Goal: Task Accomplishment & Management: Manage account settings

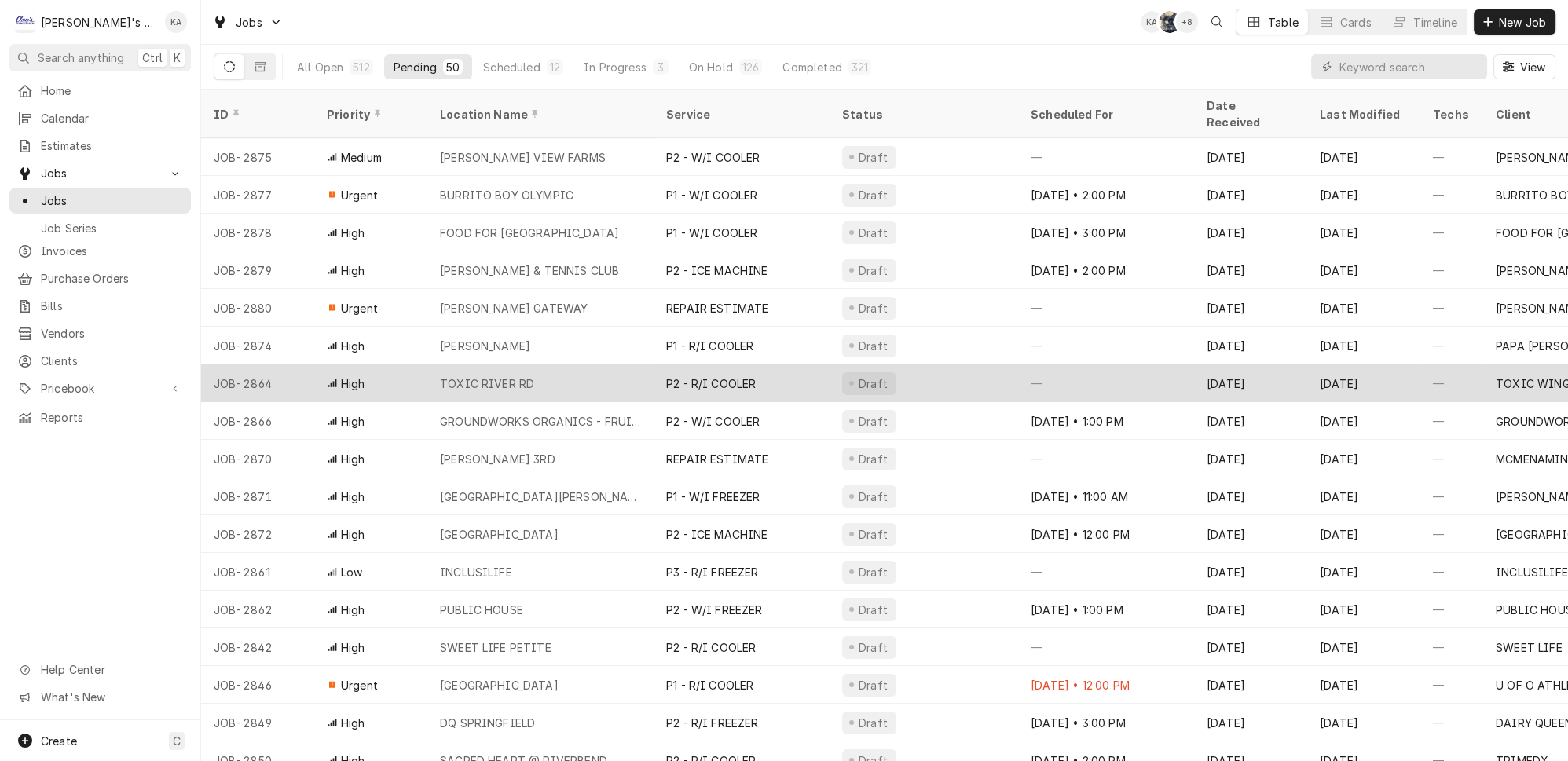
click at [584, 365] on div "TOXIC RIVER RD" at bounding box center [540, 383] width 226 height 38
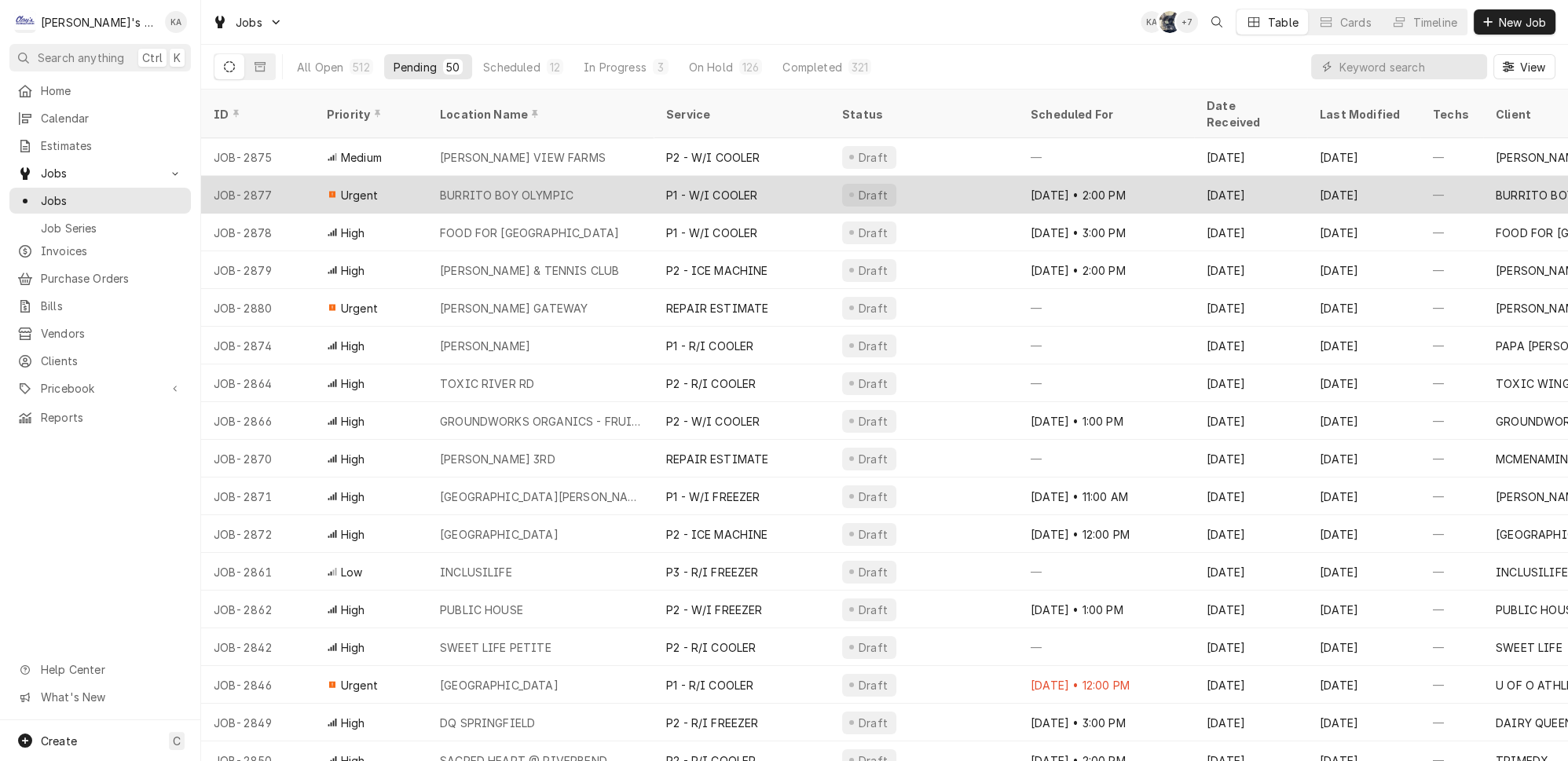
click at [479, 187] on div "BURRITO BOY OLYMPIC" at bounding box center [507, 195] width 133 height 17
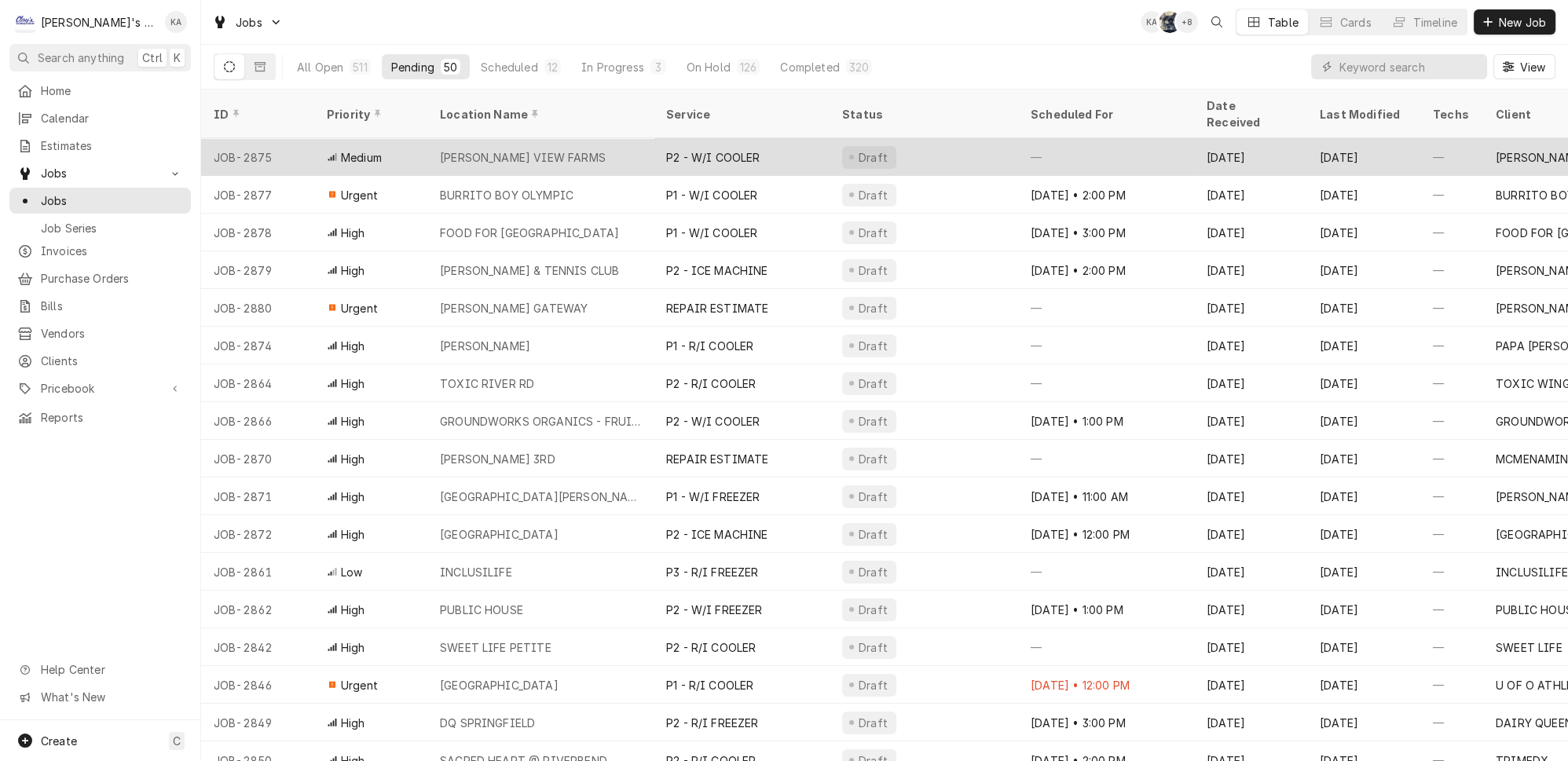
click at [577, 138] on div "BUSH'S FERN VIEW FARMS" at bounding box center [540, 156] width 226 height 38
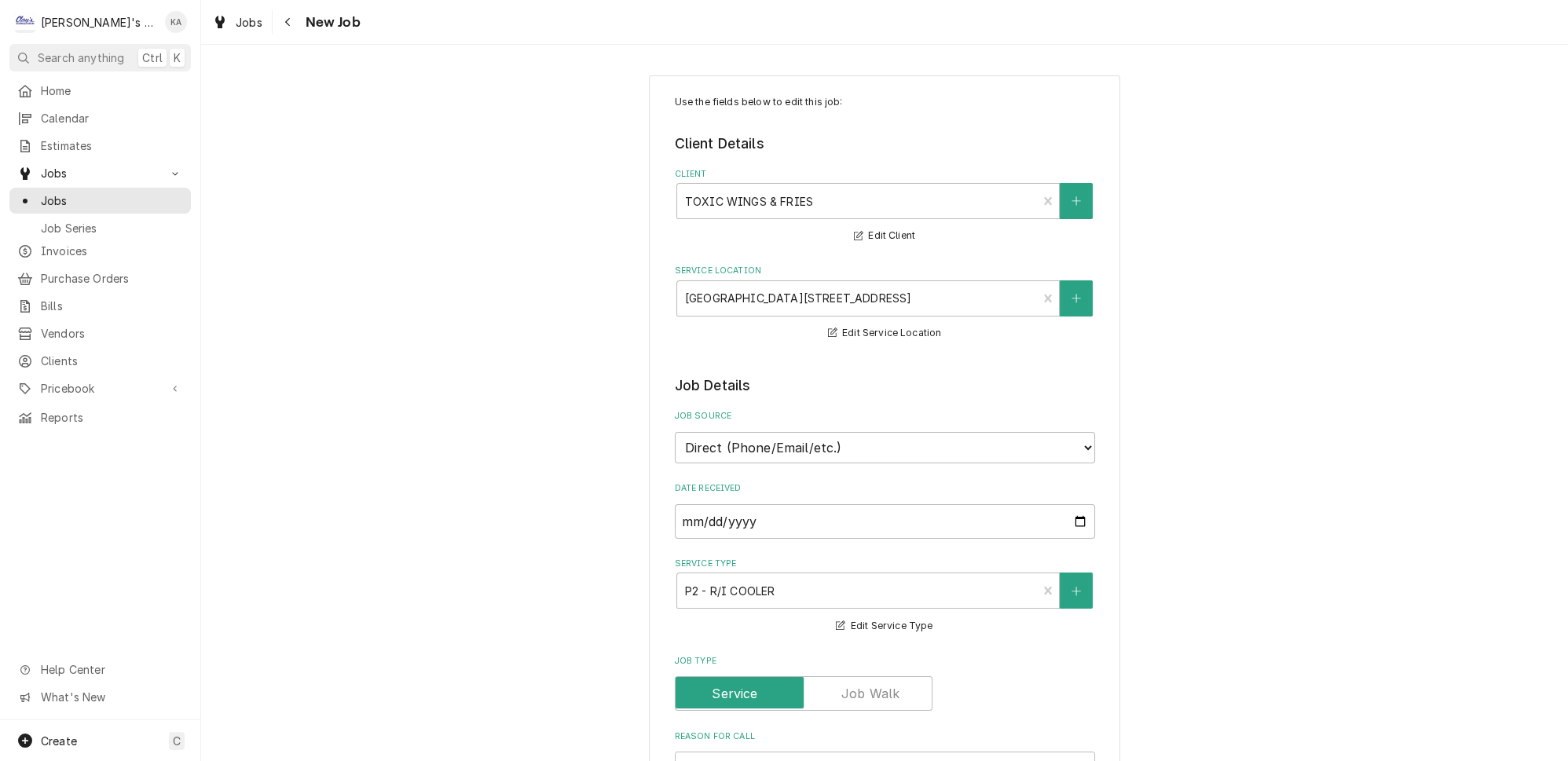
type textarea "x"
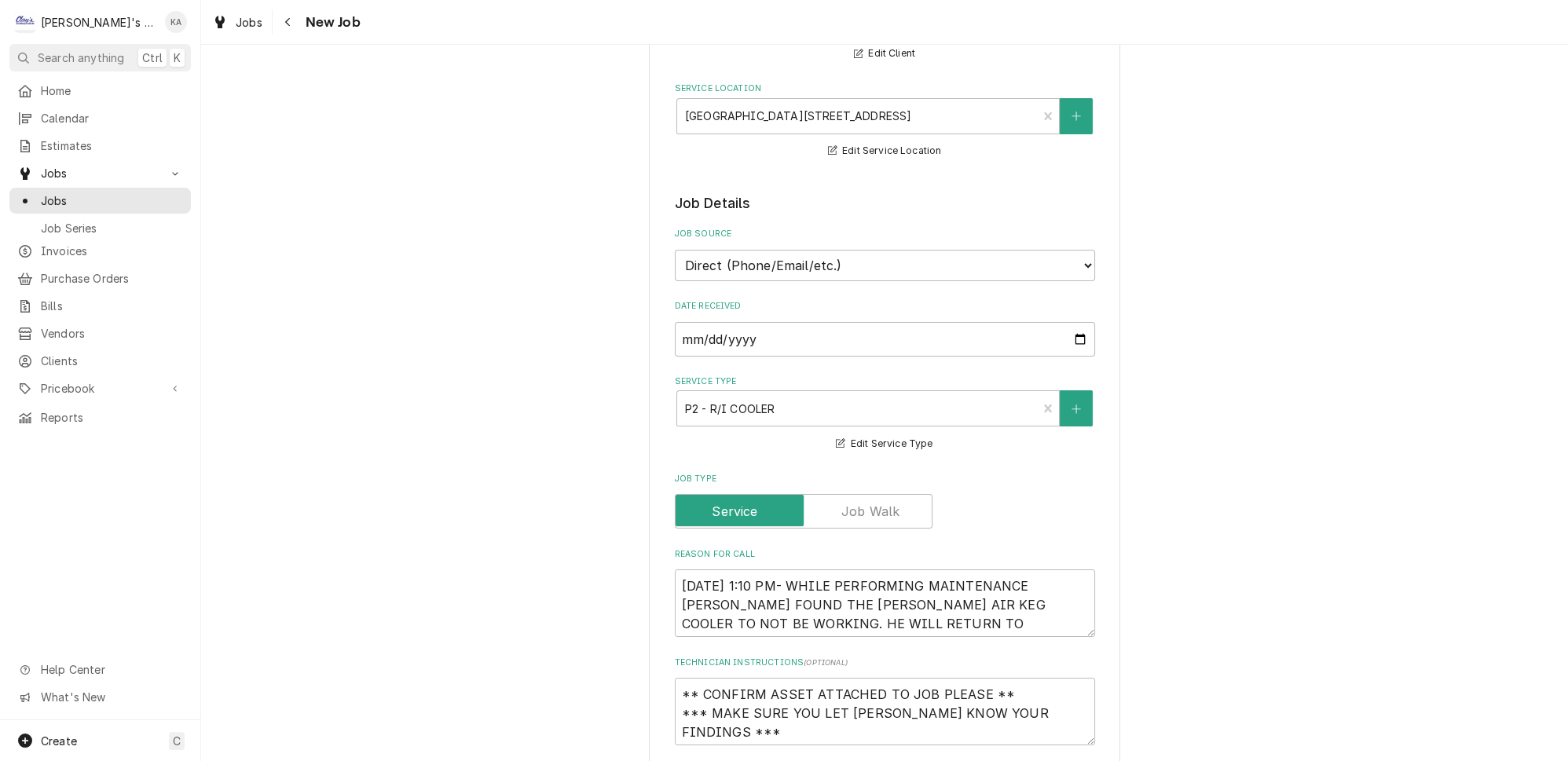
scroll to position [214, 0]
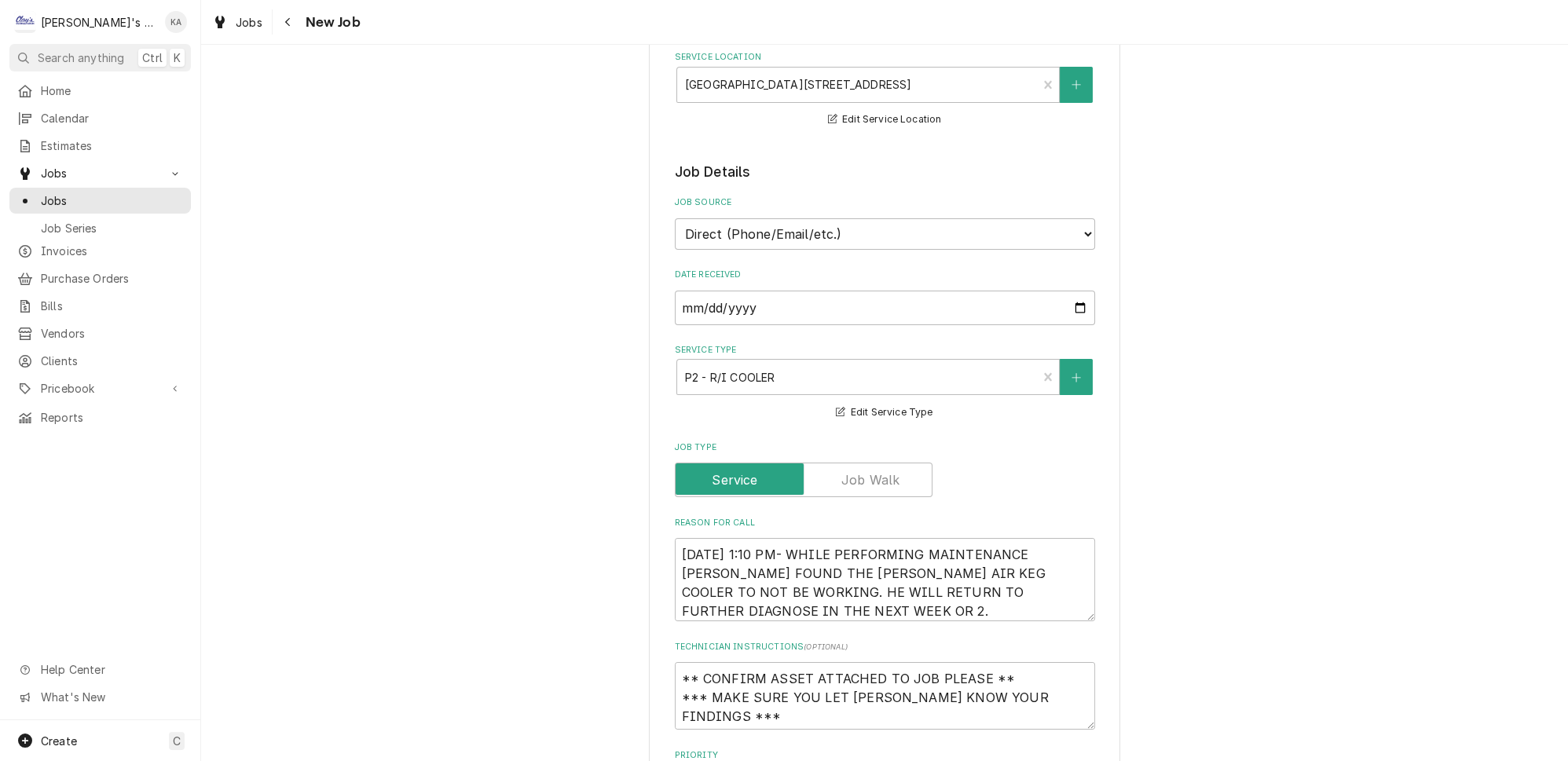
drag, startPoint x: 1065, startPoint y: 585, endPoint x: 1066, endPoint y: 602, distance: 17.0
click at [1066, 602] on textarea "8/28/2025 1:10 PM- WHILE PERFORMING MAINTENANCE JOEY FOUND THE BEV AIR KEG COOL…" at bounding box center [885, 580] width 420 height 83
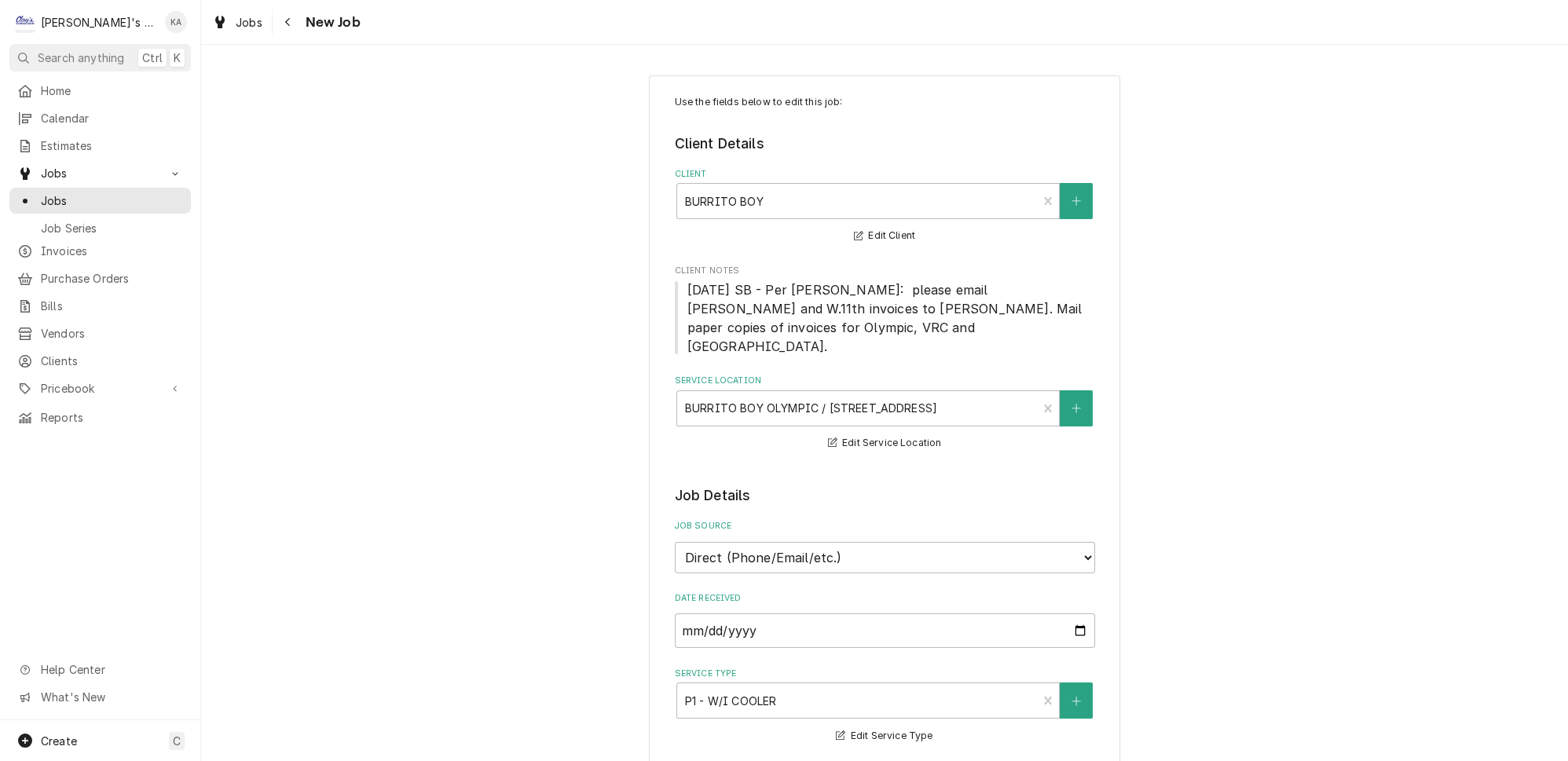
type textarea "x"
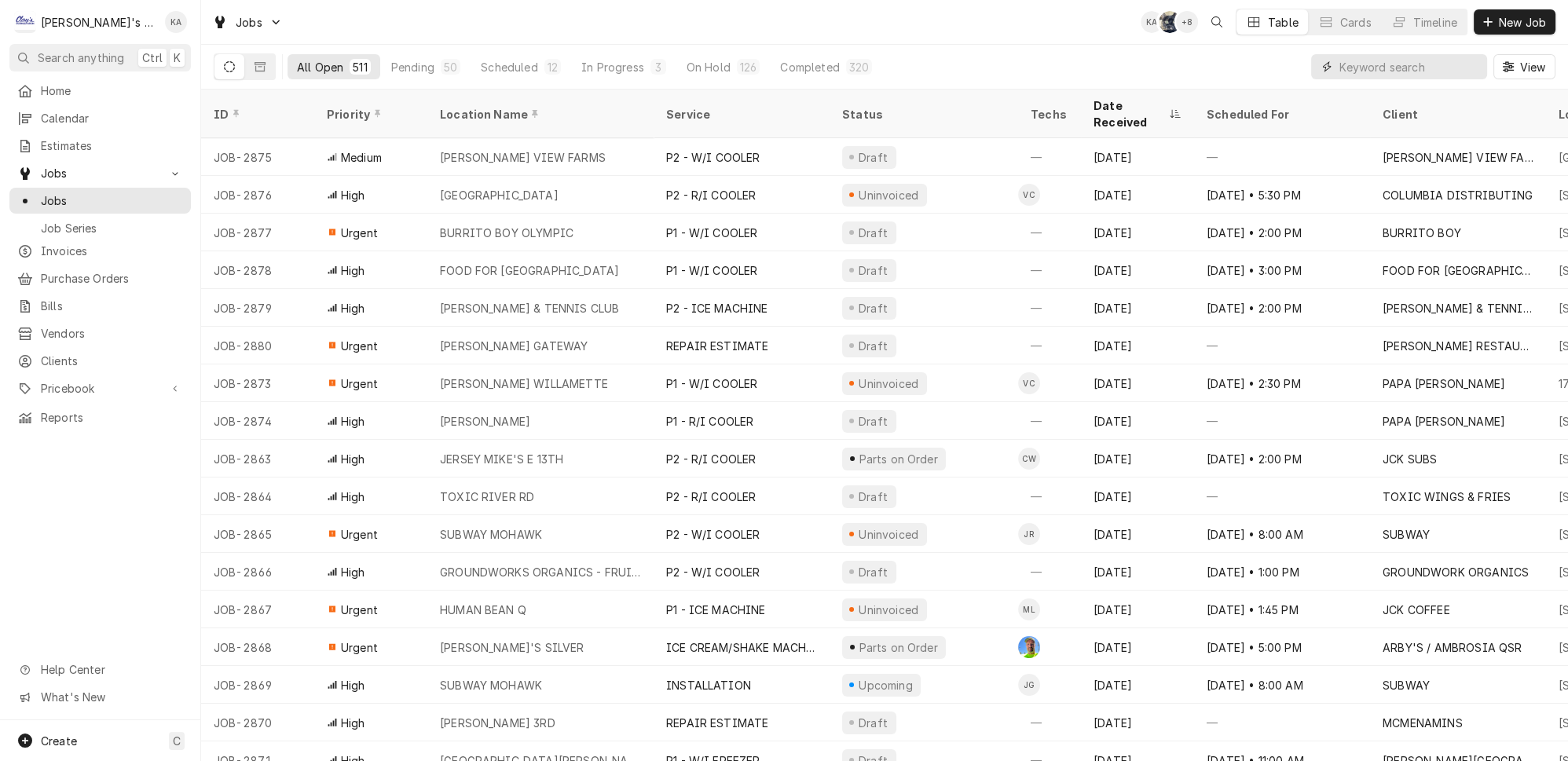
click at [1353, 65] on input "Dynamic Content Wrapper" at bounding box center [1409, 67] width 140 height 25
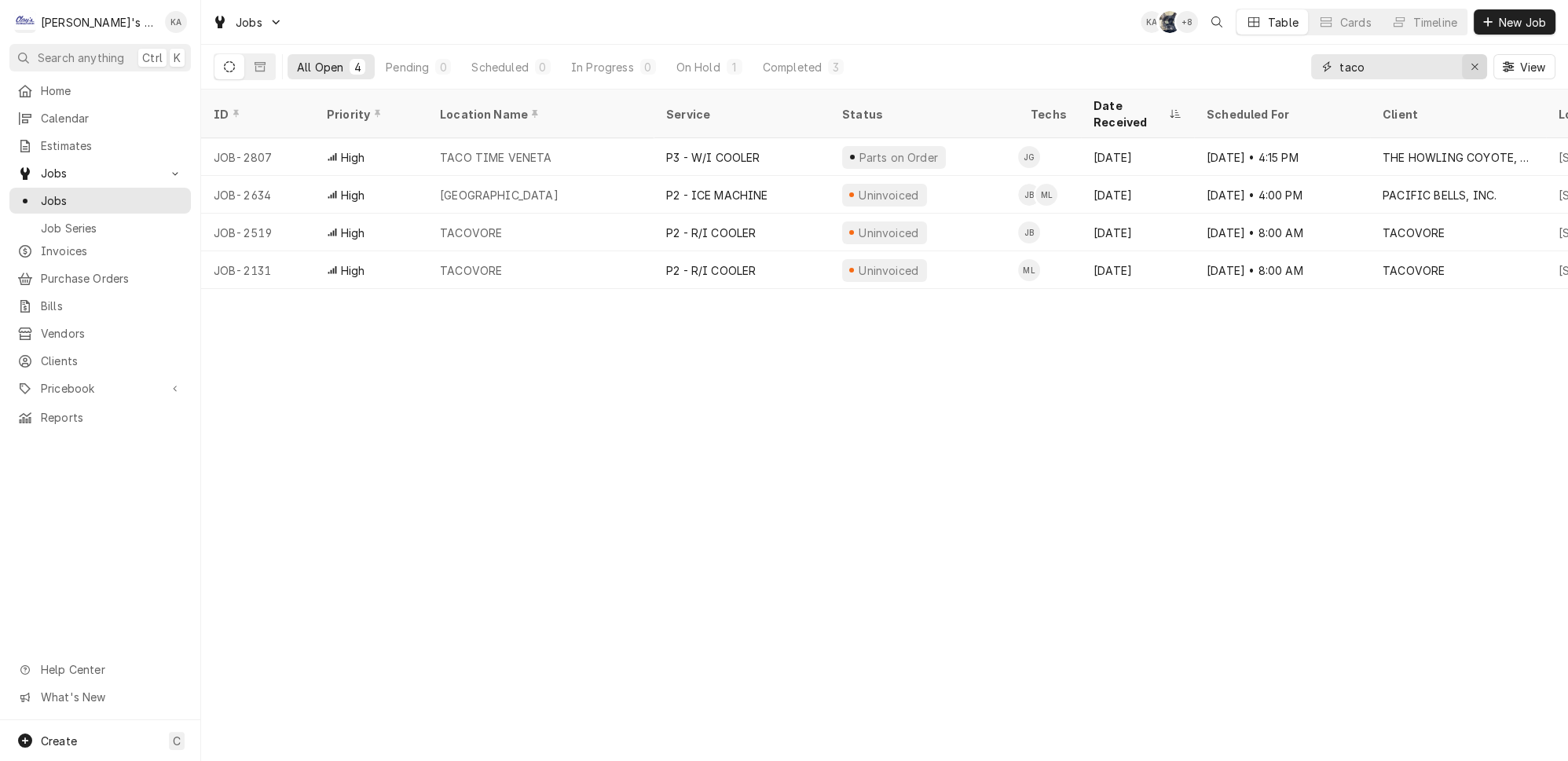
type input "taco"
click at [1483, 62] on div "Erase input" at bounding box center [1474, 67] width 16 height 16
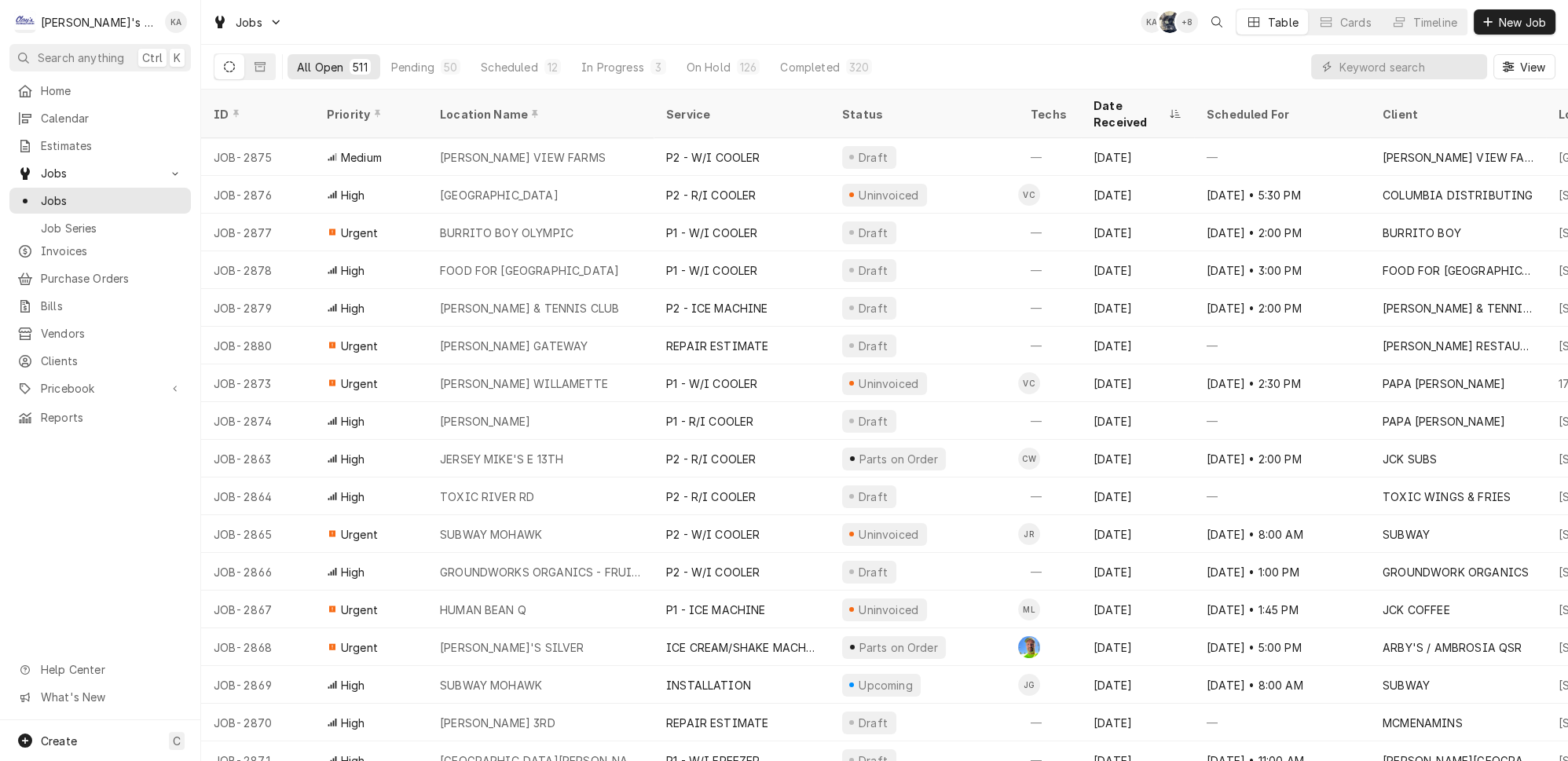
click at [1066, 50] on div "All Open 511 Pending 50 Scheduled 12 In Progress 3 On Hold 126 Completed 320 Vi…" at bounding box center [884, 66] width 1342 height 44
click at [1403, 58] on input "Dynamic Content Wrapper" at bounding box center [1409, 67] width 140 height 25
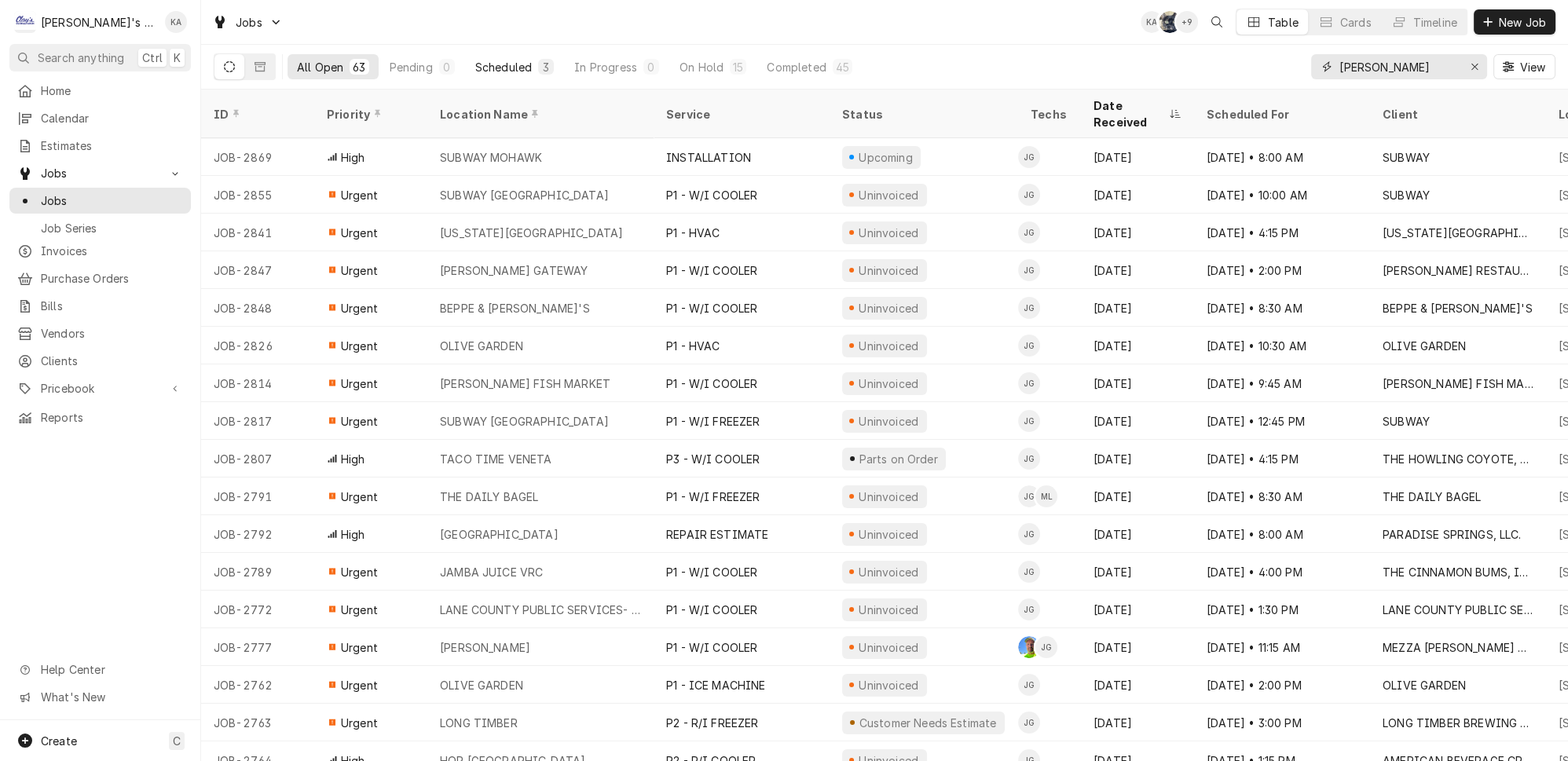
type input "johnny"
click at [541, 63] on div "3" at bounding box center [546, 68] width 9 height 17
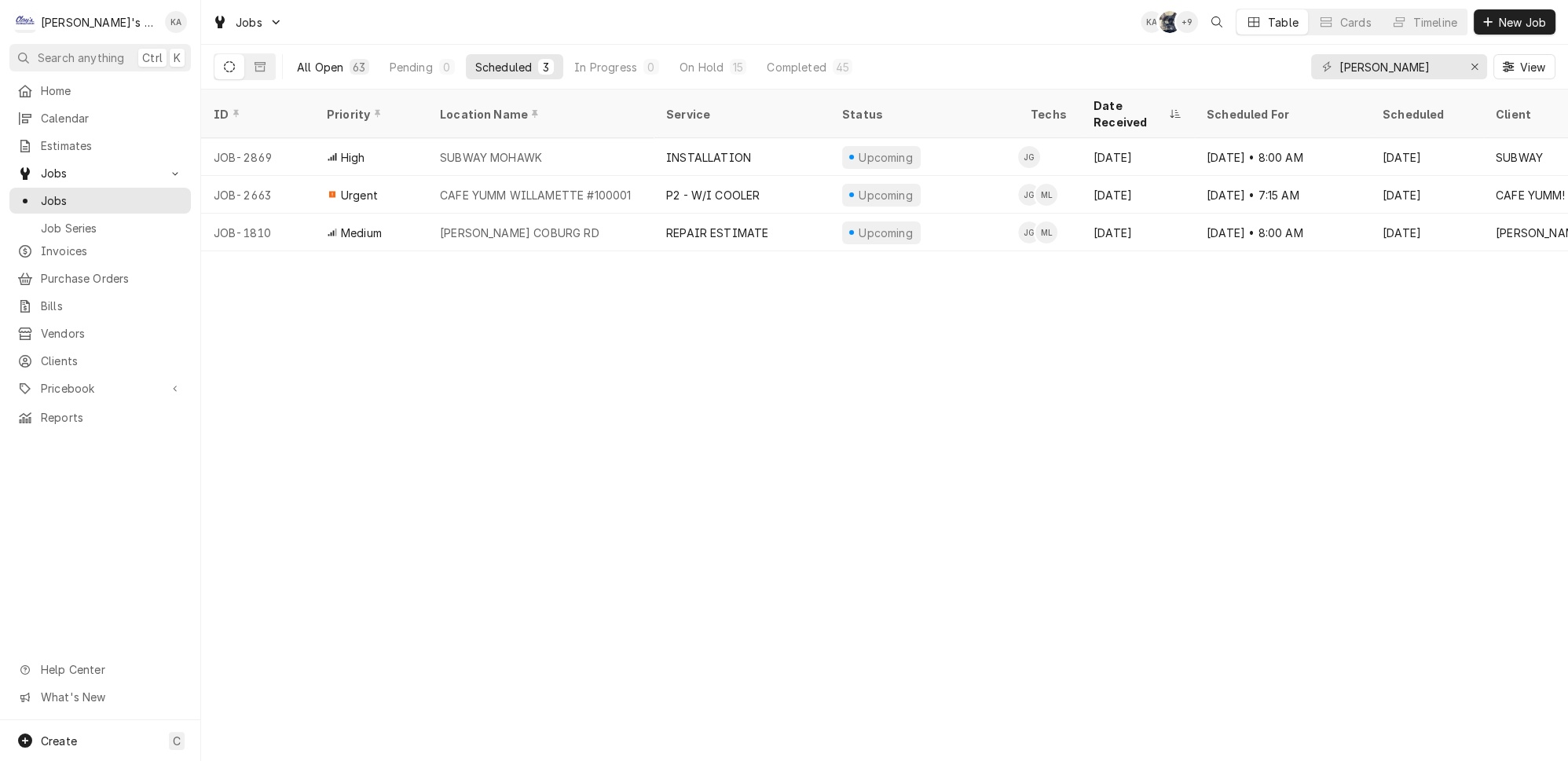
click at [353, 59] on div "63" at bounding box center [359, 68] width 13 height 17
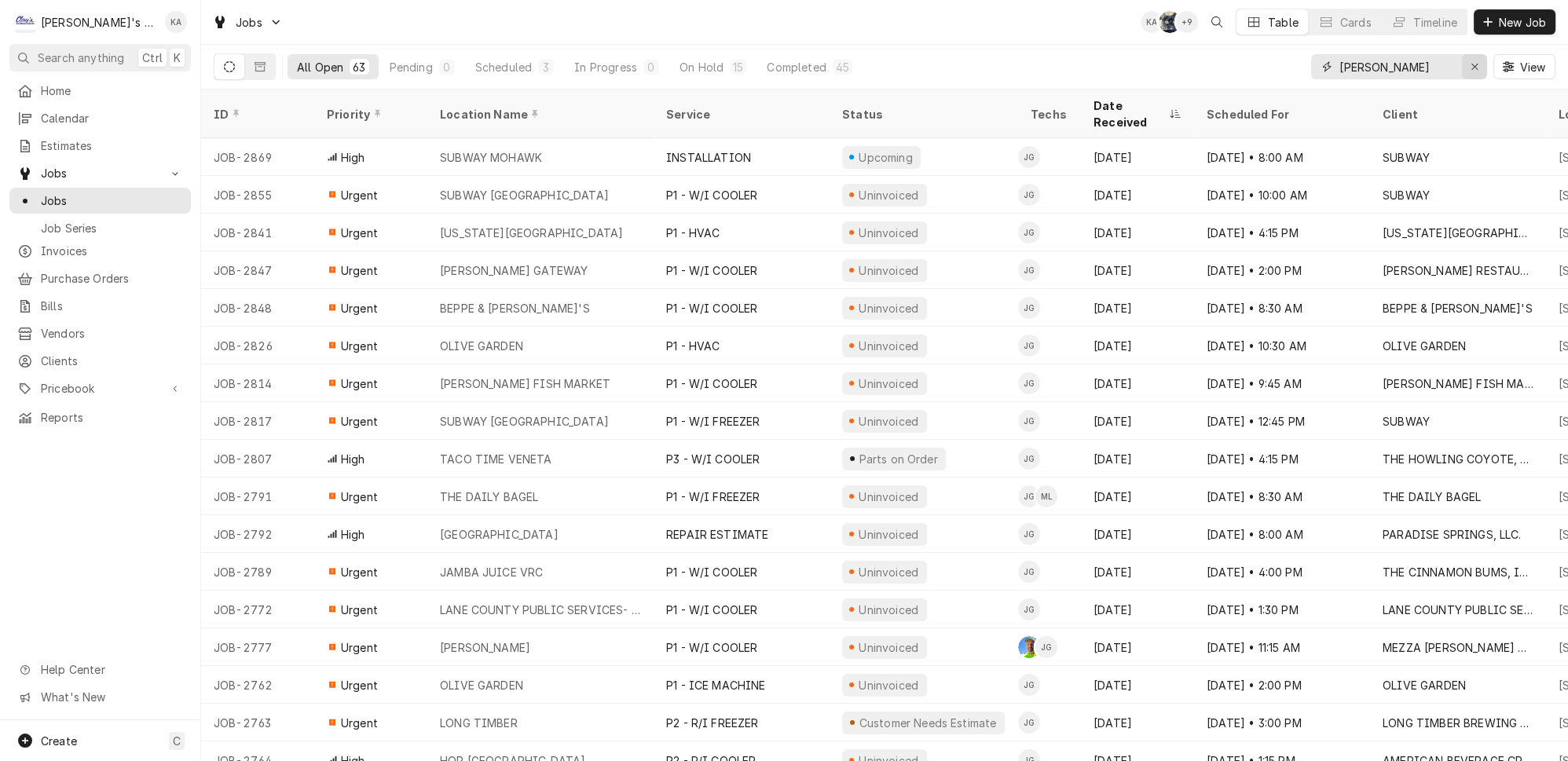
click at [1477, 66] on icon "Erase input" at bounding box center [1474, 67] width 8 height 11
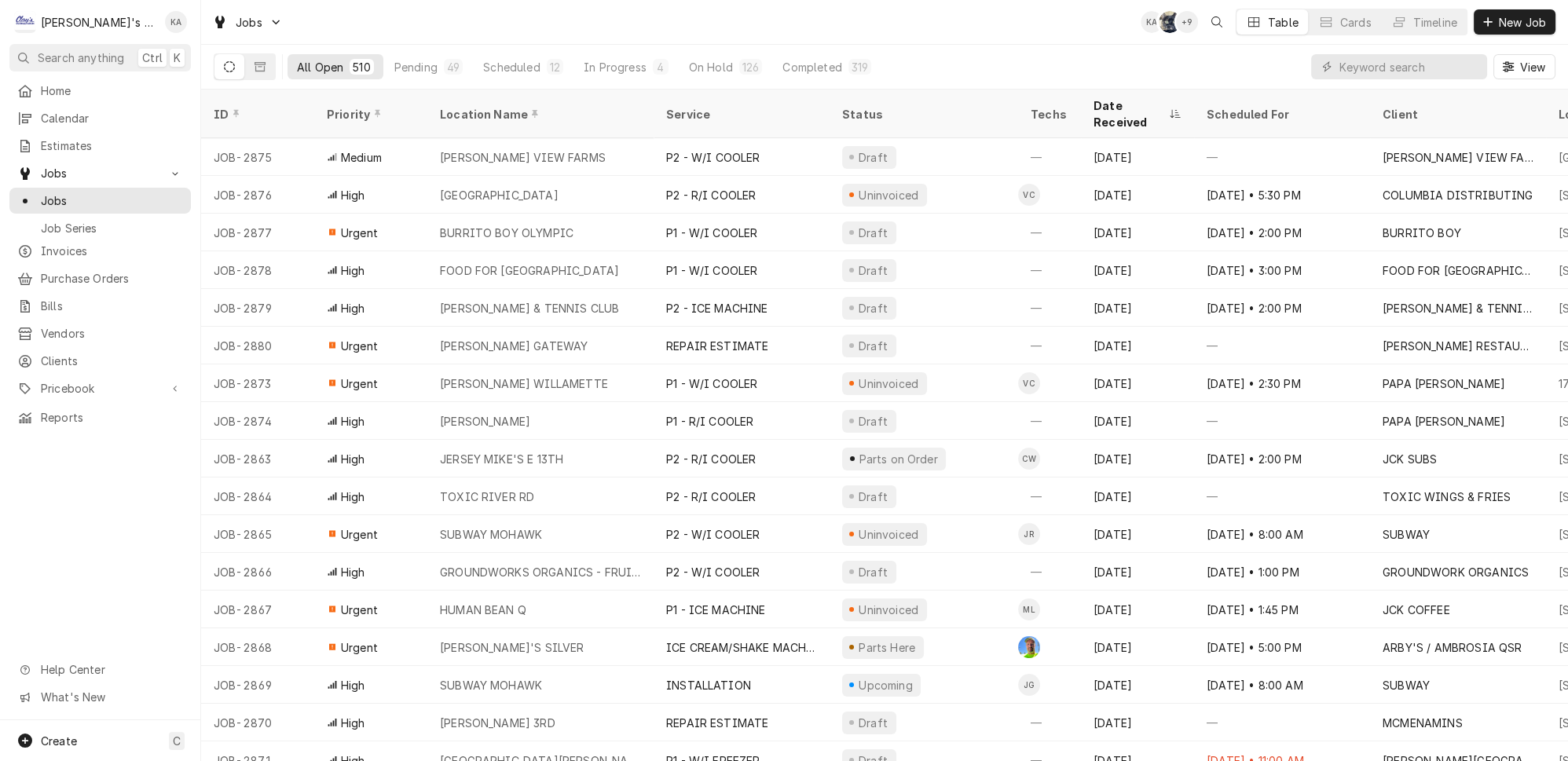
click at [1279, 62] on div "All Open 510 Pending 49 Scheduled 12 In Progress 4 On Hold 126 Completed 319 Vi…" at bounding box center [884, 66] width 1342 height 44
click at [1449, 59] on input "Dynamic Content Wrapper" at bounding box center [1409, 67] width 140 height 25
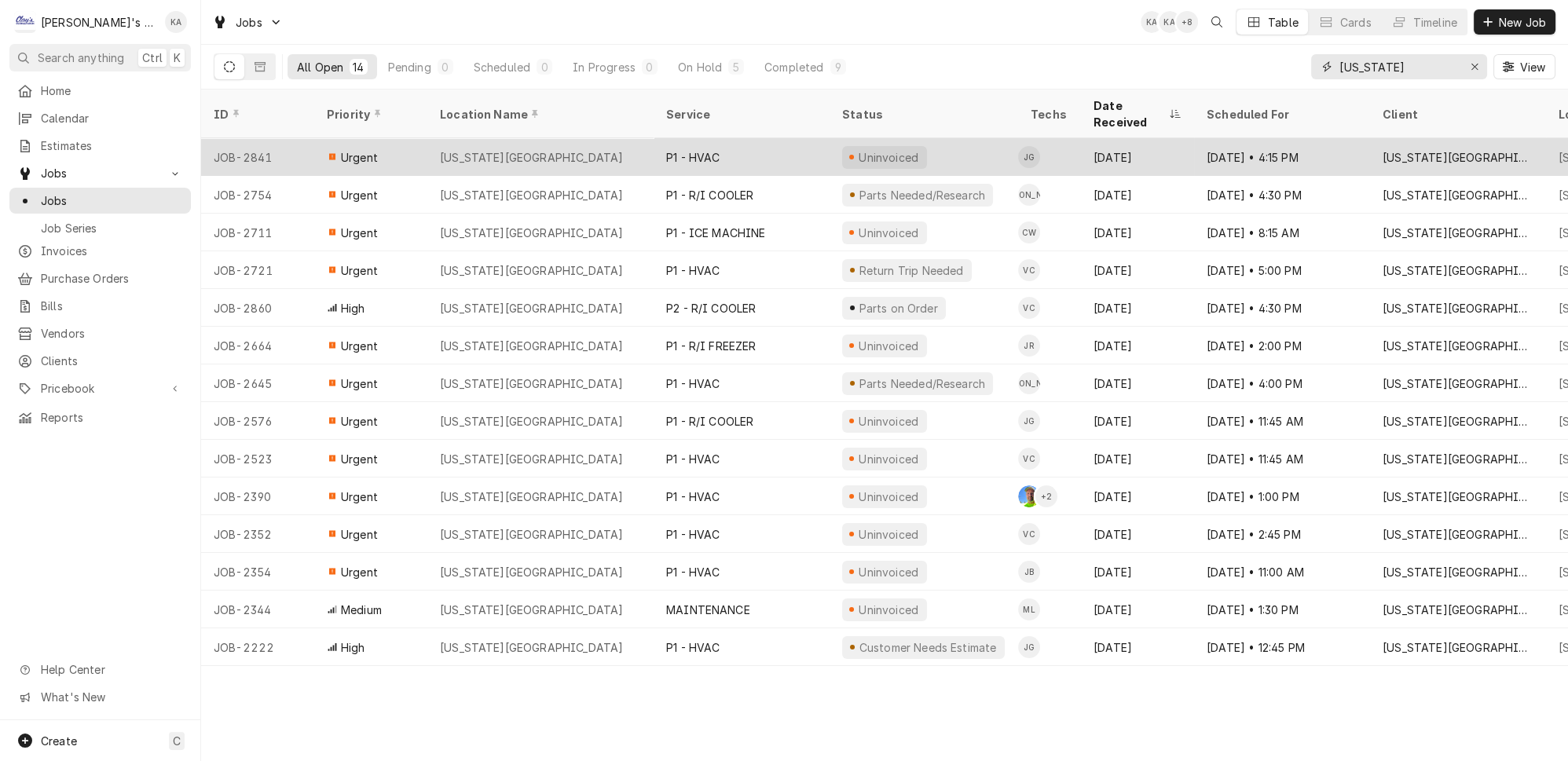
type input "texas"
click at [665, 139] on div "P1 - HVAC" at bounding box center [742, 156] width 176 height 38
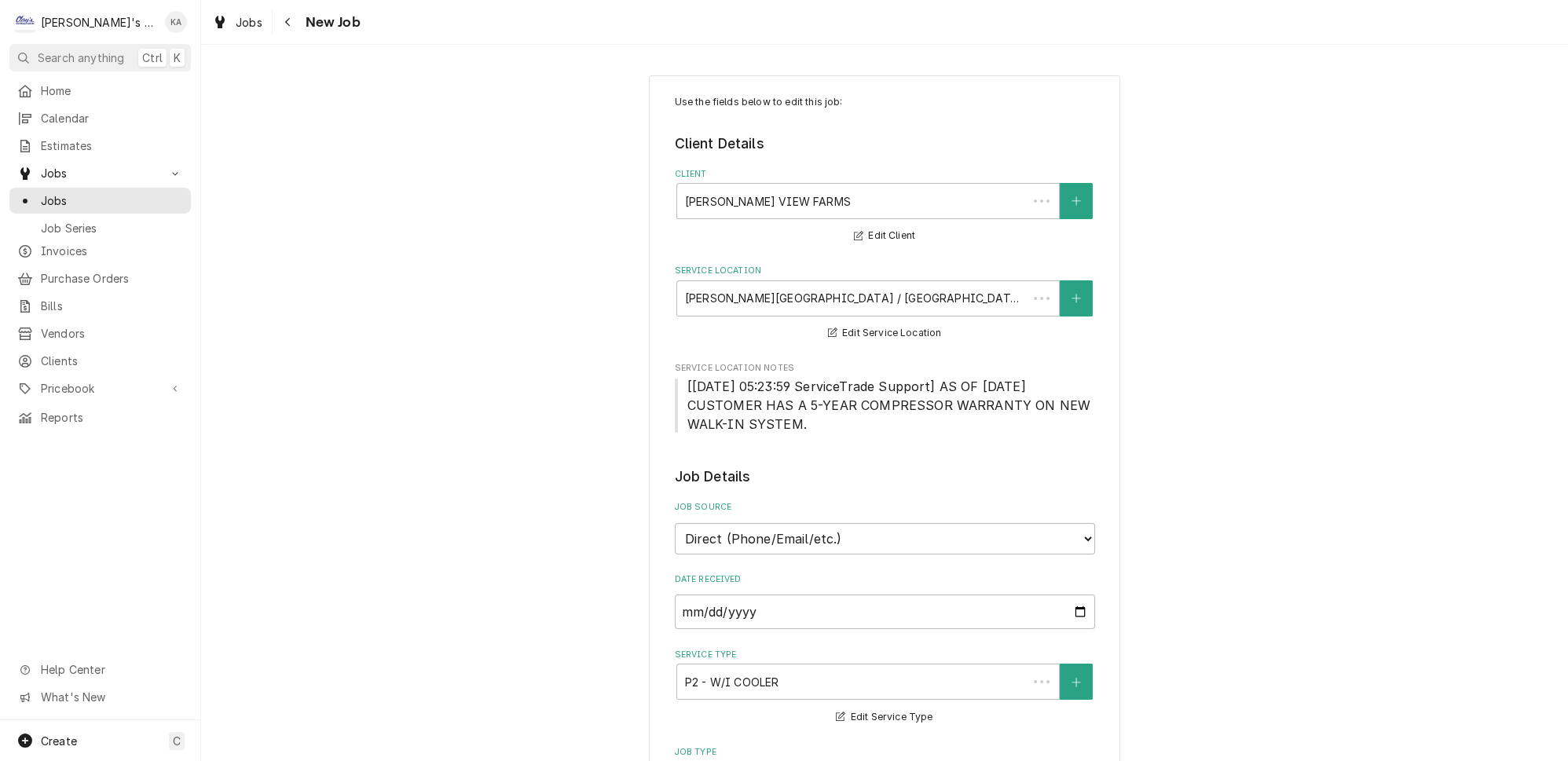
type textarea "x"
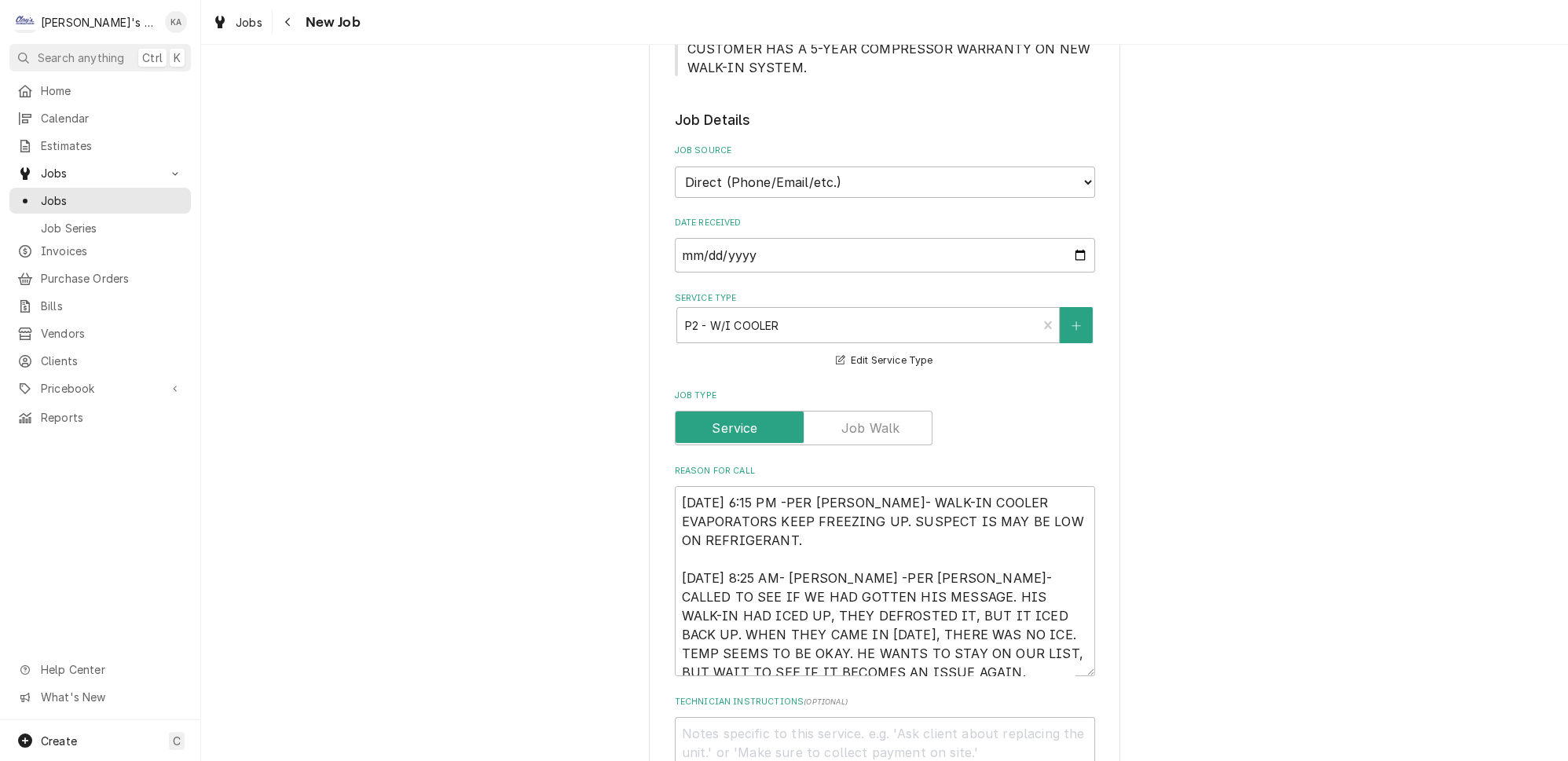
scroll to position [428, 0]
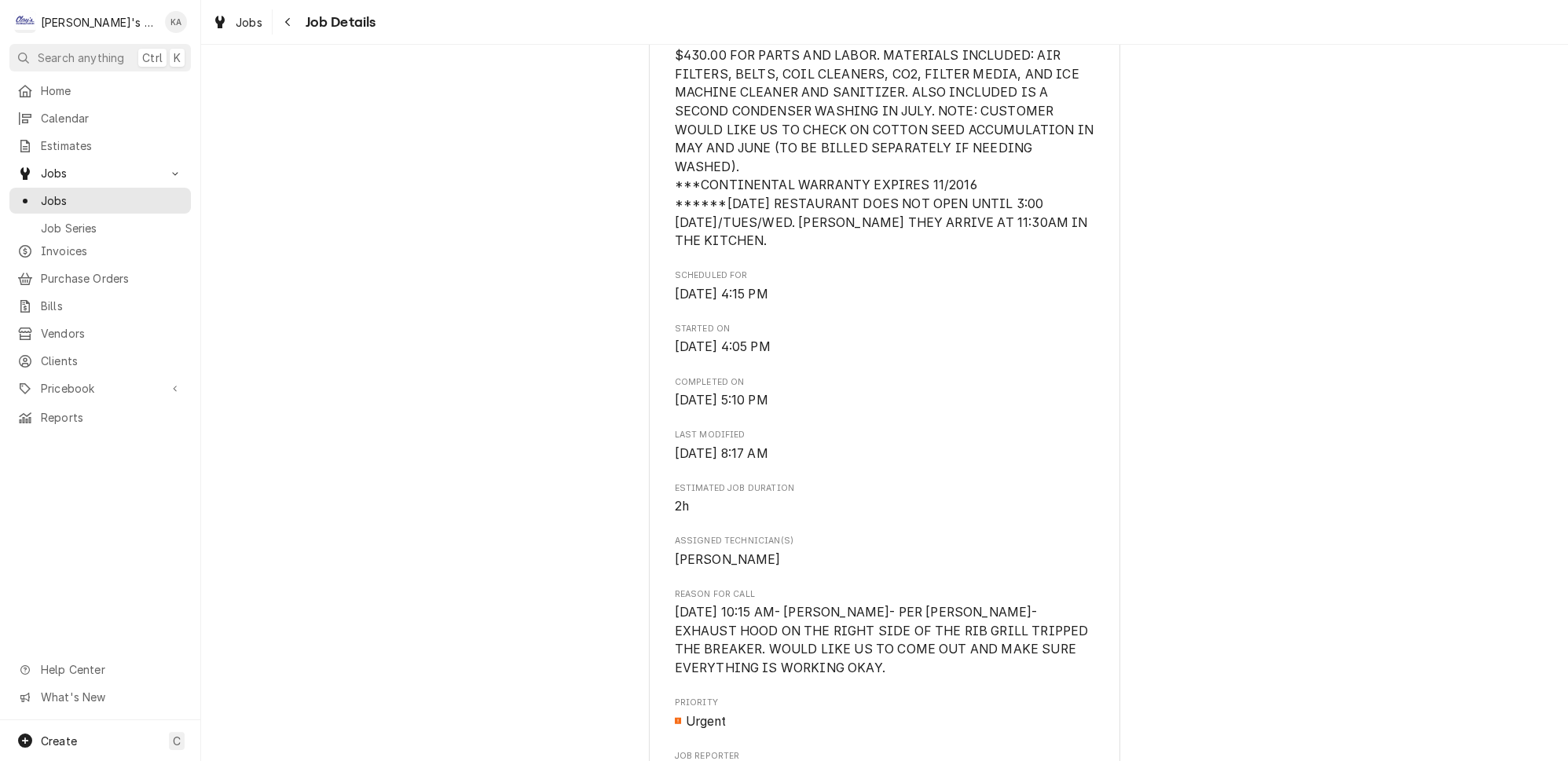
scroll to position [571, 0]
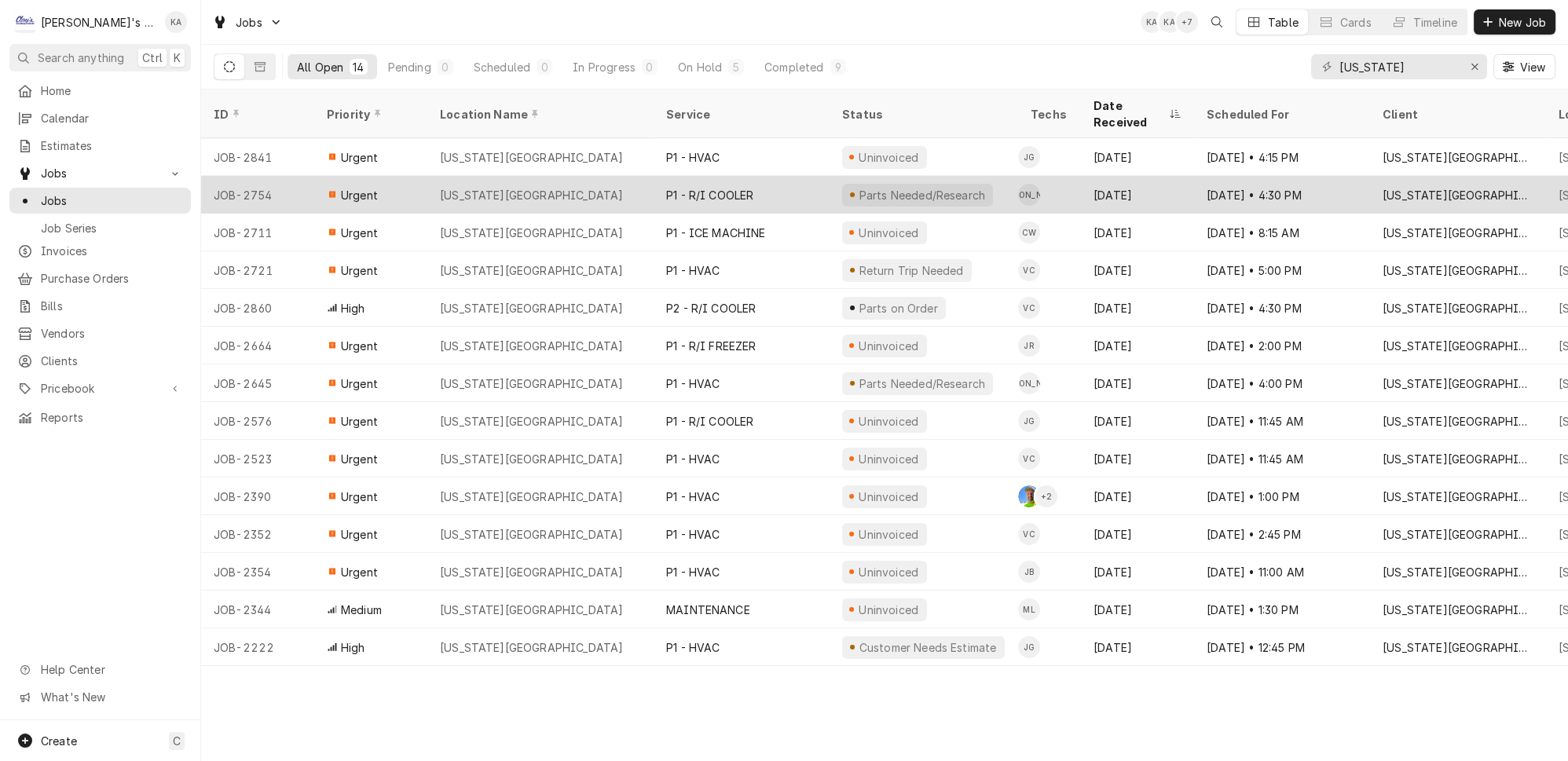
click at [521, 176] on div "[US_STATE][GEOGRAPHIC_DATA]" at bounding box center [540, 194] width 226 height 38
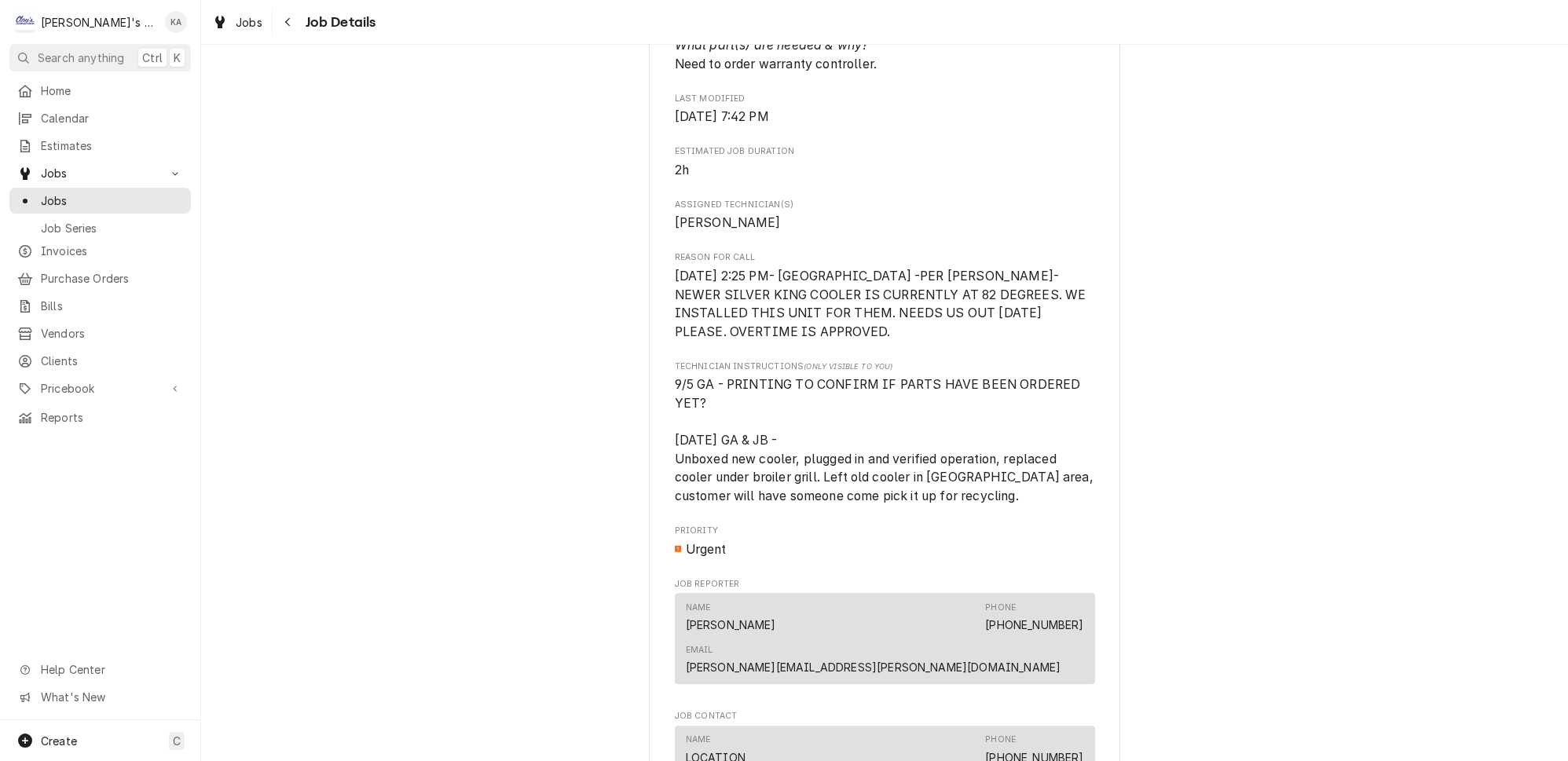
scroll to position [1213, 0]
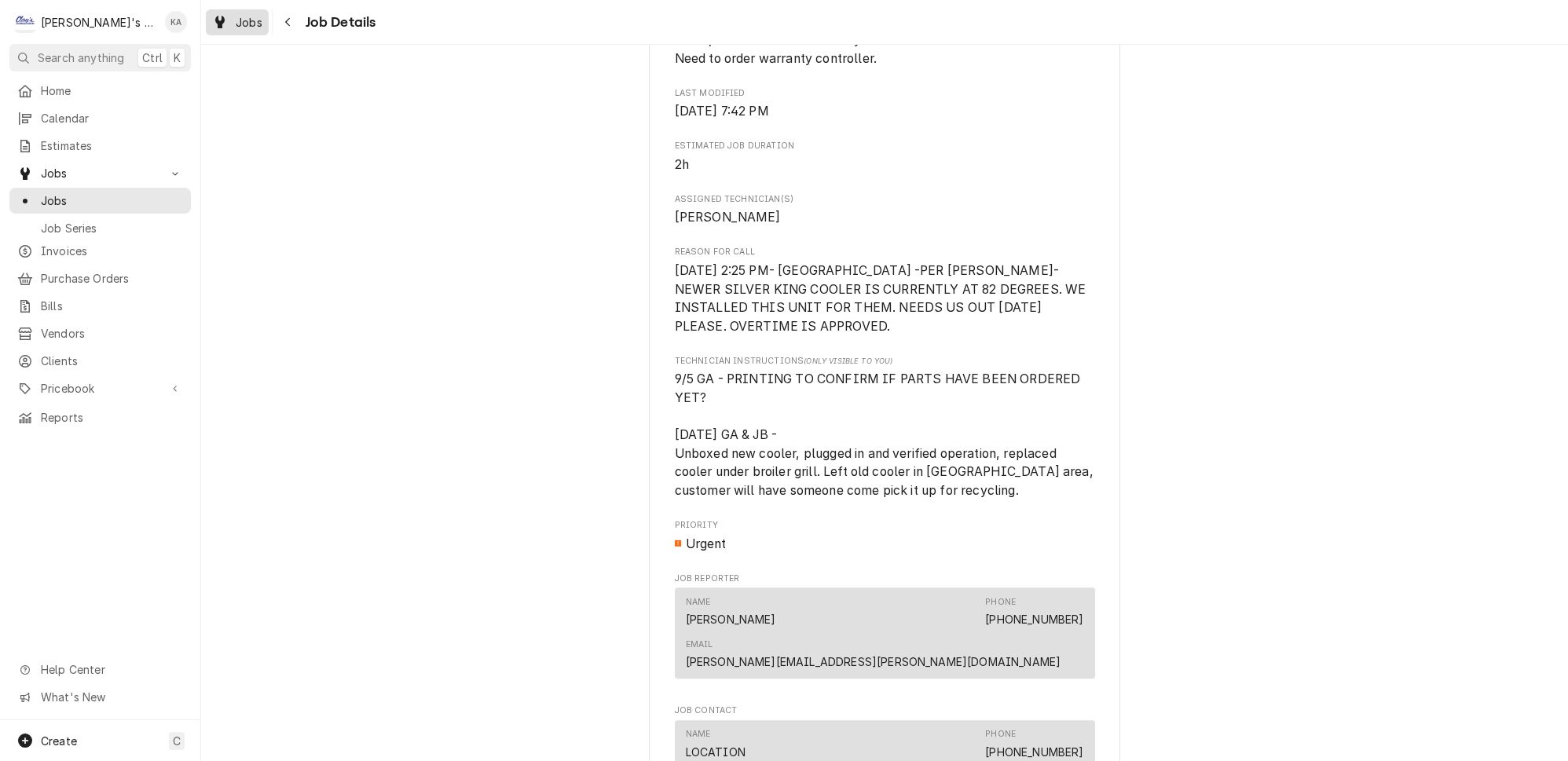
click at [235, 25] on span "Jobs" at bounding box center [248, 22] width 27 height 17
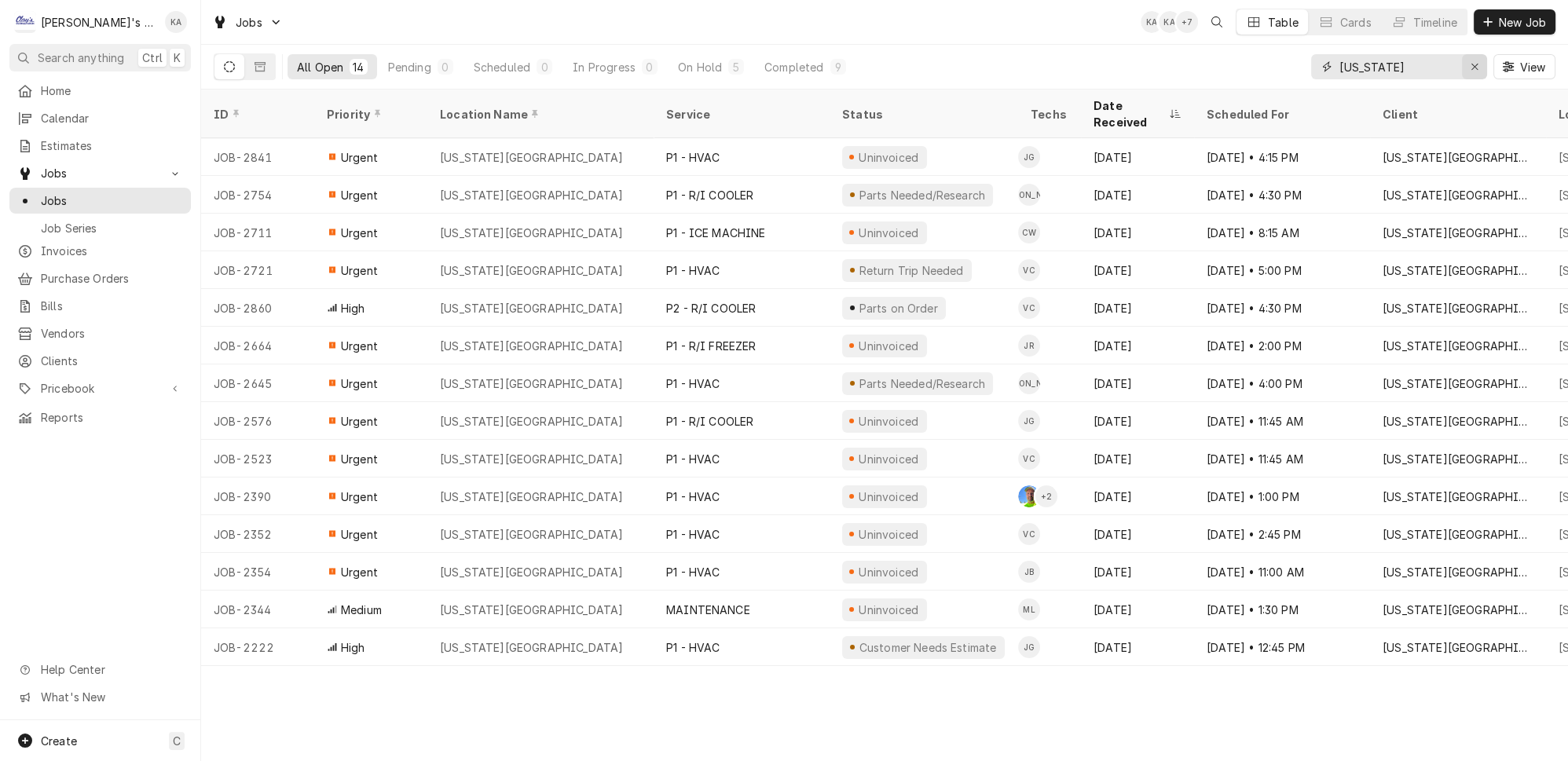
click at [1479, 65] on icon "Erase input" at bounding box center [1474, 67] width 8 height 11
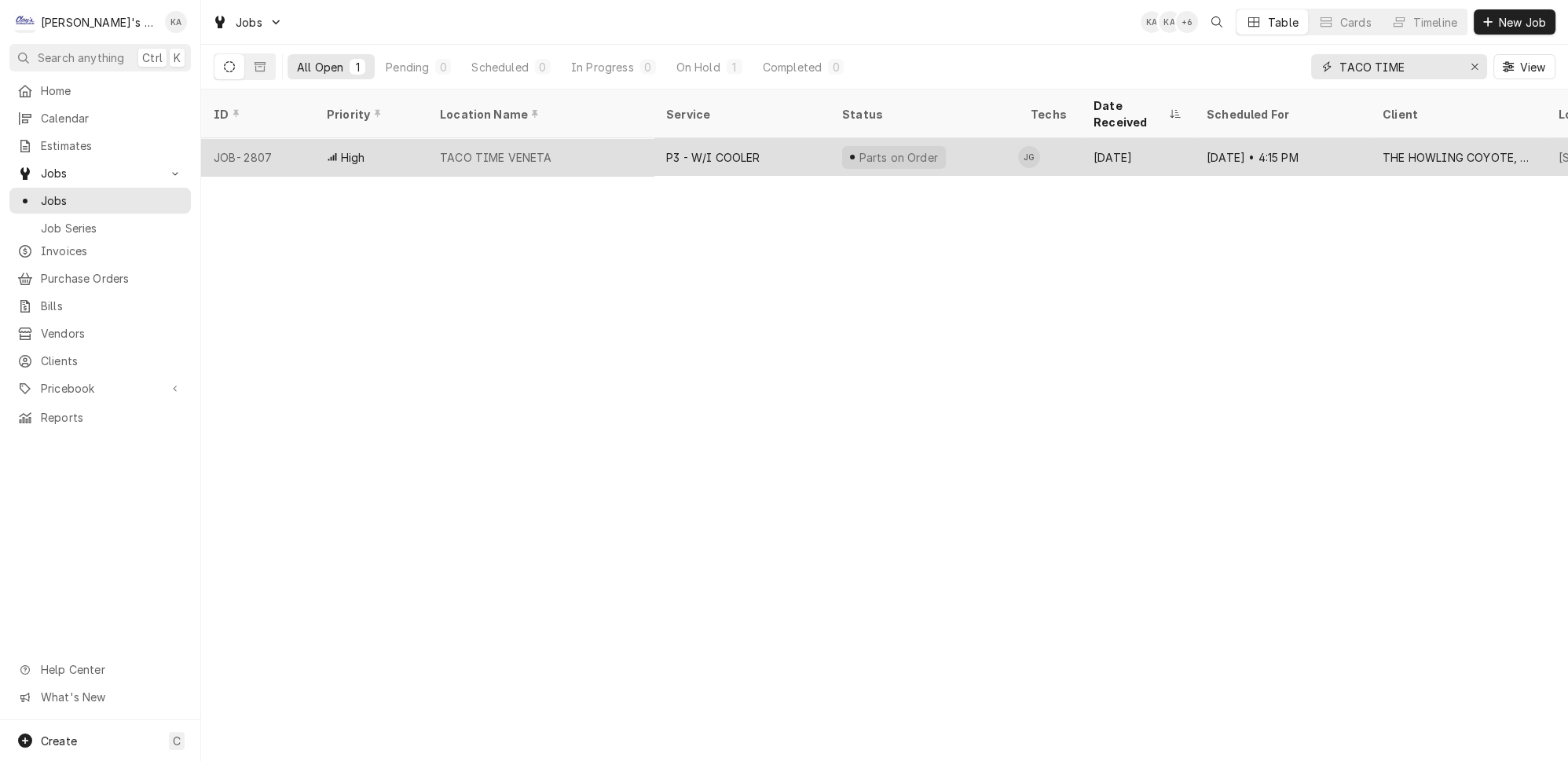
type input "TACO TIME"
click at [541, 138] on div "TACO TIME VENETA" at bounding box center [540, 156] width 226 height 38
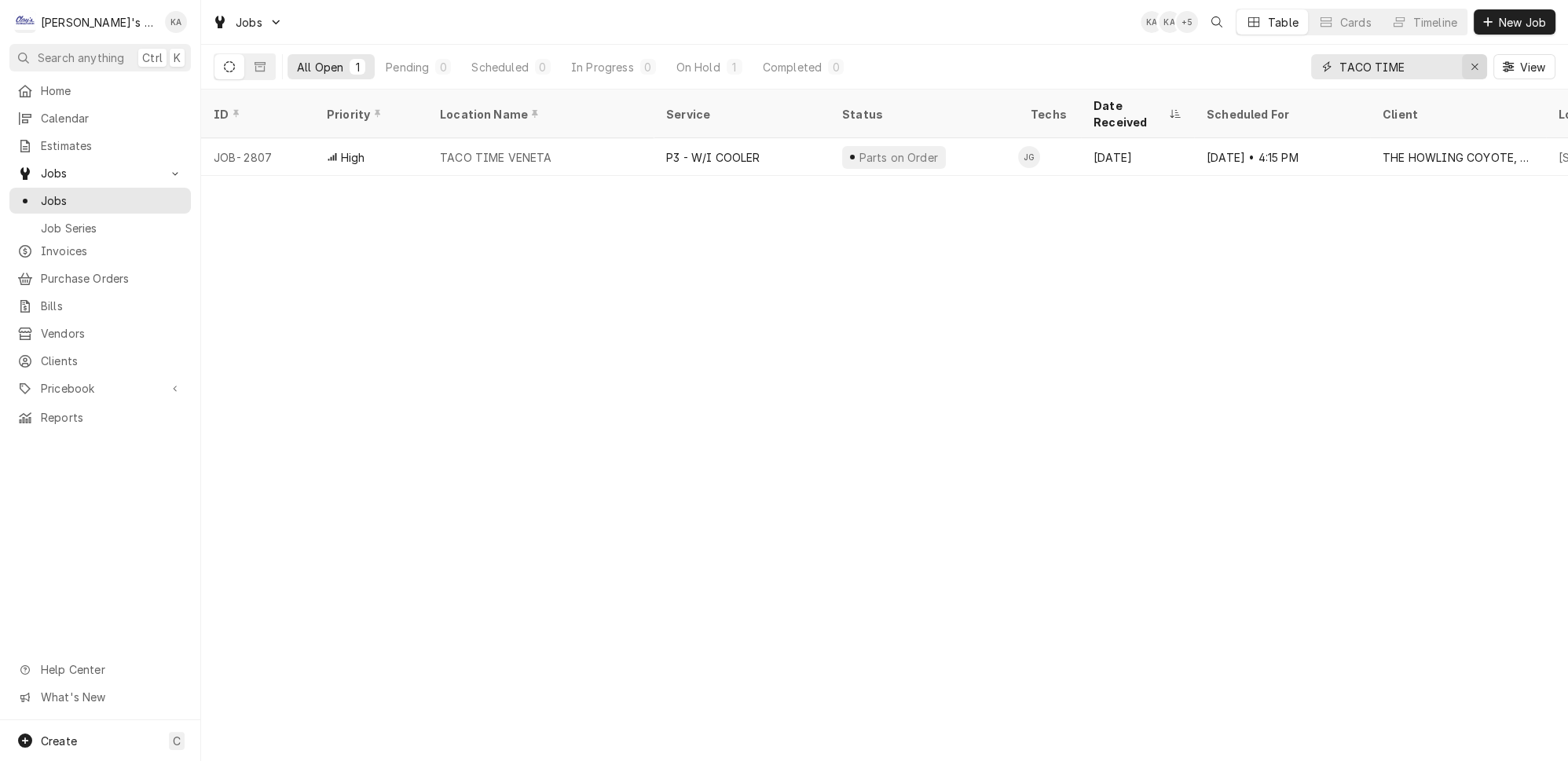
click at [1479, 63] on icon "Erase input" at bounding box center [1474, 67] width 8 height 11
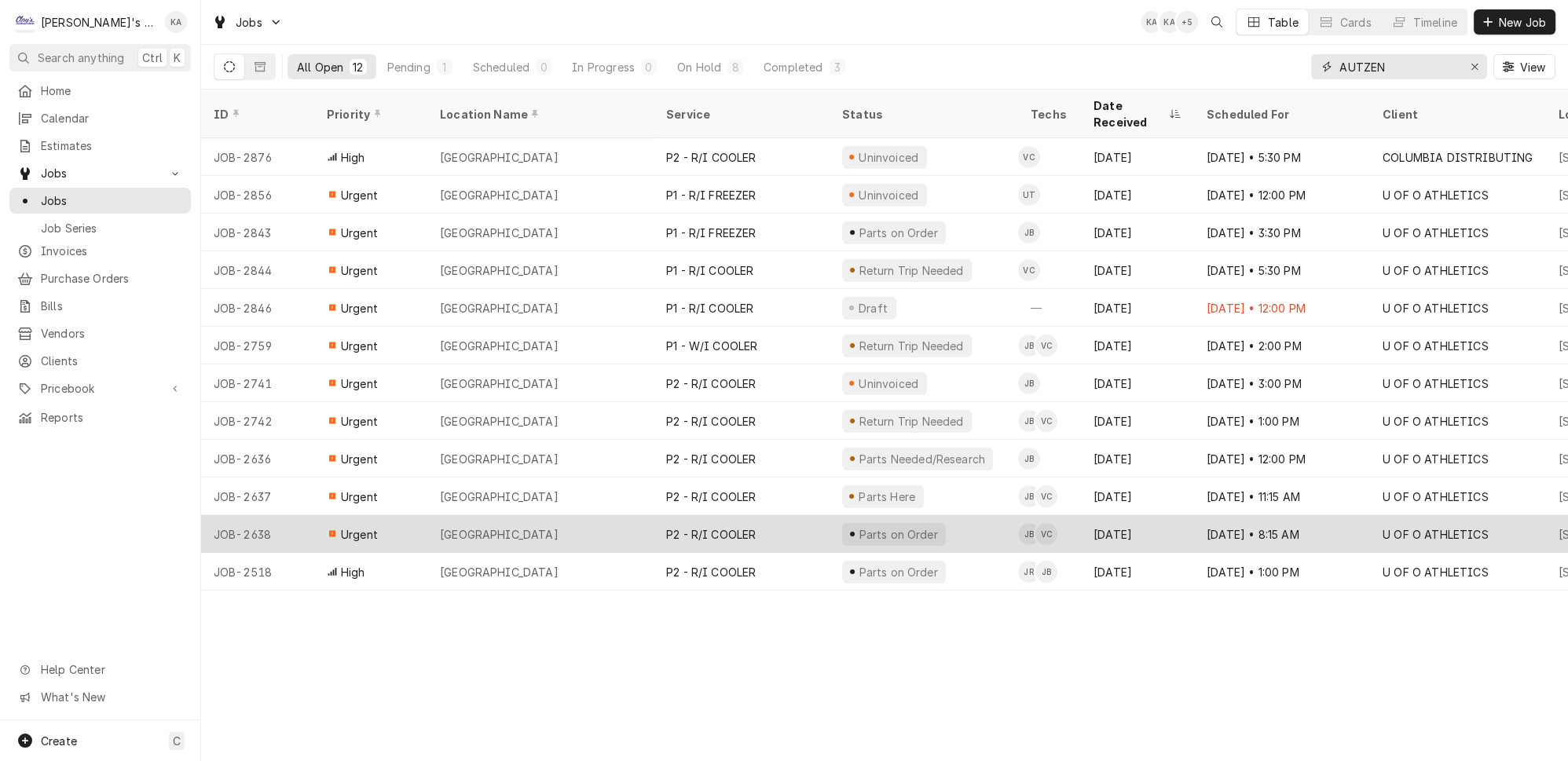
type input "AUTZEN"
click at [779, 515] on div "P2 - R/I COOLER" at bounding box center [742, 533] width 176 height 38
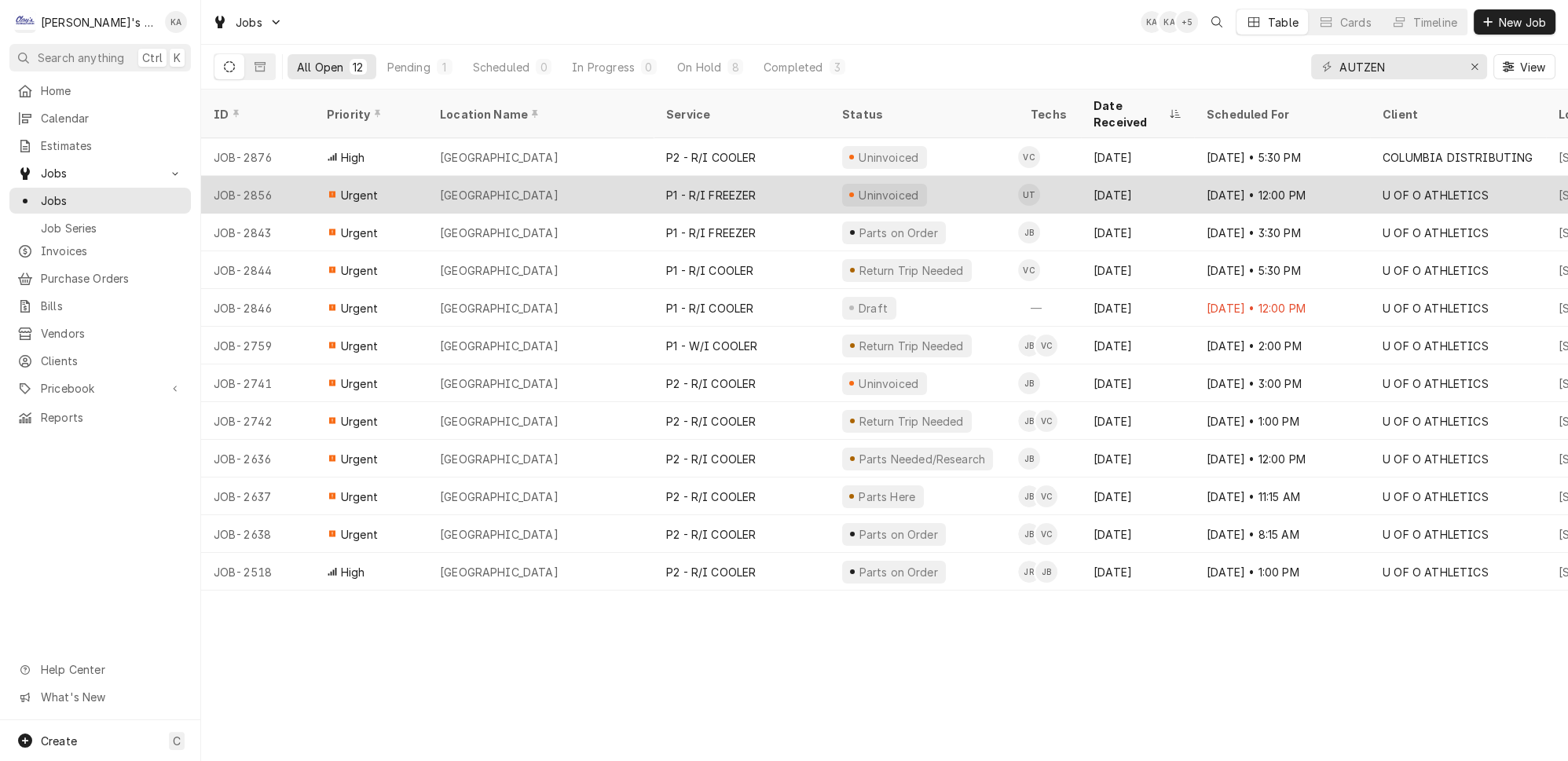
click at [494, 187] on div "AUTZEN STADIUM" at bounding box center [499, 195] width 119 height 17
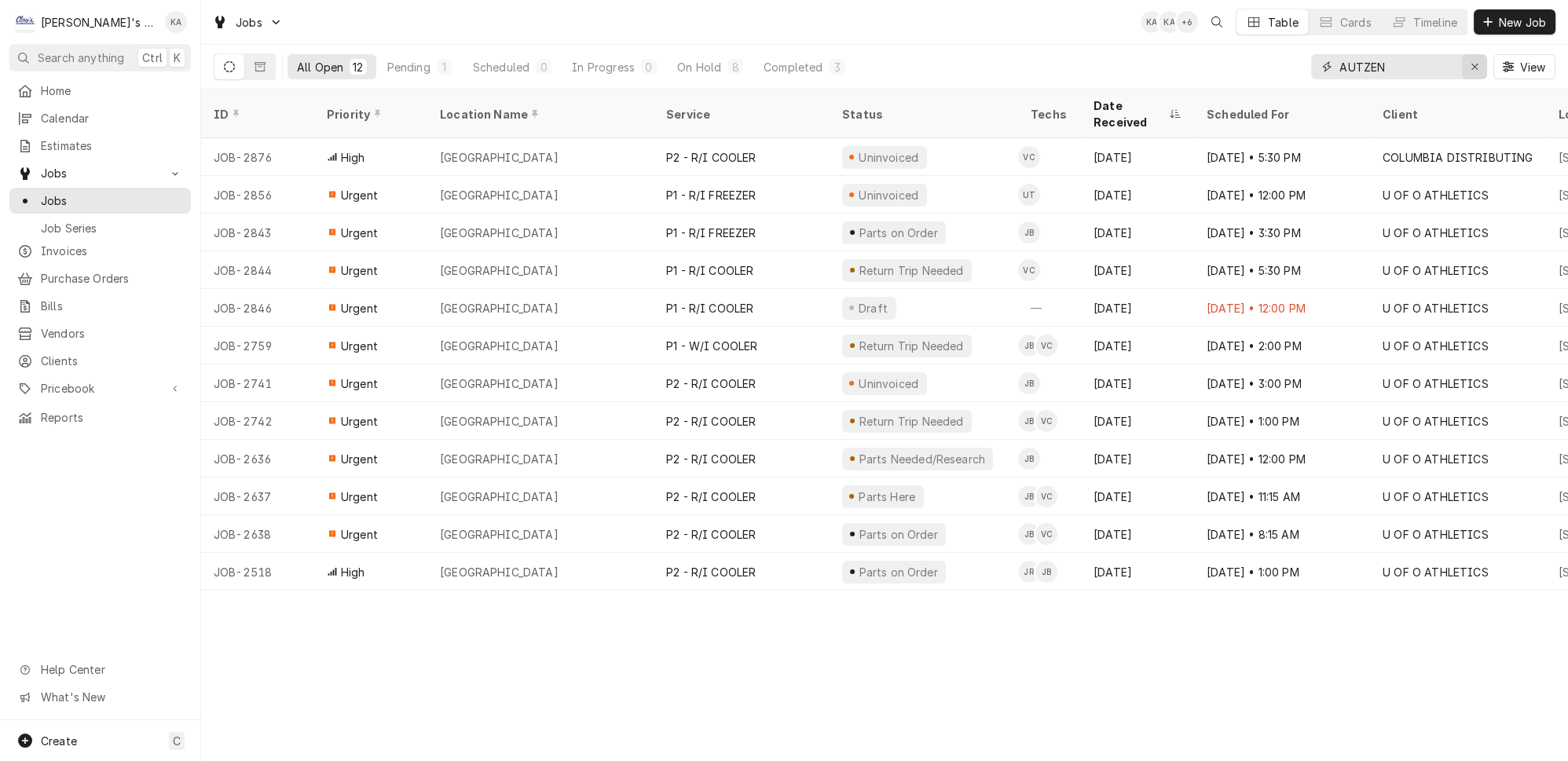
click at [1478, 63] on icon "Erase input" at bounding box center [1474, 67] width 8 height 11
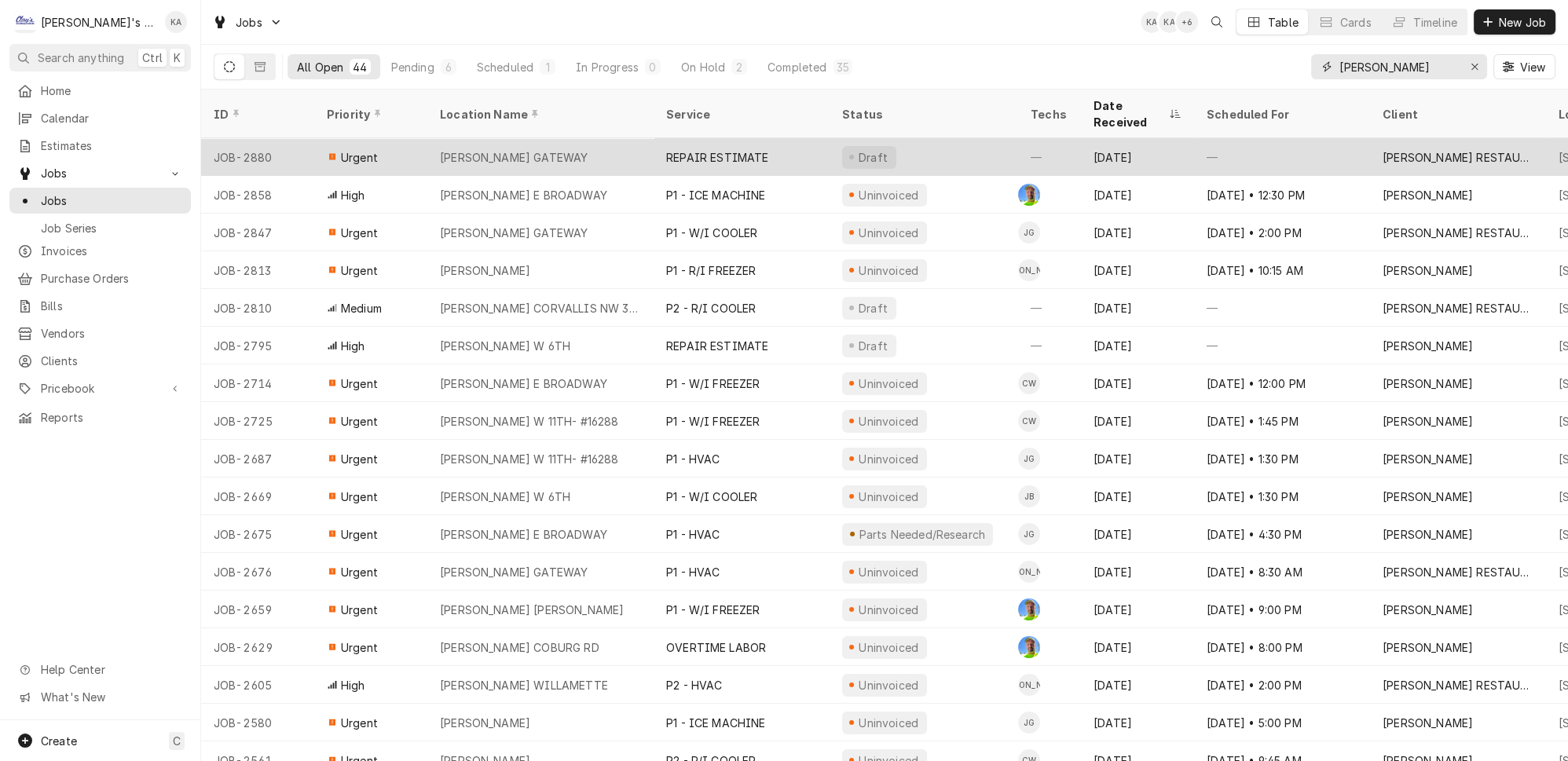
type input "mcdonald"
click at [582, 138] on div "MCDONALD'S GATEWAY" at bounding box center [540, 156] width 226 height 38
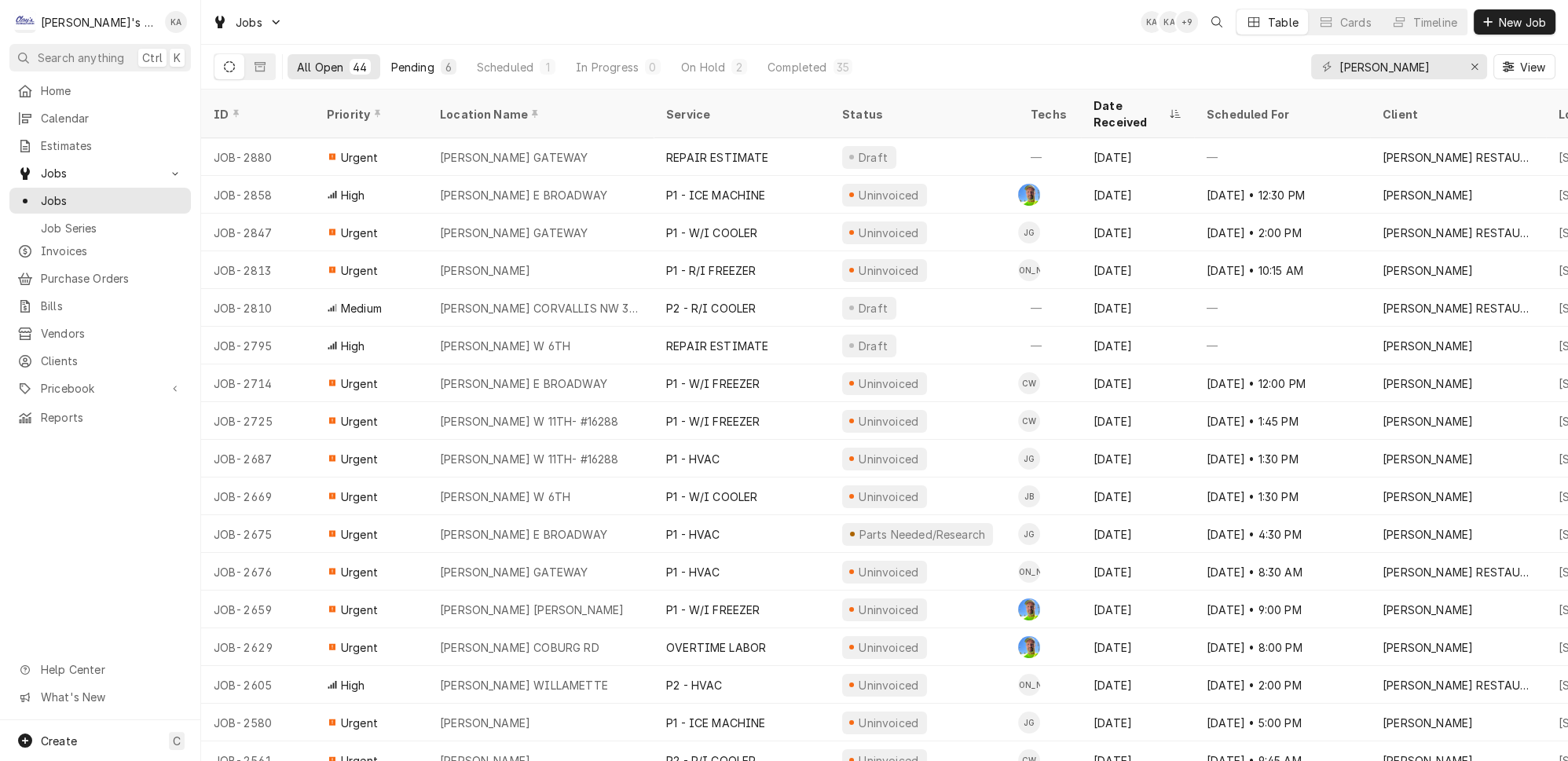
click at [391, 64] on div "Pending" at bounding box center [412, 68] width 44 height 17
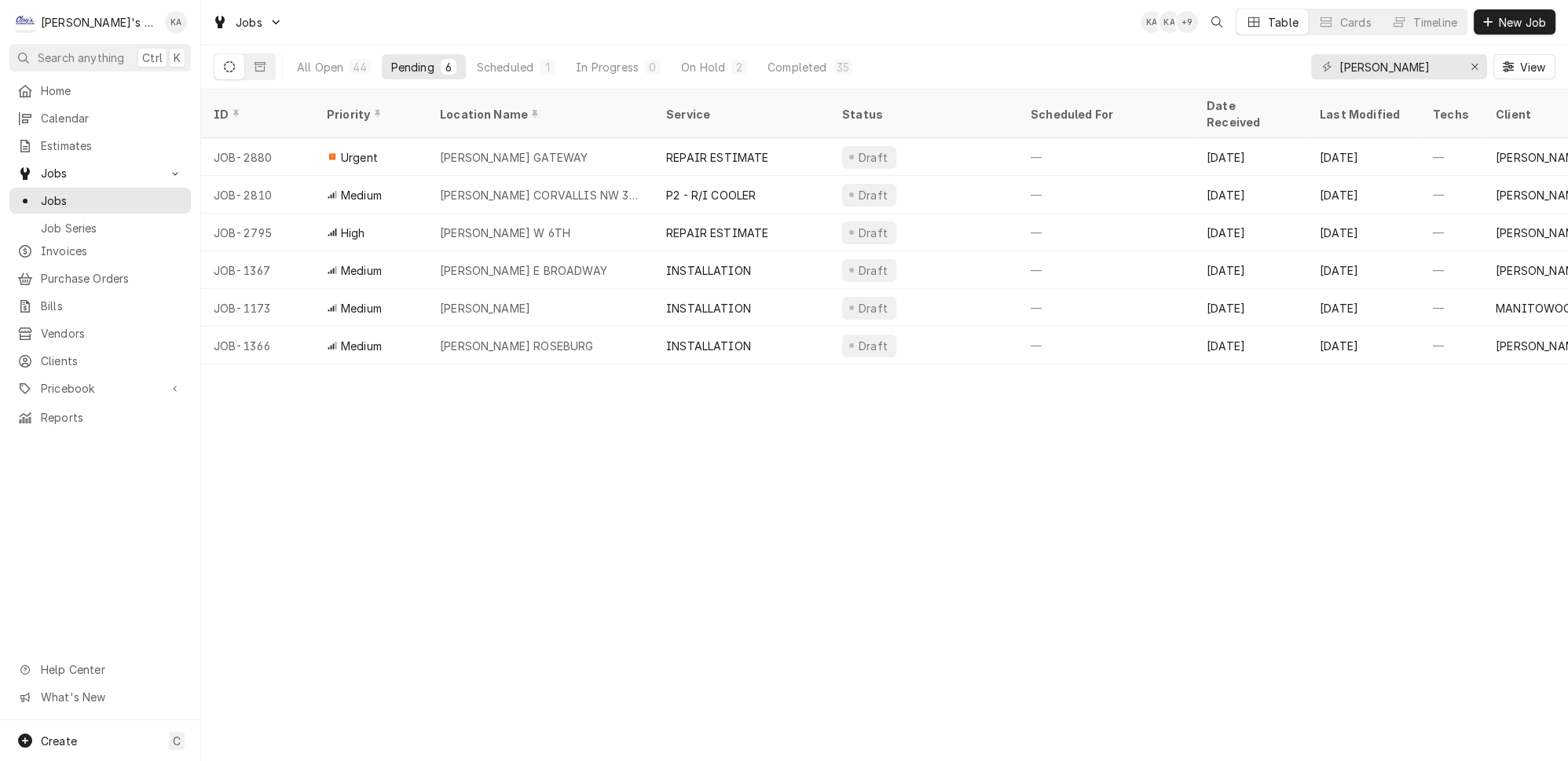
click at [1494, 67] on div "mcdonald View" at bounding box center [1434, 66] width 245 height 44
click at [1487, 66] on button "Erase input" at bounding box center [1474, 67] width 25 height 25
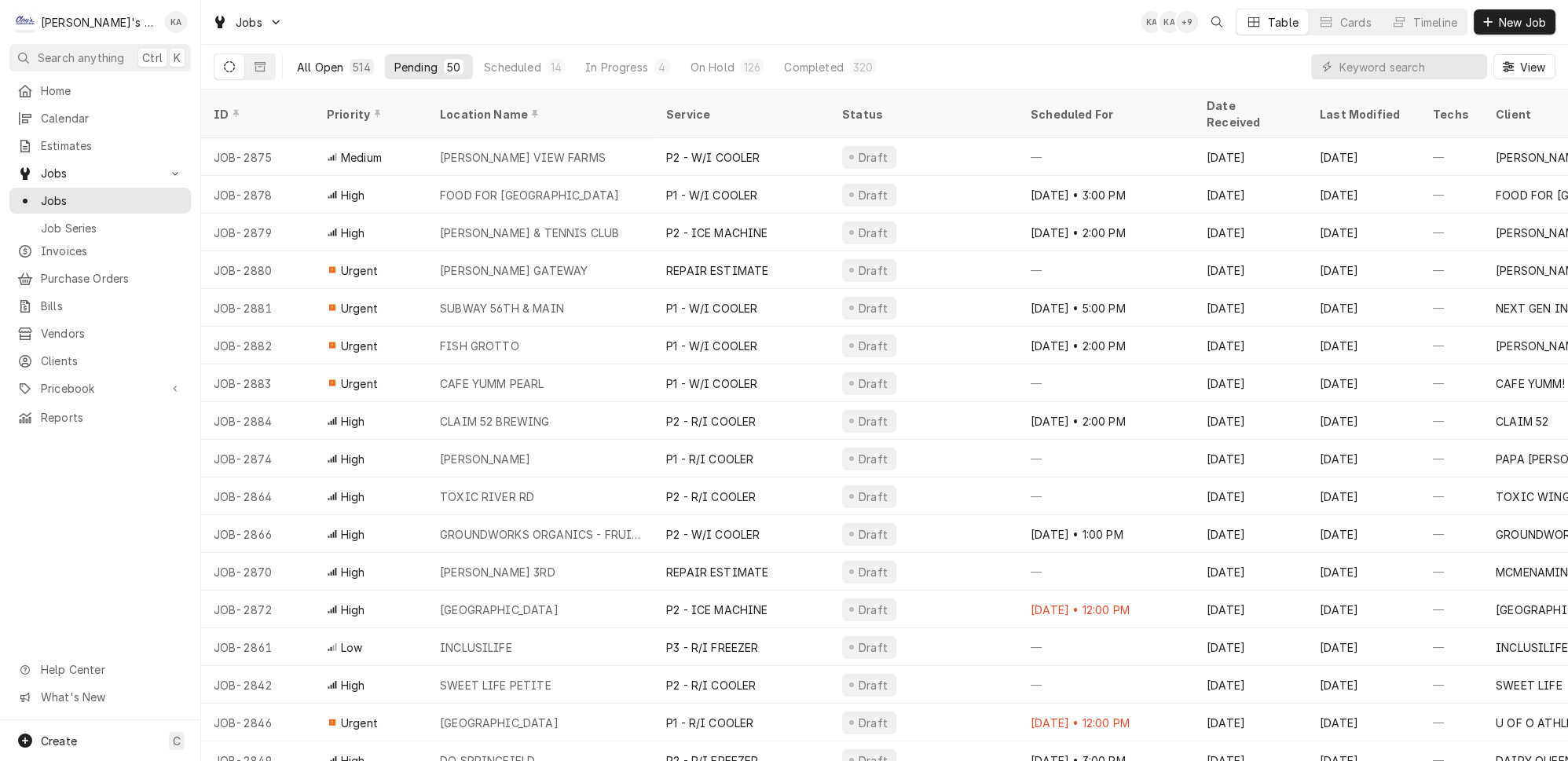
click at [311, 69] on div "All Open" at bounding box center [320, 68] width 46 height 17
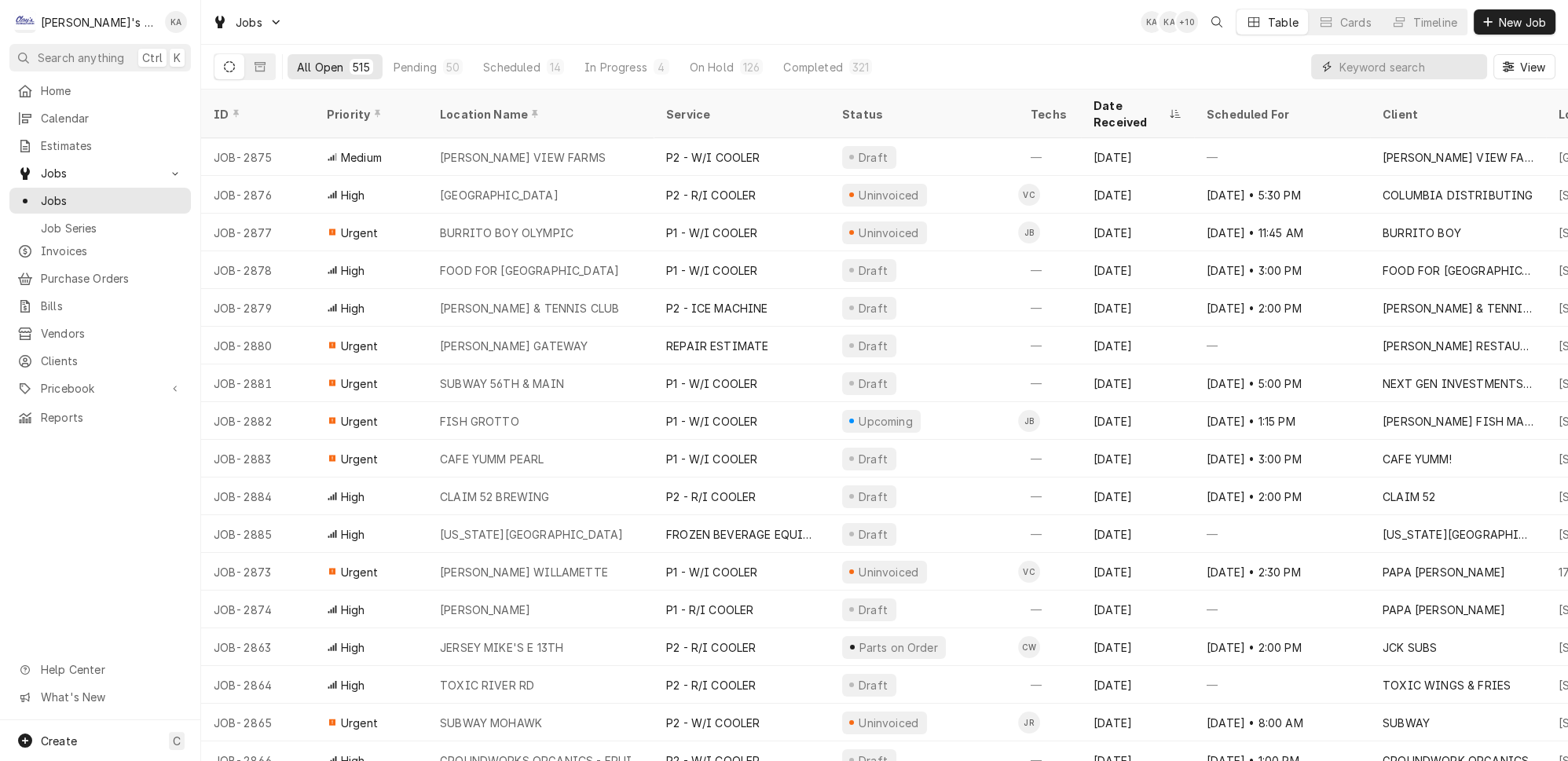
click at [1410, 59] on input "Dynamic Content Wrapper" at bounding box center [1409, 67] width 140 height 25
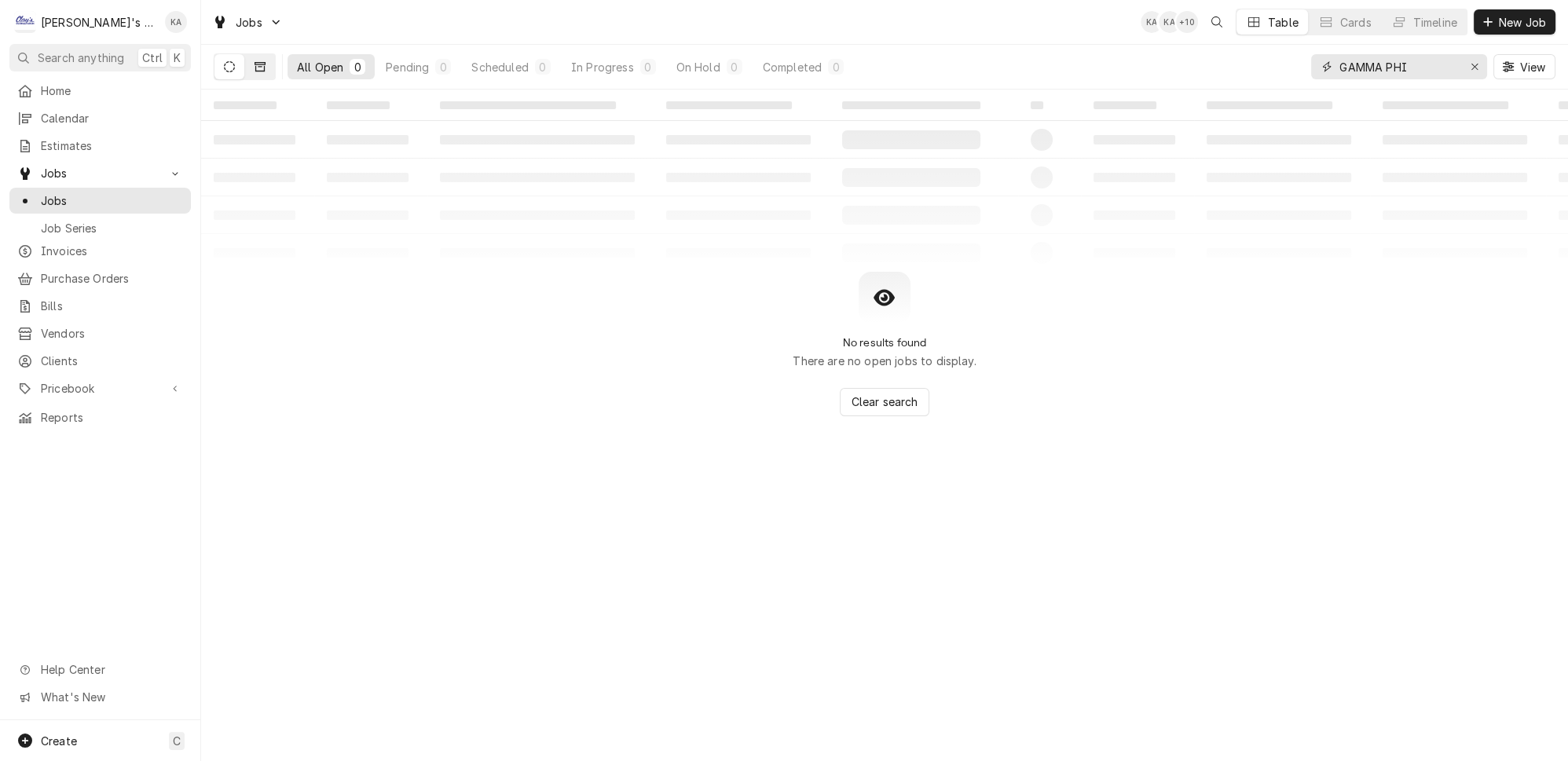
type input "GAMMA PHI"
click at [255, 65] on icon "Dynamic Content Wrapper" at bounding box center [260, 67] width 11 height 11
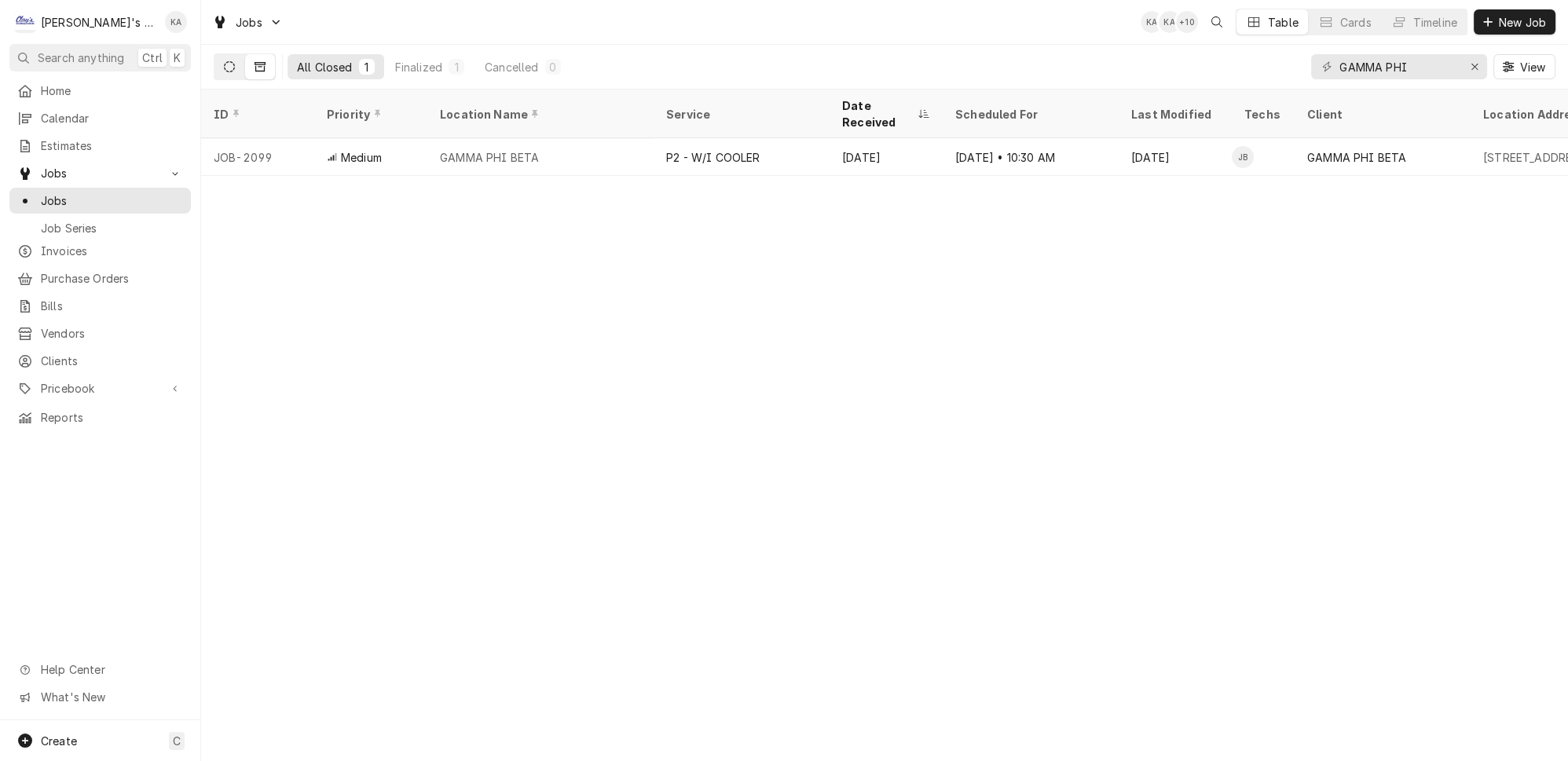
click at [224, 63] on icon "Dynamic Content Wrapper" at bounding box center [230, 67] width 11 height 11
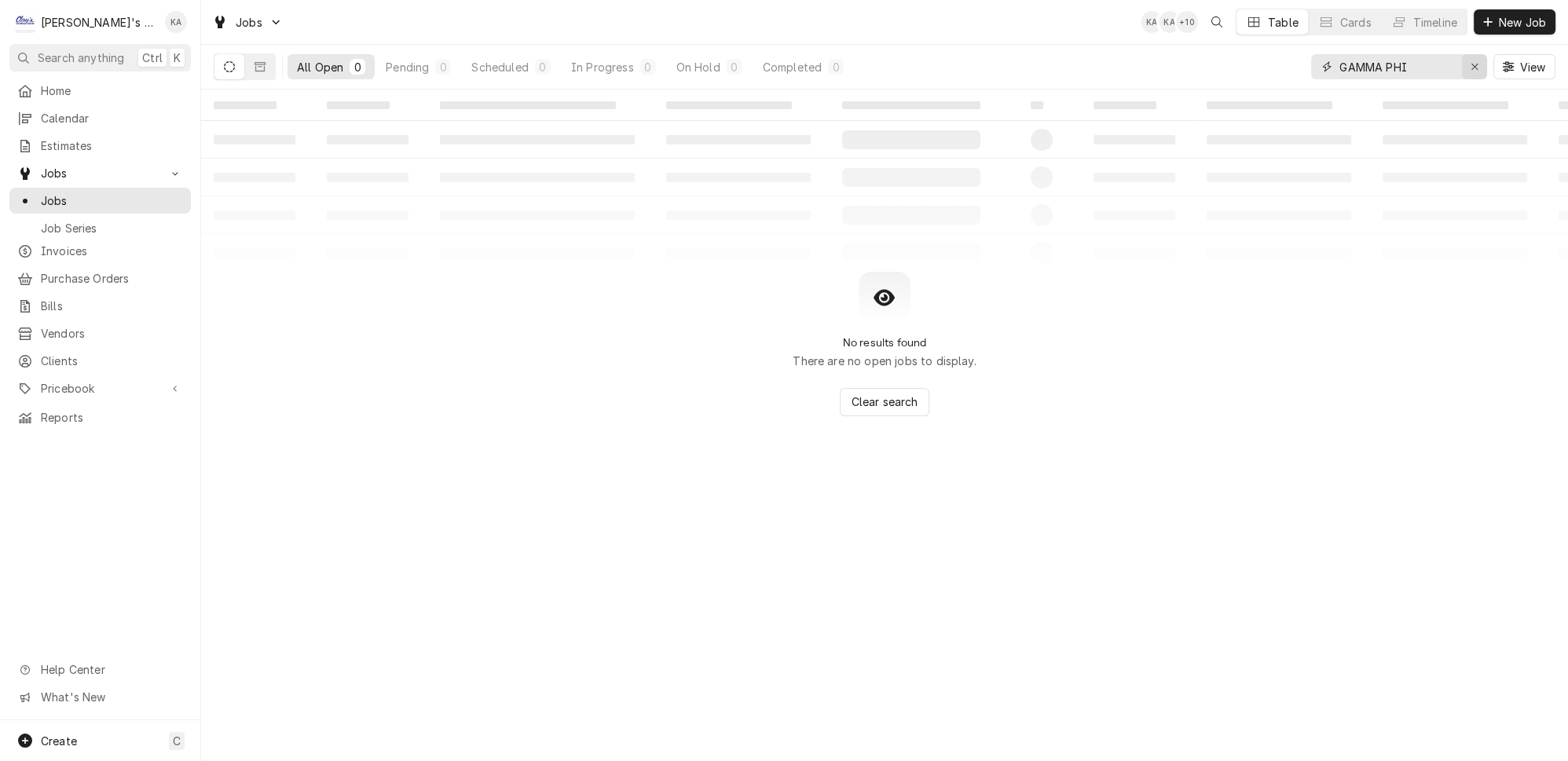
click at [1479, 61] on icon "Erase input" at bounding box center [1474, 67] width 8 height 11
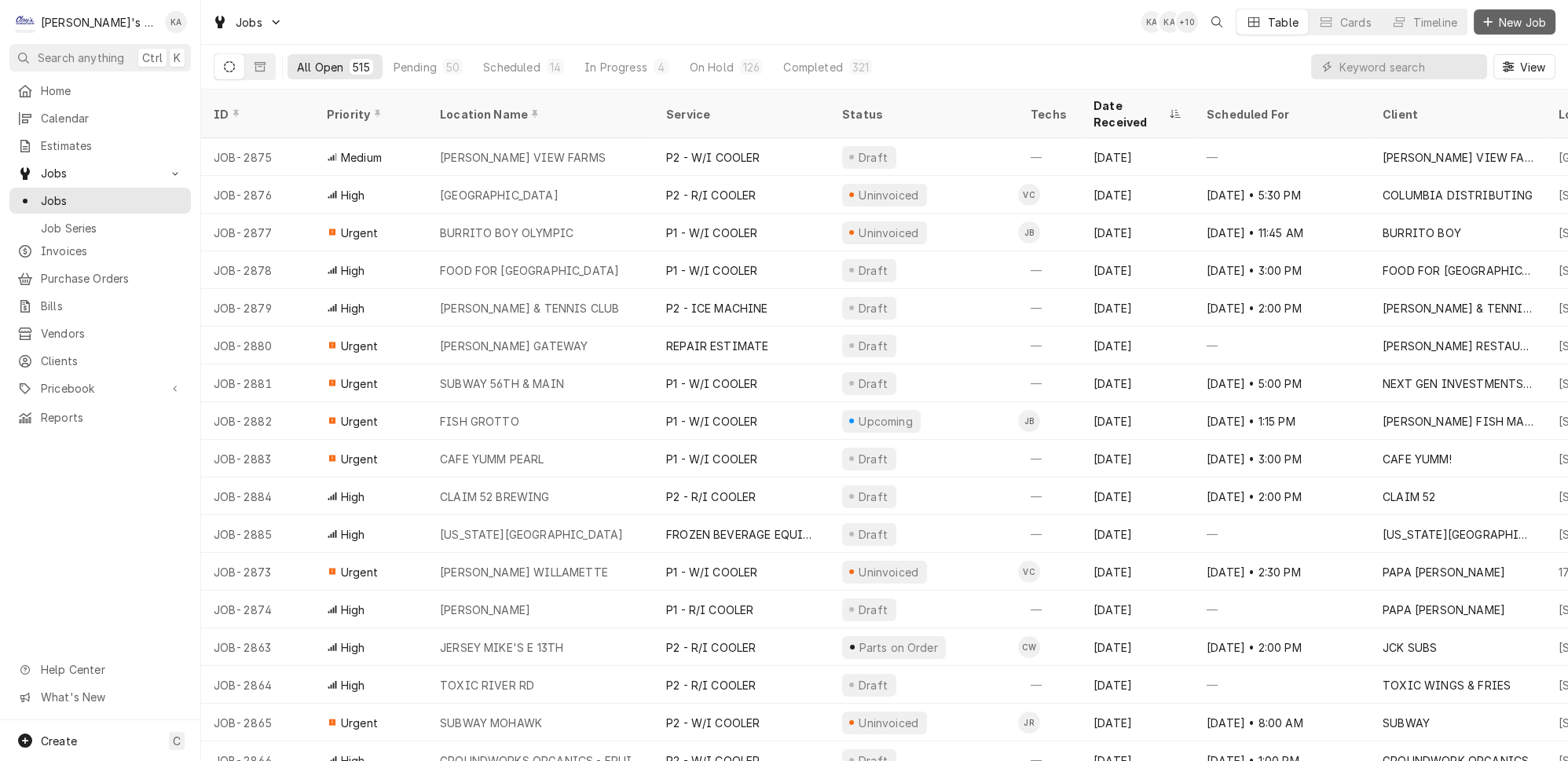
click at [1519, 19] on span "New Job" at bounding box center [1523, 22] width 54 height 17
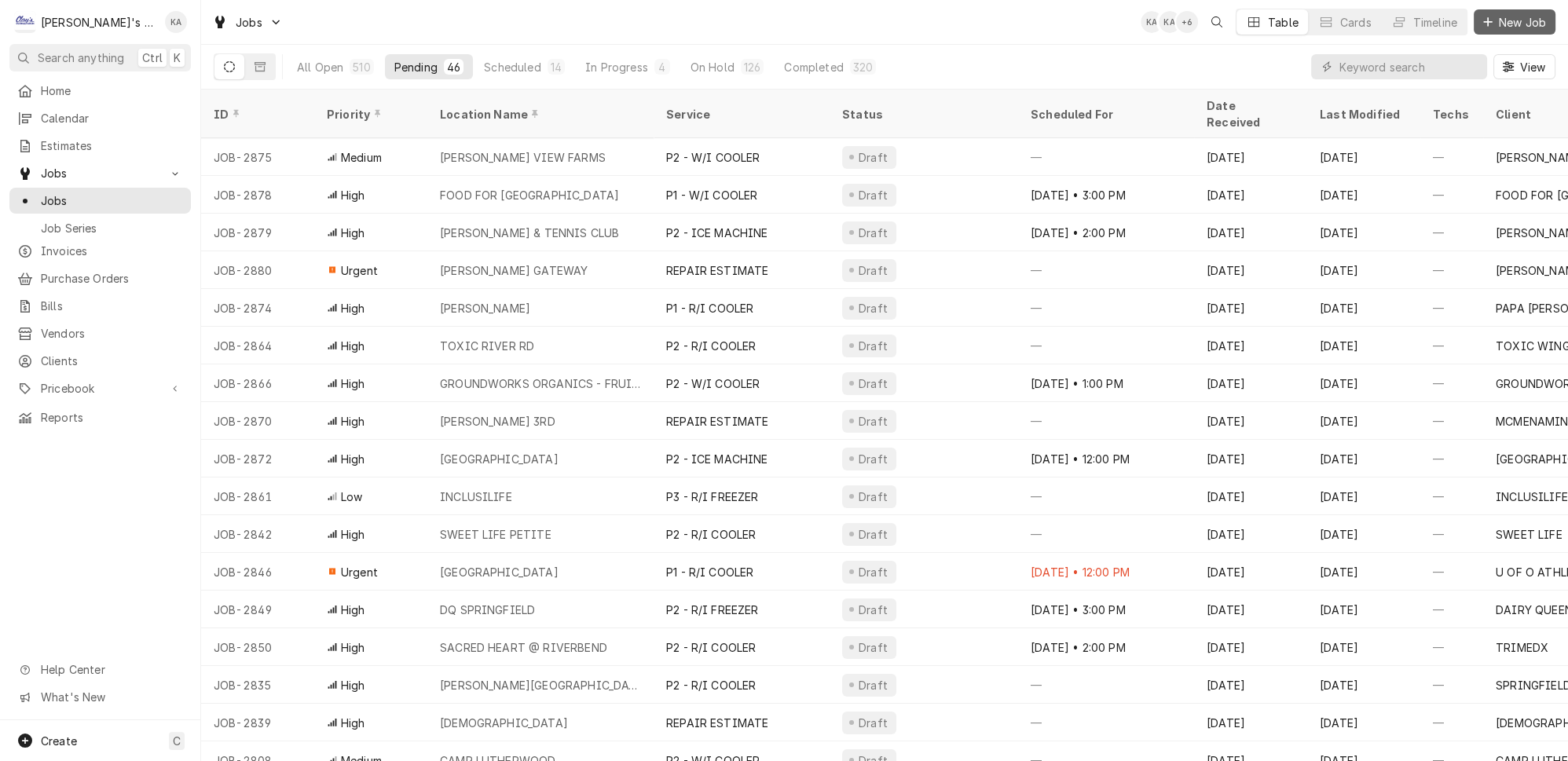
click at [1542, 25] on span "New Job" at bounding box center [1523, 22] width 54 height 17
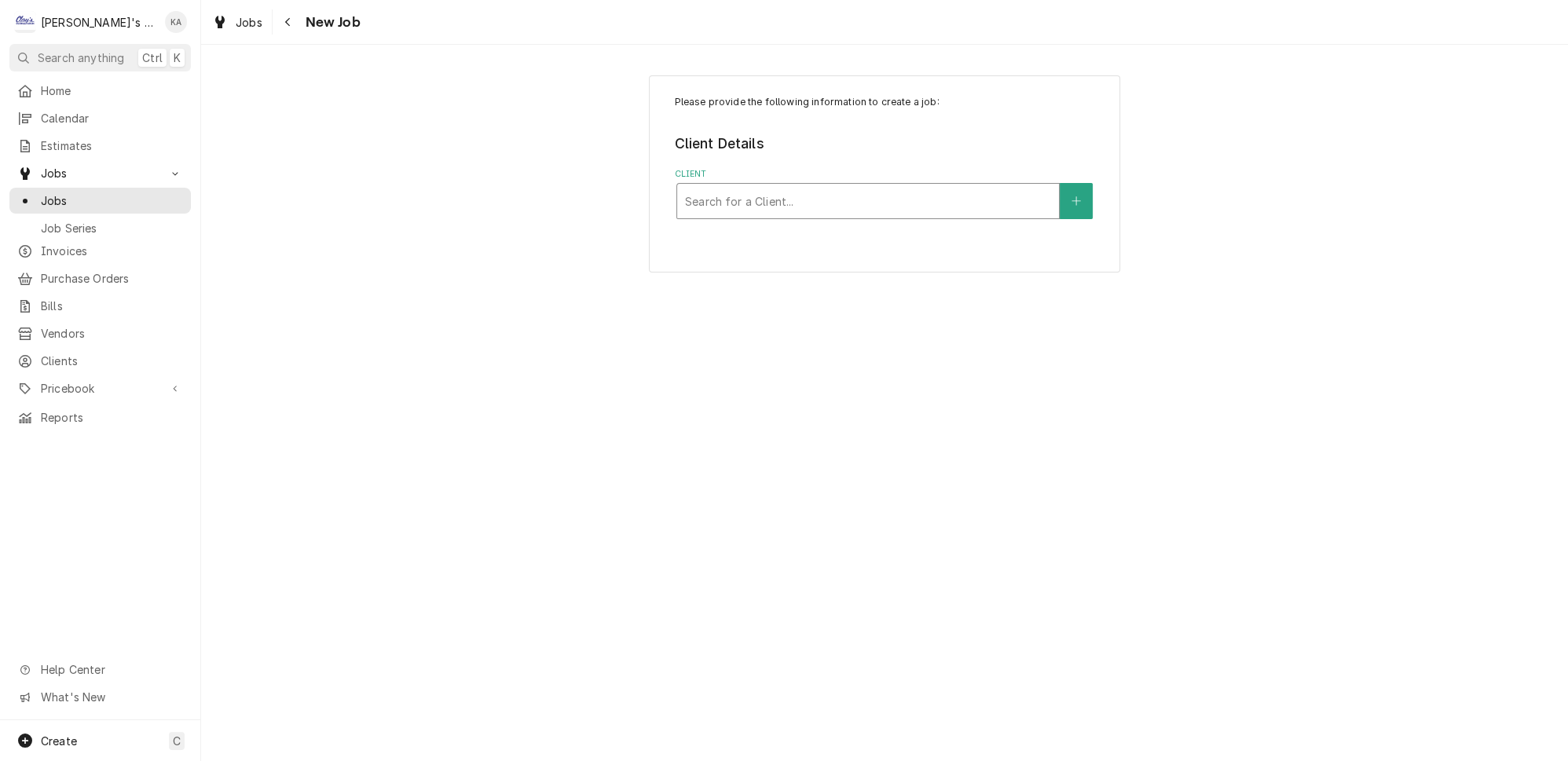
click at [793, 198] on div "Client" at bounding box center [868, 201] width 366 height 29
type input "subway 56"
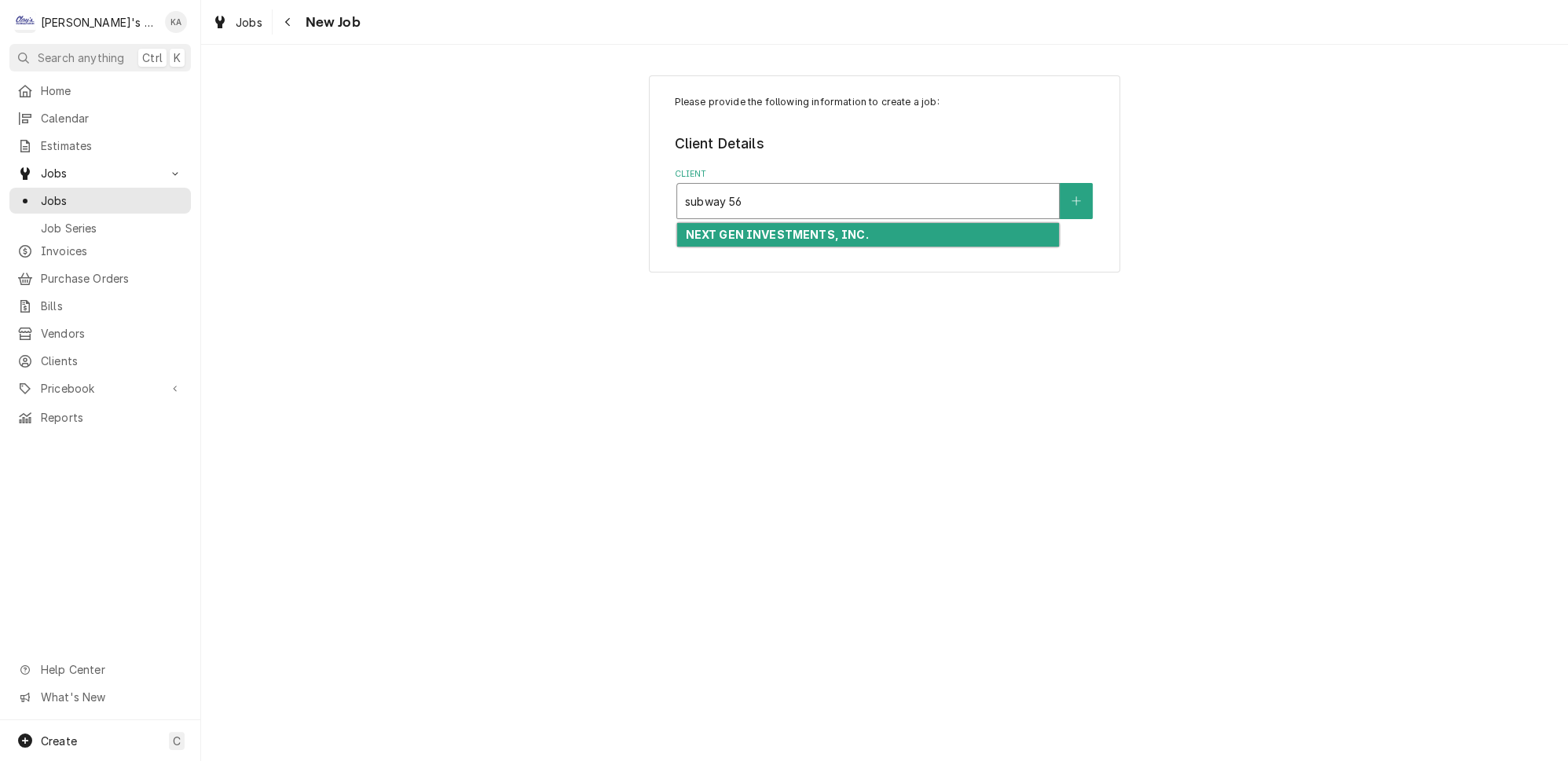
click at [790, 231] on strong "NEXT GEN INVESTMENTS, INC." at bounding box center [777, 234] width 183 height 13
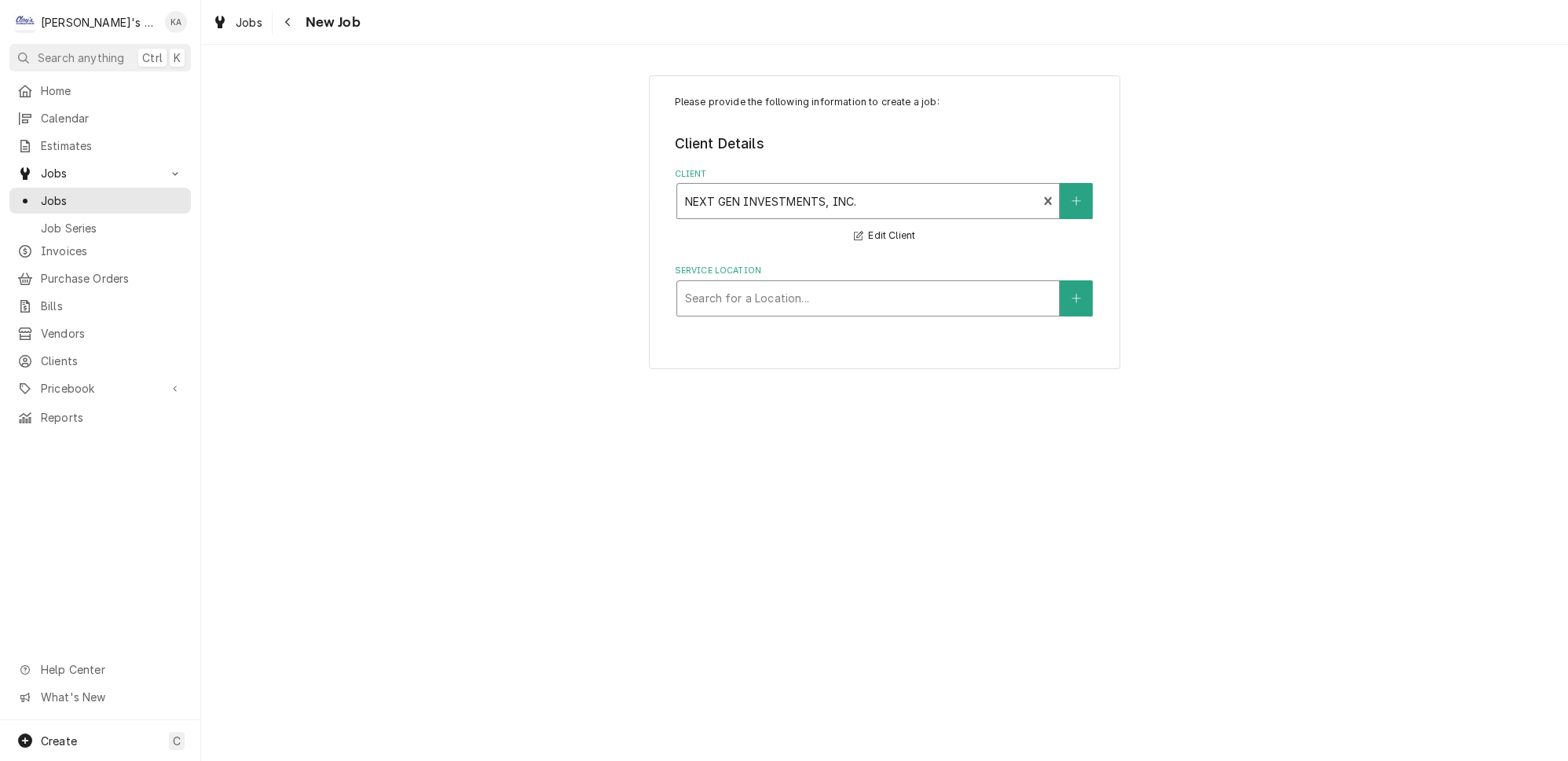
click at [780, 293] on div "Service Location" at bounding box center [868, 298] width 366 height 29
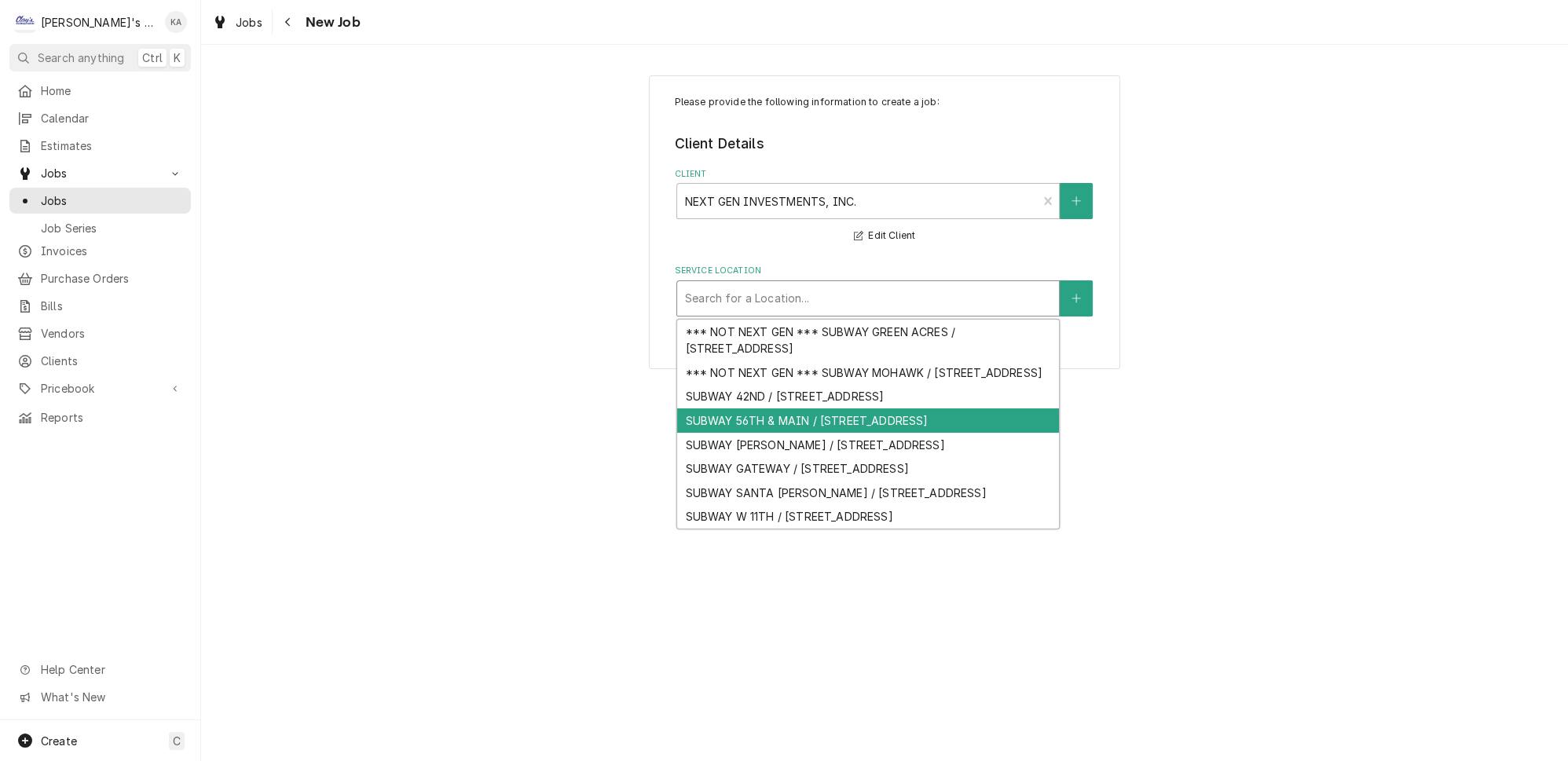
click at [812, 418] on div "SUBWAY 56TH & MAIN / 5630 MAIN ST, SPRINGFIELD, OR 97478" at bounding box center [868, 420] width 382 height 24
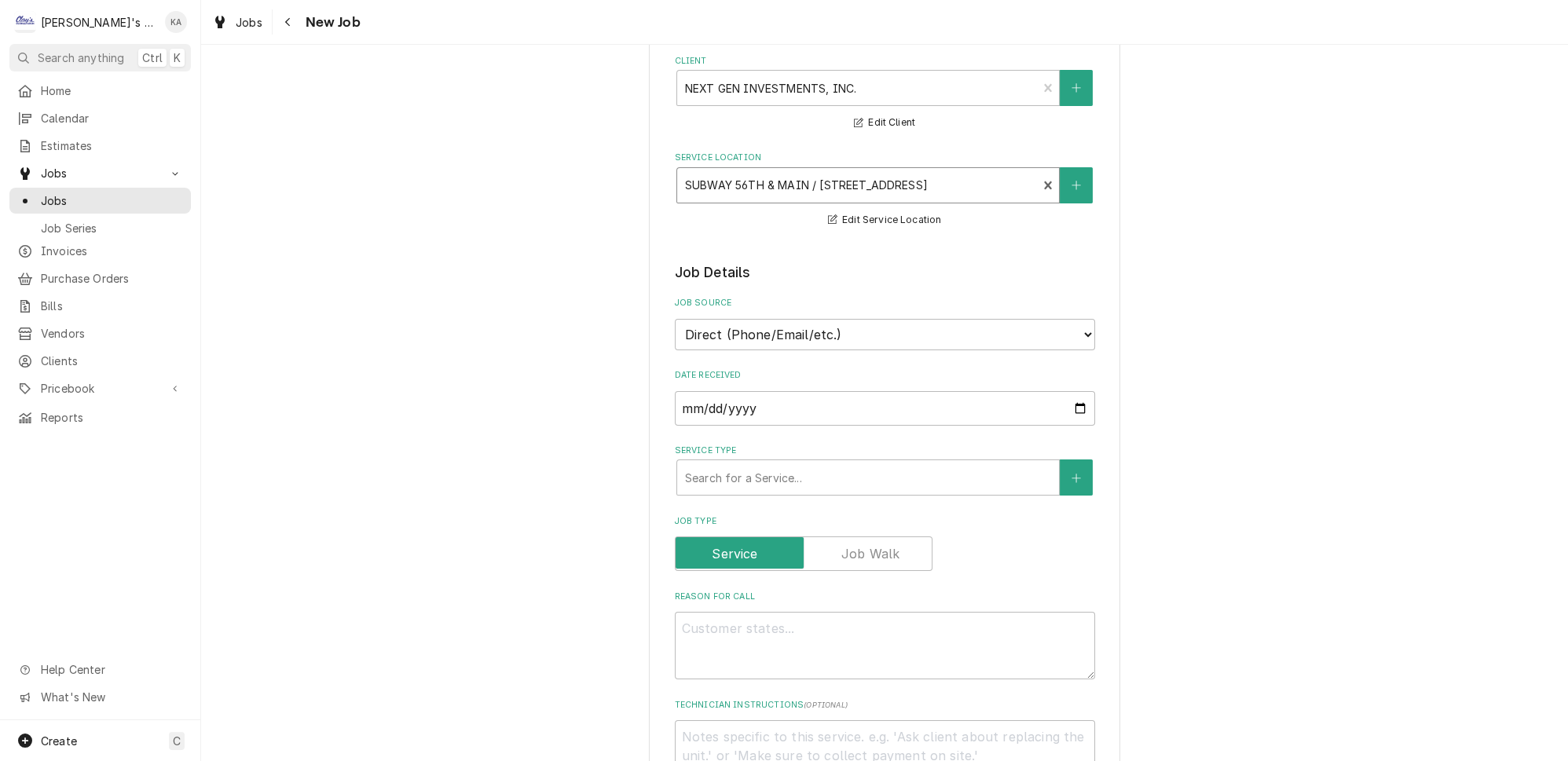
scroll to position [143, 0]
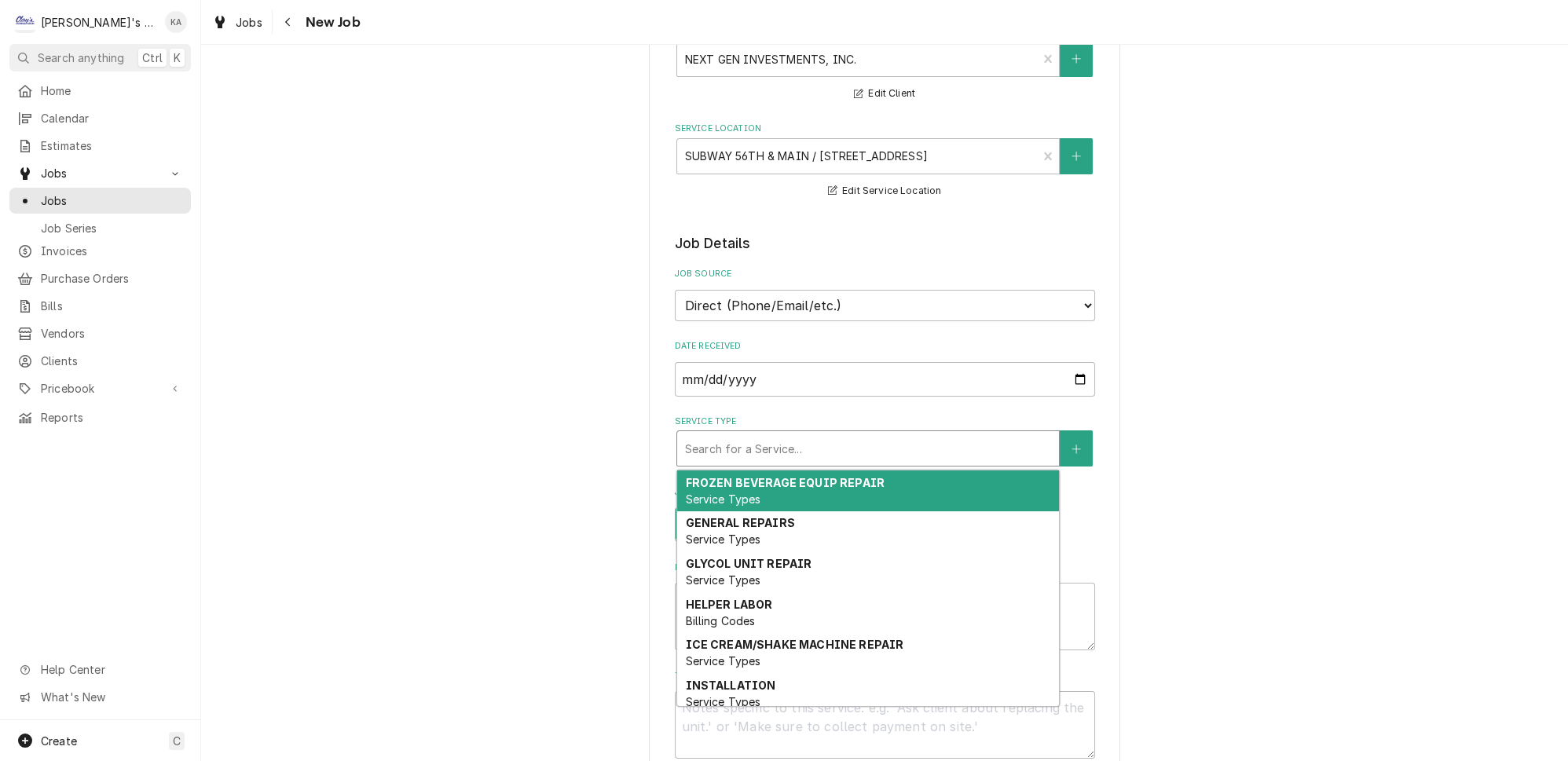
click at [770, 437] on div "Service Type" at bounding box center [868, 448] width 366 height 29
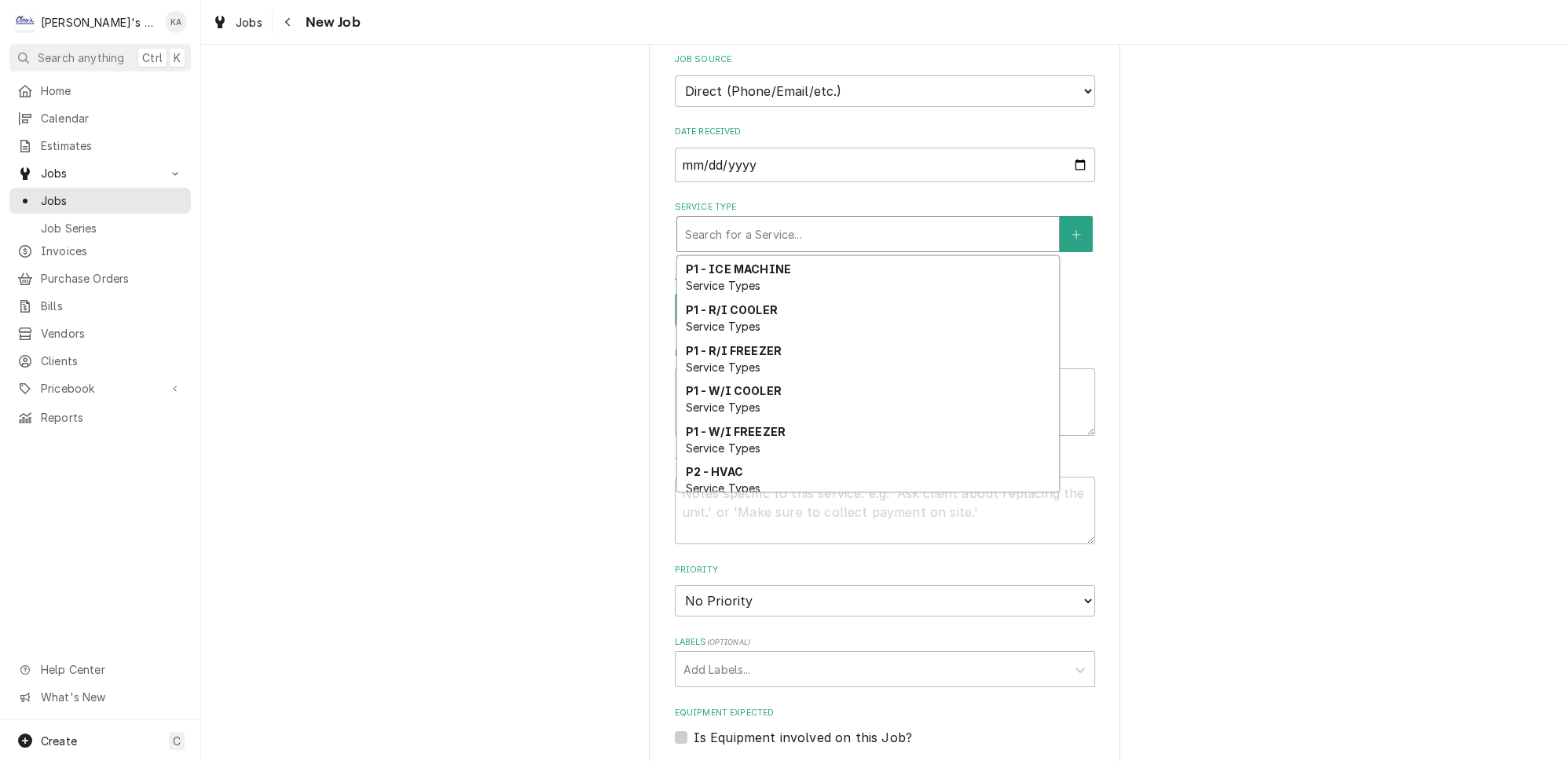
scroll to position [500, 0]
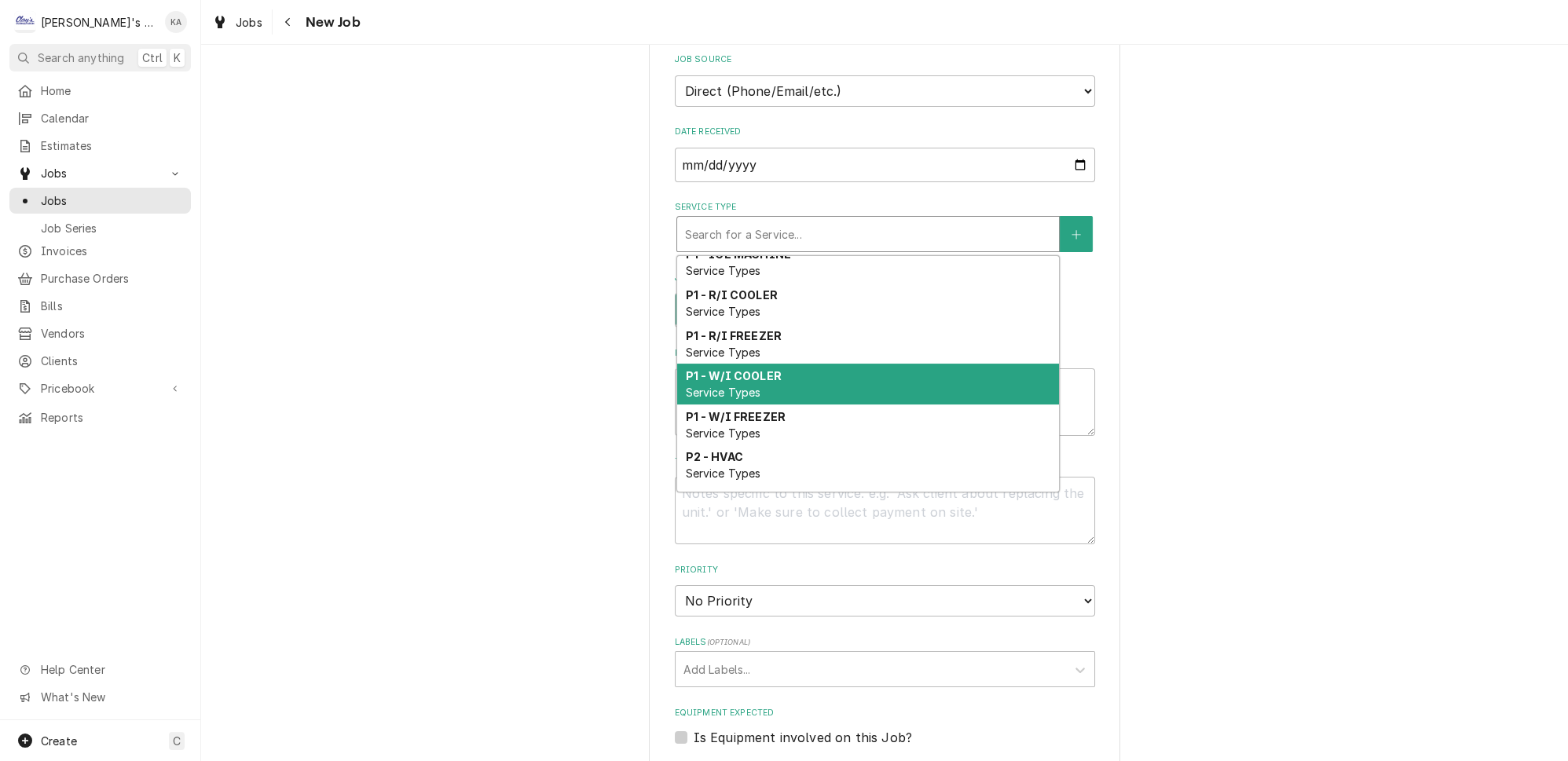
click at [758, 369] on strong "P1 - W/I COOLER" at bounding box center [733, 376] width 95 height 13
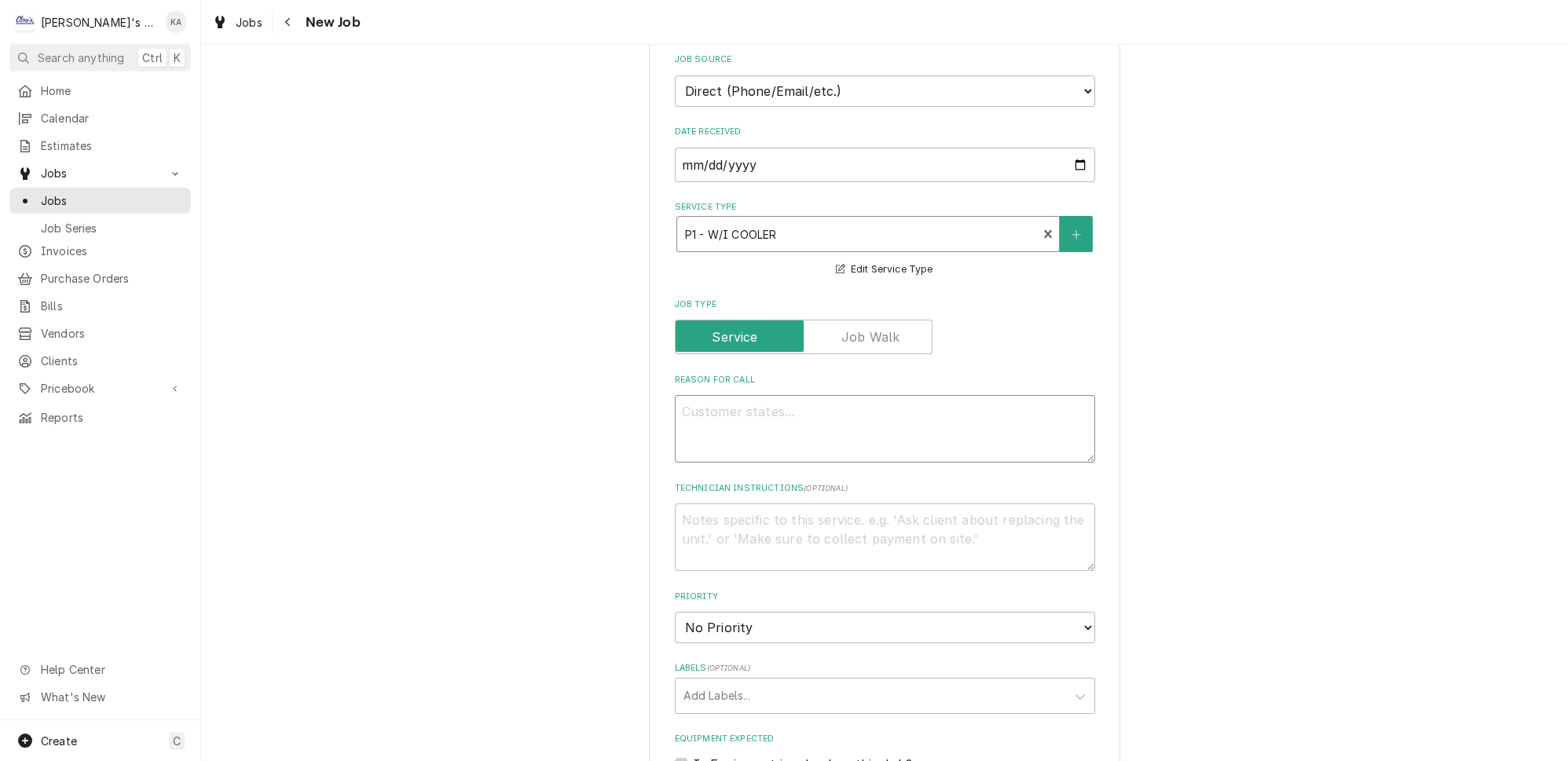
click at [750, 406] on textarea "Reason For Call" at bounding box center [885, 429] width 420 height 68
type textarea "x"
type textarea "9"
type textarea "x"
type textarea "9/"
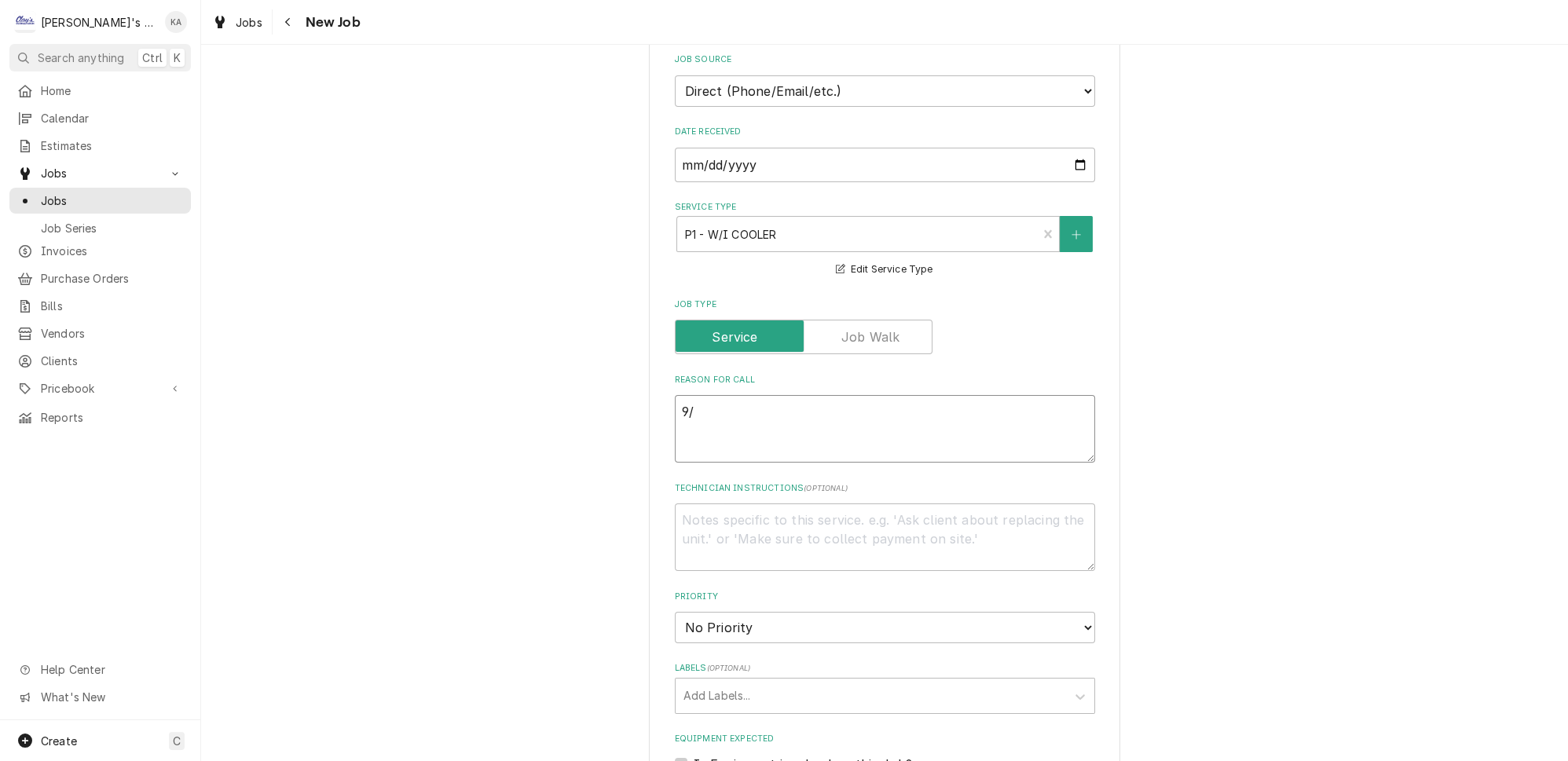
type textarea "x"
type textarea "9/8"
type textarea "x"
type textarea "9/8/"
type textarea "x"
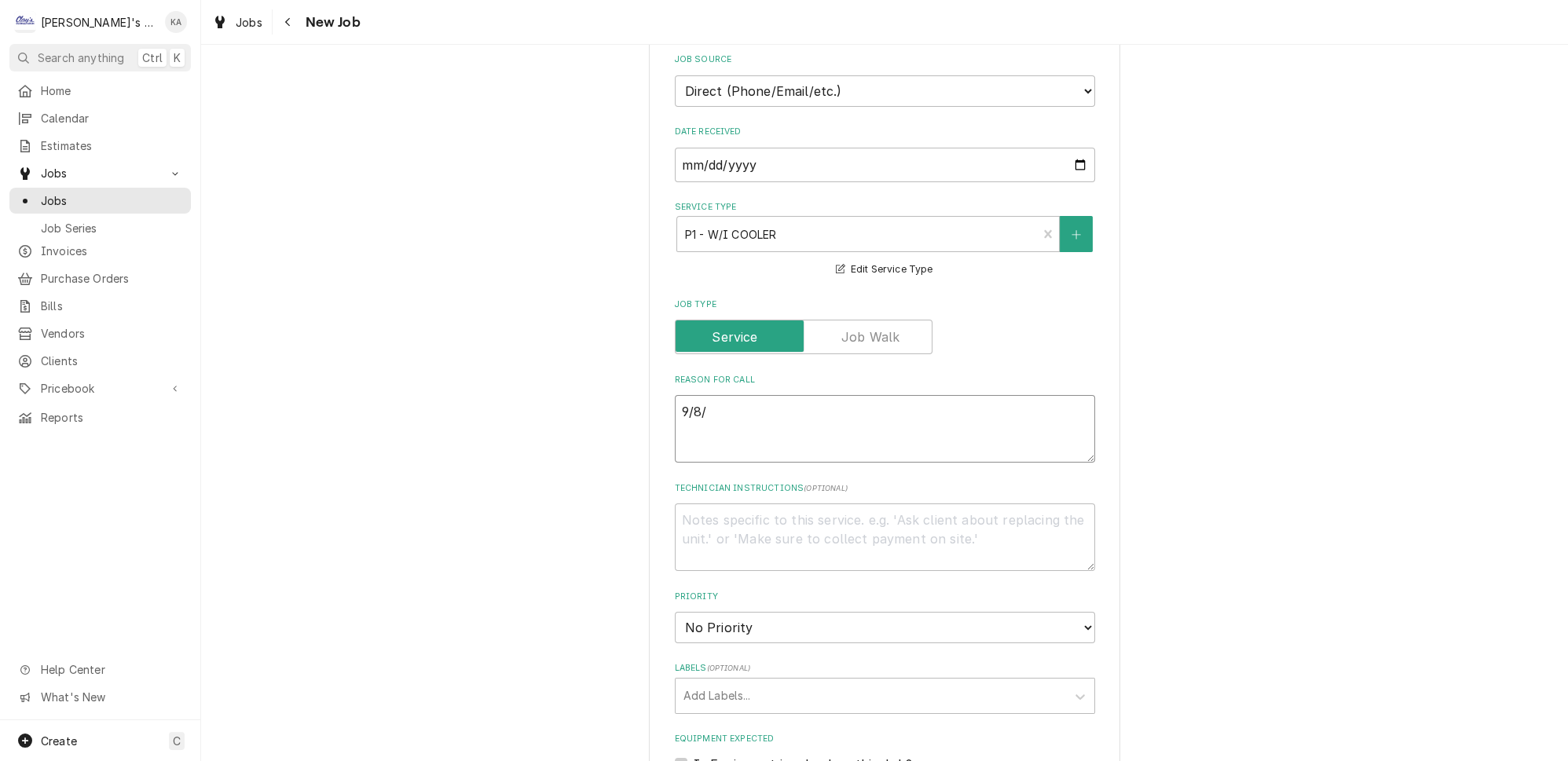
type textarea "9/8/2"
type textarea "x"
type textarea "9/8/20"
type textarea "x"
type textarea "9/8/202"
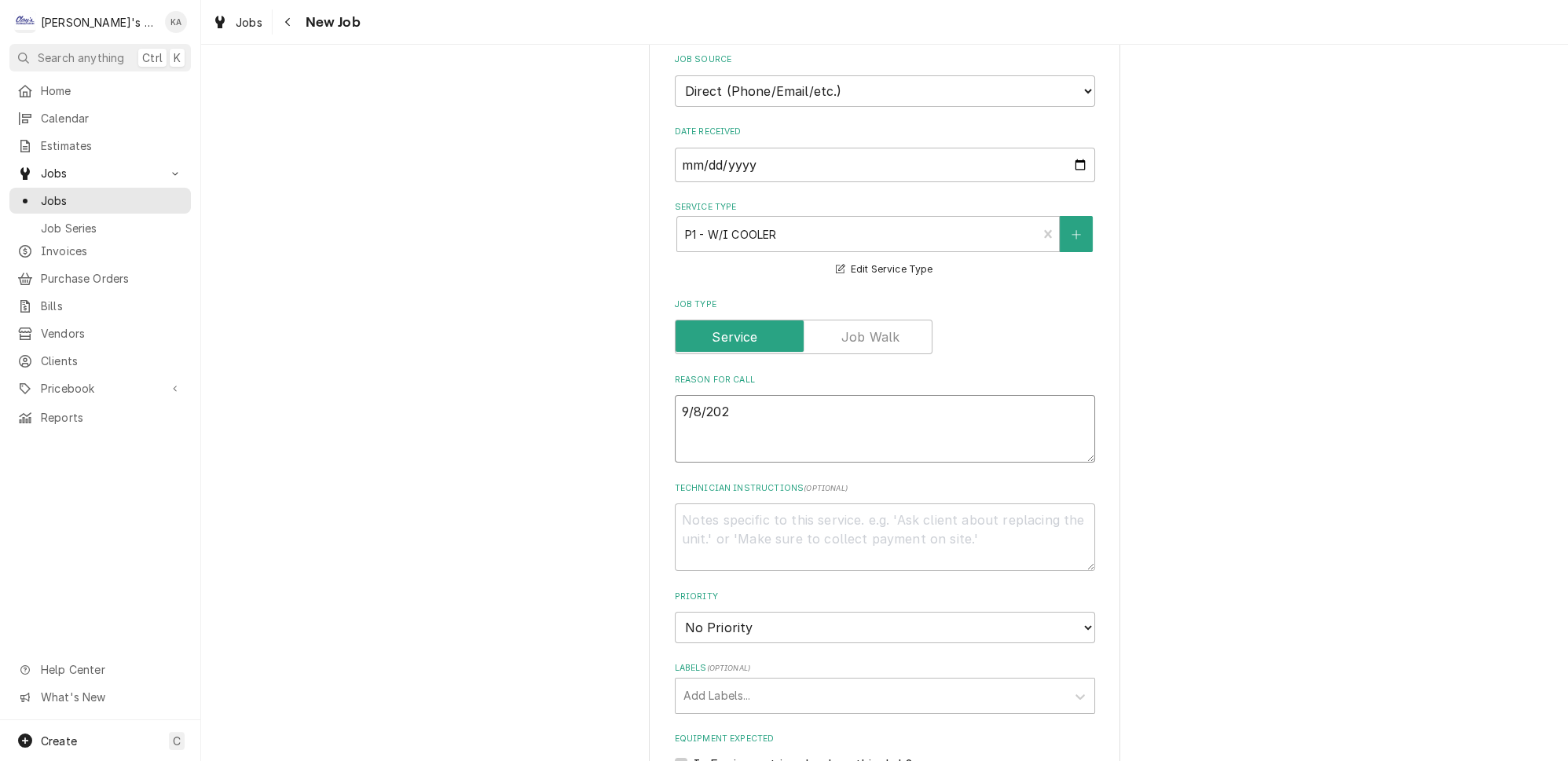
type textarea "x"
type textarea "9/8/2025"
type textarea "x"
type textarea "9/8/2025"
type textarea "x"
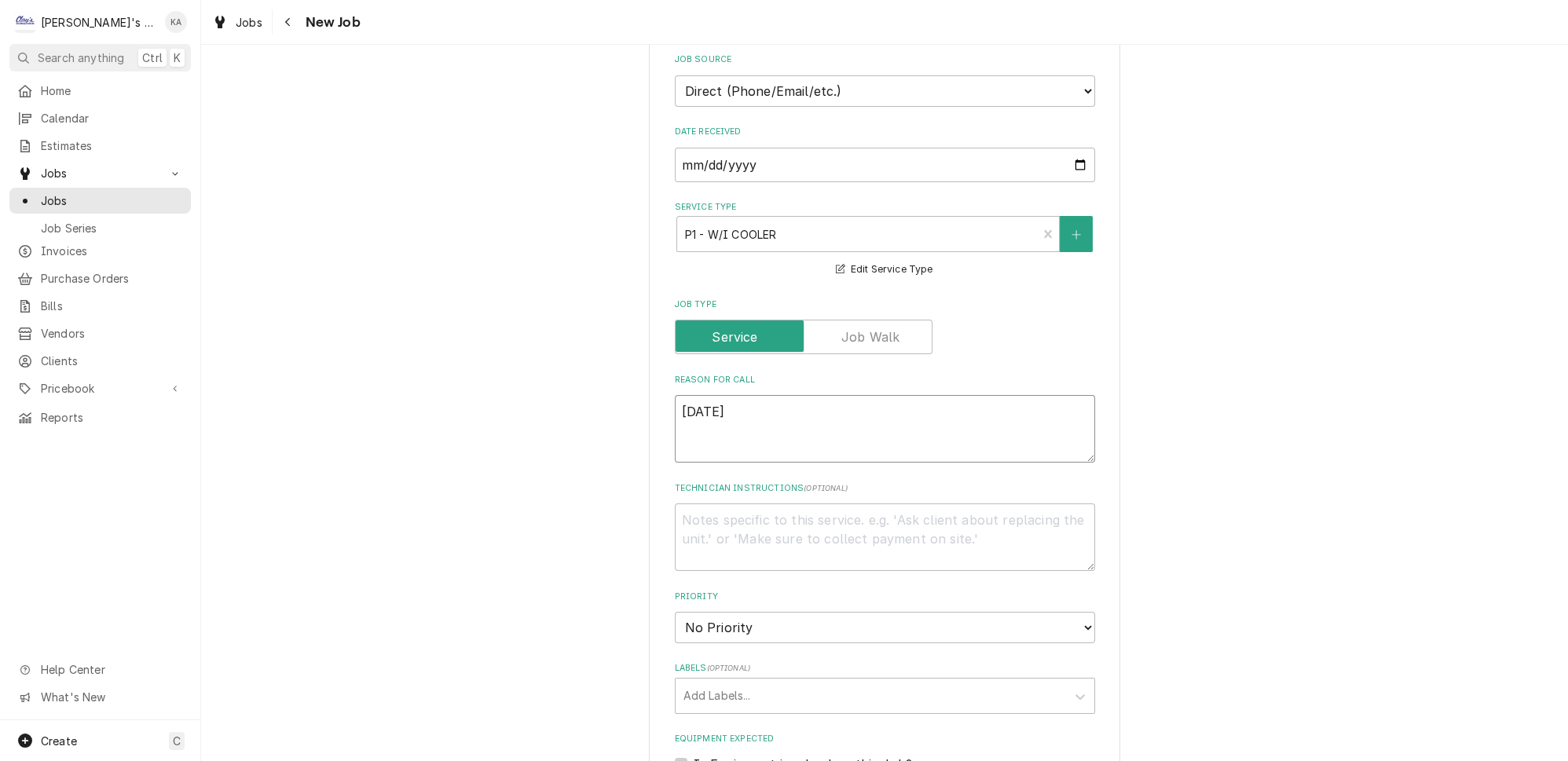
type textarea "9/8/2025 1"
type textarea "x"
type textarea "9/8/2025 11"
type textarea "x"
type textarea "9/8/2025 11:"
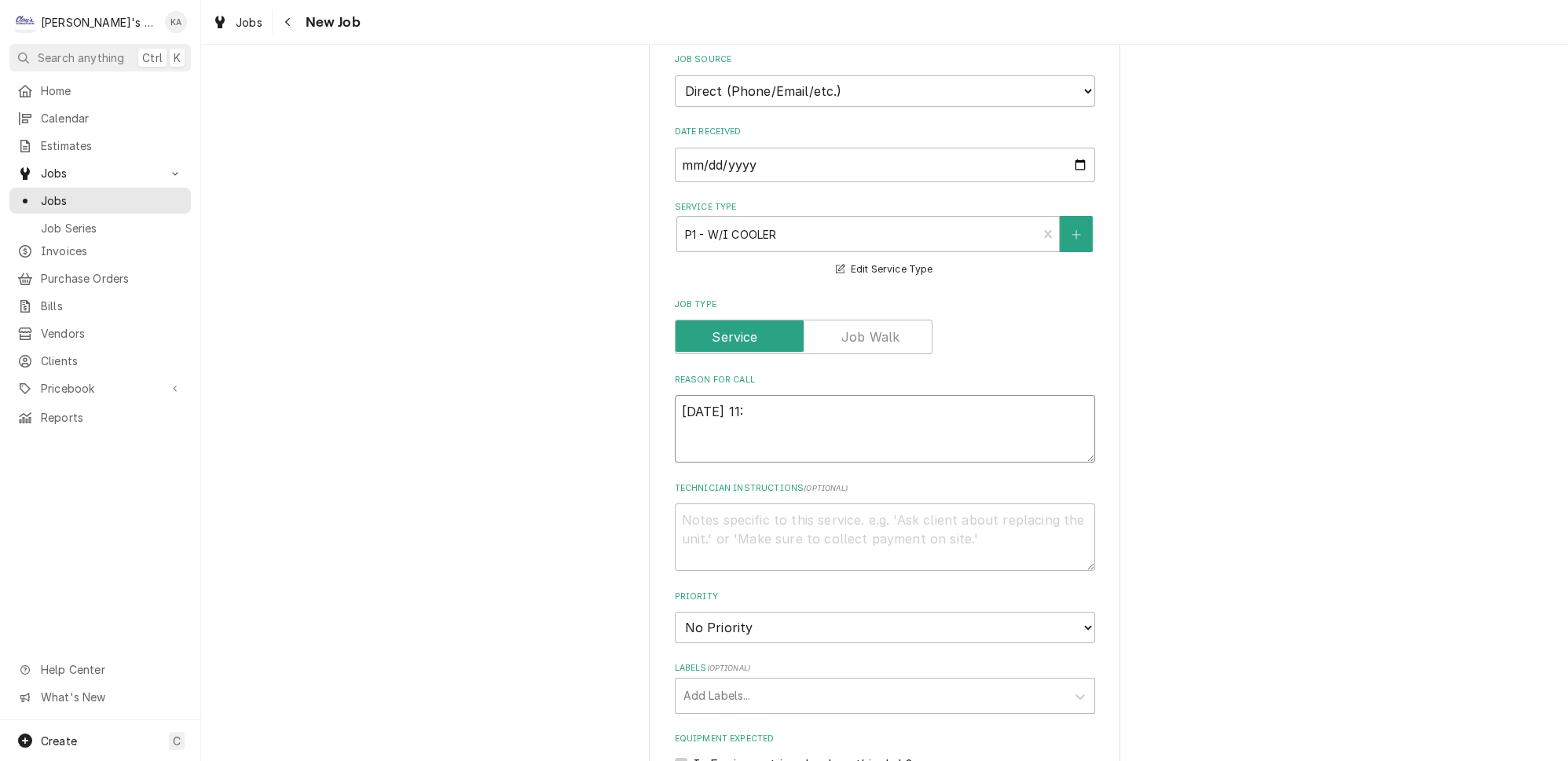
type textarea "x"
type textarea "9/8/2025 11:4"
type textarea "x"
type textarea "9/8/2025 11:45"
type textarea "x"
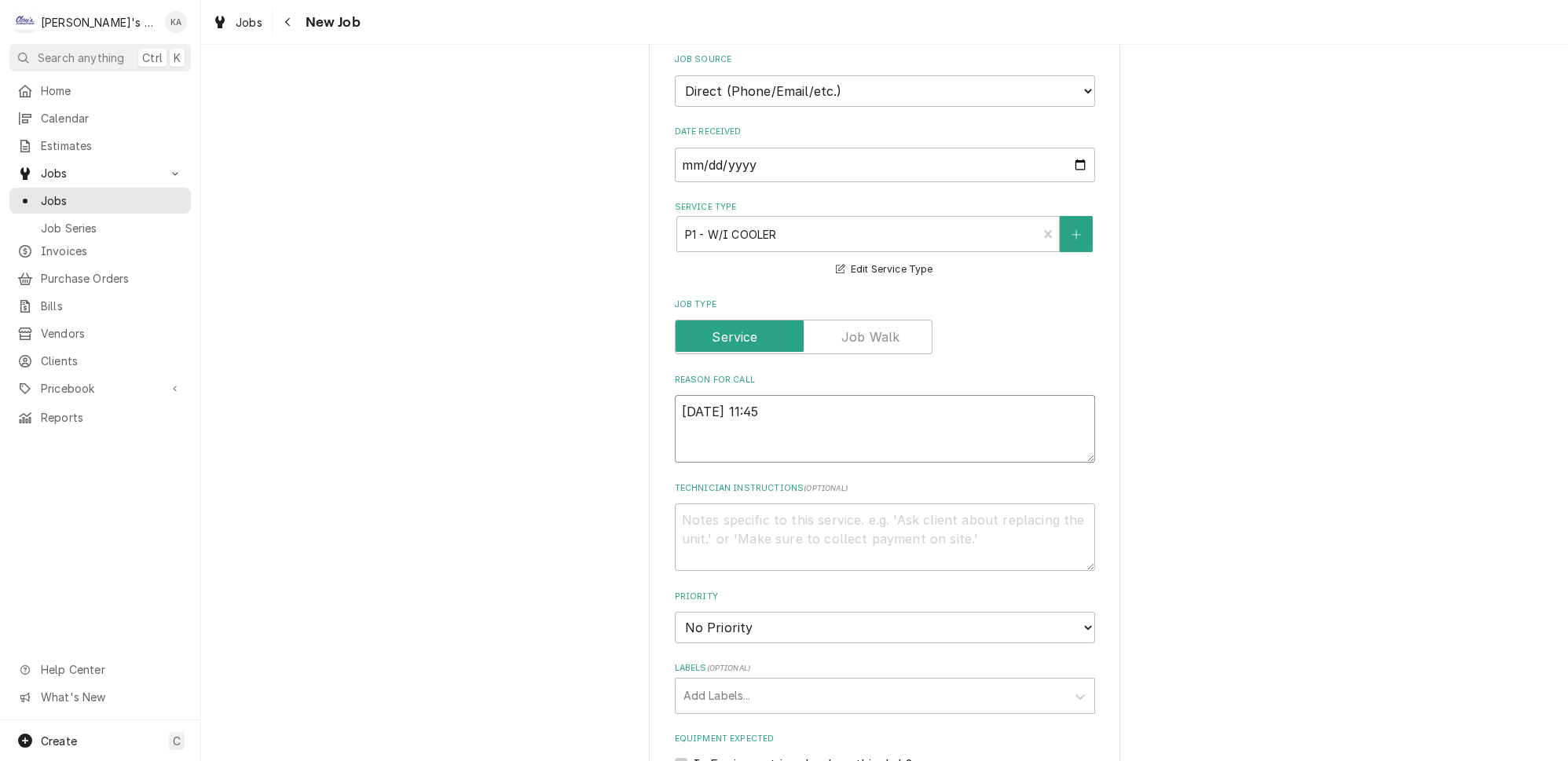
type textarea "9/8/2025 11:45"
type textarea "x"
type textarea "9/8/2025 11:45 a"
type textarea "x"
type textarea "9/8/2025 11:45 am"
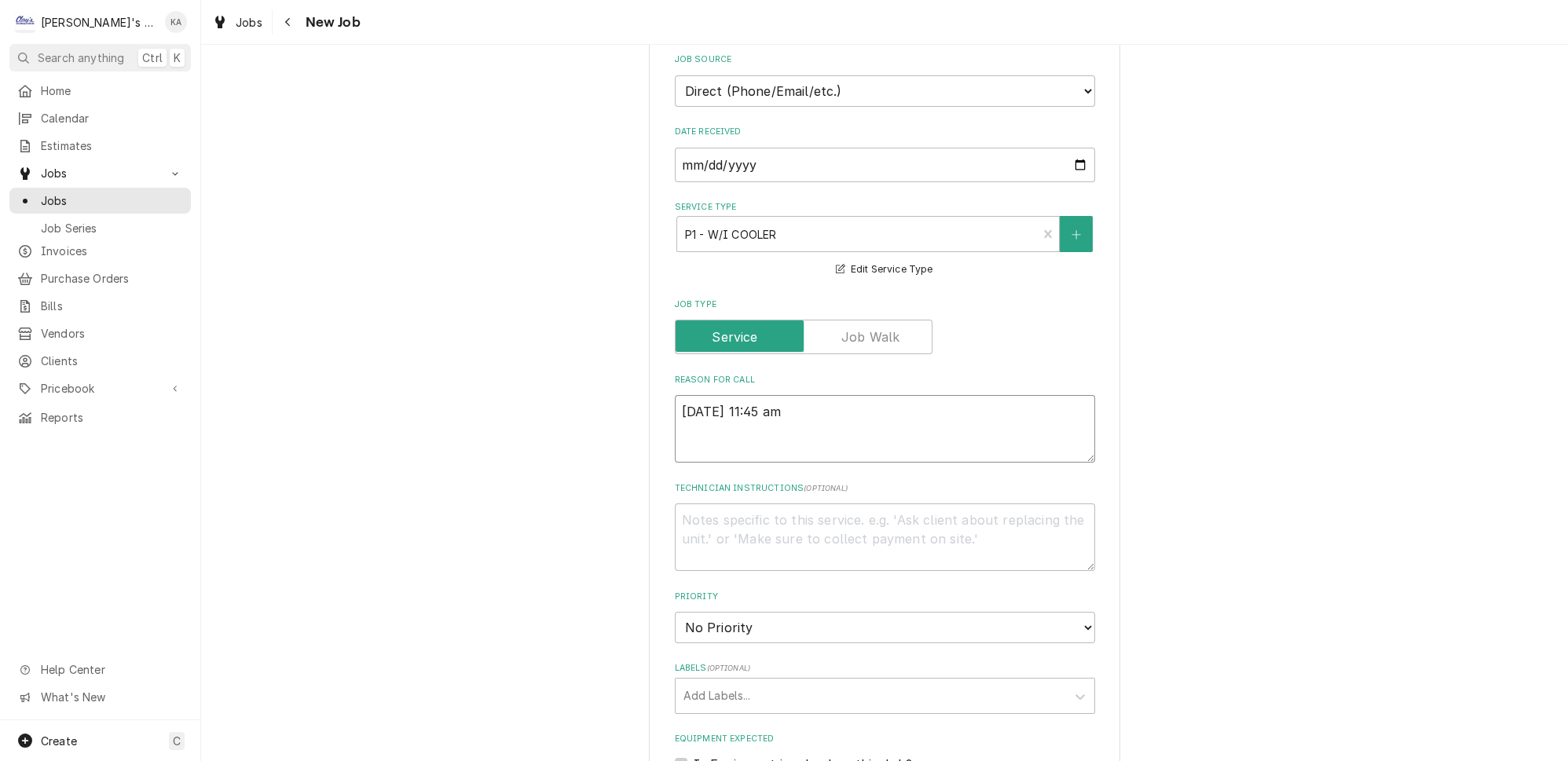
type textarea "x"
type textarea "9/8/2025 11:45 am-"
type textarea "x"
type textarea "9/8/2025 11:45 am"
type textarea "x"
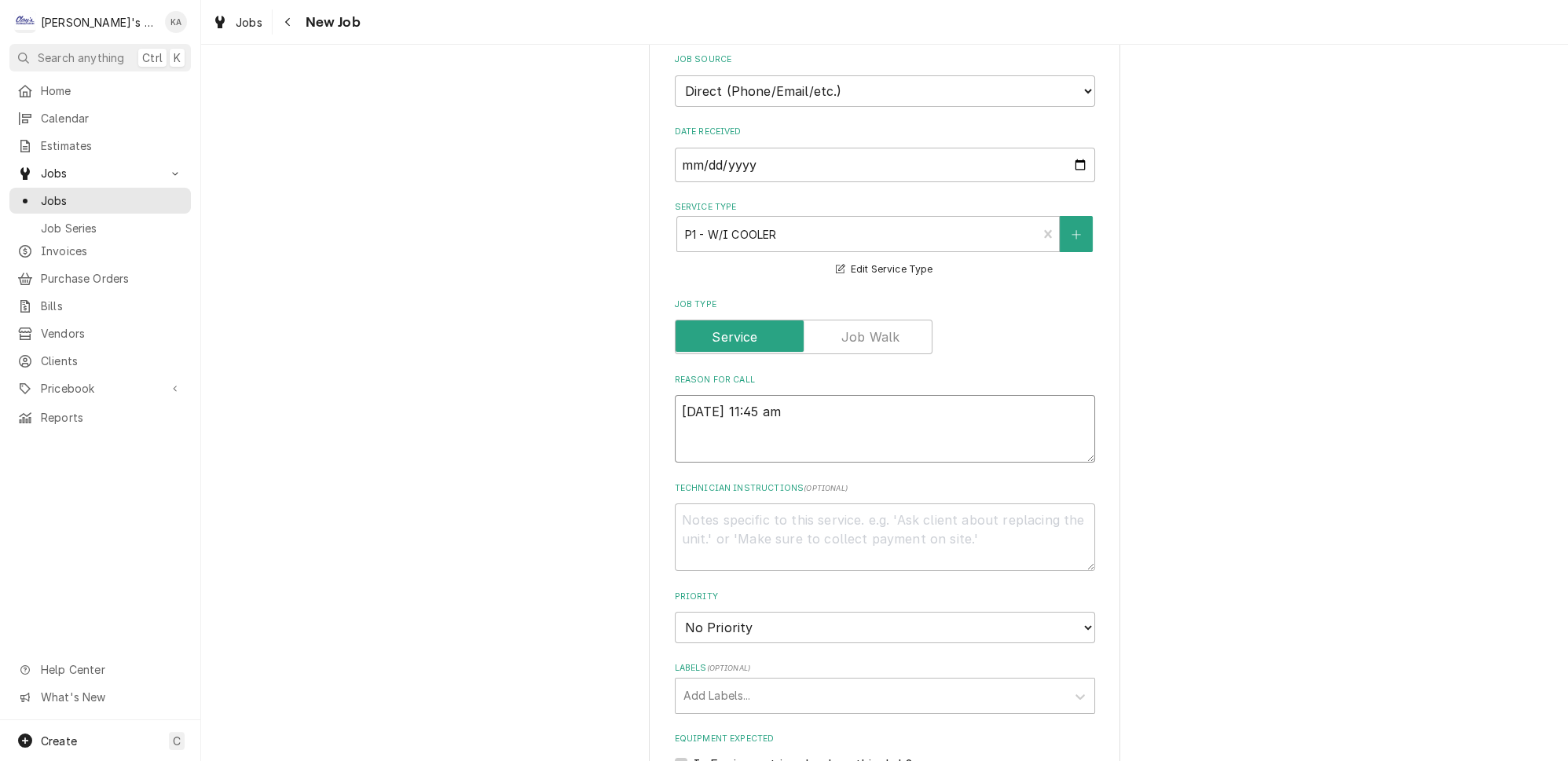
type textarea "9/8/2025 11:45 a"
type textarea "x"
type textarea "9/8/2025 11:45"
type textarea "x"
type textarea "9/8/2025 11:45 A"
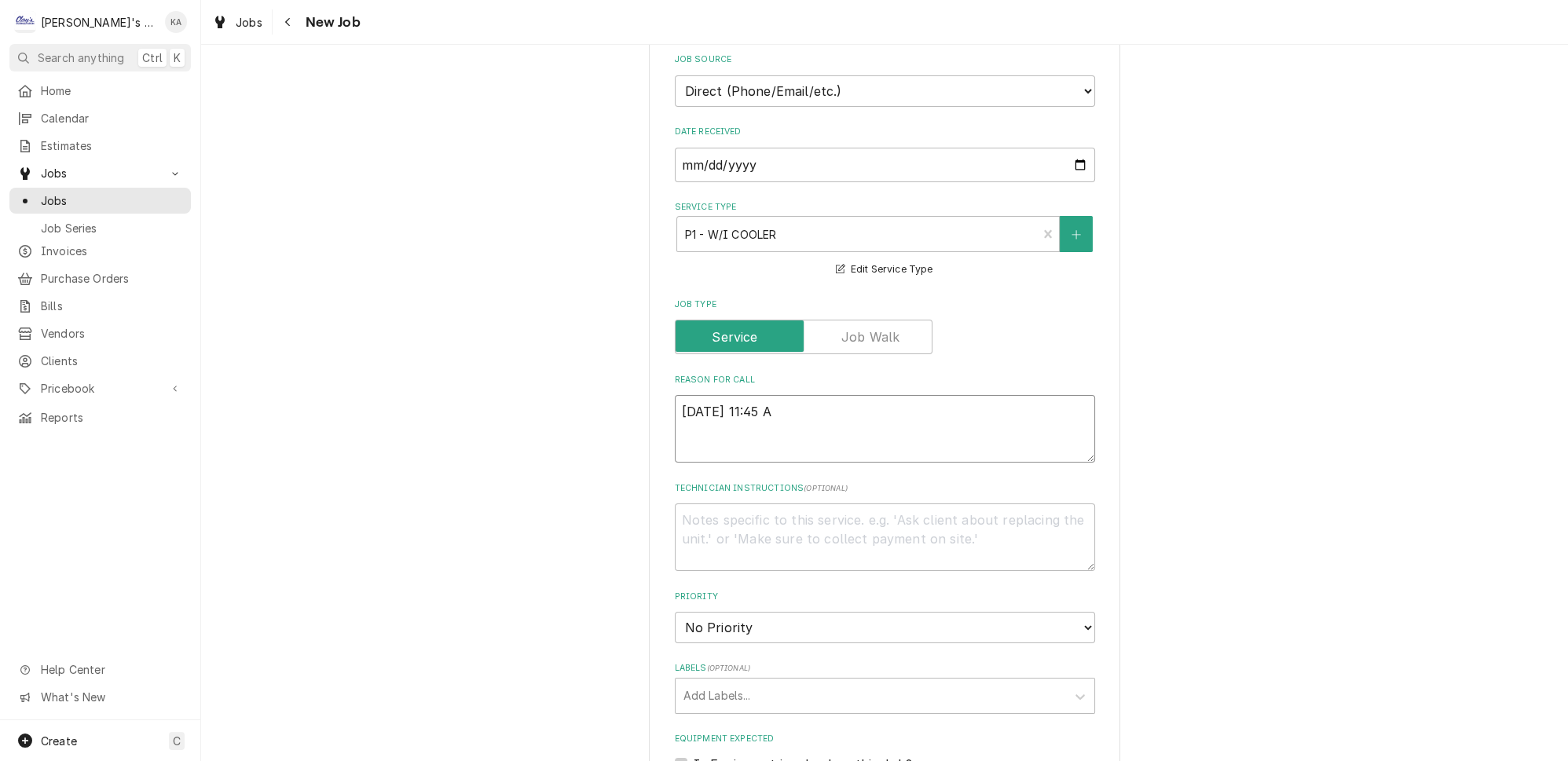
type textarea "x"
type textarea "9/8/2025 11:45 AM"
type textarea "x"
type textarea "9/8/2025 11:45 AM-"
type textarea "x"
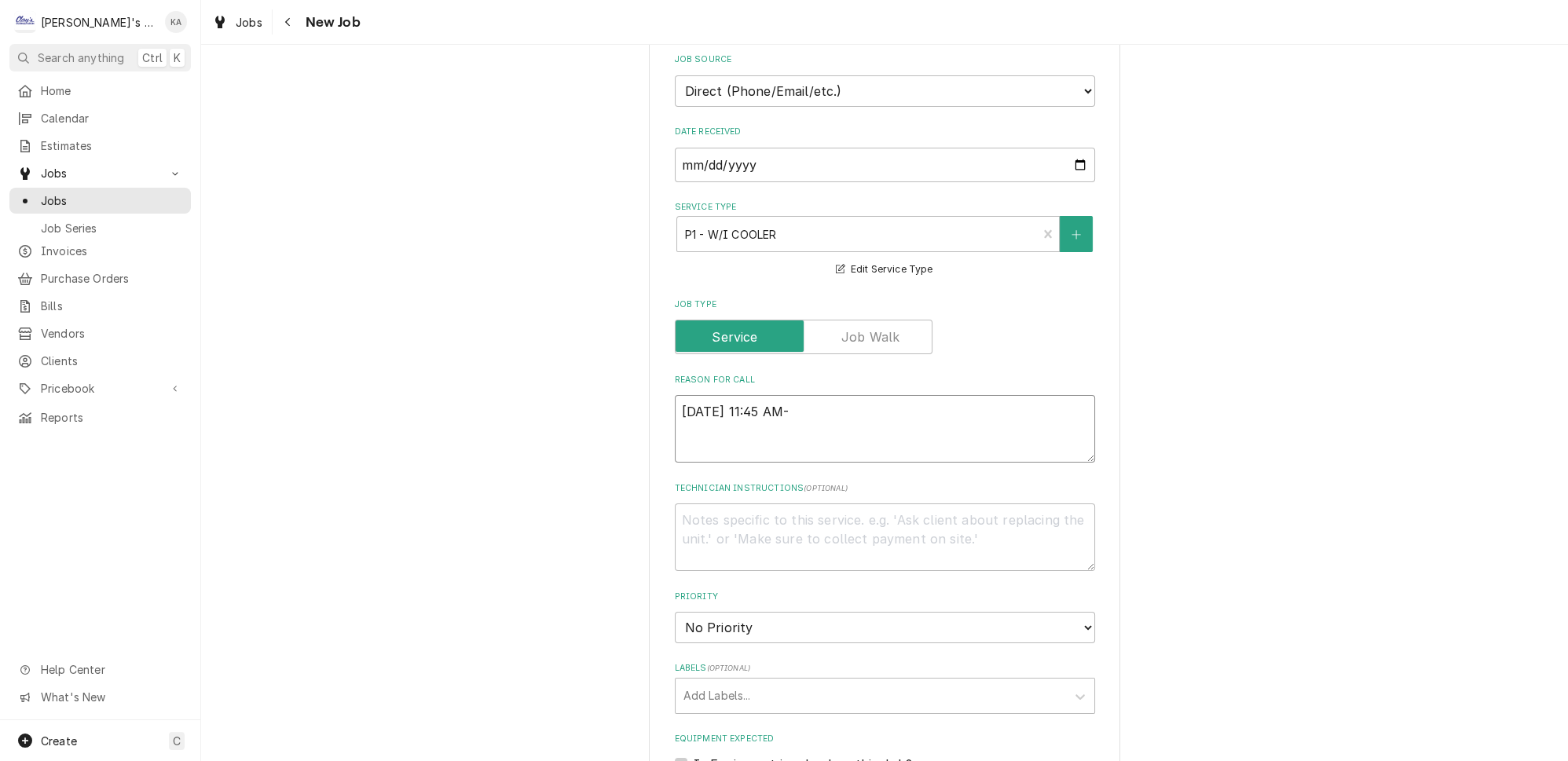
type textarea "9/8/2025 11:45 AM-"
type textarea "x"
type textarea "9/8/2025 11:45 AM- B"
type textarea "x"
type textarea "9/8/2025 11:45 AM- BE"
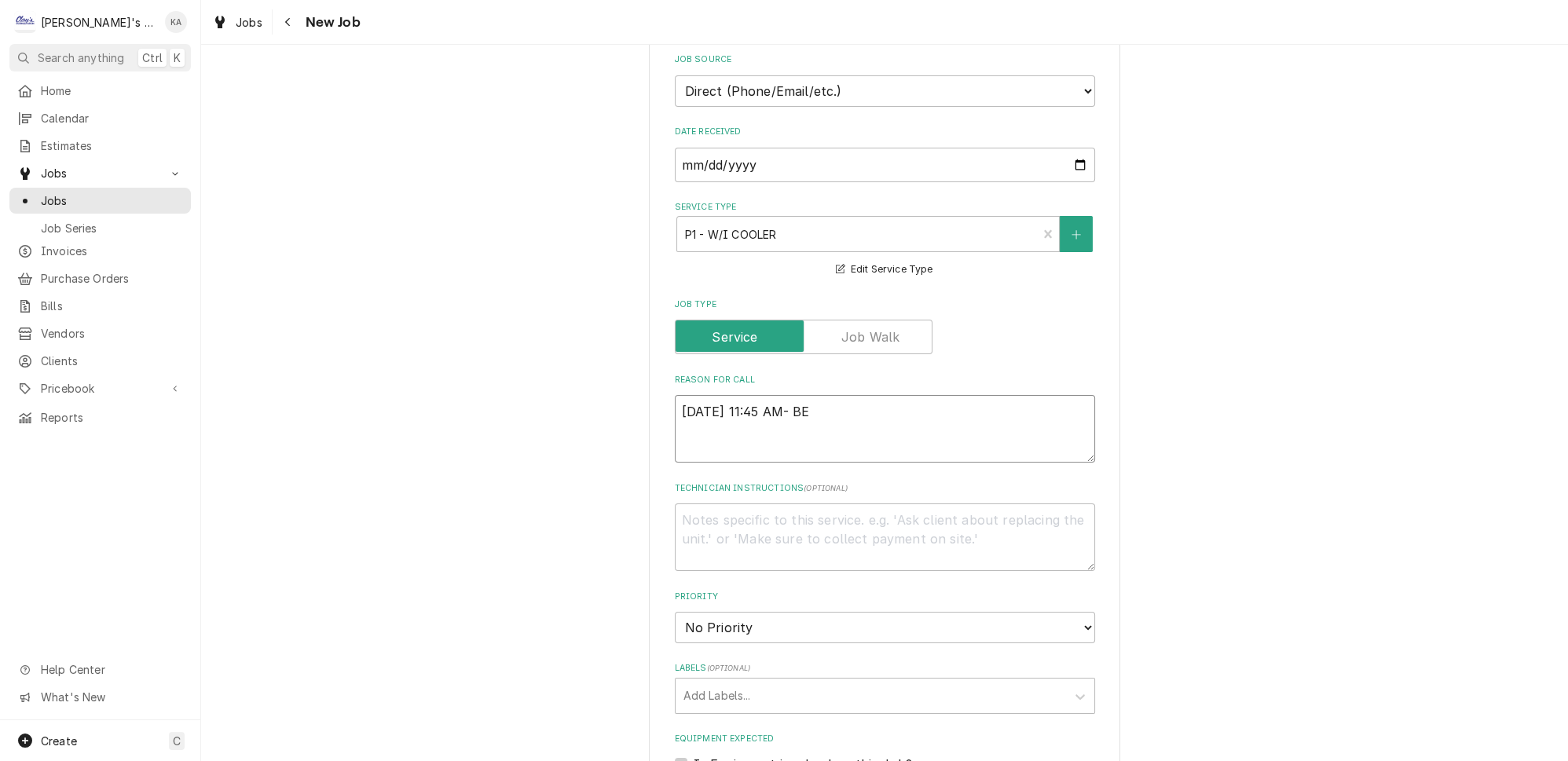
type textarea "x"
type textarea "9/8/2025 11:45 AM- BEC"
type textarea "x"
type textarea "9/8/2025 11:45 AM- BECK"
type textarea "x"
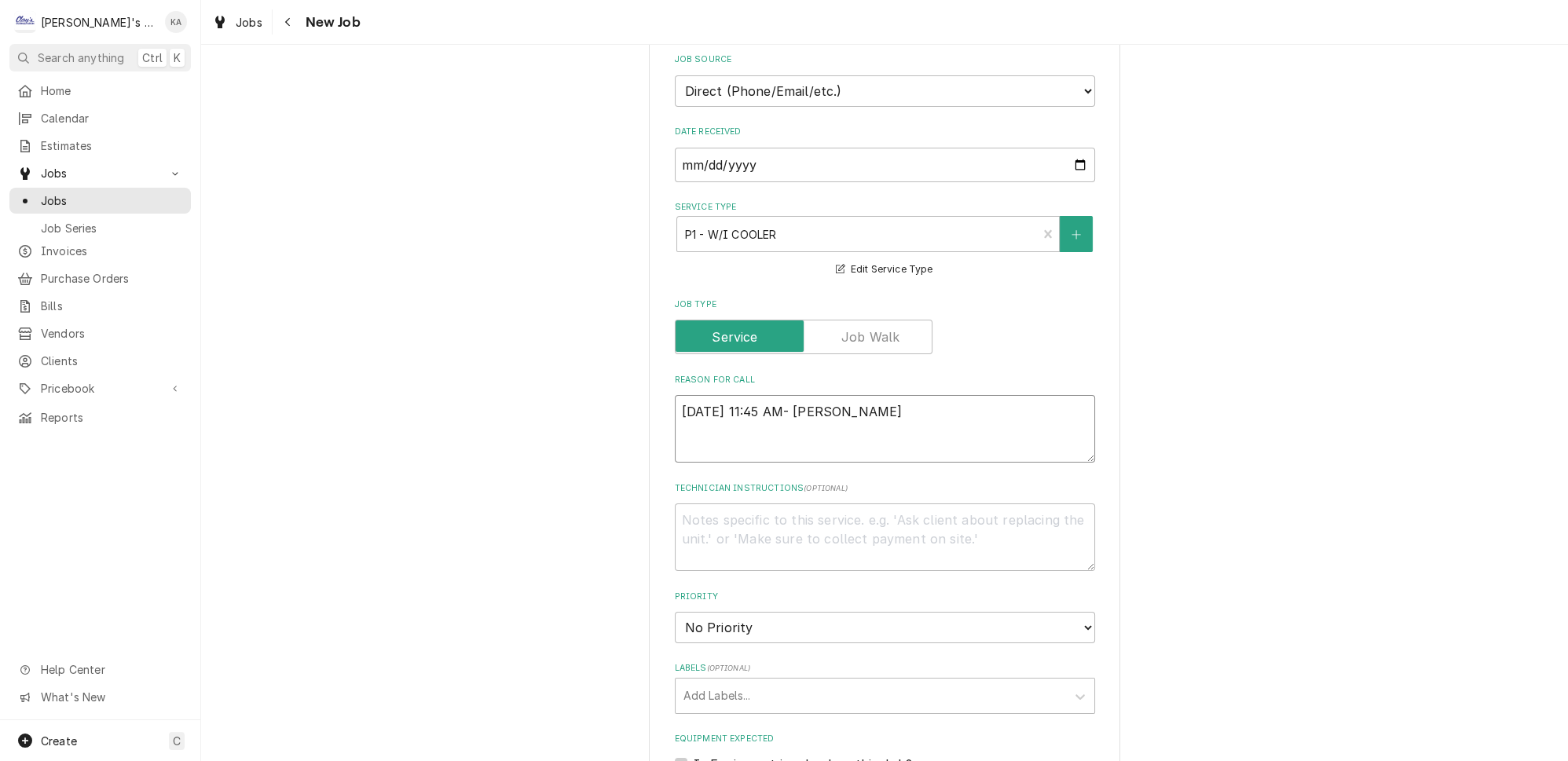
type textarea "9/8/2025 11:45 AM- BECKE"
type textarea "x"
type textarea "9/8/2025 11:45 AM- BECKET"
type textarea "x"
type textarea "9/8/2025 11:45 AM- BECKETT"
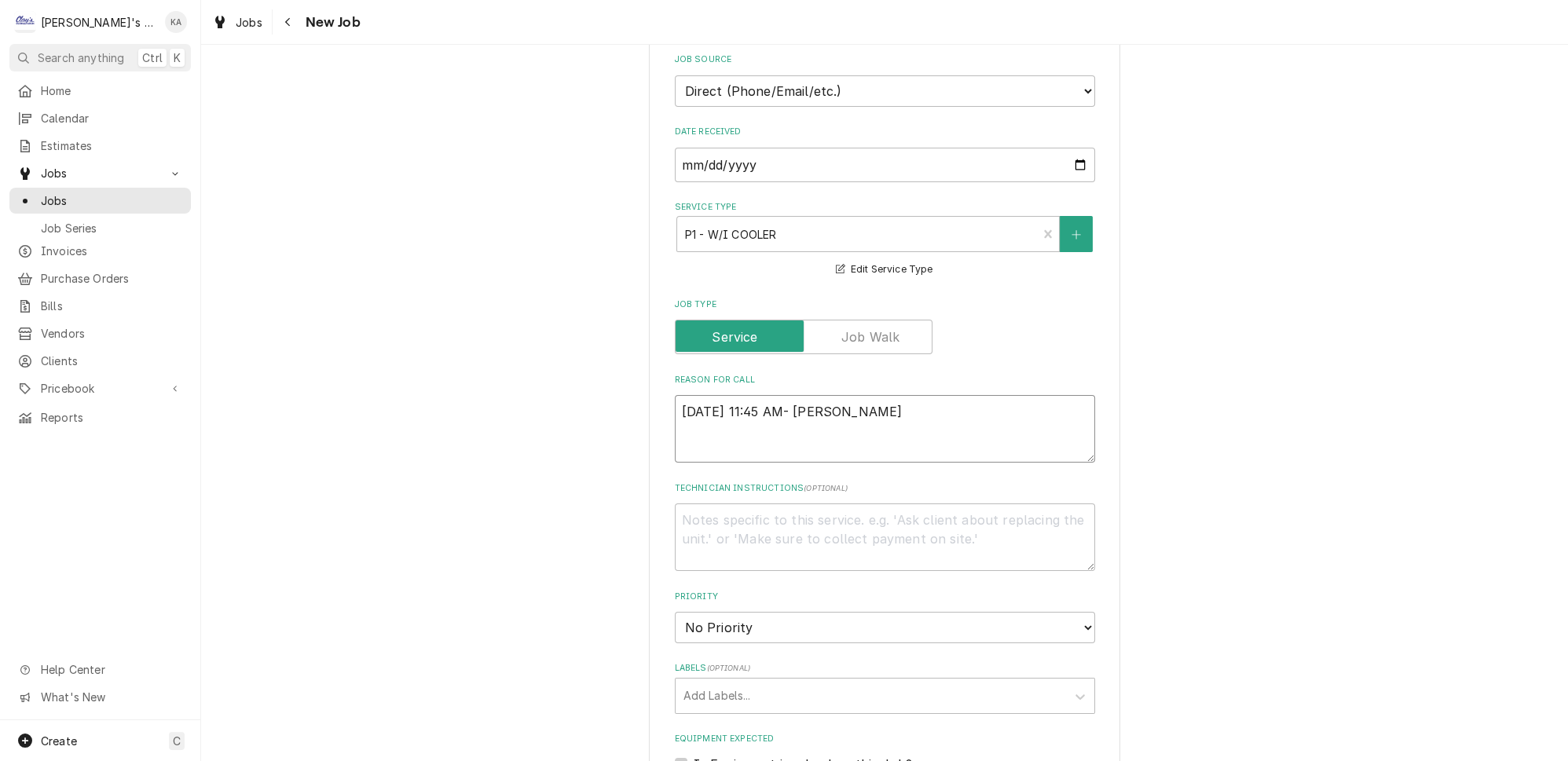
type textarea "x"
type textarea "9/8/2025 11:45 AM- BECKETT-"
type textarea "x"
type textarea "9/8/2025 11:45 AM- BECKETT-"
type textarea "x"
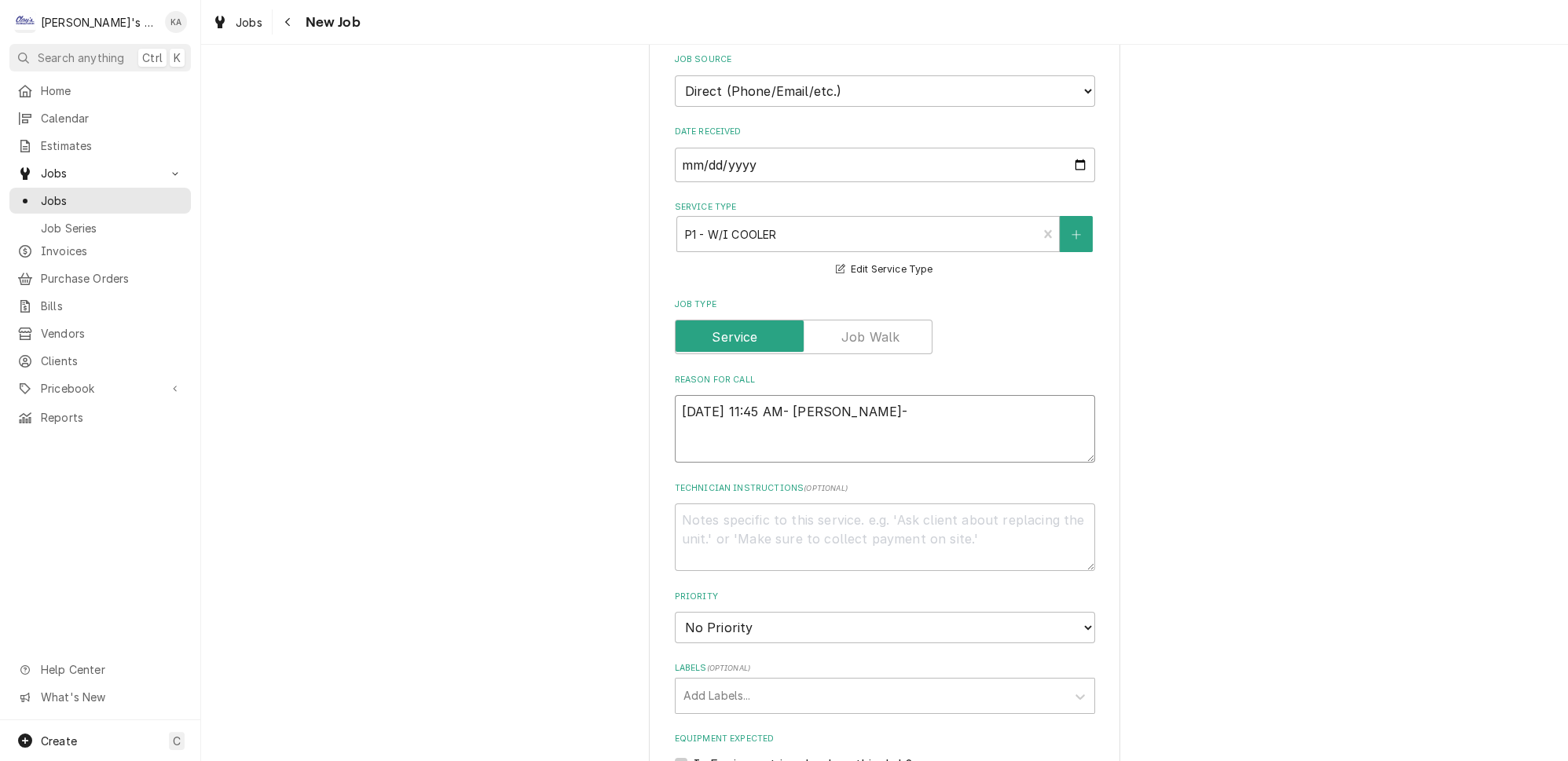
type textarea "9/8/2025 11:45 AM- BECKETT- P"
type textarea "x"
type textarea "9/8/2025 11:45 AM- BECKETT- PE"
type textarea "x"
type textarea "9/8/2025 11:45 AM- BECKETT- PER"
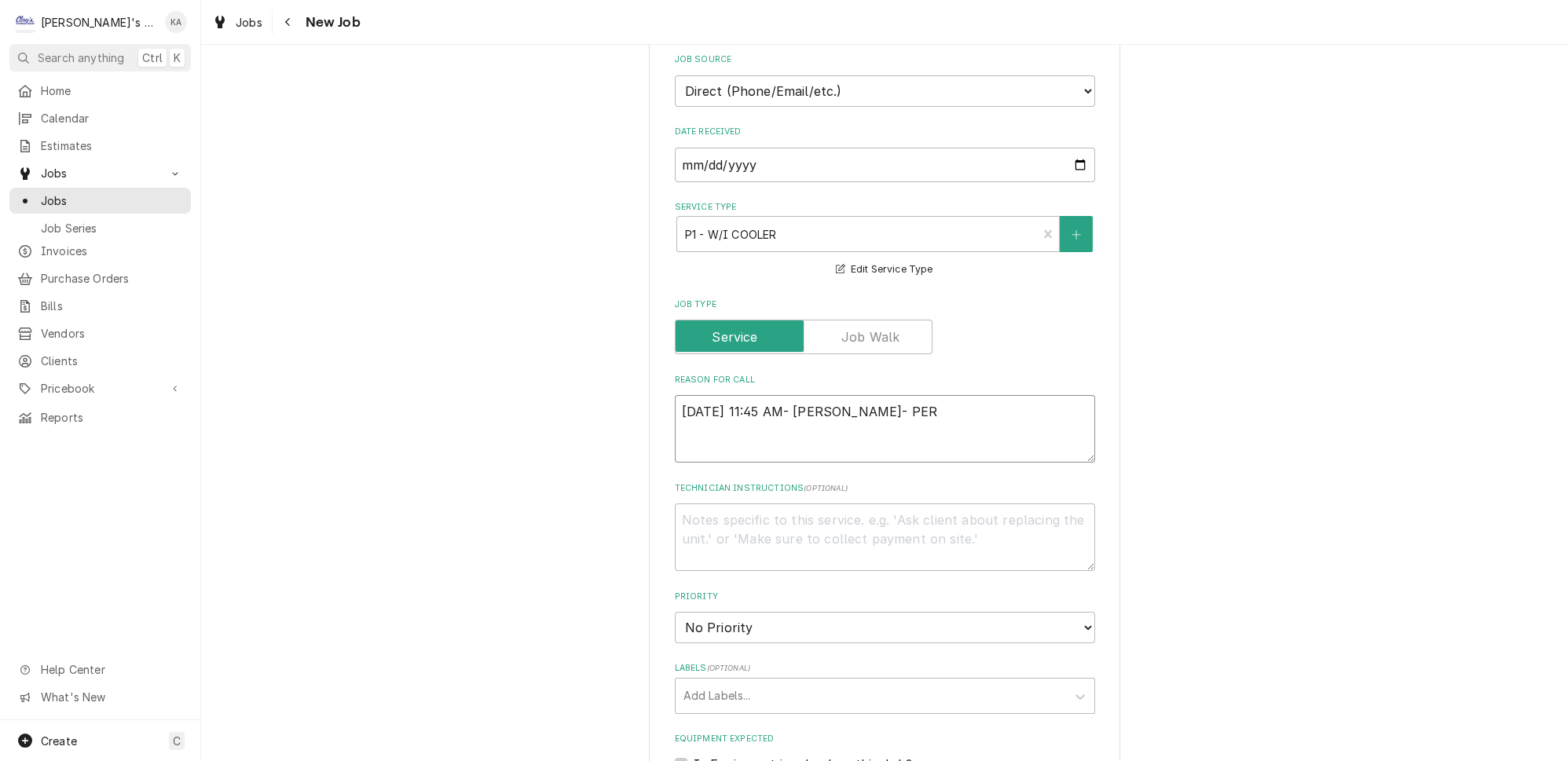
type textarea "x"
type textarea "9/8/2025 11:45 AM- BECKETT- PER"
type textarea "x"
type textarea "9/8/2025 11:45 AM- BECKETT- PER M"
type textarea "x"
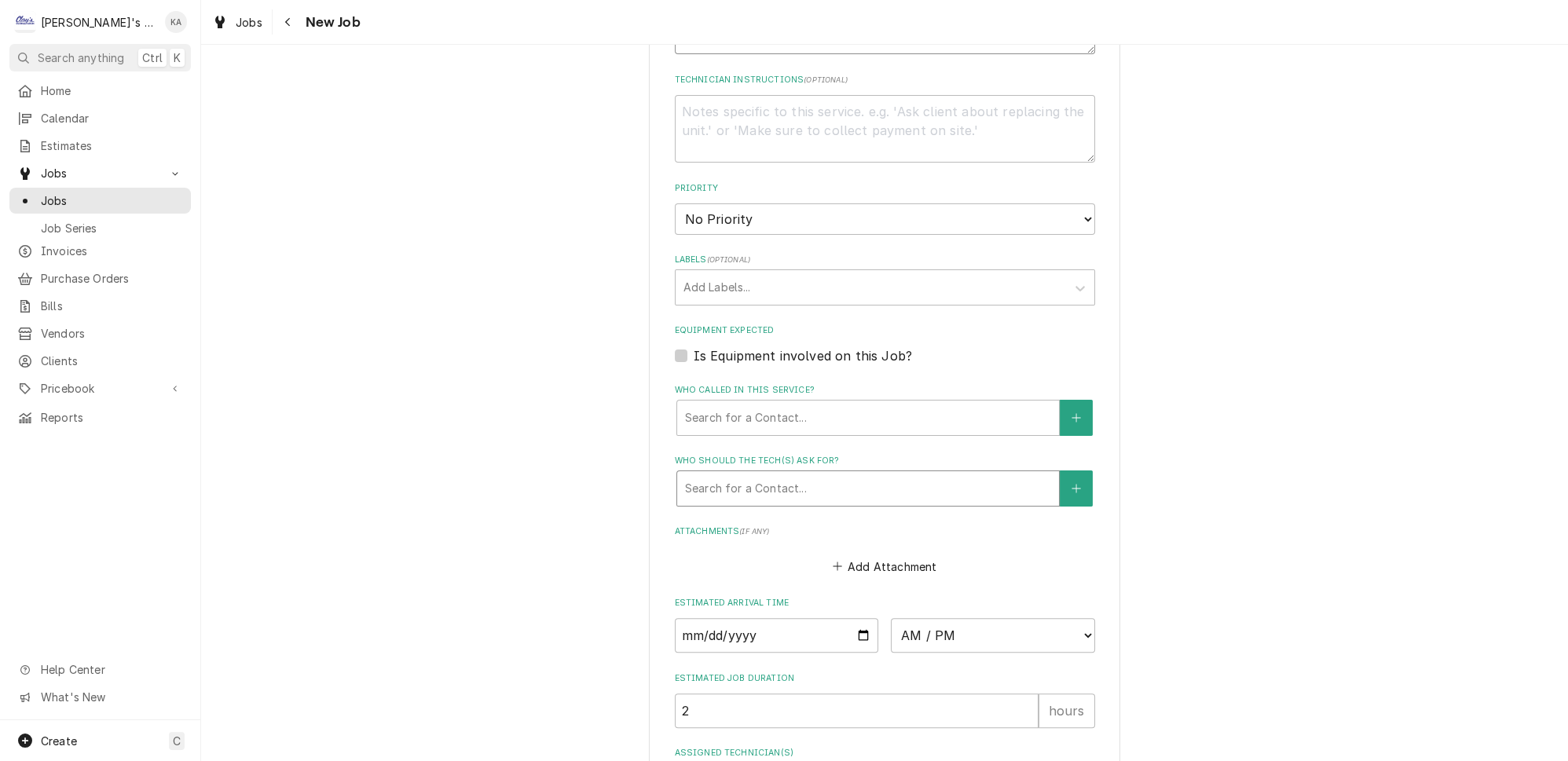
scroll to position [784, 0]
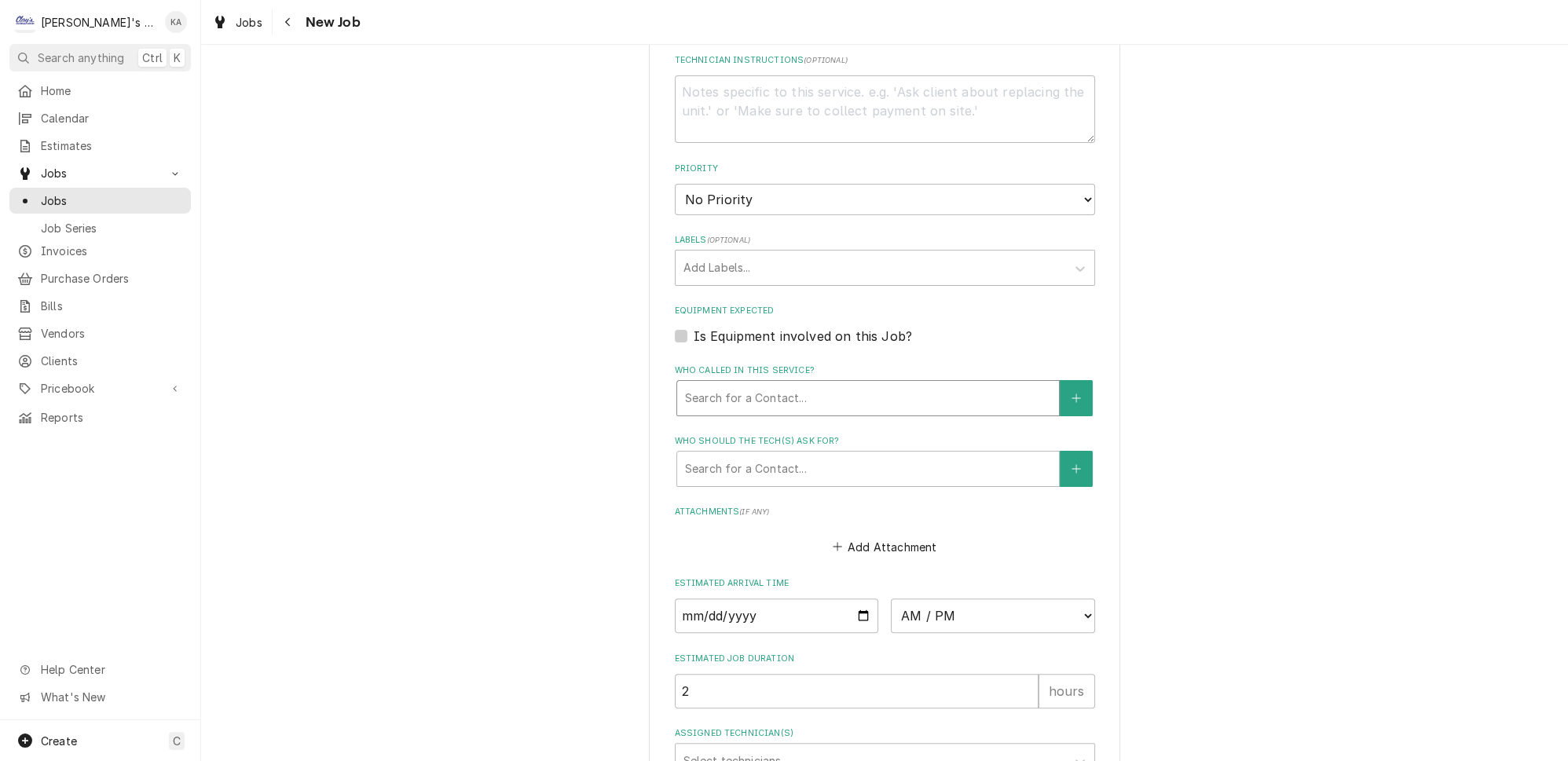
type textarea "9/8/2025 11:45 AM- BECKETT- PER M"
click at [776, 384] on div "Who called in this service?" at bounding box center [868, 398] width 366 height 29
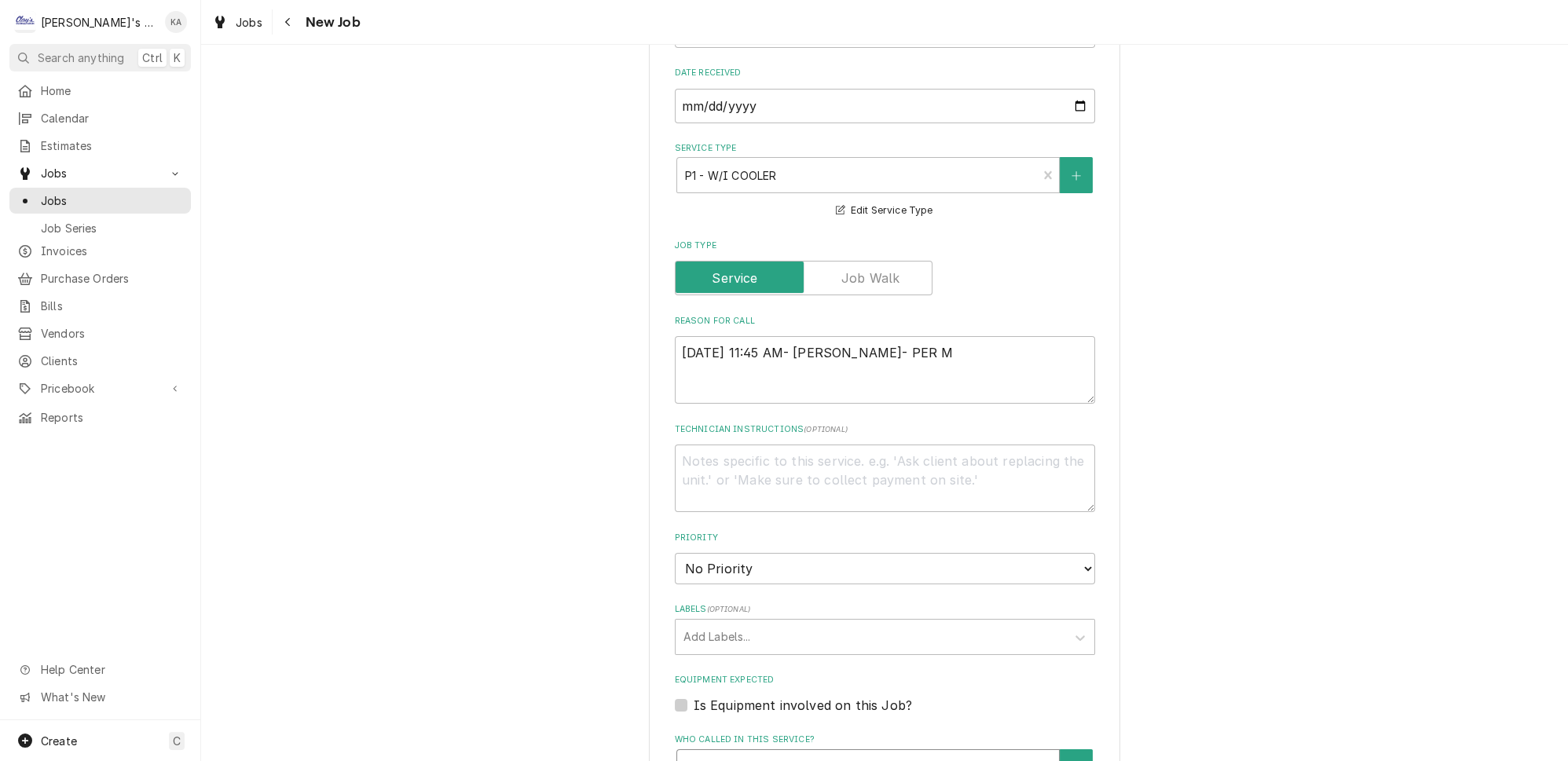
scroll to position [356, 0]
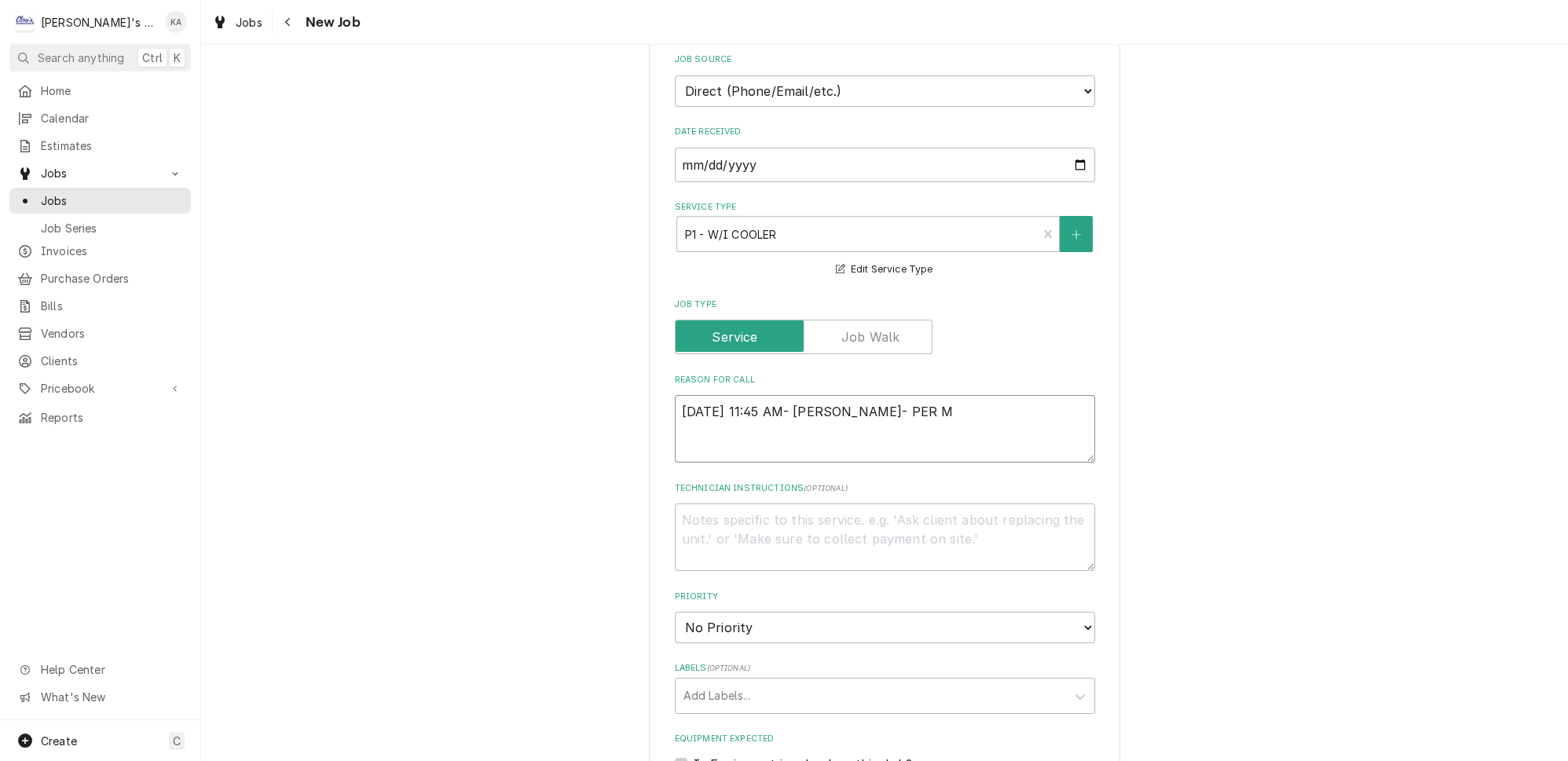
click at [921, 408] on textarea "9/8/2025 11:45 AM- BECKETT- PER M" at bounding box center [885, 429] width 420 height 68
type textarea "x"
type textarea "9/8/2025 11:45 AM- BECKETT- PER MI"
type textarea "x"
type textarea "9/8/2025 11:45 AM- BECKETT- PER MIK"
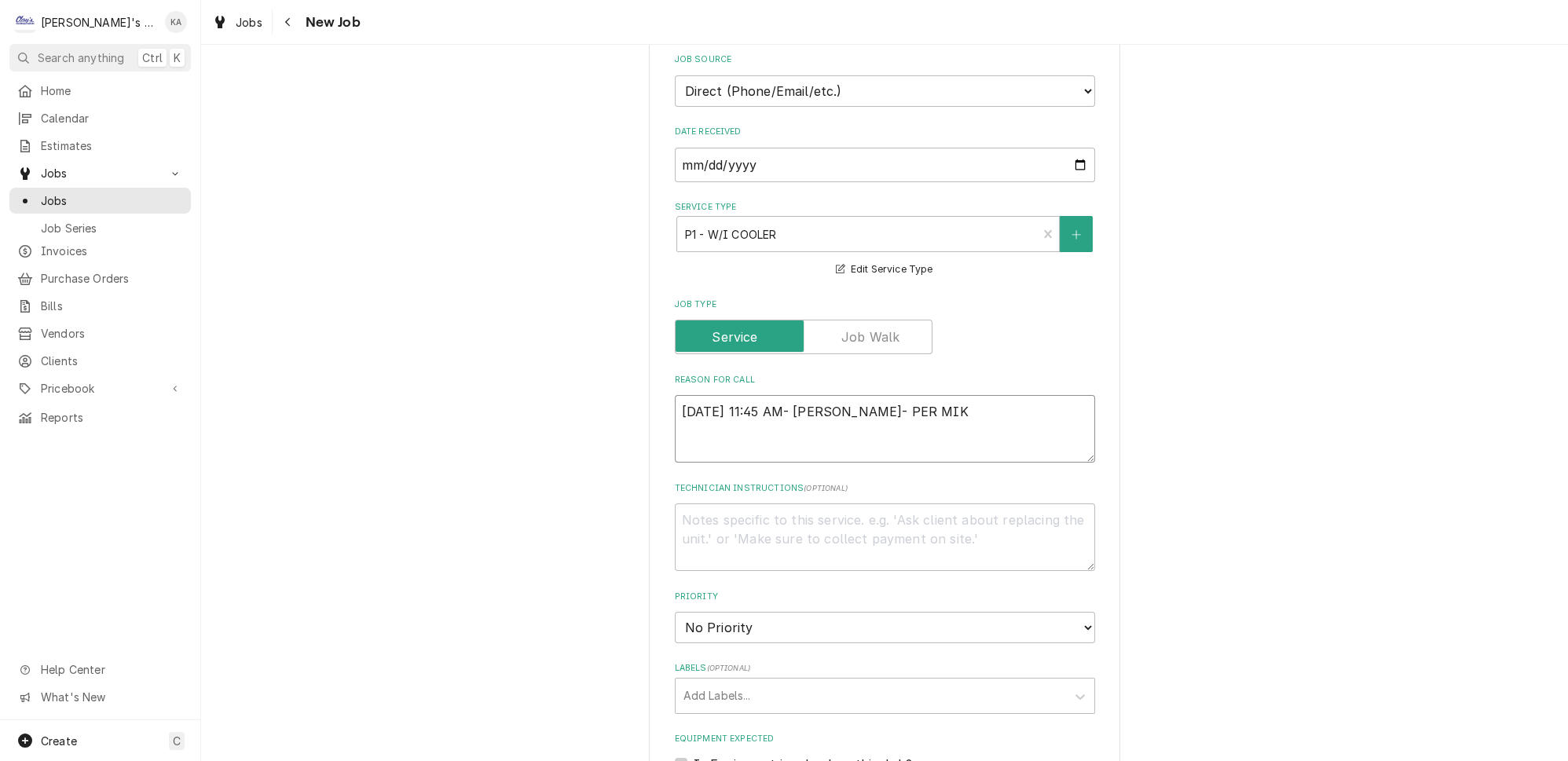
type textarea "x"
type textarea "9/8/2025 11:45 AM- BECKETT- PER MIKE"
type textarea "x"
type textarea "9/8/2025 11:45 AM- BECKETT- PER MIKE-"
type textarea "x"
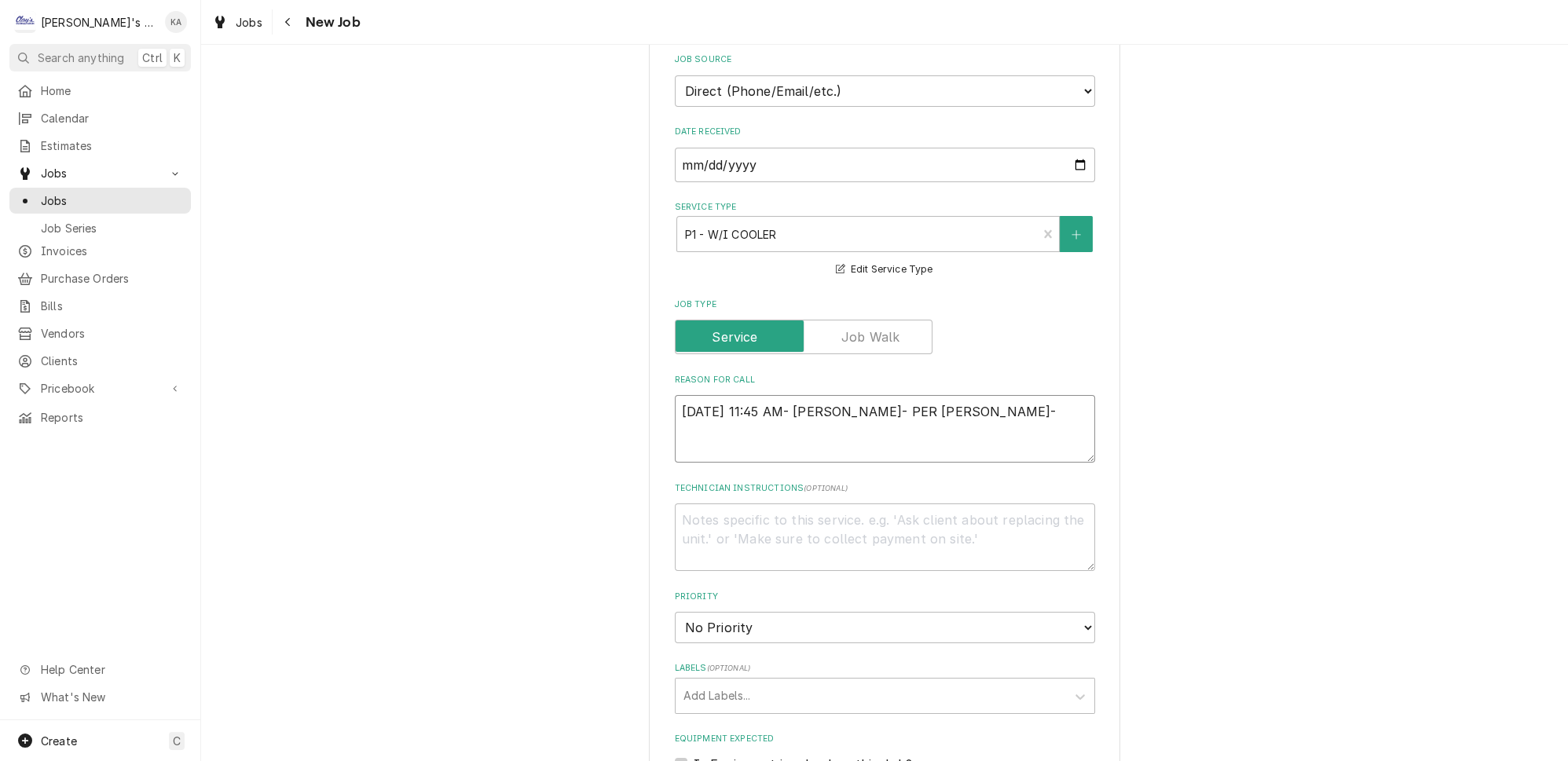
type textarea "9/8/2025 11:45 AM- BECKETT- PER MIKE-"
type textarea "x"
type textarea "9/8/2025 11:45 AM- BECKETT- PER MIKE- W"
type textarea "x"
type textarea "9/8/2025 11:45 AM- BECKETT- PER MIKE- WA"
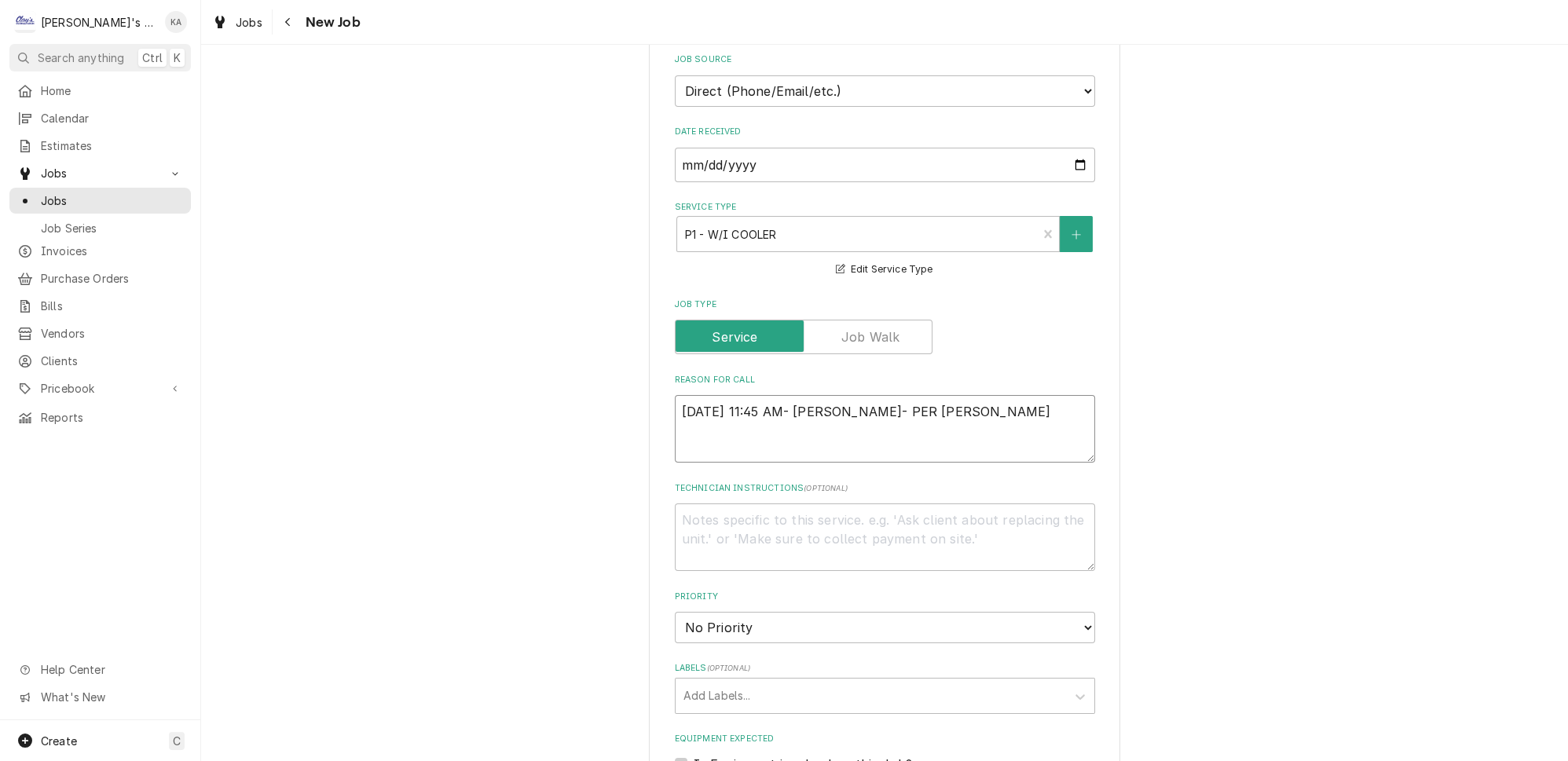
type textarea "x"
type textarea "9/8/2025 11:45 AM- BECKETT- PER MIKE- WAL"
type textarea "x"
type textarea "9/8/2025 11:45 AM- BECKETT- PER MIKE- WALK"
type textarea "x"
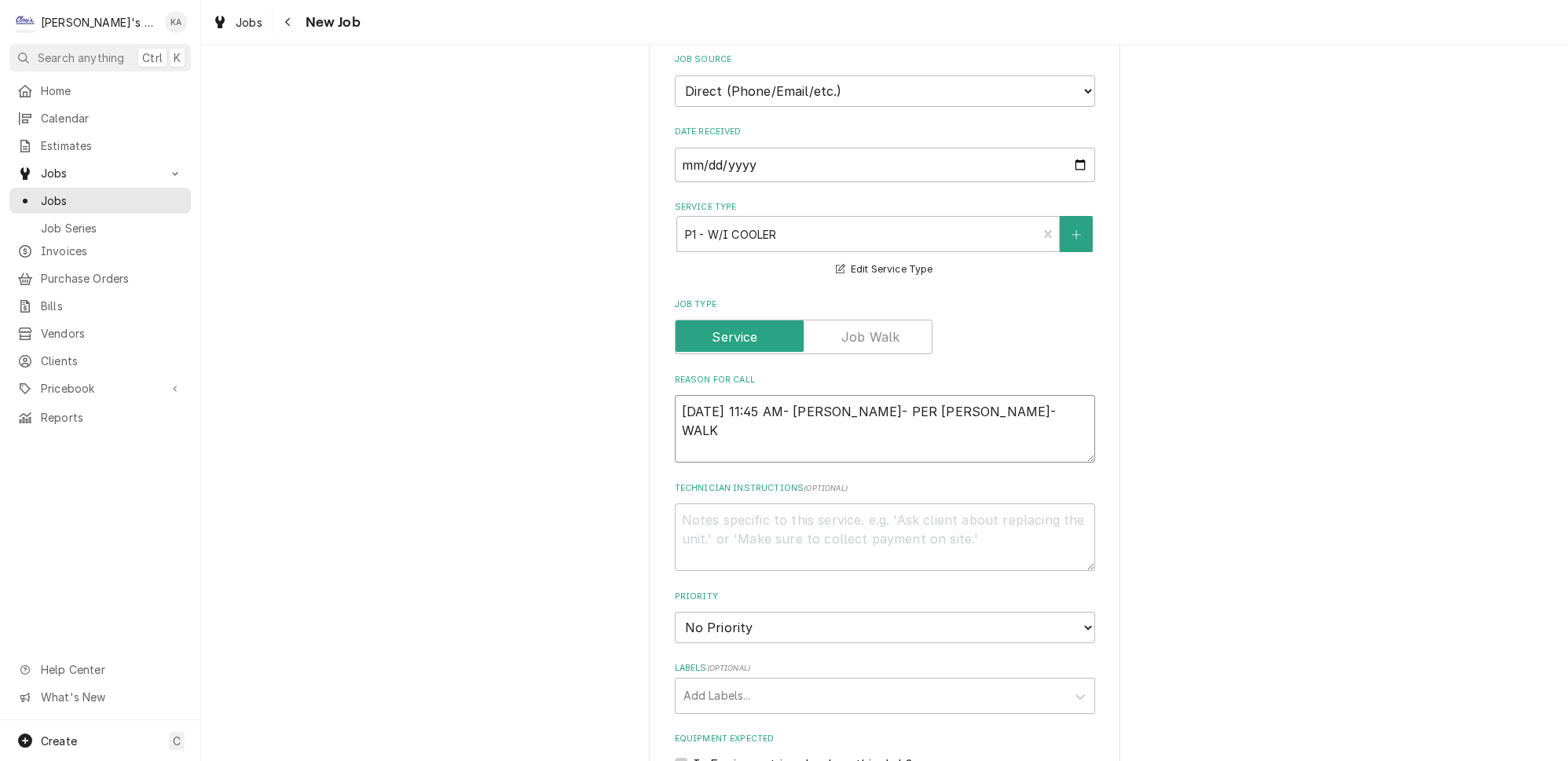
type textarea "9/8/2025 11:45 AM- BECKETT- PER MIKE- WALK"
type textarea "x"
type textarea "9/8/2025 11:45 AM- BECKETT- PER MIKE- WALK I"
type textarea "x"
type textarea "9/8/2025 11:45 AM- BECKETT- PER MIKE- WALK IN"
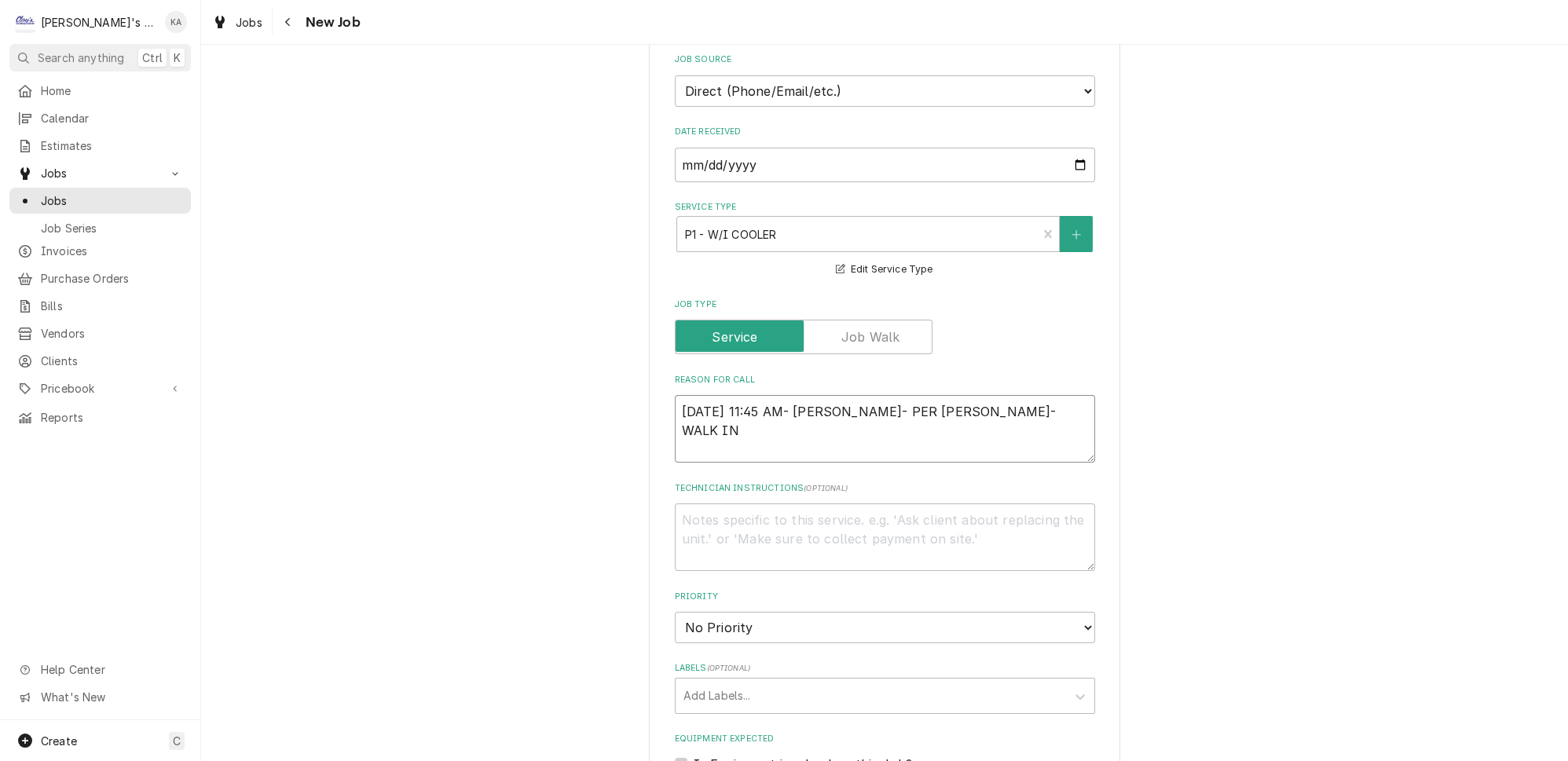
type textarea "x"
type textarea "9/8/2025 11:45 AM- BECKETT- PER MIKE- WALK IN"
type textarea "x"
type textarea "9/8/2025 11:45 AM- BECKETT- PER MIKE- WALK IN C"
type textarea "x"
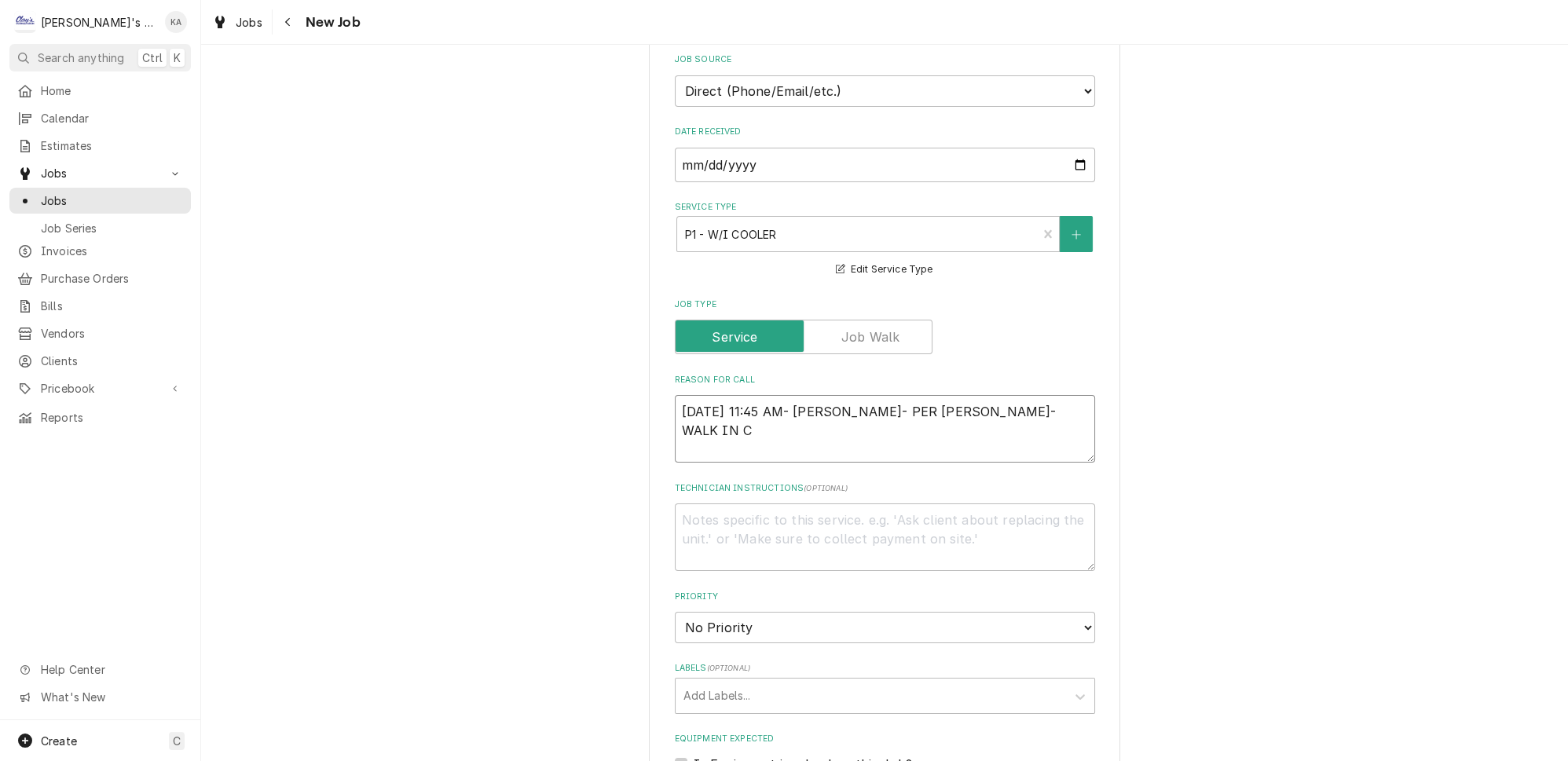
type textarea "9/8/2025 11:45 AM- BECKETT- PER MIKE- WALK IN CO"
type textarea "x"
type textarea "9/8/2025 11:45 AM- BECKETT- PER MIKE- WALK IN COO"
type textarea "x"
type textarea "9/8/2025 11:45 AM- BECKETT- PER MIKE- WALK IN COOL"
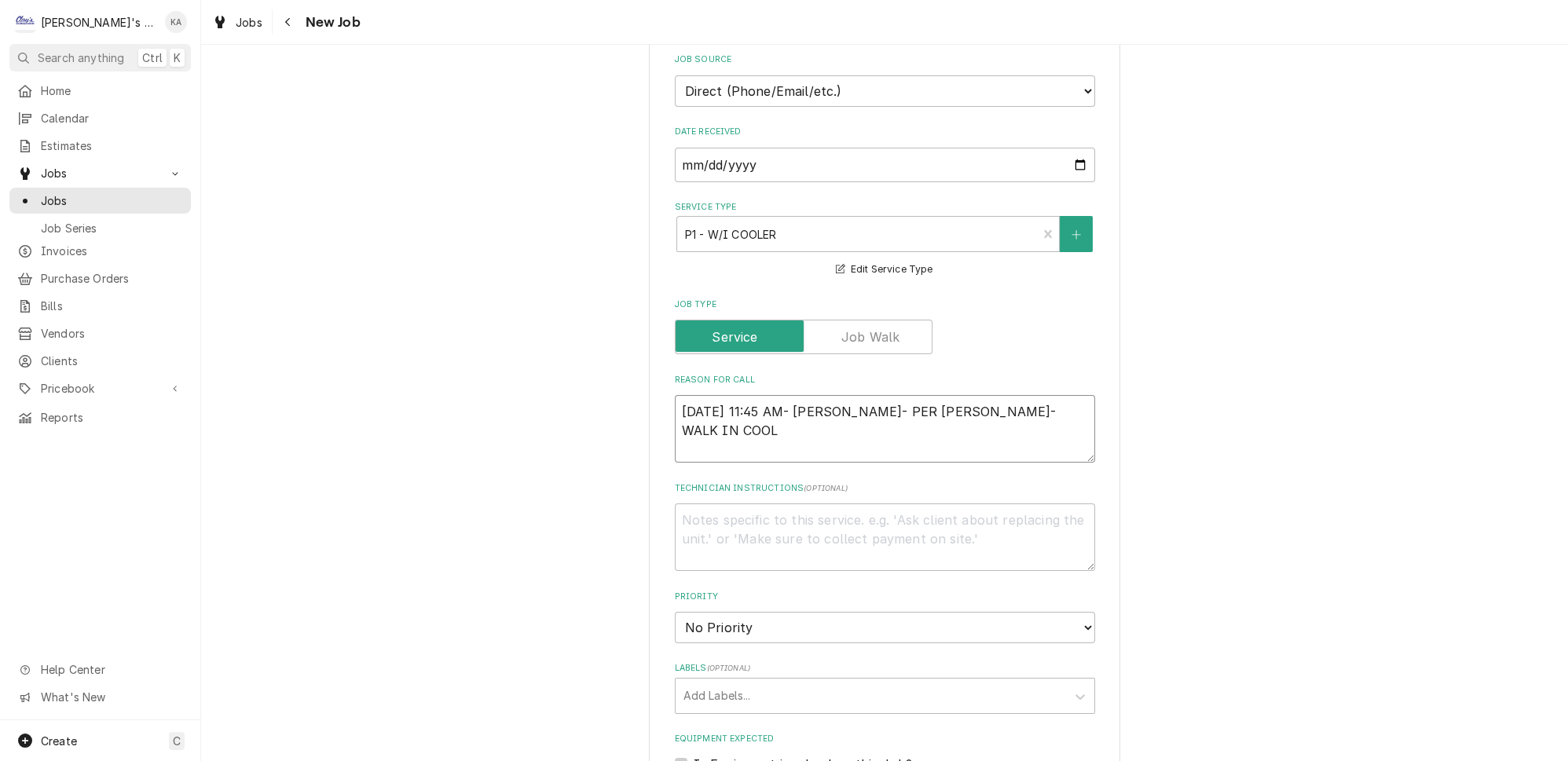
type textarea "x"
type textarea "9/8/2025 11:45 AM- BECKETT- PER MIKE- WALK IN COOLE"
type textarea "x"
type textarea "9/8/2025 11:45 AM- BECKETT- PER MIKE- WALK IN COOLER"
type textarea "x"
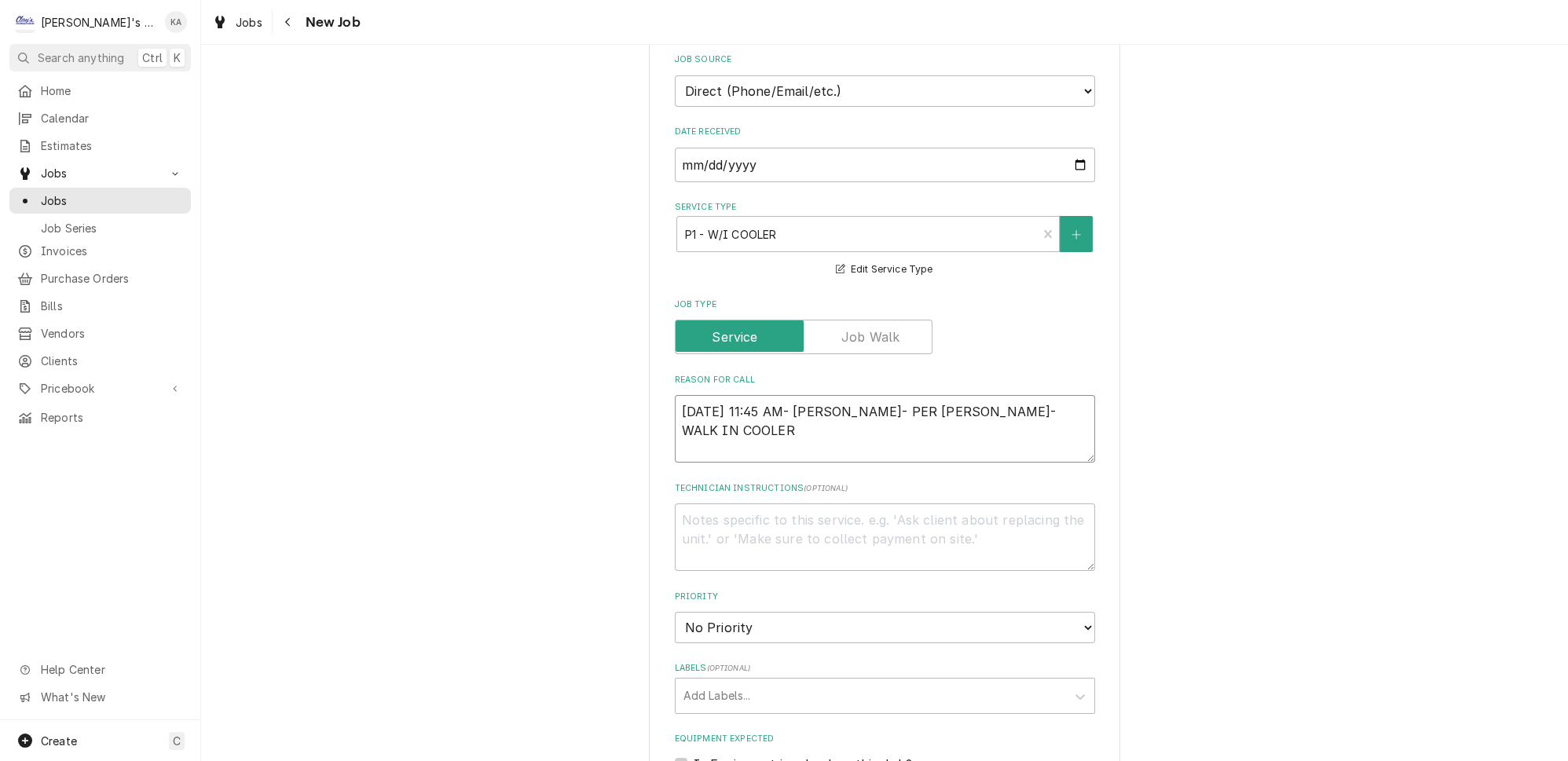
type textarea "9/8/2025 11:45 AM- BECKETT- PER MIKE- WALK IN COOLER"
type textarea "x"
type textarea "9/8/2025 11:45 AM- BECKETT- PER MIKE- WALK IN COOLER H"
type textarea "x"
type textarea "9/8/2025 11:45 AM- BECKETT- PER MIKE- WALK IN COOLER HA"
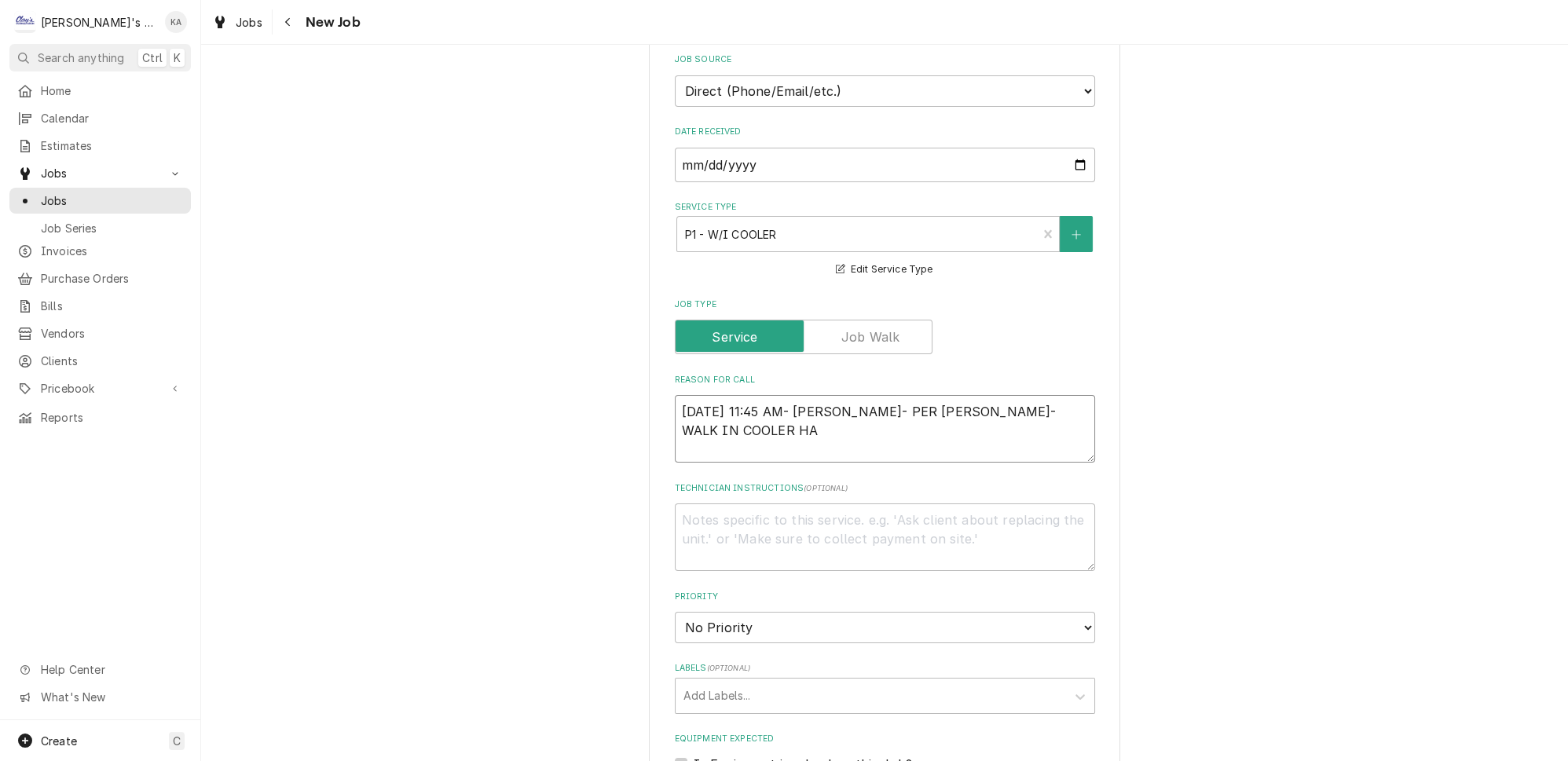
type textarea "x"
type textarea "9/8/2025 11:45 AM- BECKETT- PER MIKE- WALK IN COOLER HAS"
type textarea "x"
type textarea "9/8/2025 11:45 AM- BECKETT- PER MIKE- WALK IN COOLER HAS"
type textarea "x"
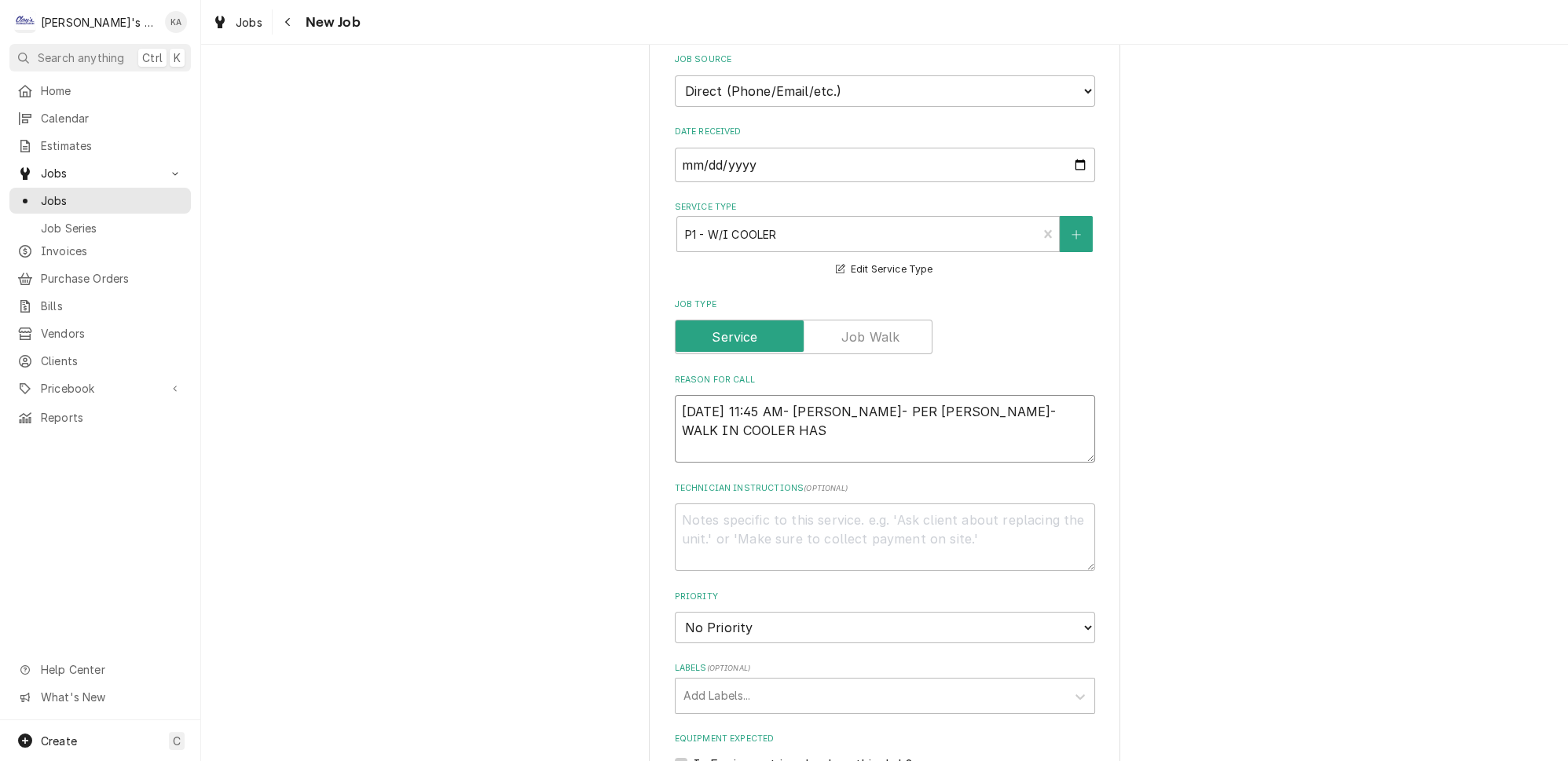
type textarea "9/8/2025 11:45 AM- BECKETT- PER MIKE- WALK IN COOLER HAS A"
type textarea "x"
type textarea "9/8/2025 11:45 AM- BECKETT- PER MIKE- WALK IN COOLER HAS A"
type textarea "x"
type textarea "9/8/2025 11:45 AM- BECKETT- PER MIKE- WALK IN COOLER HAS A L"
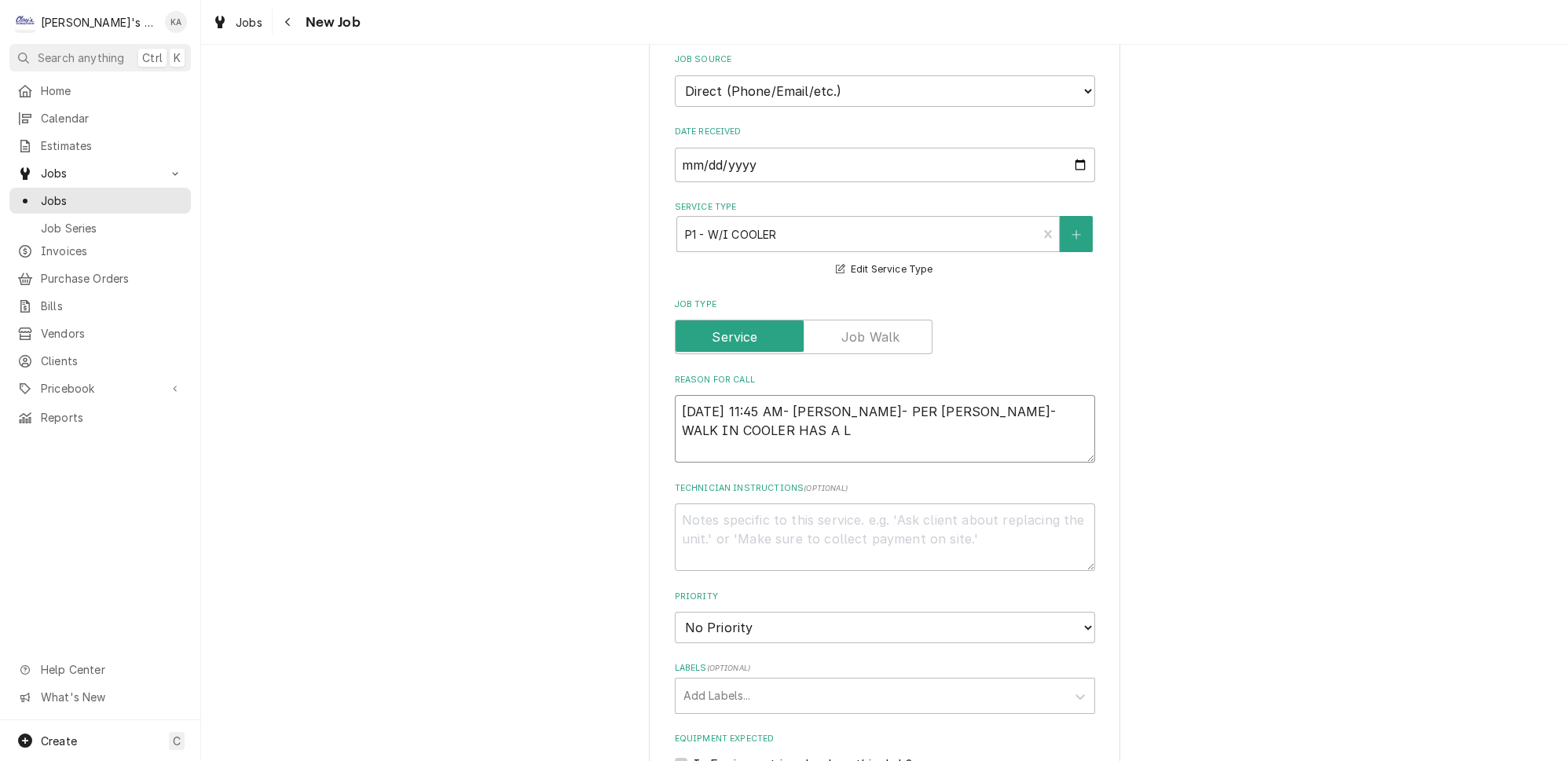
type textarea "x"
type textarea "9/8/2025 11:45 AM- BECKETT- PER MIKE- WALK IN COOLER HAS A LE"
type textarea "x"
type textarea "9/8/2025 11:45 AM- BECKETT- PER MIKE- WALK IN COOLER HAS A LEA"
type textarea "x"
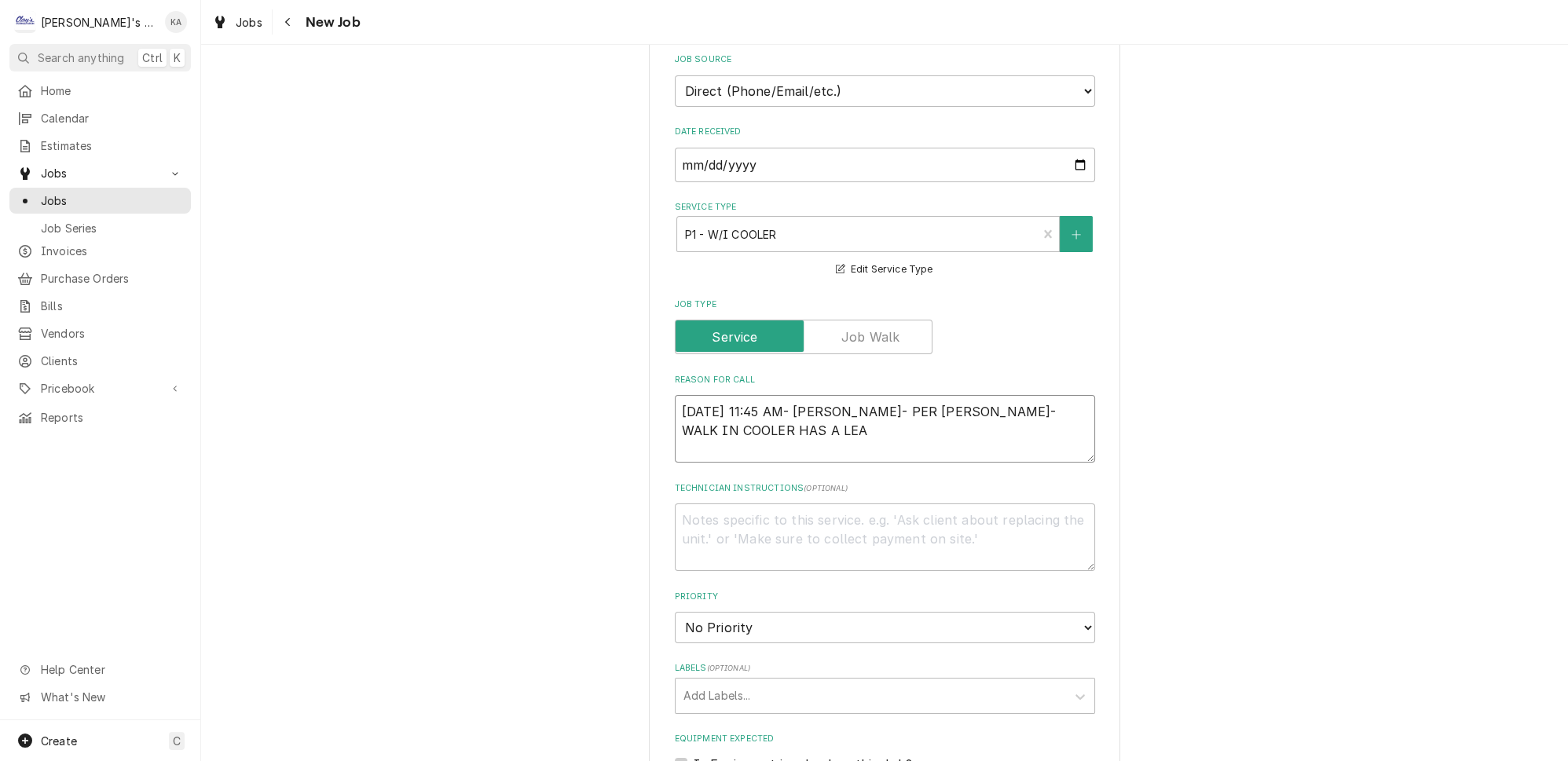
type textarea "9/8/2025 11:45 AM- BECKETT- PER MIKE- WALK IN COOLER HAS A LEAK"
type textarea "x"
type textarea "9/8/2025 11:45 AM- BECKETT- PER MIKE- WALK IN COOLER HAS A LEAKY"
type textarea "x"
type textarea "9/8/2025 11:45 AM- BECKETT- PER MIKE- WALK IN COOLER HAS A LEAKY"
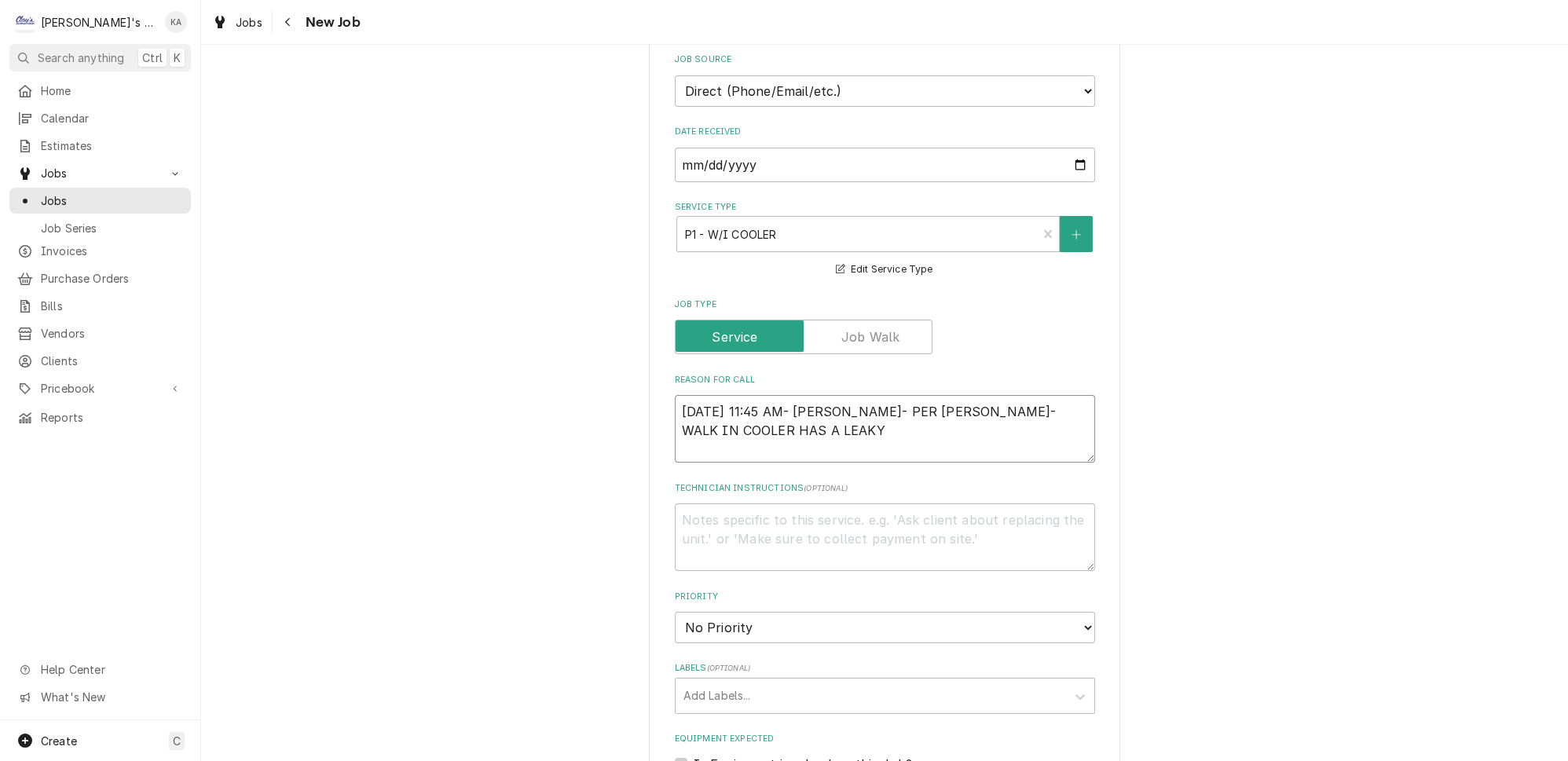
type textarea "x"
type textarea "9/8/2025 11:45 AM- BECKETT- PER MIKE- WALK IN COOLER HAS A LEAKY V"
type textarea "x"
type textarea "9/8/2025 11:45 AM- BECKETT- PER MIKE- WALK IN COOLER HAS A LEAKY VE"
type textarea "x"
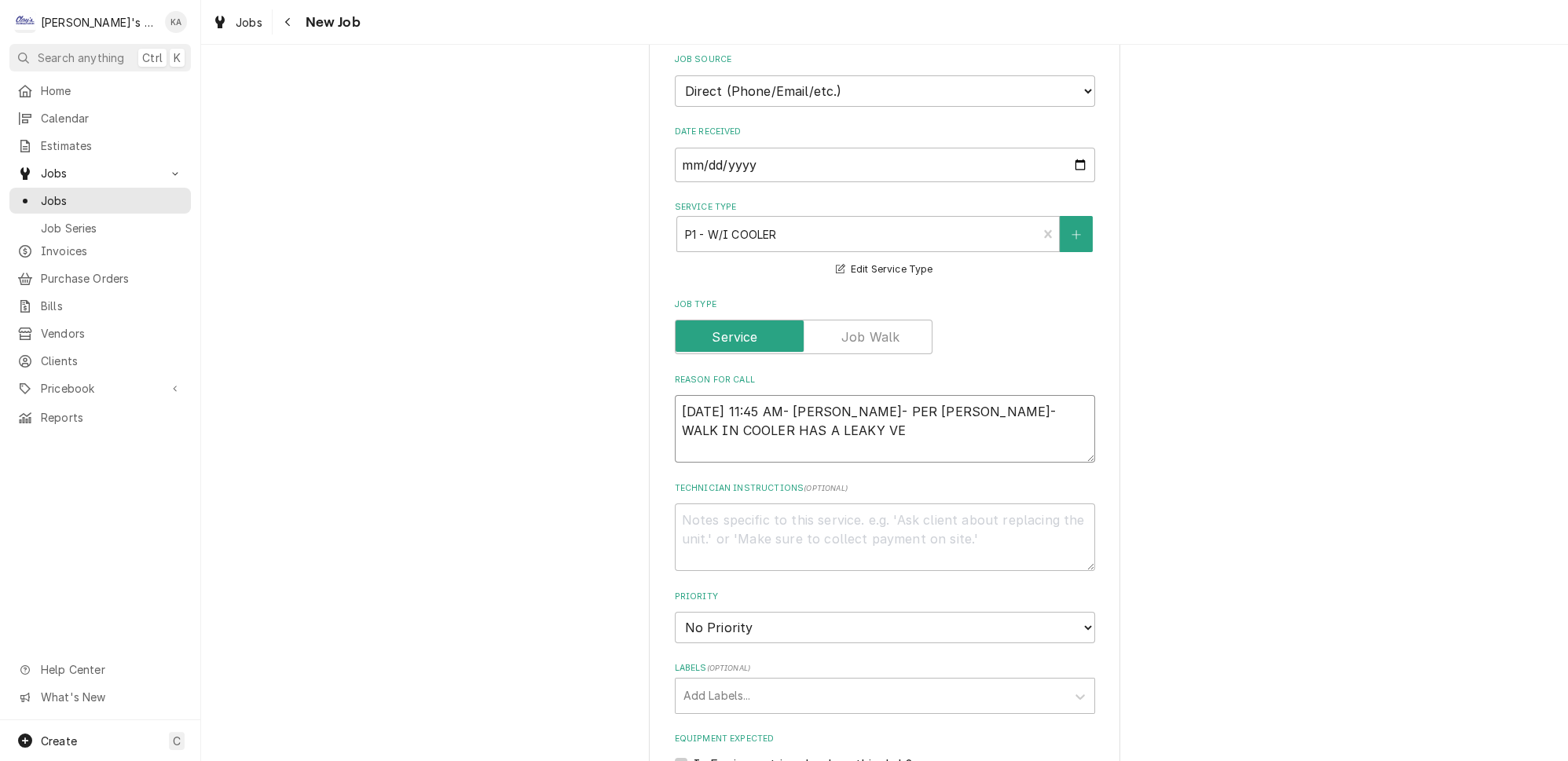
type textarea "9/8/2025 11:45 AM- BECKETT- PER MIKE- WALK IN COOLER HAS A LEAKY VEN"
type textarea "x"
type textarea "9/8/2025 11:45 AM- BECKETT- PER MIKE- WALK IN COOLER HAS A LEAKY VENT"
type textarea "x"
type textarea "9/8/2025 11:45 AM- BECKETT- PER MIKE- WALK IN COOLER HAS A LEAKY VENT,"
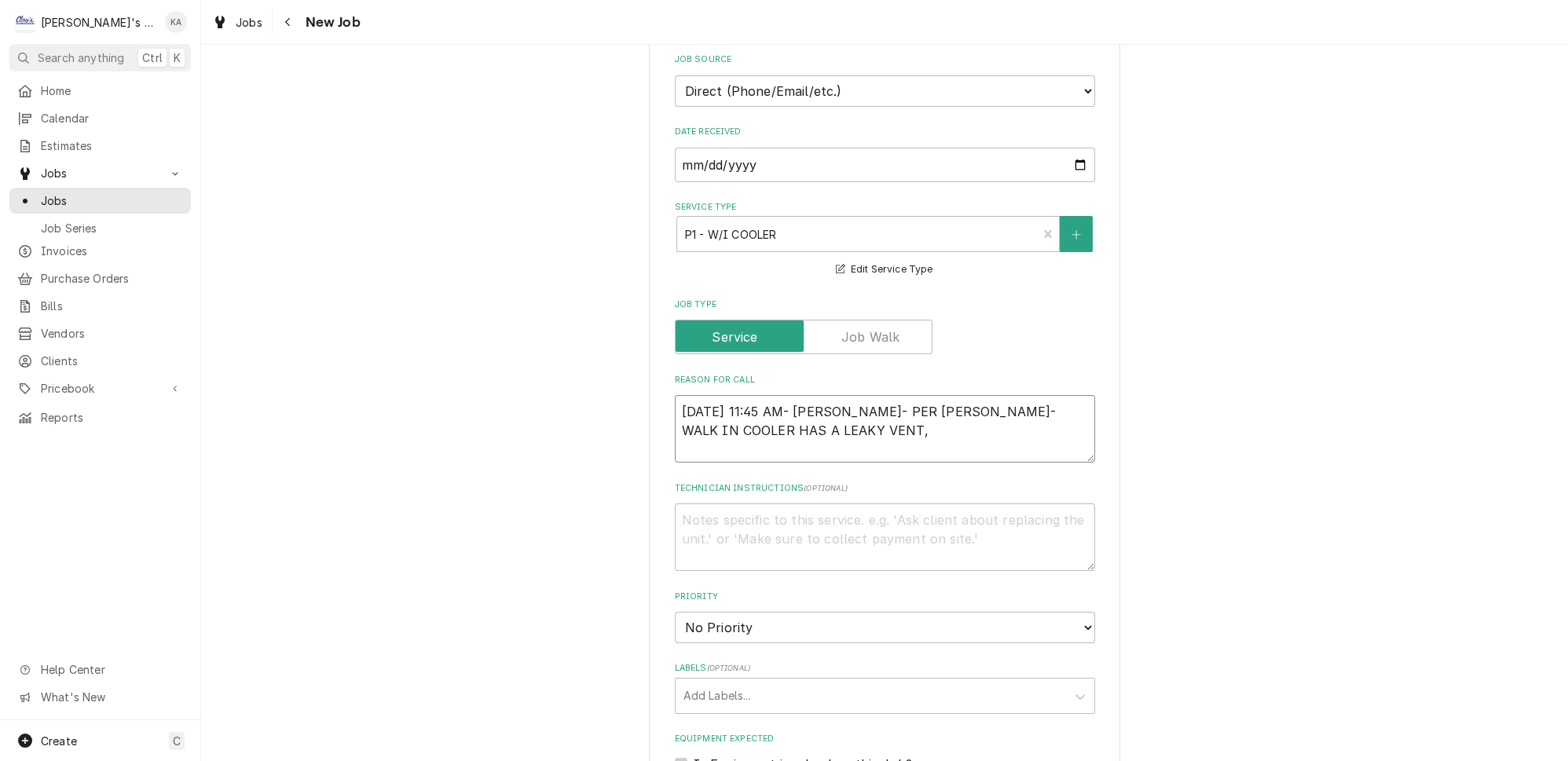
type textarea "x"
type textarea "9/8/2025 11:45 AM- BECKETT- PER MIKE- WALK IN COOLER HAS A LEAKY VENT,"
type textarea "x"
type textarea "9/8/2025 11:45 AM- BECKETT- PER MIKE- WALK IN COOLER HAS A LEAKY VENT, S"
type textarea "x"
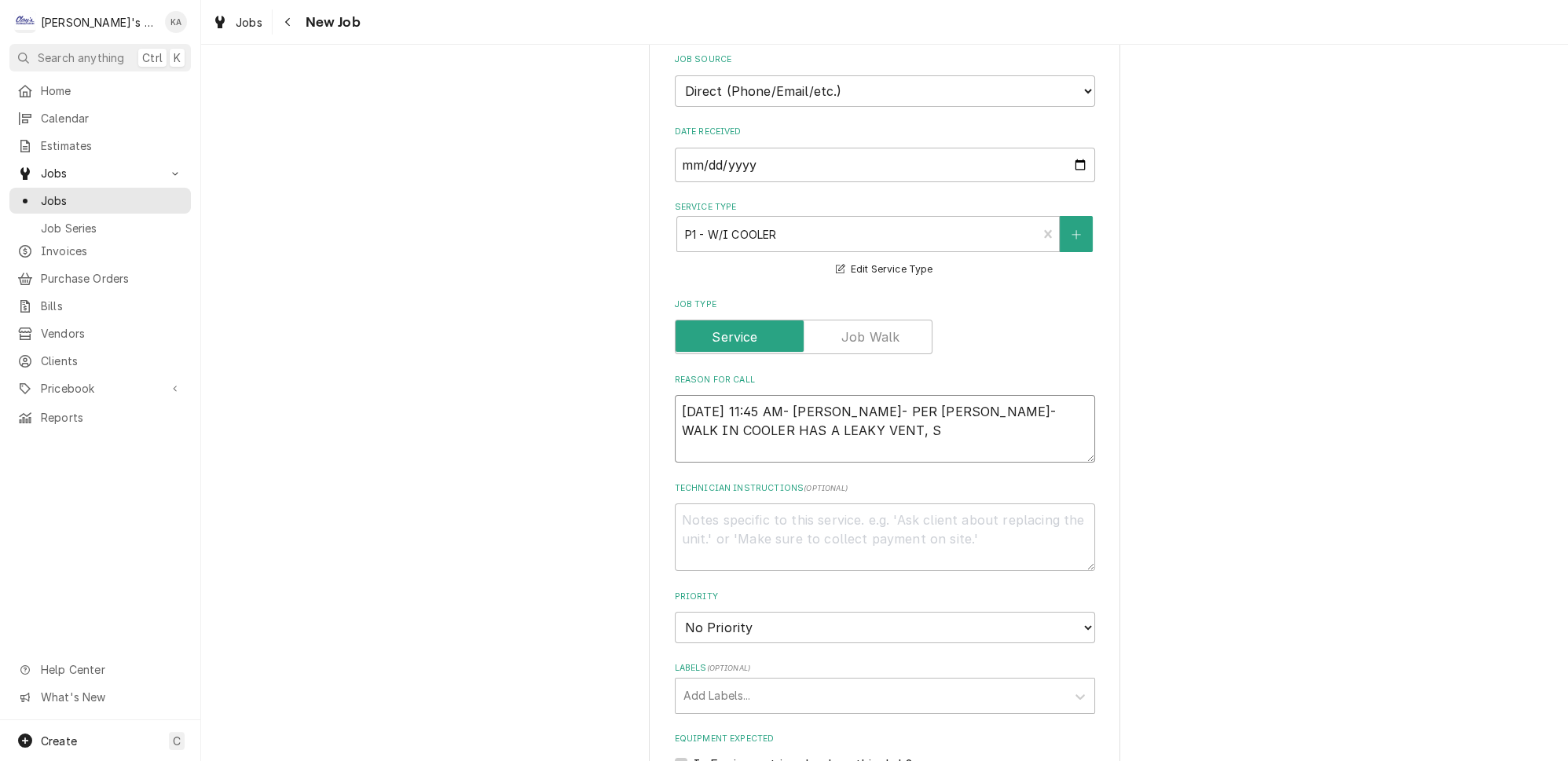
type textarea "9/8/2025 11:45 AM- BECKETT- PER MIKE- WALK IN COOLER HAS A LEAKY VENT, ST"
type textarea "x"
type textarea "9/8/2025 11:45 AM- BECKETT- PER MIKE- WALK IN COOLER HAS A LEAKY VENT, STI"
type textarea "x"
type textarea "9/8/2025 11:45 AM- BECKETT- PER MIKE- WALK IN COOLER HAS A LEAKY VENT, STIL"
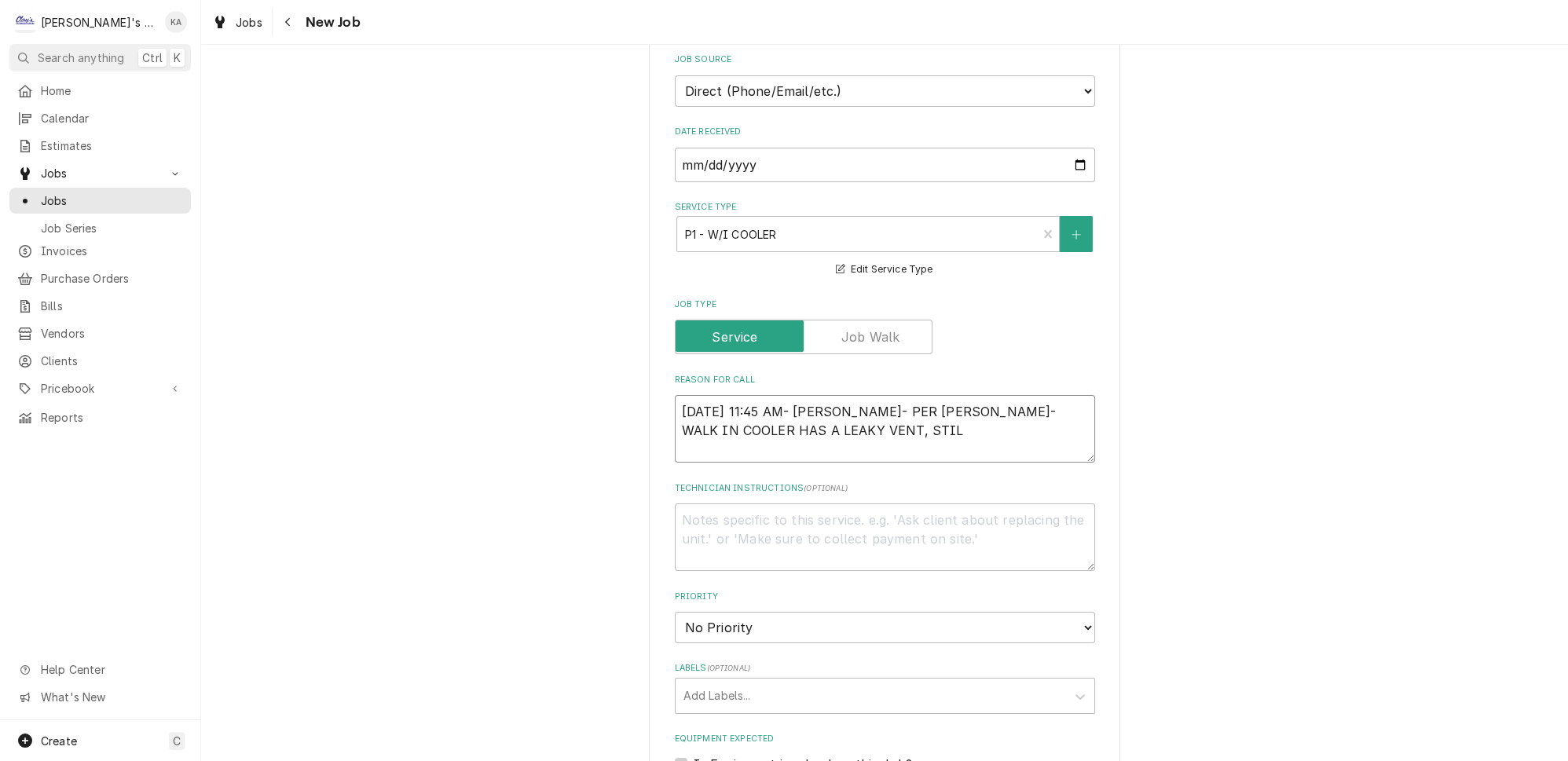
type textarea "x"
type textarea "9/8/2025 11:45 AM- BECKETT- PER MIKE- WALK IN COOLER HAS A LEAKY VENT, STILL"
type textarea "x"
type textarea "9/8/2025 11:45 AM- BECKETT- PER MIKE- WALK IN COOLER HAS A LEAKY VENT, STILL"
type textarea "x"
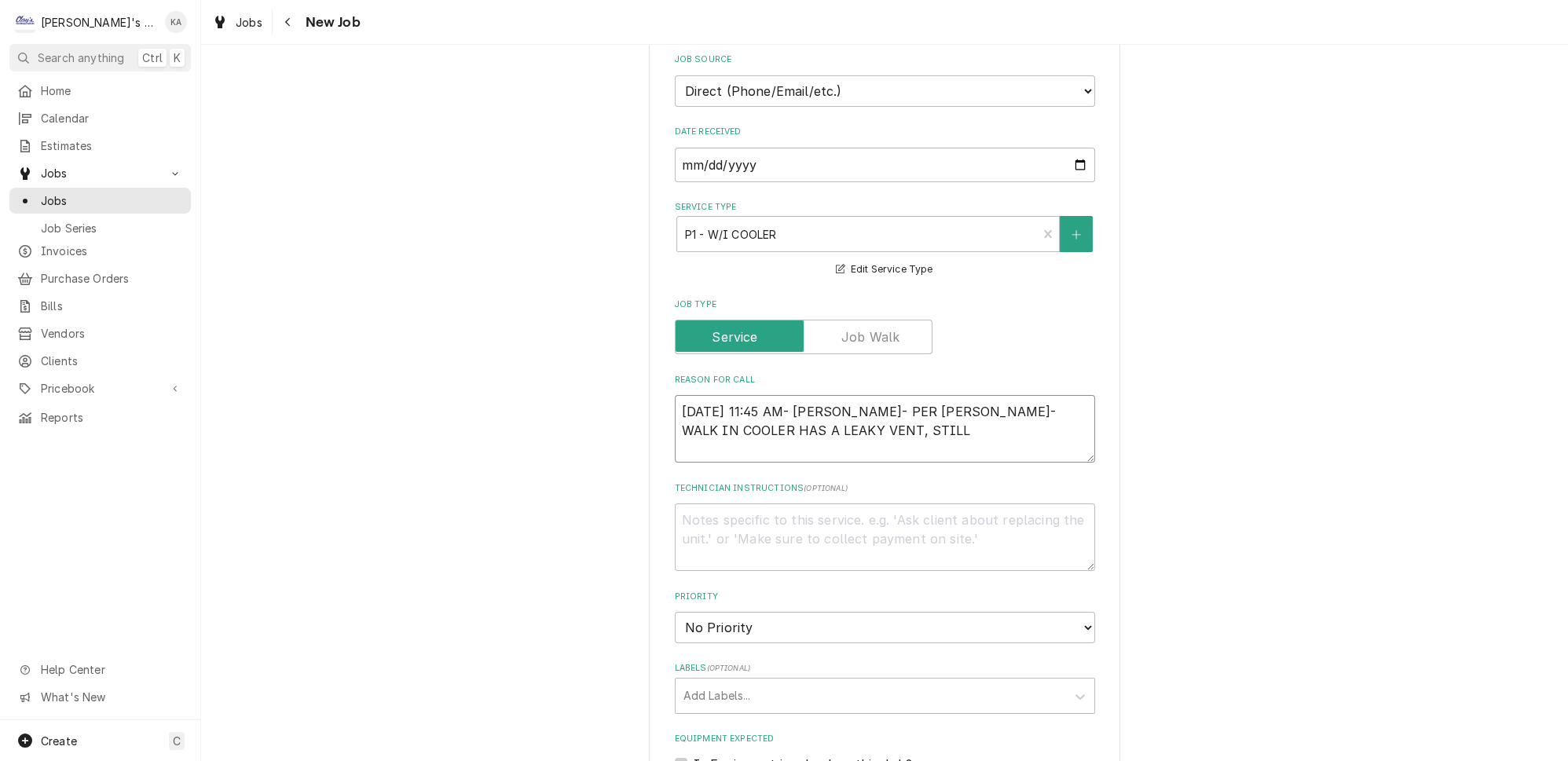
type textarea "9/8/2025 11:45 AM- BECKETT- PER MIKE- WALK IN COOLER HAS A LEAKY VENT, STILL H"
type textarea "x"
type textarea "9/8/2025 11:45 AM- BECKETT- PER MIKE- WALK IN COOLER HAS A LEAKY VENT, STILL HO"
type textarea "x"
type textarea "9/8/2025 11:45 AM- BECKETT- PER MIKE- WALK IN COOLER HAS A LEAKY VENT, STILL HOL"
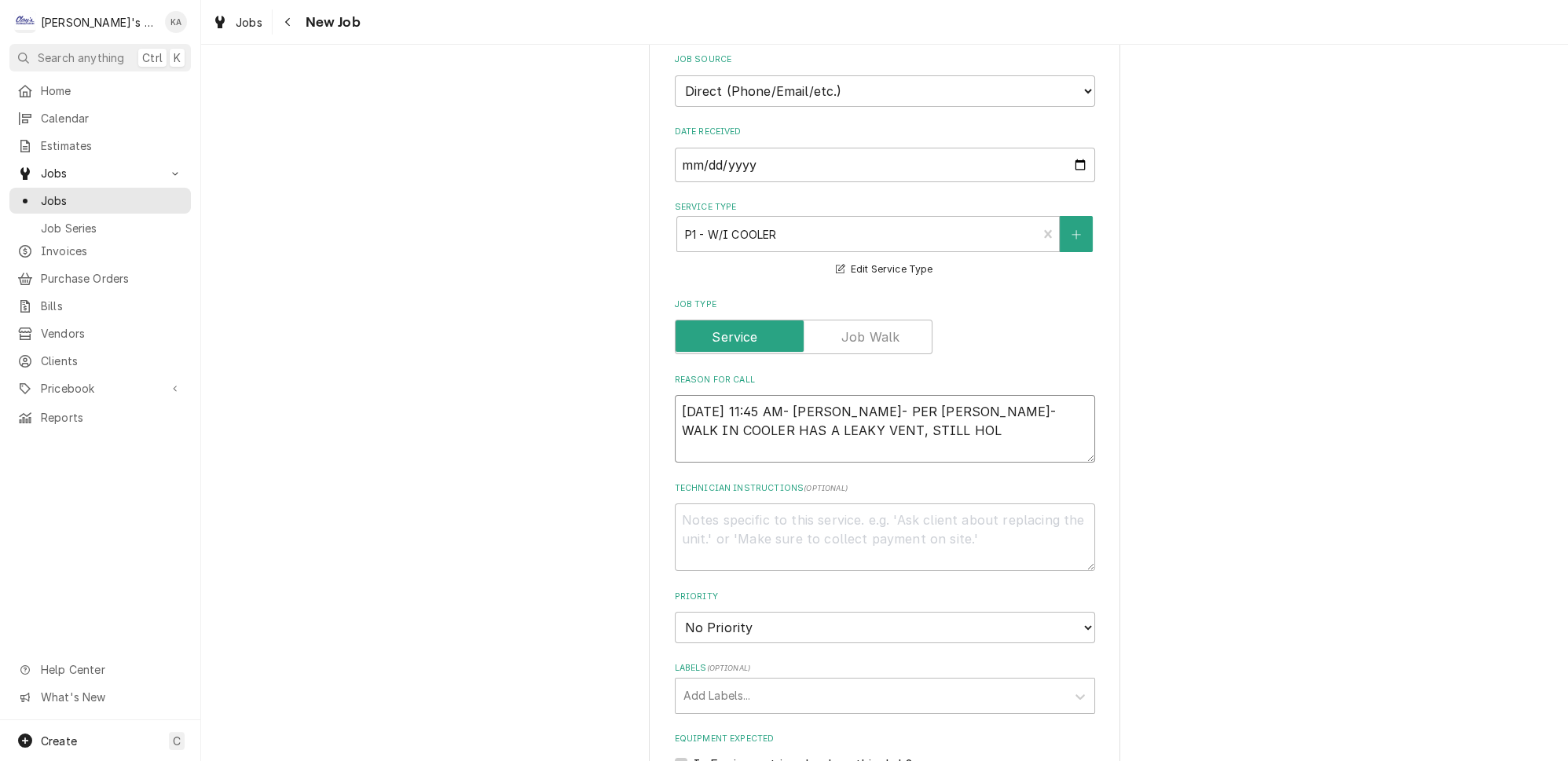
type textarea "x"
type textarea "9/8/2025 11:45 AM- BECKETT- PER MIKE- WALK IN COOLER HAS A LEAKY VENT, STILL HO…"
type textarea "x"
type textarea "9/8/2025 11:45 AM- BECKETT- PER MIKE- WALK IN COOLER HAS A LEAKY VENT, STILL HO…"
type textarea "x"
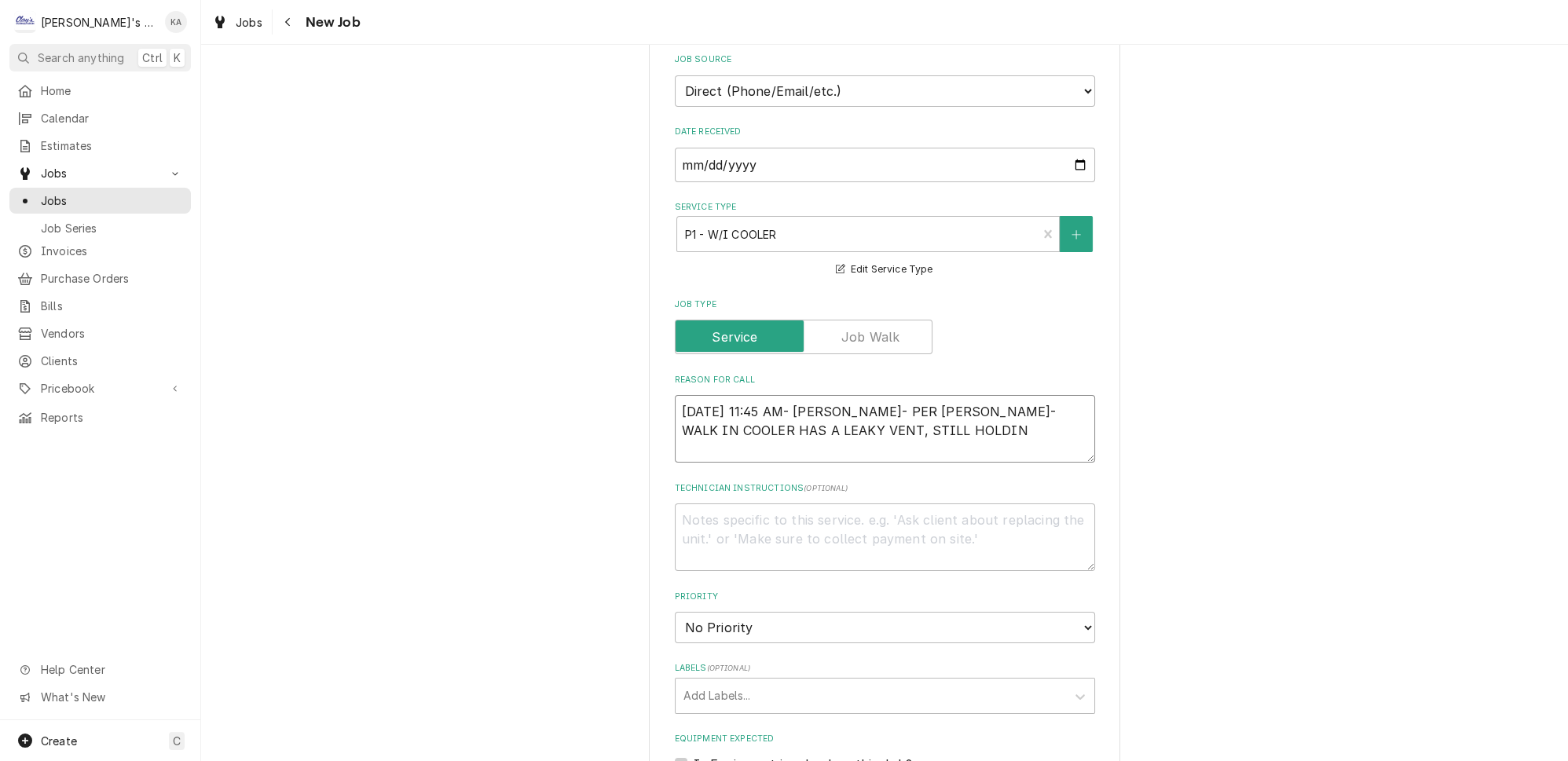
type textarea "9/8/2025 11:45 AM- BECKETT- PER MIKE- WALK IN COOLER HAS A LEAKY VENT, STILL HO…"
type textarea "x"
type textarea "9/8/2025 11:45 AM- BECKETT- PER MIKE- WALK IN COOLER HAS A LEAKY VENT, STILL HO…"
type textarea "x"
type textarea "9/8/2025 11:45 AM- BECKETT- PER MIKE- WALK IN COOLER HAS A LEAKY VENT, STILL HO…"
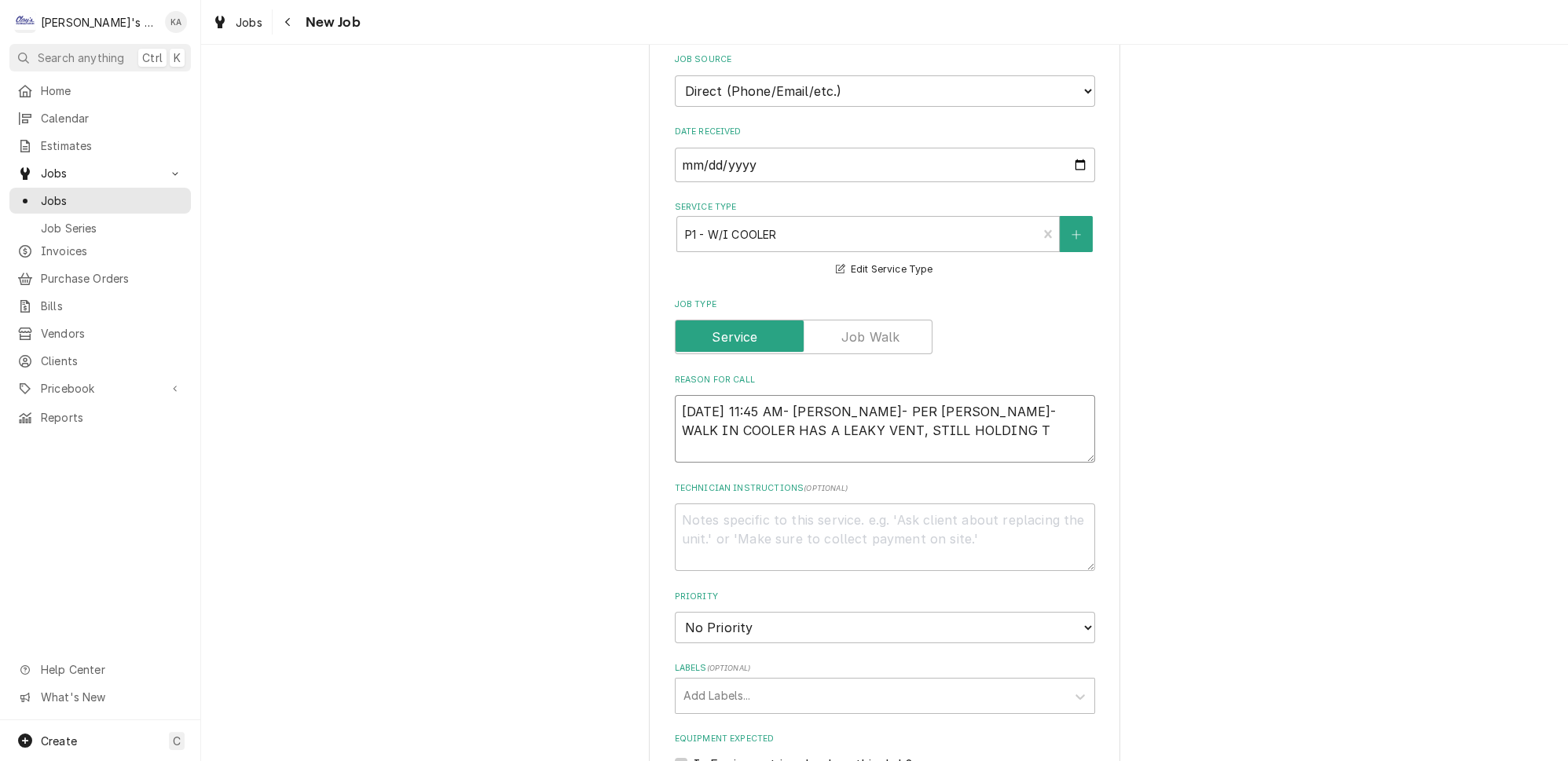
type textarea "x"
type textarea "9/8/2025 11:45 AM- BECKETT- PER MIKE- WALK IN COOLER HAS A LEAKY VENT, STILL HO…"
type textarea "x"
type textarea "9/8/2025 11:45 AM- BECKETT- PER MIKE- WALK IN COOLER HAS A LEAKY VENT, STILL HO…"
type textarea "x"
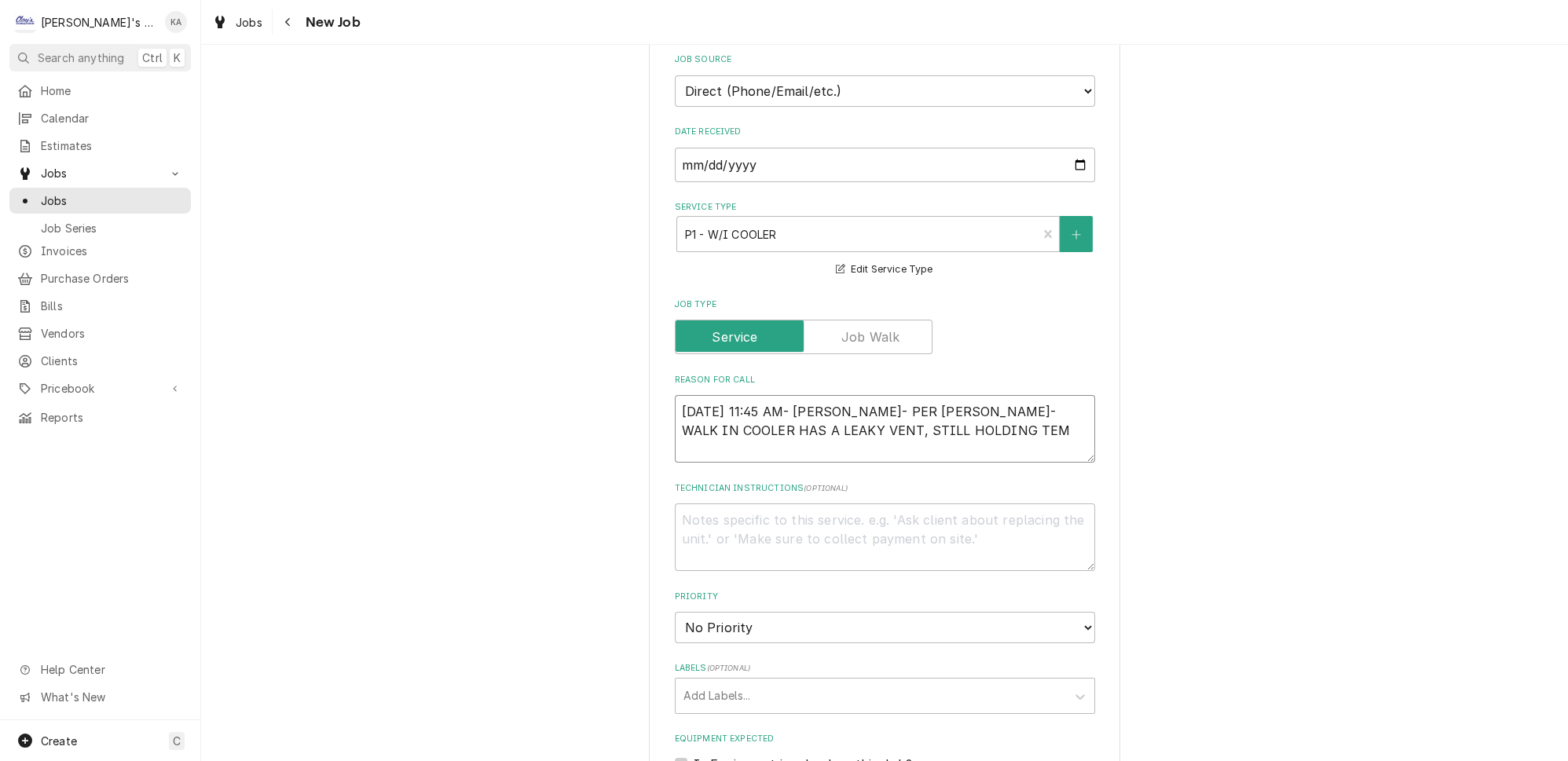
type textarea "9/8/2025 11:45 AM- BECKETT- PER MIKE- WALK IN COOLER HAS A LEAKY VENT, STILL HO…"
type textarea "x"
type textarea "9/8/2025 11:45 AM- BECKETT- PER MIKE- WALK IN COOLER HAS A LEAKY VENT, STILL HO…"
type textarea "x"
type textarea "9/8/2025 11:45 AM- BECKETT- PER MIKE- WALK IN COOLER HAS A LEAKY VENT, STILL HO…"
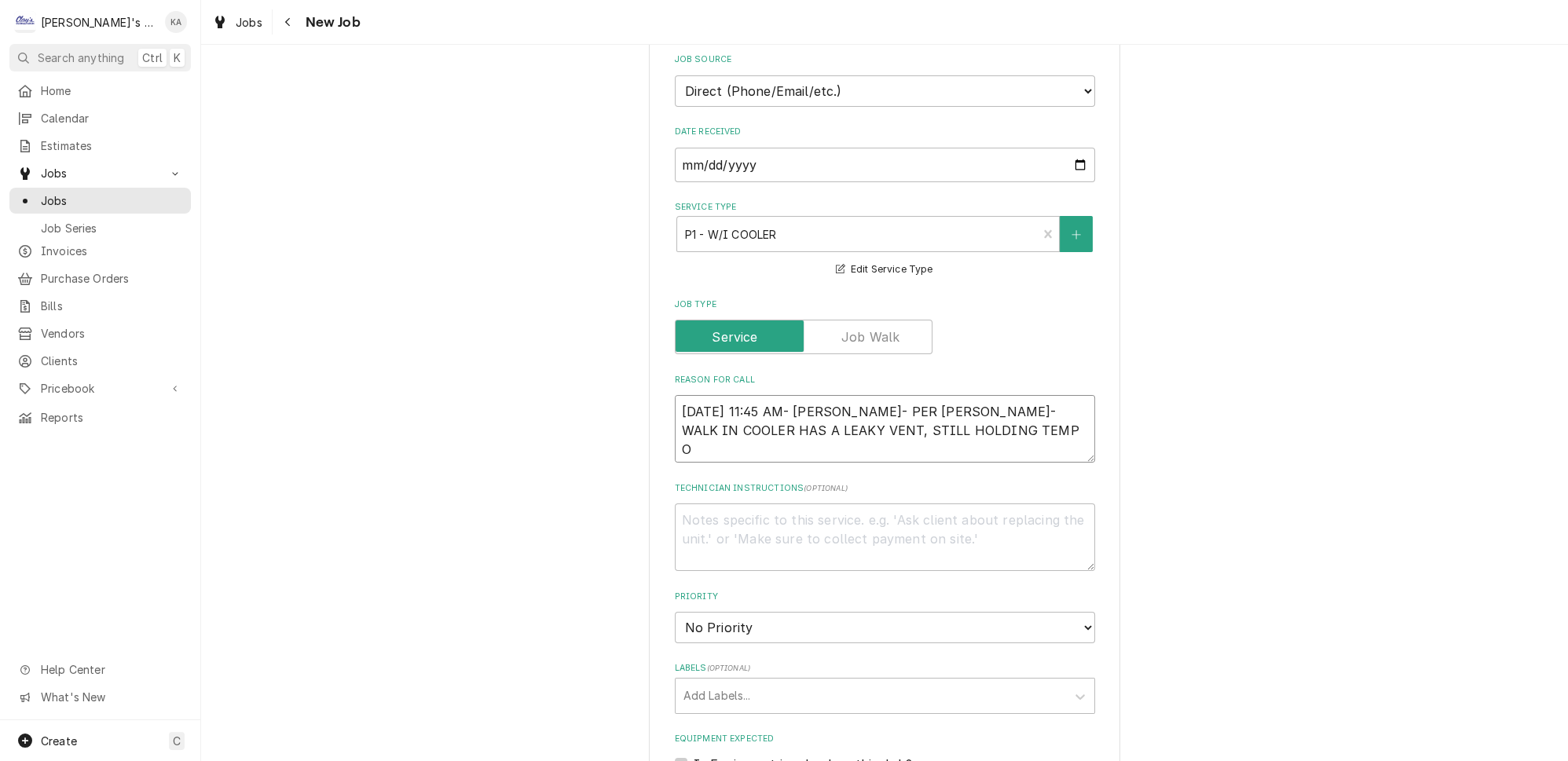
type textarea "x"
type textarea "9/8/2025 11:45 AM- BECKETT- PER MIKE- WALK IN COOLER HAS A LEAKY VENT, STILL HO…"
type textarea "x"
type textarea "9/8/2025 11:45 AM- BECKETT- PER MIKE- WALK IN COOLER HAS A LEAKY VENT, STILL HO…"
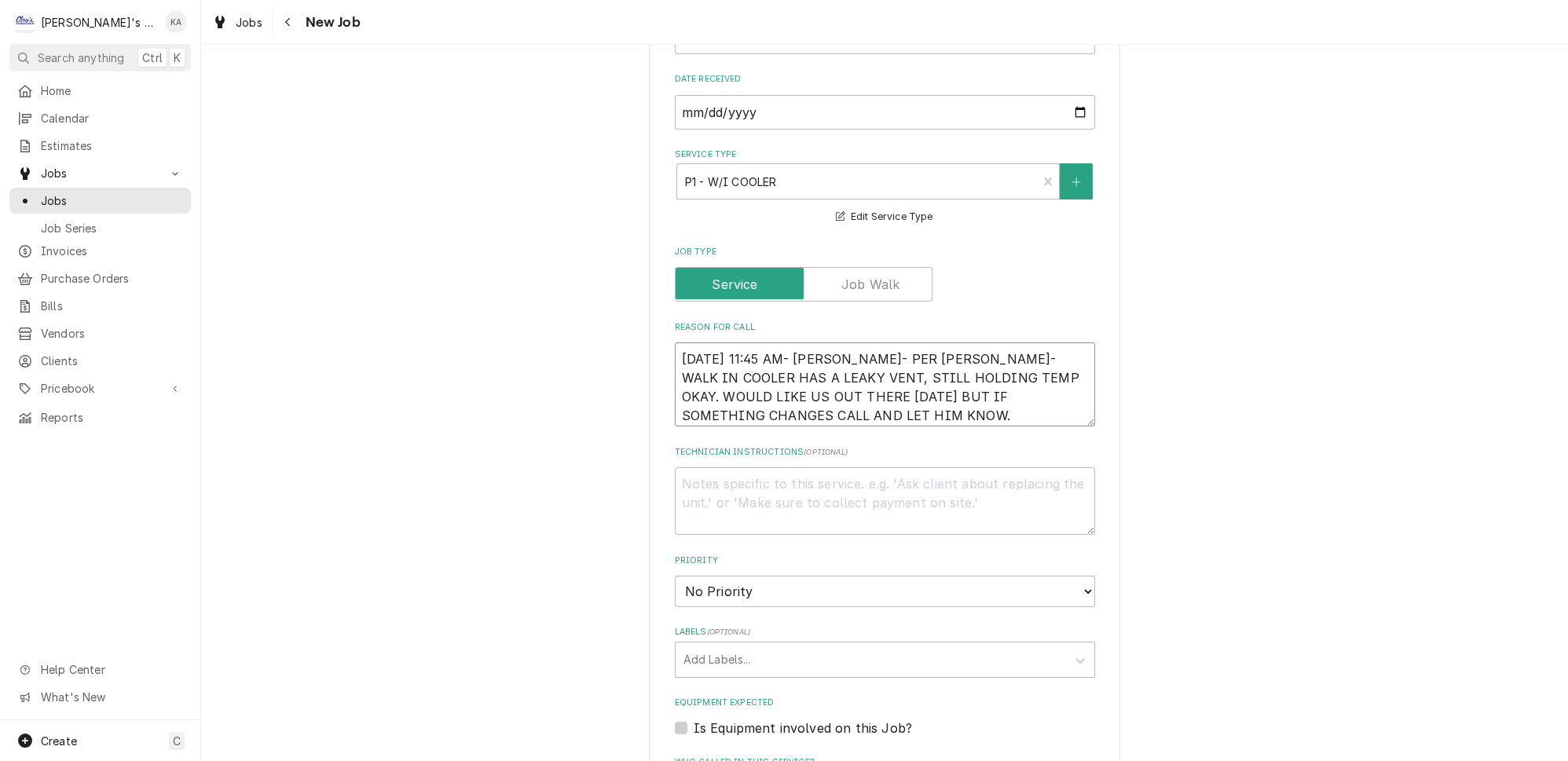
scroll to position [428, 0]
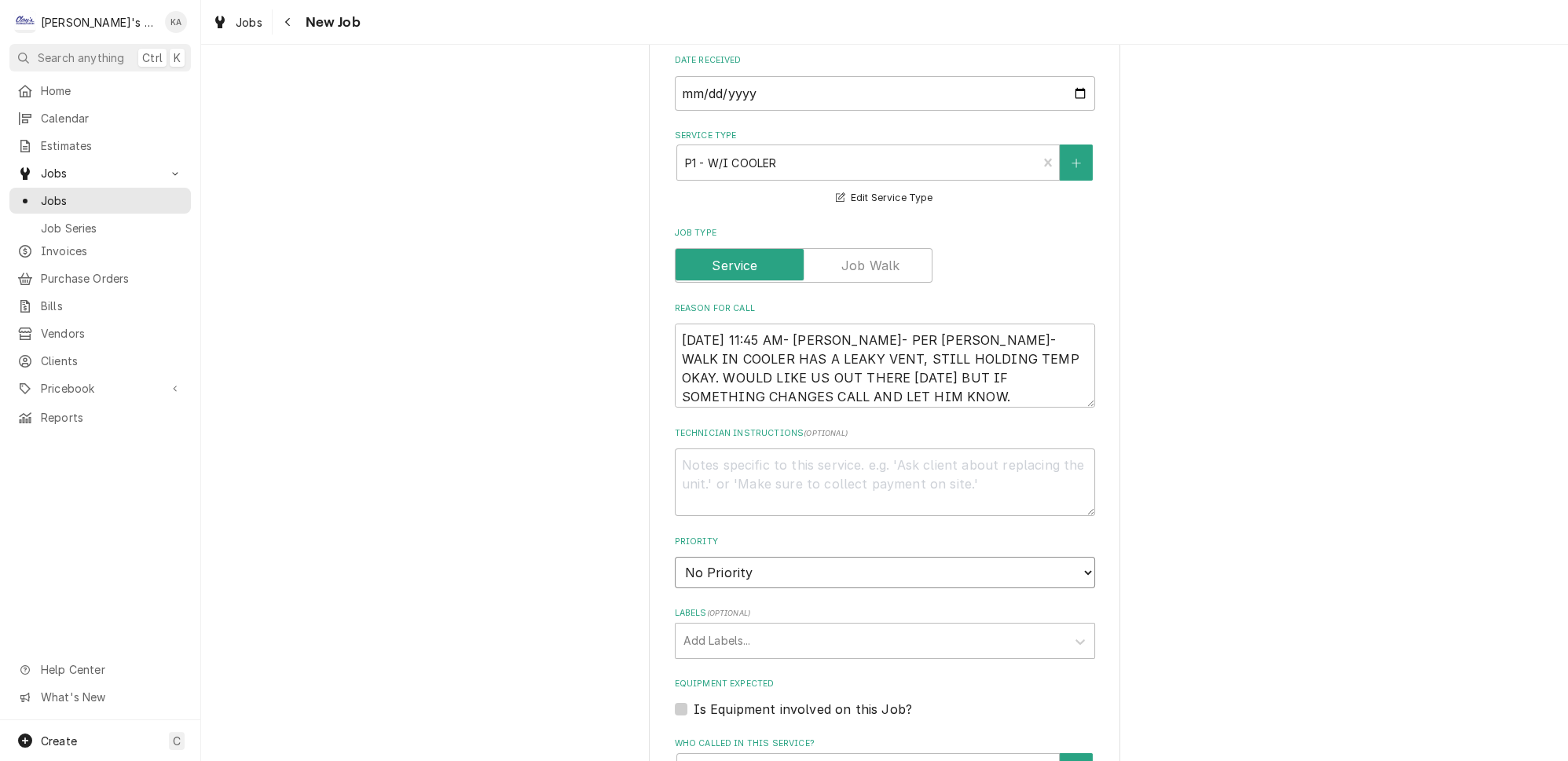
click at [727, 563] on select "No Priority Urgent High Medium Low" at bounding box center [885, 572] width 420 height 31
click at [675, 556] on select "No Priority Urgent High Medium Low" at bounding box center [885, 572] width 420 height 31
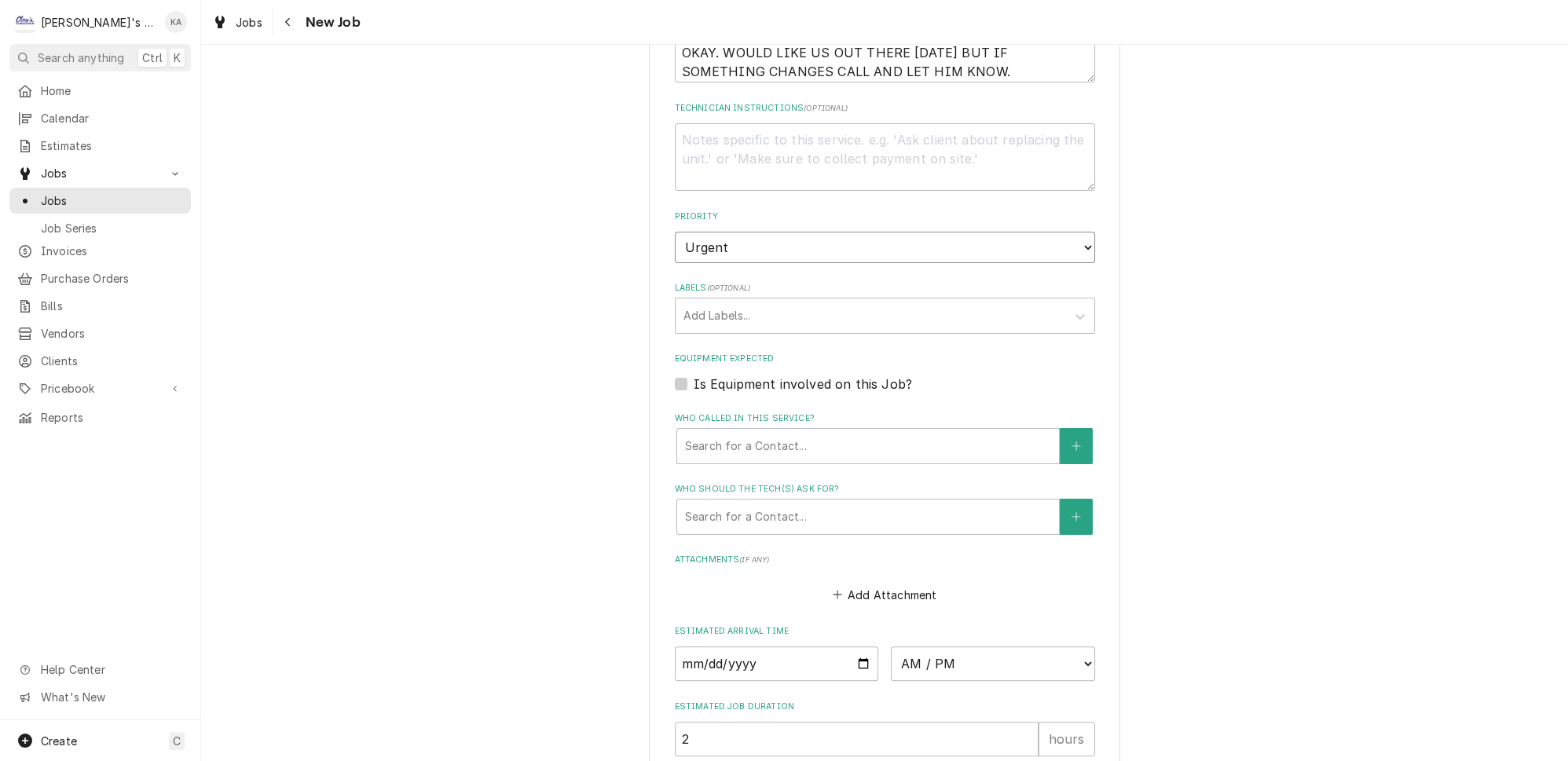
scroll to position [784, 0]
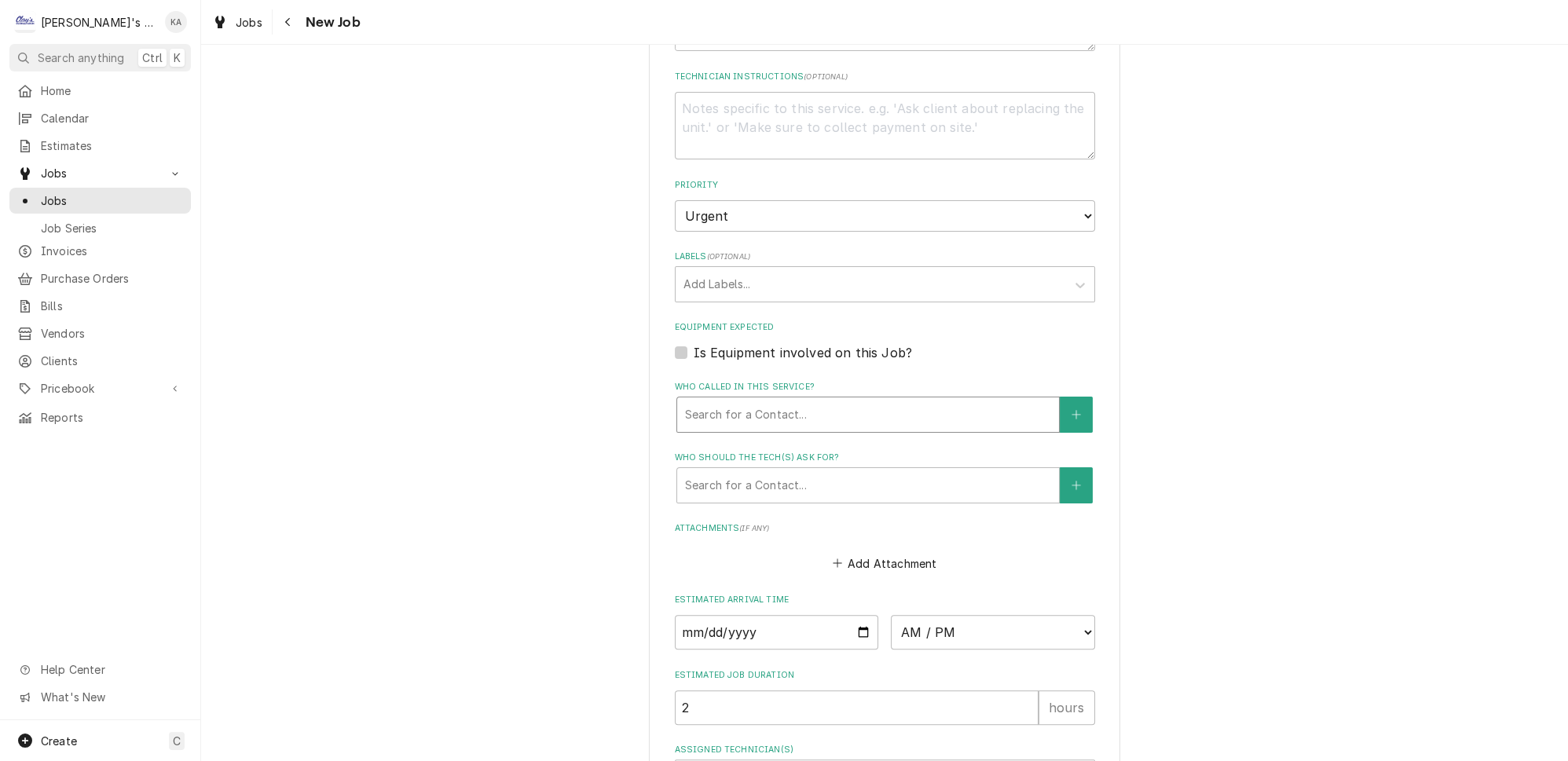
click at [765, 403] on div "Who called in this service?" at bounding box center [868, 415] width 366 height 29
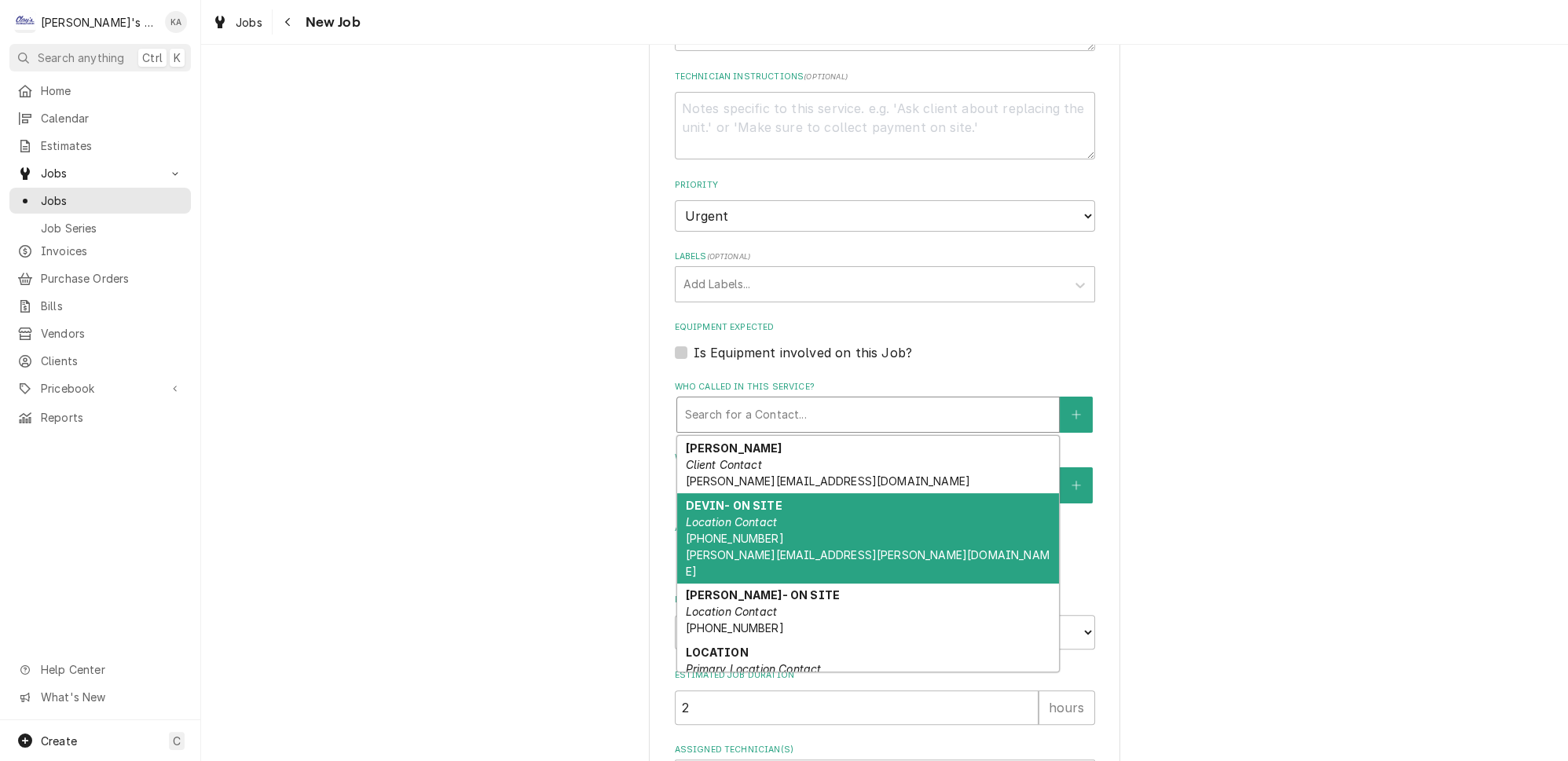
scroll to position [131, 0]
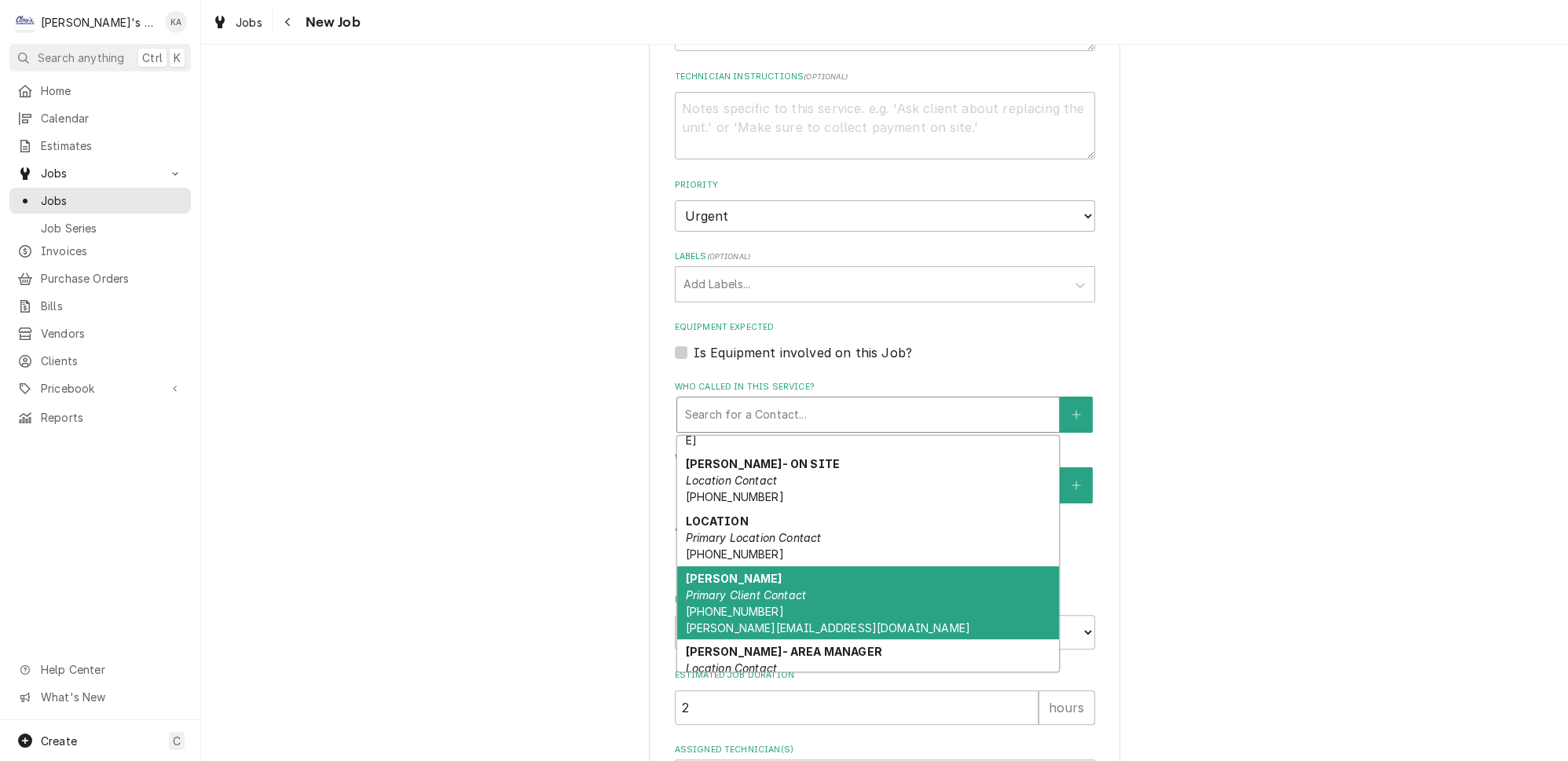
click at [757, 588] on em "Primary Client Contact" at bounding box center [746, 594] width 121 height 13
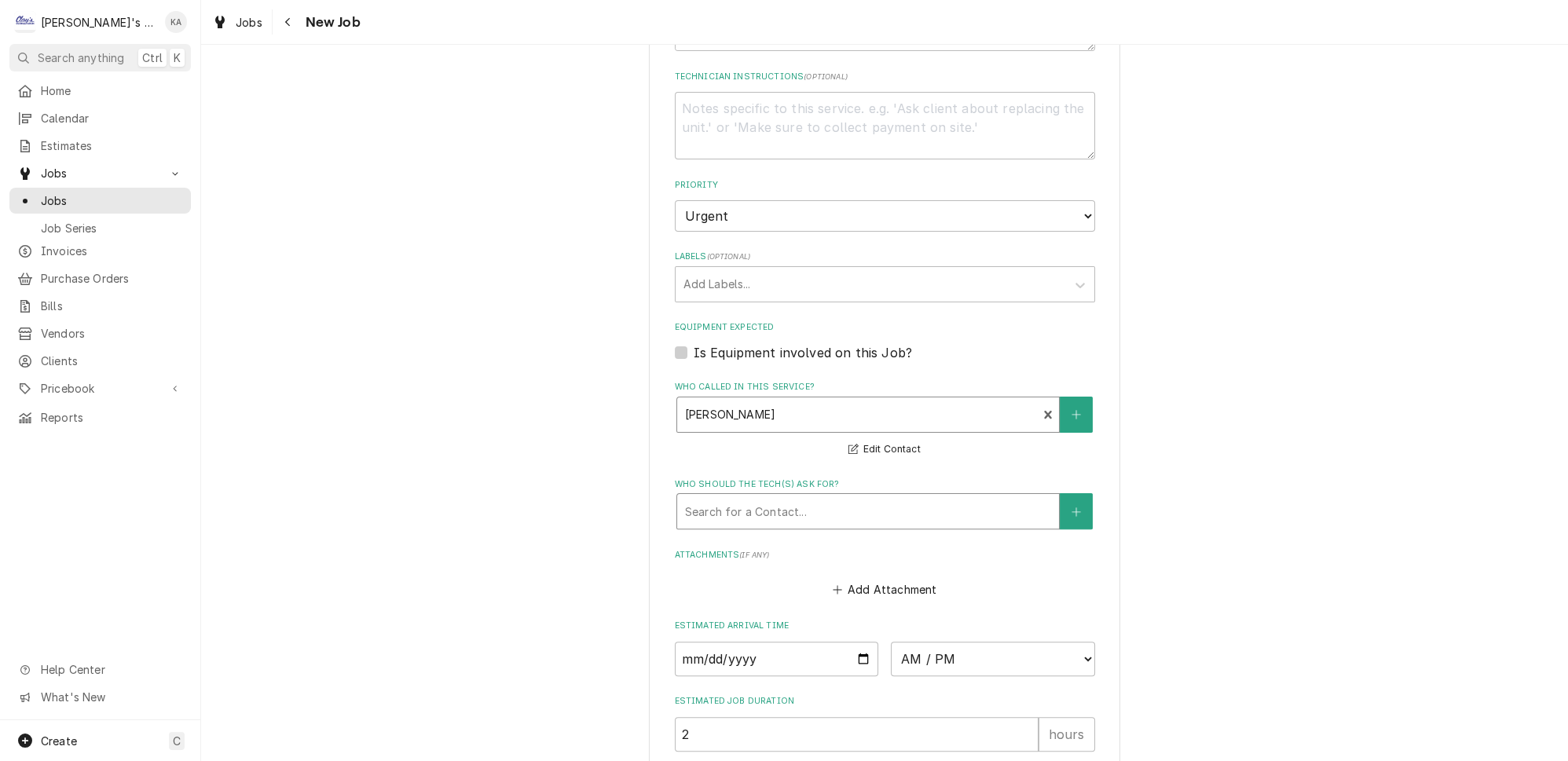
click at [746, 510] on div "Who should the tech(s) ask for?" at bounding box center [868, 511] width 366 height 29
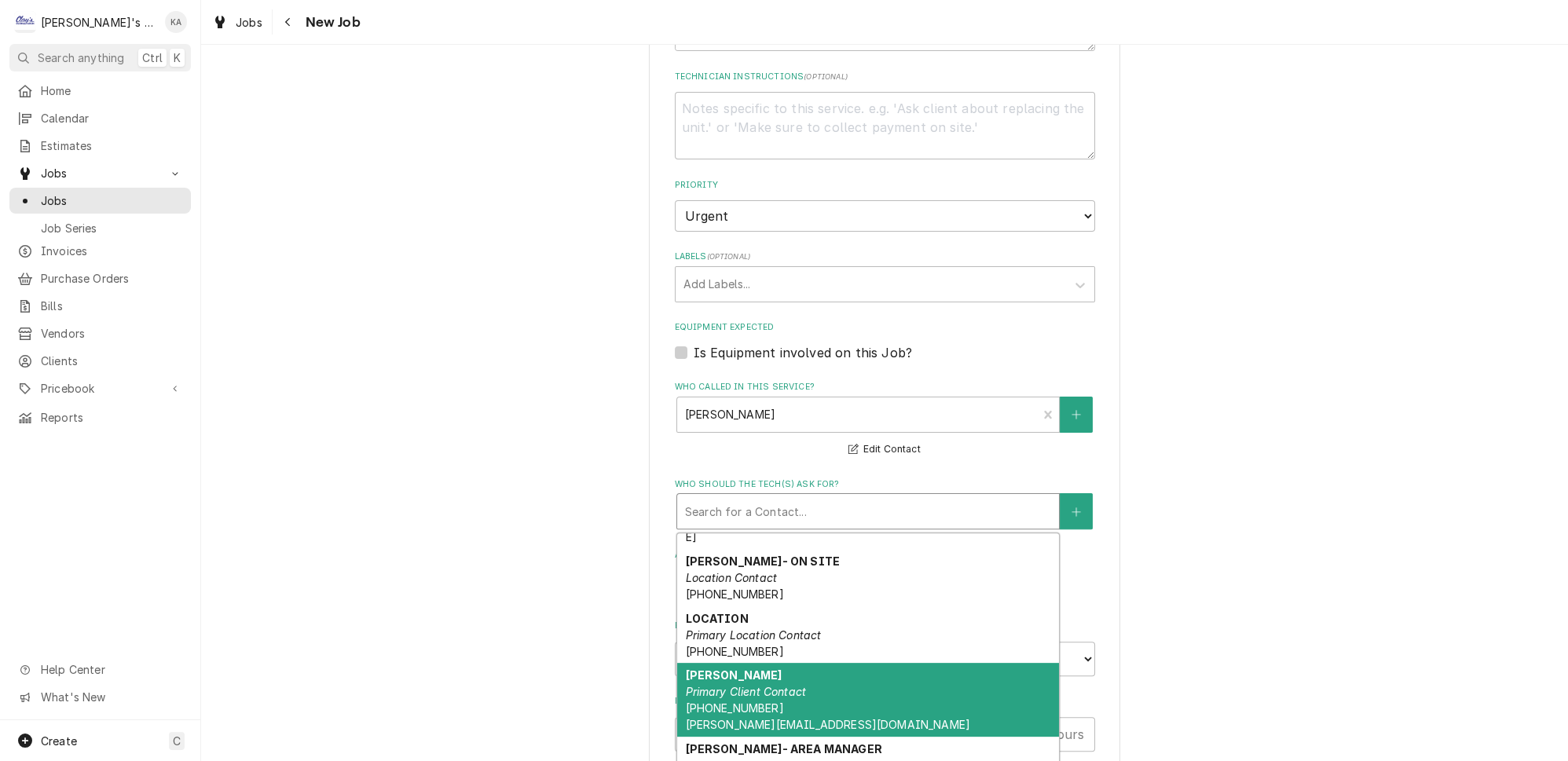
click at [759, 663] on div "MIKE PROULX Primary Client Contact (541) 520-4545 mike@proulxinvestments.com" at bounding box center [868, 700] width 382 height 74
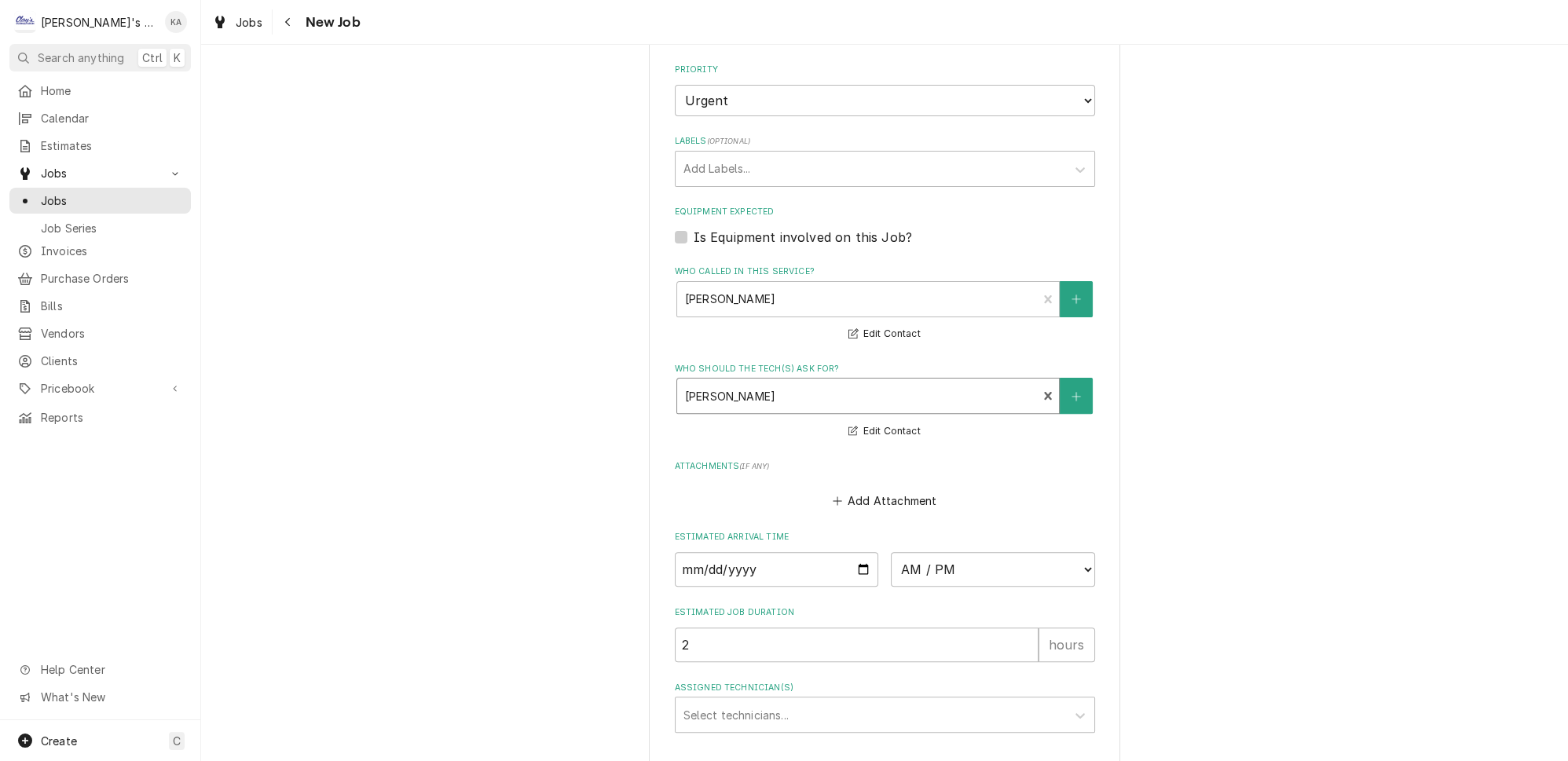
scroll to position [982, 0]
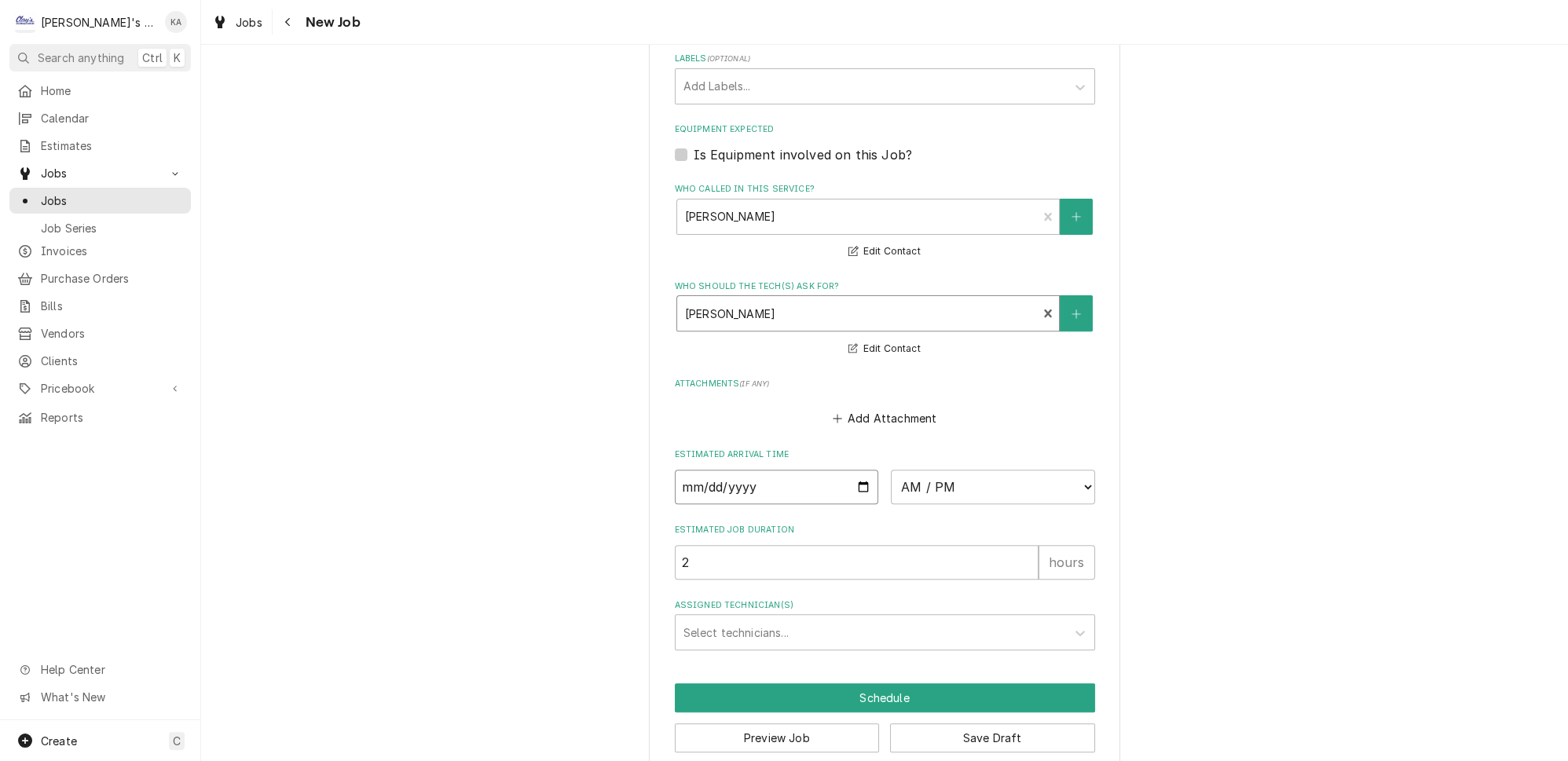
click at [849, 474] on input "Date" at bounding box center [777, 486] width 205 height 34
click at [1041, 417] on fieldset "Job Details Job Source Direct (Phone/Email/etc.) Service Channel Other Date Rec…" at bounding box center [885, 21] width 420 height 1257
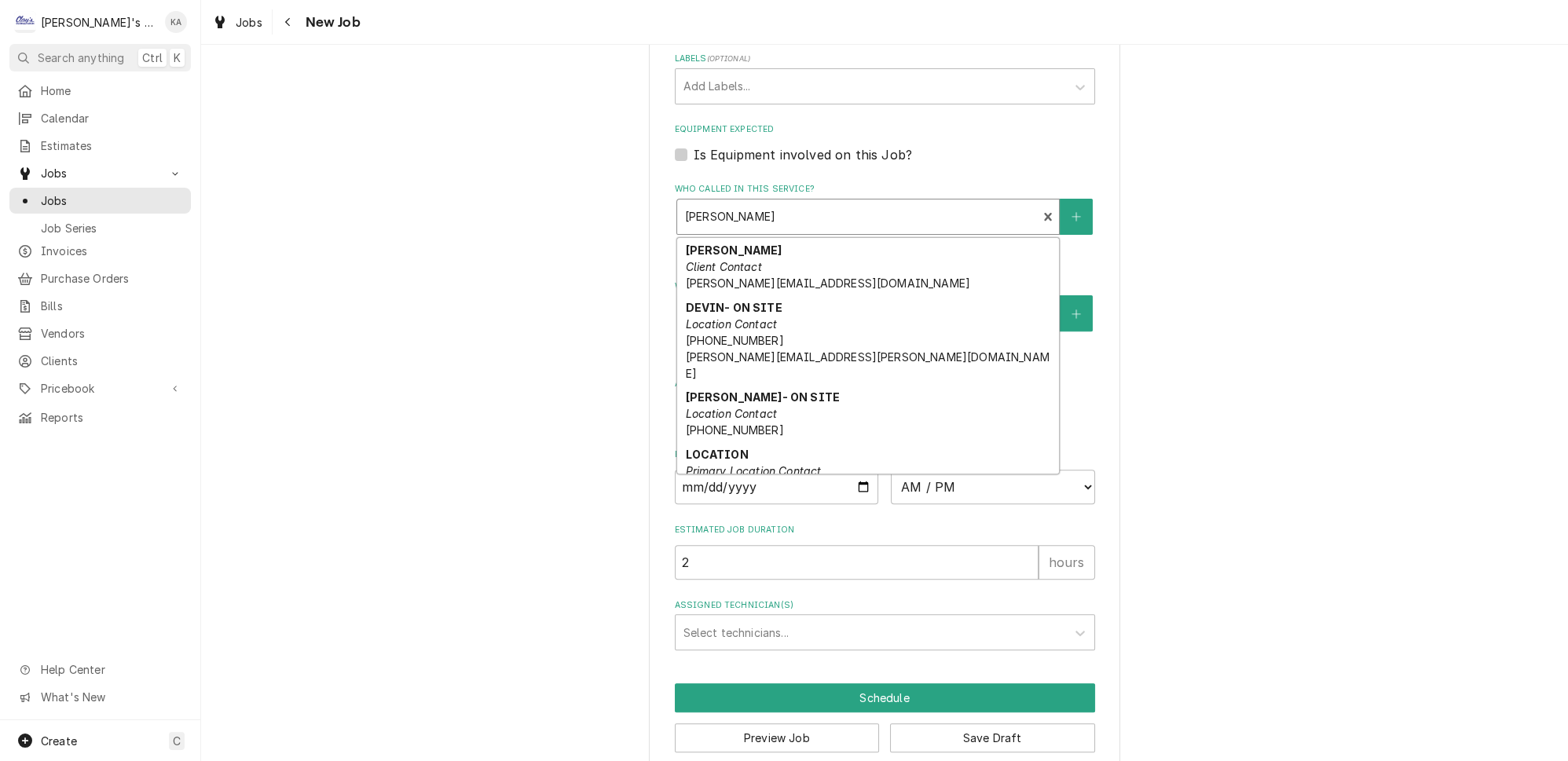
click at [769, 207] on div "Who called in this service?" at bounding box center [858, 217] width 345 height 29
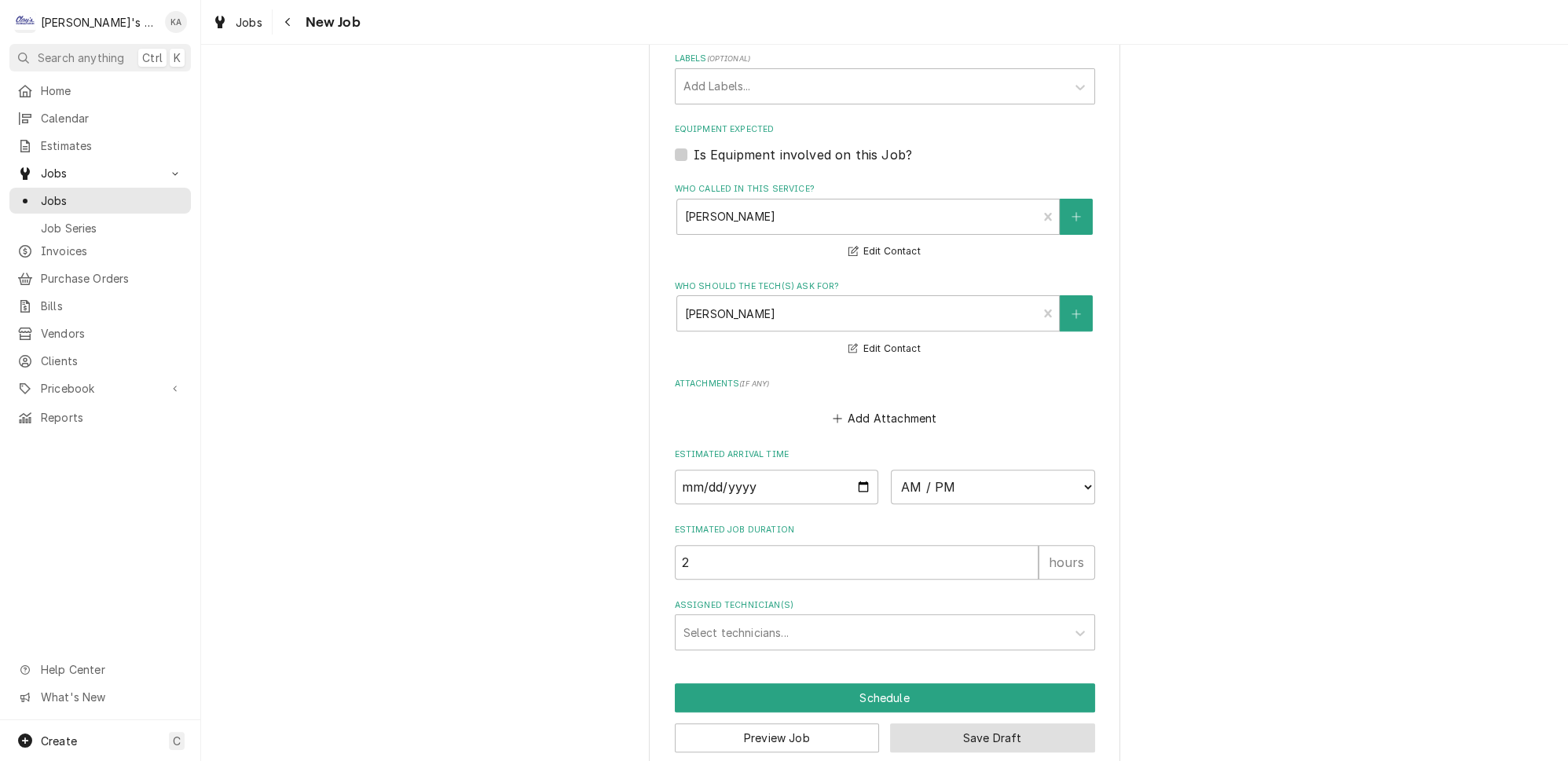
click at [935, 723] on button "Save Draft" at bounding box center [992, 737] width 205 height 29
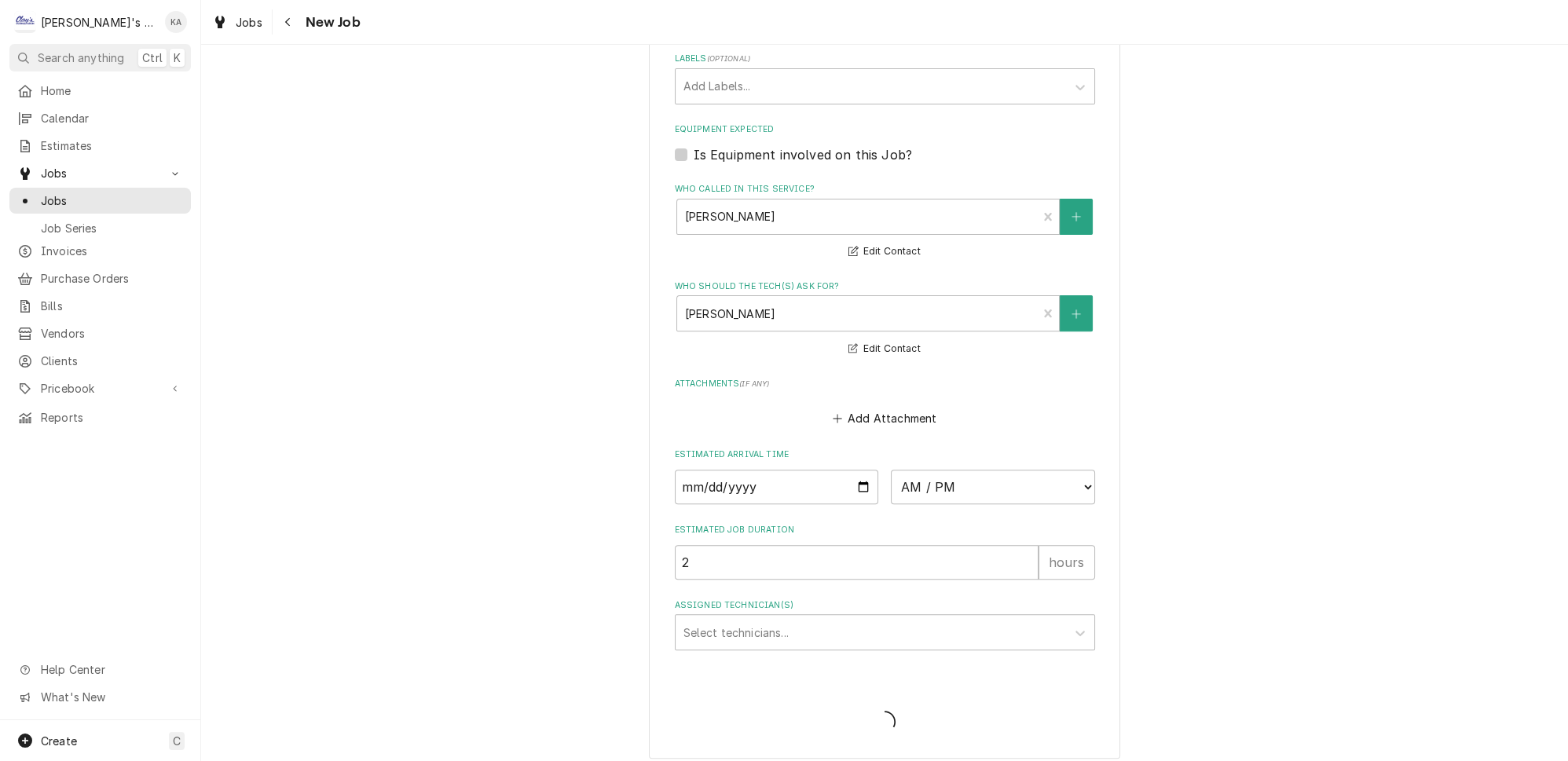
scroll to position [969, 0]
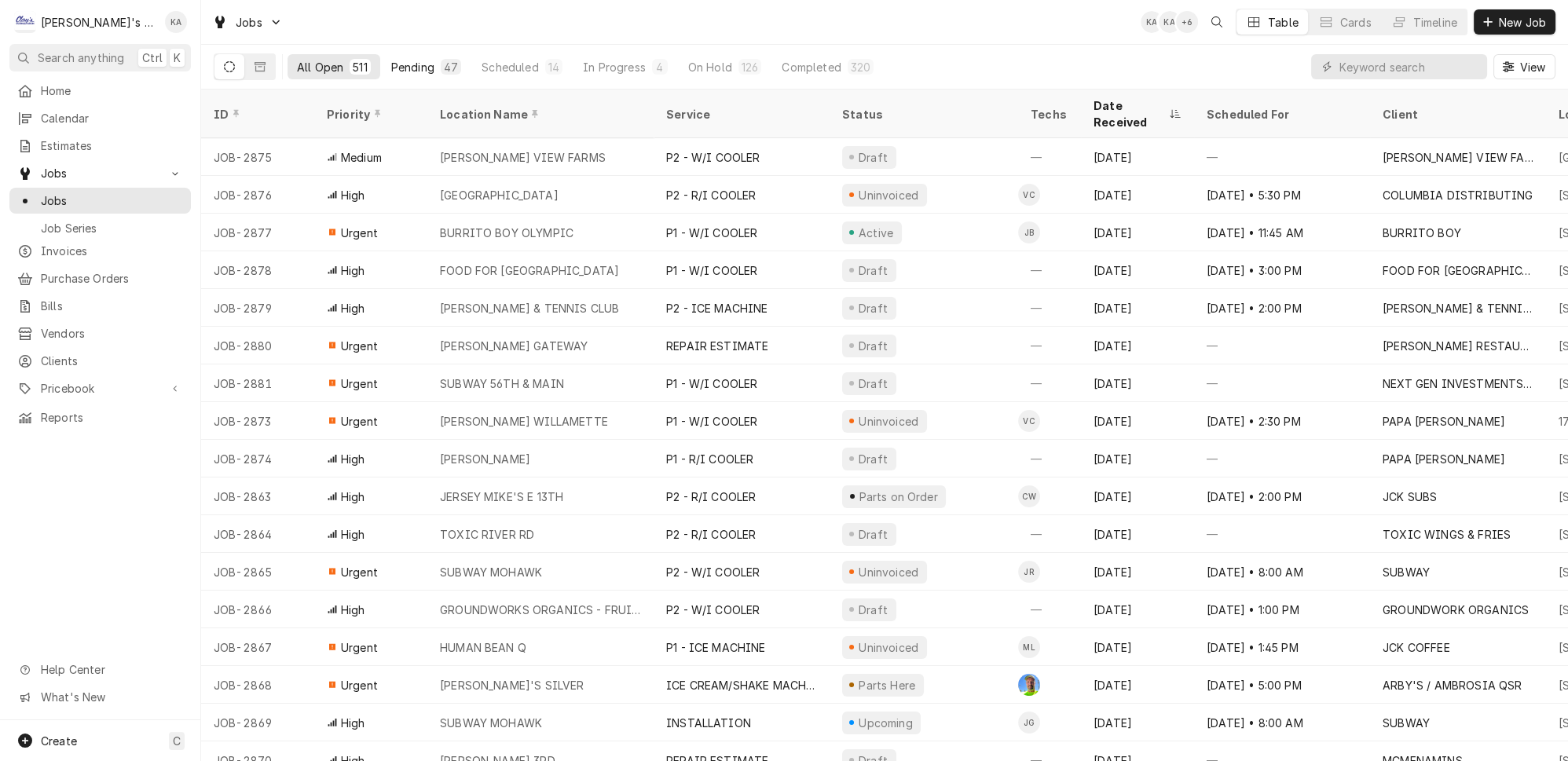
click at [399, 64] on div "Pending" at bounding box center [412, 68] width 44 height 17
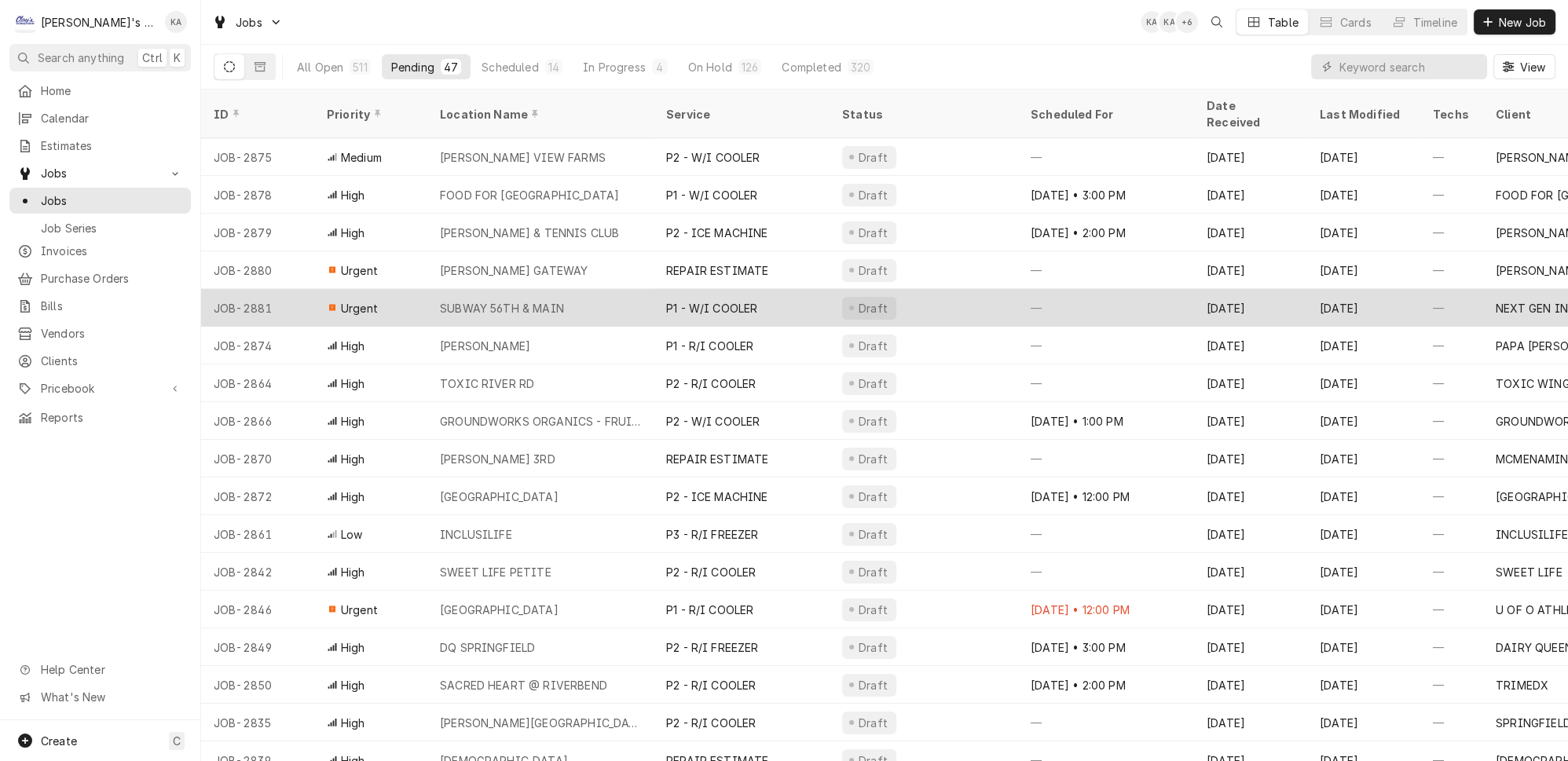
click at [600, 292] on div "SUBWAY 56TH & MAIN" at bounding box center [540, 307] width 226 height 38
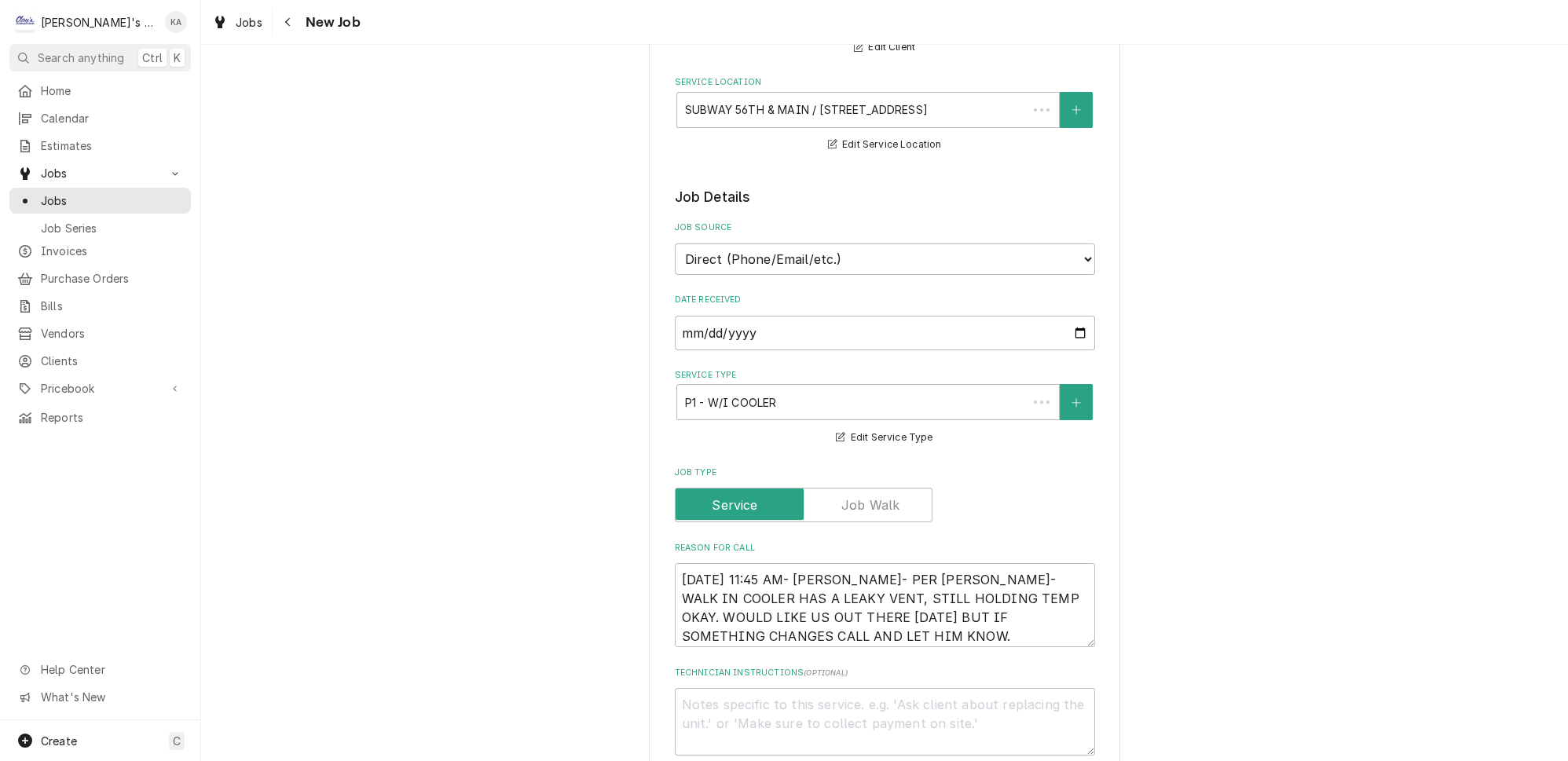
type textarea "x"
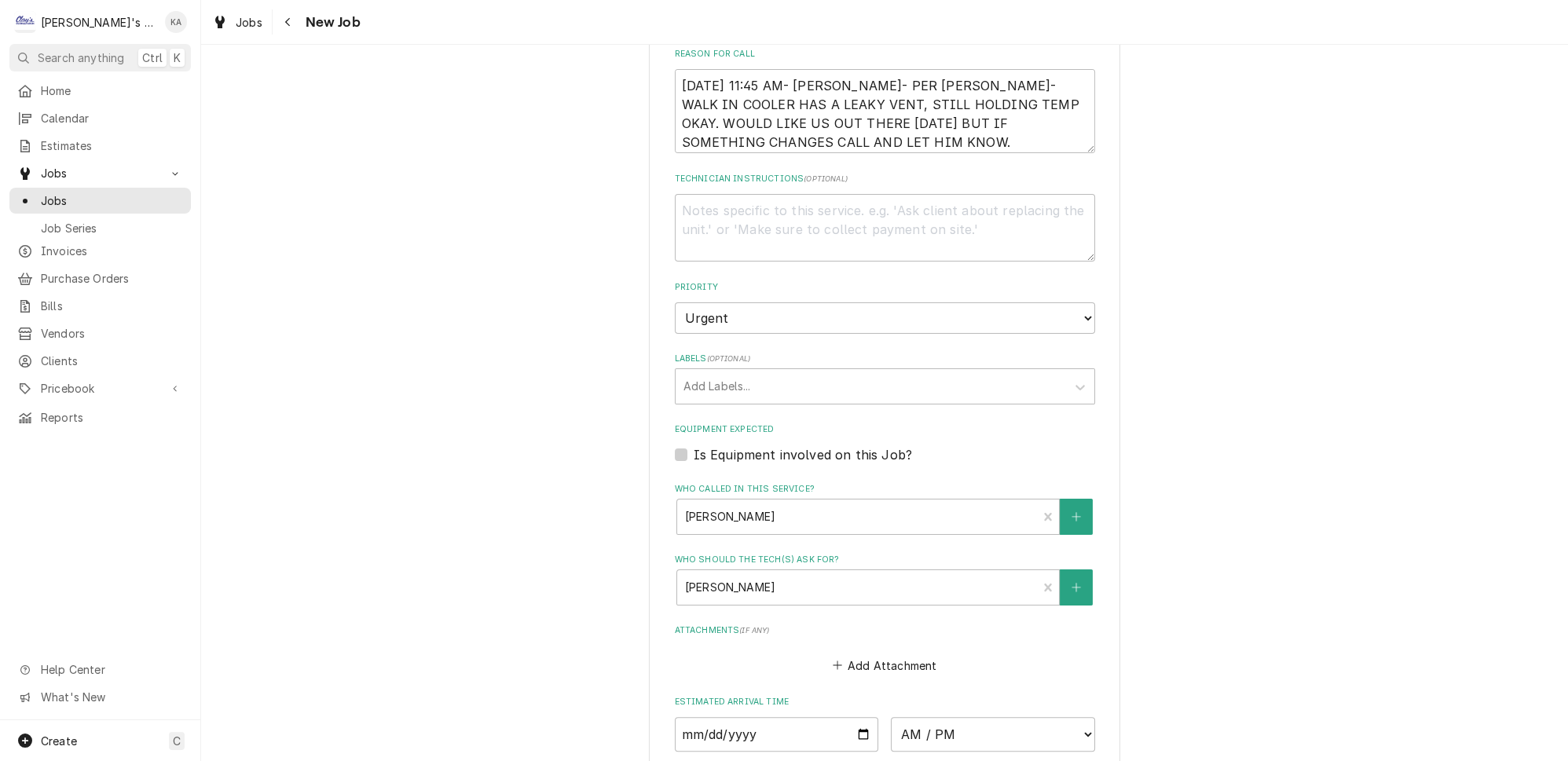
scroll to position [967, 0]
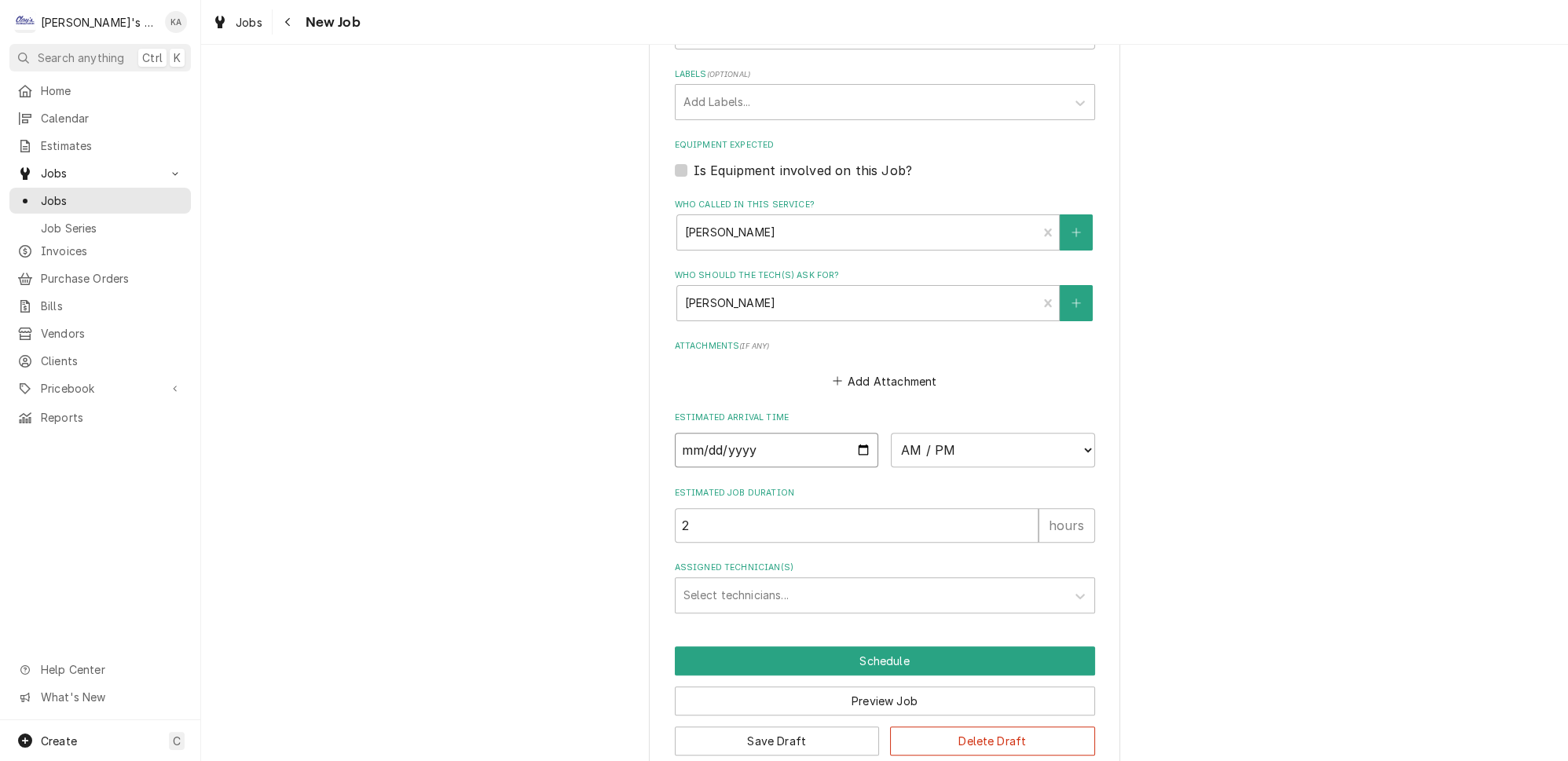
click at [847, 433] on input "Date" at bounding box center [777, 449] width 205 height 34
type input "[DATE]"
type textarea "x"
click at [942, 435] on select "AM / PM 6:00 AM 6:15 AM 6:30 AM 6:45 AM 7:00 AM 7:15 AM 7:30 AM 7:45 AM 8:00 AM…" at bounding box center [993, 449] width 205 height 34
select select "17:00:00"
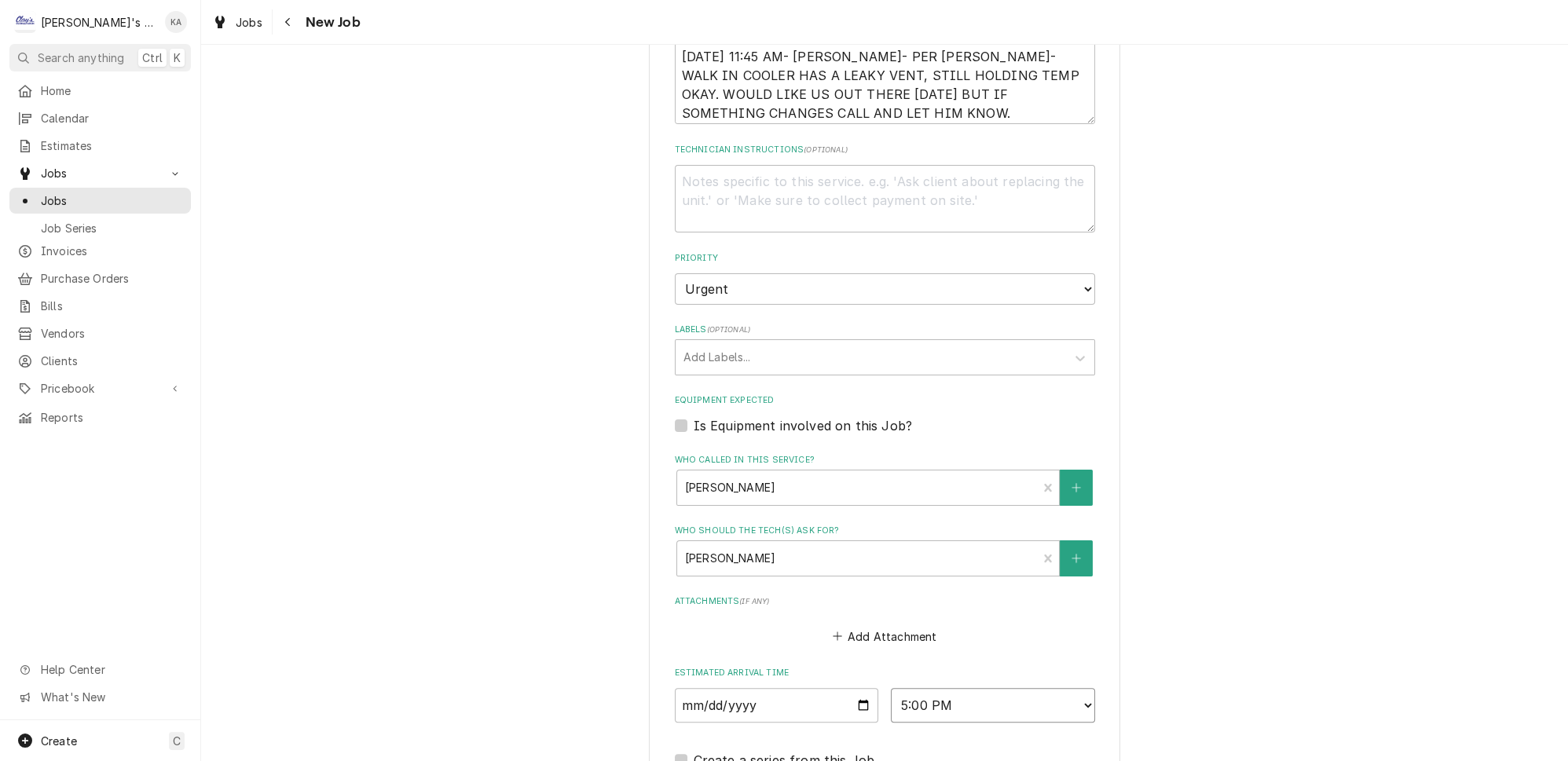
scroll to position [1011, 0]
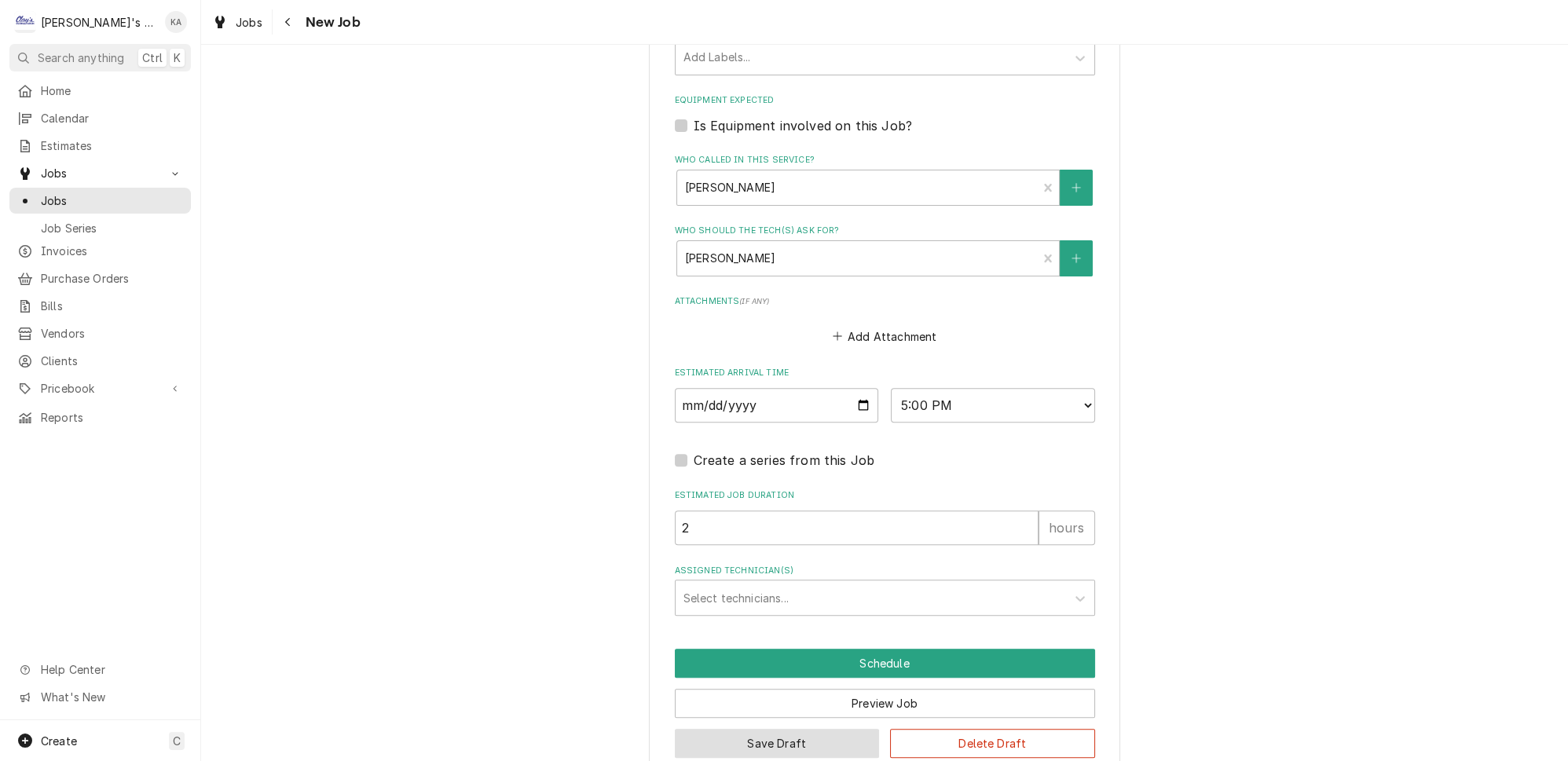
click at [825, 729] on button "Save Draft" at bounding box center [777, 742] width 205 height 29
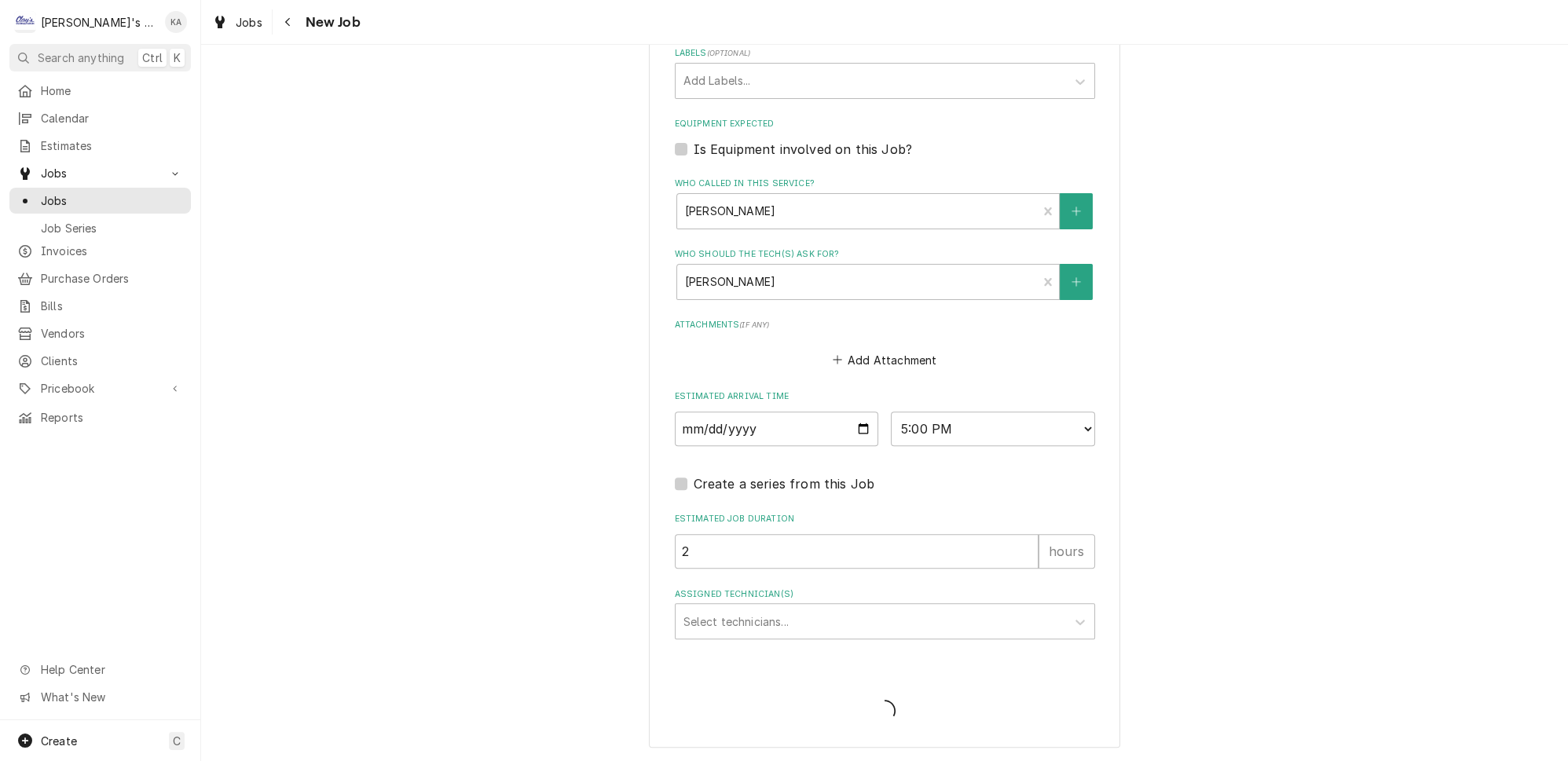
scroll to position [959, 0]
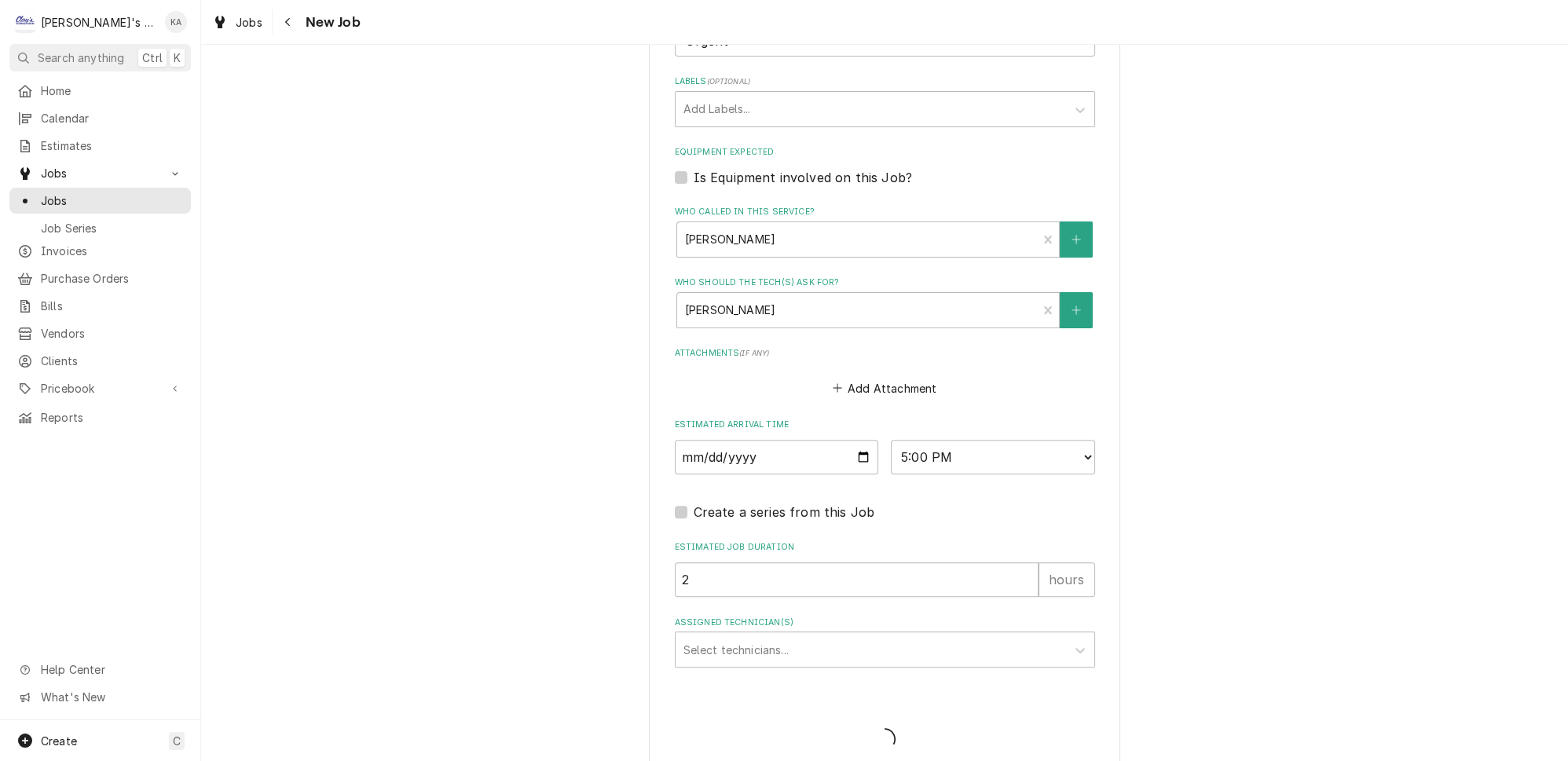
type textarea "x"
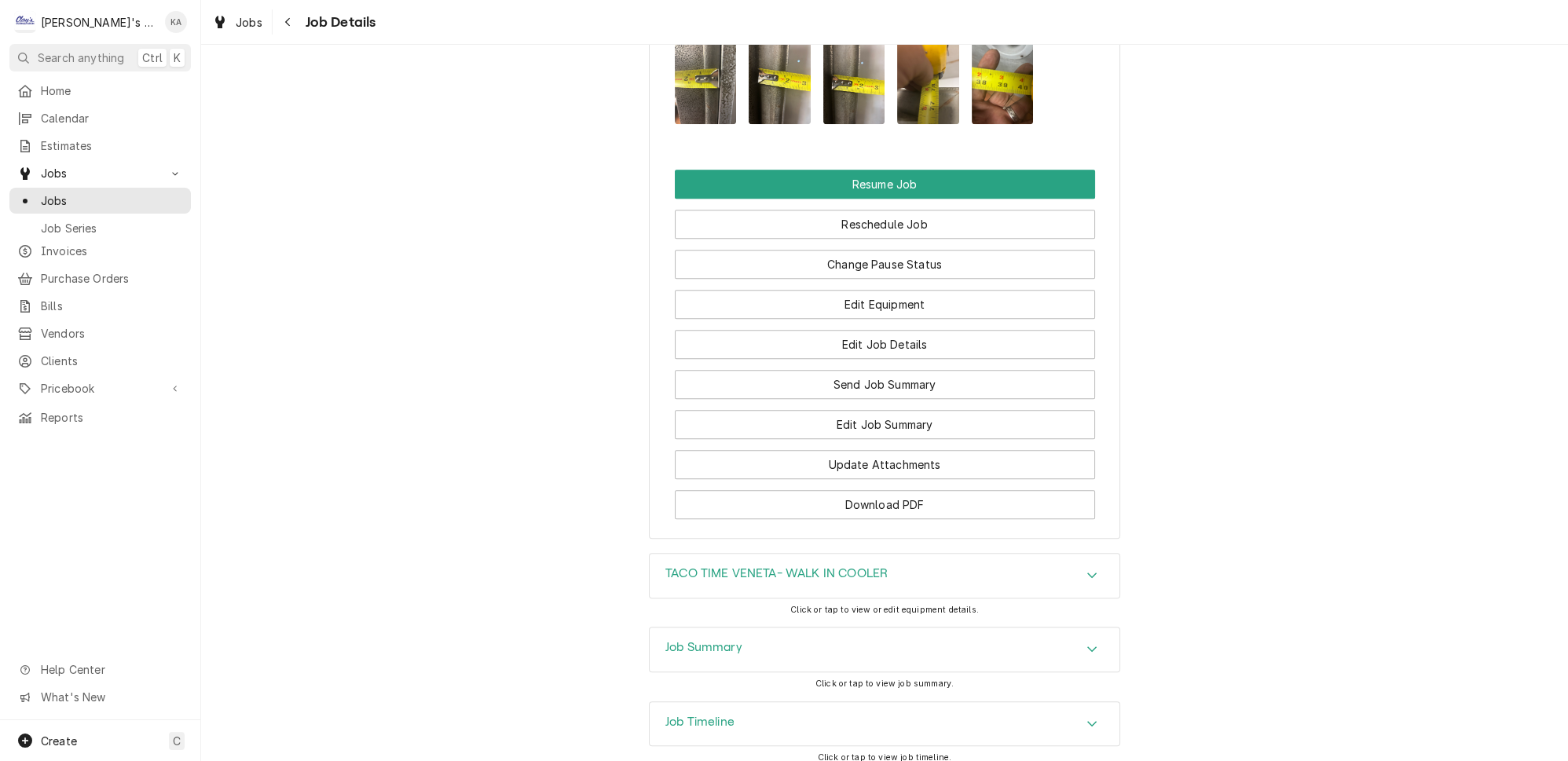
scroll to position [1570, 0]
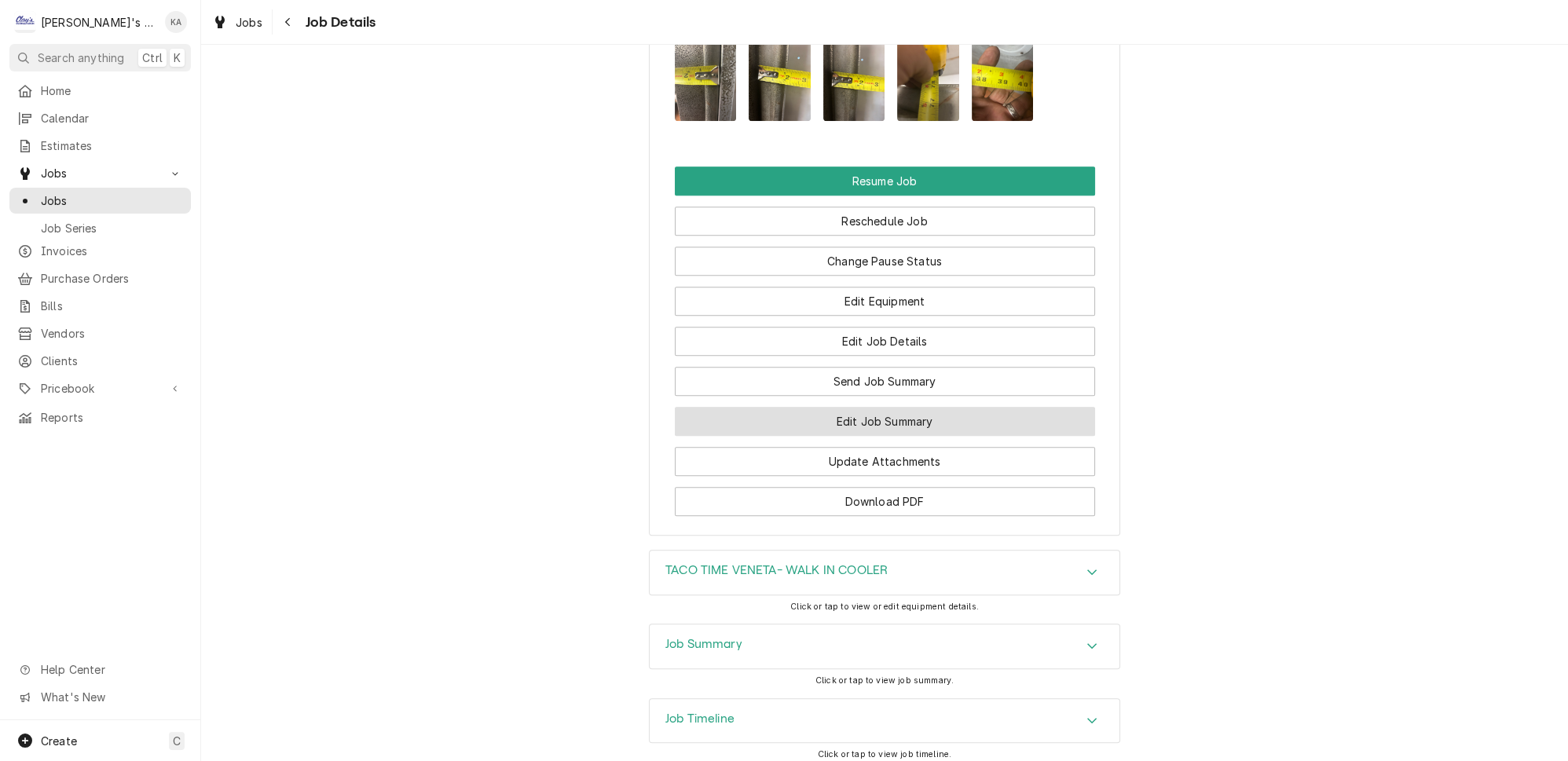
click at [872, 417] on button "Edit Job Summary" at bounding box center [885, 420] width 420 height 29
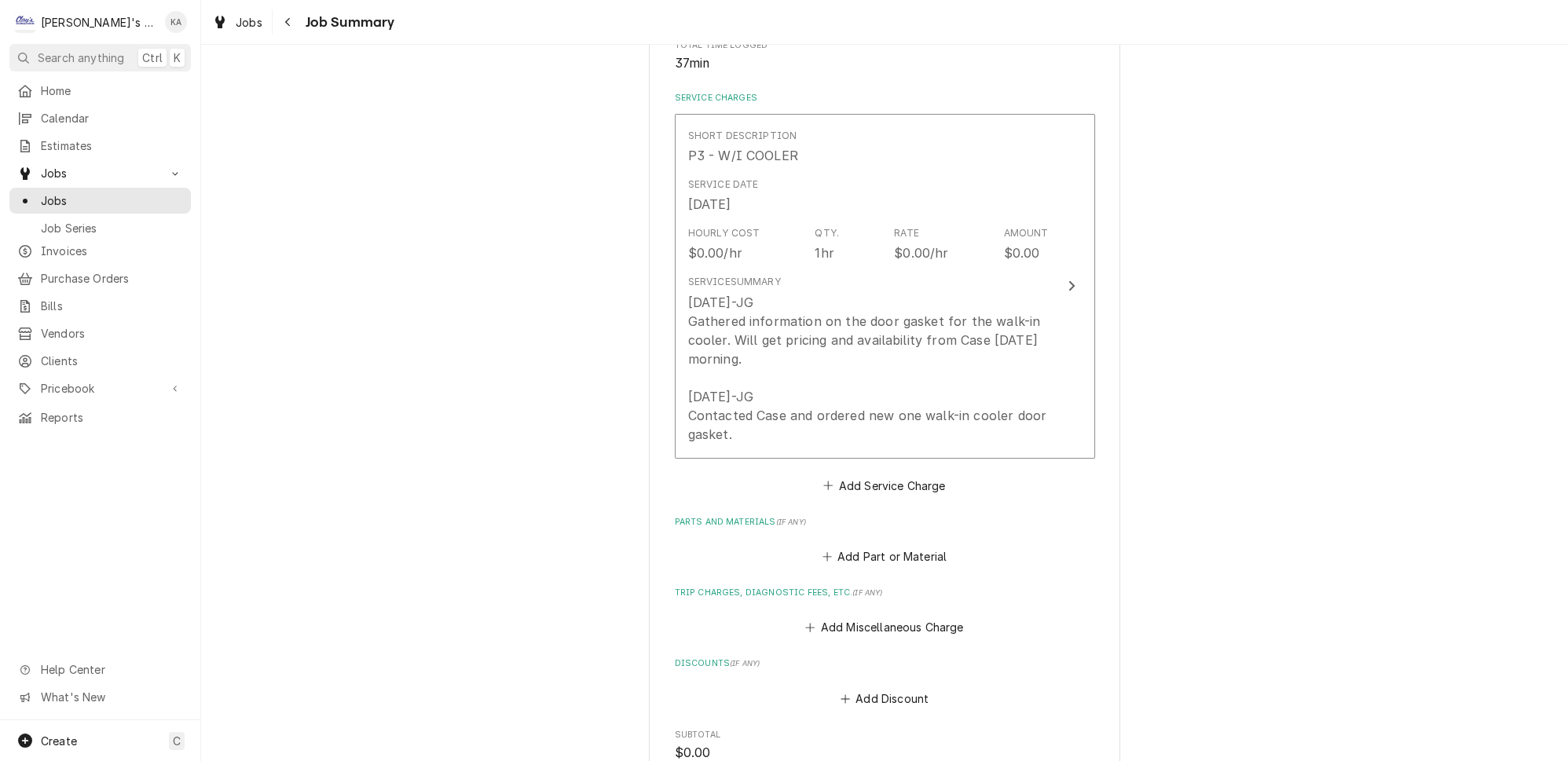
scroll to position [356, 0]
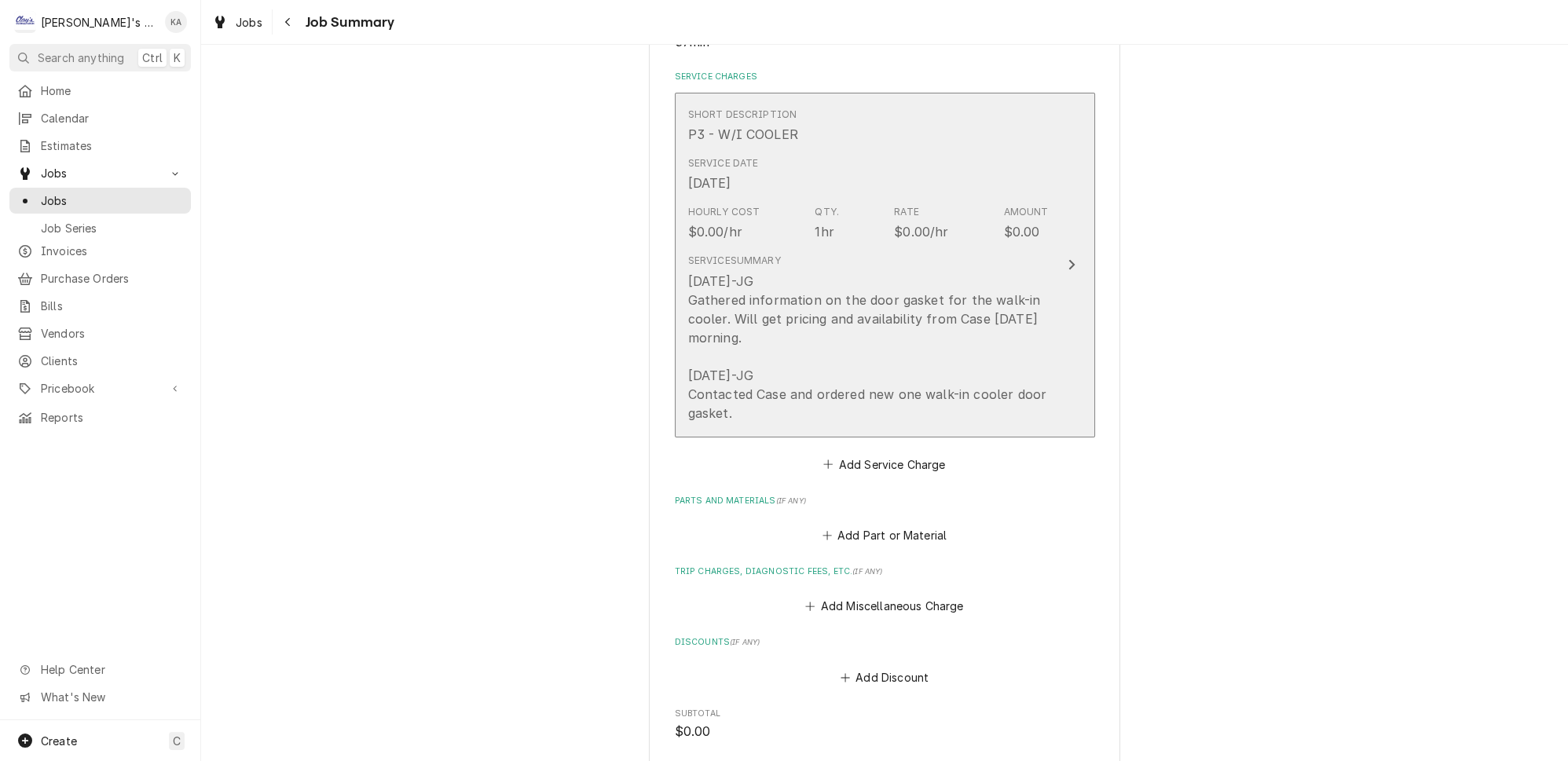
click at [1041, 358] on button "Short Description P3 - W/I COOLER Service Date [DATE] Hourly Cost $0.00/hr Qty.…" at bounding box center [885, 265] width 420 height 344
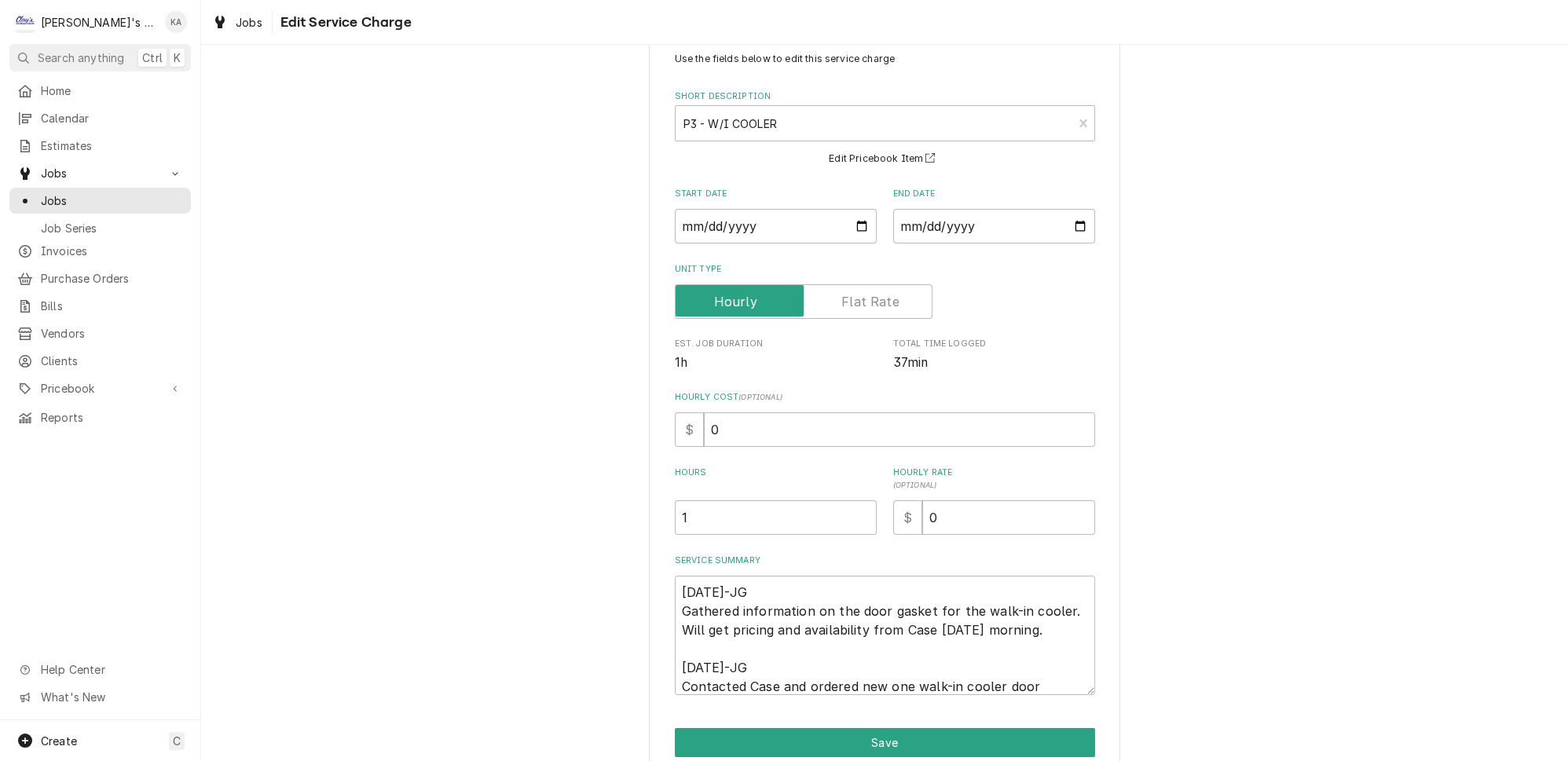
scroll to position [99, 0]
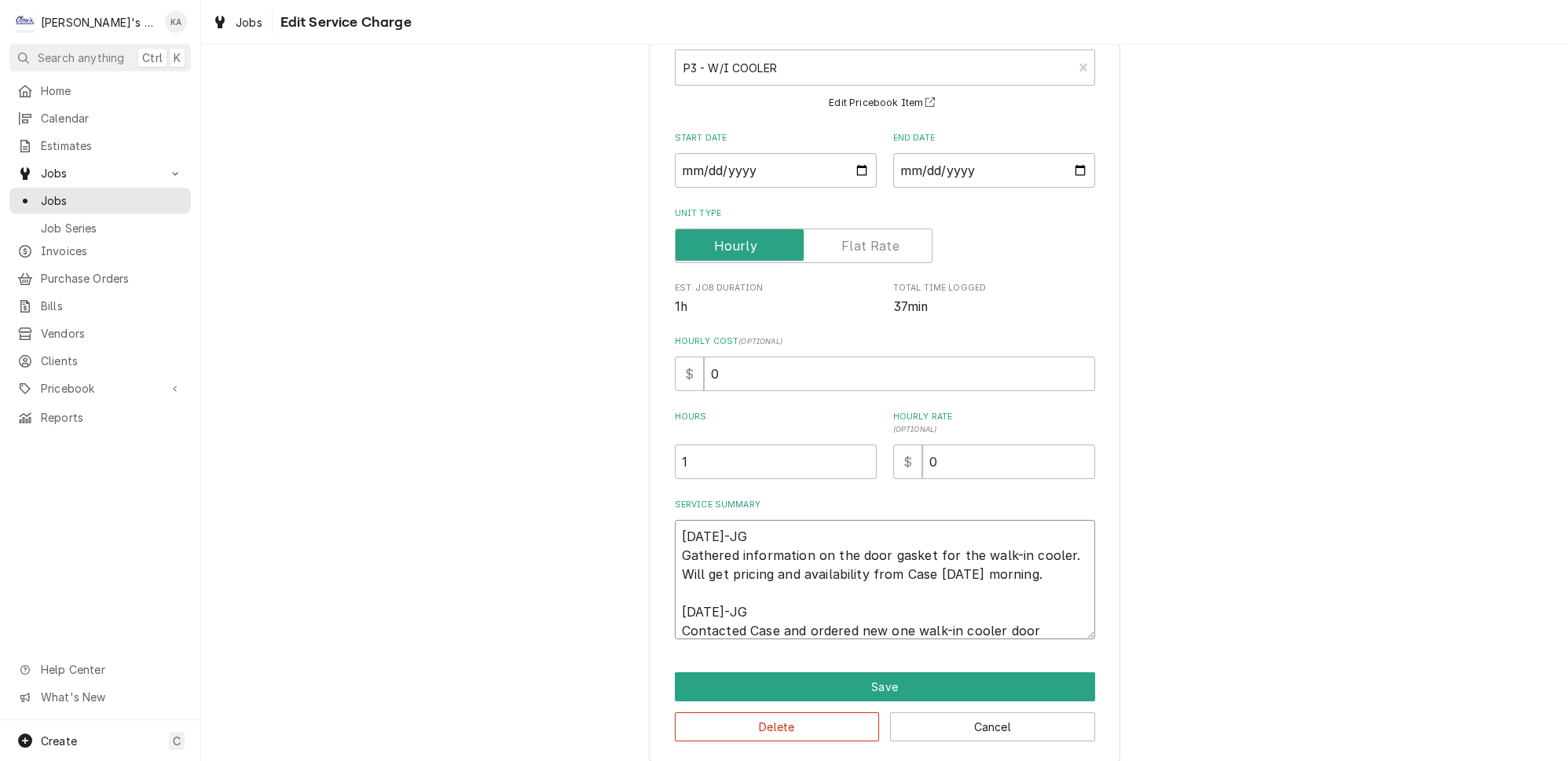
click at [691, 528] on textarea "09/06/25-JG Gathered information on the door gasket for the walk-in cooler. Wil…" at bounding box center [885, 579] width 420 height 119
type textarea "x"
type textarea "9/06/25-JG Gathered information on the door gasket for the walk-in cooler. Will…"
type textarea "x"
type textarea "9/6/25-JG Gathered information on the door gasket for the walk-in cooler. Will …"
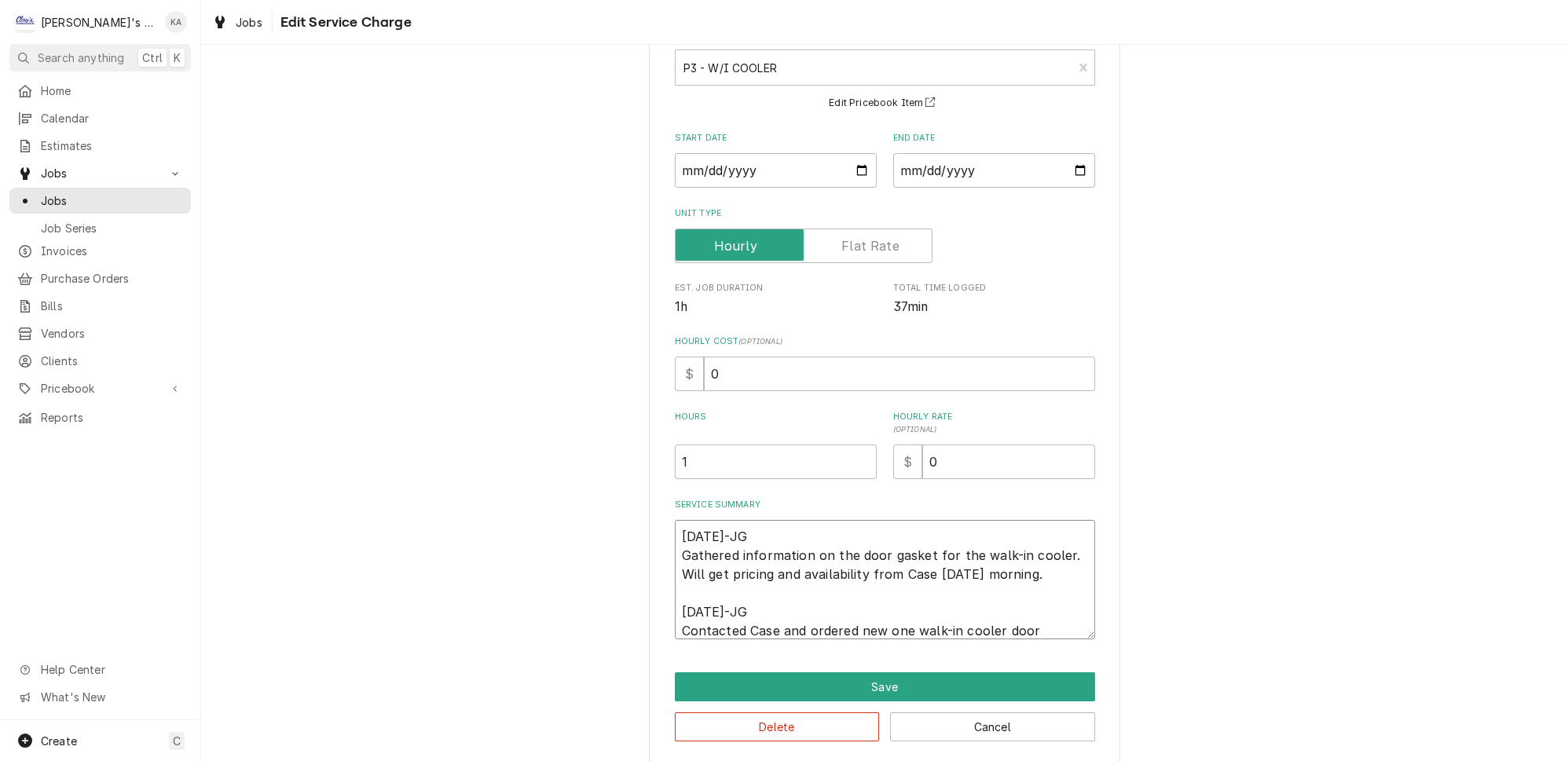
type textarea "x"
type textarea "9/6/225-JG Gathered information on the door gasket for the walk-in cooler. Will…"
type textarea "x"
type textarea "9/6/2025-JG Gathered information on the door gasket for the walk-in cooler. Wil…"
type textarea "x"
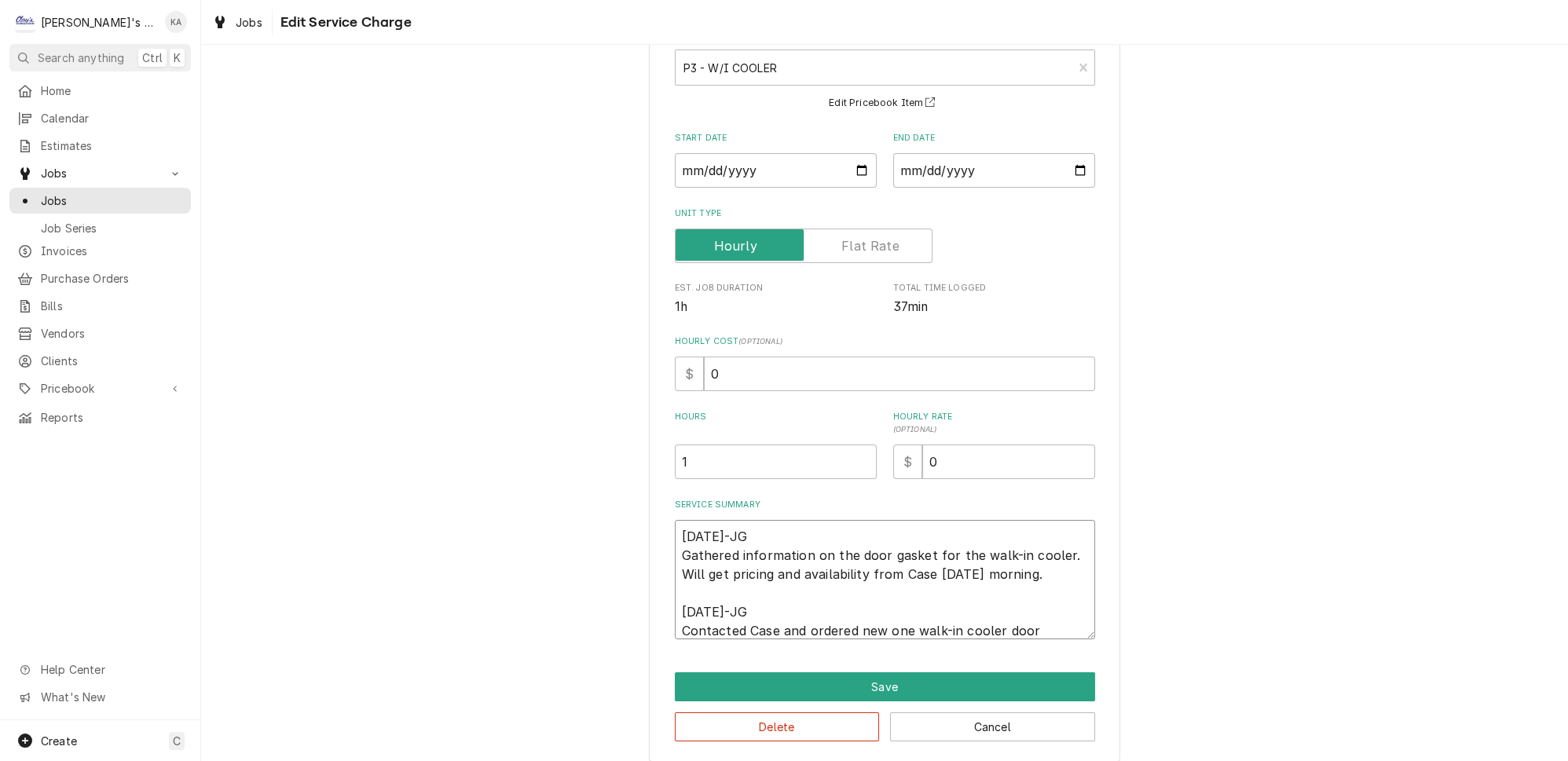
type textarea "9/6/2025JG Gathered information on the door gasket for the walk-in cooler. Will…"
type textarea "x"
type textarea "9/6/2025 JG Gathered information on the door gasket for the walk-in cooler. Wil…"
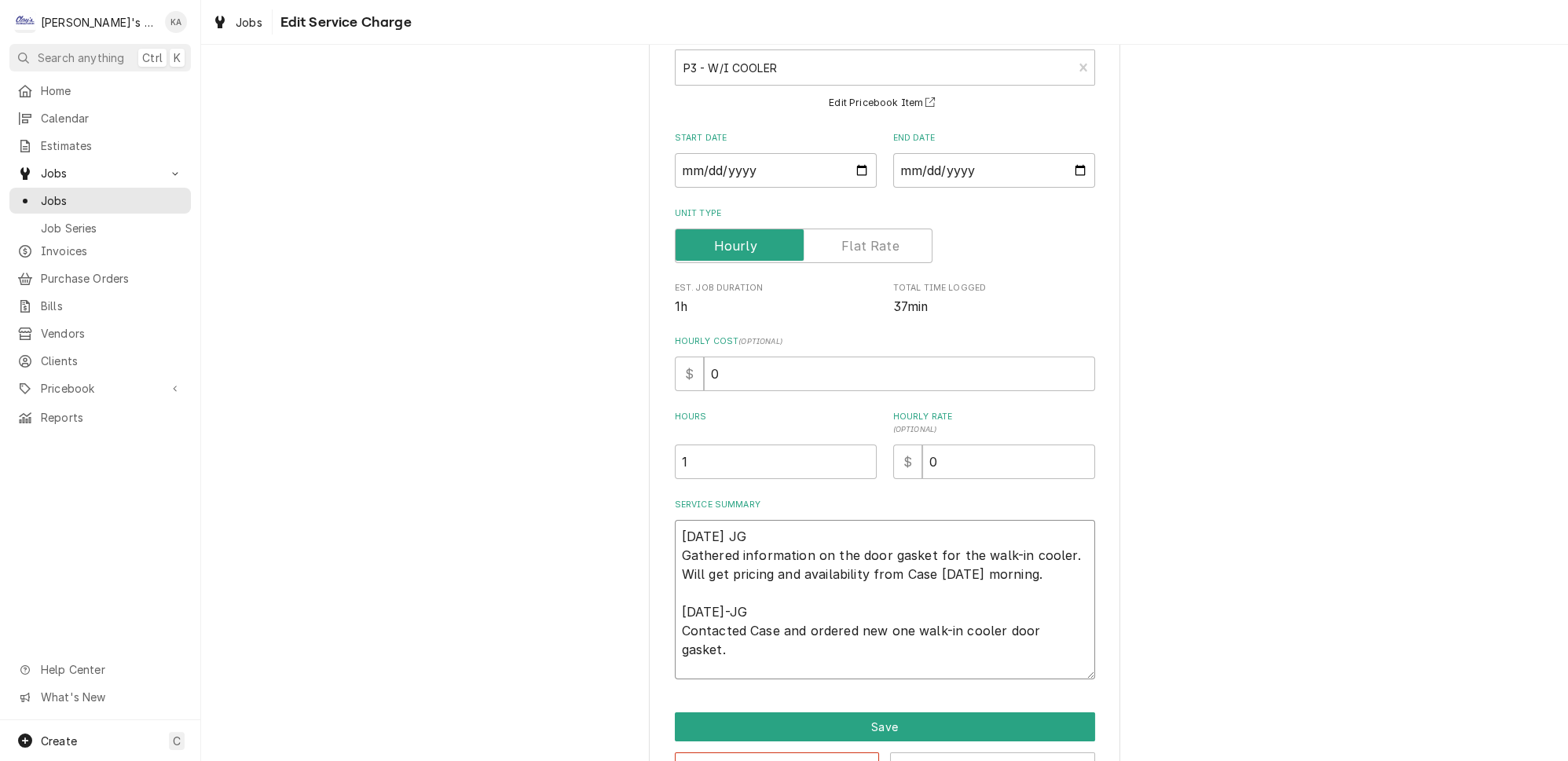
drag, startPoint x: 1065, startPoint y: 630, endPoint x: 1063, endPoint y: 676, distance: 46.0
click at [1063, 676] on textarea "9/6/2025 JG Gathered information on the door gasket for the walk-in cooler. Wil…" at bounding box center [885, 599] width 420 height 159
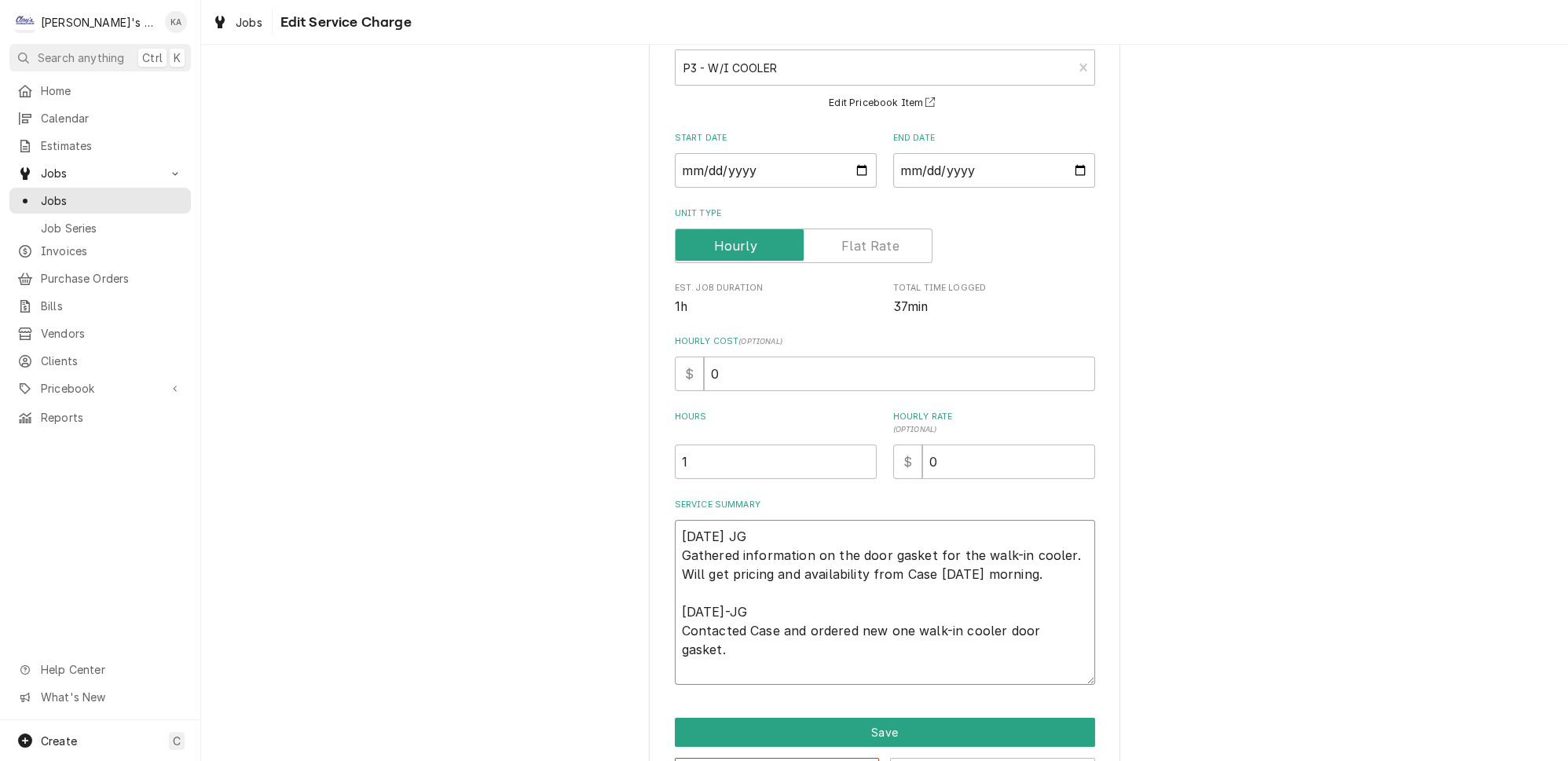
click at [690, 600] on textarea "9/6/2025 JG Gathered information on the door gasket for the walk-in cooler. Wil…" at bounding box center [885, 602] width 420 height 165
type textarea "x"
type textarea "9/6/2025 JG Gathered information on the door gasket for the walk-in cooler. Wil…"
type textarea "x"
type textarea "9/6/2025 JG Gathered information on the door gasket for the walk-in cooler. Wil…"
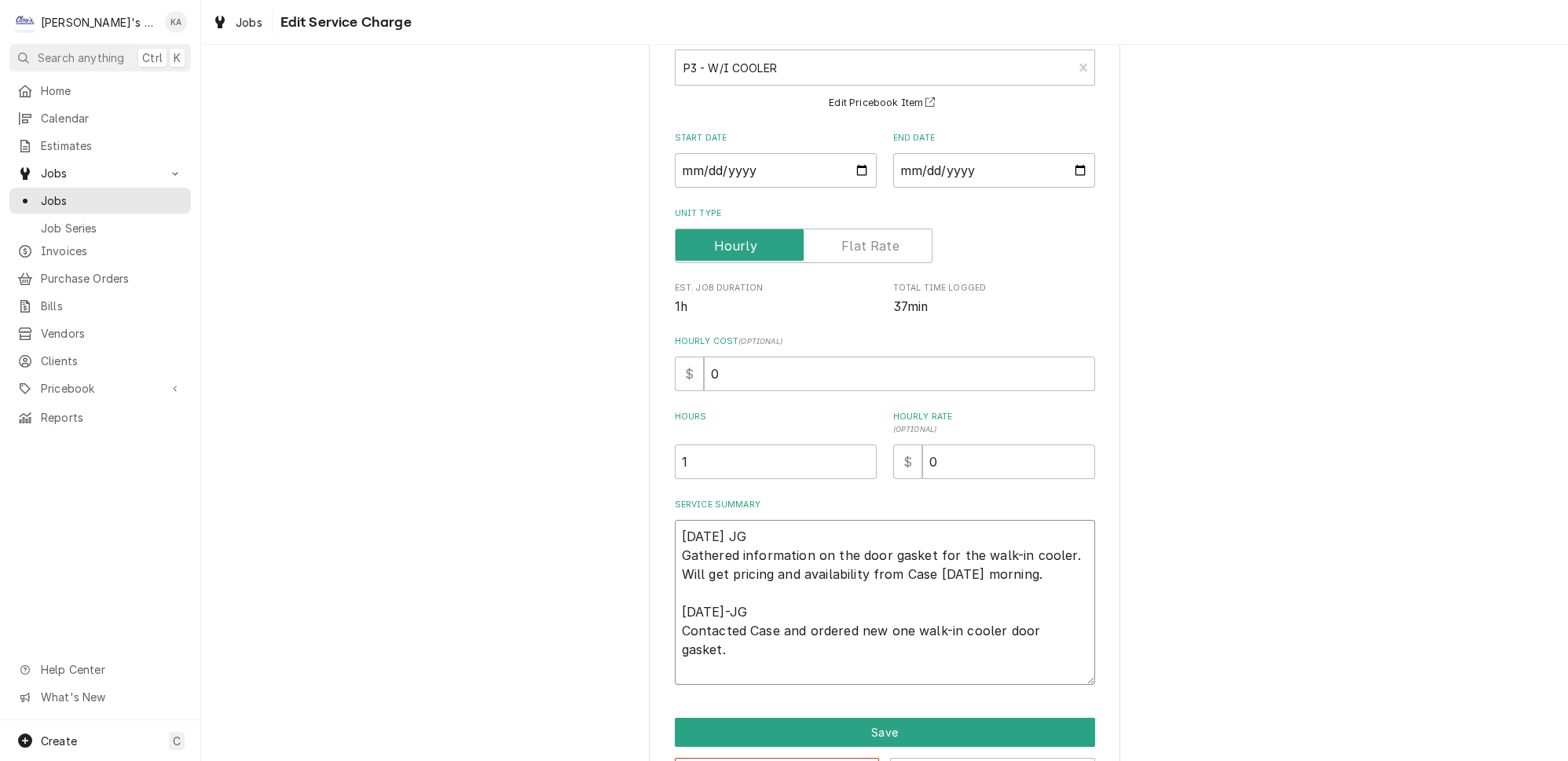
type textarea "x"
type textarea "9/6/2025 JG Gathered information on the door gasket for the walk-in cooler. Wil…"
type textarea "x"
type textarea "9/6/2025 JG Gathered information on the door gasket for the walk-in cooler. Wil…"
type textarea "x"
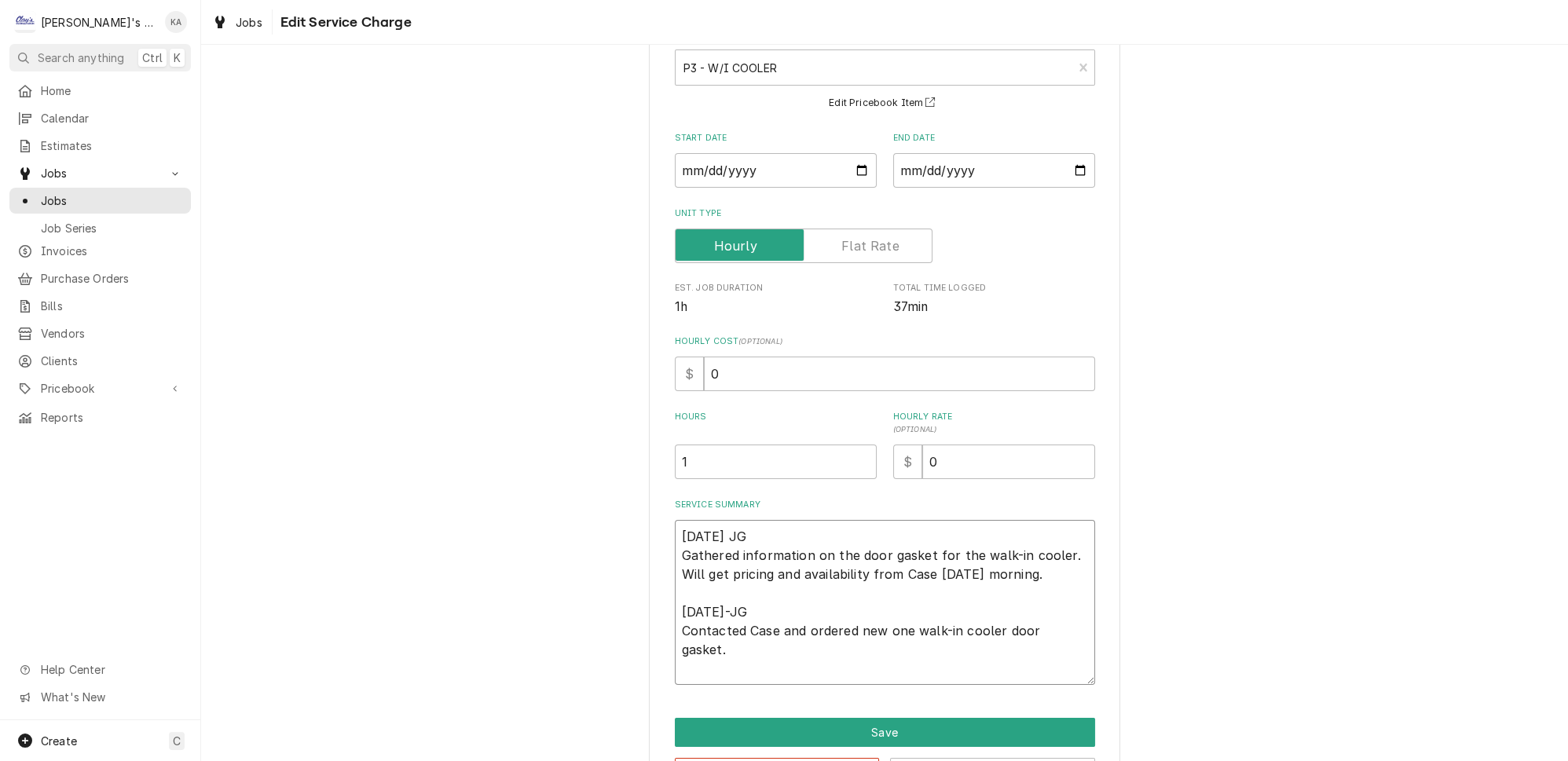
type textarea "9/6/2025 JG Gathered information on the door gasket for the walk-in cooler. Wil…"
type textarea "x"
type textarea "9/6/2025 JG Gathered information on the door gasket for the walk-in cooler. Wil…"
click at [709, 365] on input "0" at bounding box center [899, 373] width 391 height 34
type textarea "x"
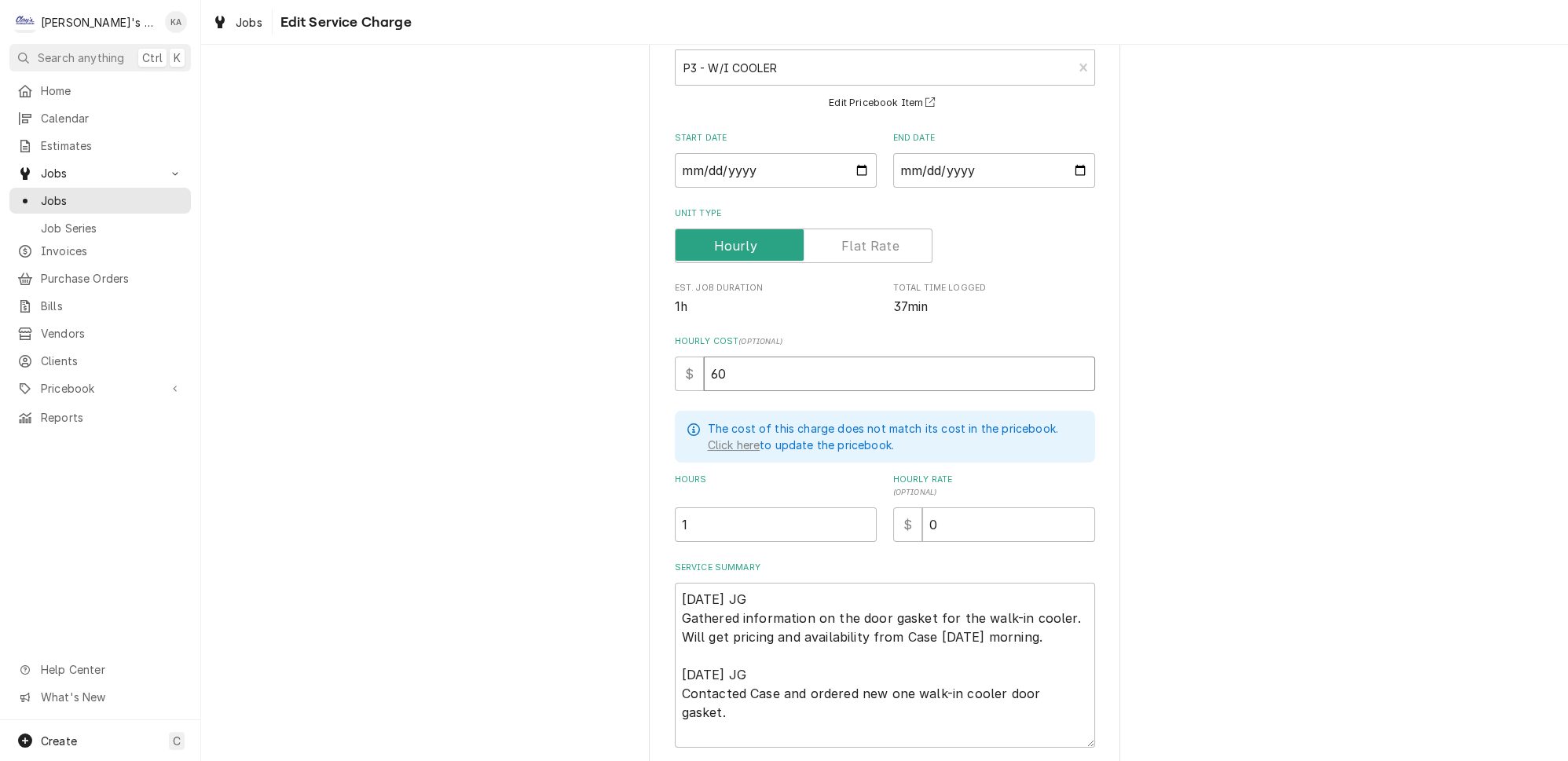
type input "60"
drag, startPoint x: 930, startPoint y: 515, endPoint x: 905, endPoint y: 519, distance: 25.3
click at [905, 519] on div "$ 0" at bounding box center [994, 524] width 202 height 34
type textarea "x"
type input "1"
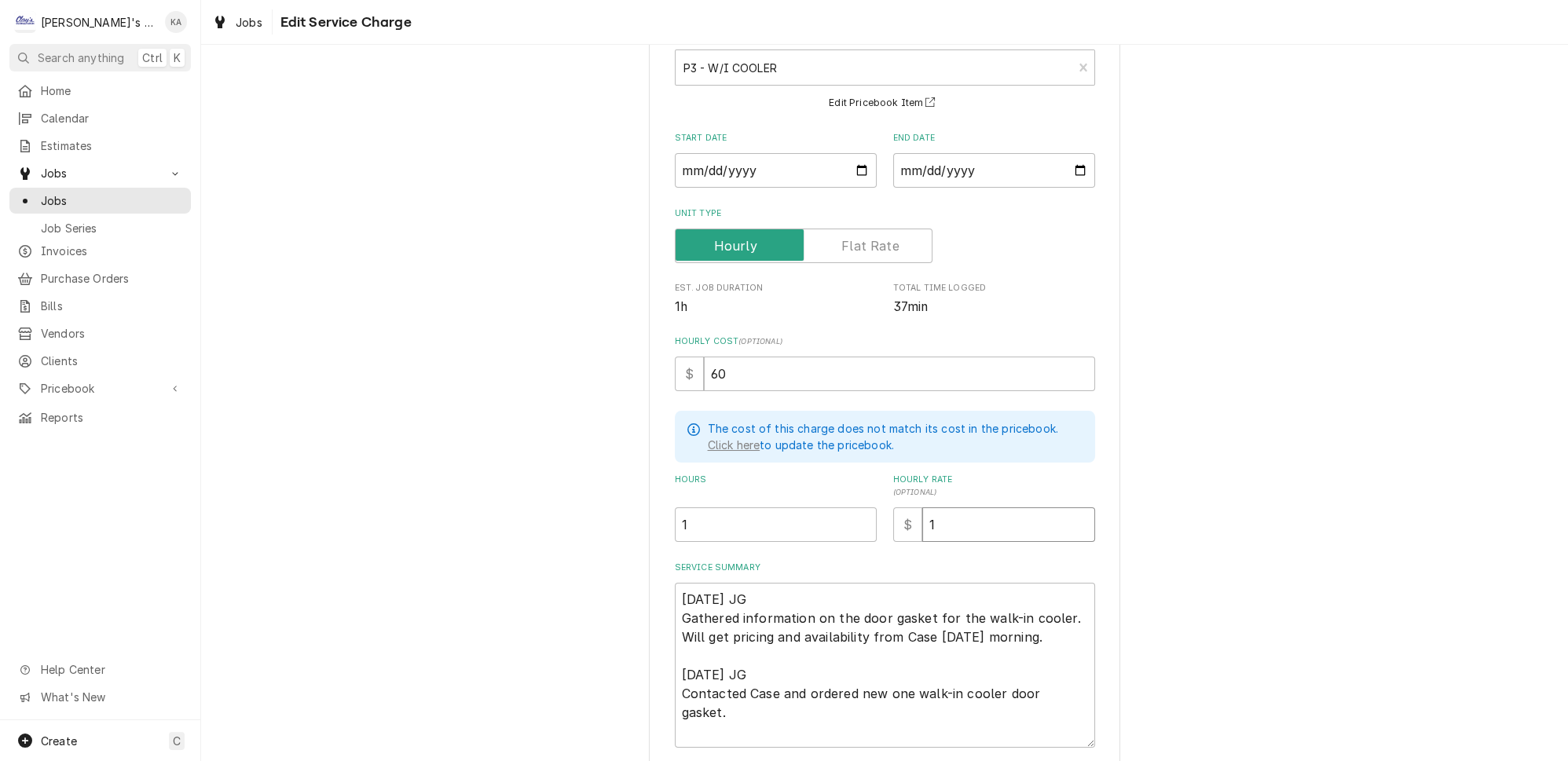
type textarea "x"
type input "12"
type textarea "x"
type input "126"
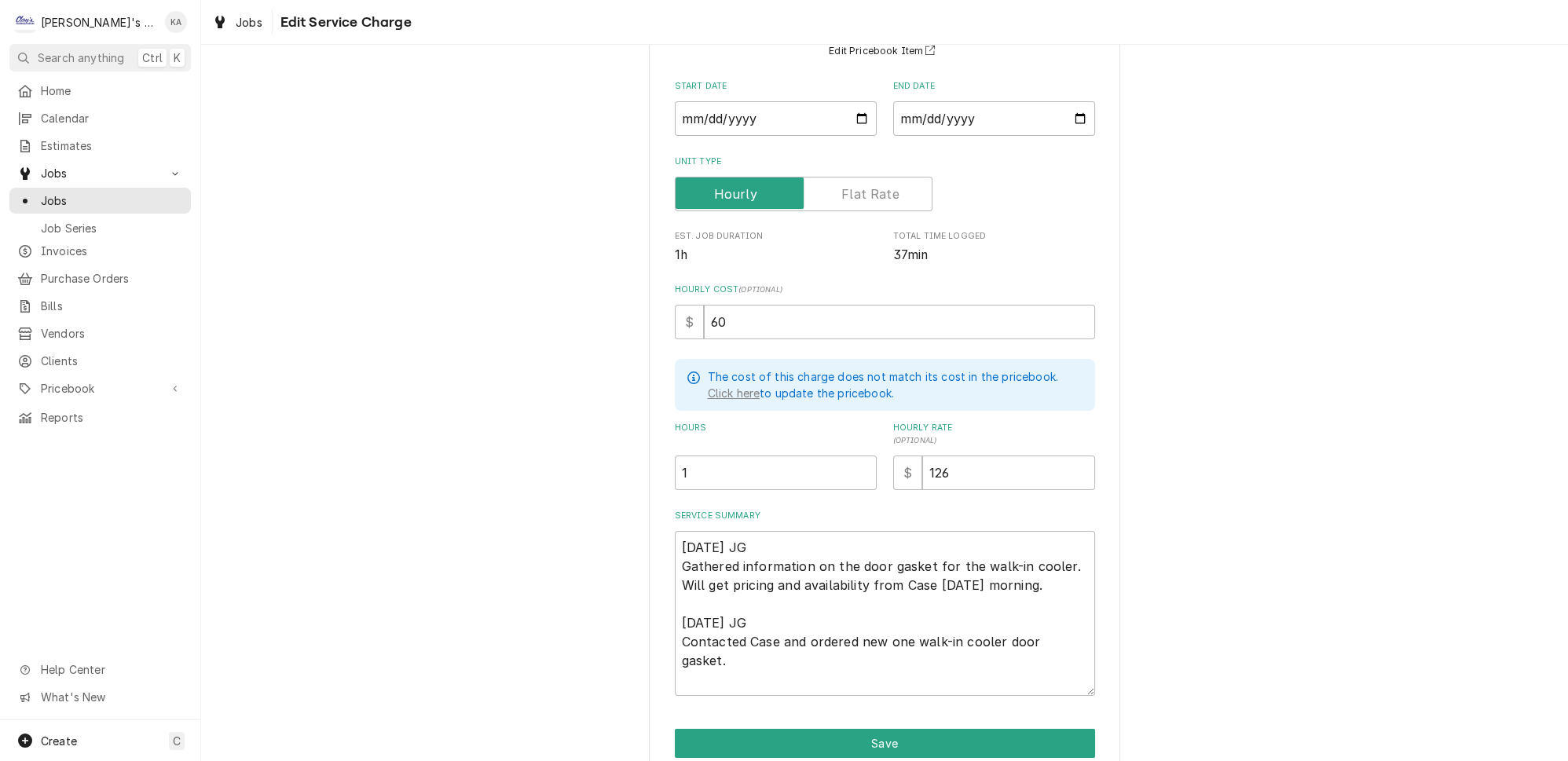
scroll to position [202, 0]
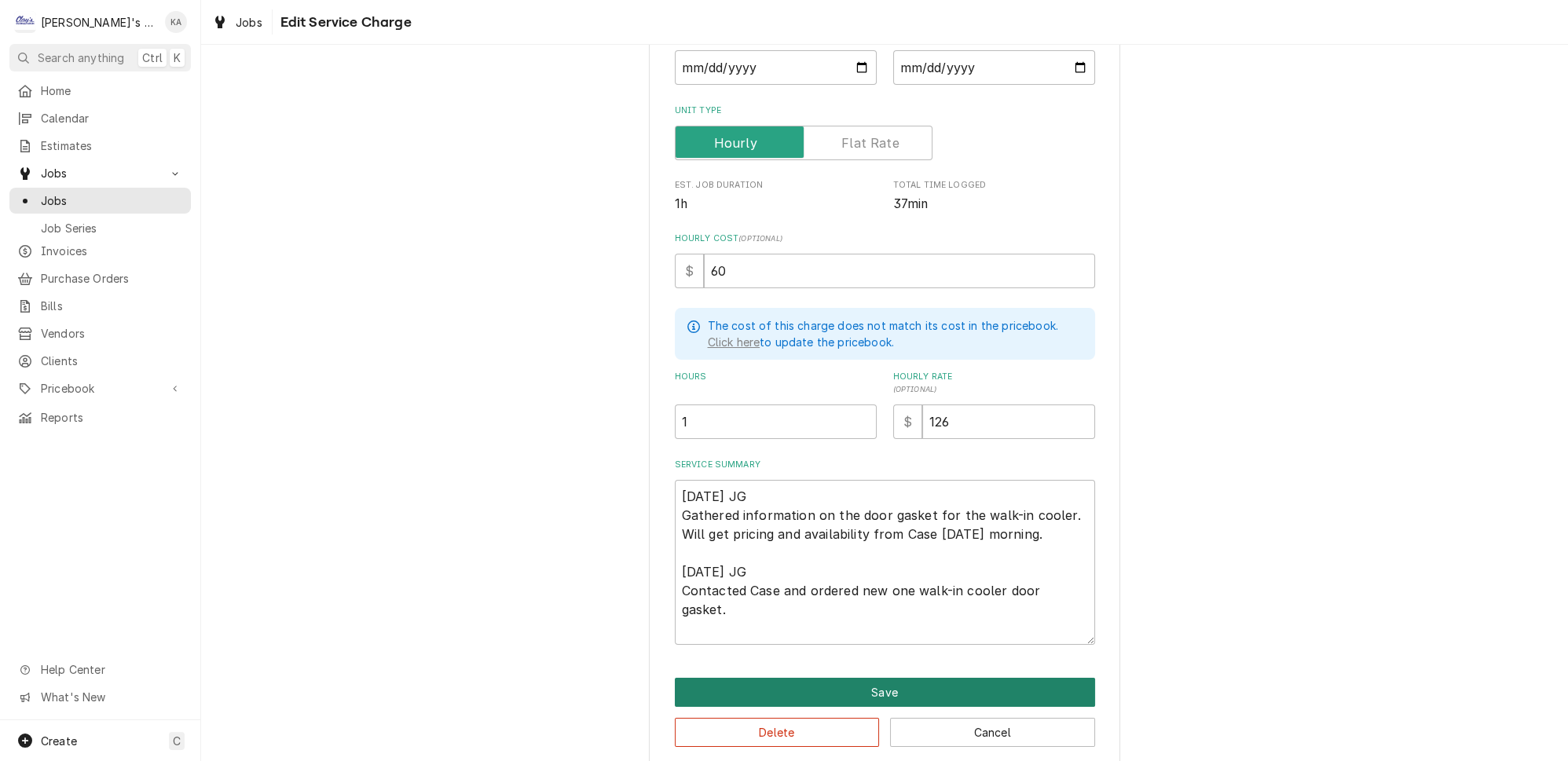
click at [933, 678] on button "Save" at bounding box center [885, 692] width 420 height 29
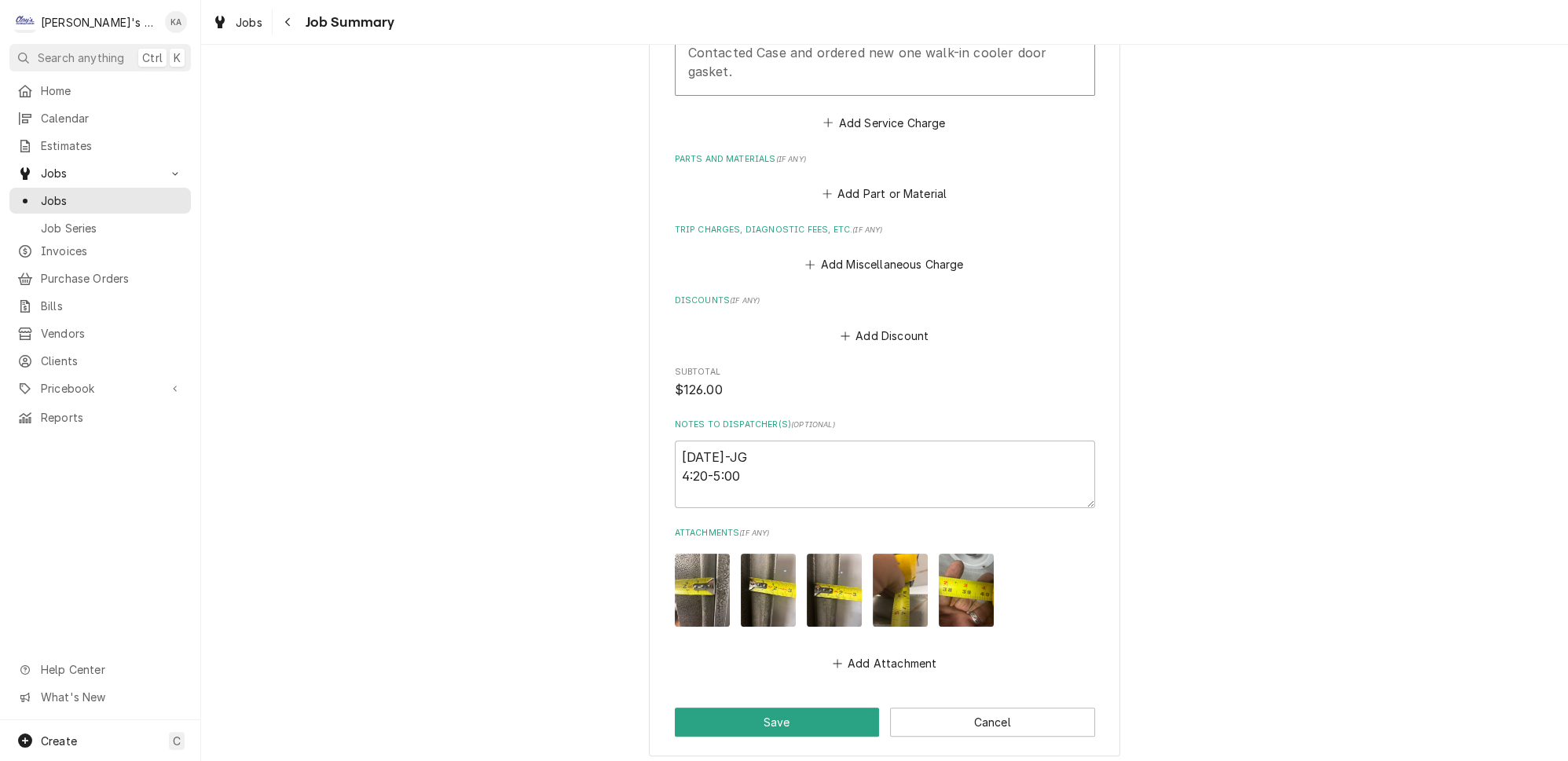
scroll to position [784, 0]
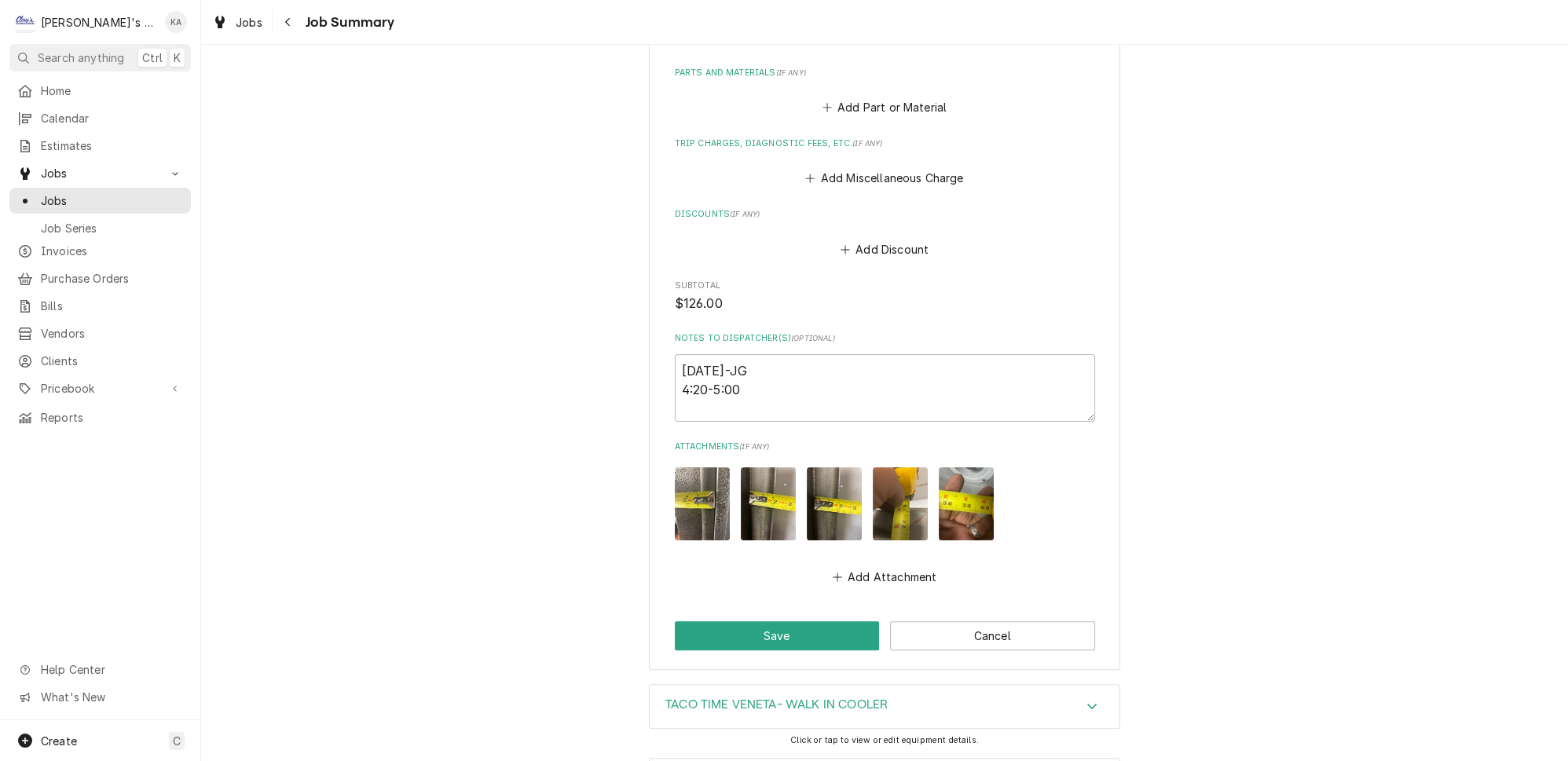
click at [706, 499] on img "Attachments" at bounding box center [702, 504] width 55 height 73
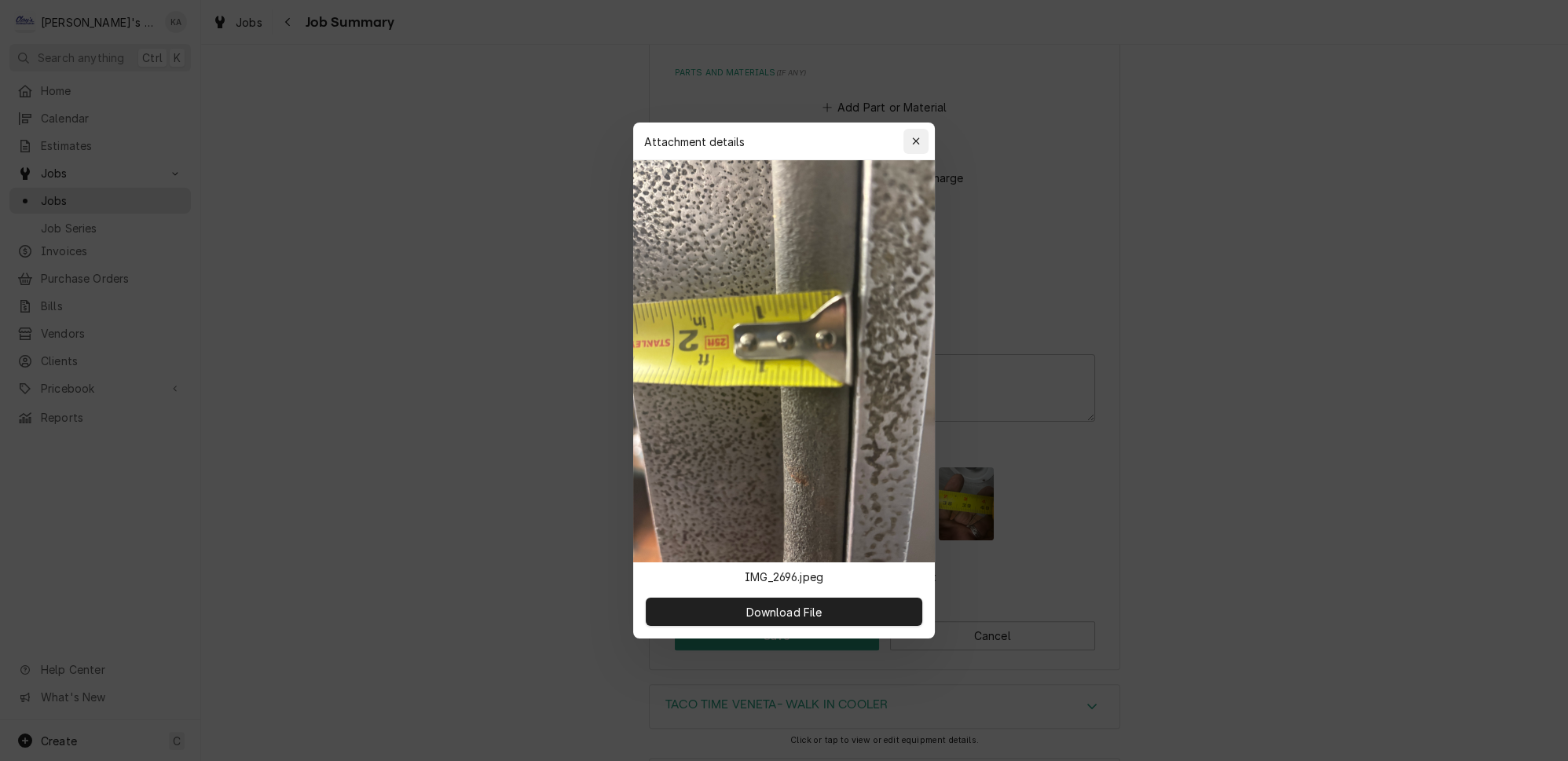
click at [912, 147] on icon "button" at bounding box center [916, 142] width 8 height 11
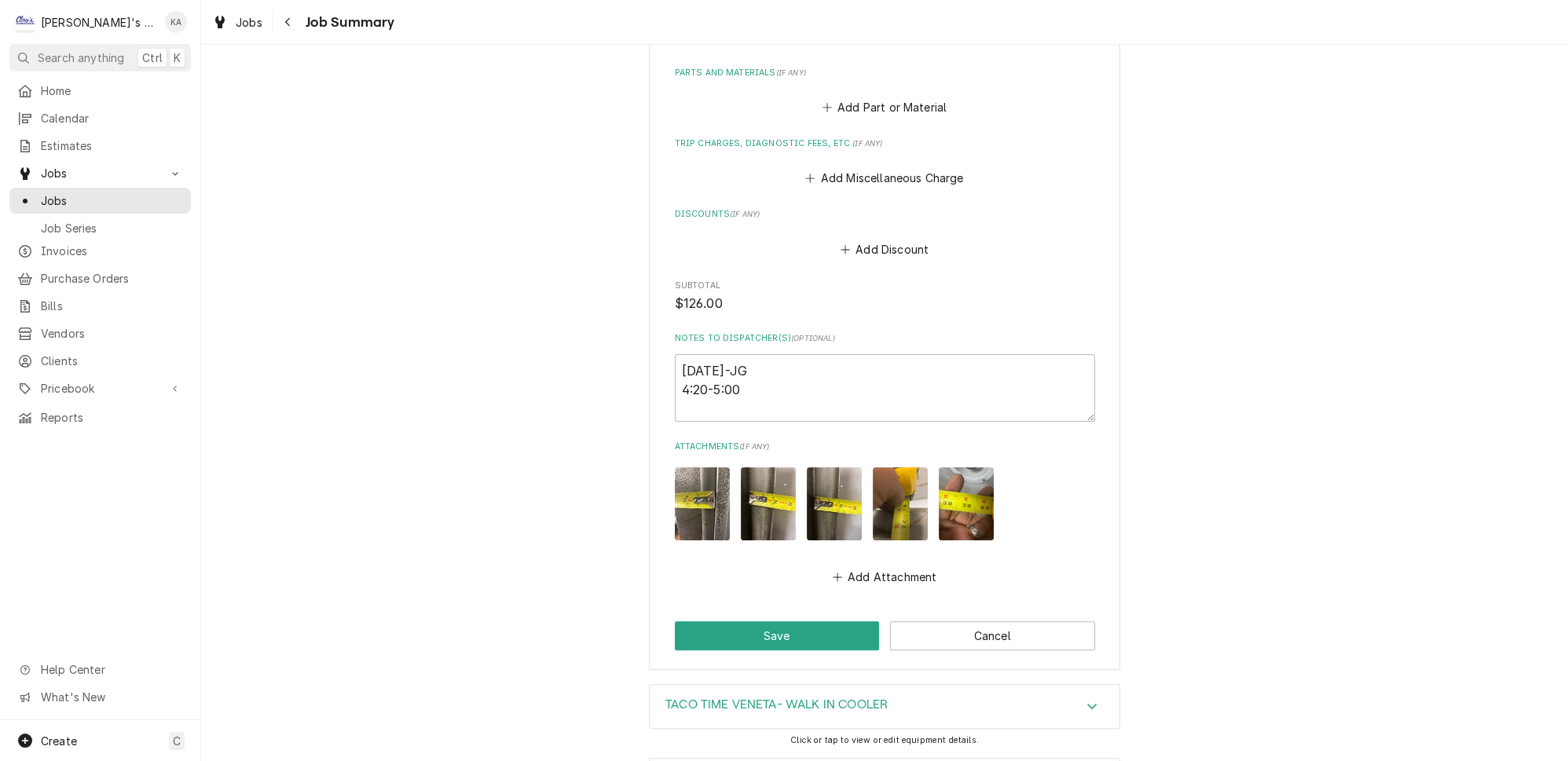
click at [769, 500] on img "Attachments" at bounding box center [768, 504] width 55 height 73
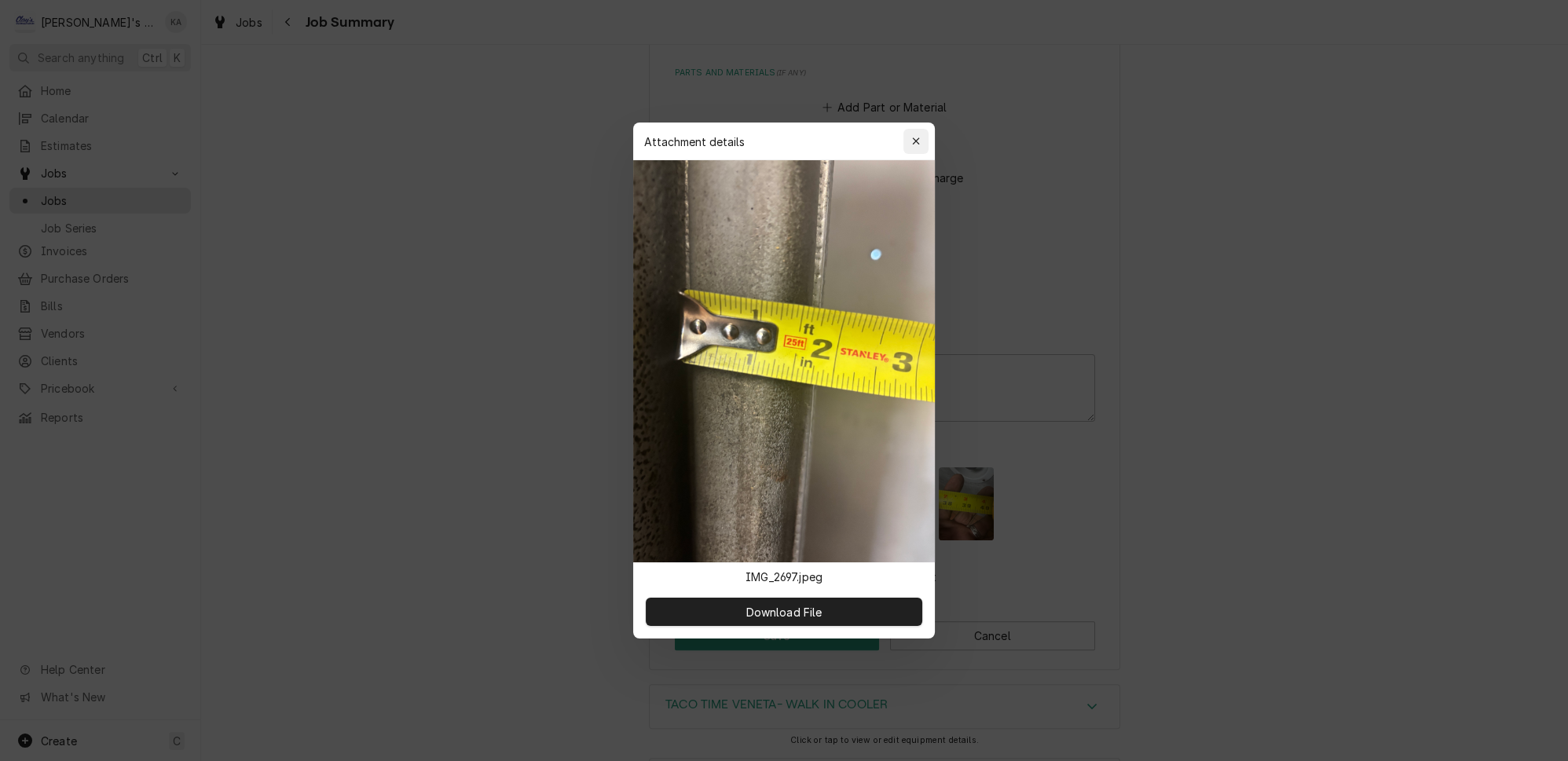
click at [912, 144] on icon "button" at bounding box center [916, 141] width 7 height 7
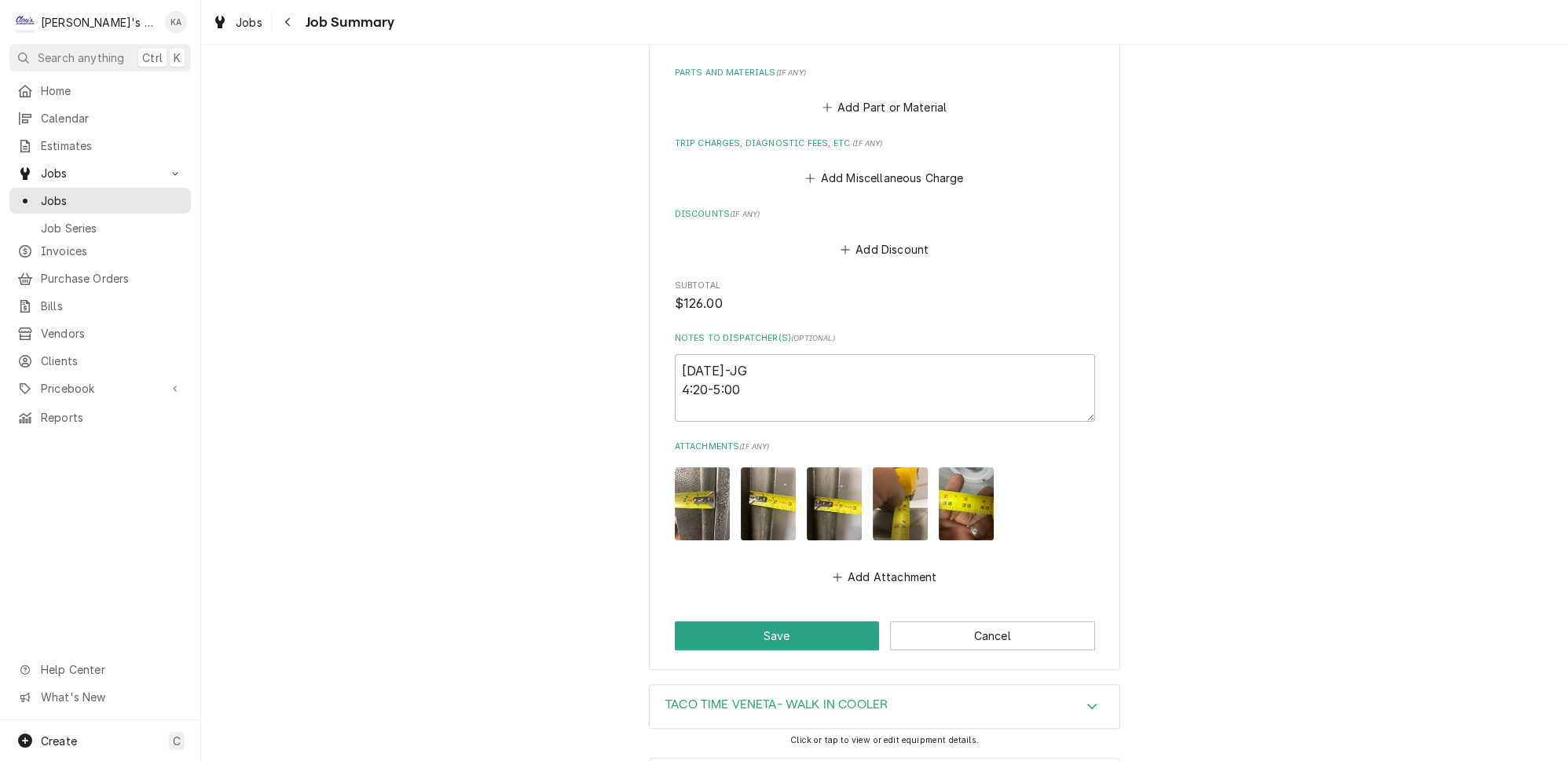
click at [948, 518] on img "Attachments" at bounding box center [966, 504] width 55 height 73
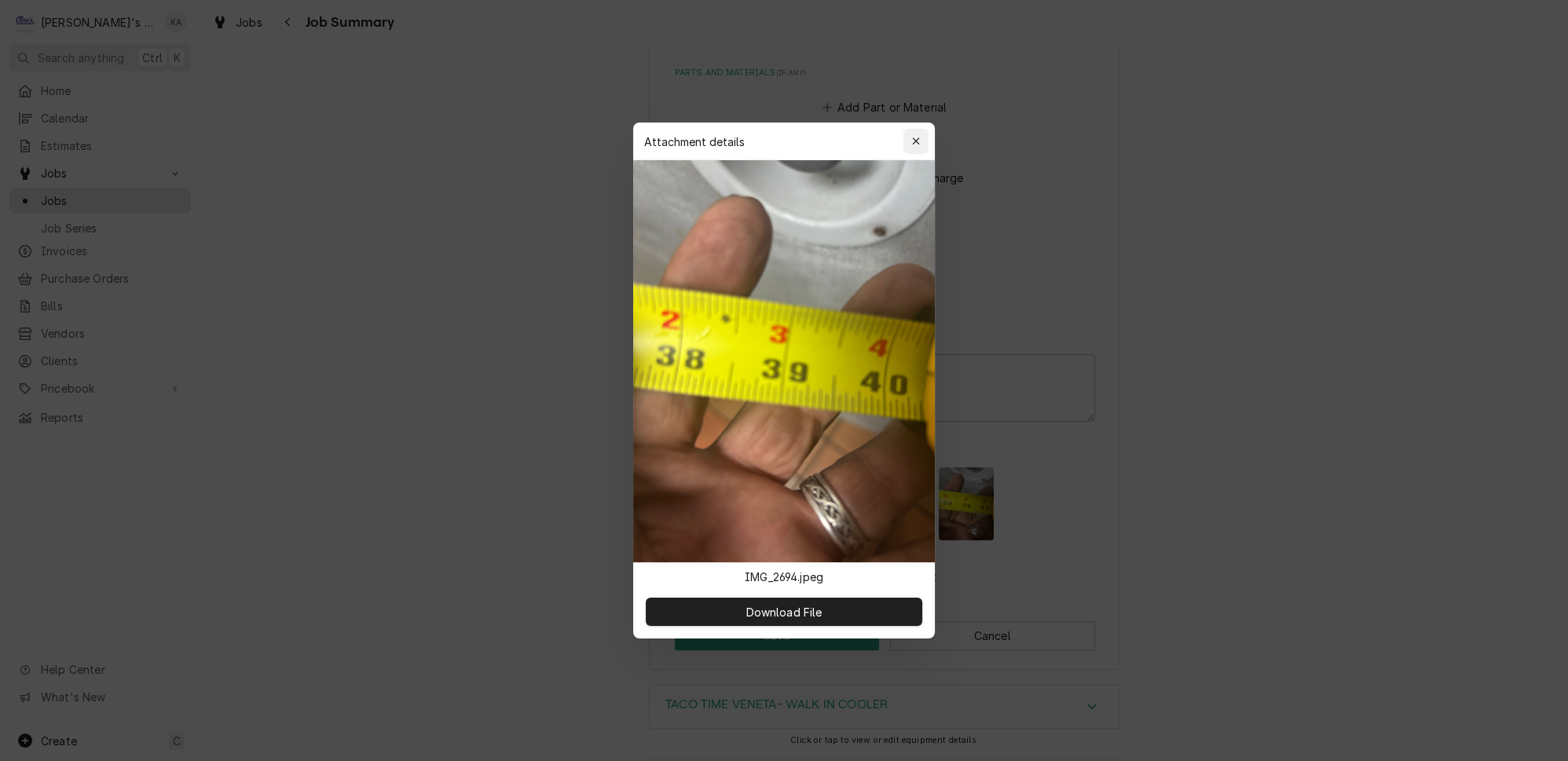
click at [908, 149] on div "button" at bounding box center [915, 141] width 16 height 16
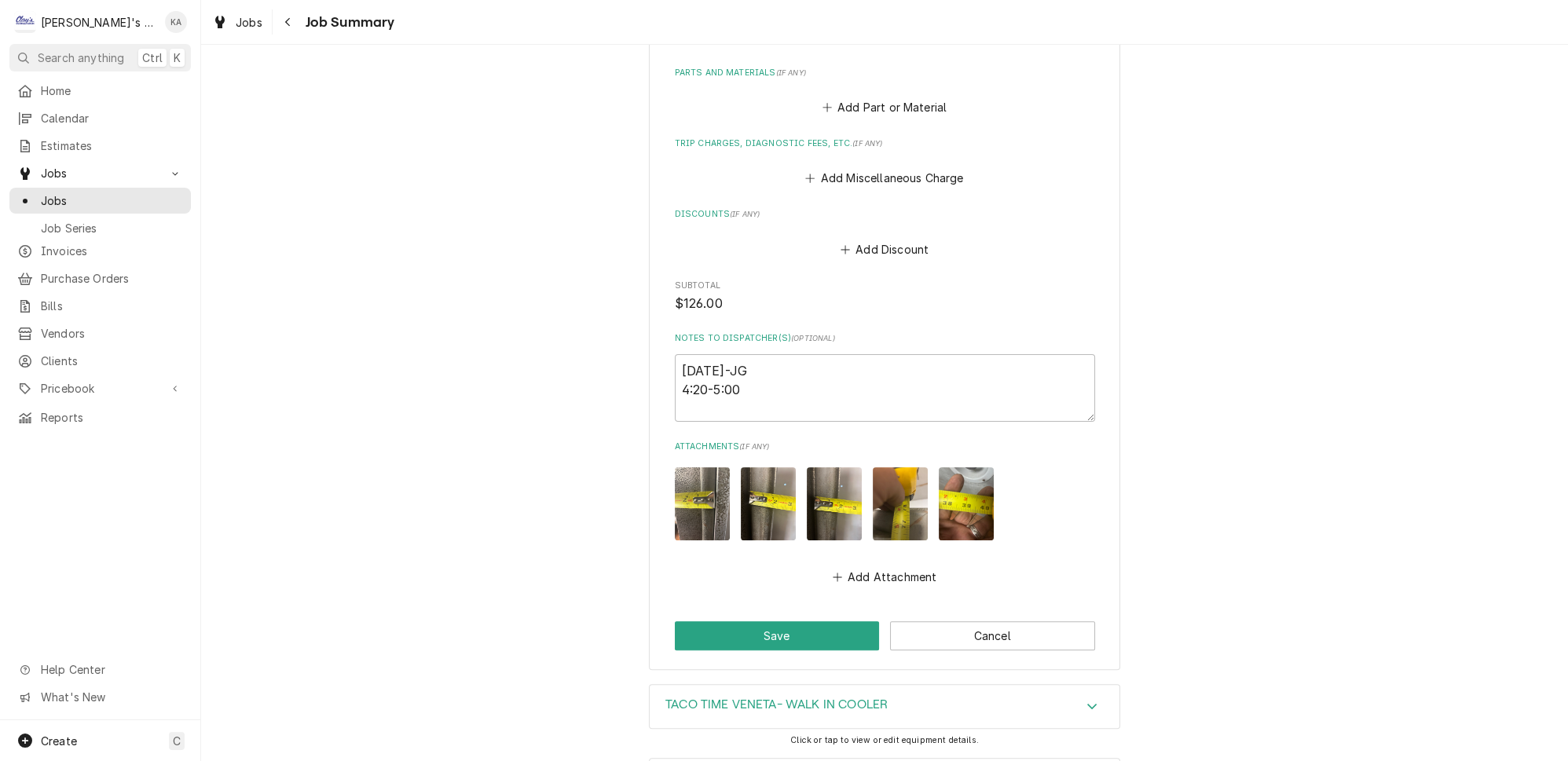
click at [831, 498] on img "Attachments" at bounding box center [834, 504] width 55 height 73
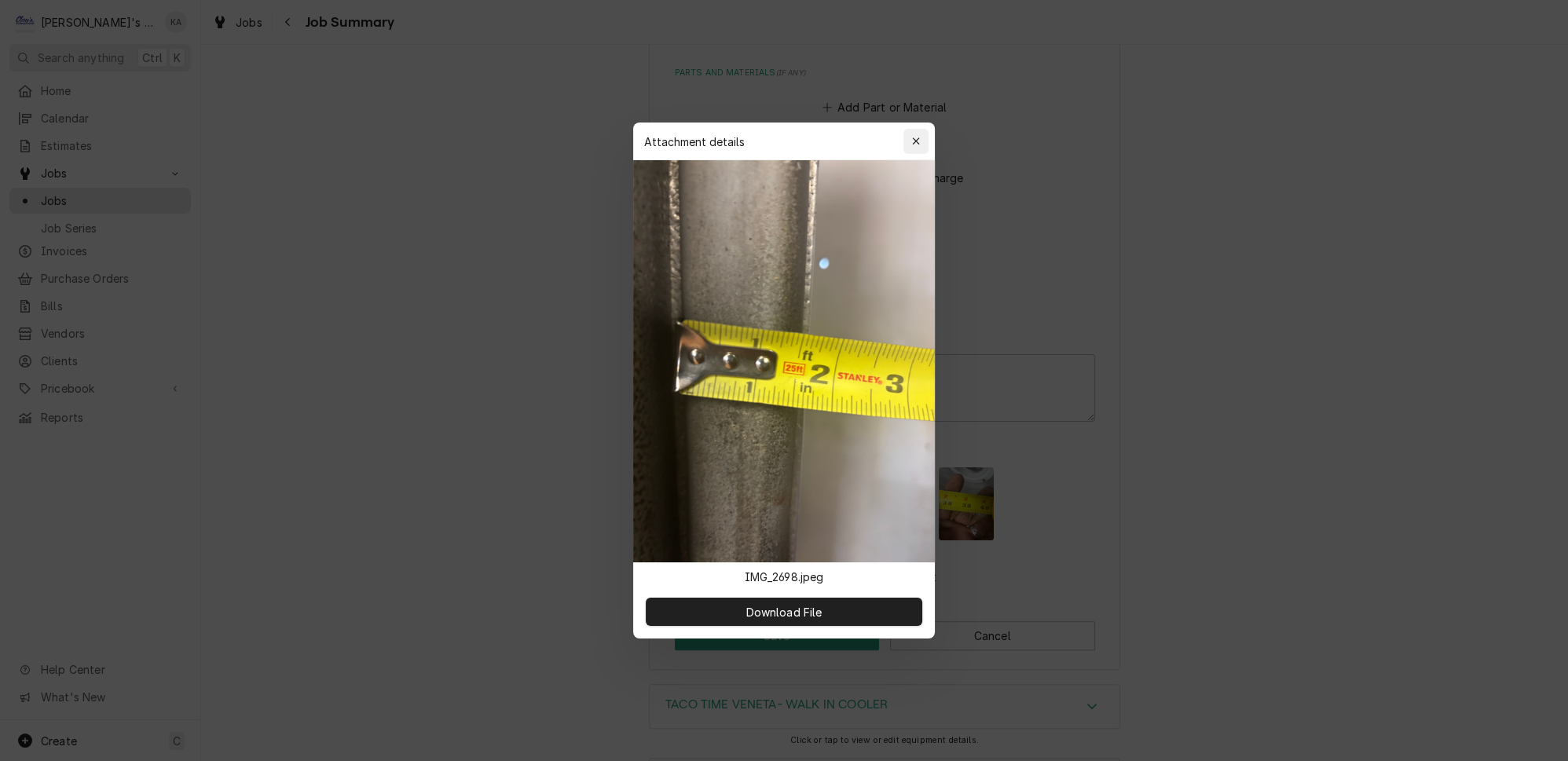
click at [912, 147] on icon "button" at bounding box center [916, 142] width 8 height 11
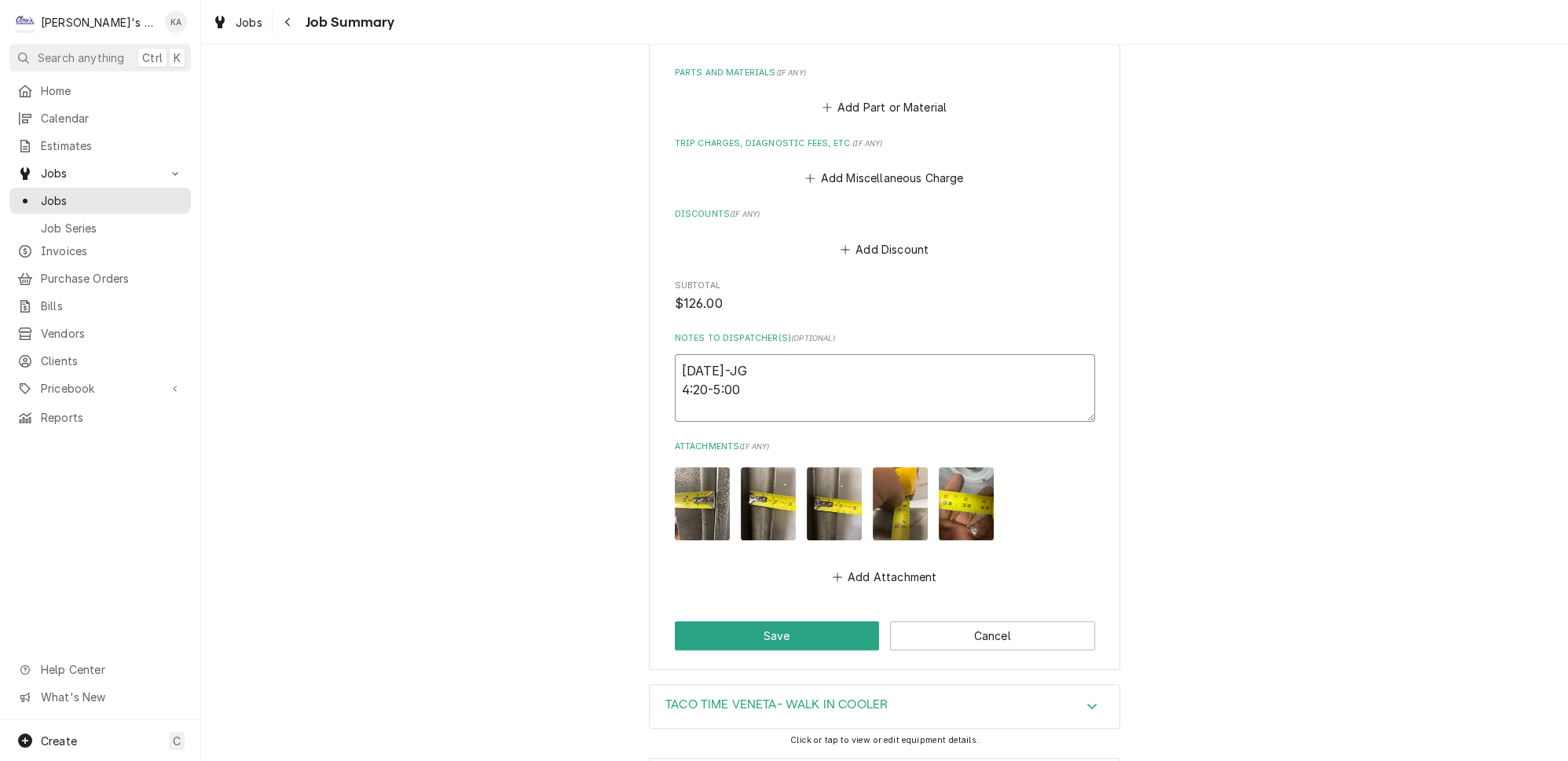
click at [688, 359] on textarea "09/05/25-JG 4:20-5:00" at bounding box center [885, 388] width 420 height 68
type textarea "x"
type textarea "9/05/25-JG 4:20-5:00"
type textarea "x"
type textarea "9/5/25-JG 4:20-5:00"
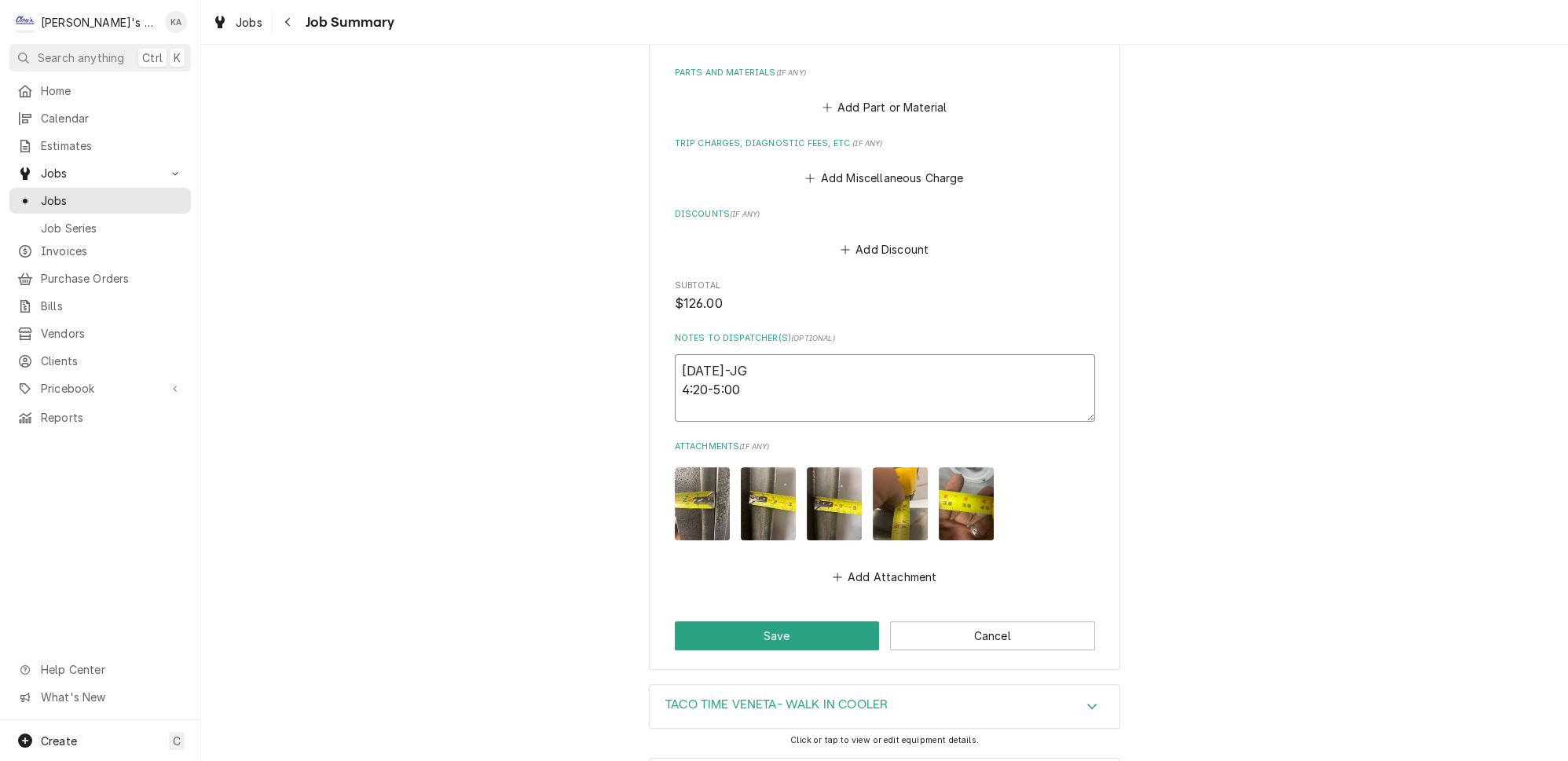
type textarea "x"
type textarea "9/5/225-JG 4:20-5:00"
type textarea "x"
type textarea "9/5/2025-JG 4:20-5:00"
type textarea "x"
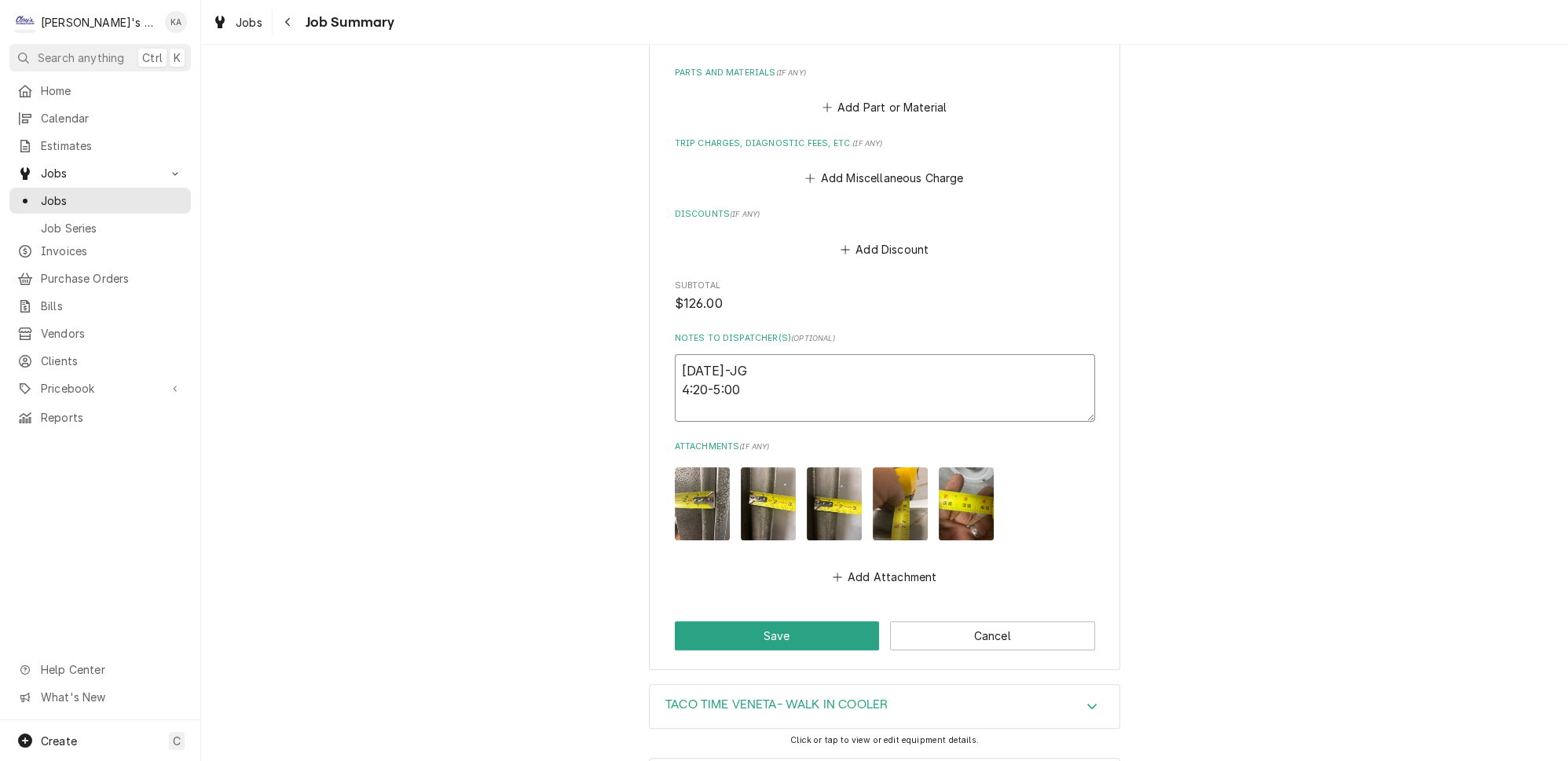
type textarea "9/5/2025JG 4:20-5:00"
type textarea "x"
type textarea "9/5/2025 JG 4:20-5:00"
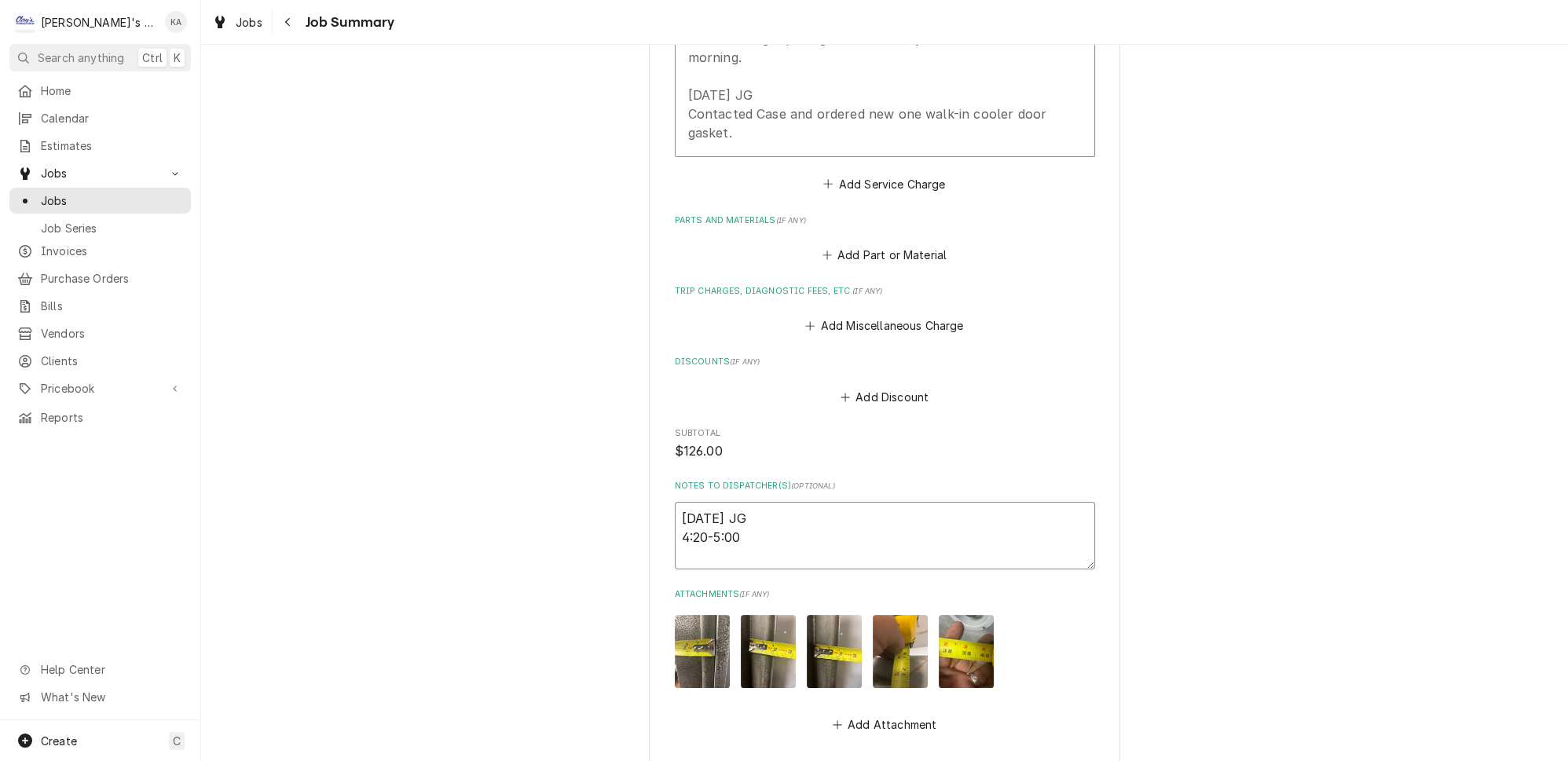
scroll to position [571, 0]
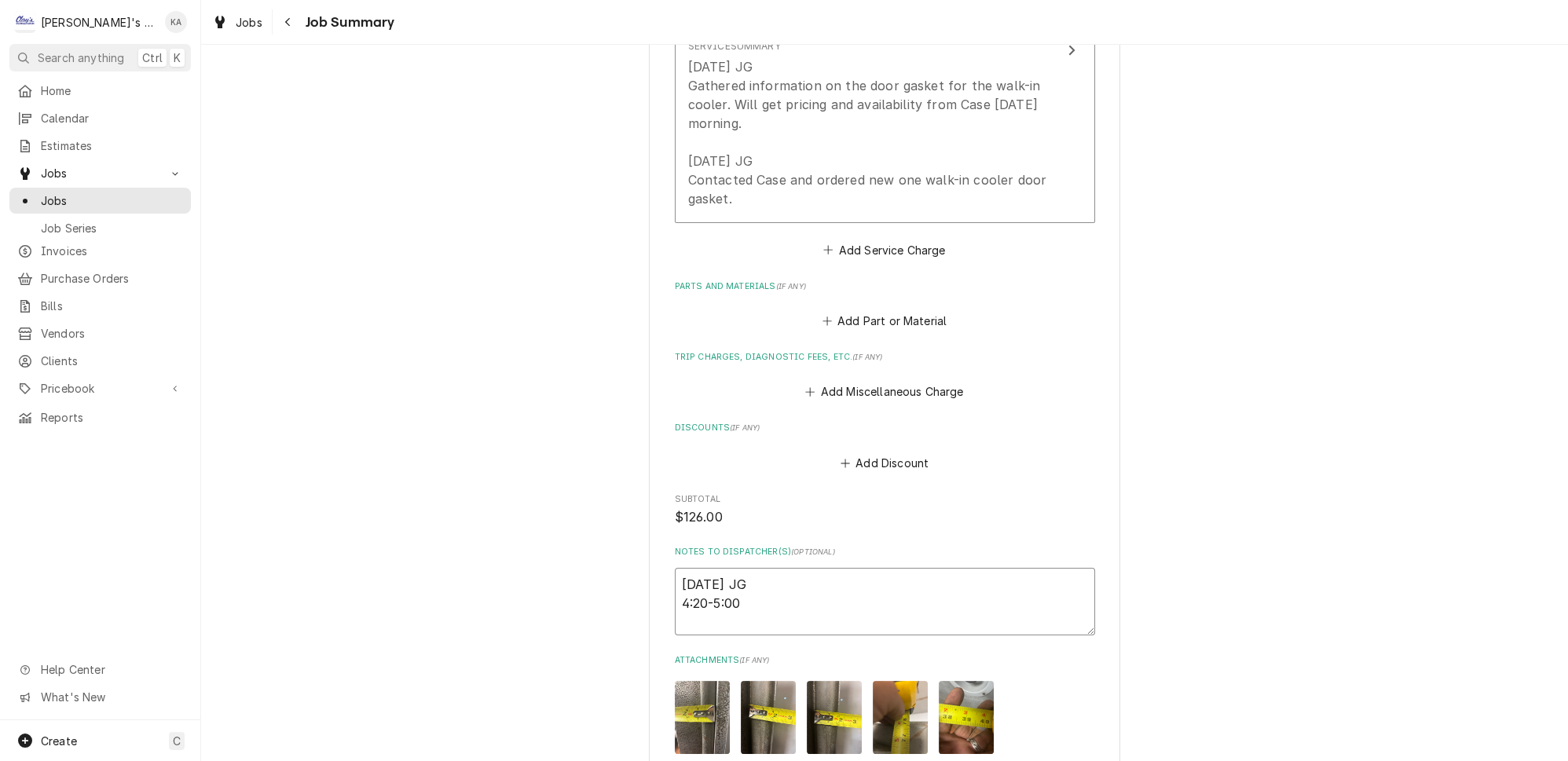
click at [785, 595] on textarea "9/5/2025 JG 4:20-5:00" at bounding box center [885, 601] width 420 height 68
type textarea "x"
type textarea "9/5/2025 JG 4:20-5:00"
type textarea "x"
type textarea "9/5/2025 JG 4:20-5:00 4"
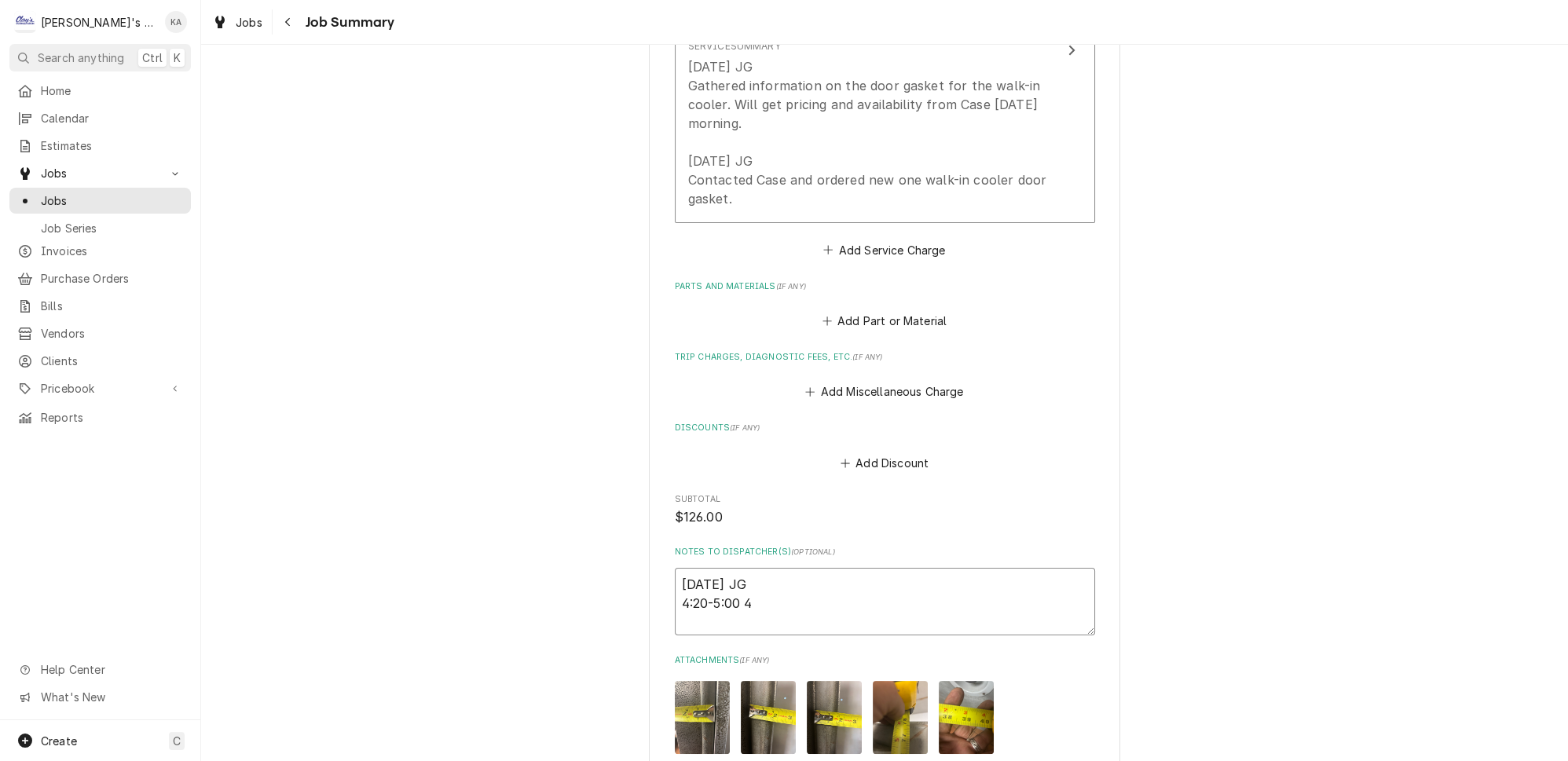
type textarea "x"
type textarea "9/5/2025 JG 4:20-5:00 40"
type textarea "x"
type textarea "9/5/2025 JG 4:20-5:00 40"
type textarea "x"
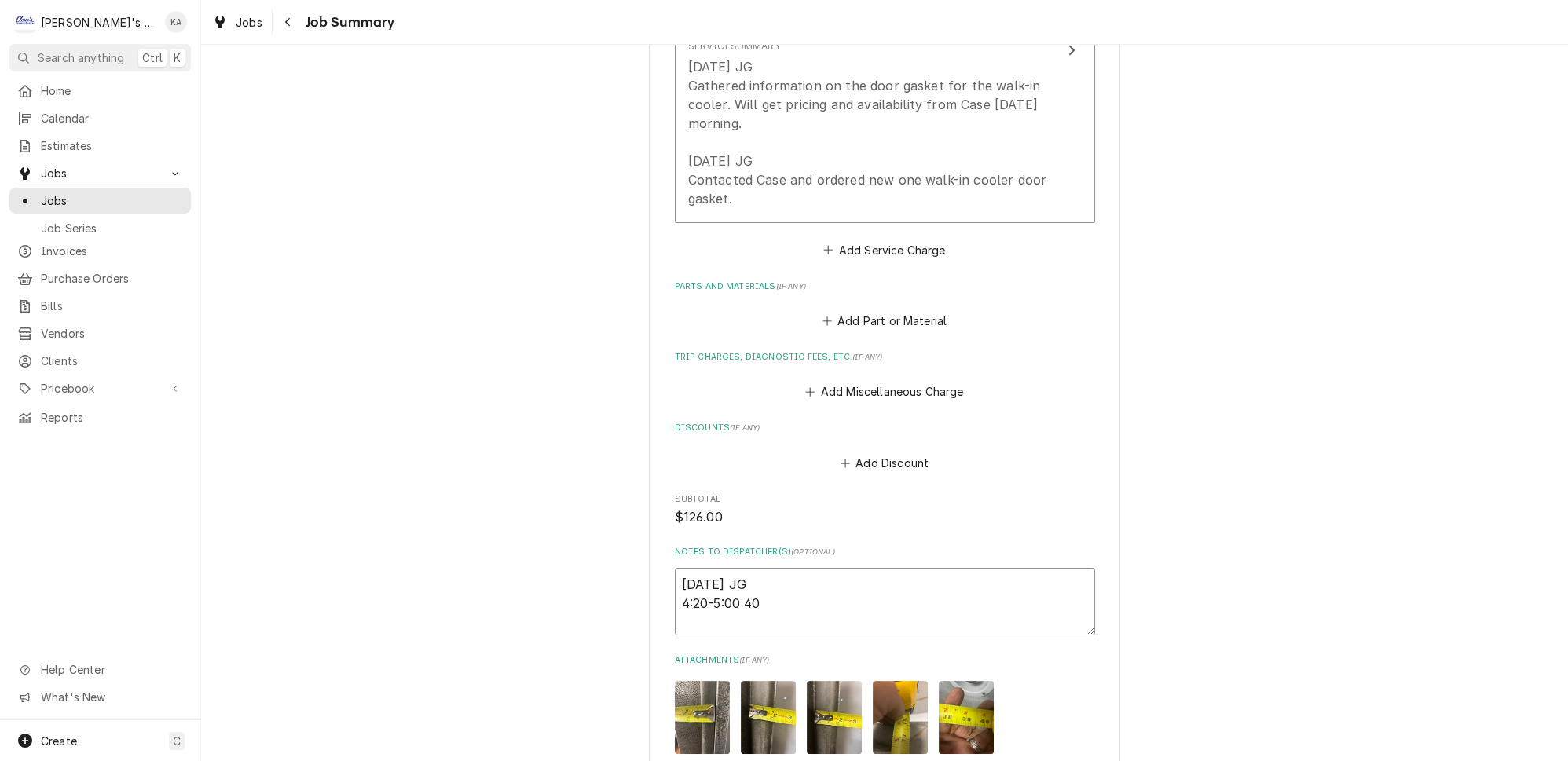
type textarea "9/5/2025 JG 4:20-5:00 40 M"
type textarea "x"
type textarea "9/5/2025 JG 4:20-5:00 40 MI"
type textarea "x"
type textarea "9/5/2025 JG 4:20-5:00 40 MIN"
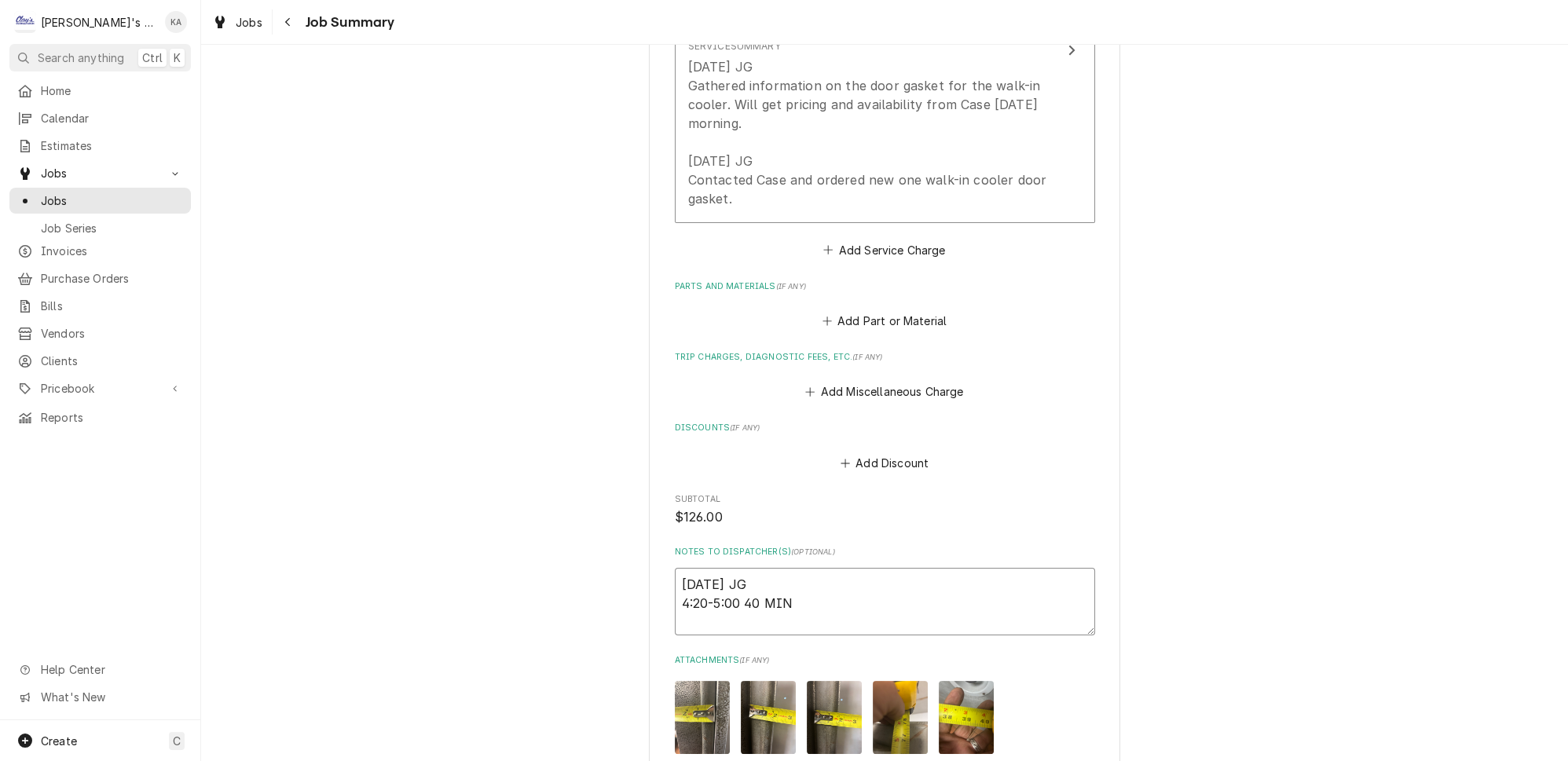
type textarea "x"
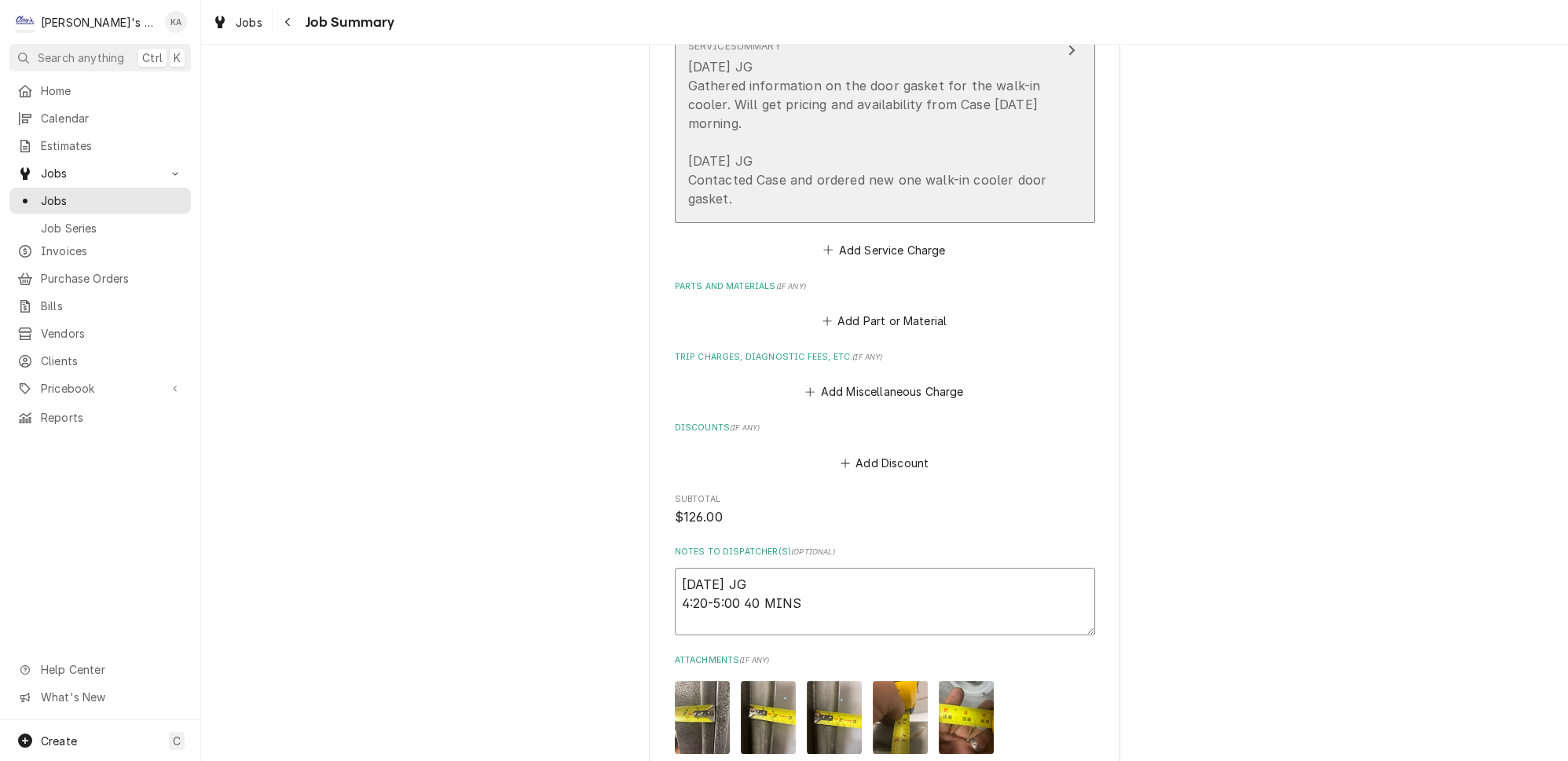
type textarea "9/5/2025 JG 4:20-5:00 40 MINS"
click at [1041, 193] on button "Short Description P3 - W/I COOLER Service Date Sep 5, 2025 Hourly Cost $60.00/h…" at bounding box center [885, 51] width 420 height 344
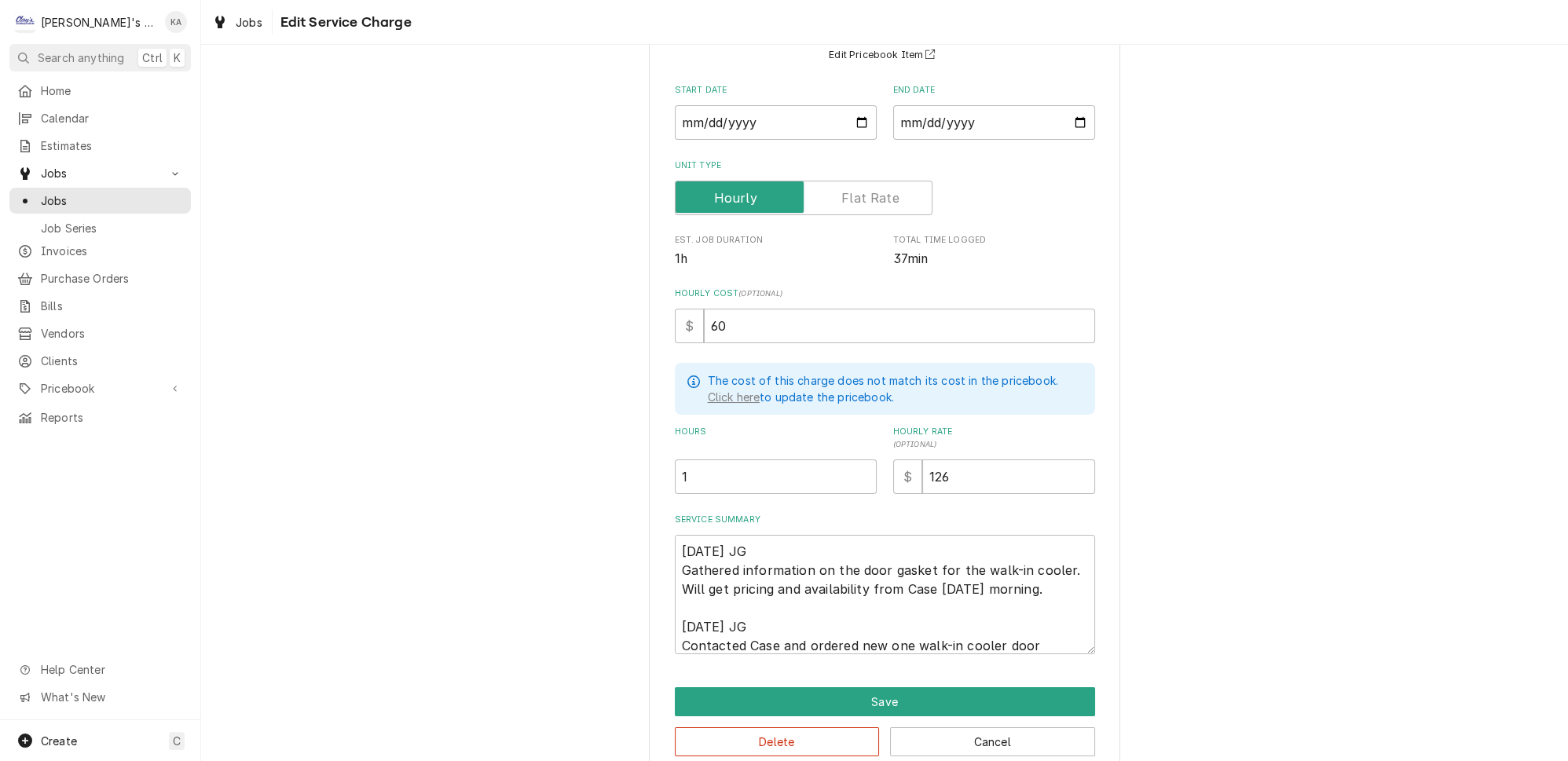
scroll to position [156, 0]
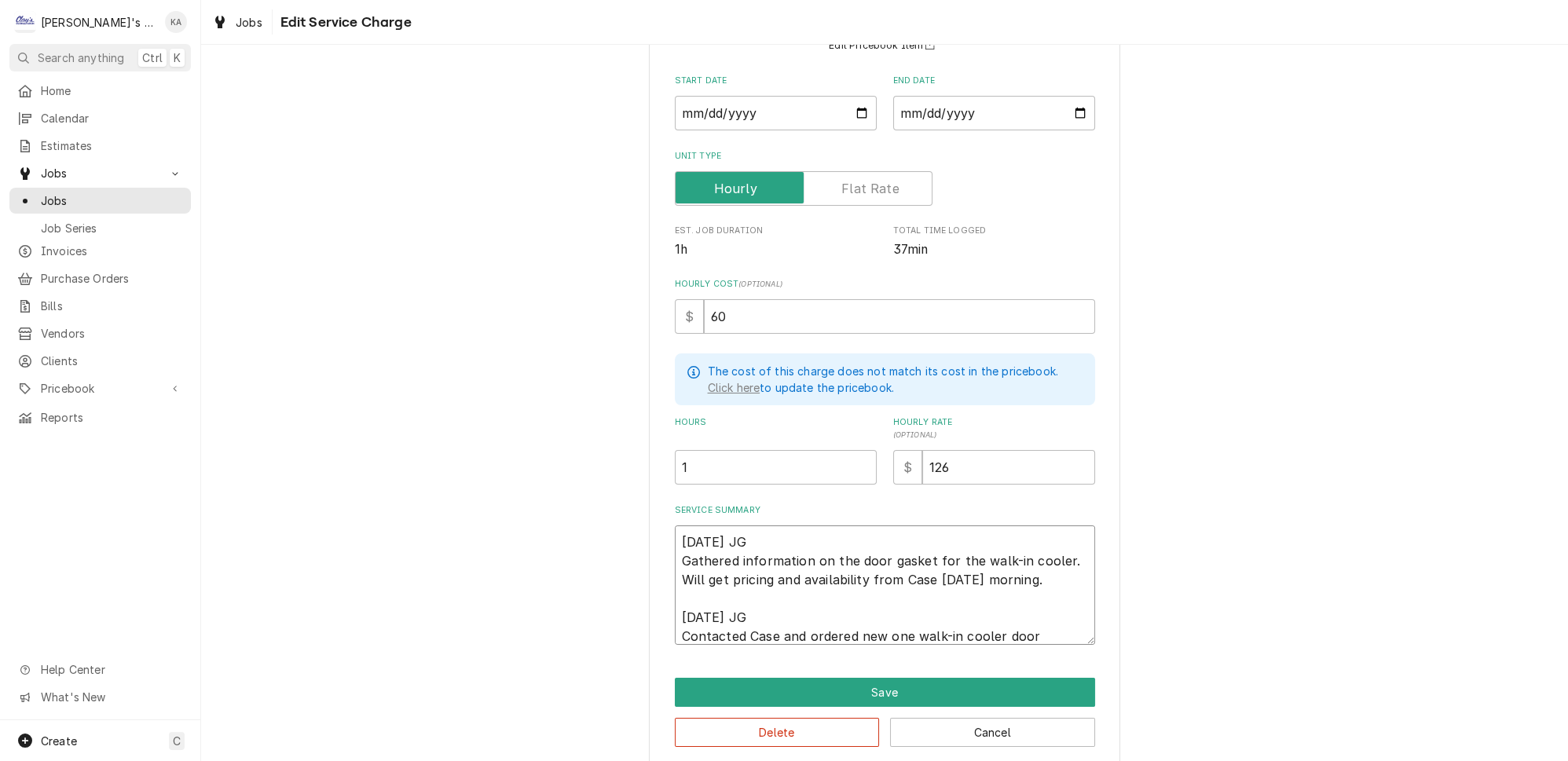
click at [1033, 565] on textarea "9/6/2025 JG Gathered information on the door gasket for the walk-in cooler. Wil…" at bounding box center [885, 584] width 420 height 119
type textarea "x"
type textarea "9/6/2025 JG Gathered information on the door gasket for the walk-in cooler. Wil…"
type textarea "x"
type textarea "9/6/2025 JG Gathered information on the door gasket for the walk-in cooler. Wil…"
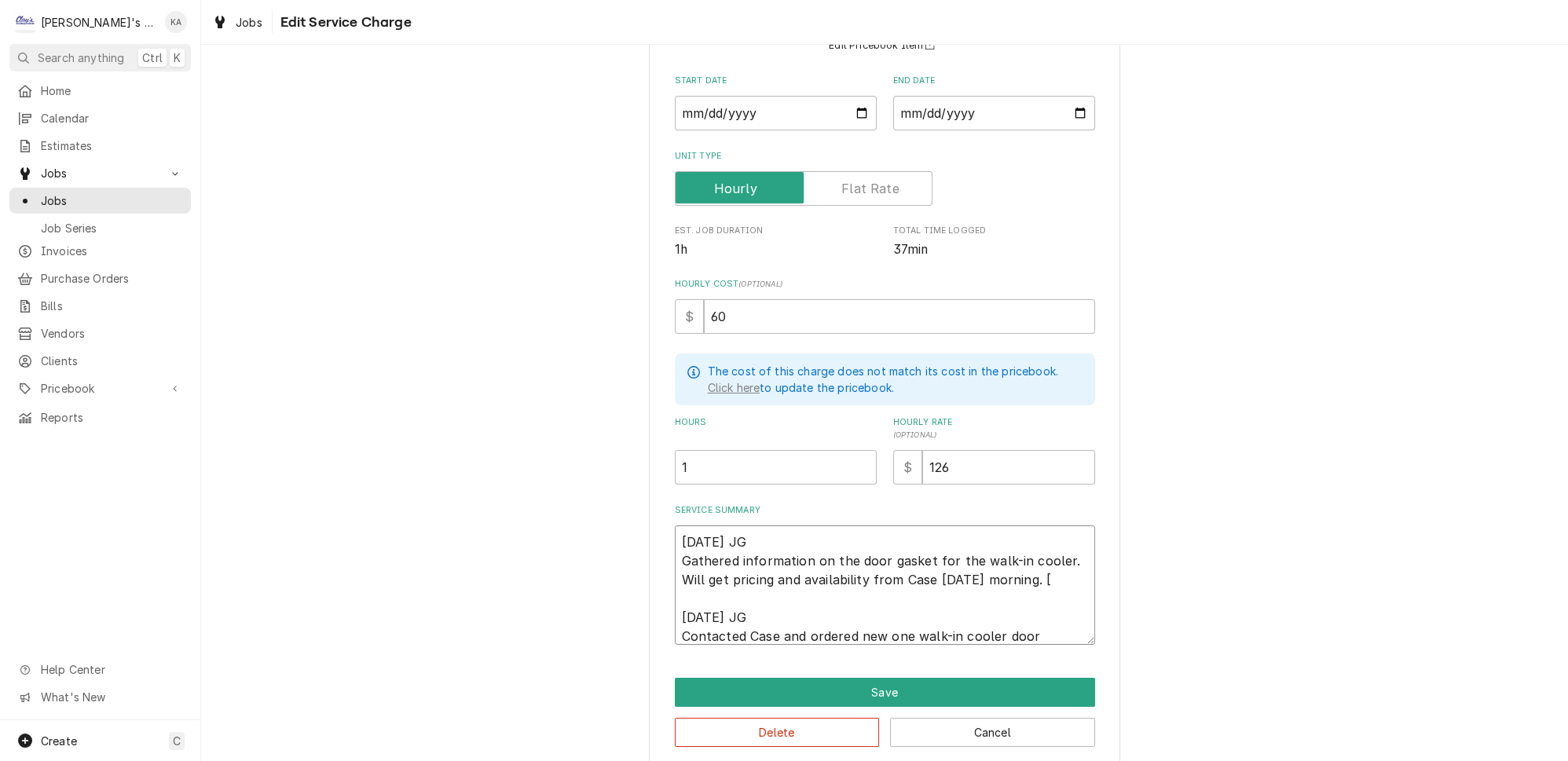
type textarea "x"
type textarea "9/6/2025 JG Gathered information on the door gasket for the walk-in cooler. Wil…"
type textarea "x"
type textarea "9/6/2025 JG Gathered information on the door gasket for the walk-in cooler. Wil…"
type textarea "x"
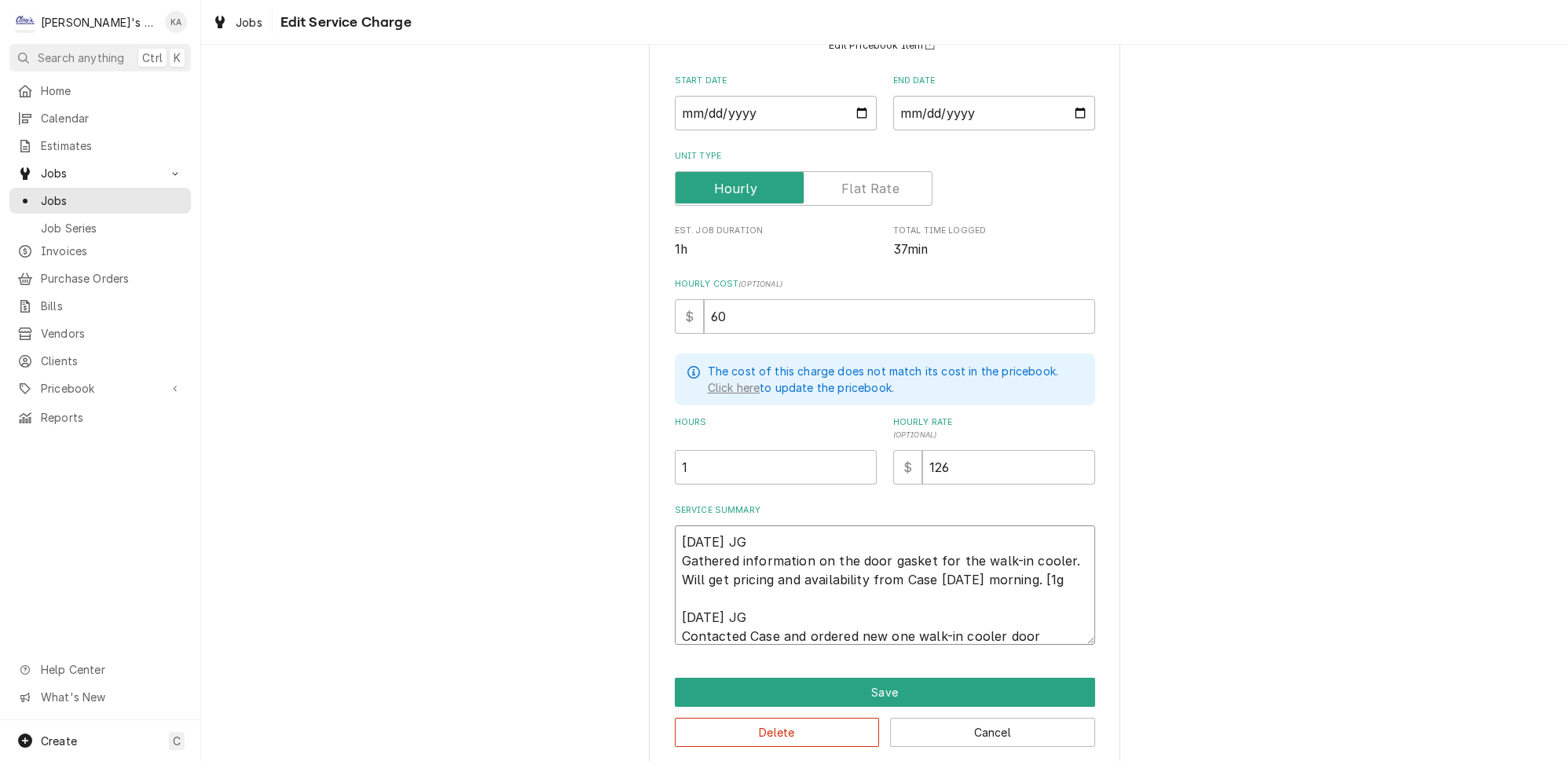
type textarea "9/6/2025 JG Gathered information on the door gasket for the walk-in cooler. Wil…"
type textarea "x"
type textarea "9/6/2025 JG Gathered information on the door gasket for the walk-in cooler. Wil…"
type textarea "x"
type textarea "9/6/2025 JG Gathered information on the door gasket for the walk-in cooler. Wil…"
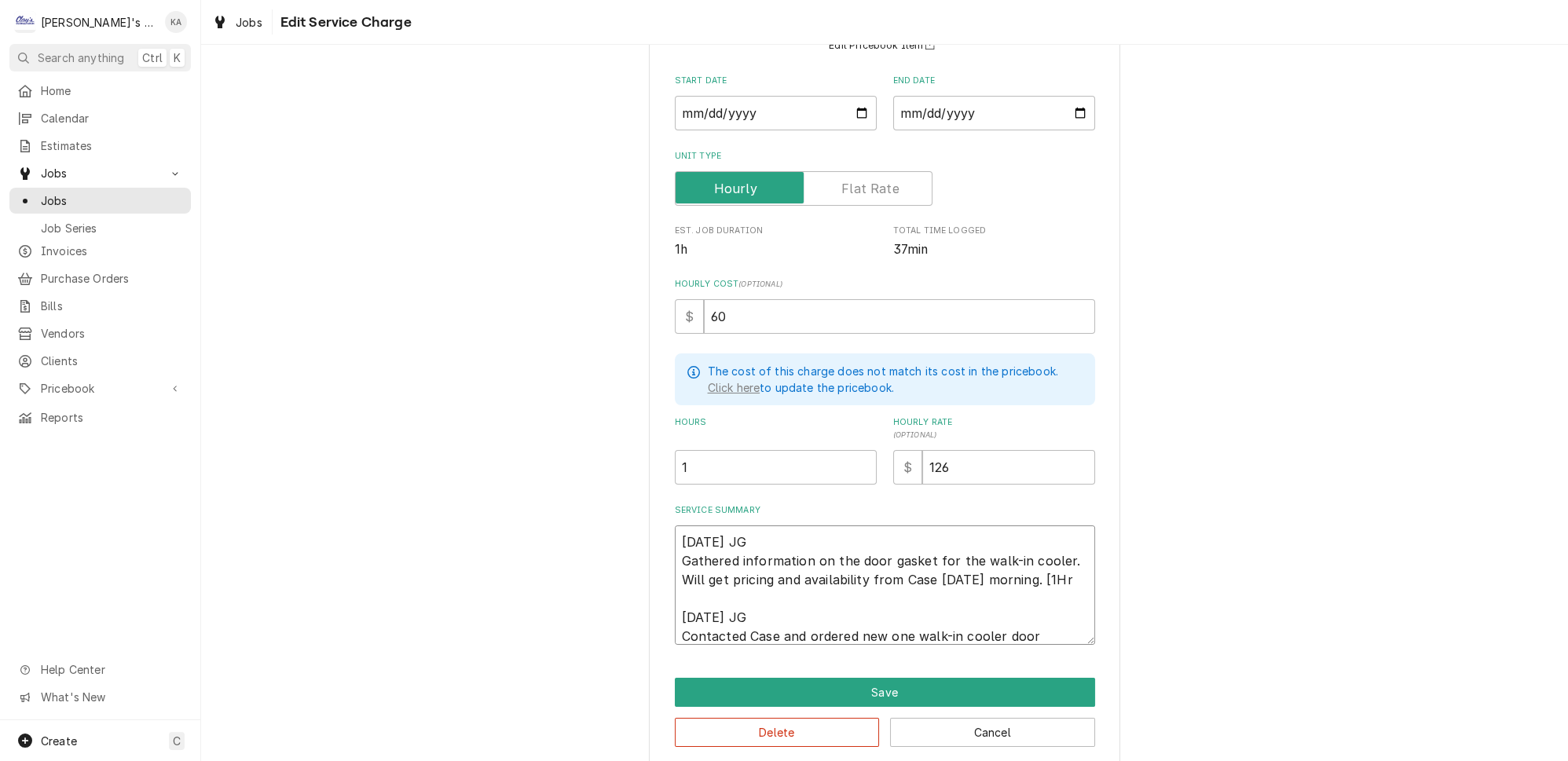
type textarea "x"
type textarea "9/6/2025 JG Gathered information on the door gasket for the walk-in cooler. Wil…"
type textarea "x"
type textarea "9/6/2025 JG Gathered information on the door gasket for the walk-in cooler. Wil…"
type textarea "x"
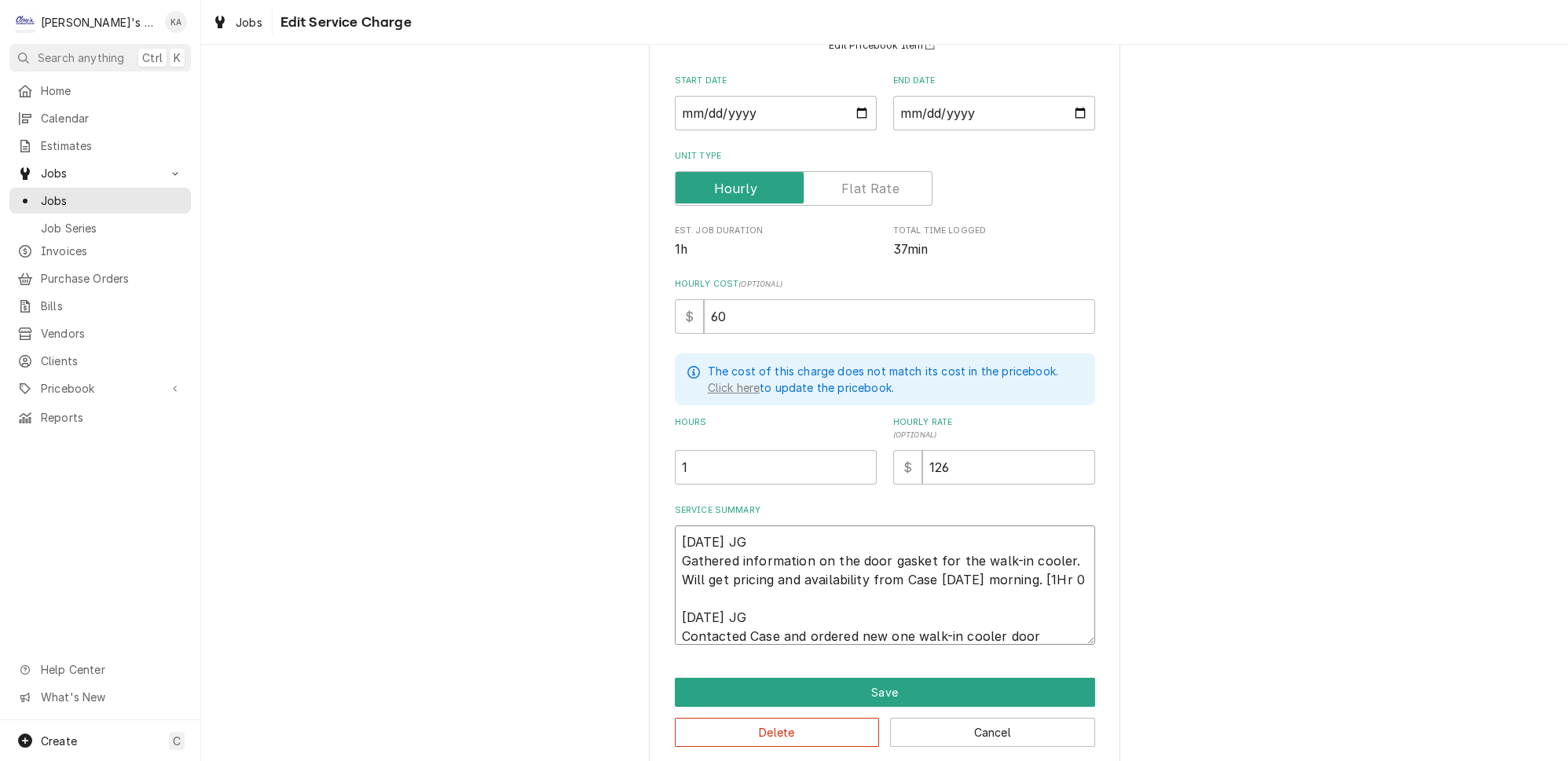
type textarea "9/6/2025 JG Gathered information on the door gasket for the walk-in cooler. Wil…"
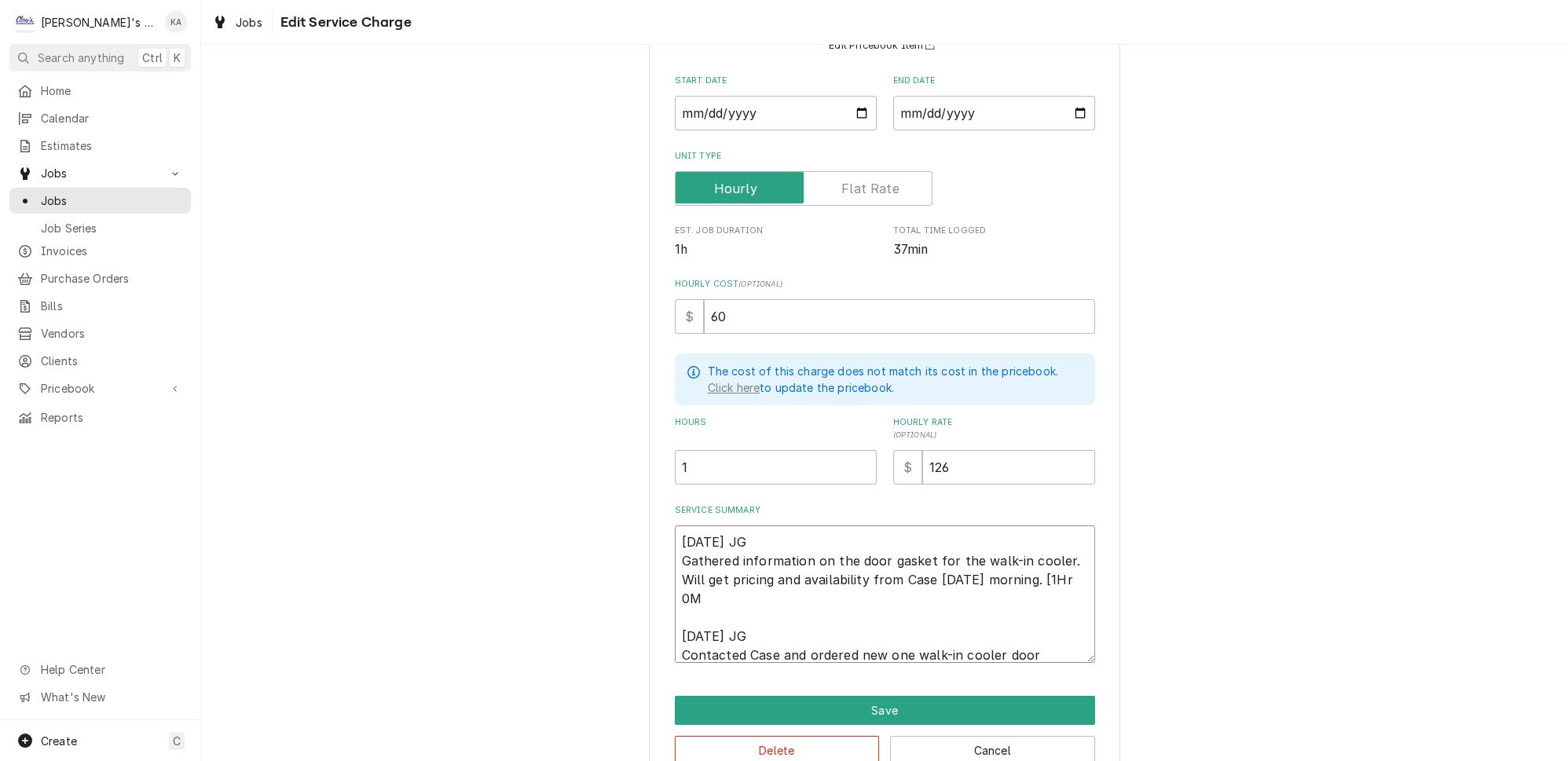
type textarea "x"
type textarea "9/6/2025 JG Gathered information on the door gasket for the walk-in cooler. Wil…"
type textarea "x"
type textarea "9/6/2025 JG Gathered information on the door gasket for the walk-in cooler. Wil…"
type textarea "x"
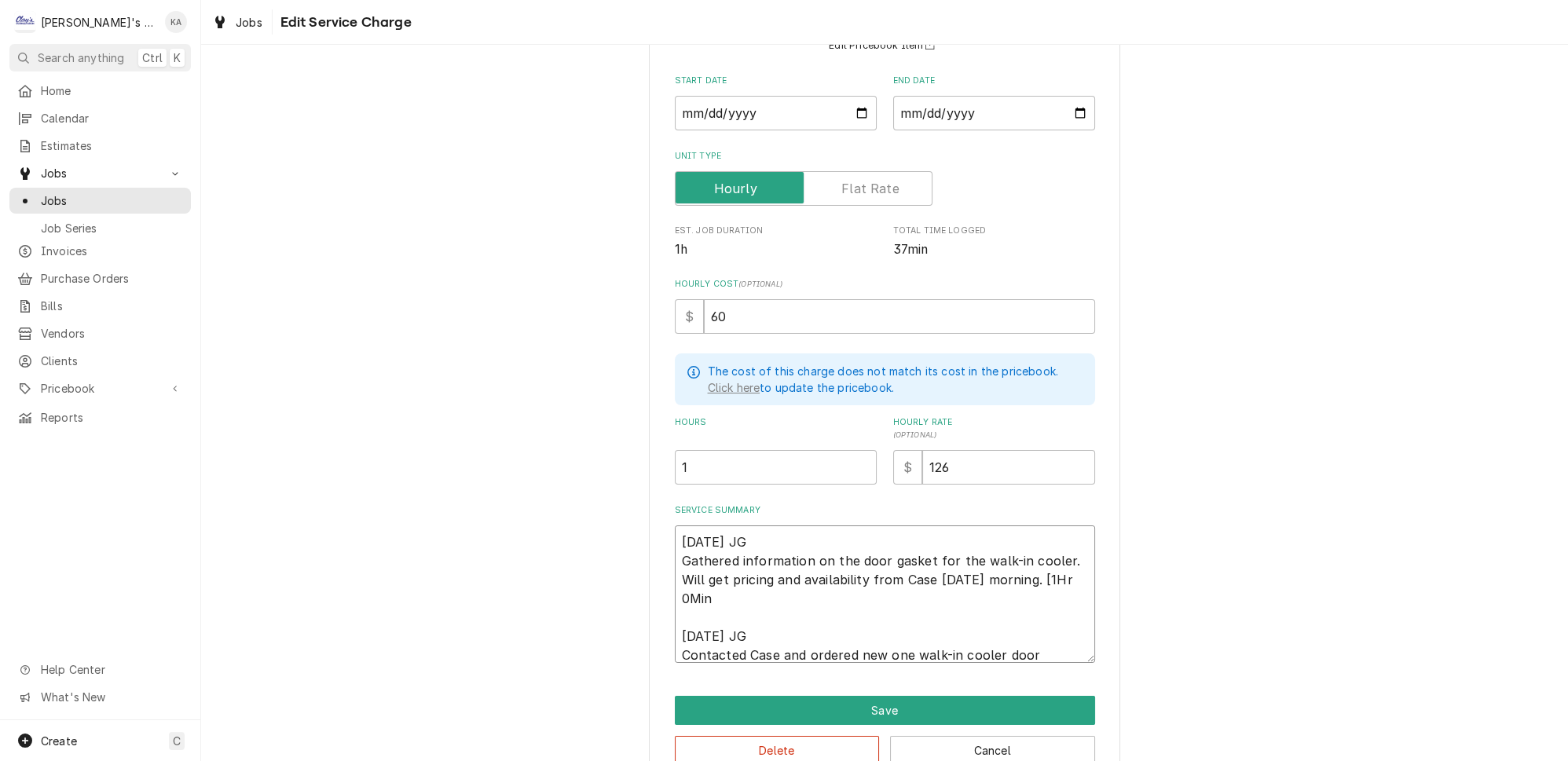
type textarea "9/6/2025 JG Gathered information on the door gasket for the walk-in cooler. Wil…"
type textarea "x"
type textarea "9/6/2025 JG Gathered information on the door gasket for the walk-in cooler. Wil…"
click at [904, 695] on button "Save" at bounding box center [885, 709] width 420 height 29
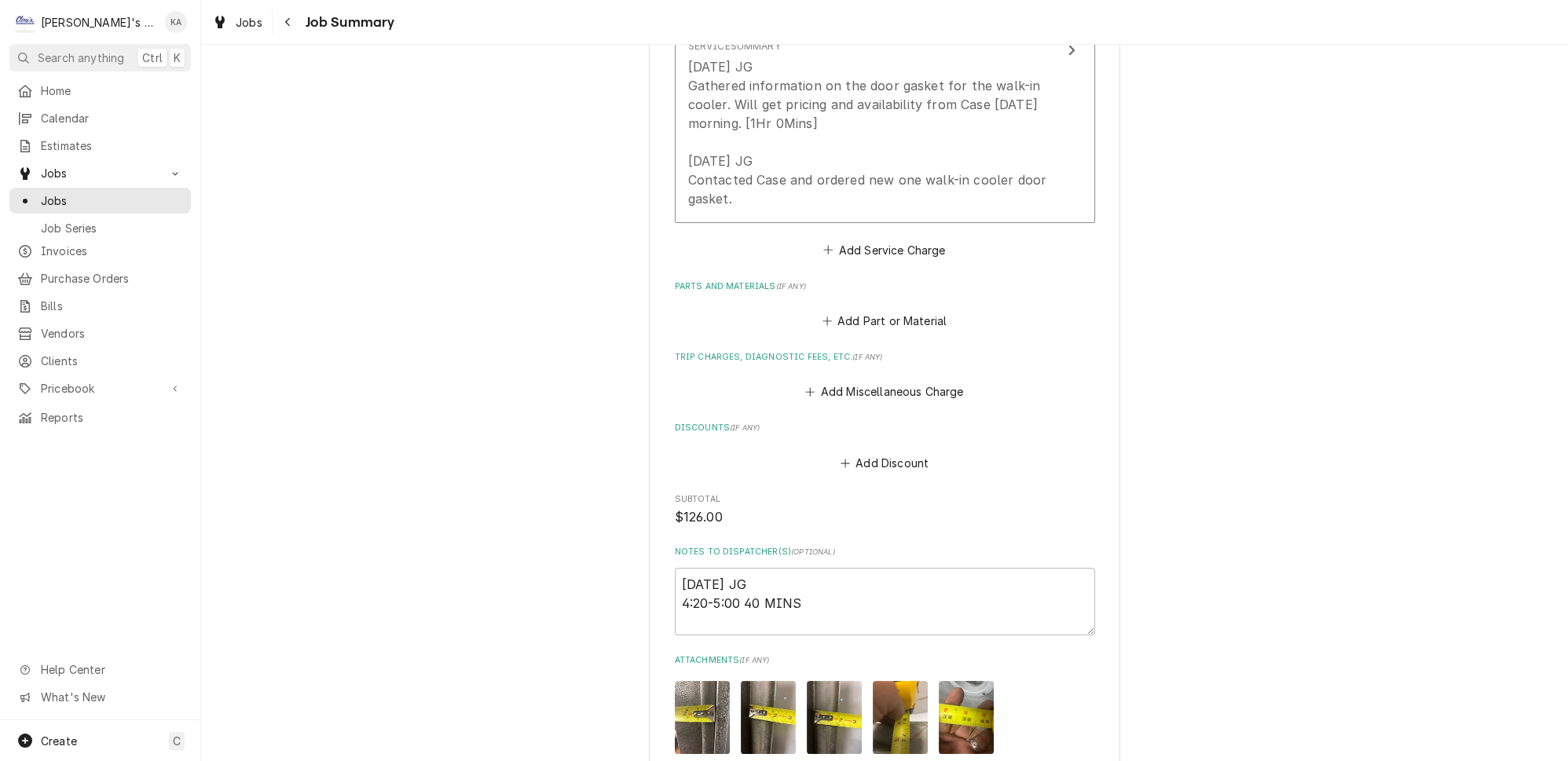
scroll to position [833, 0]
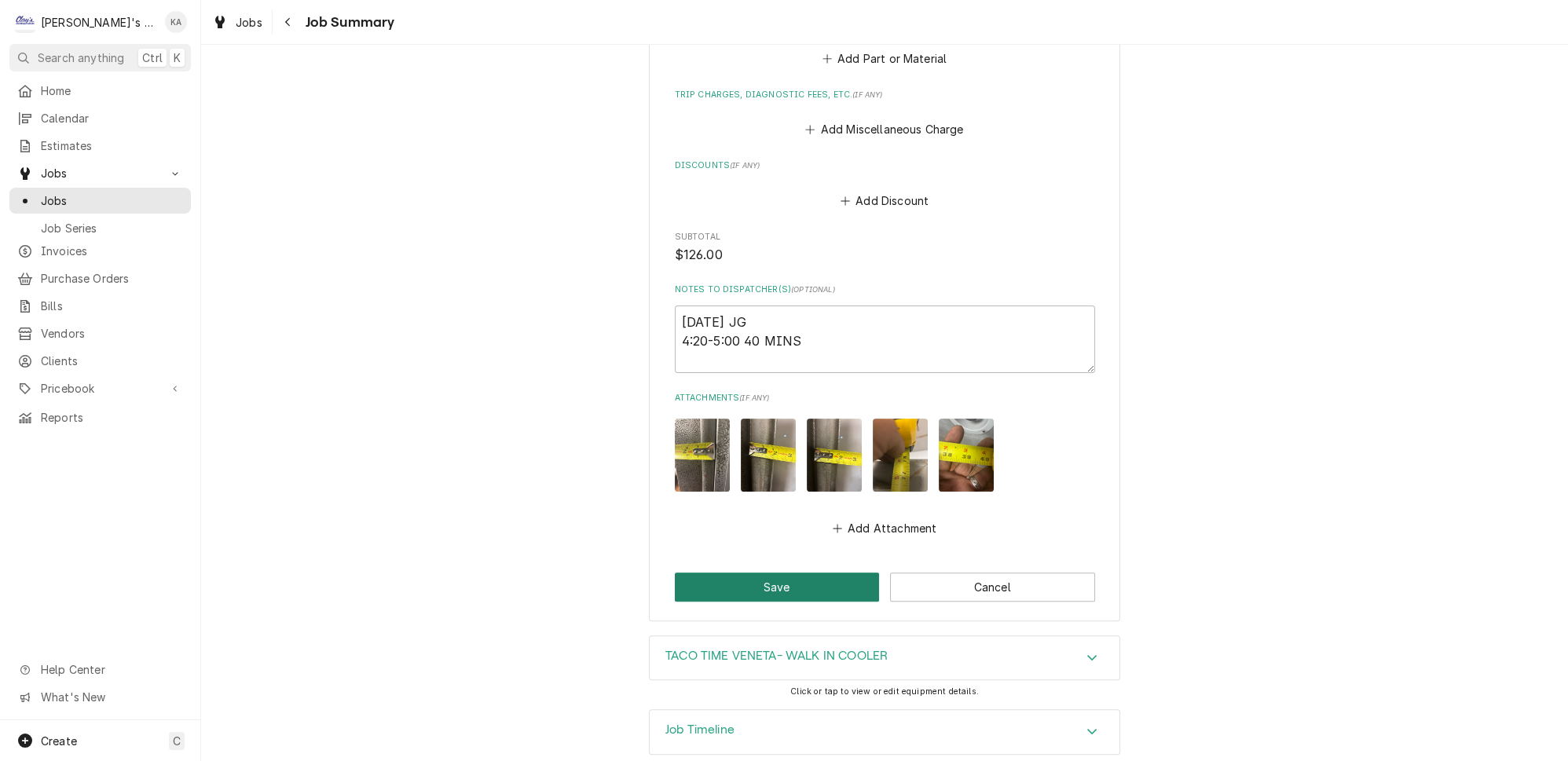
click at [779, 572] on button "Save" at bounding box center [777, 586] width 205 height 29
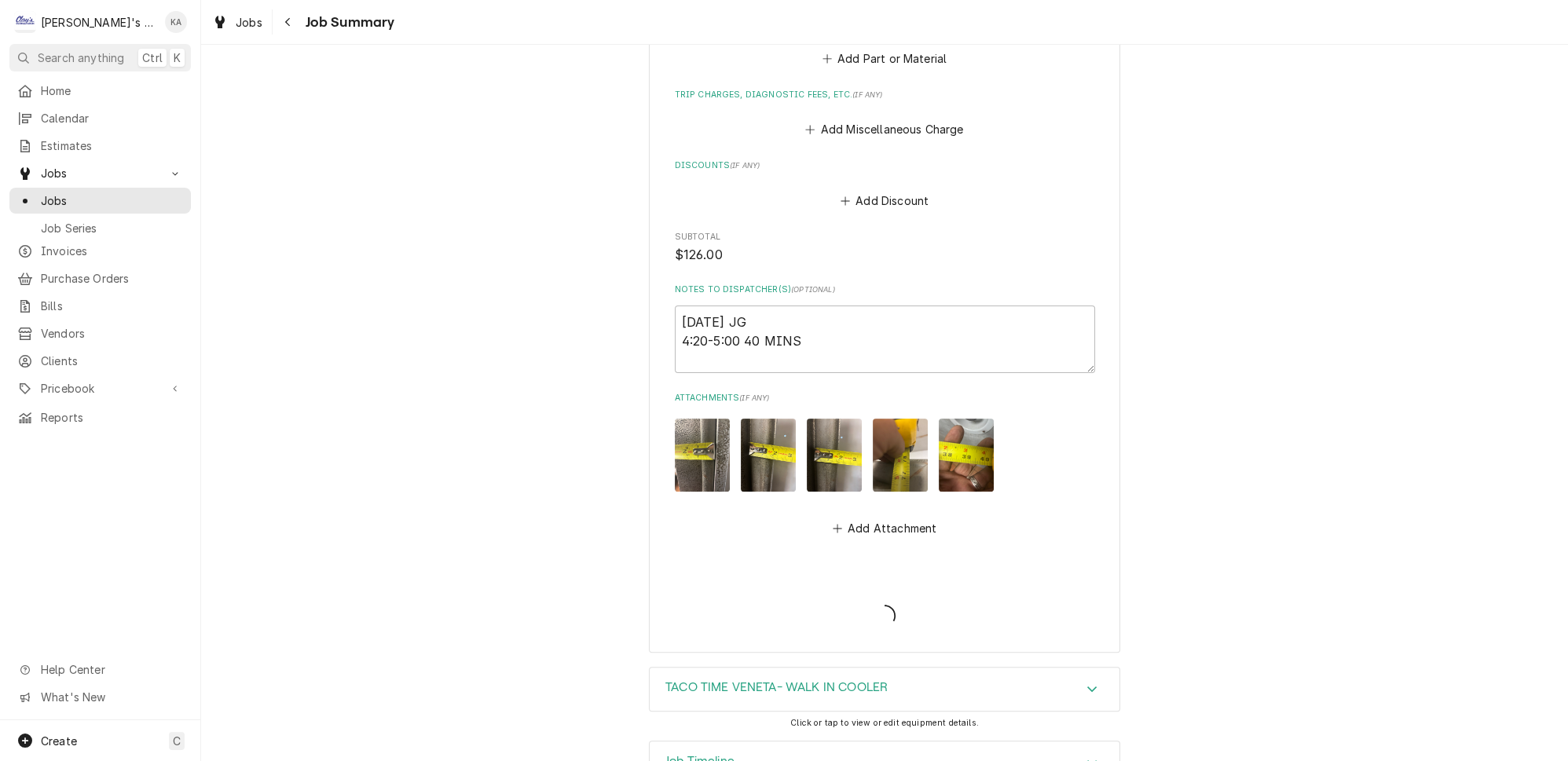
type textarea "x"
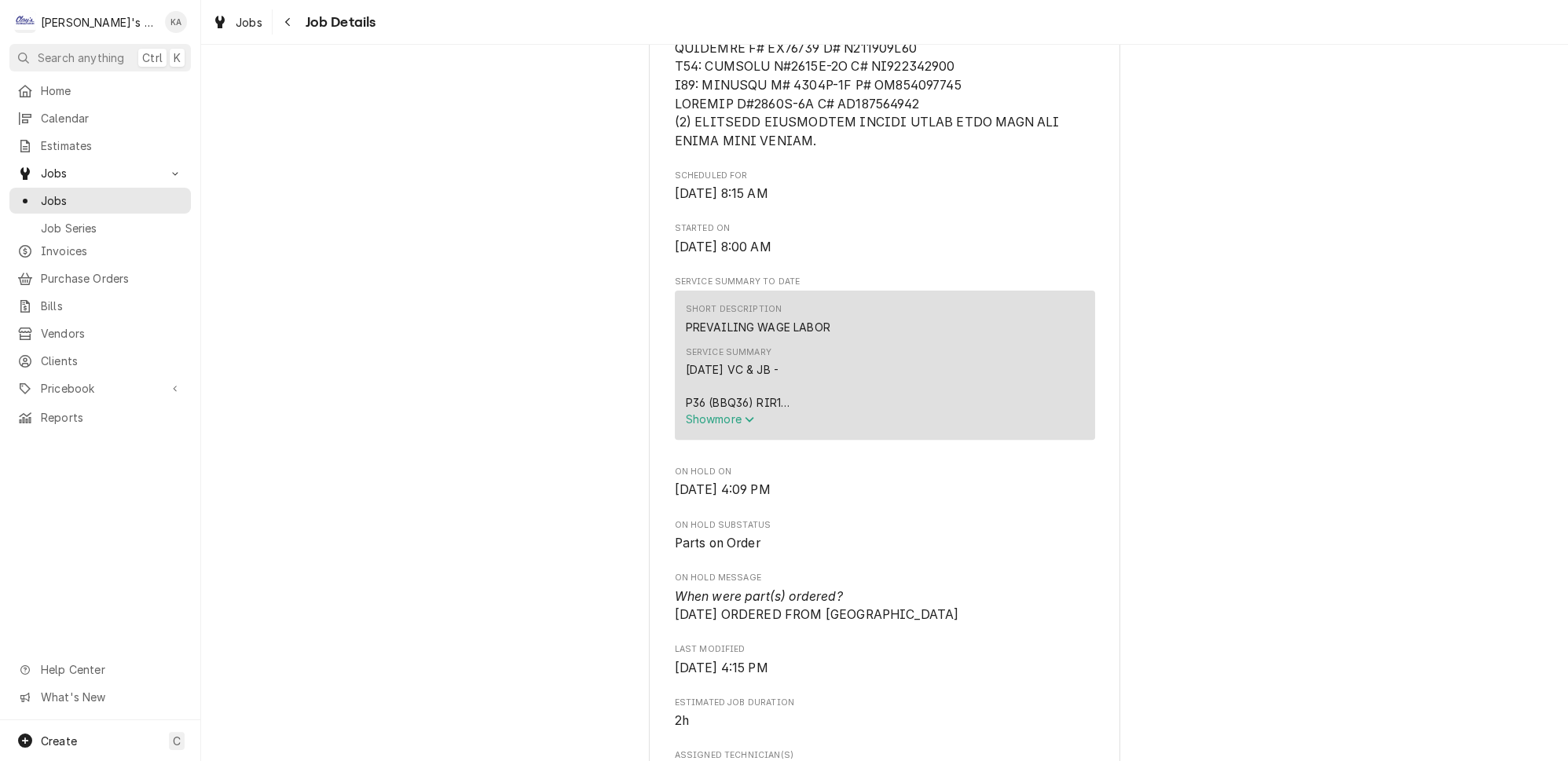
scroll to position [1070, 0]
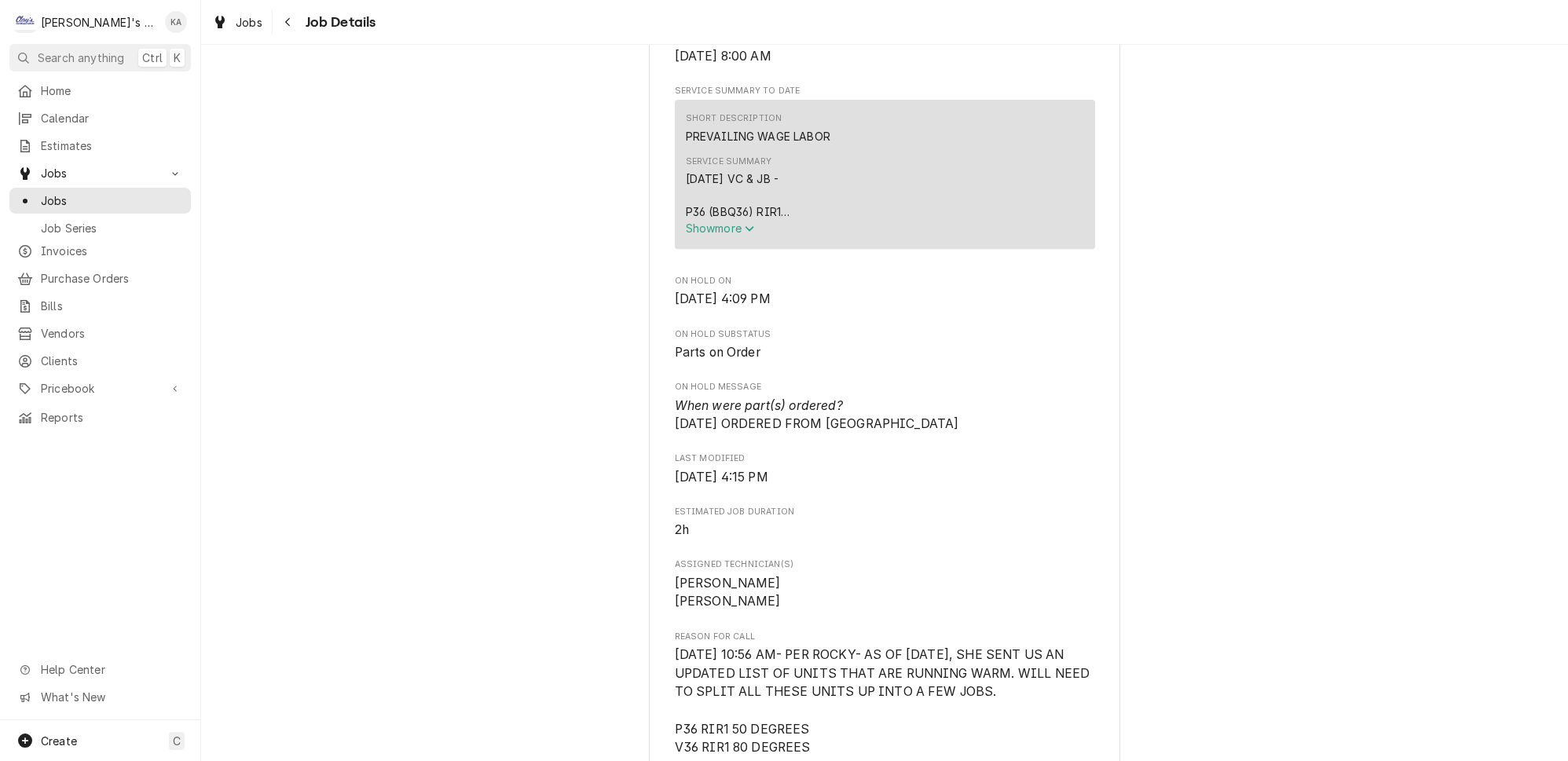
click at [750, 223] on icon "Service Summary" at bounding box center [749, 229] width 9 height 11
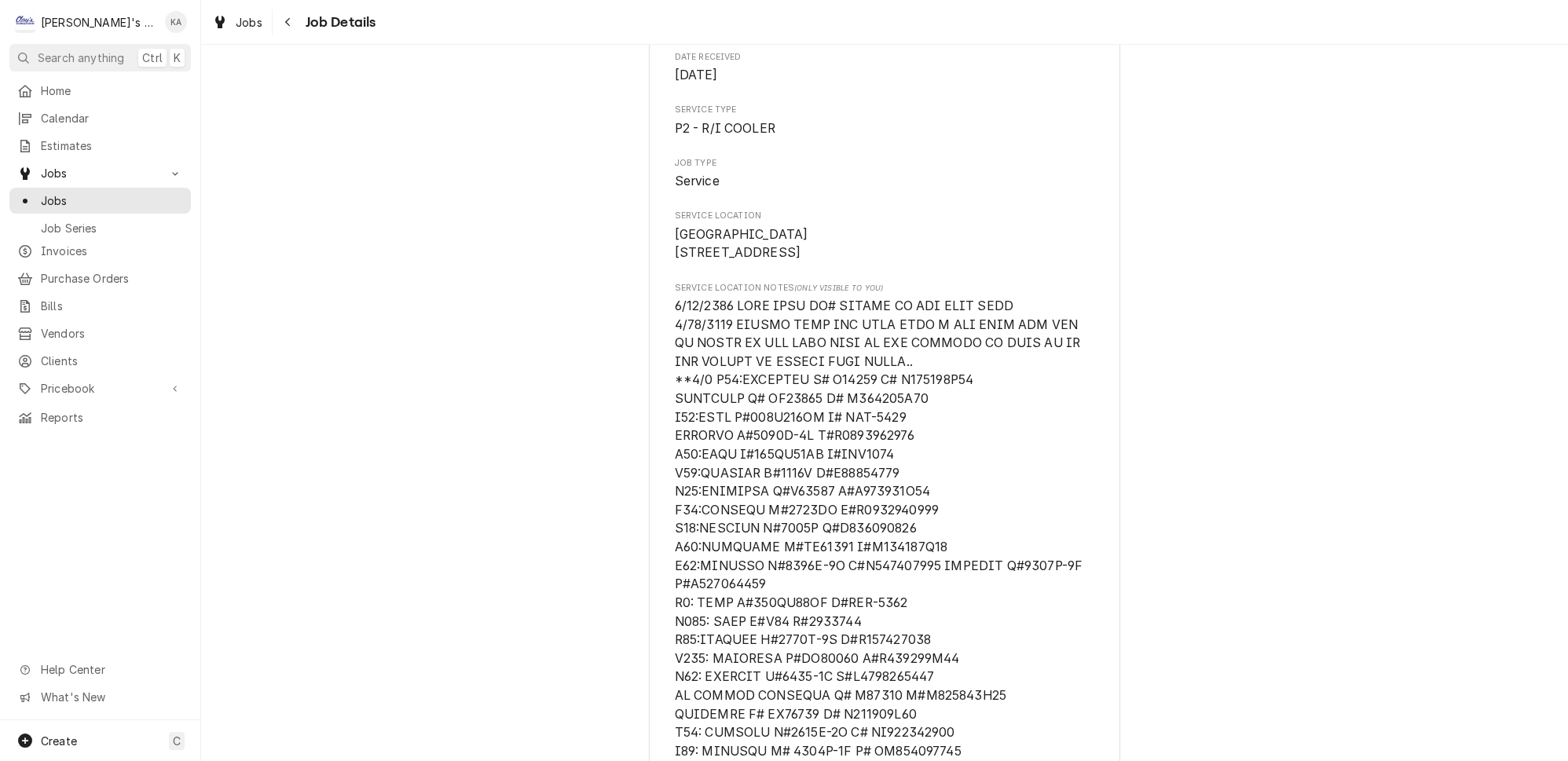
scroll to position [0, 0]
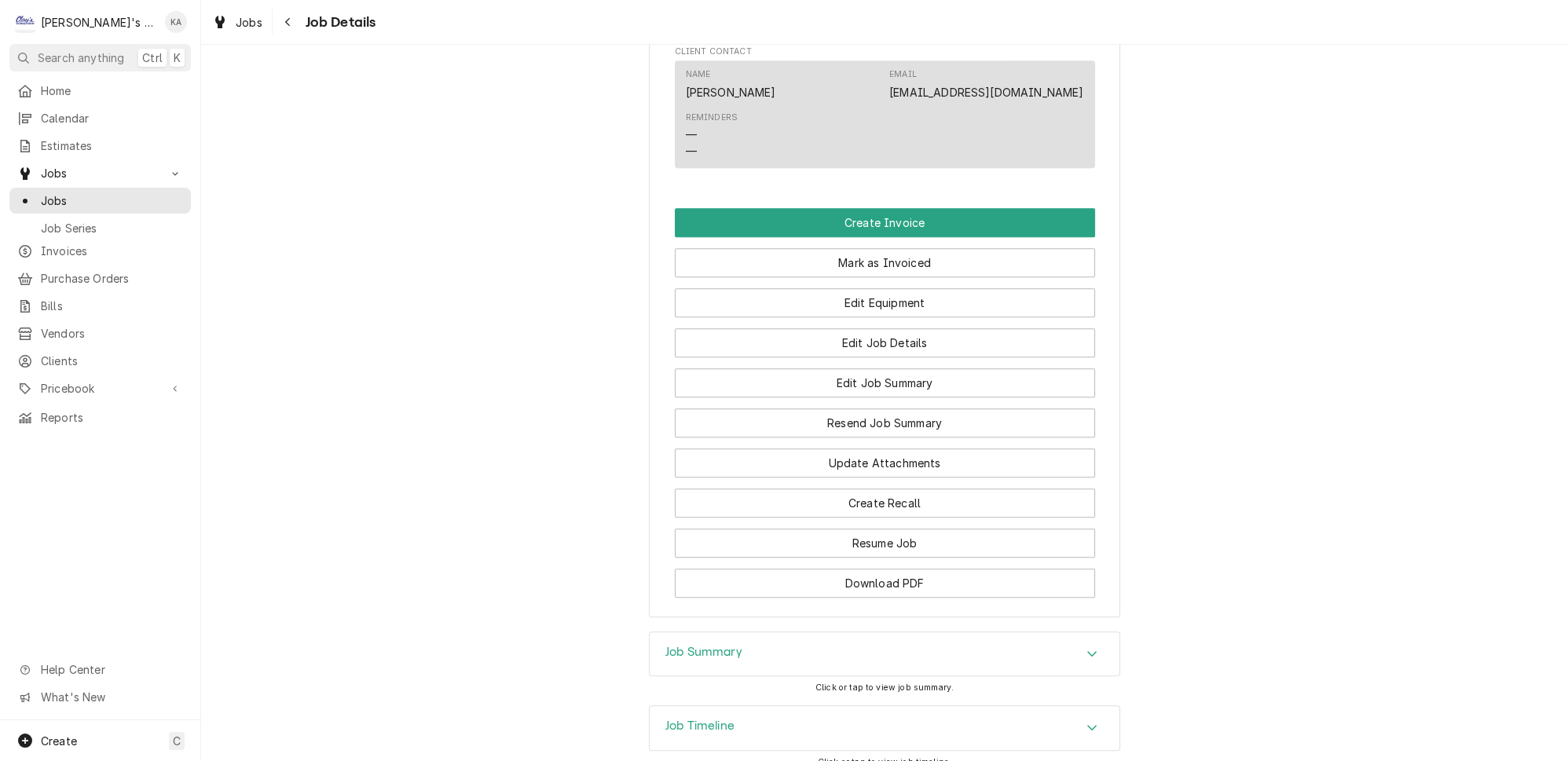
scroll to position [1876, 0]
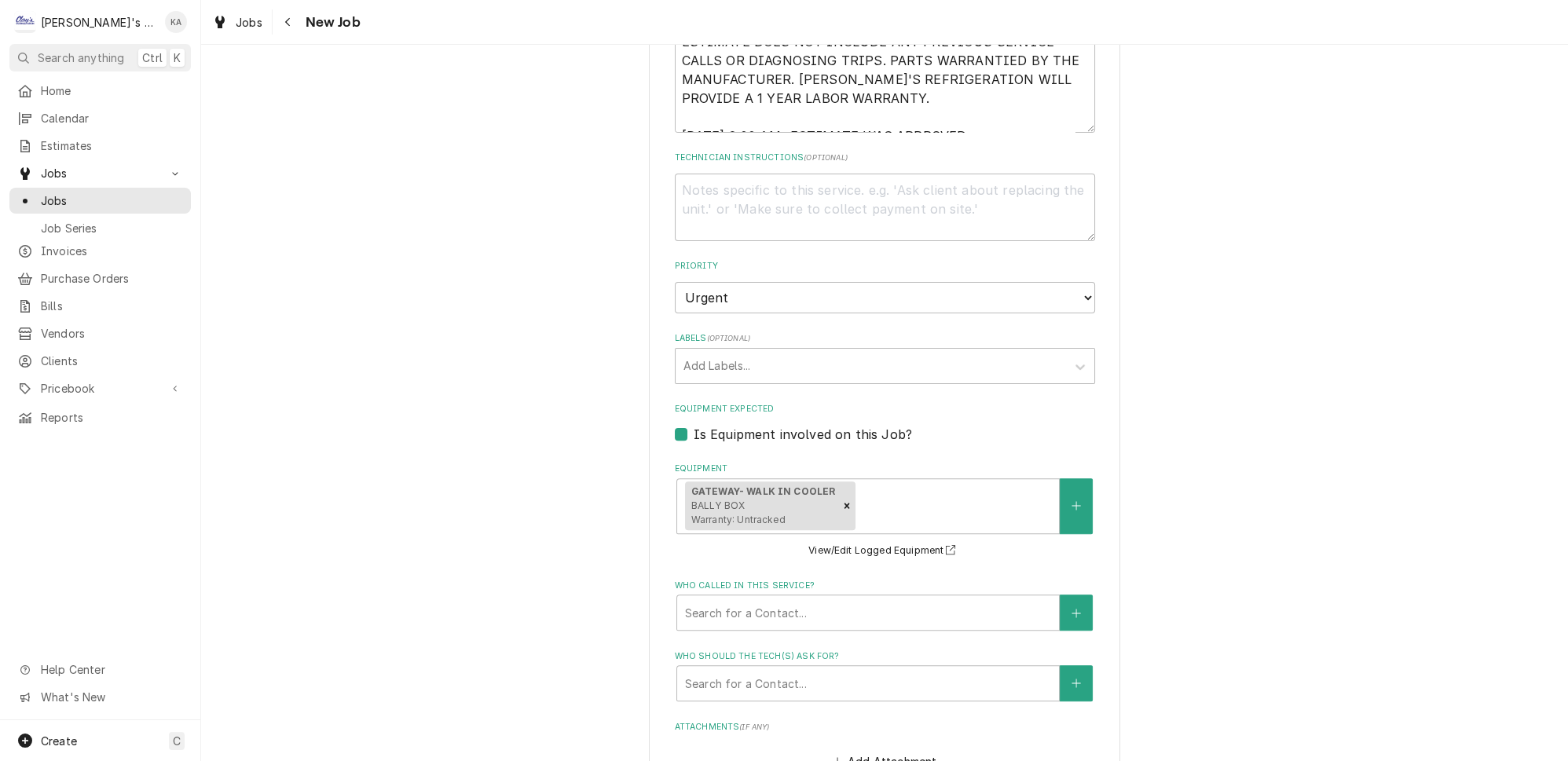
scroll to position [756, 0]
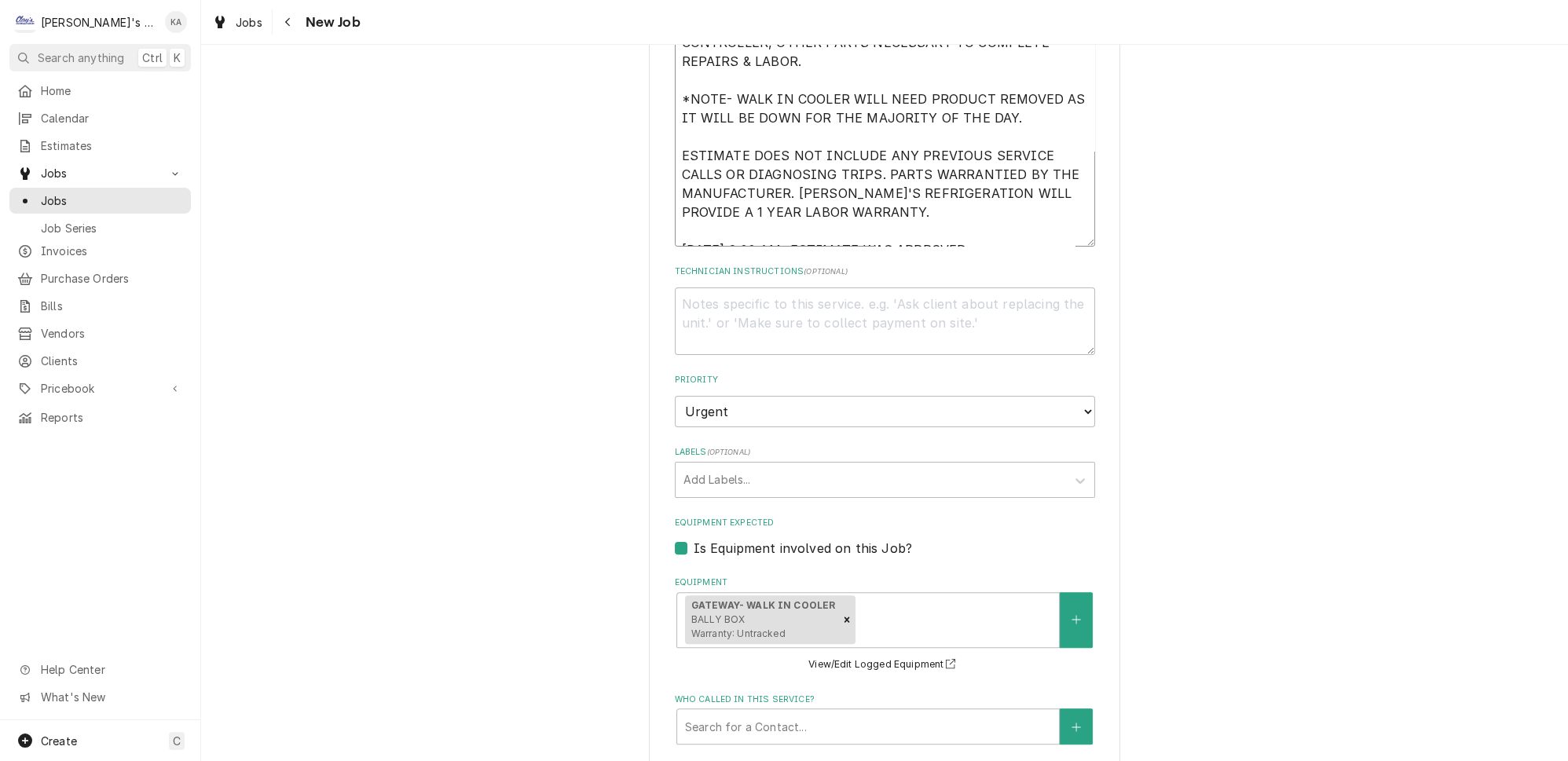
click at [789, 214] on textarea "[DATE] ESTIMATE TO REPLACE THE EVAPORATOR COIL IN THE WALK IN COOLER. ESTIMATE …" at bounding box center [885, 99] width 420 height 296
type textarea "x"
type textarea "[DATE] ESTIMATE TO REPLACE THE EVAPORATOR COIL IN THE WALK IN COOLER. ESTIMATE …"
type textarea "x"
type textarea "[DATE] ESTIMATE TO REPLACE THE EVAPORATOR COIL IN THE WALK IN COOLER. ESTIMATE …"
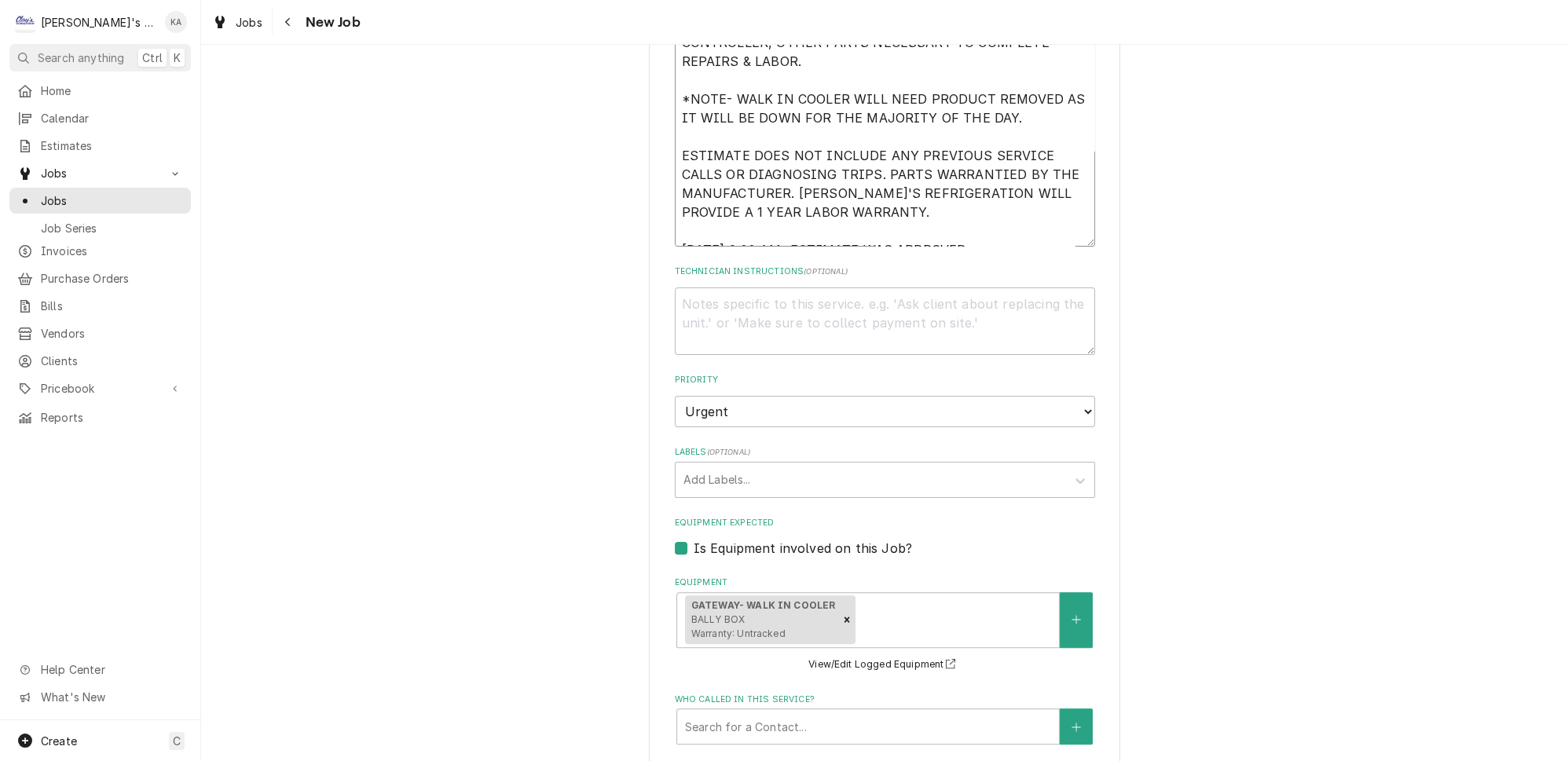
click at [968, 216] on textarea "9/5/2025 ESTIMATE TO REPLACE THE EVAPORATOR COIL IN THE WALK IN COOLER. ESTIMAT…" at bounding box center [885, 99] width 420 height 296
type textarea "x"
type textarea "9/5/2025 ESTIMATE TO REPLACE THE EVAPORATOR COIL IN THE WALK IN COOLER. ESTIMAT…"
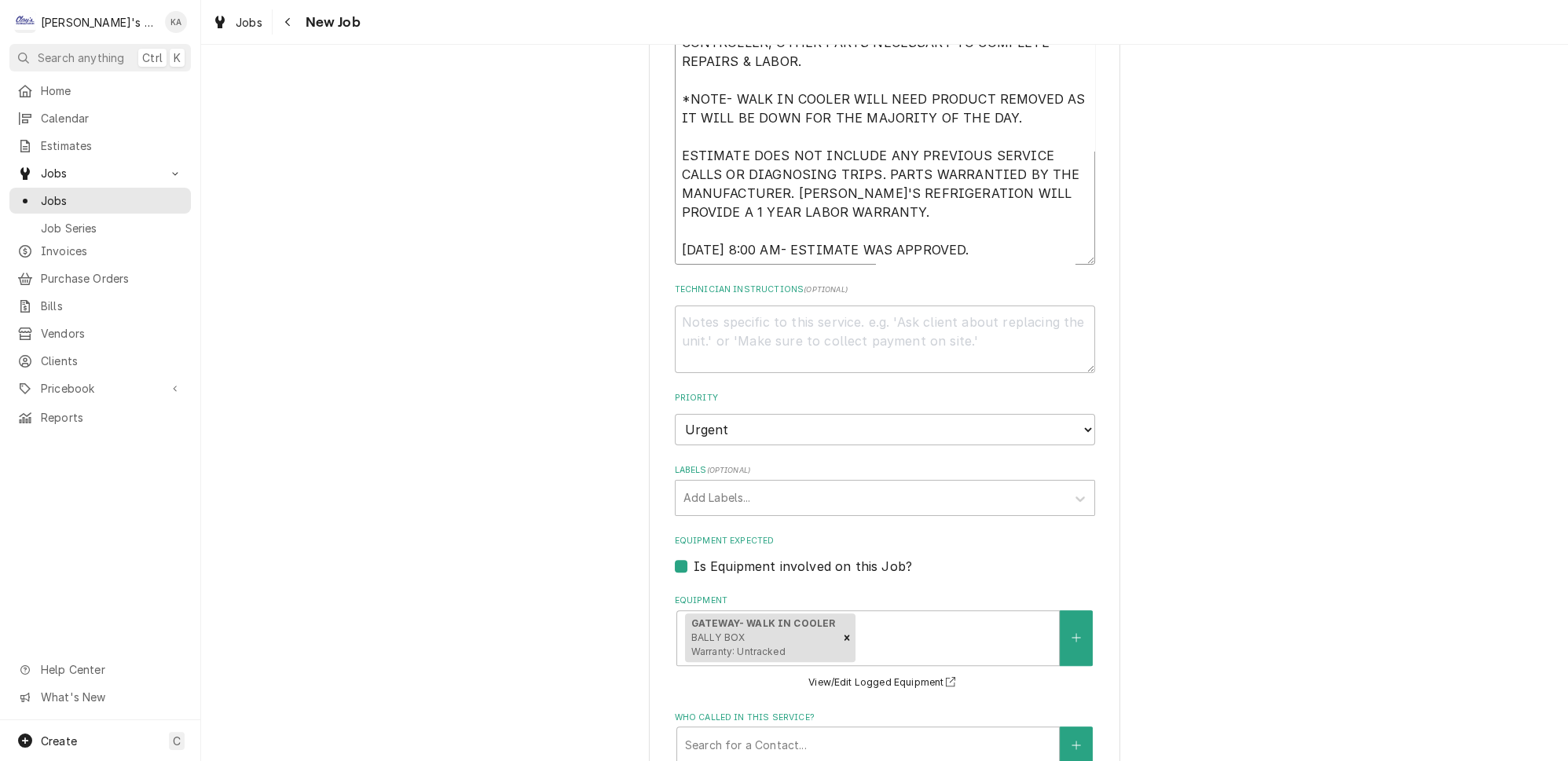
type textarea "x"
type textarea "9/5/2025 ESTIMATE TO REPLACE THE EVAPORATOR COIL IN THE WALK IN COOLER. ESTIMAT…"
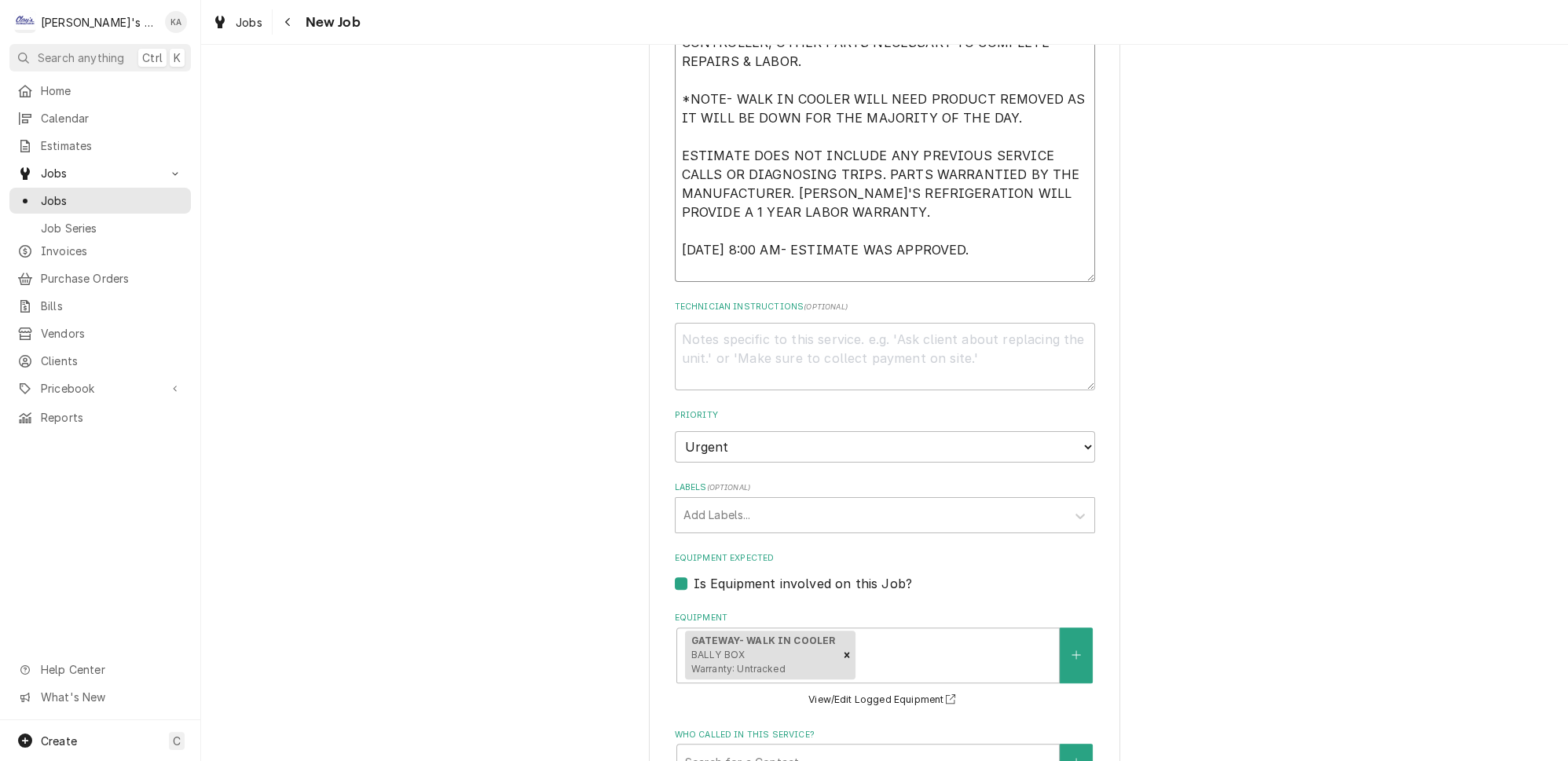
type textarea "x"
type textarea "9/5/2025 ESTIMATE TO REPLACE THE EVAPORATOR COIL IN THE WALK IN COOLER. ESTIMAT…"
type textarea "x"
type textarea "9/5/2025 ESTIMATE TO REPLACE THE EVAPORATOR COIL IN THE WALK IN COOLER. ESTIMAT…"
type textarea "x"
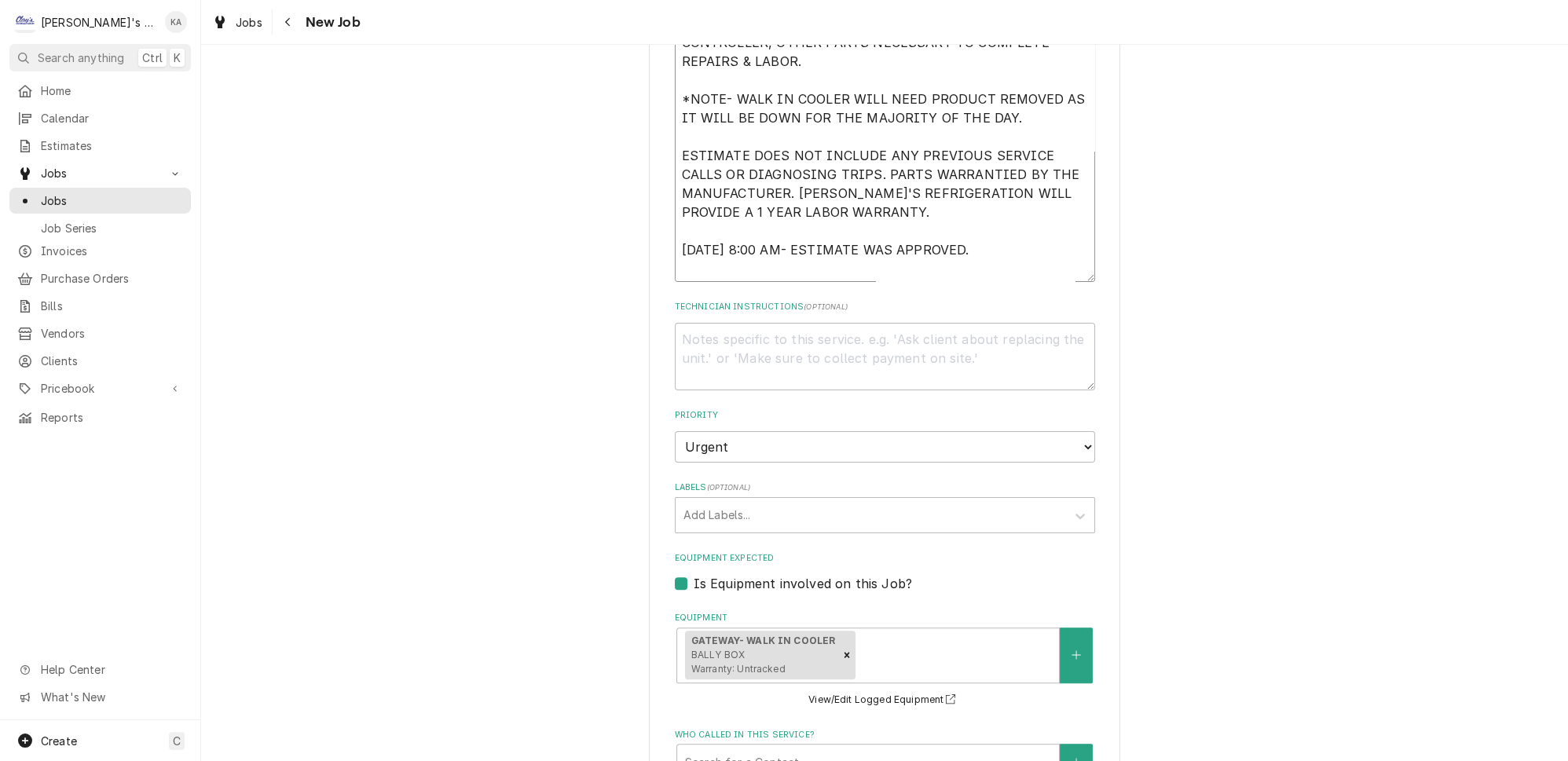
type textarea "9/5/2025 ESTIMATE TO REPLACE THE EVAPORATOR COIL IN THE WALK IN COOLER. ESTIMAT…"
type textarea "x"
type textarea "9/5/2025 ESTIMATE TO REPLACE THE EVAPORATOR COIL IN THE WALK IN COOLER. ESTIMAT…"
type textarea "x"
type textarea "9/5/2025 ESTIMATE TO REPLACE THE EVAPORATOR COIL IN THE WALK IN COOLER. ESTIMAT…"
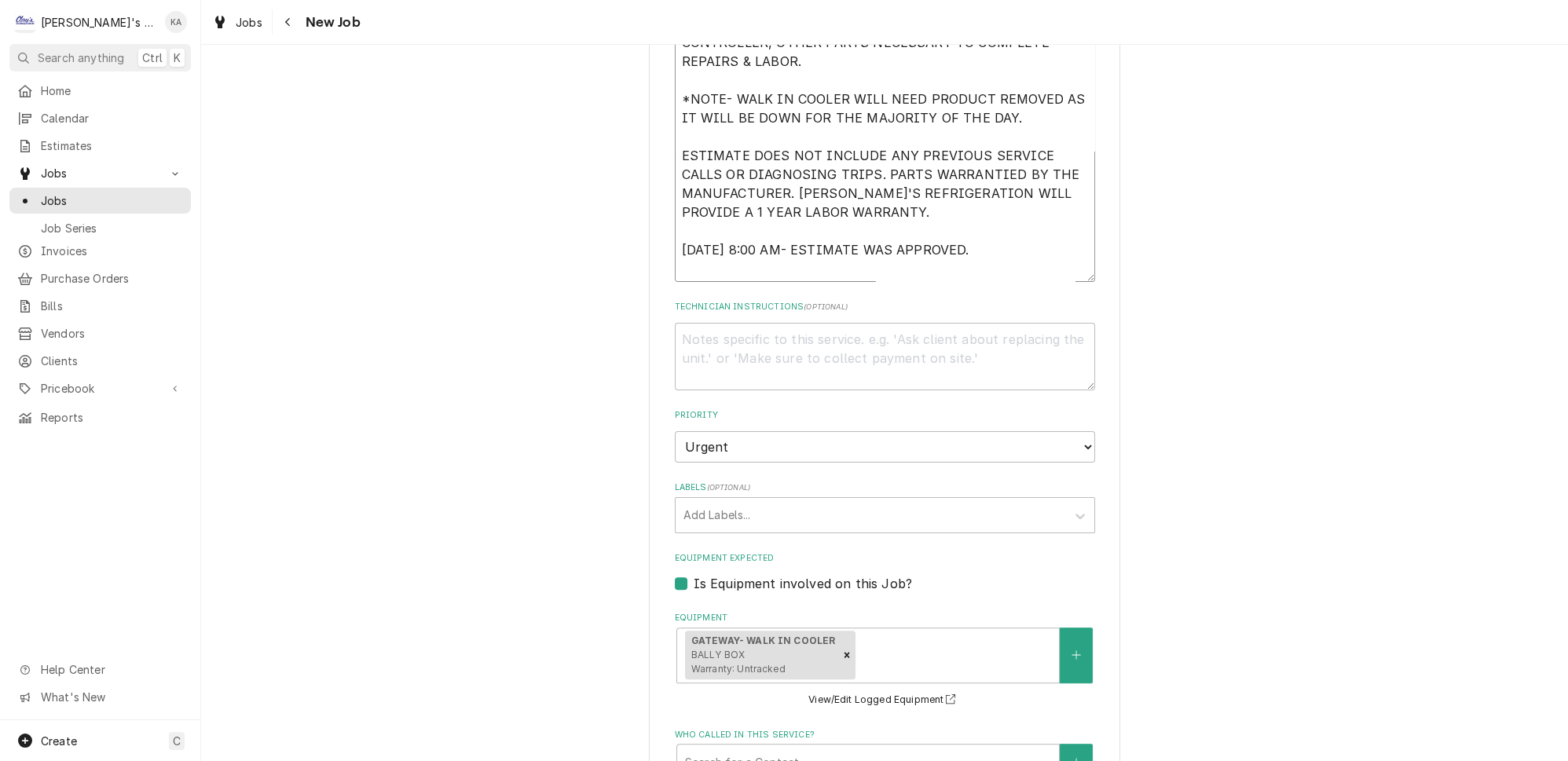
type textarea "x"
type textarea "9/5/2025 ESTIMATE TO REPLACE THE EVAPORATOR COIL IN THE WALK IN COOLER. ESTIMAT…"
type textarea "x"
type textarea "9/5/2025 ESTIMATE TO REPLACE THE EVAPORATOR COIL IN THE WALK IN COOLER. ESTIMAT…"
type textarea "x"
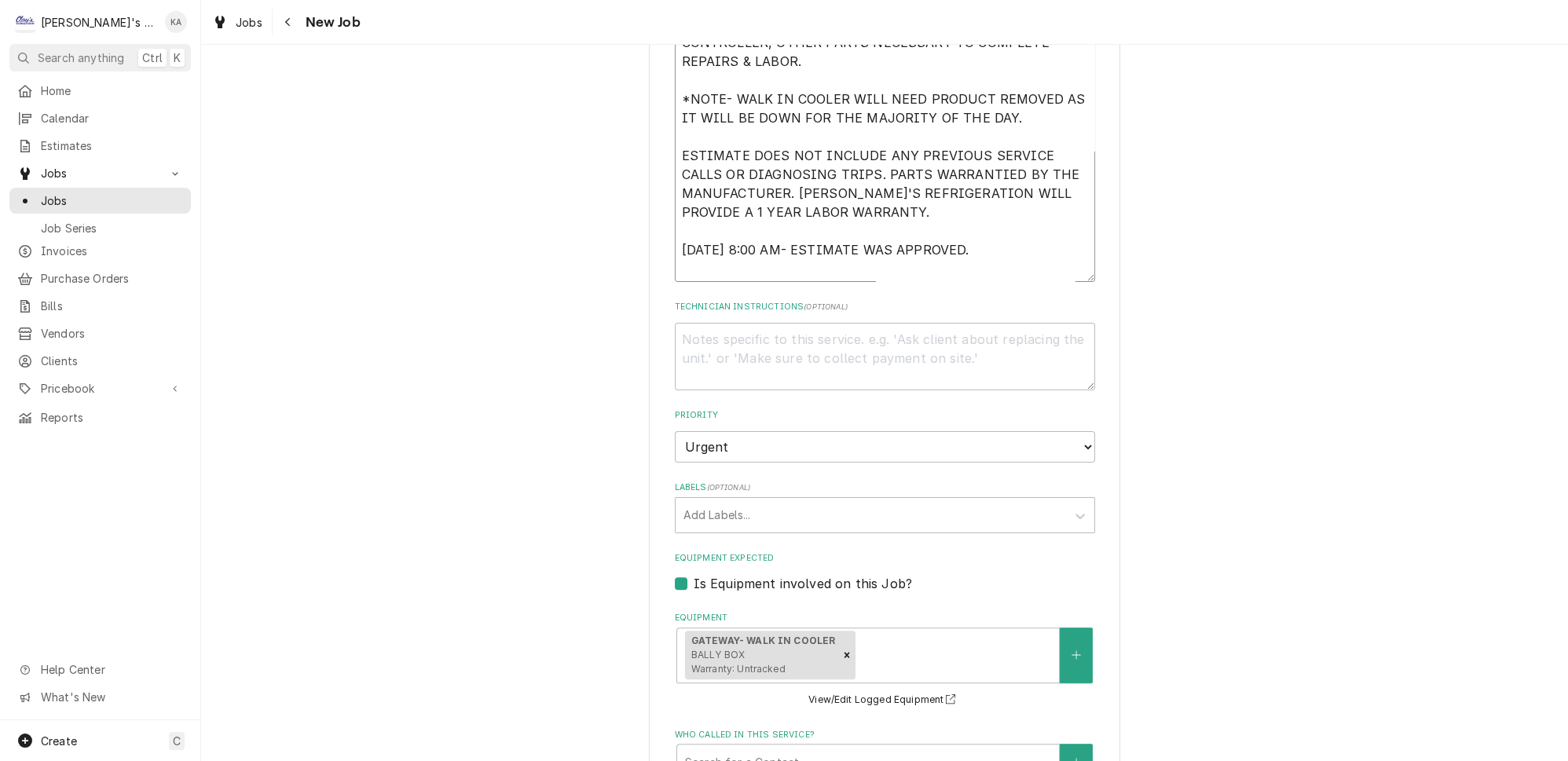
type textarea "9/5/2025 ESTIMATE TO REPLACE THE EVAPORATOR COIL IN THE WALK IN COOLER. ESTIMAT…"
type textarea "x"
type textarea "9/5/2025 ESTIMATE TO REPLACE THE EVAPORATOR COIL IN THE WALK IN COOLER. ESTIMAT…"
type textarea "x"
type textarea "9/5/2025 ESTIMATE TO REPLACE THE EVAPORATOR COIL IN THE WALK IN COOLER. ESTIMAT…"
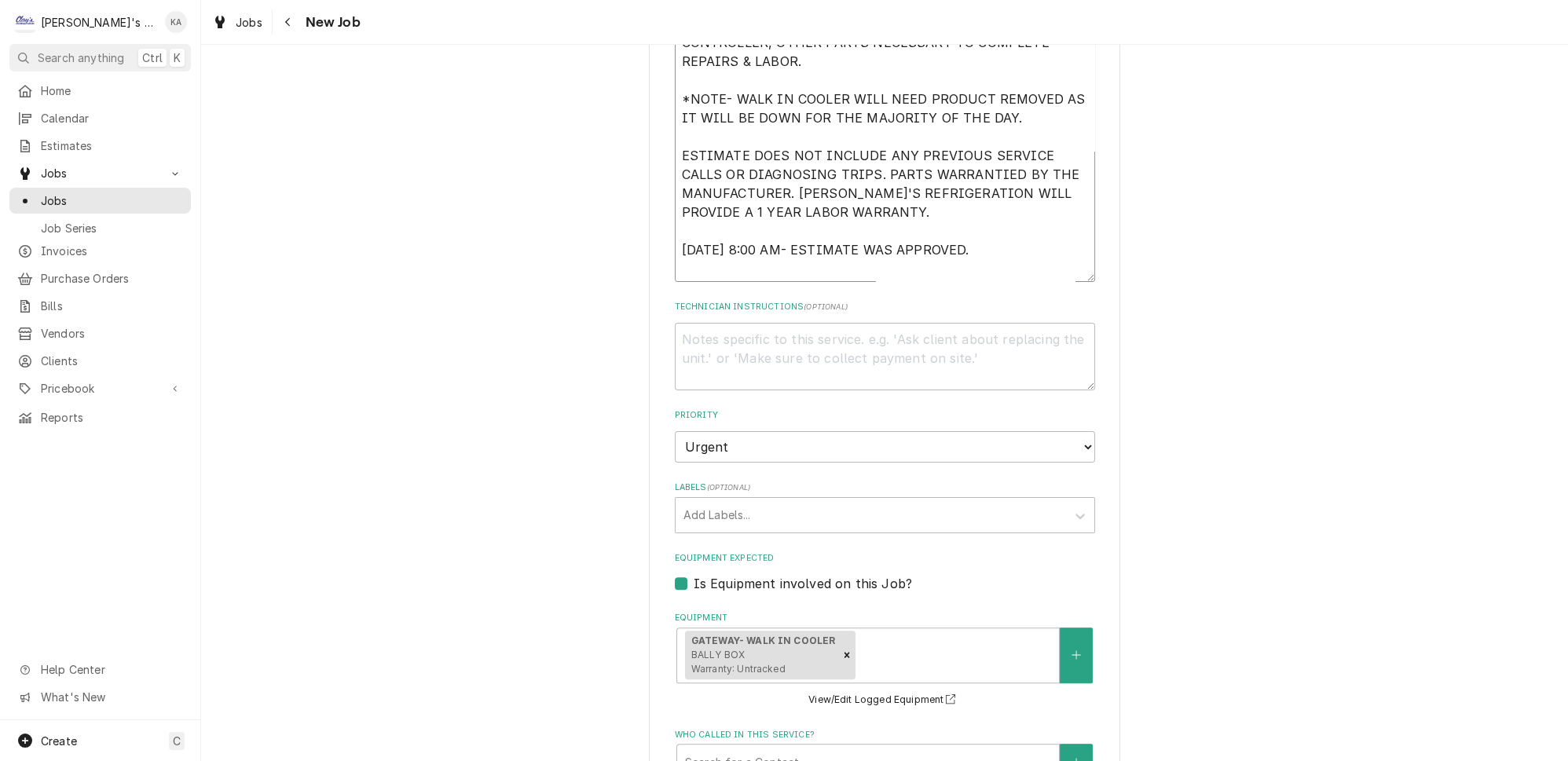
type textarea "x"
type textarea "9/5/2025 ESTIMATE TO REPLACE THE EVAPORATOR COIL IN THE WALK IN COOLER. ESTIMAT…"
type textarea "x"
type textarea "9/5/2025 ESTIMATE TO REPLACE THE EVAPORATOR COIL IN THE WALK IN COOLER. ESTIMAT…"
type textarea "x"
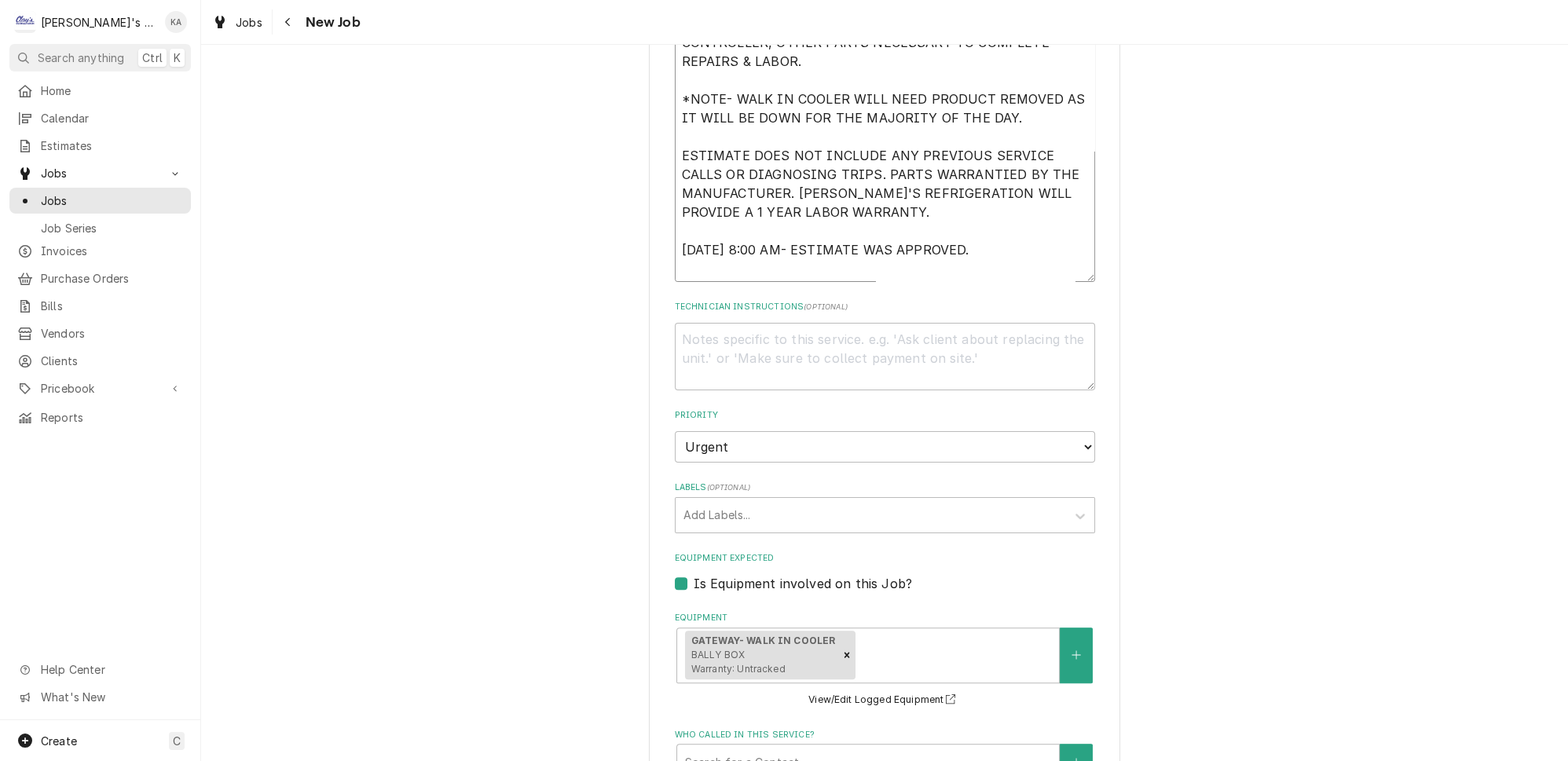
type textarea "9/5/2025 ESTIMATE TO REPLACE THE EVAPORATOR COIL IN THE WALK IN COOLER. ESTIMAT…"
type textarea "x"
type textarea "9/5/2025 ESTIMATE TO REPLACE THE EVAPORATOR COIL IN THE WALK IN COOLER. ESTIMAT…"
type textarea "x"
type textarea "9/5/2025 ESTIMATE TO REPLACE THE EVAPORATOR COIL IN THE WALK IN COOLER. ESTIMAT…"
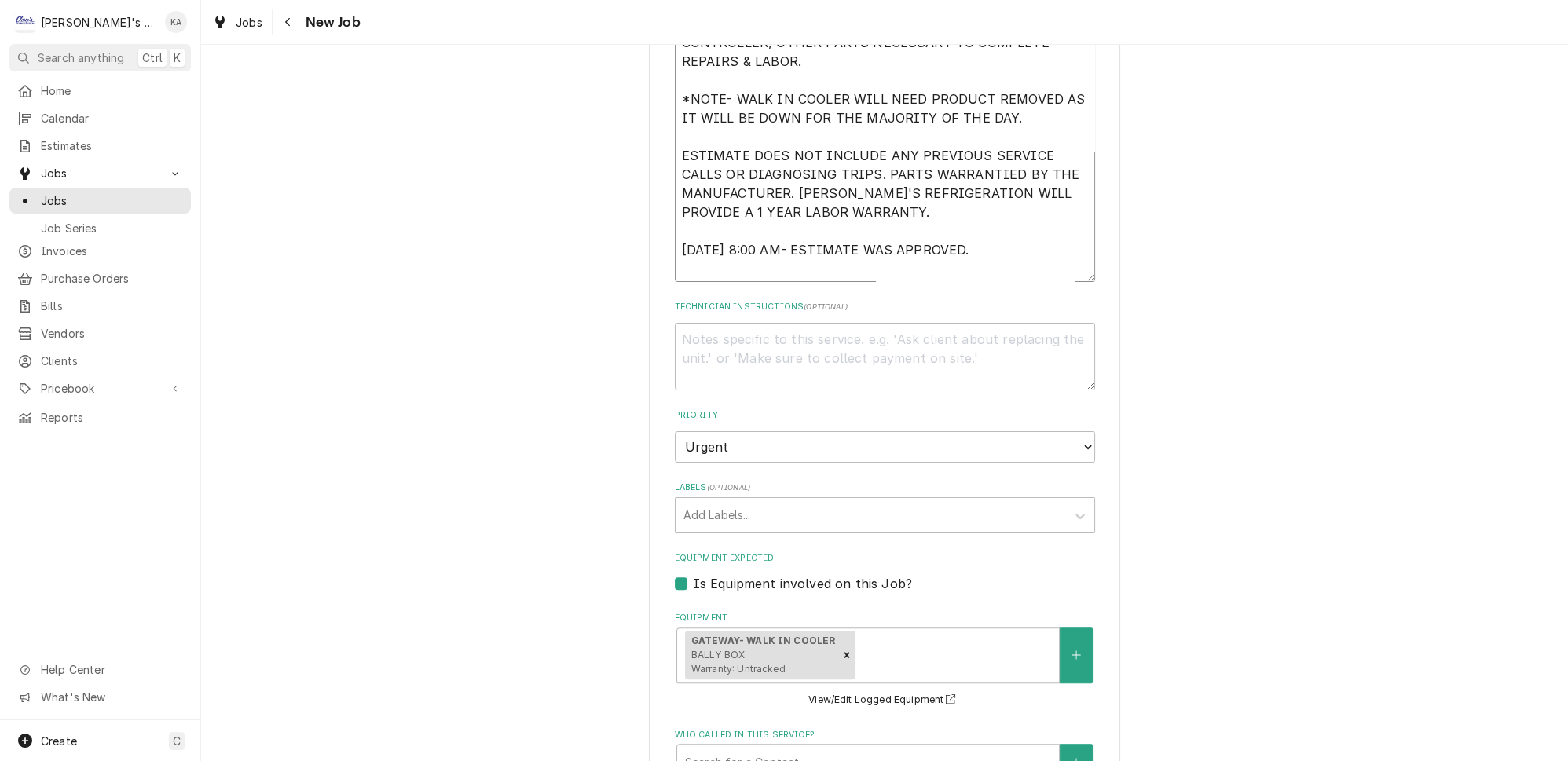
type textarea "x"
type textarea "9/5/2025 ESTIMATE TO REPLACE THE EVAPORATOR COIL IN THE WALK IN COOLER. ESTIMAT…"
type textarea "x"
type textarea "9/5/2025 ESTIMATE TO REPLACE THE EVAPORATOR COIL IN THE WALK IN COOLER. ESTIMAT…"
type textarea "x"
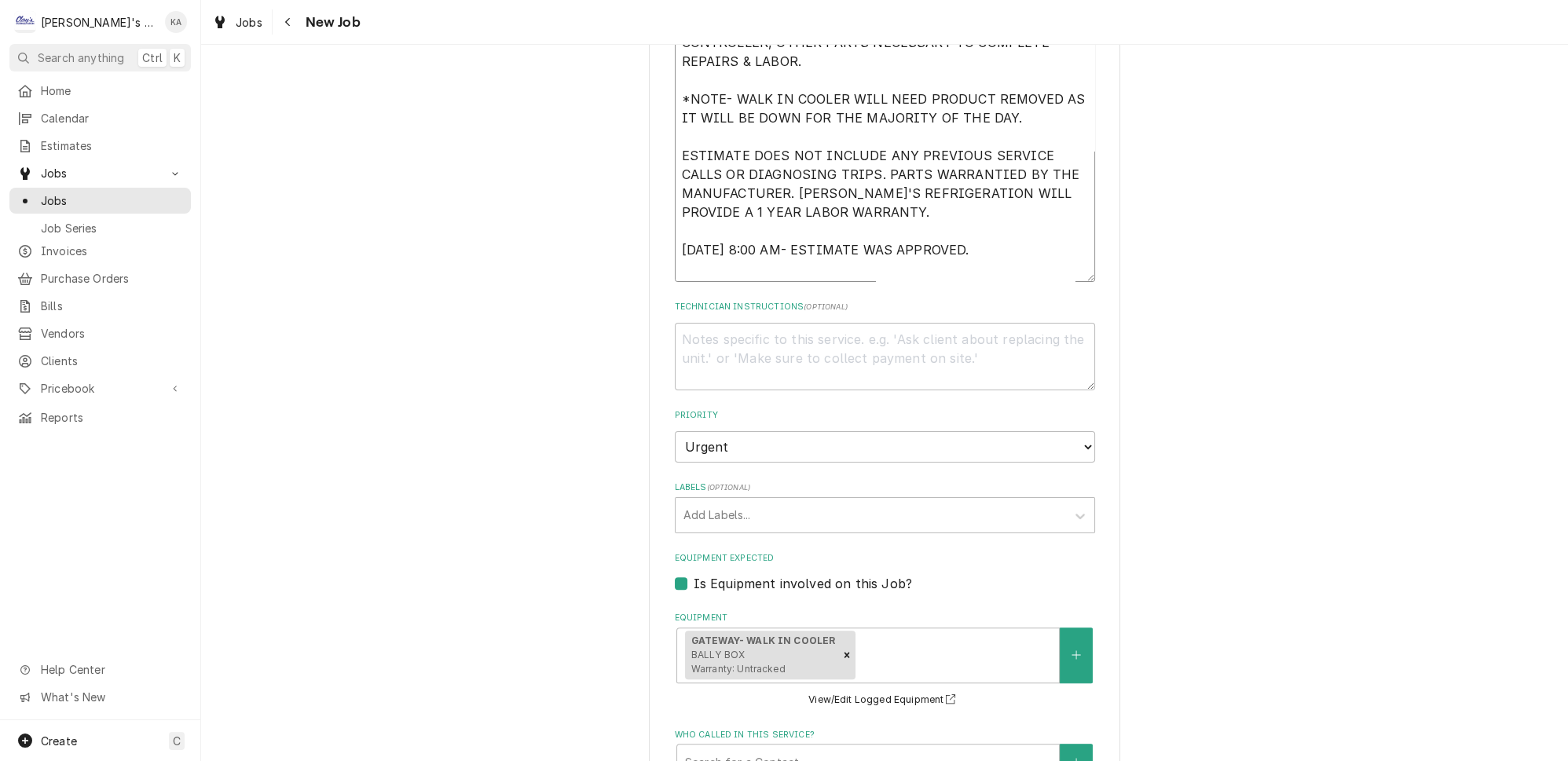
type textarea "9/5/2025 ESTIMATE TO REPLACE THE EVAPORATOR COIL IN THE WALK IN COOLER. ESTIMAT…"
type textarea "x"
type textarea "9/5/2025 ESTIMATE TO REPLACE THE EVAPORATOR COIL IN THE WALK IN COOLER. ESTIMAT…"
type textarea "x"
type textarea "9/5/2025 ESTIMATE TO REPLACE THE EVAPORATOR COIL IN THE WALK IN COOLER. ESTIMAT…"
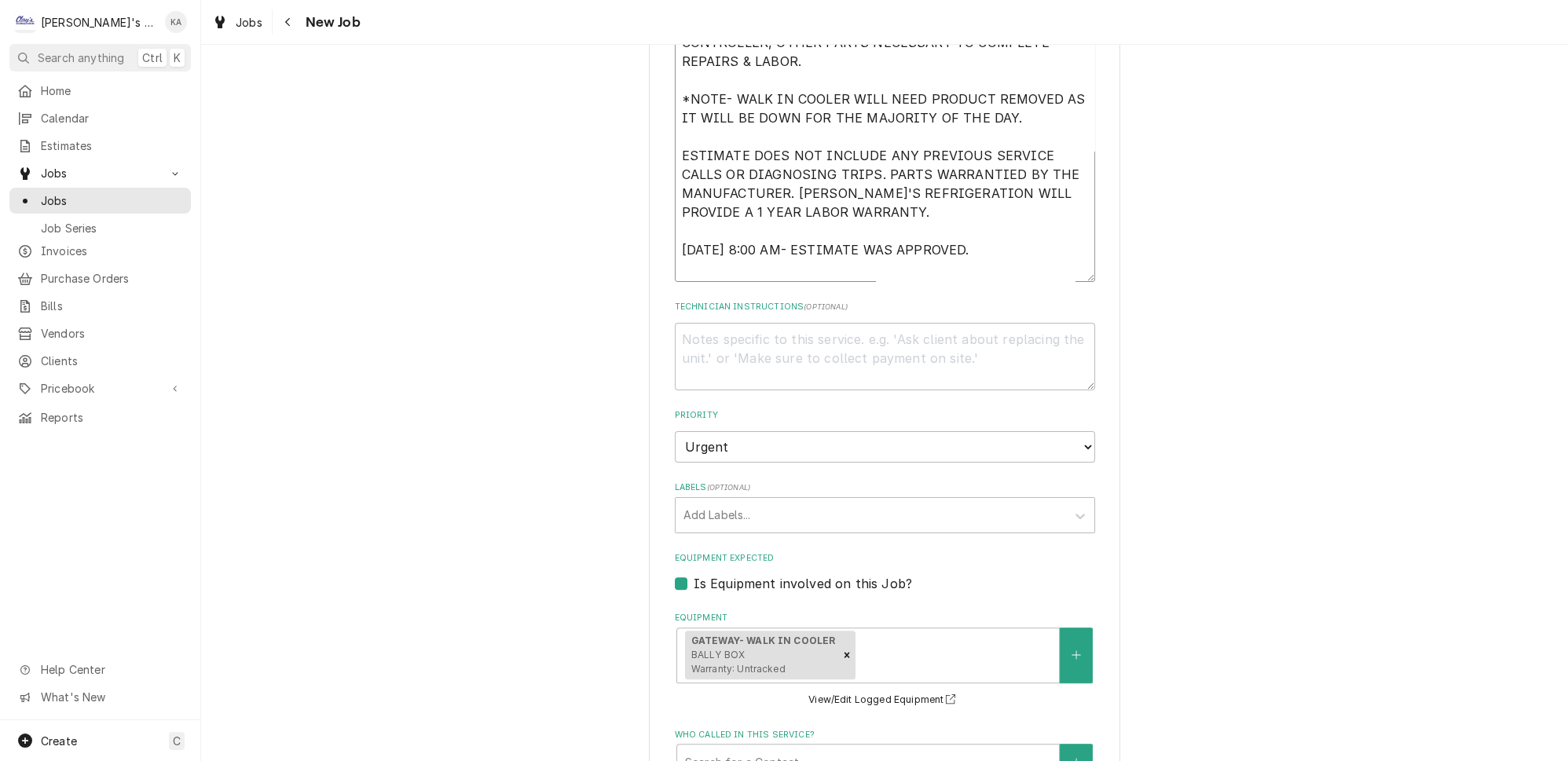
type textarea "x"
type textarea "9/5/2025 ESTIMATE TO REPLACE THE EVAPORATOR COIL IN THE WALK IN COOLER. ESTIMAT…"
type textarea "x"
type textarea "9/5/2025 ESTIMATE TO REPLACE THE EVAPORATOR COIL IN THE WALK IN COOLER. ESTIMAT…"
type textarea "x"
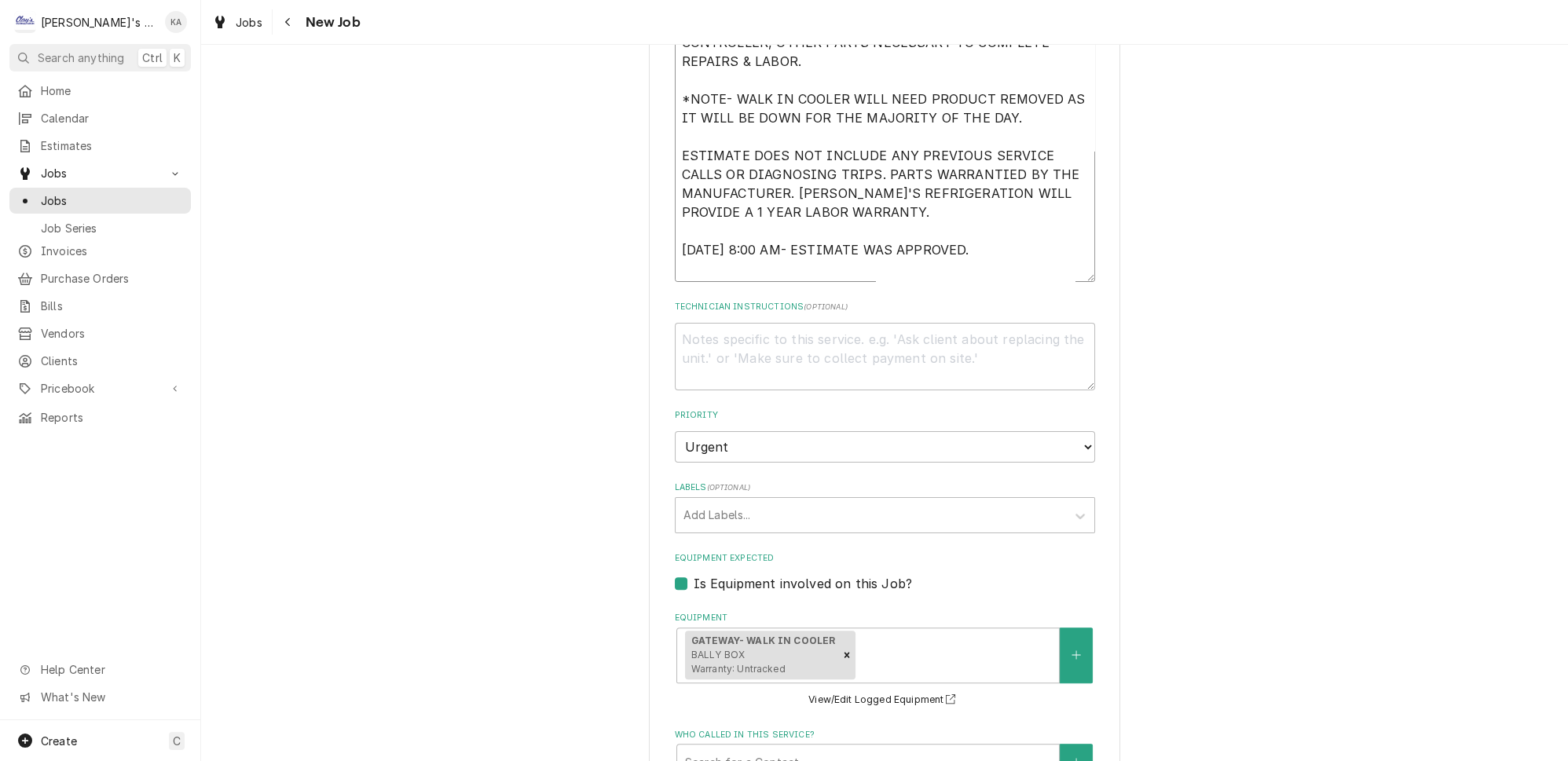
type textarea "9/5/2025 ESTIMATE TO REPLACE THE EVAPORATOR COIL IN THE WALK IN COOLER. ESTIMAT…"
type textarea "x"
type textarea "9/5/2025 ESTIMATE TO REPLACE THE EVAPORATOR COIL IN THE WALK IN COOLER. ESTIMAT…"
type textarea "x"
type textarea "9/5/2025 ESTIMATE TO REPLACE THE EVAPORATOR COIL IN THE WALK IN COOLER. ESTIMAT…"
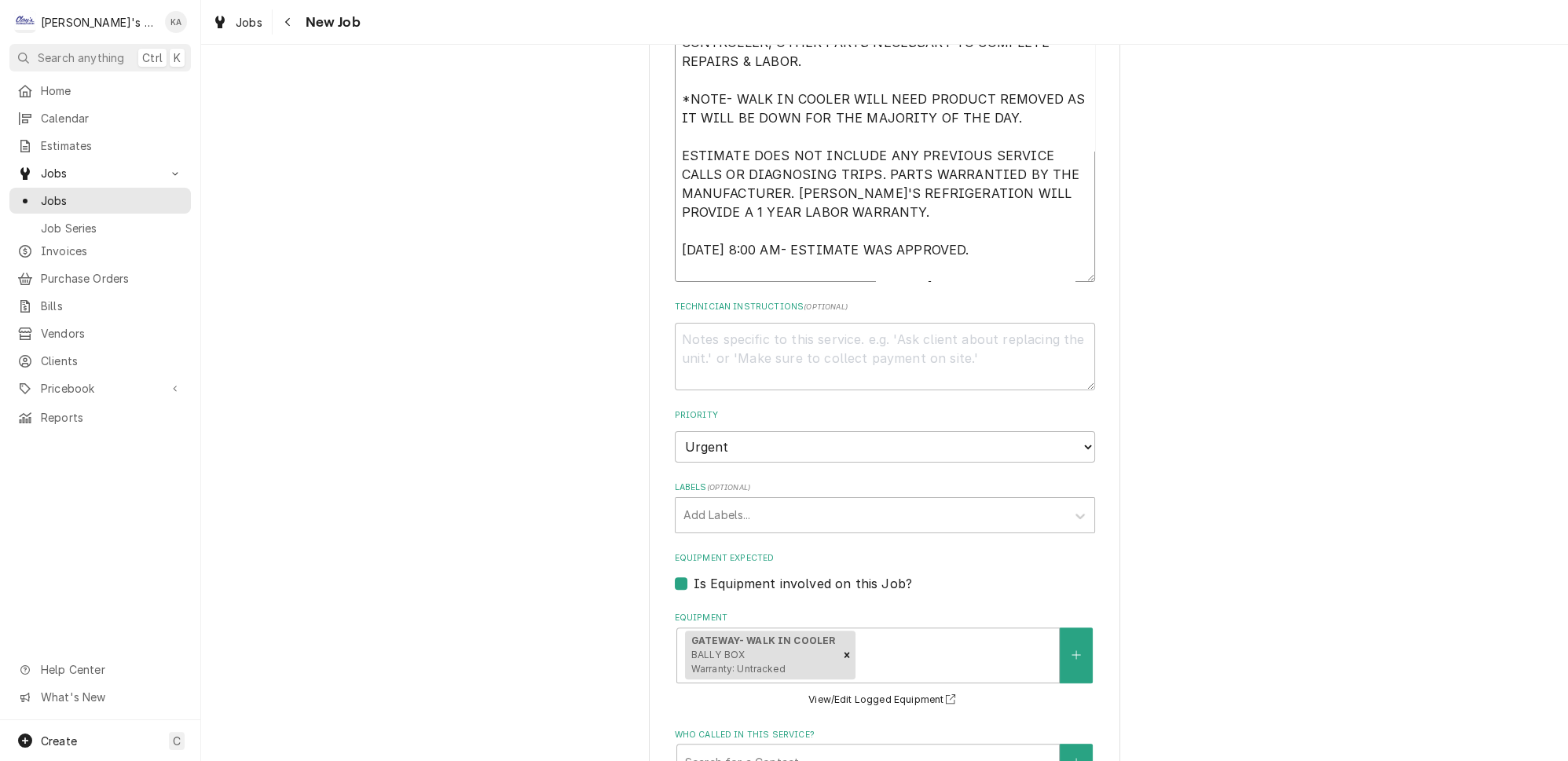
type textarea "x"
type textarea "9/5/2025 ESTIMATE TO REPLACE THE EVAPORATOR COIL IN THE WALK IN COOLER. ESTIMAT…"
type textarea "x"
type textarea "9/5/2025 ESTIMATE TO REPLACE THE EVAPORATOR COIL IN THE WALK IN COOLER. ESTIMAT…"
type textarea "x"
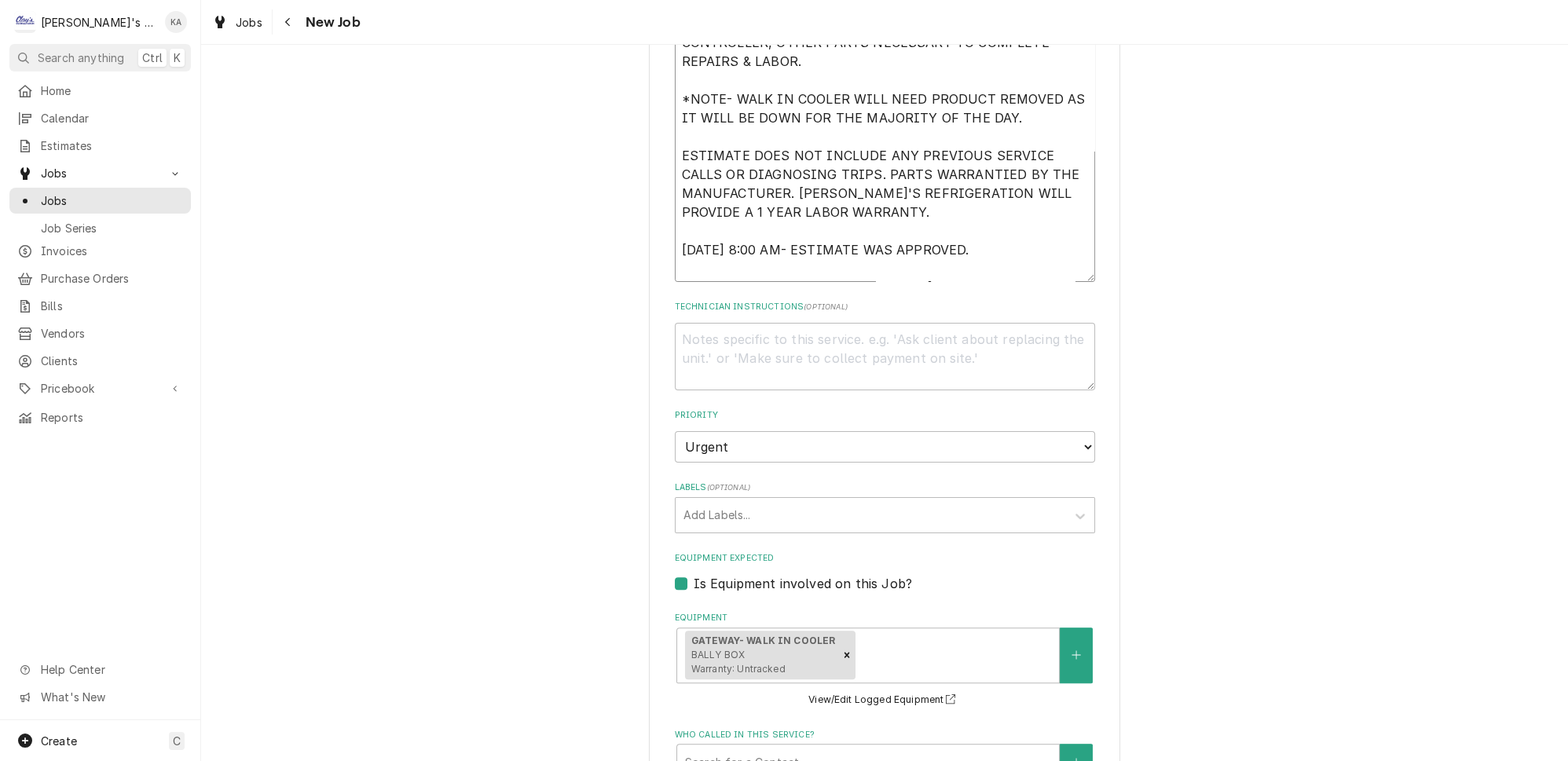
type textarea "9/5/2025 ESTIMATE TO REPLACE THE EVAPORATOR COIL IN THE WALK IN COOLER. ESTIMAT…"
type textarea "x"
type textarea "9/5/2025 ESTIMATE TO REPLACE THE EVAPORATOR COIL IN THE WALK IN COOLER. ESTIMAT…"
type textarea "x"
type textarea "9/5/2025 ESTIMATE TO REPLACE THE EVAPORATOR COIL IN THE WALK IN COOLER. ESTIMAT…"
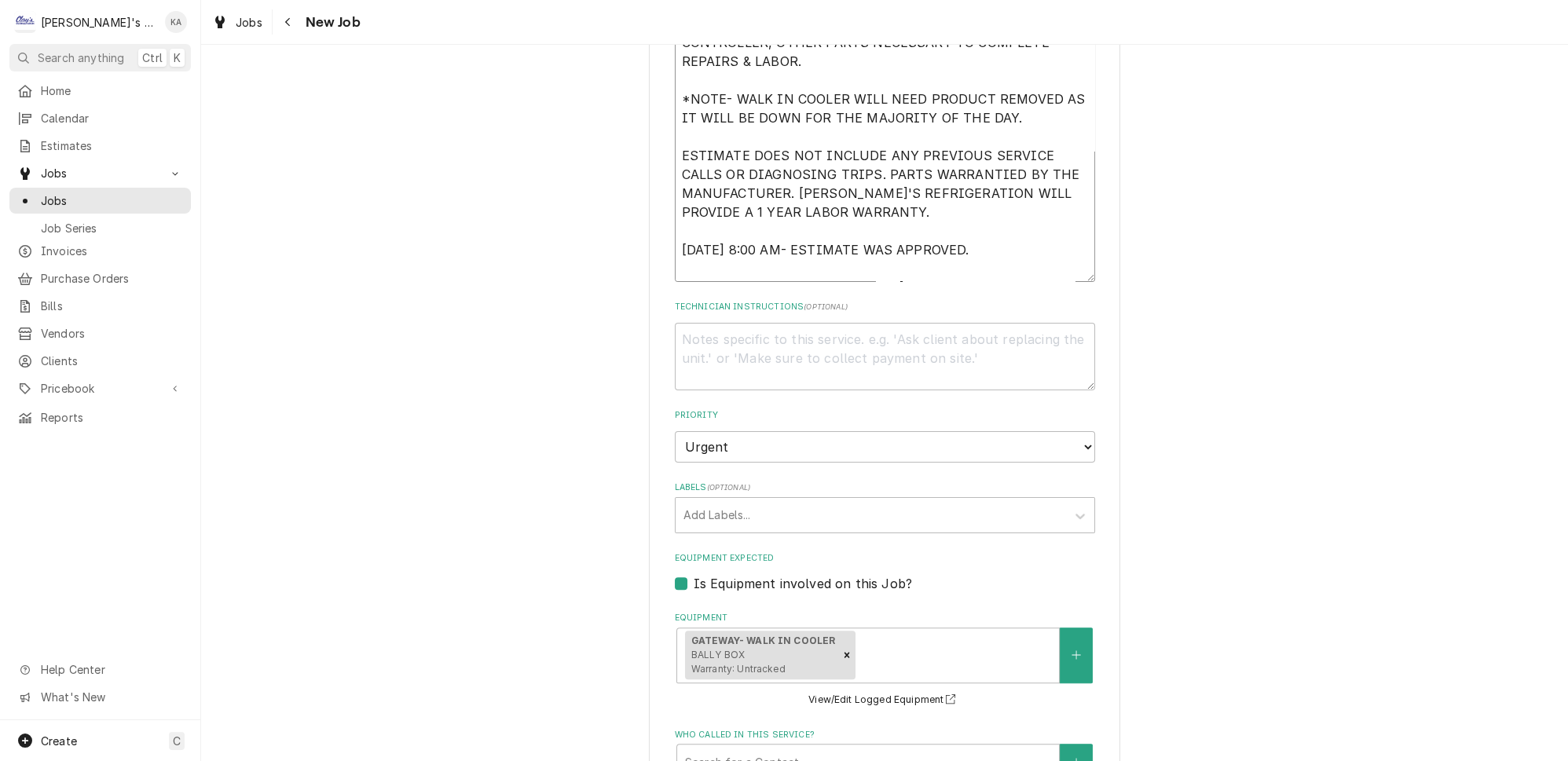
type textarea "x"
type textarea "9/5/2025 ESTIMATE TO REPLACE THE EVAPORATOR COIL IN THE WALK IN COOLER. ESTIMAT…"
type textarea "x"
type textarea "9/5/2025 ESTIMATE TO REPLACE THE EVAPORATOR COIL IN THE WALK IN COOLER. ESTIMAT…"
type textarea "x"
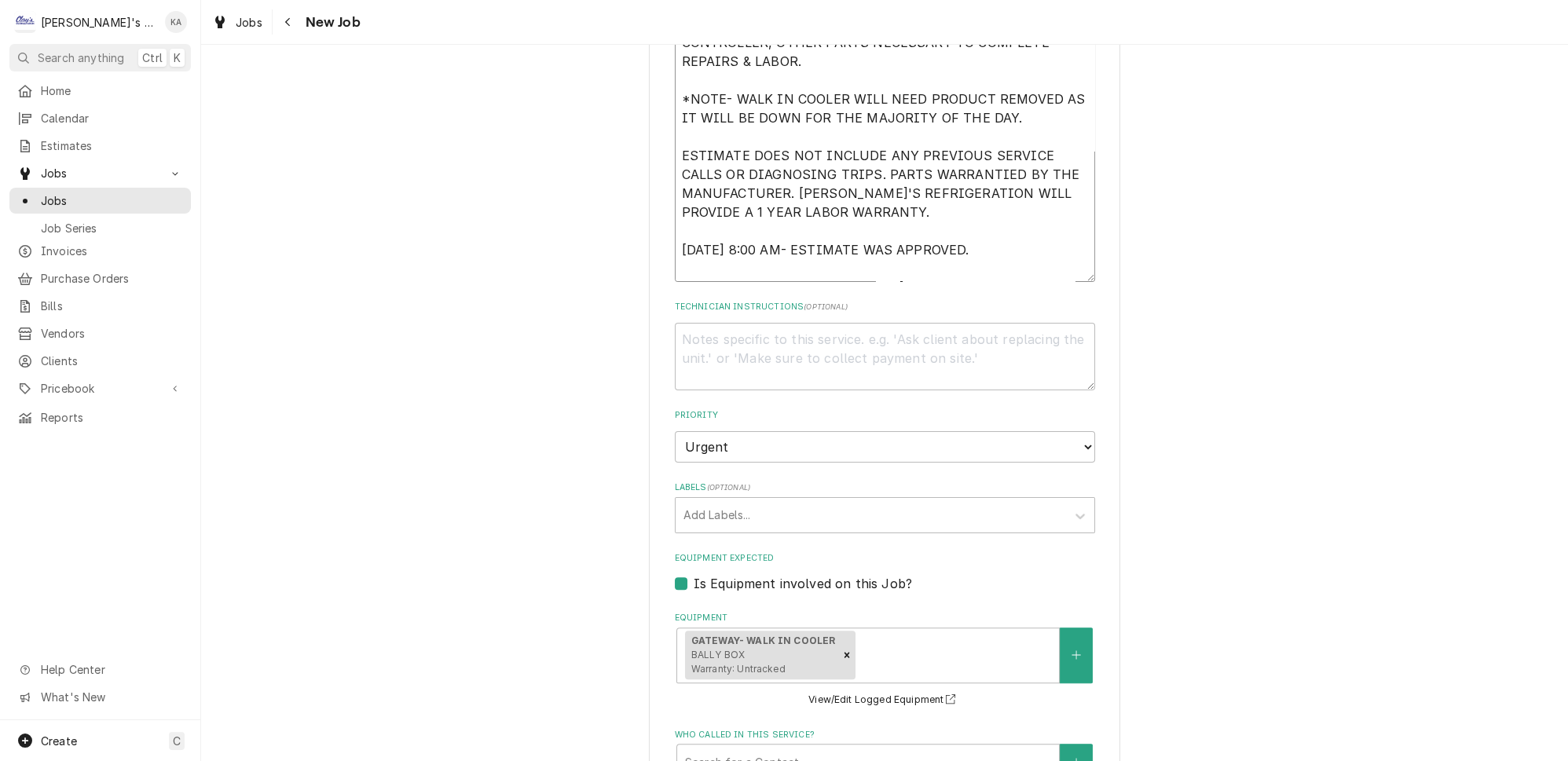
type textarea "9/5/2025 ESTIMATE TO REPLACE THE EVAPORATOR COIL IN THE WALK IN COOLER. ESTIMAT…"
type textarea "x"
type textarea "9/5/2025 ESTIMATE TO REPLACE THE EVAPORATOR COIL IN THE WALK IN COOLER. ESTIMAT…"
type textarea "x"
type textarea "9/5/2025 ESTIMATE TO REPLACE THE EVAPORATOR COIL IN THE WALK IN COOLER. ESTIMAT…"
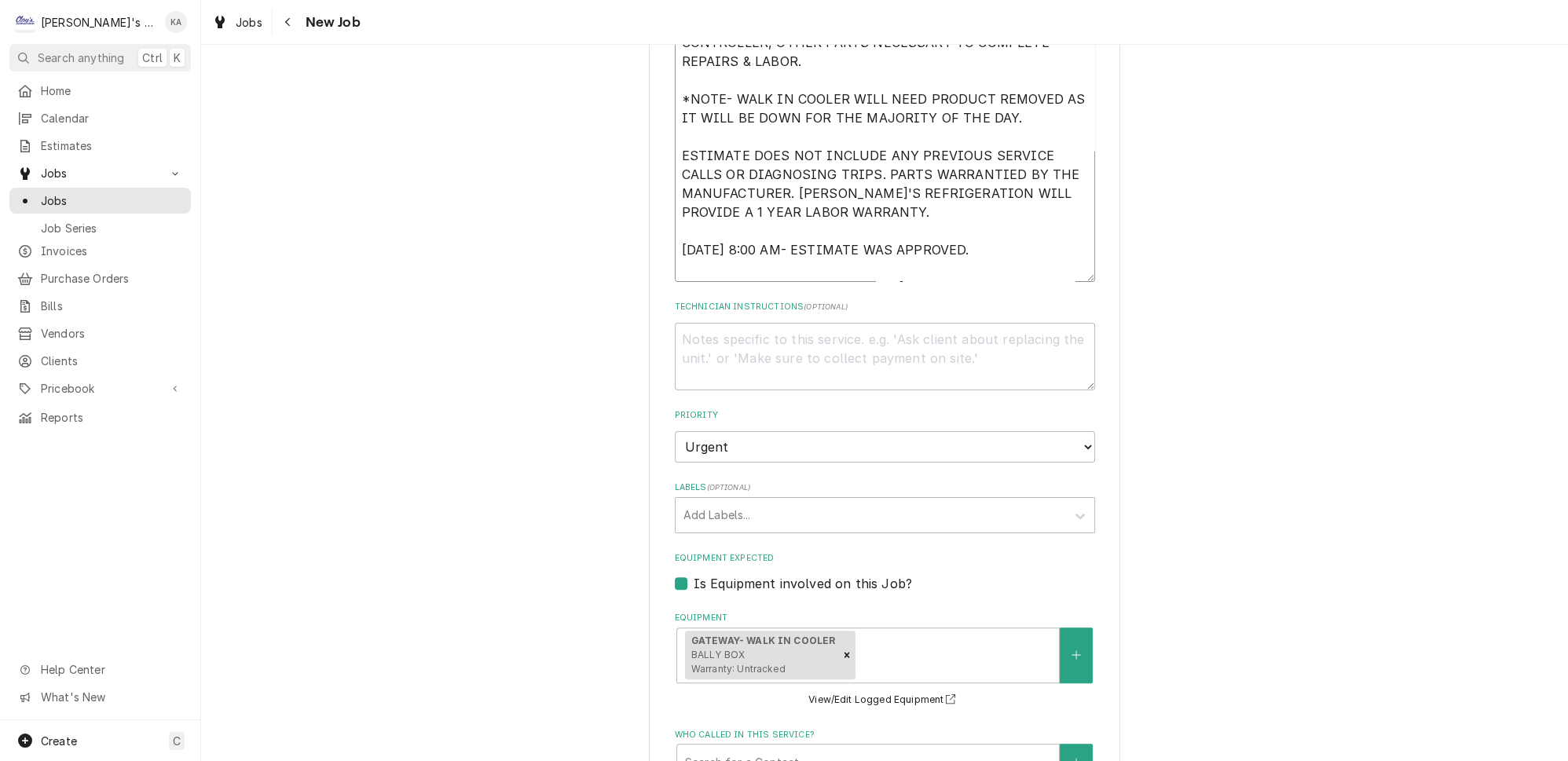
type textarea "x"
type textarea "9/5/2025 ESTIMATE TO REPLACE THE EVAPORATOR COIL IN THE WALK IN COOLER. ESTIMAT…"
type textarea "x"
type textarea "9/5/2025 ESTIMATE TO REPLACE THE EVAPORATOR COIL IN THE WALK IN COOLER. ESTIMAT…"
type textarea "x"
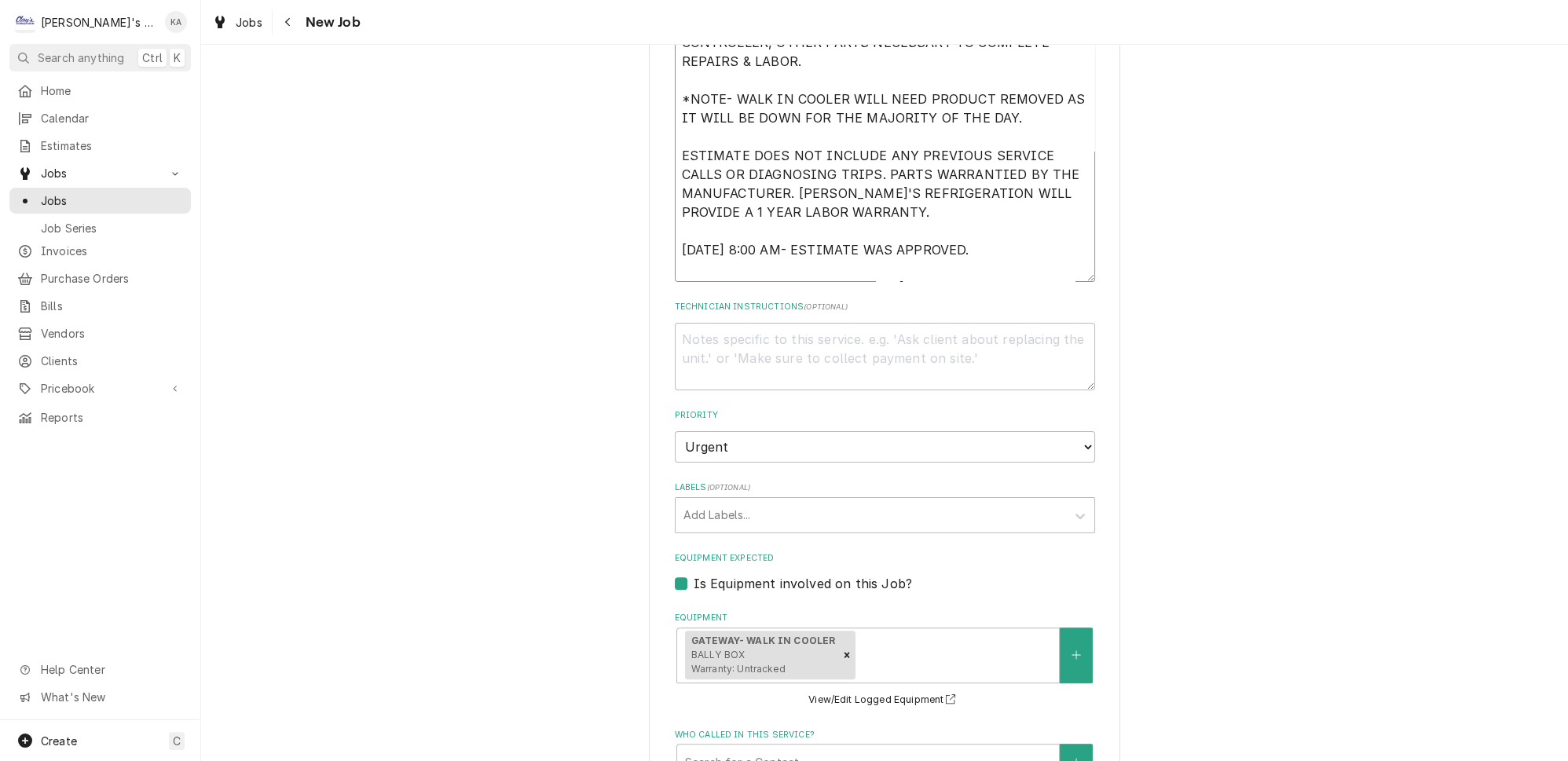
type textarea "9/5/2025 ESTIMATE TO REPLACE THE EVAPORATOR COIL IN THE WALK IN COOLER. ESTIMAT…"
type textarea "x"
type textarea "9/5/2025 ESTIMATE TO REPLACE THE EVAPORATOR COIL IN THE WALK IN COOLER. ESTIMAT…"
type textarea "x"
type textarea "9/5/2025 ESTIMATE TO REPLACE THE EVAPORATOR COIL IN THE WALK IN COOLER. ESTIMAT…"
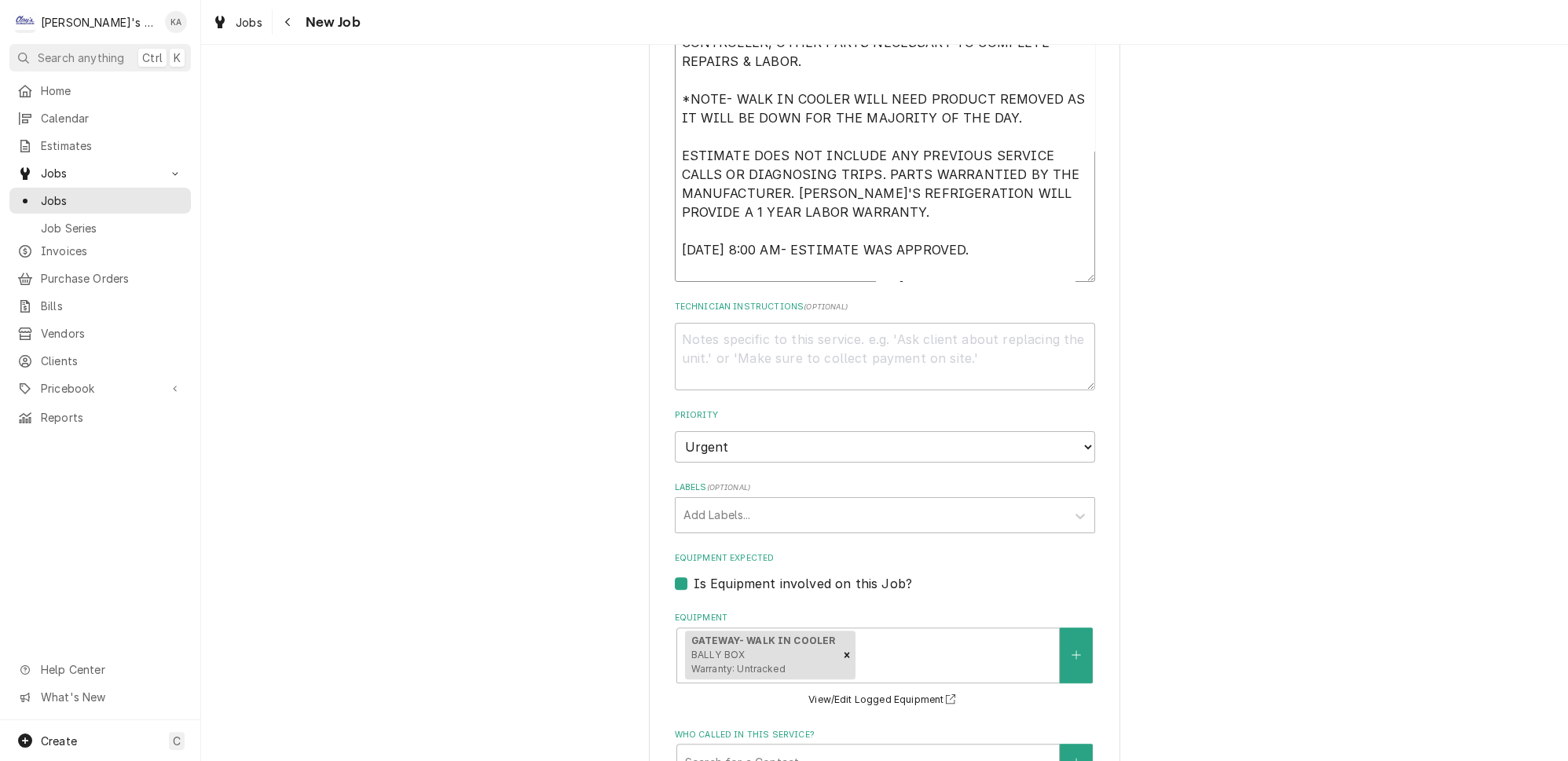
type textarea "x"
type textarea "9/5/2025 ESTIMATE TO REPLACE THE EVAPORATOR COIL IN THE WALK IN COOLER. ESTIMAT…"
type textarea "x"
type textarea "9/5/2025 ESTIMATE TO REPLACE THE EVAPORATOR COIL IN THE WALK IN COOLER. ESTIMAT…"
type textarea "x"
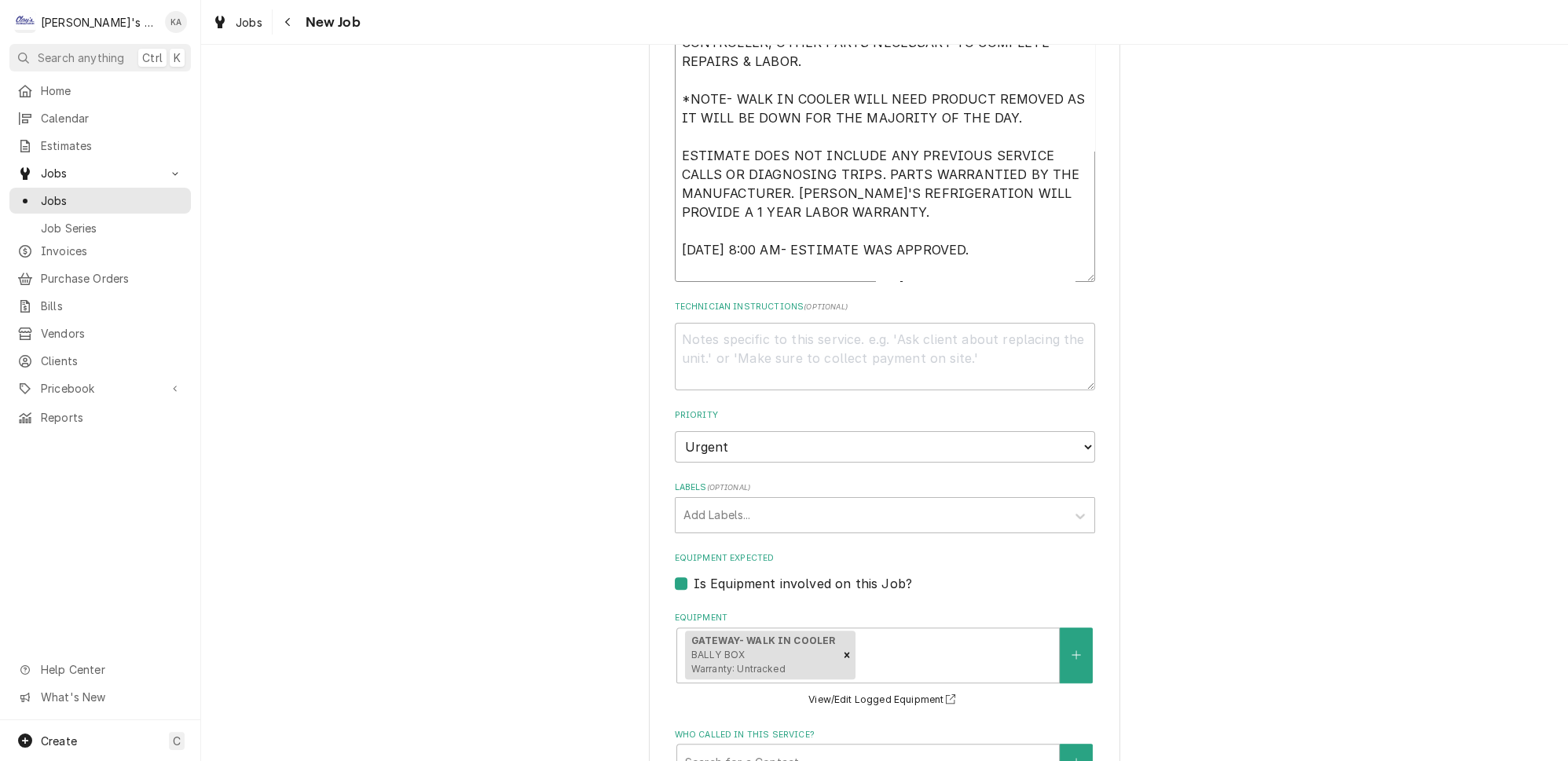
type textarea "9/5/2025 ESTIMATE TO REPLACE THE EVAPORATOR COIL IN THE WALK IN COOLER. ESTIMAT…"
type textarea "x"
type textarea "9/5/2025 ESTIMATE TO REPLACE THE EVAPORATOR COIL IN THE WALK IN COOLER. ESTIMAT…"
type textarea "x"
type textarea "9/5/2025 ESTIMATE TO REPLACE THE EVAPORATOR COIL IN THE WALK IN COOLER. ESTIMAT…"
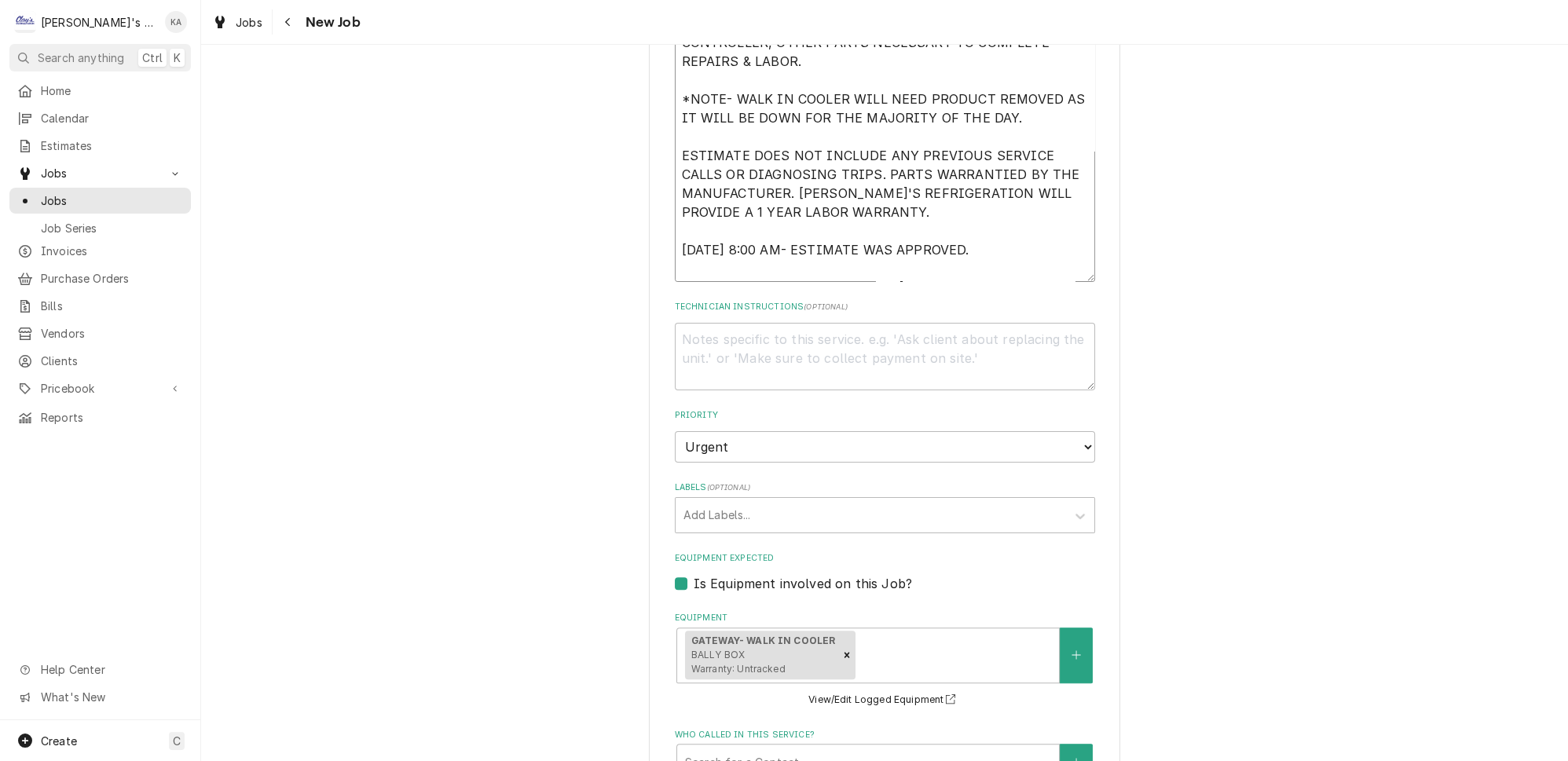
type textarea "x"
type textarea "9/5/2025 ESTIMATE TO REPLACE THE EVAPORATOR COIL IN THE WALK IN COOLER. ESTIMAT…"
type textarea "x"
type textarea "9/5/2025 ESTIMATE TO REPLACE THE EVAPORATOR COIL IN THE WALK IN COOLER. ESTIMAT…"
type textarea "x"
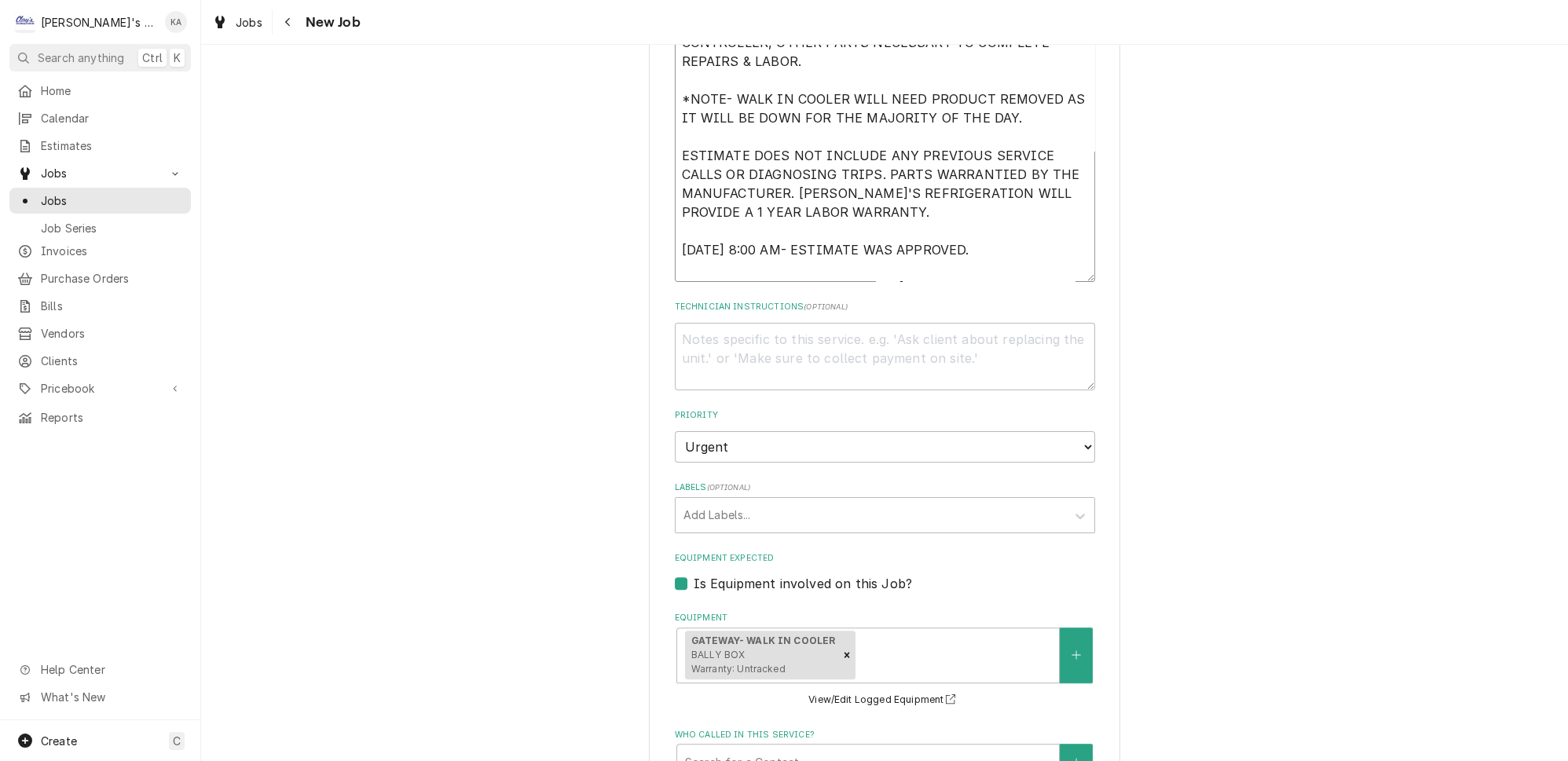
type textarea "9/5/2025 ESTIMATE TO REPLACE THE EVAPORATOR COIL IN THE WALK IN COOLER. ESTIMAT…"
type textarea "x"
type textarea "9/5/2025 ESTIMATE TO REPLACE THE EVAPORATOR COIL IN THE WALK IN COOLER. ESTIMAT…"
type textarea "x"
type textarea "9/5/2025 ESTIMATE TO REPLACE THE EVAPORATOR COIL IN THE WALK IN COOLER. ESTIMAT…"
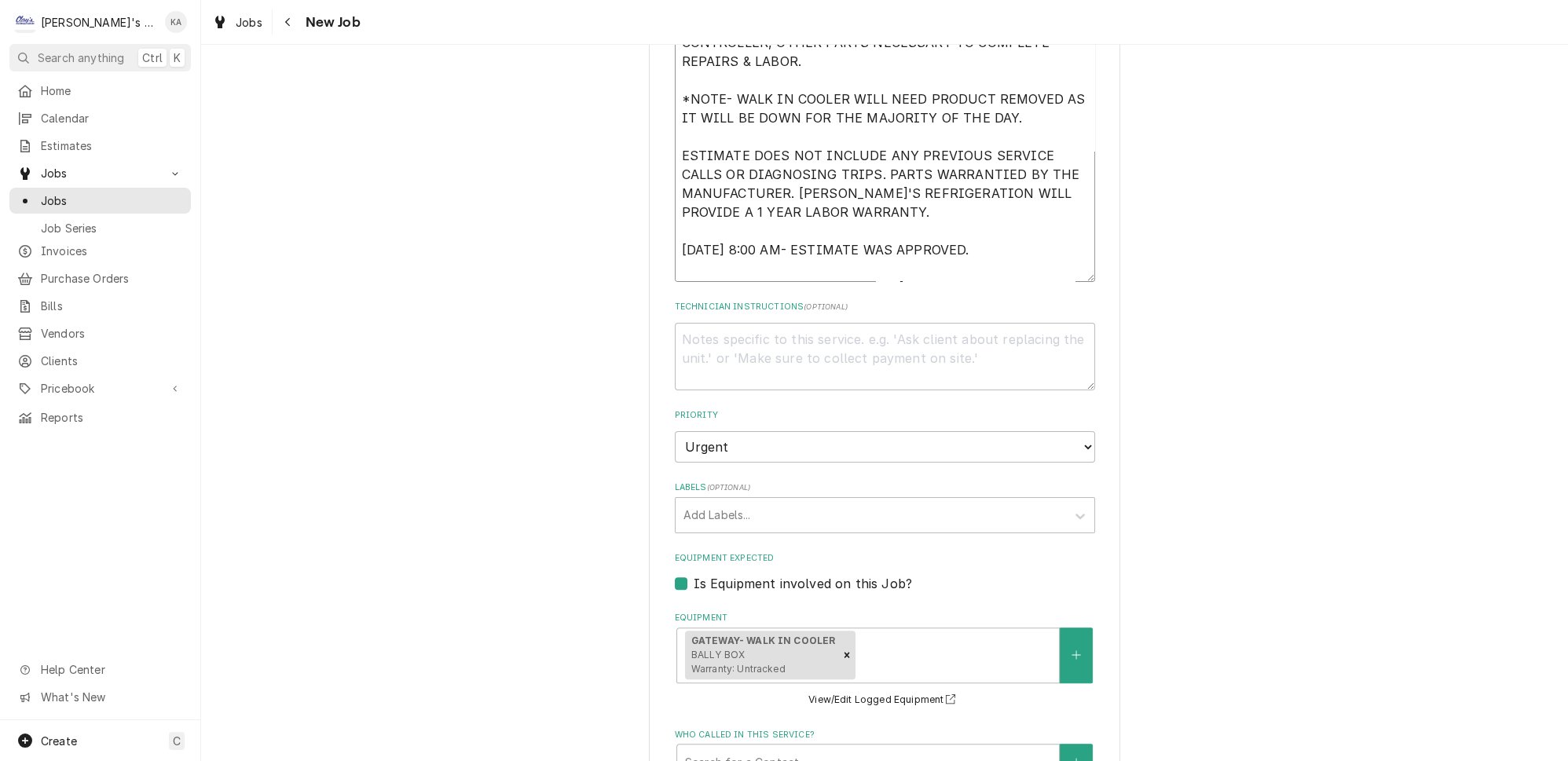
type textarea "x"
type textarea "9/5/2025 ESTIMATE TO REPLACE THE EVAPORATOR COIL IN THE WALK IN COOLER. ESTIMAT…"
type textarea "x"
type textarea "9/5/2025 ESTIMATE TO REPLACE THE EVAPORATOR COIL IN THE WALK IN COOLER. ESTIMAT…"
type textarea "x"
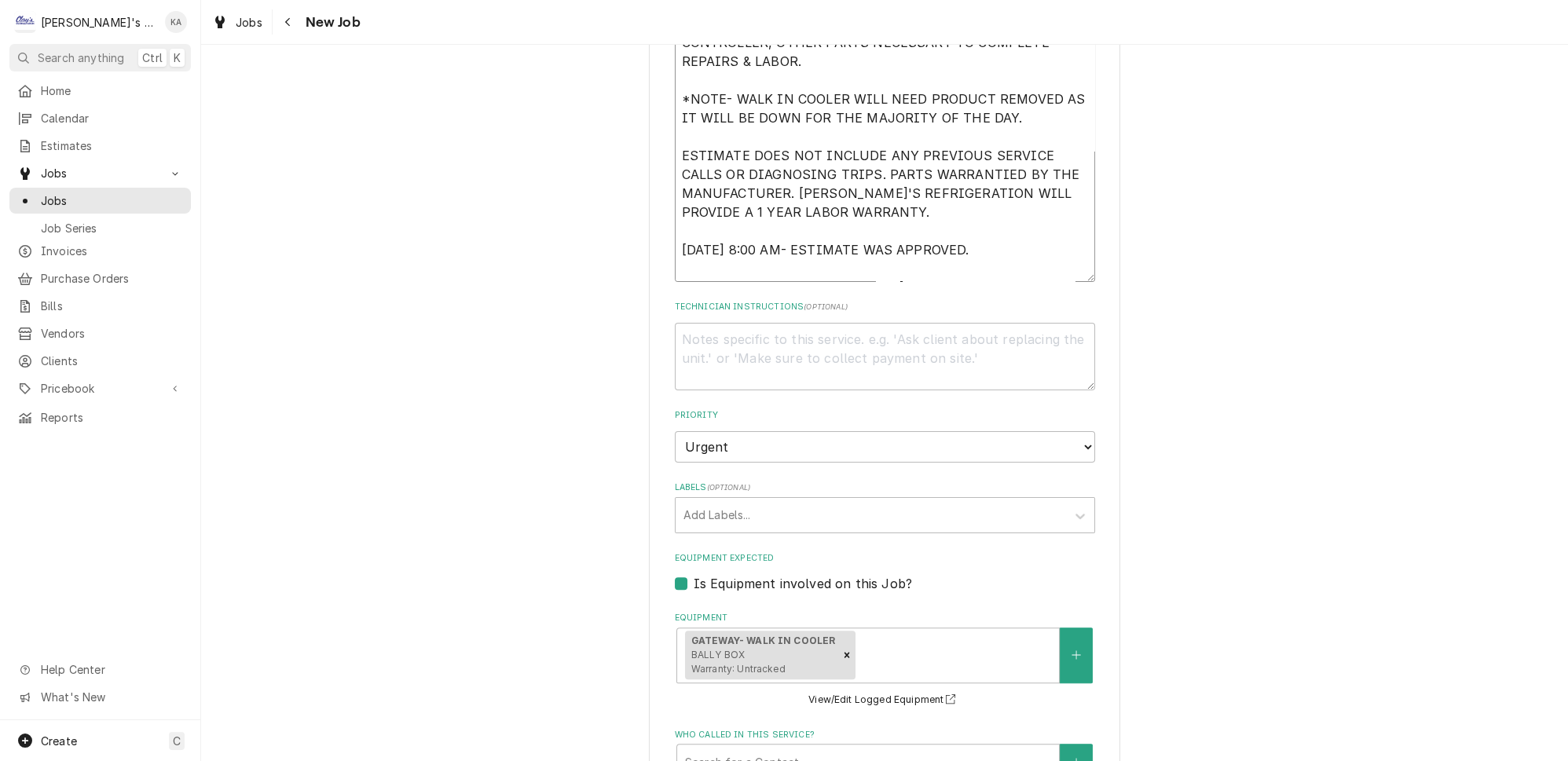
type textarea "9/5/2025 ESTIMATE TO REPLACE THE EVAPORATOR COIL IN THE WALK IN COOLER. ESTIMAT…"
type textarea "x"
type textarea "9/5/2025 ESTIMATE TO REPLACE THE EVAPORATOR COIL IN THE WALK IN COOLER. ESTIMAT…"
type textarea "x"
type textarea "9/5/2025 ESTIMATE TO REPLACE THE EVAPORATOR COIL IN THE WALK IN COOLER. ESTIMAT…"
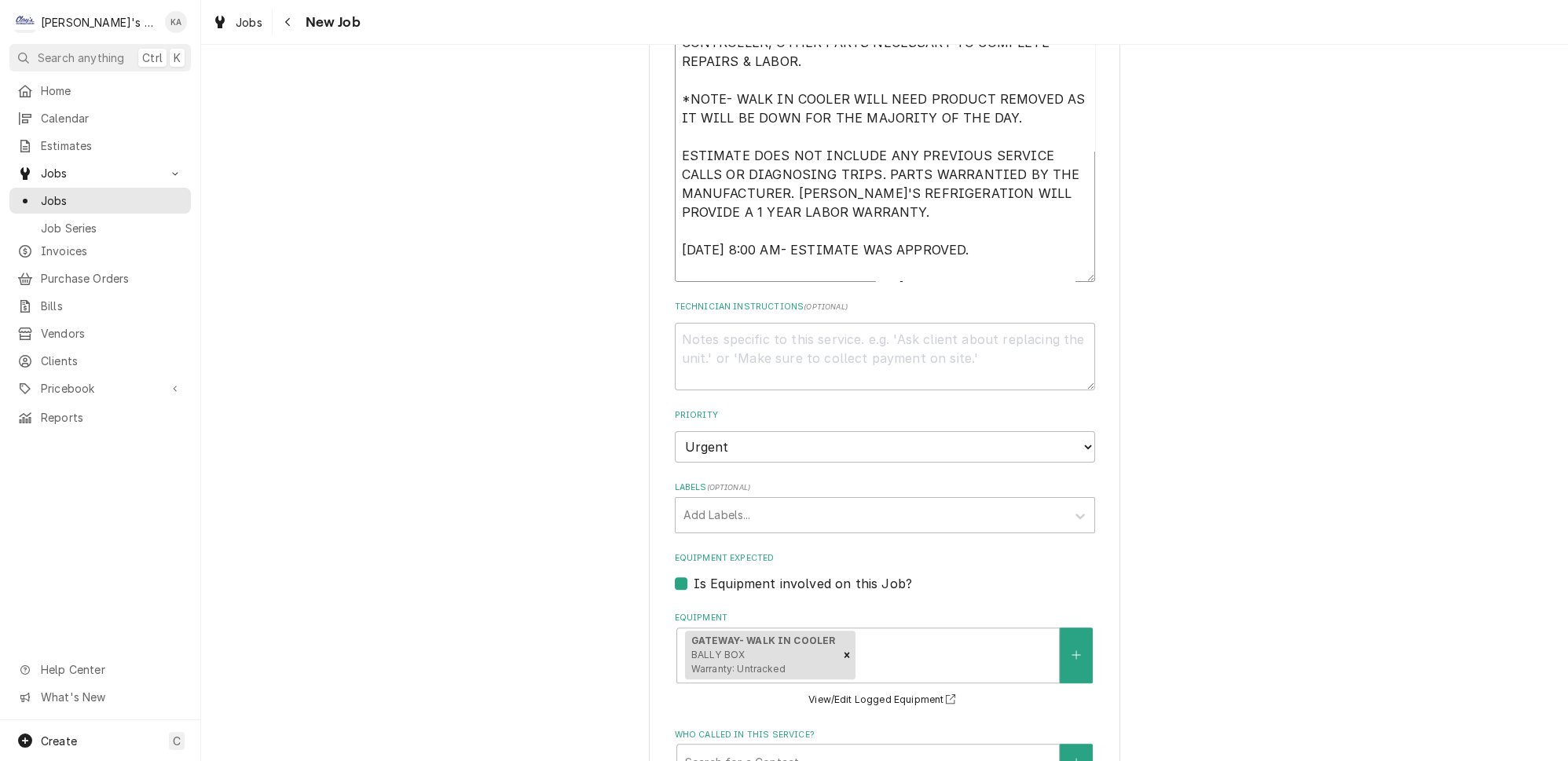
type textarea "x"
type textarea "9/5/2025 ESTIMATE TO REPLACE THE EVAPORATOR COIL IN THE WALK IN COOLER. ESTIMAT…"
type textarea "x"
type textarea "9/5/2025 ESTIMATE TO REPLACE THE EVAPORATOR COIL IN THE WALK IN COOLER. ESTIMAT…"
type textarea "x"
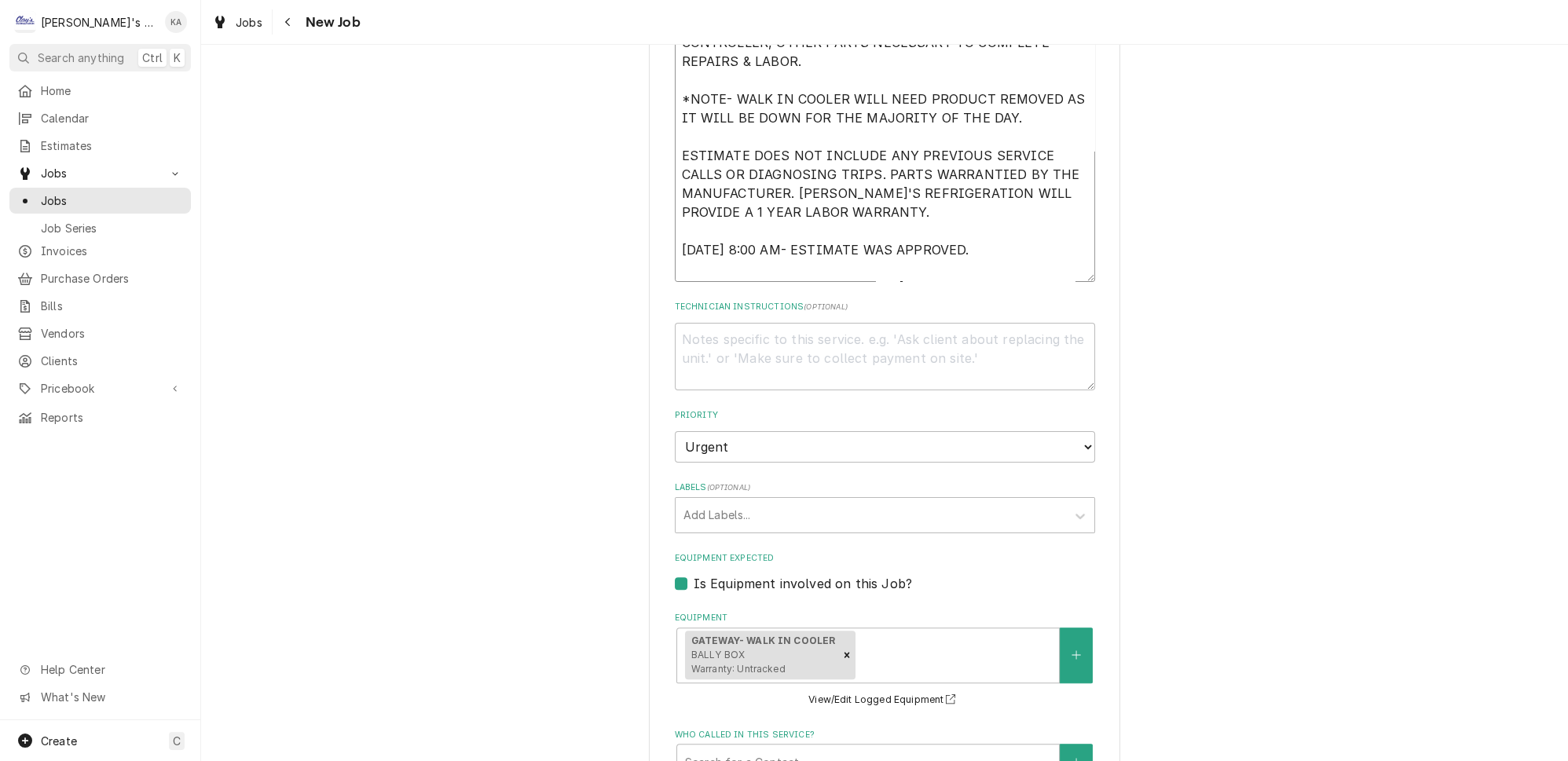
type textarea "9/5/2025 ESTIMATE TO REPLACE THE EVAPORATOR COIL IN THE WALK IN COOLER. ESTIMAT…"
type textarea "x"
type textarea "9/5/2025 ESTIMATE TO REPLACE THE EVAPORATOR COIL IN THE WALK IN COOLER. ESTIMAT…"
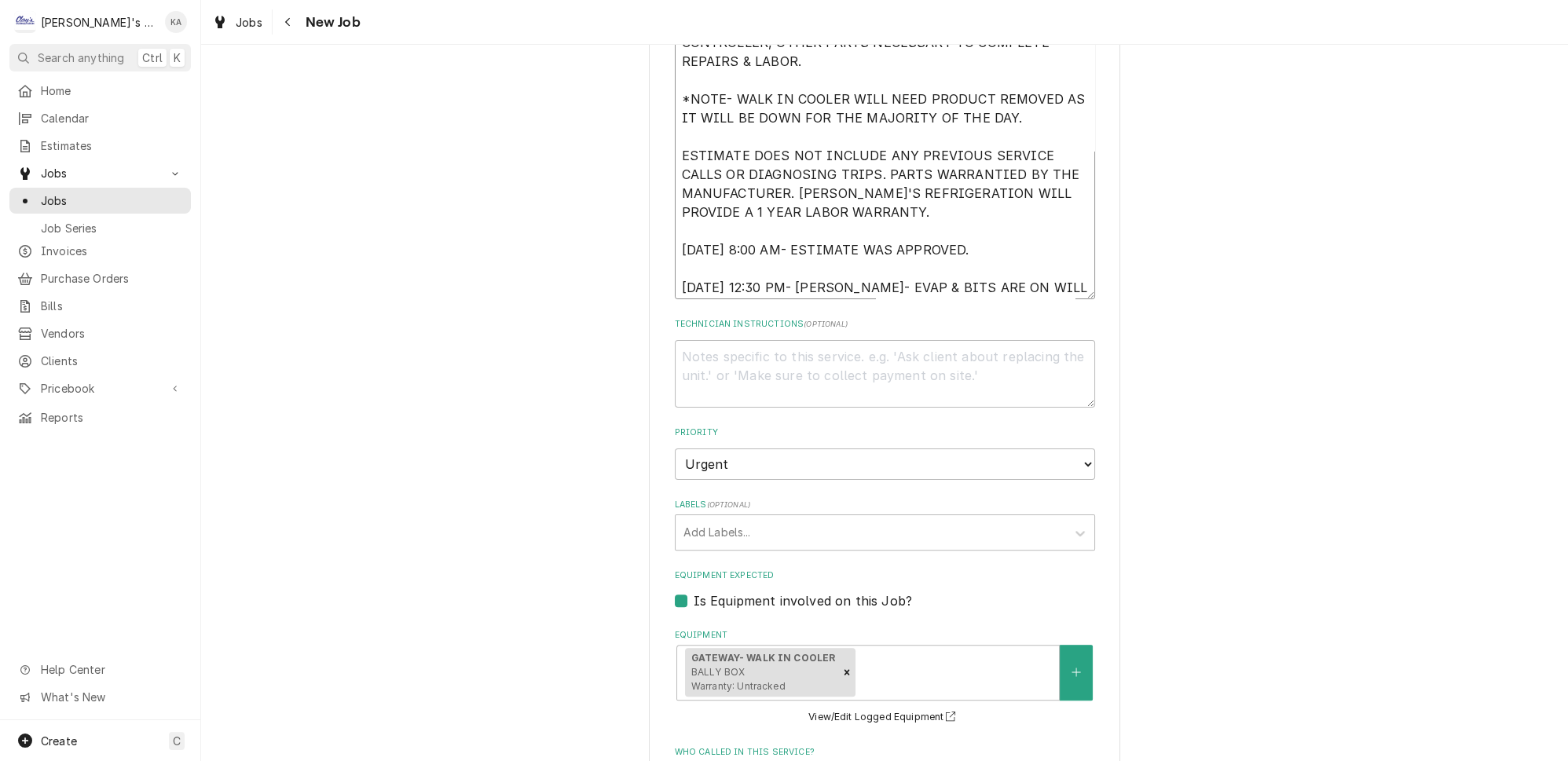
type textarea "x"
type textarea "9/5/2025 ESTIMATE TO REPLACE THE EVAPORATOR COIL IN THE WALK IN COOLER. ESTIMAT…"
type textarea "x"
type textarea "9/5/2025 ESTIMATE TO REPLACE THE EVAPORATOR COIL IN THE WALK IN COOLER. ESTIMAT…"
type textarea "x"
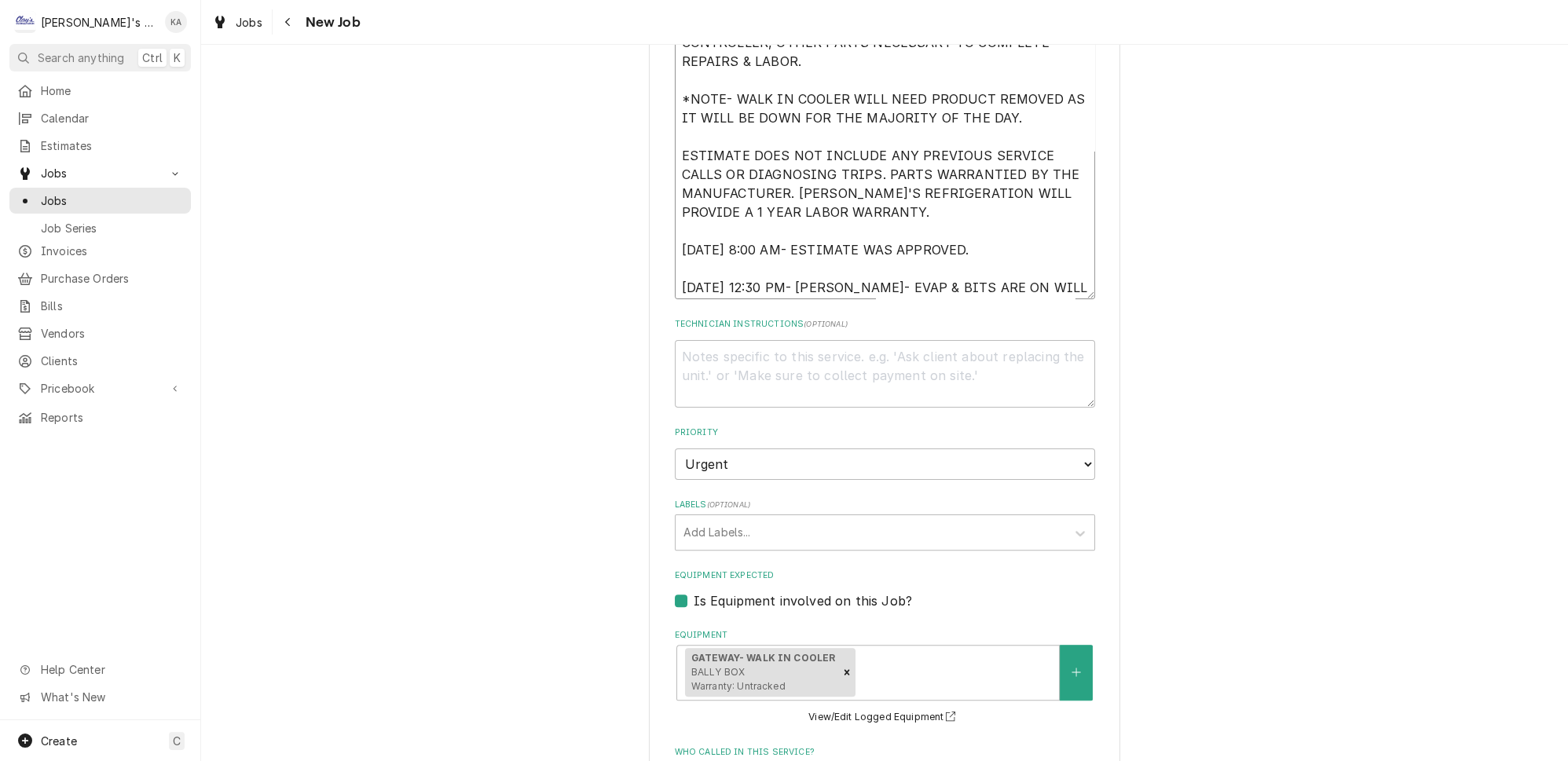
type textarea "9/5/2025 ESTIMATE TO REPLACE THE EVAPORATOR COIL IN THE WALK IN COOLER. ESTIMAT…"
type textarea "x"
type textarea "9/5/2025 ESTIMATE TO REPLACE THE EVAPORATOR COIL IN THE WALK IN COOLER. ESTIMAT…"
type textarea "x"
type textarea "9/5/2025 ESTIMATE TO REPLACE THE EVAPORATOR COIL IN THE WALK IN COOLER. ESTIMAT…"
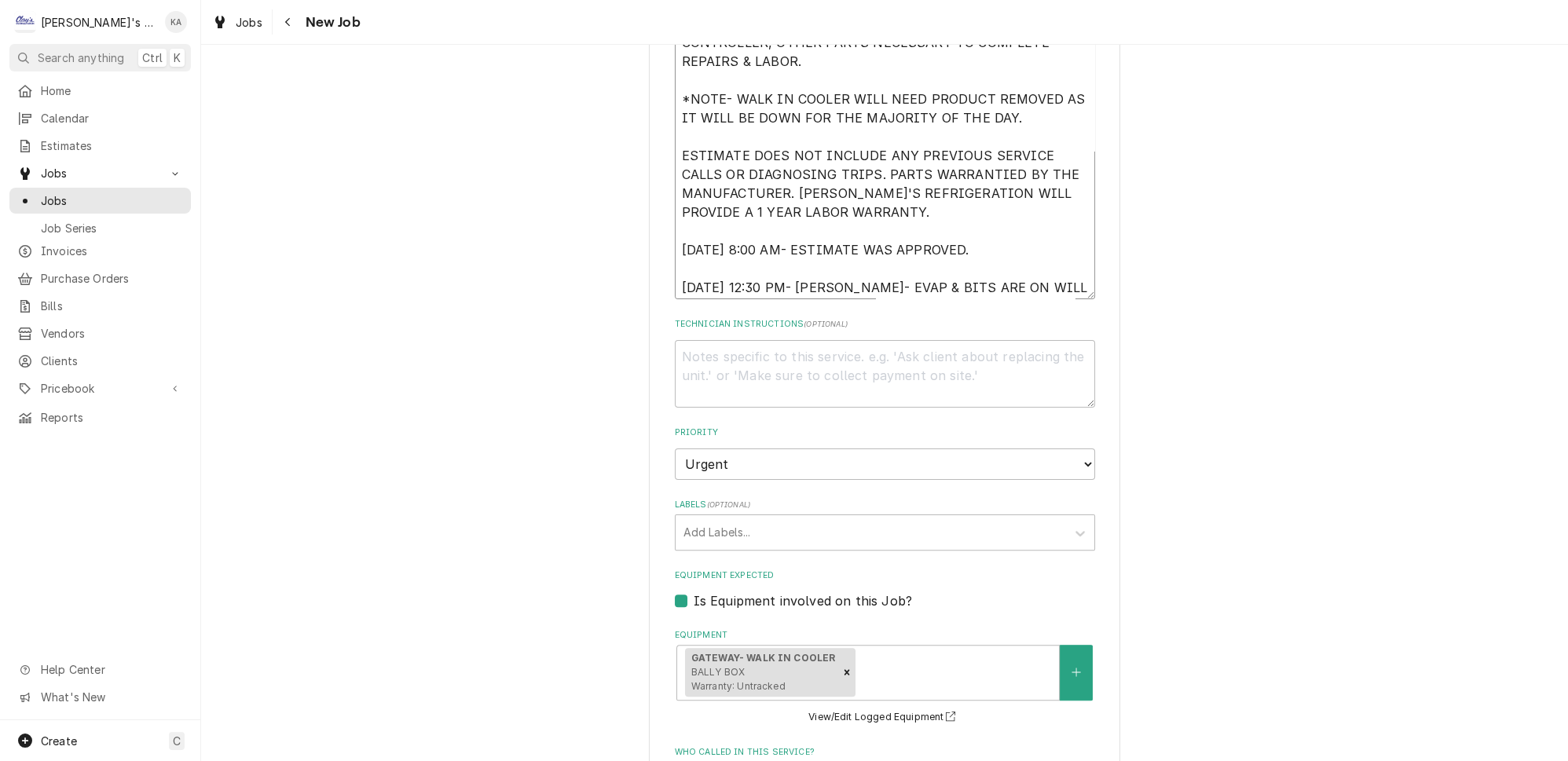
type textarea "x"
type textarea "9/5/2025 ESTIMATE TO REPLACE THE EVAPORATOR COIL IN THE WALK IN COOLER. ESTIMAT…"
type textarea "x"
type textarea "9/5/2025 ESTIMATE TO REPLACE THE EVAPORATOR COIL IN THE WALK IN COOLER. ESTIMAT…"
type textarea "x"
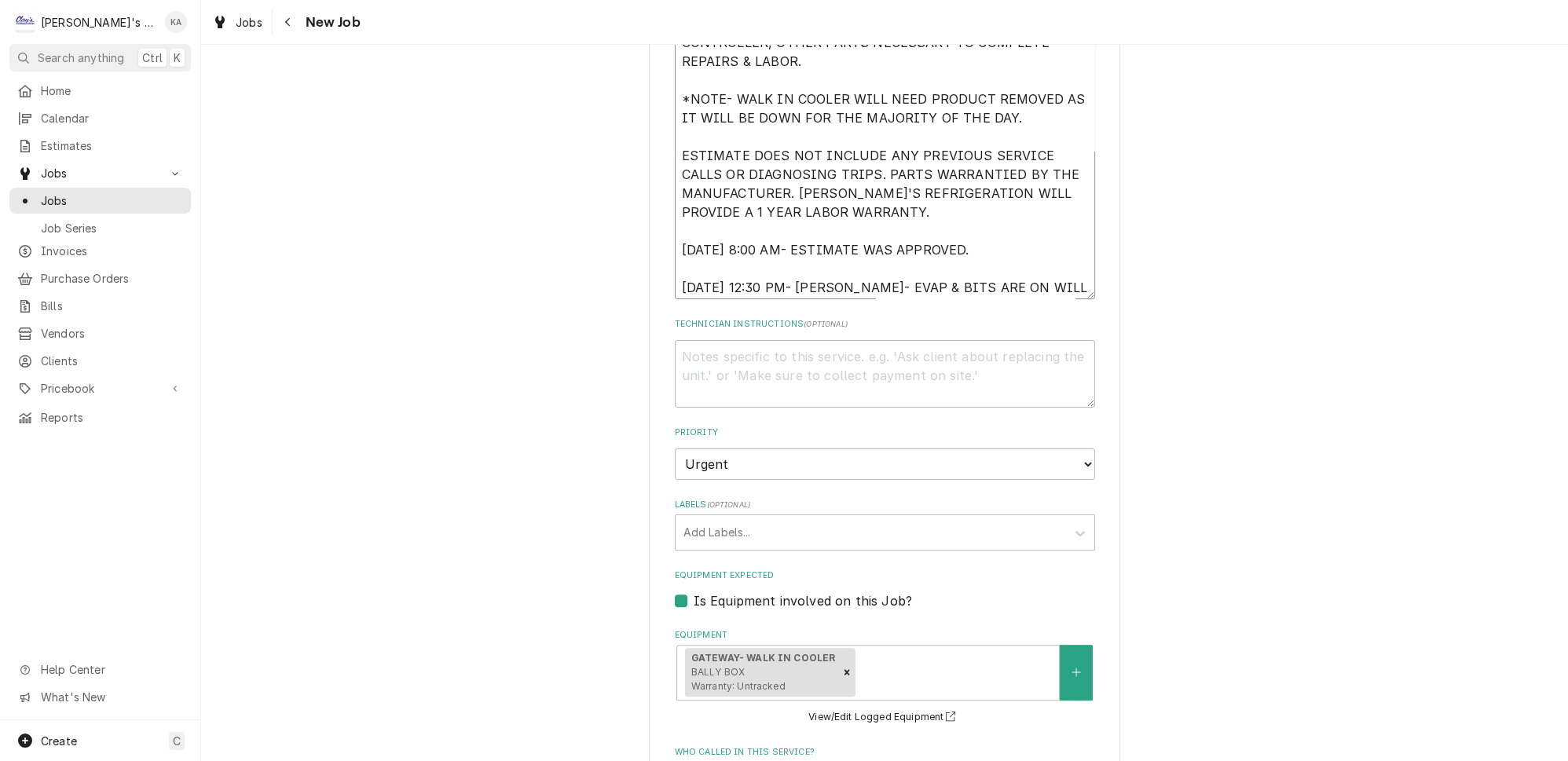
type textarea "9/5/2025 ESTIMATE TO REPLACE THE EVAPORATOR COIL IN THE WALK IN COOLER. ESTIMAT…"
type textarea "x"
type textarea "9/5/2025 ESTIMATE TO REPLACE THE EVAPORATOR COIL IN THE WALK IN COOLER. ESTIMAT…"
type textarea "x"
type textarea "9/5/2025 ESTIMATE TO REPLACE THE EVAPORATOR COIL IN THE WALK IN COOLER. ESTIMAT…"
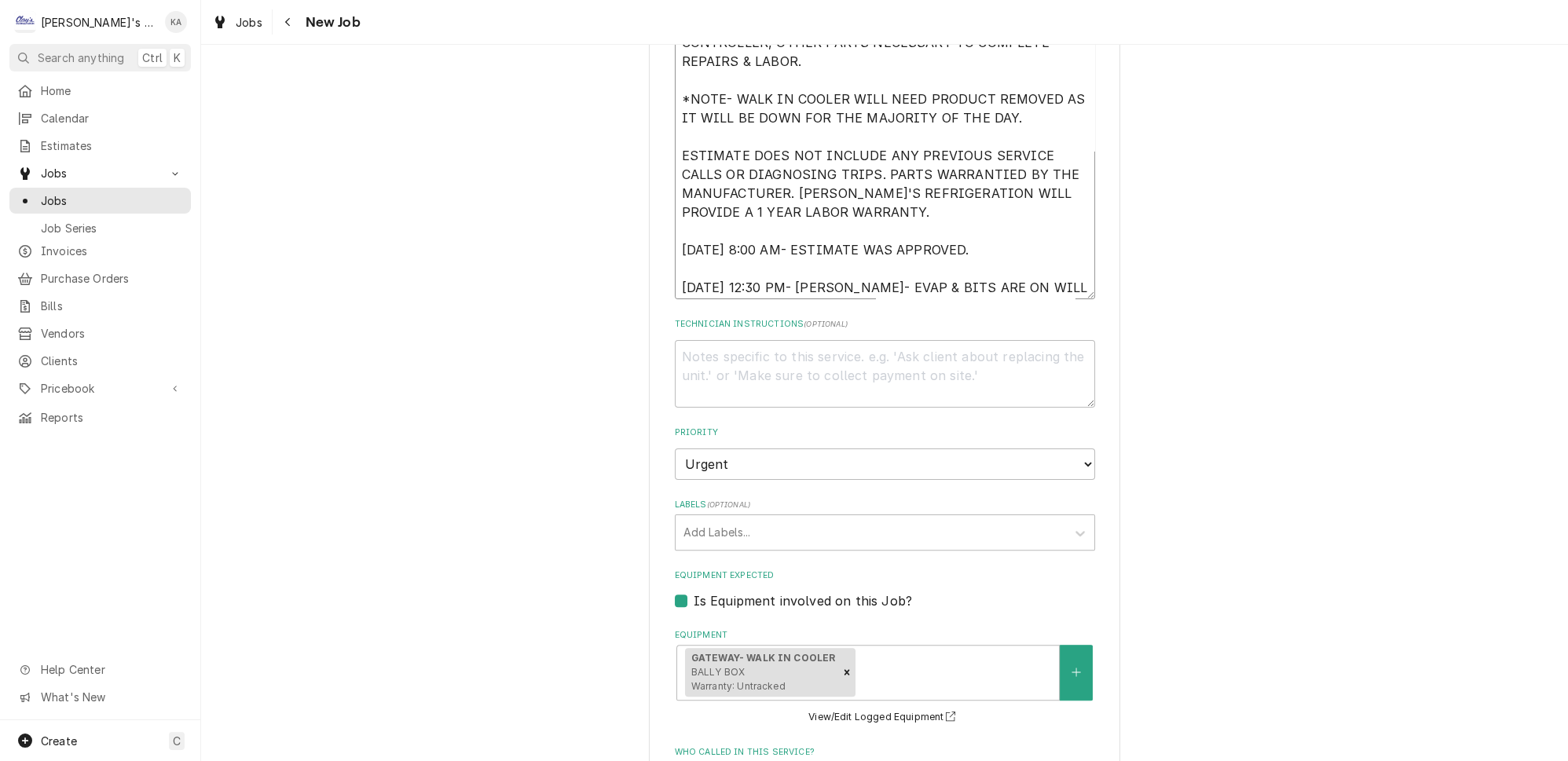
type textarea "x"
type textarea "9/5/2025 ESTIMATE TO REPLACE THE EVAPORATOR COIL IN THE WALK IN COOLER. ESTIMAT…"
type textarea "x"
type textarea "9/5/2025 ESTIMATE TO REPLACE THE EVAPORATOR COIL IN THE WALK IN COOLER. ESTIMAT…"
type textarea "x"
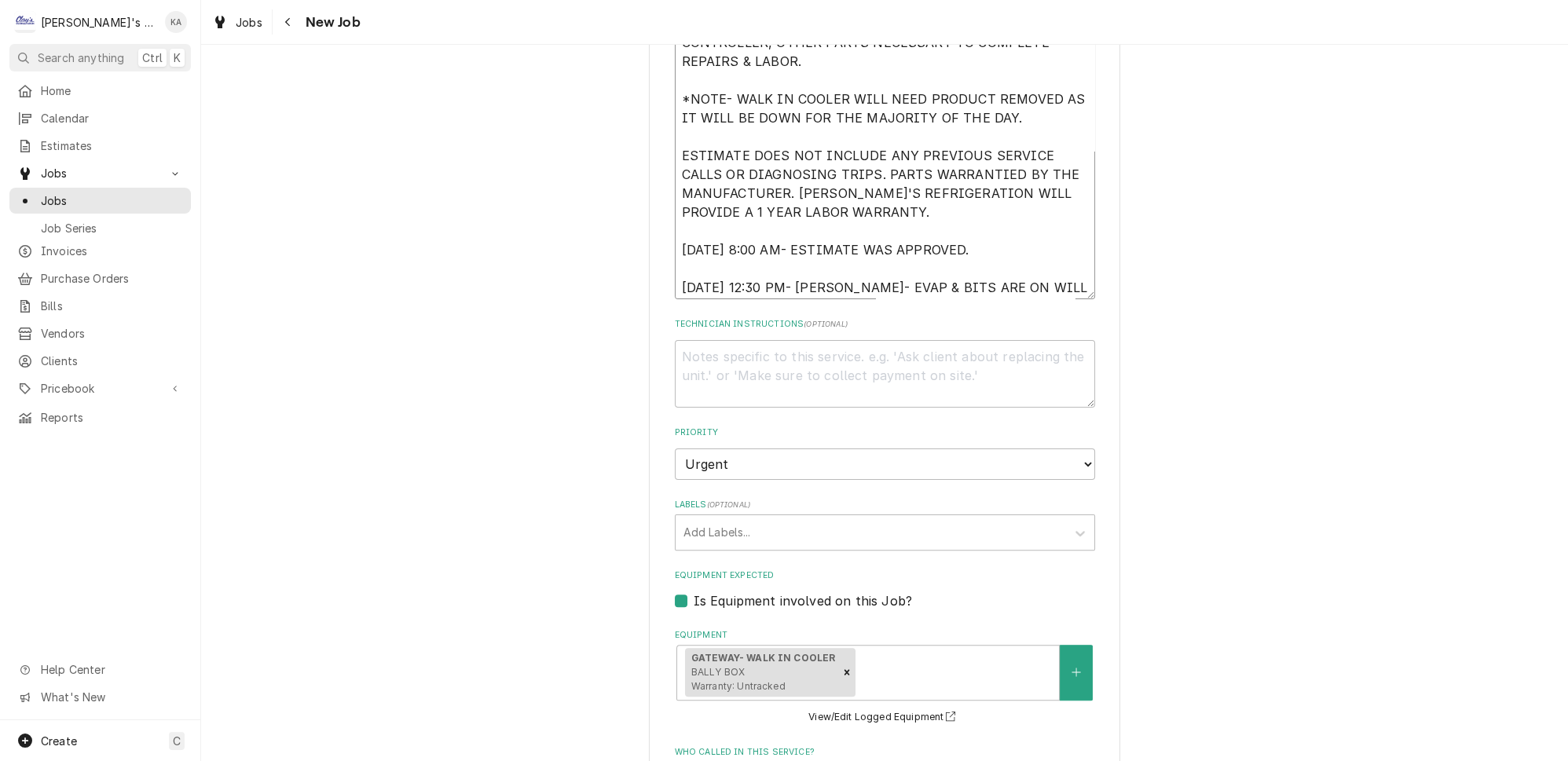
type textarea "9/5/2025 ESTIMATE TO REPLACE THE EVAPORATOR COIL IN THE WALK IN COOLER. ESTIMAT…"
type textarea "x"
type textarea "9/5/2025 ESTIMATE TO REPLACE THE EVAPORATOR COIL IN THE WALK IN COOLER. ESTIMAT…"
type textarea "x"
type textarea "9/5/2025 ESTIMATE TO REPLACE THE EVAPORATOR COIL IN THE WALK IN COOLER. ESTIMAT…"
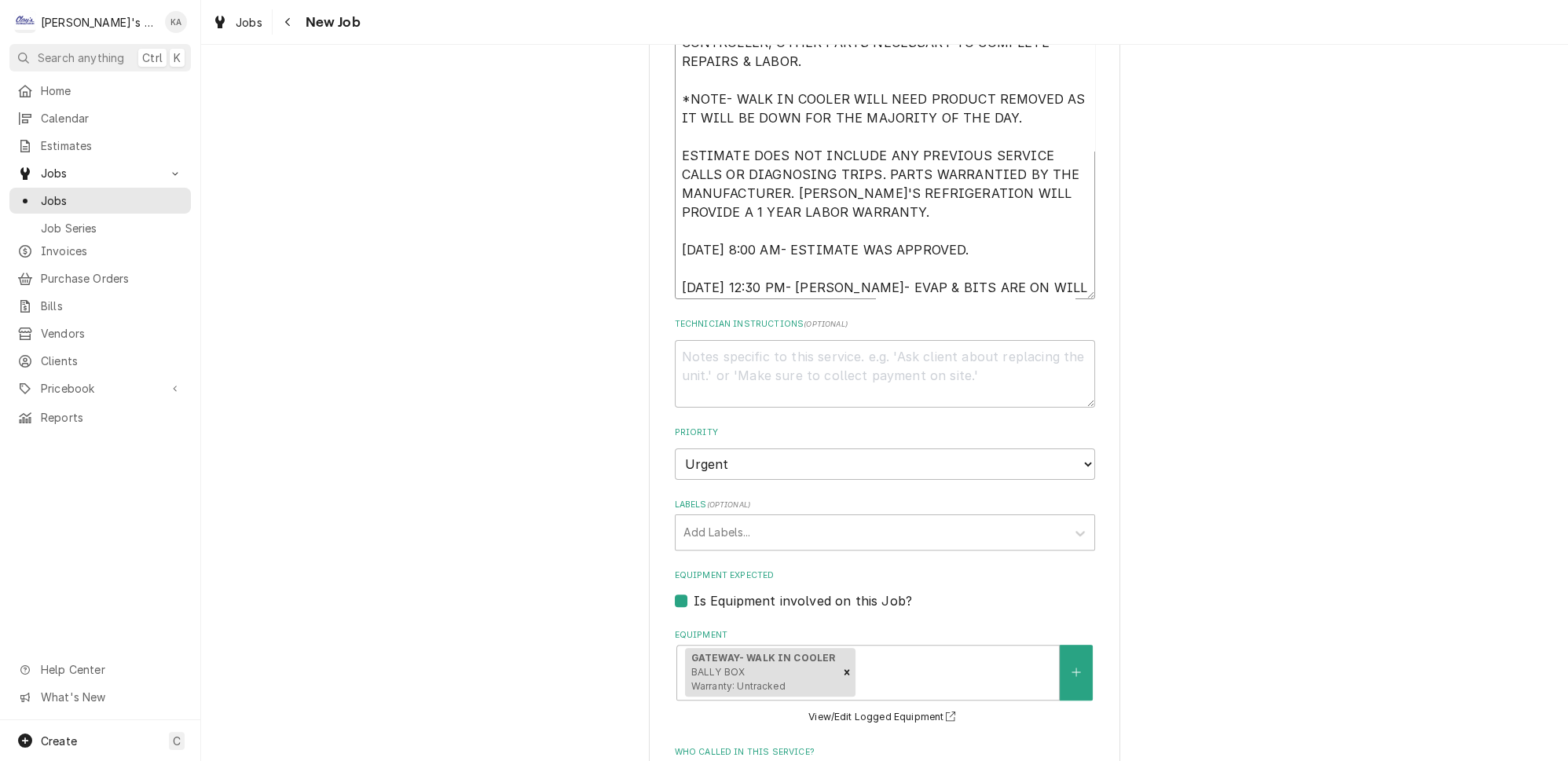
type textarea "x"
type textarea "9/5/2025 ESTIMATE TO REPLACE THE EVAPORATOR COIL IN THE WALK IN COOLER. ESTIMAT…"
type textarea "x"
type textarea "9/5/2025 ESTIMATE TO REPLACE THE EVAPORATOR COIL IN THE WALK IN COOLER. ESTIMAT…"
type textarea "x"
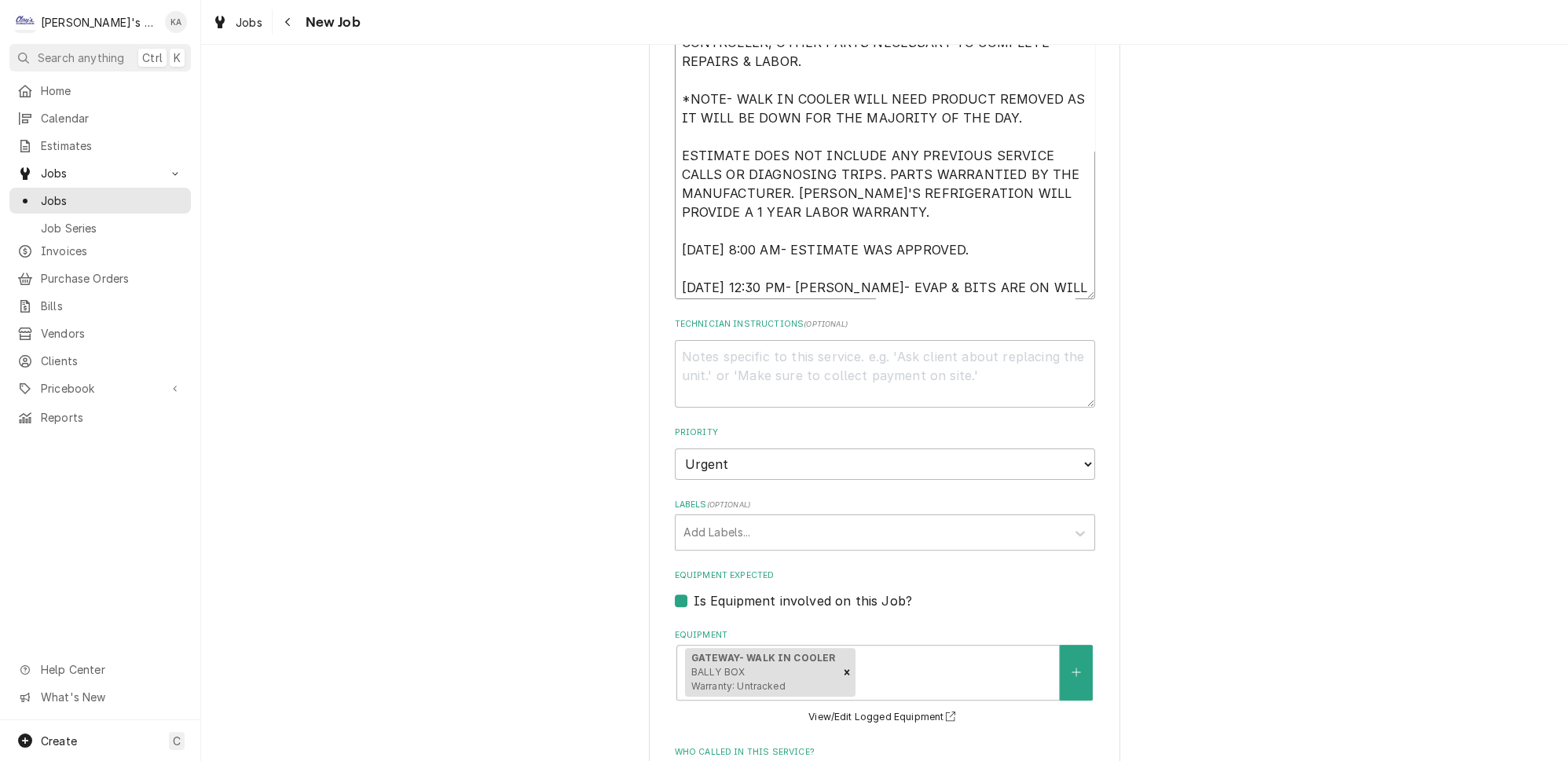
type textarea "9/5/2025 ESTIMATE TO REPLACE THE EVAPORATOR COIL IN THE WALK IN COOLER. ESTIMAT…"
type textarea "x"
type textarea "9/5/2025 ESTIMATE TO REPLACE THE EVAPORATOR COIL IN THE WALK IN COOLER. ESTIMAT…"
type textarea "x"
type textarea "9/5/2025 ESTIMATE TO REPLACE THE EVAPORATOR COIL IN THE WALK IN COOLER. ESTIMAT…"
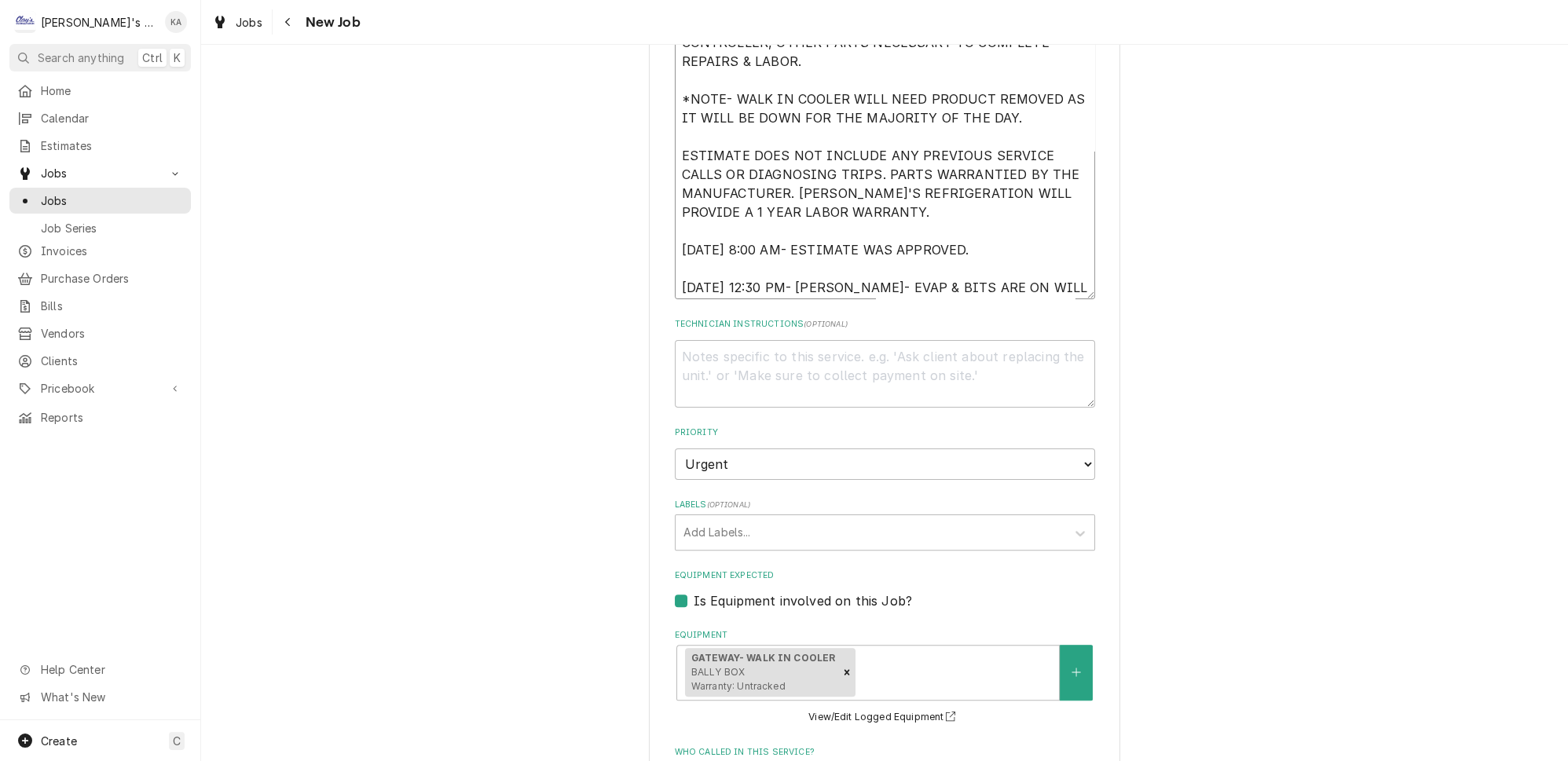
type textarea "x"
type textarea "9/5/2025 ESTIMATE TO REPLACE THE EVAPORATOR COIL IN THE WALK IN COOLER. ESTIMAT…"
type textarea "x"
type textarea "9/5/2025 ESTIMATE TO REPLACE THE EVAPORATOR COIL IN THE WALK IN COOLER. ESTIMAT…"
type textarea "x"
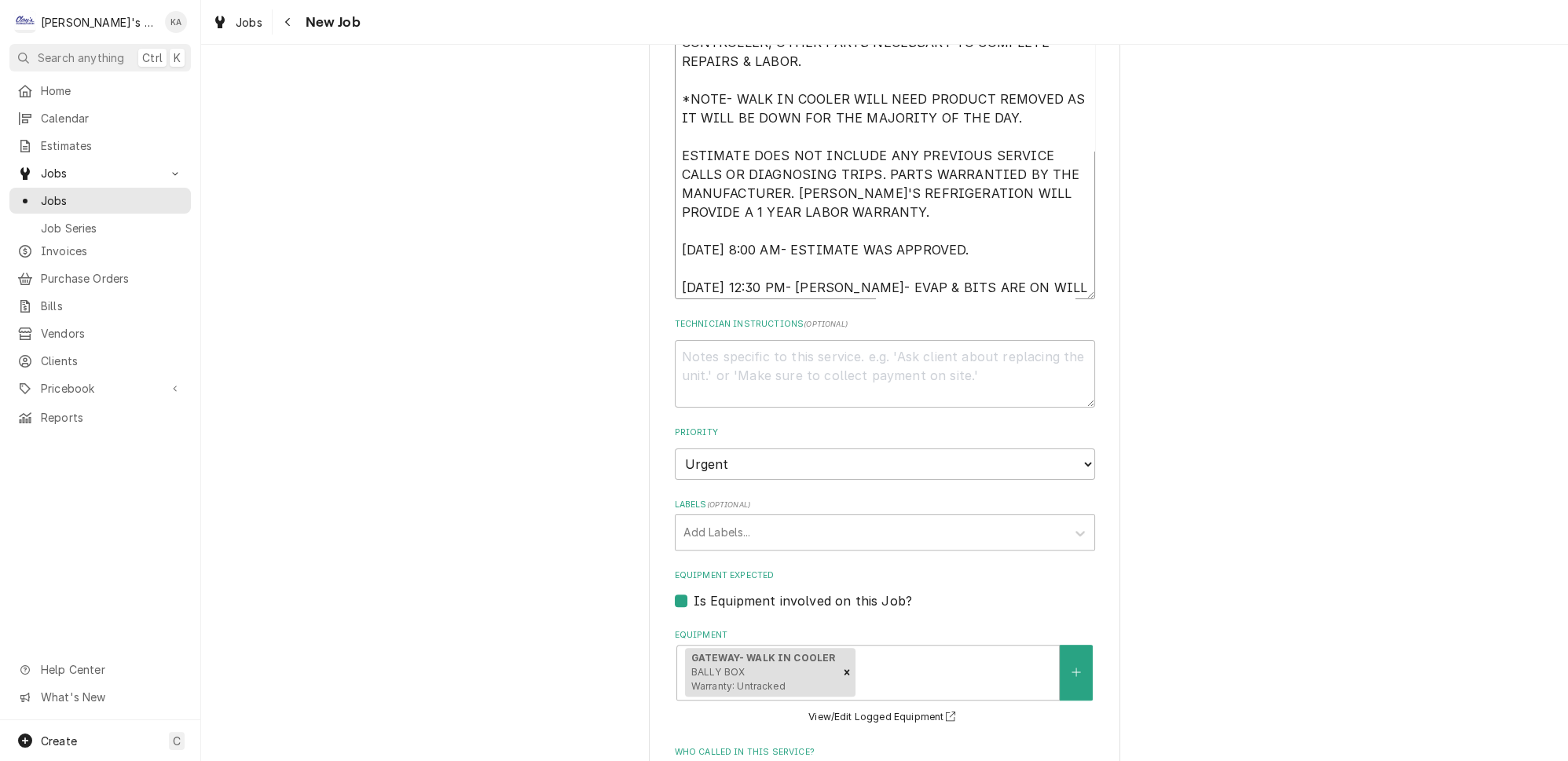
type textarea "9/5/2025 ESTIMATE TO REPLACE THE EVAPORATOR COIL IN THE WALK IN COOLER. ESTIMAT…"
type textarea "x"
type textarea "9/5/2025 ESTIMATE TO REPLACE THE EVAPORATOR COIL IN THE WALK IN COOLER. ESTIMAT…"
type textarea "x"
type textarea "9/5/2025 ESTIMATE TO REPLACE THE EVAPORATOR COIL IN THE WALK IN COOLER. ESTIMAT…"
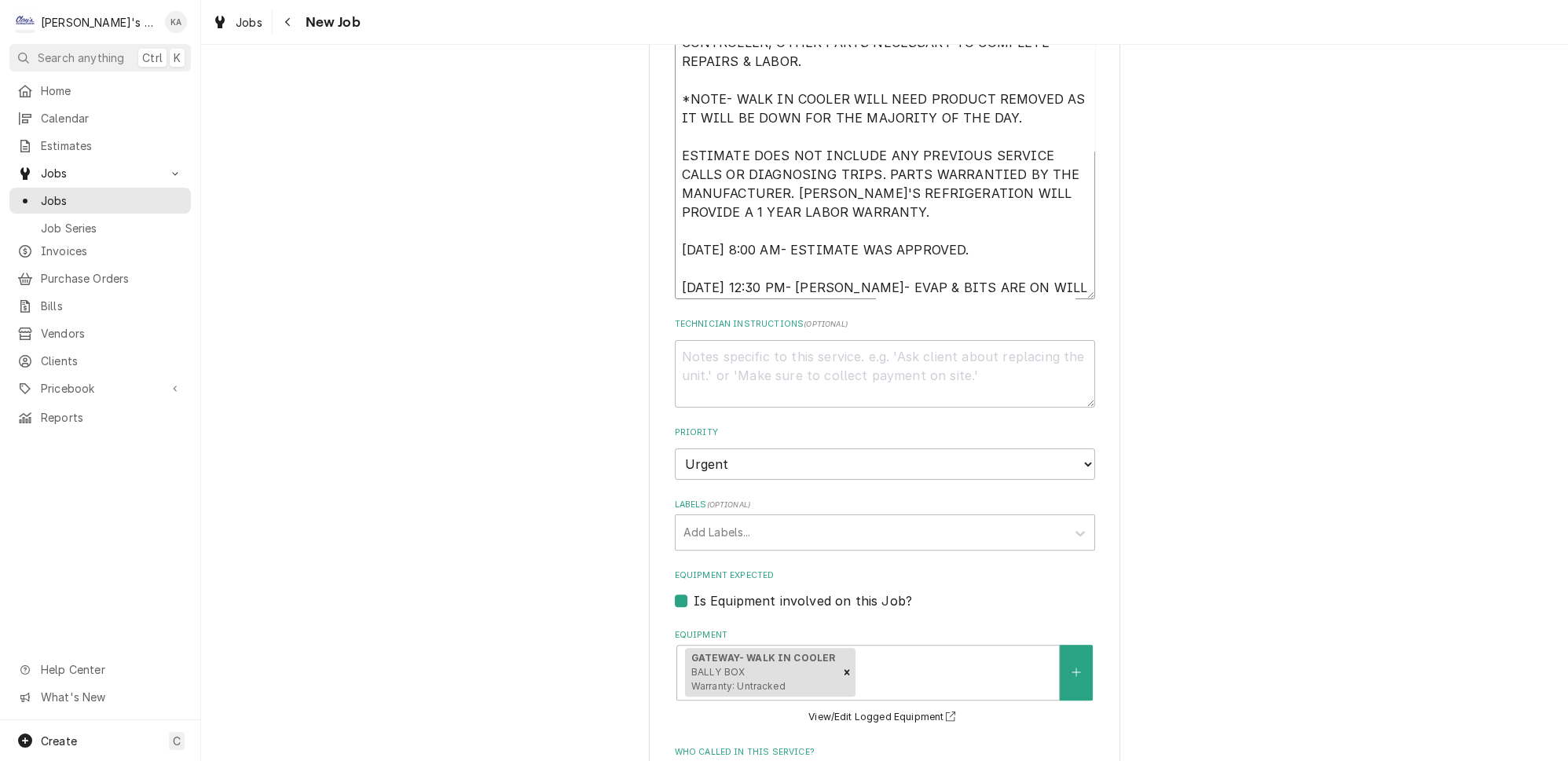
type textarea "x"
type textarea "9/5/2025 ESTIMATE TO REPLACE THE EVAPORATOR COIL IN THE WALK IN COOLER. ESTIMAT…"
type textarea "x"
type textarea "9/5/2025 ESTIMATE TO REPLACE THE EVAPORATOR COIL IN THE WALK IN COOLER. ESTIMAT…"
type textarea "x"
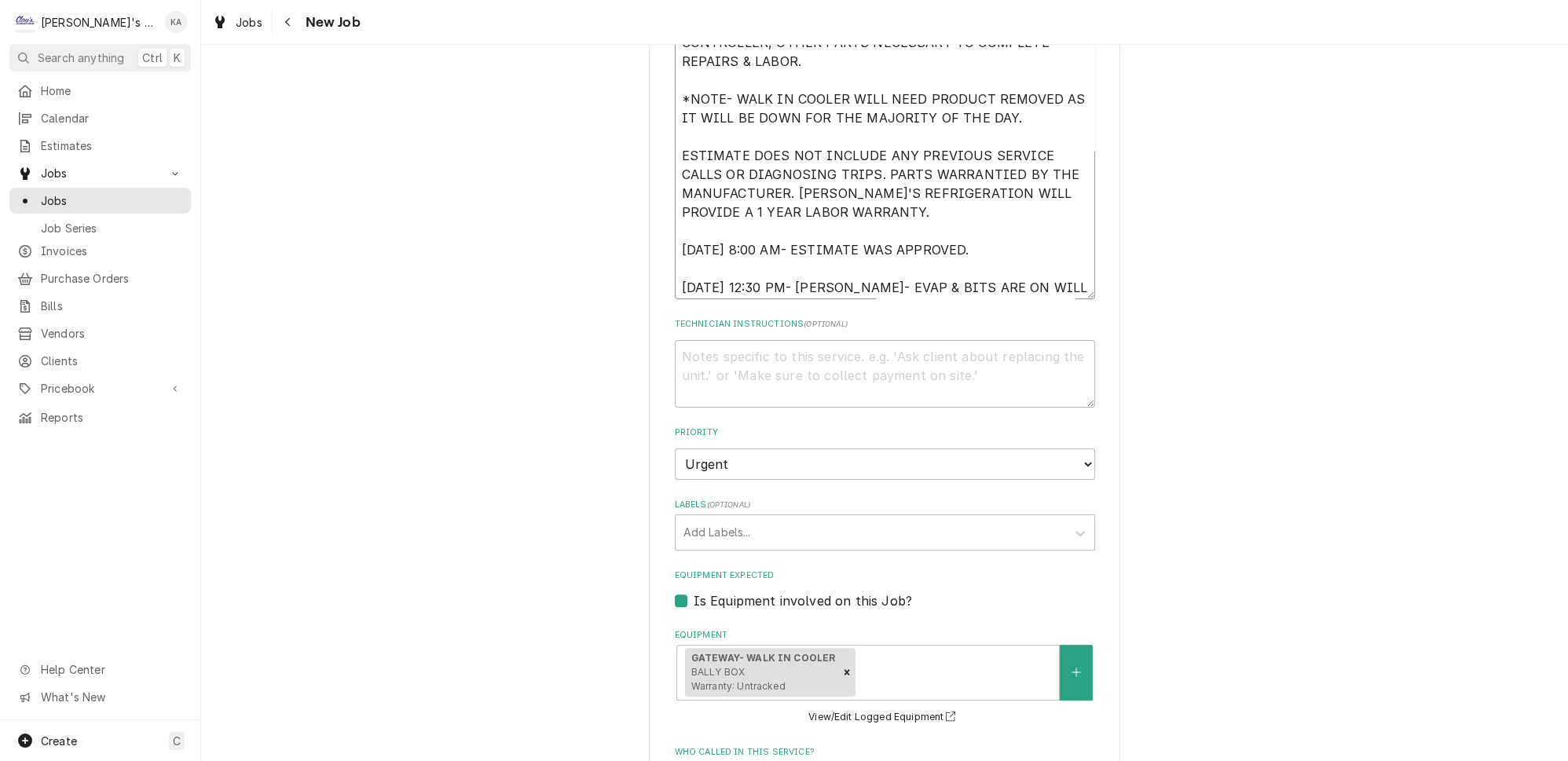
type textarea "9/5/2025 ESTIMATE TO REPLACE THE EVAPORATOR COIL IN THE WALK IN COOLER. ESTIMAT…"
type textarea "x"
type textarea "9/5/2025 ESTIMATE TO REPLACE THE EVAPORATOR COIL IN THE WALK IN COOLER. ESTIMAT…"
type textarea "x"
type textarea "9/5/2025 ESTIMATE TO REPLACE THE EVAPORATOR COIL IN THE WALK IN COOLER. ESTIMAT…"
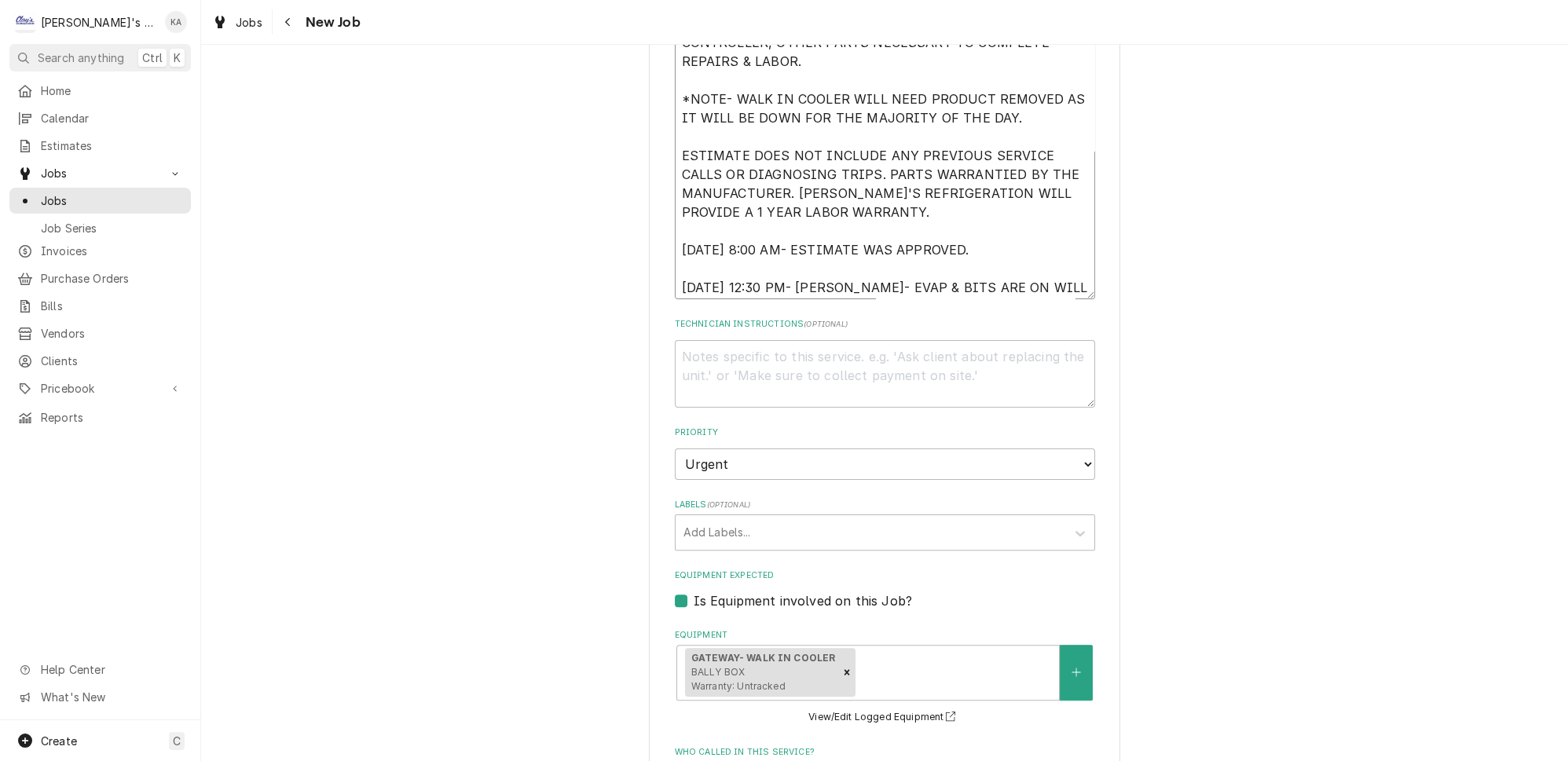
type textarea "x"
type textarea "9/5/2025 ESTIMATE TO REPLACE THE EVAPORATOR COIL IN THE WALK IN COOLER. ESTIMAT…"
type textarea "x"
type textarea "9/5/2025 ESTIMATE TO REPLACE THE EVAPORATOR COIL IN THE WALK IN COOLER. ESTIMAT…"
type textarea "x"
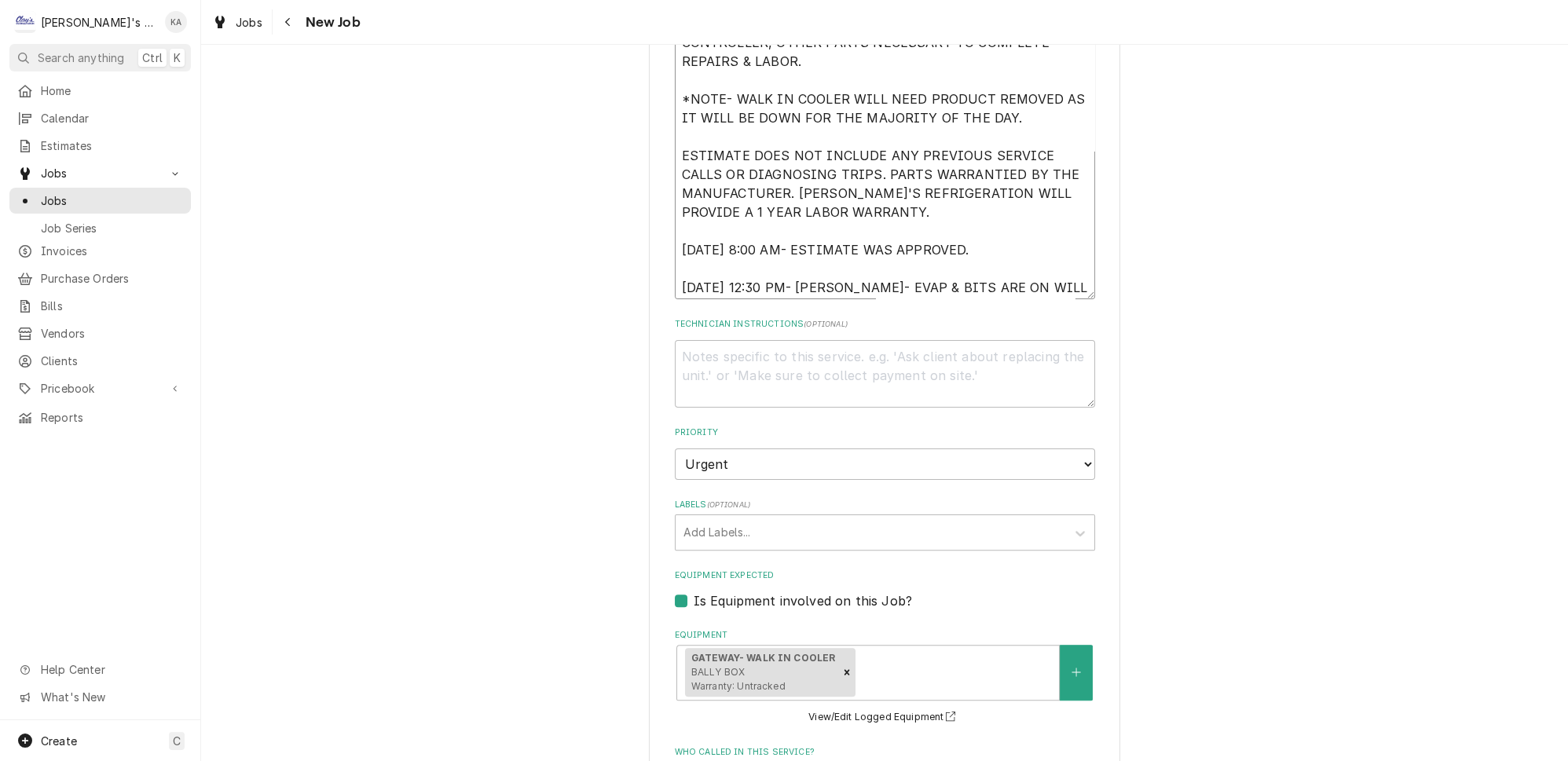
type textarea "9/5/2025 ESTIMATE TO REPLACE THE EVAPORATOR COIL IN THE WALK IN COOLER. ESTIMAT…"
type textarea "x"
type textarea "9/5/2025 ESTIMATE TO REPLACE THE EVAPORATOR COIL IN THE WALK IN COOLER. ESTIMAT…"
type textarea "x"
type textarea "9/5/2025 ESTIMATE TO REPLACE THE EVAPORATOR COIL IN THE WALK IN COOLER. ESTIMAT…"
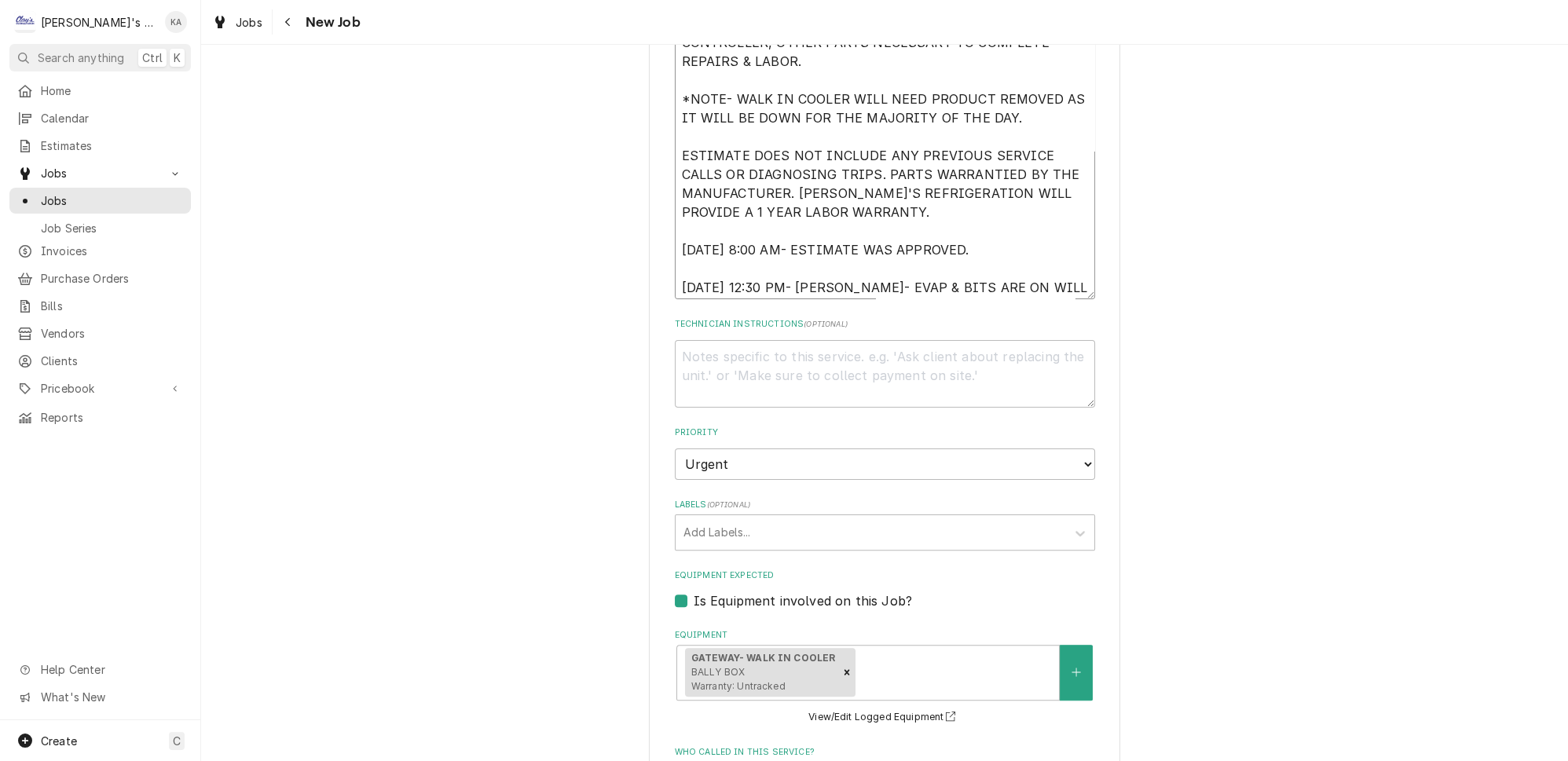
type textarea "x"
type textarea "9/5/2025 ESTIMATE TO REPLACE THE EVAPORATOR COIL IN THE WALK IN COOLER. ESTIMAT…"
type textarea "x"
type textarea "9/5/2025 ESTIMATE TO REPLACE THE EVAPORATOR COIL IN THE WALK IN COOLER. ESTIMAT…"
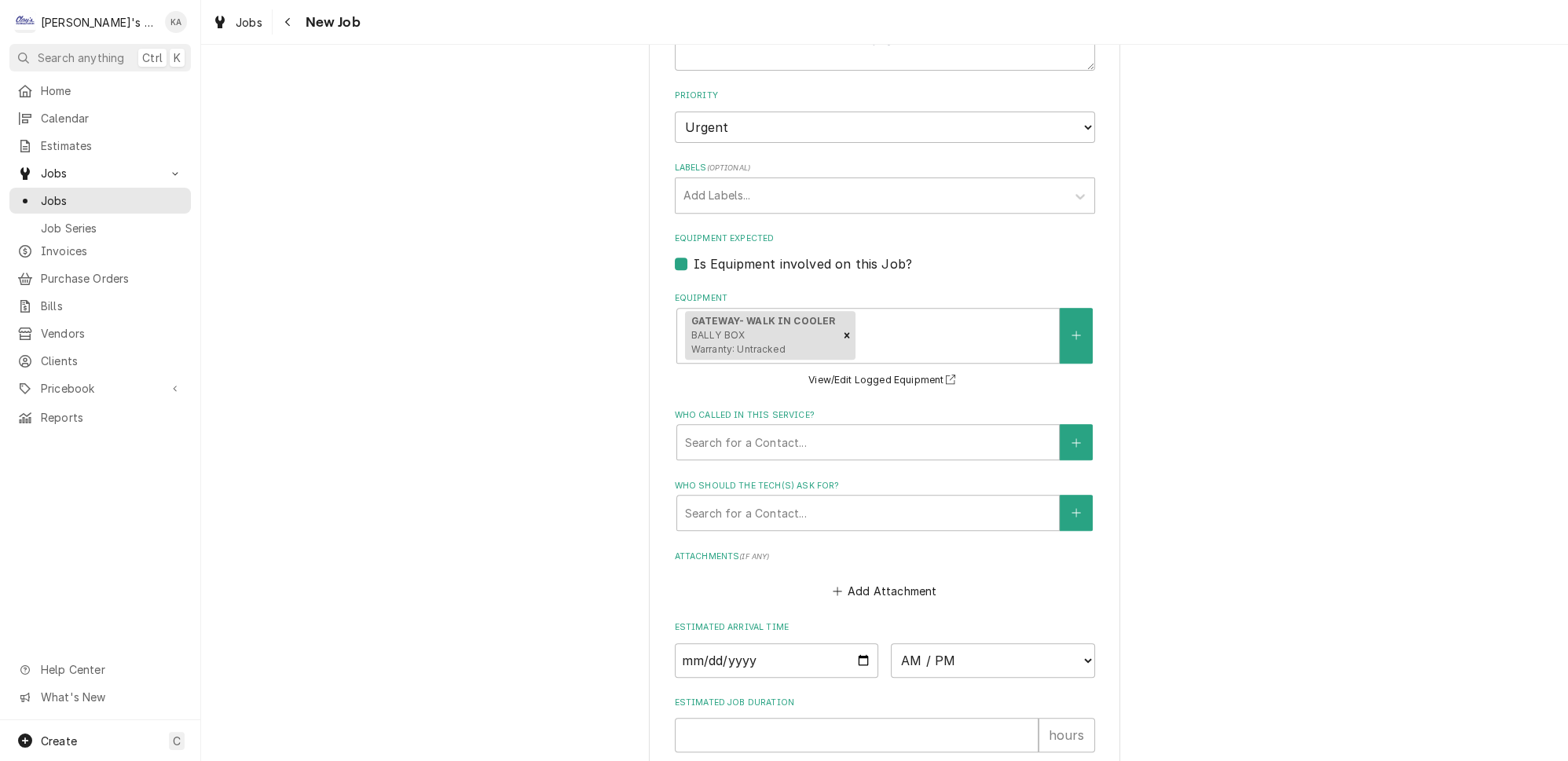
scroll to position [1309, 0]
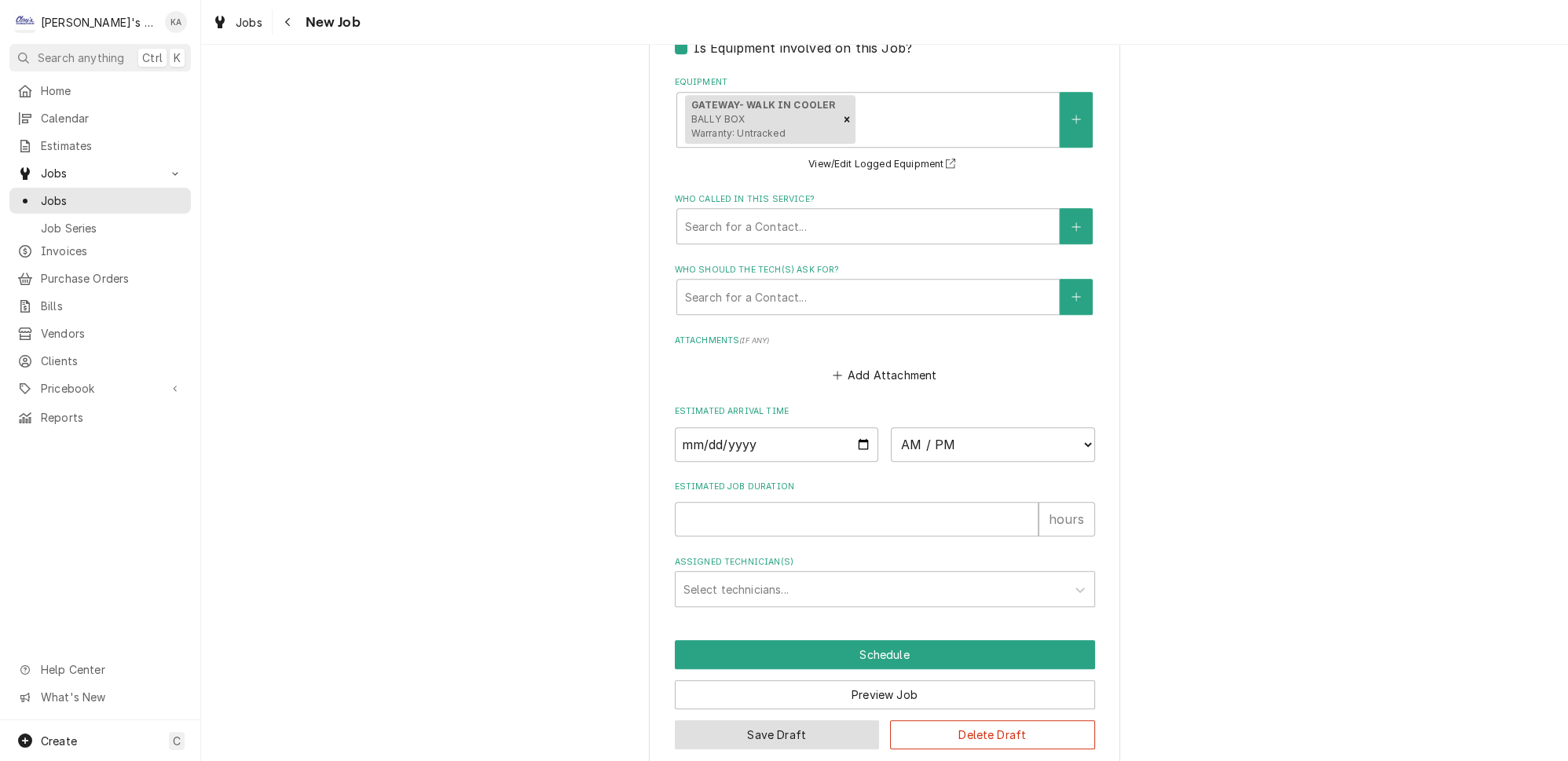
click at [775, 720] on button "Save Draft" at bounding box center [777, 734] width 205 height 29
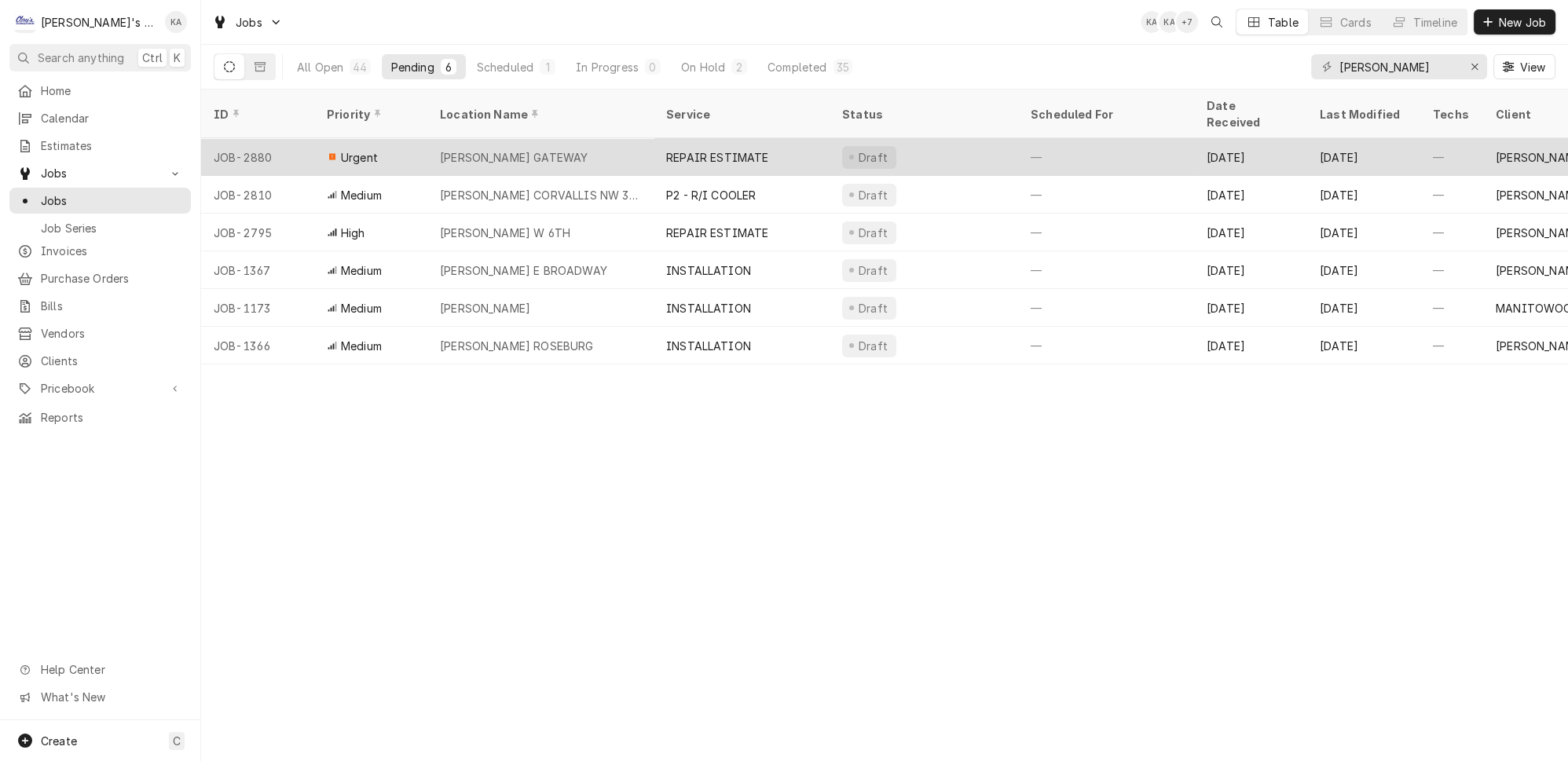
click at [500, 139] on div "[PERSON_NAME] GATEWAY" at bounding box center [540, 156] width 226 height 38
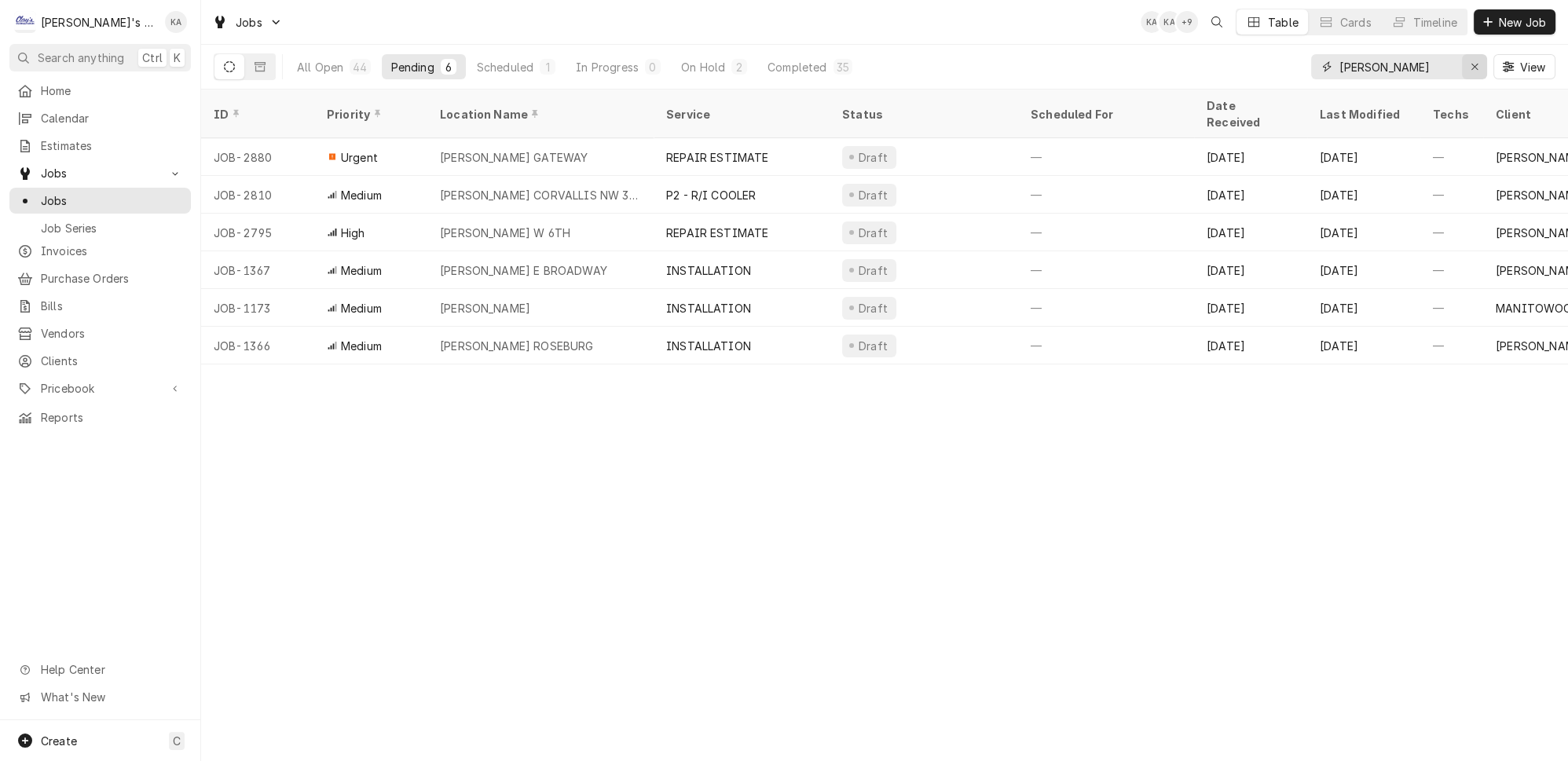
click at [1479, 61] on icon "Erase input" at bounding box center [1474, 67] width 8 height 11
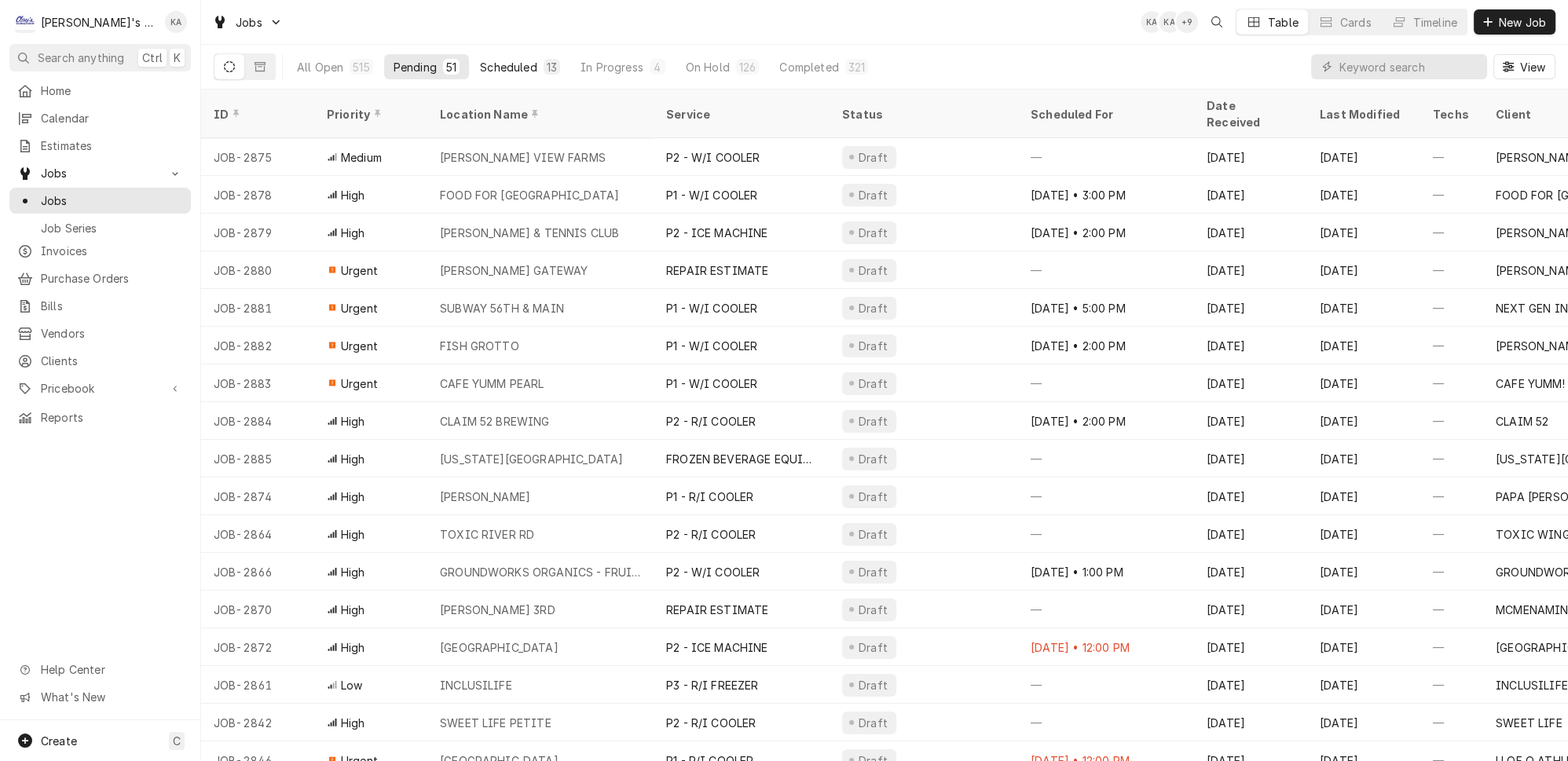
click at [497, 62] on div "Scheduled" at bounding box center [508, 68] width 56 height 17
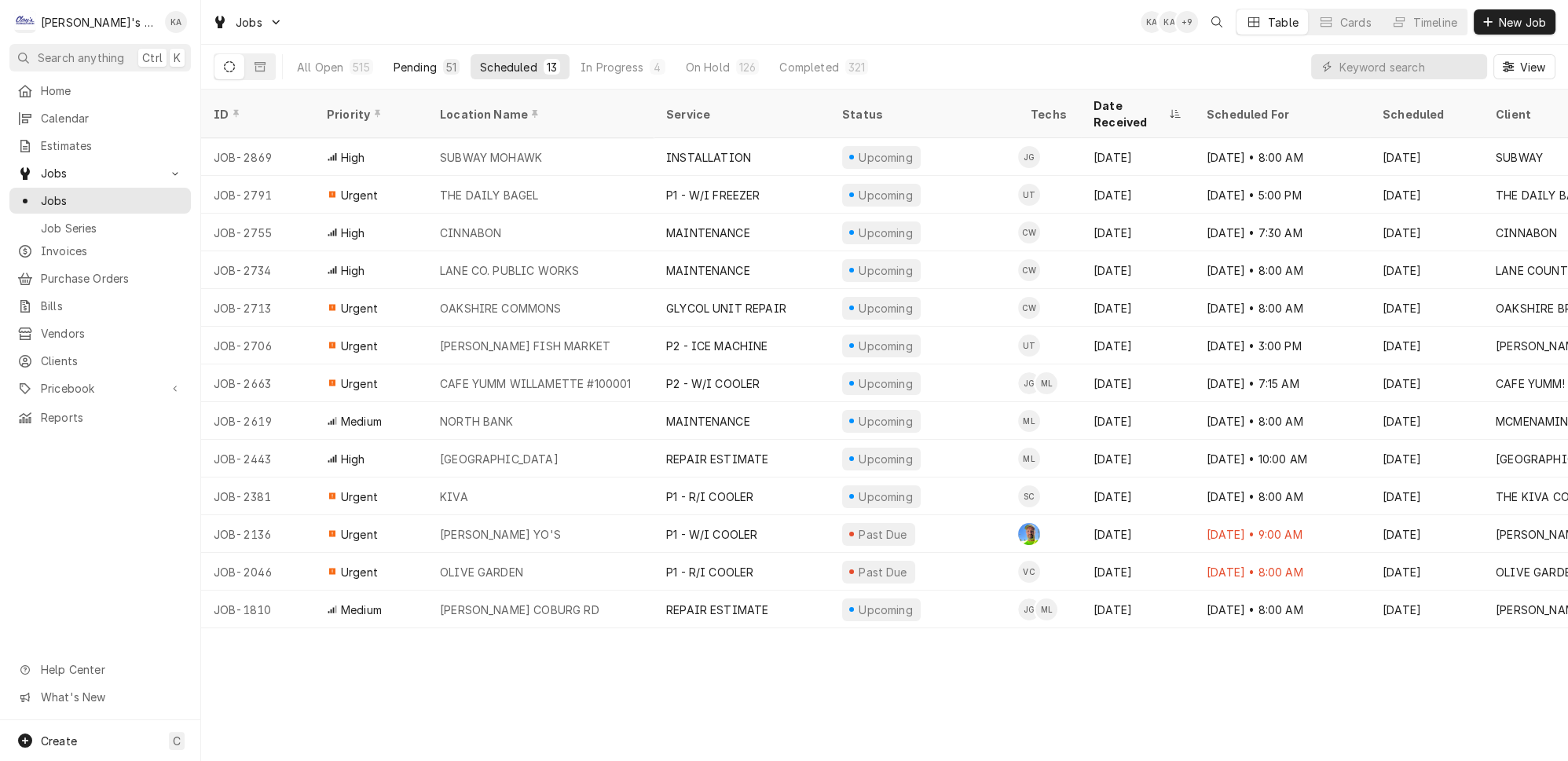
click at [405, 62] on div "Pending" at bounding box center [415, 68] width 44 height 17
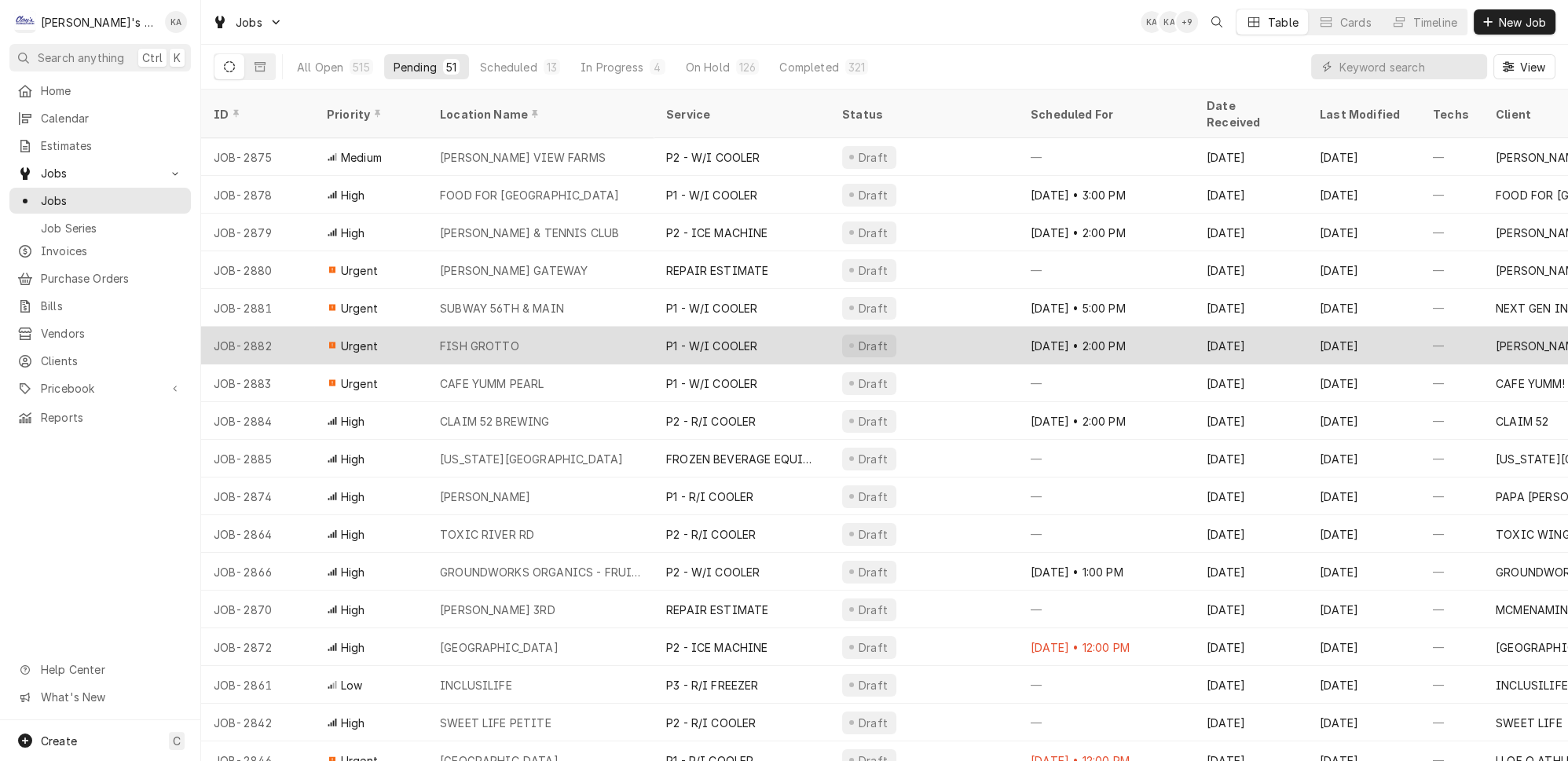
click at [582, 327] on div "FISH GROTTO" at bounding box center [540, 345] width 226 height 38
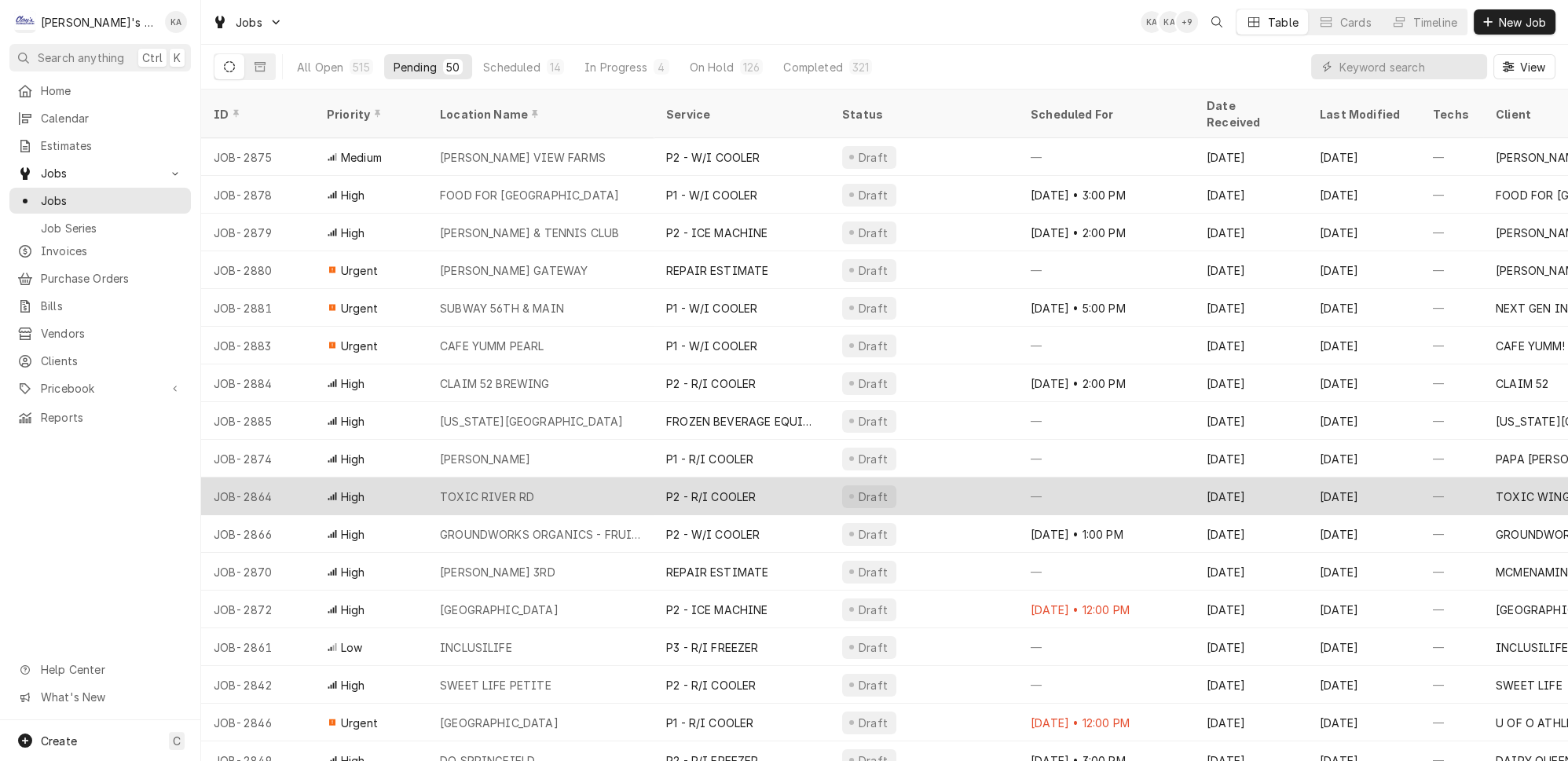
click at [546, 478] on div "TOXIC RIVER RD" at bounding box center [540, 496] width 226 height 38
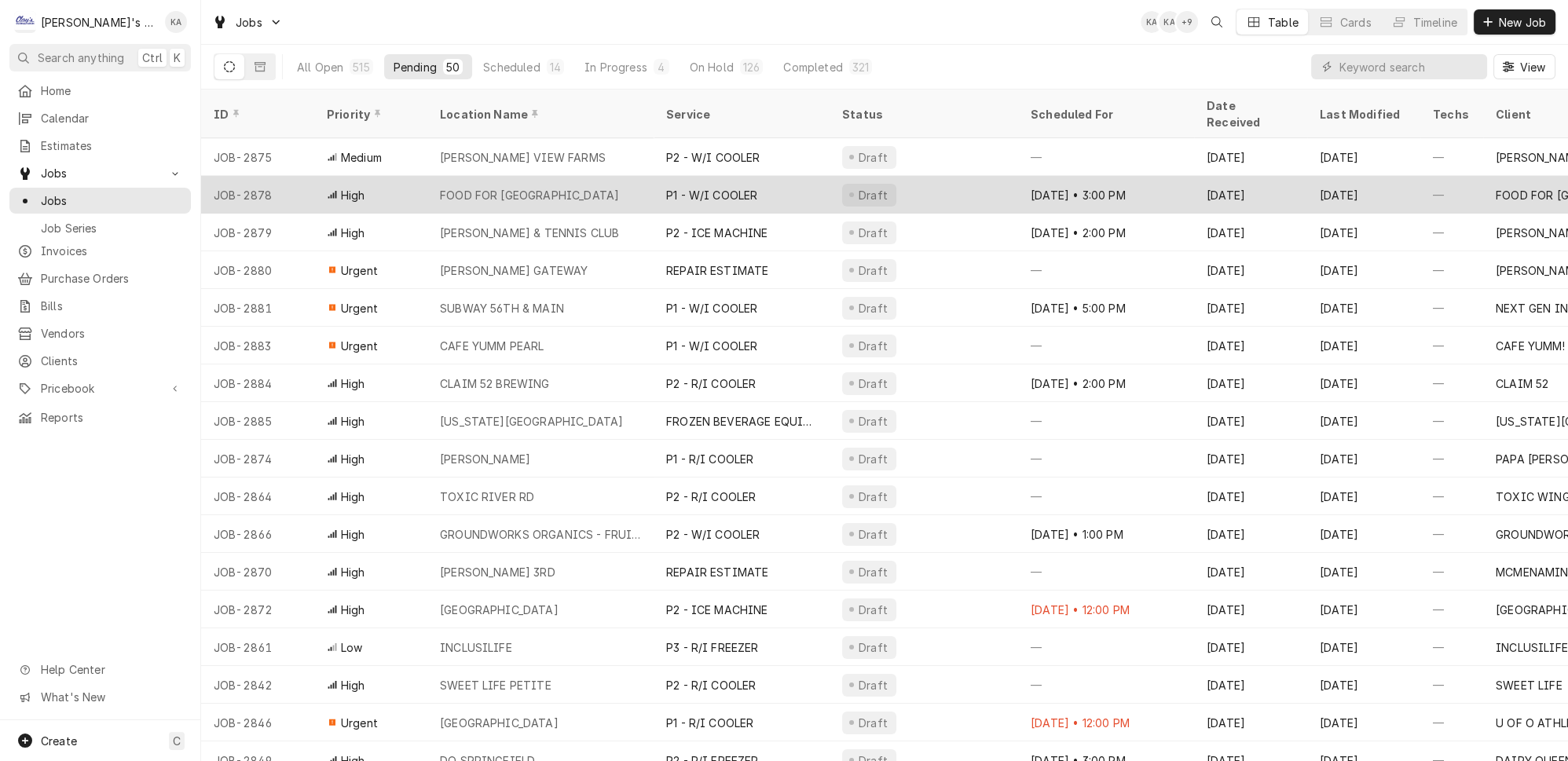
click at [554, 177] on div "FOOD FOR [GEOGRAPHIC_DATA]" at bounding box center [540, 194] width 226 height 38
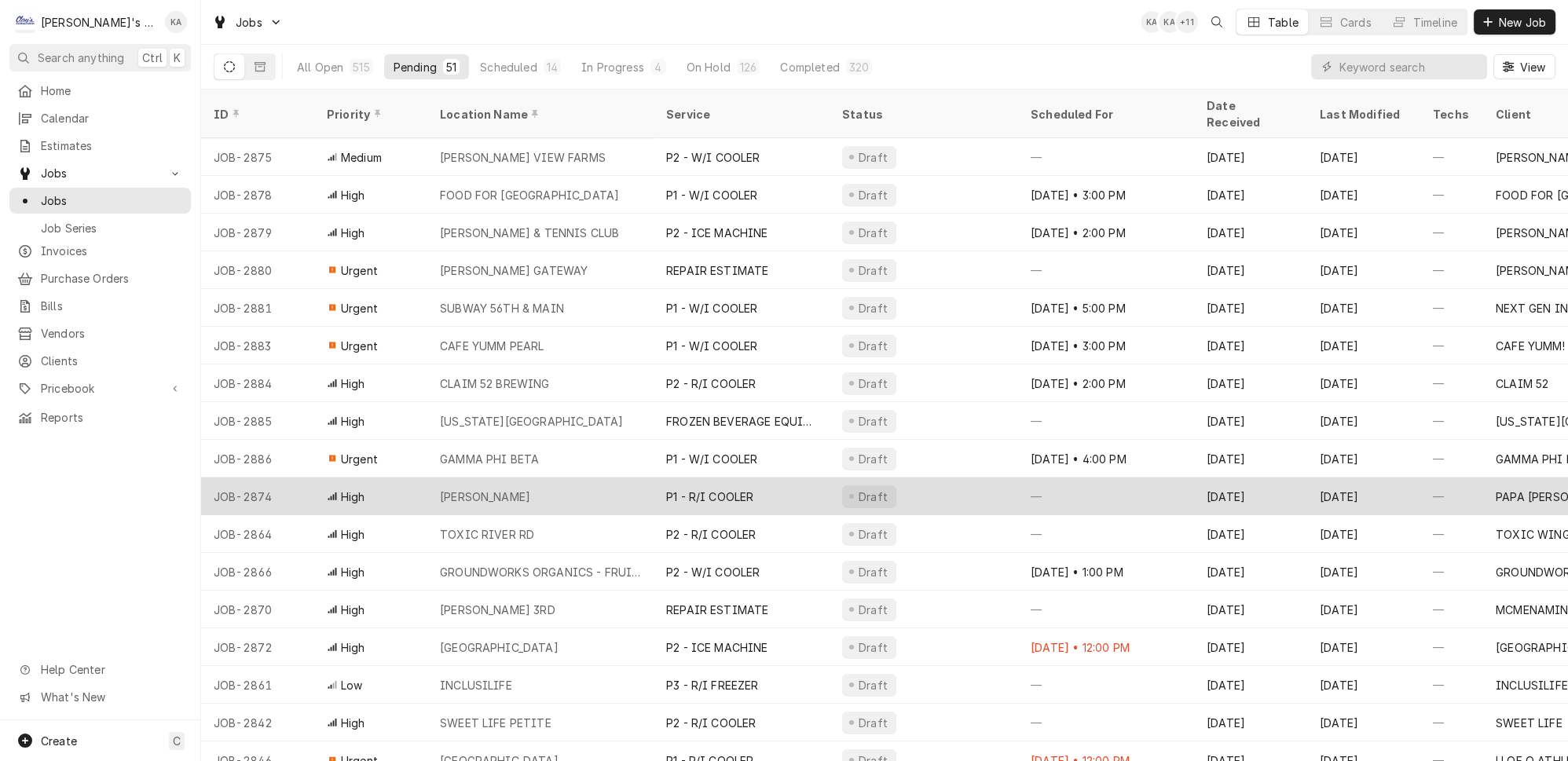
click at [531, 489] on div "[PERSON_NAME]" at bounding box center [485, 497] width 91 height 17
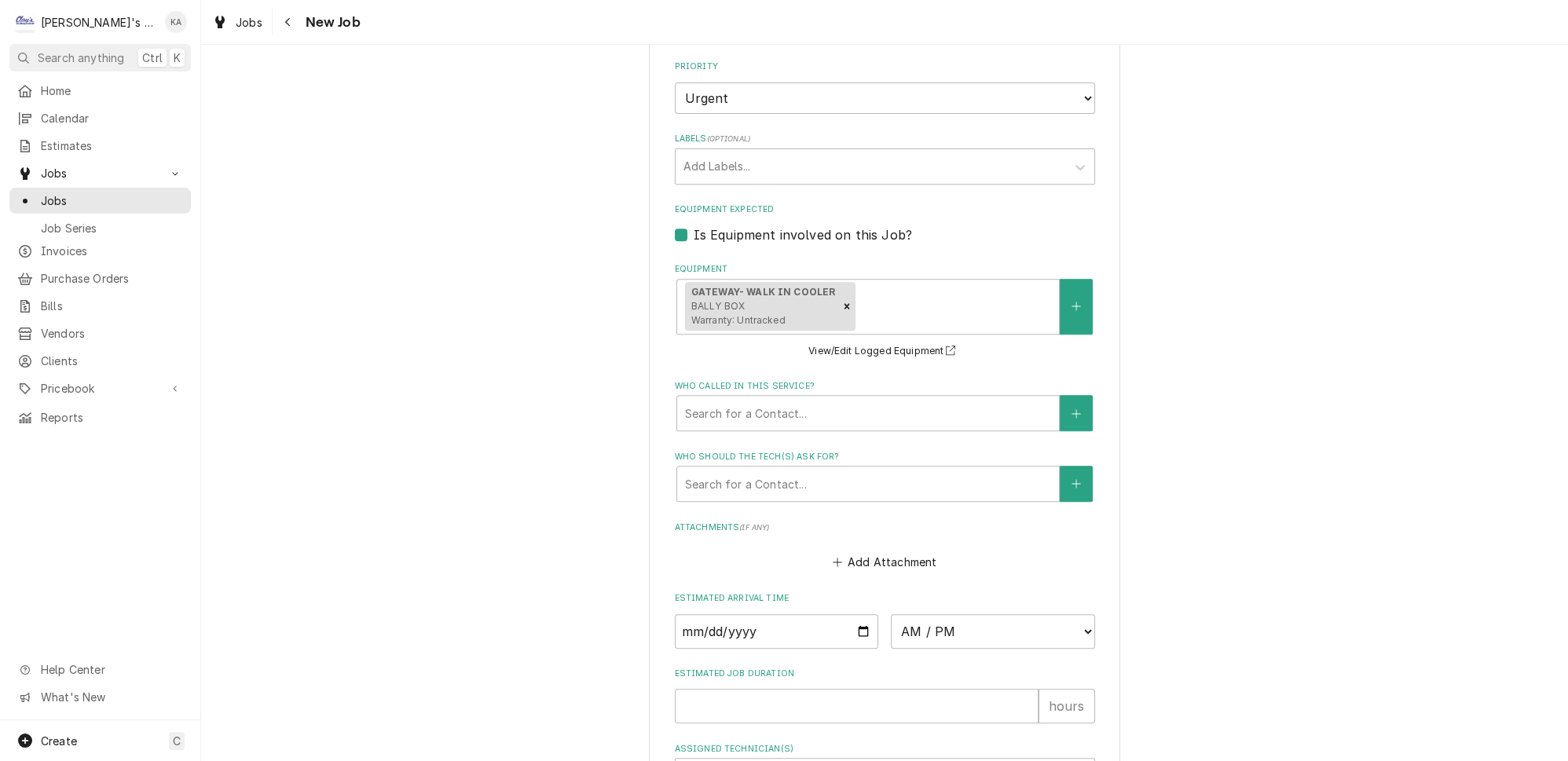
scroll to position [1142, 0]
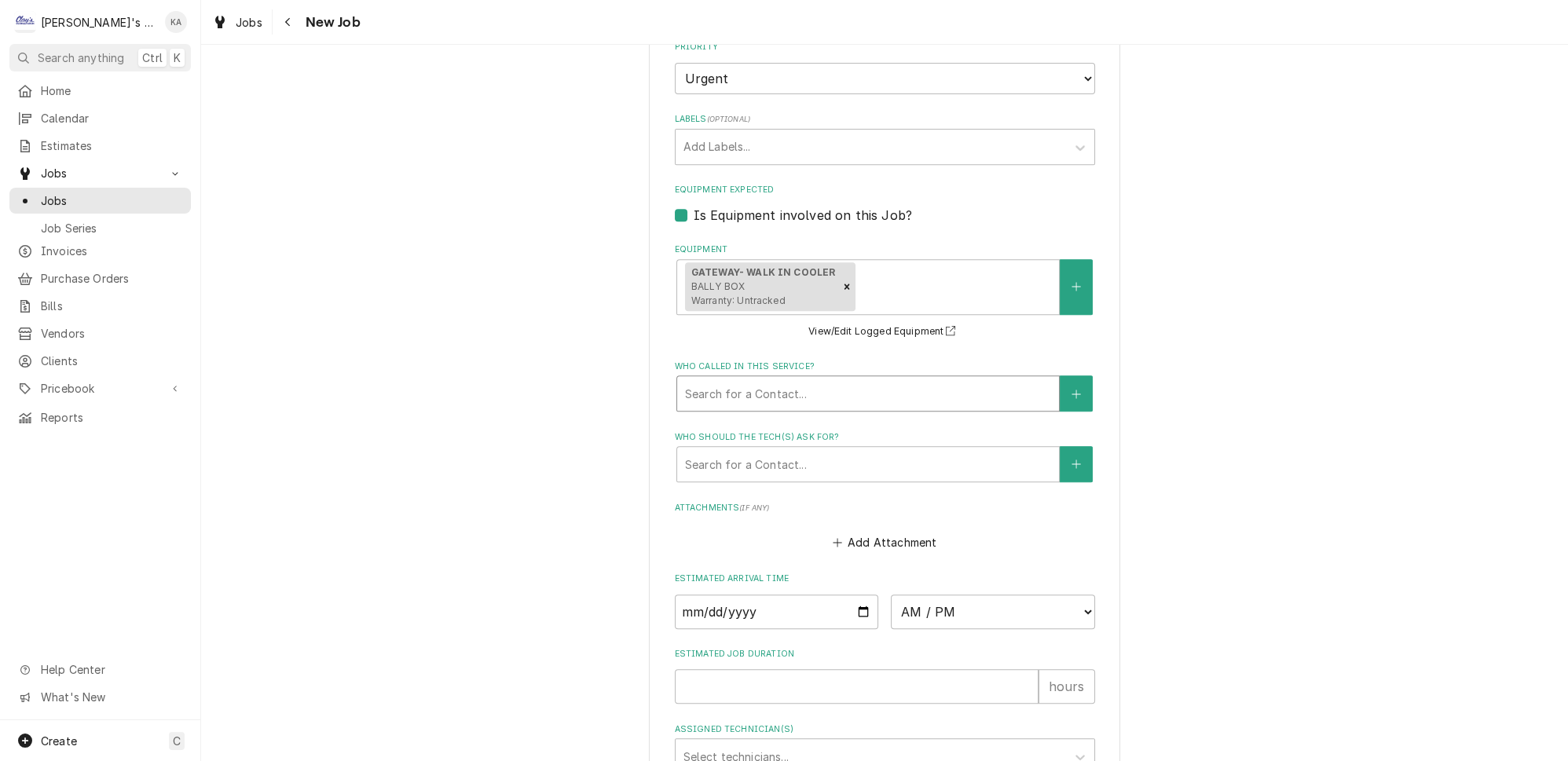
click at [894, 381] on div "Who called in this service?" at bounding box center [868, 393] width 366 height 29
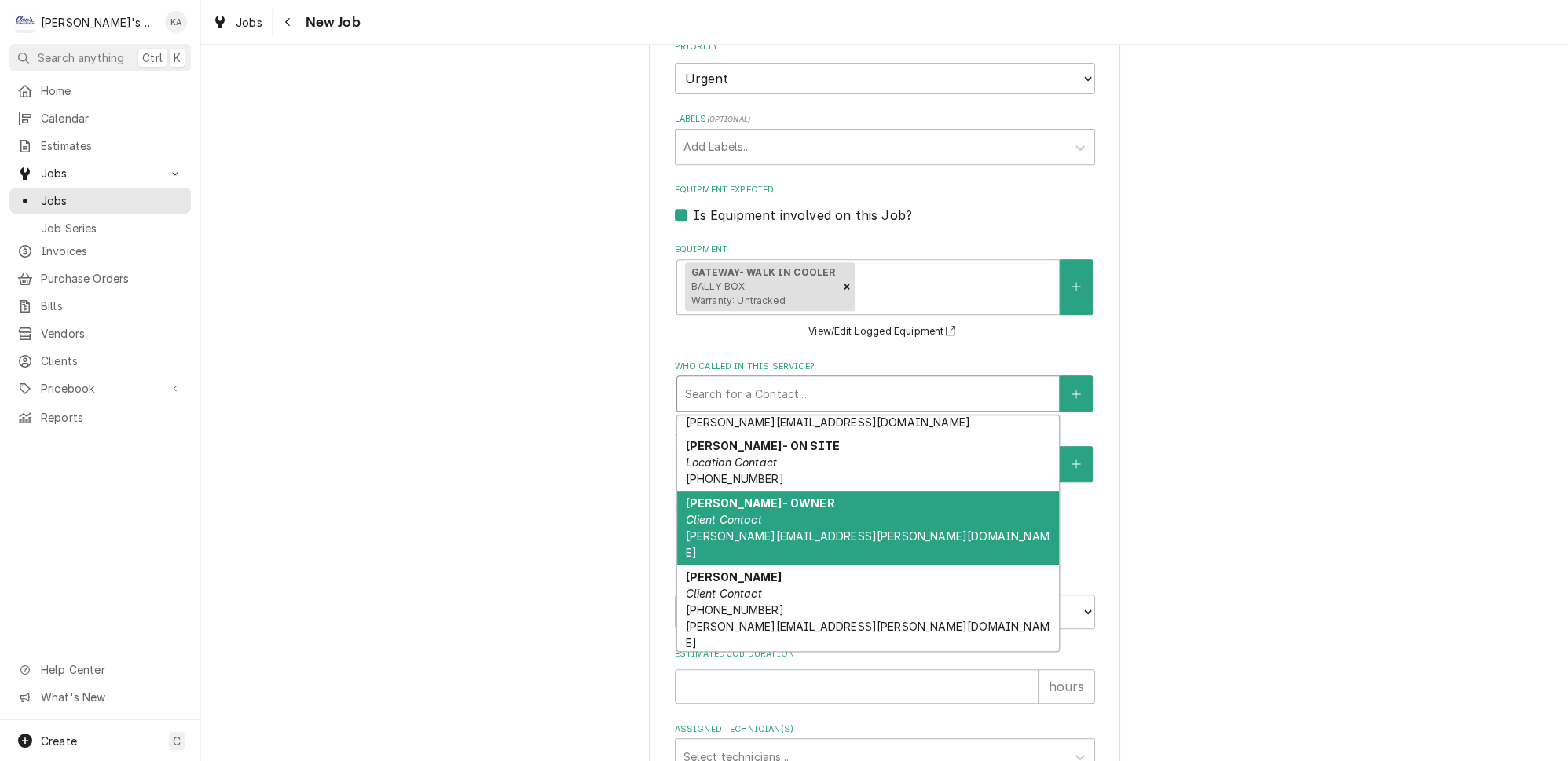
scroll to position [360, 0]
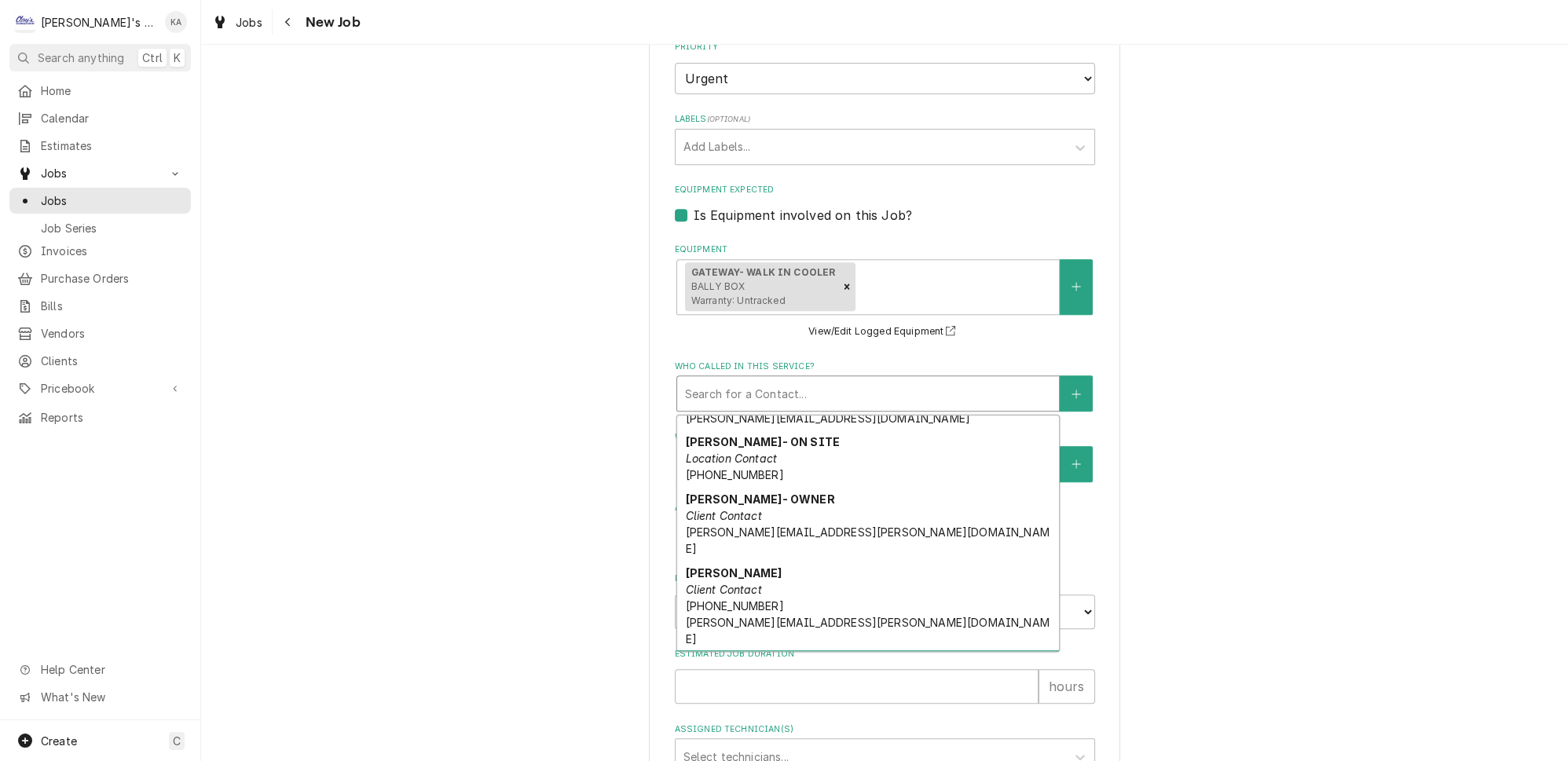
click at [781, 650] on div "ZACH ROSS Location Contact (541) 228-5279 zach.ross@us.stores.mcd.com" at bounding box center [868, 687] width 382 height 74
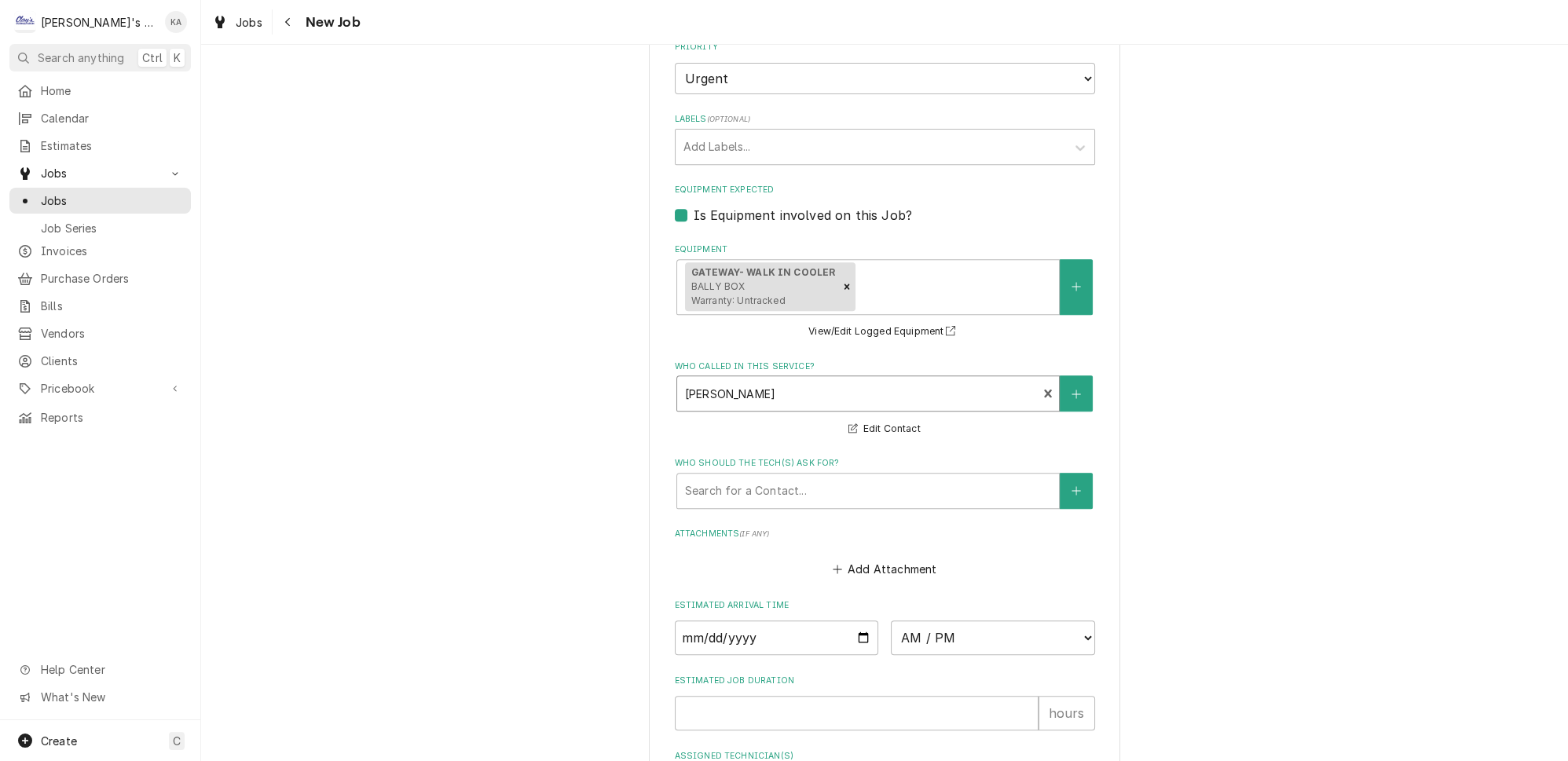
scroll to position [1335, 0]
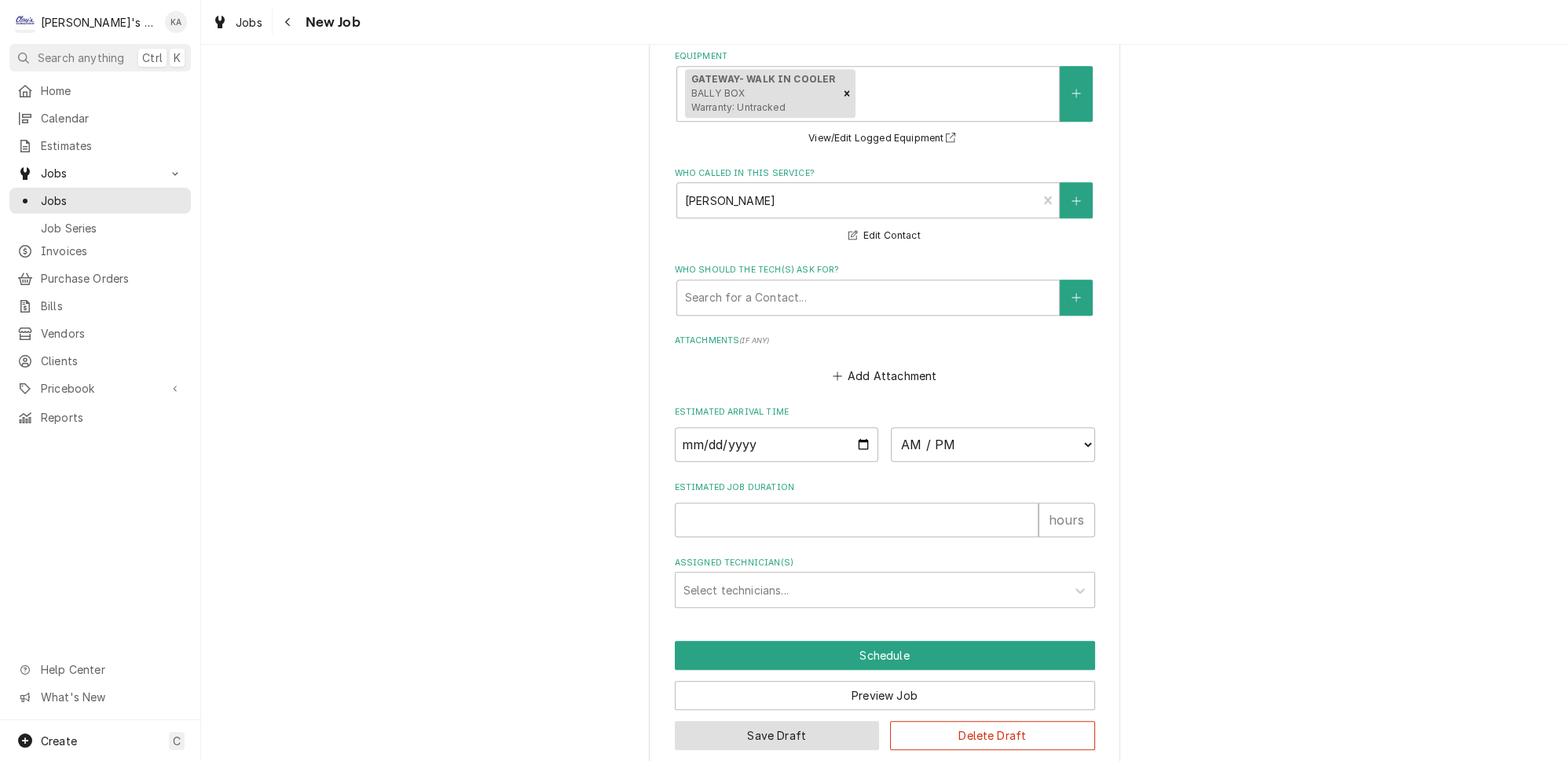
click at [765, 721] on button "Save Draft" at bounding box center [777, 735] width 205 height 29
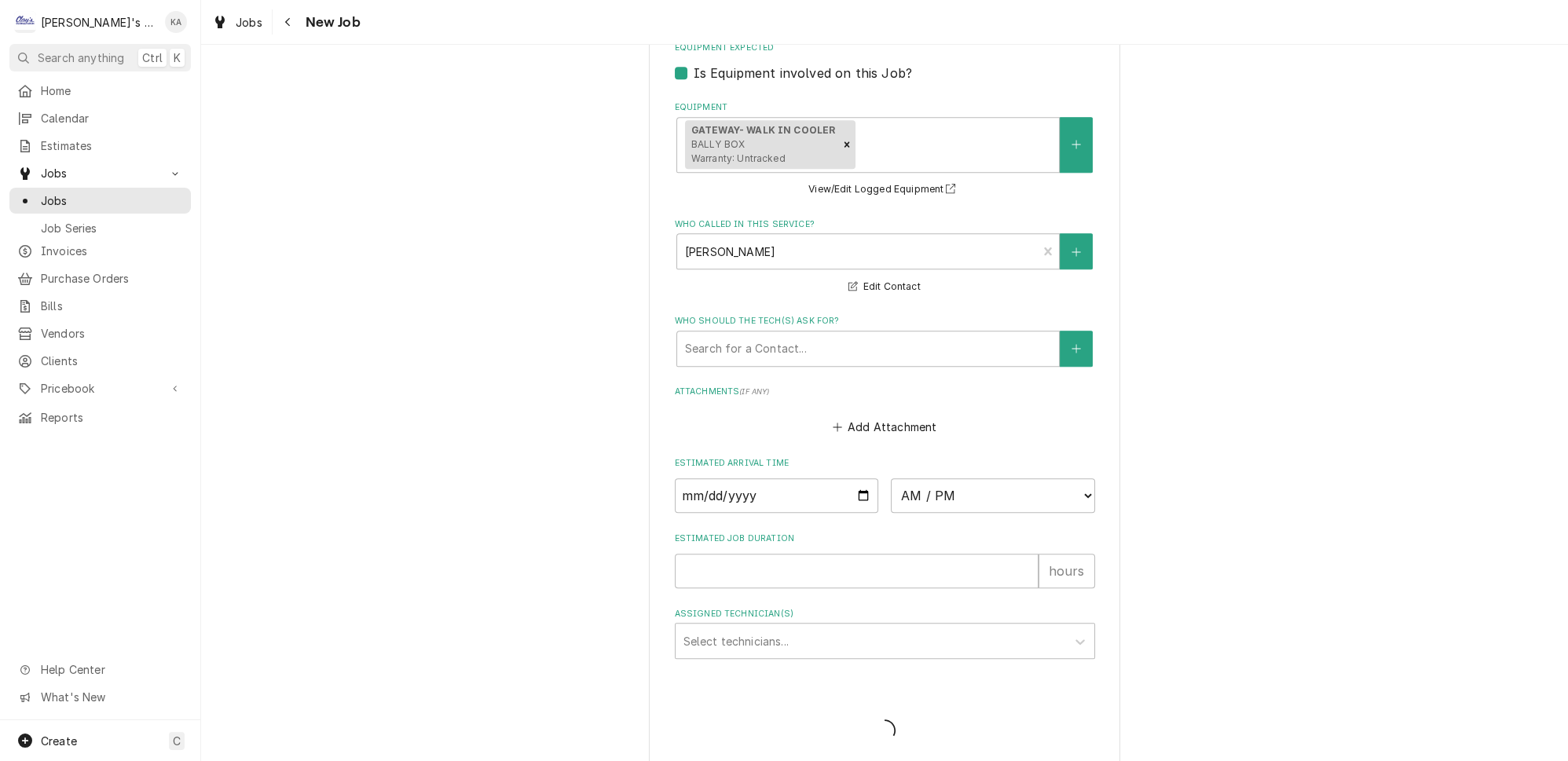
type textarea "x"
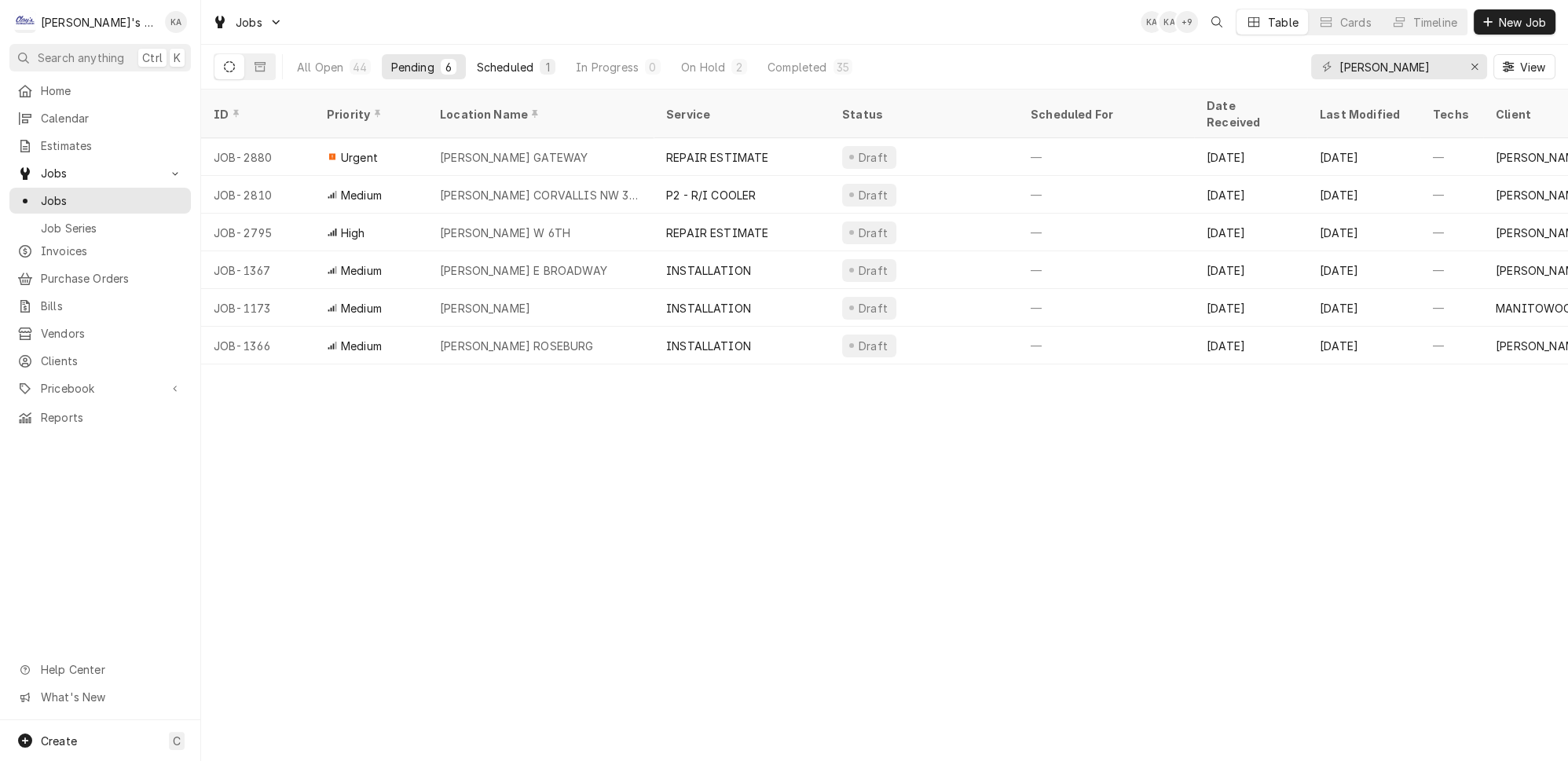
click at [482, 65] on div "Scheduled" at bounding box center [505, 68] width 56 height 17
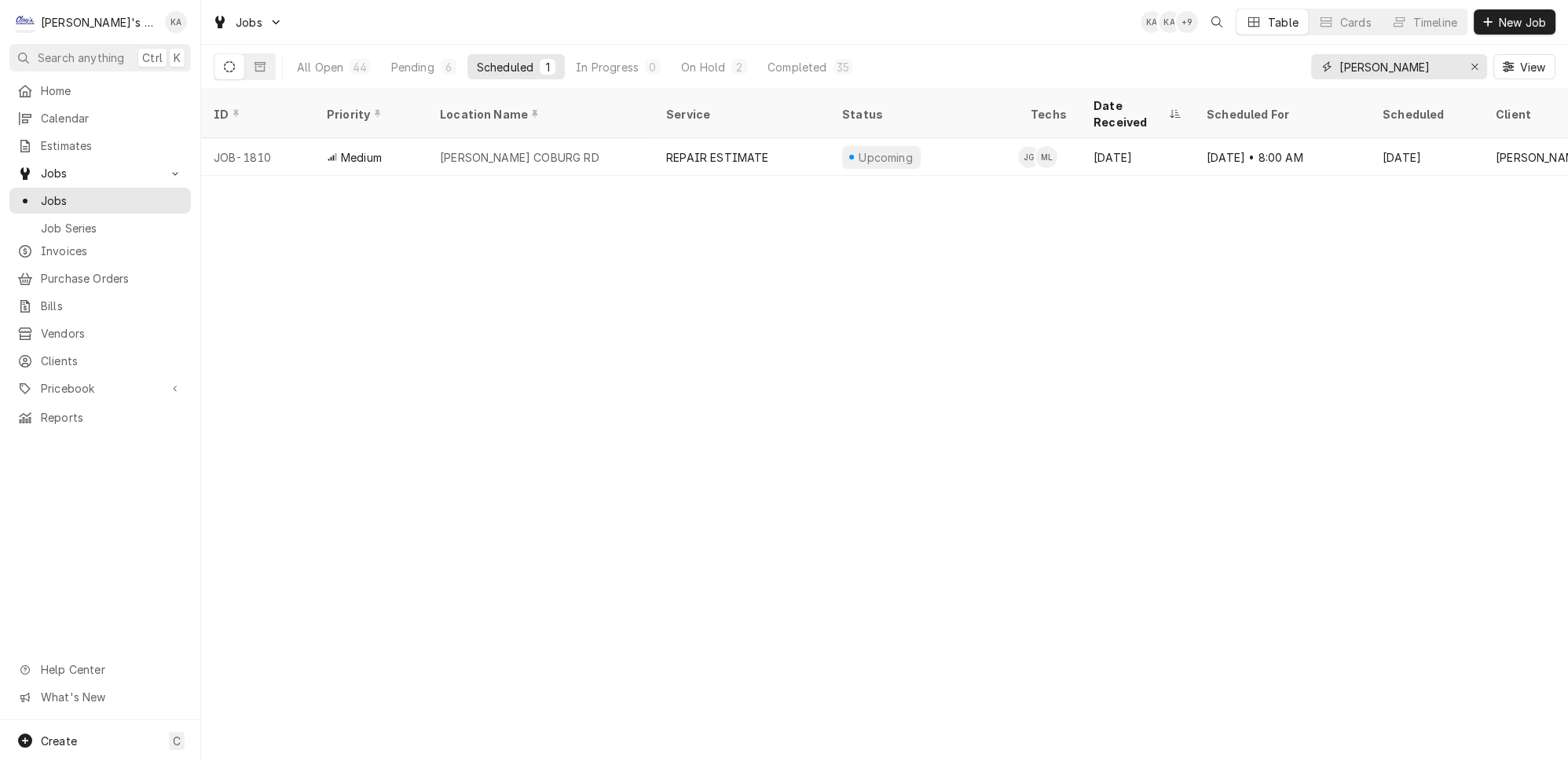
click at [1483, 64] on div "Erase input" at bounding box center [1474, 67] width 16 height 16
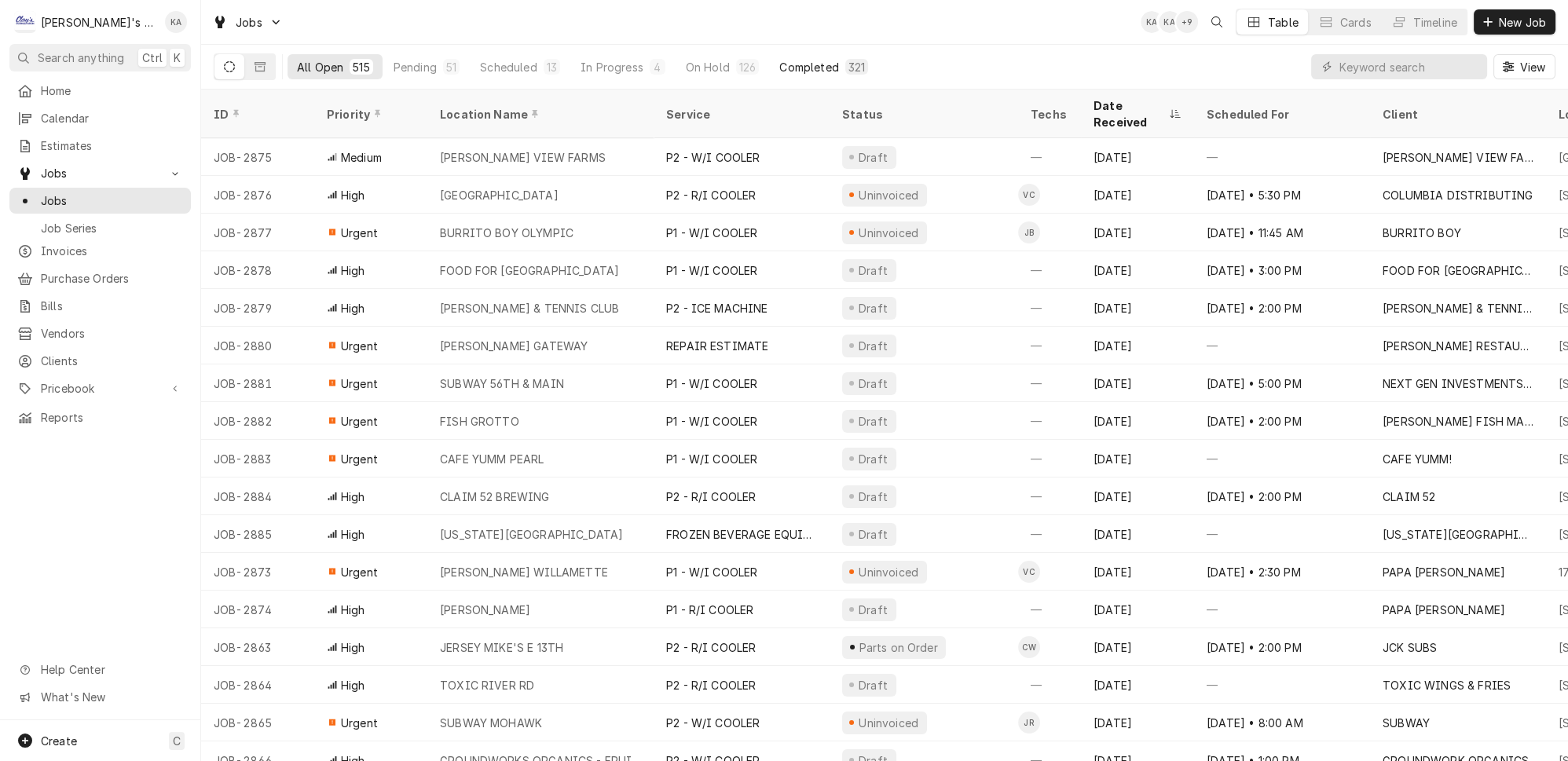
click at [779, 65] on div "Completed" at bounding box center [809, 68] width 59 height 17
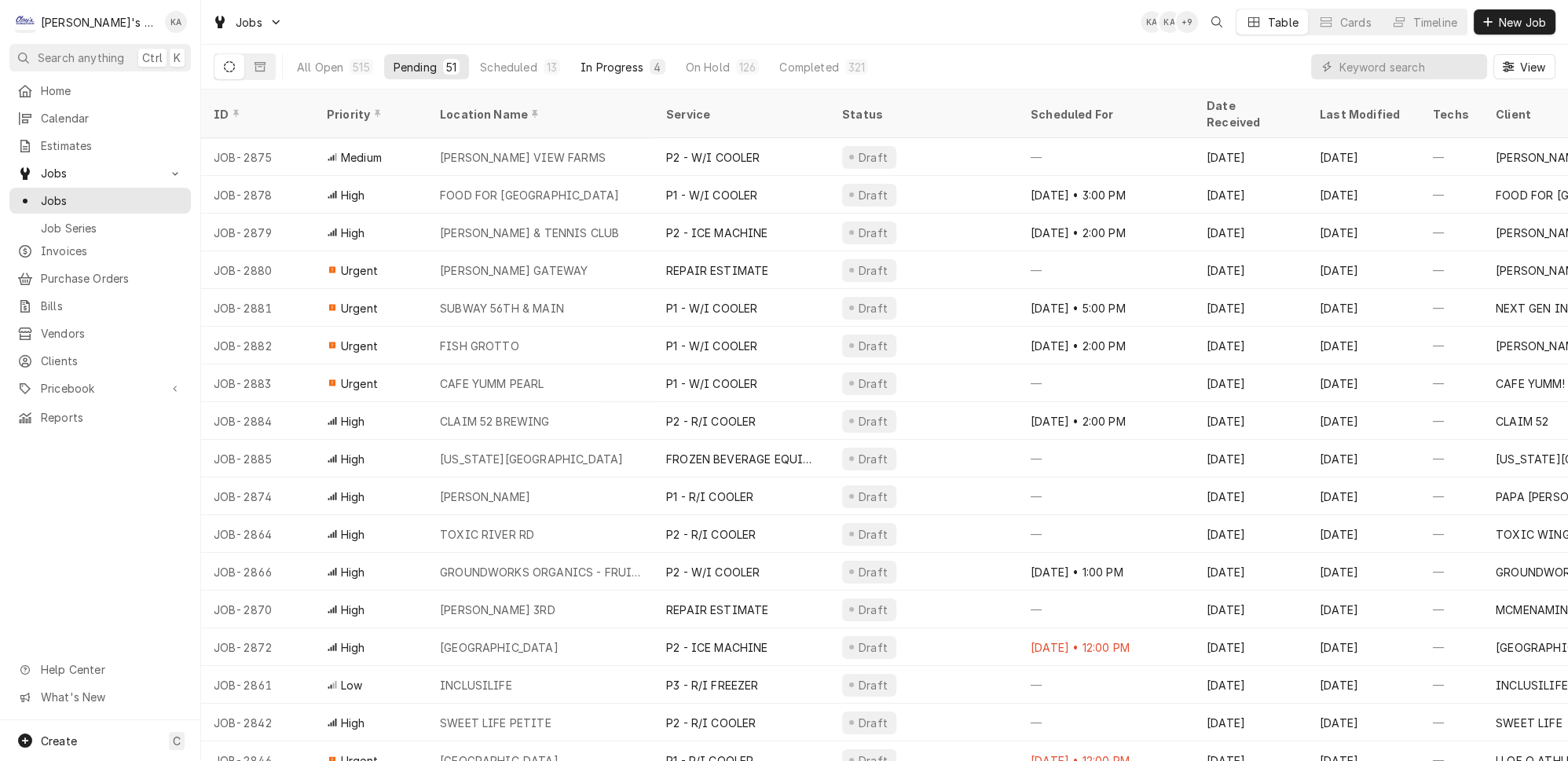
click at [581, 59] on div "In Progress" at bounding box center [612, 68] width 63 height 17
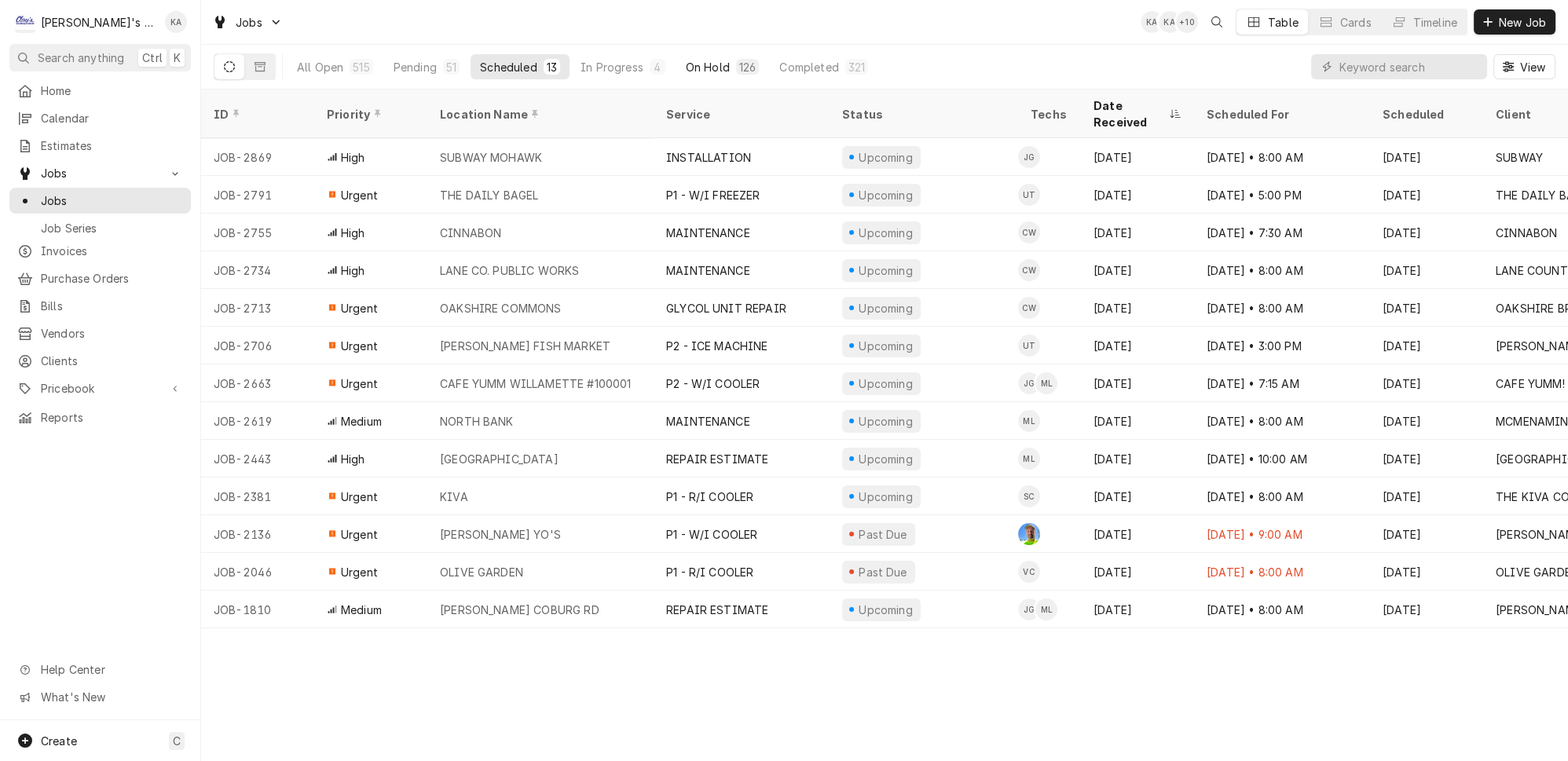
click at [685, 64] on div "On Hold" at bounding box center [707, 68] width 44 height 17
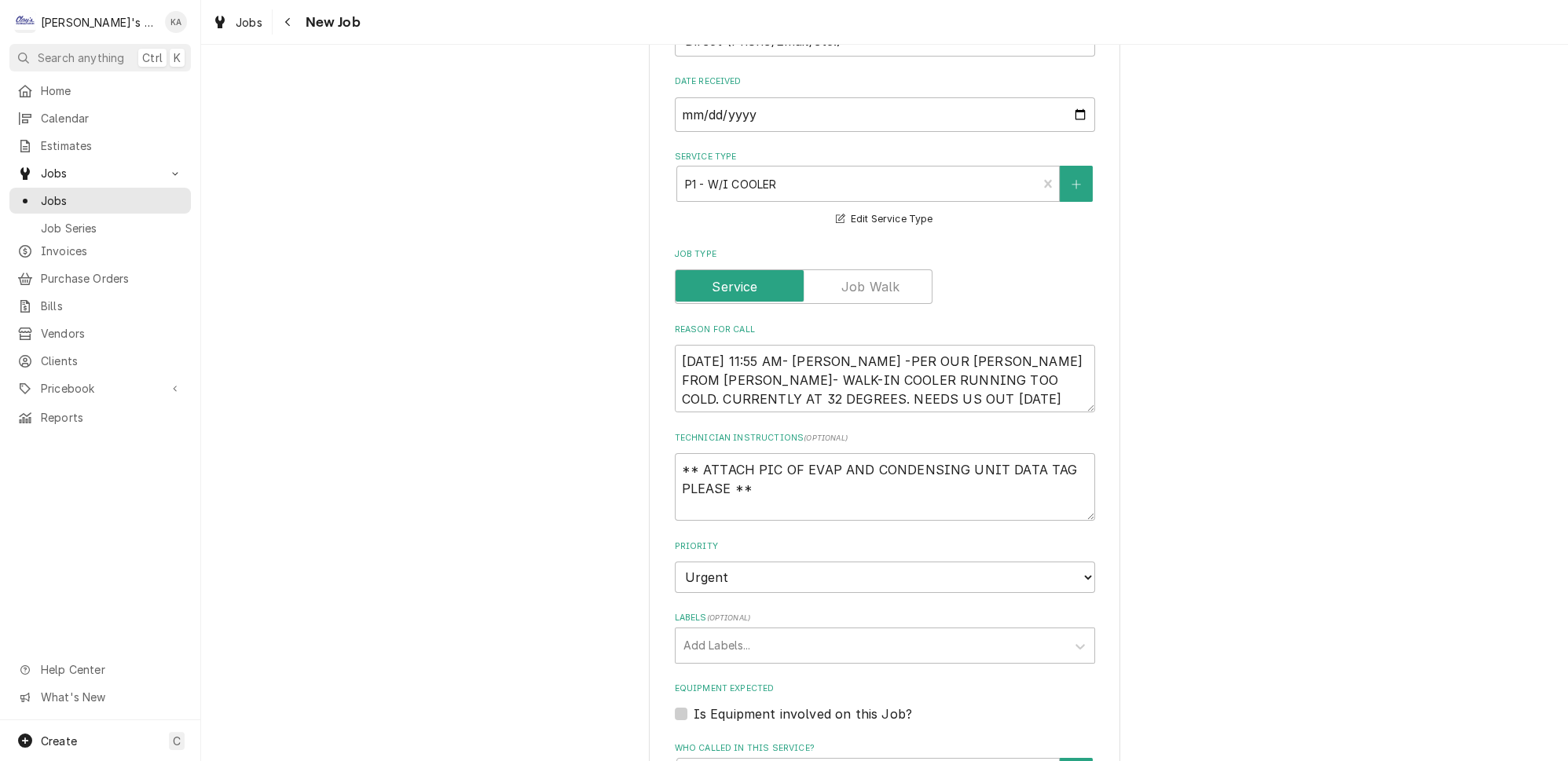
scroll to position [428, 0]
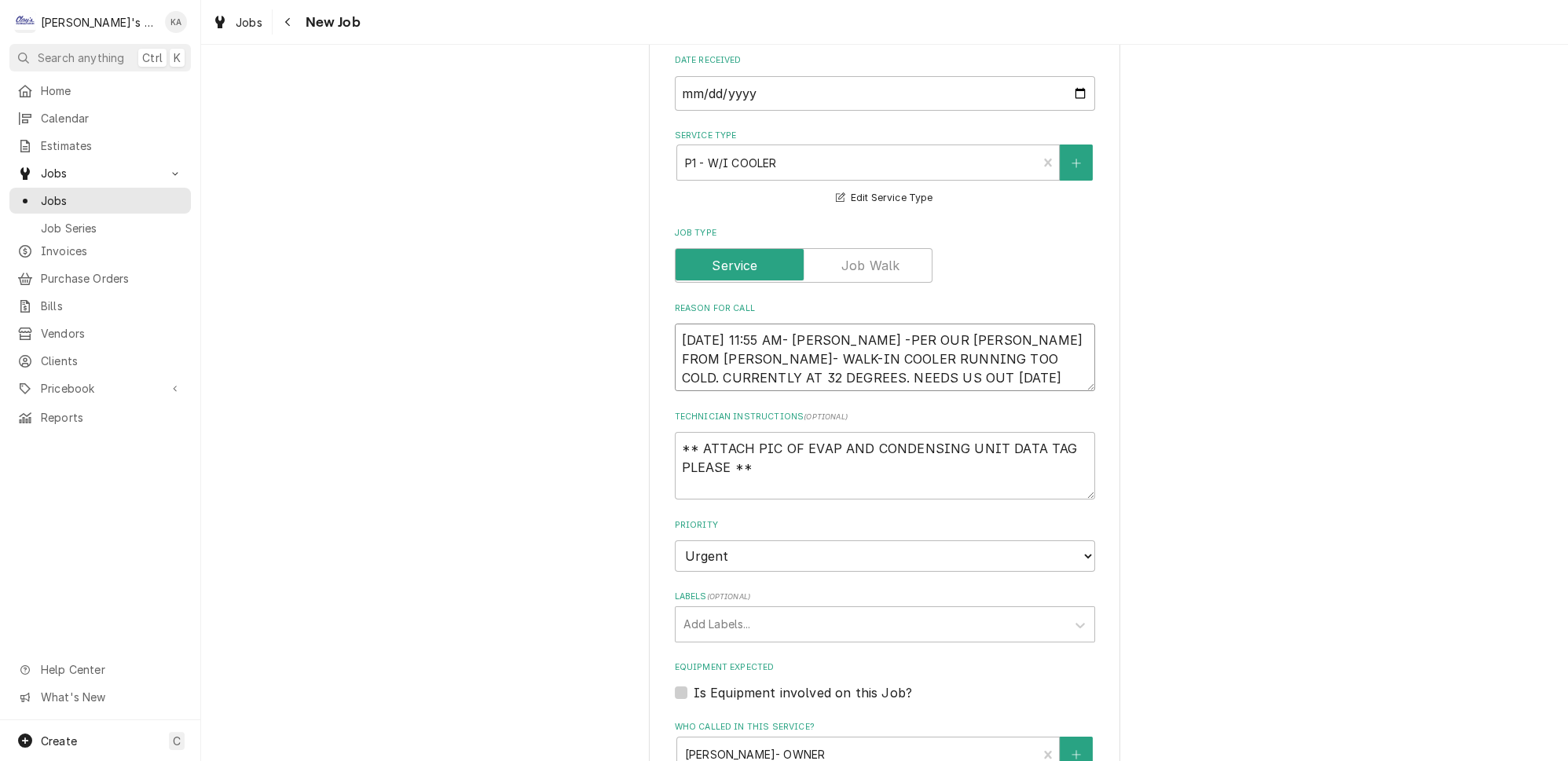
click at [846, 324] on textarea "[DATE] 11:55 AM- [PERSON_NAME] -PER OUR [PERSON_NAME] FROM [PERSON_NAME]- WALK-…" at bounding box center [885, 356] width 420 height 68
type textarea "x"
type textarea "9/8/2025 11:55 AM- KASSIE-PER OUR GREG FROM DWIGHT- WALK-IN COOLER RUNNING TOO …"
type textarea "x"
type textarea "9/8/2025 11:55 AM- KASSIE- PER OUR GREG FROM DWIGHT- WALK-IN COOLER RUNNING TOO…"
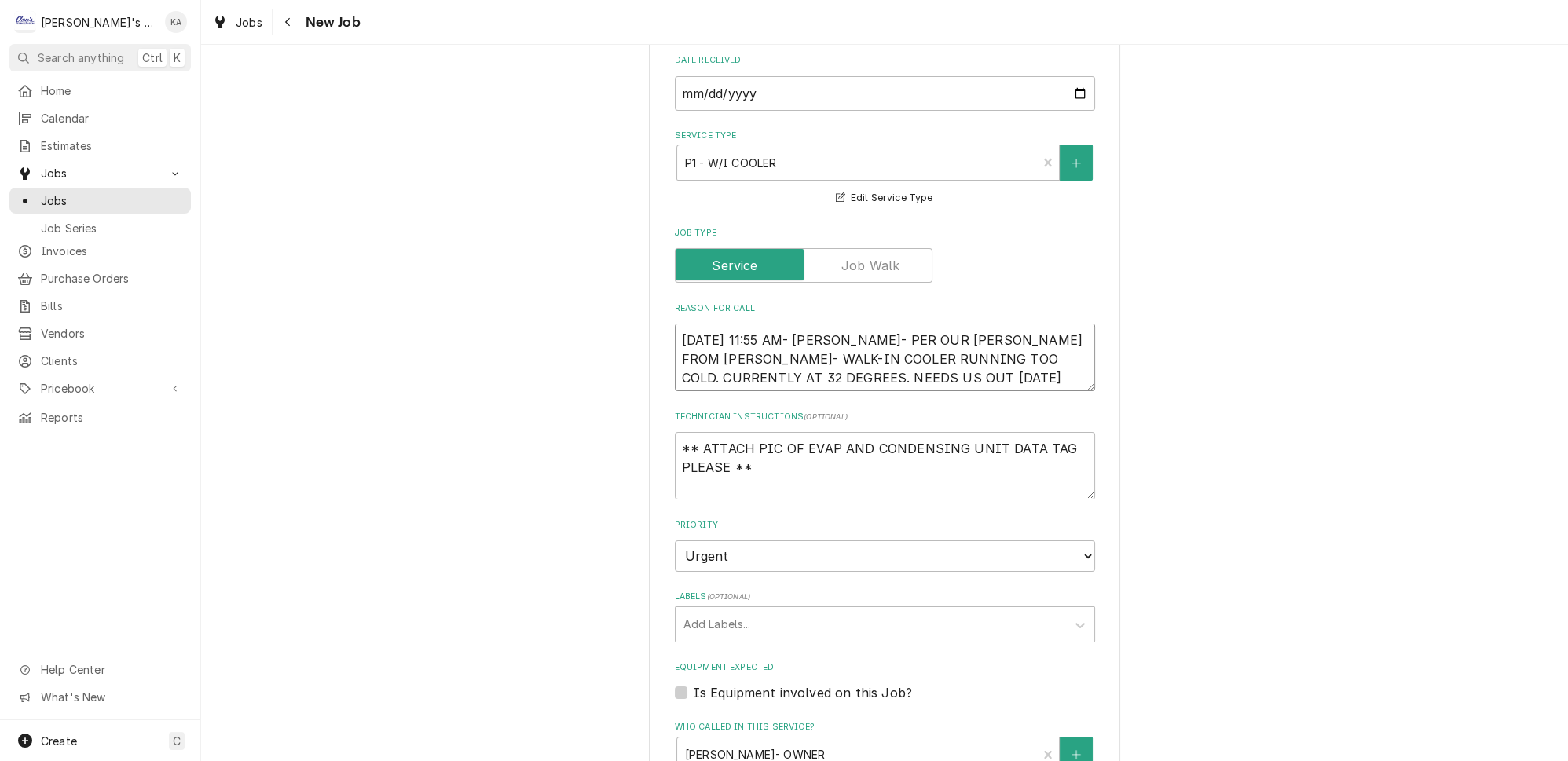
type textarea "x"
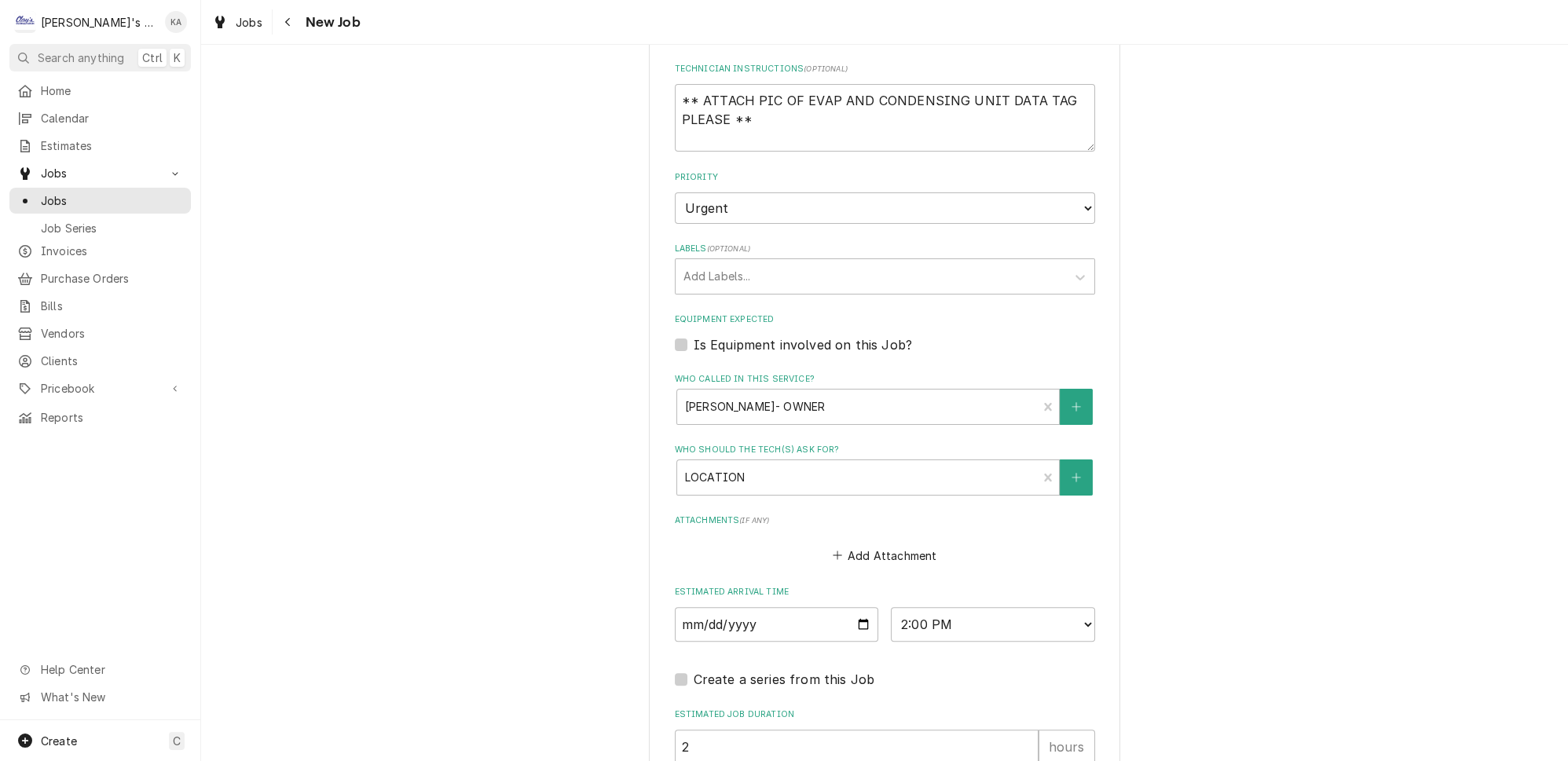
scroll to position [856, 0]
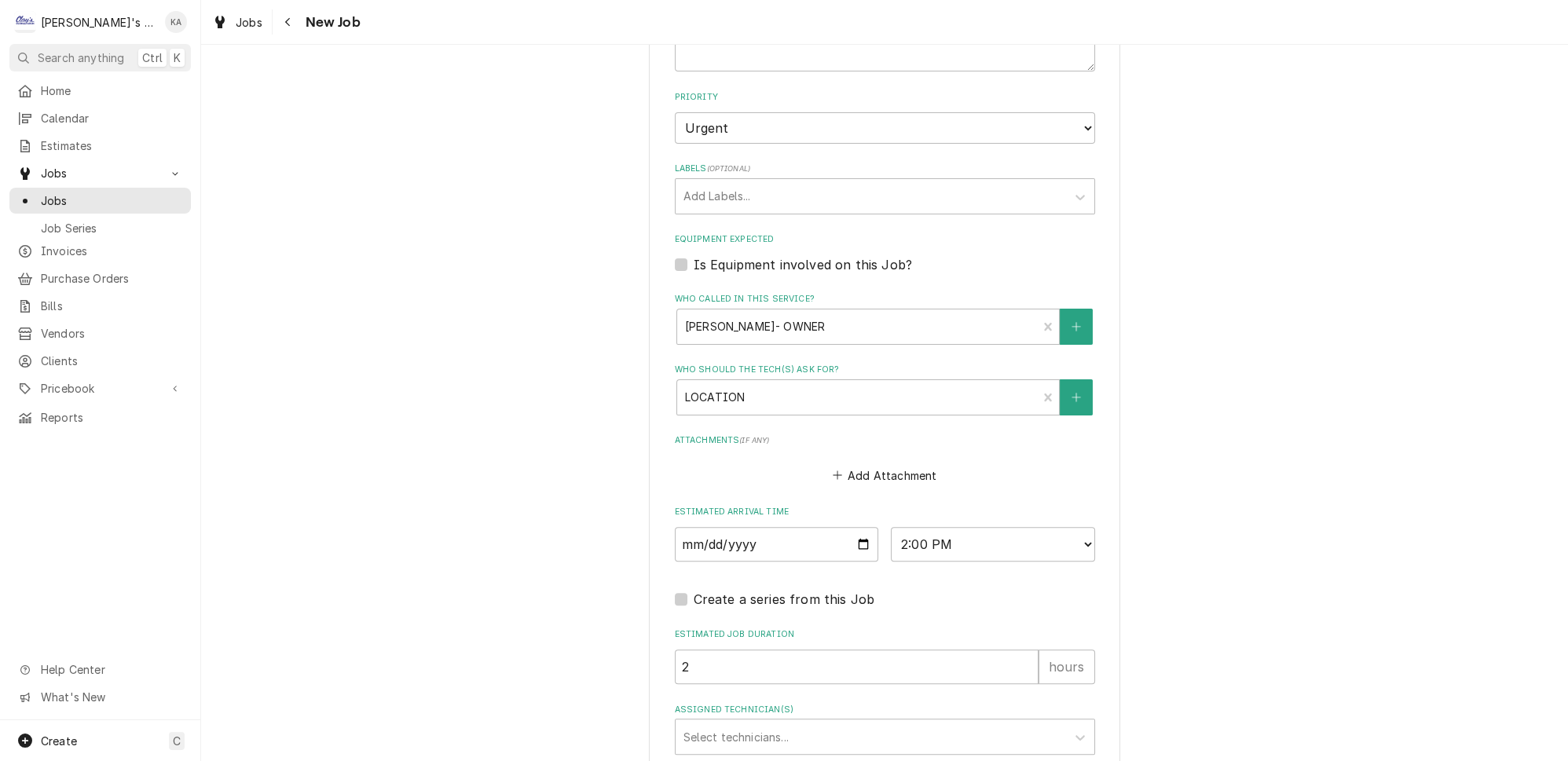
type textarea "9/8/2025 11:55 AM- KASSIE- PER OUR GREG FROM DWIGHT- WALK-IN COOLER RUNNING TOO…"
click at [694, 256] on label "Is Equipment involved on this Job?" at bounding box center [803, 265] width 219 height 19
click at [694, 256] on input "Equipment Expected" at bounding box center [904, 272] width 420 height 34
checkbox input "true"
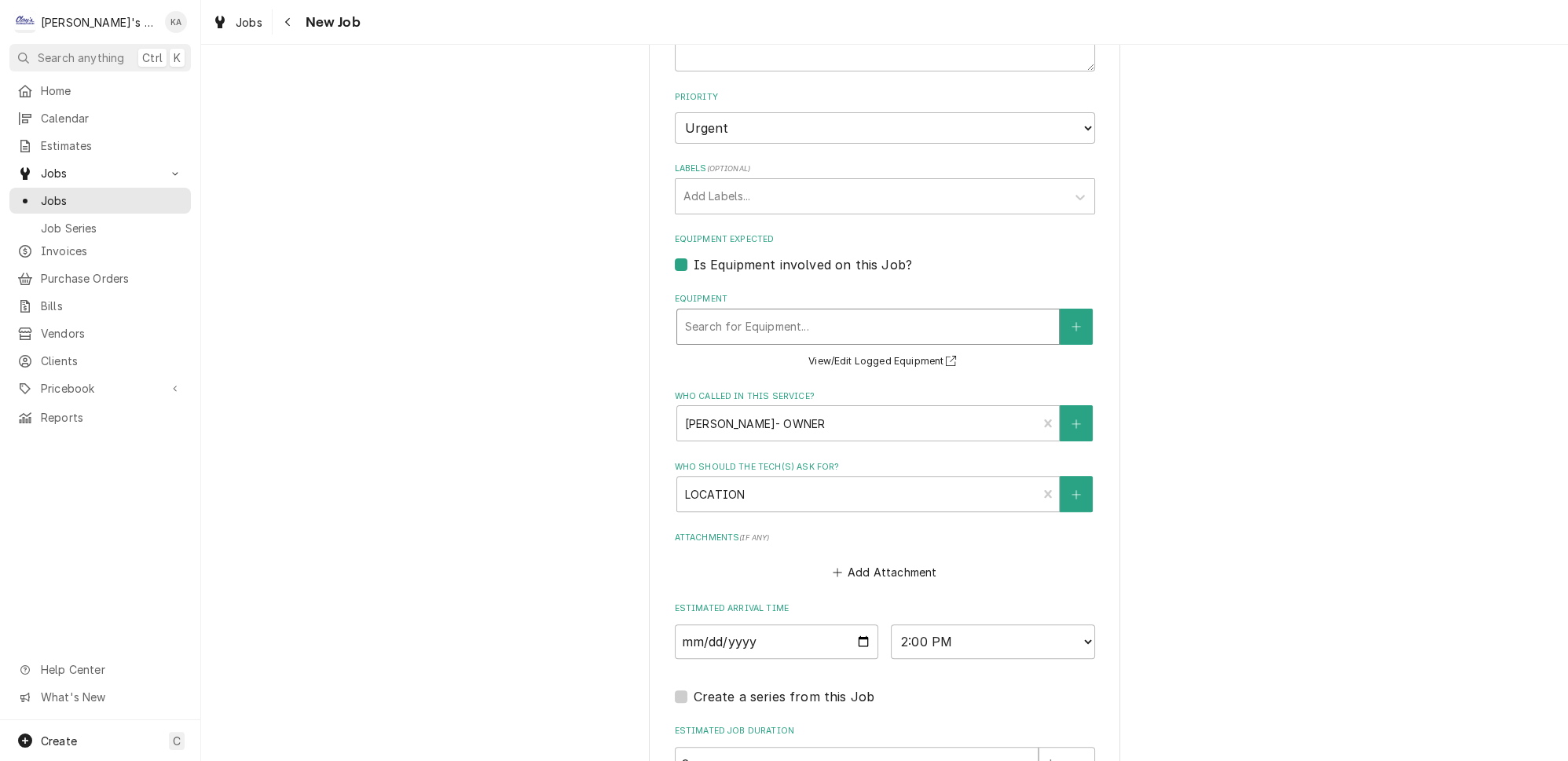
type textarea "x"
click at [801, 313] on div "Equipment" at bounding box center [868, 327] width 366 height 29
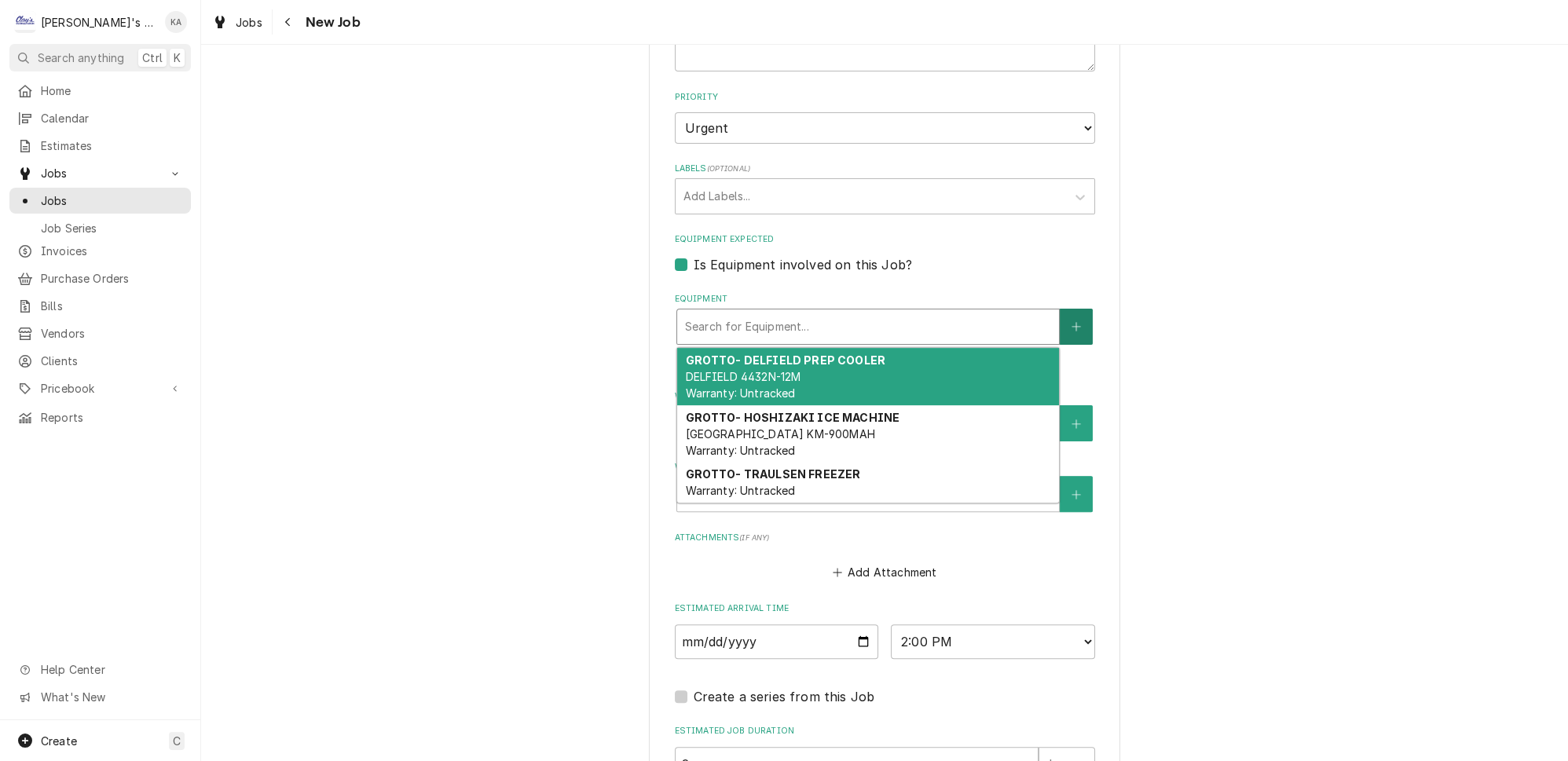
click at [1072, 321] on icon "Create New Equipment" at bounding box center [1076, 327] width 9 height 11
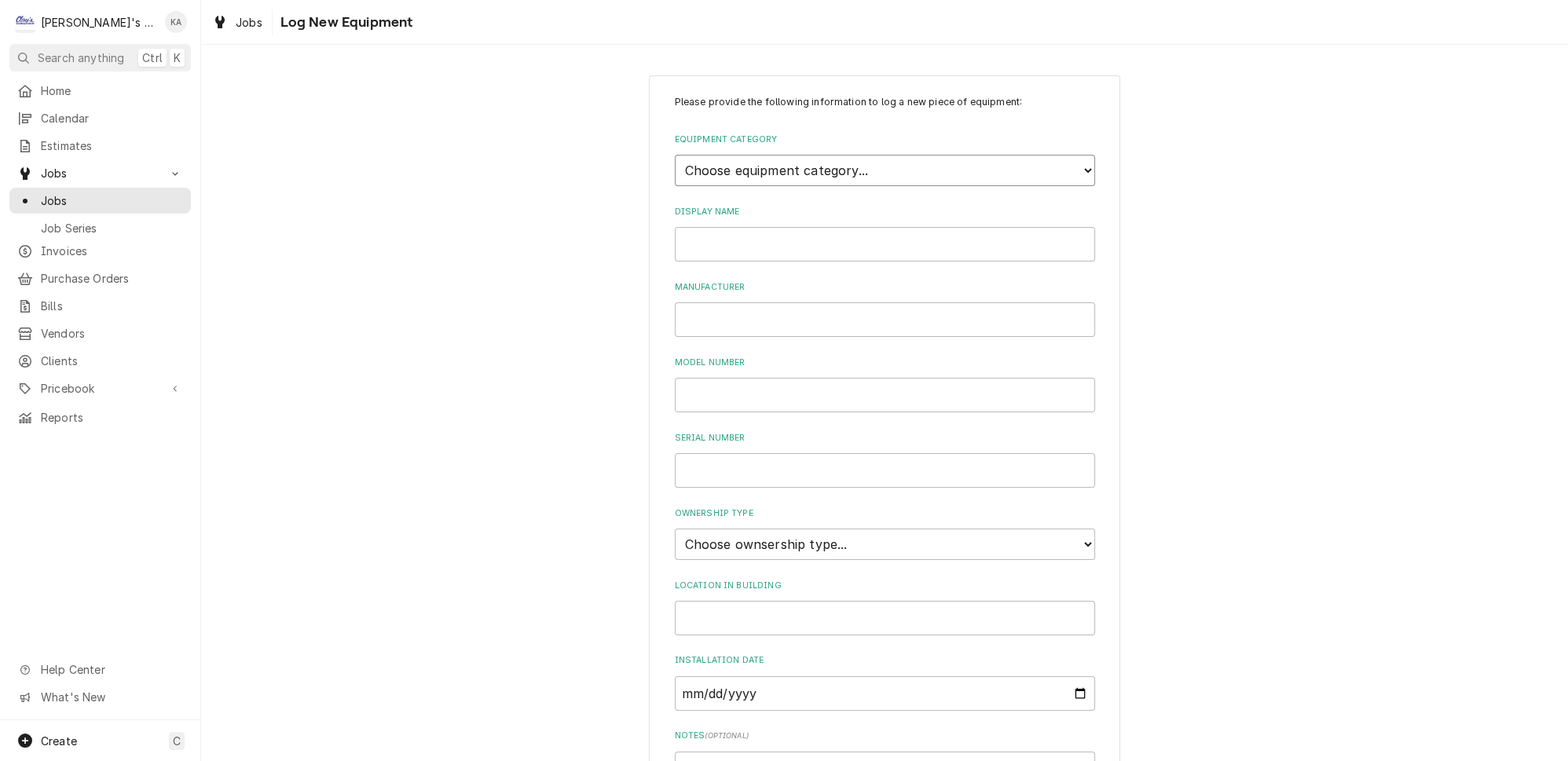
click at [949, 168] on select "Choose equipment category... Ice Machines Refrigeration HVAC Other" at bounding box center [885, 170] width 420 height 31
select select "8"
click at [675, 155] on select "Choose equipment category... Ice Machines Refrigeration HVAC Other" at bounding box center [885, 170] width 420 height 31
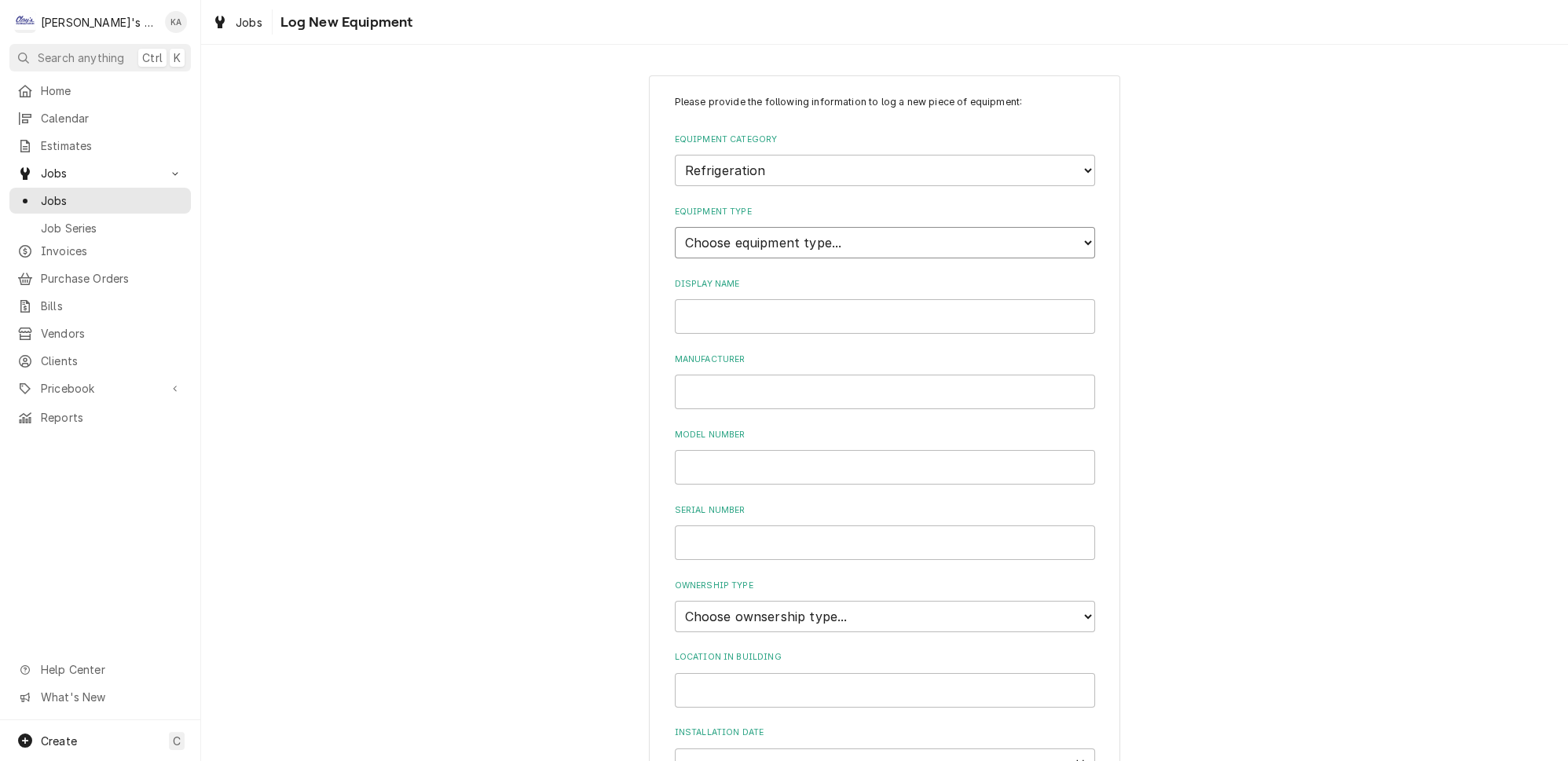
drag, startPoint x: 923, startPoint y: 178, endPoint x: 763, endPoint y: 233, distance: 169.2
click at [763, 233] on select "Choose equipment type... Bar Refrigeration Blast Chiller Chef Base Freezer Chef…" at bounding box center [885, 243] width 420 height 31
select select "75"
click at [675, 227] on select "Choose equipment type... Bar Refrigeration Blast Chiller Chef Base Freezer Chef…" at bounding box center [885, 243] width 420 height 31
click at [760, 314] on input "Display Name" at bounding box center [885, 316] width 420 height 34
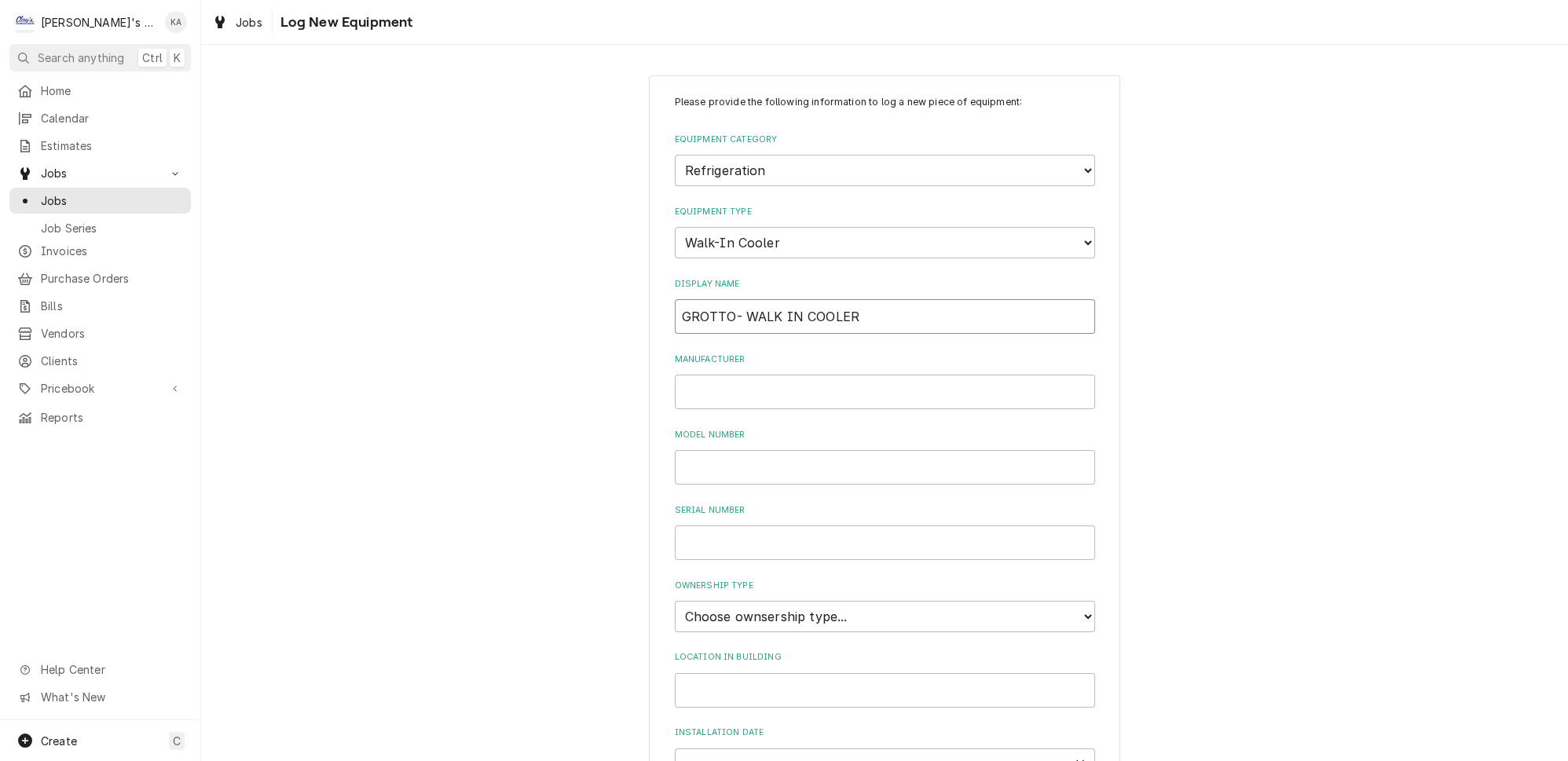
type input "GROTTO- WALK IN COOLER"
click at [827, 601] on select "Choose ownsership type... Unknown Owned Leased Rented" at bounding box center [885, 617] width 420 height 31
select select "1"
click at [675, 601] on select "Choose ownsership type... Unknown Owned Leased Rented" at bounding box center [885, 617] width 420 height 31
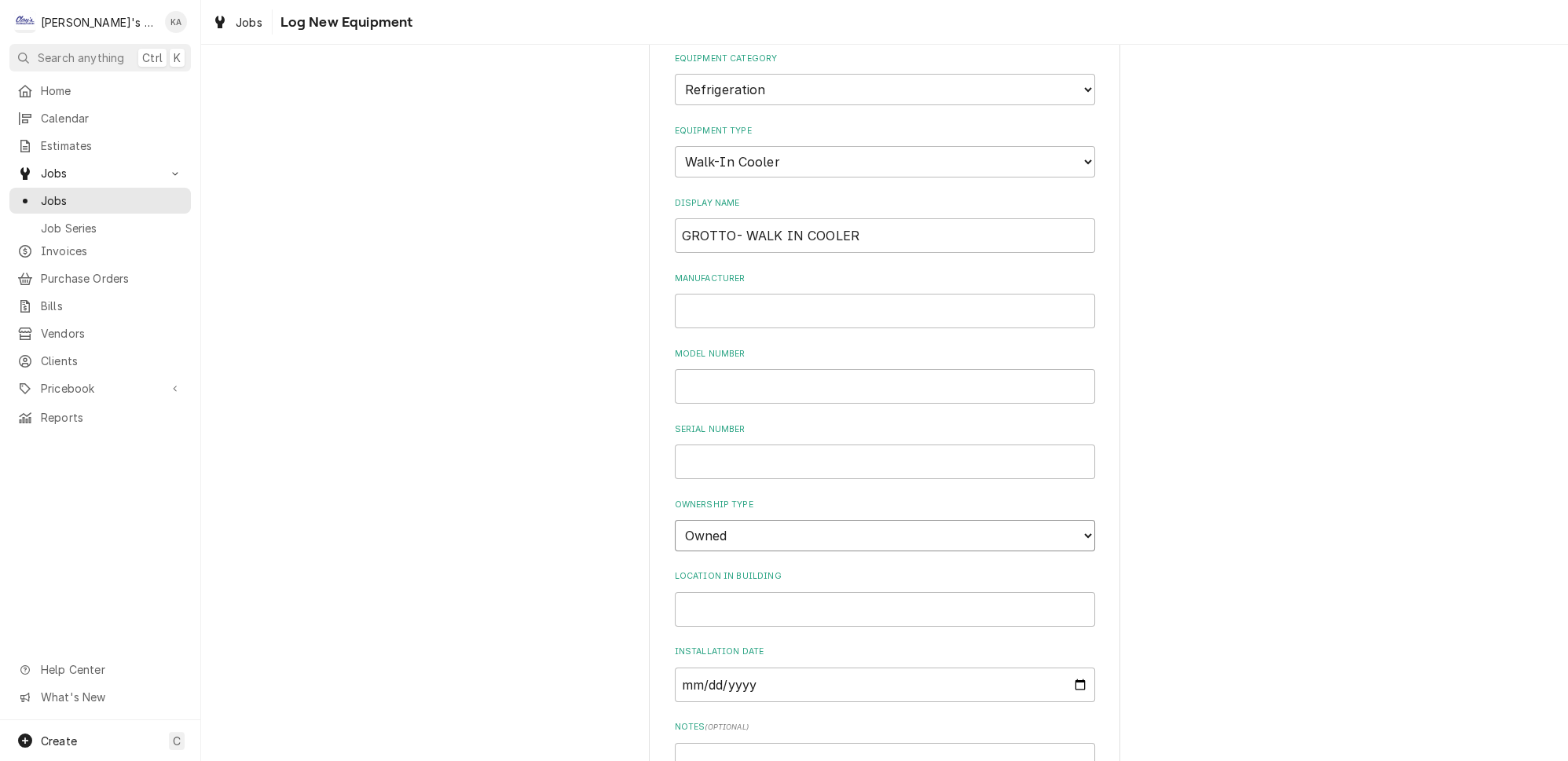
scroll to position [273, 0]
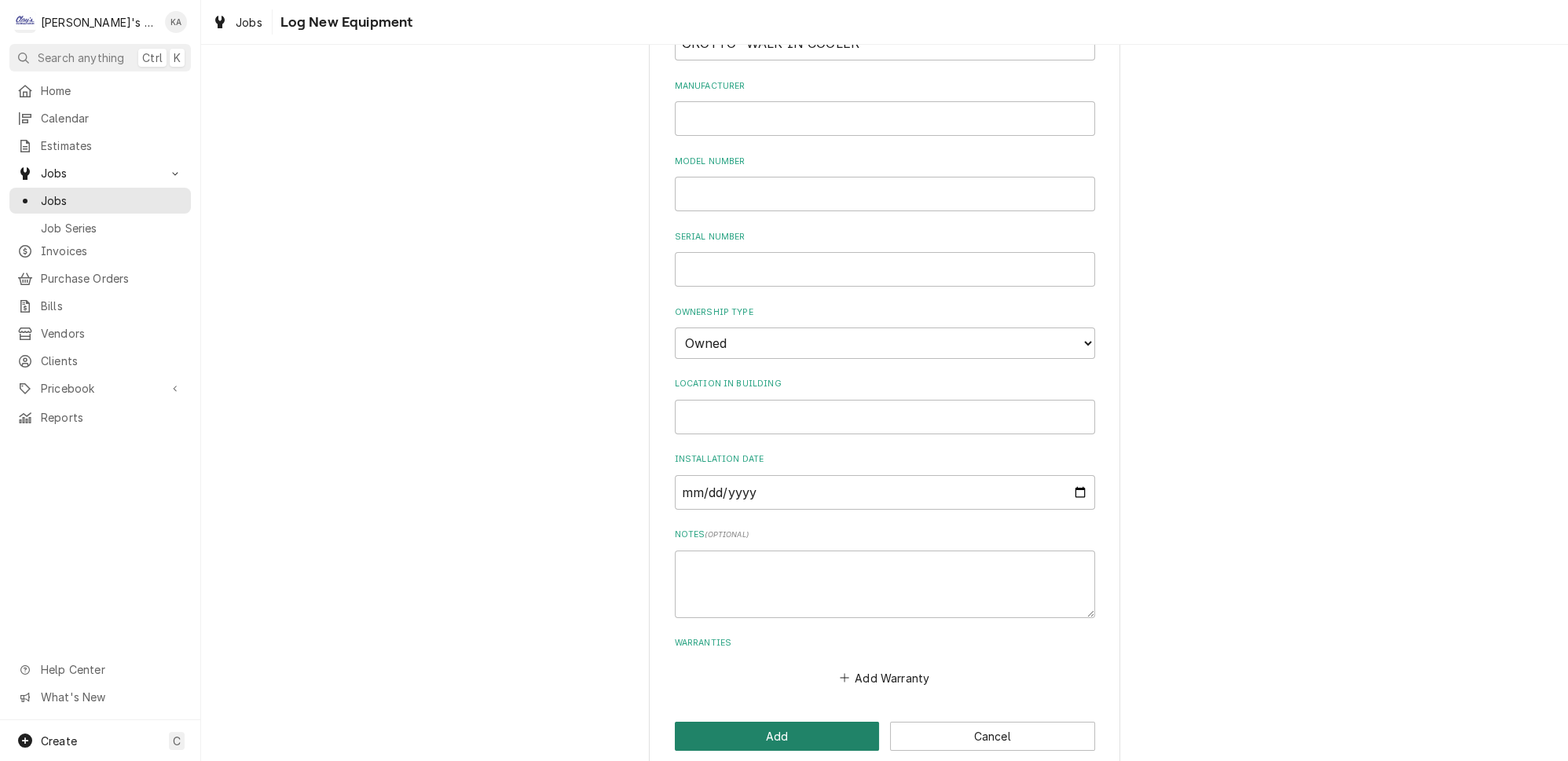
click at [777, 721] on button "Add" at bounding box center [777, 735] width 205 height 29
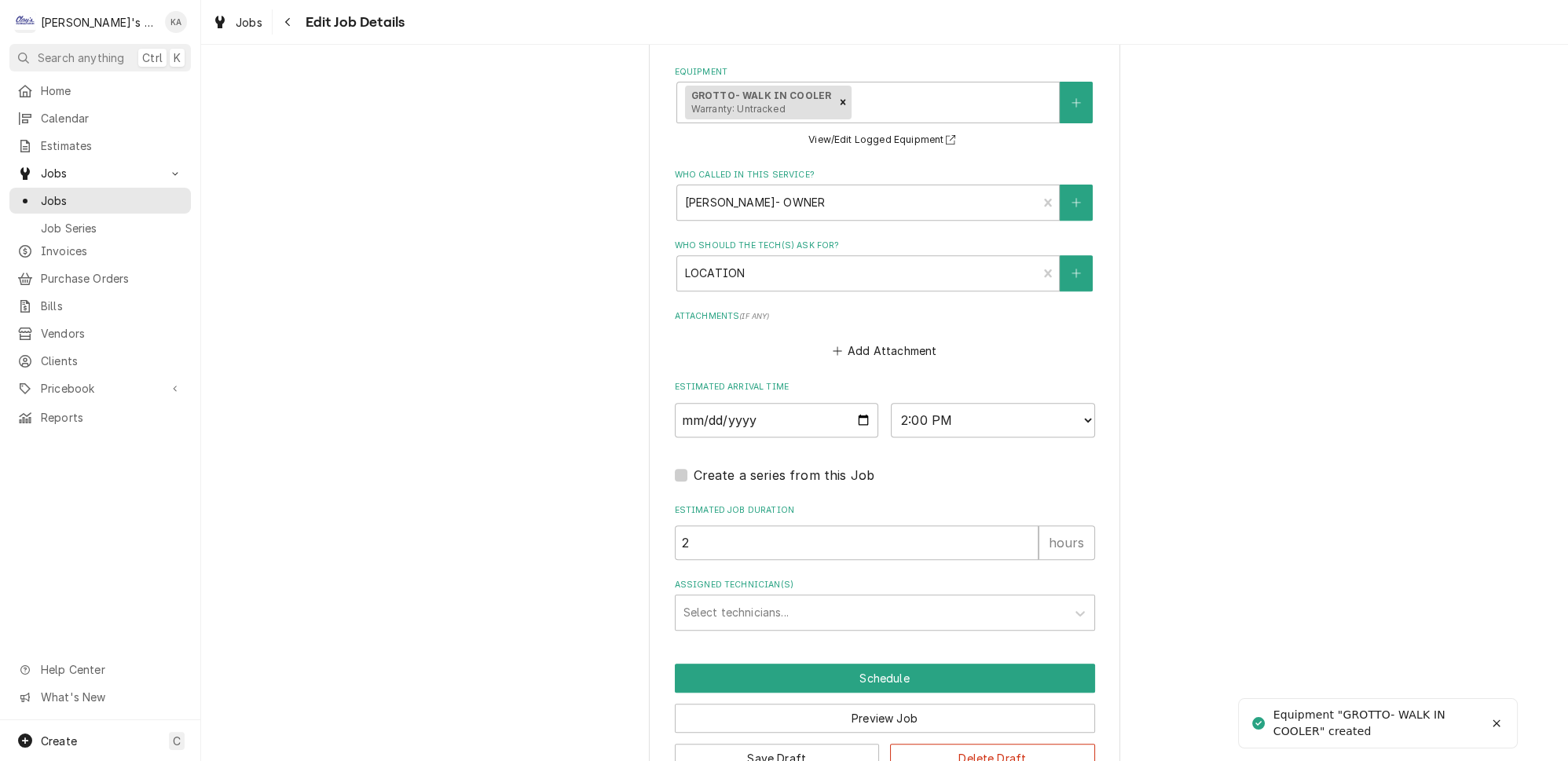
scroll to position [1101, 0]
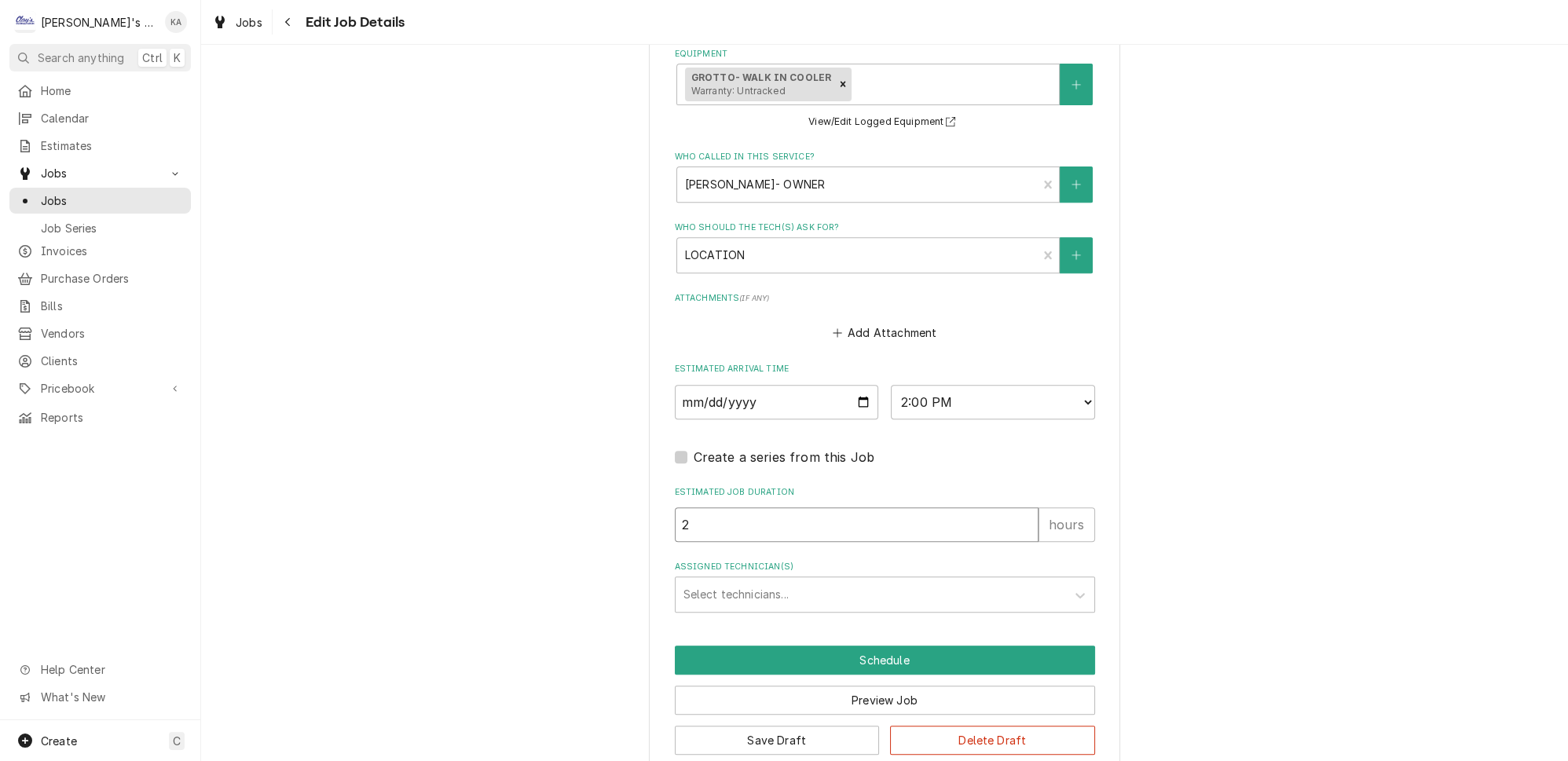
click at [823, 511] on input "2" at bounding box center [857, 524] width 364 height 34
click at [810, 580] on div "Assigned Technician(s)" at bounding box center [871, 594] width 375 height 29
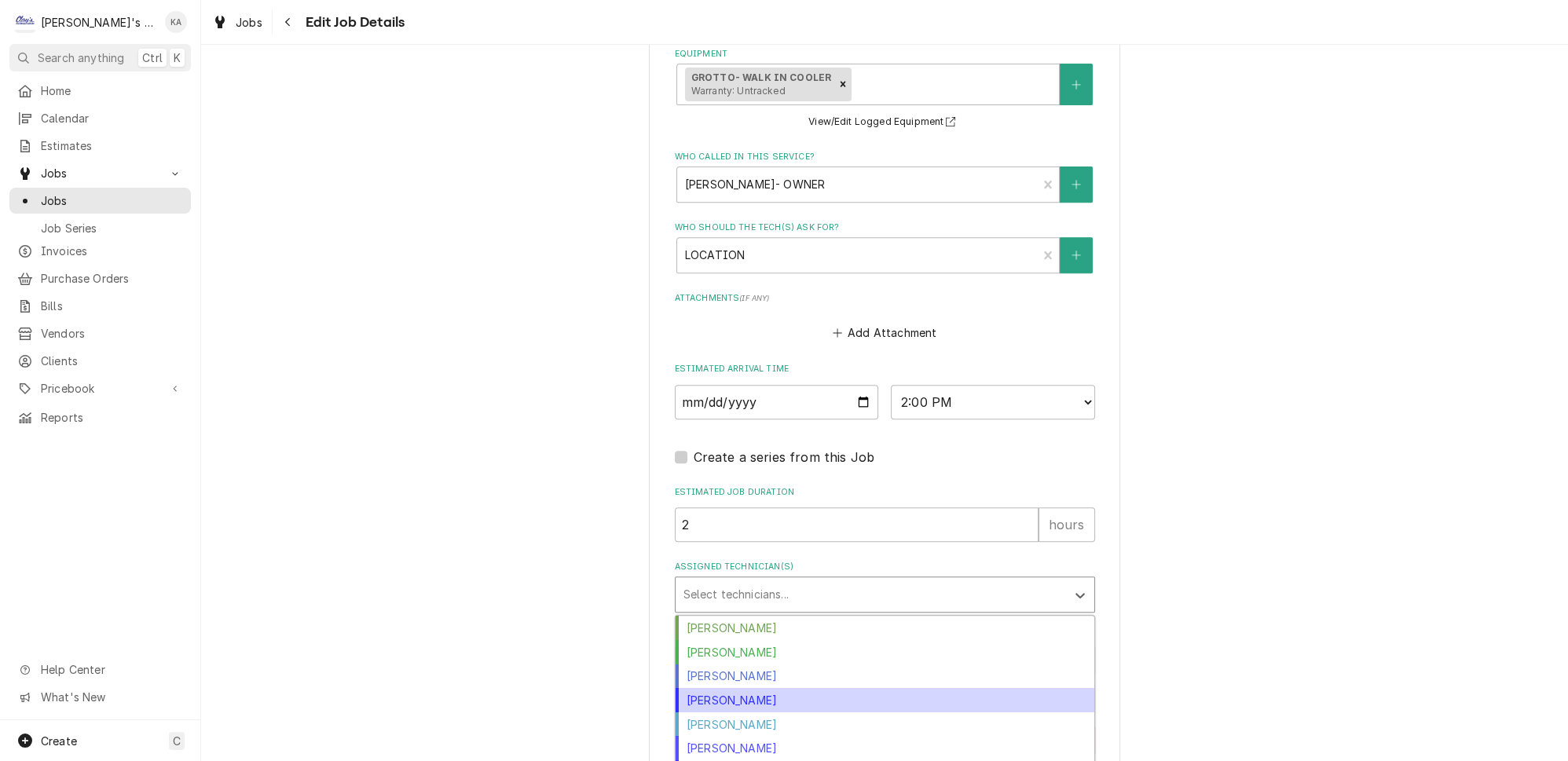
click at [725, 688] on div "Joey Brabb" at bounding box center [884, 700] width 419 height 24
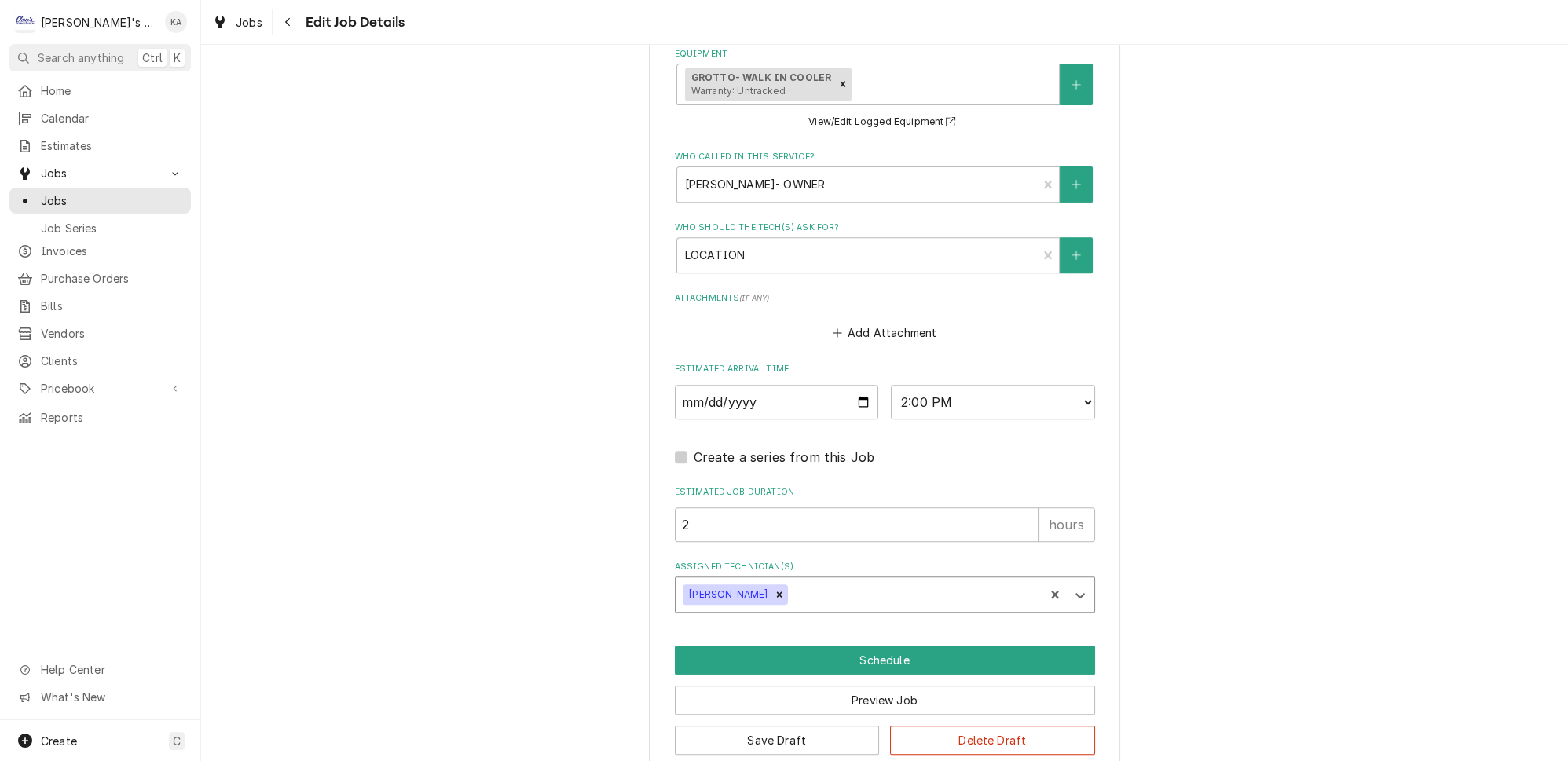
type textarea "x"
click at [1063, 389] on select "AM / PM 6:00 AM 6:15 AM 6:30 AM 6:45 AM 7:00 AM 7:15 AM 7:30 AM 7:45 AM 8:00 AM…" at bounding box center [993, 402] width 205 height 34
select select "13:15:00"
click at [891, 385] on select "AM / PM 6:00 AM 6:15 AM 6:30 AM 6:45 AM 7:00 AM 7:15 AM 7:30 AM 7:45 AM 8:00 AM…" at bounding box center [993, 402] width 205 height 34
click at [893, 645] on button "Schedule" at bounding box center [885, 659] width 420 height 29
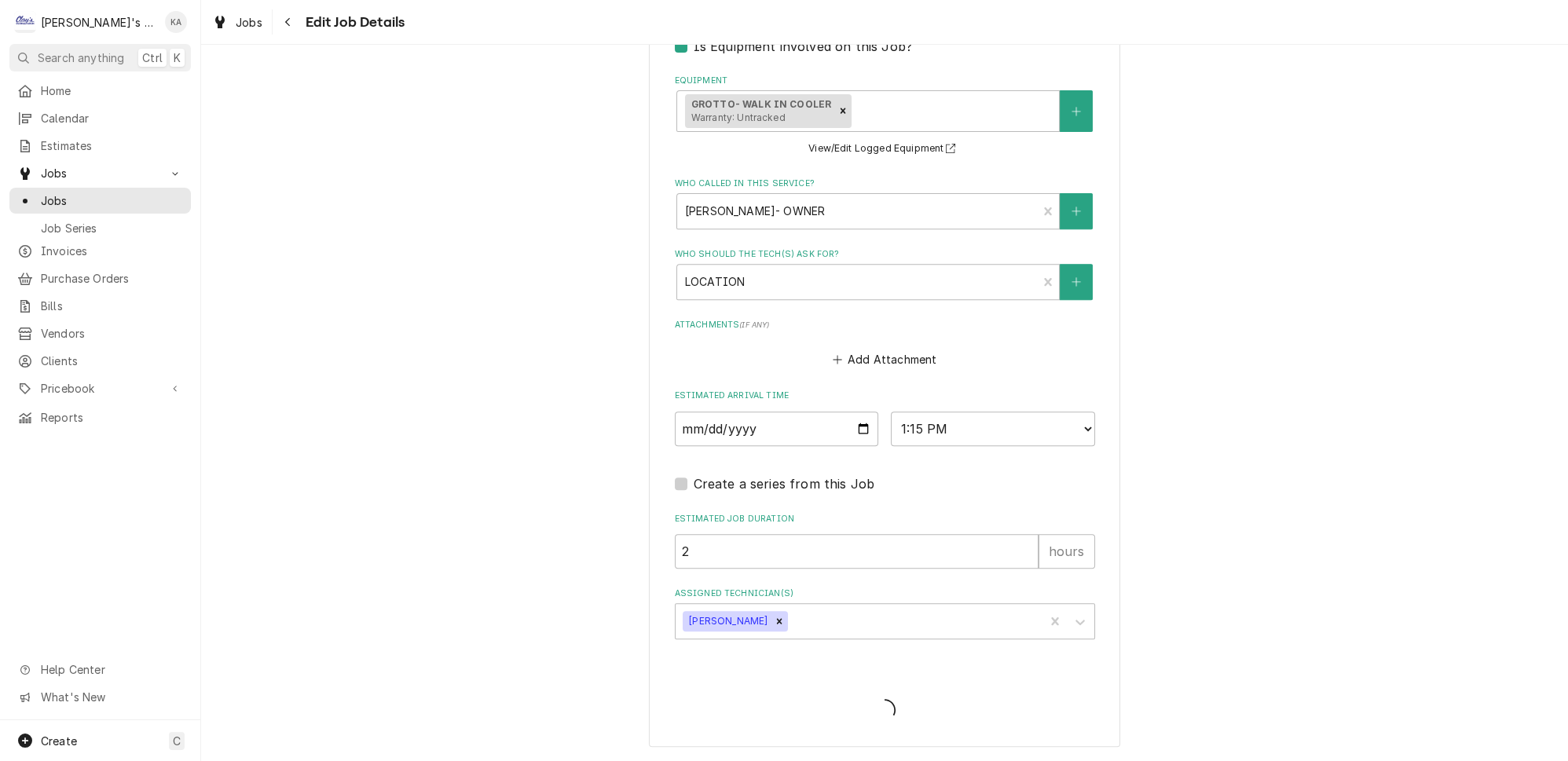
scroll to position [1050, 0]
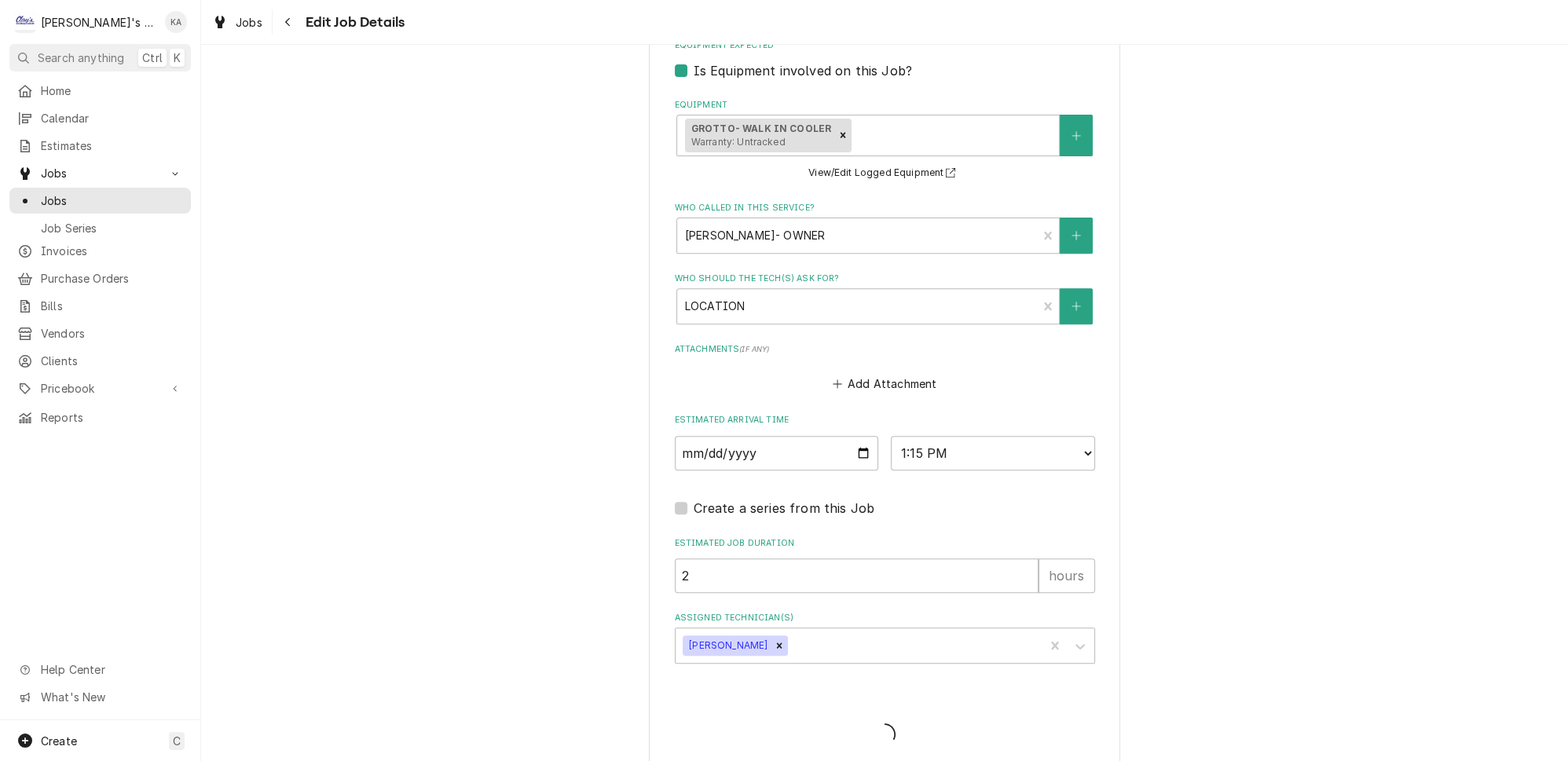
type textarea "x"
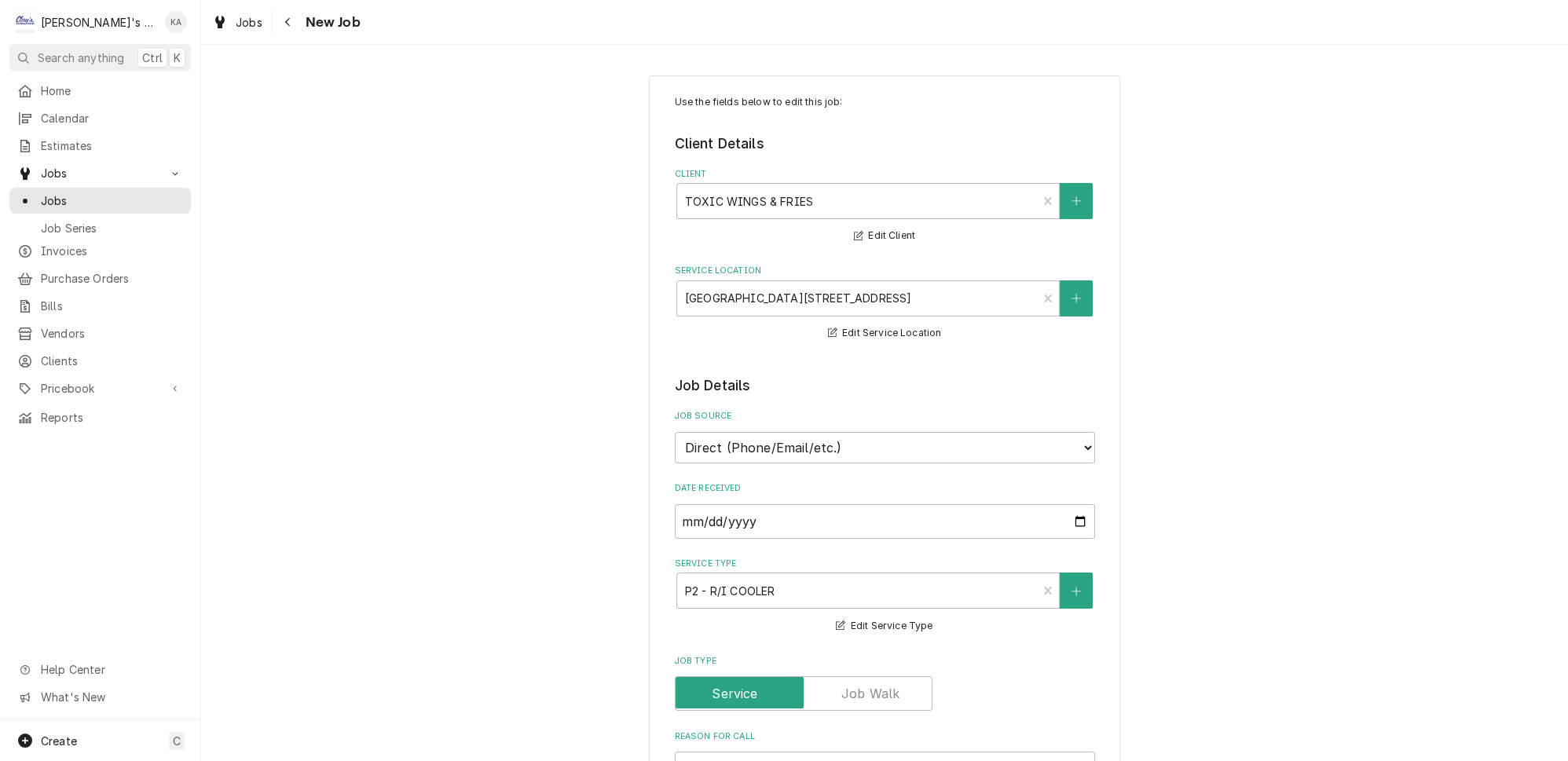
type textarea "x"
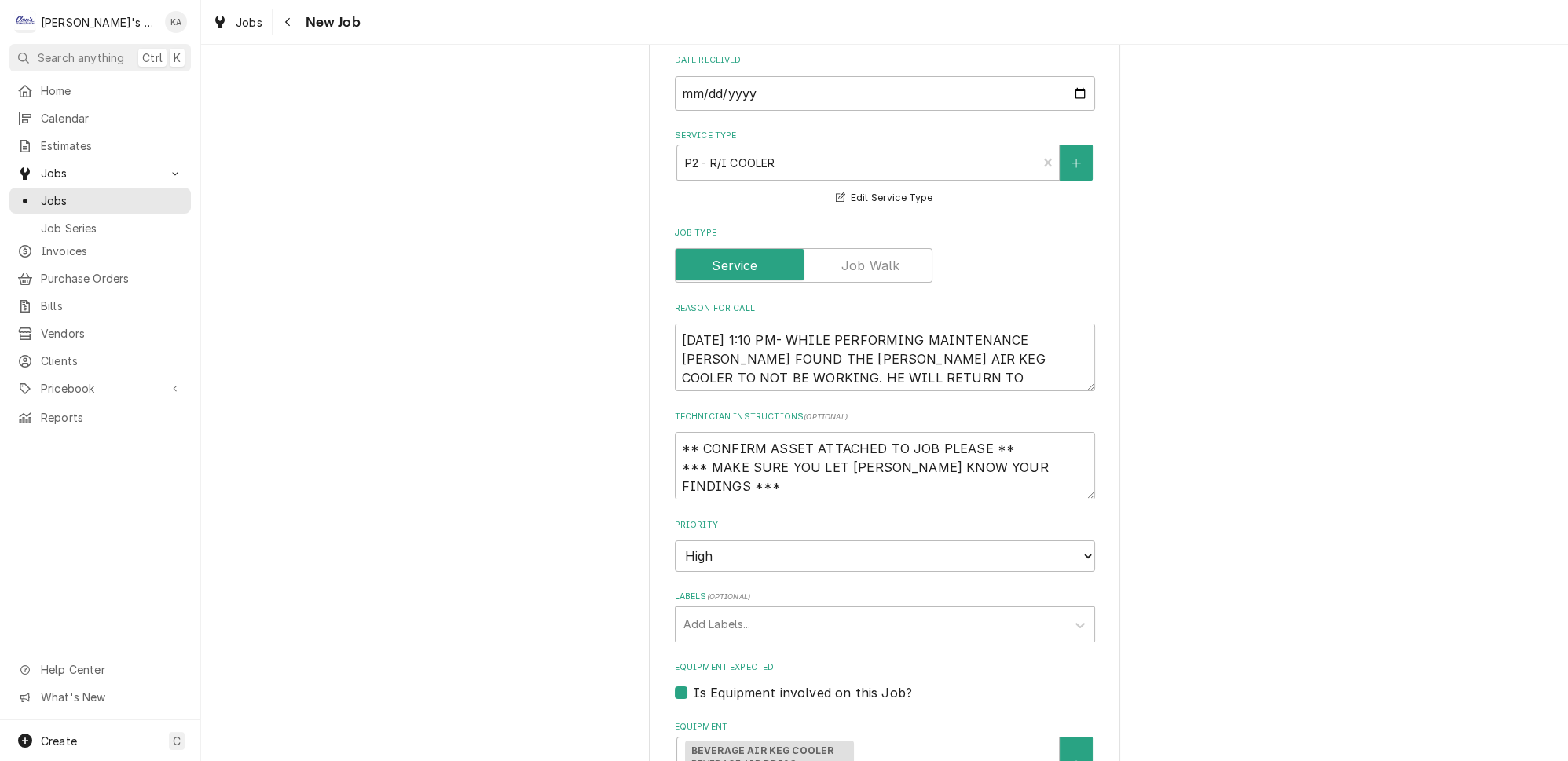
scroll to position [499, 0]
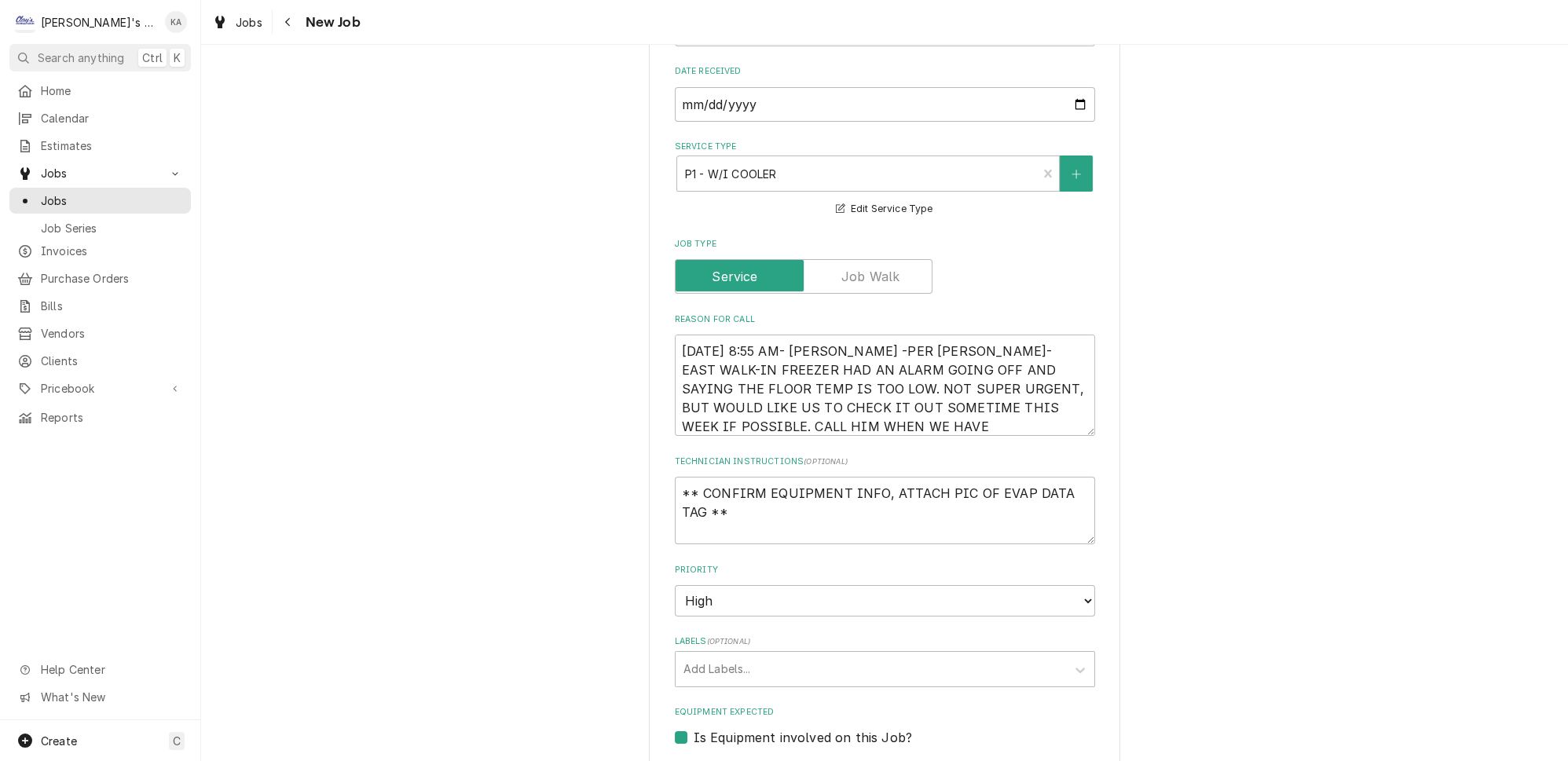
scroll to position [428, 0]
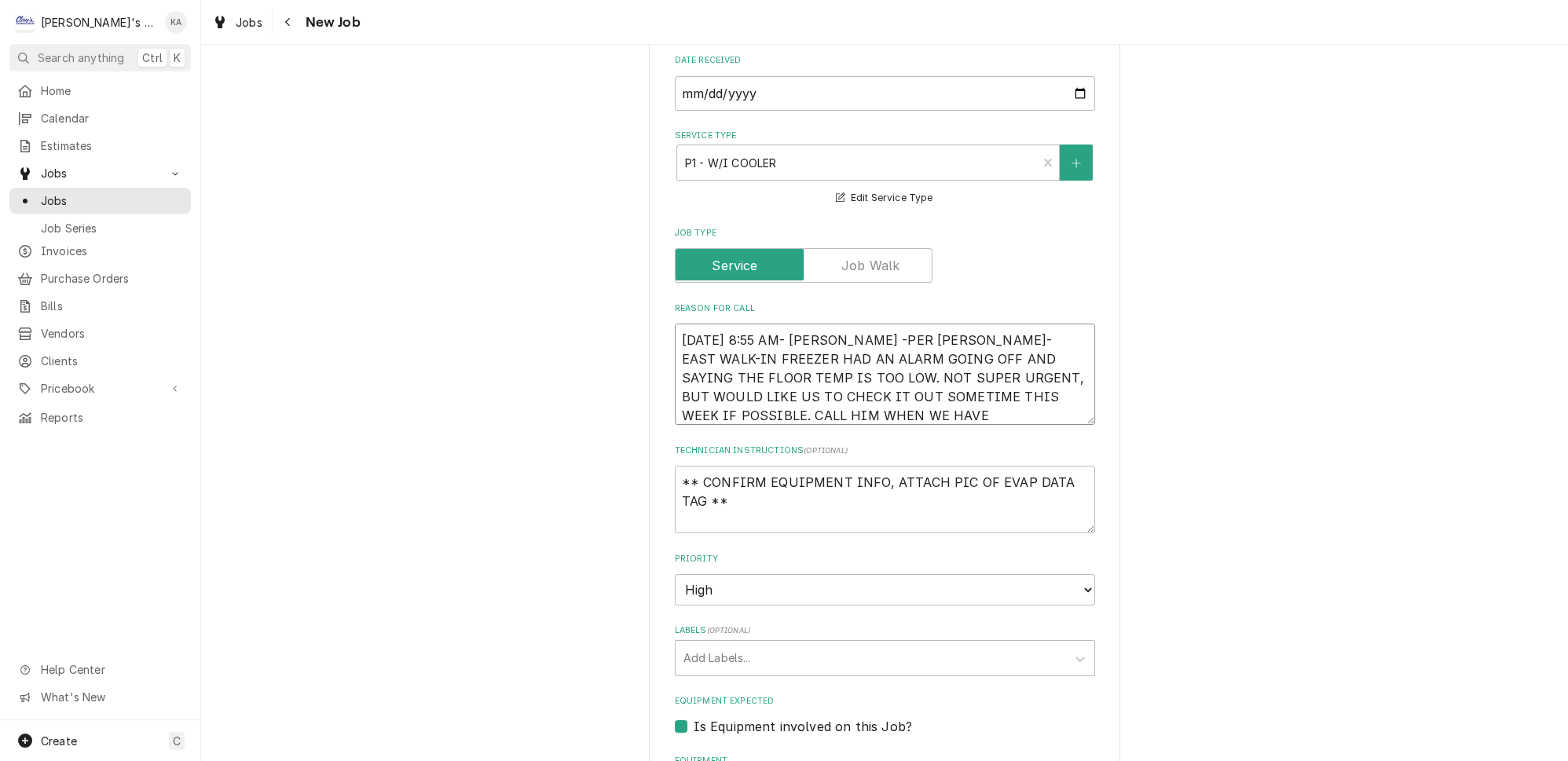
click at [843, 324] on textarea "[DATE] 8:55 AM- [PERSON_NAME] -PER [PERSON_NAME]- EAST WALK-IN FREEZER HAD AN A…" at bounding box center [885, 373] width 420 height 101
type textarea "x"
type textarea "[DATE] 8:55 AM- [PERSON_NAME]-PER [PERSON_NAME]- EAST WALK-IN FREEZER HAD AN AL…"
type textarea "x"
type textarea "[DATE] 8:55 AM- [PERSON_NAME]- PER [PERSON_NAME]- EAST WALK-IN FREEZER HAD AN A…"
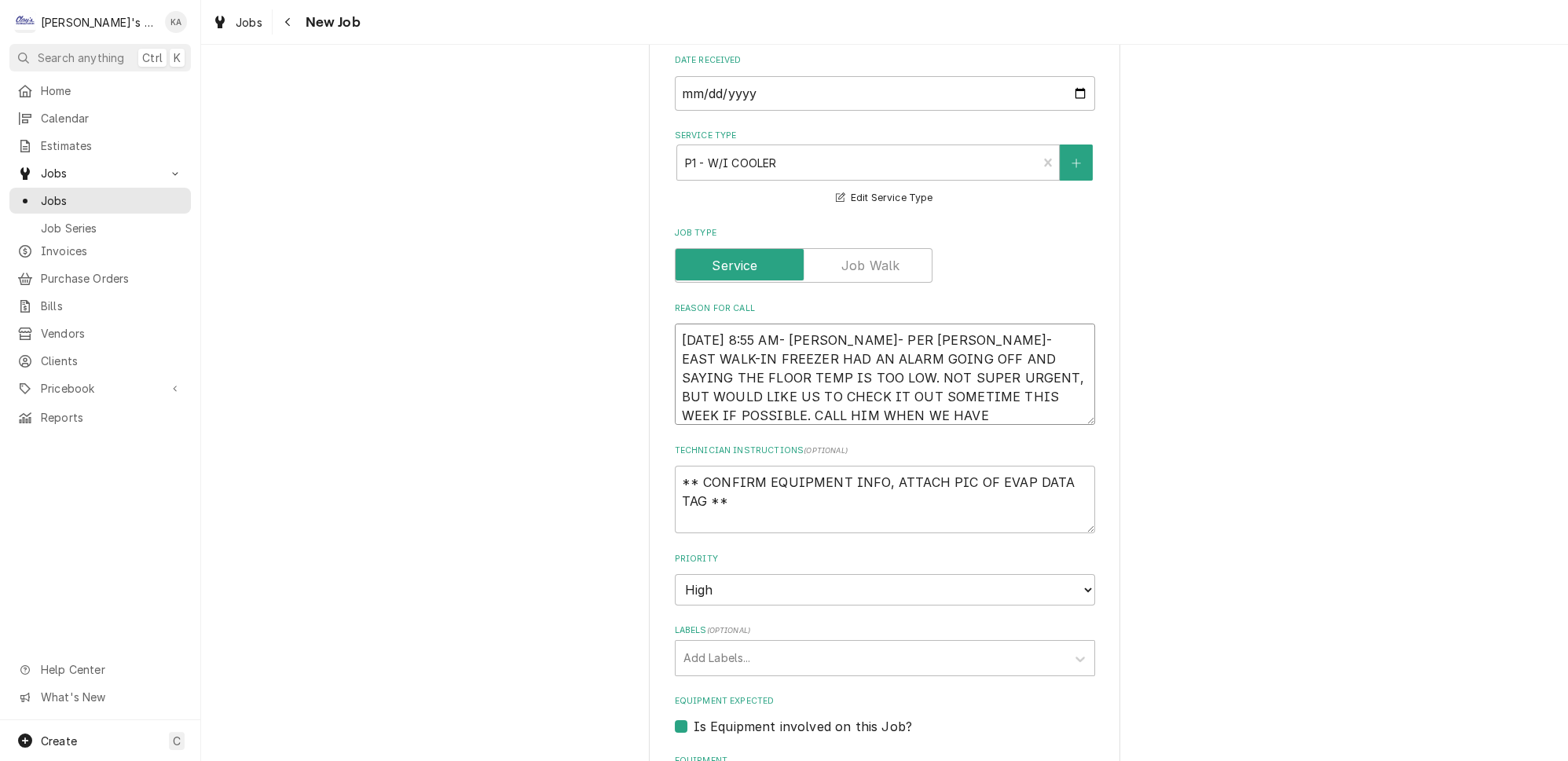
type textarea "x"
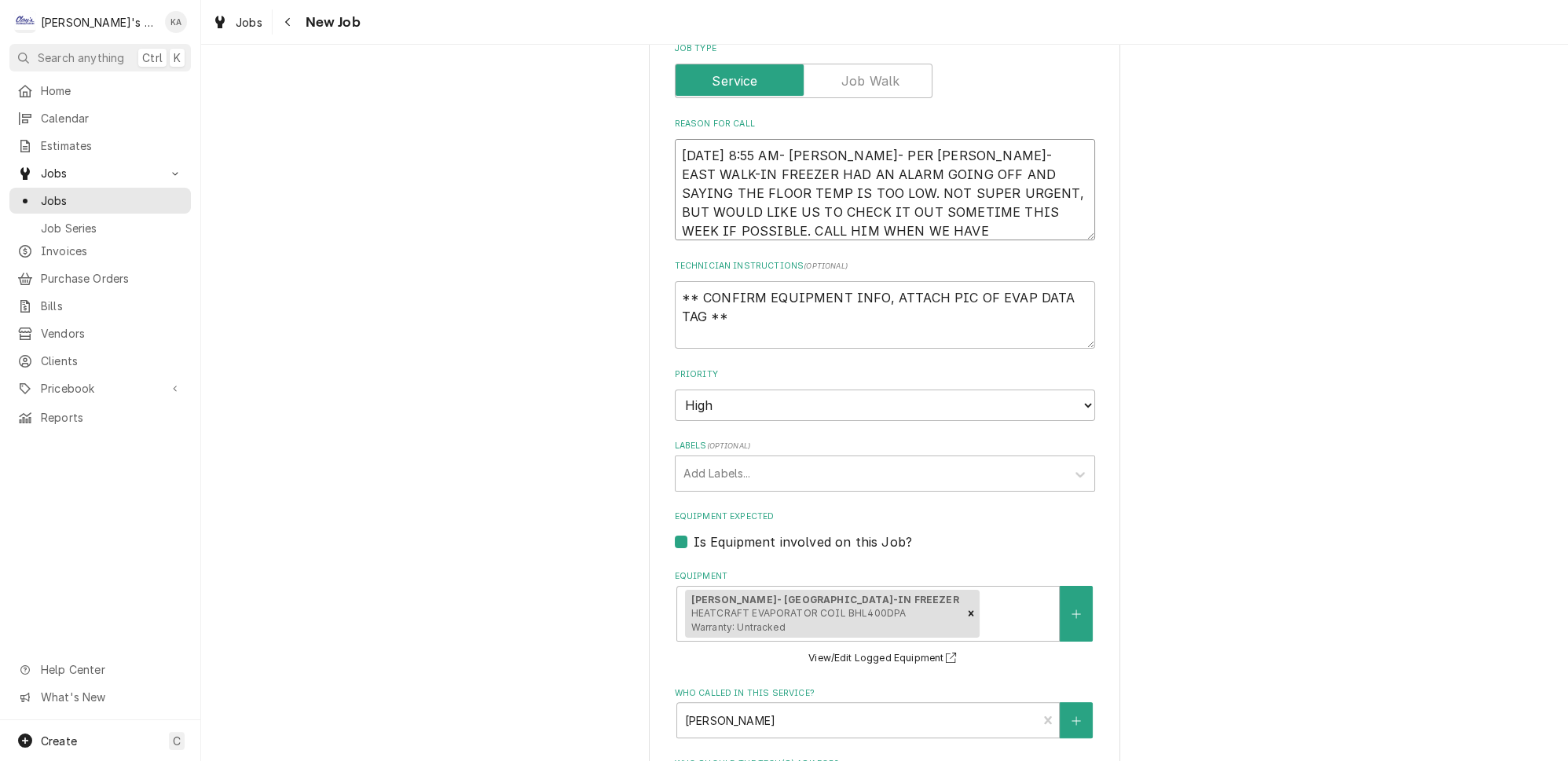
scroll to position [642, 0]
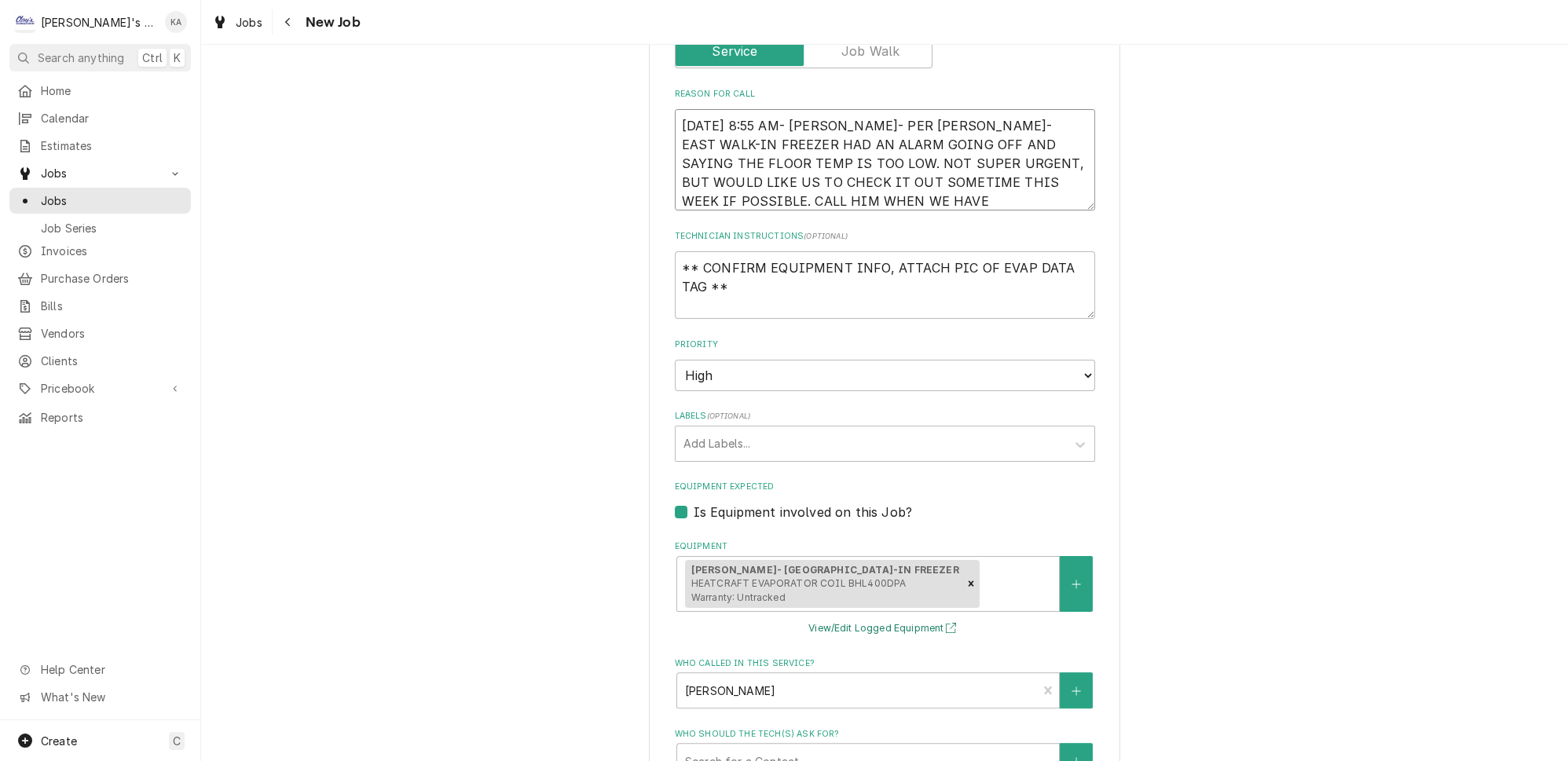
type textarea "9/8/2025 8:55 AM- KASSIE- PER BRAD- EAST WALK-IN FREEZER HAD AN ALARM GOING OFF…"
click at [872, 619] on button "View/Edit Logged Equipment" at bounding box center [884, 628] width 157 height 19
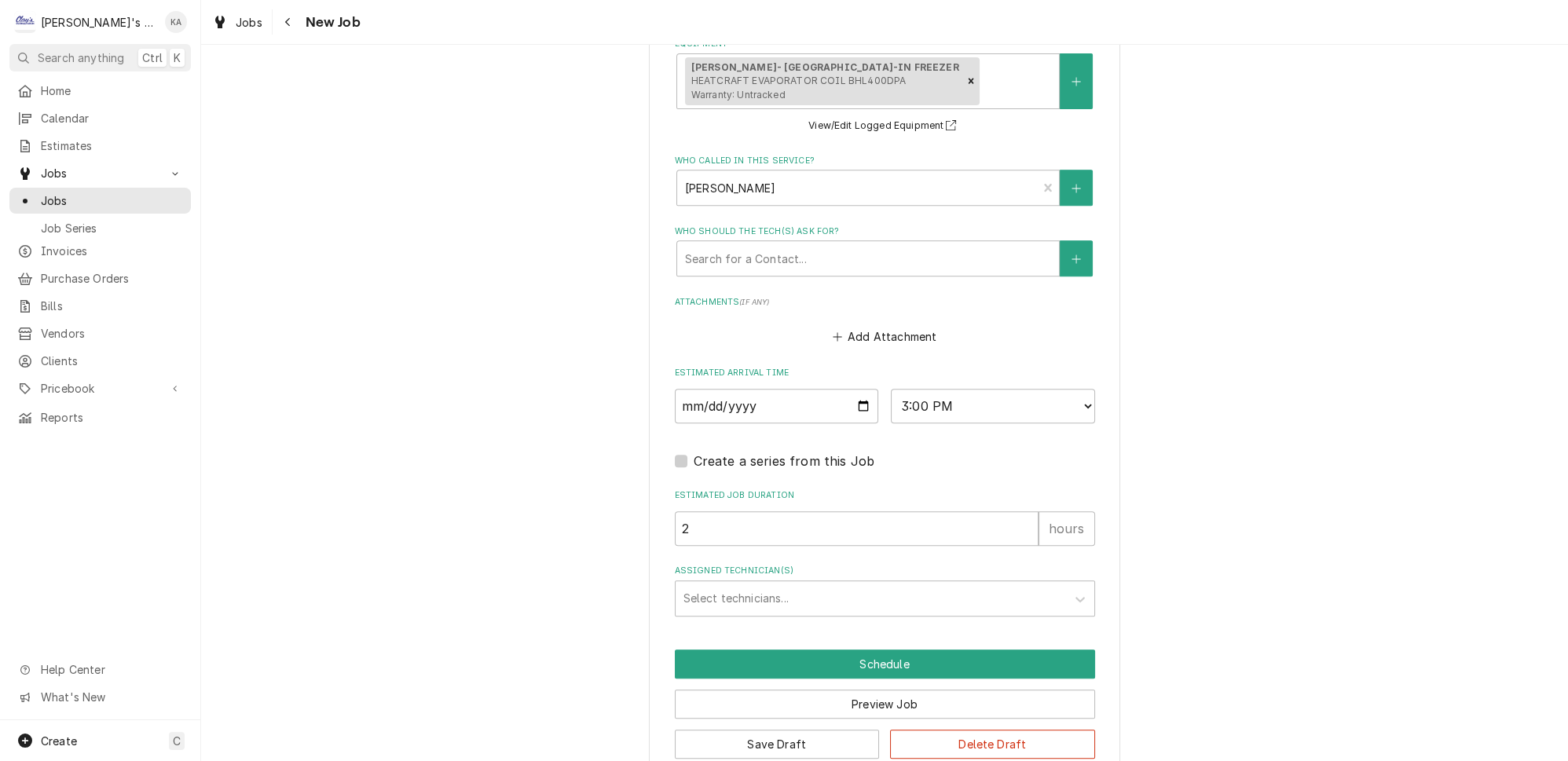
scroll to position [1151, 0]
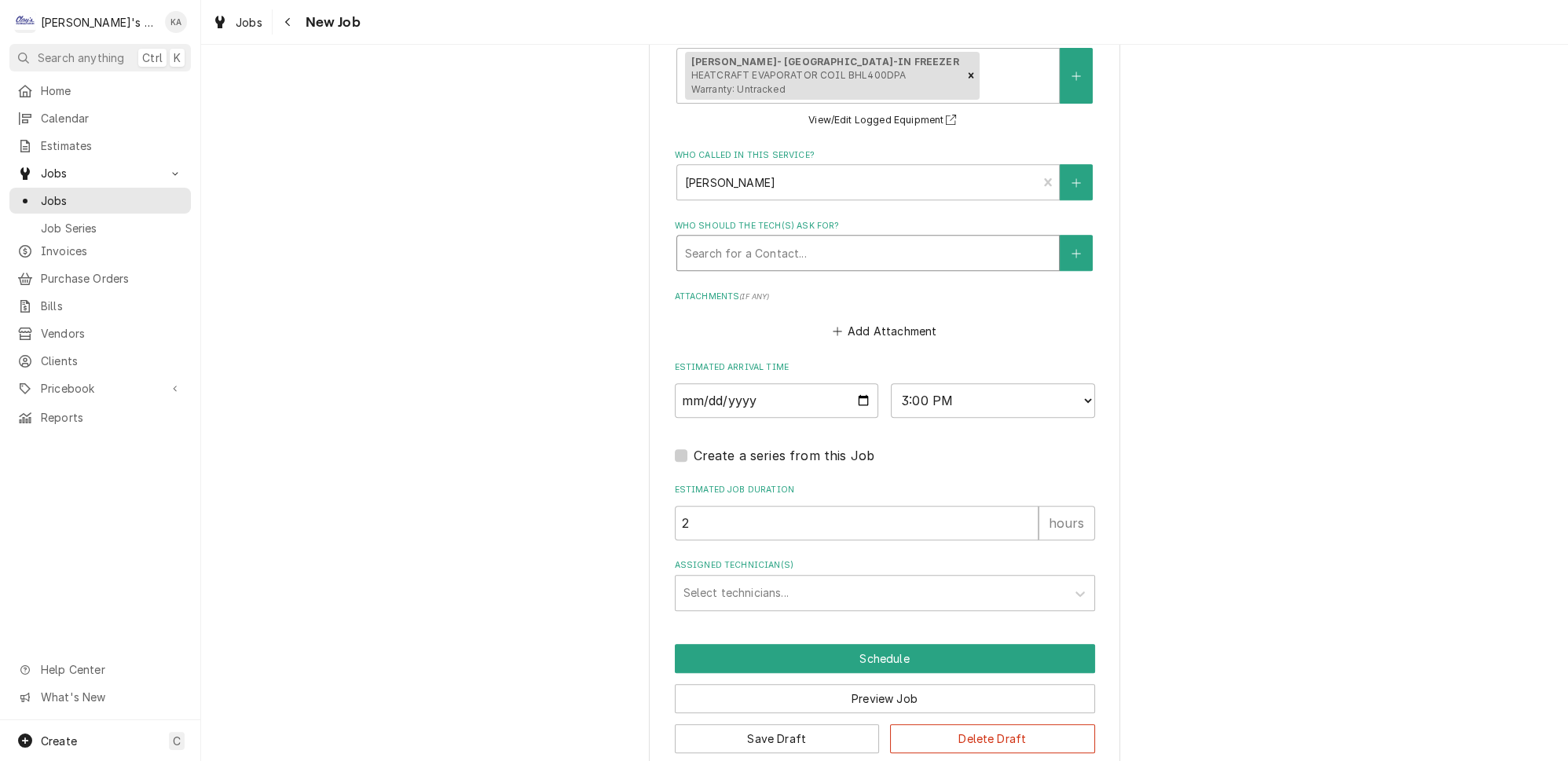
click at [783, 245] on div "Who should the tech(s) ask for?" at bounding box center [868, 253] width 366 height 29
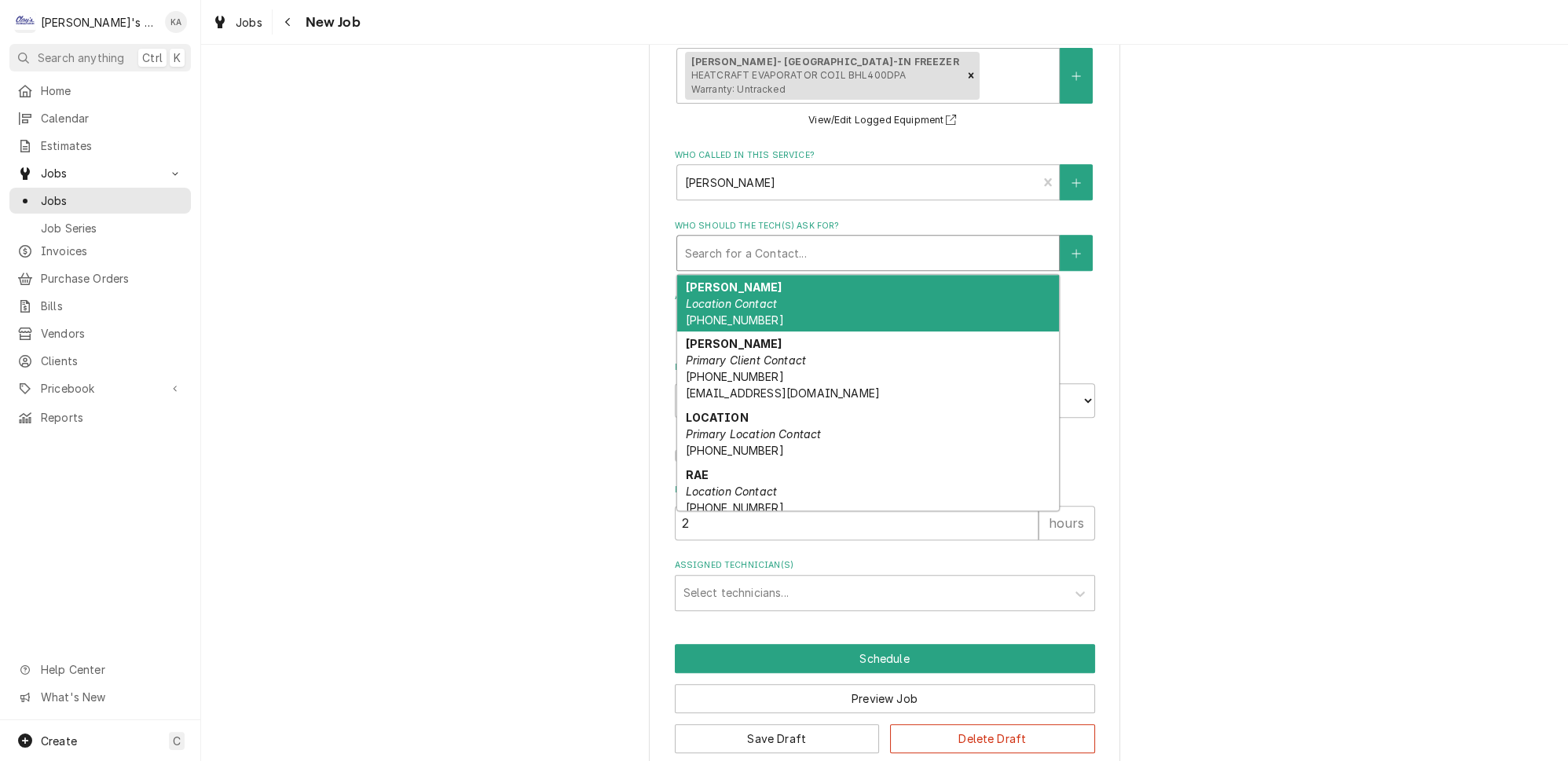
click at [765, 284] on div "BRAD Location Contact (541) 844-5255" at bounding box center [868, 304] width 382 height 57
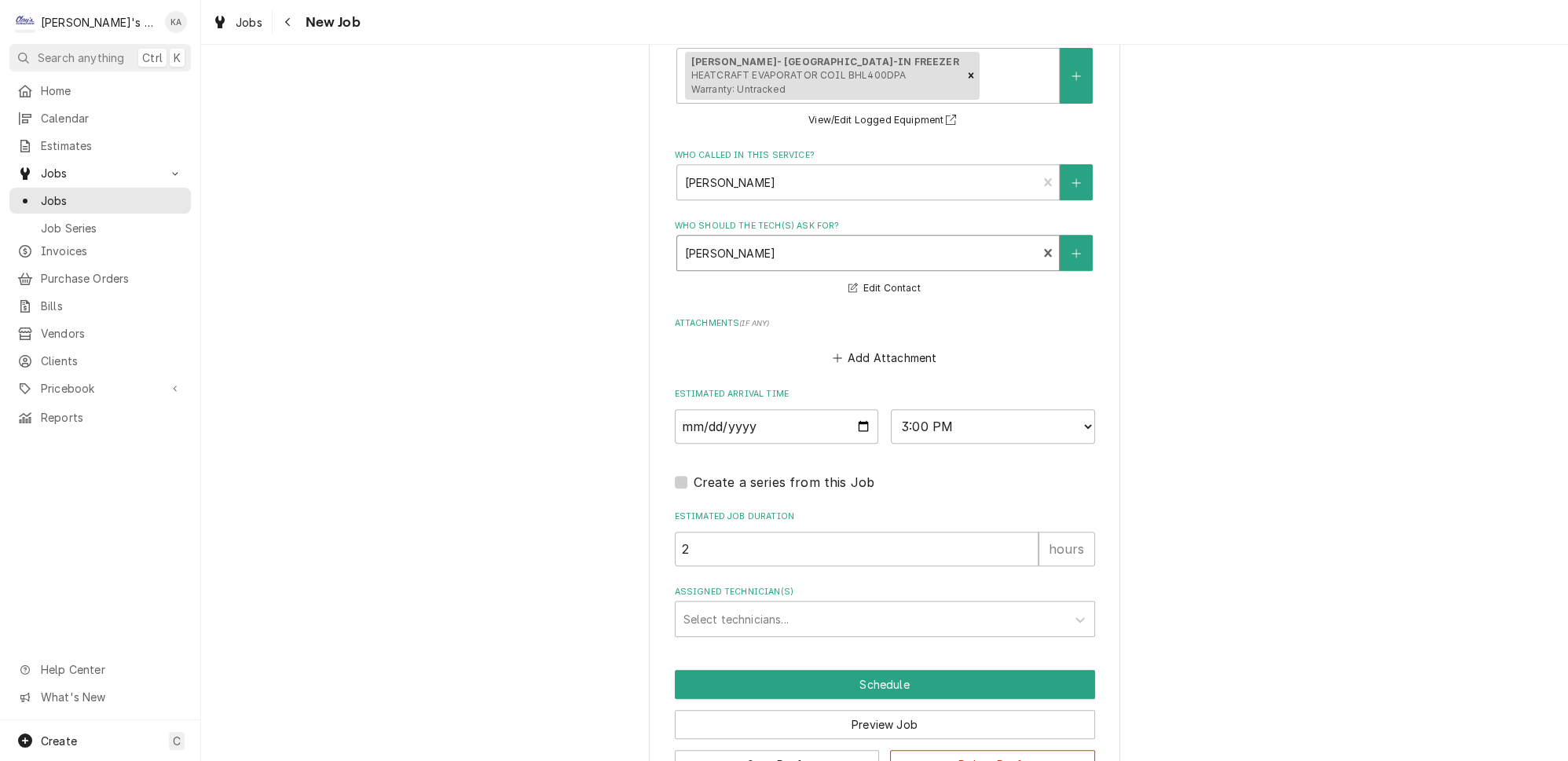
scroll to position [1177, 0]
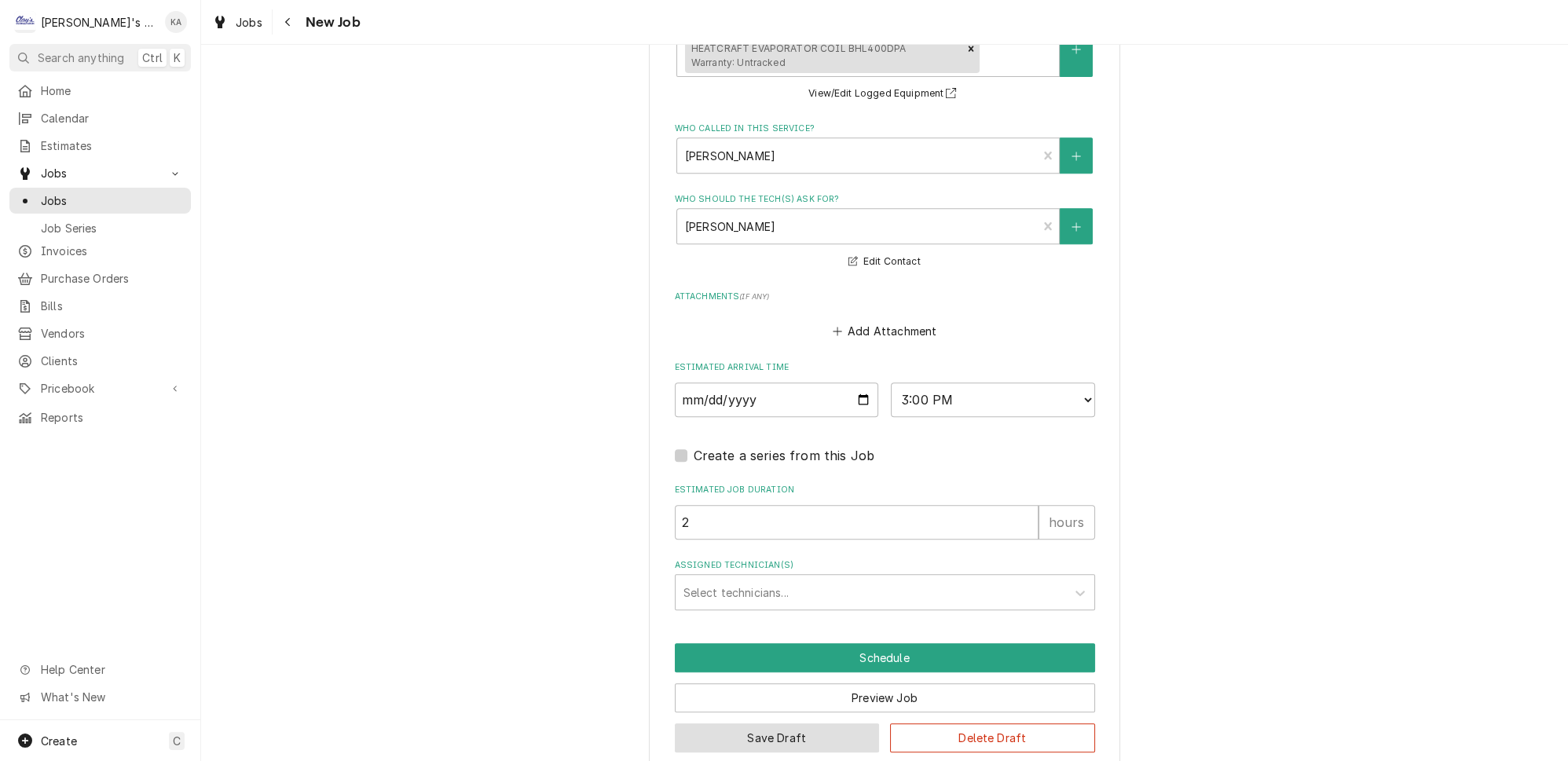
click at [758, 723] on button "Save Draft" at bounding box center [777, 737] width 205 height 29
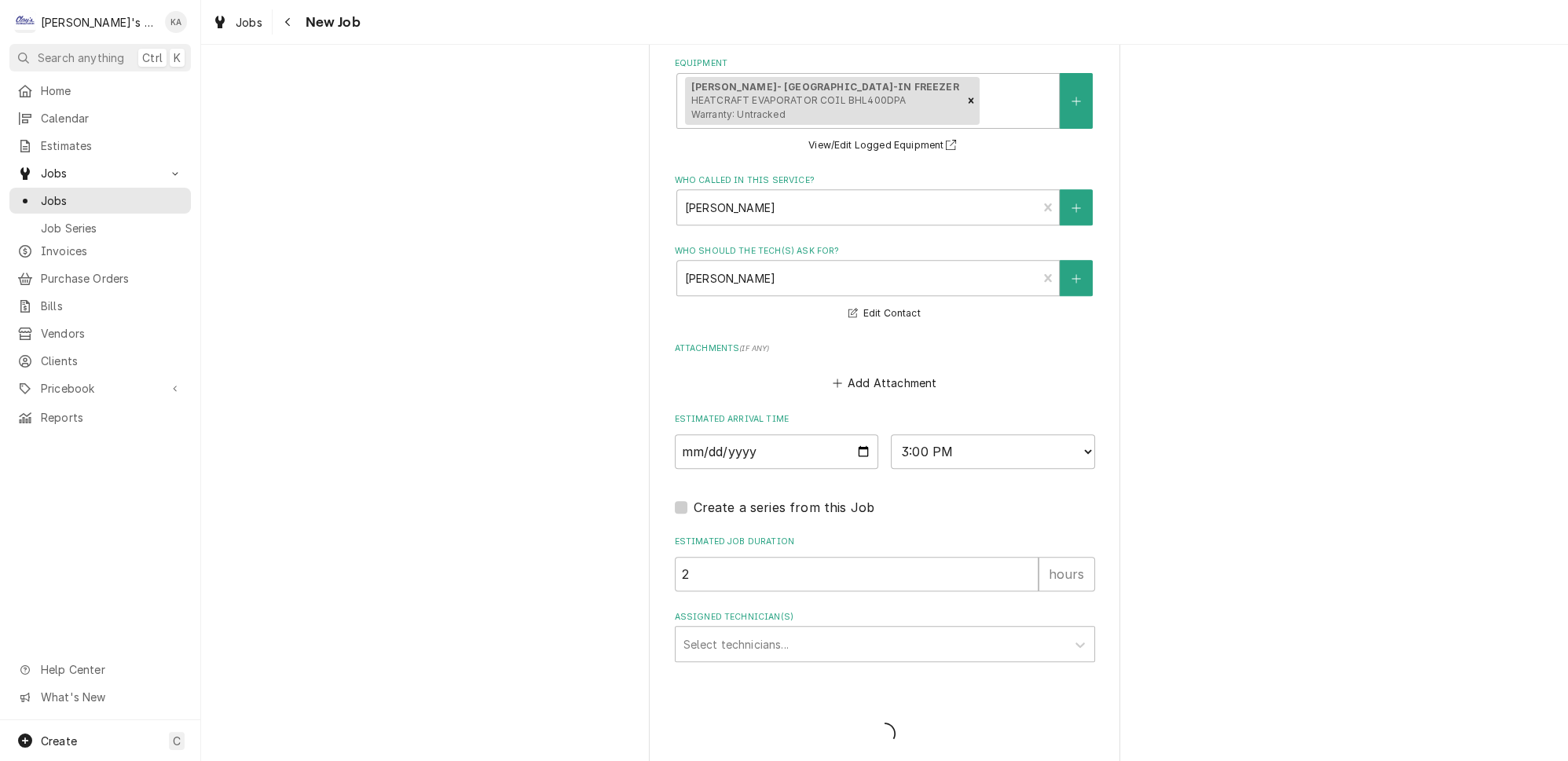
type textarea "x"
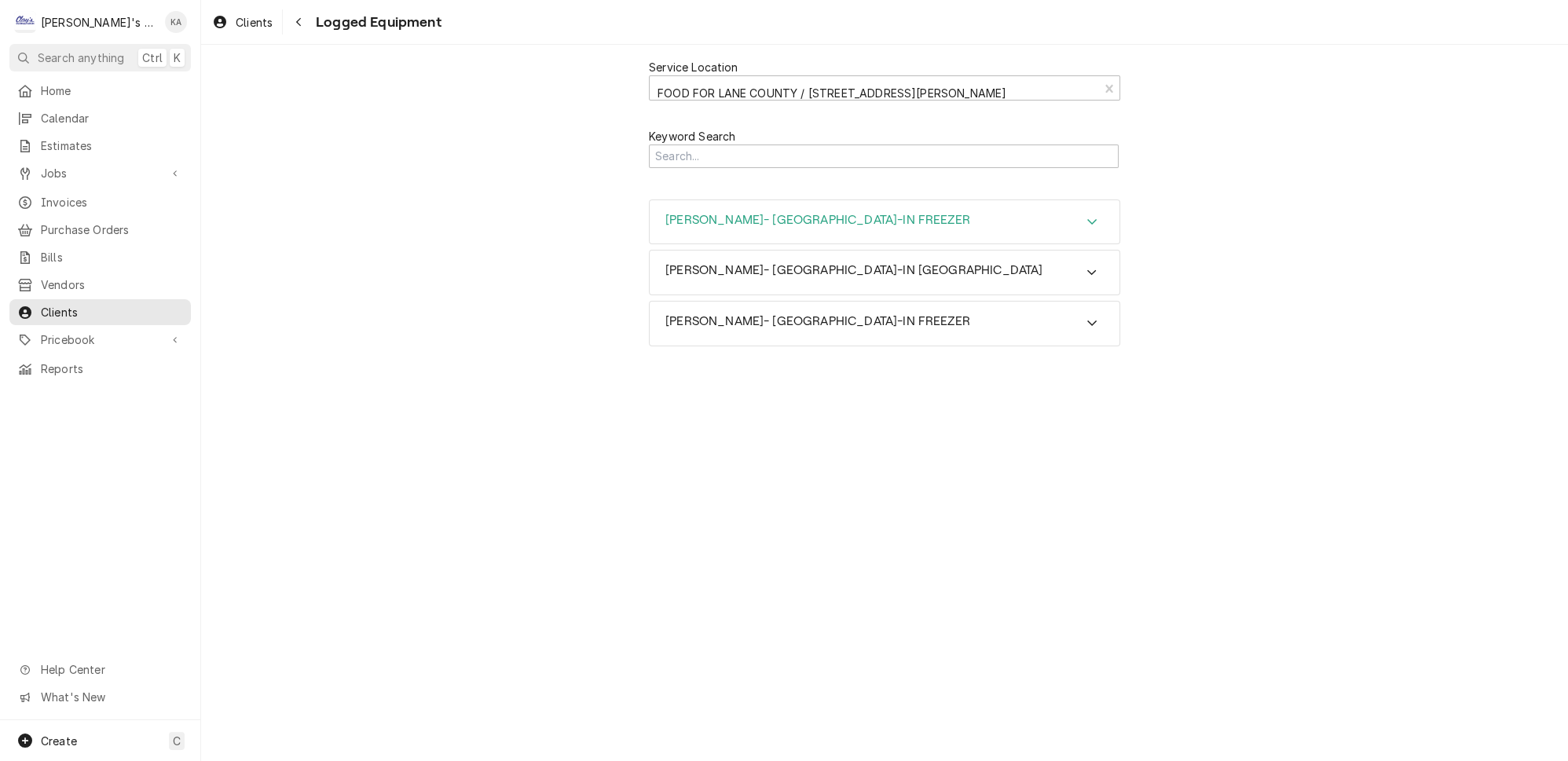
click at [1086, 215] on icon "Accordion Header" at bounding box center [1092, 221] width 11 height 13
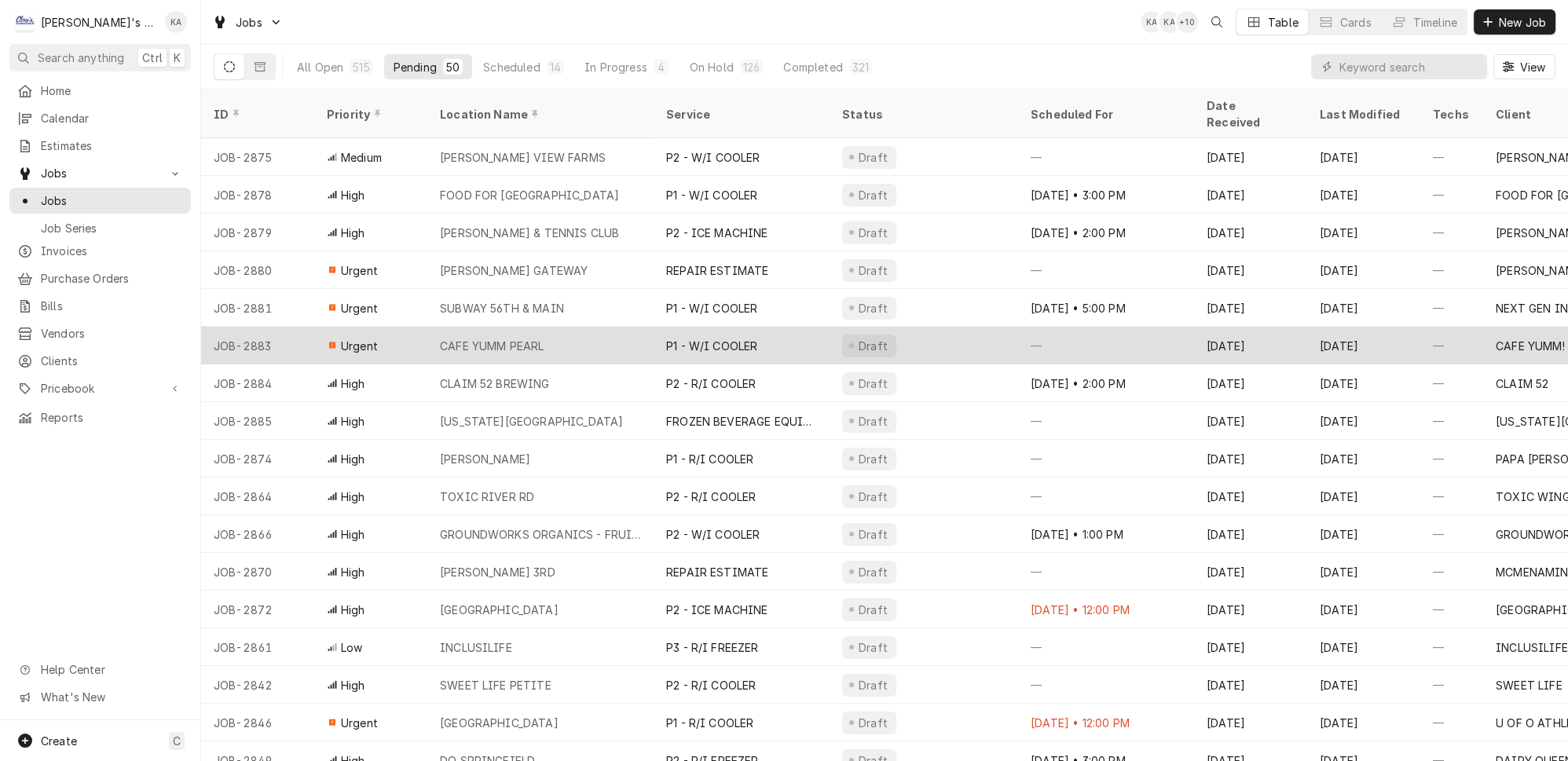
click at [587, 327] on div "CAFE YUMM PEARL" at bounding box center [540, 345] width 226 height 38
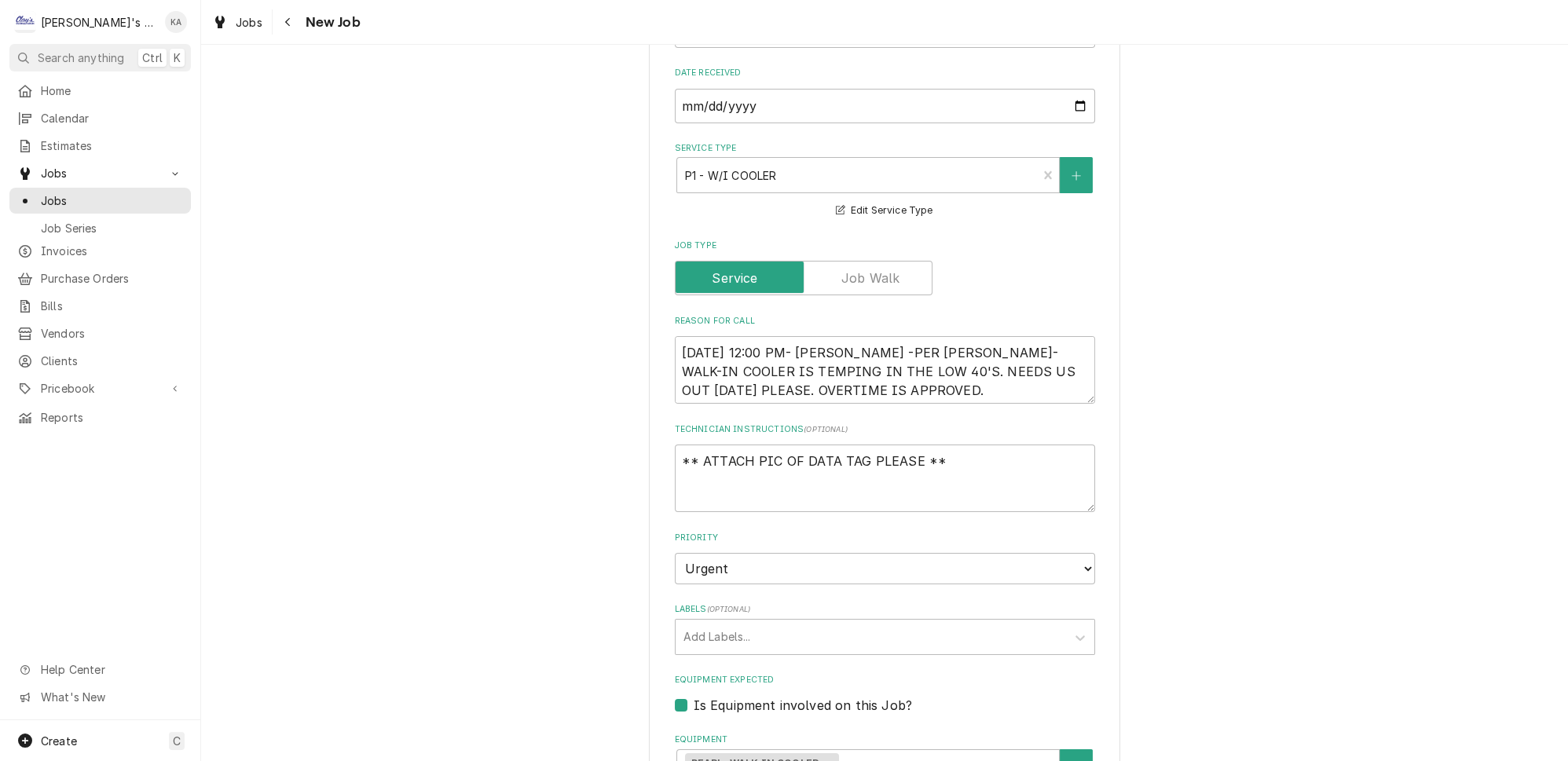
scroll to position [428, 0]
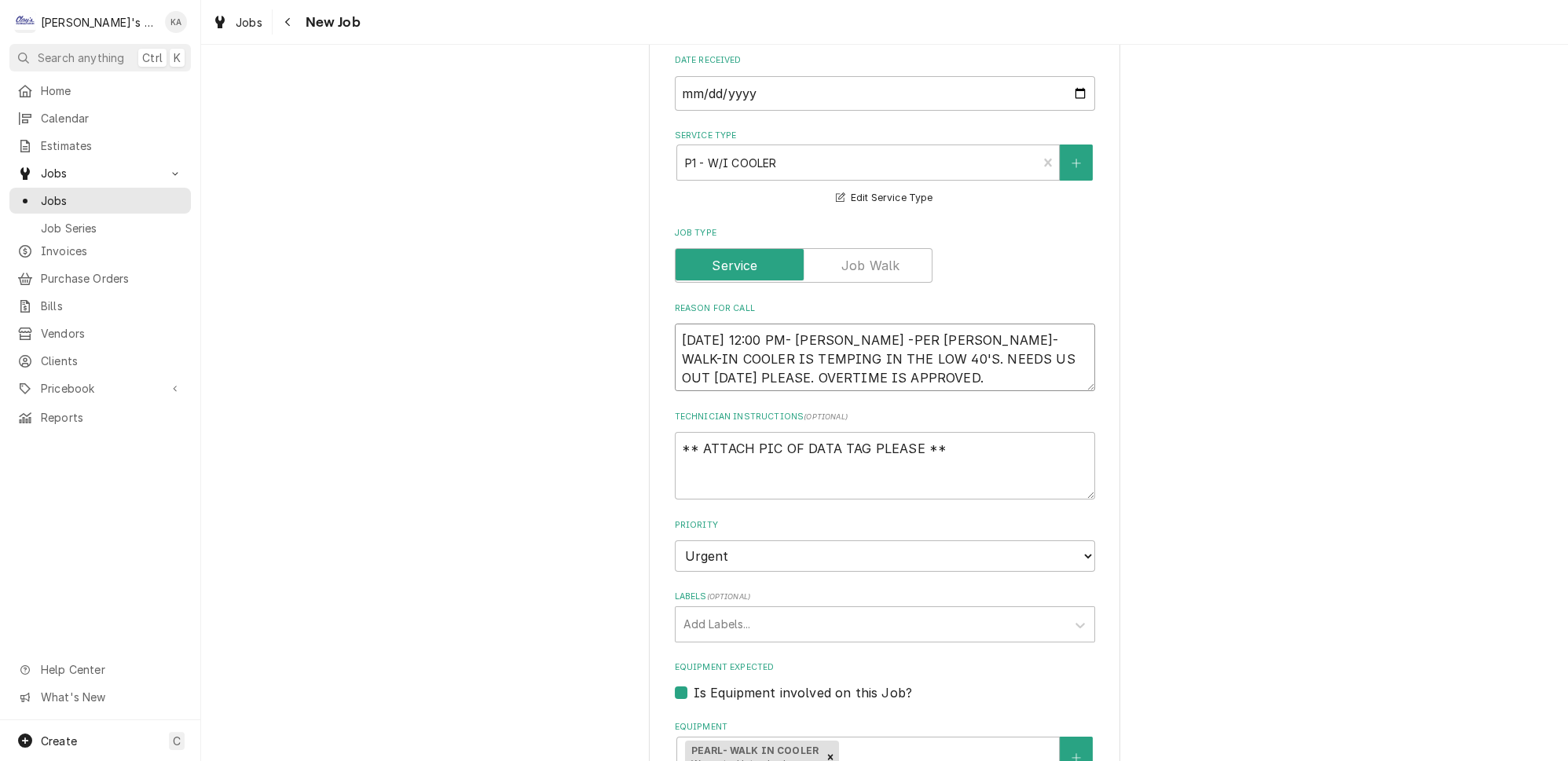
click at [848, 325] on textarea "[DATE] 12:00 PM- [PERSON_NAME] -PER [PERSON_NAME]- WALK-IN COOLER IS TEMPING IN…" at bounding box center [885, 356] width 420 height 68
type textarea "x"
type textarea "[DATE] 12:00 PM- [PERSON_NAME]-PER [PERSON_NAME]- WALK-IN COOLER IS TEMPING IN …"
type textarea "x"
type textarea "[DATE] 12:00 PM- [PERSON_NAME]- PER [PERSON_NAME]- WALK-IN COOLER IS TEMPING IN…"
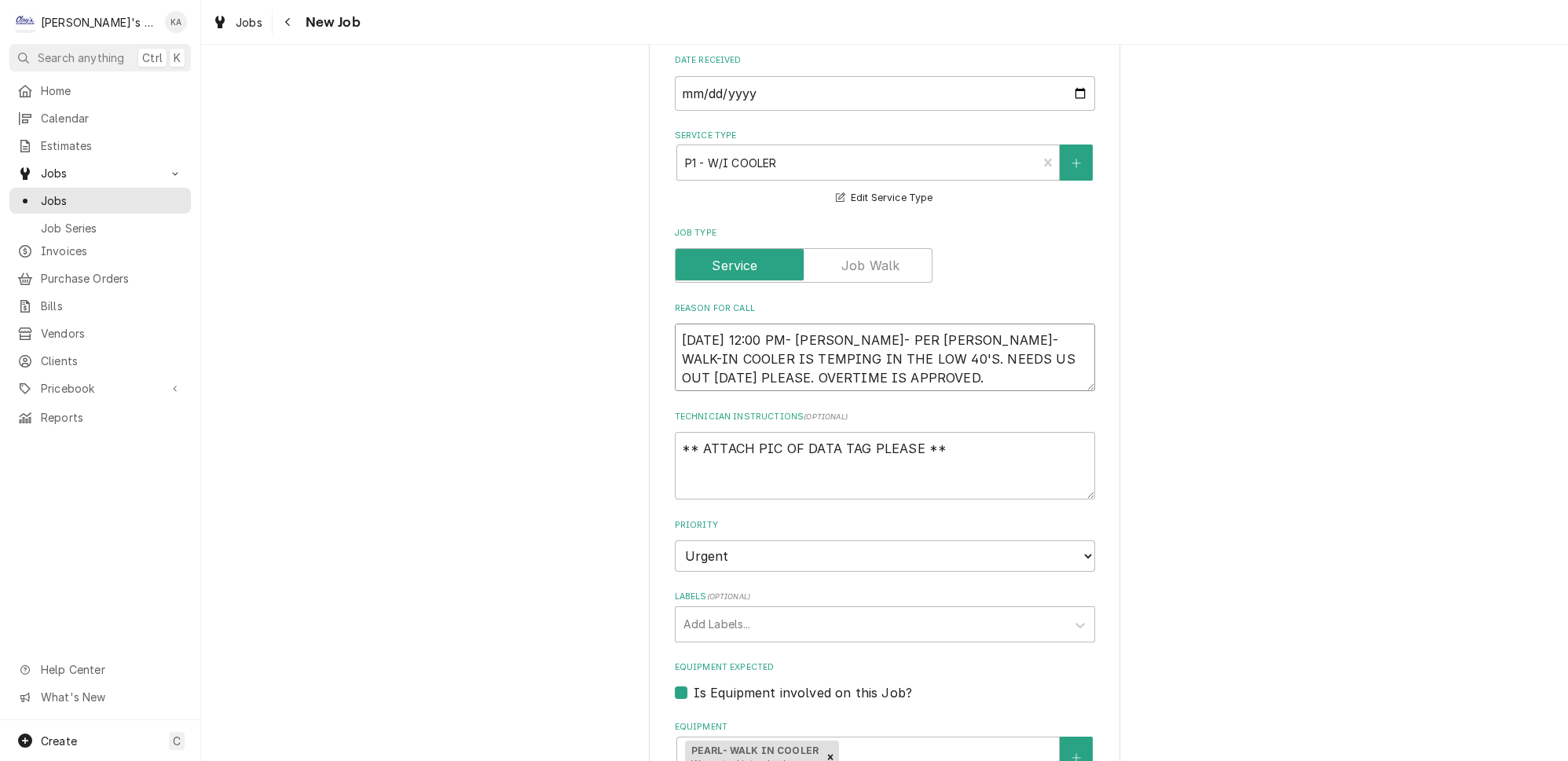
type textarea "x"
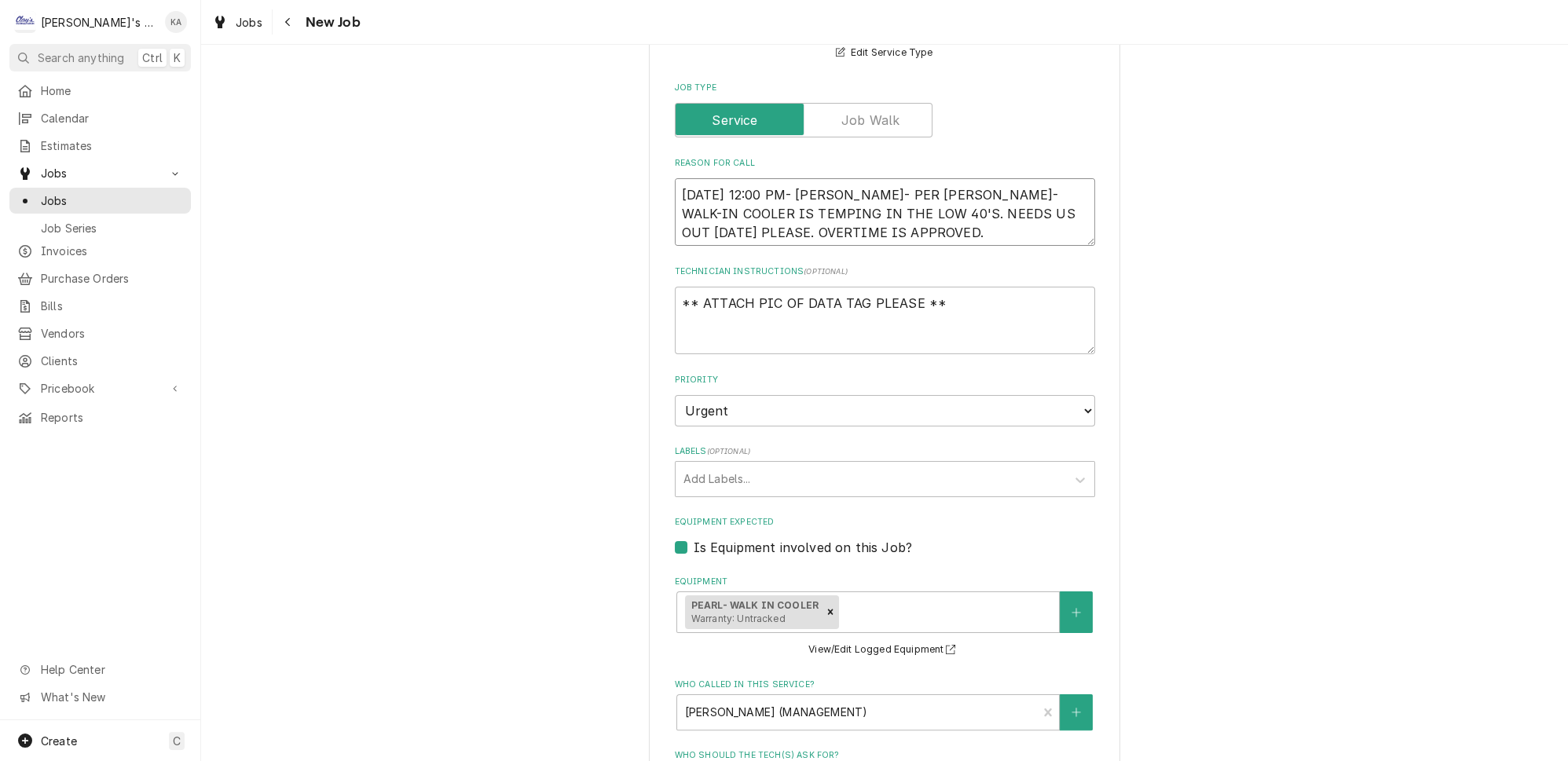
scroll to position [642, 0]
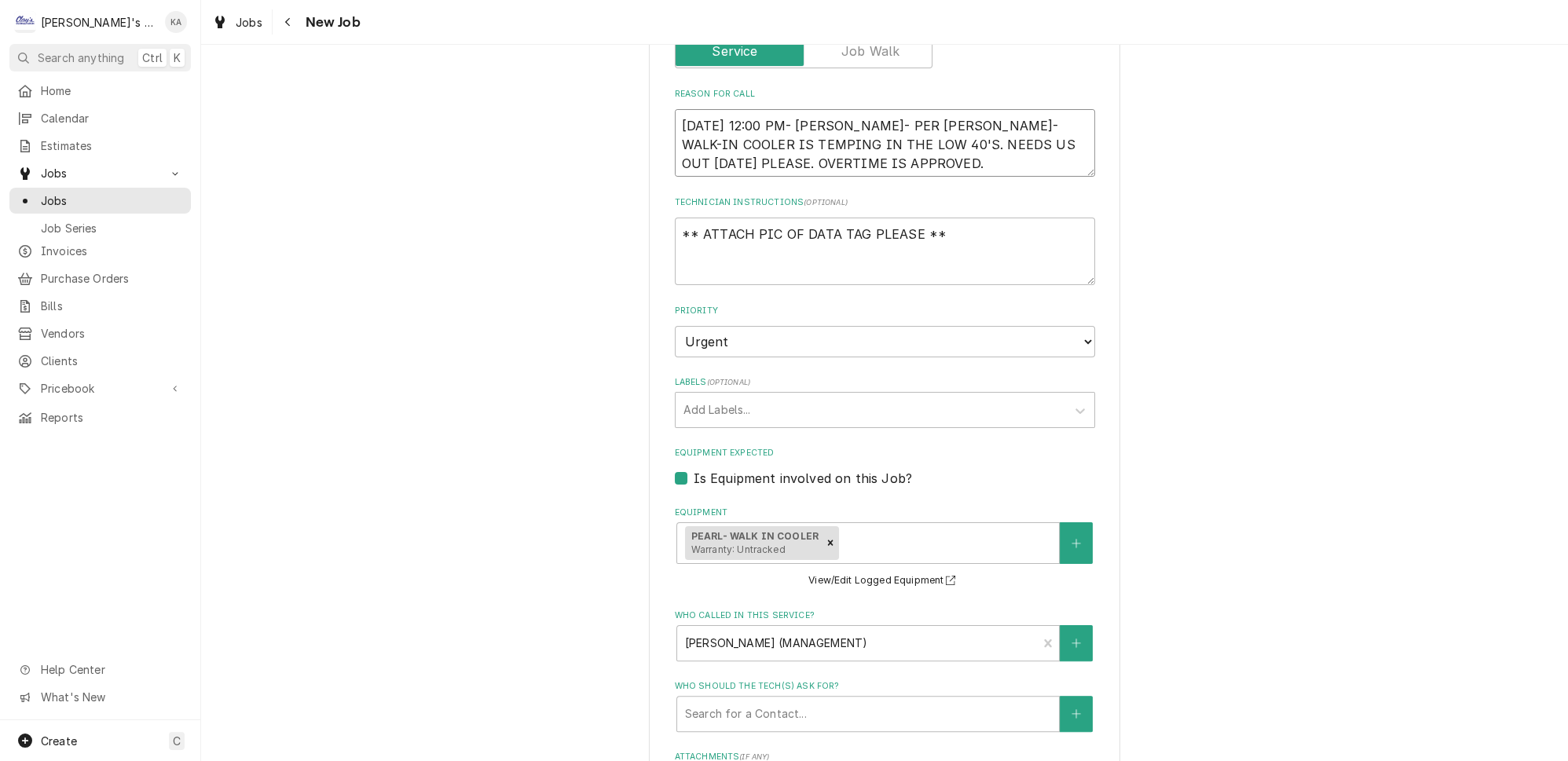
type textarea "[DATE] 12:00 PM- [PERSON_NAME]- PER [PERSON_NAME]- WALK-IN COOLER IS TEMPING IN…"
click at [798, 219] on textarea "** ATTACH PIC OF DATA TAG PLEASE **" at bounding box center [885, 251] width 420 height 68
type textarea "x"
type textarea "** ATTACH PIC OF EDATA TAG PLEASE **"
type textarea "x"
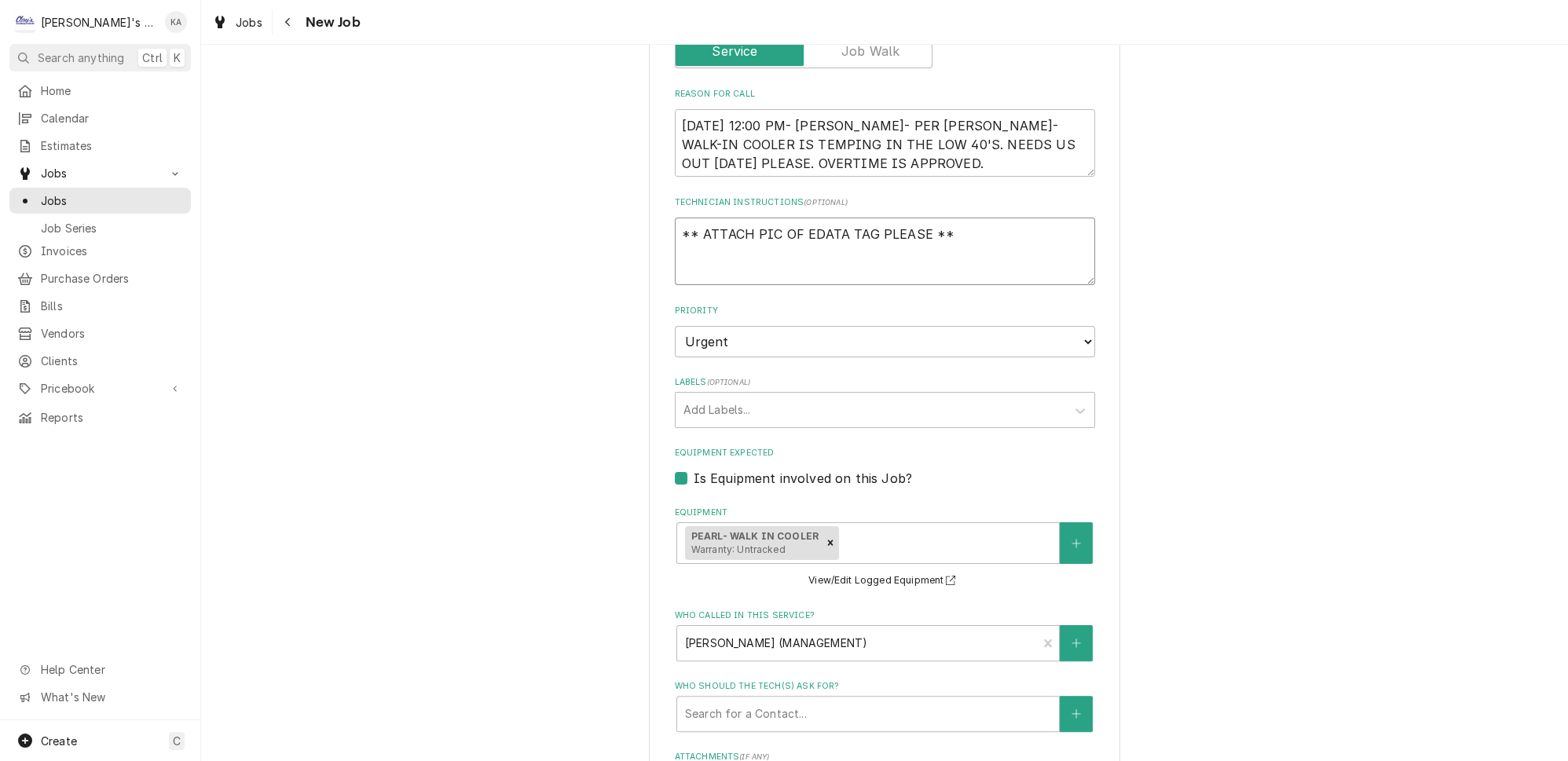
type textarea "** ATTACH PIC OF EVDATA TAG PLEASE **"
type textarea "x"
type textarea "** ATTACH PIC OF EVADATA TAG PLEASE **"
type textarea "x"
type textarea "** ATTACH PIC OF EVAPDATA TAG PLEASE **"
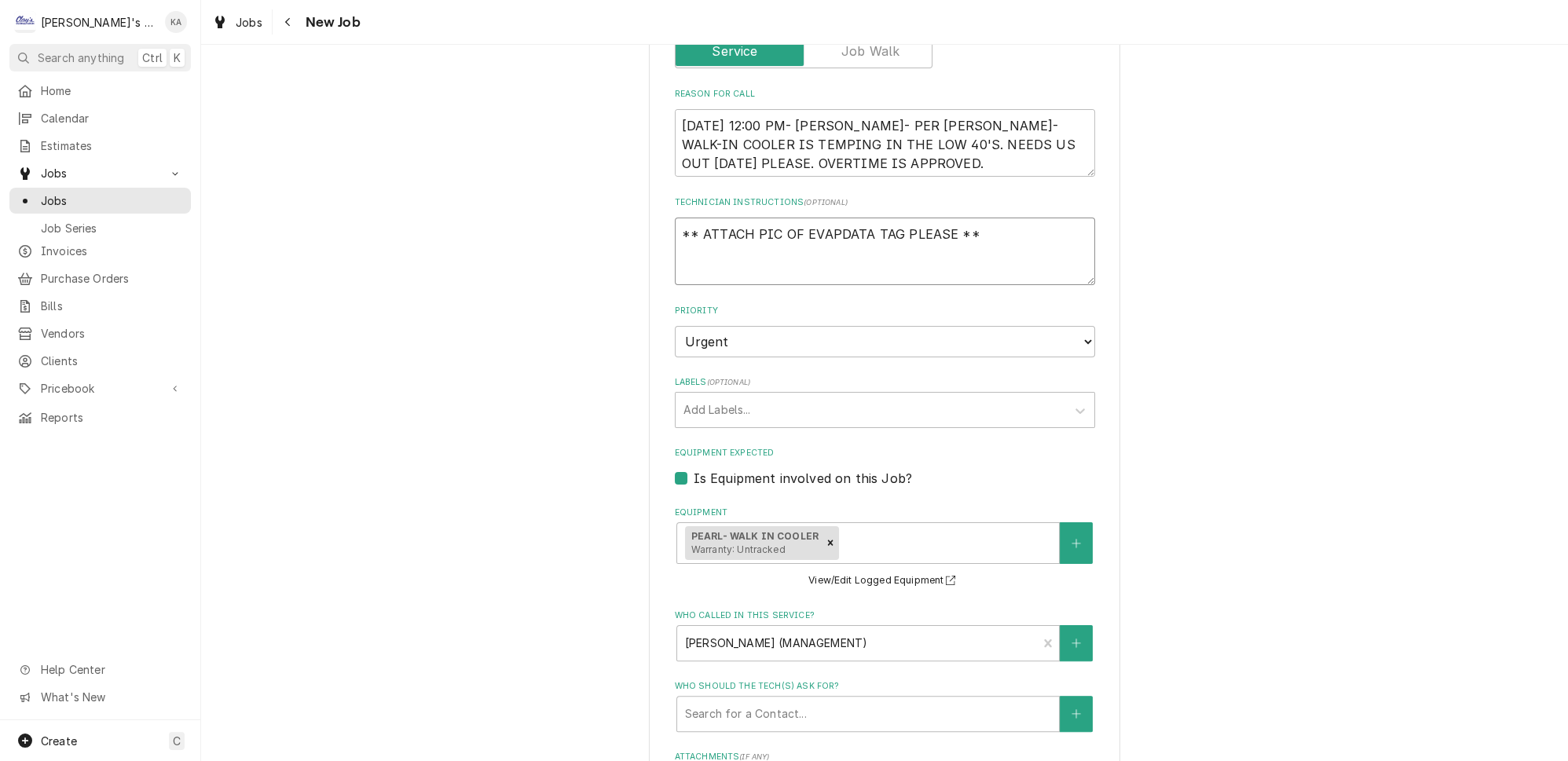
type textarea "x"
type textarea "** ATTACH PIC OF EVAP DATA TAG PLEASE **"
type textarea "x"
type textarea "** ATTACH PIC OF EVAP &DATA TAG PLEASE **"
type textarea "x"
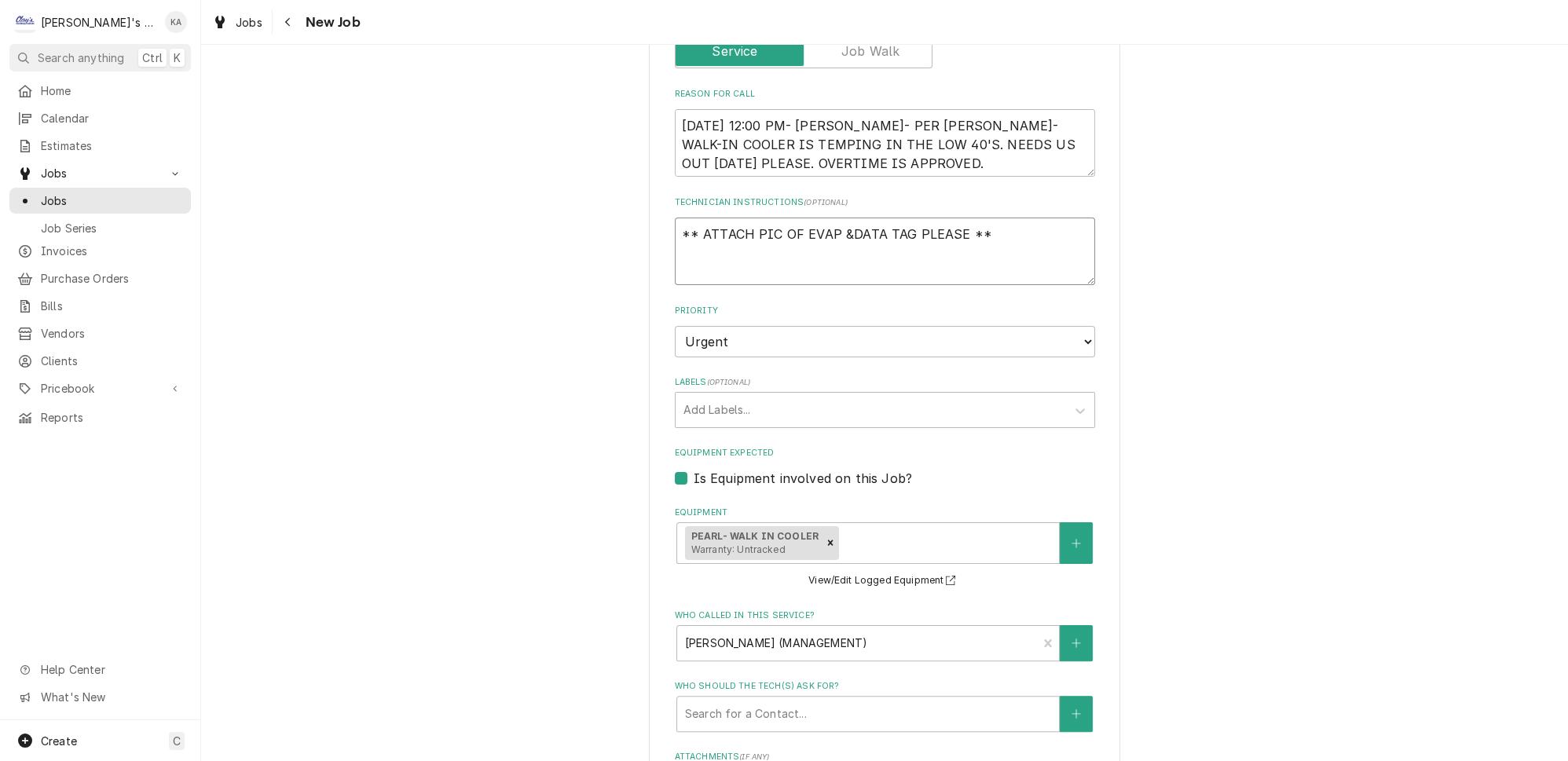
type textarea "** ATTACH PIC OF EVAP & DATA TAG PLEASE **"
type textarea "x"
type textarea "** ATTACH PIC OF EVAP & CDATA TAG PLEASE **"
type textarea "x"
type textarea "** ATTACH PIC OF EVAP & CODATA TAG PLEASE **"
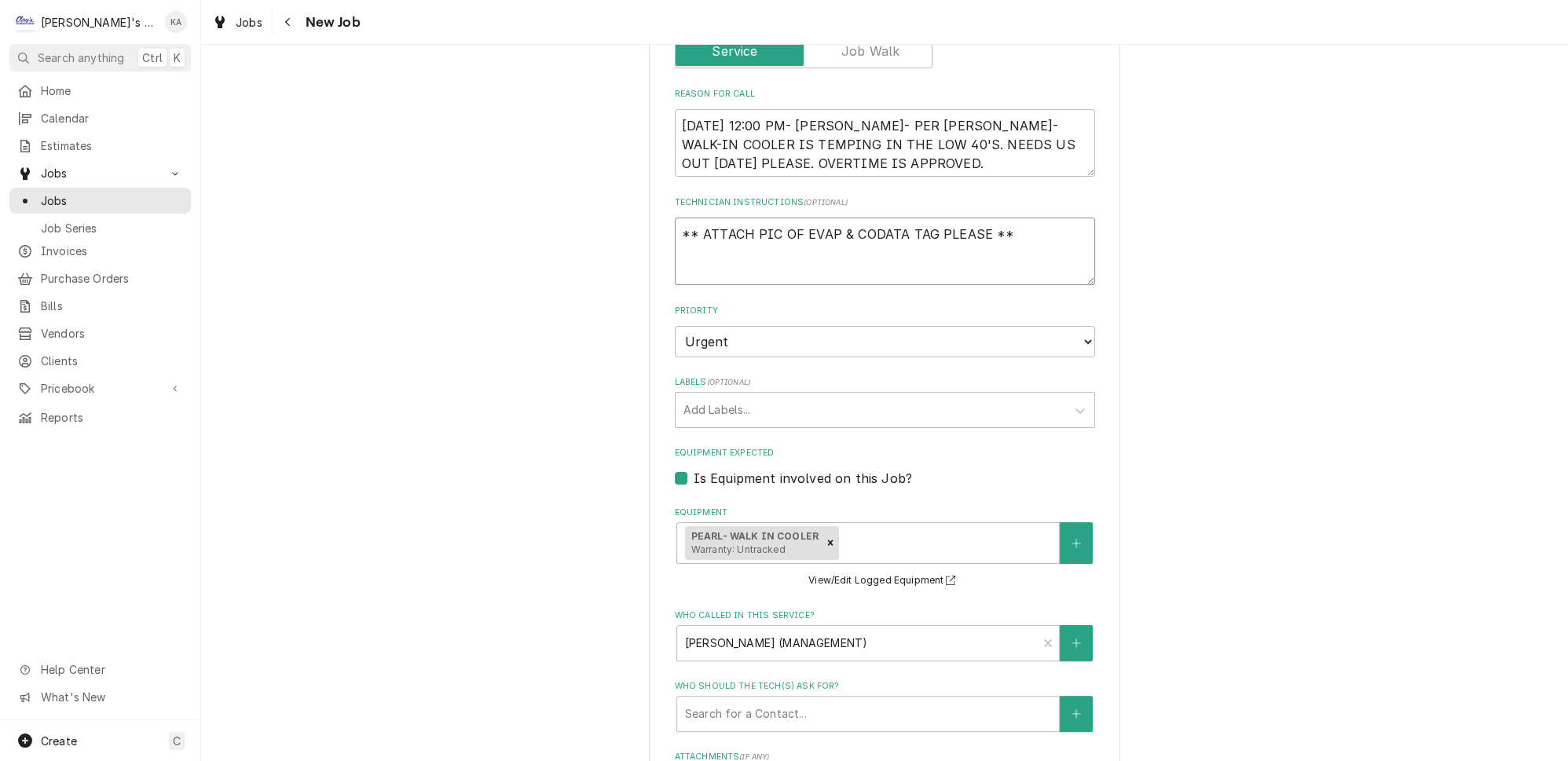
type textarea "x"
type textarea "** ATTACH PIC OF EVAP & CONDATA TAG PLEASE **"
type textarea "x"
type textarea "** ATTACH PIC OF EVAP & CONDDATA TAG PLEASE **"
type textarea "x"
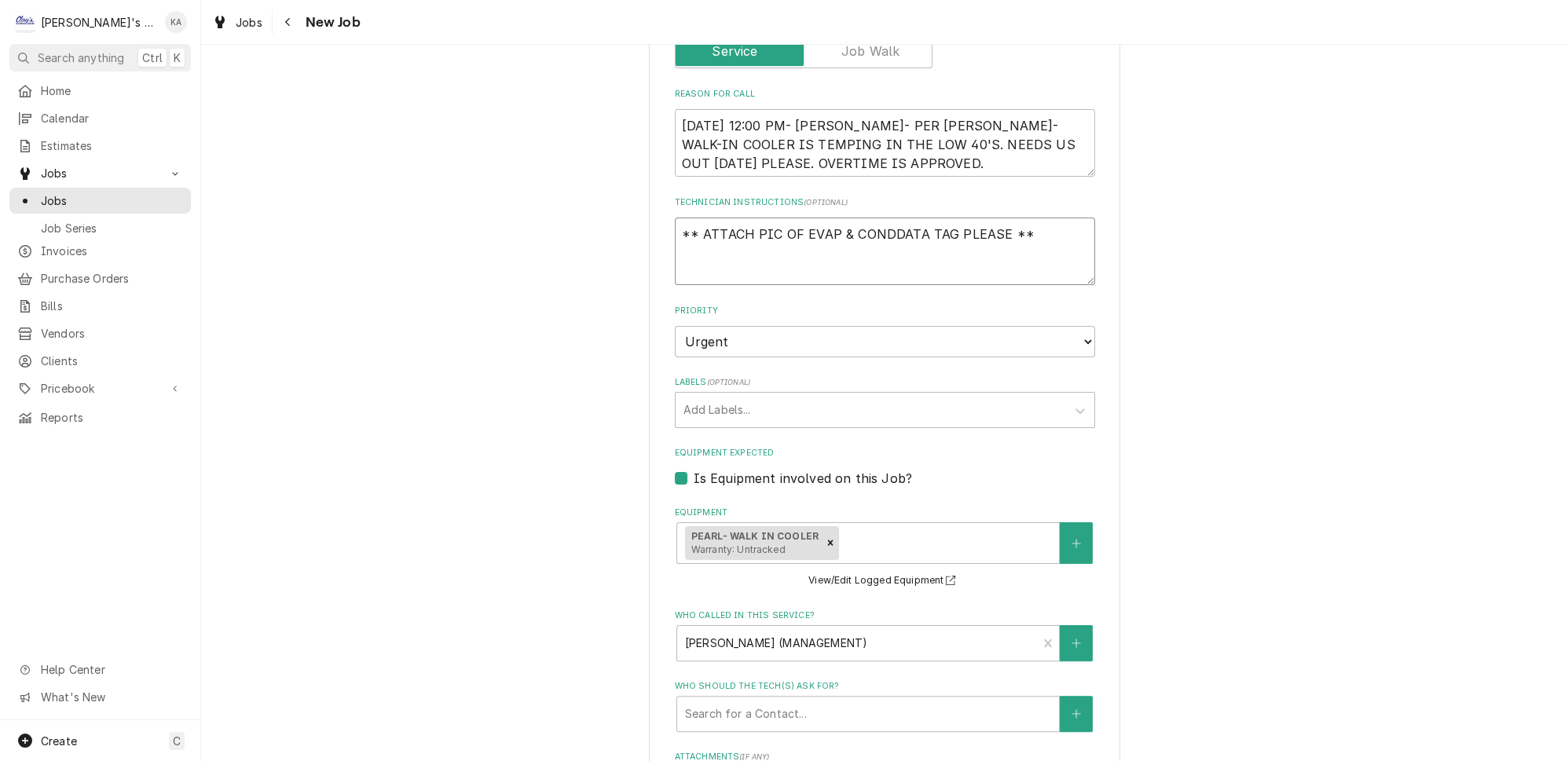
type textarea "** ATTACH PIC OF EVAP & CONDEDATA TAG PLEASE **"
type textarea "x"
type textarea "** ATTACH PIC OF EVAP & CONDENDATA TAG PLEASE **"
type textarea "x"
type textarea "** ATTACH PIC OF EVAP & CONDENSDATA TAG PLEASE **"
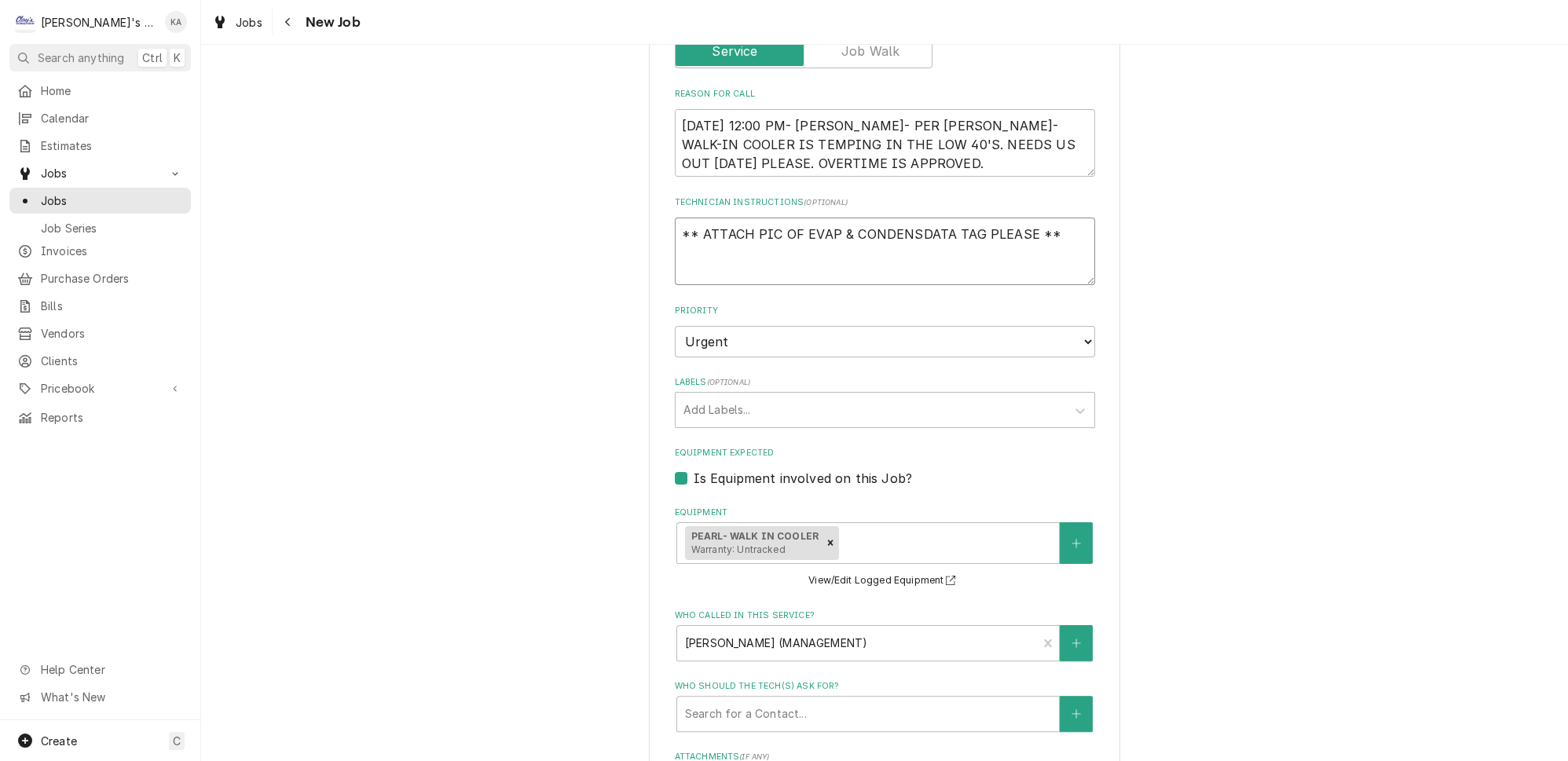
type textarea "x"
type textarea "** ATTACH PIC OF EVAP & CONDENSIDATA TAG PLEASE **"
type textarea "x"
type textarea "** ATTACH PIC OF EVAP & CONDENSINDATA TAG PLEASE **"
type textarea "x"
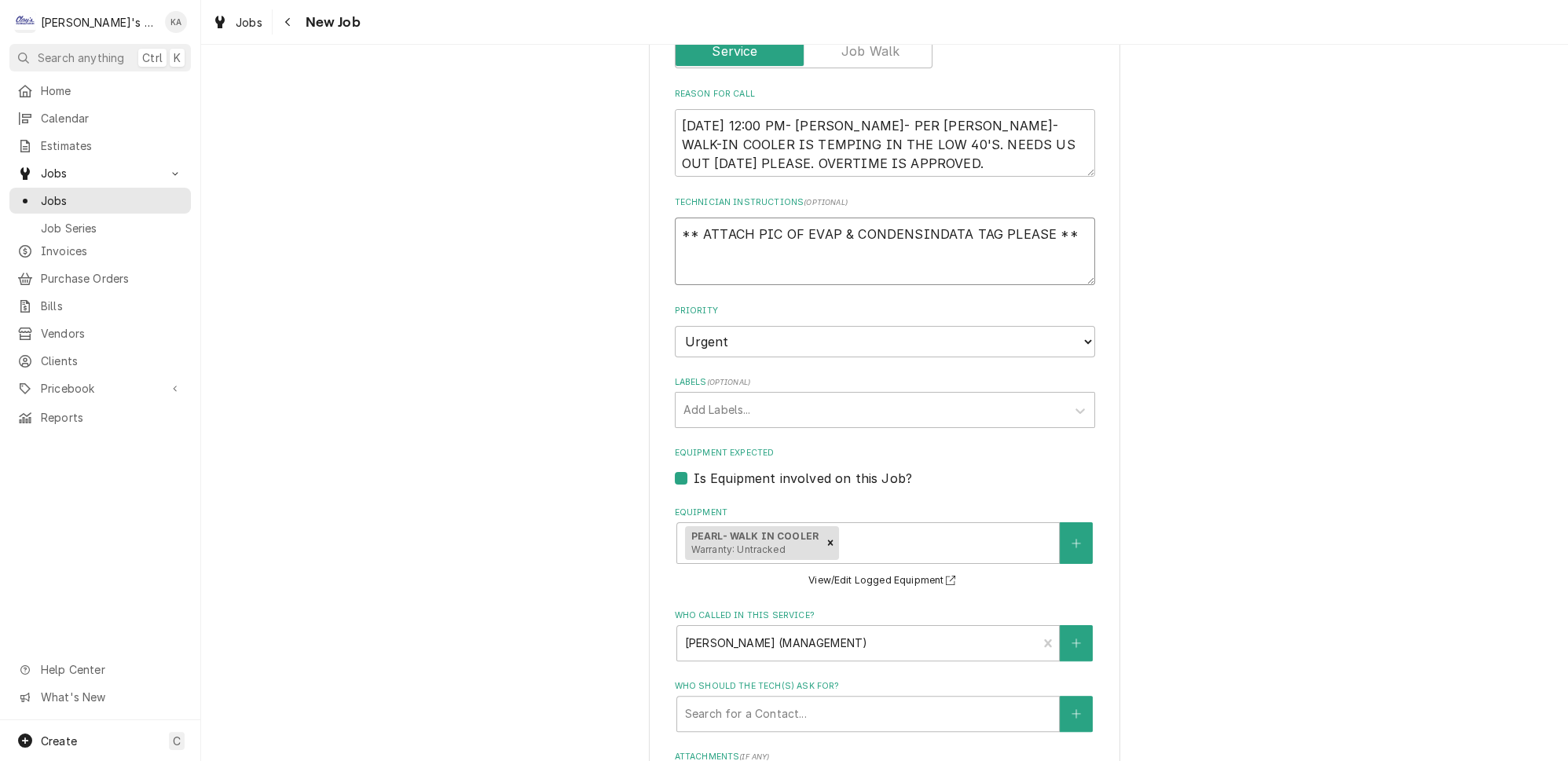
type textarea "** ATTACH PIC OF EVAP & CONDENSINGDATA TAG PLEASE **"
type textarea "x"
type textarea "** ATTACH PIC OF EVAP & CONDENSING DATA TAG PLEASE **"
type textarea "x"
type textarea "** ATTACH PIC OF EVAP & CONDENSING UDATA TAG PLEASE **"
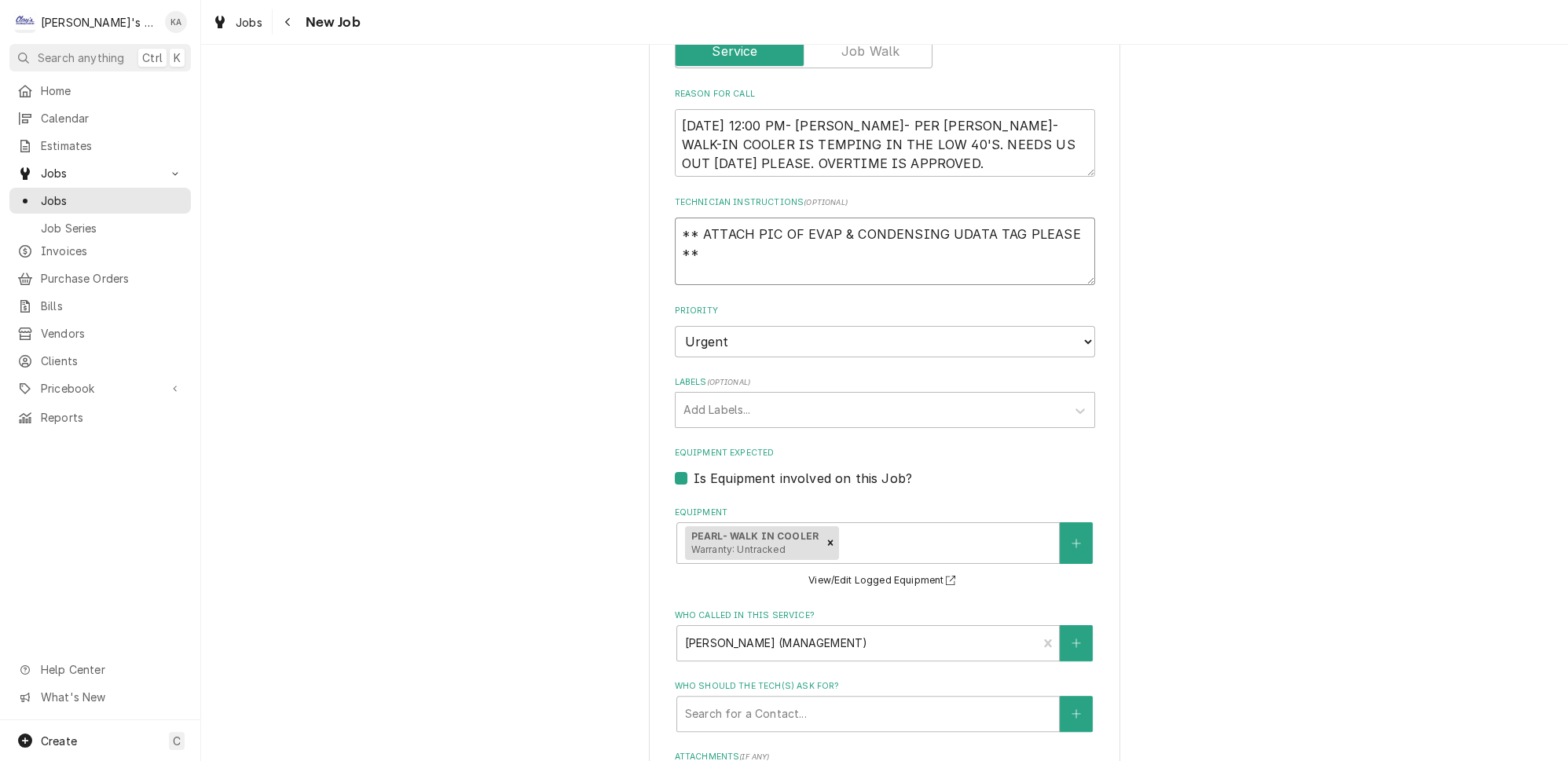
type textarea "x"
type textarea "** ATTACH PIC OF EVAP & CONDENSING UNDATA TAG PLEASE **"
type textarea "x"
type textarea "** ATTACH PIC OF EVAP & CONDENSING UNIDATA TAG PLEASE **"
type textarea "x"
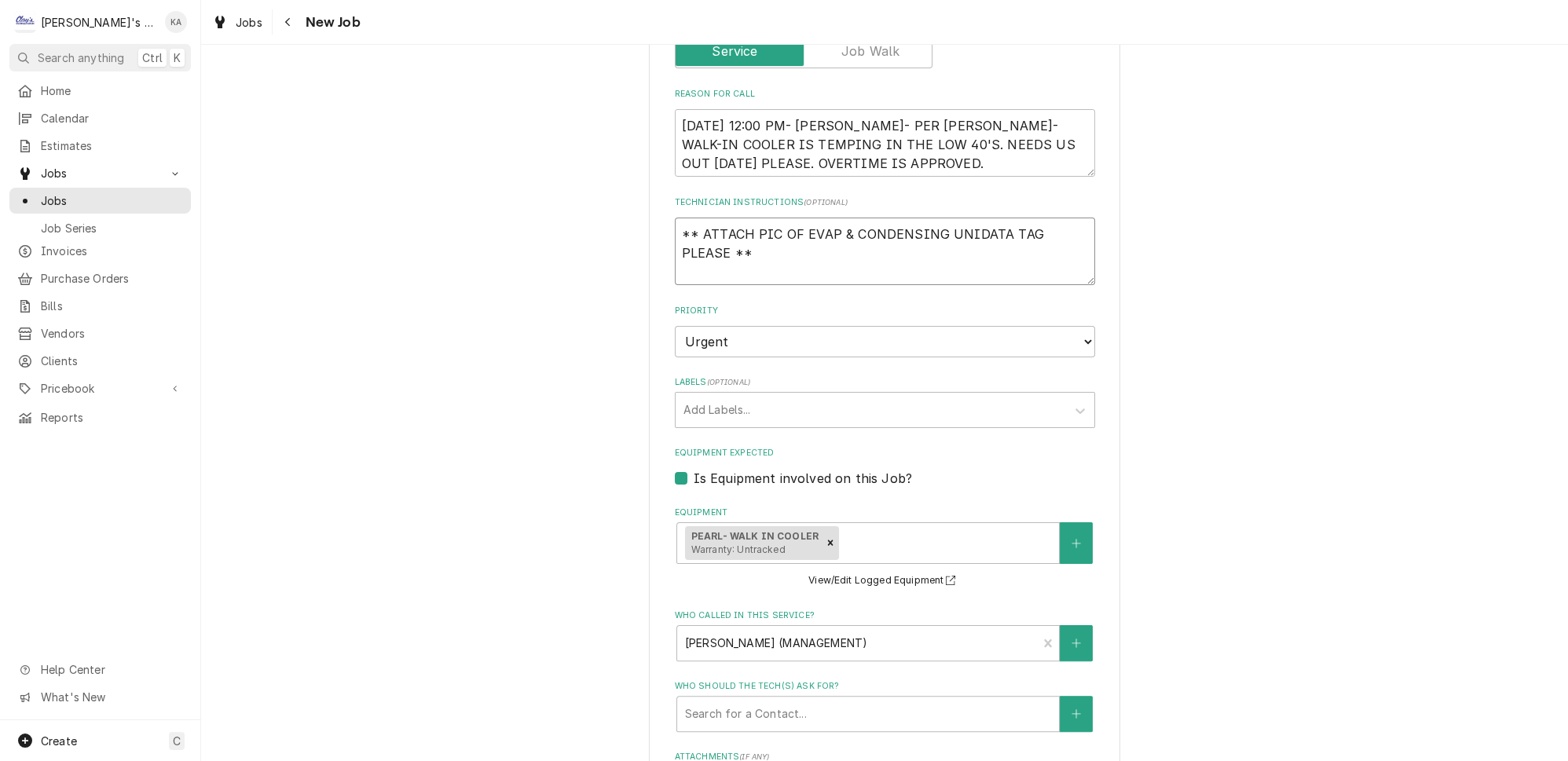
type textarea "** ATTACH PIC OF EVAP & CONDENSING UNITDATA TAG PLEASE **"
type textarea "x"
type textarea "** ATTACH PIC OF EVAP & CONDENSING UNIT DATA TAG PLEASE **"
type textarea "x"
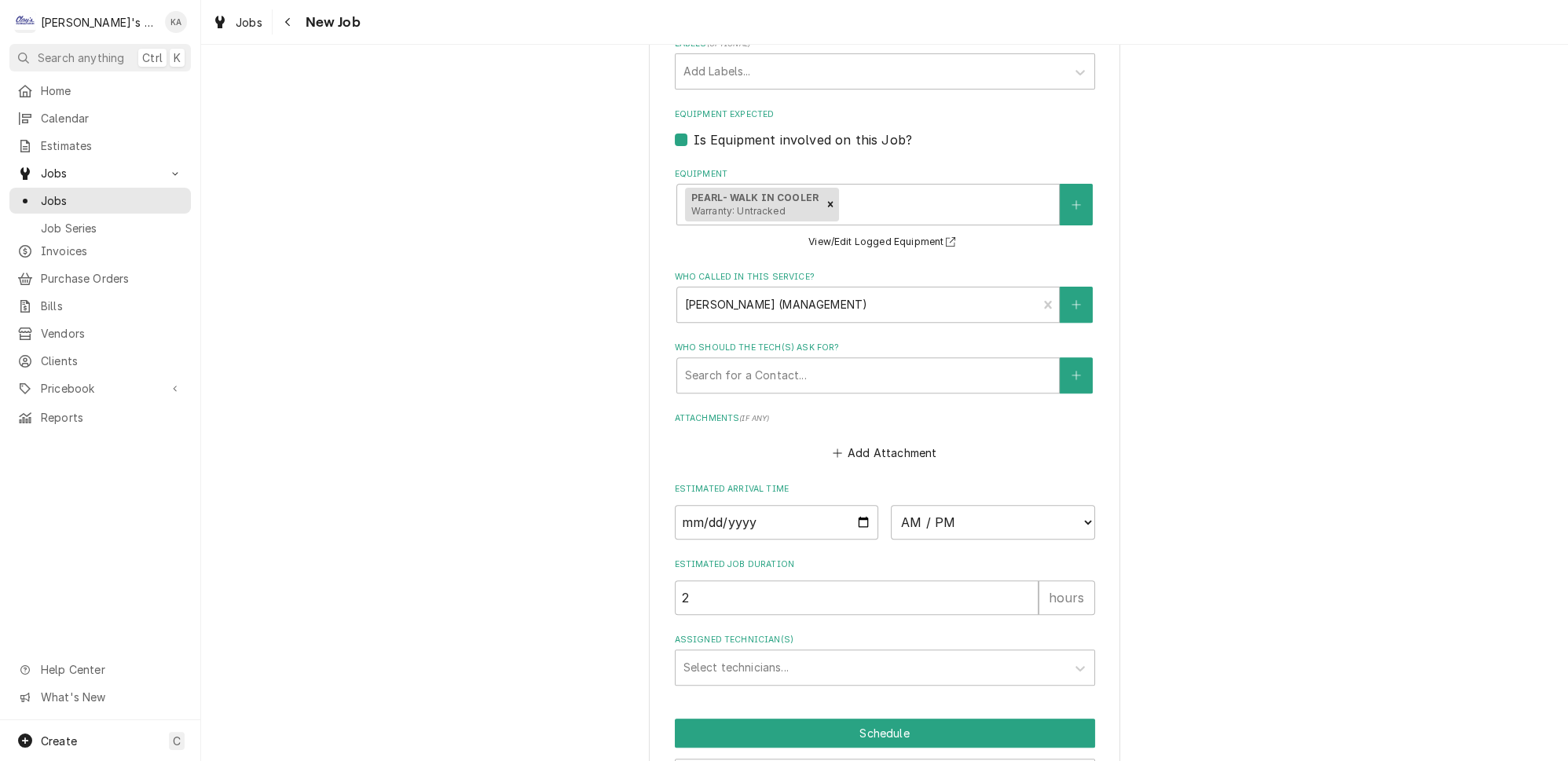
scroll to position [999, 0]
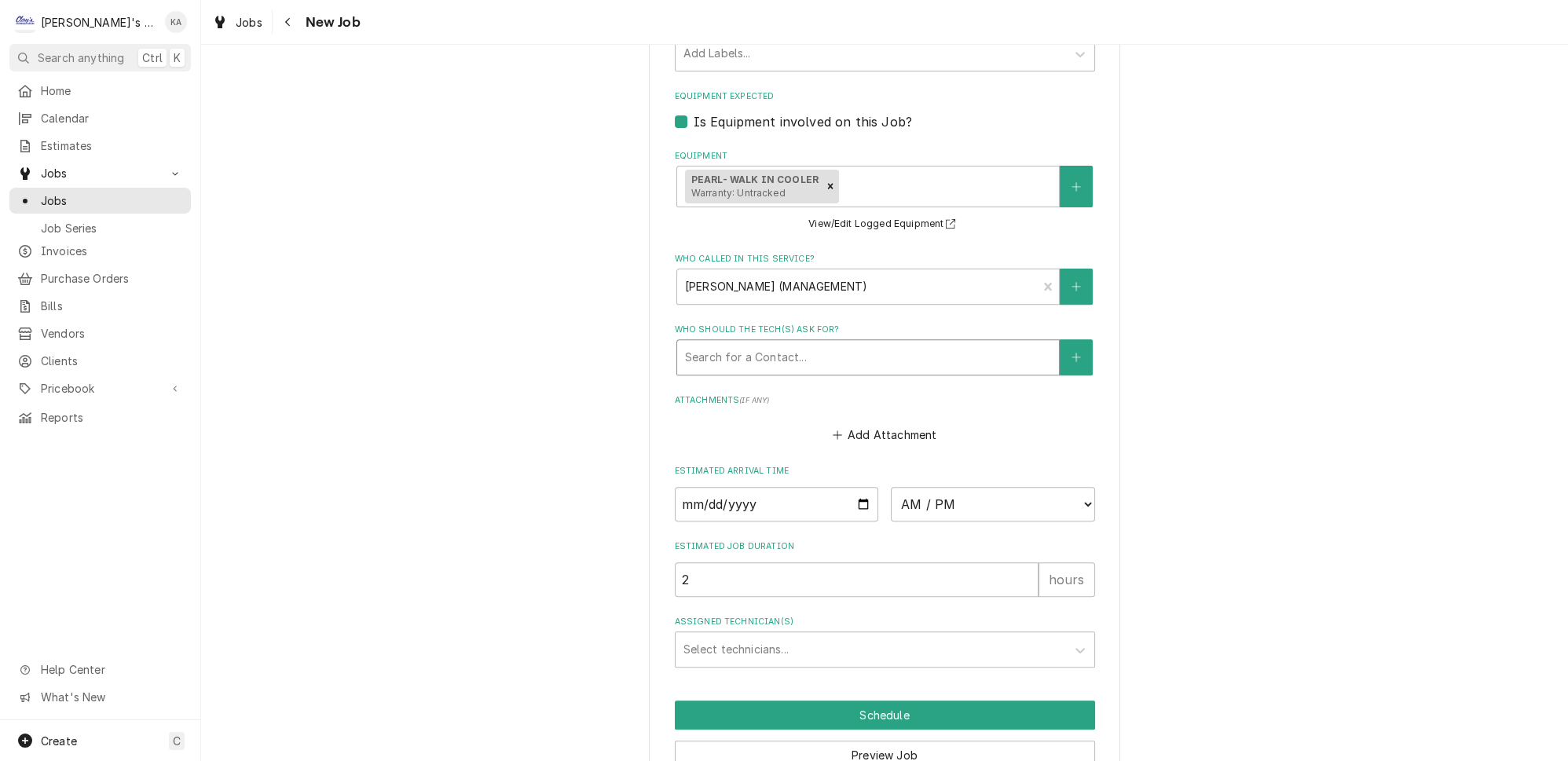
type textarea "** ATTACH PIC OF EVAP & CONDENSING UNIT DATA TAG PLEASE **"
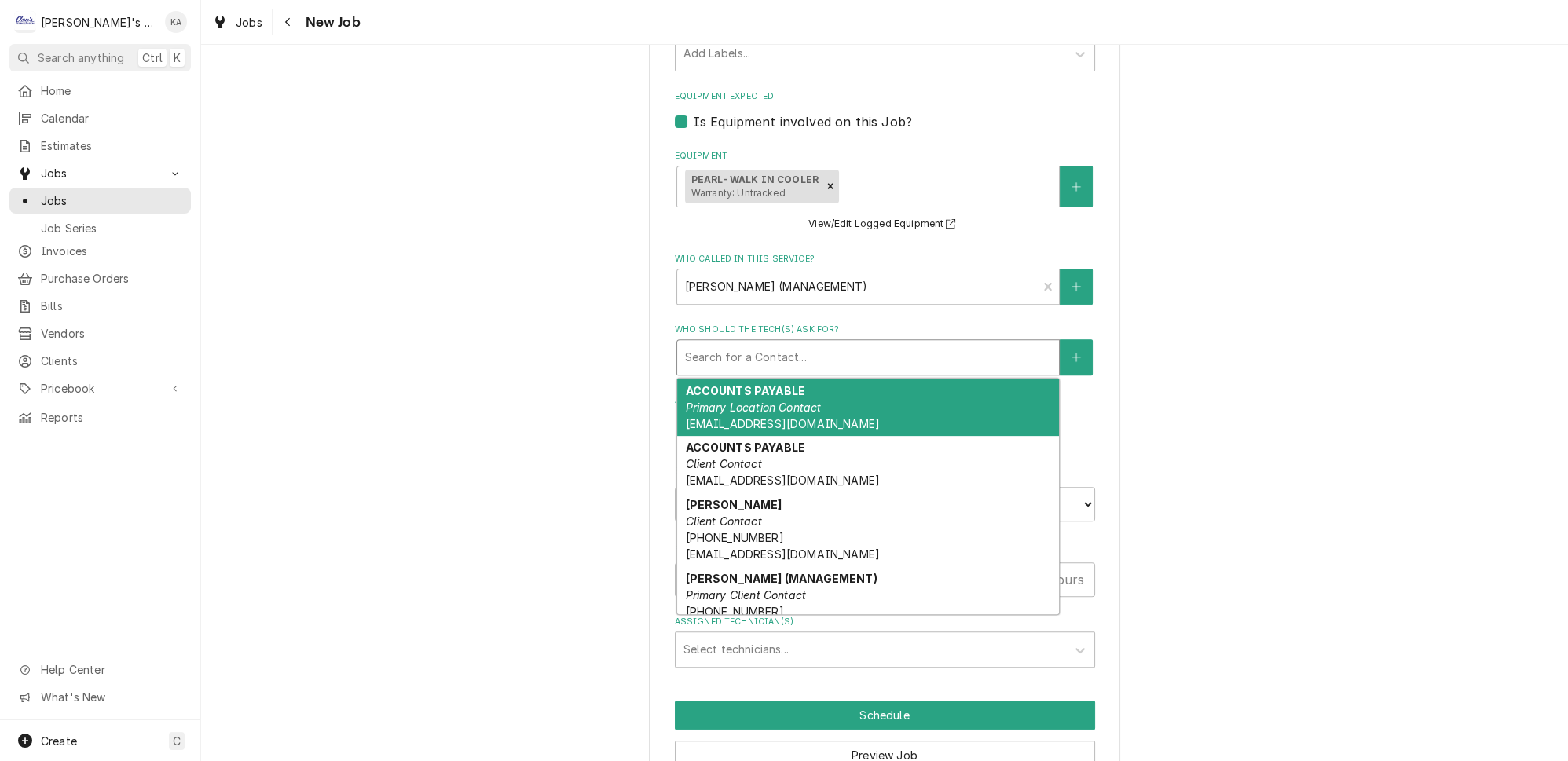
click at [832, 343] on div "Who should the tech(s) ask for?" at bounding box center [868, 357] width 366 height 29
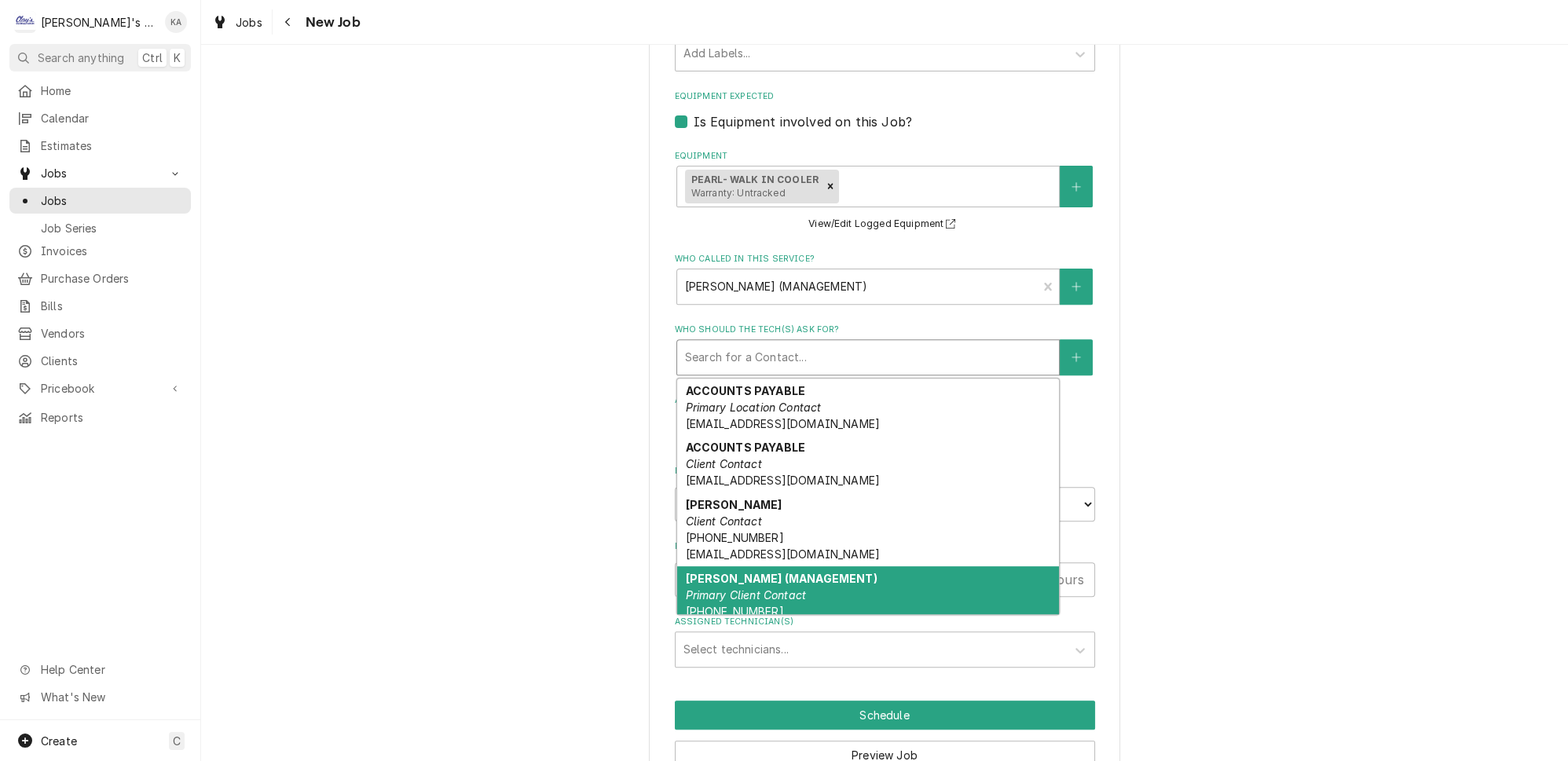
click at [793, 580] on div "[PERSON_NAME] (MANAGEMENT) Primary Client Contact [PHONE_NUMBER] [PERSON_NAME][…" at bounding box center [868, 612] width 382 height 91
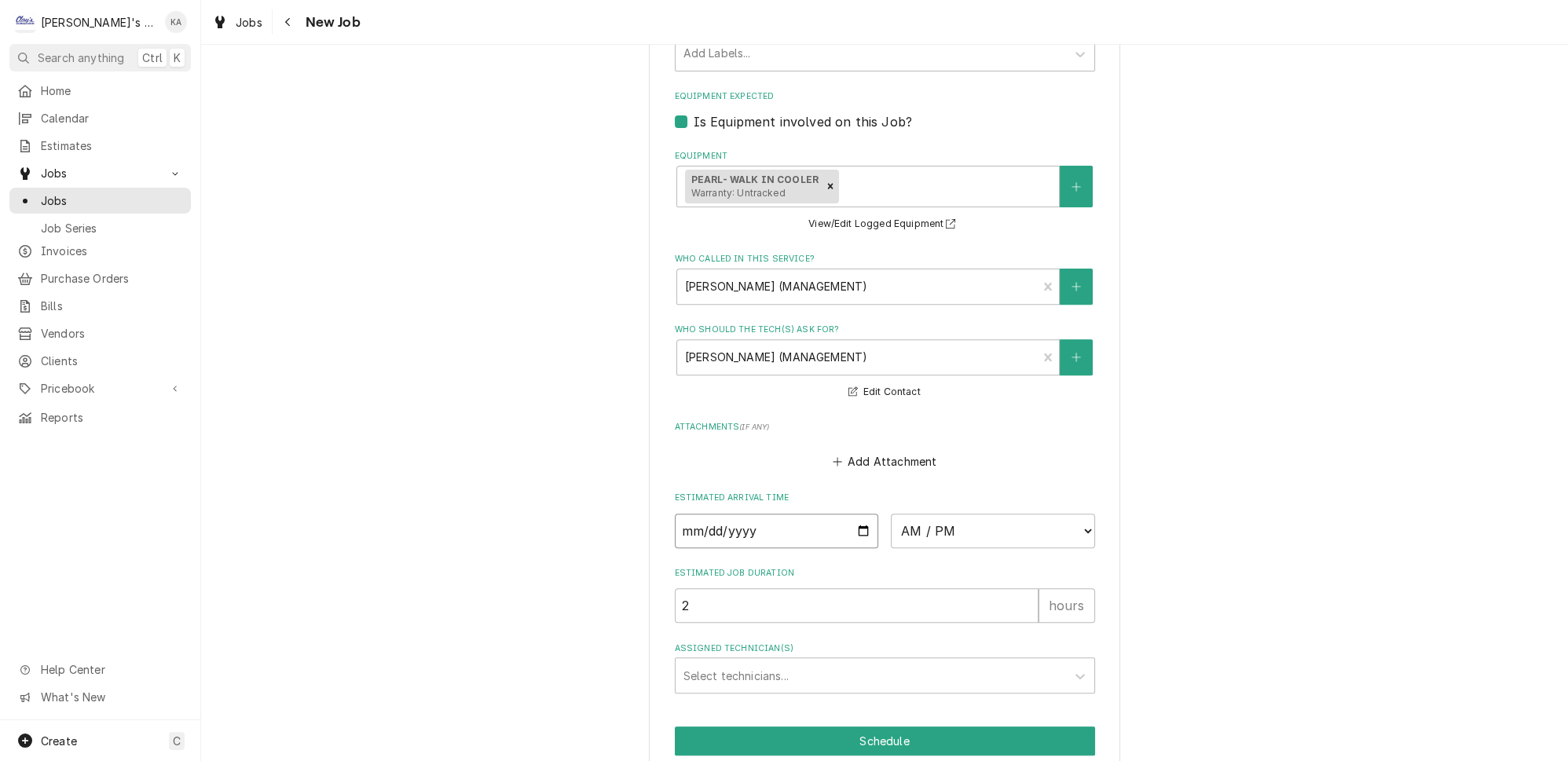
click at [854, 520] on input "Date" at bounding box center [777, 530] width 205 height 34
type textarea "x"
type input "[DATE]"
type textarea "x"
click at [1064, 517] on select "AM / PM 6:00 AM 6:15 AM 6:30 AM 6:45 AM 7:00 AM 7:15 AM 7:30 AM 7:45 AM 8:00 AM…" at bounding box center [993, 530] width 205 height 34
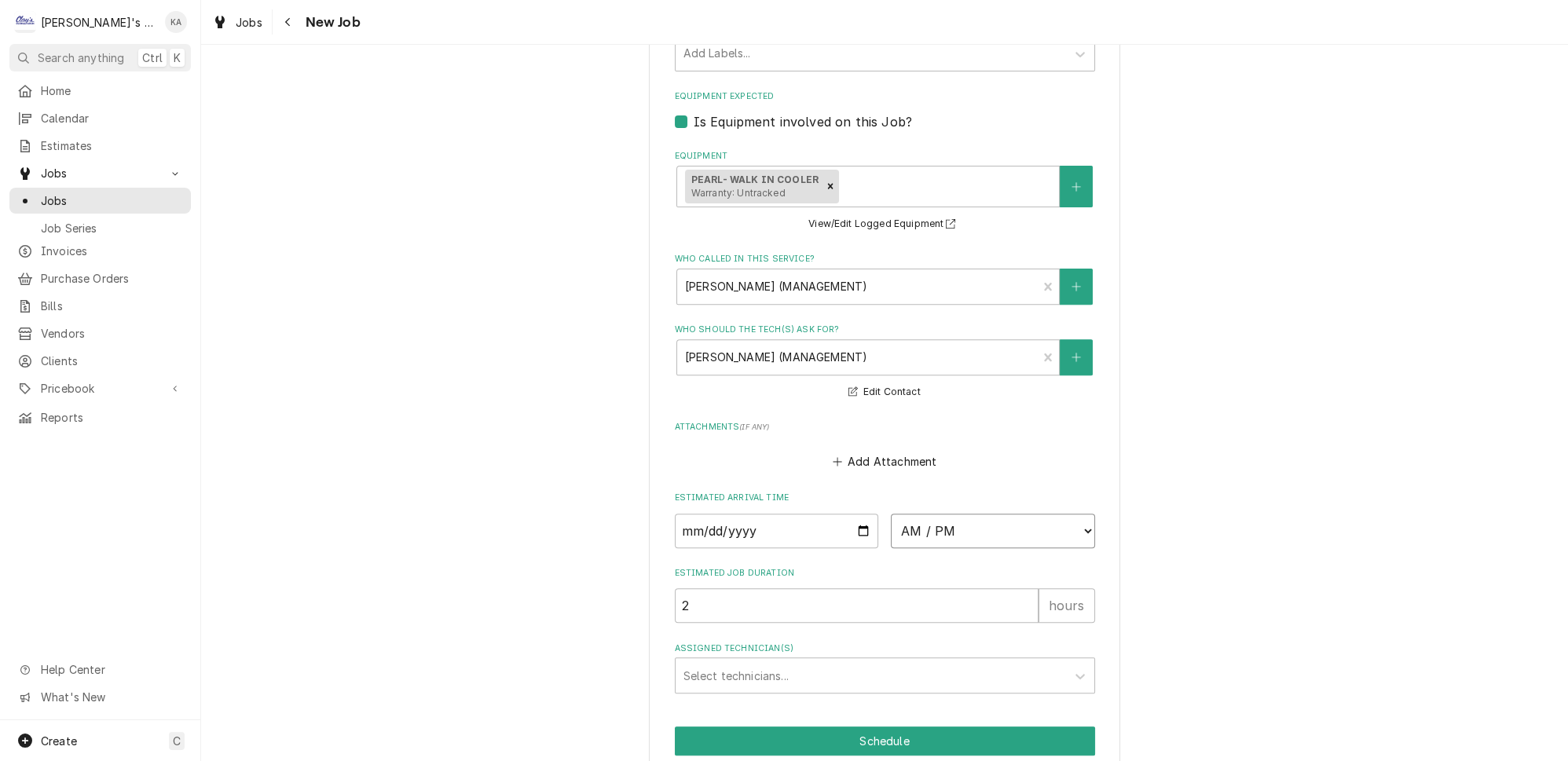
select select "15:00:00"
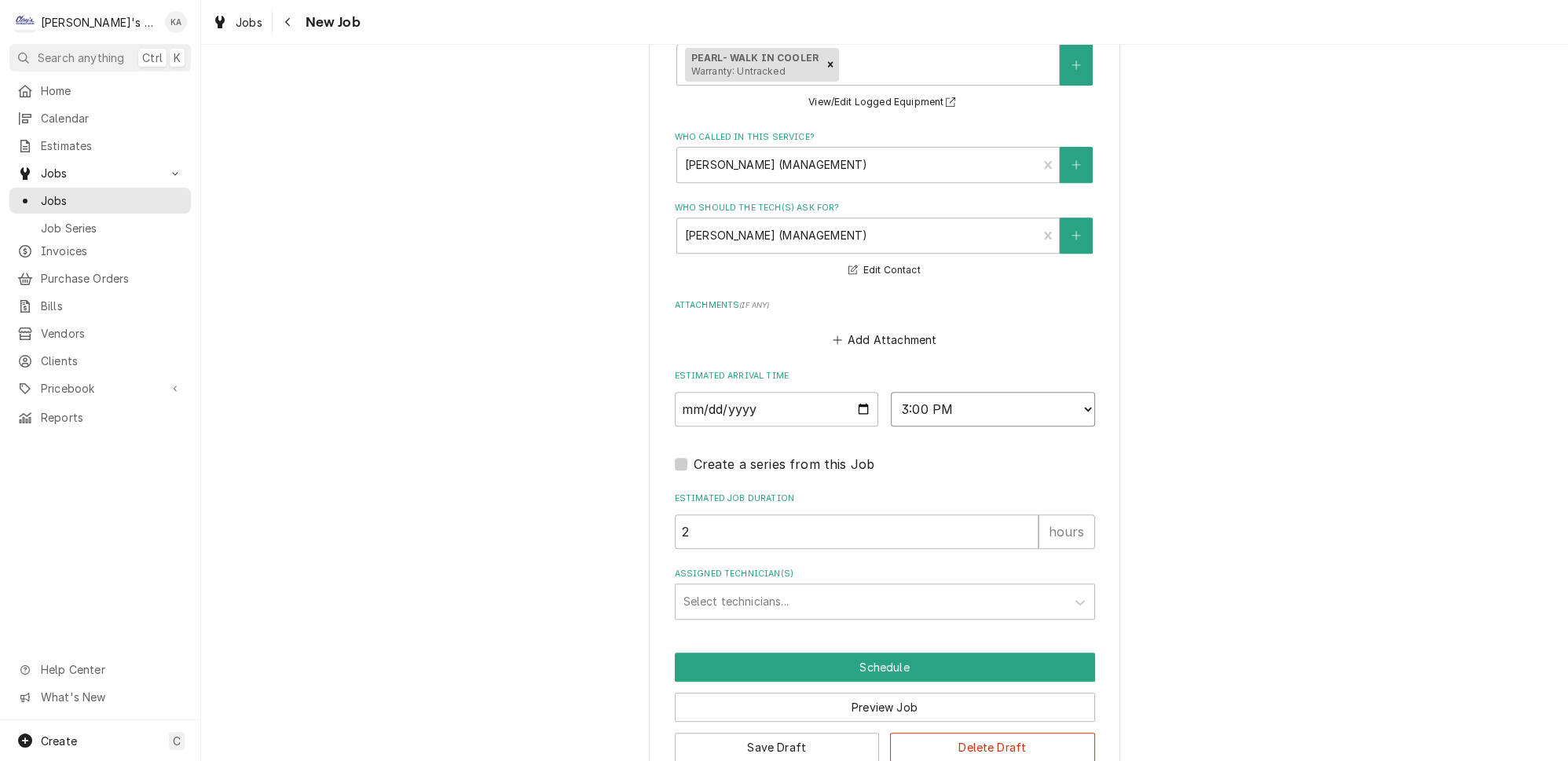
scroll to position [1128, 0]
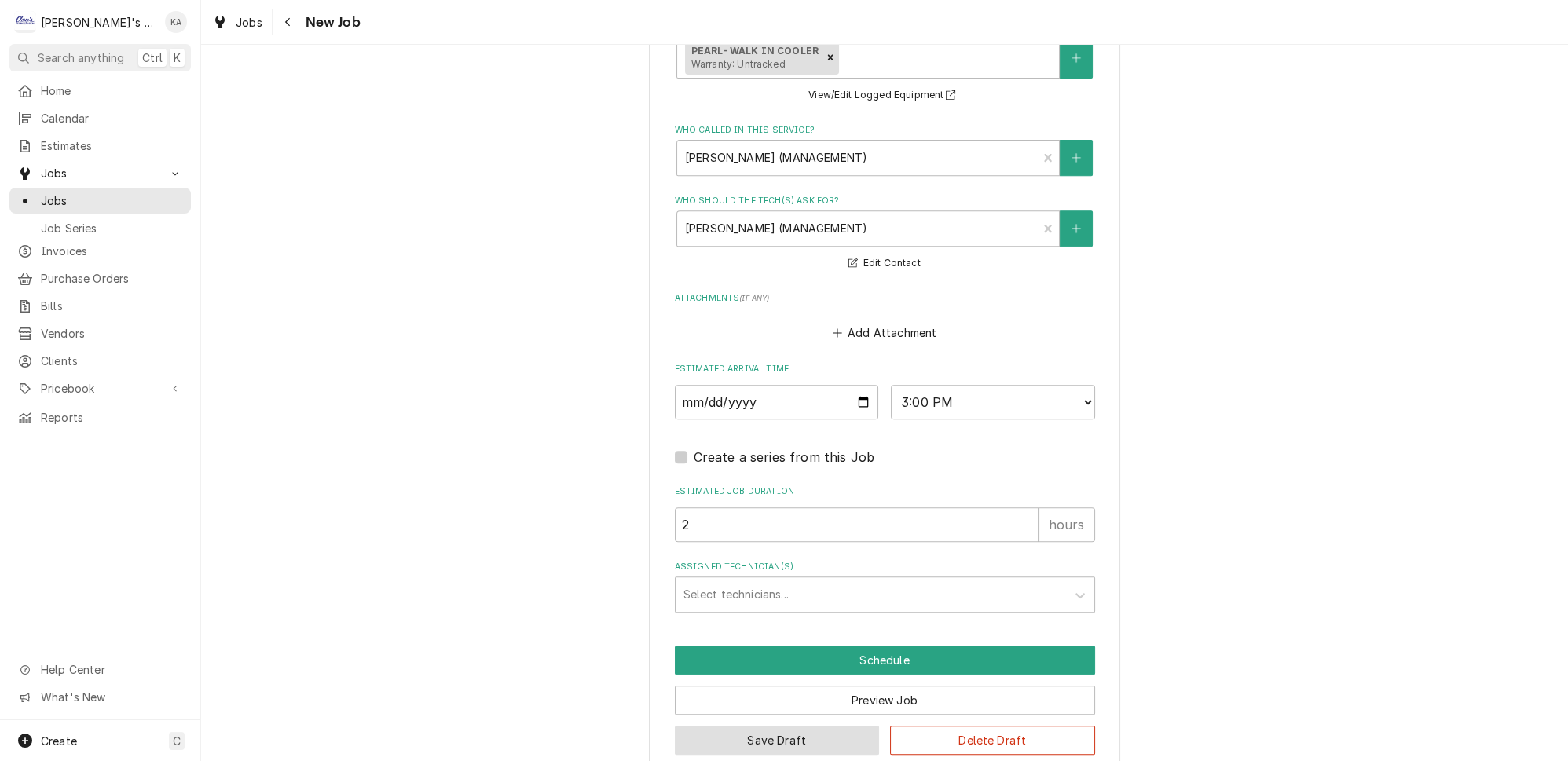
click at [756, 726] on button "Save Draft" at bounding box center [777, 740] width 205 height 29
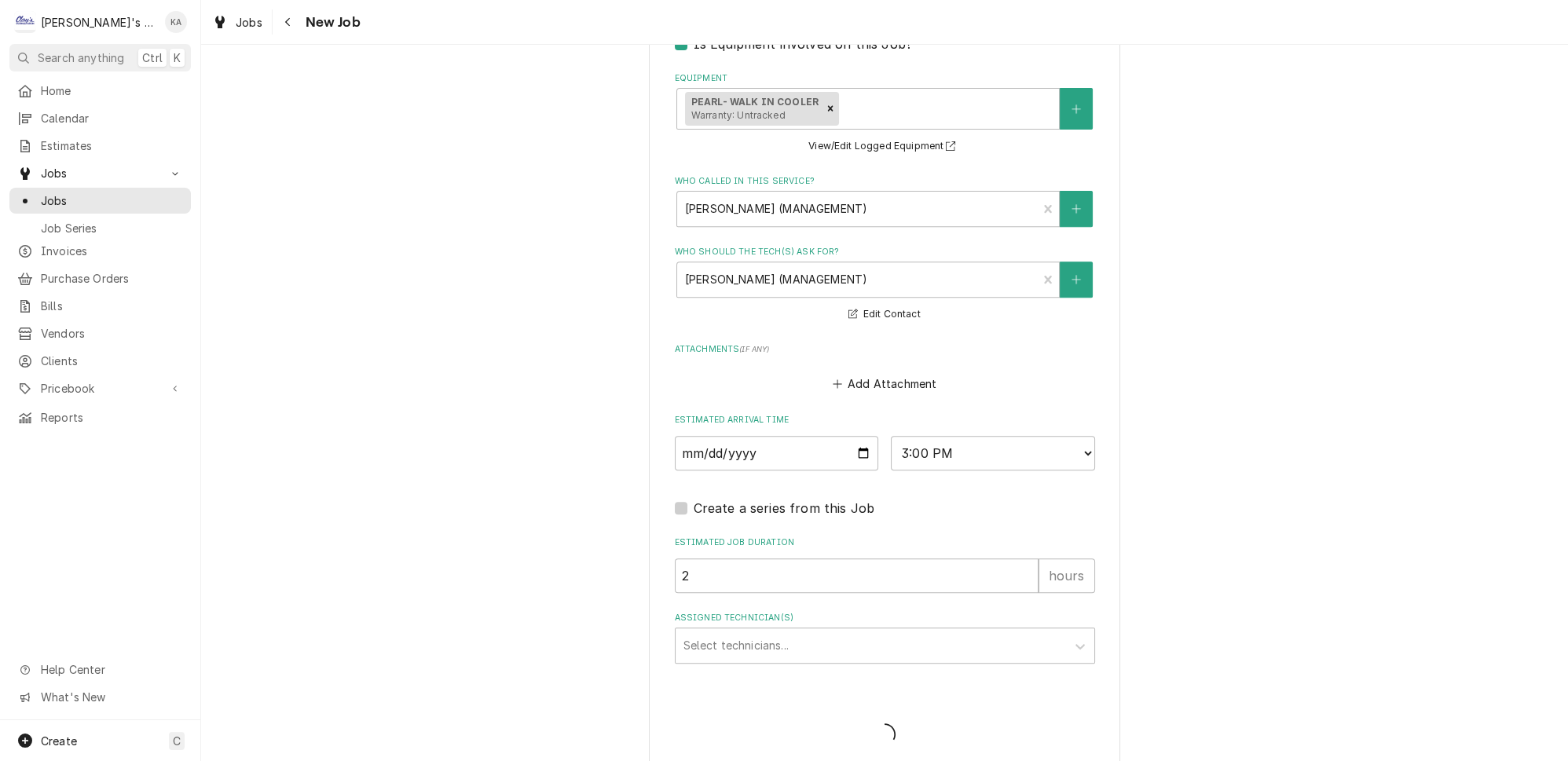
type textarea "x"
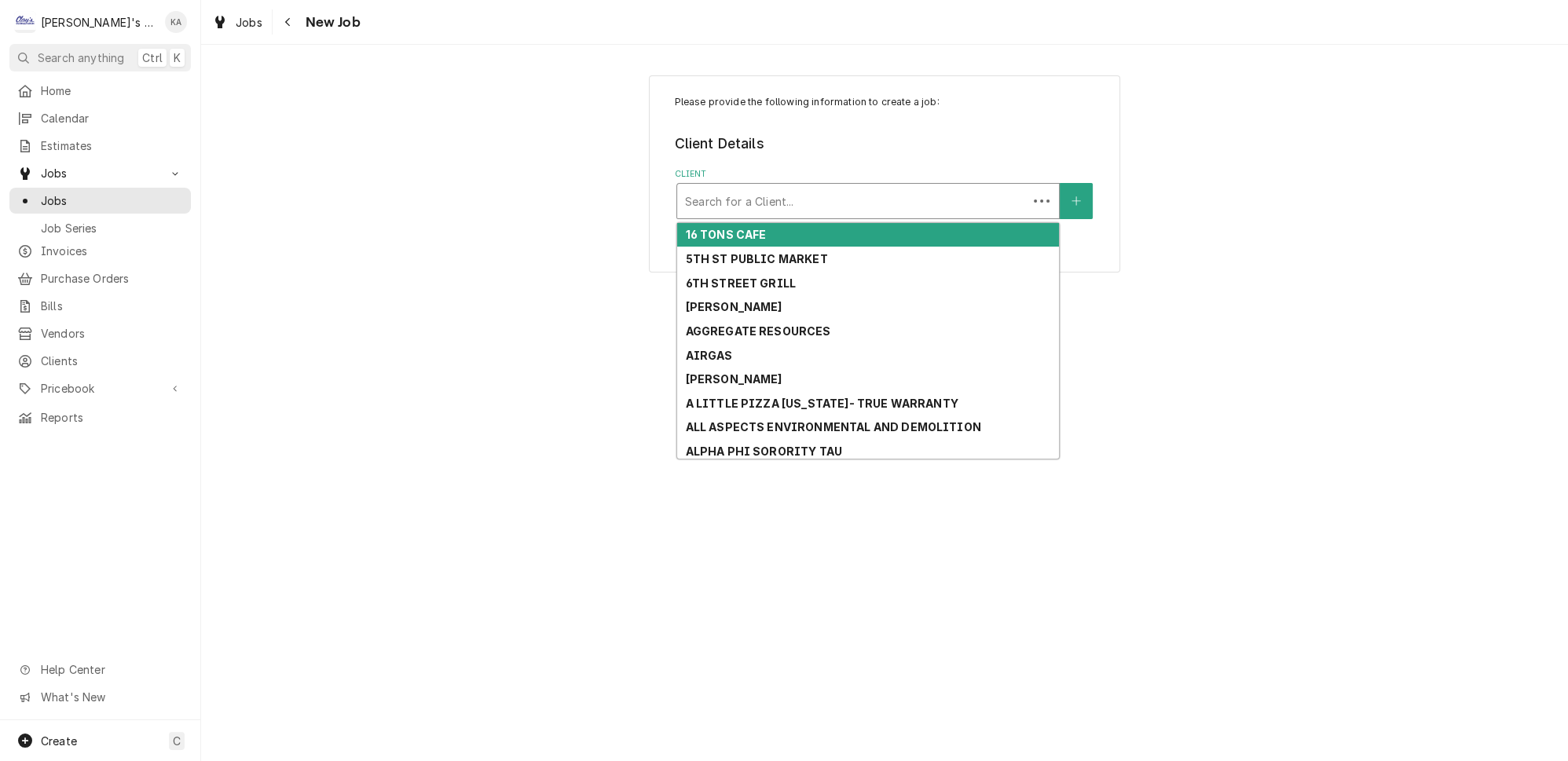
click at [749, 194] on div "Client" at bounding box center [852, 201] width 334 height 29
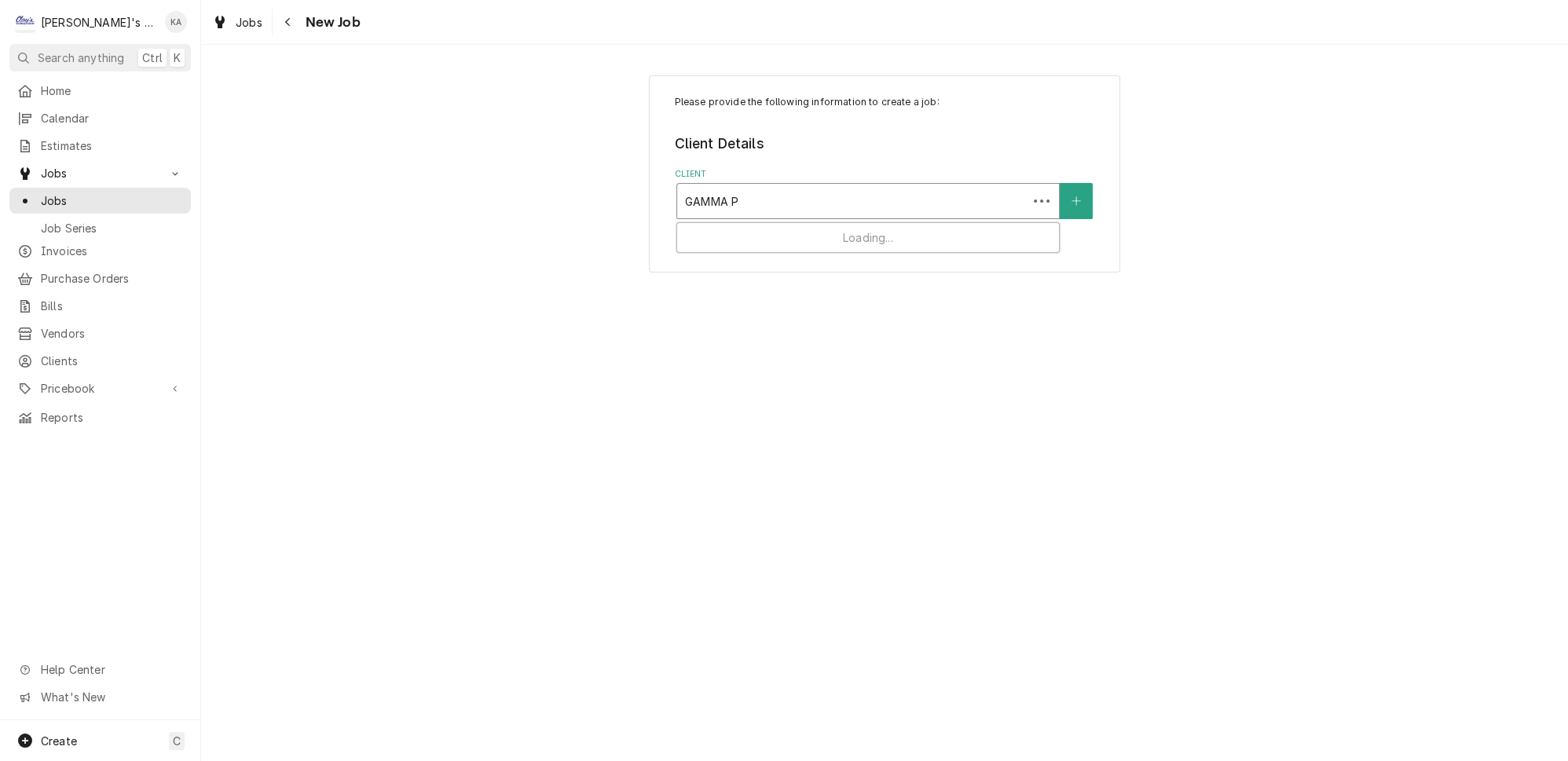
type input "GAMMA PH"
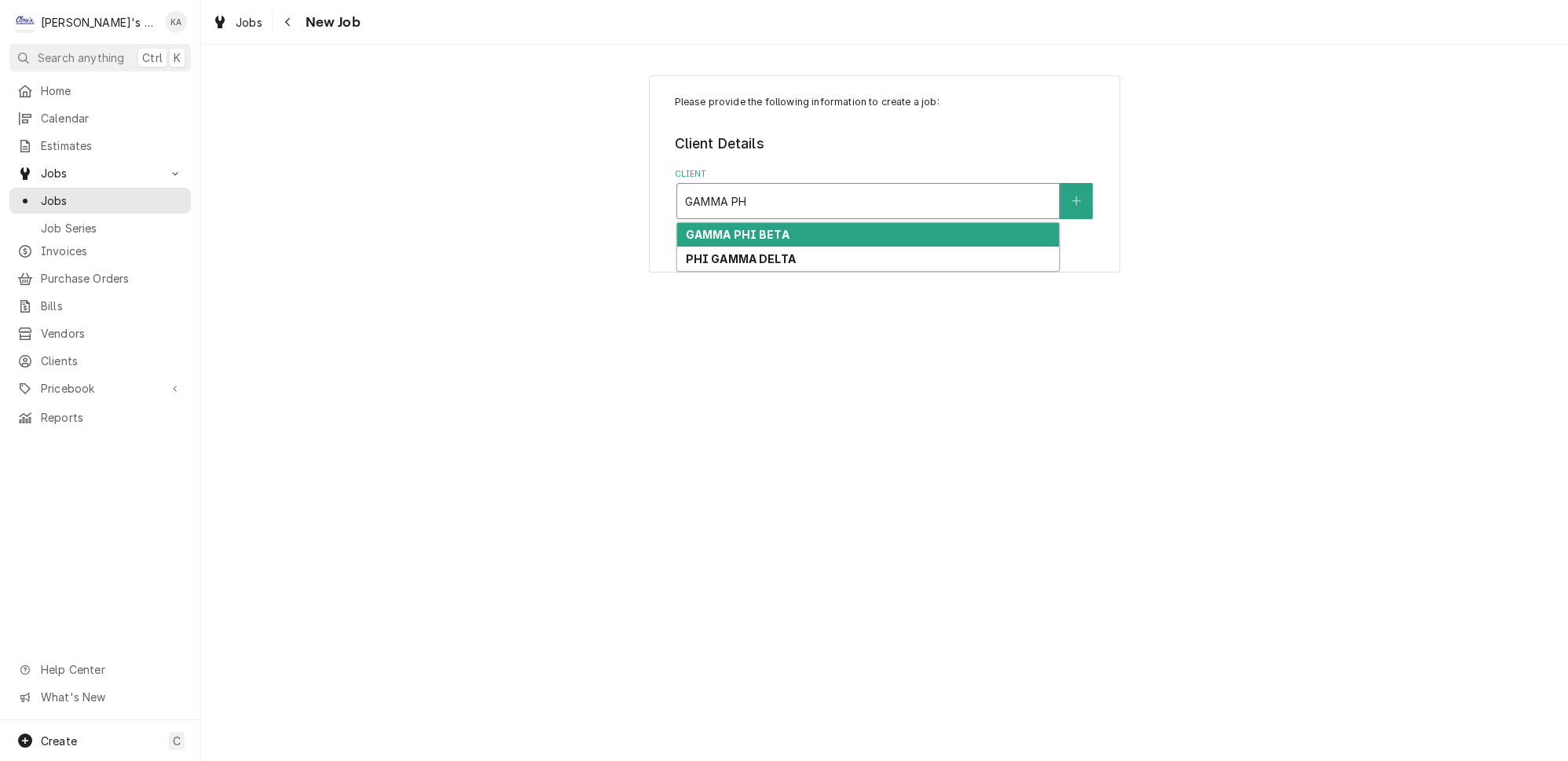
click at [777, 228] on strong "GAMMA PHI BETA" at bounding box center [737, 234] width 104 height 13
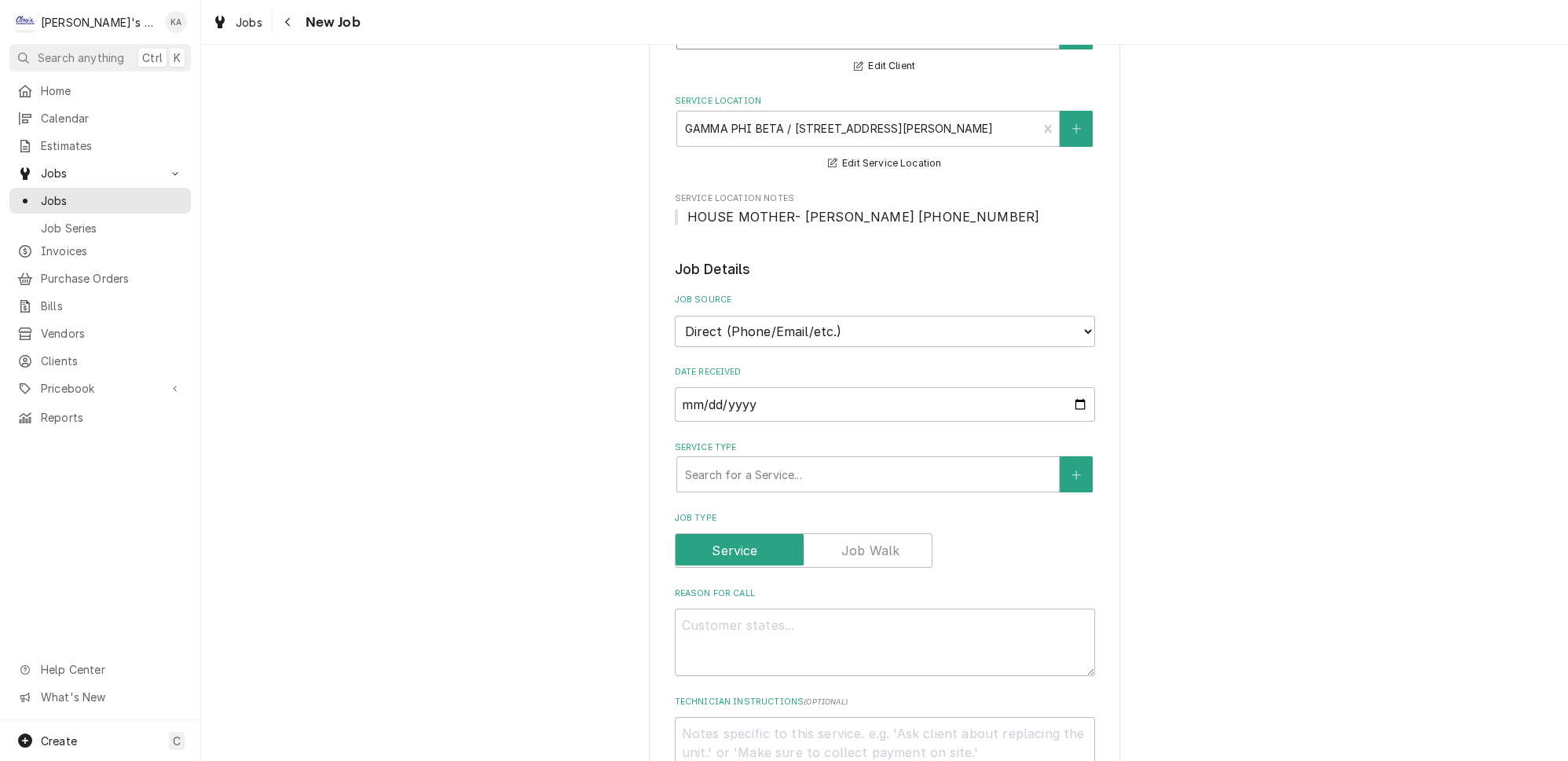
scroll to position [356, 0]
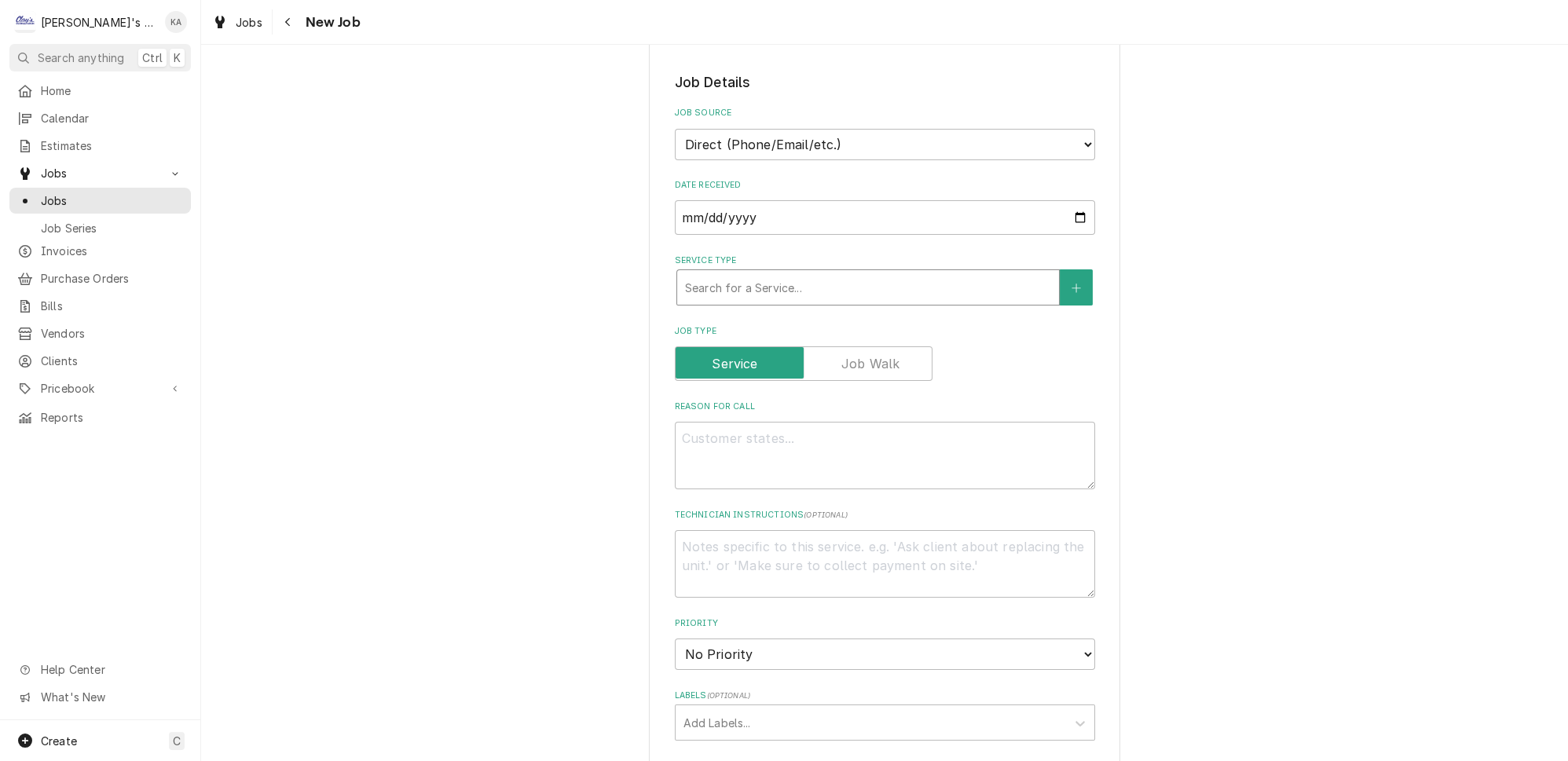
click at [746, 275] on div "Service Type" at bounding box center [868, 287] width 366 height 29
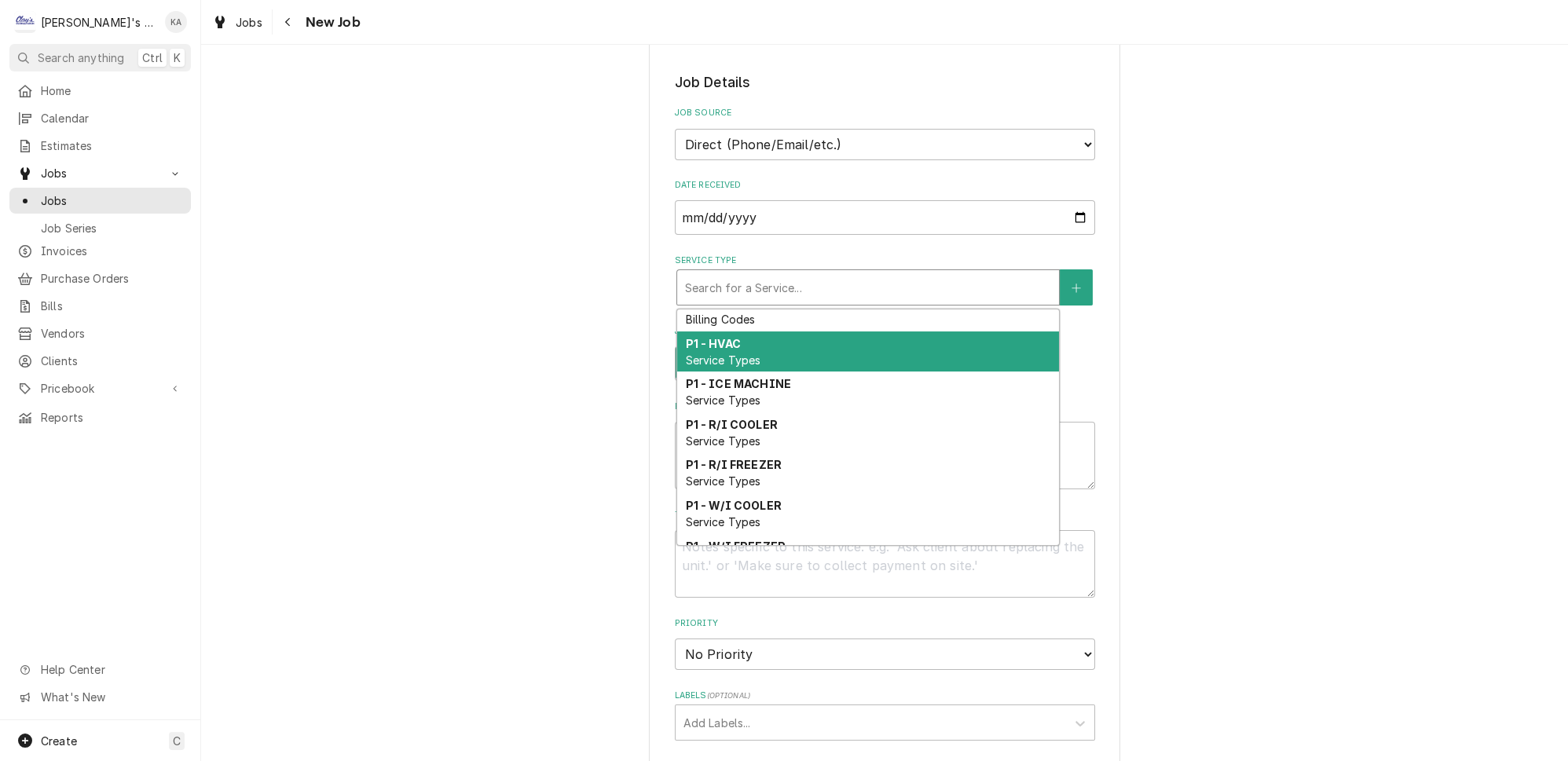
scroll to position [430, 0]
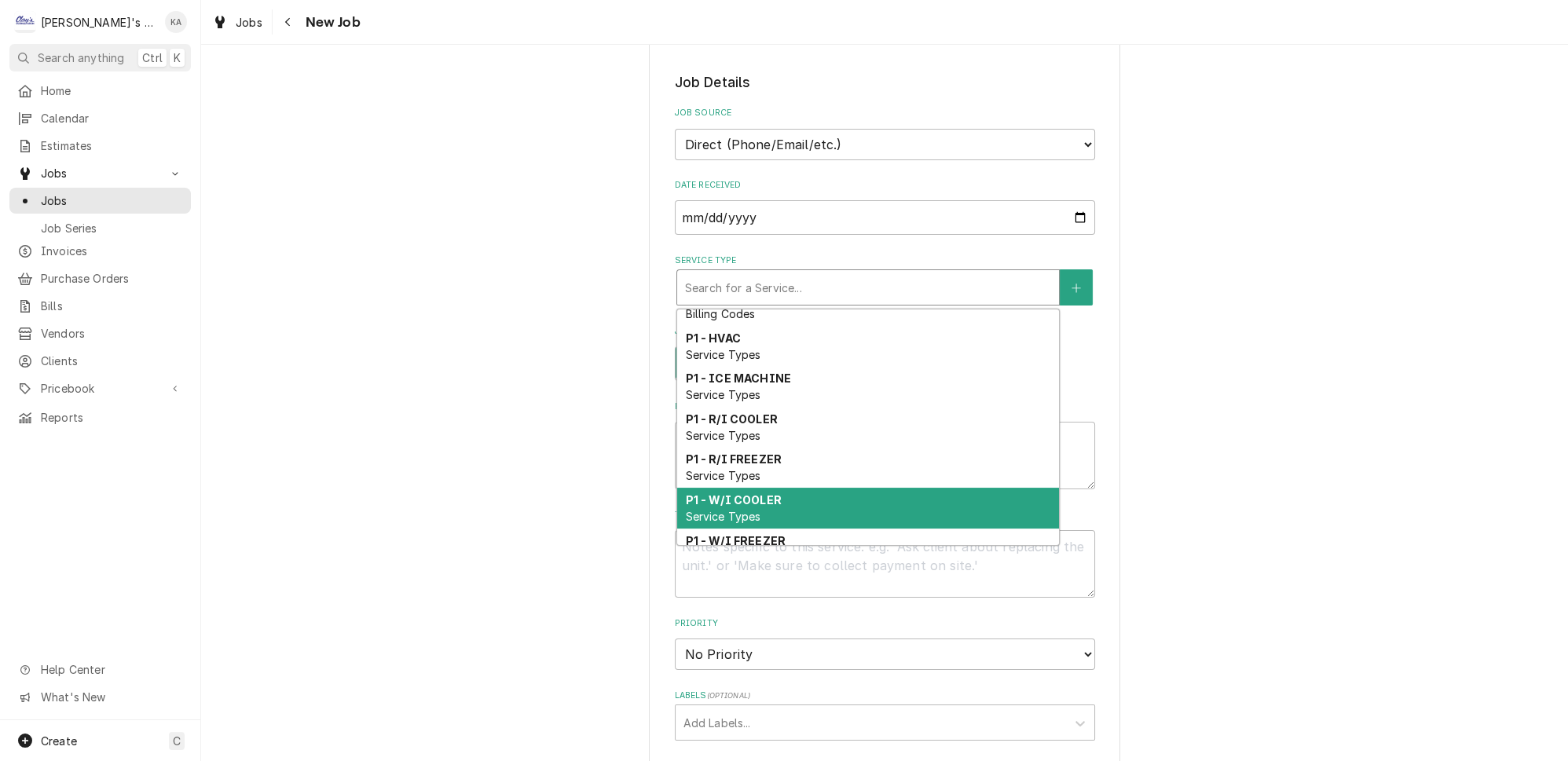
click at [739, 493] on strong "P1 - W/I COOLER" at bounding box center [733, 500] width 95 height 13
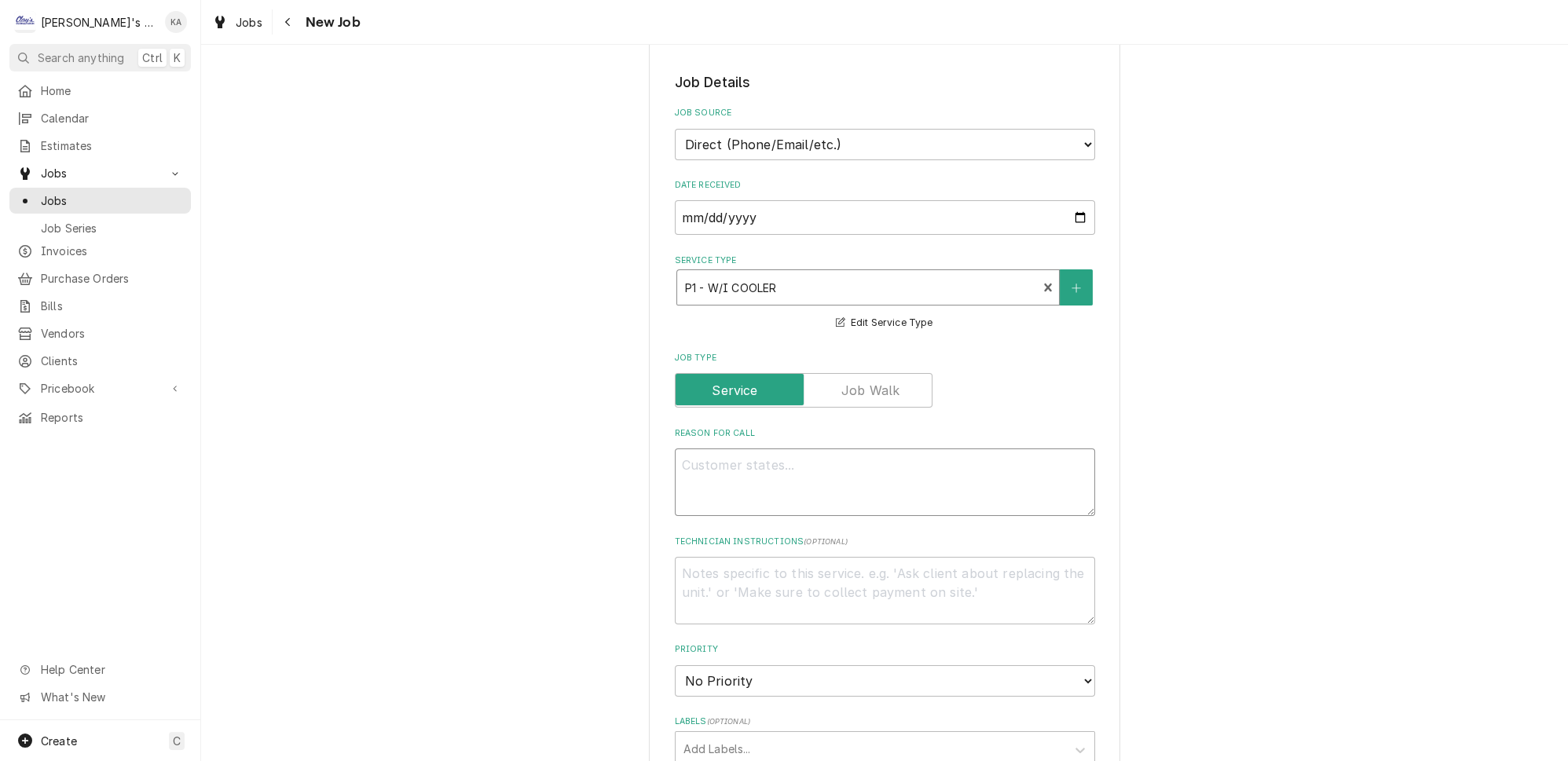
click at [712, 448] on textarea "Reason For Call" at bounding box center [885, 481] width 420 height 68
type textarea "x"
type textarea "9"
type textarea "x"
type textarea "9/"
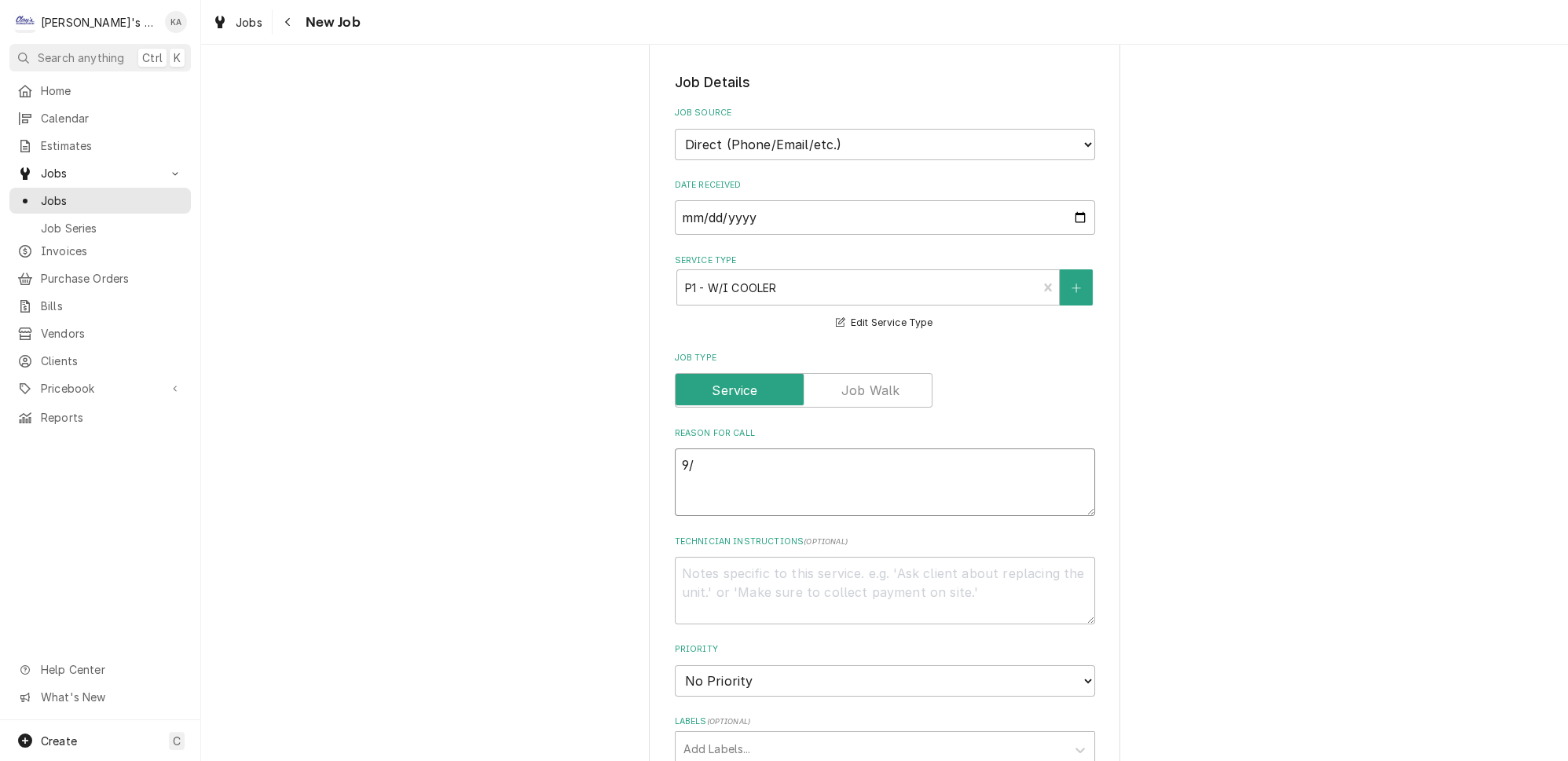
type textarea "x"
type textarea "9/8"
type textarea "x"
type textarea "9/8/"
type textarea "x"
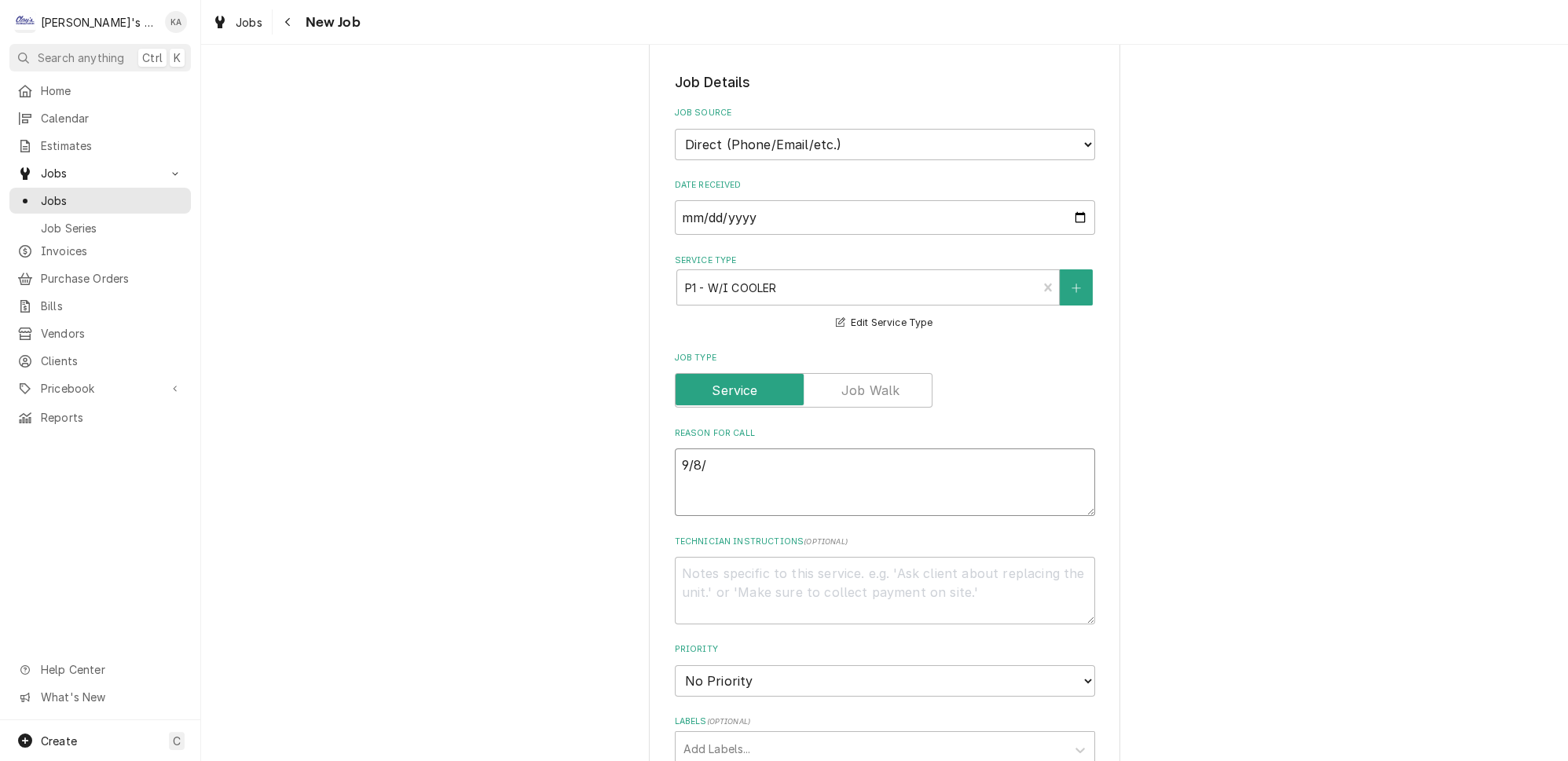
type textarea "9/8/2"
type textarea "x"
type textarea "9/8/20"
type textarea "x"
type textarea "9/8/202"
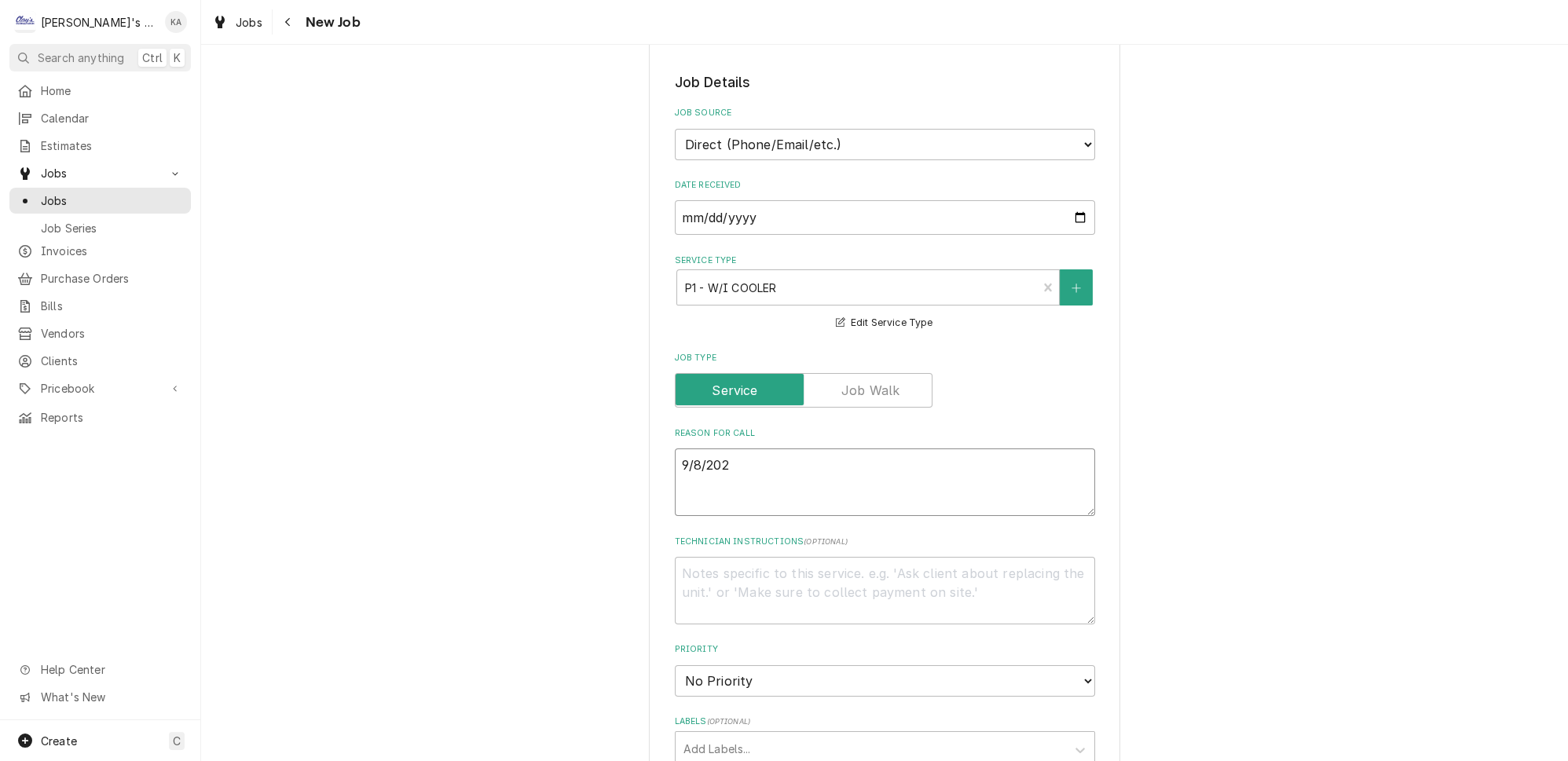
type textarea "x"
type textarea "9/8/2025"
type textarea "x"
type textarea "9/8/2025"
type textarea "x"
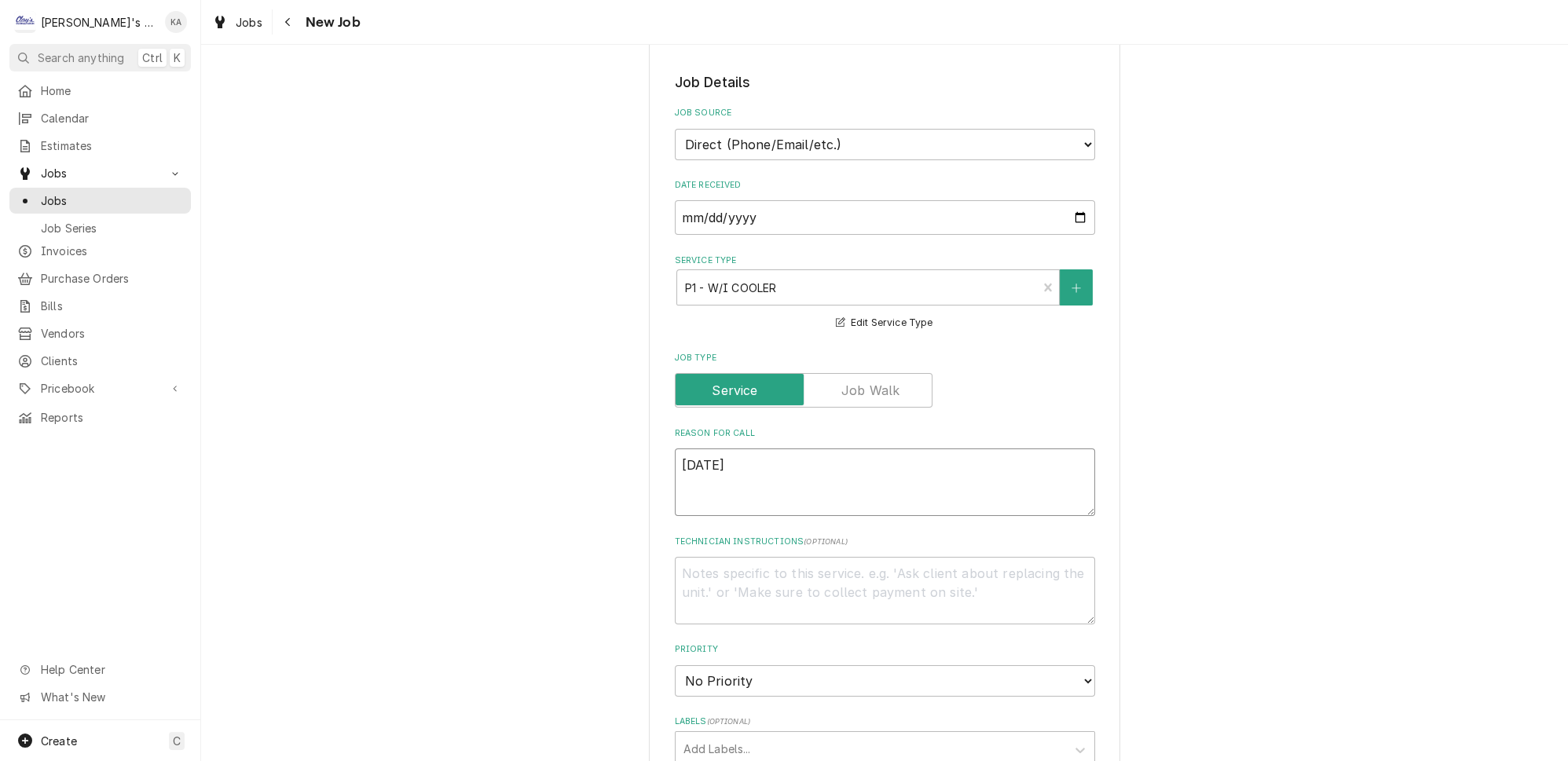
type textarea "9/8/2025 1"
type textarea "x"
type textarea "9/8/2025 12"
type textarea "x"
type textarea "9/8/2025 12:"
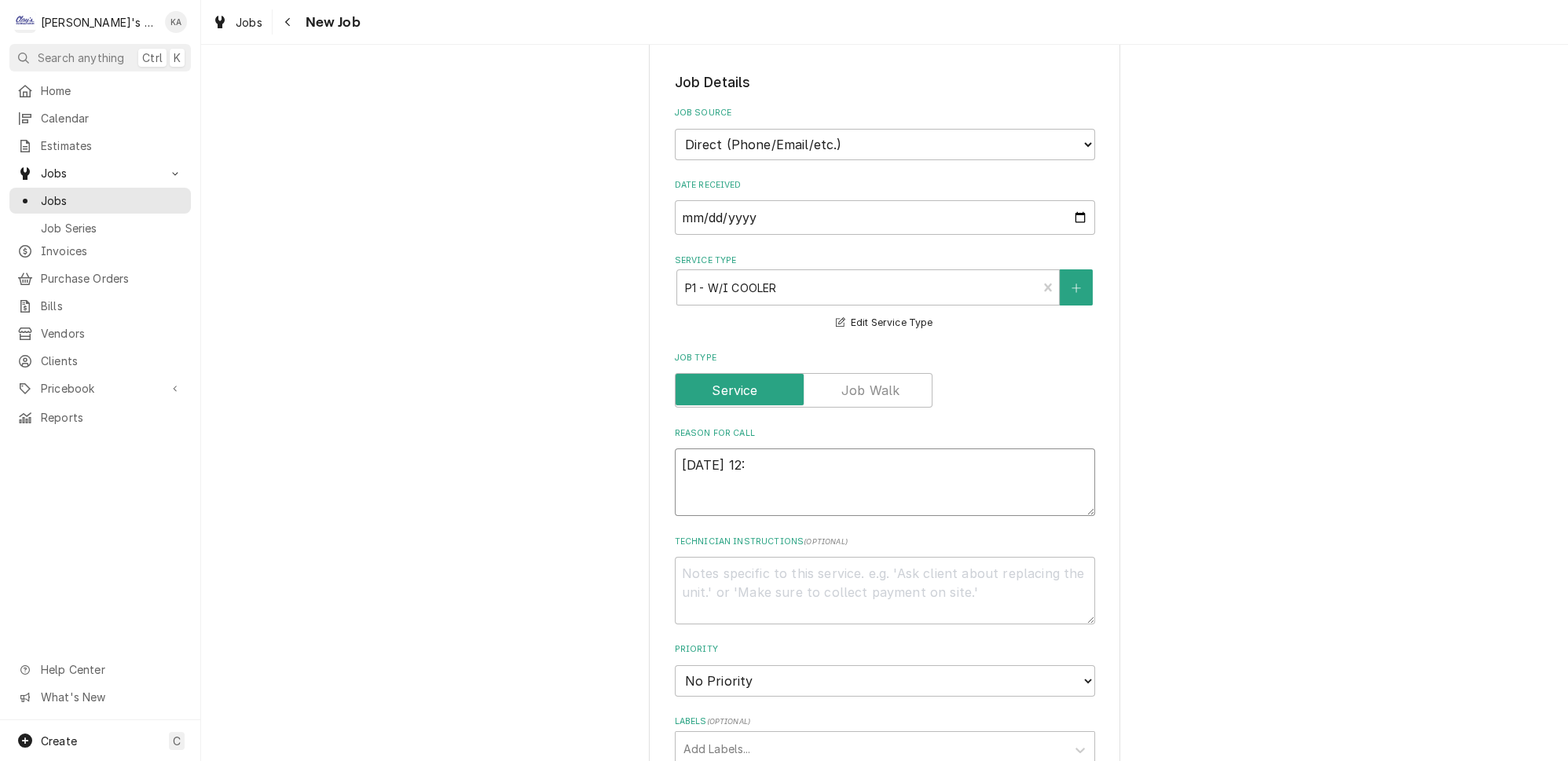
type textarea "x"
type textarea "9/8/2025 12:5"
type textarea "x"
type textarea "9/8/2025 12:50"
type textarea "x"
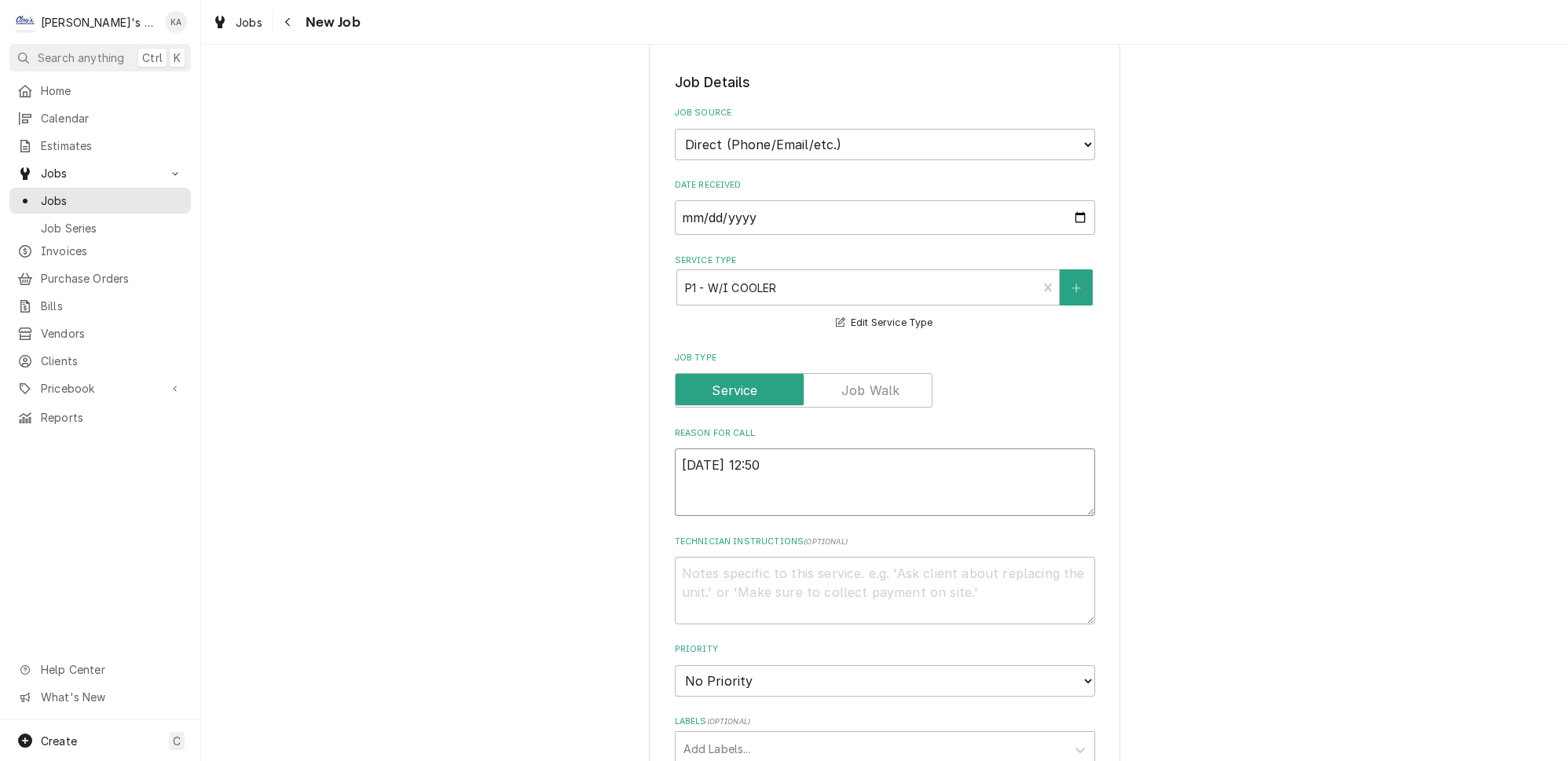
type textarea "9/8/2025 12:50"
type textarea "x"
type textarea "9/8/2025 12:50 P"
type textarea "x"
type textarea "9/8/2025 12:50 PM"
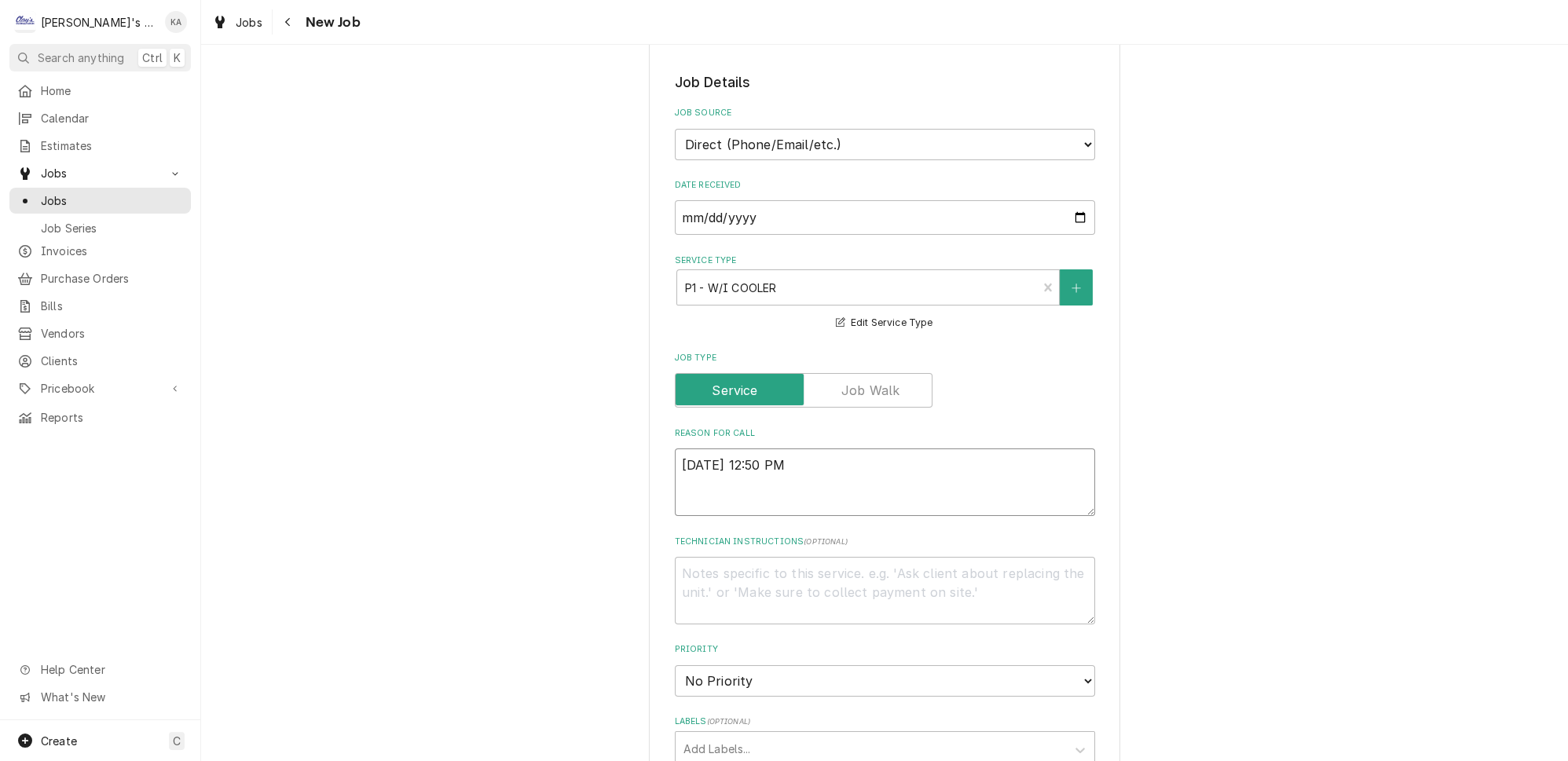
type textarea "x"
type textarea "9/8/2025 12:50 PM-"
type textarea "x"
type textarea "9/8/2025 12:50 PM-"
type textarea "x"
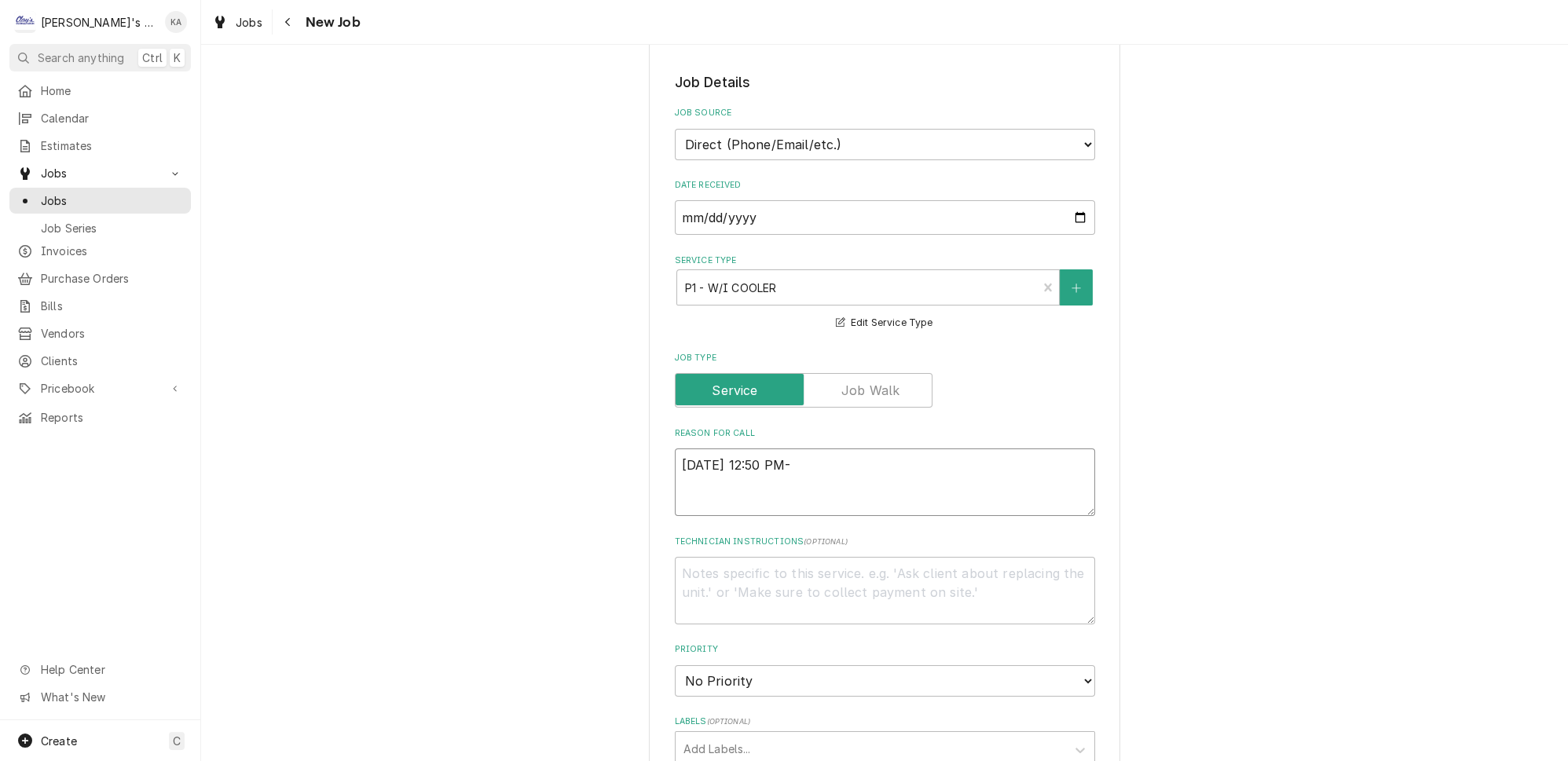
type textarea "9/8/2025 12:50 PM- K"
type textarea "x"
type textarea "9/8/2025 12:50 PM- KO"
type textarea "x"
type textarea "9/8/2025 12:50 PM- KOR"
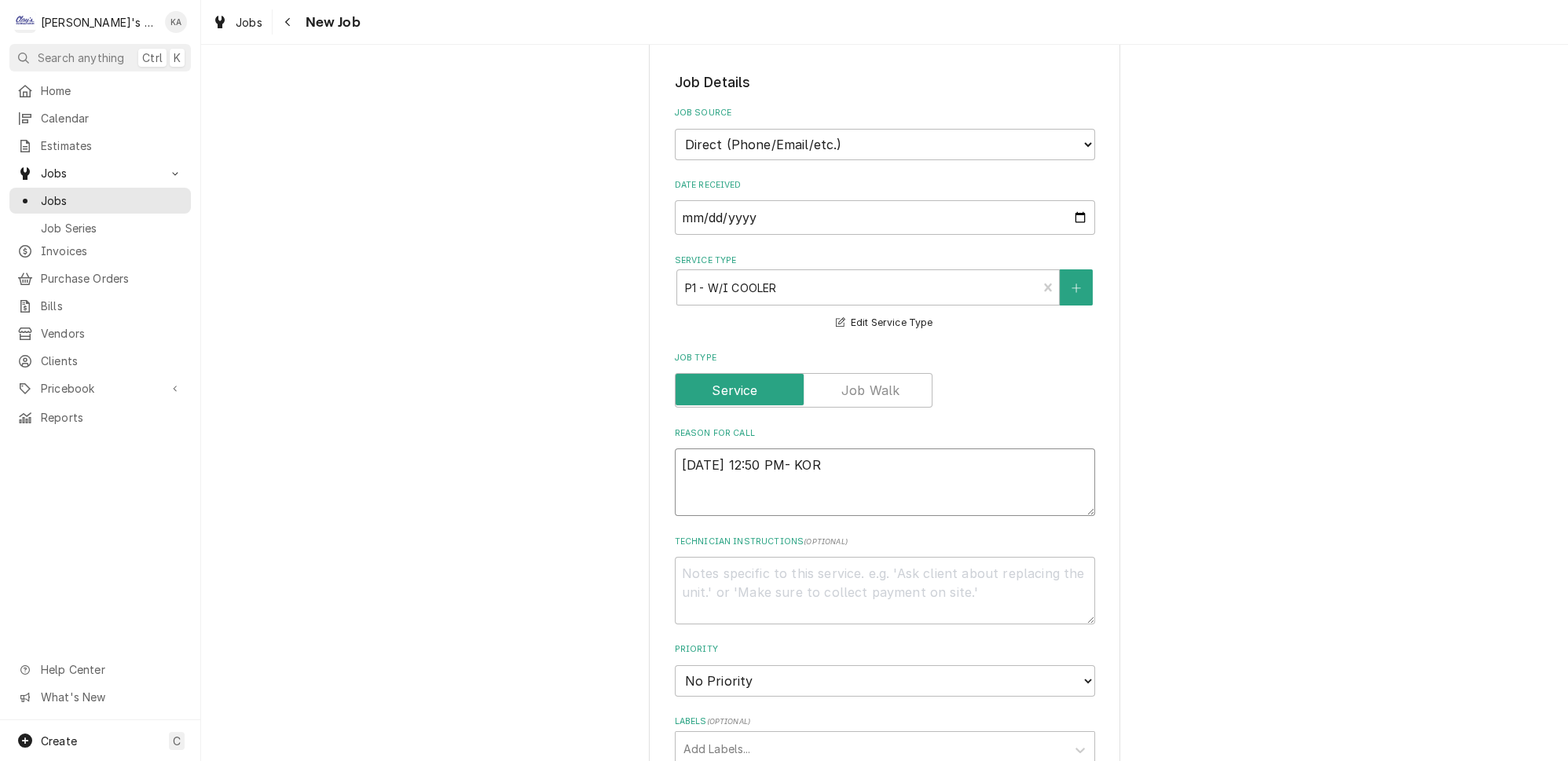
type textarea "x"
type textarea "9/8/2025 12:50 PM- KOREY"
type textarea "x"
type textarea "9/8/2025 12:50 PM- KOREY-"
type textarea "x"
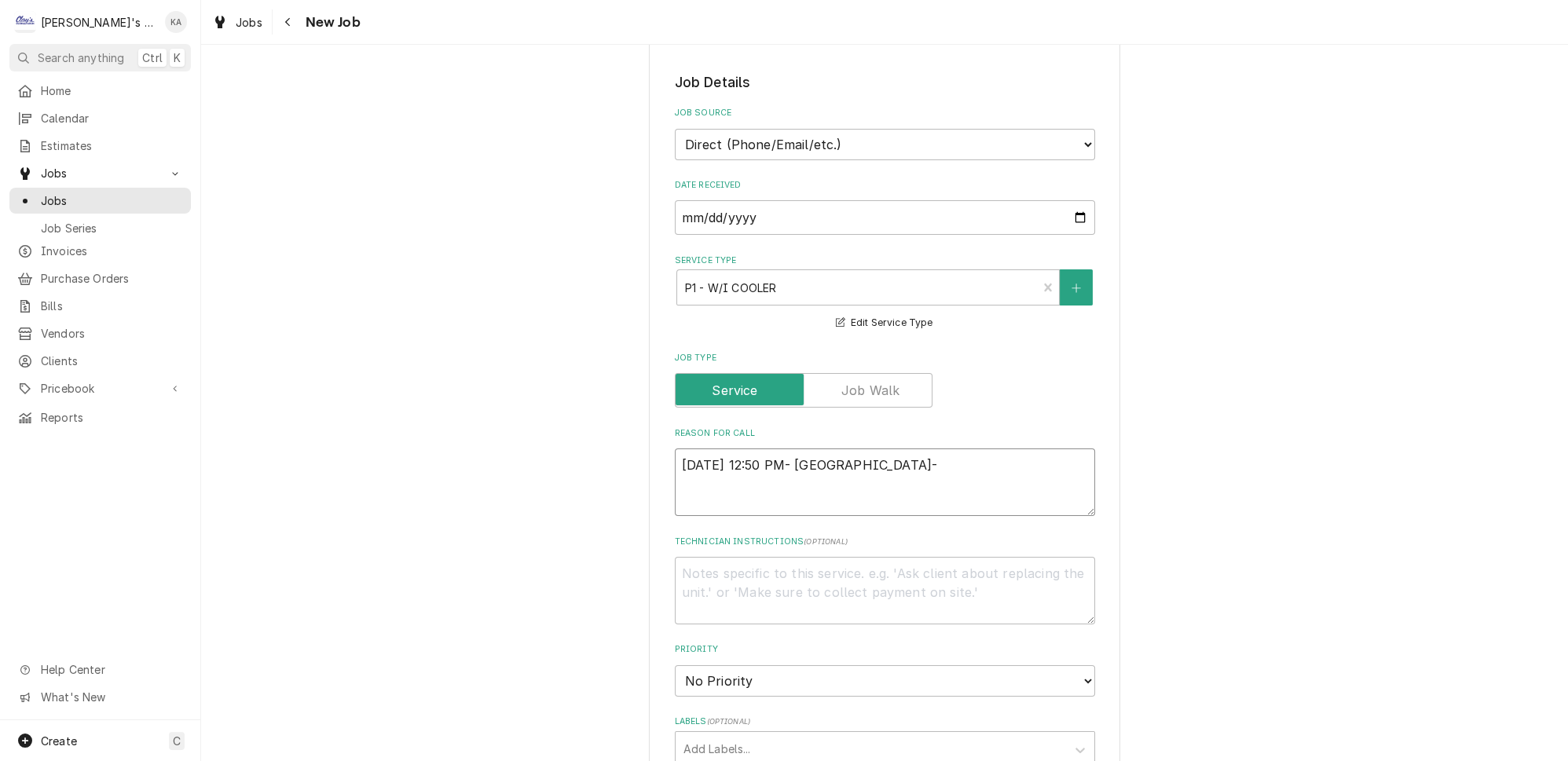
type textarea "9/8/2025 12:50 PM- KOREY-"
type textarea "x"
type textarea "9/8/2025 12:50 PM- KOREY- P"
type textarea "x"
type textarea "9/8/2025 12:50 PM- KOREY- PE"
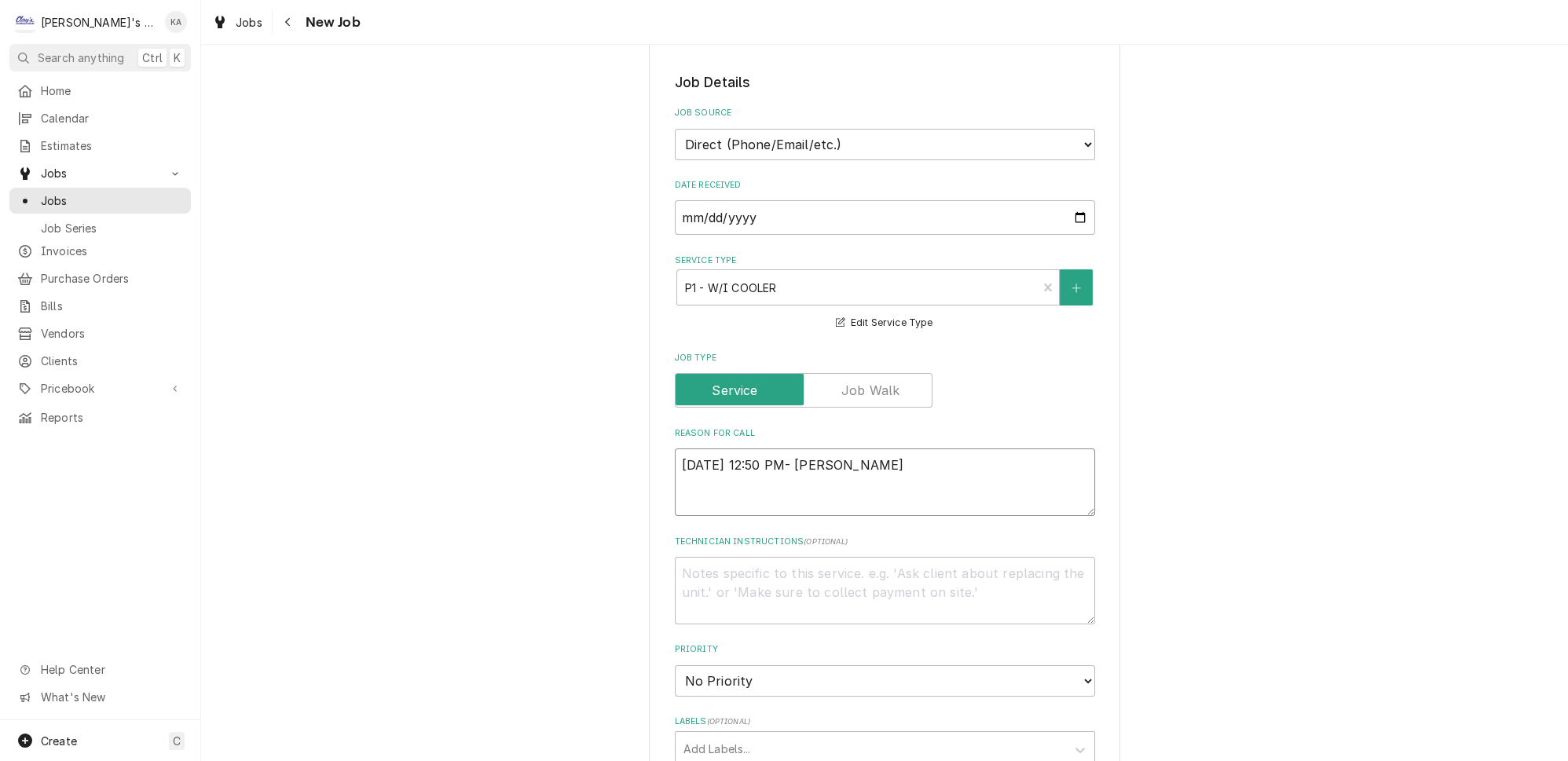
type textarea "x"
type textarea "9/8/2025 12:50 PM- KOREY- PER"
type textarea "x"
type textarea "9/8/2025 12:50 PM- KOREY- PER"
type textarea "x"
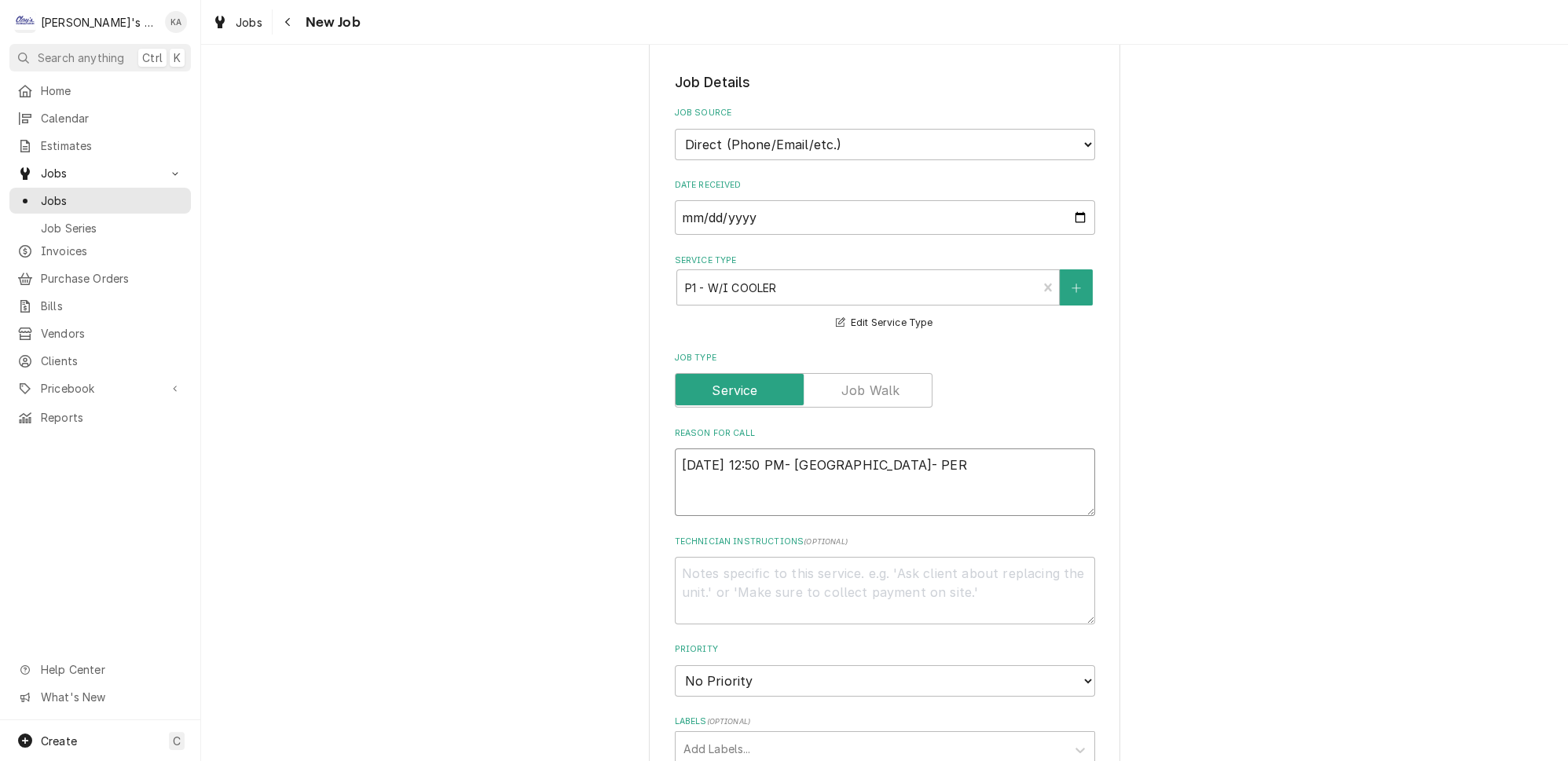
type textarea "9/8/2025 12:50 PM- KOREY- PER S"
type textarea "x"
type textarea "9/8/2025 12:50 PM- KOREY- PER SU"
type textarea "x"
type textarea "9/8/2025 12:50 PM- KOREY- PER SUE"
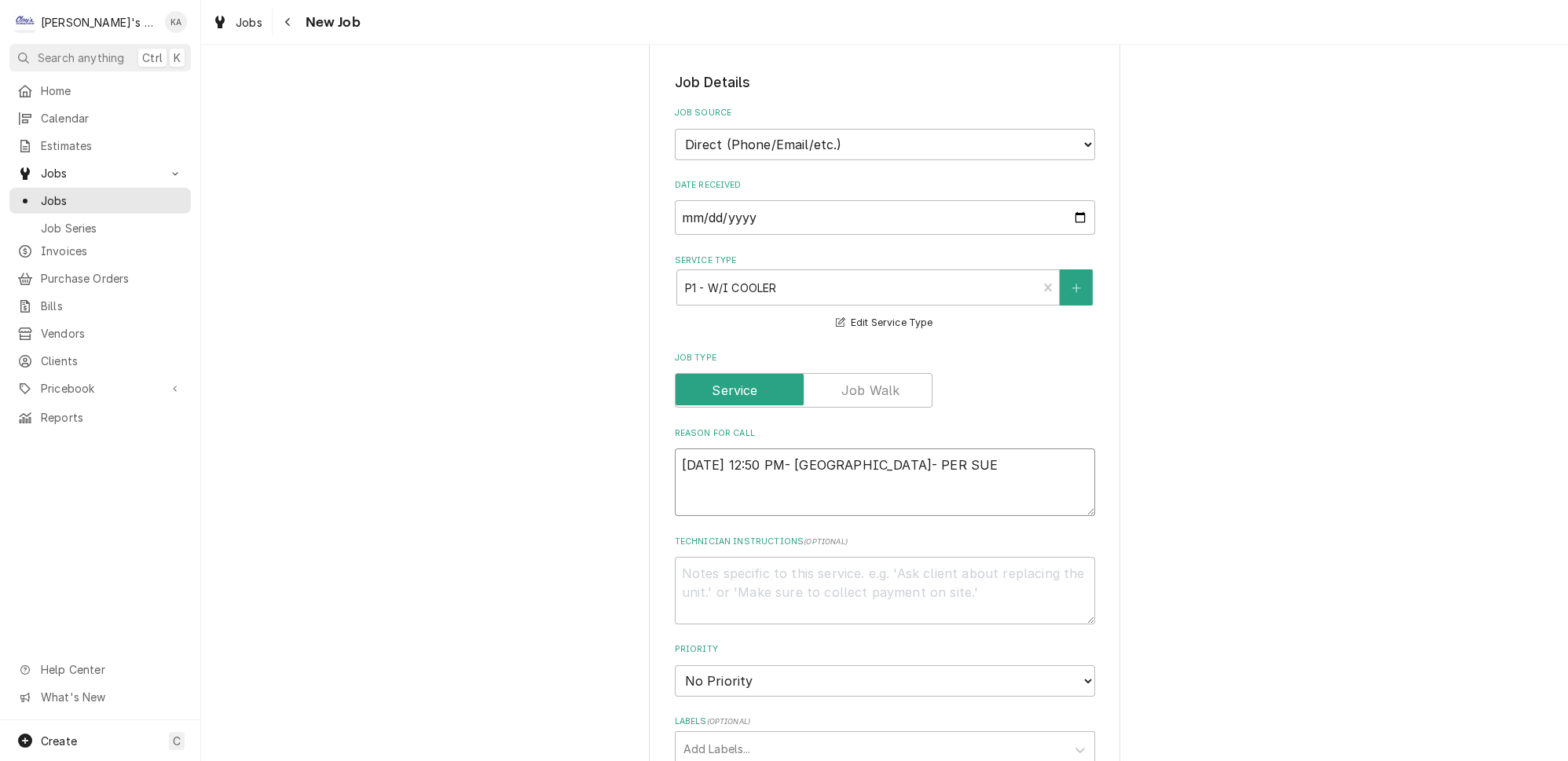
type textarea "x"
type textarea "9/8/2025 12:50 PM- KOREY- PER SUE-"
type textarea "x"
type textarea "9/8/2025 12:50 PM- KOREY- PER SUE-"
type textarea "x"
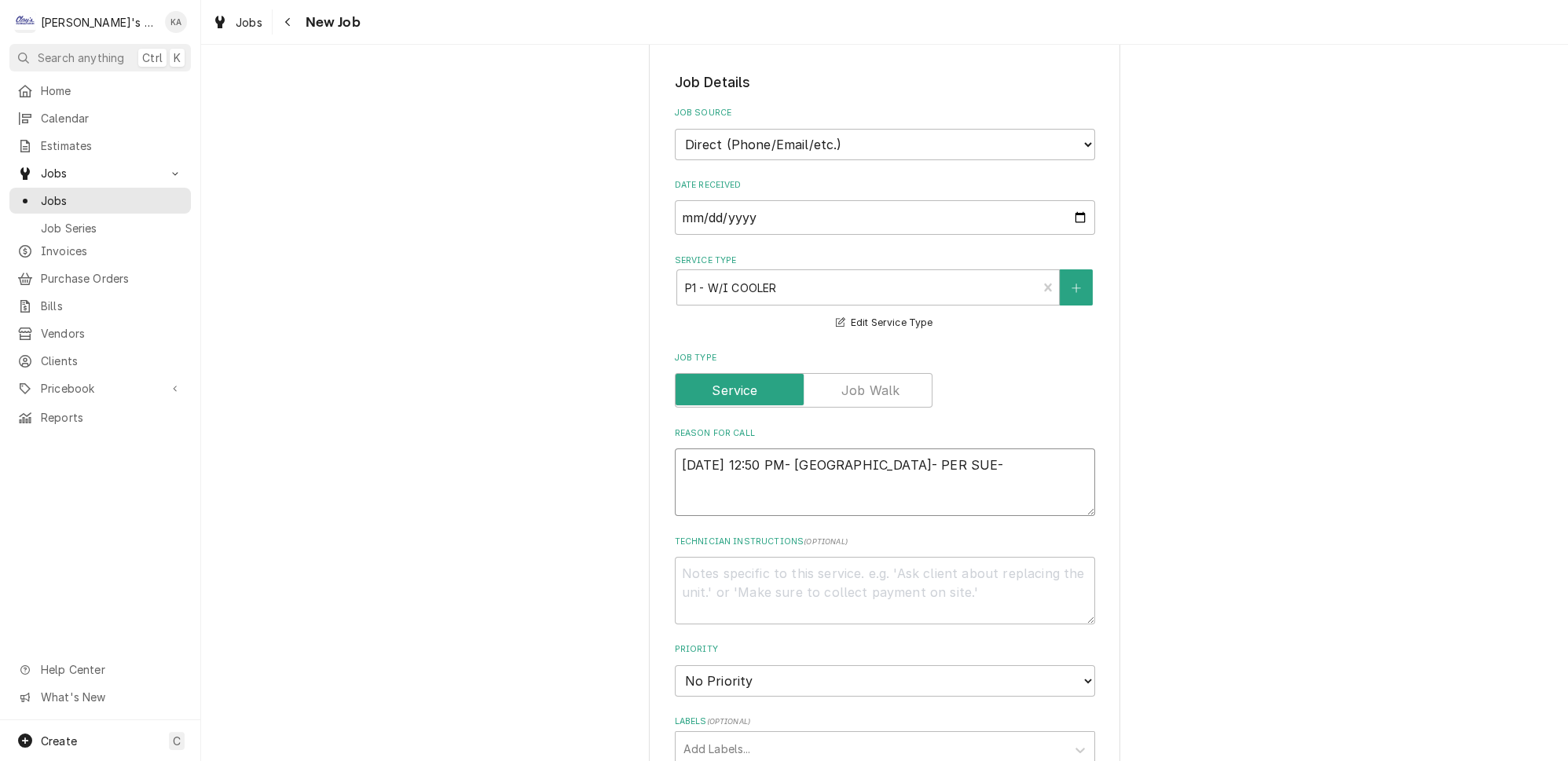
type textarea "9/8/2025 12:50 PM- KOREY- PER SUE- W"
type textarea "x"
type textarea "9/8/2025 12:50 PM- KOREY- PER SUE- WA"
type textarea "x"
type textarea "9/8/2025 12:50 PM- KOREY- PER SUE- WAL"
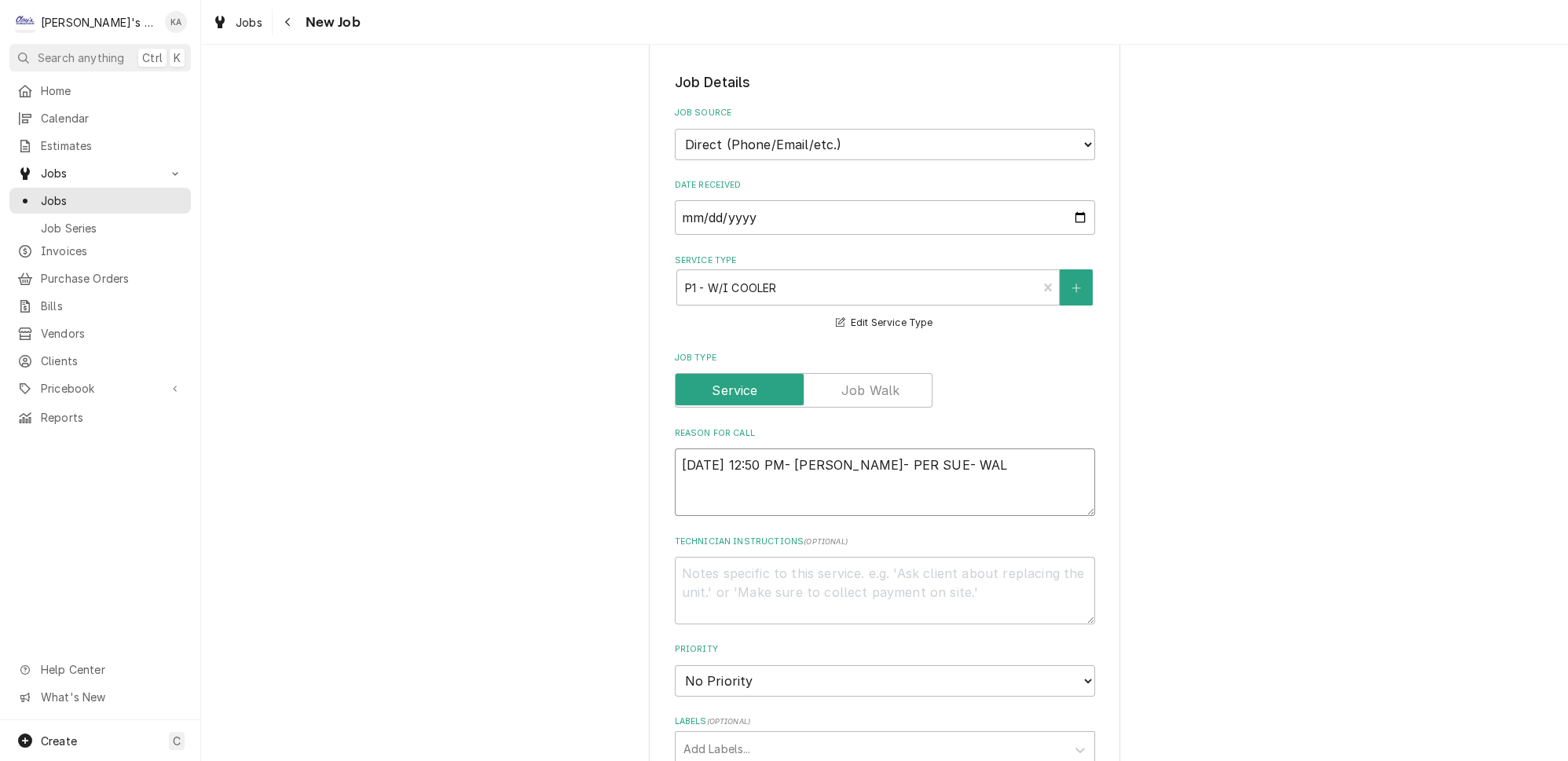
type textarea "x"
type textarea "9/8/2025 12:50 PM- KOREY- PER SUE- WALK"
type textarea "x"
type textarea "9/8/2025 12:50 PM- KOREY- PER SUE- WALK"
type textarea "x"
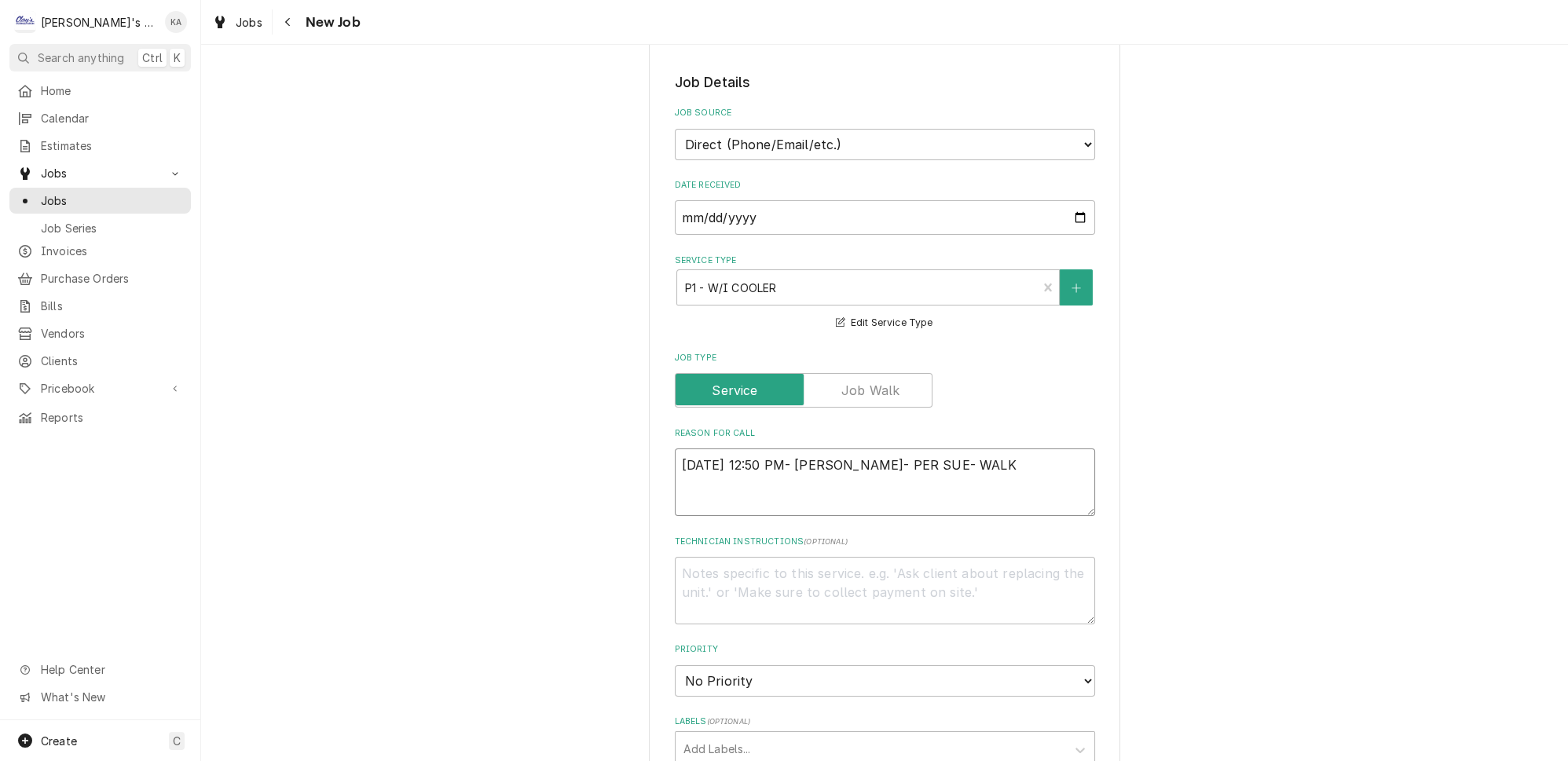
type textarea "9/8/2025 12:50 PM- KOREY- PER SUE- WALK I"
type textarea "x"
type textarea "9/8/2025 12:50 PM- KOREY- PER SUE- WALK IN"
type textarea "x"
type textarea "9/8/2025 12:50 PM- KOREY- PER SUE- WALK IN"
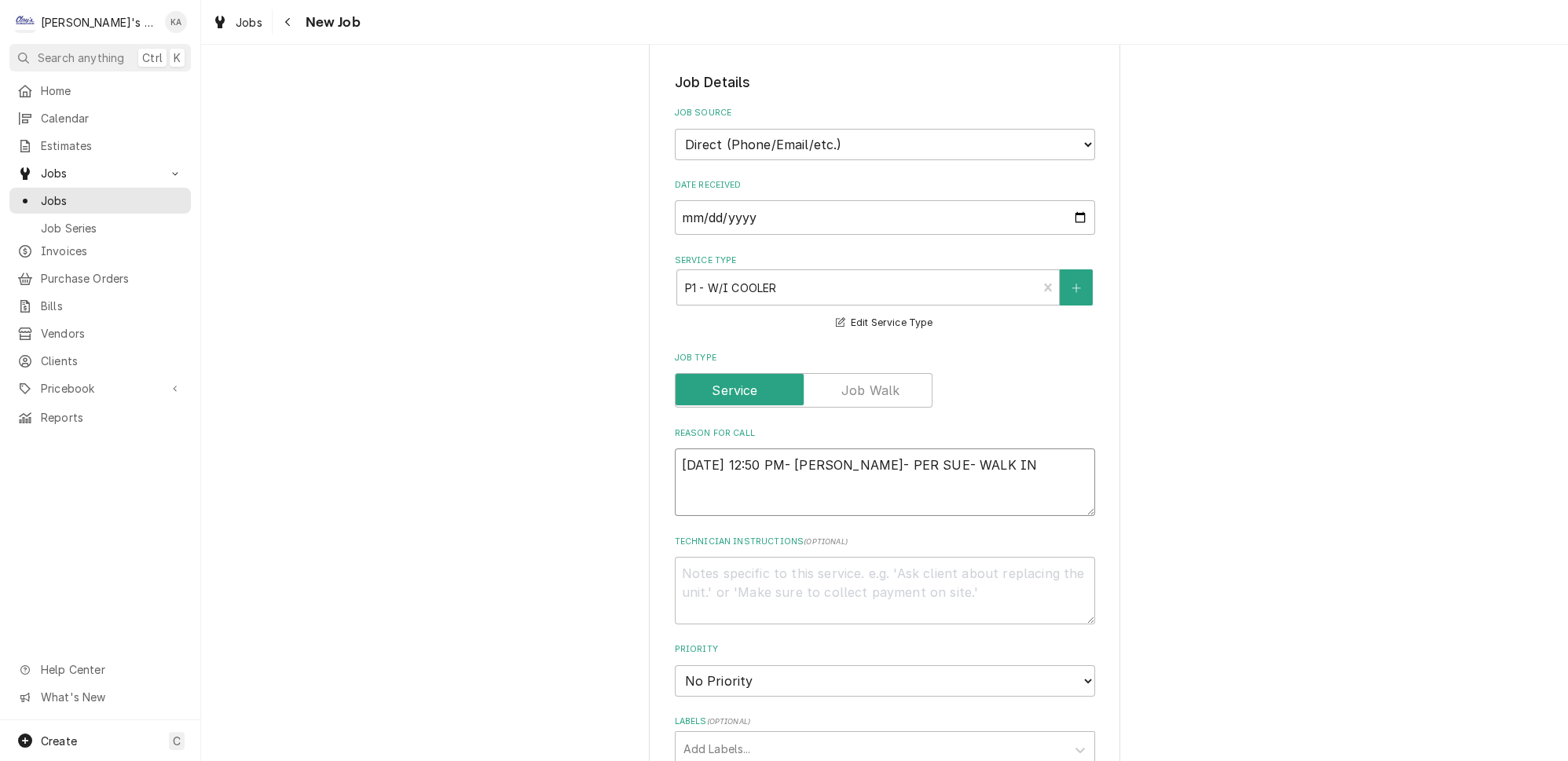
type textarea "x"
type textarea "9/8/2025 12:50 PM- KOREY- PER SUE- WALK IN C"
type textarea "x"
type textarea "9/8/2025 12:50 PM- KOREY- PER SUE- WALK IN CO"
type textarea "x"
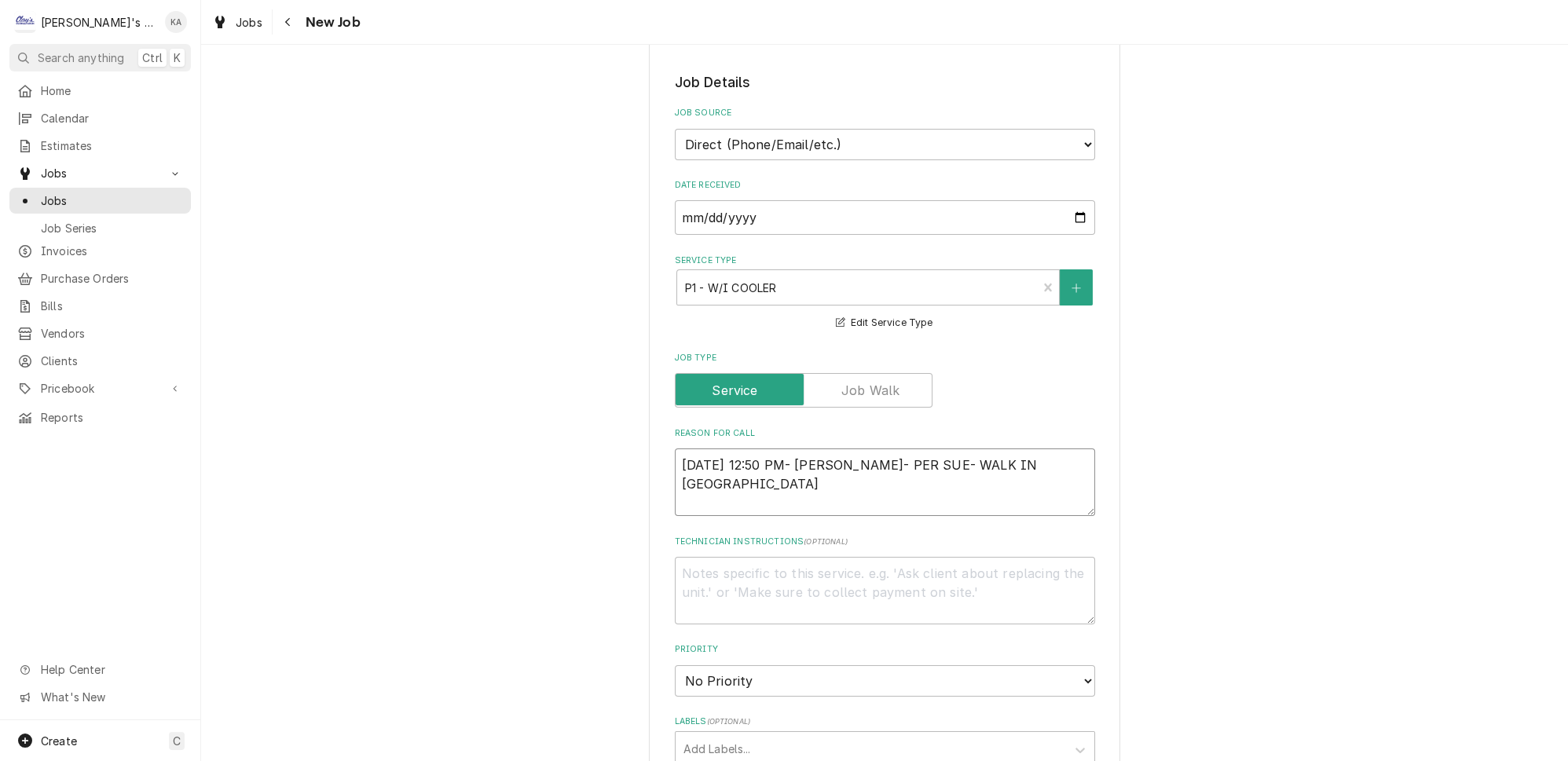
type textarea "9/8/2025 12:50 PM- KOREY- PER SUE- WALK IN COO"
type textarea "x"
type textarea "9/8/2025 12:50 PM- KOREY- PER SUE- WALK IN COOL"
type textarea "x"
type textarea "9/8/2025 12:50 PM- KOREY- PER SUE- WALK IN COOLE"
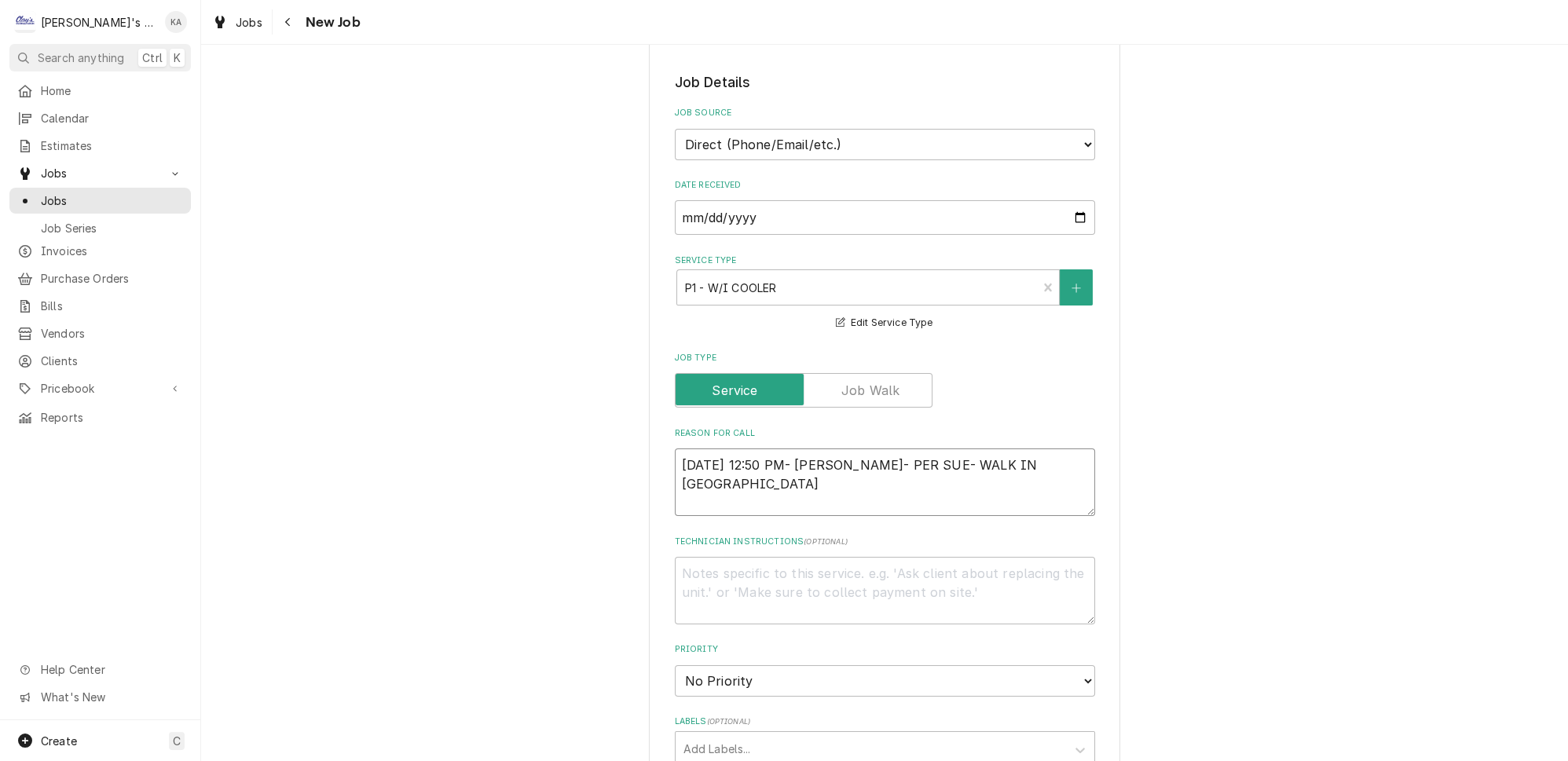
type textarea "x"
type textarea "9/8/2025 12:50 PM- KOREY- PER SUE- WALK IN COOLER"
type textarea "x"
type textarea "9/8/2025 12:50 PM- KOREY- PER SUE- WALK IN COOLER"
type textarea "x"
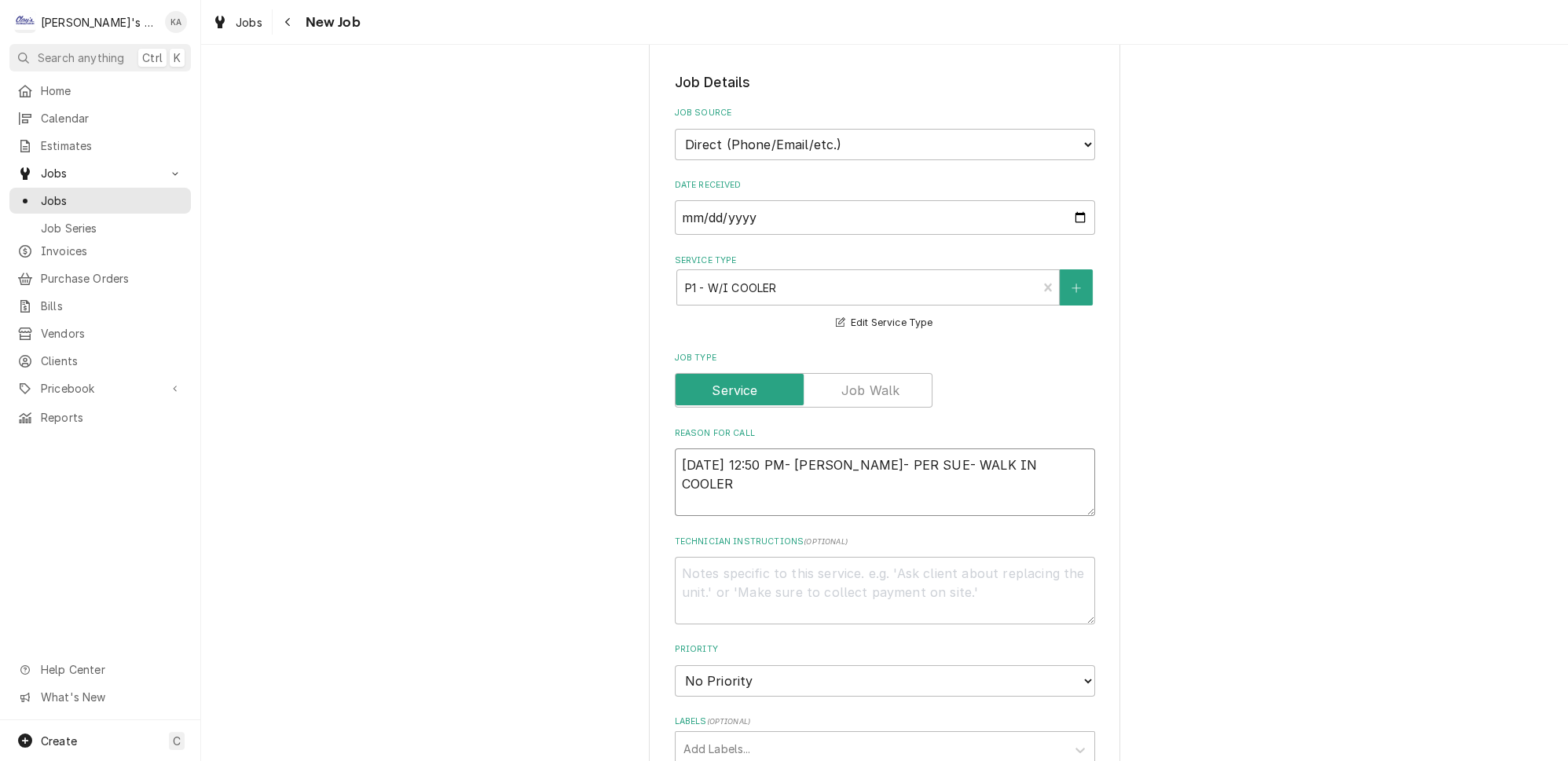
type textarea "9/8/2025 12:50 PM- KOREY- PER SUE- WALK IN COOLER I"
type textarea "x"
type textarea "9/8/2025 12:50 PM- KOREY- PER SUE- WALK IN COOLER IS"
type textarea "x"
type textarea "9/8/2025 12:50 PM- KOREY- PER SUE- WALK IN COOLER IS"
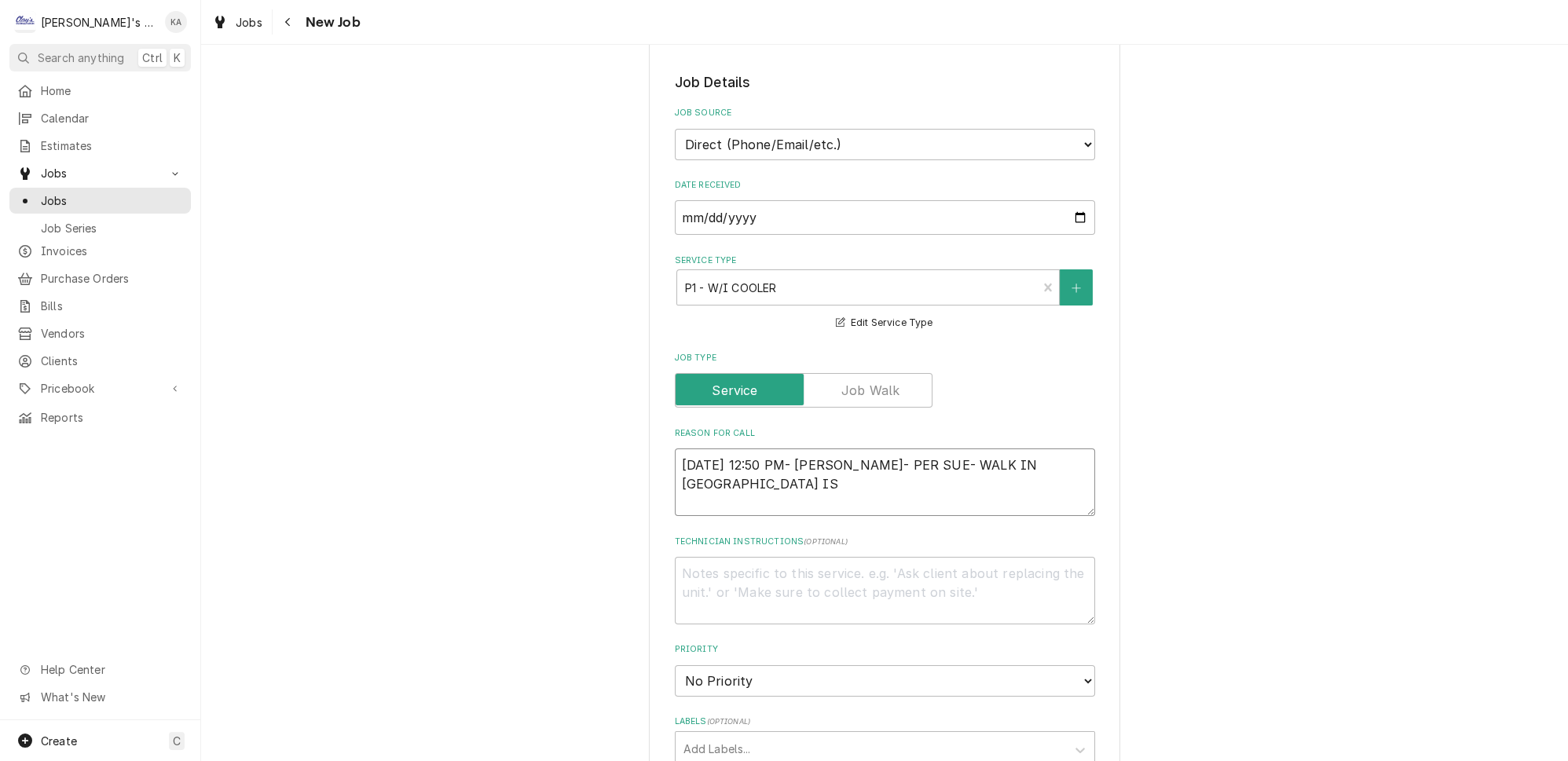
type textarea "x"
type textarea "9/8/2025 12:50 PM- KOREY- PER SUE- WALK IN COOLER IS R"
type textarea "x"
type textarea "9/8/2025 12:50 PM- KOREY- PER SUE- WALK IN COOLER IS RU"
type textarea "x"
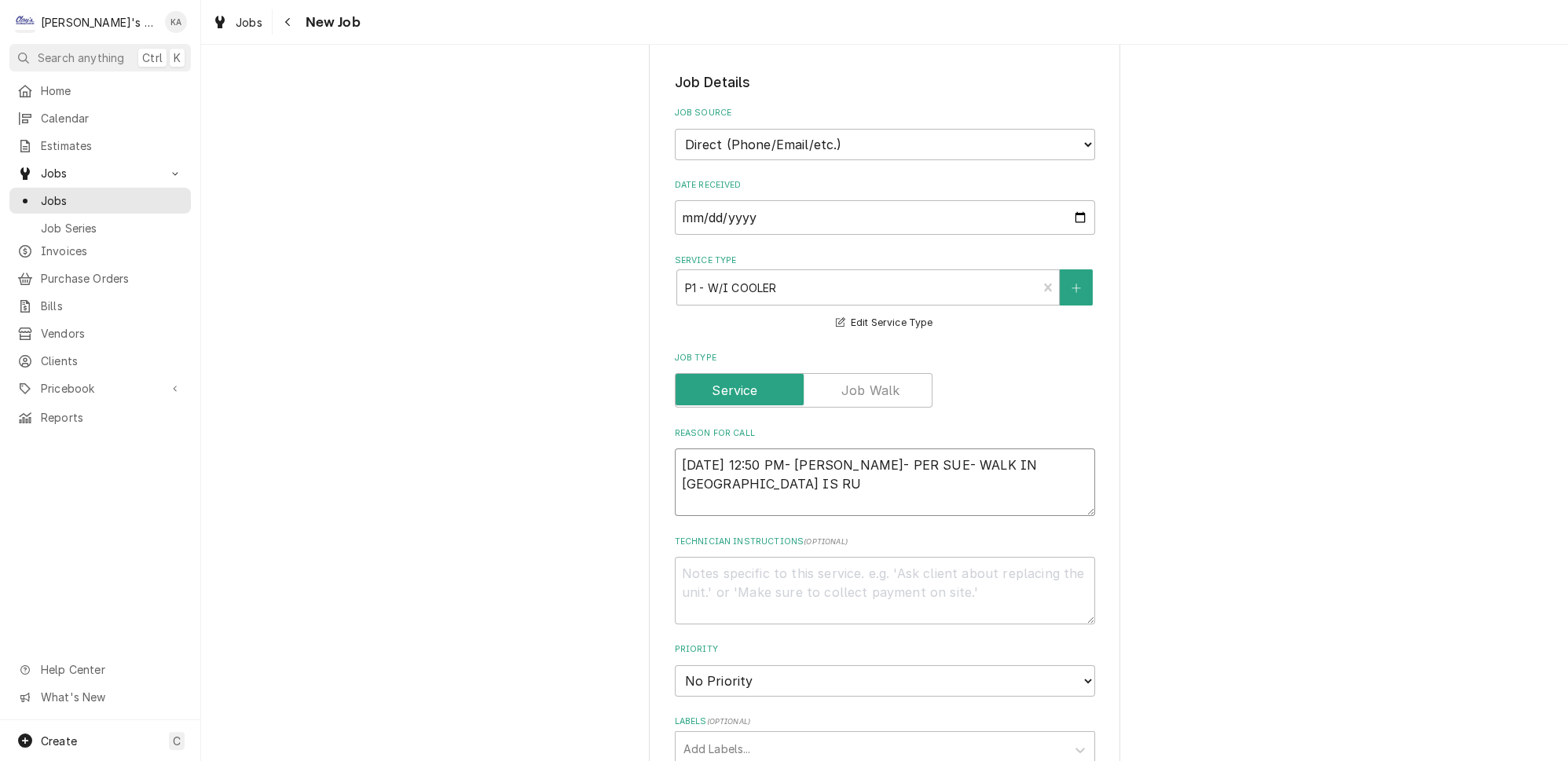
type textarea "9/8/2025 12:50 PM- KOREY- PER SUE- WALK IN COOLER IS RUN"
type textarea "x"
type textarea "9/8/2025 12:50 PM- KOREY- PER SUE- WALK IN COOLER IS RUNN"
type textarea "x"
type textarea "9/8/2025 12:50 PM- KOREY- PER SUE- WALK IN COOLER IS RUNNI"
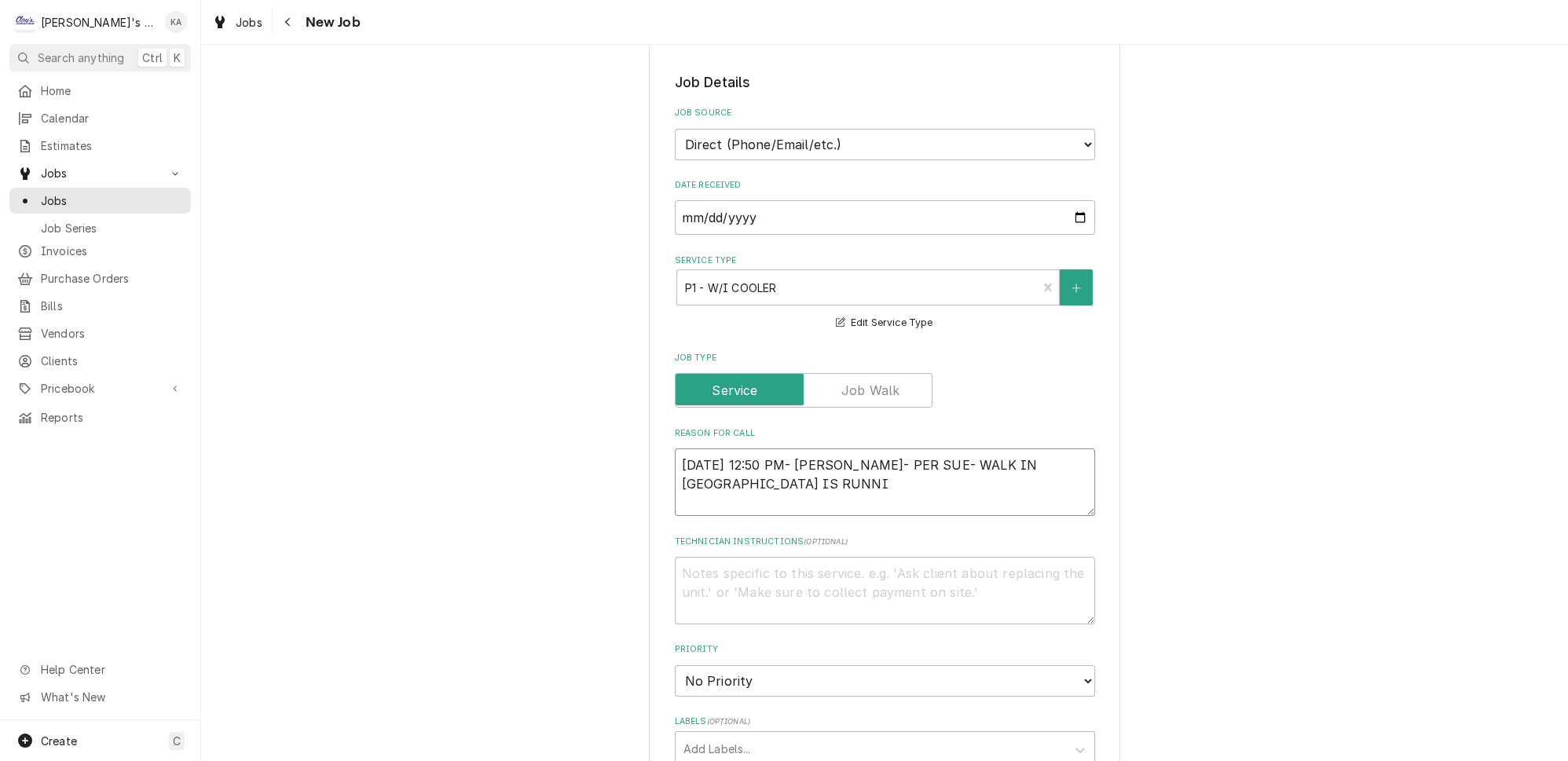
type textarea "x"
type textarea "9/8/2025 12:50 PM- KOREY- PER SUE- WALK IN COOLER IS RUNNIN"
type textarea "x"
type textarea "9/8/2025 12:50 PM- KOREY- PER SUE- WALK IN COOLER IS RUNNING"
type textarea "x"
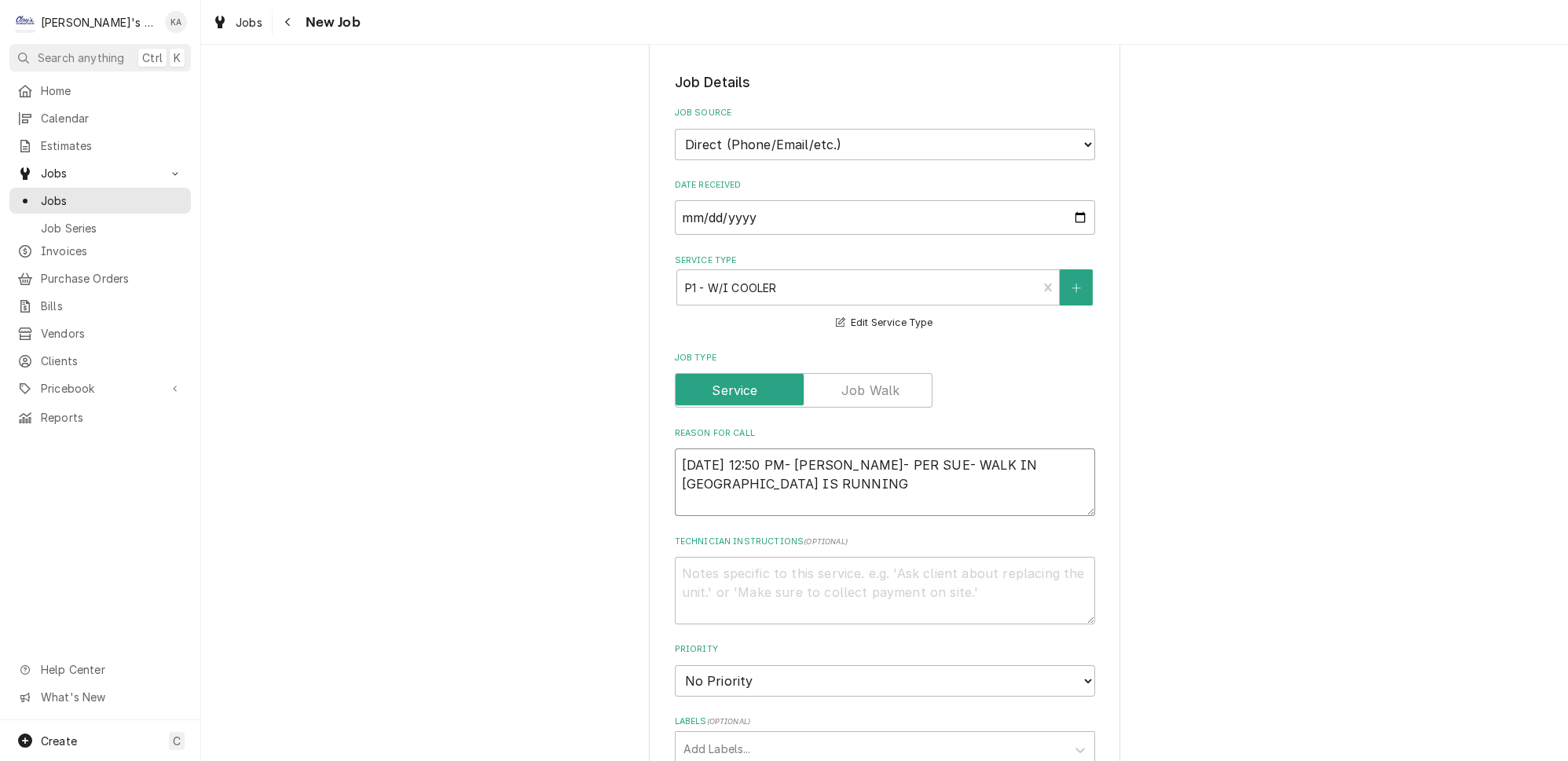
type textarea "9/8/2025 12:50 PM- KOREY- PER SUE- WALK IN COOLER IS RUNNING"
type textarea "x"
type textarea "9/8/2025 12:50 PM- KOREY- PER SUE- WALK IN COOLER IS RUNNING W"
type textarea "x"
type textarea "9/8/2025 12:50 PM- KOREY- PER SUE- WALK IN COOLER IS RUNNING WA"
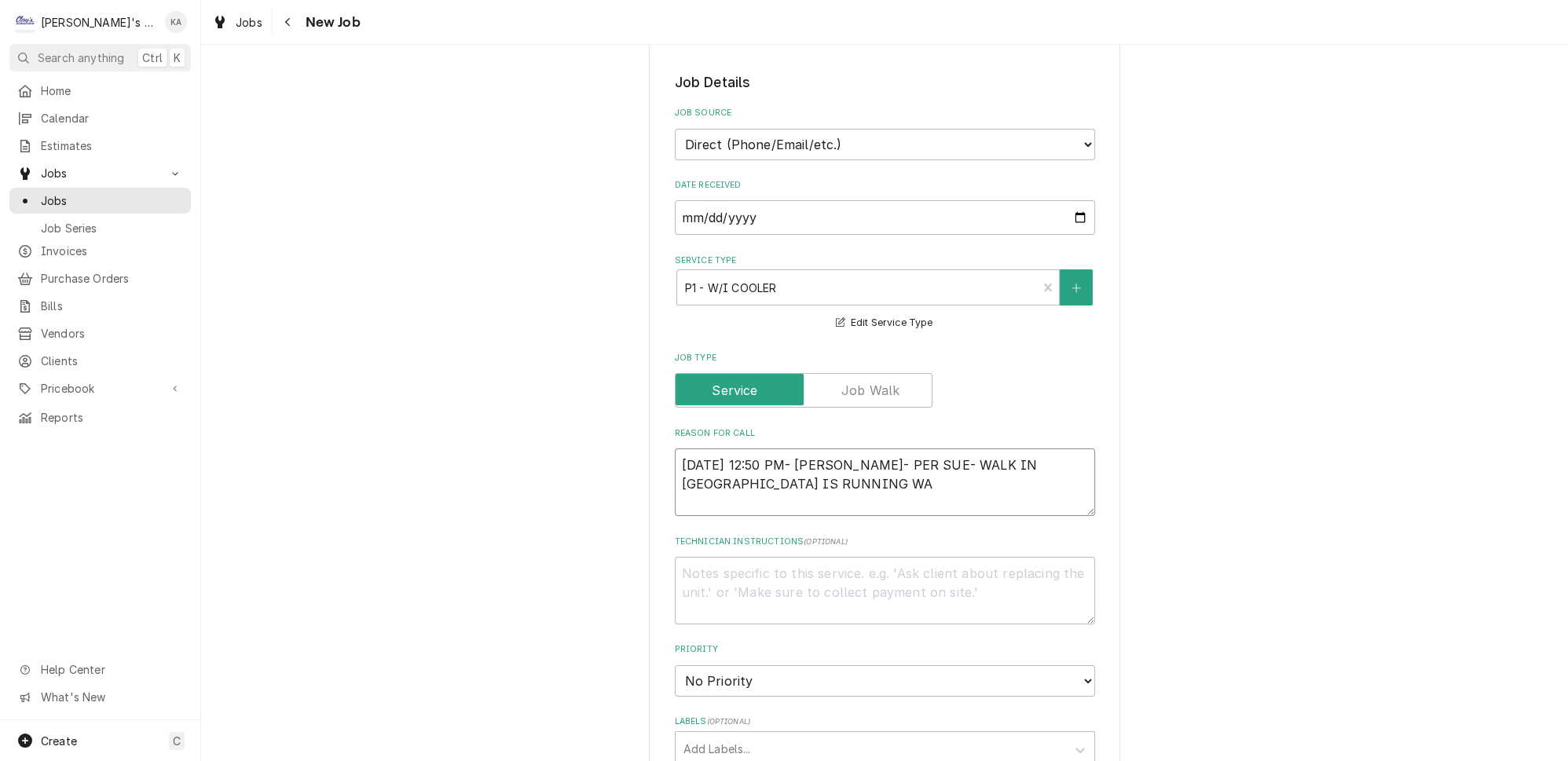
type textarea "x"
type textarea "9/8/2025 12:50 PM- KOREY- PER SUE- WALK IN COOLER IS RUNNING WAR"
type textarea "x"
type textarea "9/8/2025 12:50 PM- KOREY- PER SUE- WALK IN COOLER IS RUNNING WARM"
type textarea "x"
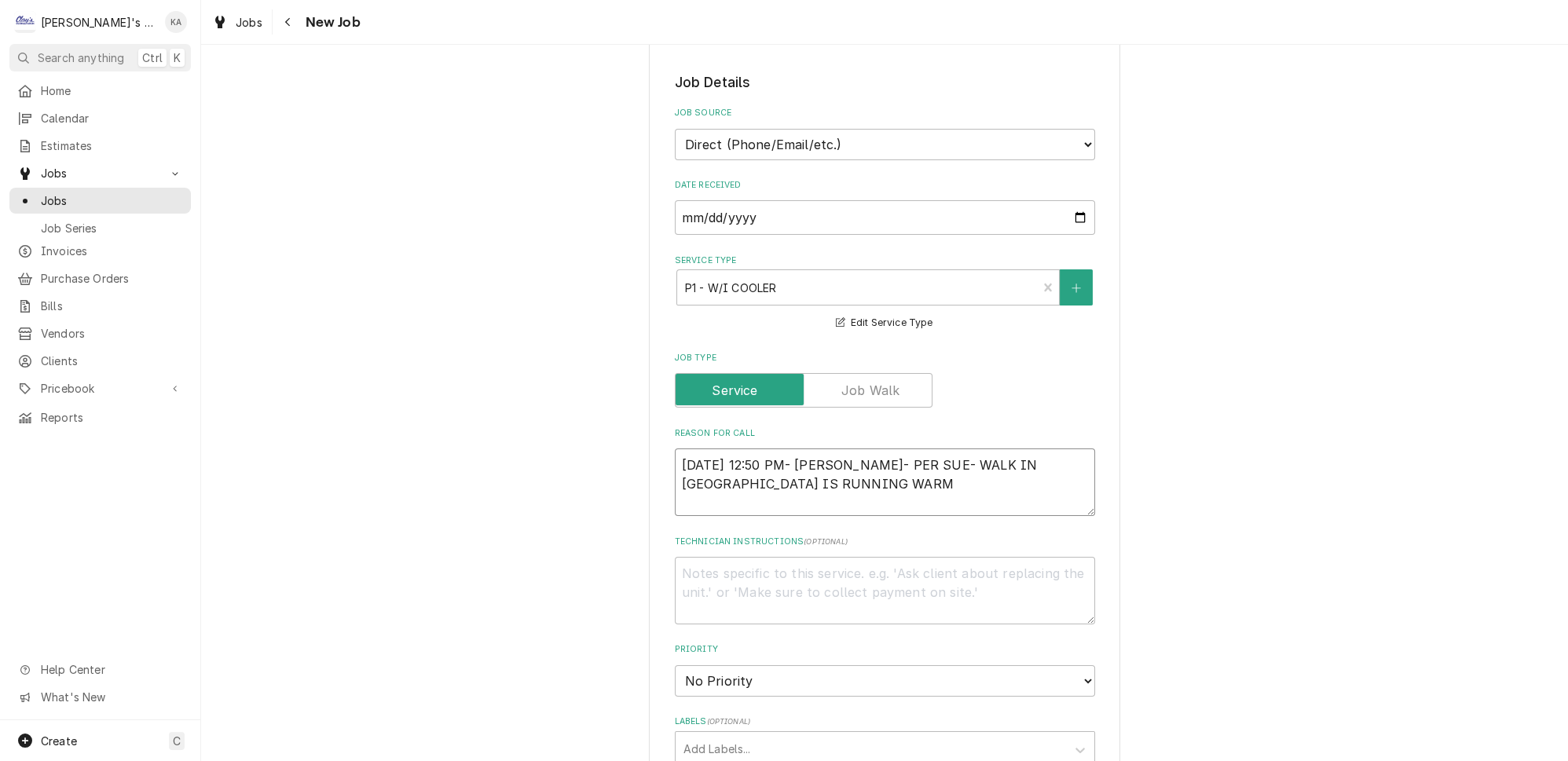
type textarea "9/8/2025 12:50 PM- KOREY- PER SUE- WALK IN COOLER IS RUNNING WARM."
type textarea "x"
type textarea "9/8/2025 12:50 PM- KOREY- PER SUE- WALK IN COOLER IS RUNNING WARM."
type textarea "x"
type textarea "9/8/2025 12:50 PM- KOREY- PER SUE- WALK IN COOLER IS RUNNING WARM. N"
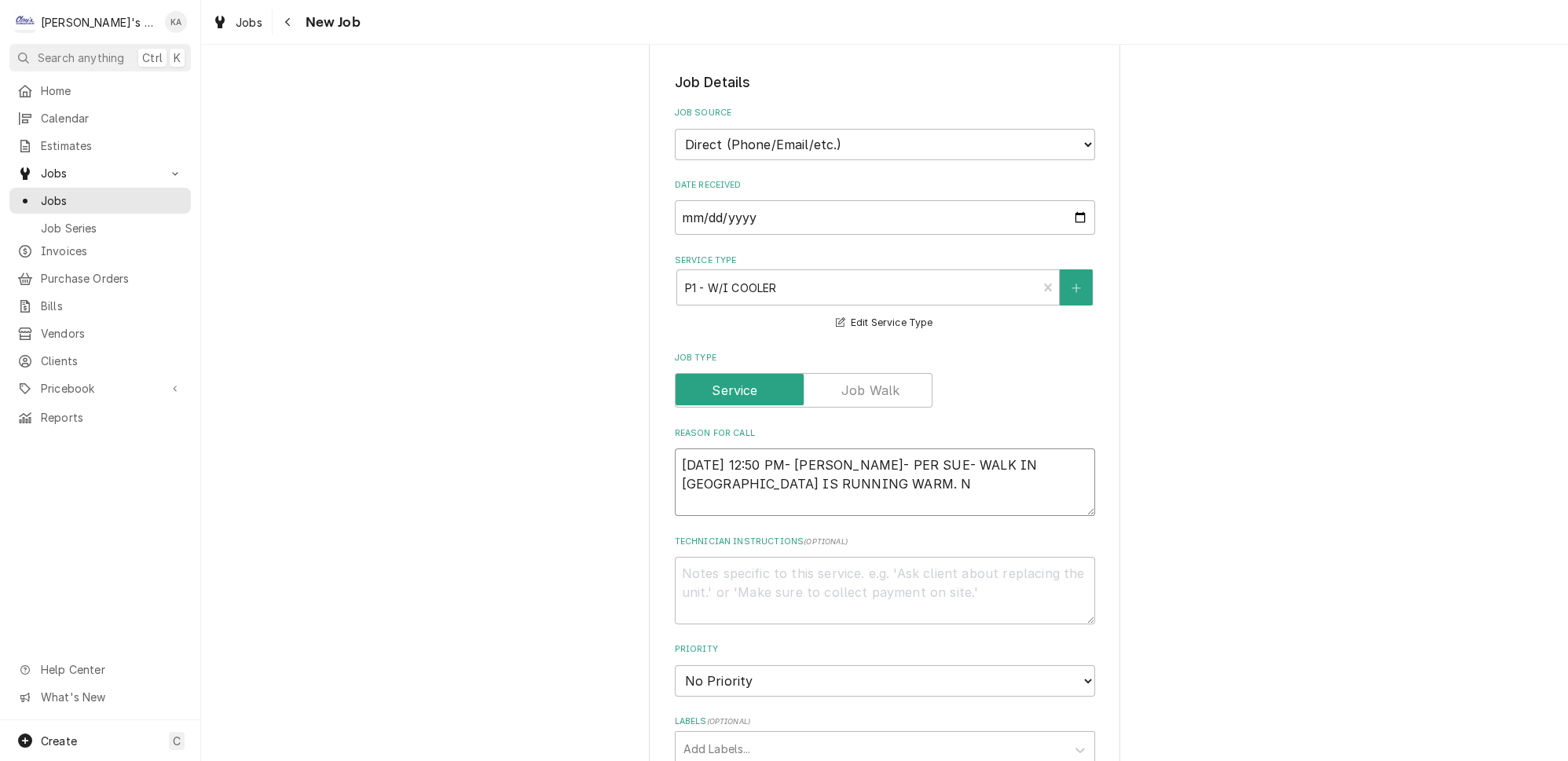
type textarea "x"
type textarea "9/8/2025 12:50 PM- KOREY- PER SUE- WALK IN COOLER IS RUNNING WARM. NE"
type textarea "x"
type textarea "9/8/2025 12:50 PM- KOREY- PER SUE- WALK IN COOLER IS RUNNING WARM. NEE"
type textarea "x"
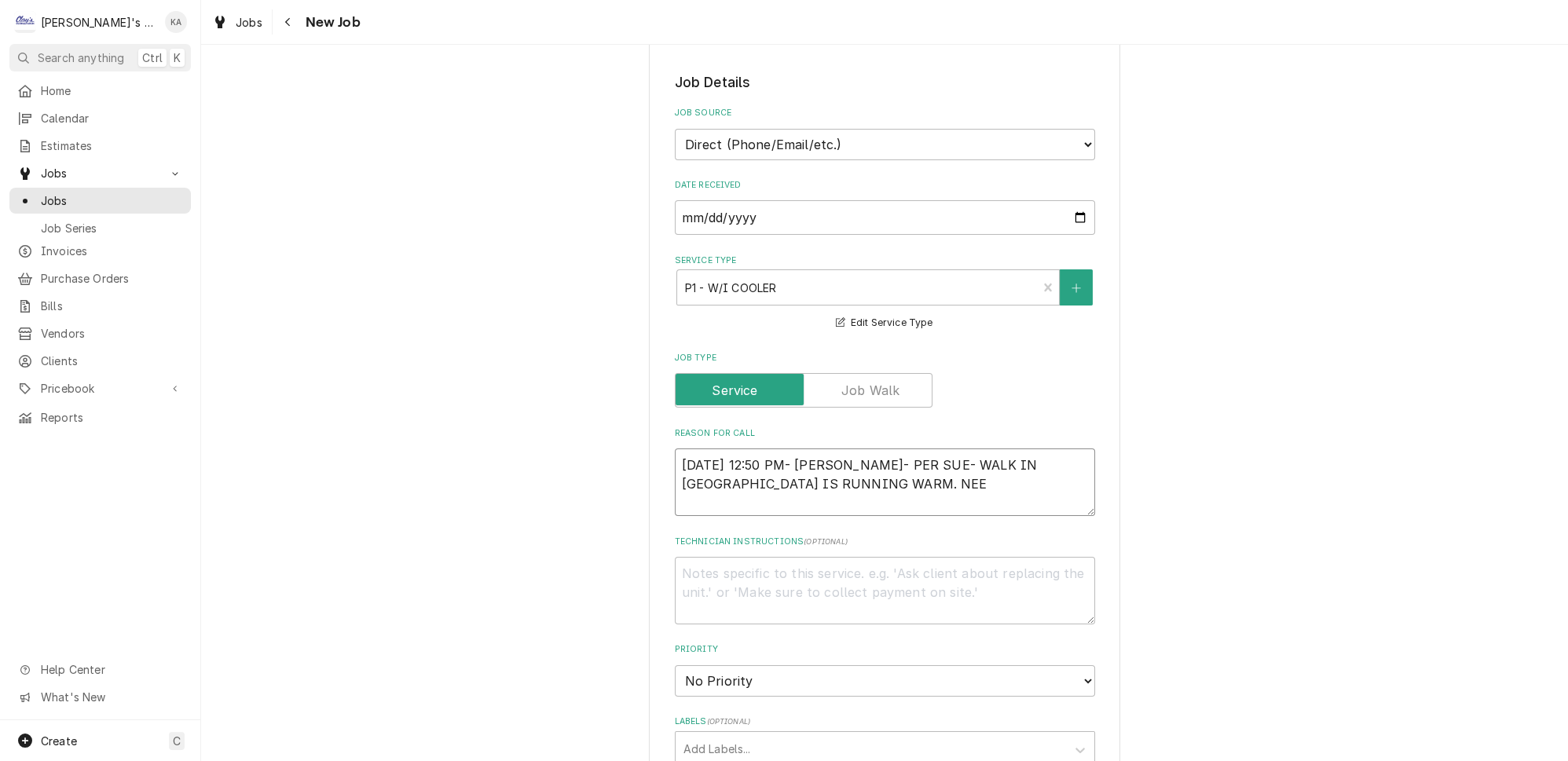
type textarea "9/8/2025 12:50 PM- KOREY- PER SUE- WALK IN COOLER IS RUNNING WARM. NEED"
type textarea "x"
type textarea "9/8/2025 12:50 PM- KOREY- PER SUE- WALK IN COOLER IS RUNNING WARM. NEEDS"
type textarea "x"
type textarea "9/8/2025 12:50 PM- KOREY- PER SUE- WALK IN COOLER IS RUNNING WARM. NEEDS"
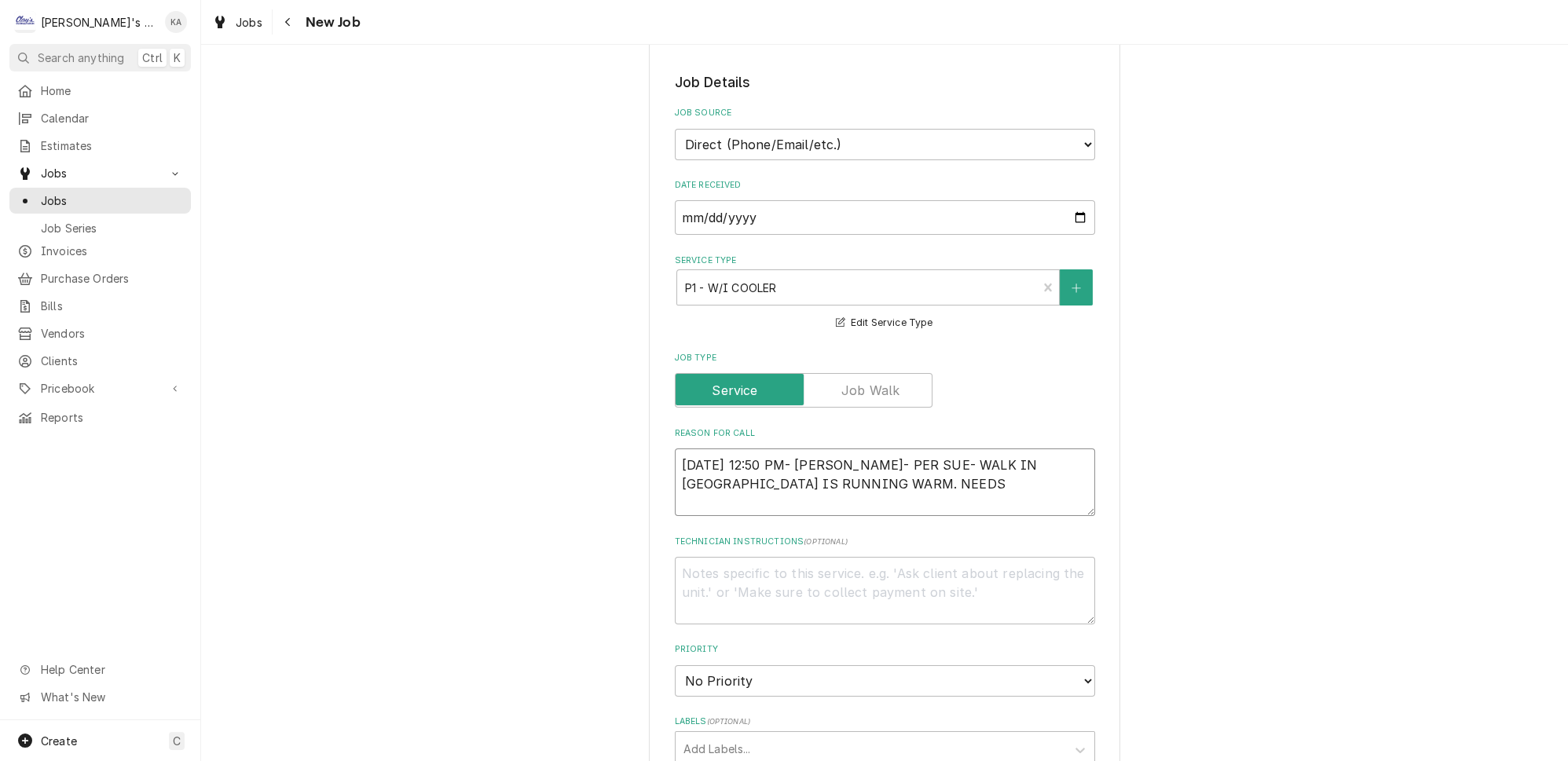
type textarea "x"
type textarea "9/8/2025 12:50 PM- KOREY- PER SUE- WALK IN COOLER IS RUNNING WARM. NEEDS U"
type textarea "x"
type textarea "9/8/2025 12:50 PM- KOREY- PER SUE- WALK IN COOLER IS RUNNING WARM. NEEDS US"
type textarea "x"
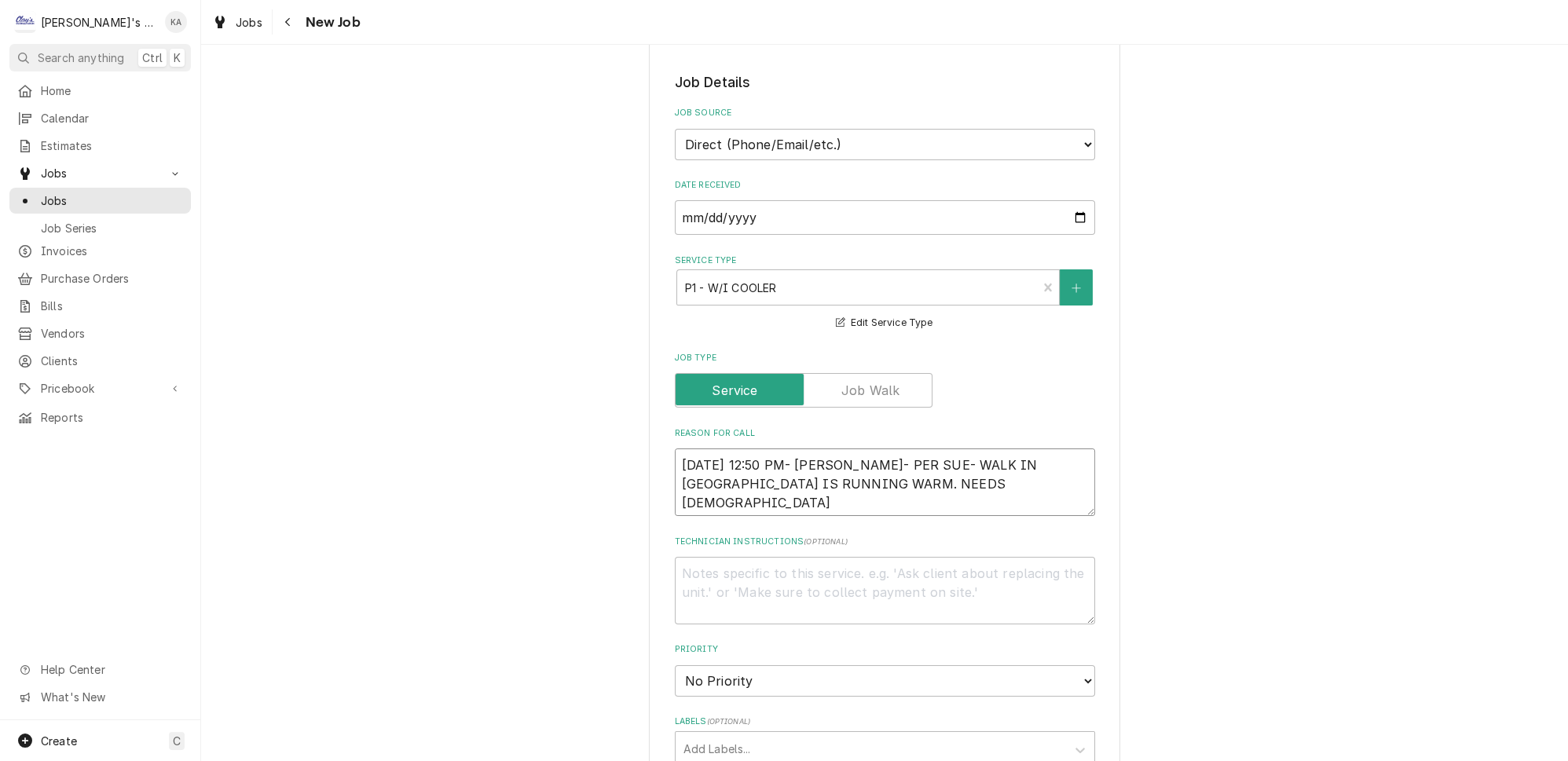
type textarea "9/8/2025 12:50 PM- KOREY- PER SUE- WALK IN COOLER IS RUNNING WARM. NEEDS US O"
type textarea "x"
type textarea "9/8/2025 12:50 PM- KOREY- PER SUE- WALK IN COOLER IS RUNNING WARM. NEEDS US OU"
type textarea "x"
type textarea "9/8/2025 12:50 PM- KOREY- PER SUE- WALK IN COOLER IS RUNNING WARM. NEEDS US OUT"
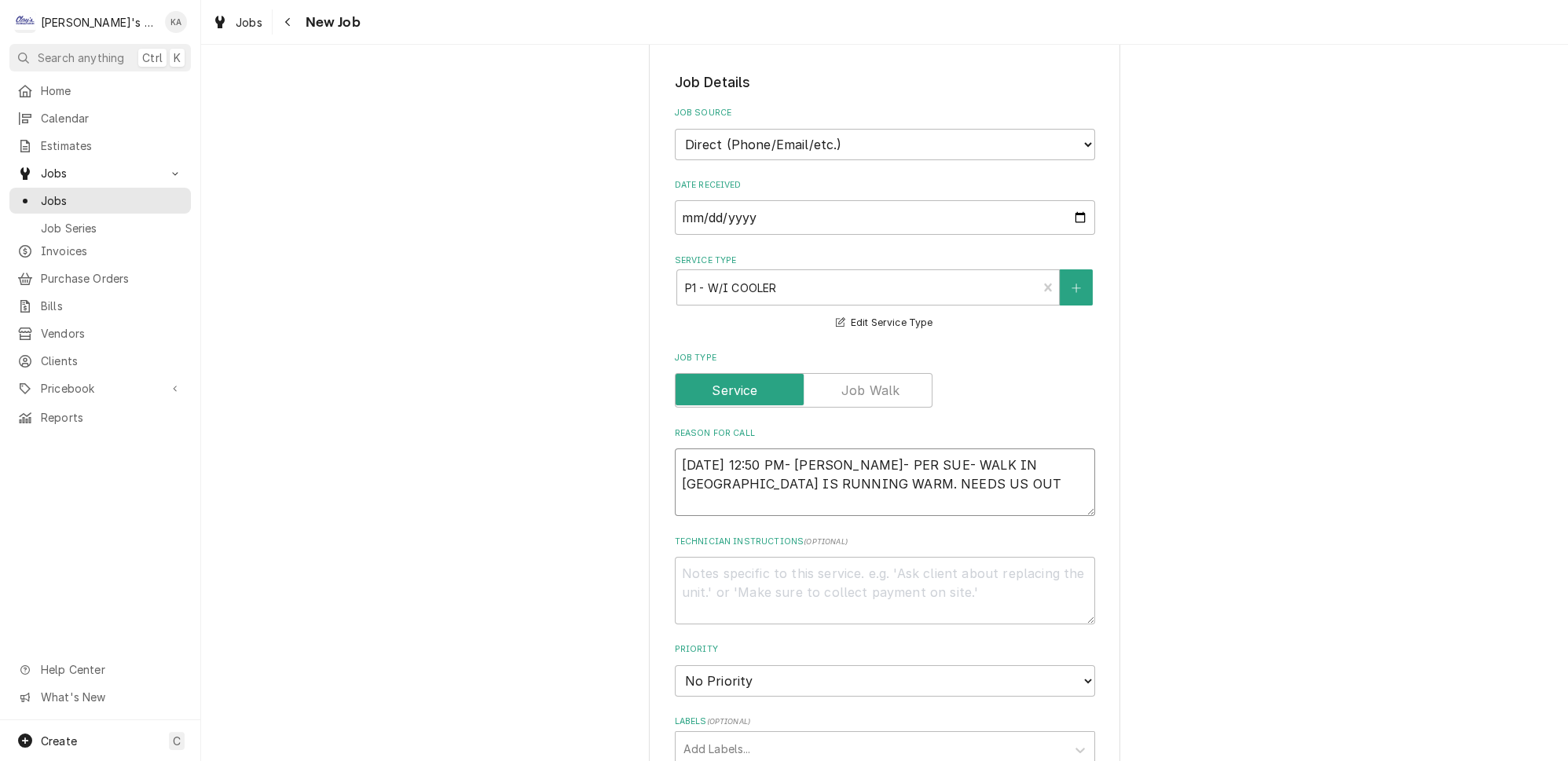
type textarea "x"
type textarea "9/8/2025 12:50 PM- KOREY- PER SUE- WALK IN COOLER IS RUNNING WARM. NEEDS US OUT"
type textarea "x"
type textarea "9/8/2025 12:50 PM- KOREY- PER SUE- WALK IN COOLER IS RUNNING WARM. NEEDS US OUT…"
type textarea "x"
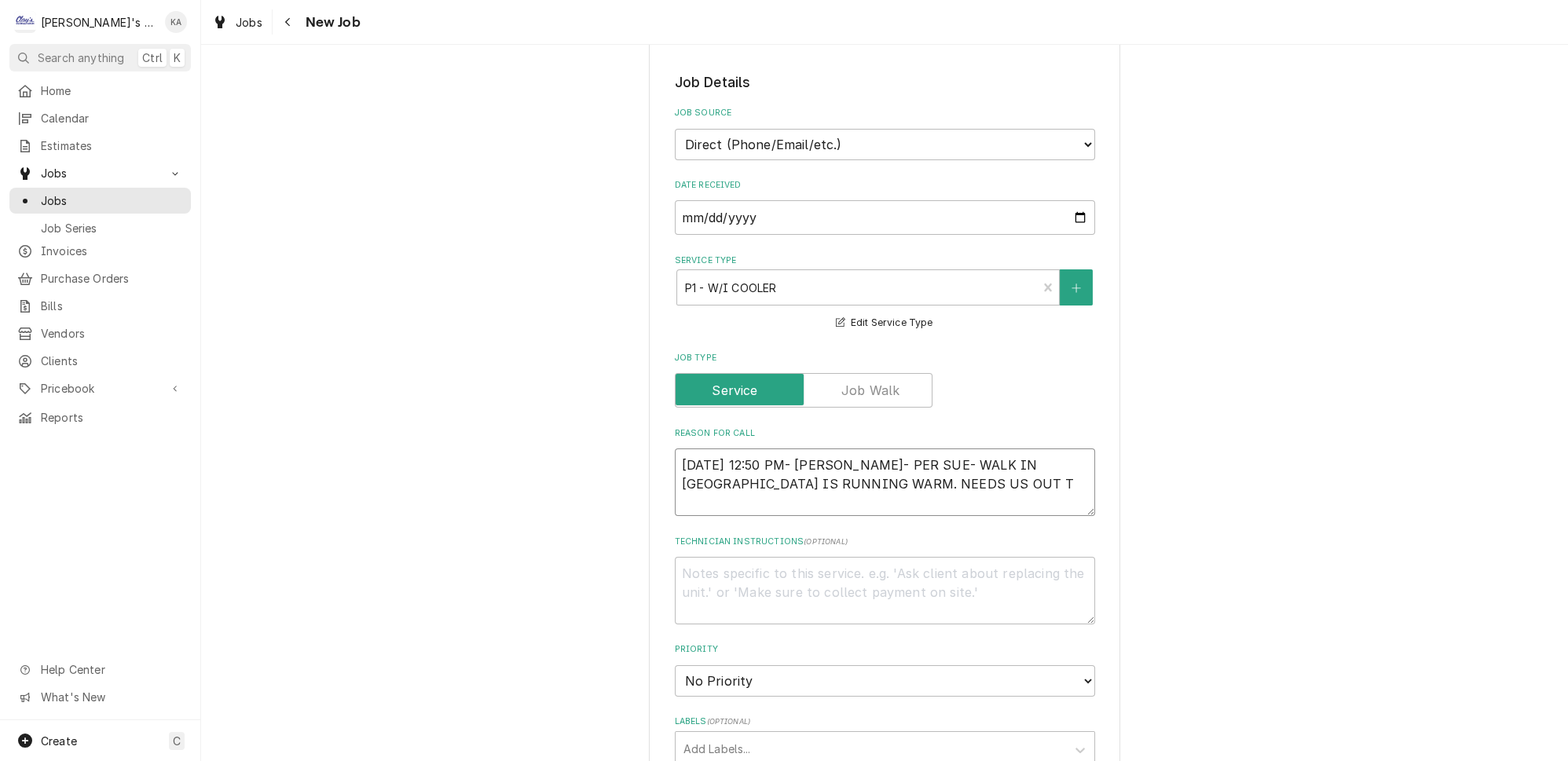
type textarea "9/8/2025 12:50 PM- KOREY- PER SUE- WALK IN COOLER IS RUNNING WARM. NEEDS US OUT…"
type textarea "x"
type textarea "9/8/2025 12:50 PM- KOREY- PER SUE- WALK IN COOLER IS RUNNING WARM. NEEDS US OUT…"
type textarea "x"
type textarea "9/8/2025 12:50 PM- KOREY- PER SUE- WALK IN COOLER IS RUNNING WARM. NEEDS US OUT…"
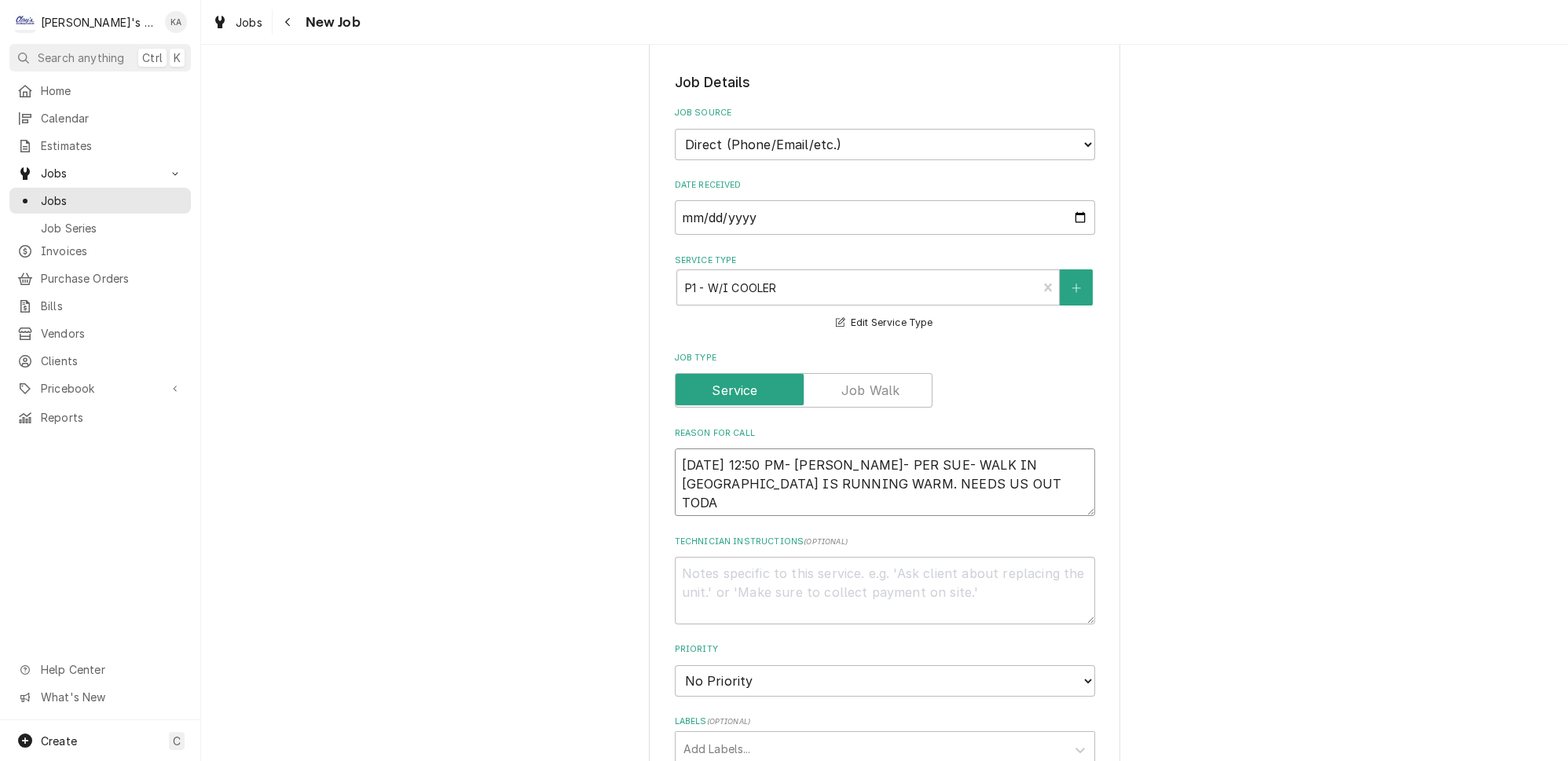
type textarea "x"
type textarea "9/8/2025 12:50 PM- KOREY- PER SUE- WALK IN COOLER IS RUNNING WARM. NEEDS US OUT…"
type textarea "x"
type textarea "9/8/2025 12:50 PM- KOREY- PER SUE- WALK IN COOLER IS RUNNING WARM. NEEDS US OUT…"
type textarea "x"
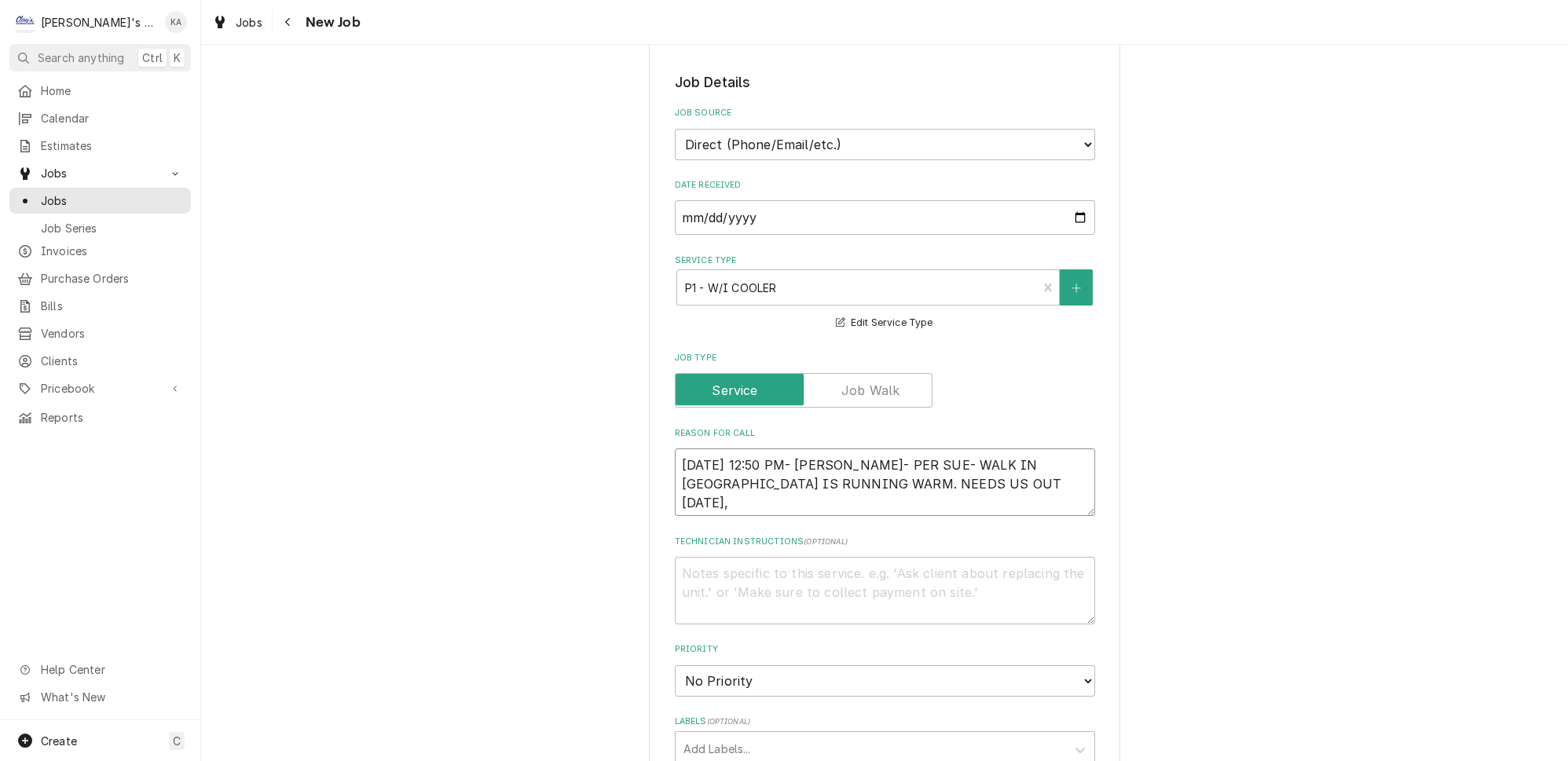
type textarea "9/8/2025 12:50 PM- KOREY- PER SUE- WALK IN COOLER IS RUNNING WARM. NEEDS US OUT…"
type textarea "x"
type textarea "9/8/2025 12:50 PM- KOREY- PER SUE- WALK IN COOLER IS RUNNING WARM. NEEDS US OUT…"
type textarea "x"
type textarea "9/8/2025 12:50 PM- KOREY- PER SUE- WALK IN COOLER IS RUNNING WARM. NEEDS US OUT…"
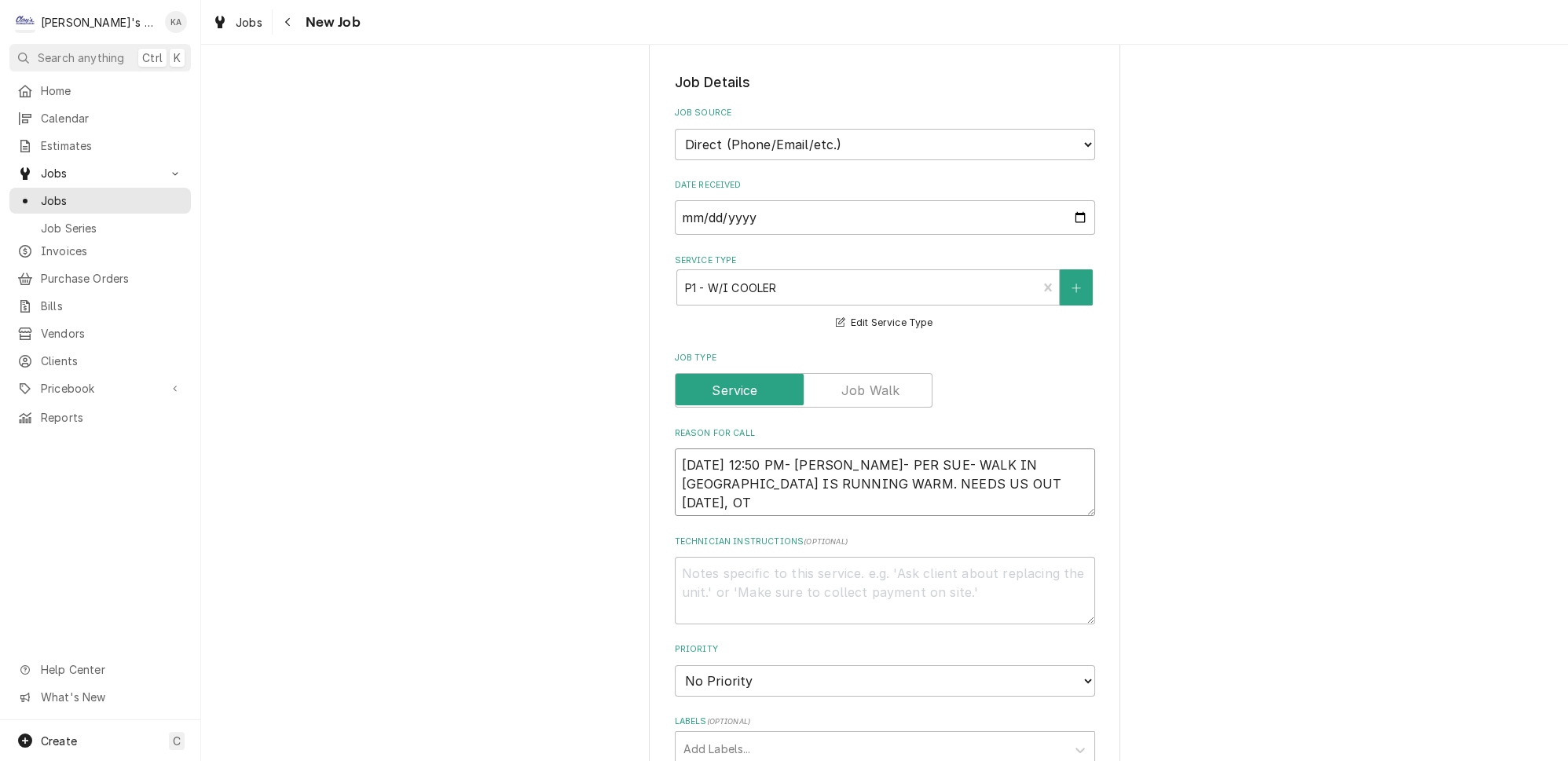
type textarea "x"
type textarea "9/8/2025 12:50 PM- KOREY- PER SUE- WALK IN COOLER IS RUNNING WARM. NEEDS US OUT…"
type textarea "x"
type textarea "9/8/2025 12:50 PM- KOREY- PER SUE- WALK IN COOLER IS RUNNING WARM. NEEDS US OUT…"
type textarea "x"
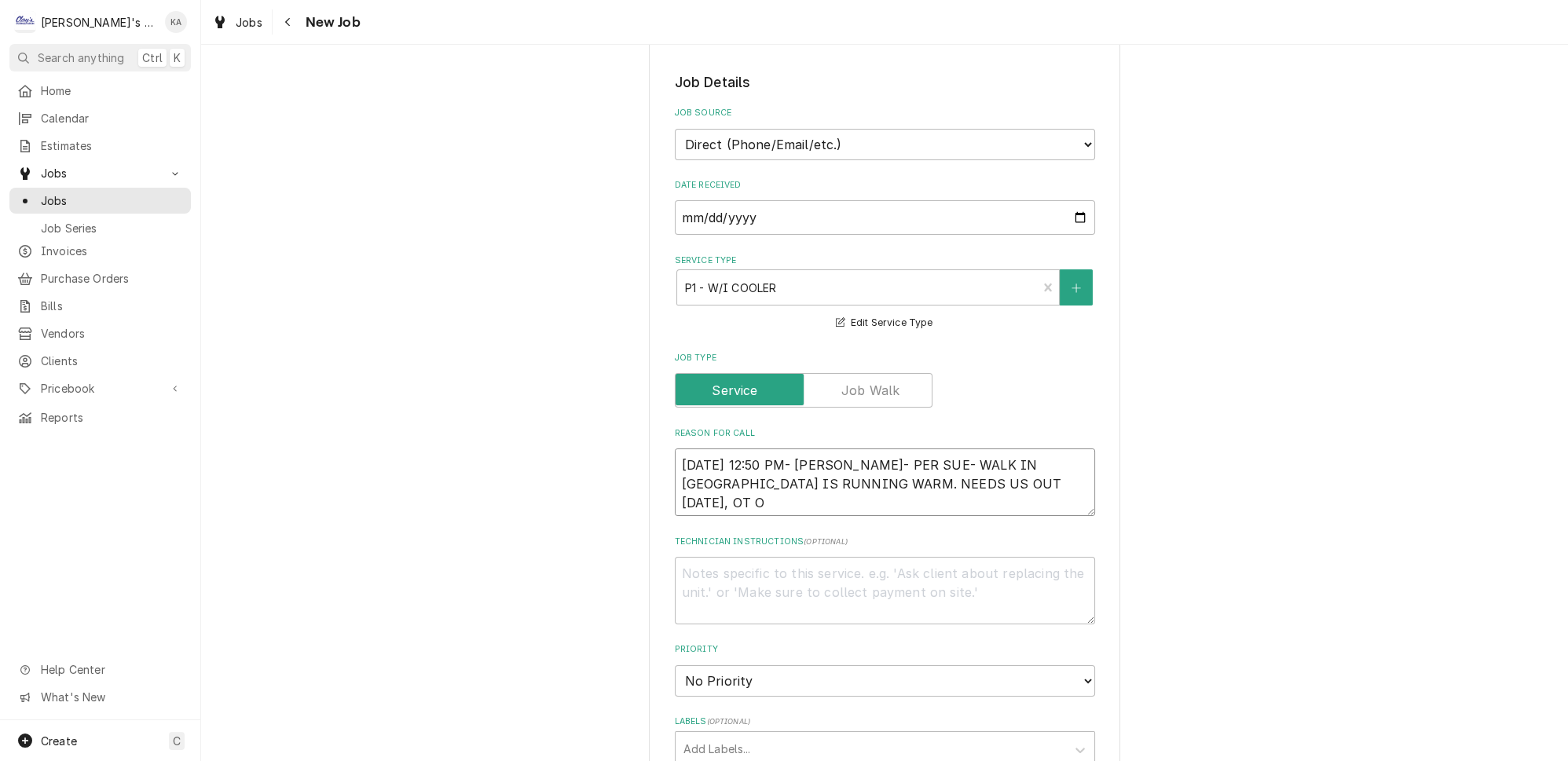
type textarea "9/8/2025 12:50 PM- KOREY- PER SUE- WALK IN COOLER IS RUNNING WARM. NEEDS US OUT…"
type textarea "x"
type textarea "9/8/2025 12:50 PM- KOREY- PER SUE- WALK IN COOLER IS RUNNING WARM. NEEDS US OUT…"
type textarea "x"
type textarea "9/8/2025 12:50 PM- KOREY- PER SUE- WALK IN COOLER IS RUNNING WARM. NEEDS US OUT…"
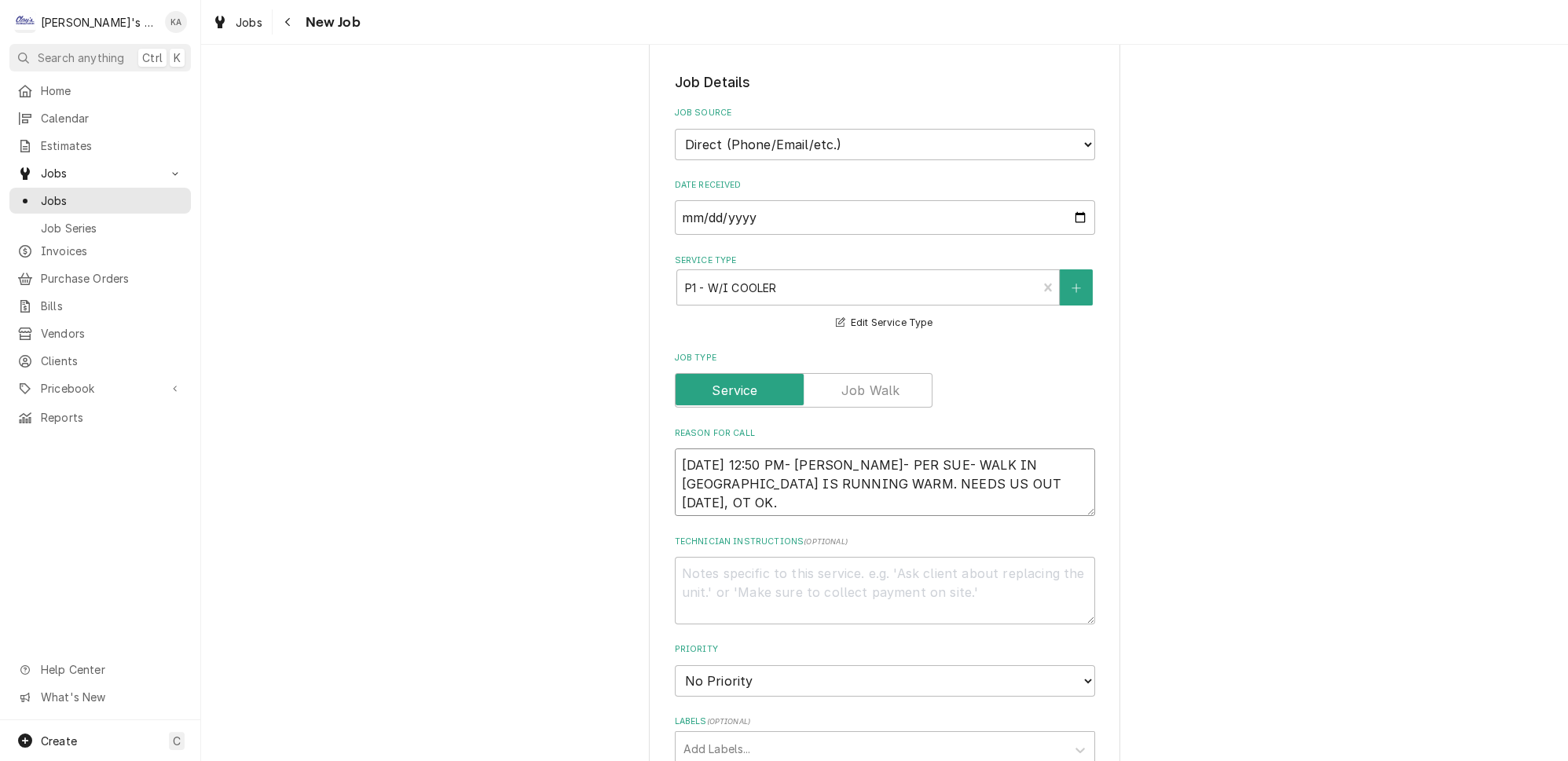
type textarea "x"
type textarea "9/8/2025 12:50 PM- KOREY- PER SUE- WALK IN COOLER IS RUNNING WARM. NEEDS US OUT…"
type textarea "x"
type textarea "9/8/2025 12:50 PM- KOREY- PER SUE- WALK IN COOLER IS RUNNING WARM. NEEDS US OUT…"
type textarea "x"
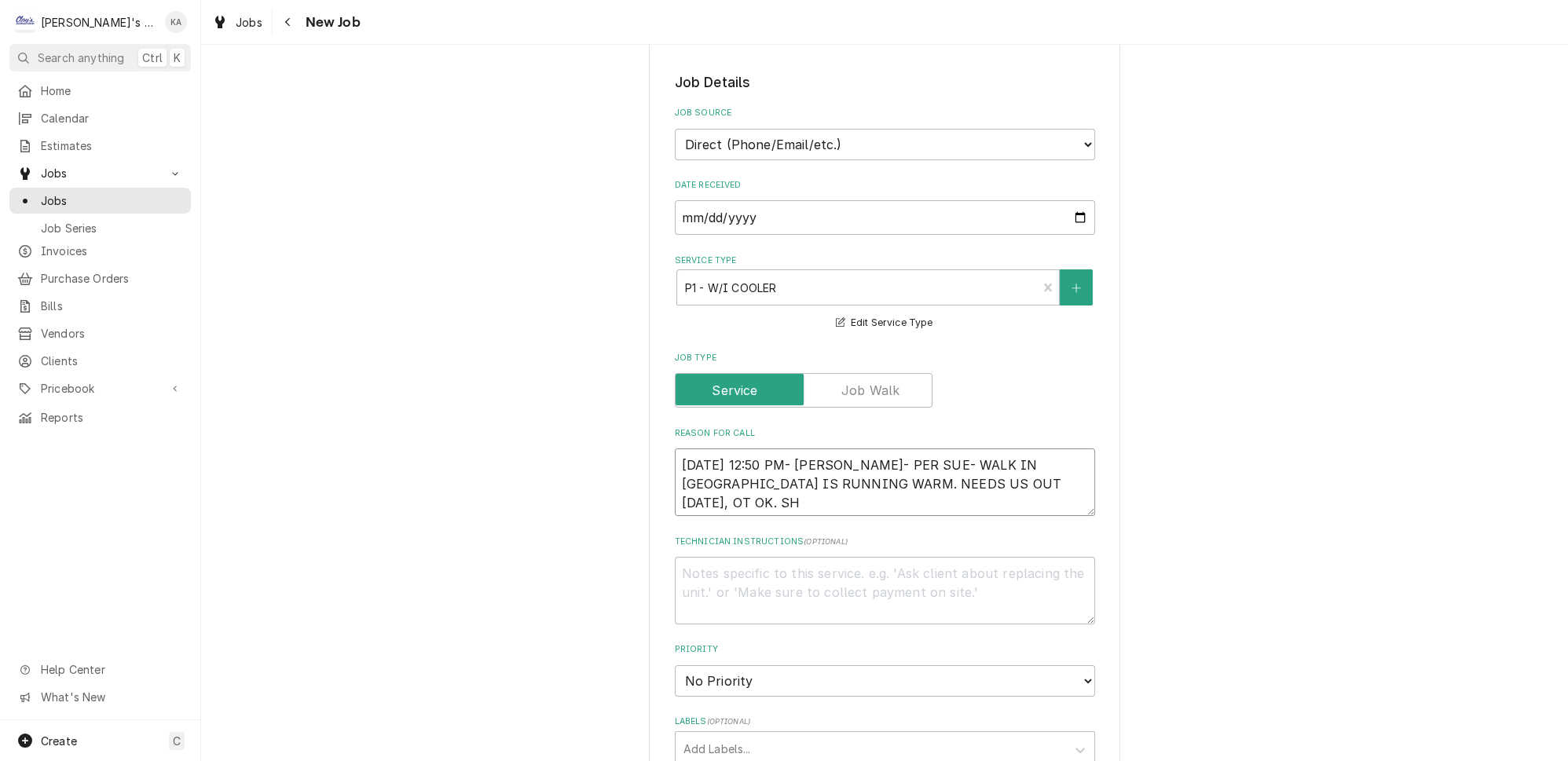
type textarea "9/8/2025 12:50 PM- KOREY- PER SUE- WALK IN COOLER IS RUNNING WARM. NEEDS US OUT…"
type textarea "x"
type textarea "9/8/2025 12:50 PM- KOREY- PER SUE- WALK IN COOLER IS RUNNING WARM. NEEDS US OUT…"
type textarea "x"
type textarea "9/8/2025 12:50 PM- KOREY- PER SUE- WALK IN COOLER IS RUNNING WARM. NEEDS US OUT…"
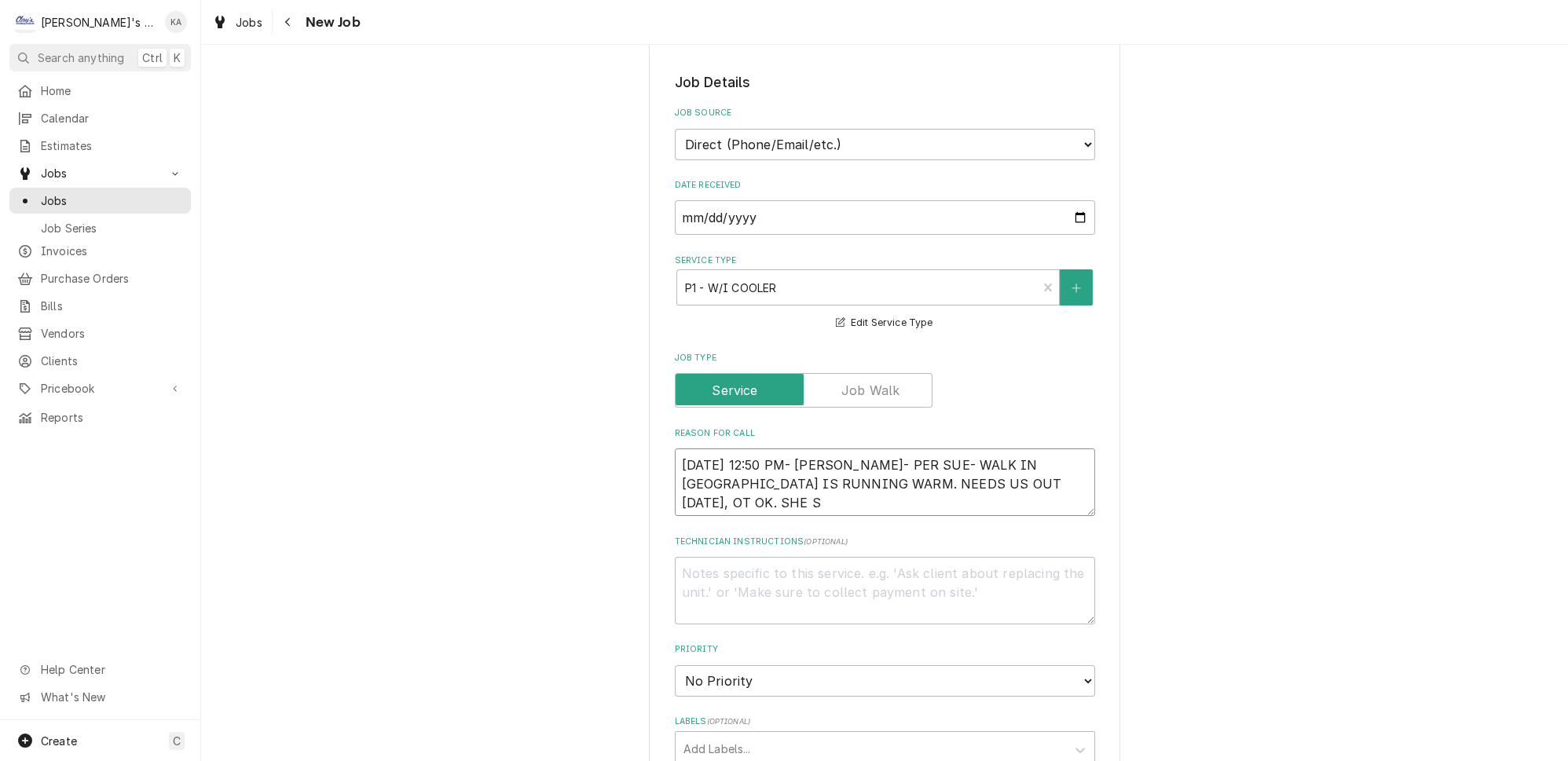
type textarea "x"
type textarea "9/8/2025 12:50 PM- KOREY- PER SUE- WALK IN COOLER IS RUNNING WARM. NEEDS US OUT…"
type textarea "x"
type textarea "9/8/2025 12:50 PM- KOREY- PER SUE- WALK IN COOLER IS RUNNING WARM. NEEDS US OUT…"
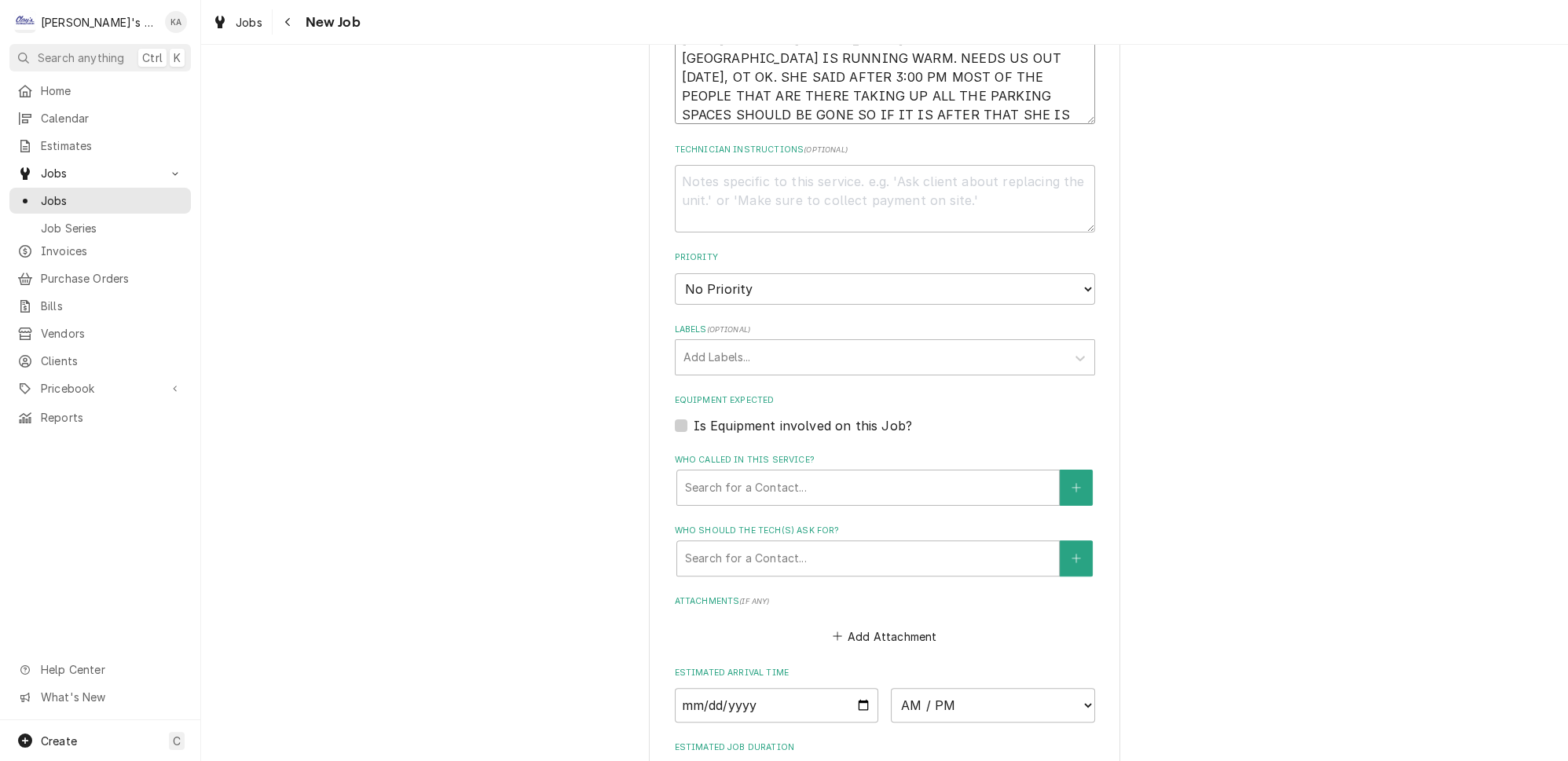
scroll to position [784, 0]
click at [1060, 275] on select "No Priority Urgent High Medium Low" at bounding box center [885, 287] width 420 height 31
click at [675, 271] on select "No Priority Urgent High Medium Low" at bounding box center [885, 287] width 420 height 31
click at [694, 414] on label "Is Equipment involved on this Job?" at bounding box center [803, 423] width 219 height 19
click at [694, 414] on input "Equipment Expected" at bounding box center [904, 430] width 420 height 34
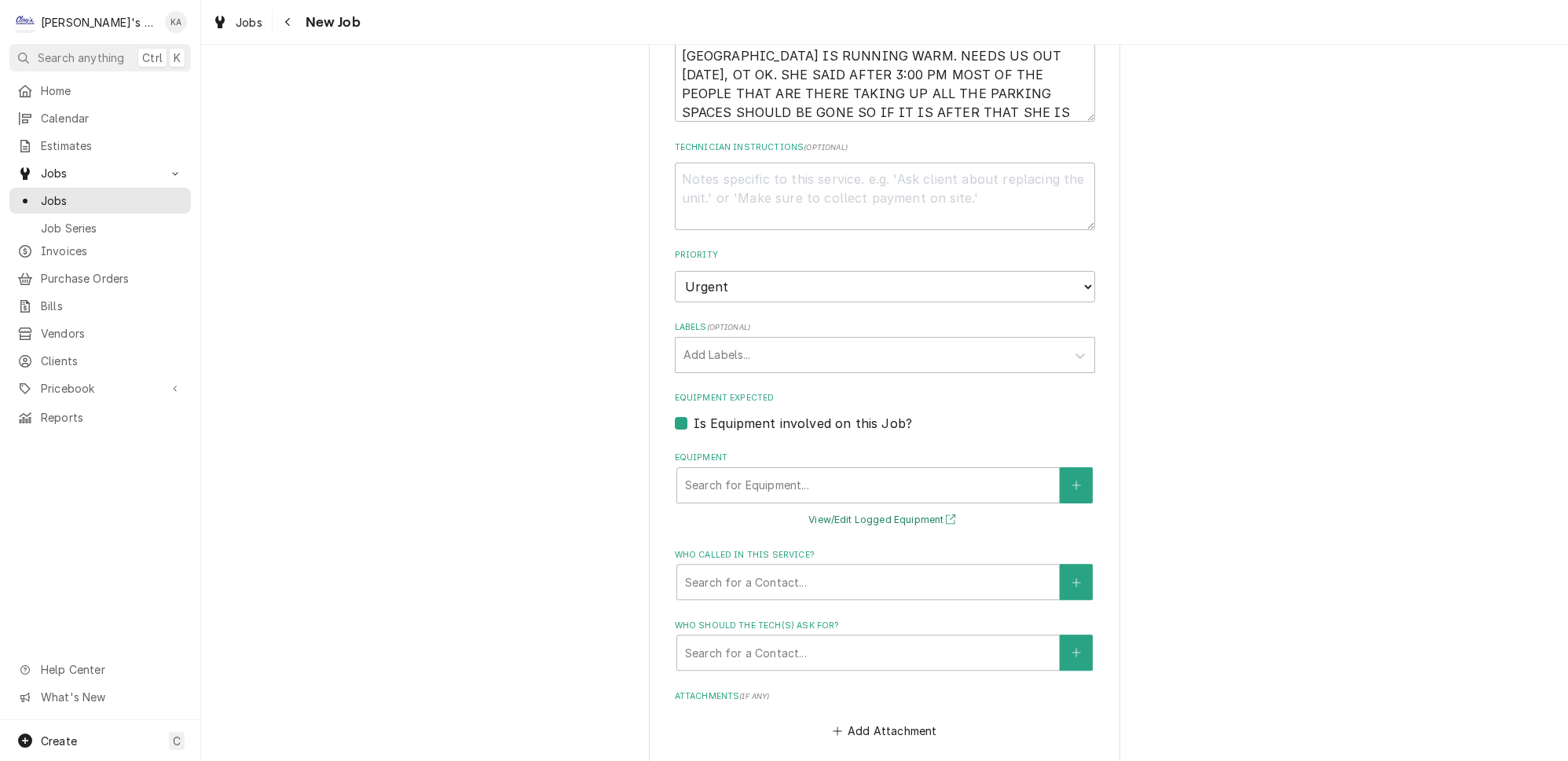
click at [861, 510] on button "View/Edit Logged Equipment" at bounding box center [884, 519] width 157 height 19
click at [1072, 480] on icon "Create New Equipment" at bounding box center [1076, 485] width 9 height 11
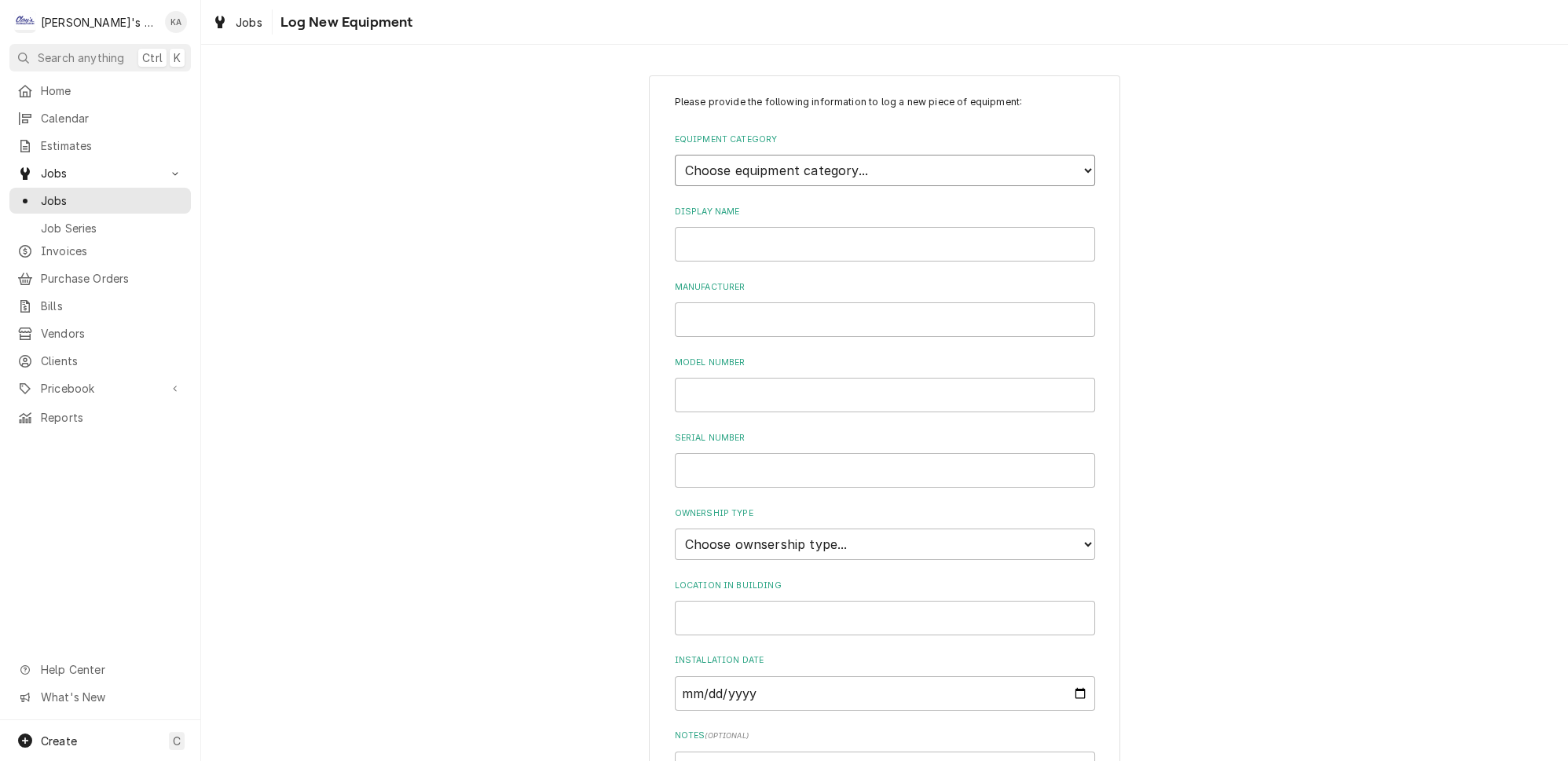
click at [845, 159] on select "Choose equipment category... Ice Machines Refrigeration HVAC Other" at bounding box center [885, 170] width 420 height 31
click at [675, 155] on select "Choose equipment category... Ice Machines Refrigeration HVAC Other" at bounding box center [885, 170] width 420 height 31
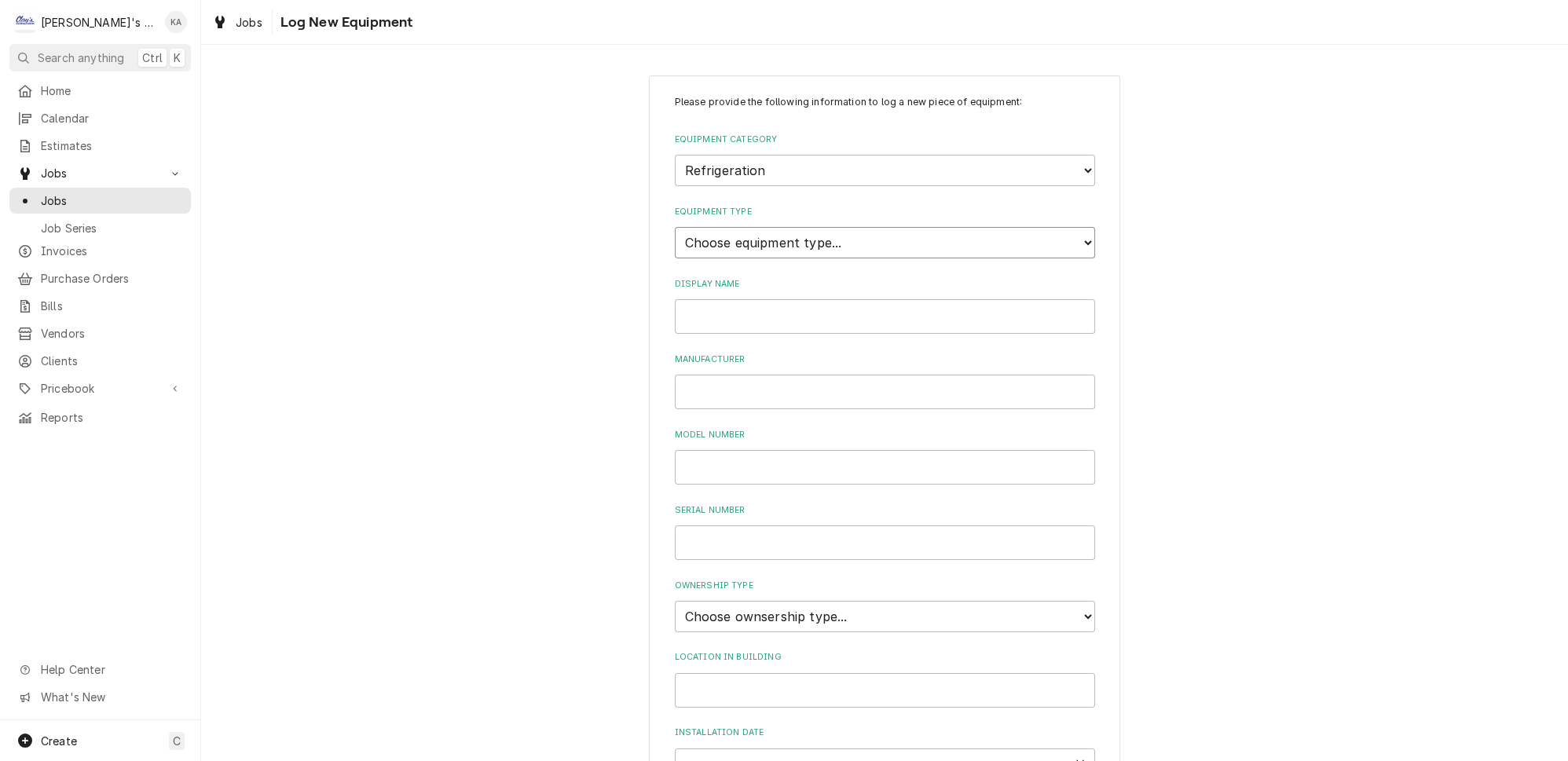
click at [787, 231] on select "Choose equipment type... Bar Refrigeration Blast Chiller Chef Base Freezer Chef…" at bounding box center [885, 243] width 420 height 31
click at [675, 227] on select "Choose equipment type... Bar Refrigeration Blast Chiller Chef Base Freezer Chef…" at bounding box center [885, 243] width 420 height 31
click at [733, 313] on input "Display Name" at bounding box center [885, 316] width 420 height 34
click at [727, 307] on input "WALK 9IN COOLER" at bounding box center [885, 316] width 420 height 34
click at [846, 601] on select "Choose ownsership type... Unknown Owned Leased Rented" at bounding box center [885, 617] width 420 height 31
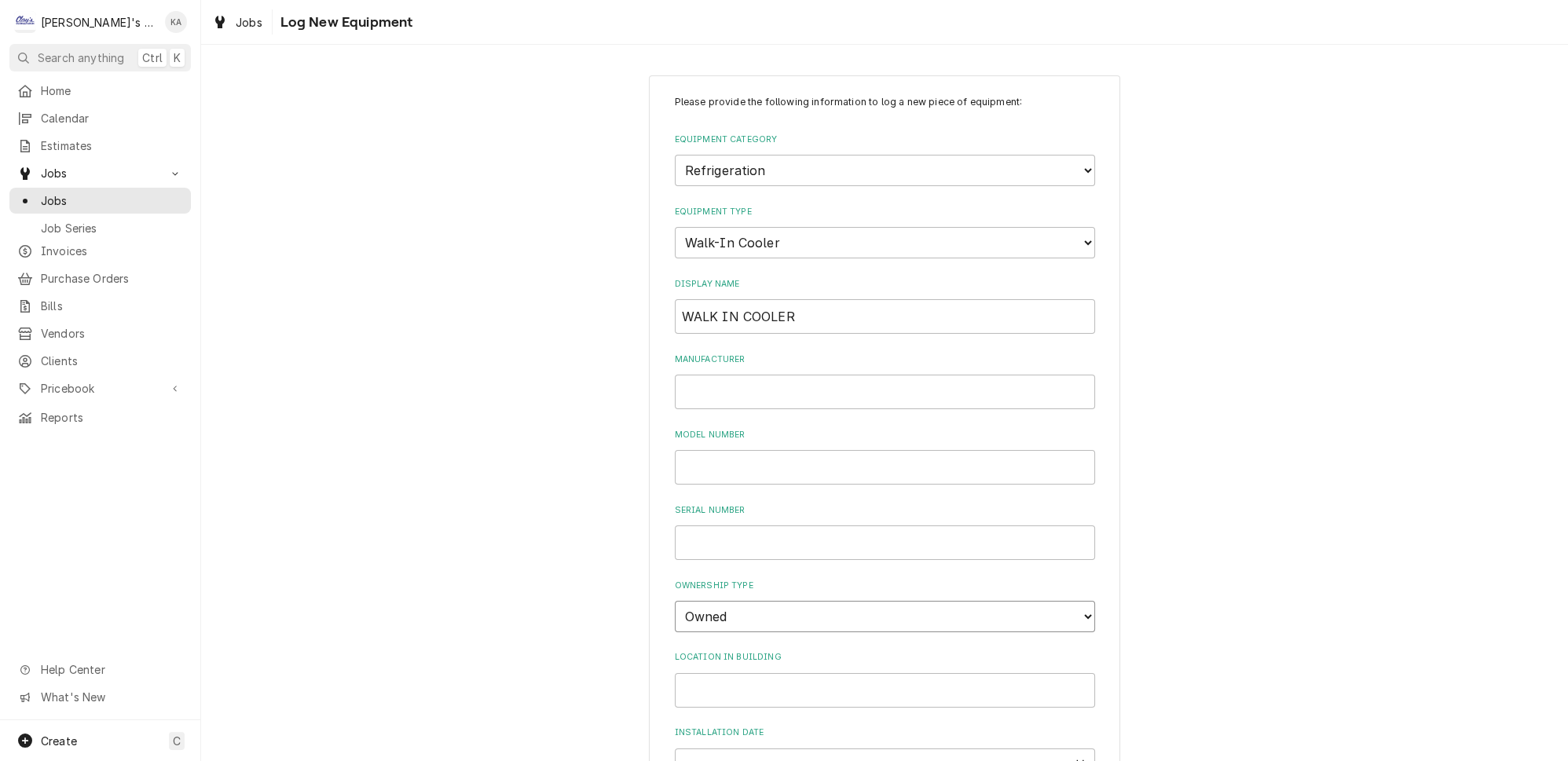
click at [675, 601] on select "Choose ownsership type... Unknown Owned Leased Rented" at bounding box center [885, 617] width 420 height 31
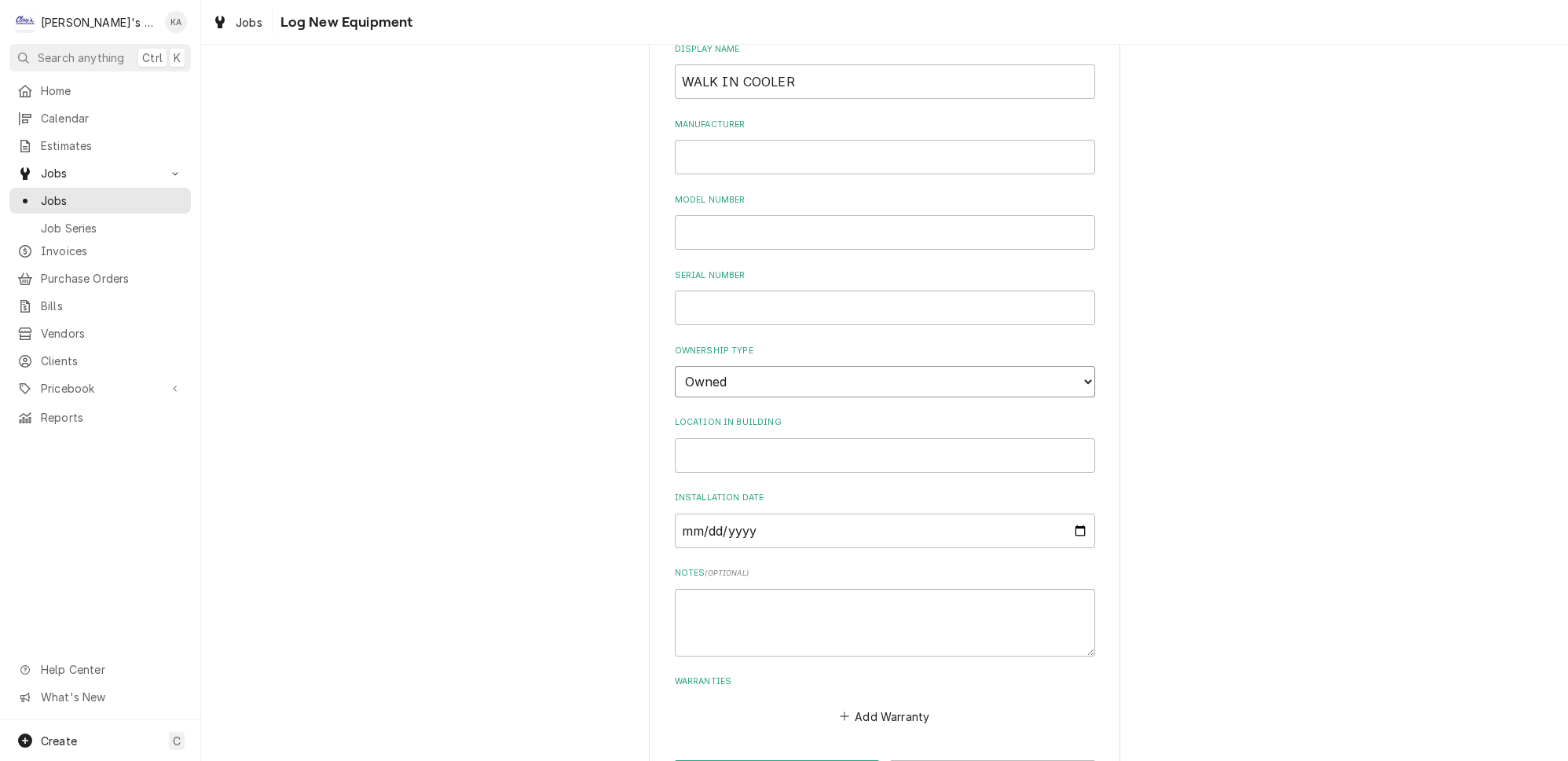
scroll to position [273, 0]
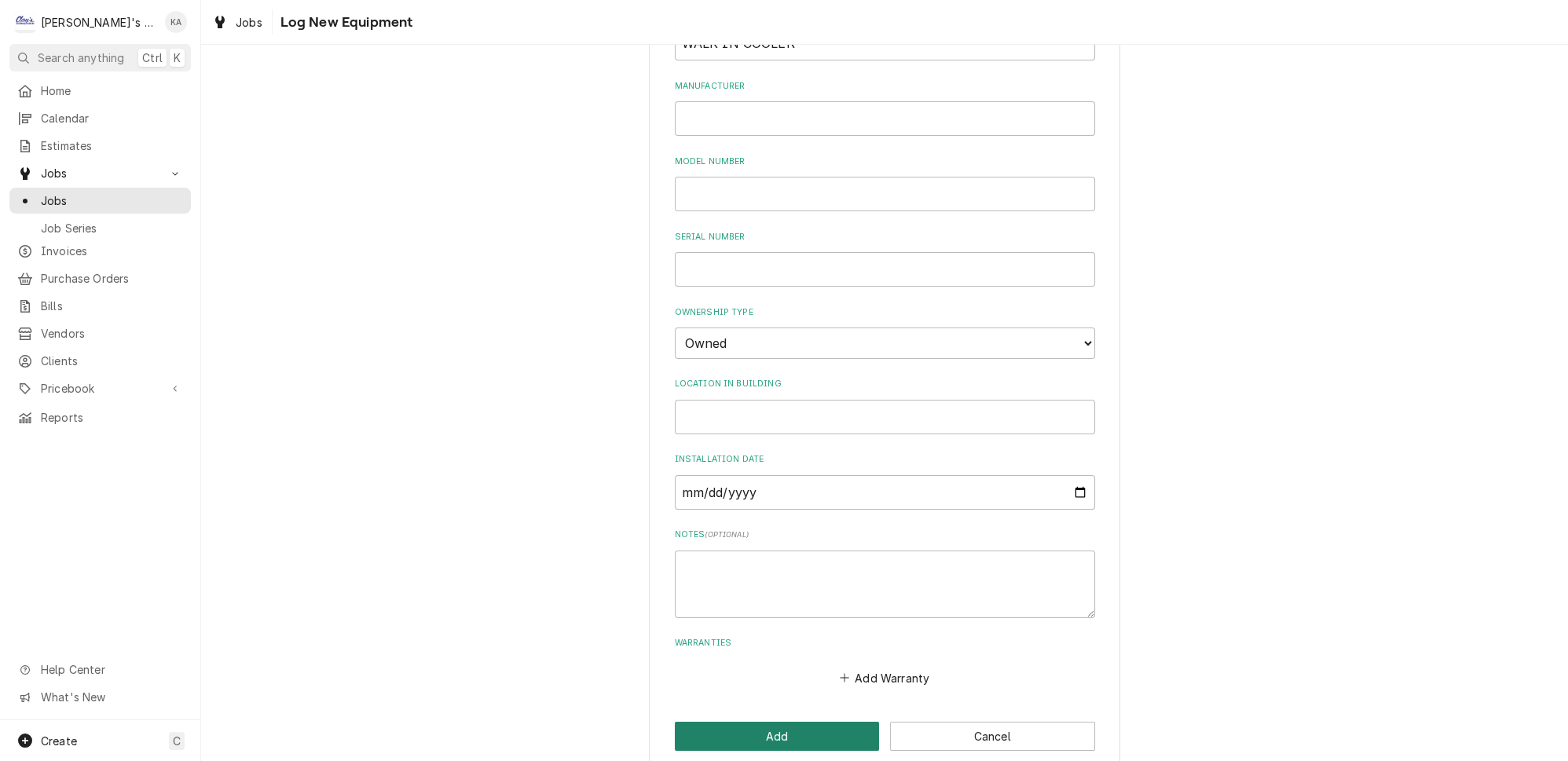
click at [772, 721] on button "Add" at bounding box center [777, 735] width 205 height 29
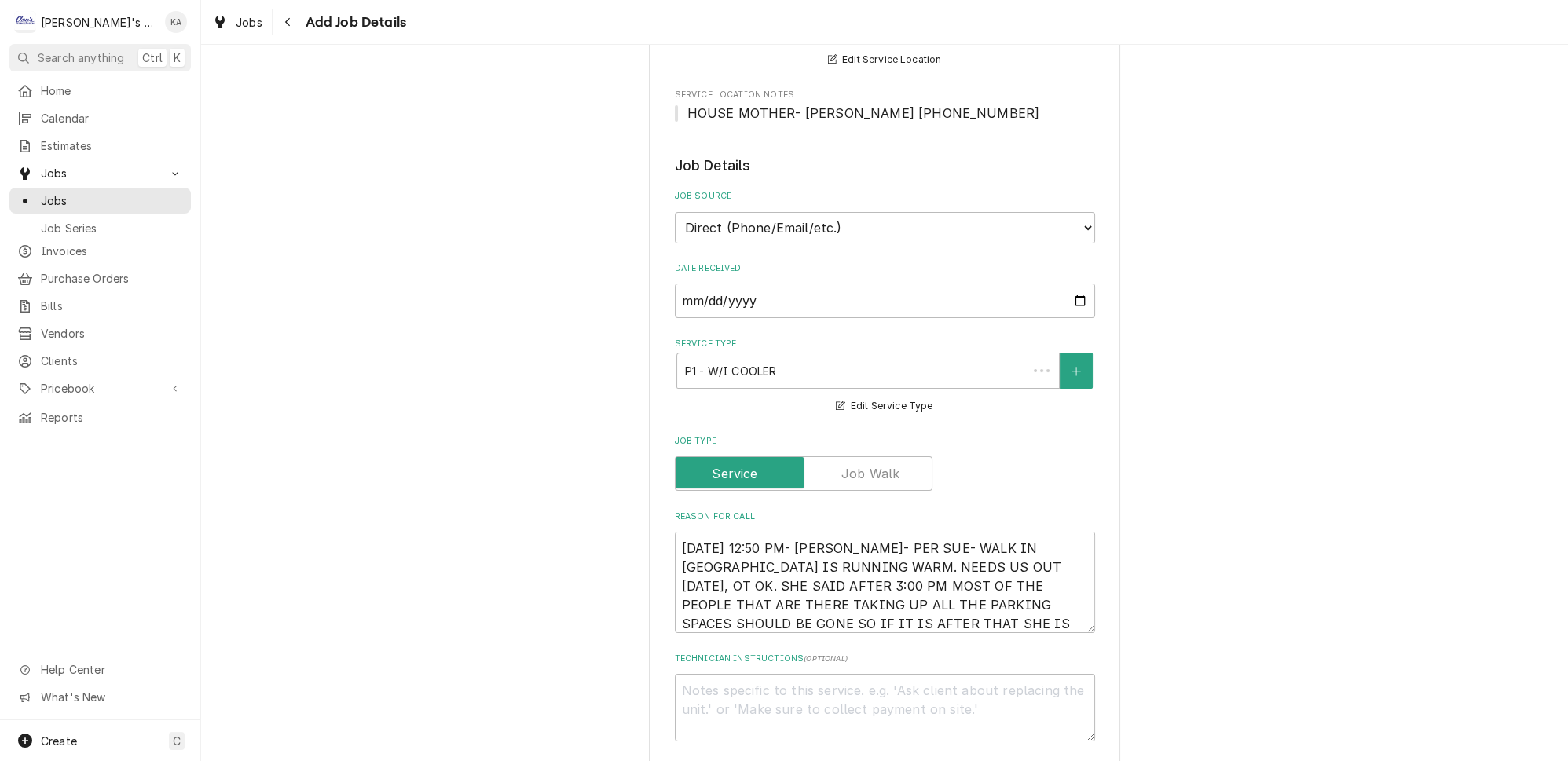
scroll to position [784, 0]
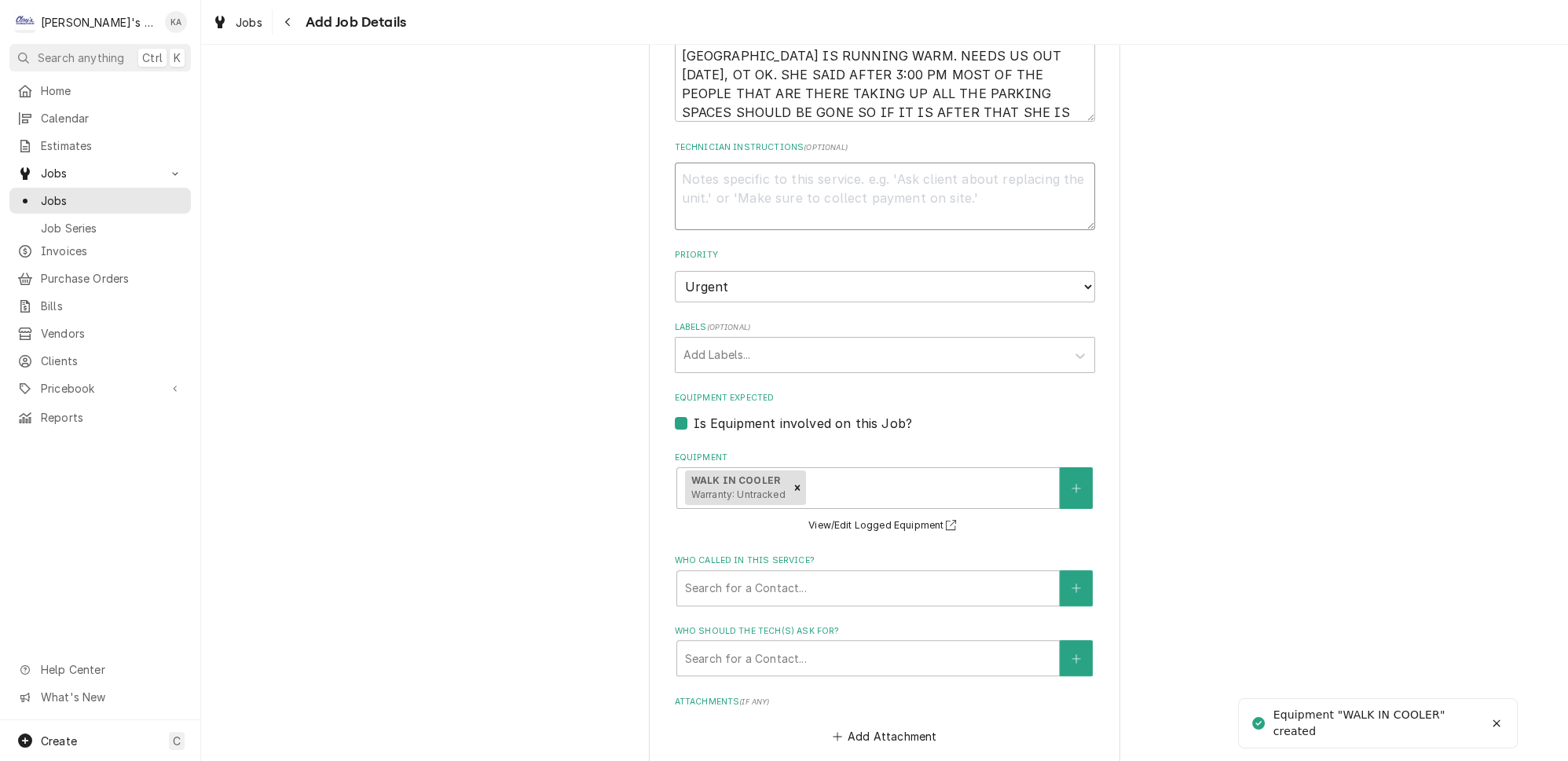
click at [681, 163] on textarea "Technician Instructions ( optional )" at bounding box center [885, 196] width 420 height 68
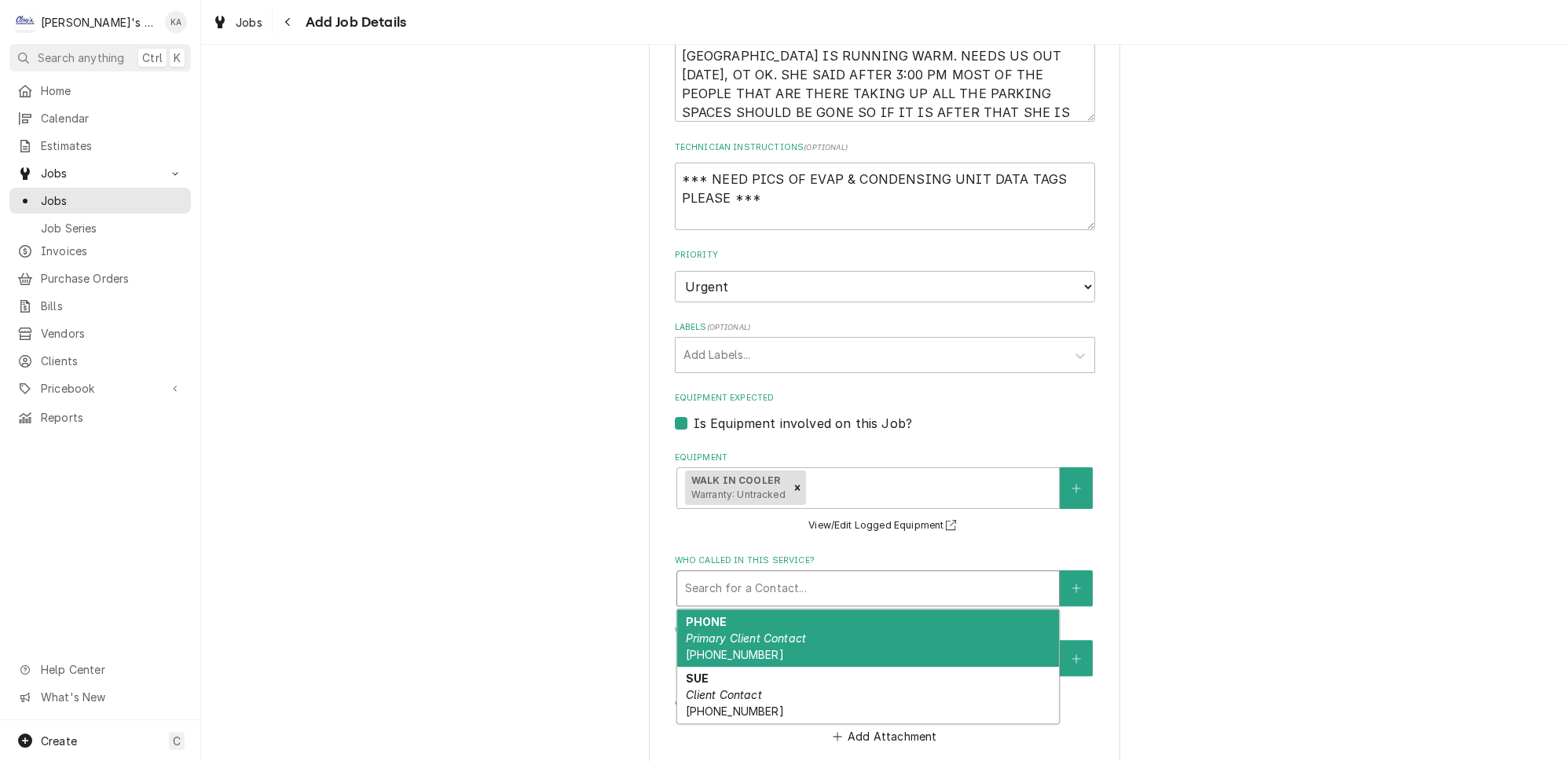
click at [801, 588] on div "Who called in this service?" at bounding box center [868, 588] width 366 height 29
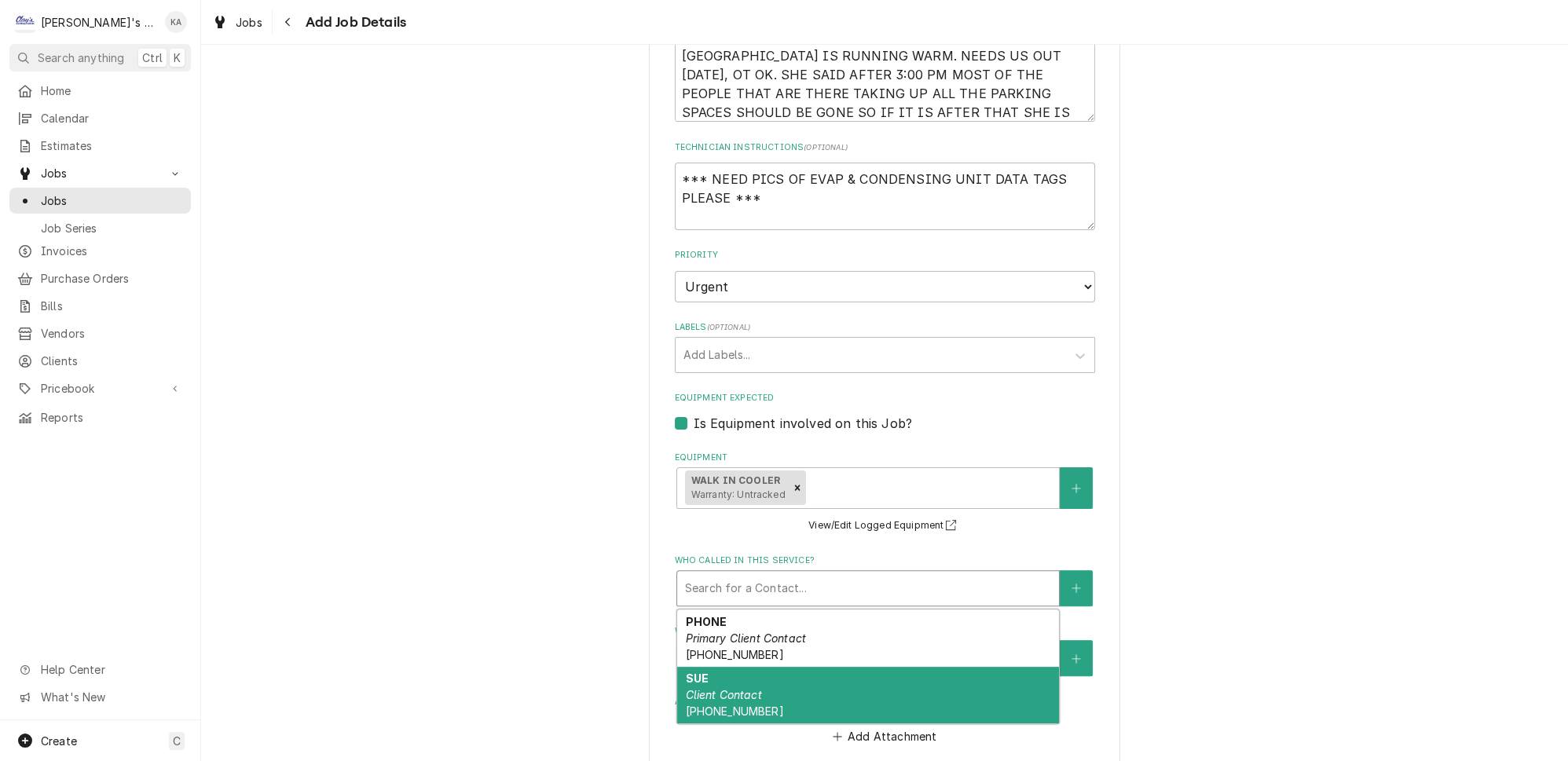
click at [786, 668] on div "SUE Client Contact (971) 400-6876" at bounding box center [868, 695] width 382 height 57
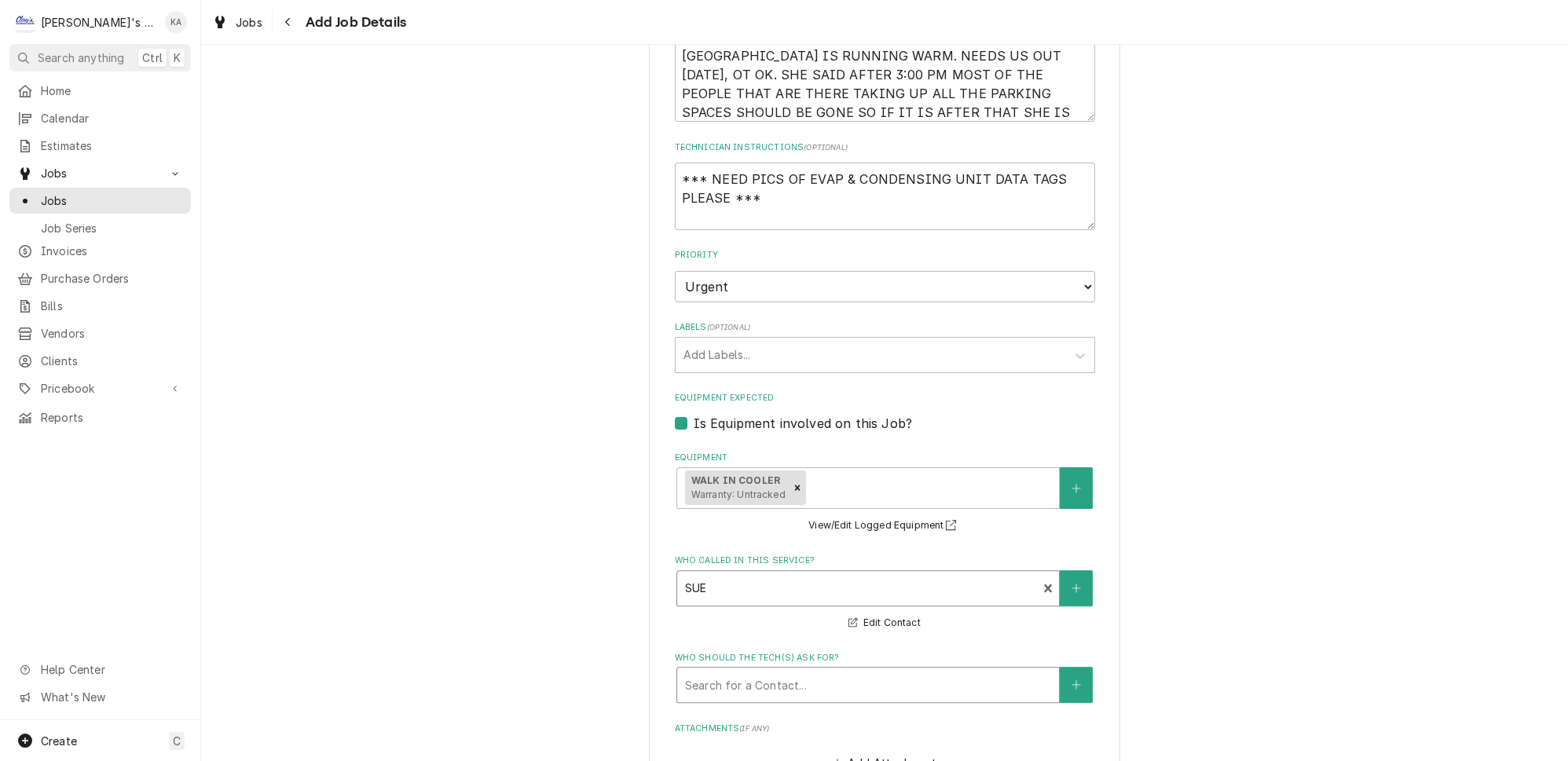
click at [824, 670] on div "Who should the tech(s) ask for?" at bounding box center [868, 684] width 366 height 29
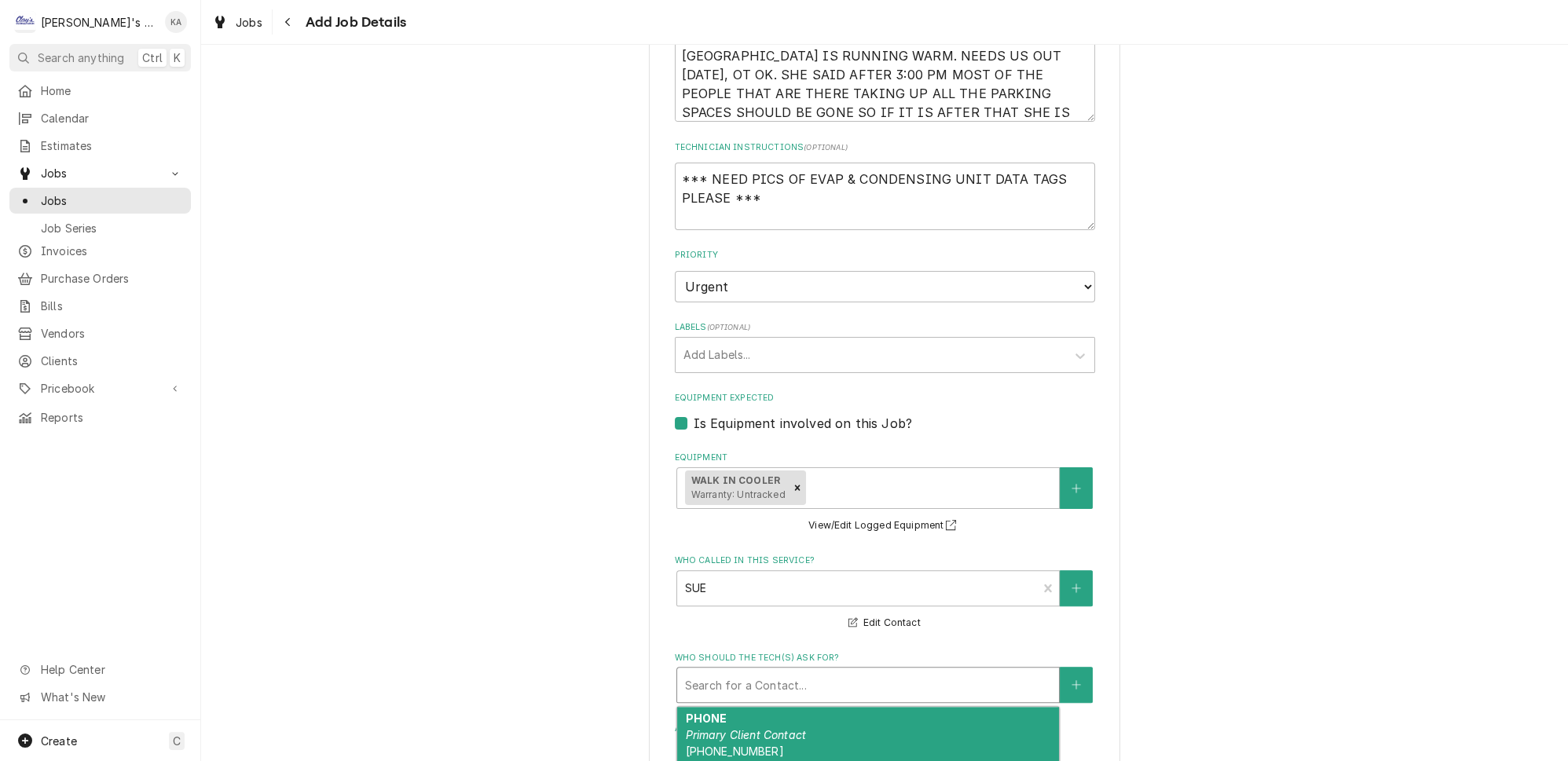
scroll to position [1070, 0]
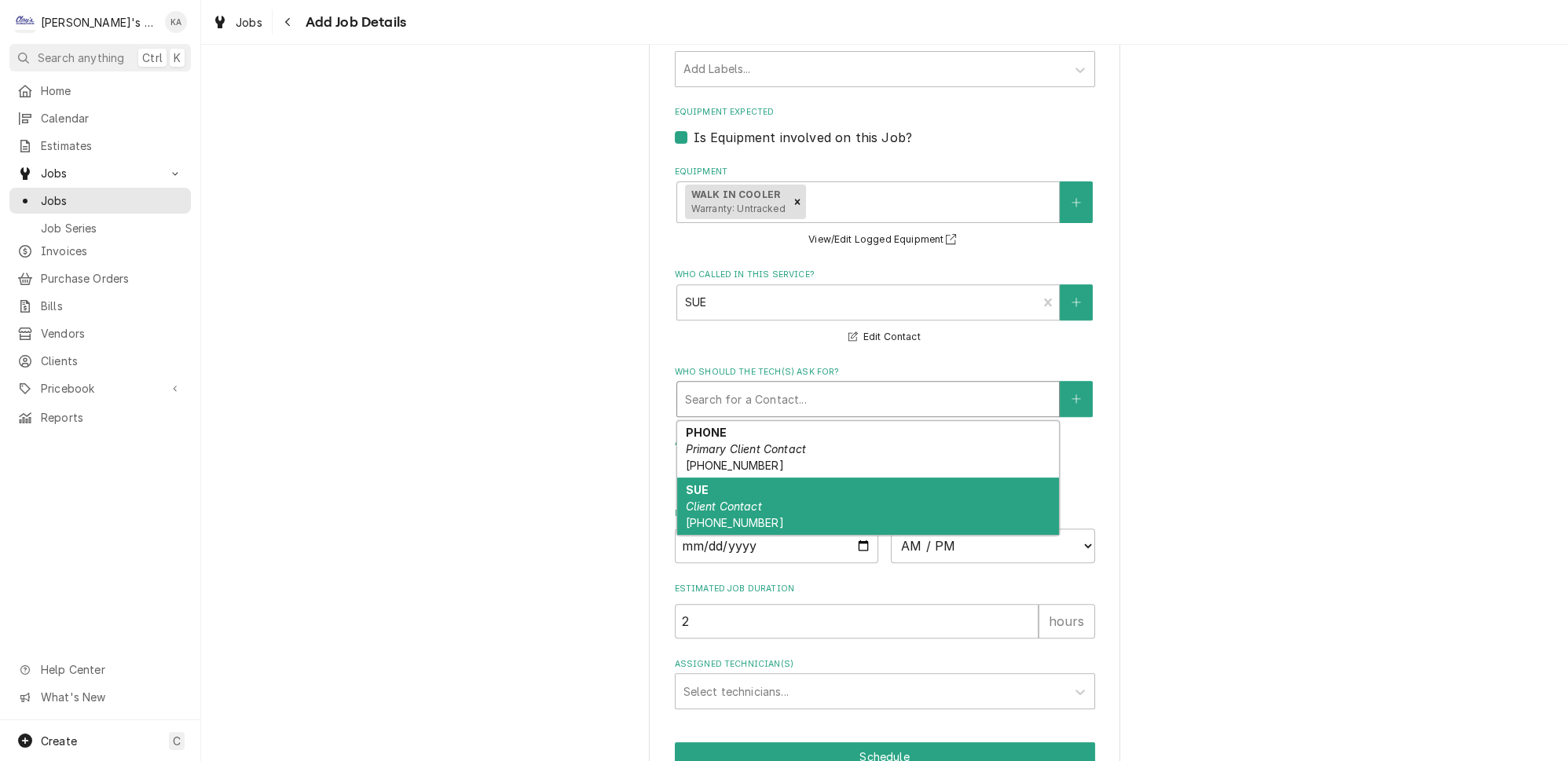
click at [777, 489] on div "SUE Client Contact (971) 400-6876" at bounding box center [868, 506] width 382 height 57
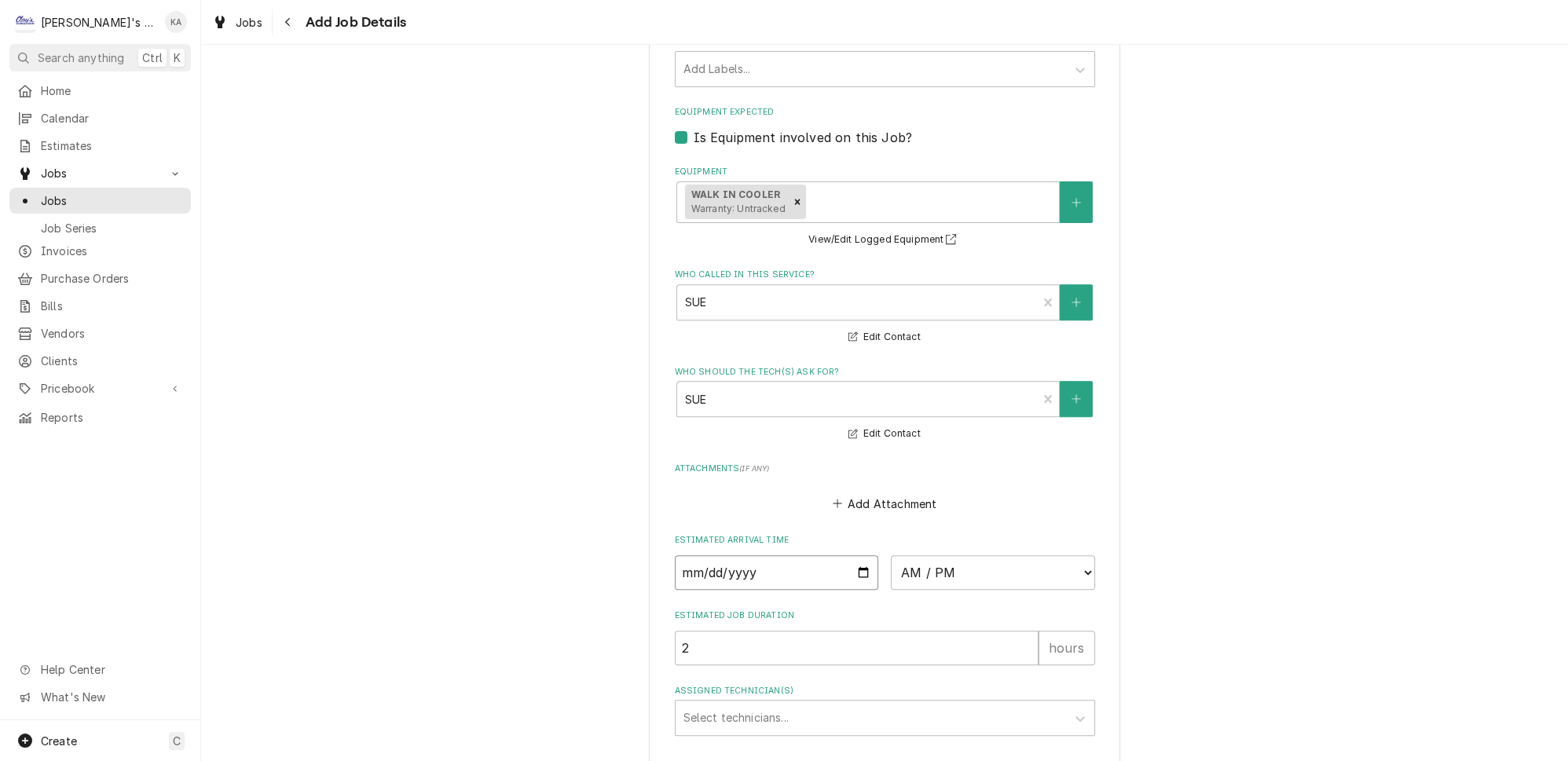
click at [851, 561] on input "Date" at bounding box center [777, 572] width 205 height 34
click at [1063, 560] on select "AM / PM 6:00 AM 6:15 AM 6:30 AM 6:45 AM 7:00 AM 7:15 AM 7:30 AM 7:45 AM 8:00 AM…" at bounding box center [993, 572] width 205 height 34
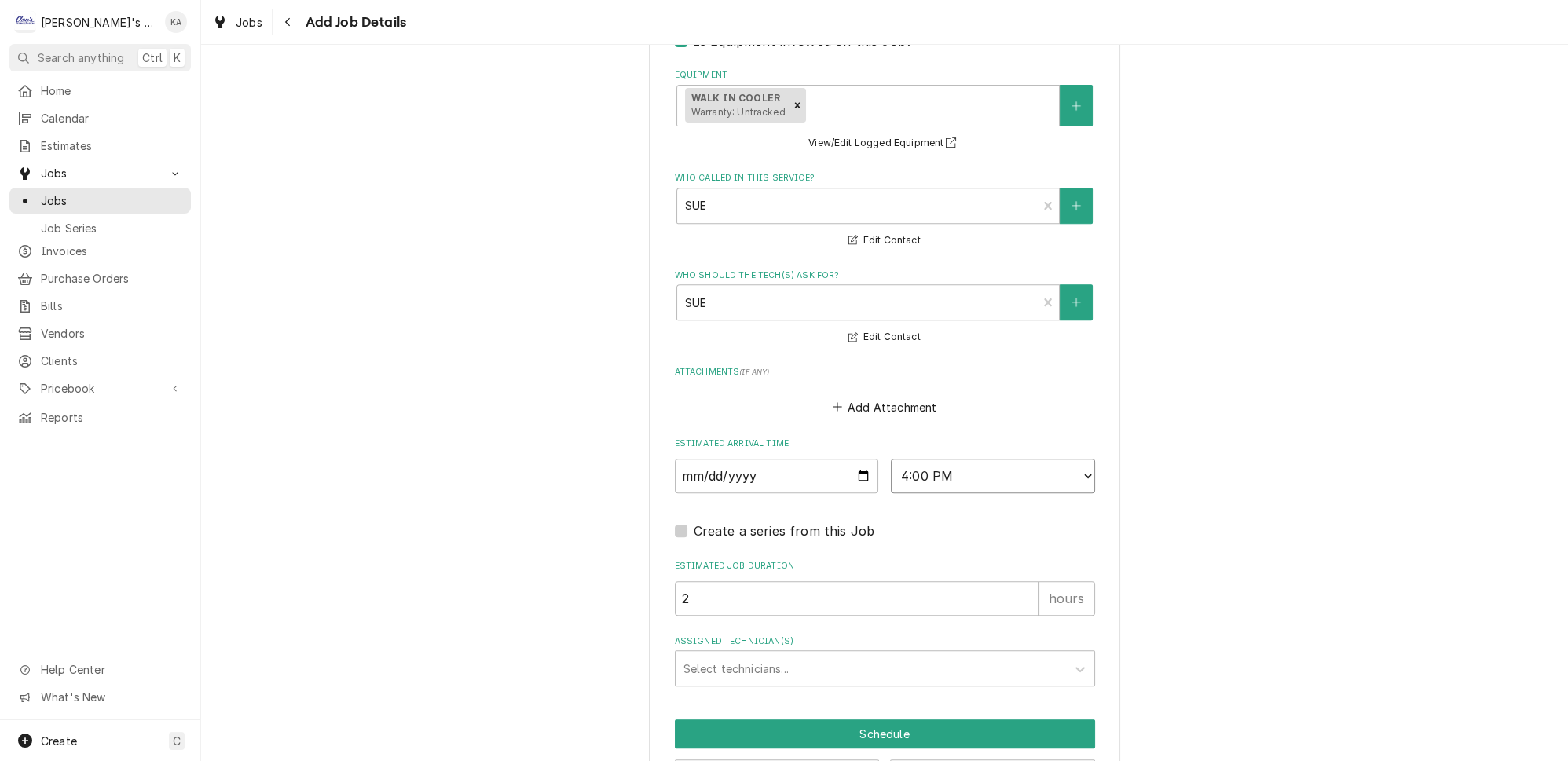
scroll to position [1204, 0]
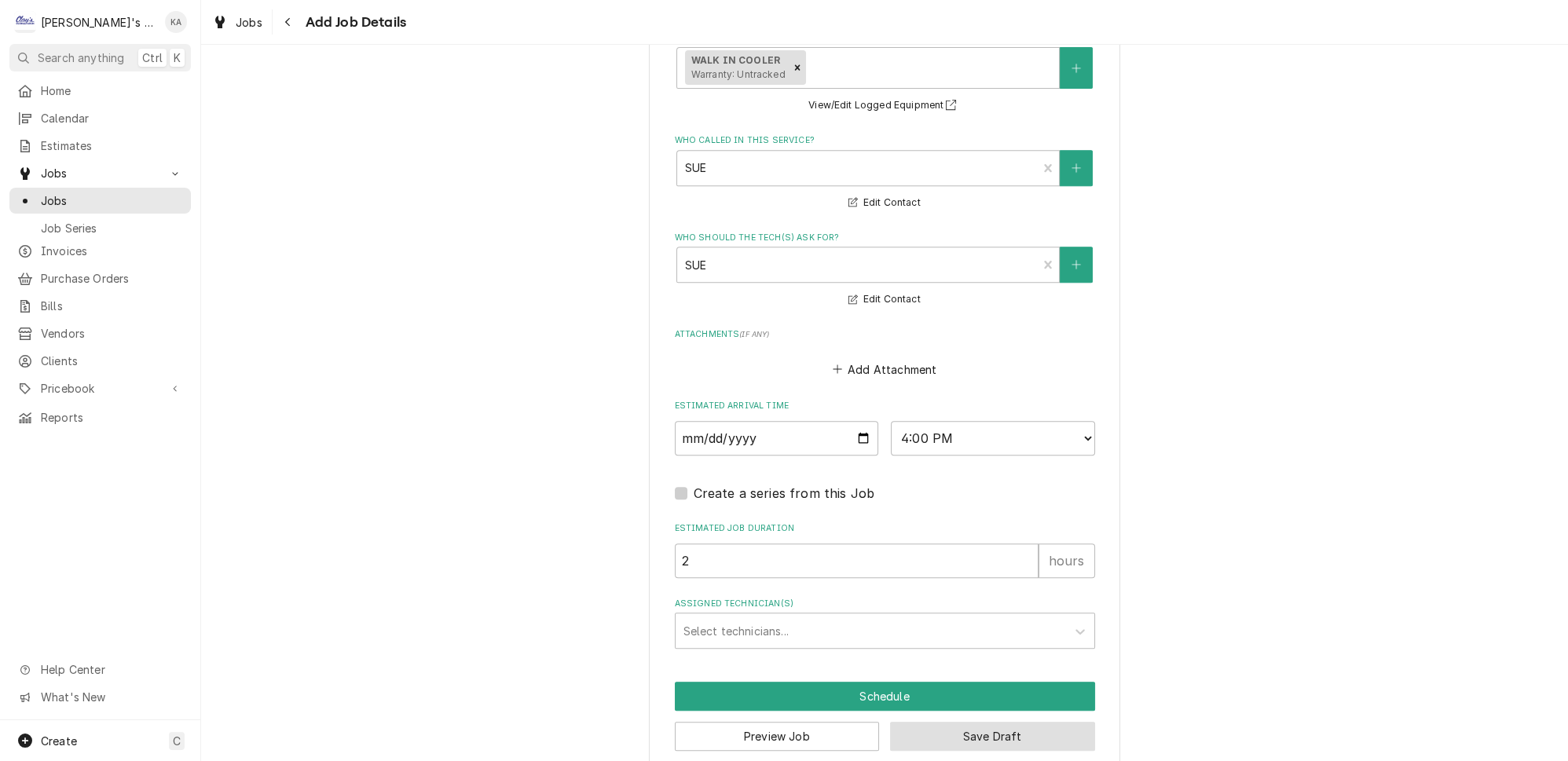
click at [1005, 721] on button "Save Draft" at bounding box center [992, 735] width 205 height 29
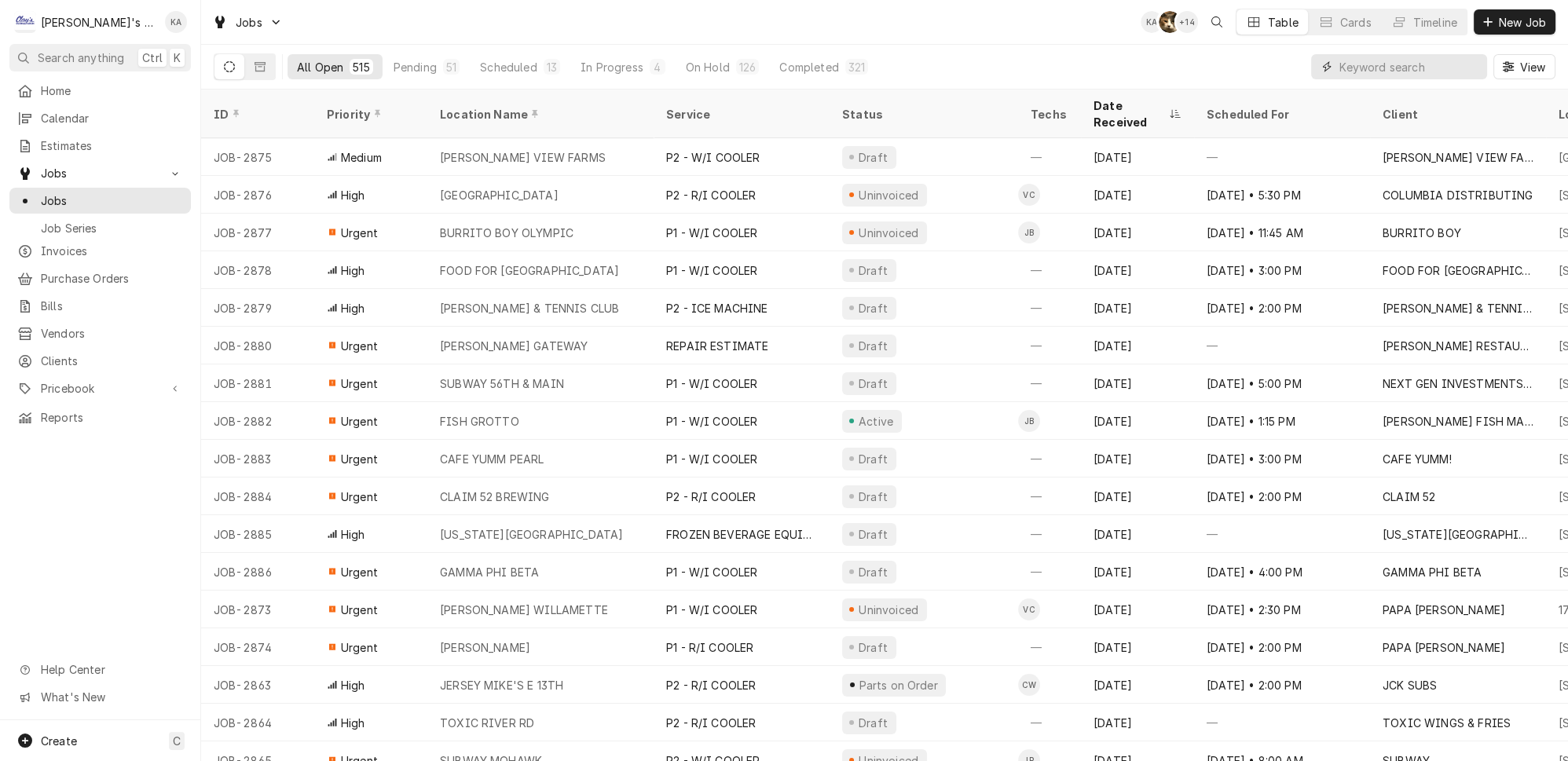
click at [1386, 62] on input "Dynamic Content Wrapper" at bounding box center [1409, 67] width 140 height 25
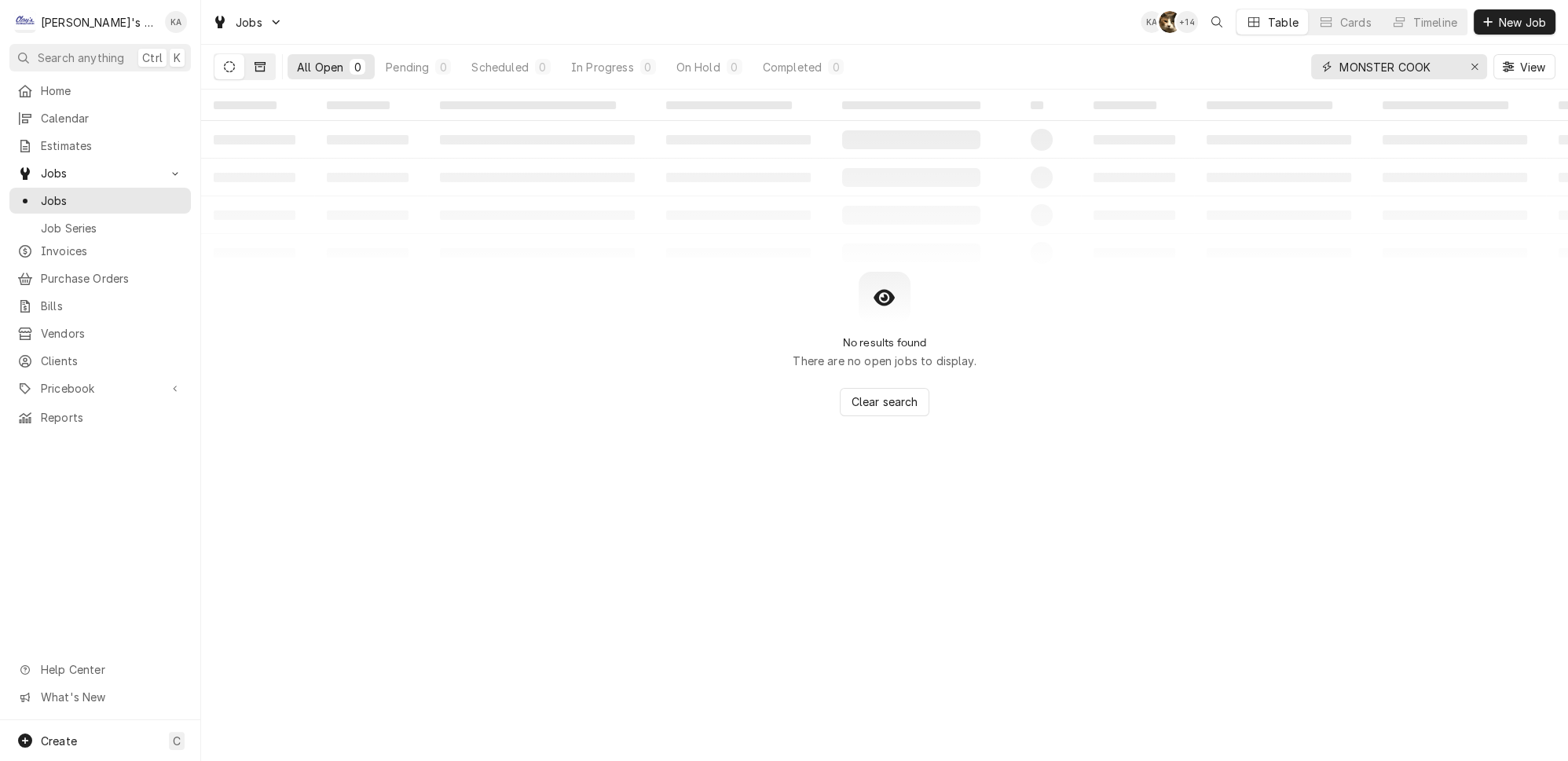
type input "MONSTER COOK"
click at [255, 62] on icon "Dynamic Content Wrapper" at bounding box center [260, 67] width 11 height 11
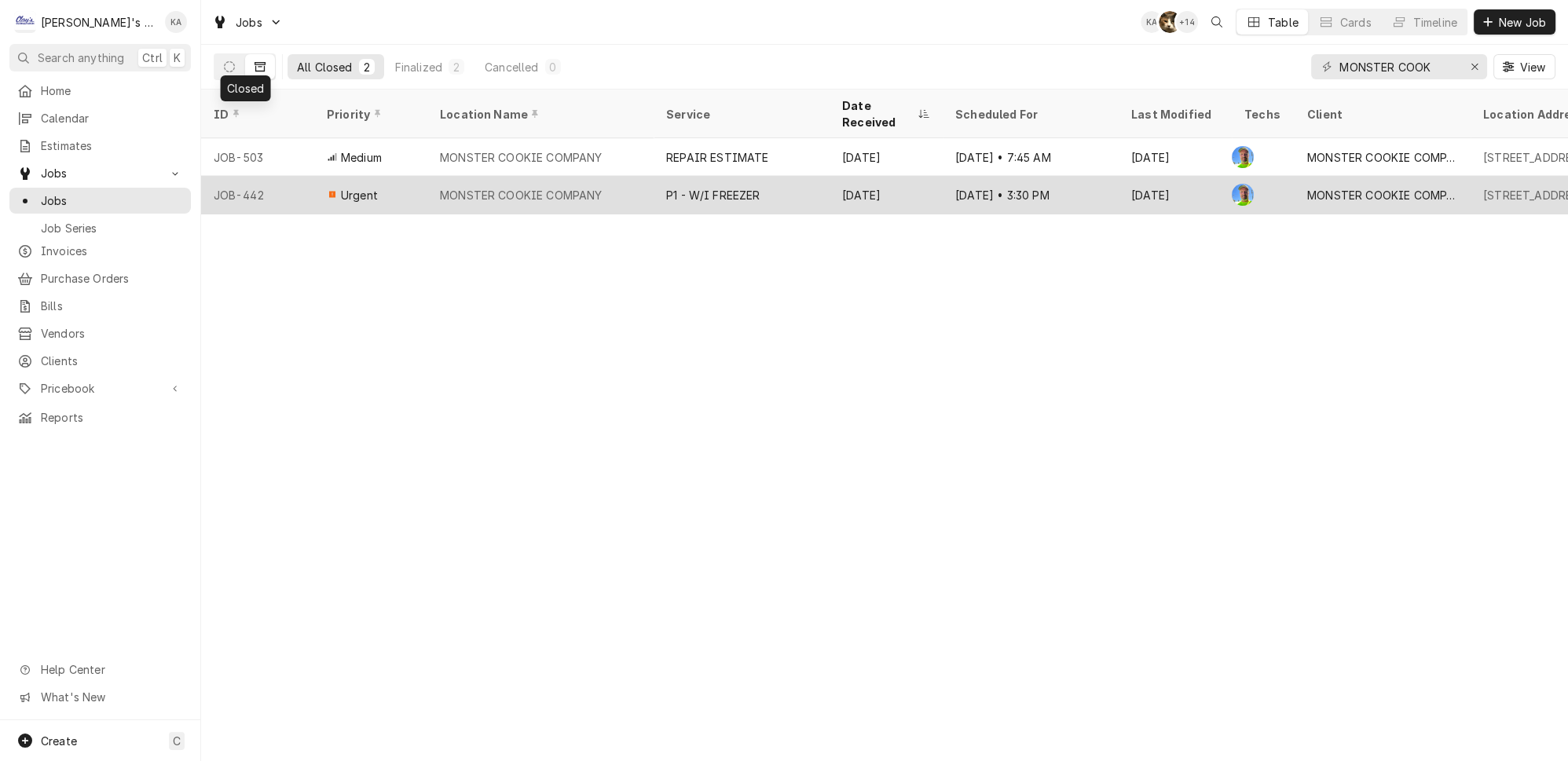
click at [571, 187] on div "MONSTER COOKIE COMPANY" at bounding box center [521, 195] width 163 height 17
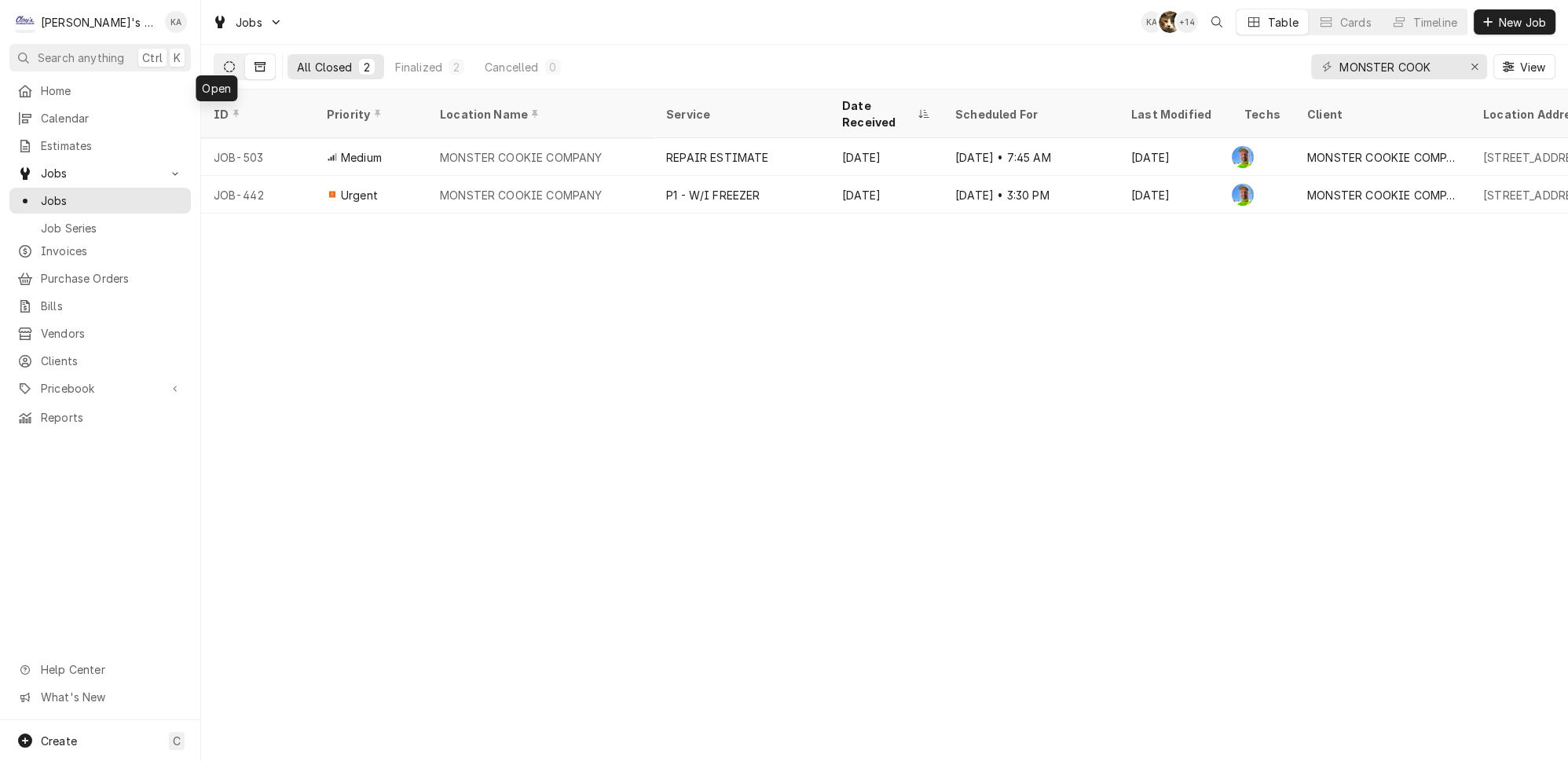
click at [224, 63] on icon "Dynamic Content Wrapper" at bounding box center [230, 67] width 11 height 11
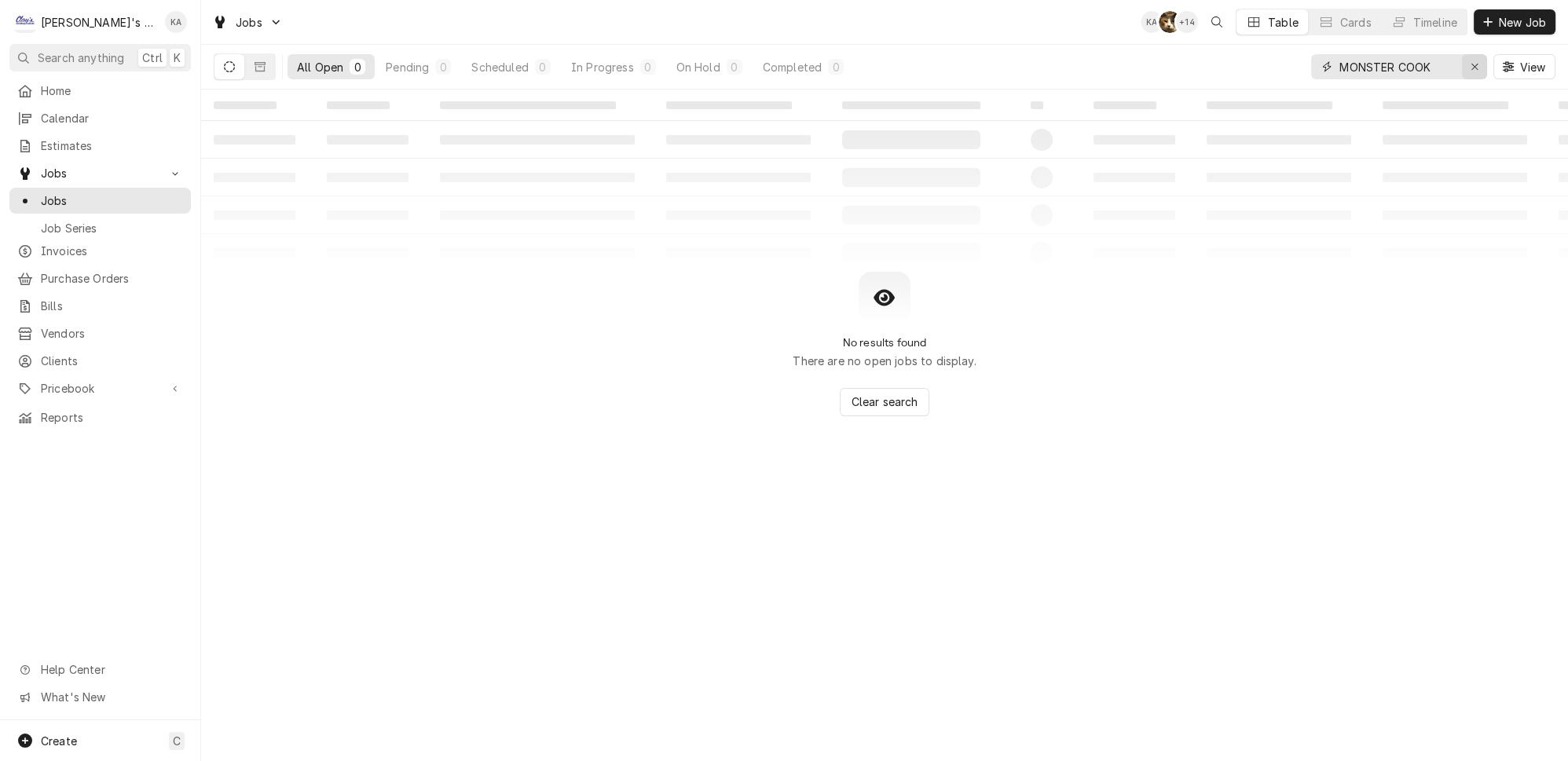
click at [1477, 64] on icon "Erase input" at bounding box center [1474, 67] width 6 height 6
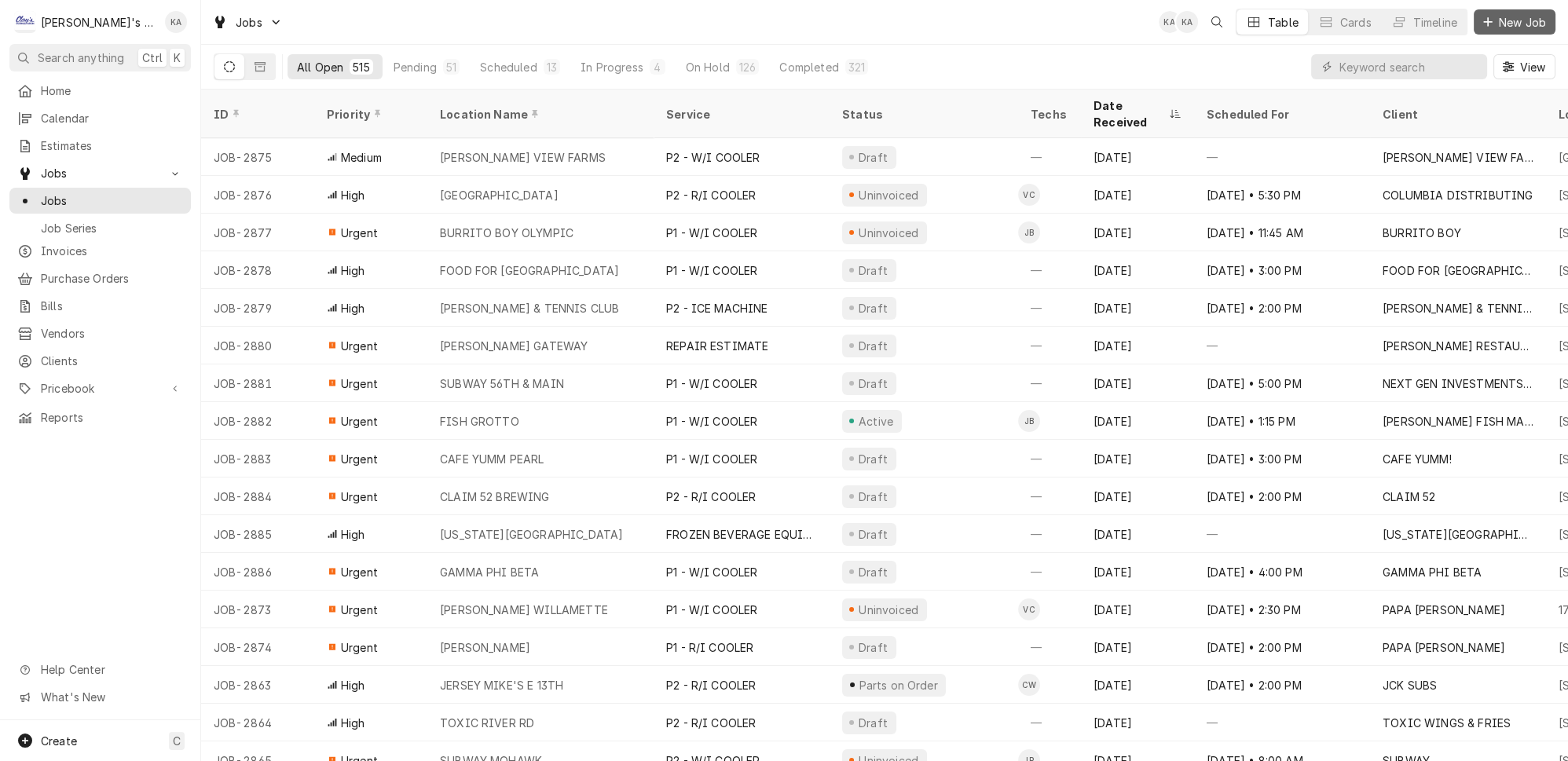
click at [1527, 19] on span "New Job" at bounding box center [1523, 22] width 54 height 17
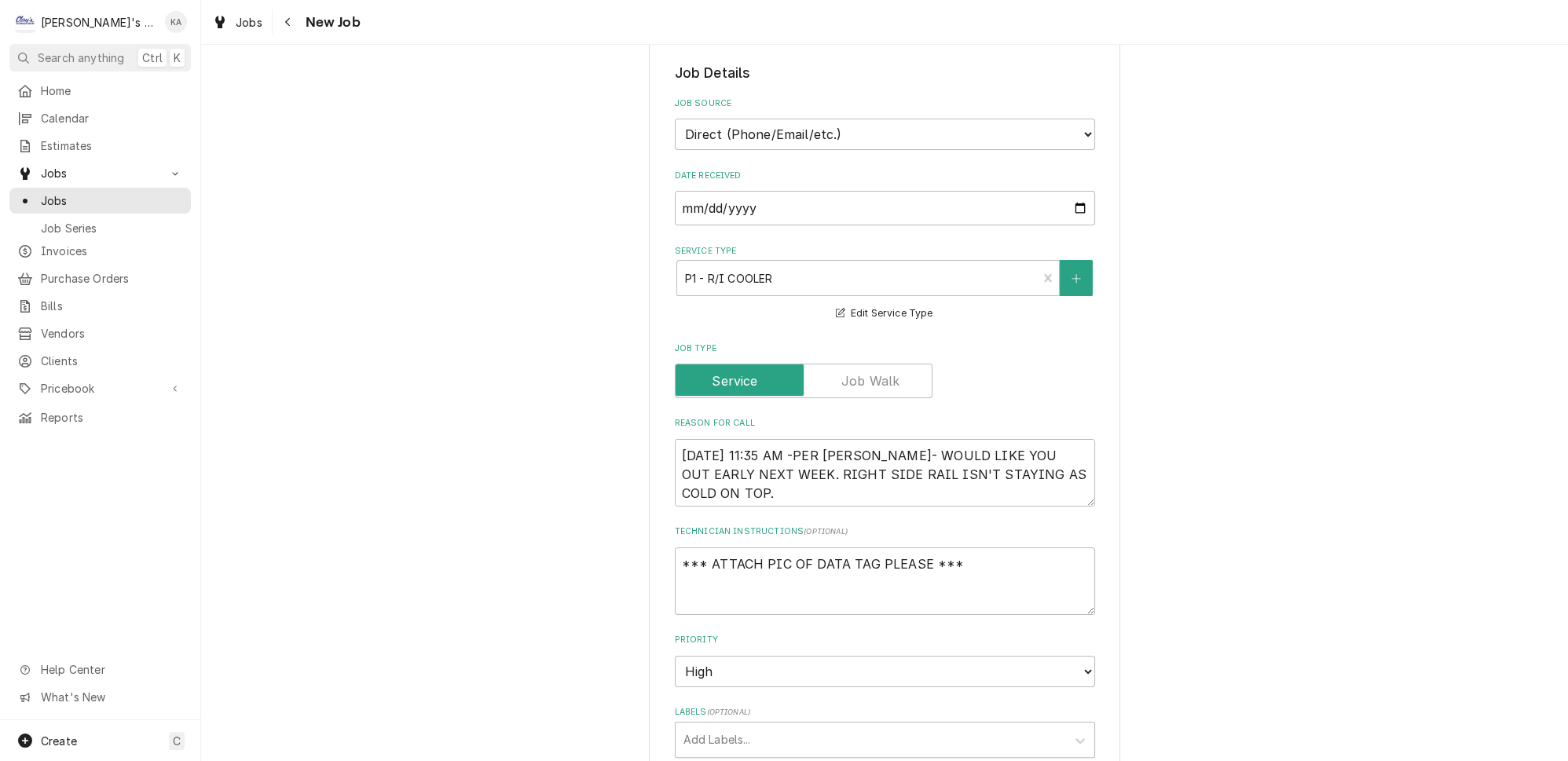
scroll to position [571, 0]
click at [792, 438] on textarea "[DATE] 11:35 AM -PER [PERSON_NAME]- WOULD LIKE YOU OUT EARLY NEXT WEEK. RIGHT S…" at bounding box center [885, 471] width 420 height 68
type textarea "x"
type textarea "9/6/2025 11:35 AM-PER JOSH- WOULD LIKE YOU OUT EARLY NEXT WEEK. RIGHT SIDE RAIL…"
type textarea "x"
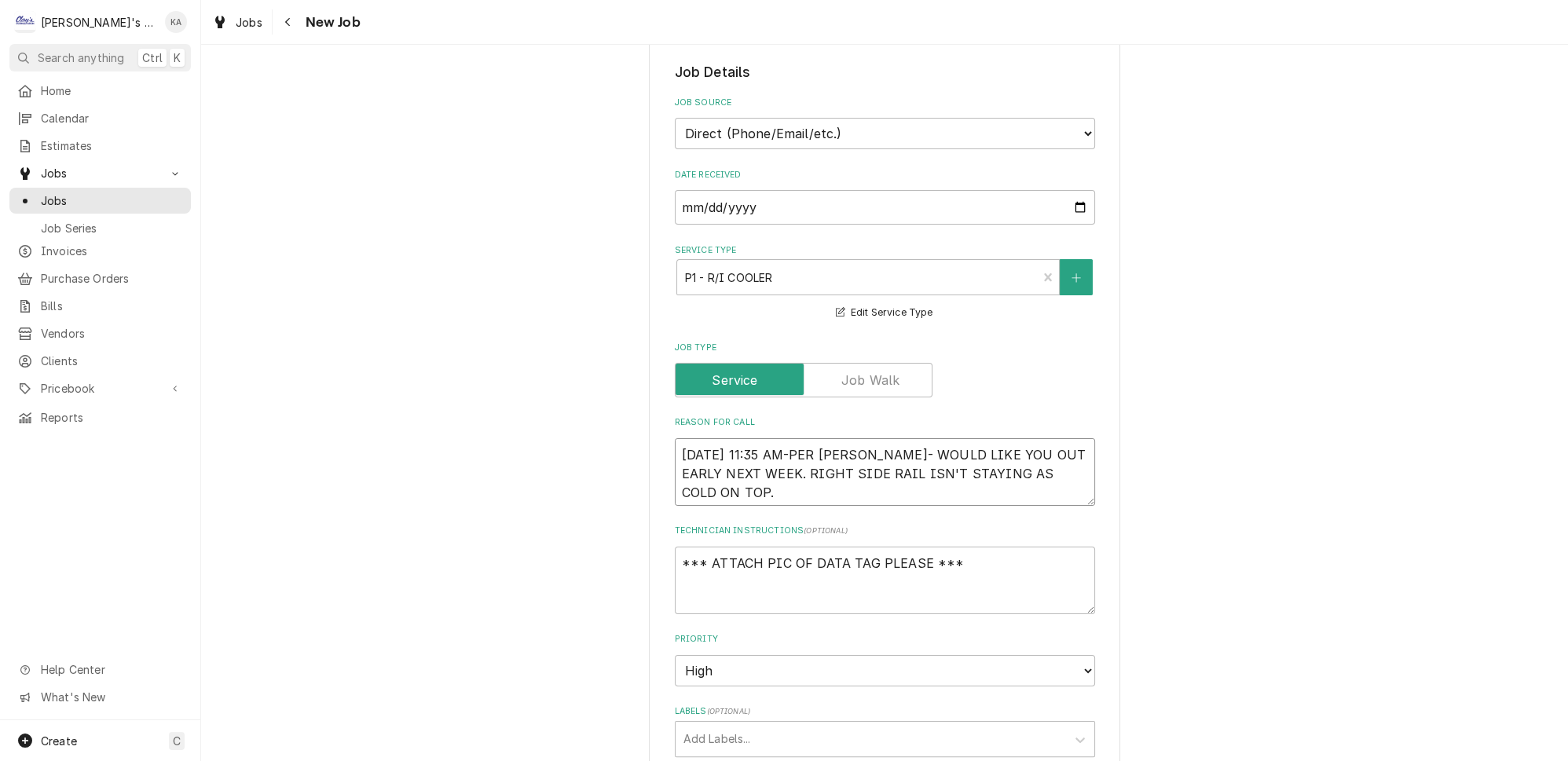
type textarea "9/6/2025 11:35 AM- PER JOSH- WOULD LIKE YOU OUT EARLY NEXT WEEK. RIGHT SIDE RAI…"
type textarea "x"
type textarea "9/6/2025 11:35 AM- PER JOSH- WOULD LIKE YOU OUT EARLY NEXT WEEK. RIGHT SIDE RAI…"
click at [1062, 655] on select "No Priority Urgent High Medium Low" at bounding box center [885, 670] width 420 height 31
select select "1"
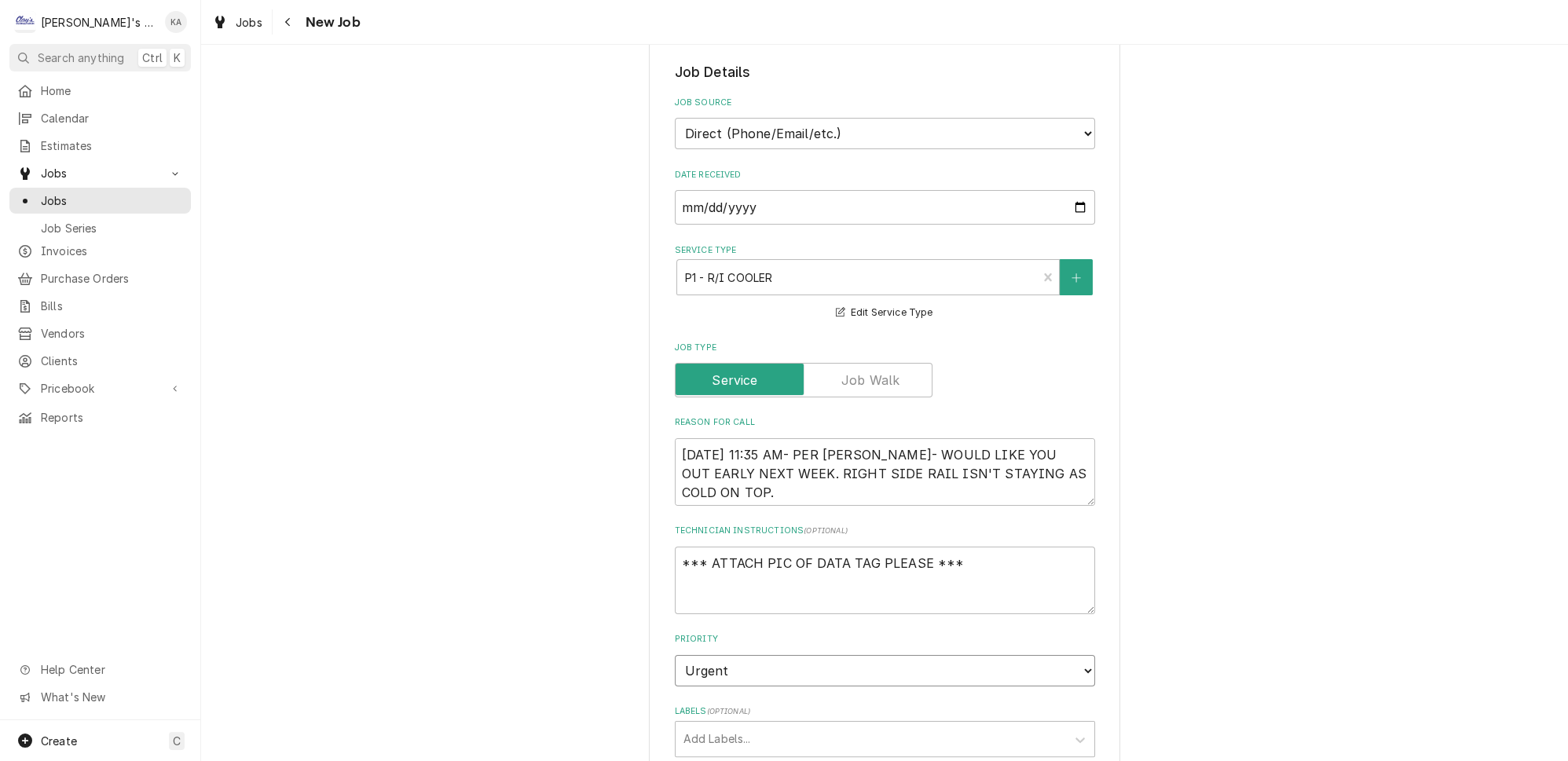
click at [675, 655] on select "No Priority Urgent High Medium Low" at bounding box center [885, 670] width 420 height 31
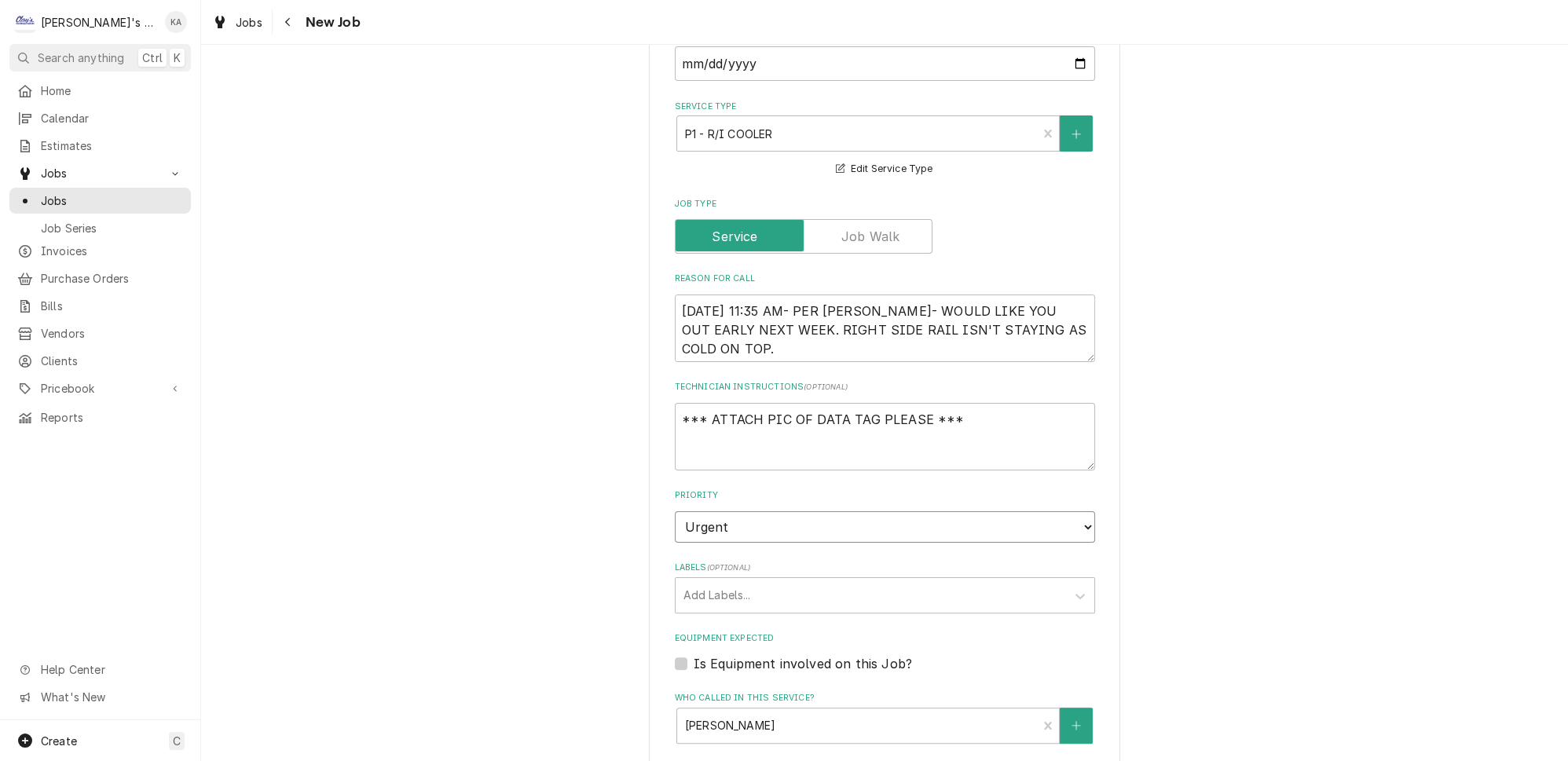
scroll to position [784, 0]
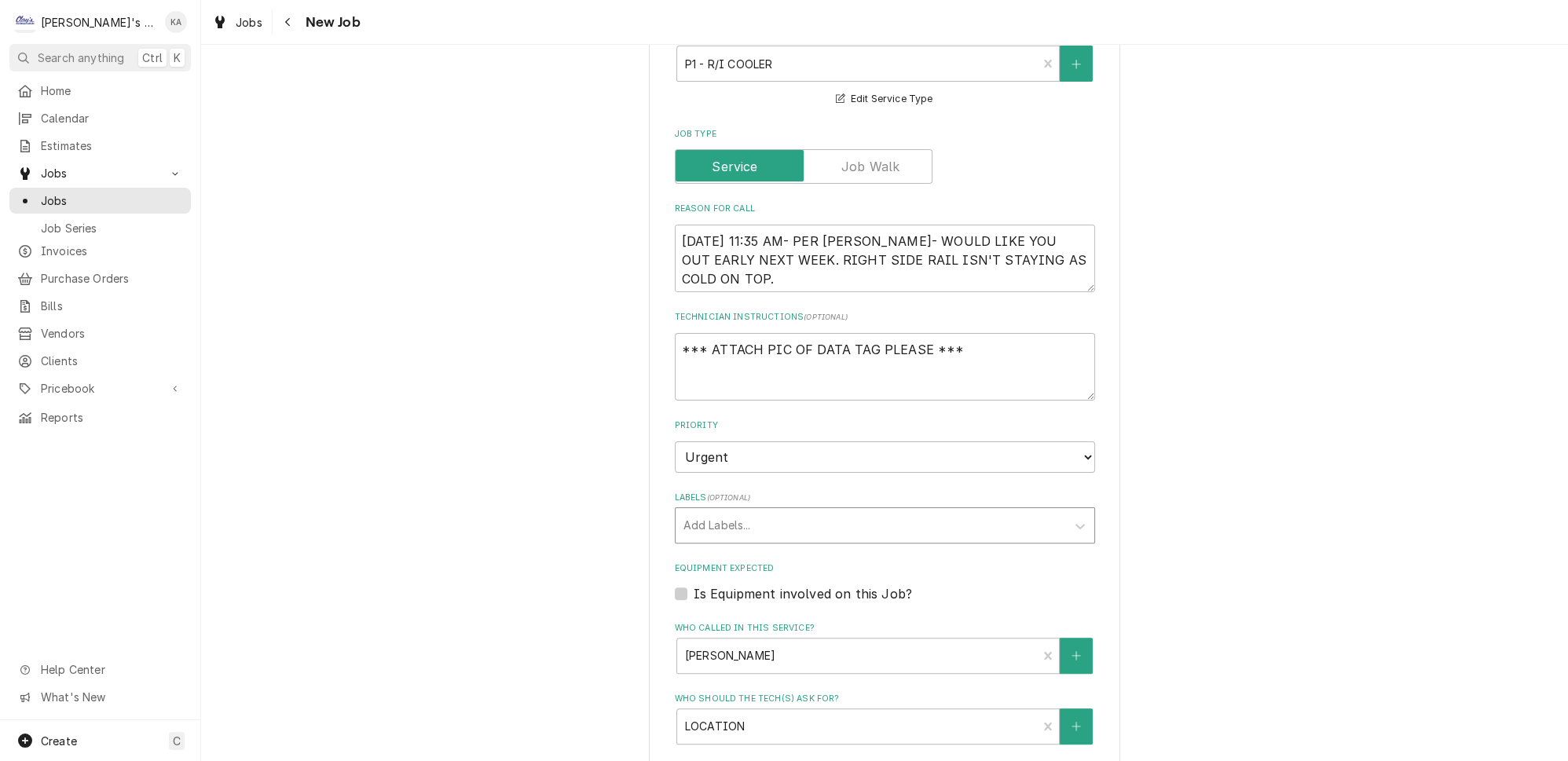
click at [847, 511] on div "Labels" at bounding box center [871, 525] width 375 height 29
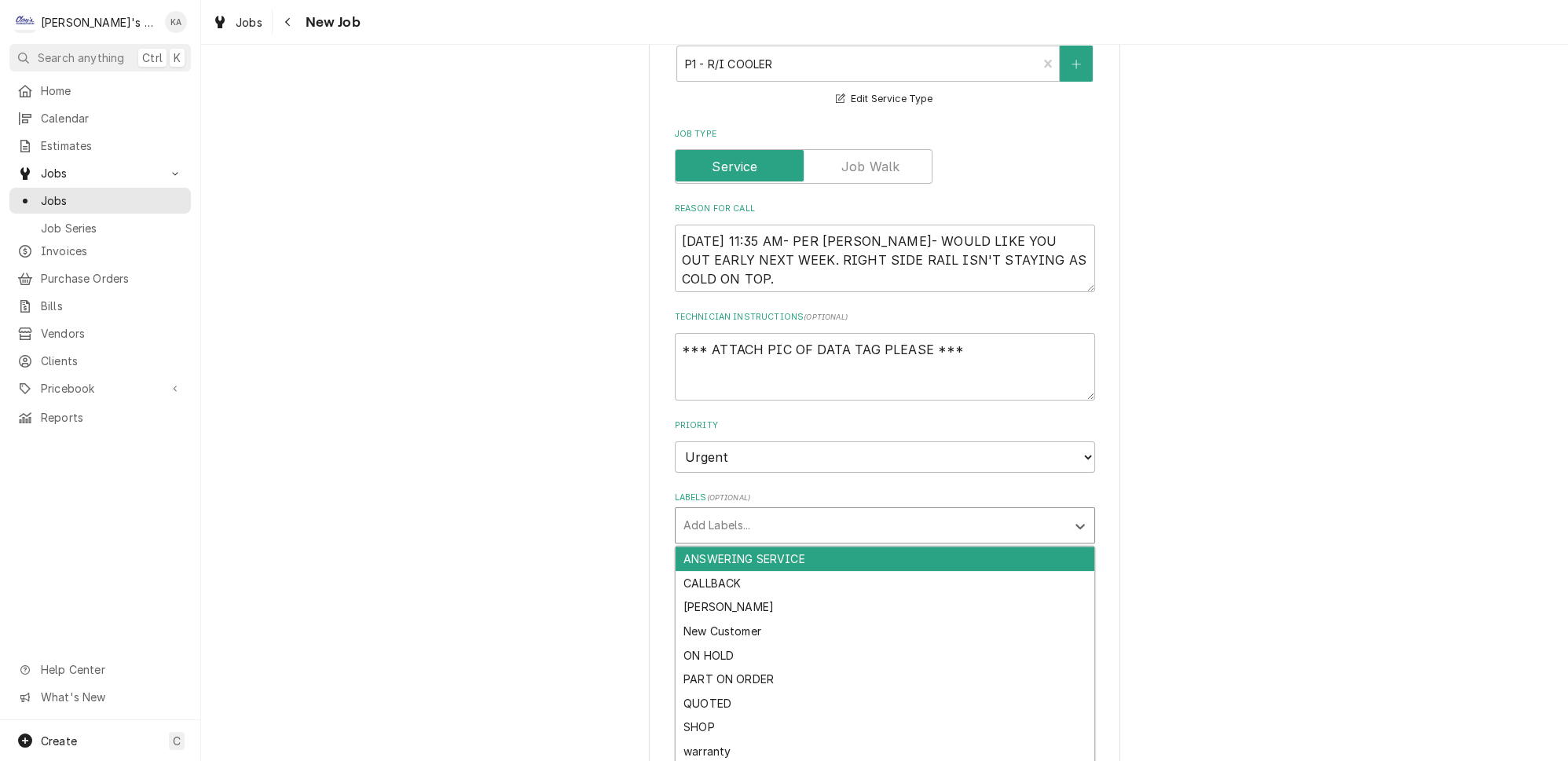
click at [815, 546] on div "ANSWERING SERVICE" at bounding box center [884, 558] width 419 height 24
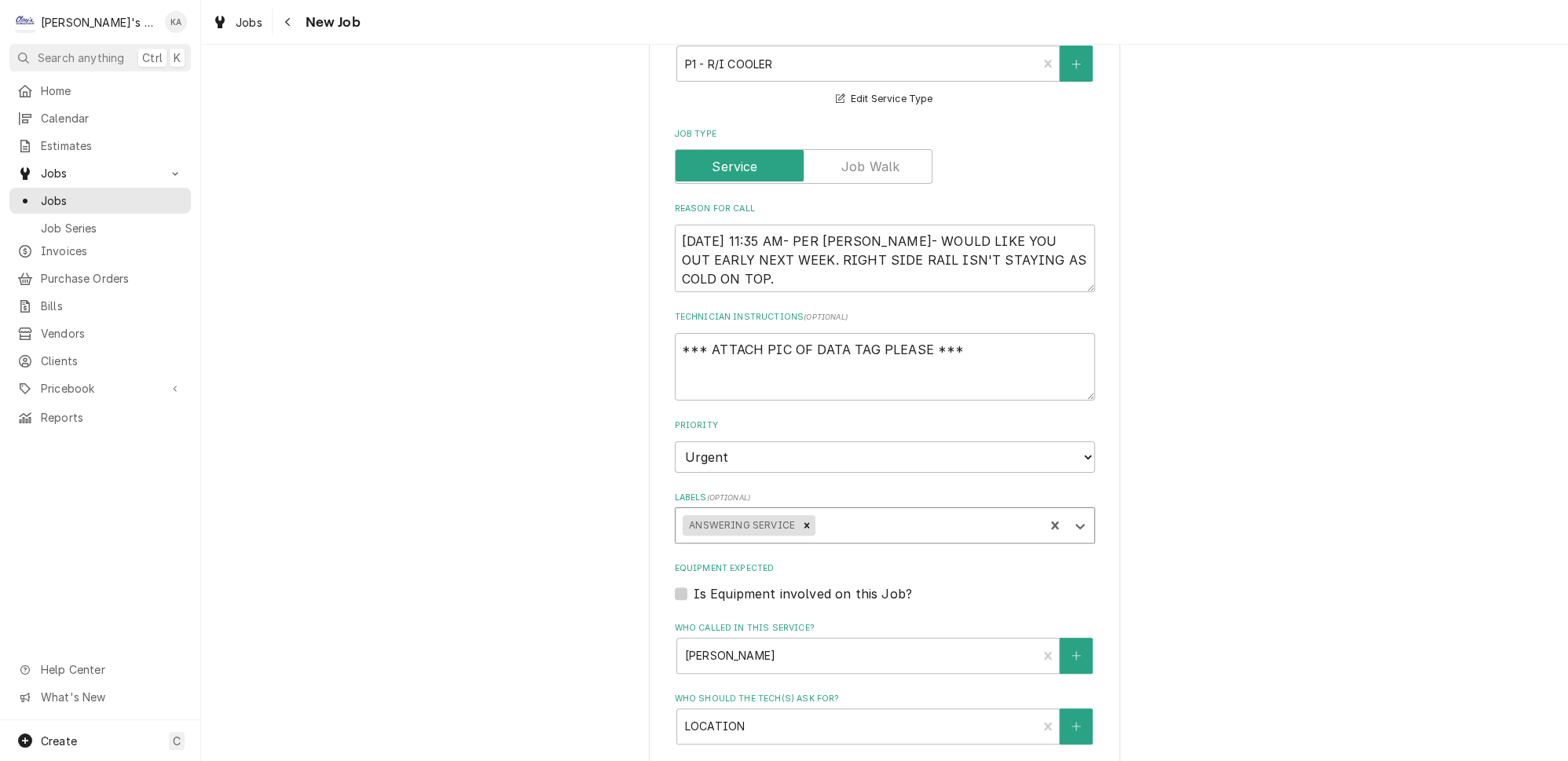
type textarea "x"
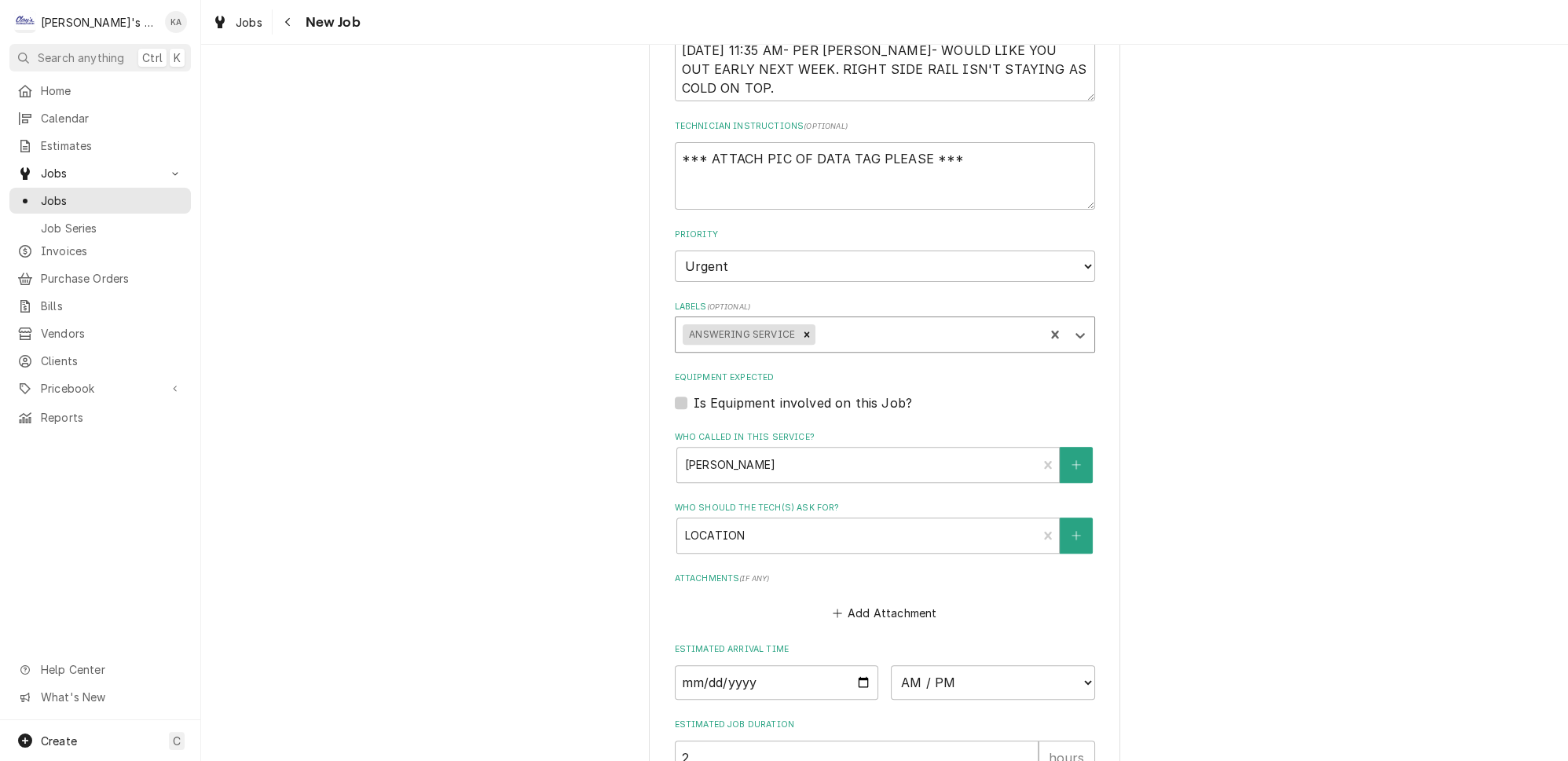
scroll to position [999, 0]
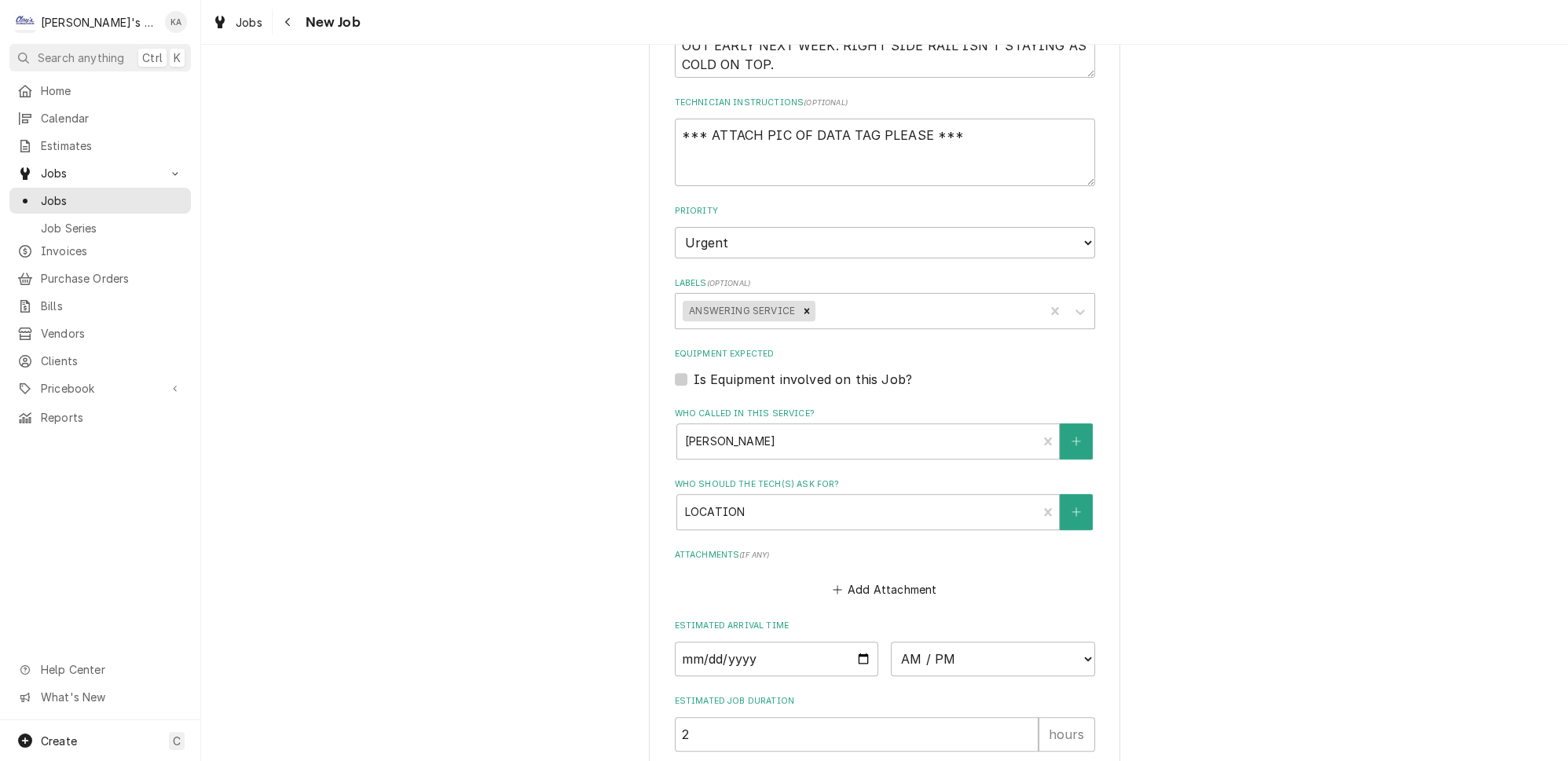
click at [694, 369] on label "Is Equipment involved on this Job?" at bounding box center [803, 379] width 219 height 19
click at [694, 369] on input "Equipment Expected" at bounding box center [904, 386] width 420 height 34
checkbox input "true"
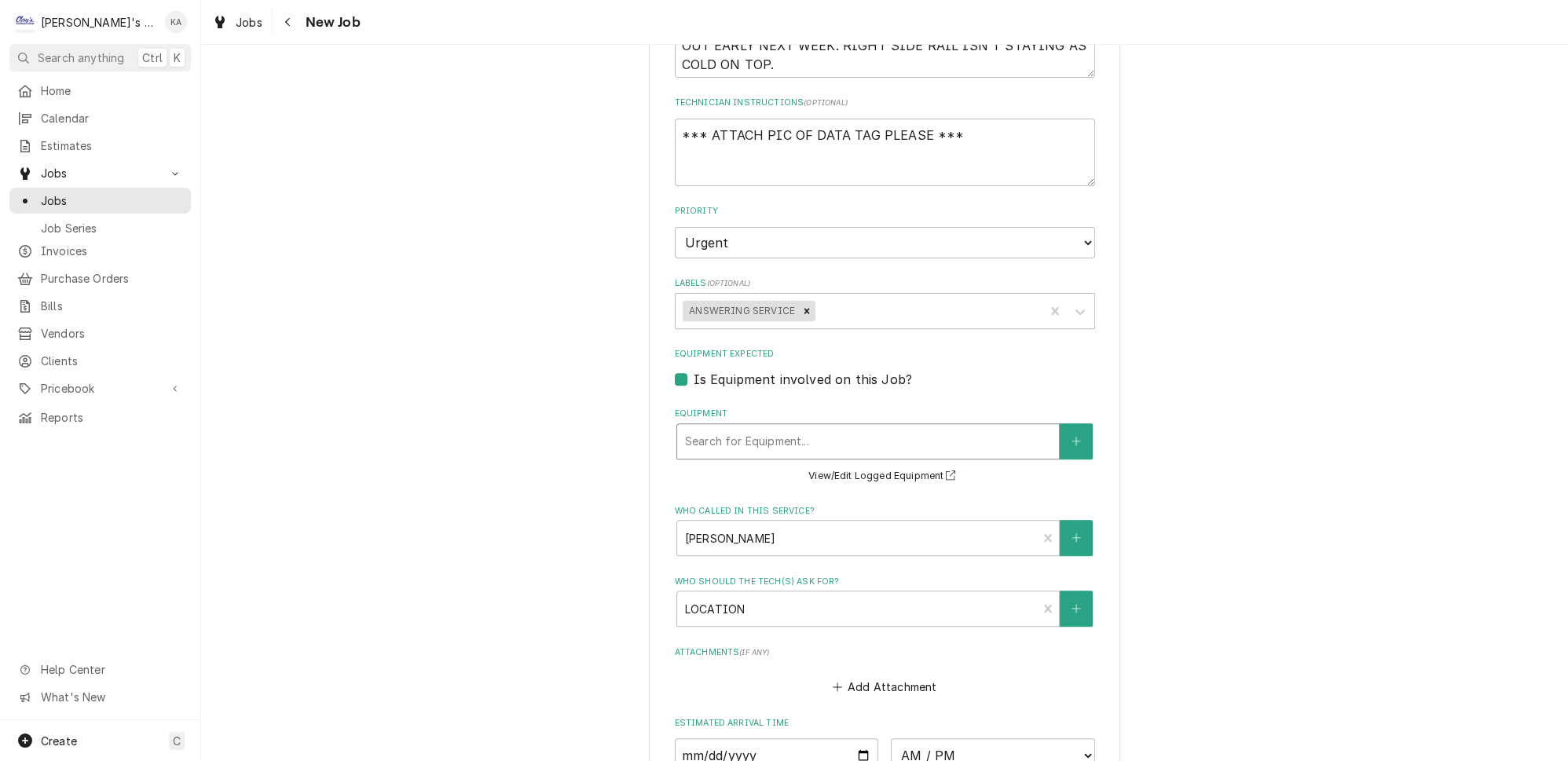
type textarea "x"
click at [815, 427] on div "Equipment" at bounding box center [868, 441] width 366 height 29
click at [694, 369] on label "Is Equipment involved on this Job?" at bounding box center [803, 379] width 219 height 19
click at [694, 369] on input "Equipment Expected" at bounding box center [904, 386] width 420 height 34
checkbox input "false"
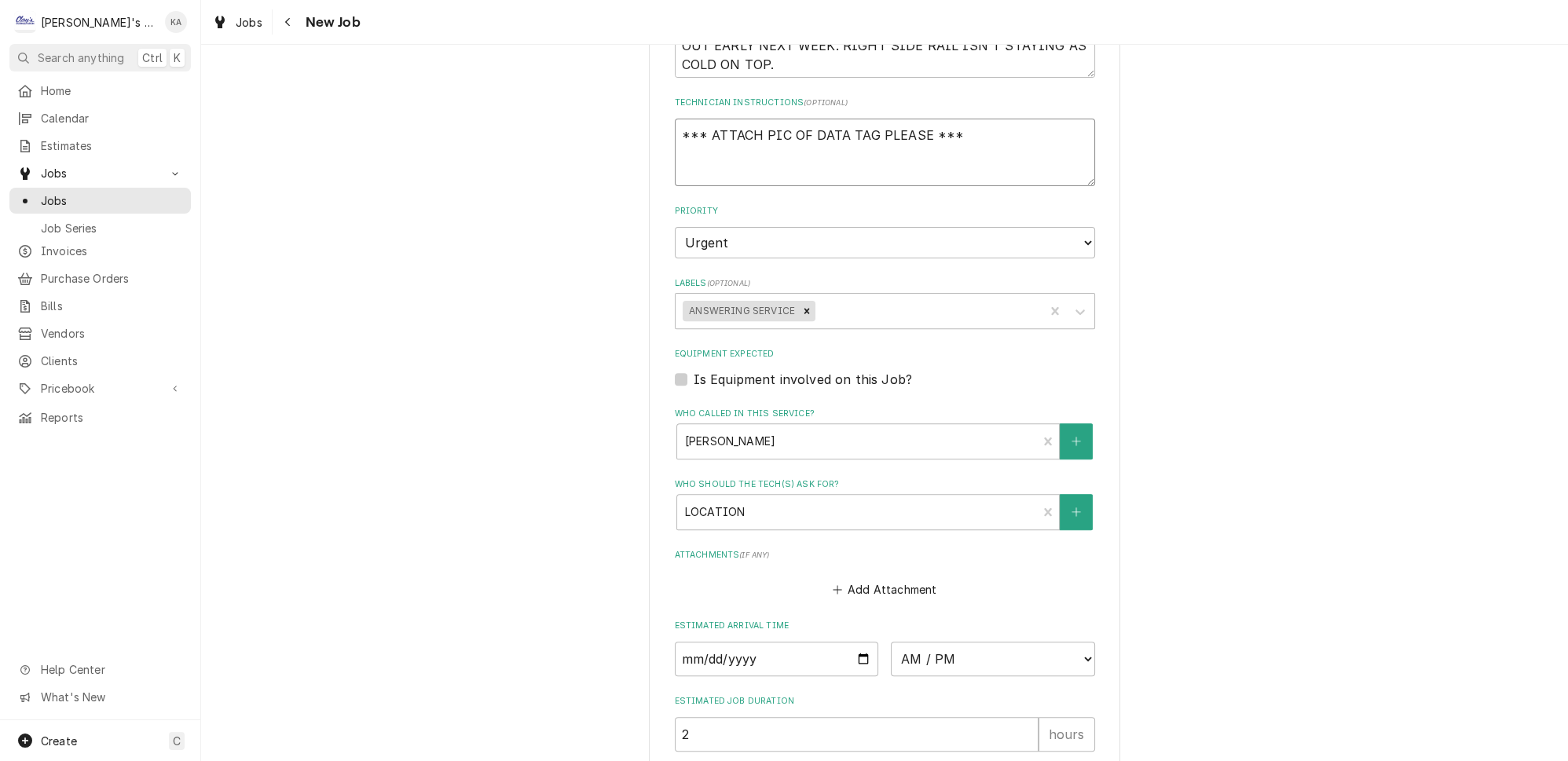
click at [759, 119] on textarea "*** ATTACH PIC OF DATA TAG PLEASE ***" at bounding box center [885, 152] width 420 height 68
type textarea "x"
type textarea "*** ATTACH CPIC OF DATA TAG PLEASE ***"
type textarea "x"
type textarea "*** ATTACH COPIC OF DATA TAG PLEASE ***"
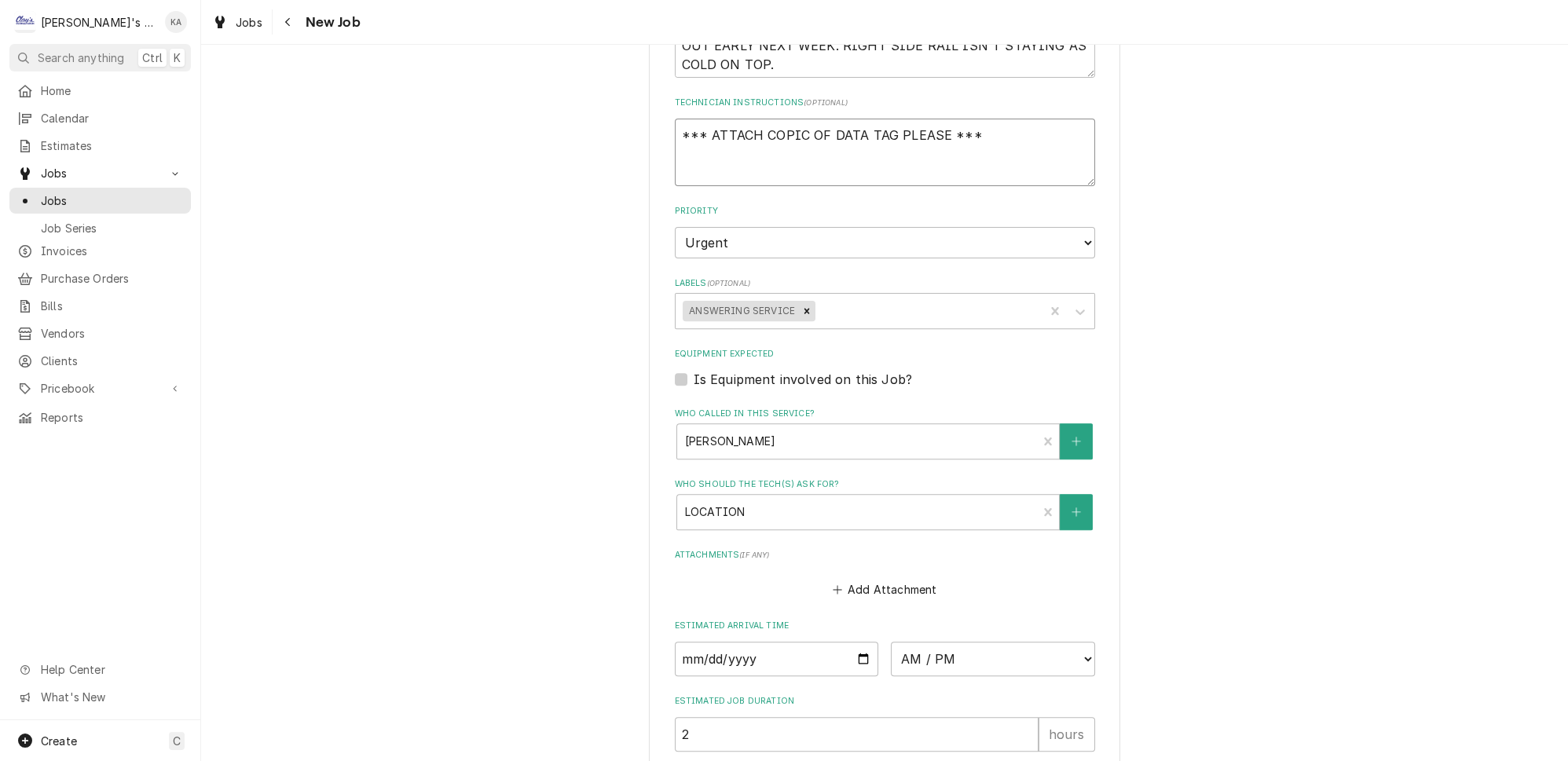
type textarea "x"
type textarea "*** ATTACH CORPIC OF DATA TAG PLEASE ***"
type textarea "x"
type textarea "*** ATTACH CORRPIC OF DATA TAG PLEASE ***"
type textarea "x"
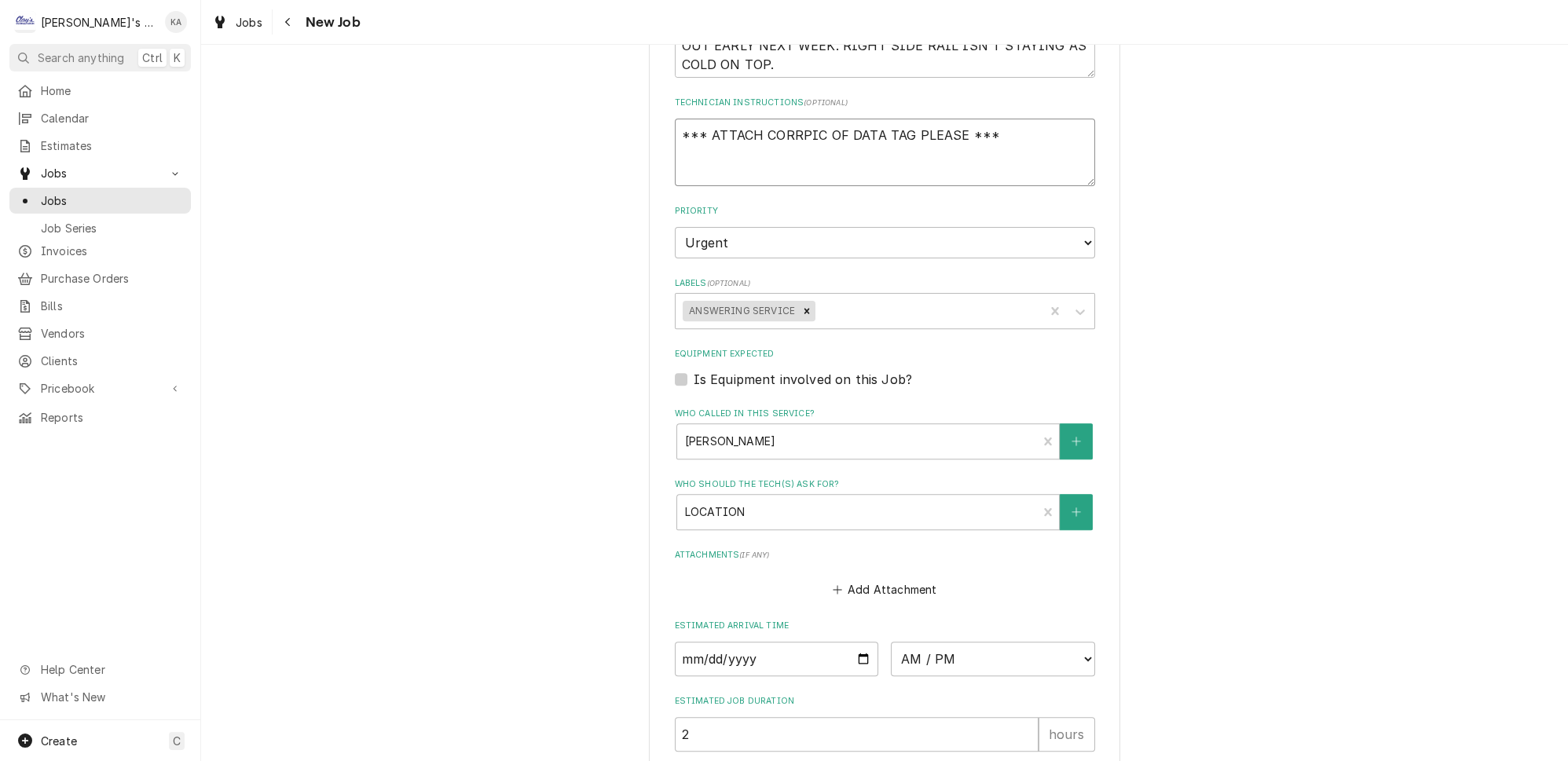
type textarea "*** ATTACH CORREPIC OF DATA TAG PLEASE ***"
type textarea "x"
type textarea "*** ATTACH CORRECPIC OF DATA TAG PLEASE ***"
type textarea "x"
type textarea "*** ATTACH CORRECTPIC OF DATA TAG PLEASE ***"
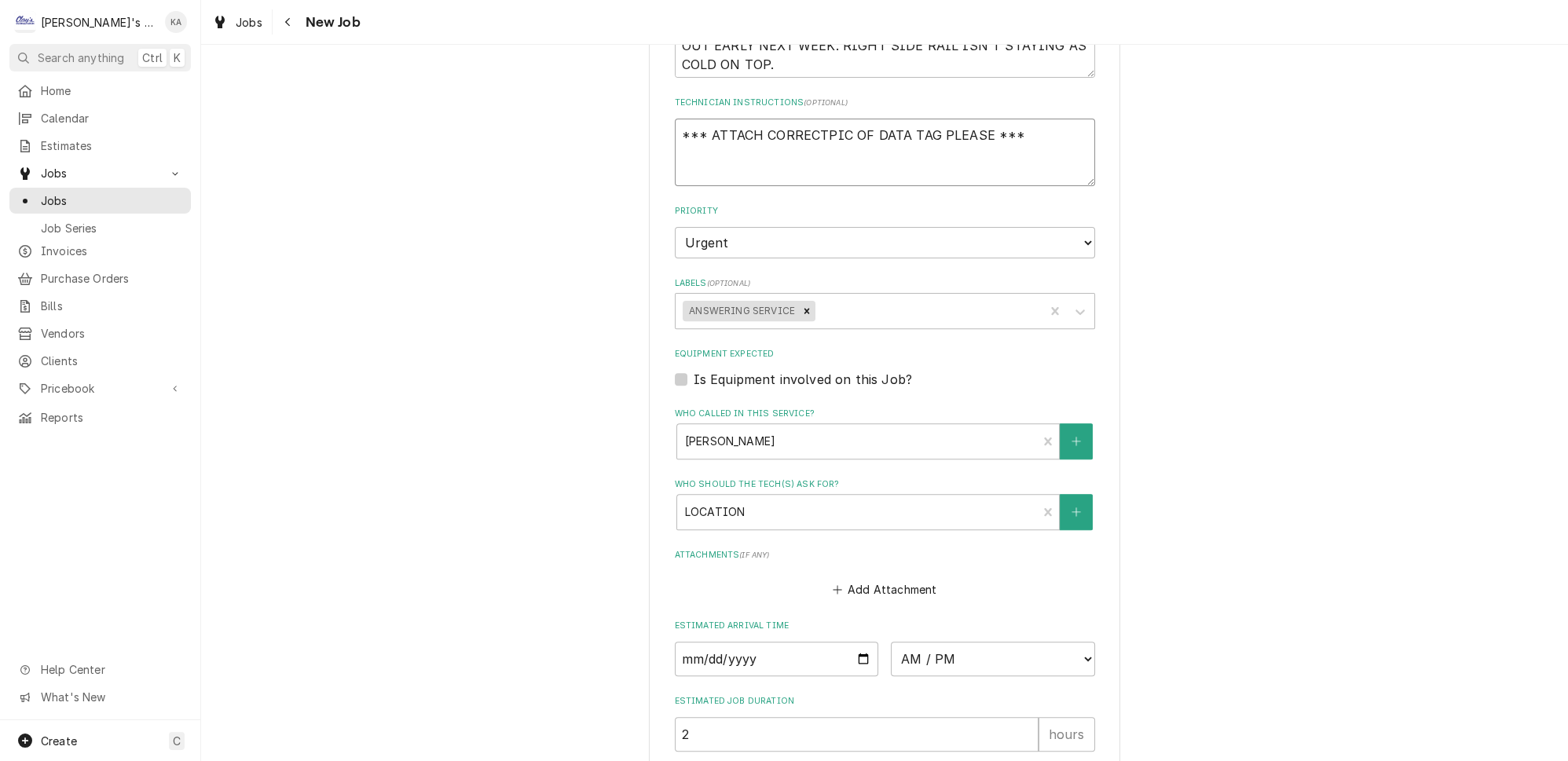
type textarea "x"
type textarea "*** ATTACH CORRECT PIC OF DATA TAG PLEASE ***"
type textarea "x"
type textarea "*** ATTACH CORRECT PPIC OF DATA TAG PLEASE ***"
type textarea "x"
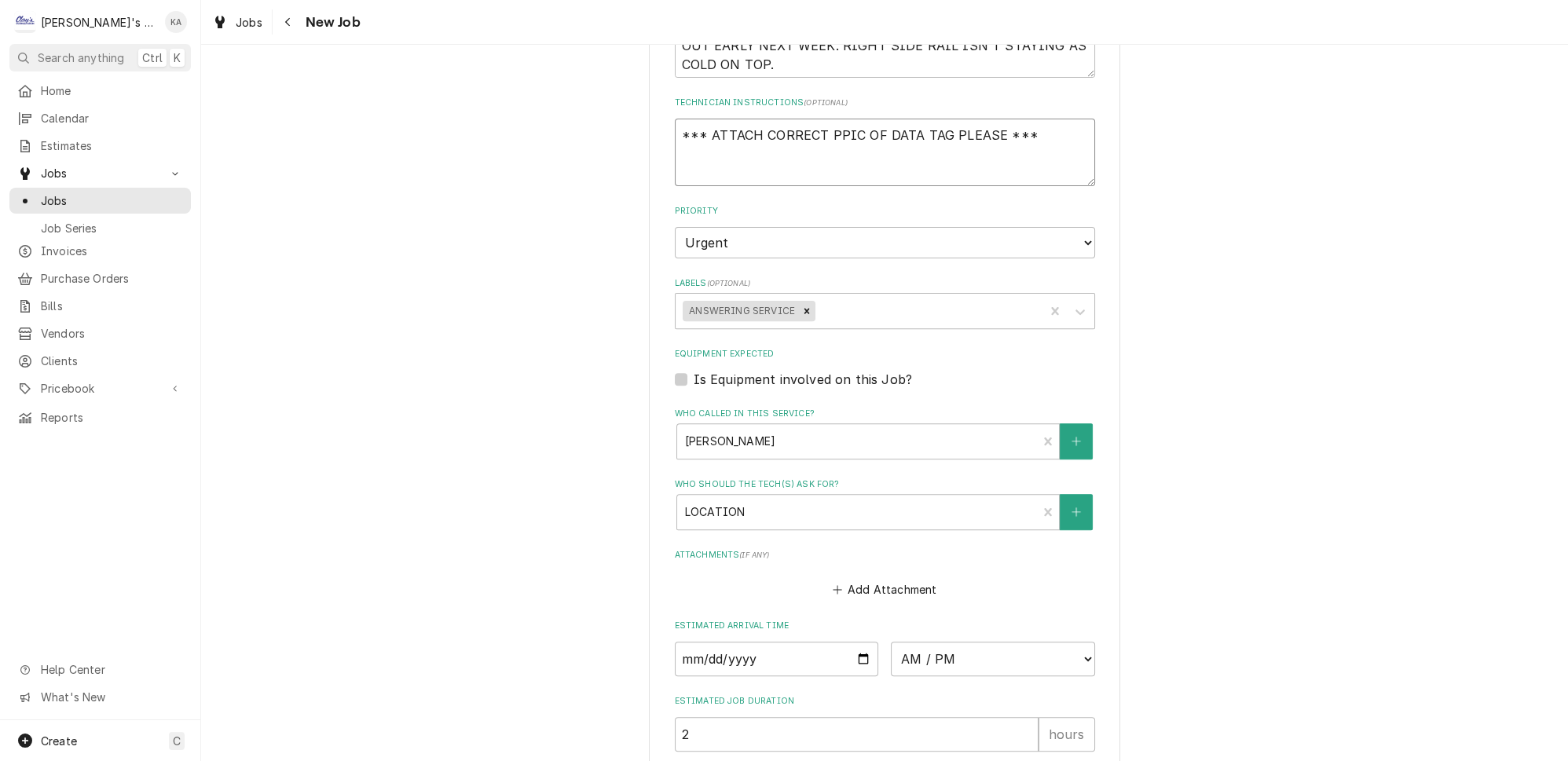
type textarea "*** ATTACH CORRECT PIPIC OF DATA TAG PLEASE ***"
type textarea "x"
type textarea "*** ATTACH CORRECT PIEPIC OF DATA TAG PLEASE ***"
type textarea "x"
type textarea "*** ATTACH CORRECT PIECPIC OF DATA TAG PLEASE ***"
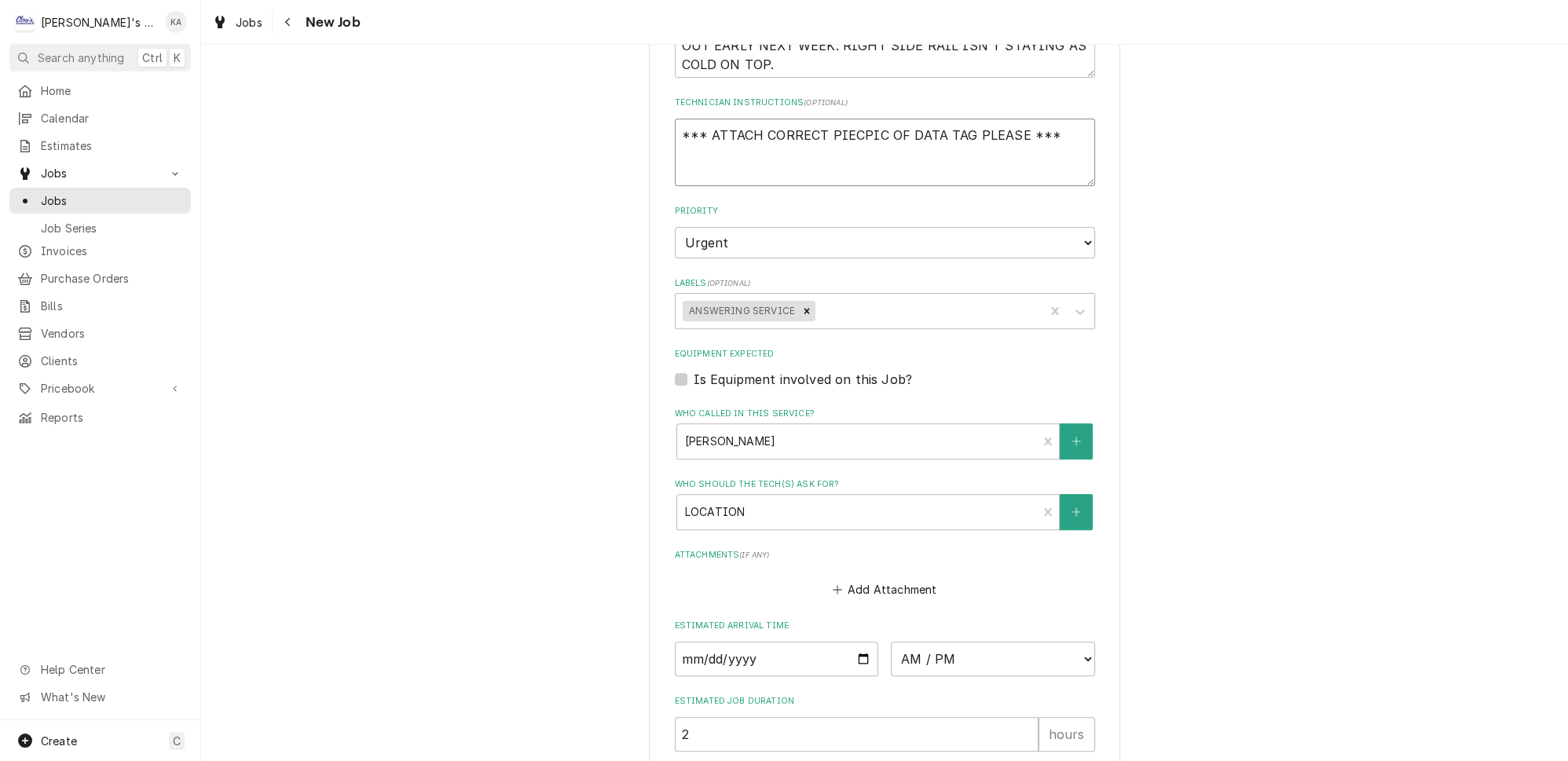
type textarea "x"
type textarea "*** ATTACH CORRECT PIECEPIC OF DATA TAG PLEASE ***"
type textarea "x"
type textarea "*** ATTACH CORRECT PIECE PIC OF DATA TAG PLEASE ***"
type textarea "x"
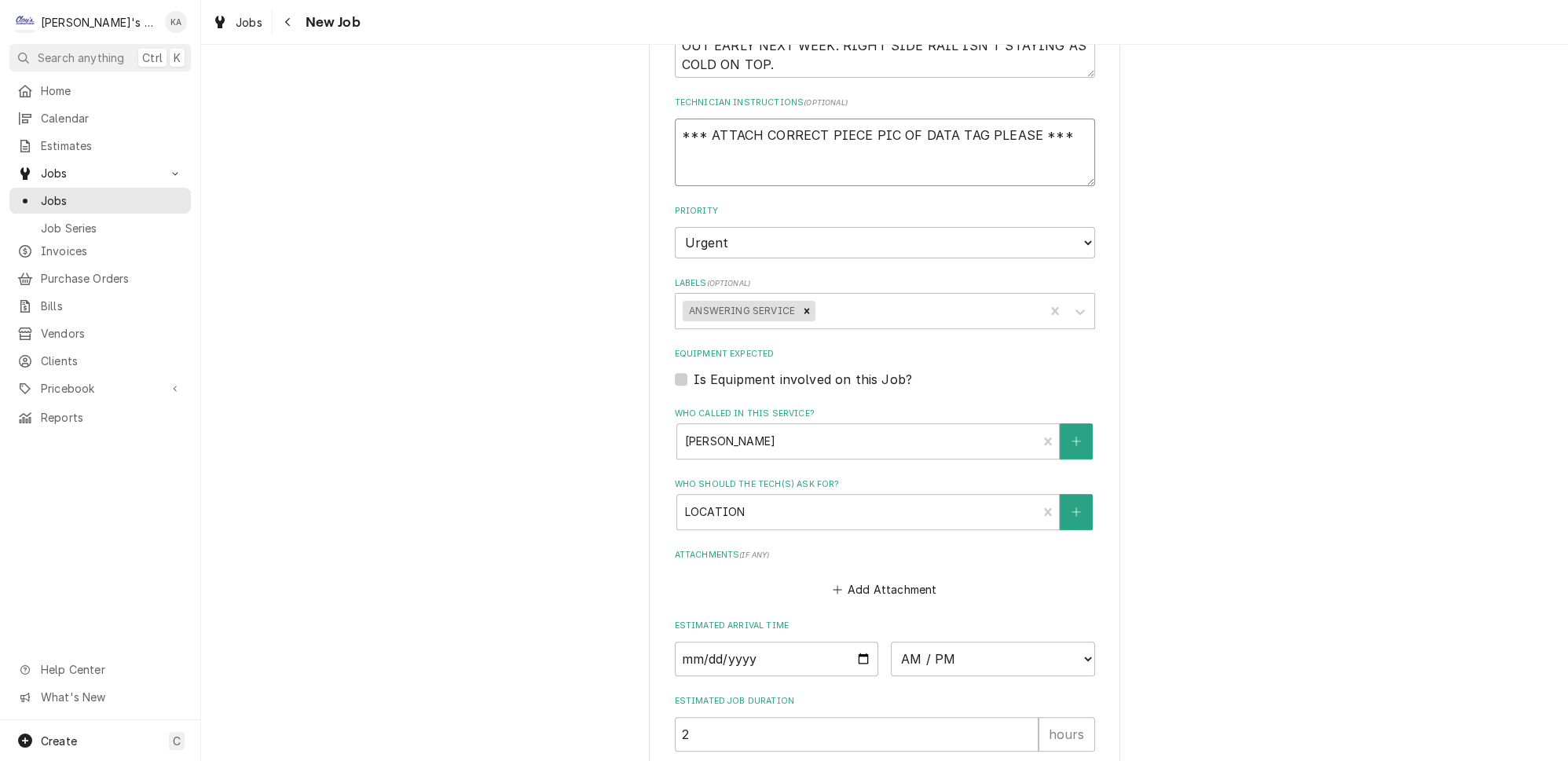
type textarea "*** ATTACH CORRECT PIECE OPIC OF DATA TAG PLEASE ***"
type textarea "x"
type textarea "*** ATTACH CORRECT PIECE OFPIC OF DATA TAG PLEASE ***"
type textarea "x"
type textarea "*** ATTACH CORRECT PIECE OF PIC OF DATA TAG PLEASE ***"
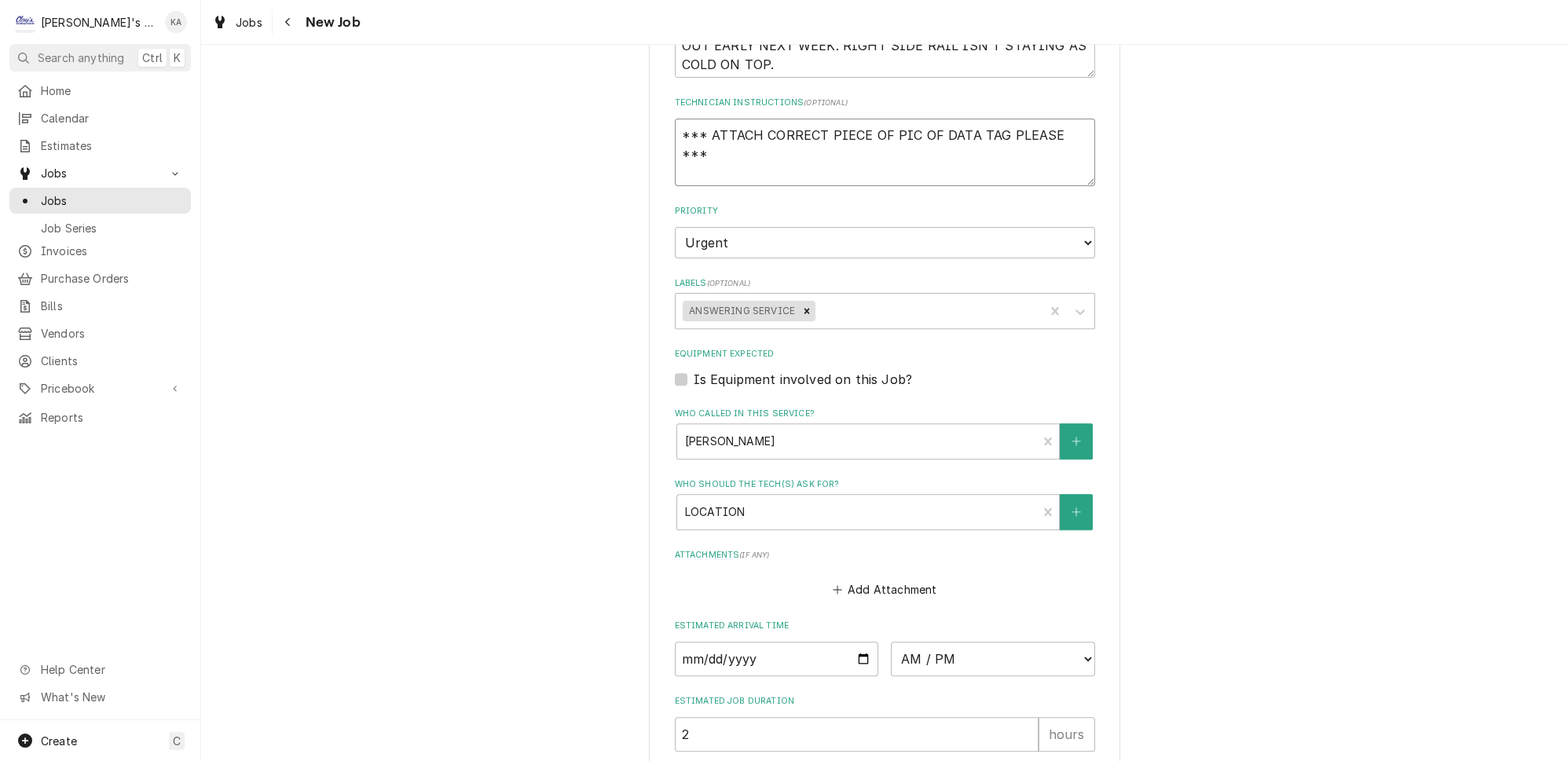
type textarea "x"
type textarea "*** ATTACH CORRECT PIECE OF EPIC OF DATA TAG PLEASE ***"
type textarea "x"
type textarea "*** ATTACH CORRECT PIECE OF EQPIC OF DATA TAG PLEASE ***"
type textarea "x"
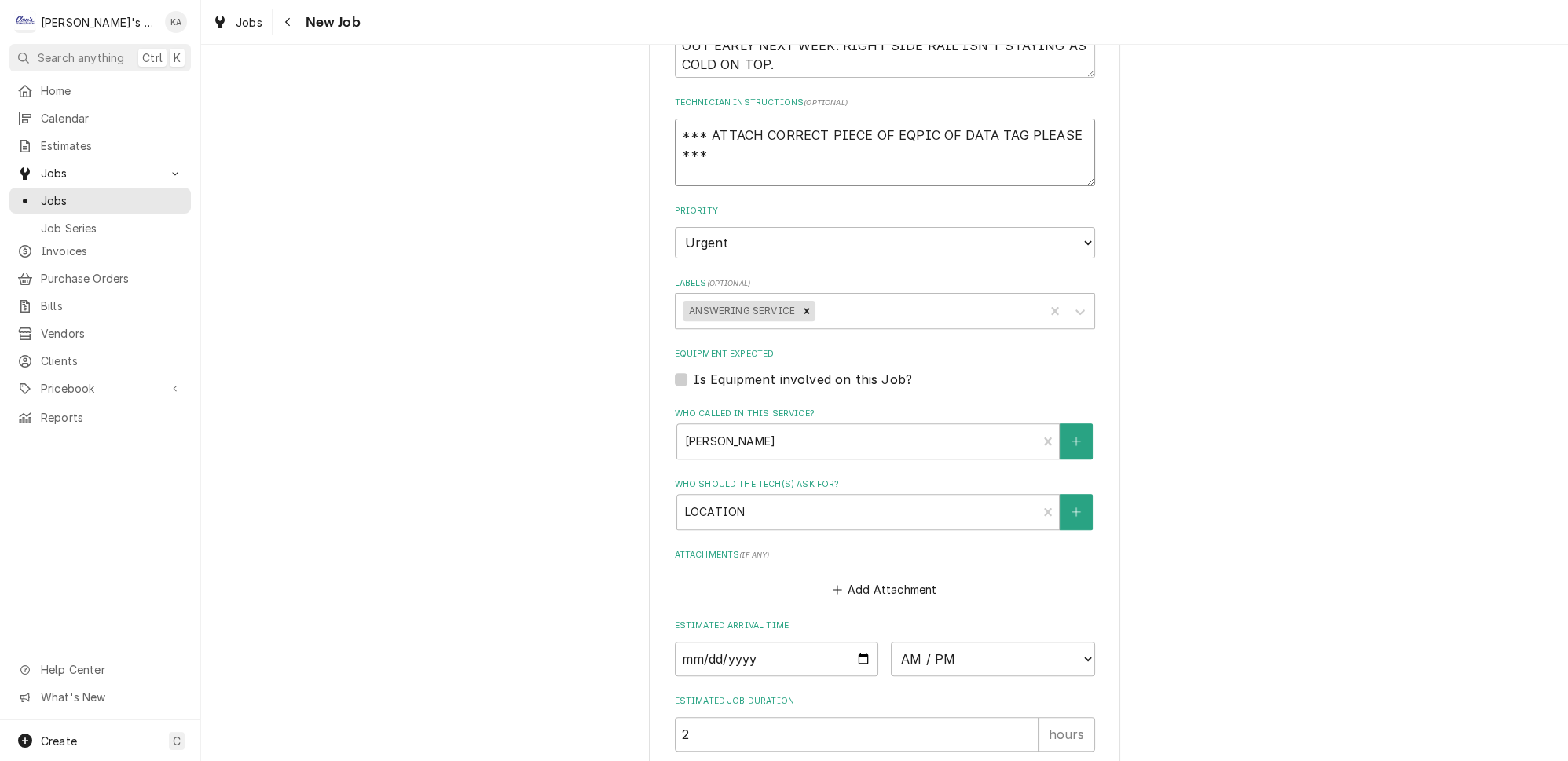
type textarea "*** ATTACH CORRECT PIECE OF EQUPIC OF DATA TAG PLEASE ***"
type textarea "x"
type textarea "*** ATTACH CORRECT PIECE OF EQUIPIC OF DATA TAG PLEASE ***"
type textarea "x"
type textarea "*** ATTACH CORRECT PIECE OF EQUIPPIC OF DATA TAG PLEASE ***"
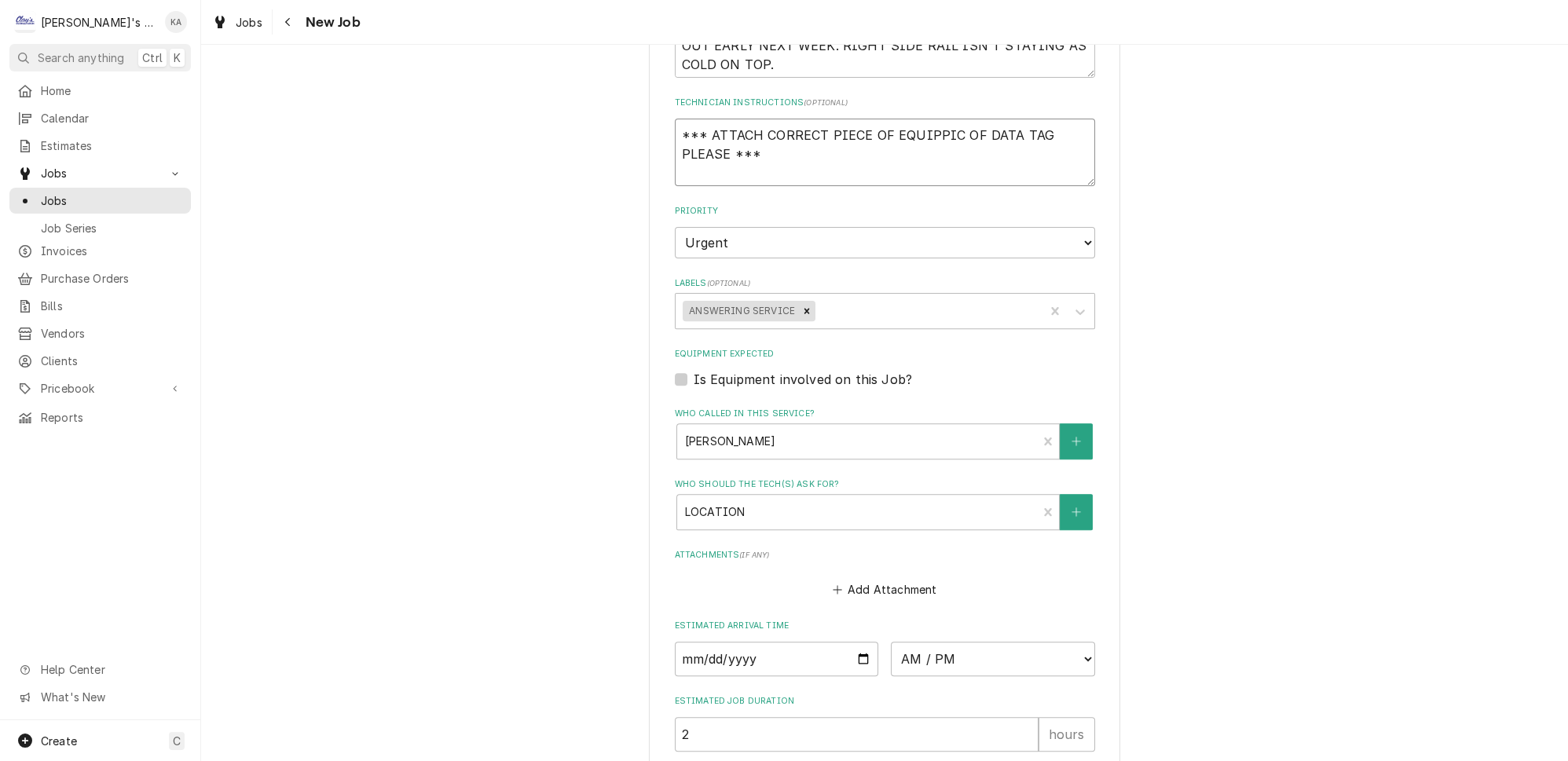
type textarea "x"
type textarea "*** ATTACH CORRECT PIECE OF EQUIPMPIC OF DATA TAG PLEASE ***"
type textarea "x"
type textarea "*** ATTACH CORRECT PIECE OF EQUIPMEPIC OF DATA TAG PLEASE ***"
type textarea "x"
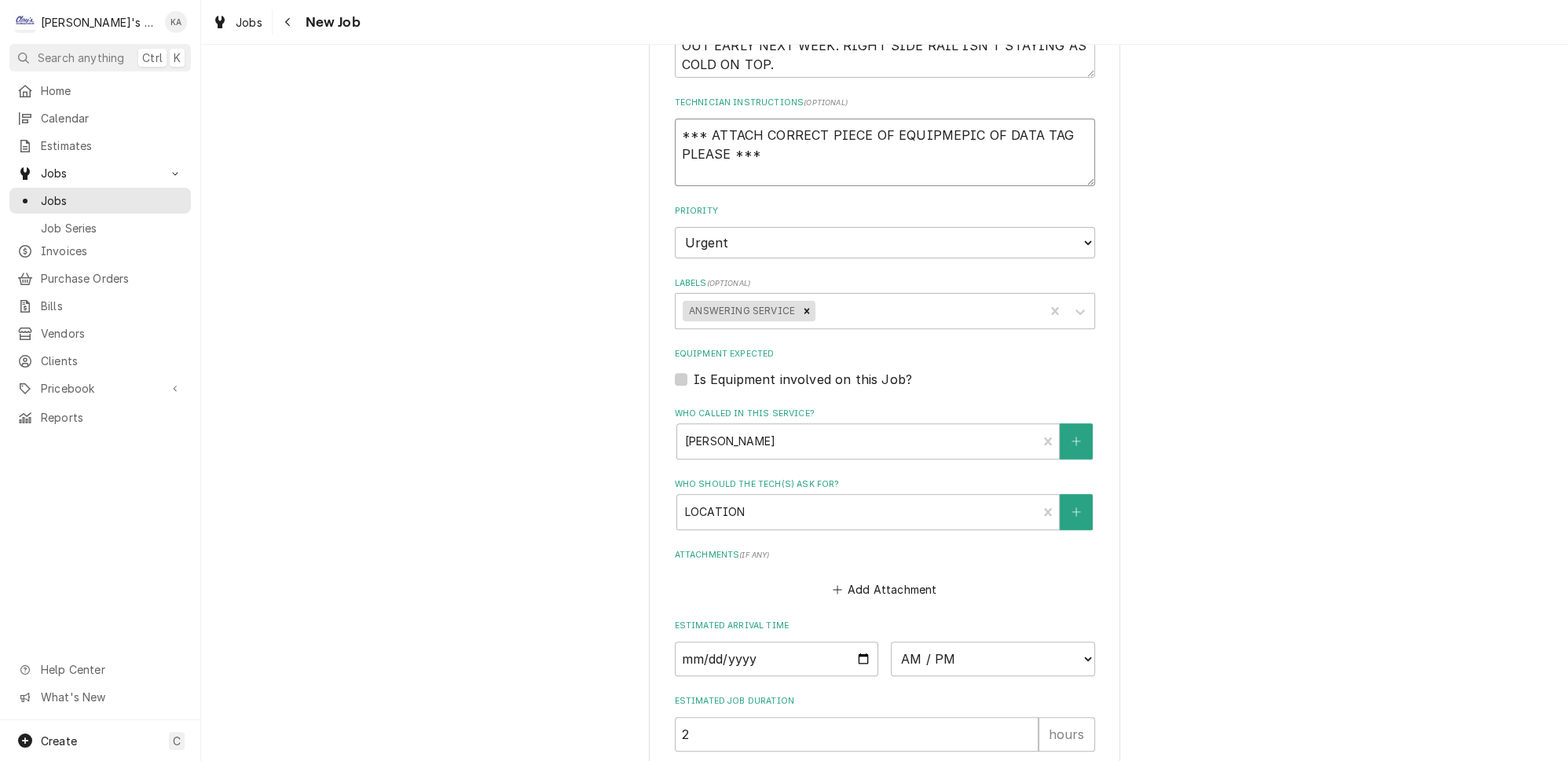
type textarea "*** ATTACH CORRECT PIECE OF EQUIPMENPIC OF DATA TAG PLEASE ***"
type textarea "x"
type textarea "*** ATTACH CORRECT PIECE OF EQUIPMENTPIC OF DATA TAG PLEASE ***"
type textarea "x"
type textarea "*** ATTACH CORRECT PIECE OF EQUIPMENT PIC OF DATA TAG PLEASE ***"
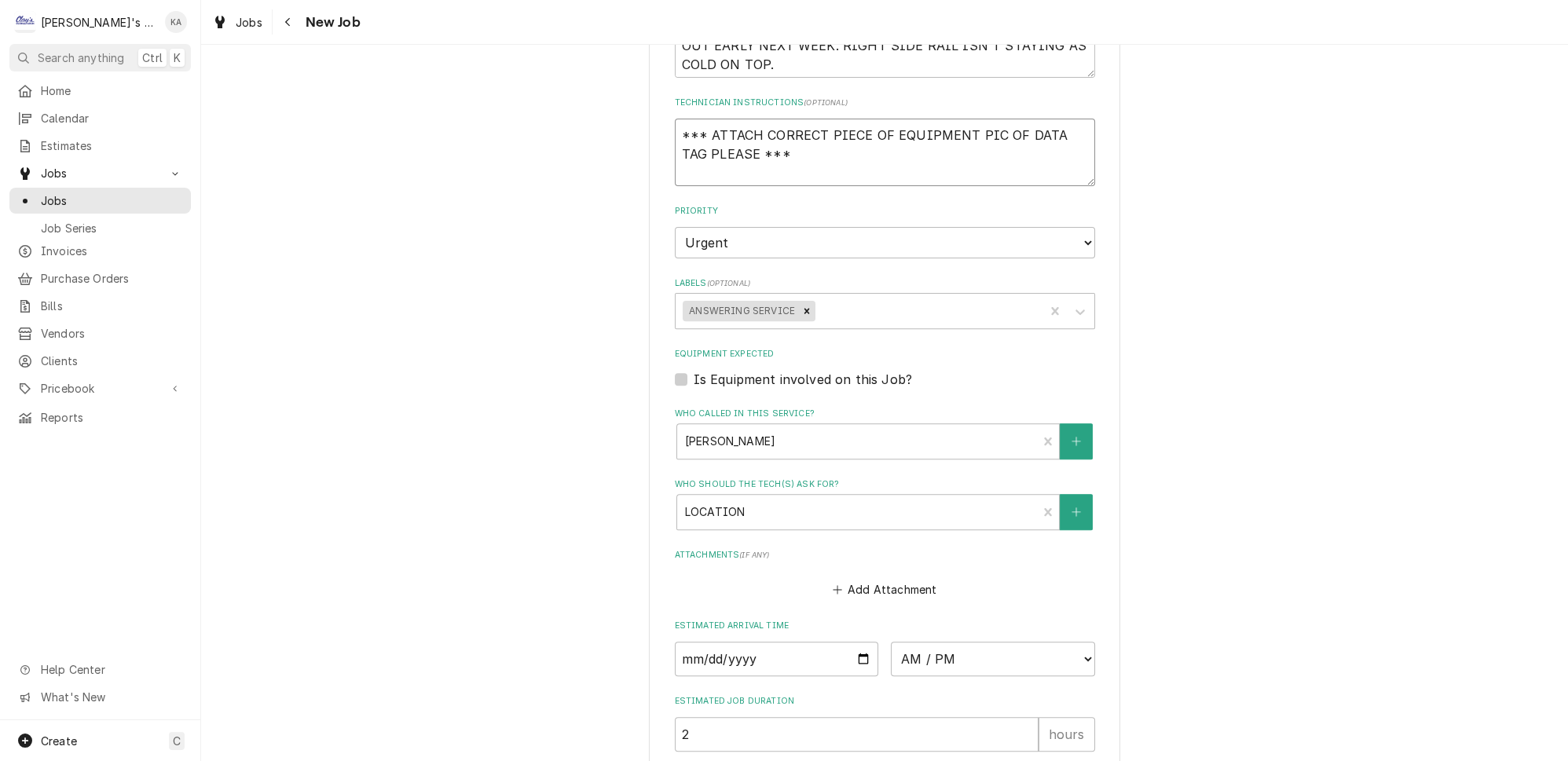
type textarea "x"
type textarea "*** ATTACH CORRECT PIECE OF EQUIPMENT &PIC OF DATA TAG PLEASE ***"
type textarea "x"
type textarea "*** ATTACH CORRECT PIECE OF EQUIPMENT & PIC OF DATA TAG PLEASE ***"
type textarea "x"
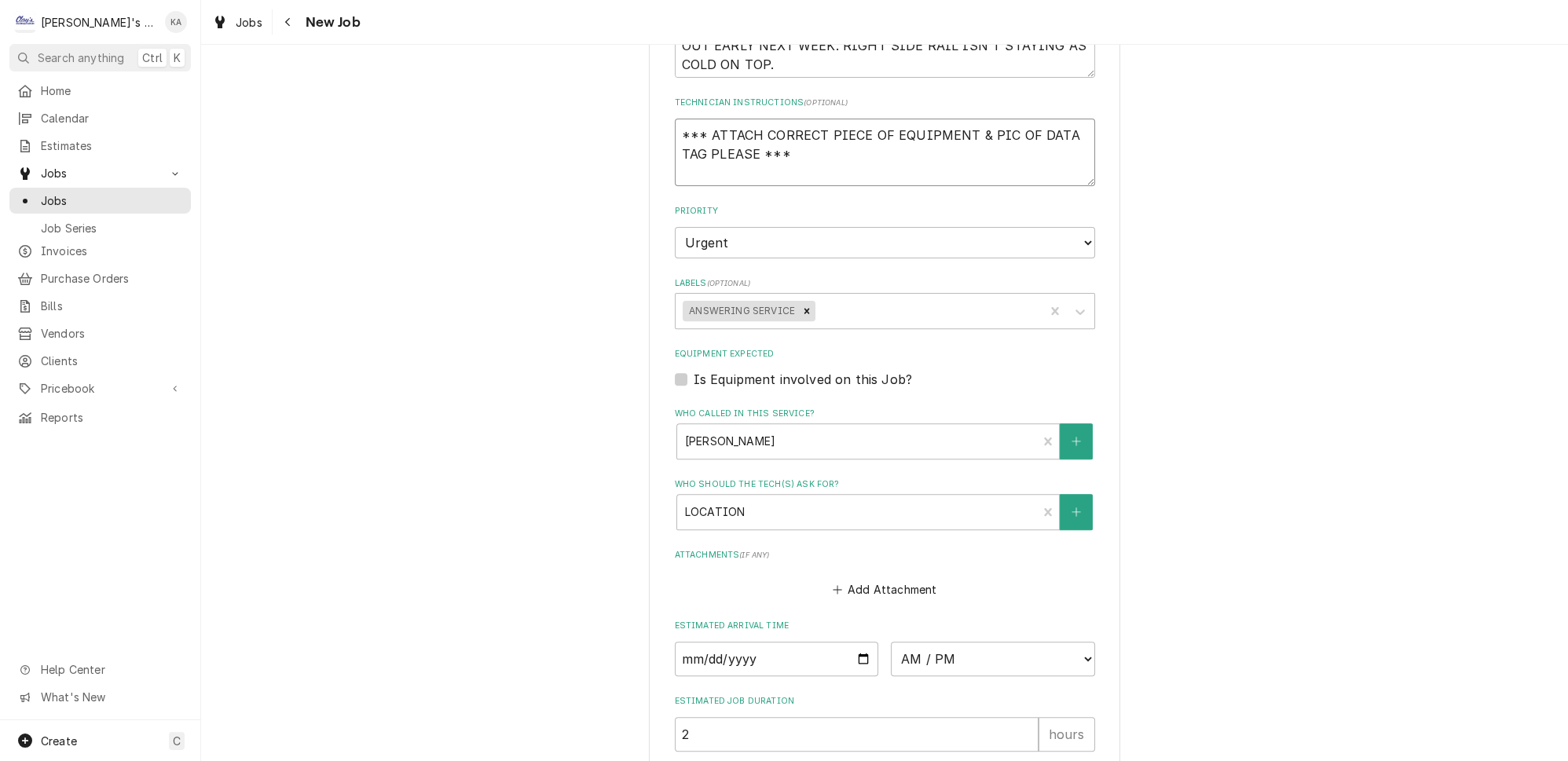
type textarea "*** ATTACH CORRECT PIECE OF EQUIPMENT & APIC OF DATA TAG PLEASE ***"
type textarea "x"
type textarea "*** ATTACH CORRECT PIECE OF EQUIPMENT & ADPIC OF DATA TAG PLEASE ***"
type textarea "x"
type textarea "*** ATTACH CORRECT PIECE OF EQUIPMENT & ADDPIC OF DATA TAG PLEASE ***"
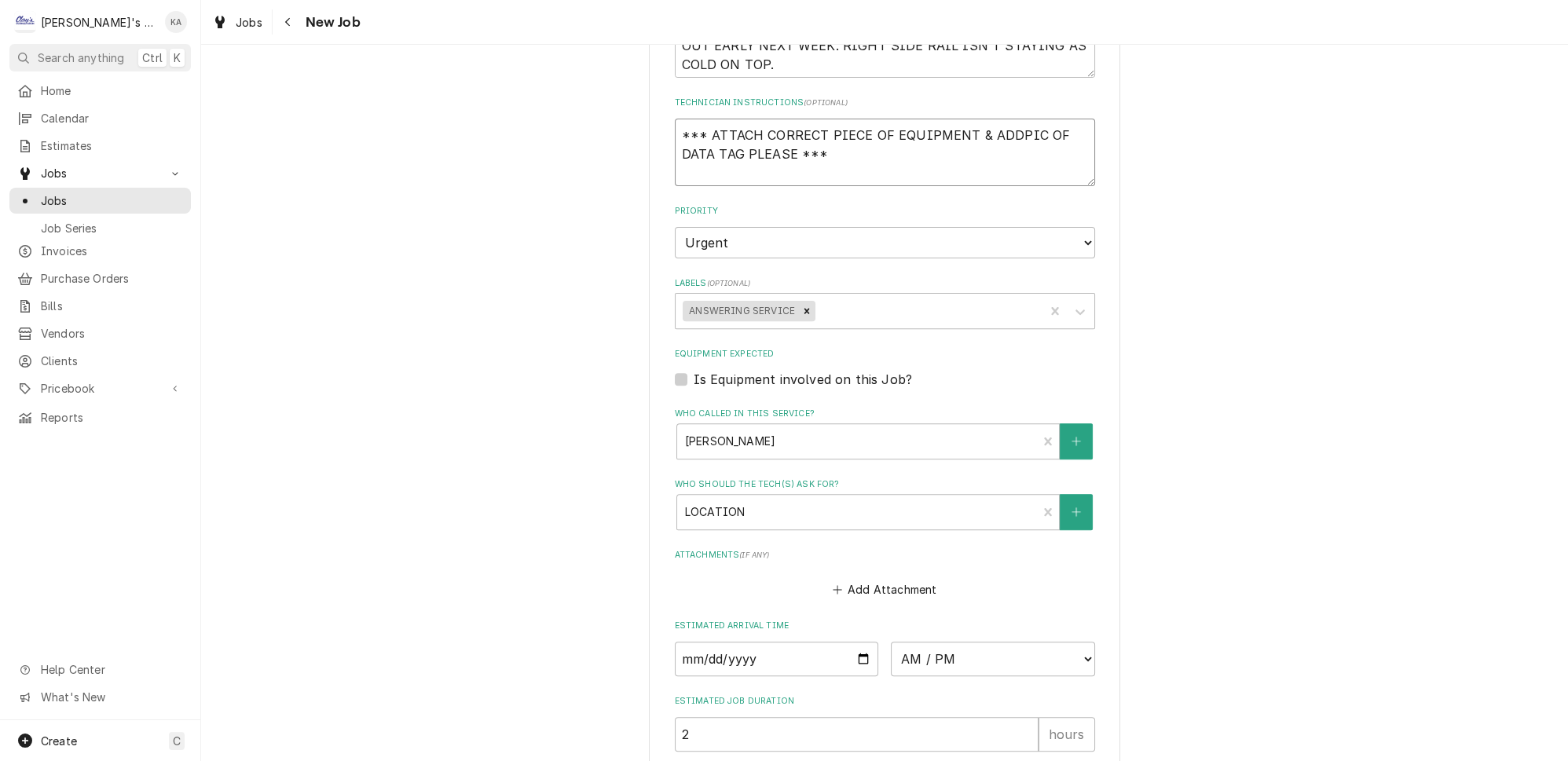
type textarea "x"
type textarea "*** ATTACH CORRECT PIECE OF EQUIPMENT & ADD PIC OF DATA TAG PLEASE ***"
type textarea "x"
type textarea "*** ATTACH CORRECT PIECE OF EQUIPMENT & ADD APIC OF DATA TAG PLEASE ***"
type textarea "x"
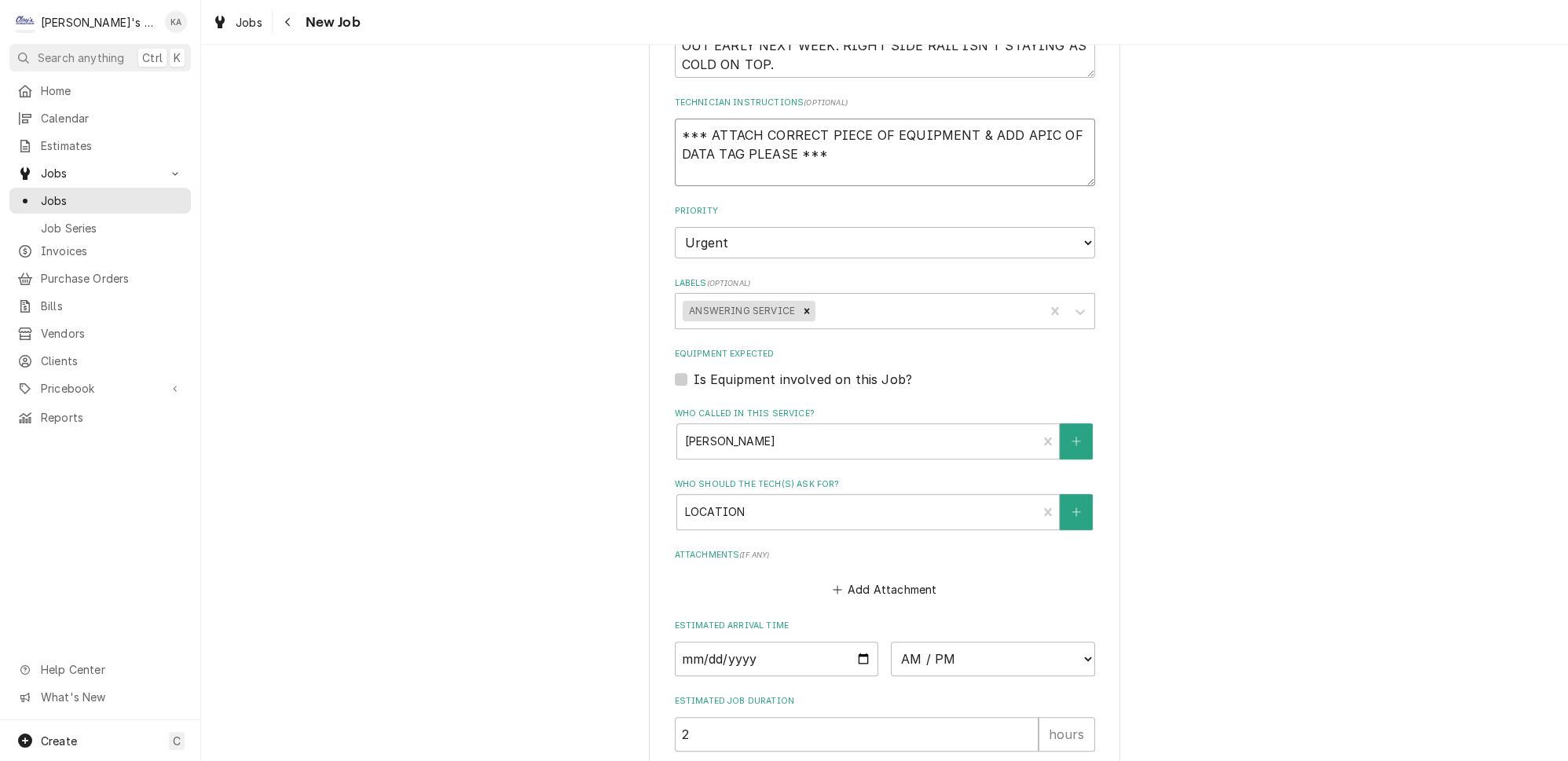
type textarea "*** ATTACH CORRECT PIECE OF EQUIPMENT & ADD A PIC OF DATA TAG PLEASE ***"
type textarea "x"
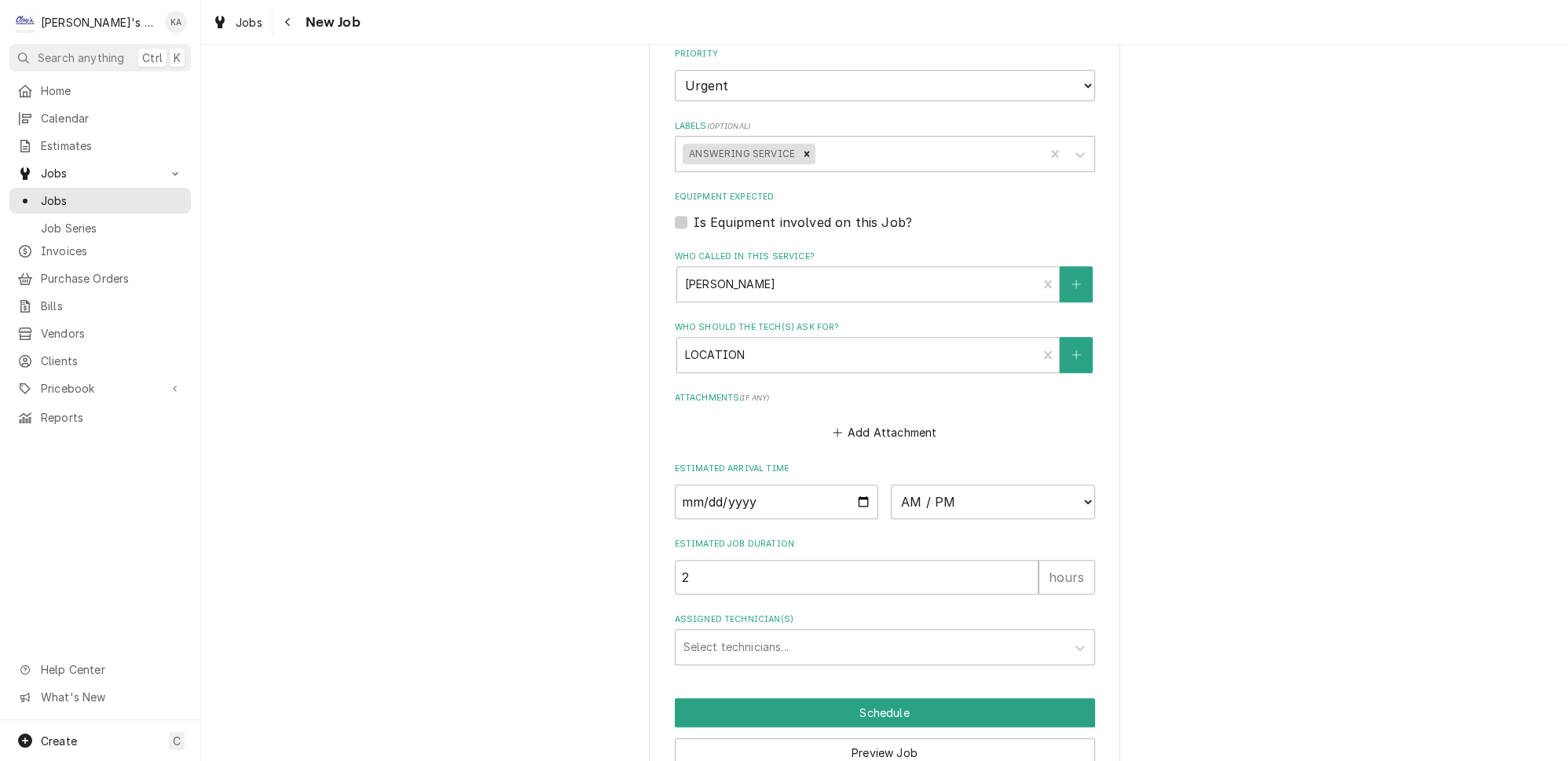
scroll to position [1181, 0]
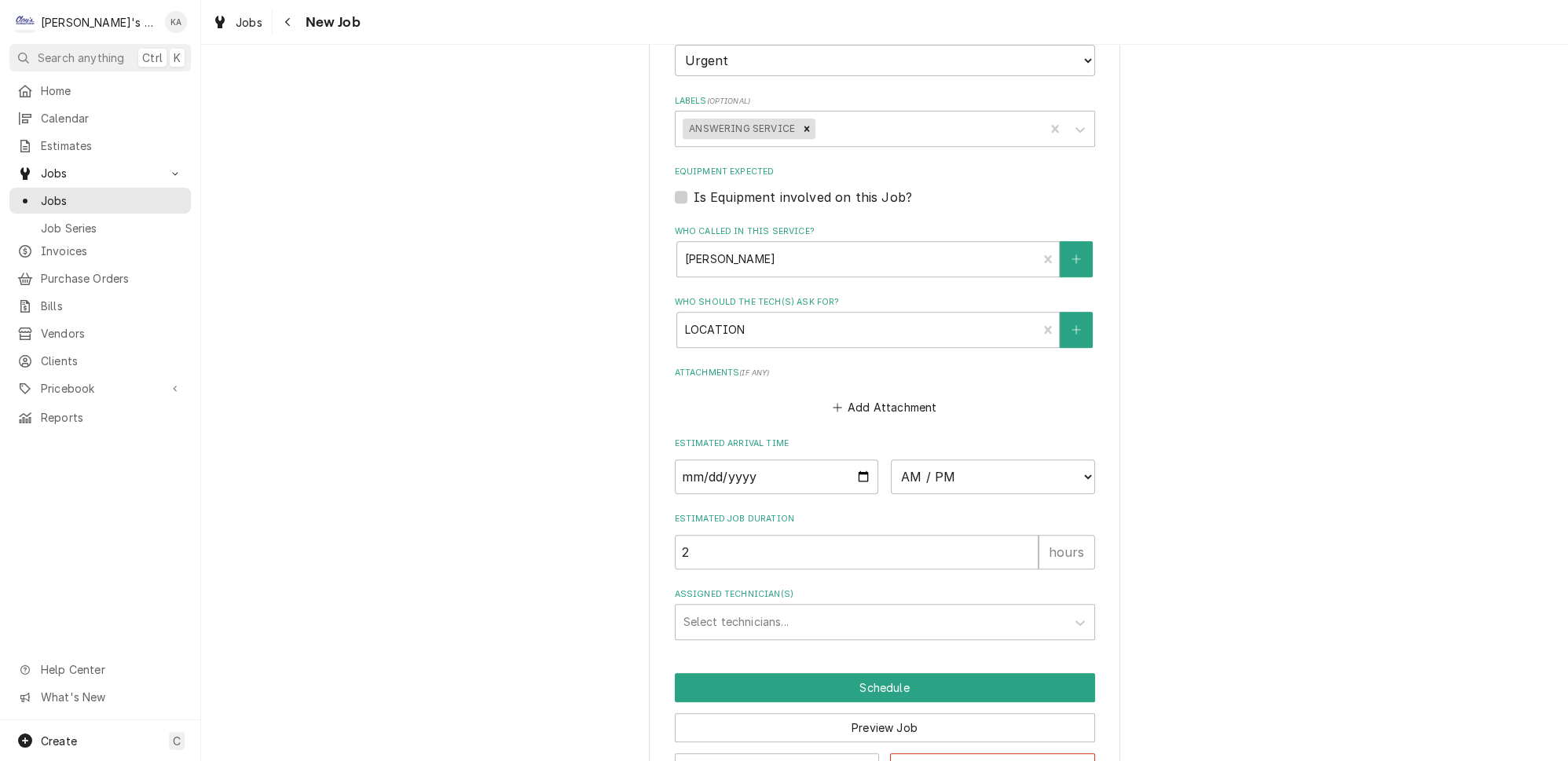
type textarea "*** ATTACH CORRECT PIECE OF EQUIPMENT & ADD A PIC OF DATA TAG PLEASE ***"
click at [852, 459] on input "Date" at bounding box center [777, 476] width 205 height 34
type textarea "x"
type input "2025-09-10"
type textarea "x"
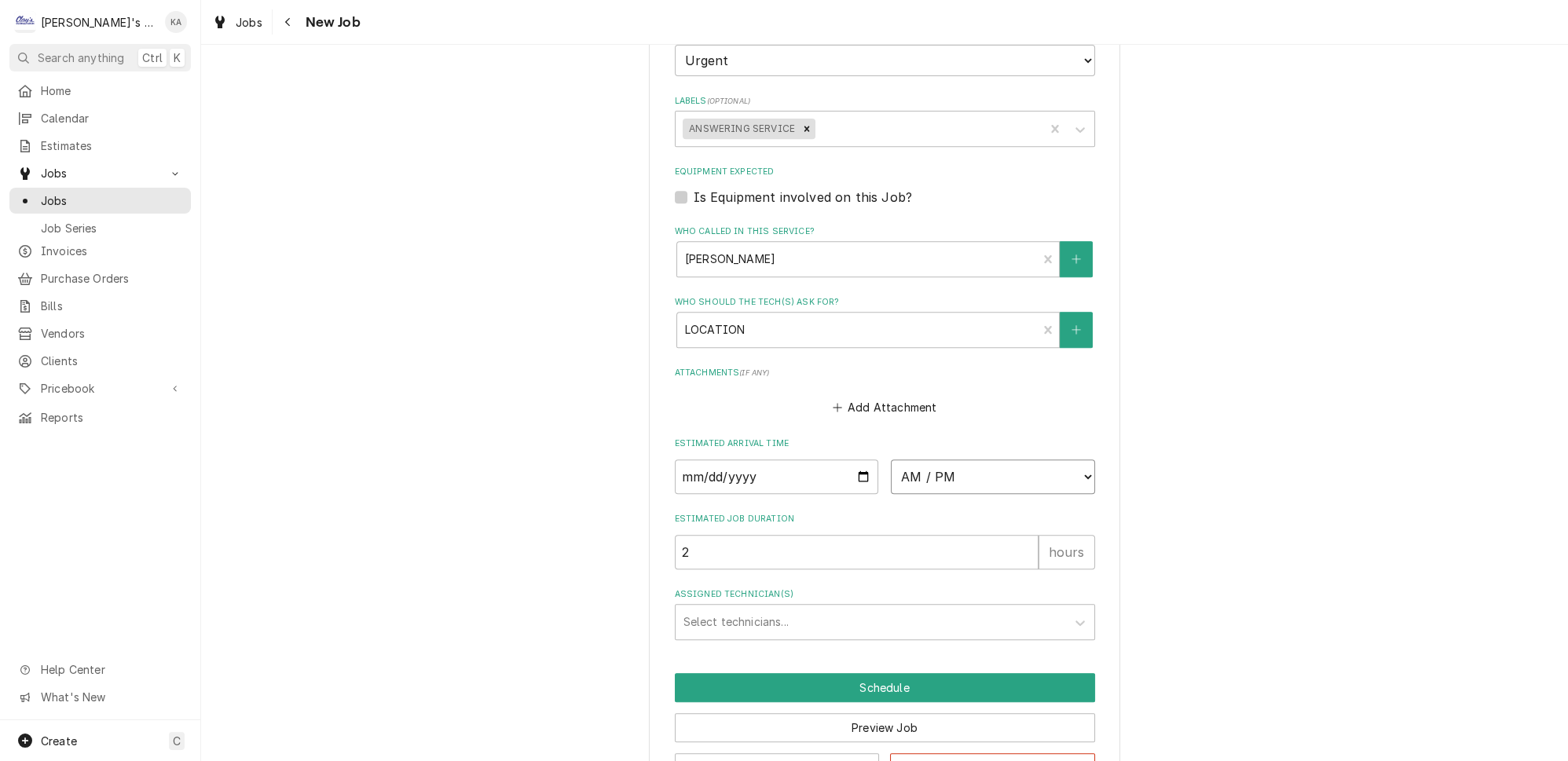
click at [1061, 459] on select "AM / PM 6:00 AM 6:15 AM 6:30 AM 6:45 AM 7:00 AM 7:15 AM 7:30 AM 7:45 AM 8:00 AM…" at bounding box center [993, 476] width 205 height 34
select select "14:00:00"
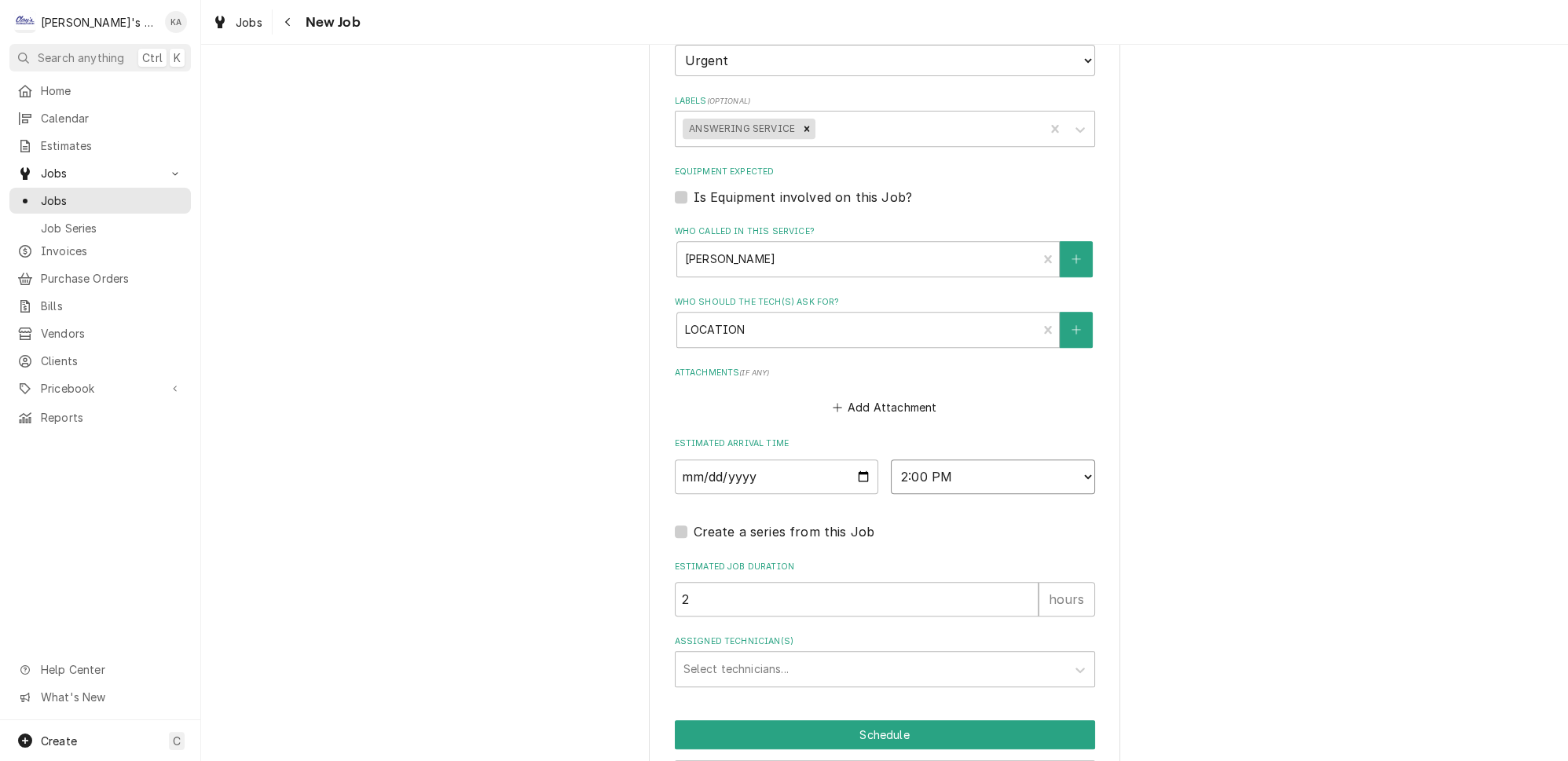
scroll to position [1226, 0]
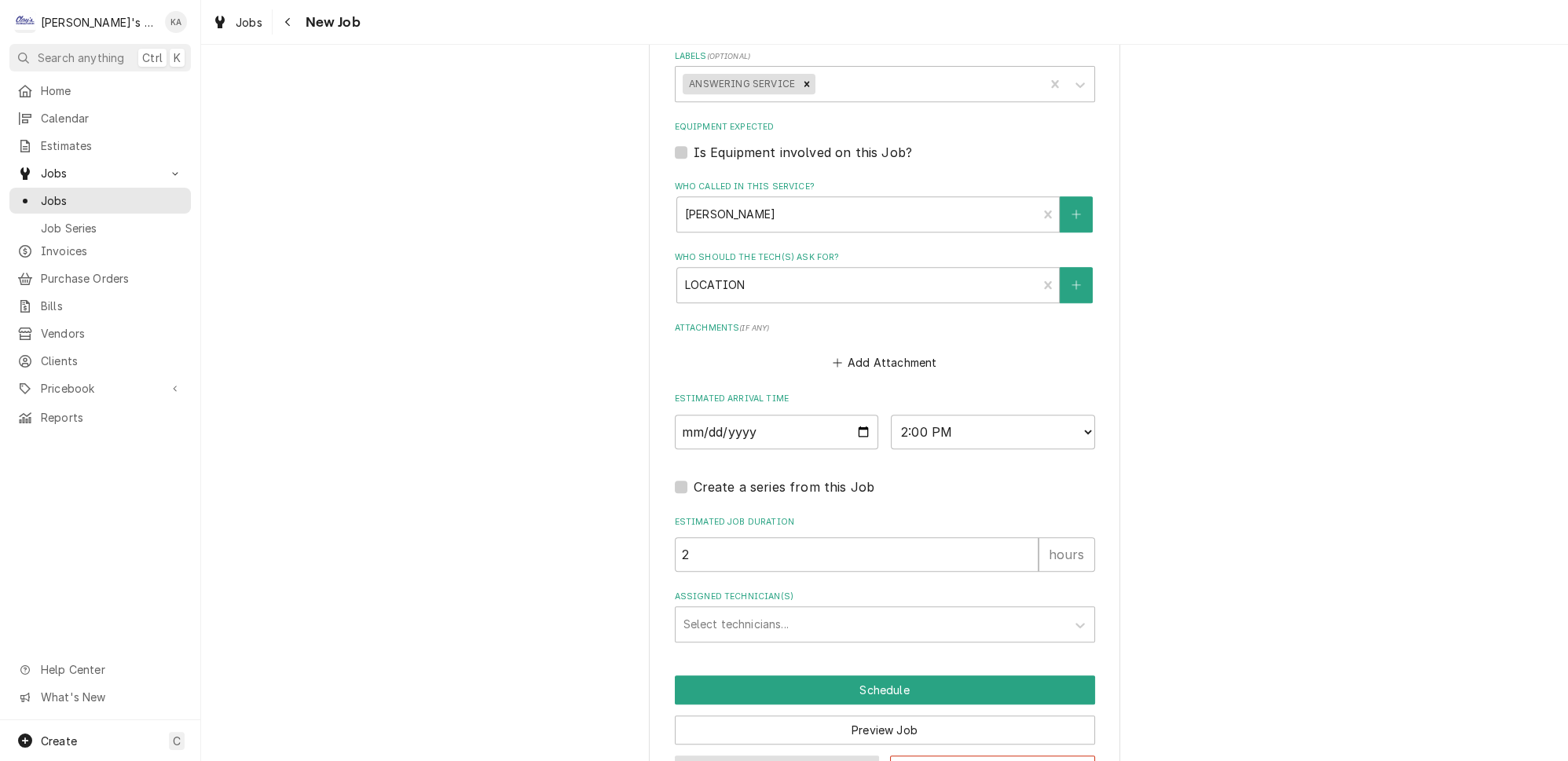
click at [761, 755] on button "Save Draft" at bounding box center [777, 769] width 205 height 29
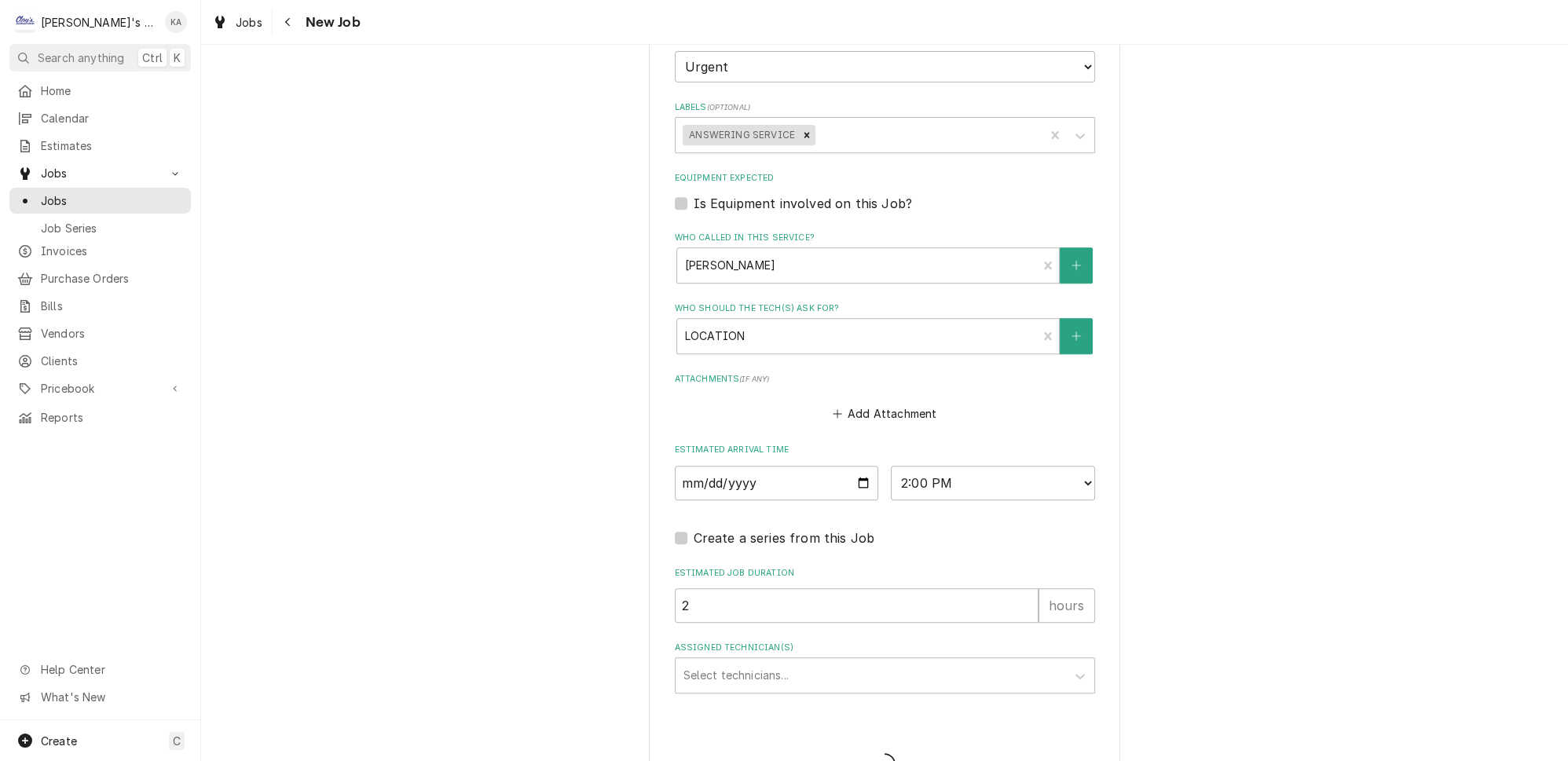
type textarea "x"
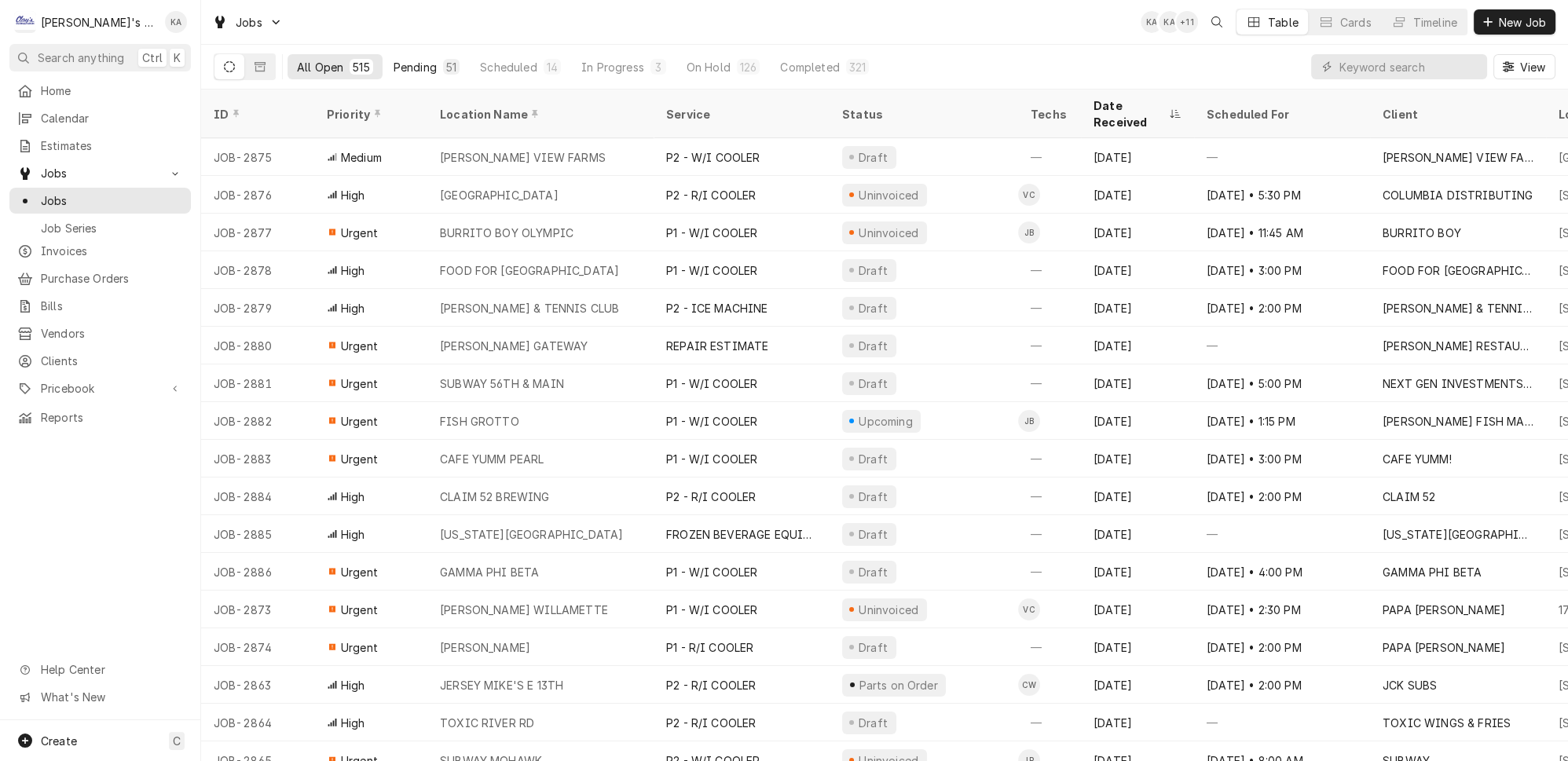
click at [402, 65] on div "Pending" at bounding box center [415, 68] width 44 height 17
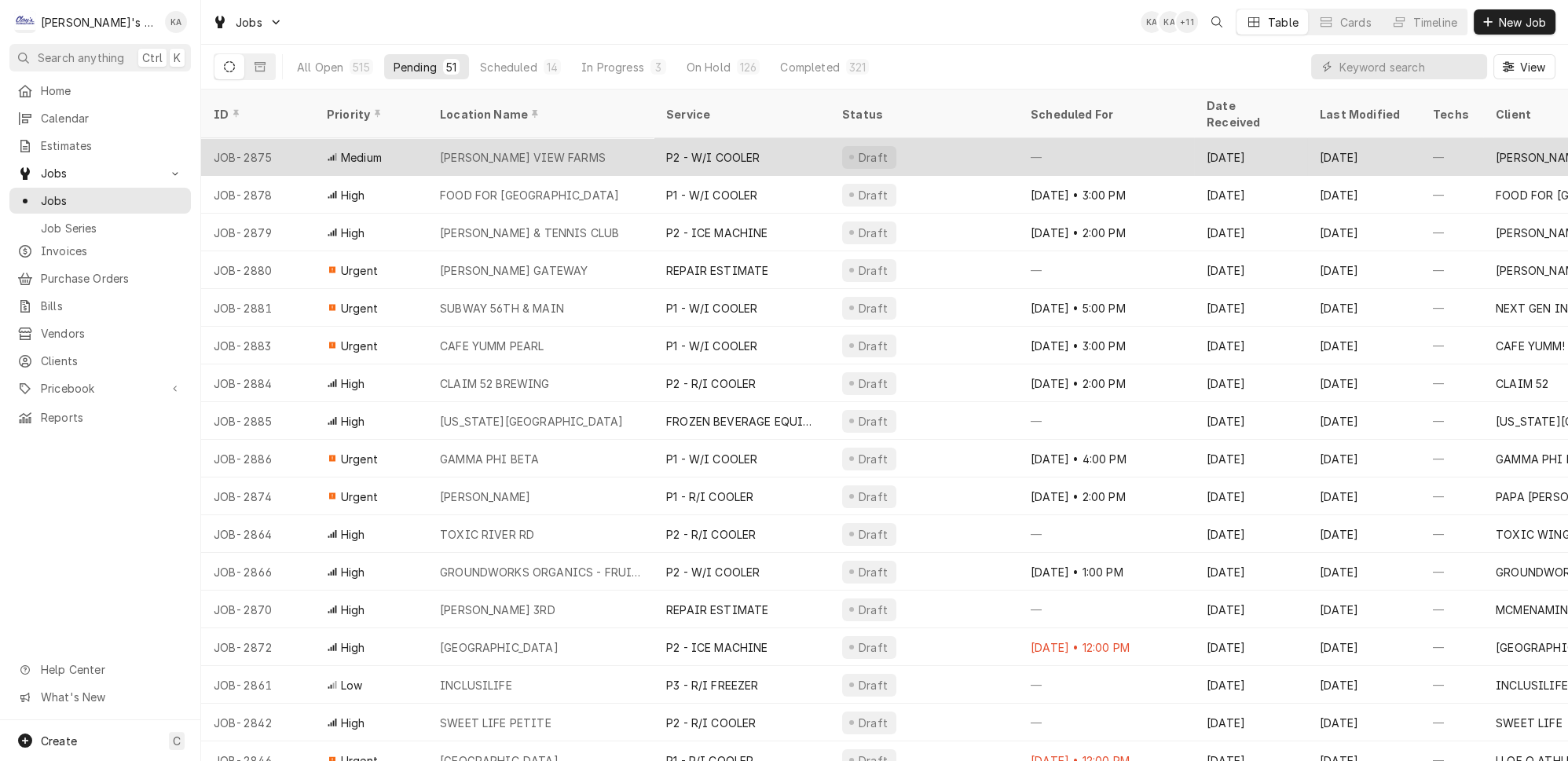
click at [478, 149] on div "[PERSON_NAME] VIEW FARMS" at bounding box center [522, 157] width 166 height 17
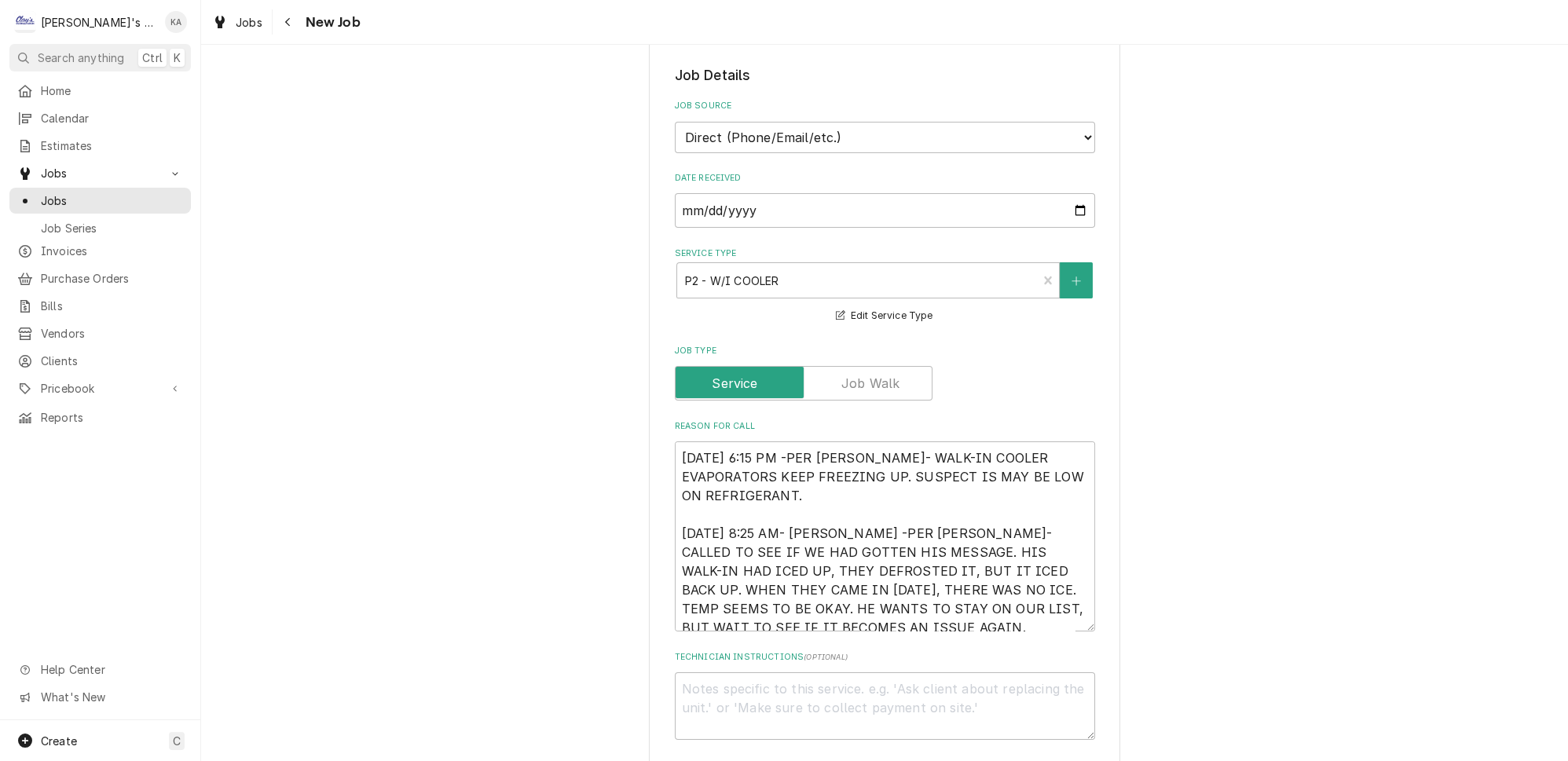
scroll to position [499, 0]
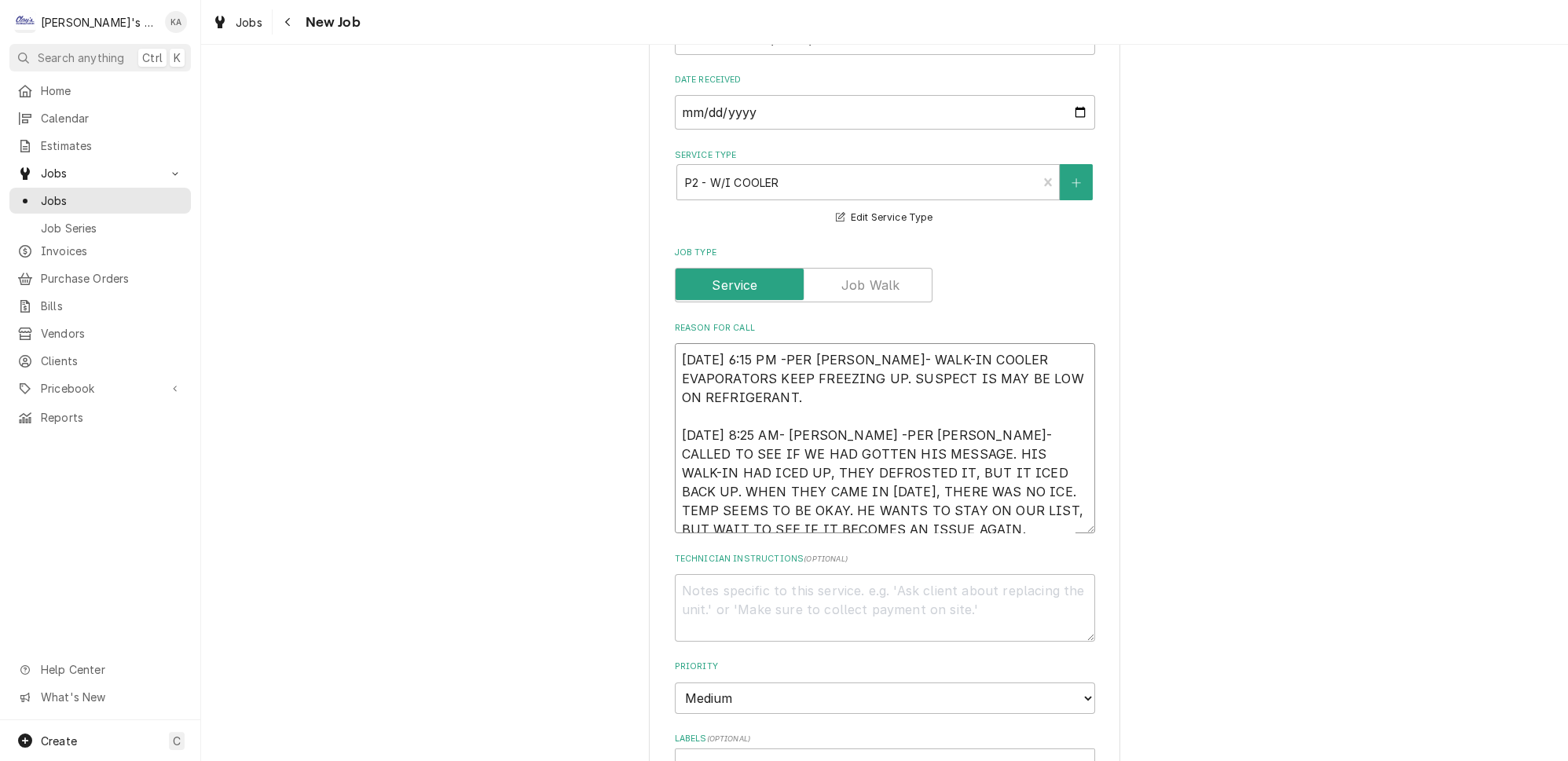
click at [787, 343] on textarea "[DATE] 6:15 PM -PER [PERSON_NAME]- WALK-IN COOLER EVAPORATORS KEEP FREEZING UP.…" at bounding box center [885, 438] width 420 height 190
type textarea "x"
type textarea "[DATE] 6:15 PM-PER [PERSON_NAME]- WALK-IN COOLER EVAPORATORS KEEP FREEZING UP. …"
type textarea "x"
type textarea "[DATE] 6:15 PM- PER [PERSON_NAME]- WALK-IN COOLER EVAPORATORS KEEP FREEZING UP.…"
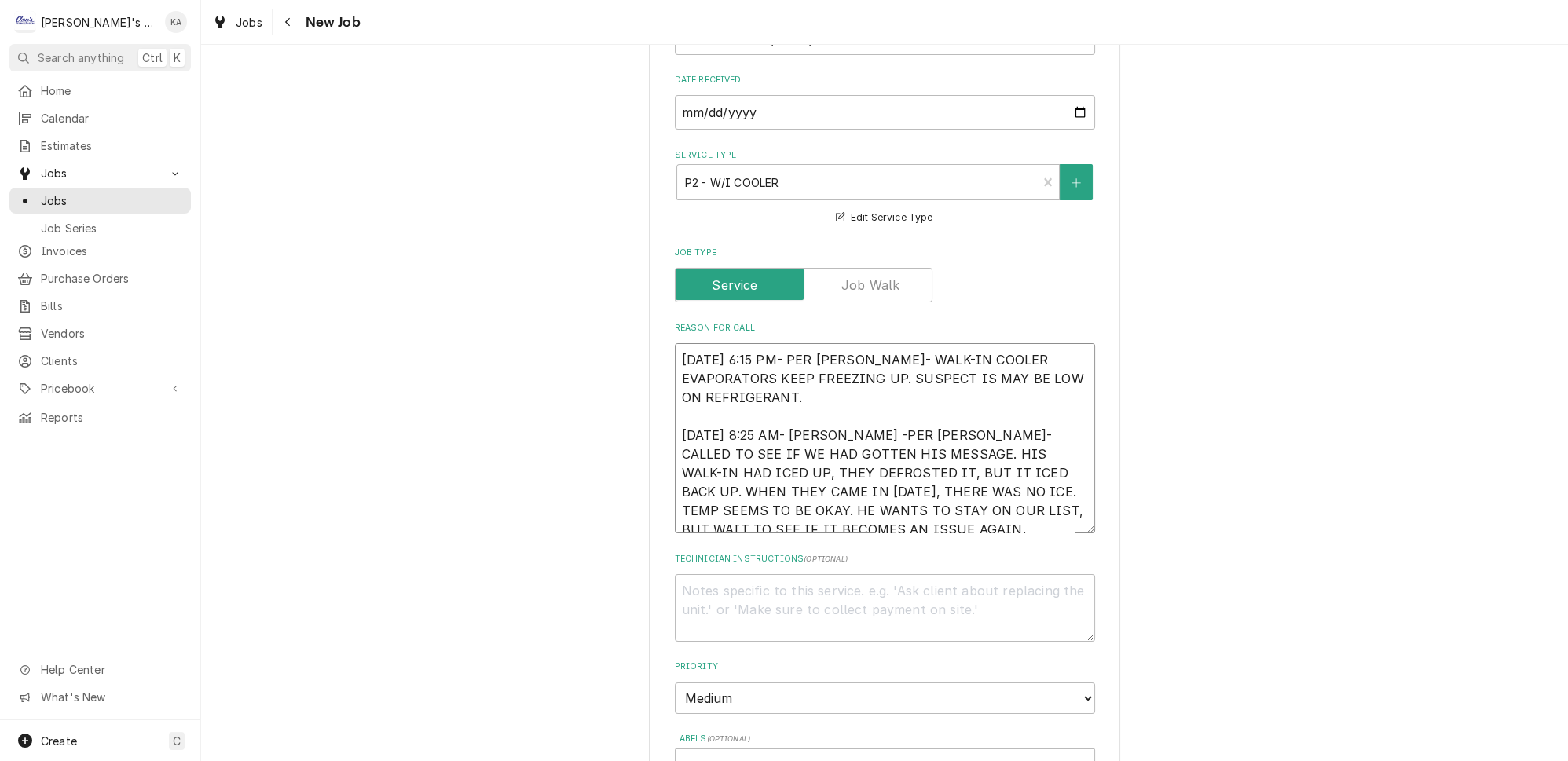
type textarea "x"
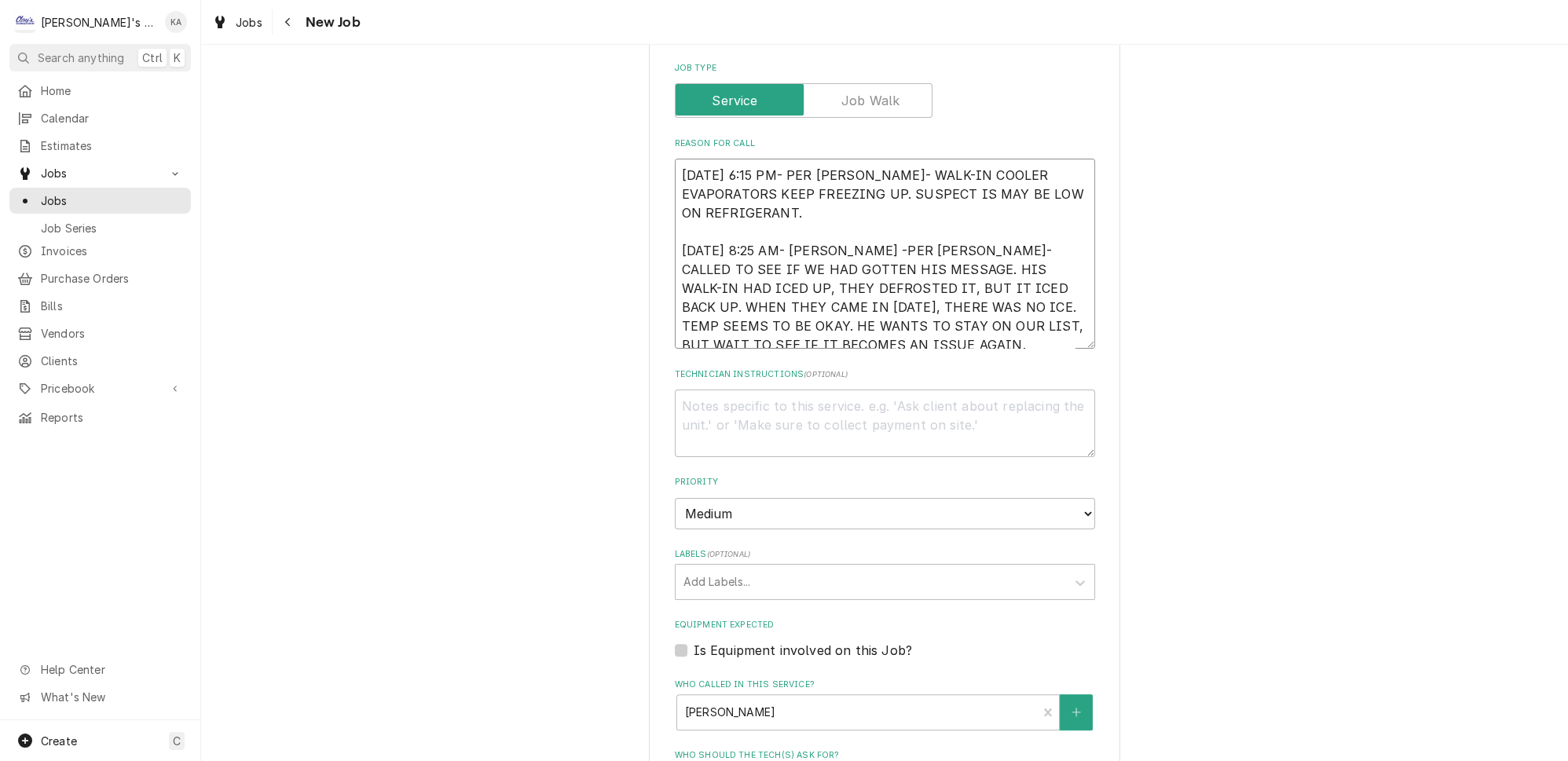
scroll to position [714, 0]
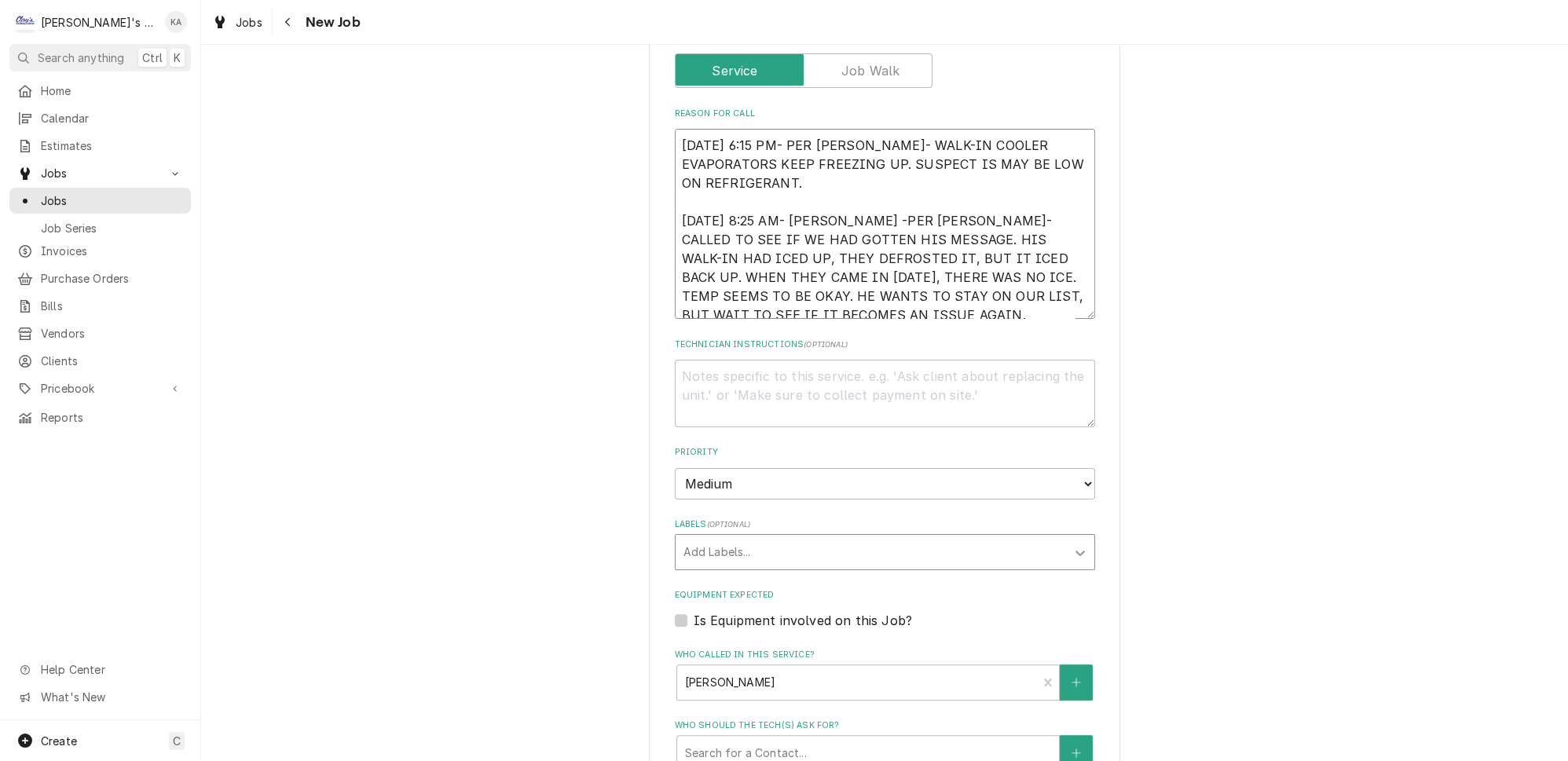
type textarea "[DATE] 6:15 PM- PER [PERSON_NAME]- WALK-IN COOLER EVAPORATORS KEEP FREEZING UP.…"
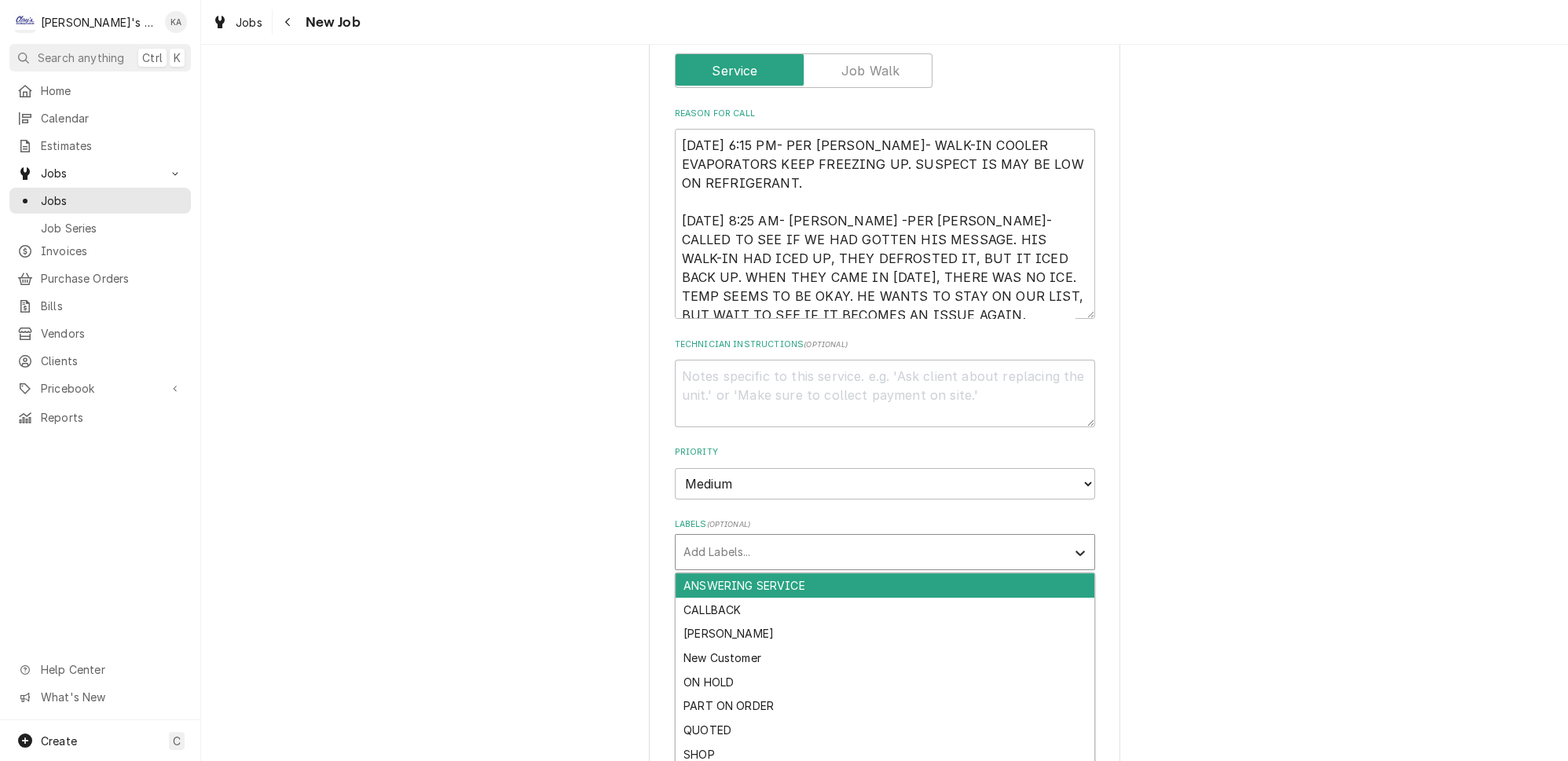
click at [1075, 551] on icon "Labels" at bounding box center [1080, 554] width 9 height 6
click at [857, 573] on div "ANSWERING SERVICE" at bounding box center [884, 585] width 419 height 24
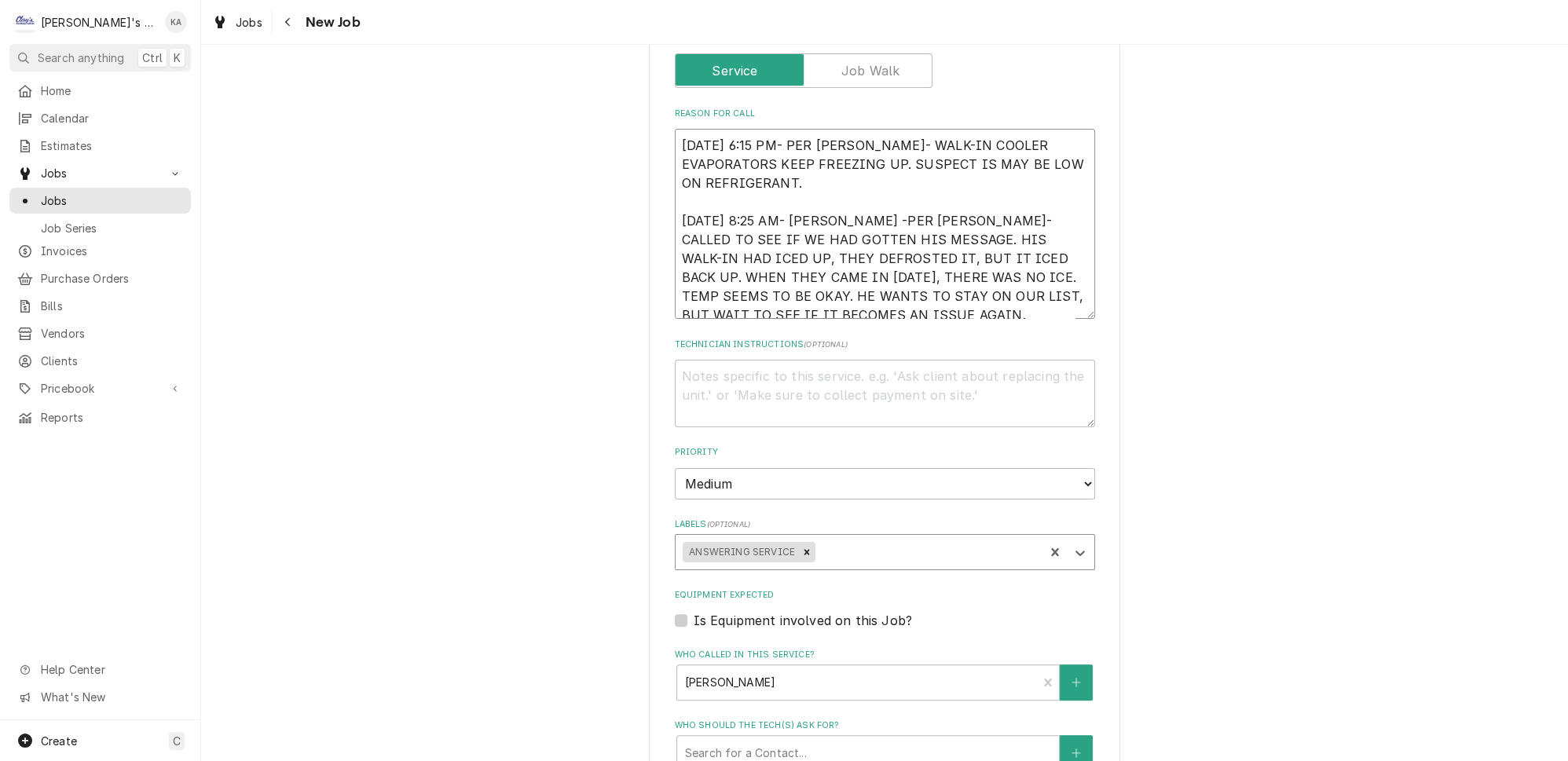
click at [845, 200] on textarea "[DATE] 6:15 PM- PER [PERSON_NAME]- WALK-IN COOLER EVAPORATORS KEEP FREEZING UP.…" at bounding box center [885, 223] width 420 height 190
type textarea "x"
type textarea "[DATE] 6:15 PM- PER [PERSON_NAME]- WALK-IN COOLER EVAPORATORS KEEP FREEZING UP.…"
type textarea "x"
type textarea "[DATE] 6:15 PM- PER [PERSON_NAME]- WALK-IN COOLER EVAPORATORS KEEP FREEZING UP.…"
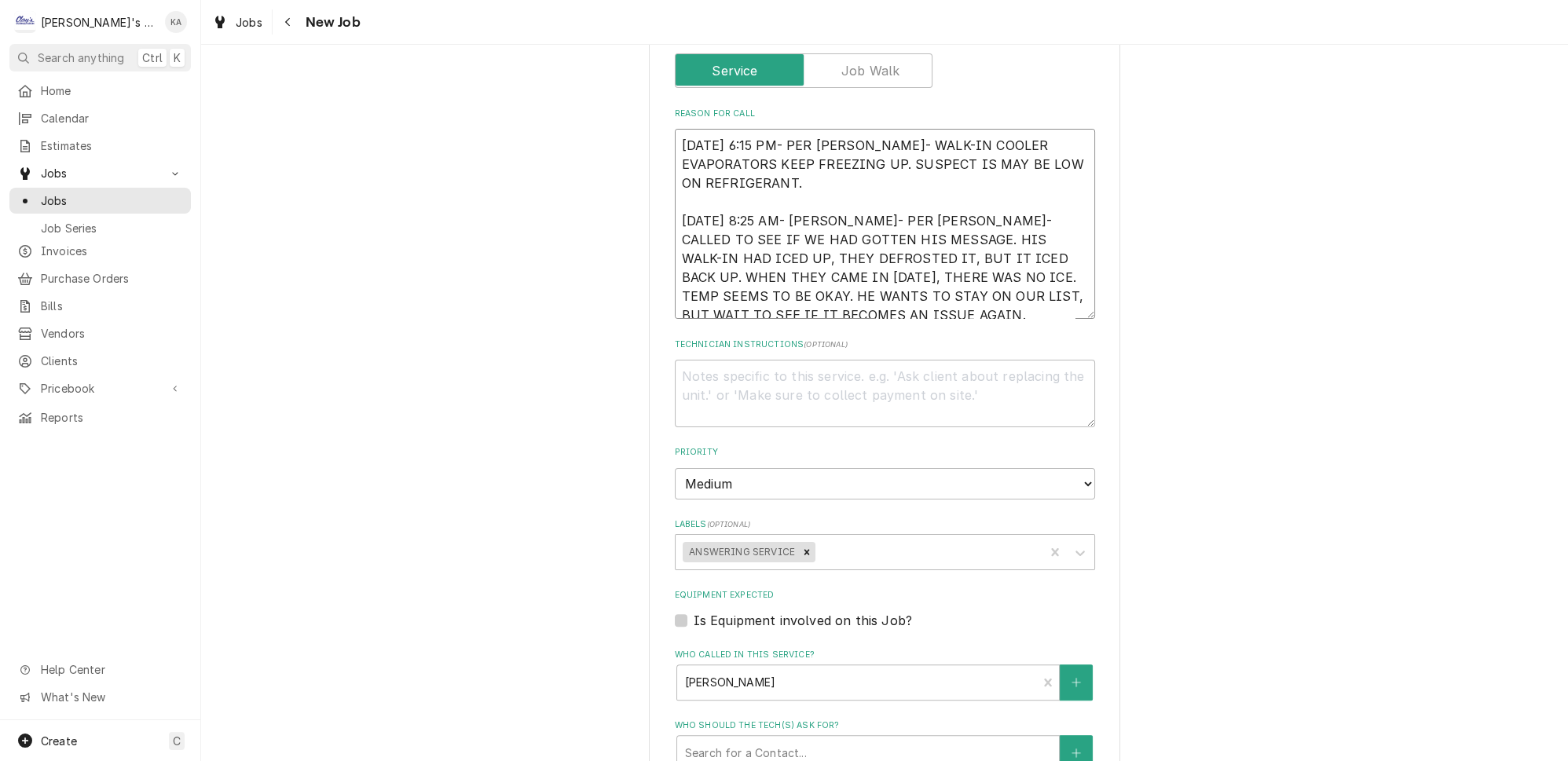
type textarea "x"
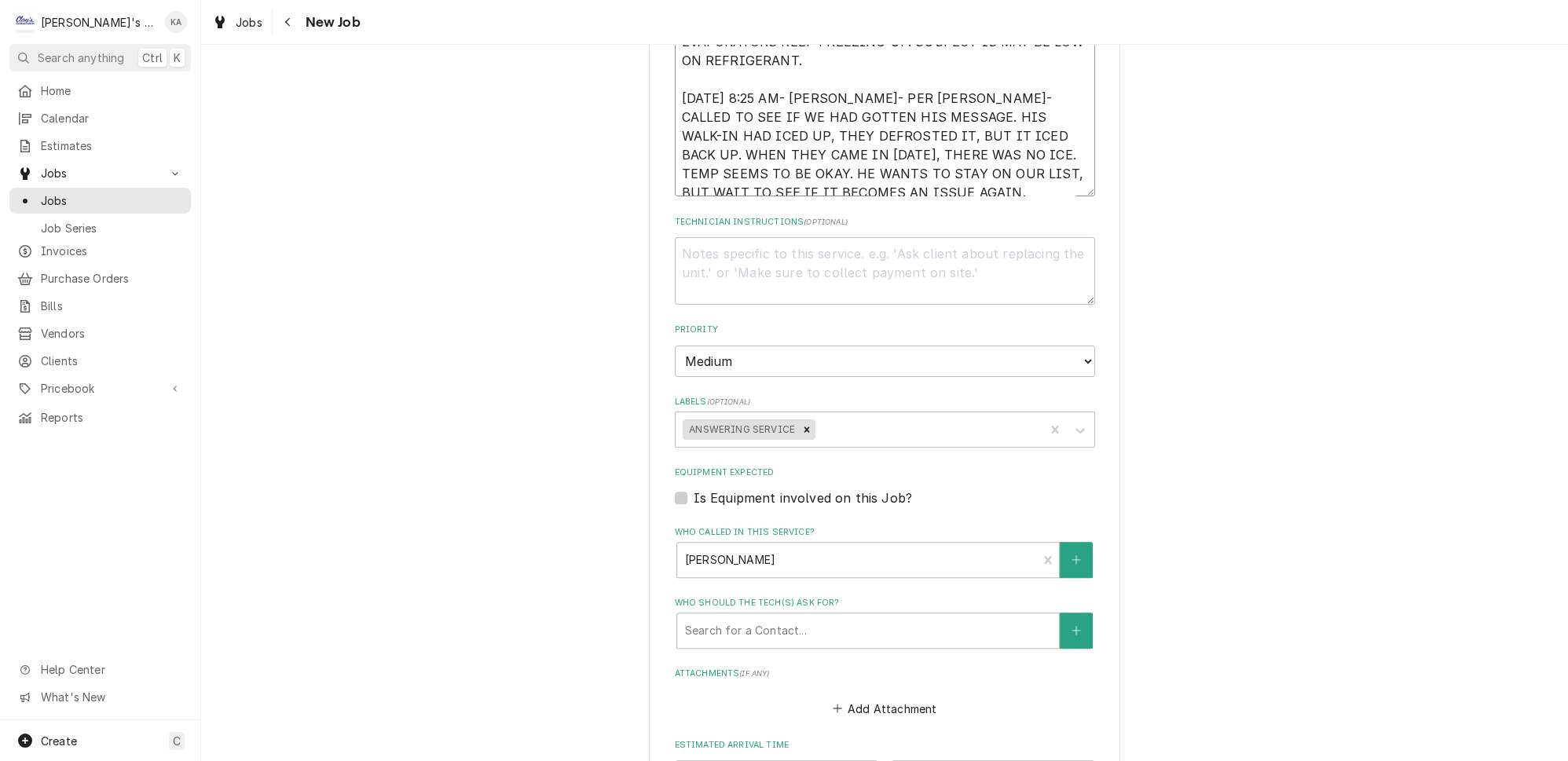
scroll to position [856, 0]
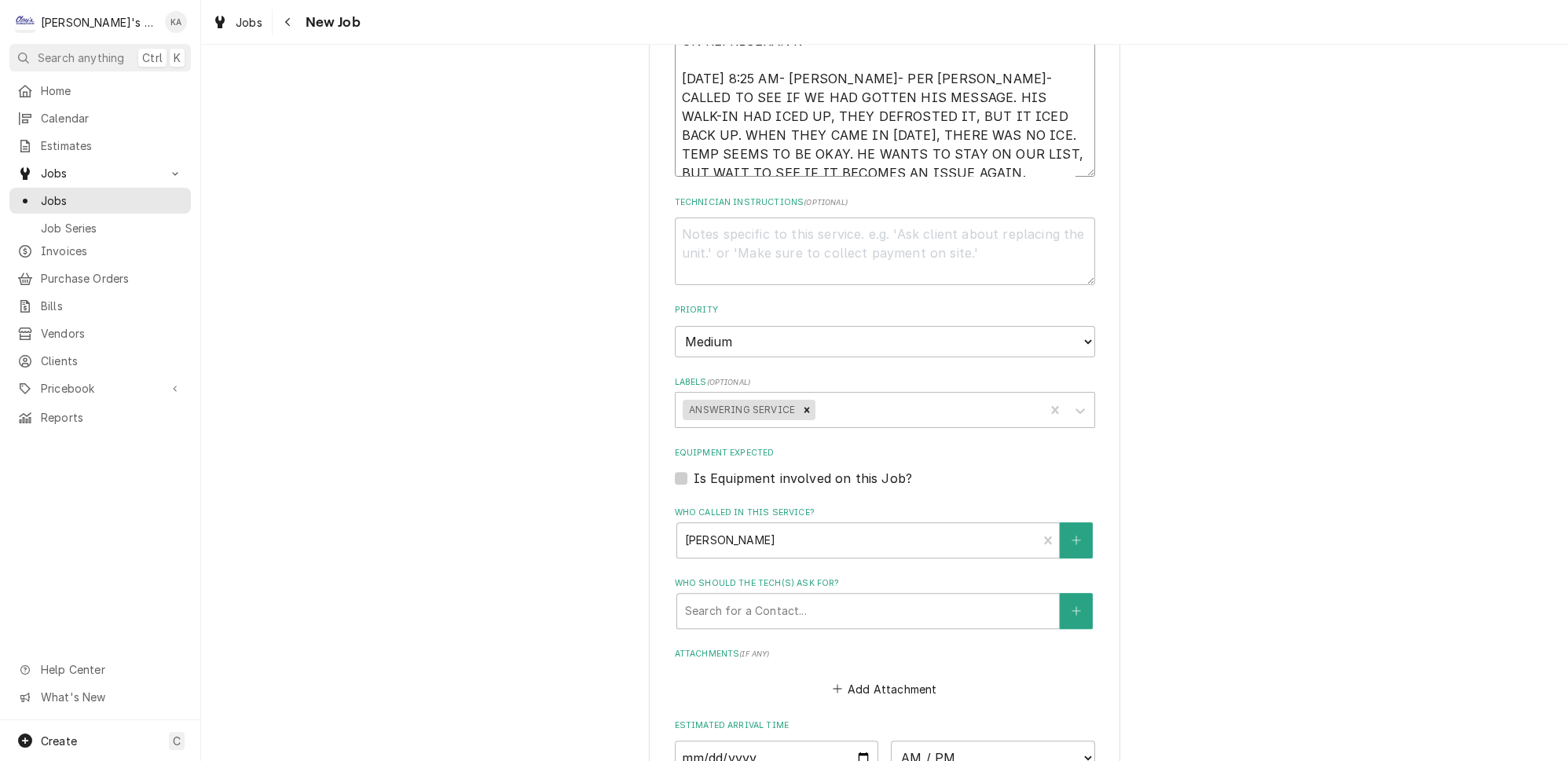
type textarea "9/7/2025 6:15 PM- PER DWAYNE BUSH- WALK-IN COOLER EVAPORATORS KEEP FREEZING UP.…"
click at [694, 468] on label "Is Equipment involved on this Job?" at bounding box center [803, 478] width 219 height 19
click at [694, 468] on input "Equipment Expected" at bounding box center [904, 485] width 420 height 34
checkbox input "true"
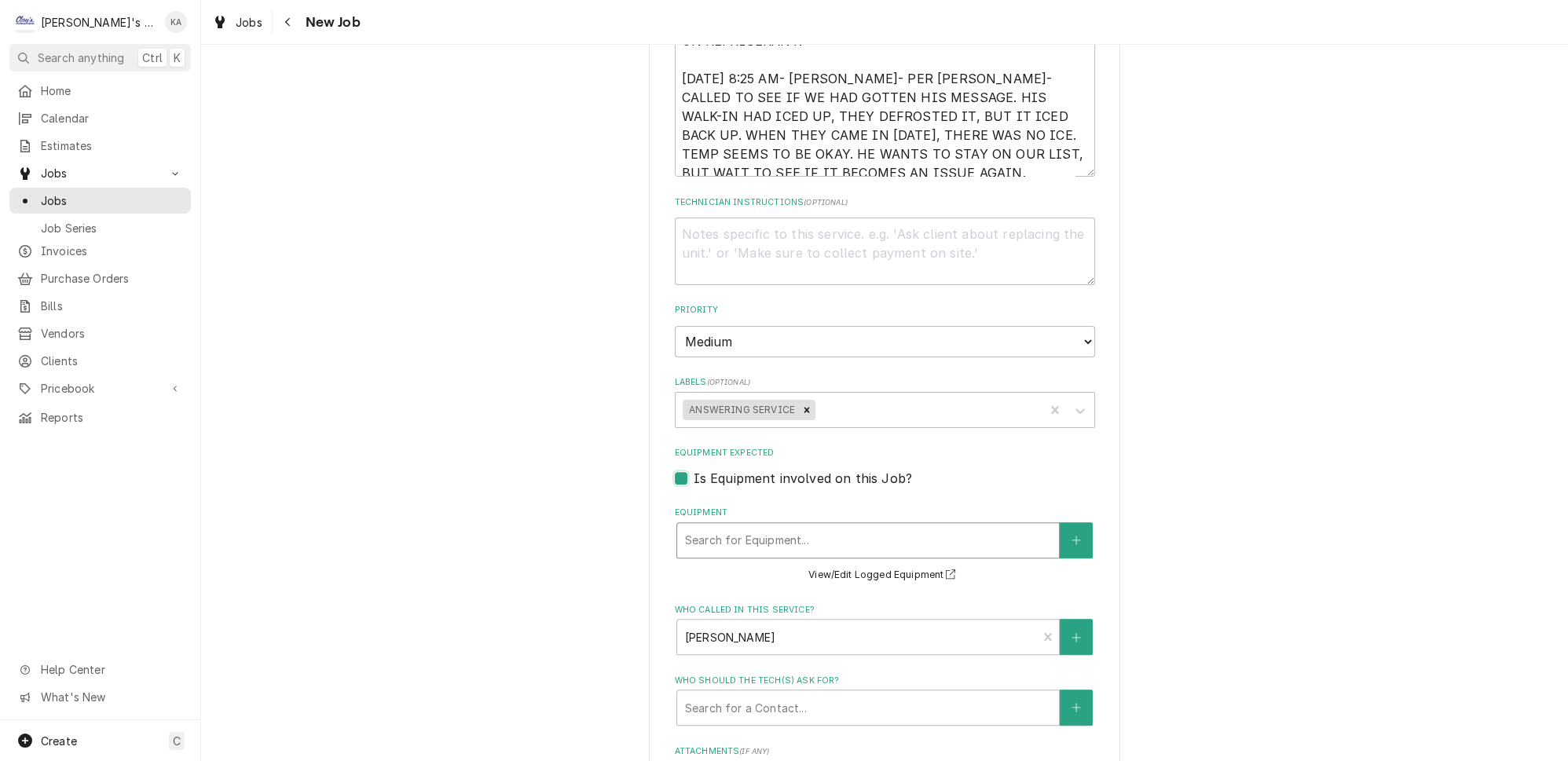
type textarea "x"
click at [813, 526] on div "Equipment" at bounding box center [868, 540] width 366 height 29
click at [694, 468] on label "Is Equipment involved on this Job?" at bounding box center [803, 478] width 219 height 19
click at [694, 468] on input "Equipment Expected" at bounding box center [904, 485] width 420 height 34
checkbox input "false"
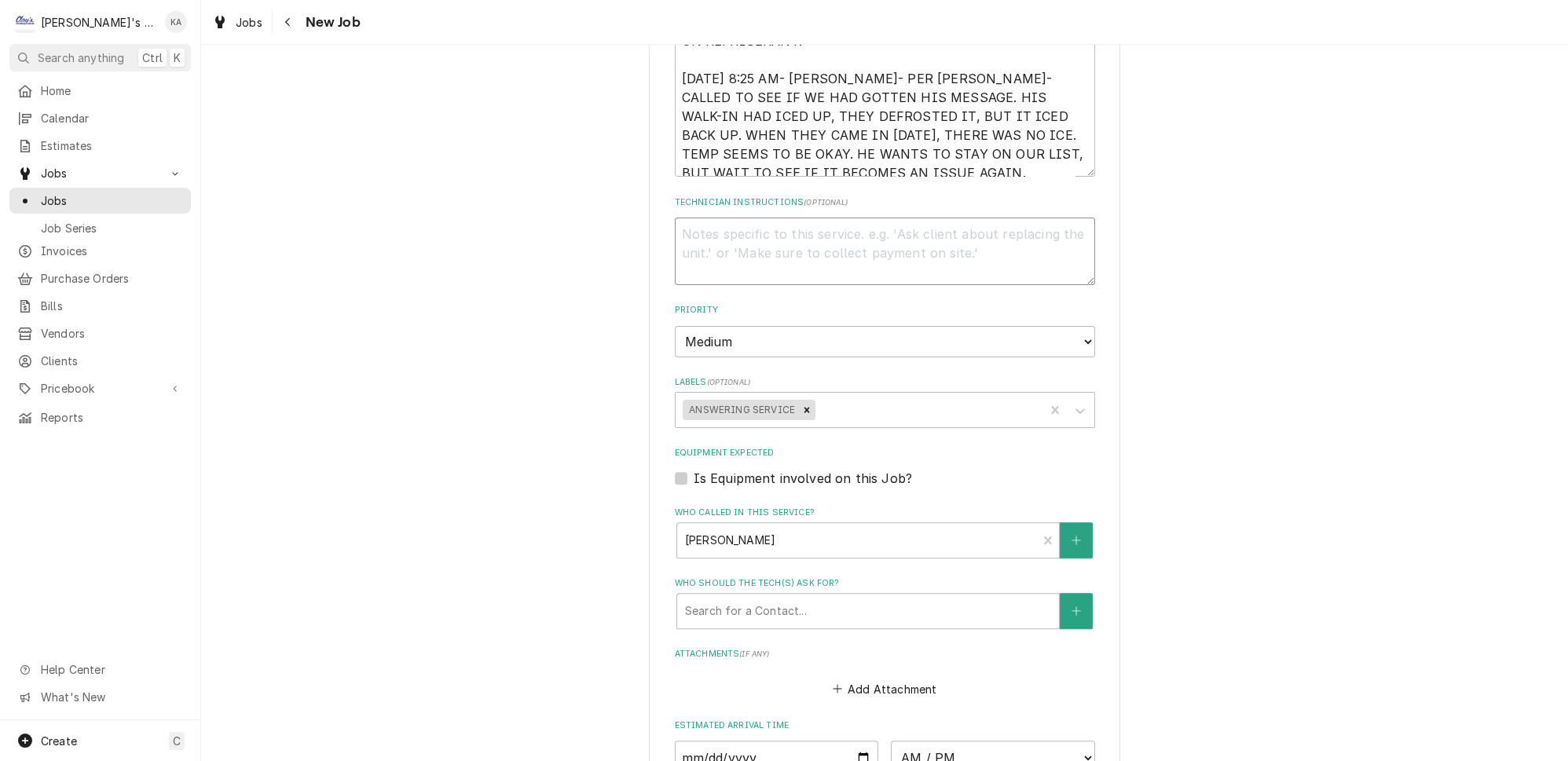
click at [729, 219] on textarea "Technician Instructions ( optional )" at bounding box center [885, 251] width 420 height 68
type textarea "x"
type textarea "*"
type textarea "x"
type textarea "**"
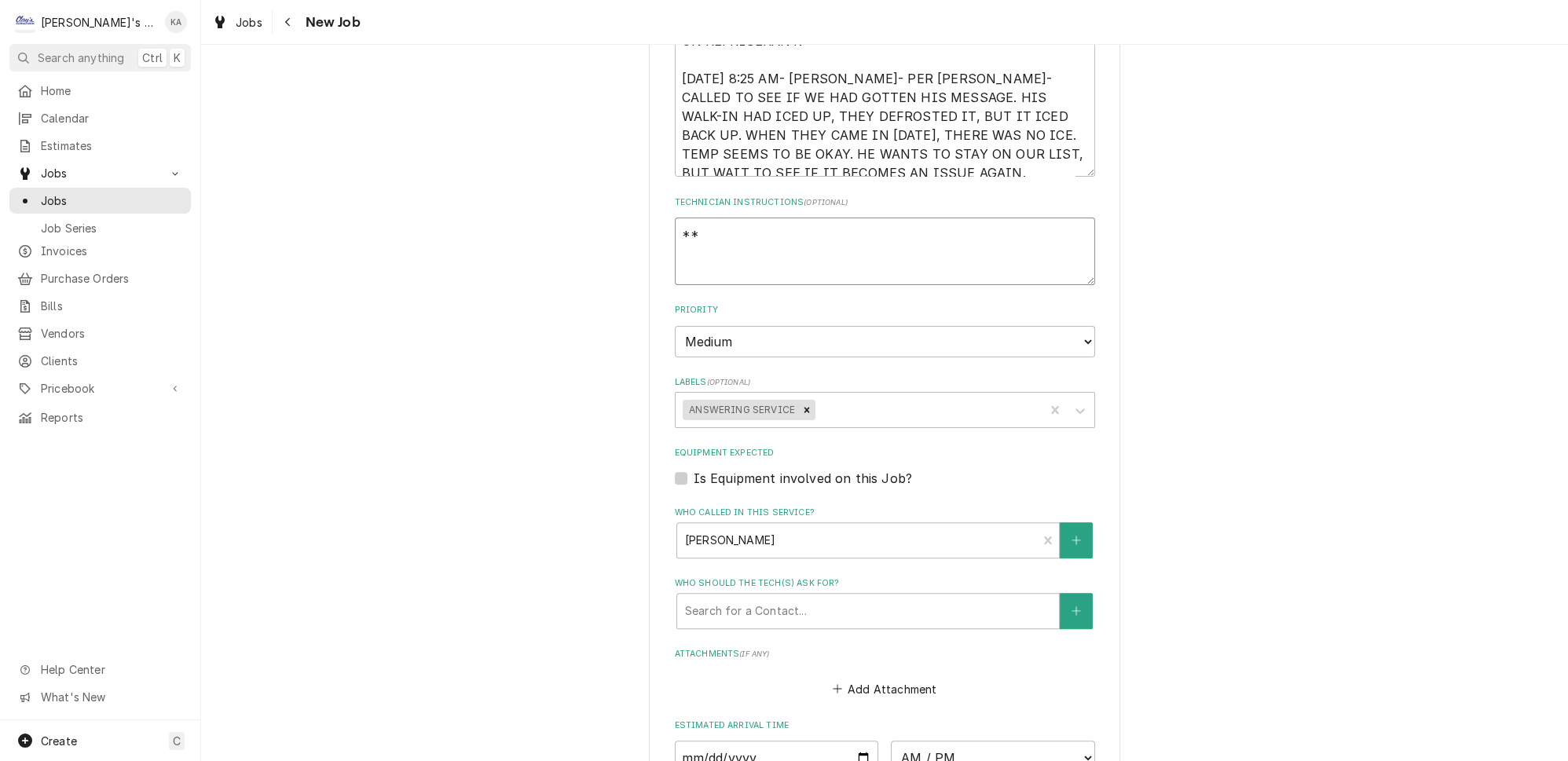
type textarea "x"
type textarea "***"
type textarea "x"
type textarea "***"
type textarea "x"
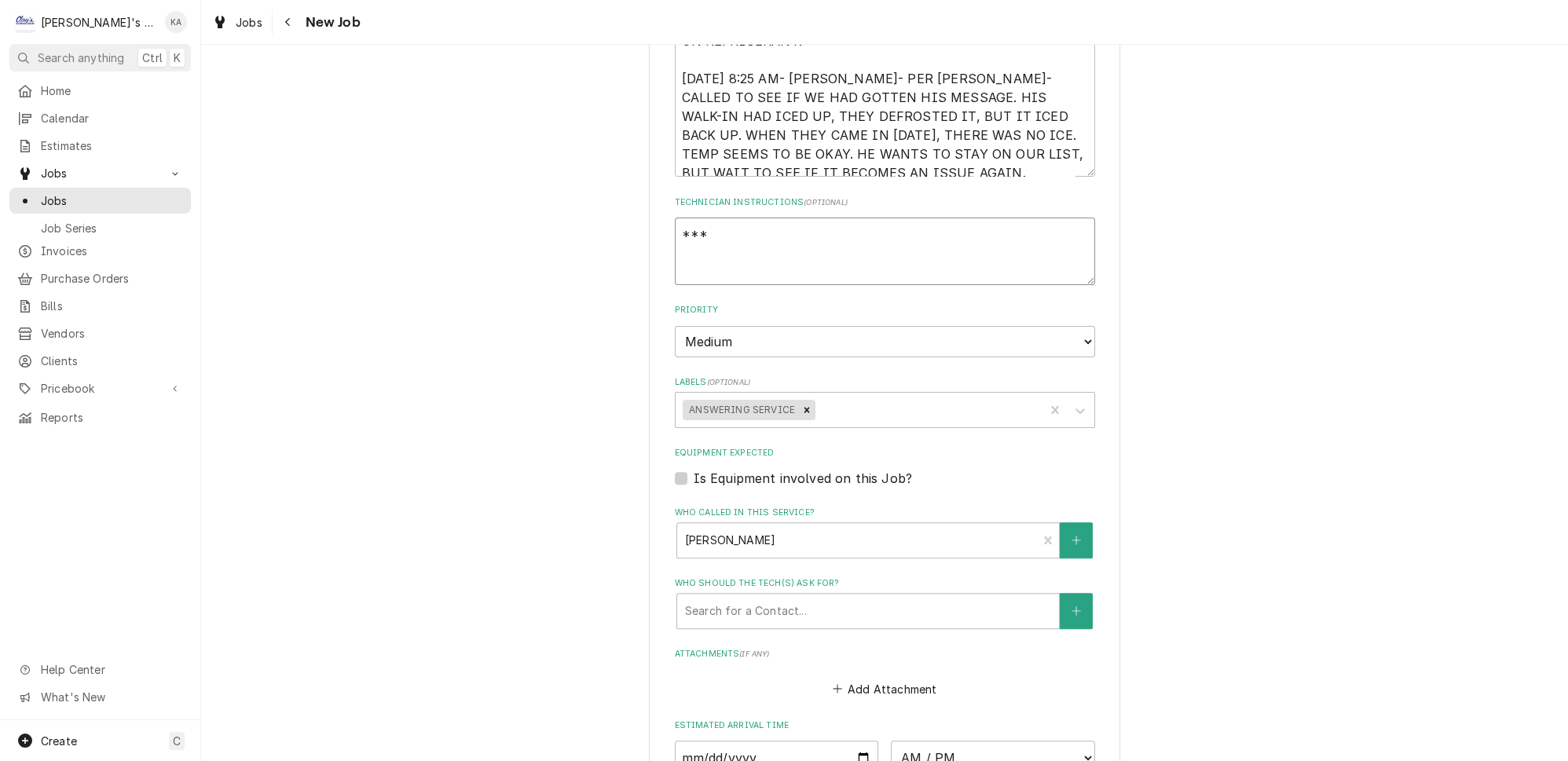
type textarea "*** G"
type textarea "x"
type textarea "*** GE"
type textarea "x"
type textarea "*** GET"
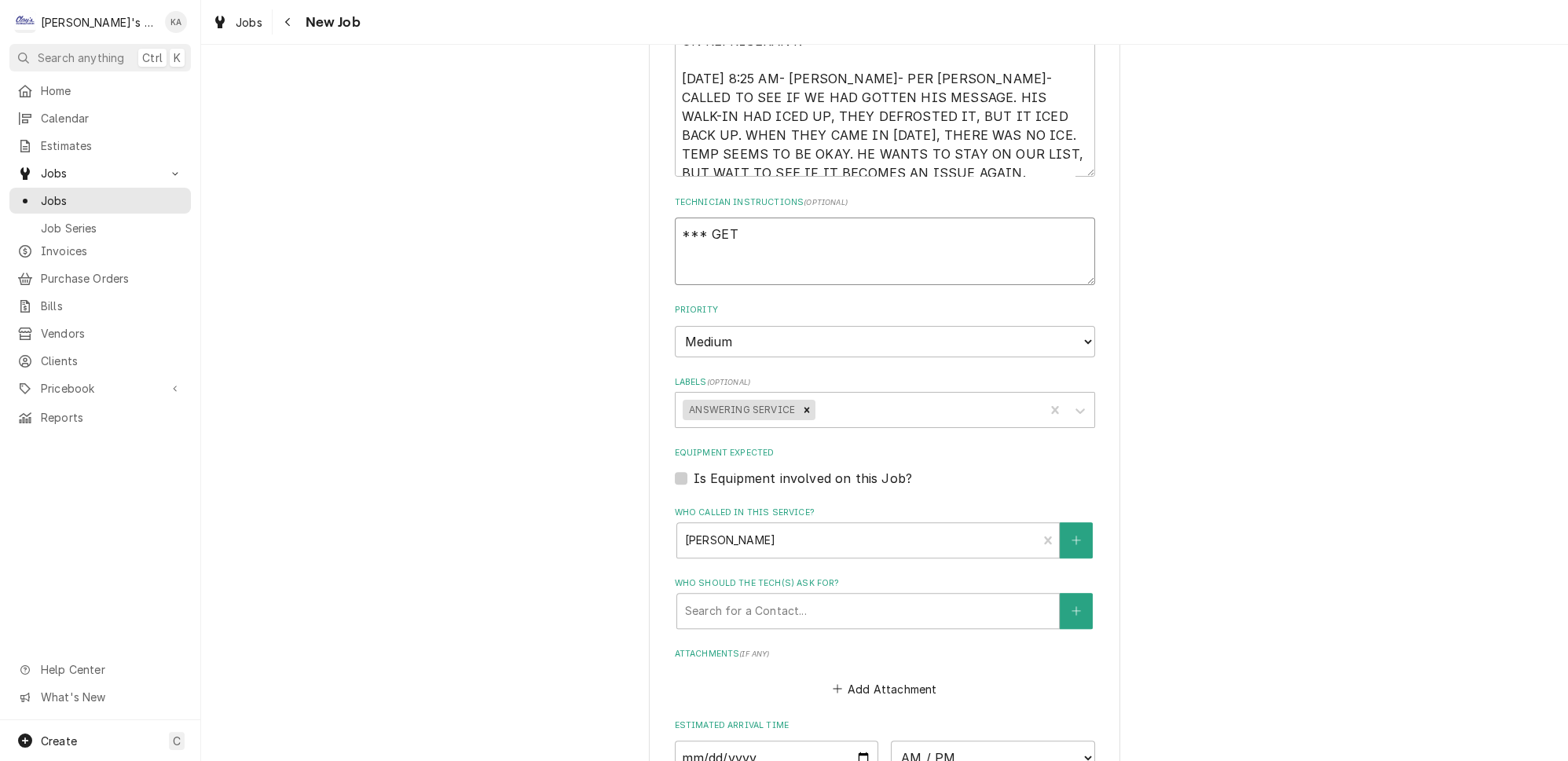
type textarea "x"
type textarea "*** GET"
type textarea "x"
type textarea "*** GET P"
type textarea "x"
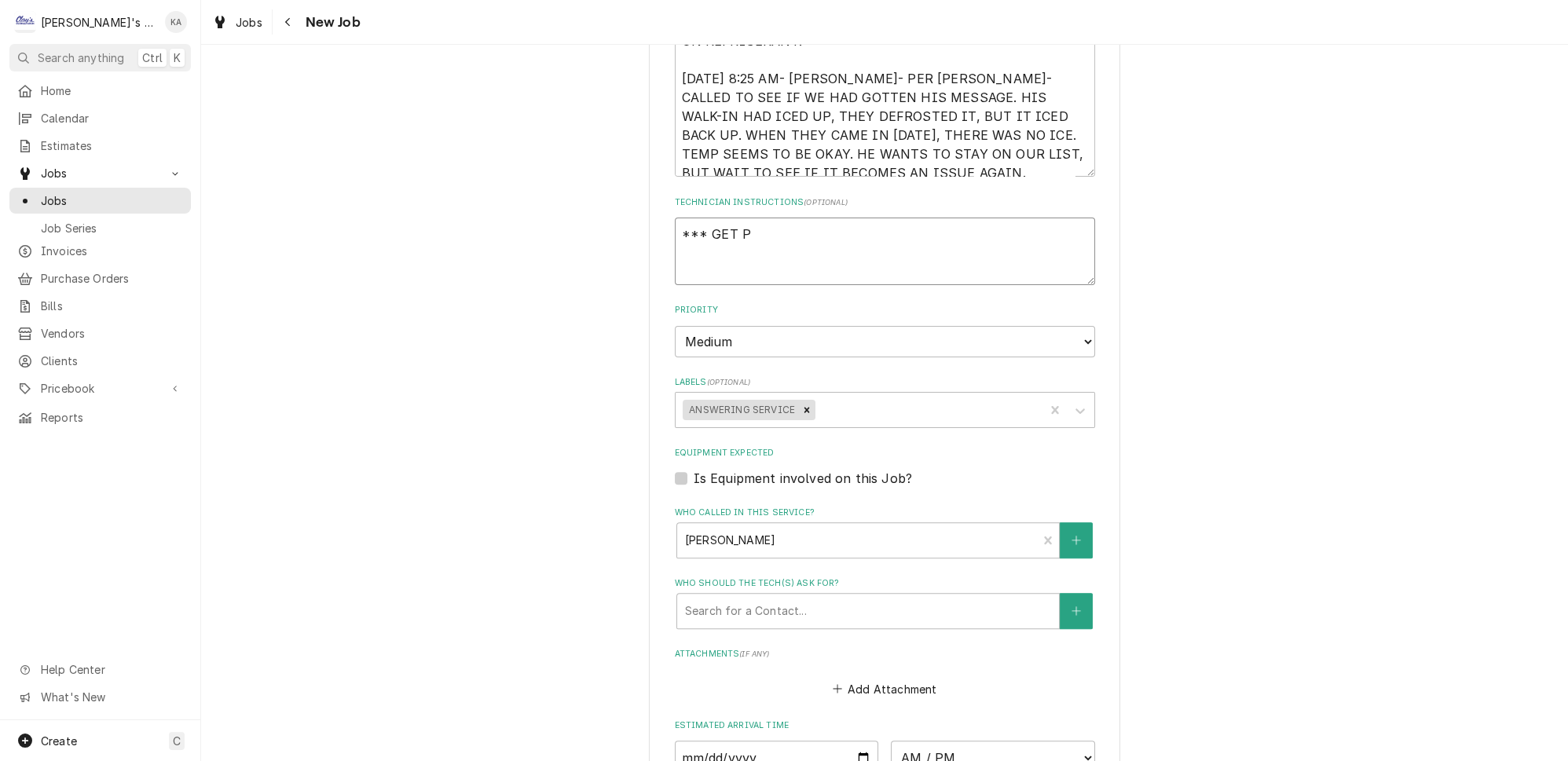
type textarea "*** GET PI"
type textarea "x"
type textarea "*** GET PIC"
type textarea "x"
type textarea "*** GET PIC"
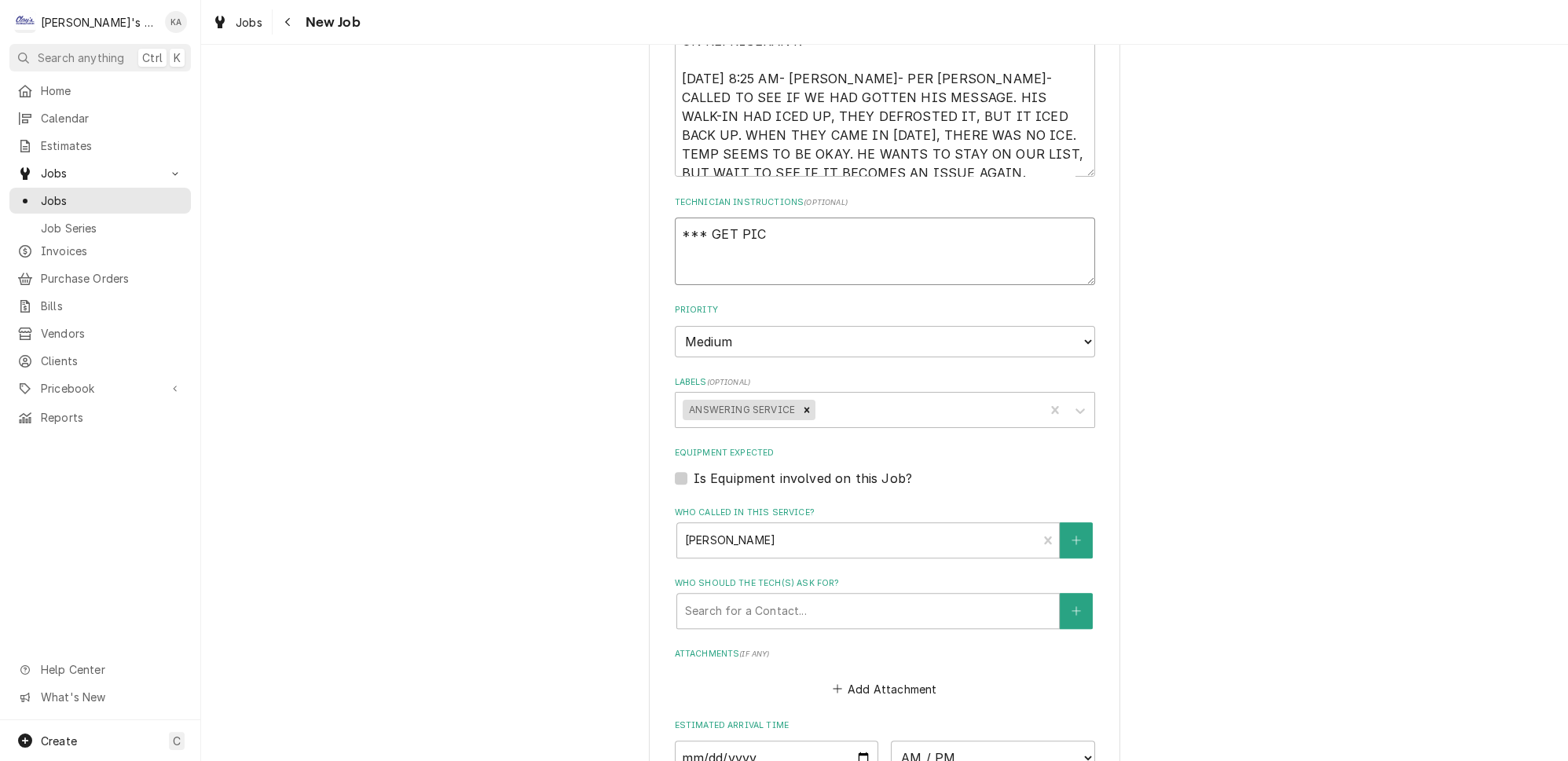
type textarea "x"
type textarea "*** GET PIC O"
type textarea "x"
type textarea "*** GET PIC OF"
type textarea "x"
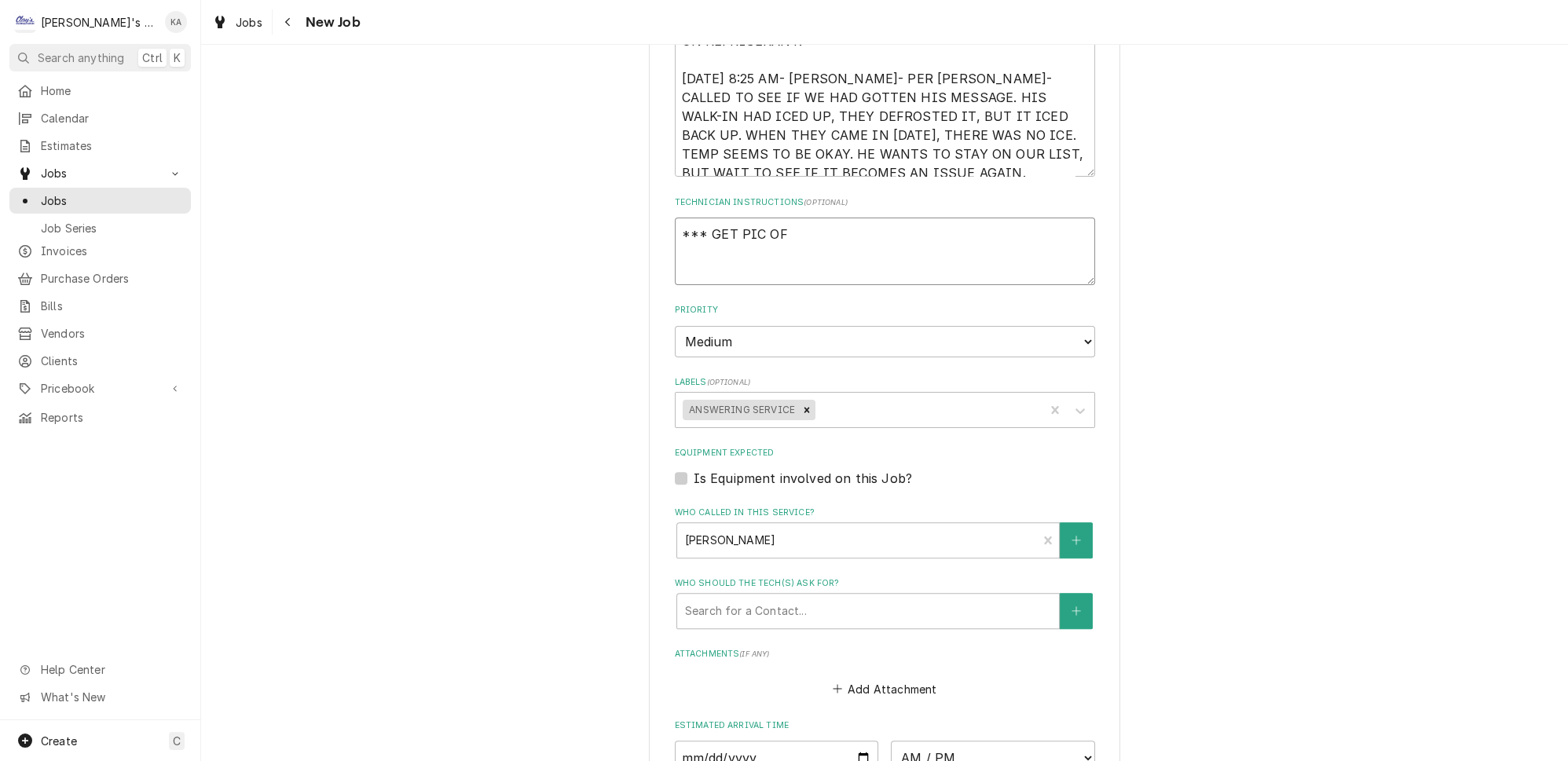
type textarea "*** GET PIC OF"
type textarea "x"
type textarea "*** GET PIC OF D"
type textarea "x"
type textarea "*** GET PIC OF DA"
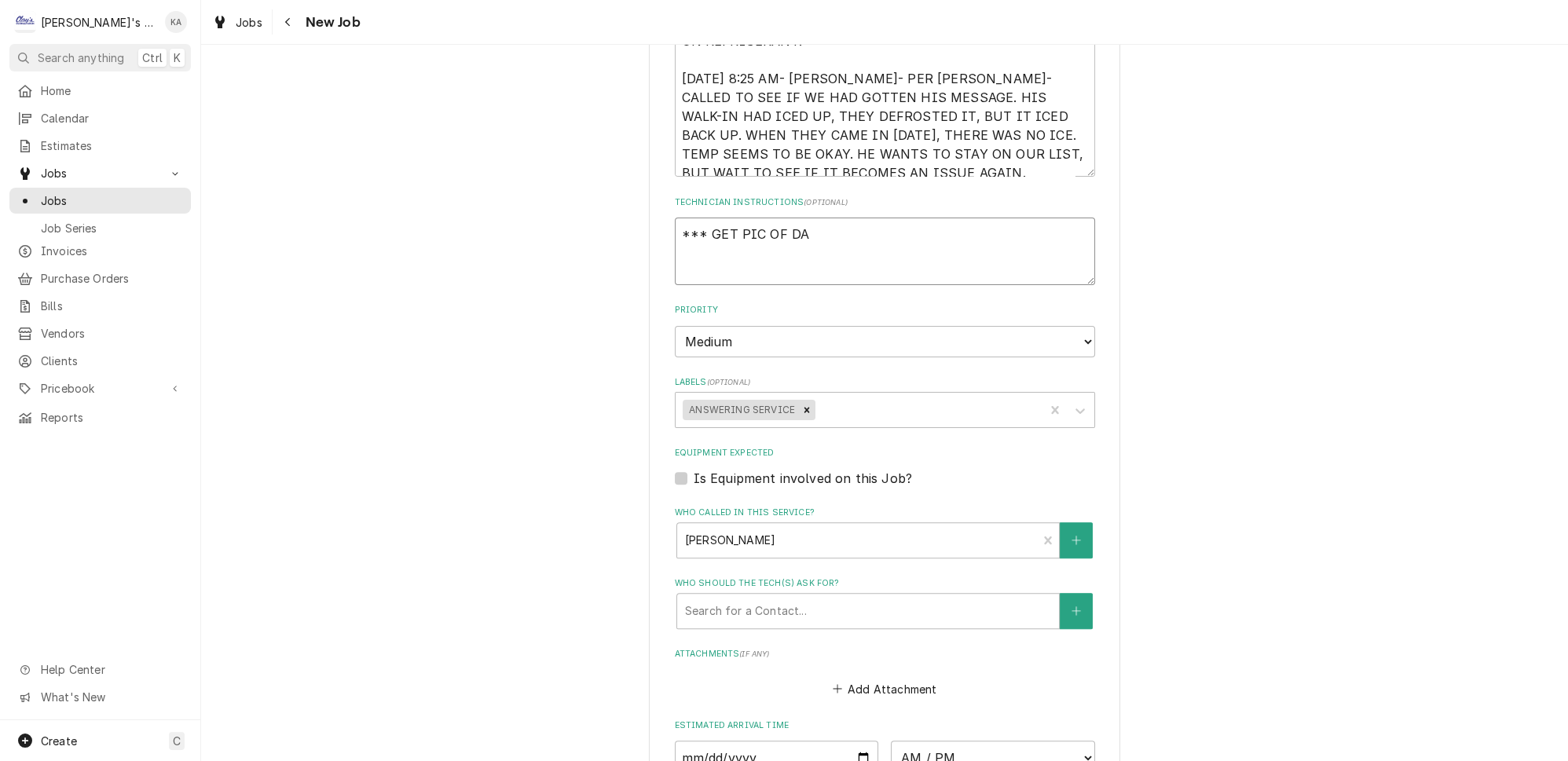
type textarea "x"
type textarea "*** GET PIC OF DAT"
type textarea "x"
type textarea "*** GET PIC OF DATA"
type textarea "x"
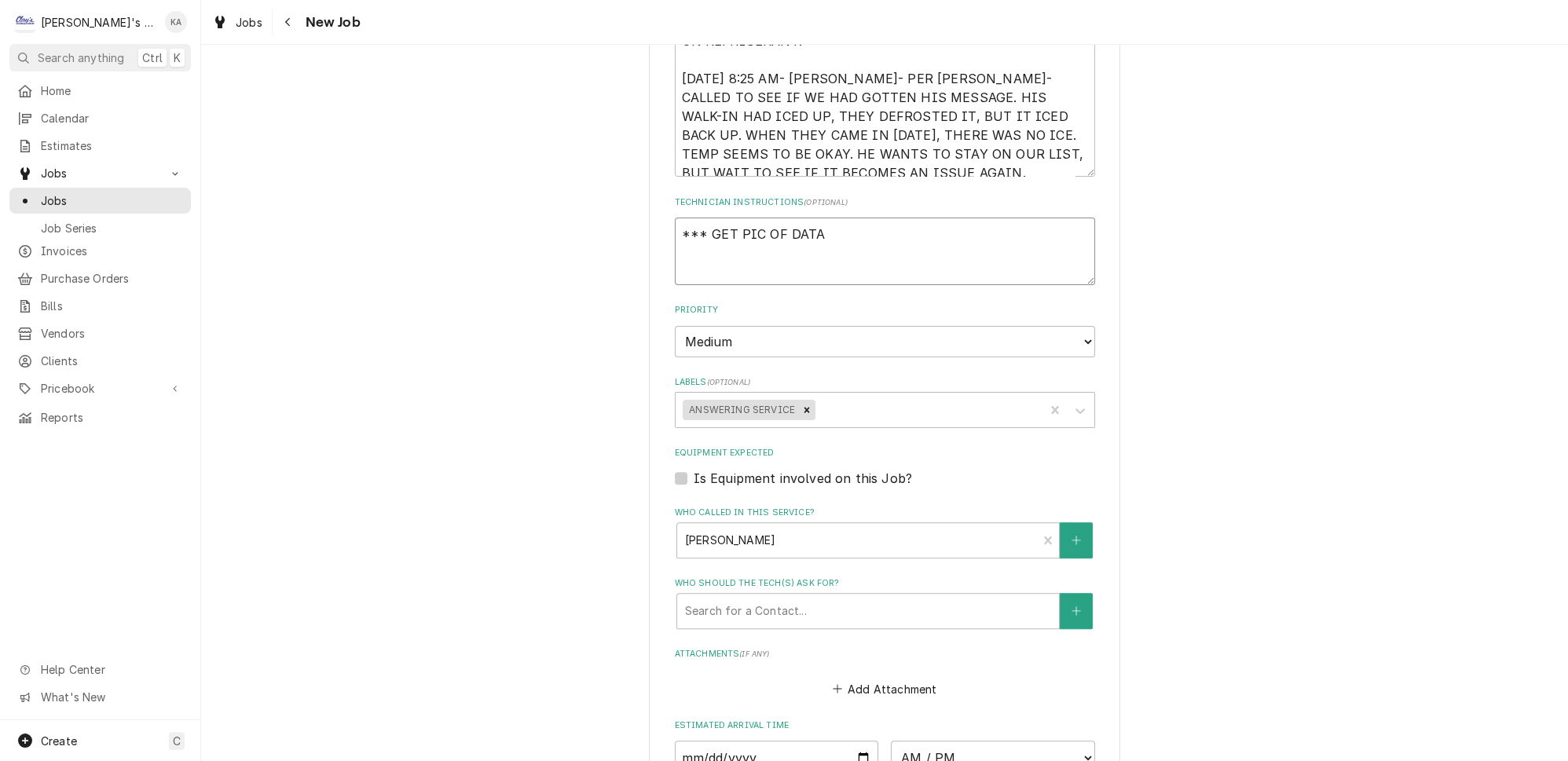
type textarea "*** GET PIC OF DATA"
type textarea "x"
type textarea "*** GET PIC OF DATA T"
type textarea "x"
type textarea "*** GET PIC OF DATA TA"
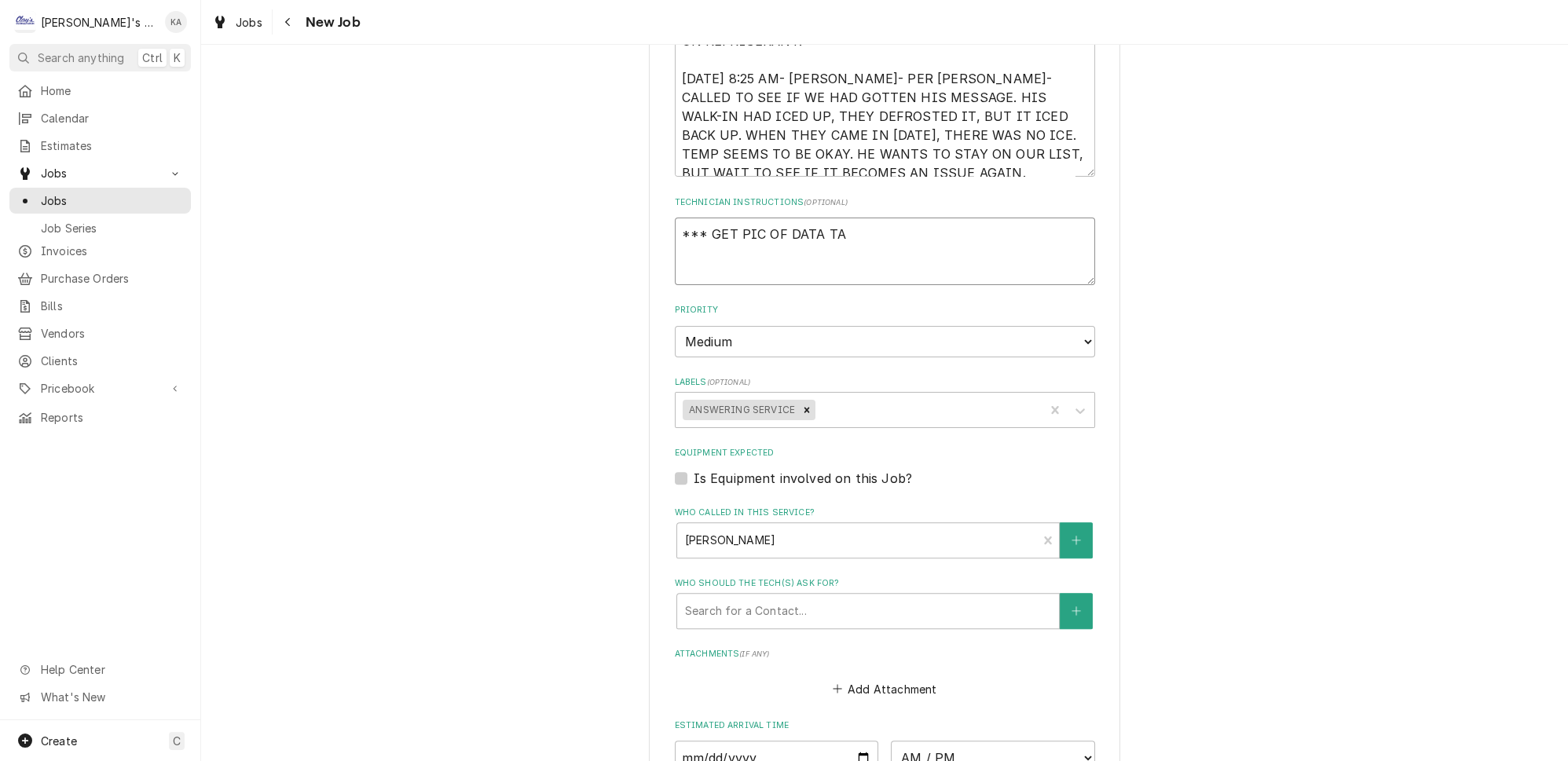
type textarea "x"
type textarea "*** GET PIC OF DATA TAG"
type textarea "x"
type textarea "*** GET PIC OF DATA TAGS"
type textarea "x"
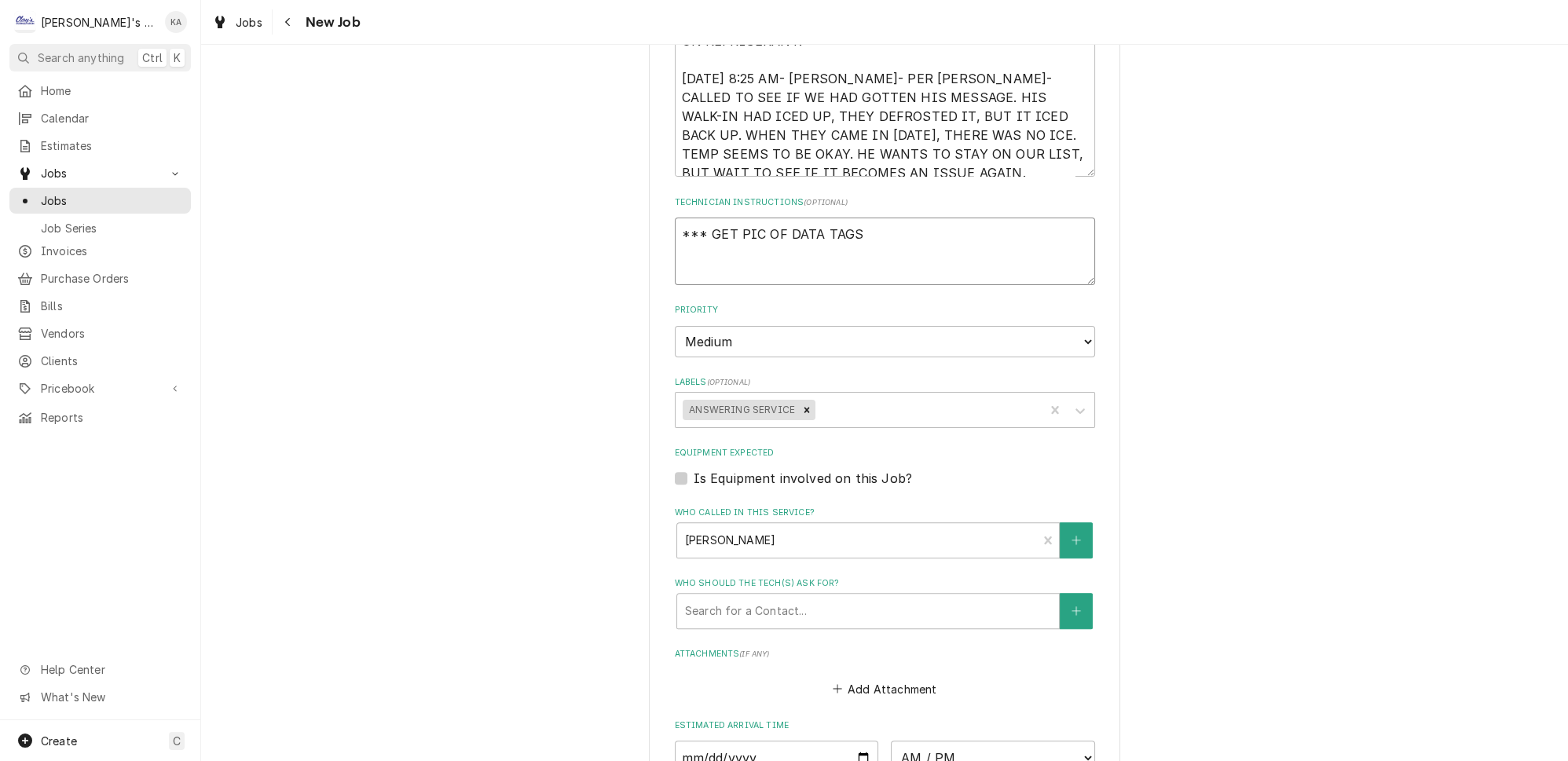
type textarea "*** GET PIC OF DATA TAGS,"
type textarea "x"
type textarea "*** GET PIC OF DATA TAGS,"
type textarea "x"
type textarea "*** GET PIC OF DATA TAGS, E"
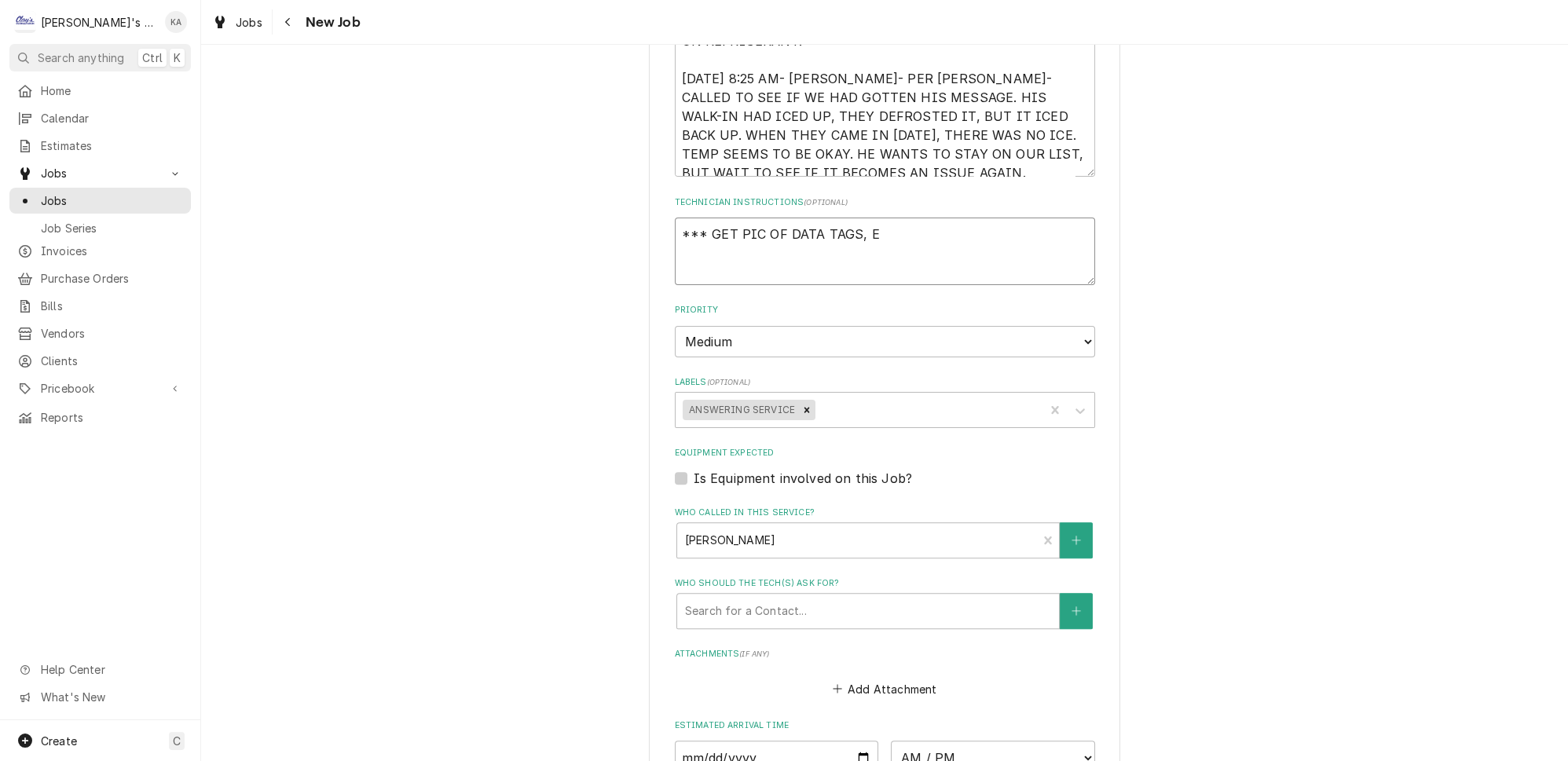
type textarea "x"
type textarea "*** GET PIC OF DATA TAGS, EV"
type textarea "x"
type textarea "*** GET PIC OF DATA TAGS, EVA"
type textarea "x"
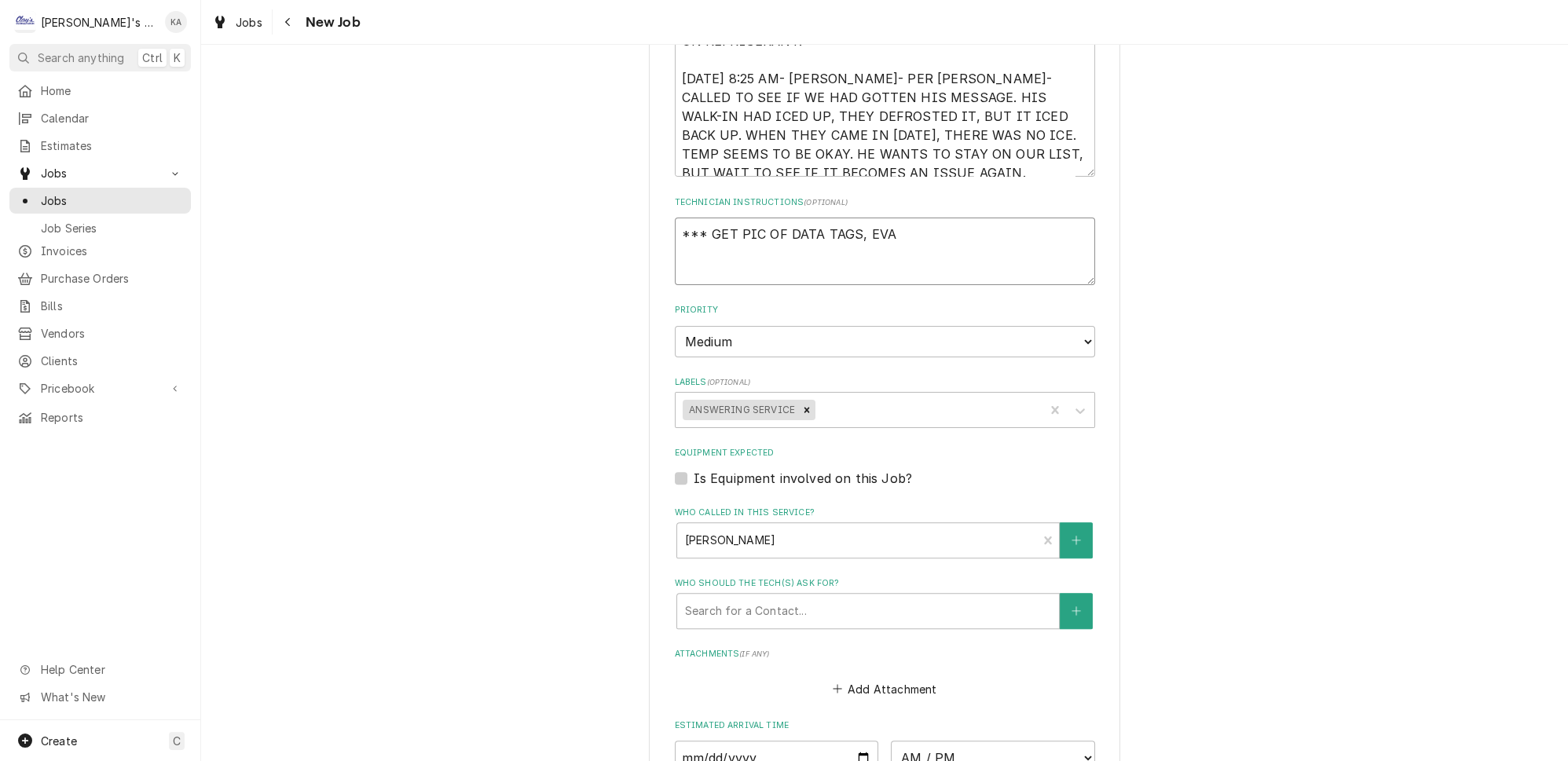
type textarea "*** GET PIC OF DATA TAGS, EVAP"
type textarea "x"
type textarea "*** GET PIC OF DATA TAGS, EVAP"
type textarea "x"
type textarea "*** GET PIC OF DATA TAGS, EVAP &"
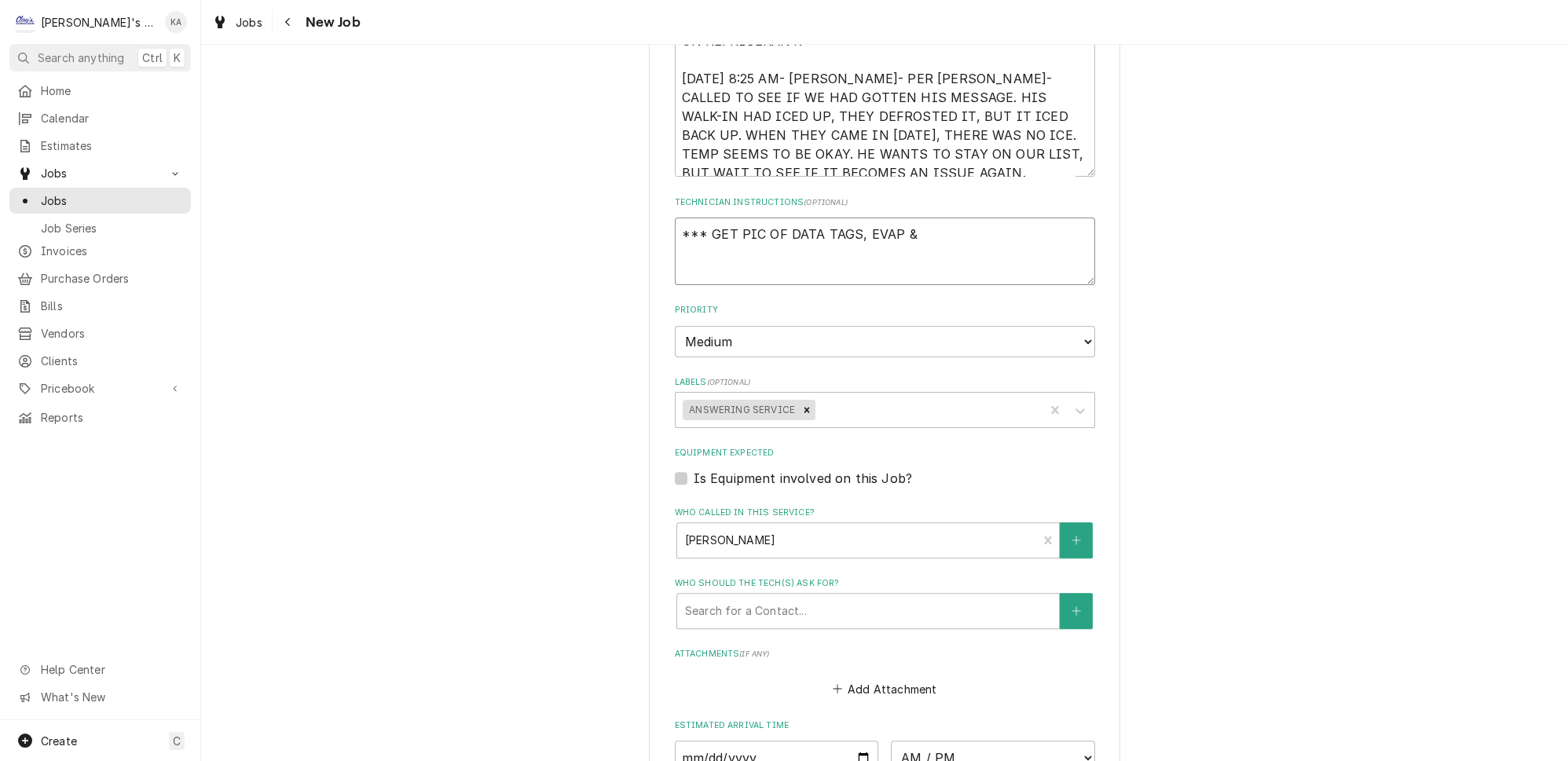
type textarea "x"
type textarea "*** GET PIC OF DATA TAGS, EVAP &"
type textarea "x"
type textarea "*** GET PIC OF DATA TAGS, EVAP & C"
type textarea "x"
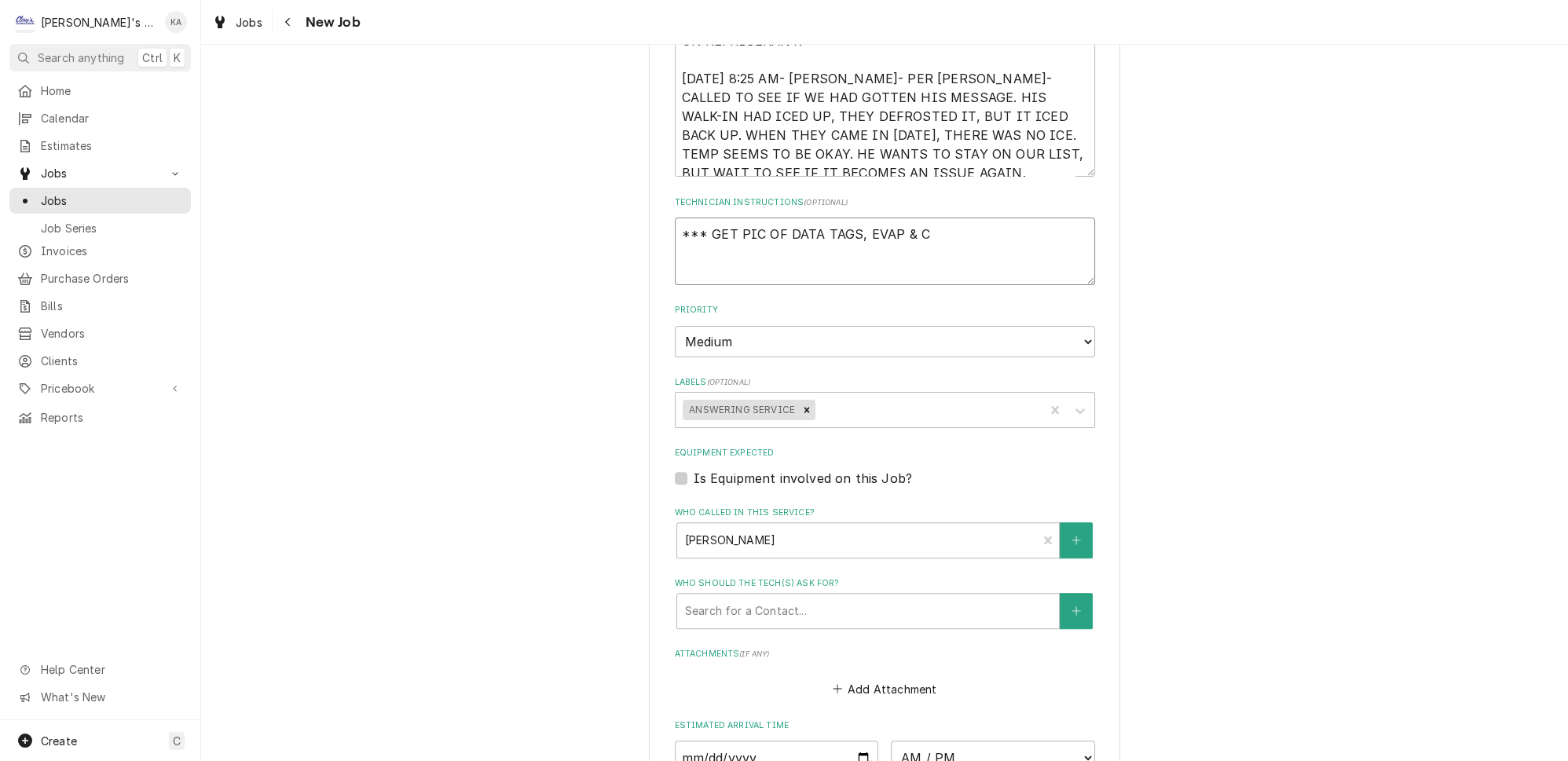
type textarea "*** GET PIC OF DATA TAGS, EVAP & CO"
type textarea "x"
type textarea "*** GET PIC OF DATA TAGS, EVAP & CON"
type textarea "x"
type textarea "*** GET PIC OF DATA TAGS, EVAP & COND"
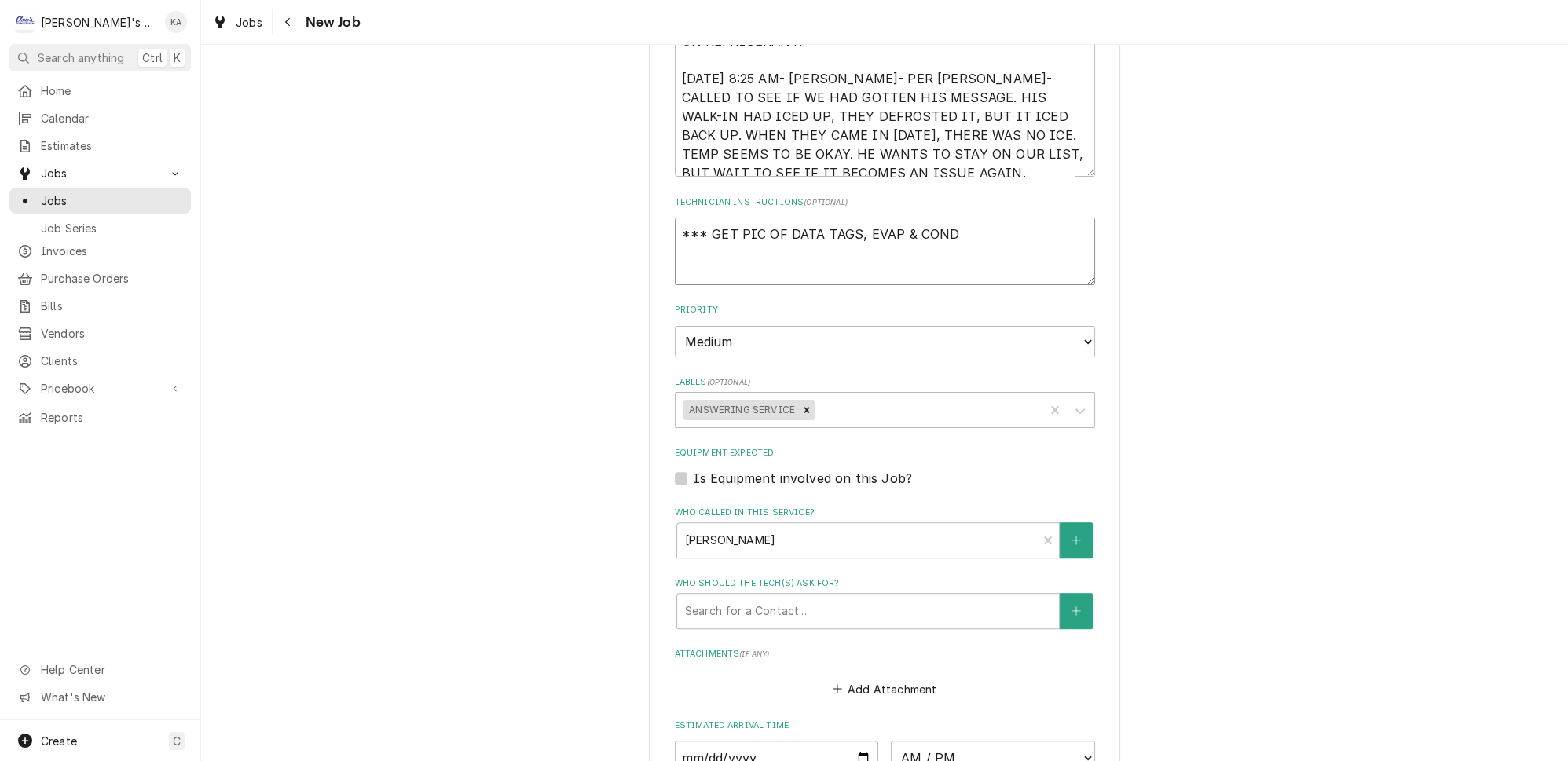
type textarea "x"
type textarea "*** GET PIC OF DATA TAGS, EVAP & CONDE"
type textarea "x"
type textarea "*** GET PIC OF DATA TAGS, EVAP & CONDEN"
type textarea "x"
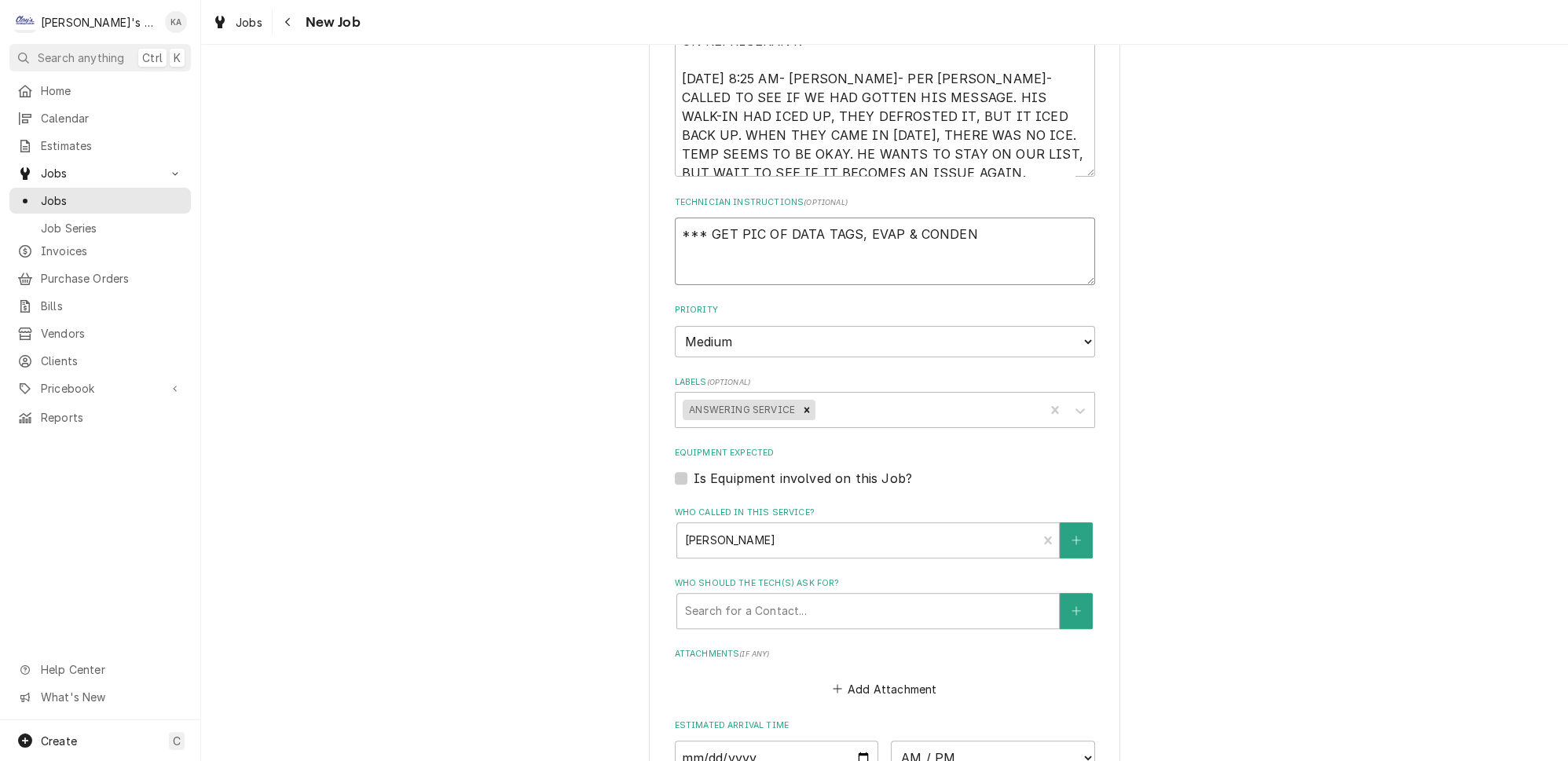
type textarea "*** GET PIC OF DATA TAGS, EVAP & CONDENS"
type textarea "x"
type textarea "*** GET PIC OF DATA TAGS, EVAP & CONDENSI"
type textarea "x"
type textarea "*** GET PIC OF DATA TAGS, EVAP & CONDENSIN"
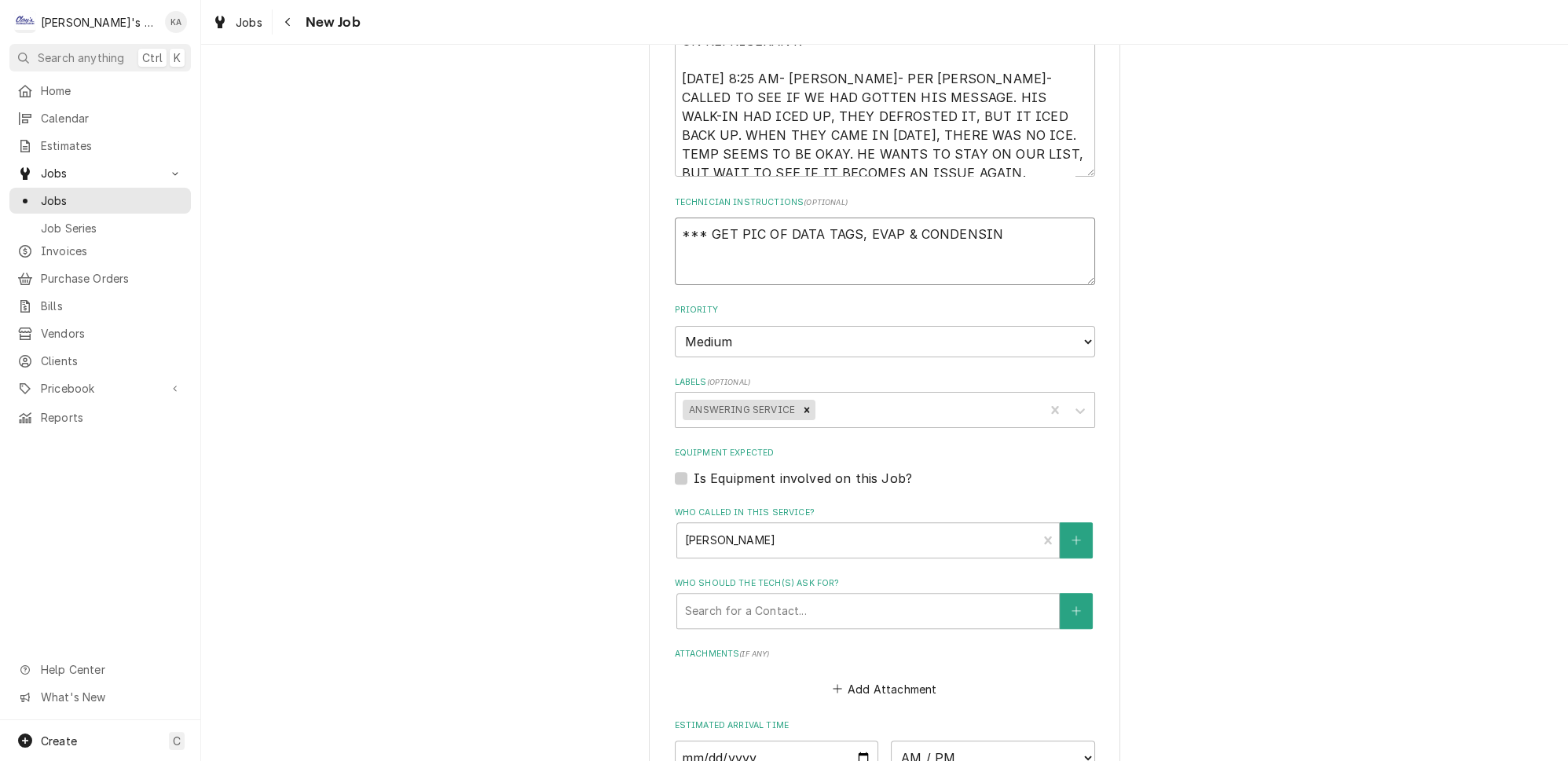
type textarea "x"
type textarea "*** GET PIC OF DATA TAGS, EVAP & CONDENSING"
type textarea "x"
type textarea "*** GET PIC OF DATA TAGS, EVAP & CONDENSING"
type textarea "x"
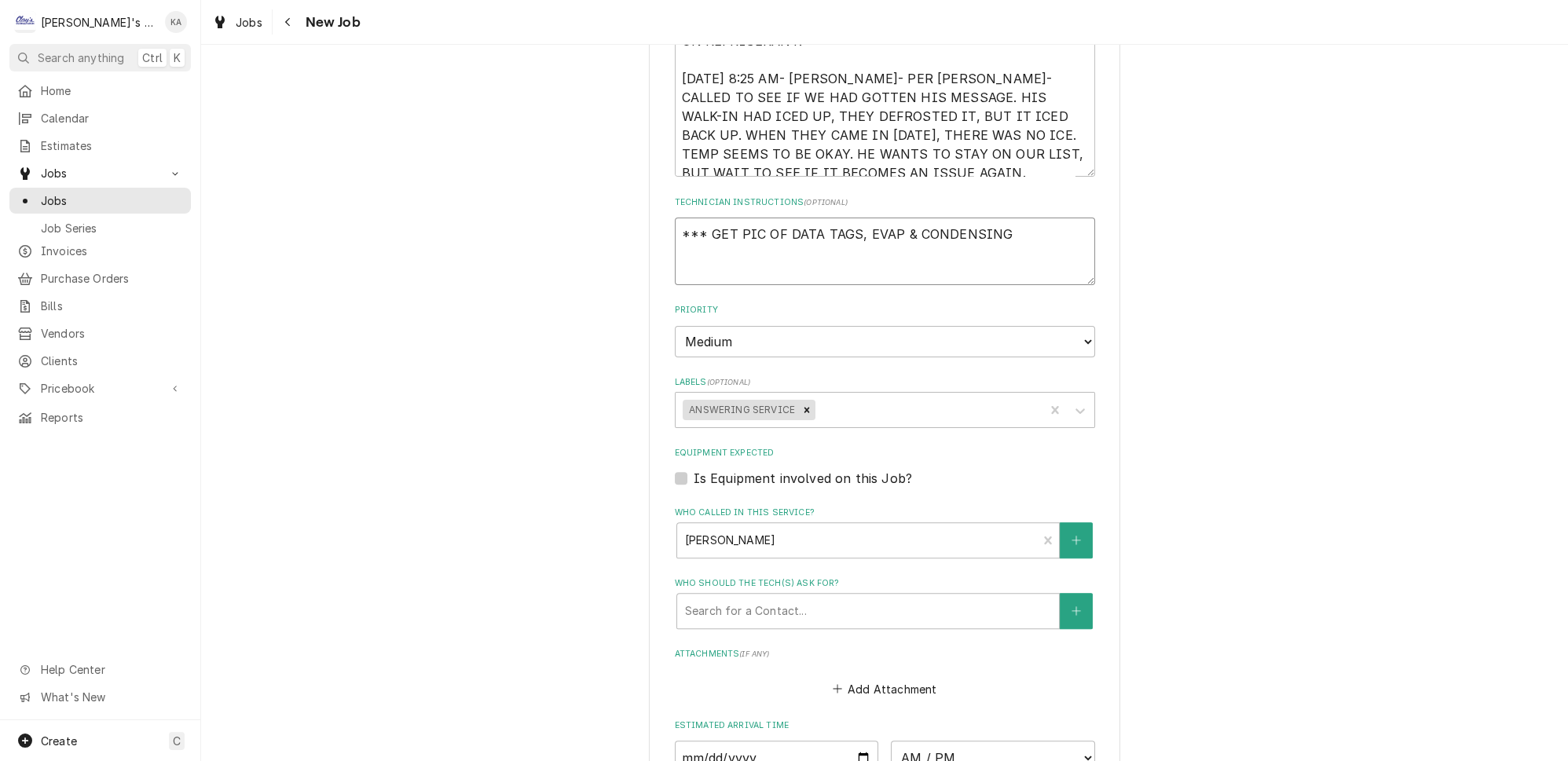
type textarea "*** GET PIC OF DATA TAGS, EVAP & CONDENSING U"
type textarea "x"
type textarea "*** GET PIC OF DATA TAGS, EVAP & CONDENSING UN"
type textarea "x"
type textarea "*** GET PIC OF DATA TAGS, EVAP & CONDENSING UNI"
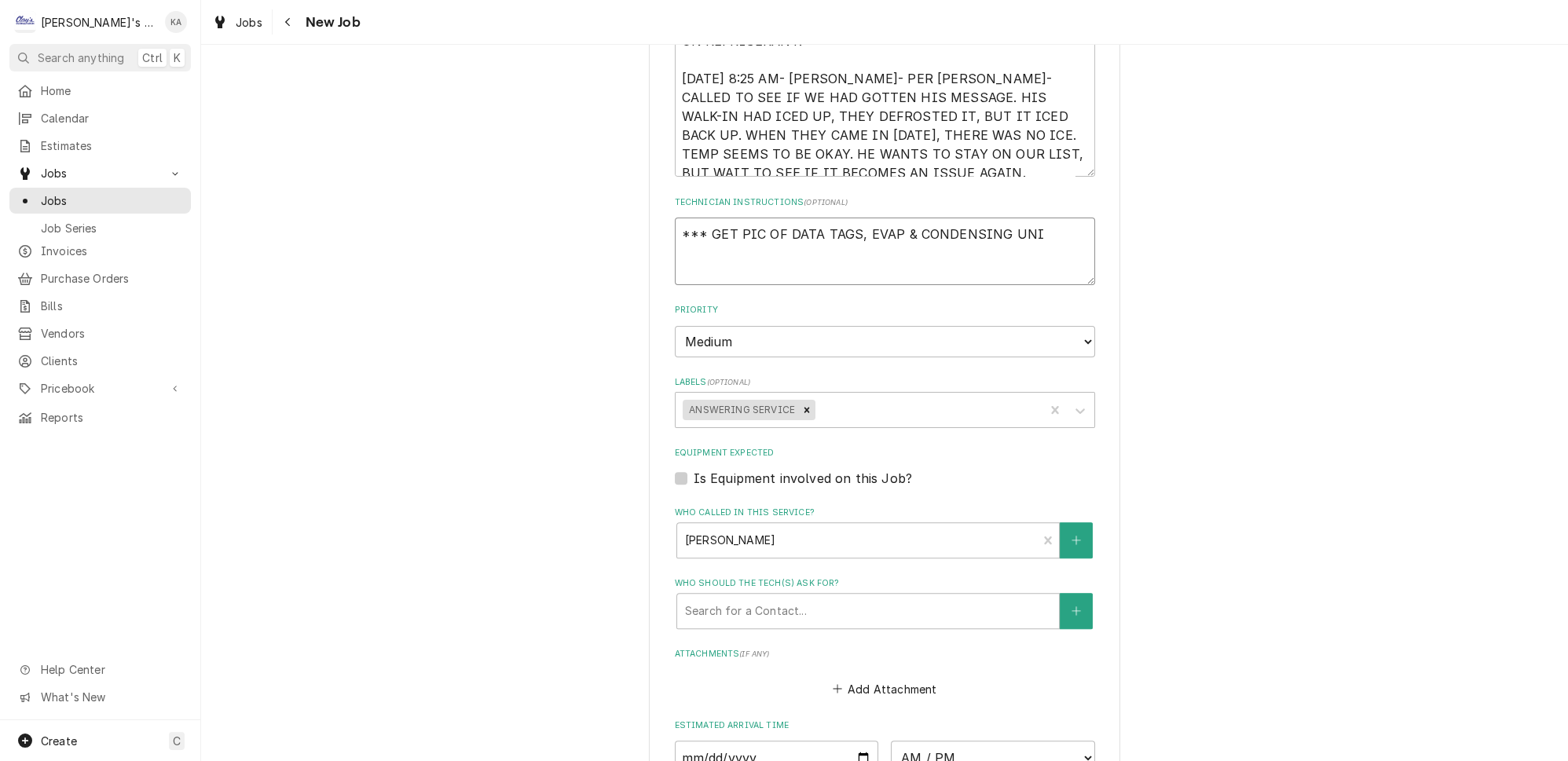
type textarea "x"
type textarea "*** GET PIC OF DATA TAGS, EVAP & CONDENSING UNIT"
type textarea "x"
type textarea "*** GET PIC OF DATA TAGS, EVAP & CONDENSING UNIT"
type textarea "x"
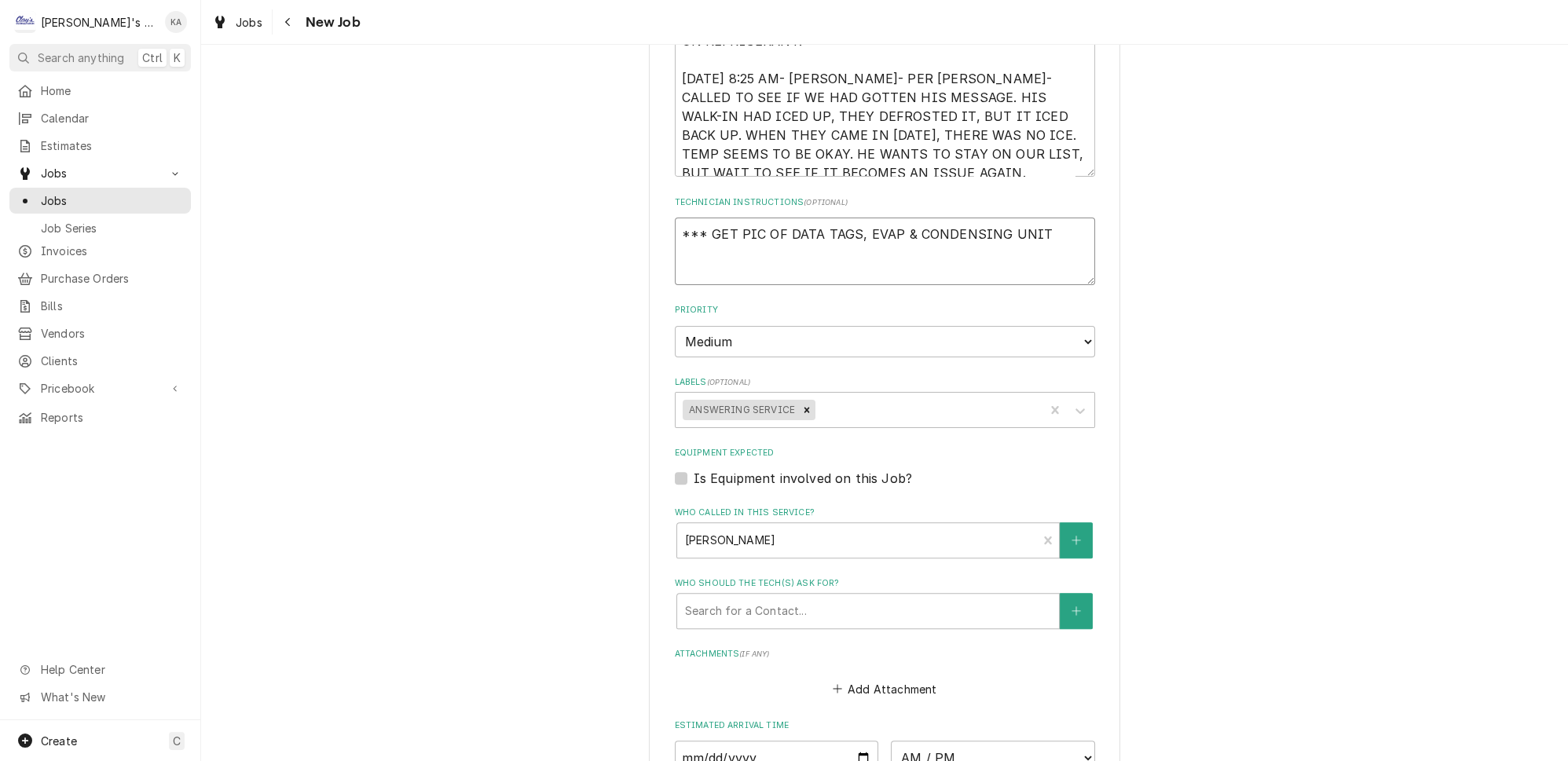
type textarea "*** GET PIC OF DATA TAGS, EVAP & CONDENSING UNIT *"
type textarea "x"
type textarea "*** GET PIC OF DATA TAGS, EVAP & CONDENSING UNIT **"
type textarea "x"
type textarea "*** GET PIC OF DATA TAGS, EVAP & CONDENSING UNIT ***"
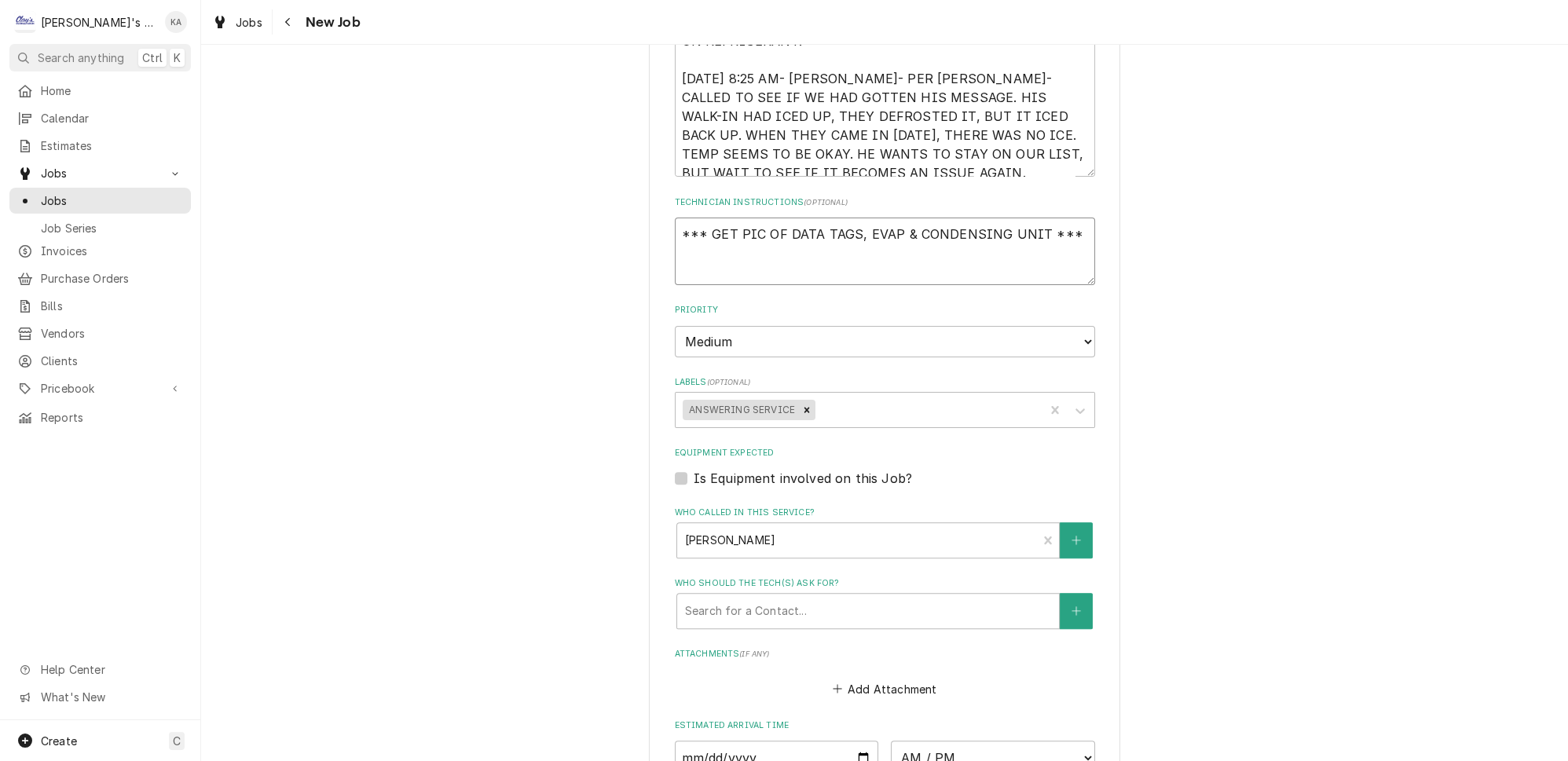
type textarea "x"
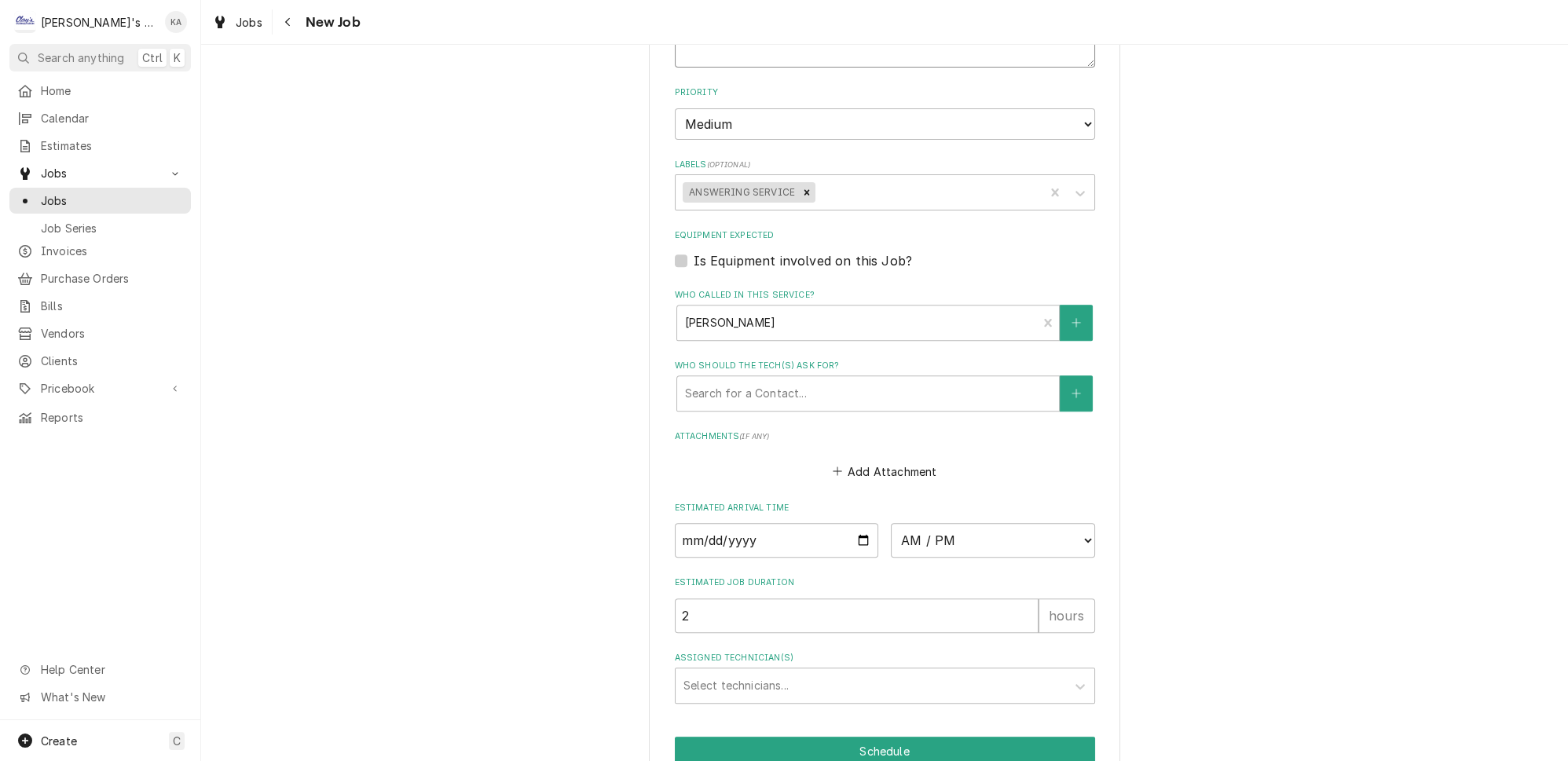
scroll to position [1162, 0]
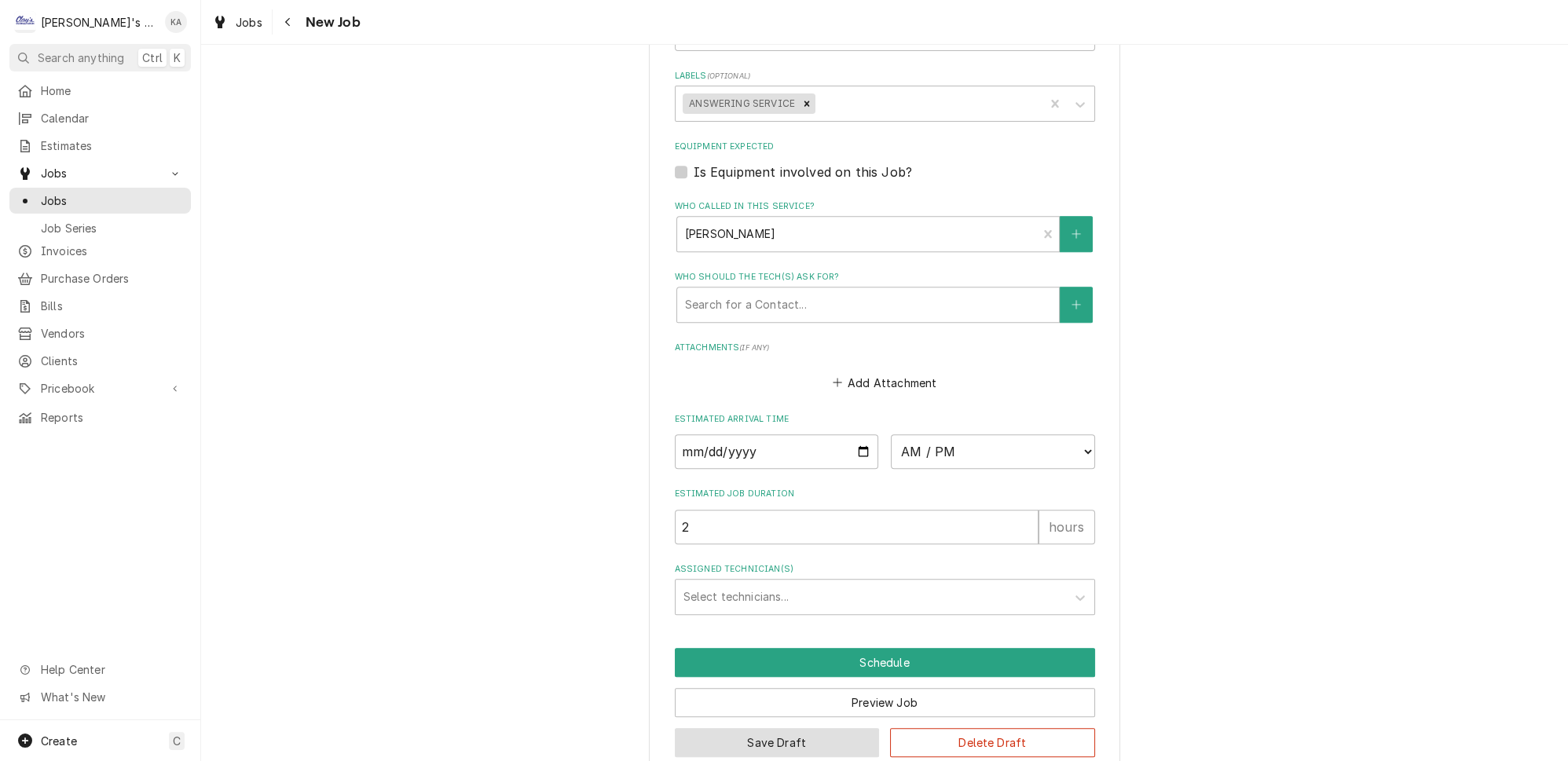
type textarea "*** GET PIC OF DATA TAGS, EVAP & CONDENSING UNIT ***"
click at [810, 728] on button "Save Draft" at bounding box center [777, 742] width 205 height 29
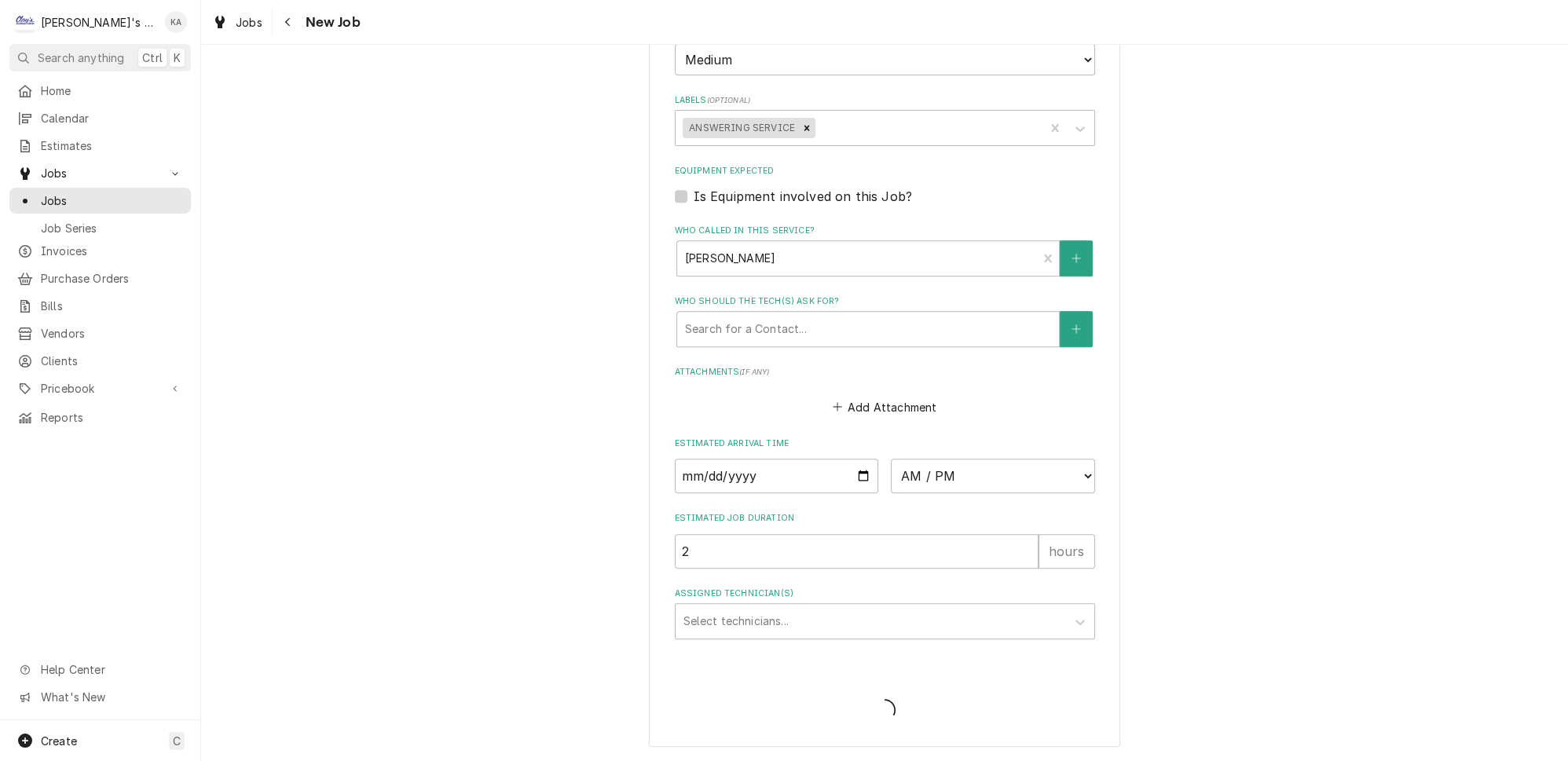
scroll to position [1111, 0]
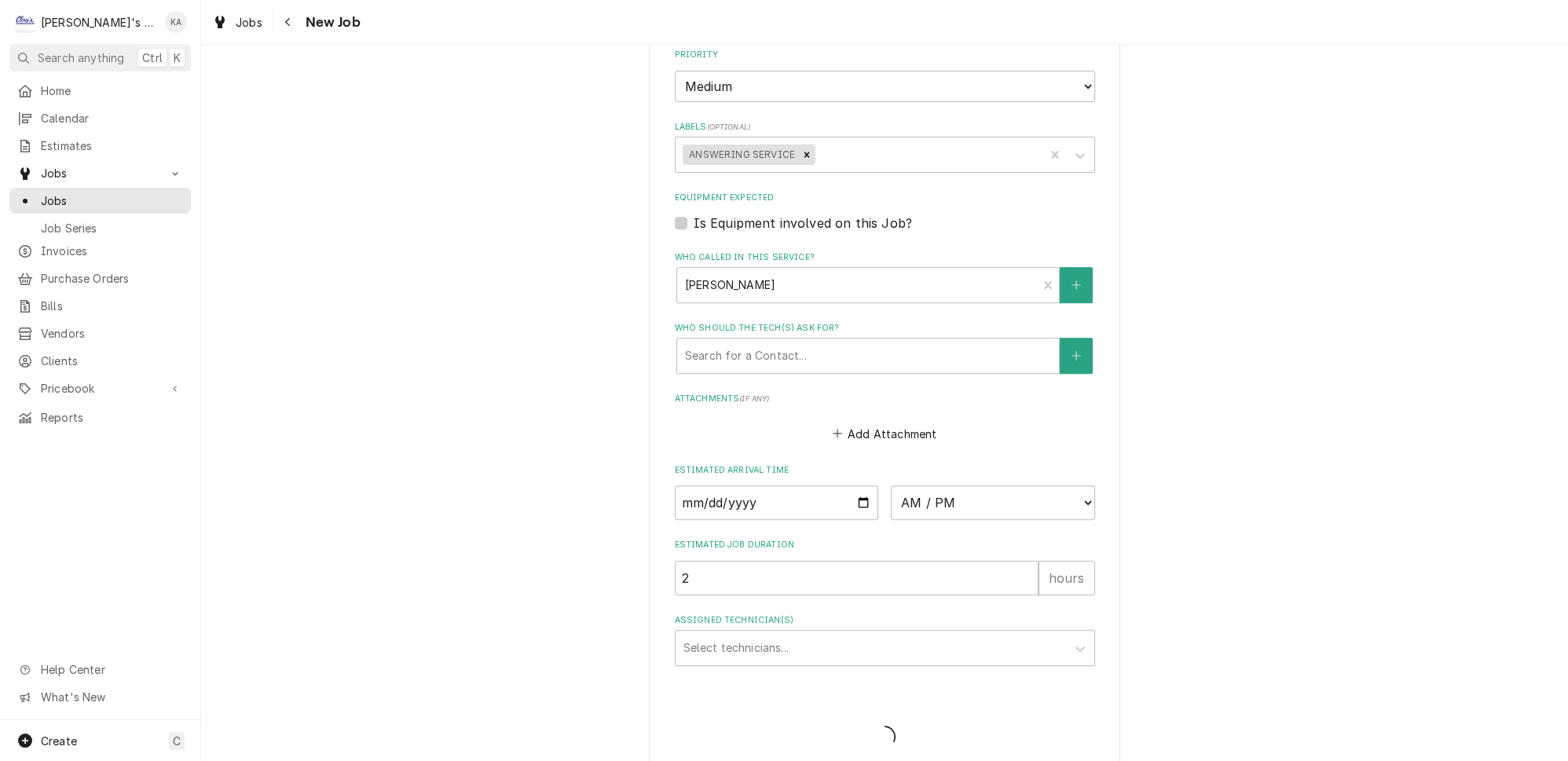
type textarea "x"
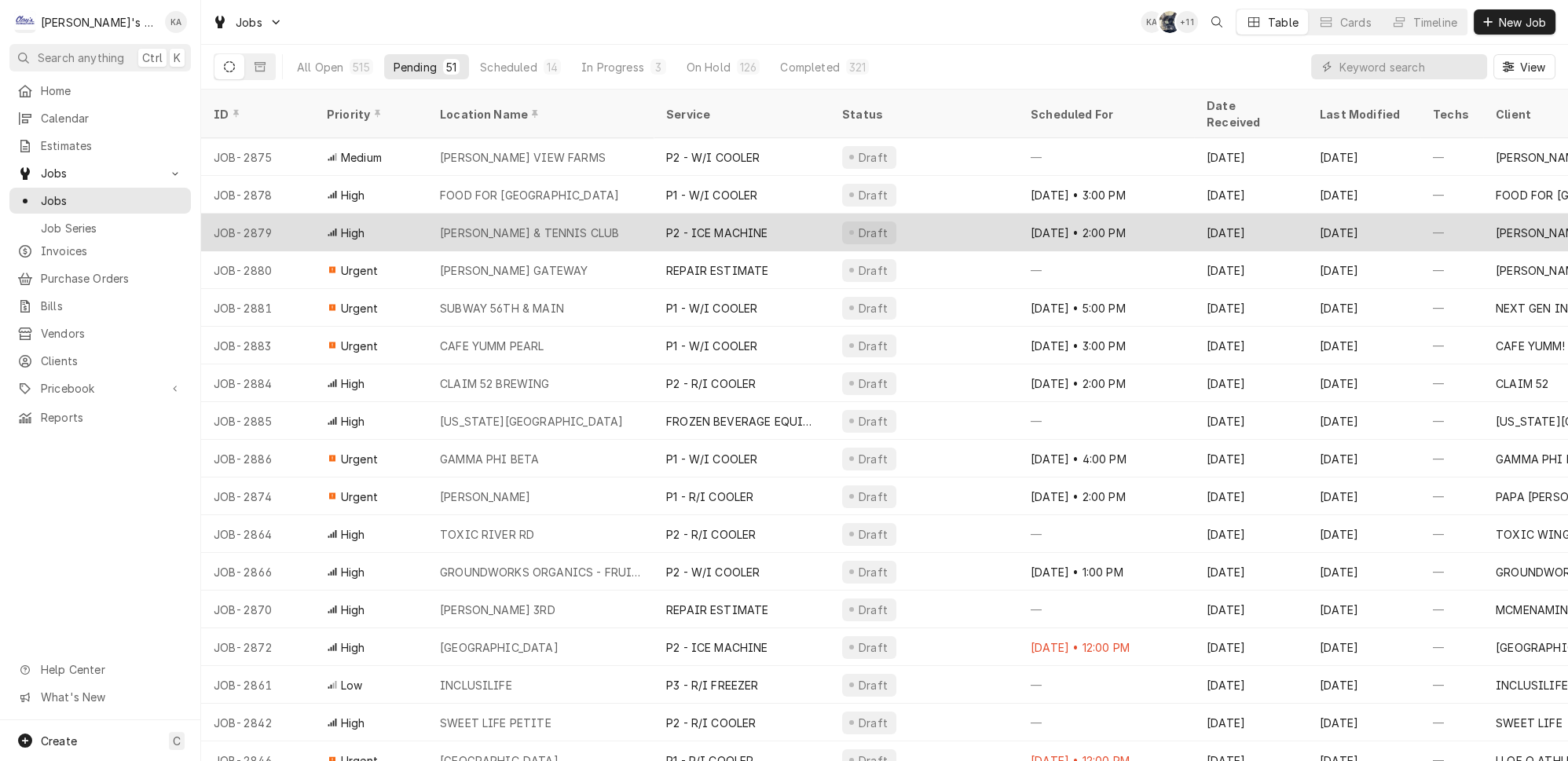
click at [589, 214] on div "[PERSON_NAME] & TENNIS CLUB" at bounding box center [540, 232] width 226 height 38
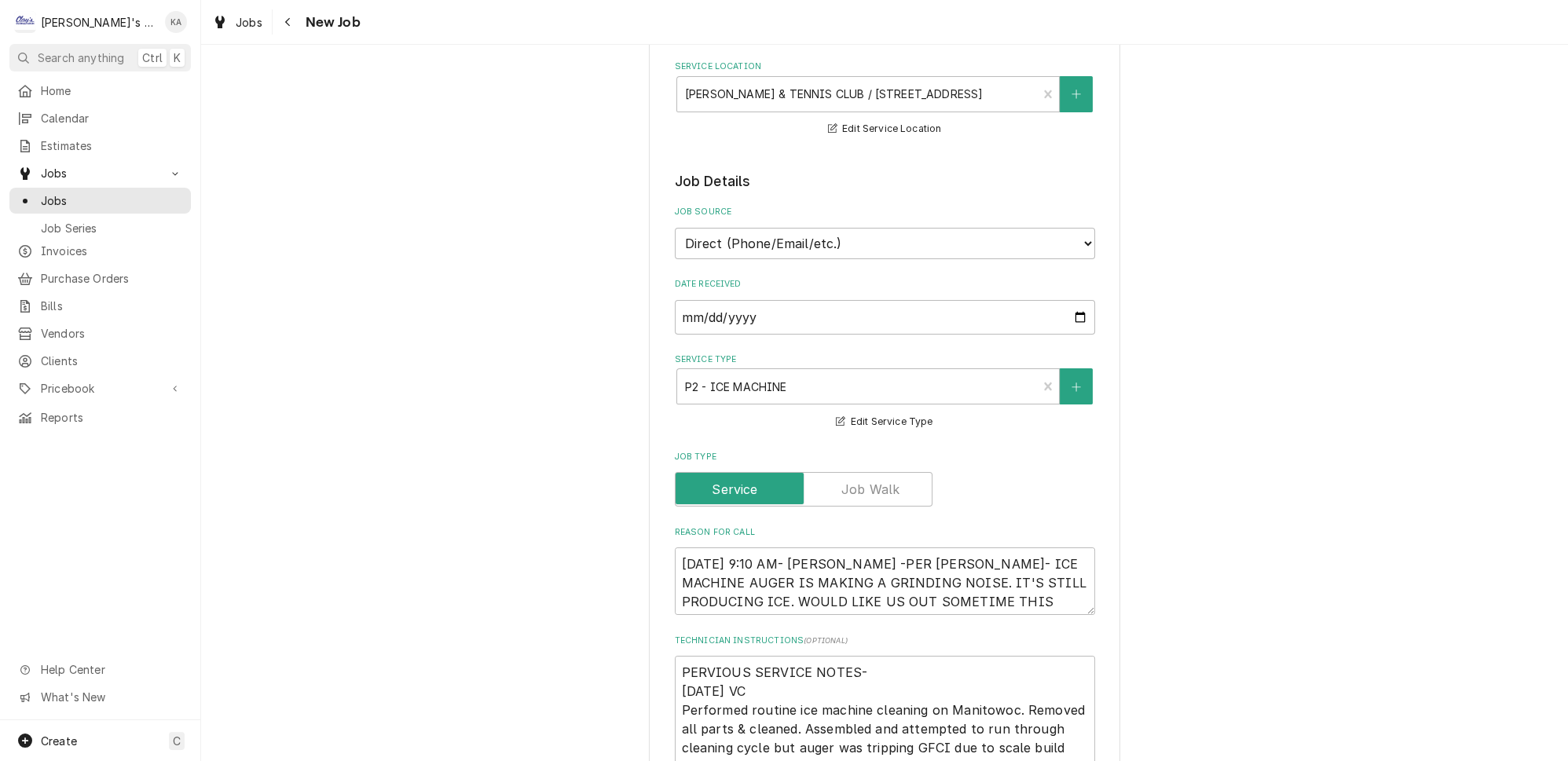
scroll to position [499, 0]
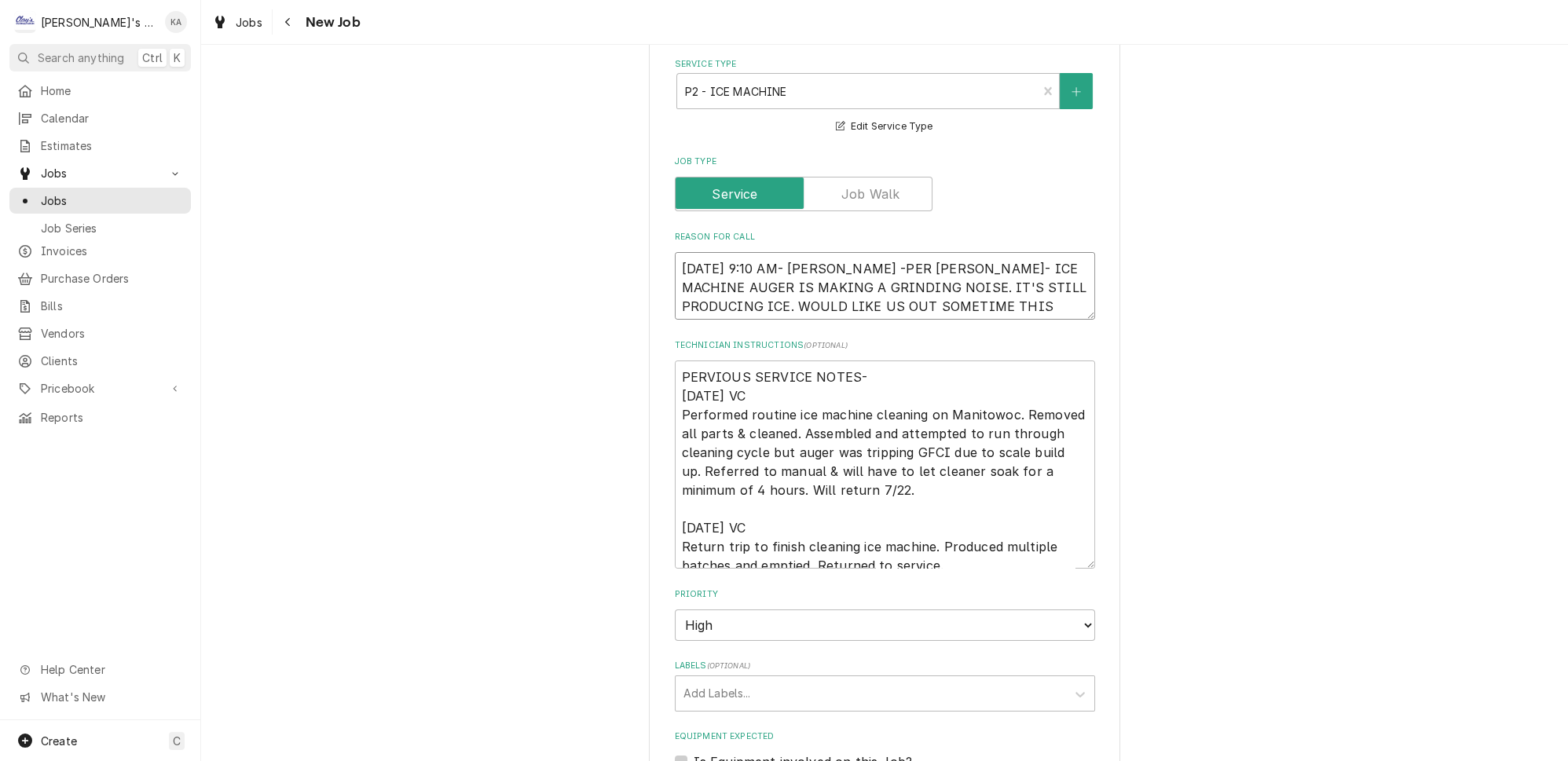
click at [841, 252] on textarea "[DATE] 9:10 AM- [PERSON_NAME] -PER [PERSON_NAME]- ICE MACHINE AUGER IS MAKING A…" at bounding box center [885, 285] width 420 height 68
type textarea "x"
type textarea "[DATE] 9:10 AM- [PERSON_NAME]-PER [PERSON_NAME]- ICE MACHINE AUGER IS MAKING A …"
type textarea "x"
type textarea "[DATE] 9:10 AM- [PERSON_NAME]- PER [PERSON_NAME]- ICE MACHINE AUGER IS MAKING A…"
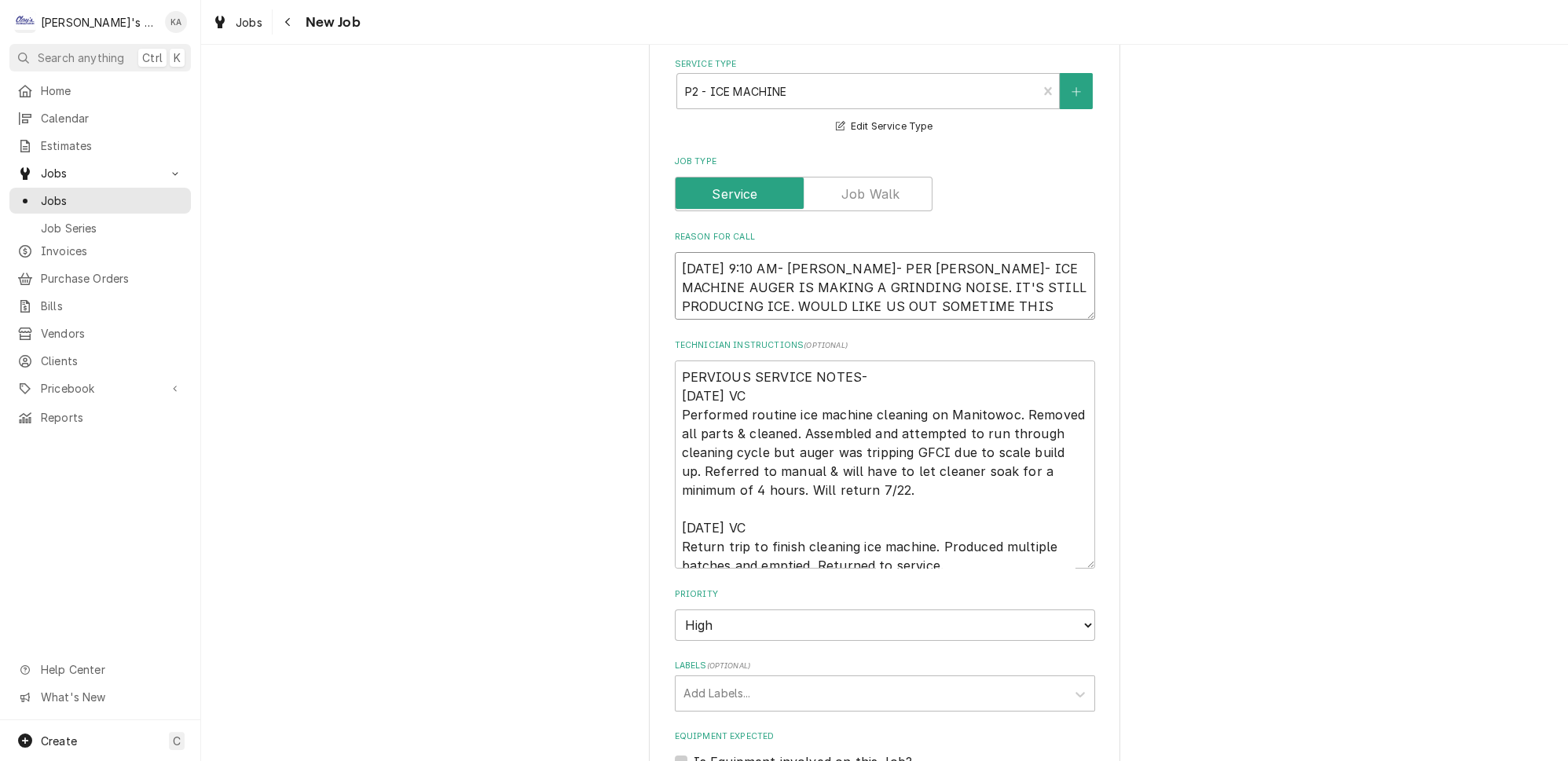
type textarea "x"
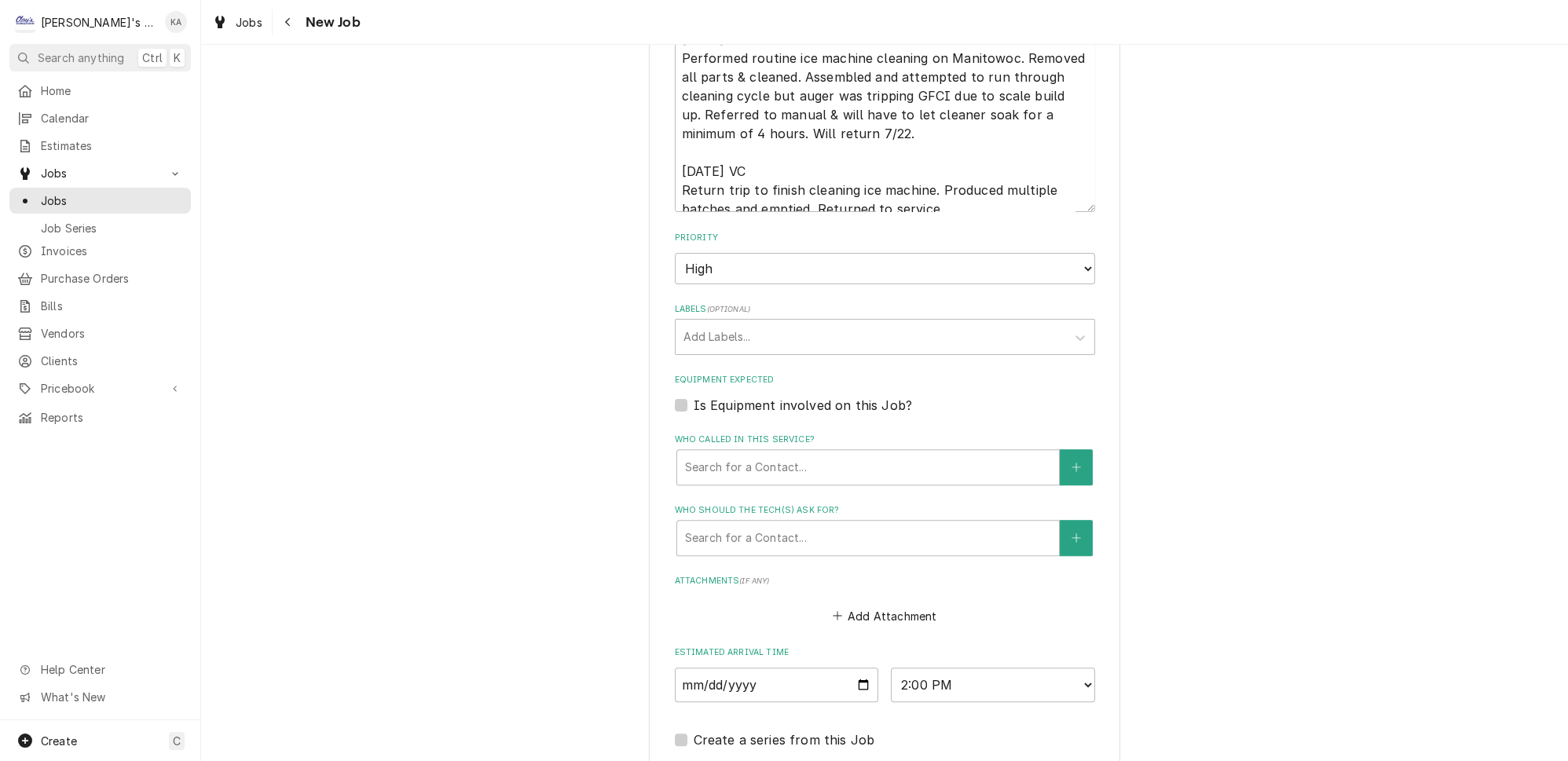
scroll to position [856, 0]
type textarea "[DATE] 9:10 AM- [PERSON_NAME]- PER [PERSON_NAME]- ICE MACHINE AUGER IS MAKING A…"
click at [694, 395] on label "Is Equipment involved on this Job?" at bounding box center [803, 405] width 219 height 19
click at [694, 395] on input "Equipment Expected" at bounding box center [904, 412] width 420 height 34
checkbox input "true"
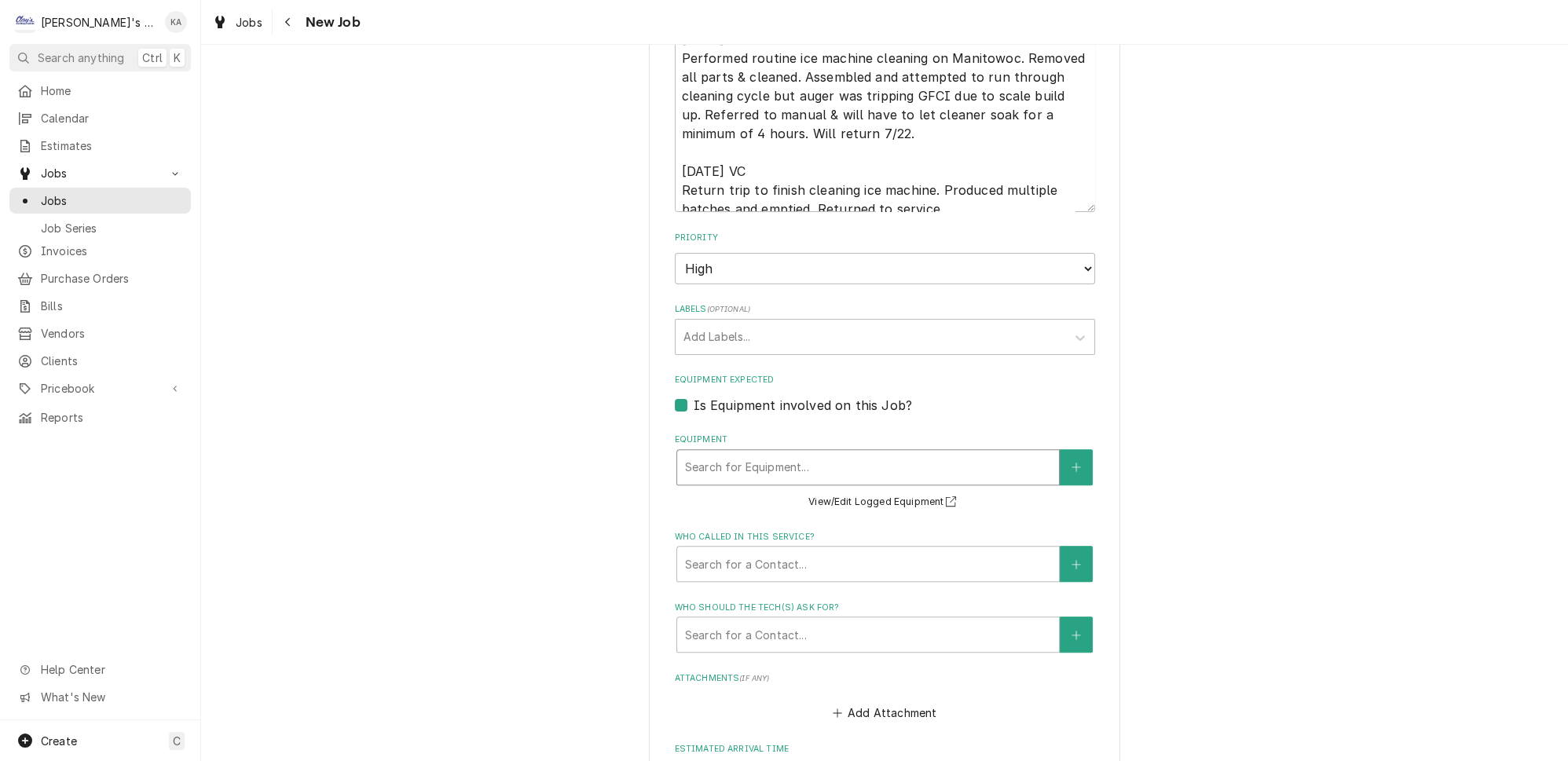
click at [758, 453] on div "Equipment" at bounding box center [868, 467] width 366 height 29
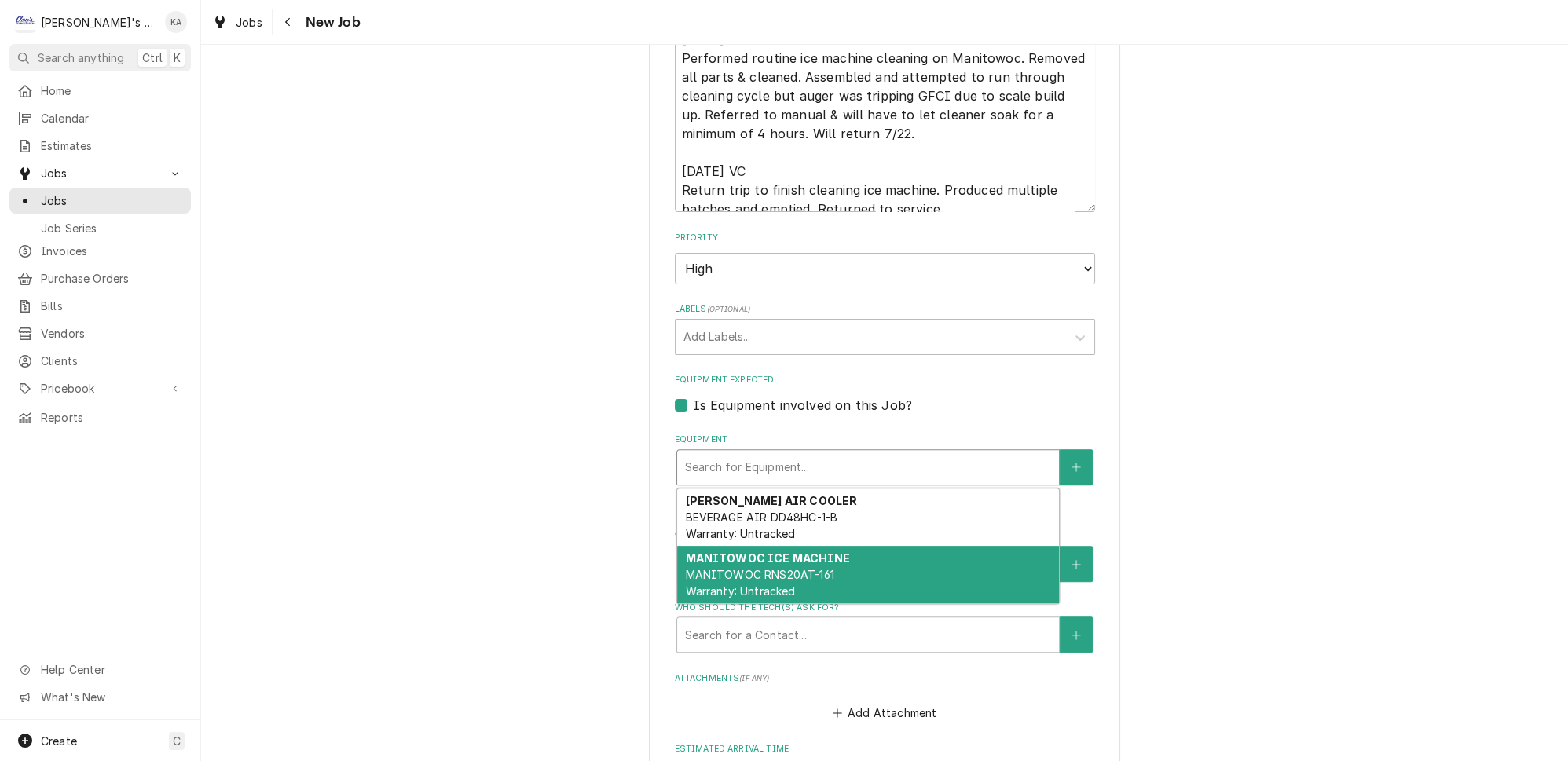
click at [789, 568] on span "MANITOWOC RNS20AT-161 Warranty: Untracked" at bounding box center [759, 582] width 148 height 30
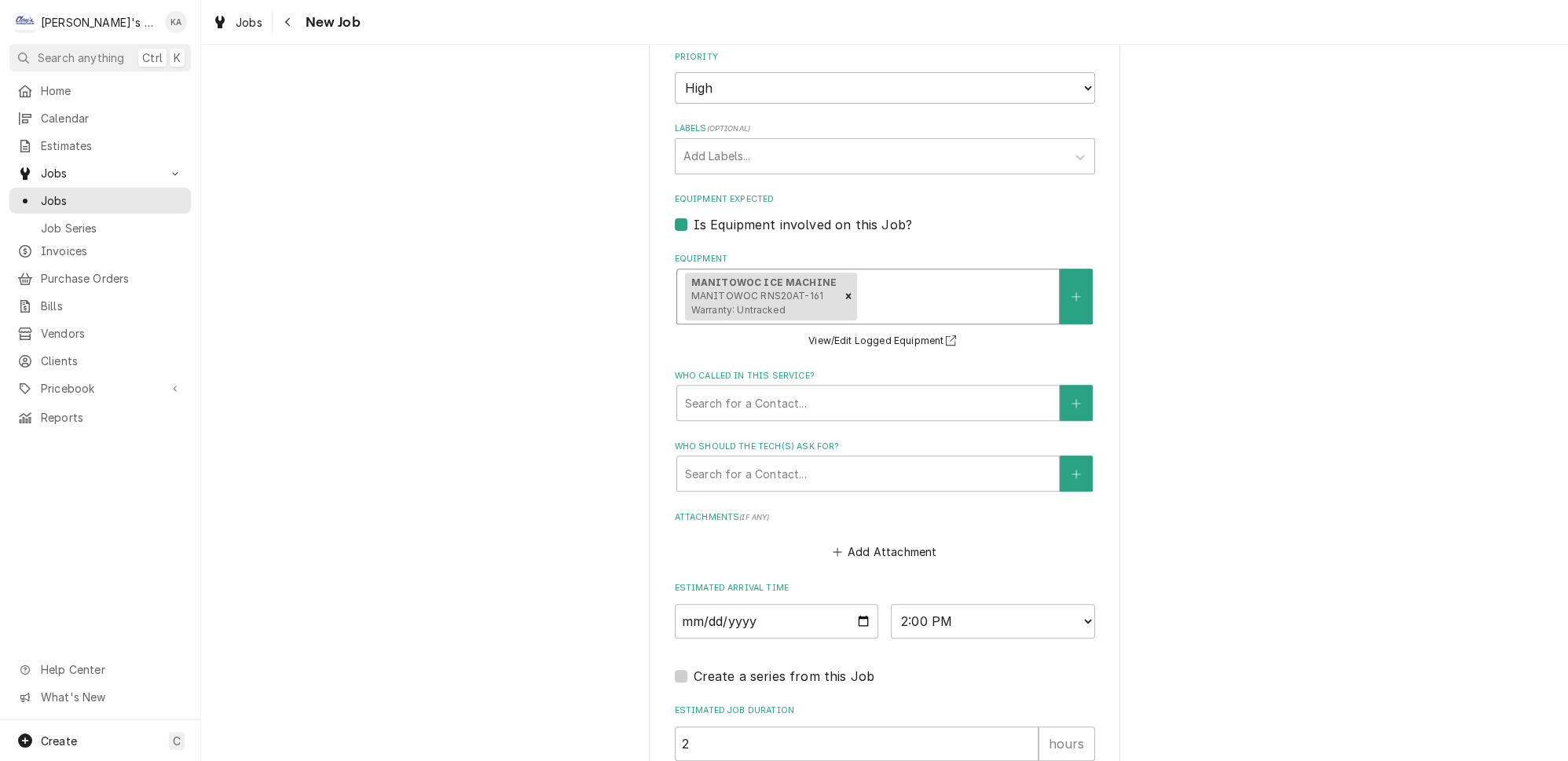
scroll to position [1257, 0]
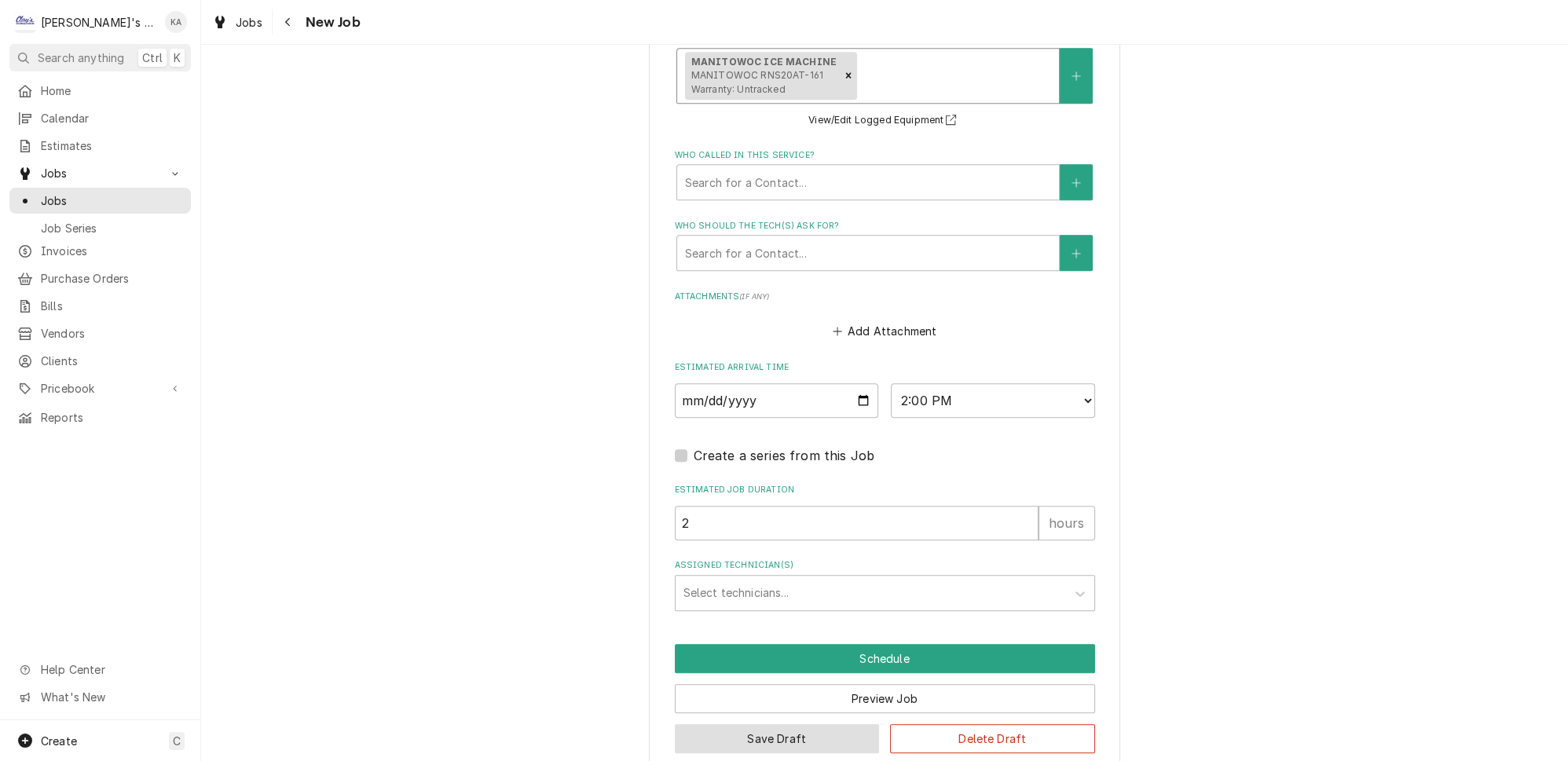
click at [763, 724] on button "Save Draft" at bounding box center [777, 738] width 205 height 29
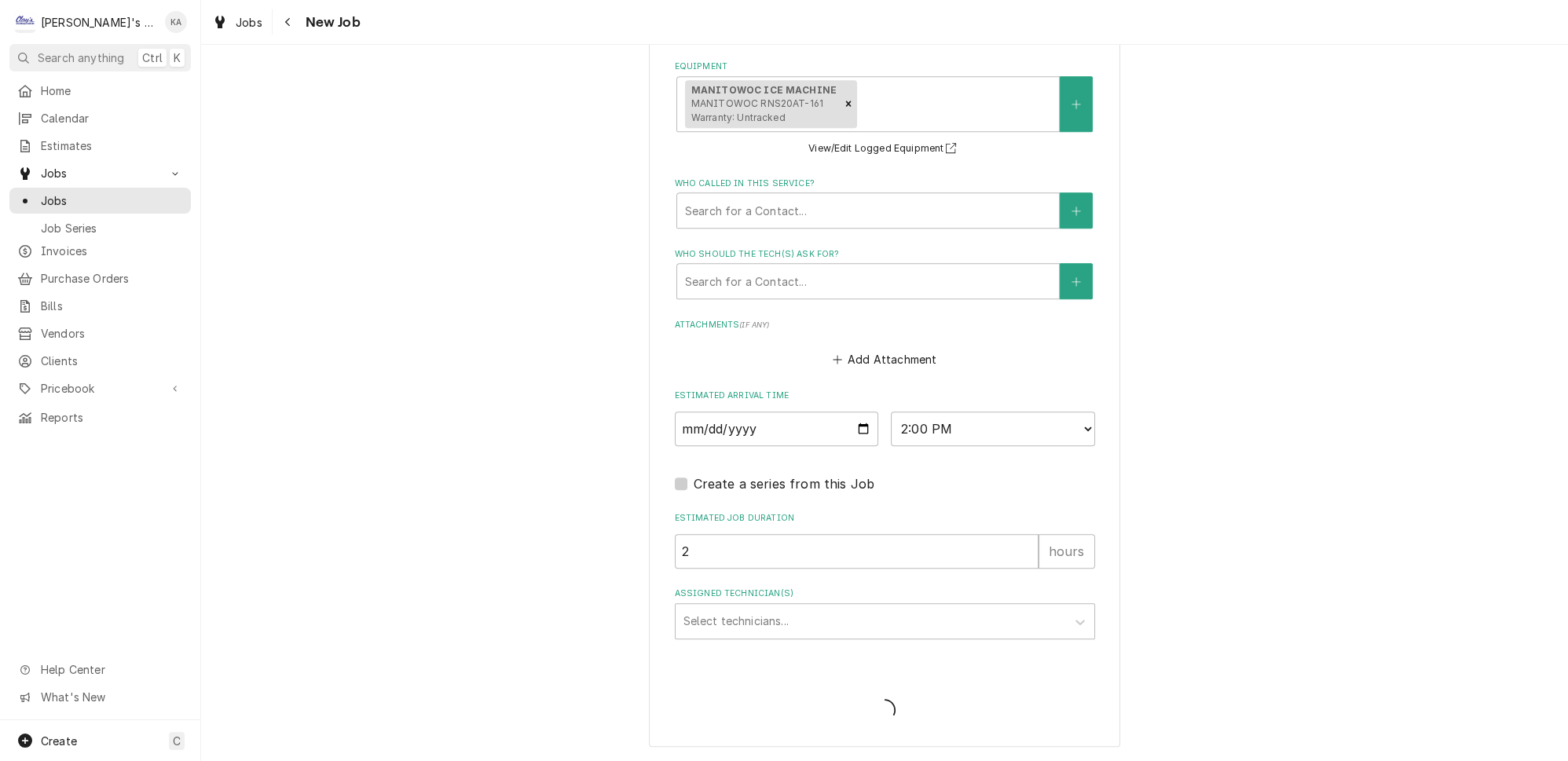
scroll to position [1206, 0]
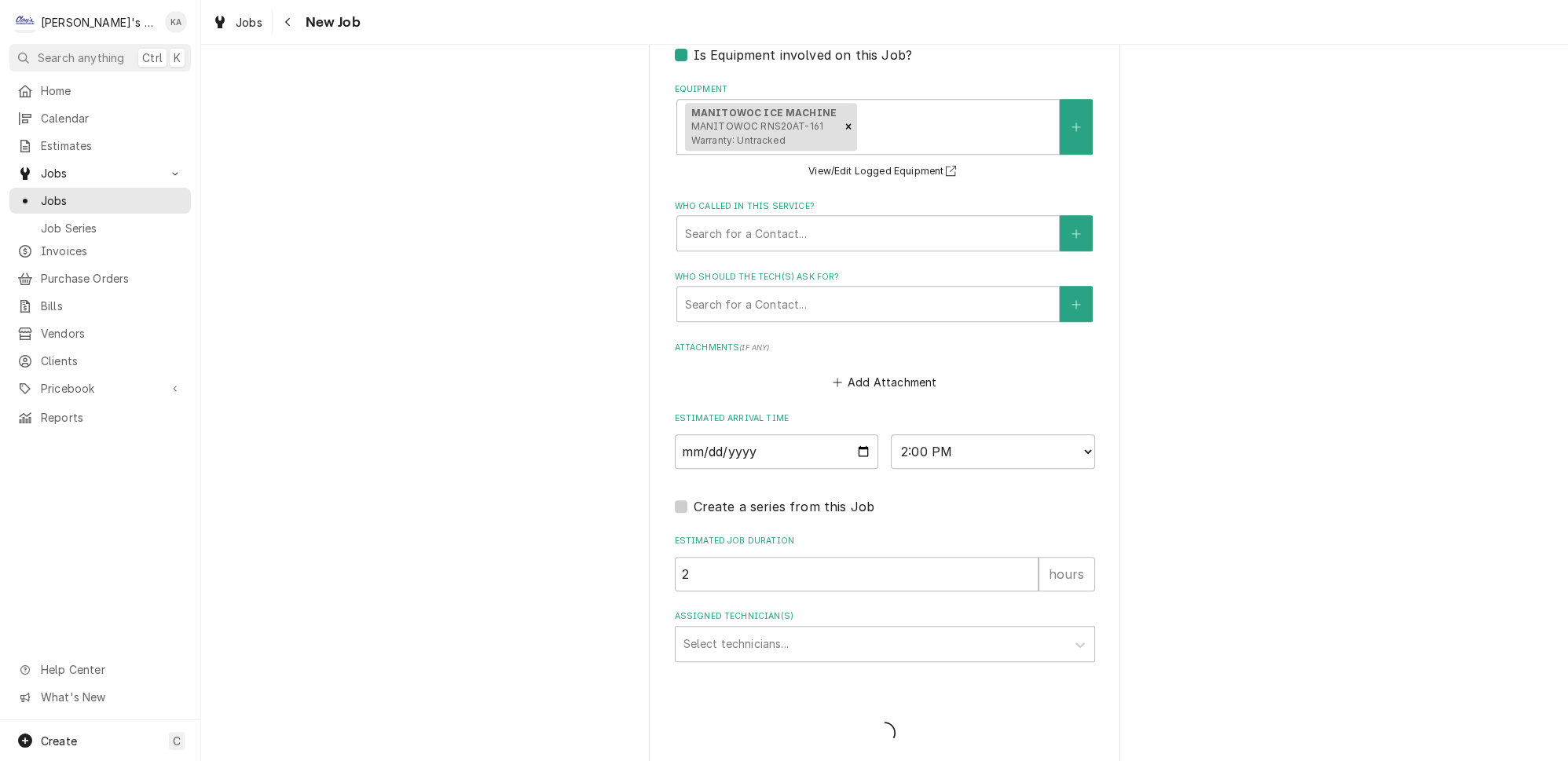
type textarea "x"
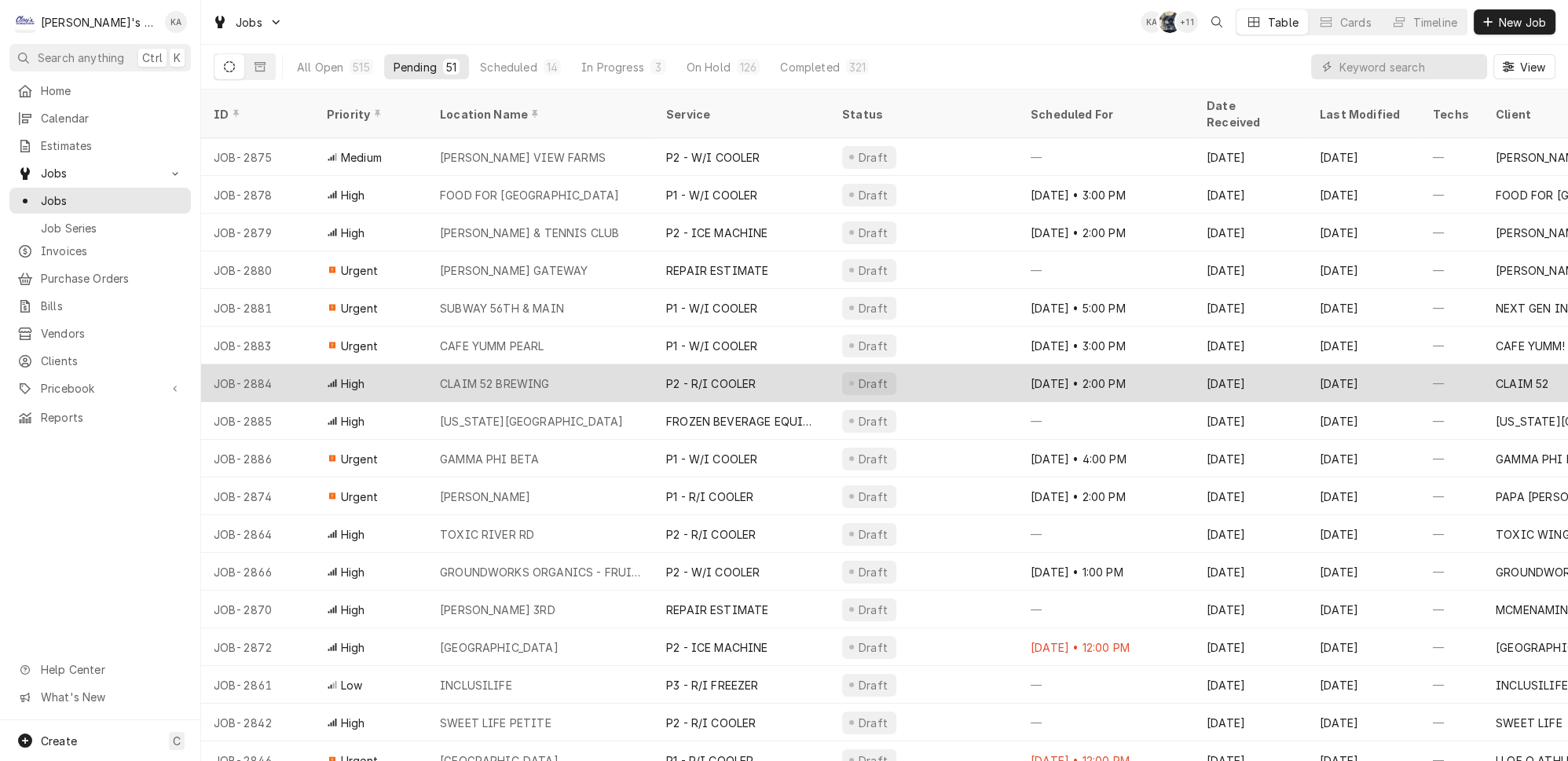
click at [490, 365] on div "CLAIM 52 BREWING" at bounding box center [540, 383] width 226 height 38
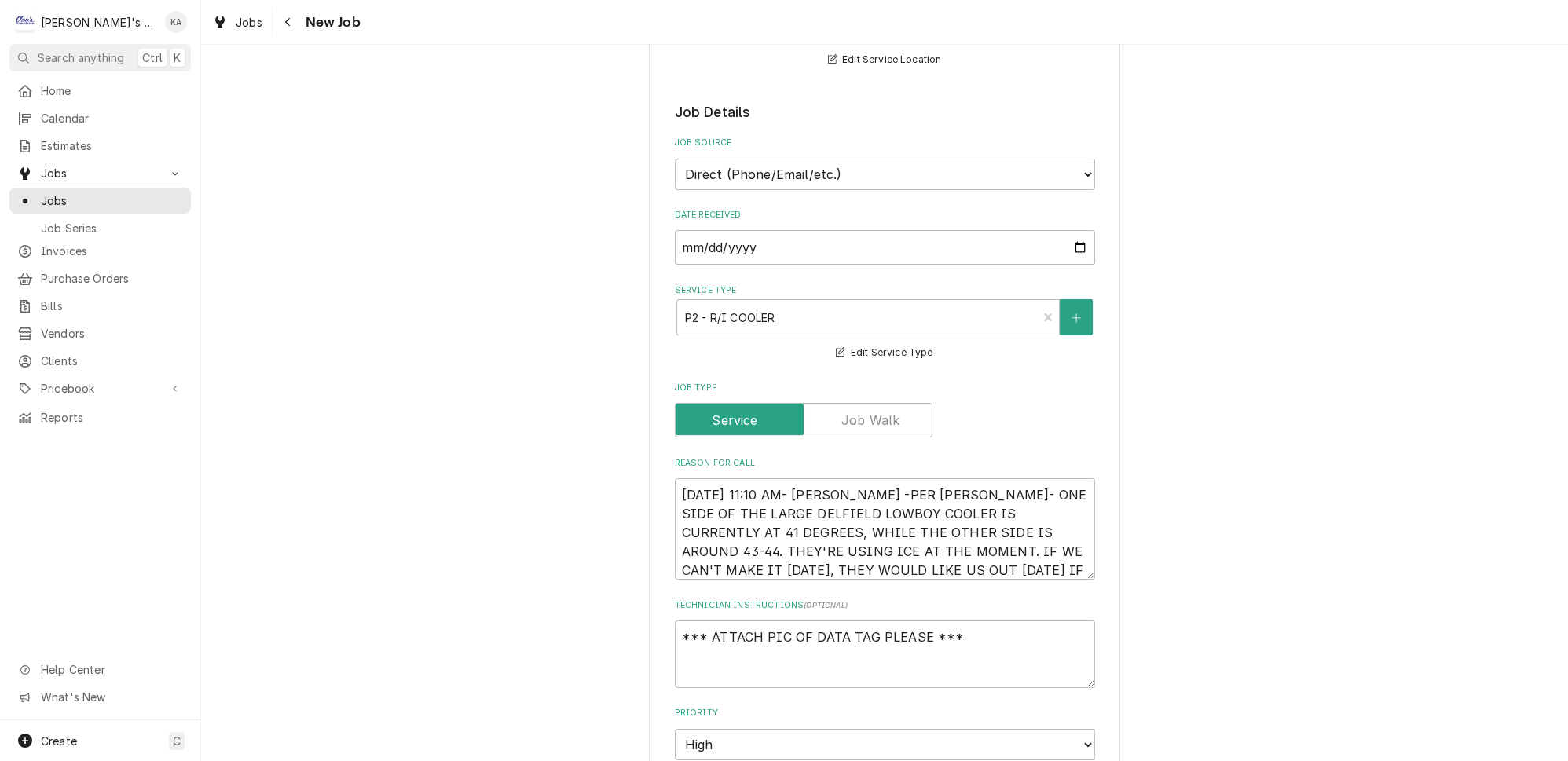
scroll to position [428, 0]
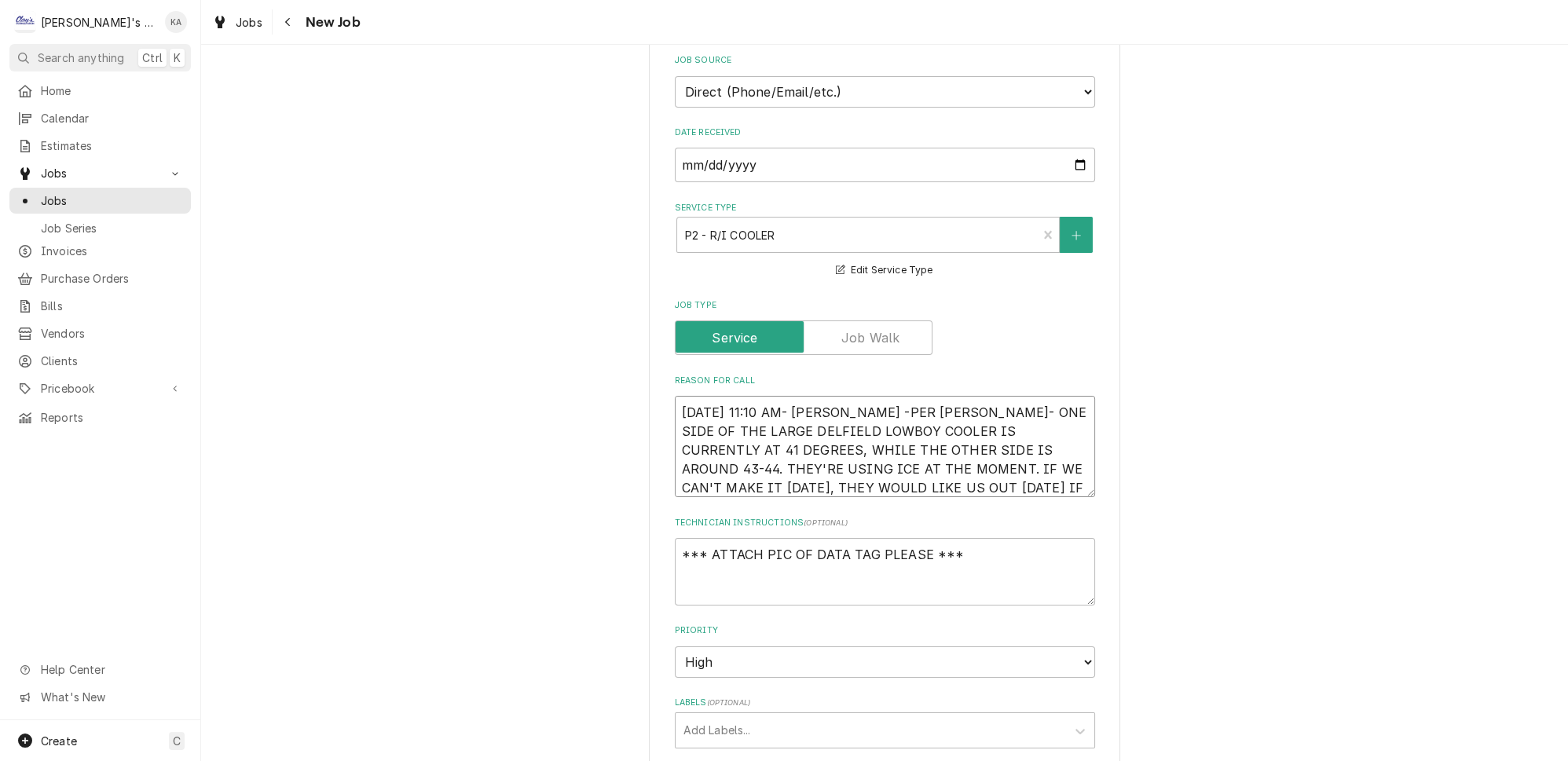
click at [844, 395] on textarea "[DATE] 11:10 AM- [PERSON_NAME] -PER [PERSON_NAME]- ONE SIDE OF THE LARGE DELFIE…" at bounding box center [885, 445] width 420 height 101
type textarea "x"
type textarea "[DATE] 11:10 AM- [PERSON_NAME]-PER [PERSON_NAME]- ONE SIDE OF THE LARGE DELFIEL…"
type textarea "x"
type textarea "[DATE] 11:10 AM- [PERSON_NAME]- PER [PERSON_NAME]- ONE SIDE OF THE LARGE DELFIE…"
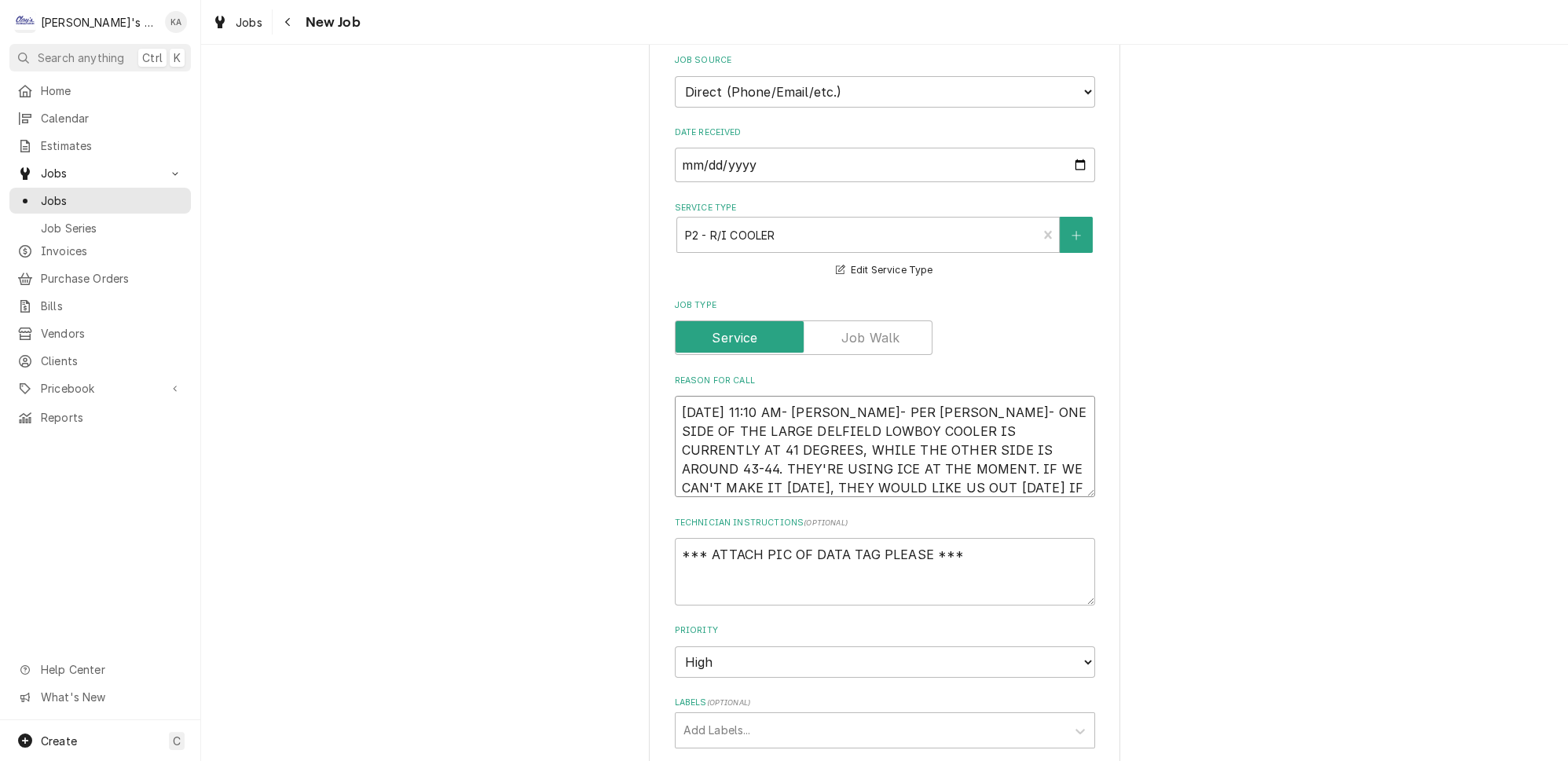
type textarea "x"
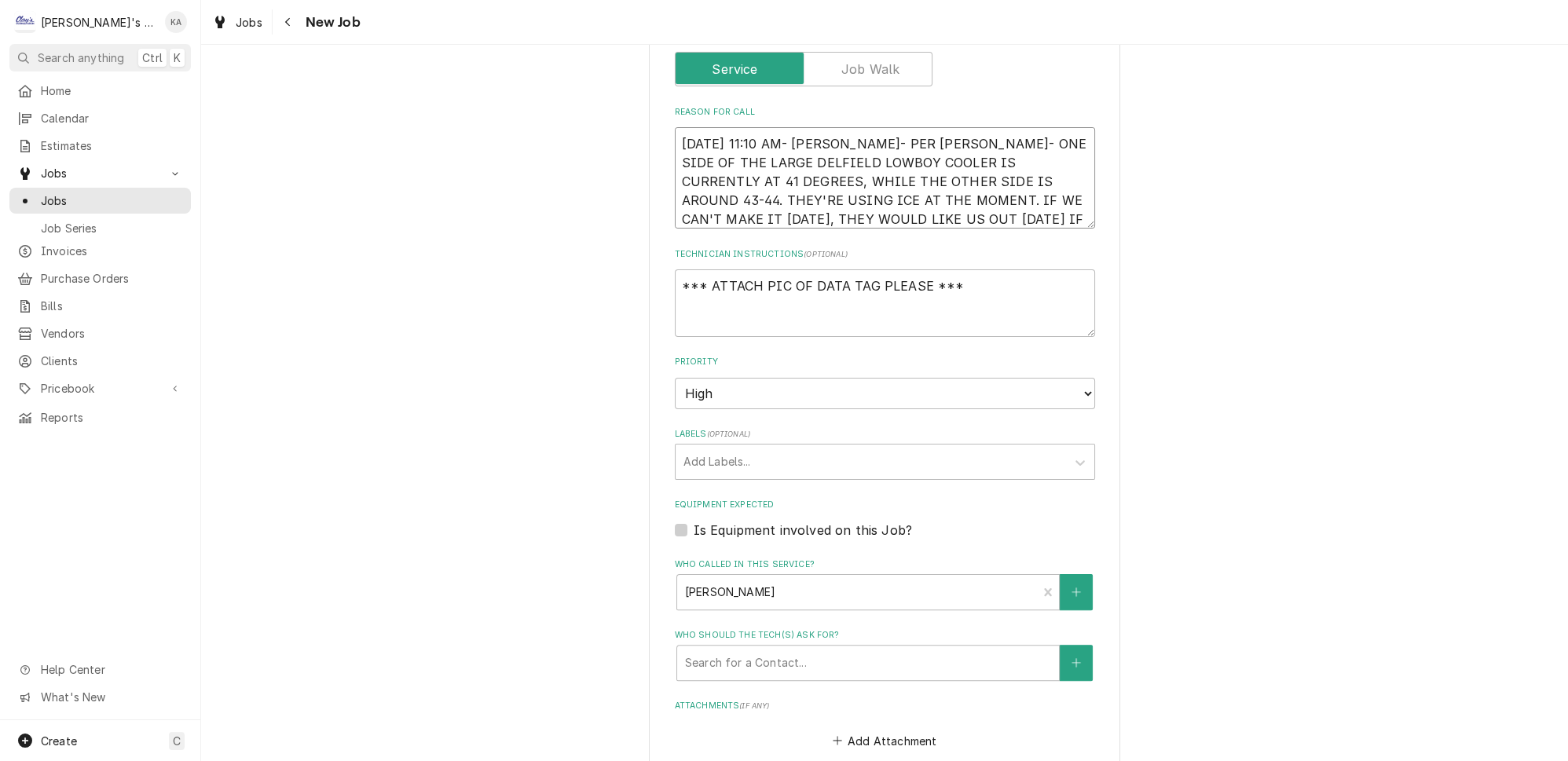
scroll to position [714, 0]
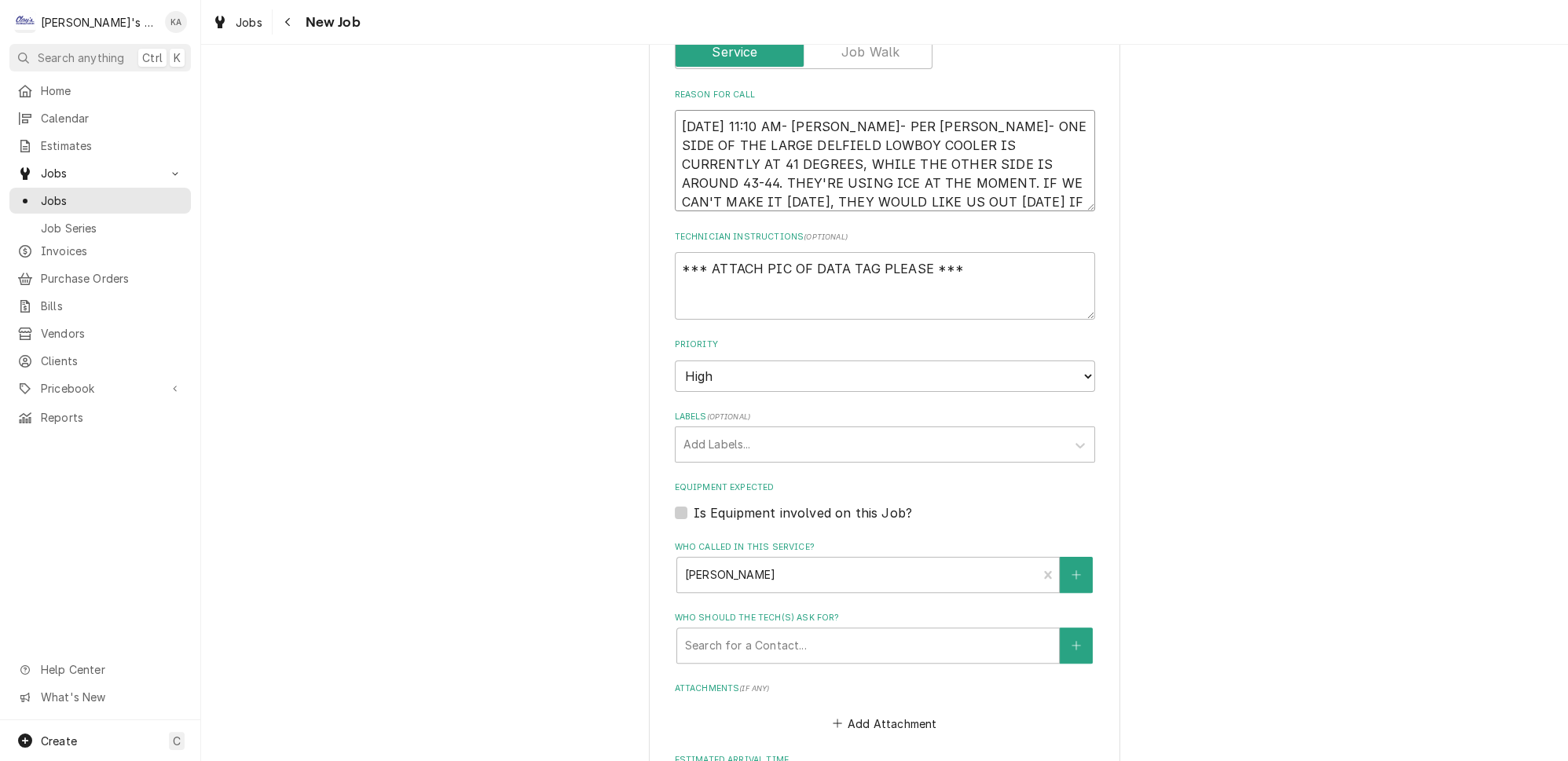
type textarea "[DATE] 11:10 AM- [PERSON_NAME]- PER [PERSON_NAME]- ONE SIDE OF THE LARGE DELFIE…"
click at [1061, 363] on select "No Priority Urgent High Medium Low" at bounding box center [885, 376] width 420 height 31
select select "1"
click at [675, 360] on select "No Priority Urgent High Medium Low" at bounding box center [885, 376] width 420 height 31
type textarea "x"
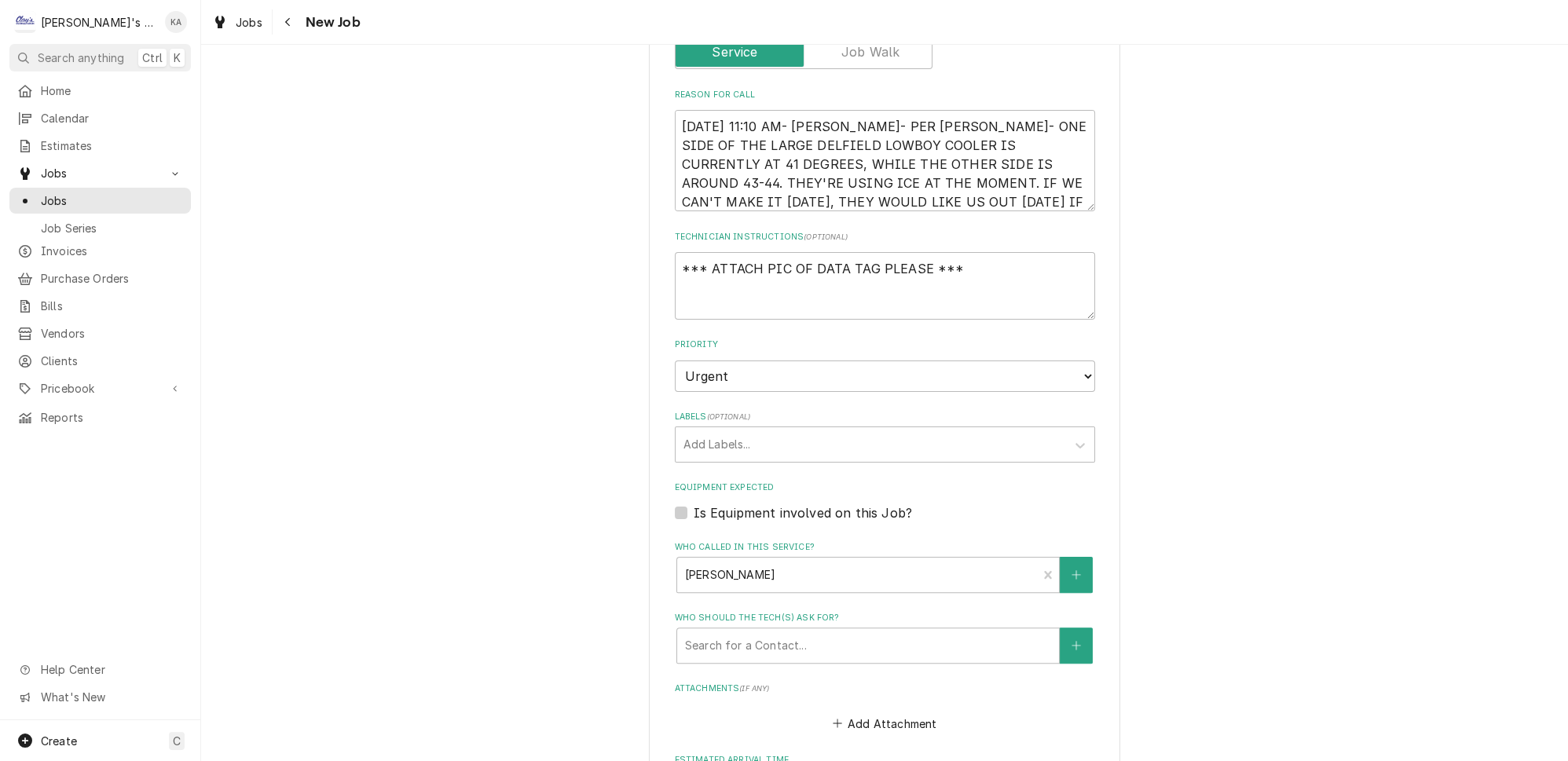
click at [694, 504] on label "Is Equipment involved on this Job?" at bounding box center [803, 513] width 219 height 19
click at [694, 504] on input "Equipment Expected" at bounding box center [904, 520] width 420 height 34
checkbox input "true"
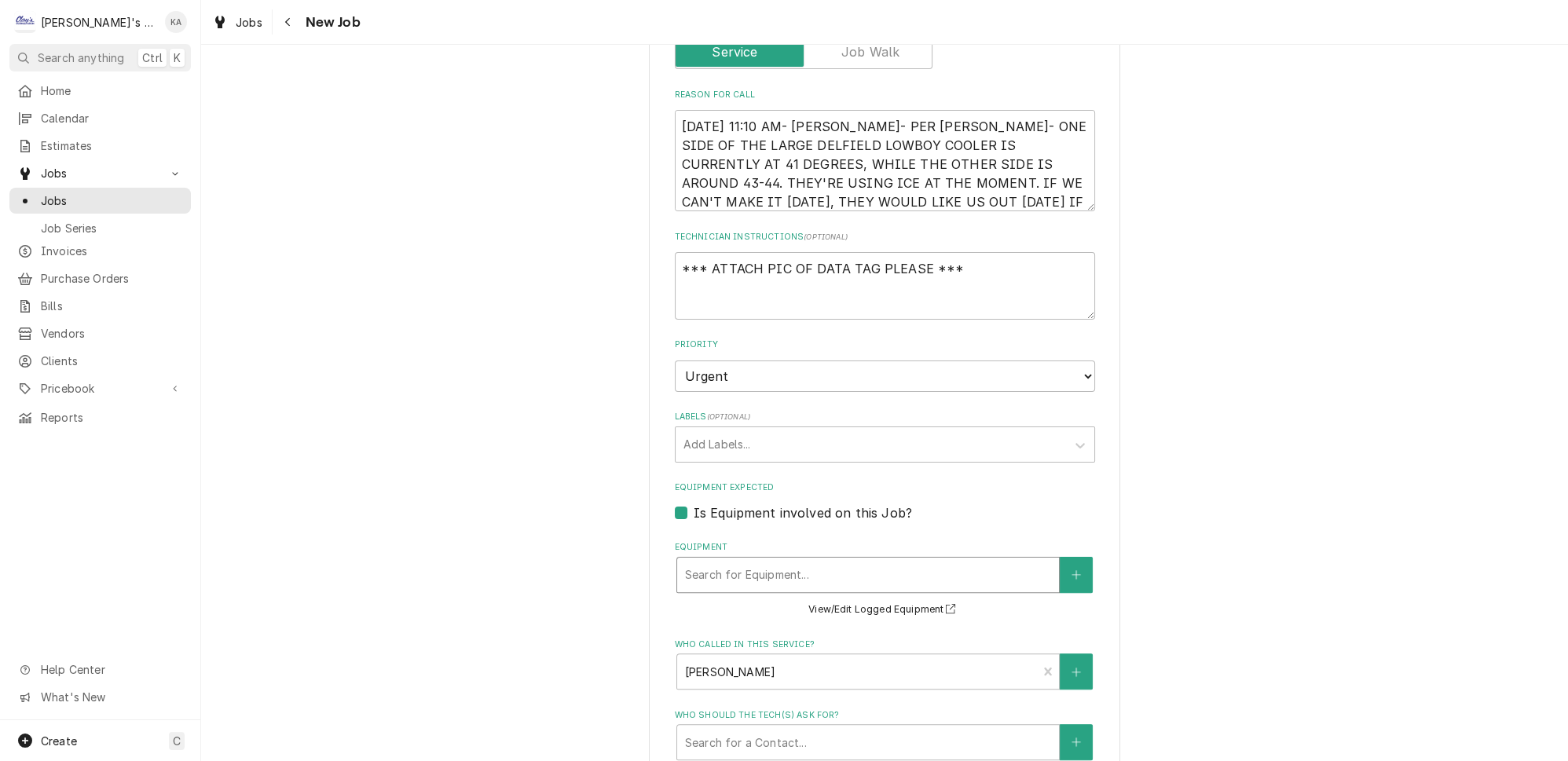
type textarea "x"
click at [749, 561] on div "Equipment" at bounding box center [868, 575] width 366 height 29
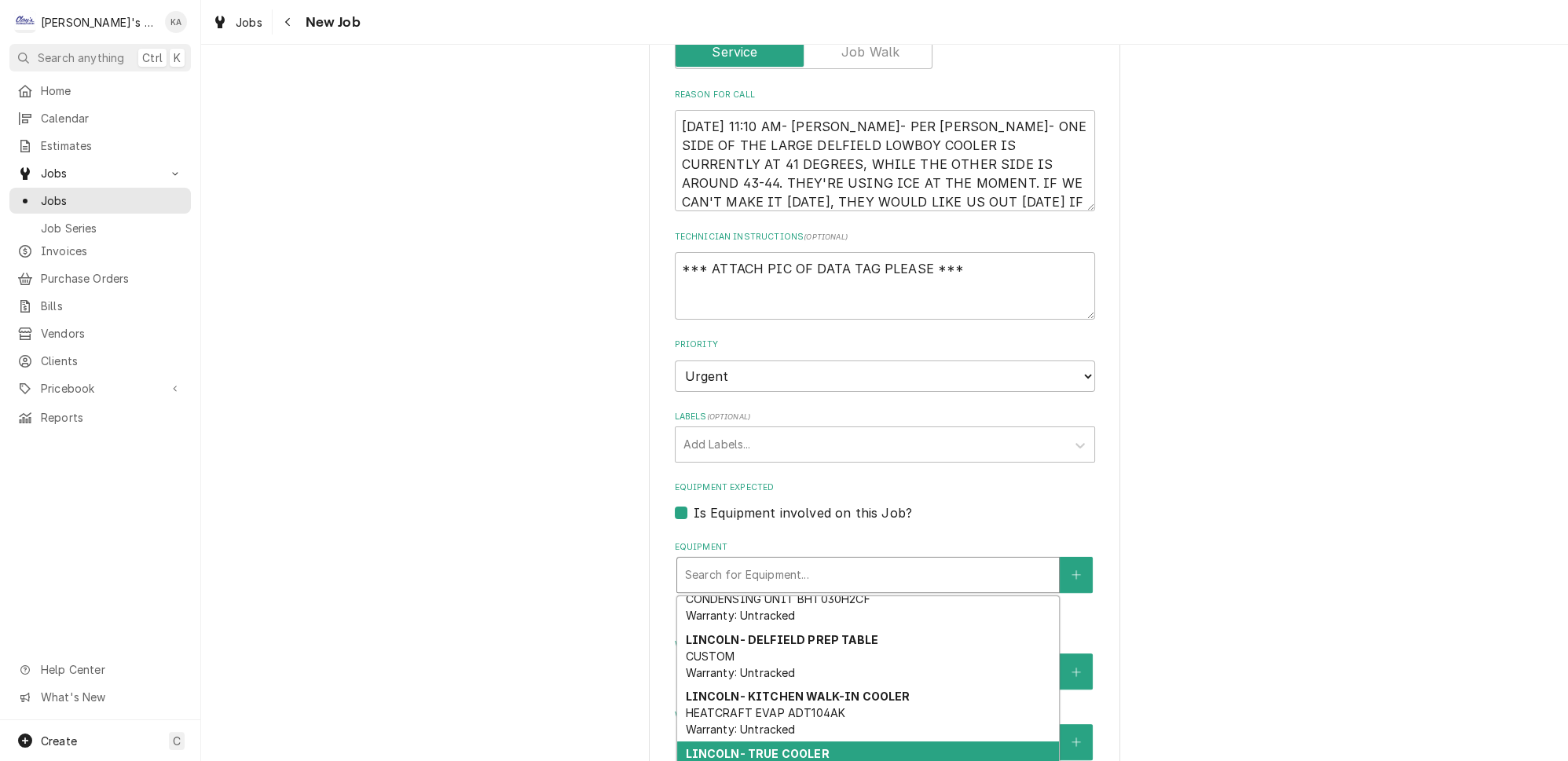
scroll to position [0, 0]
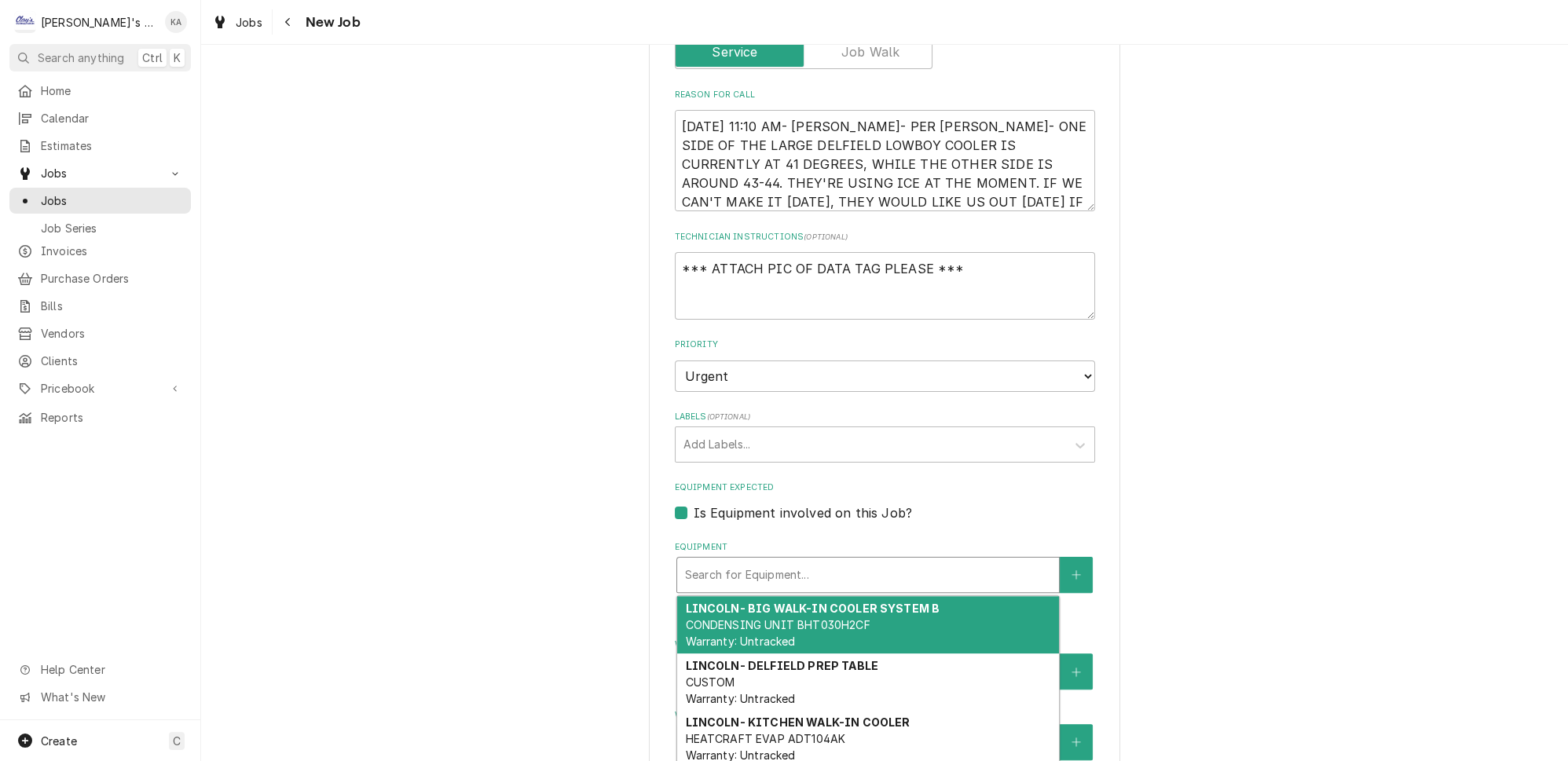
click at [1238, 543] on div "Use the fields below to edit this job: Client Details Client CLAIM 52 Edit Clie…" at bounding box center [884, 311] width 1367 height 1928
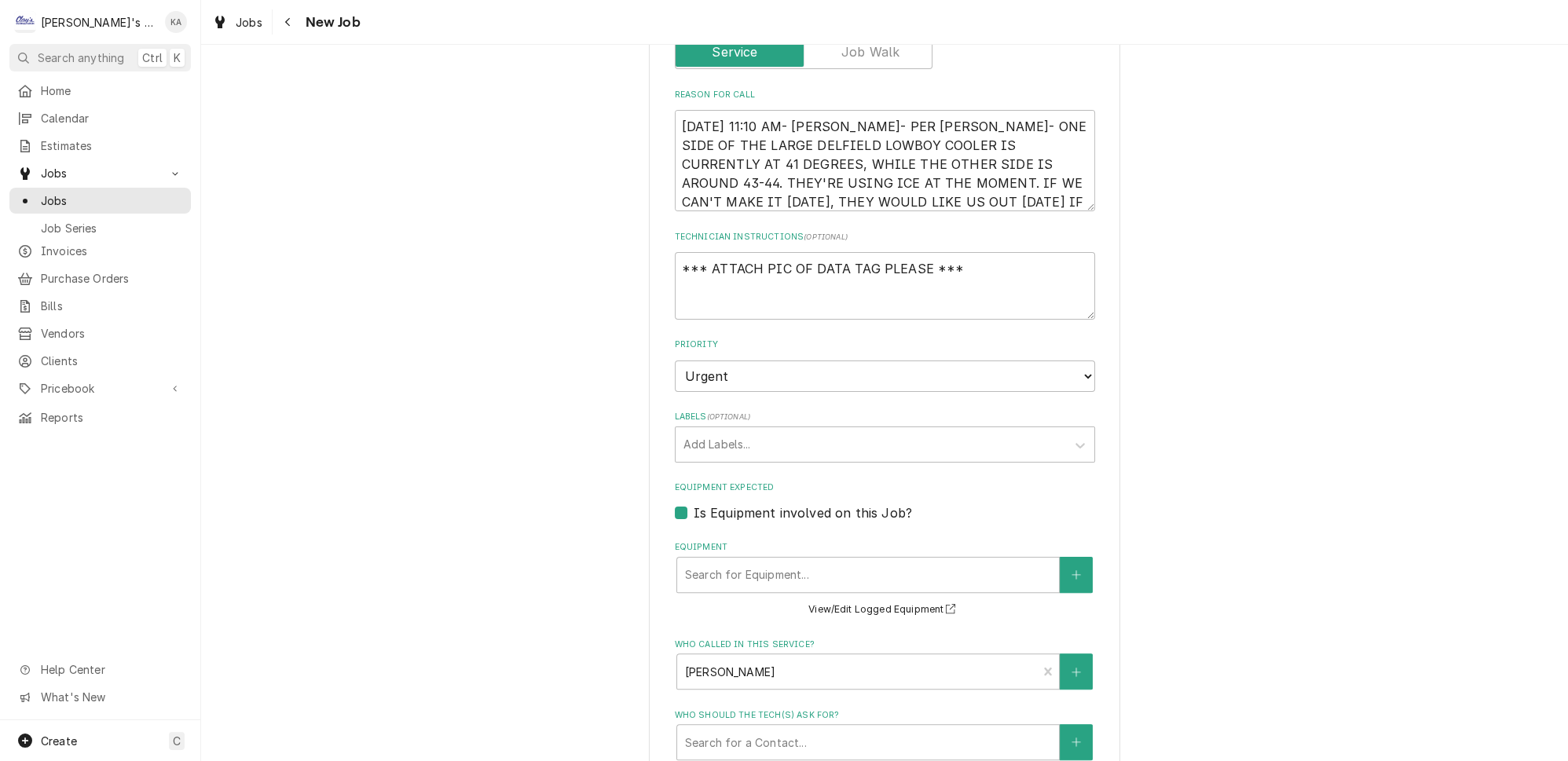
click at [694, 504] on label "Is Equipment involved on this Job?" at bounding box center [803, 513] width 219 height 19
click at [694, 504] on input "Equipment Expected" at bounding box center [904, 520] width 420 height 34
checkbox input "false"
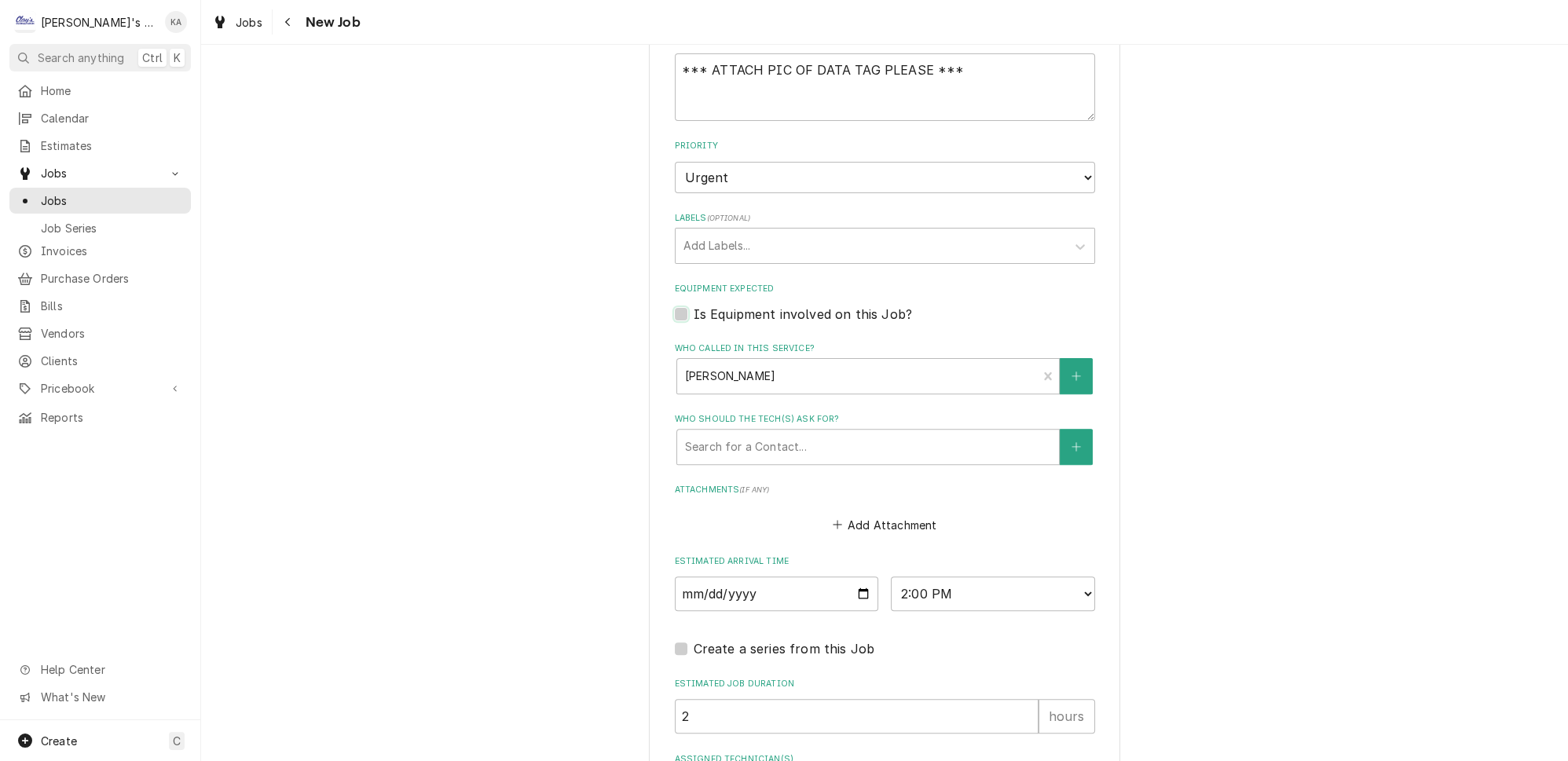
scroll to position [928, 0]
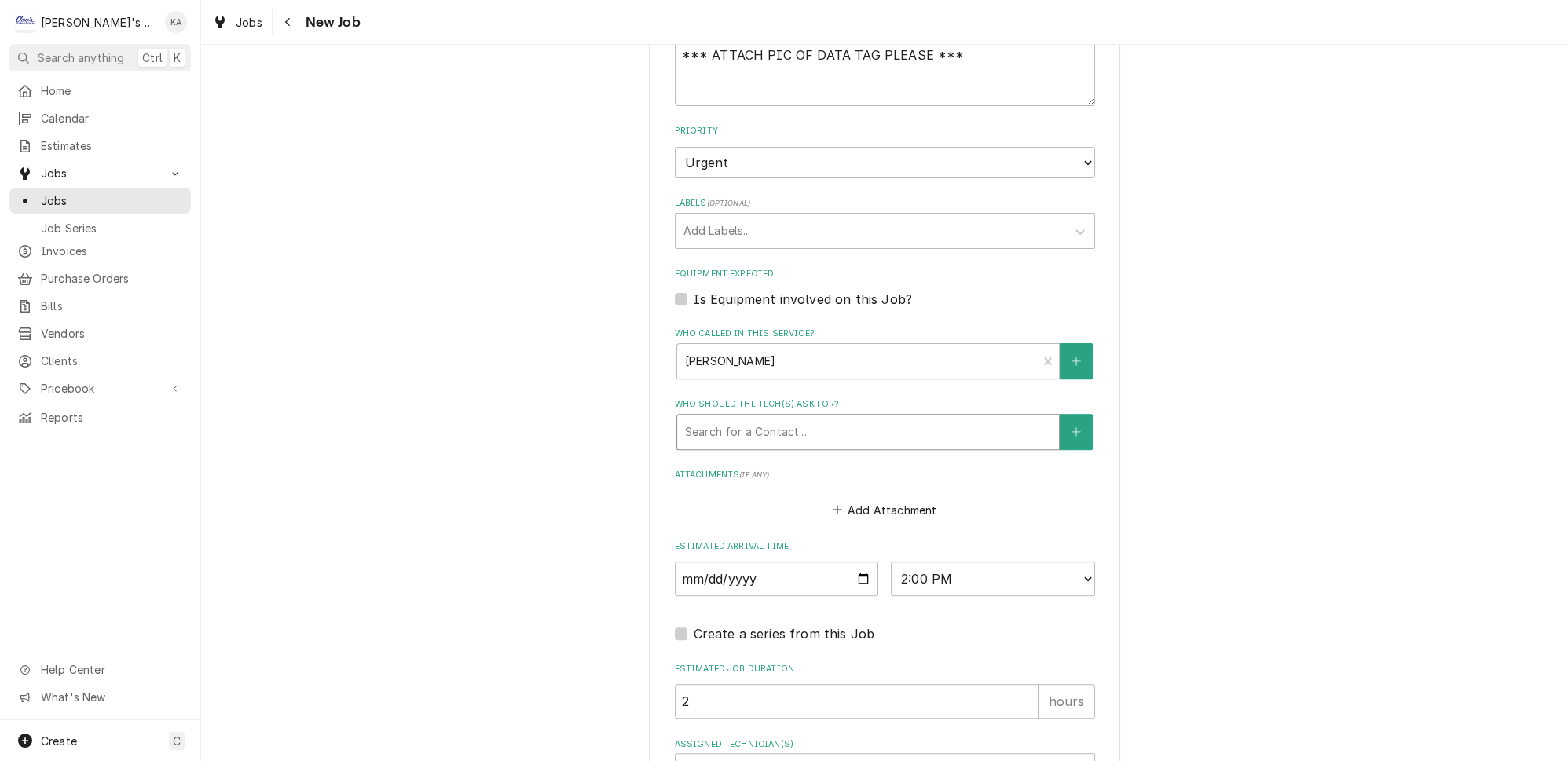
click at [847, 418] on div "Who should the tech(s) ask for?" at bounding box center [868, 431] width 366 height 29
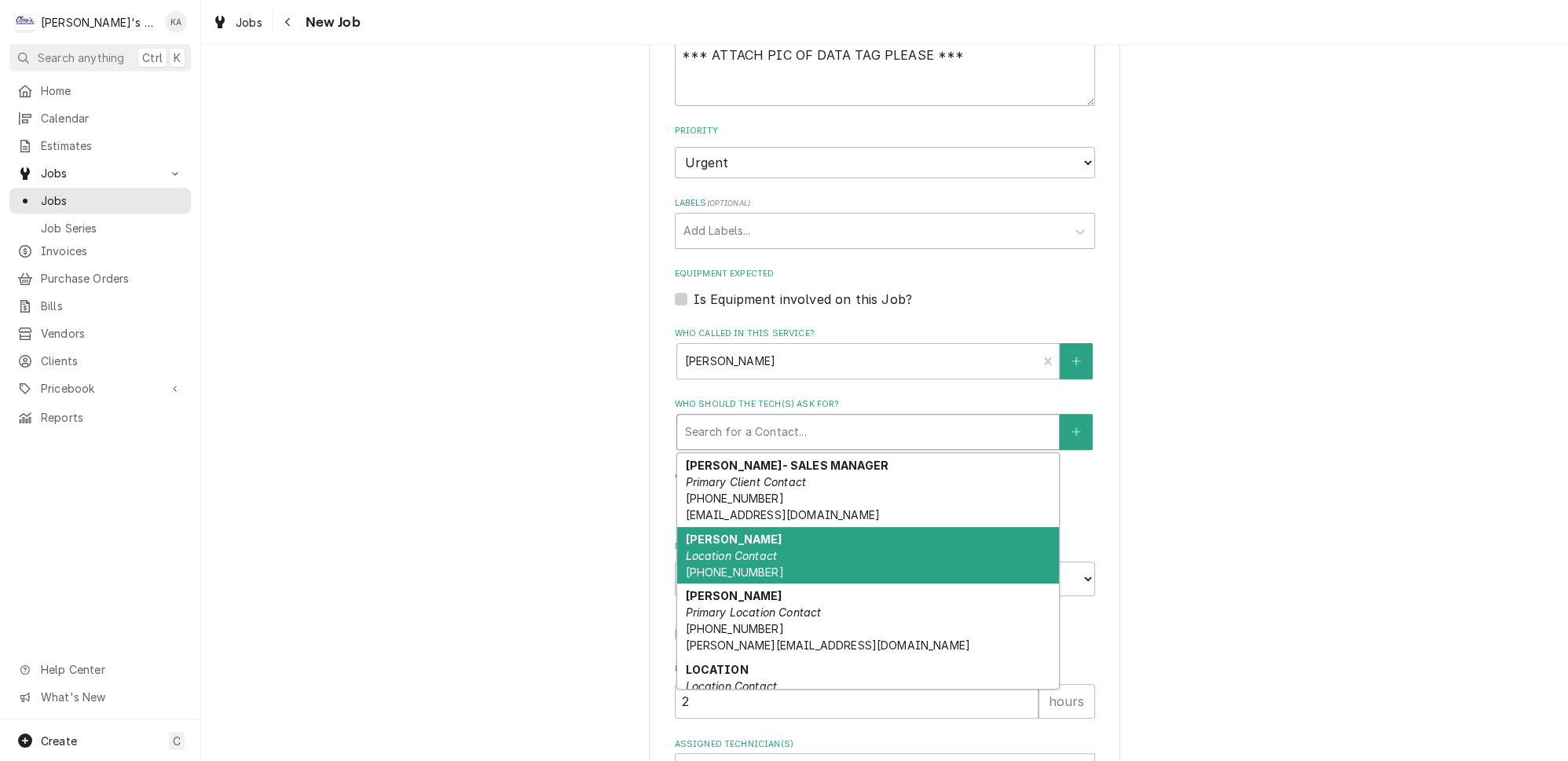
click at [765, 549] on em "Location Contact" at bounding box center [731, 555] width 92 height 13
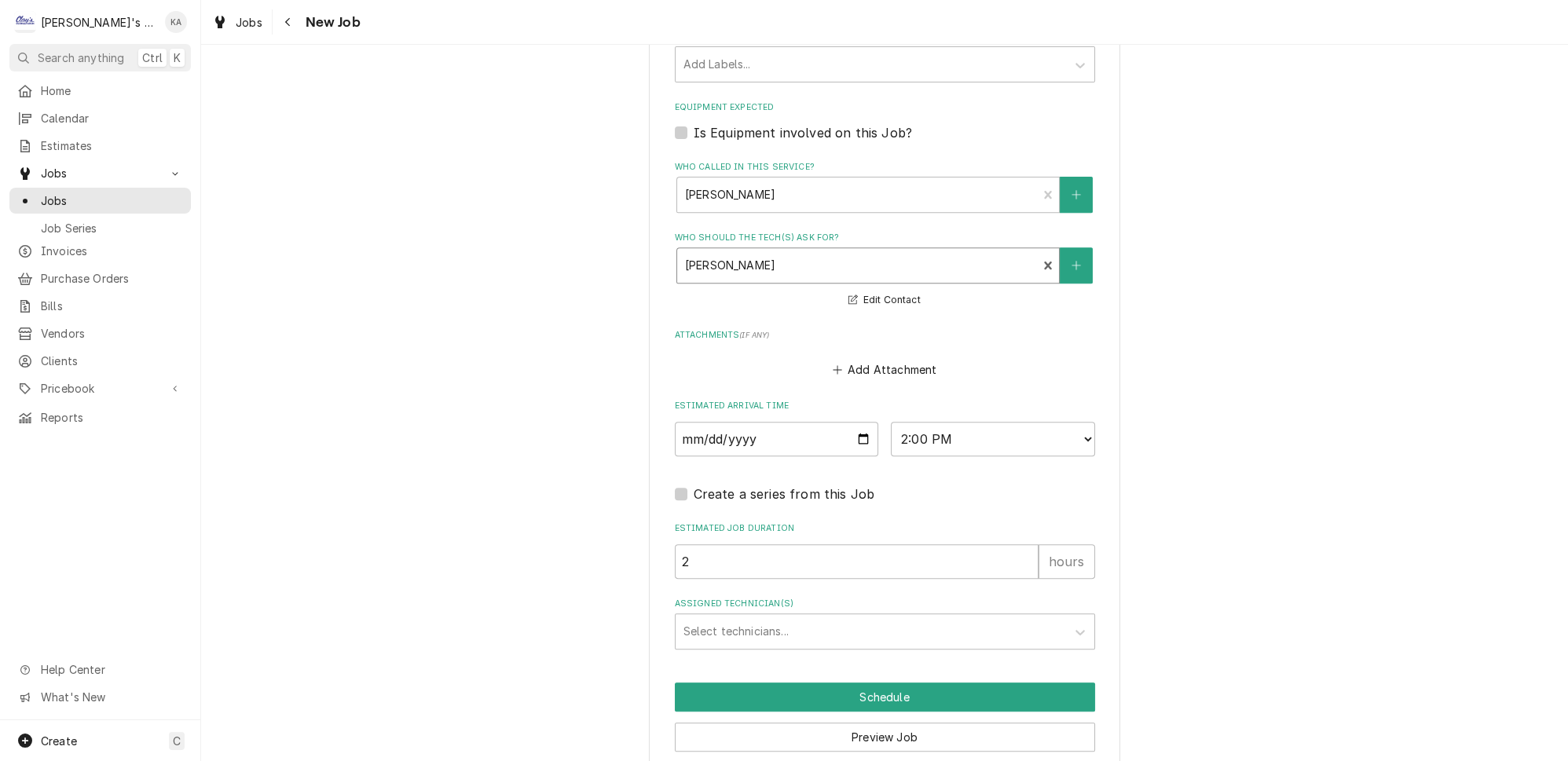
scroll to position [1126, 0]
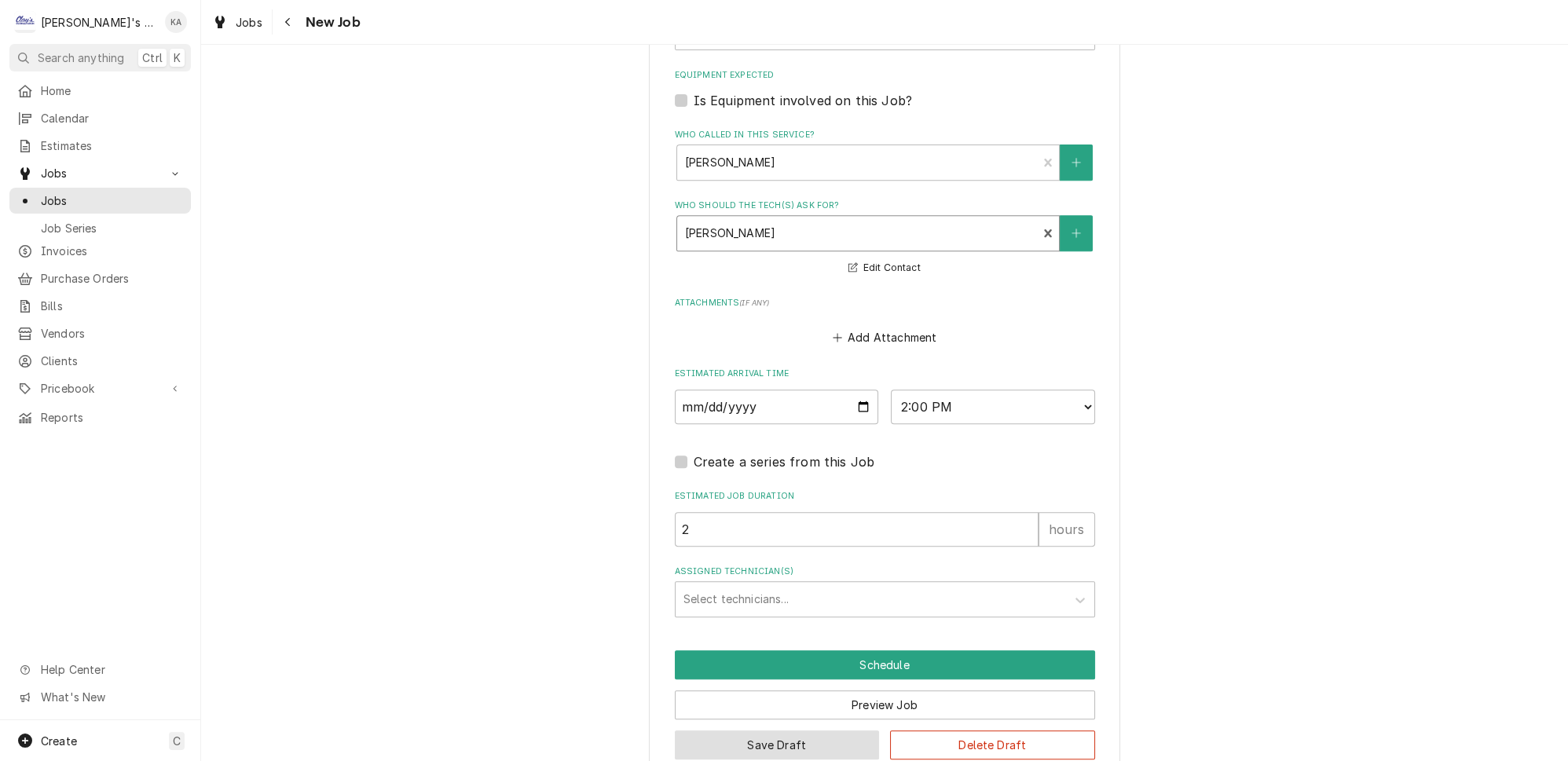
click at [775, 730] on button "Save Draft" at bounding box center [777, 744] width 205 height 29
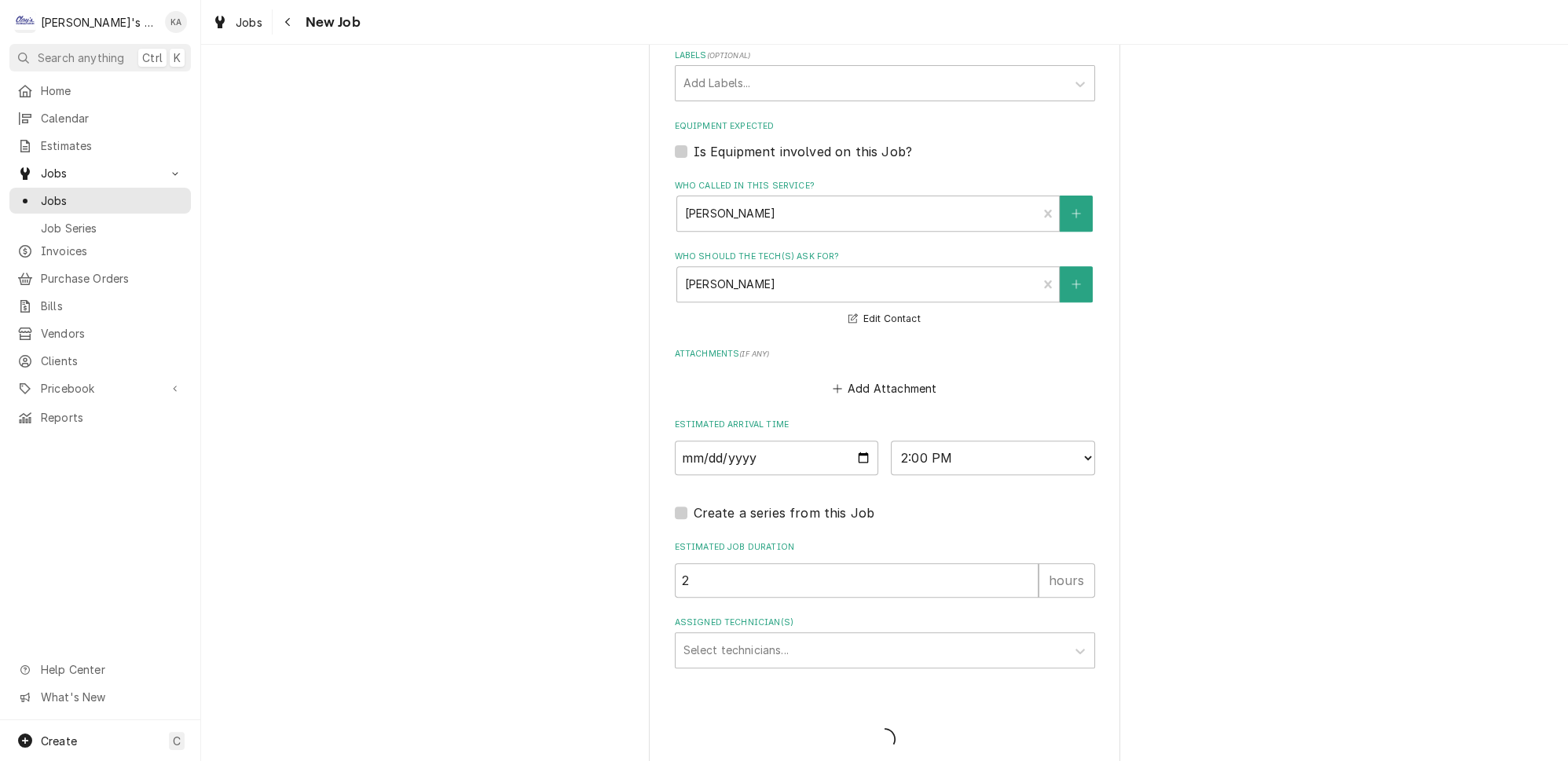
type textarea "x"
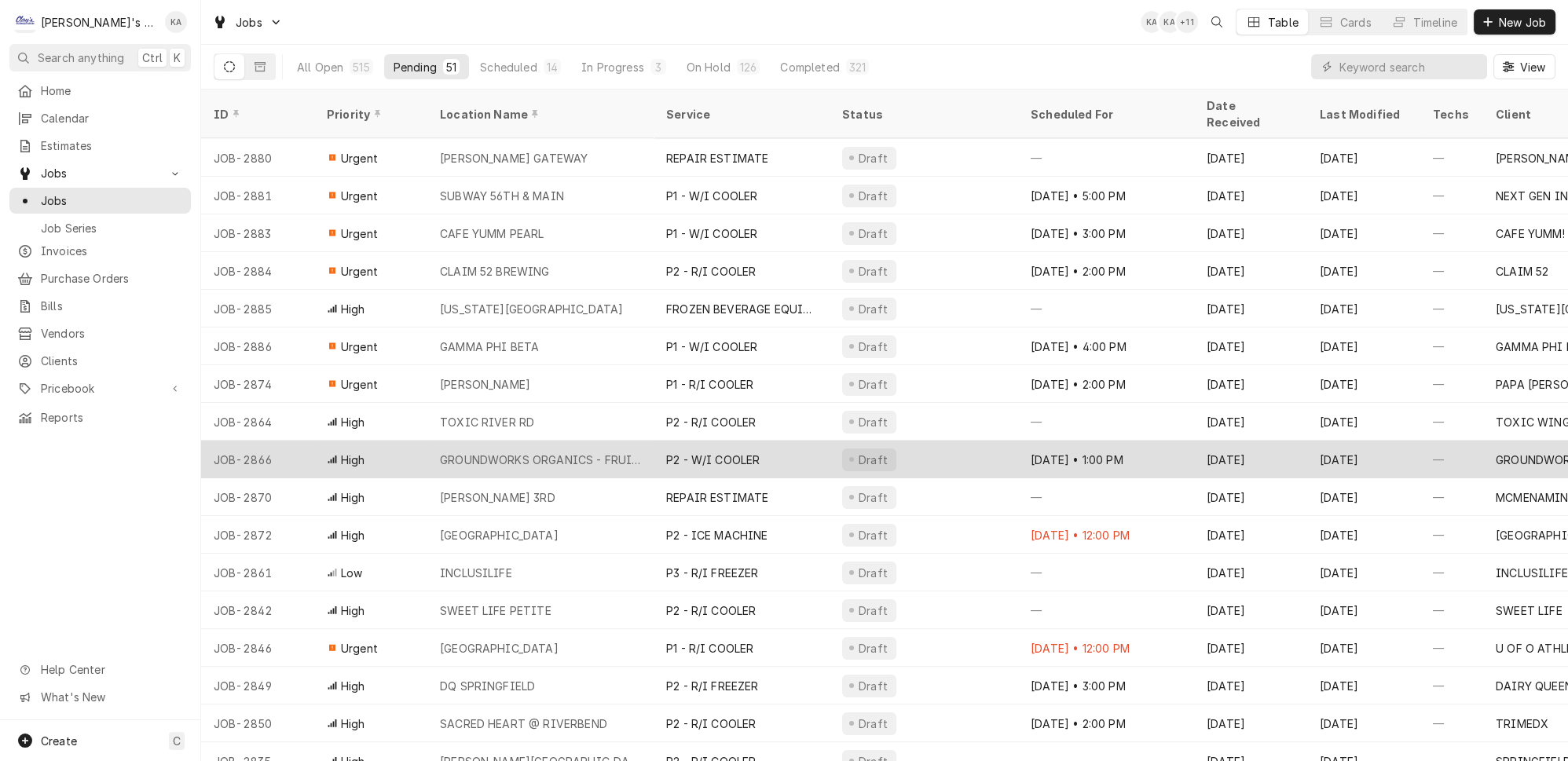
scroll to position [183, 0]
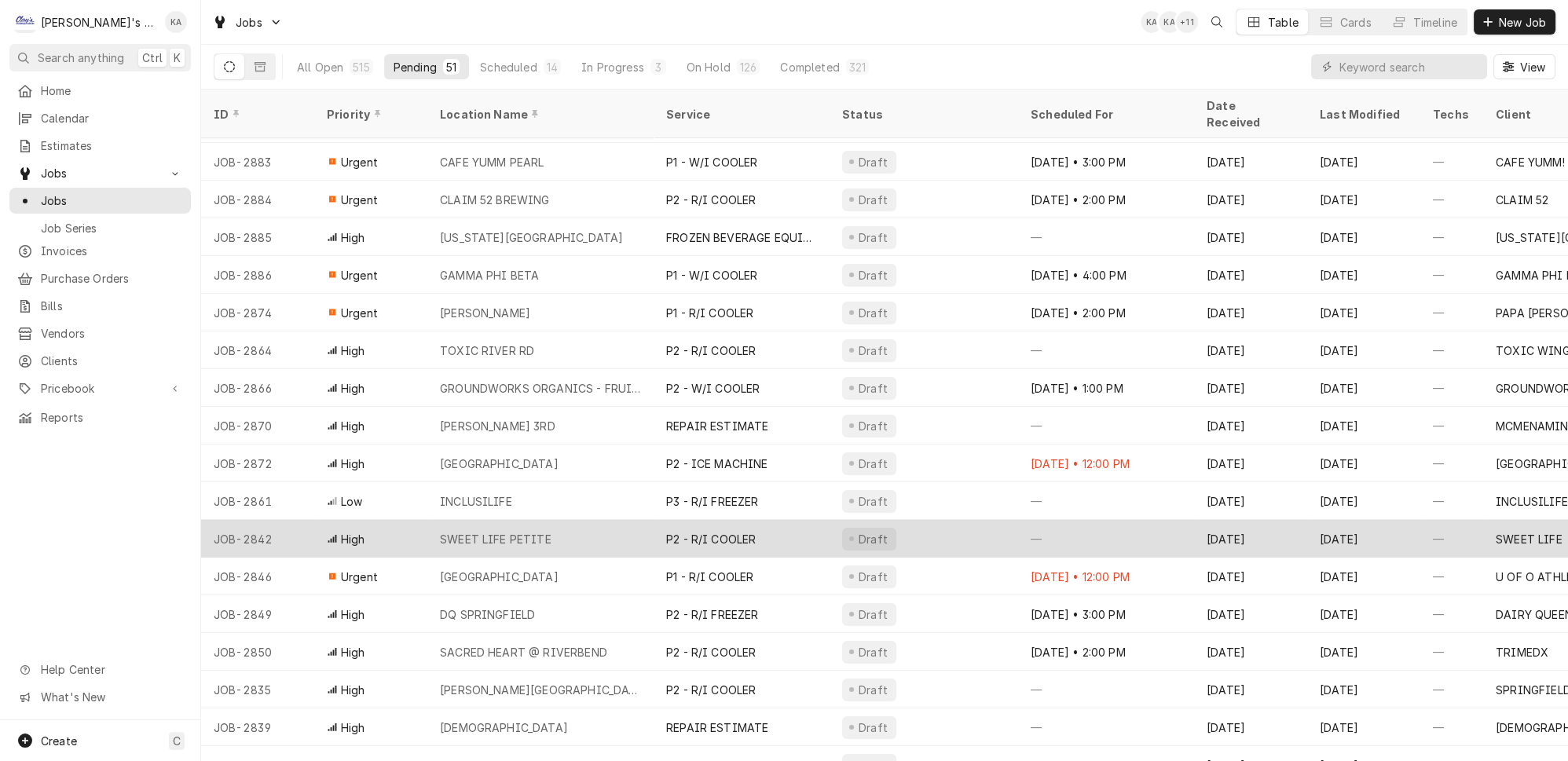
click at [577, 519] on div "SWEET LIFE PETITE" at bounding box center [540, 538] width 226 height 38
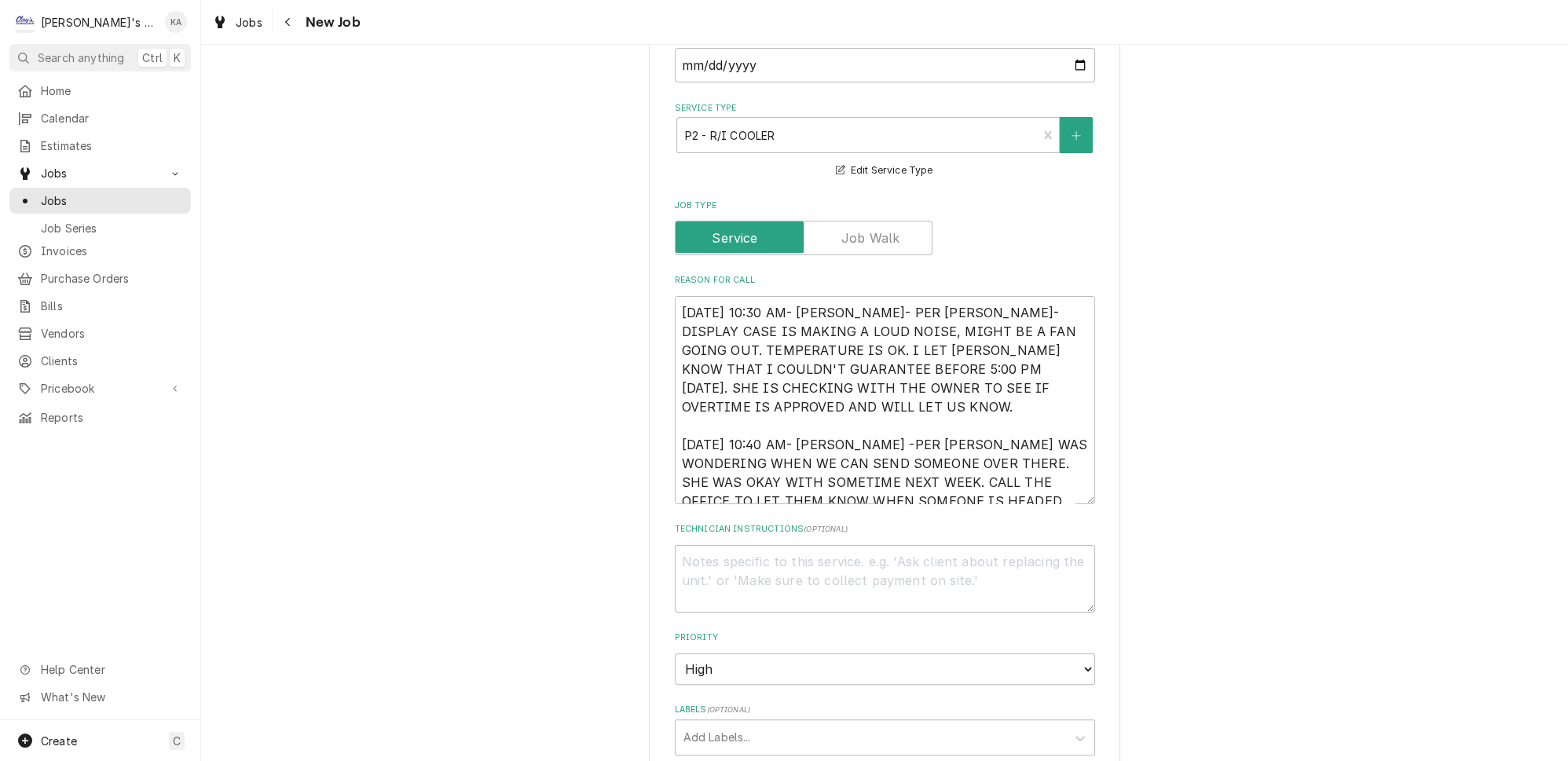
scroll to position [642, 0]
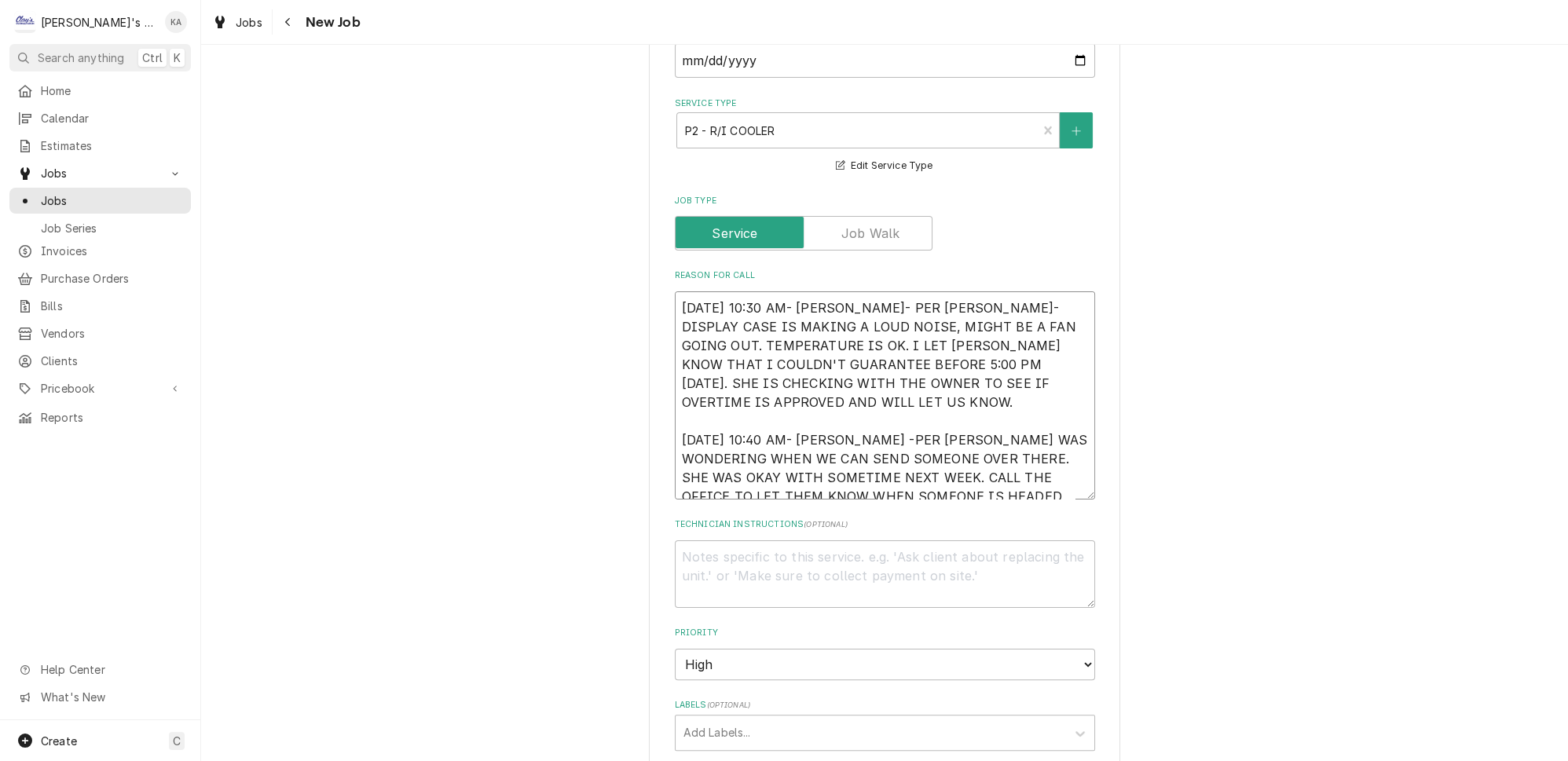
click at [849, 394] on textarea "9/3/2025 10:30 AM- SARAH- PER ABIGAIL- DISPLAY CASE IS MAKING A LOUD NOISE, MIG…" at bounding box center [885, 395] width 420 height 208
type textarea "x"
type textarea "9/3/2025 10:30 AM- SARAH- PER ABIGAIL- DISPLAY CASE IS MAKING A LOUD NOISE, MIG…"
type textarea "x"
type textarea "9/3/2025 10:30 AM- SARAH- PER ABIGAIL- DISPLAY CASE IS MAKING A LOUD NOISE, MIG…"
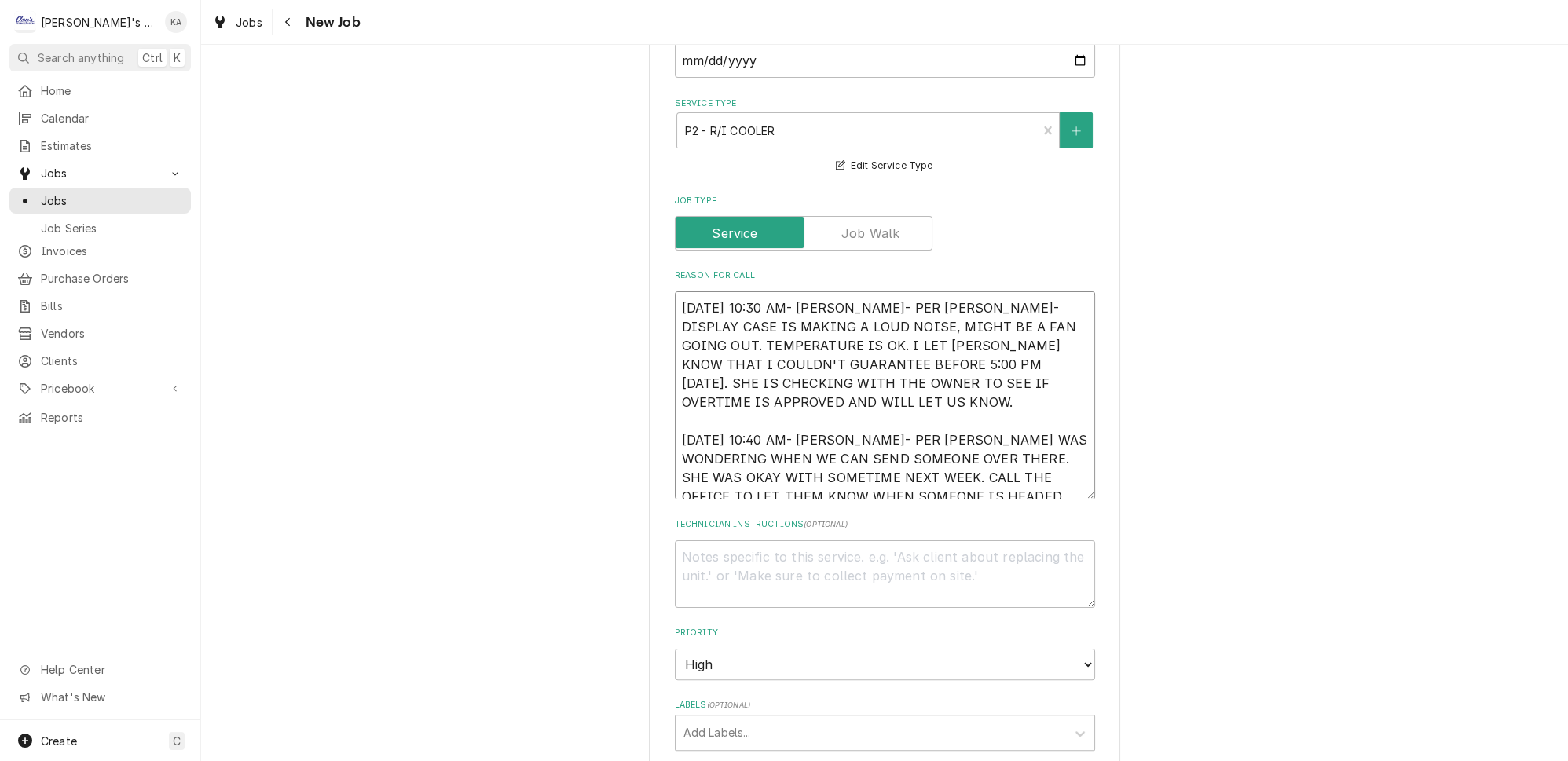
type textarea "x"
drag, startPoint x: 1066, startPoint y: 460, endPoint x: 1063, endPoint y: 490, distance: 30.1
click at [1063, 490] on textarea "9/3/2025 10:30 AM- SARAH- PER ABIGAIL- DISPLAY CASE IS MAKING A LOUD NOISE, MIG…" at bounding box center [885, 410] width 420 height 237
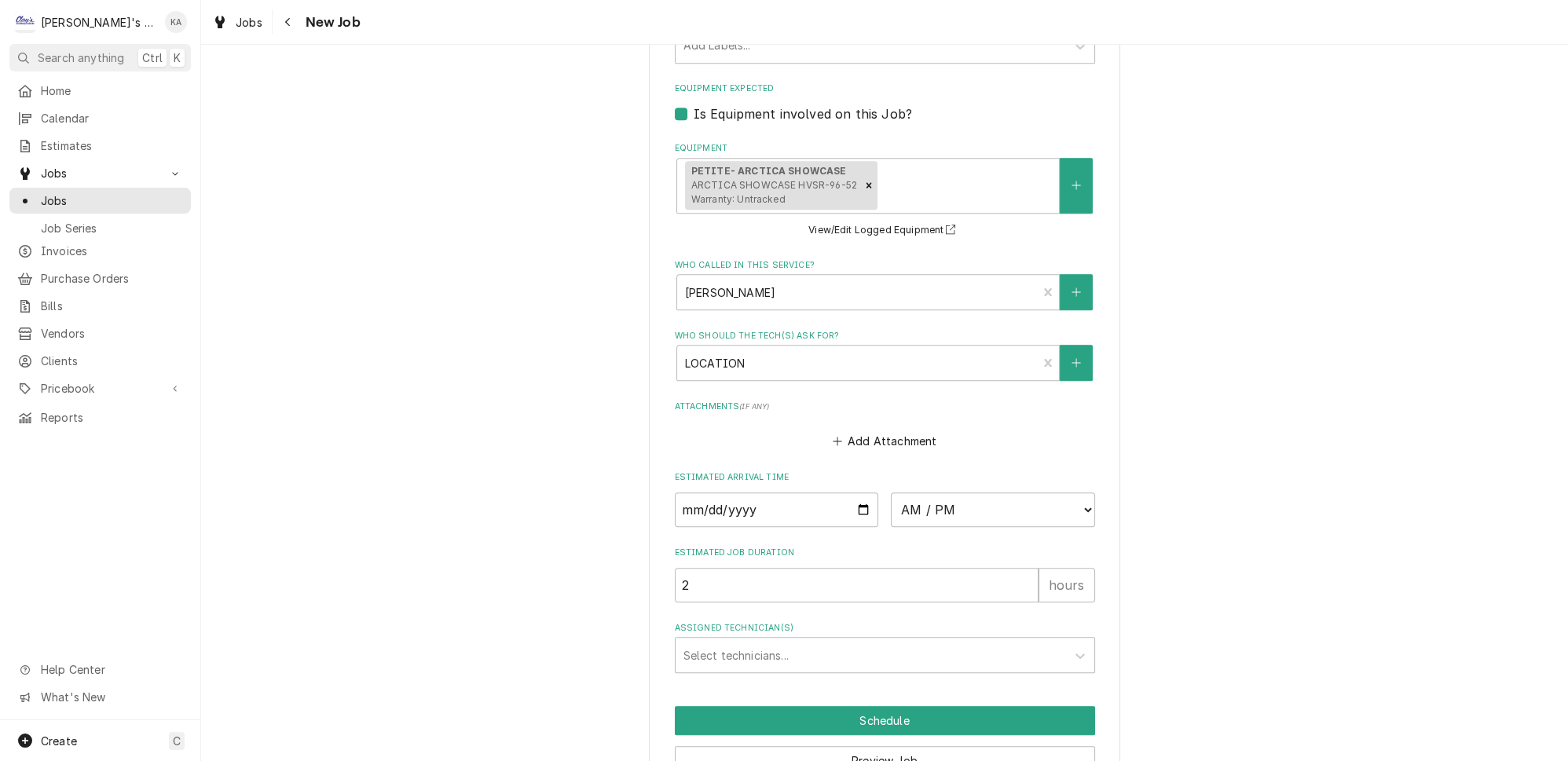
scroll to position [1402, 0]
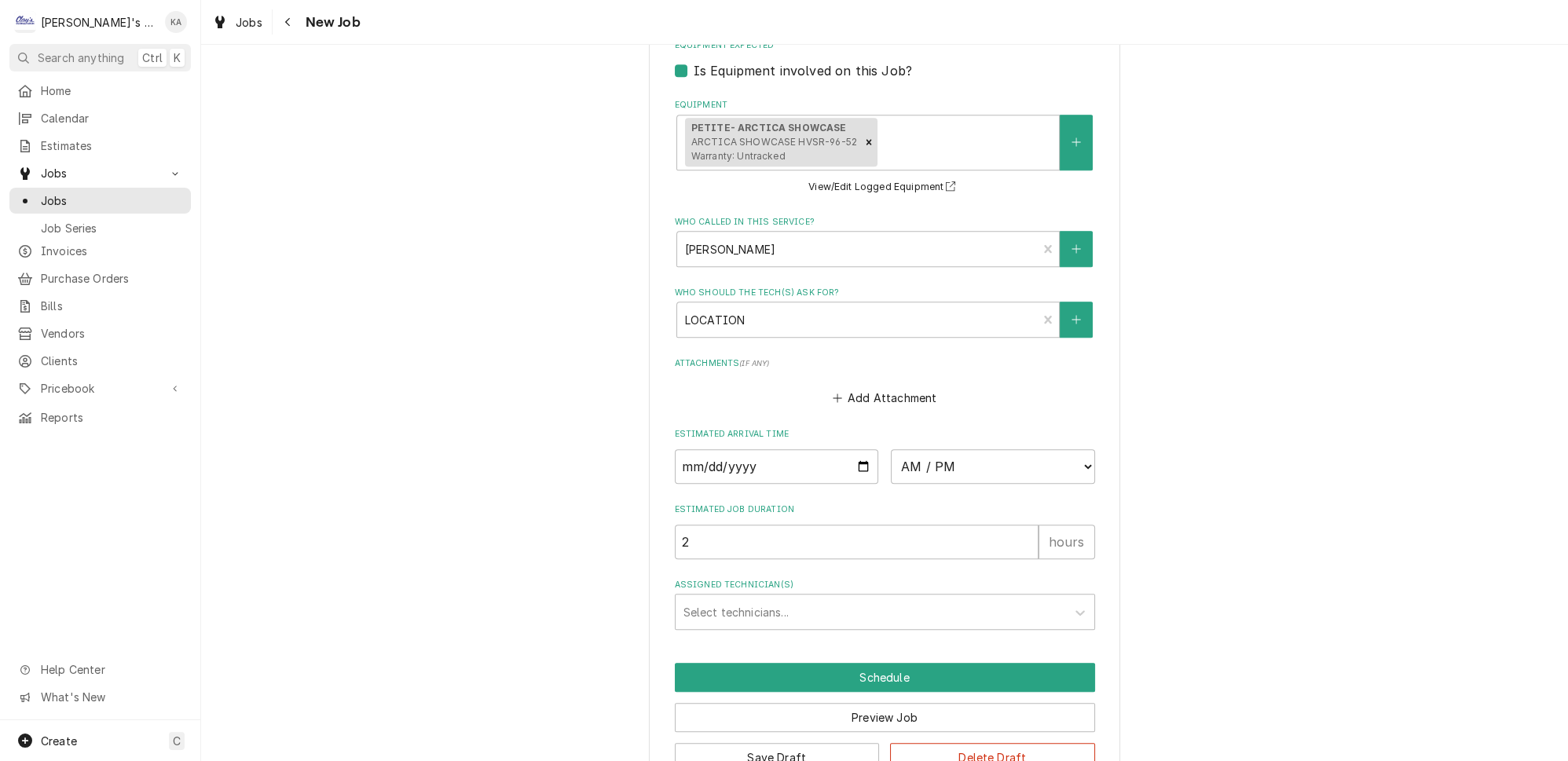
type textarea "9/3/2025 10:30 AM- SARAH- PER ABIGAIL- DISPLAY CASE IS MAKING A LOUD NOISE, MIG…"
click at [855, 449] on input "Date" at bounding box center [777, 466] width 205 height 34
type textarea "x"
type input "2025-09-09"
type textarea "x"
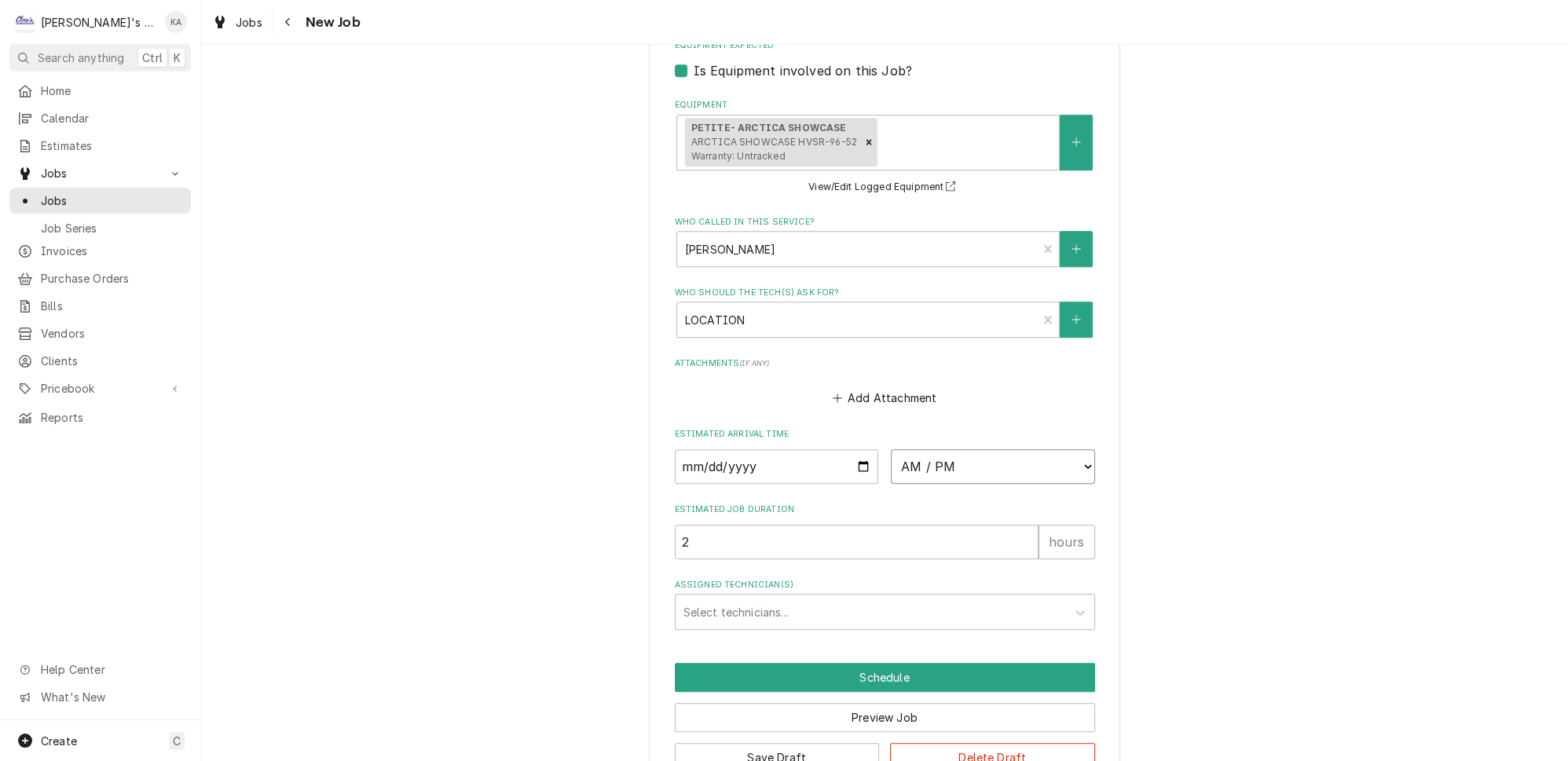
click at [1061, 449] on select "AM / PM 6:00 AM 6:15 AM 6:30 AM 6:45 AM 7:00 AM 7:15 AM 7:30 AM 7:45 AM 8:00 AM…" at bounding box center [993, 466] width 205 height 34
select select "16:00:00"
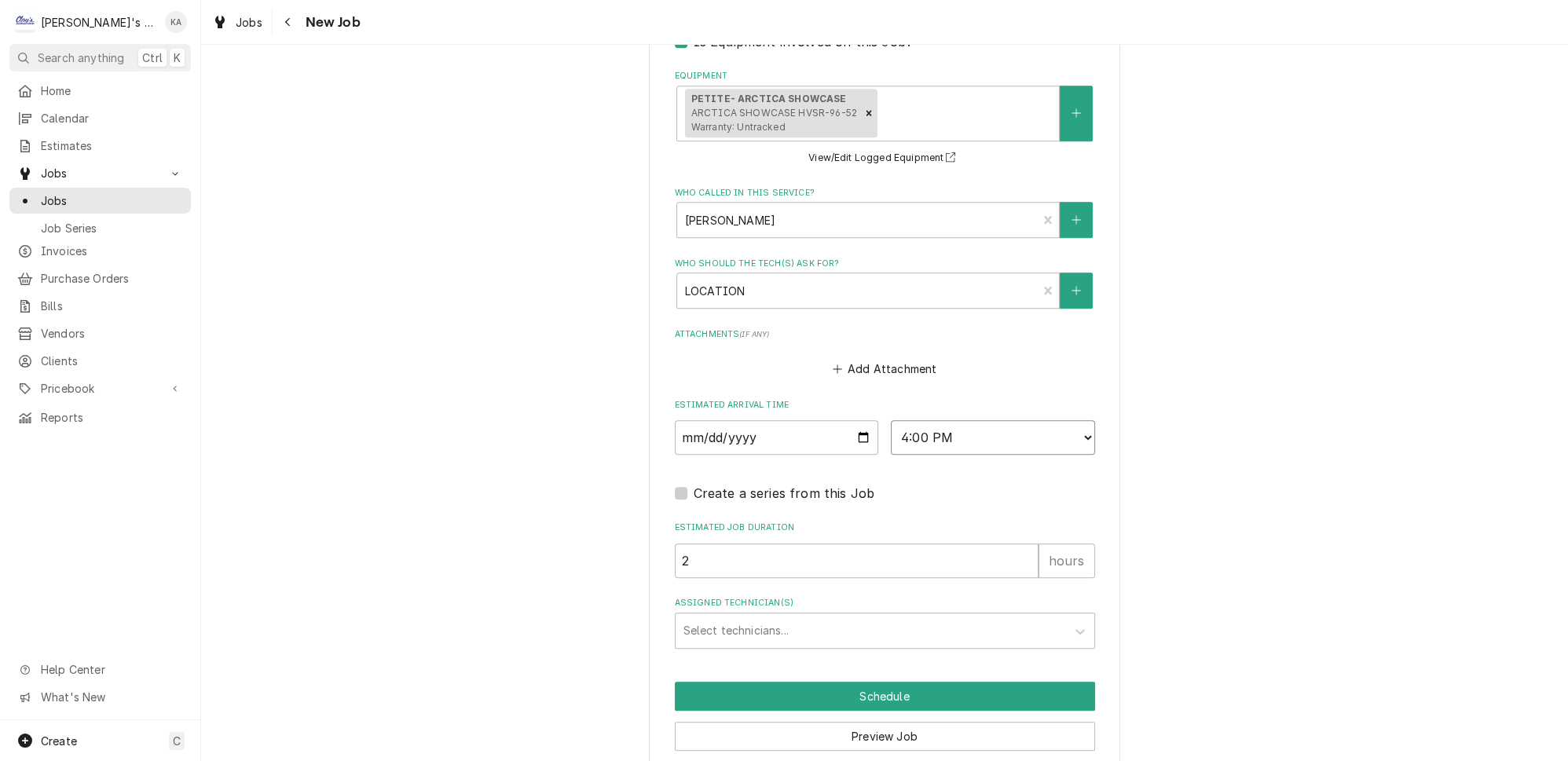
scroll to position [1446, 0]
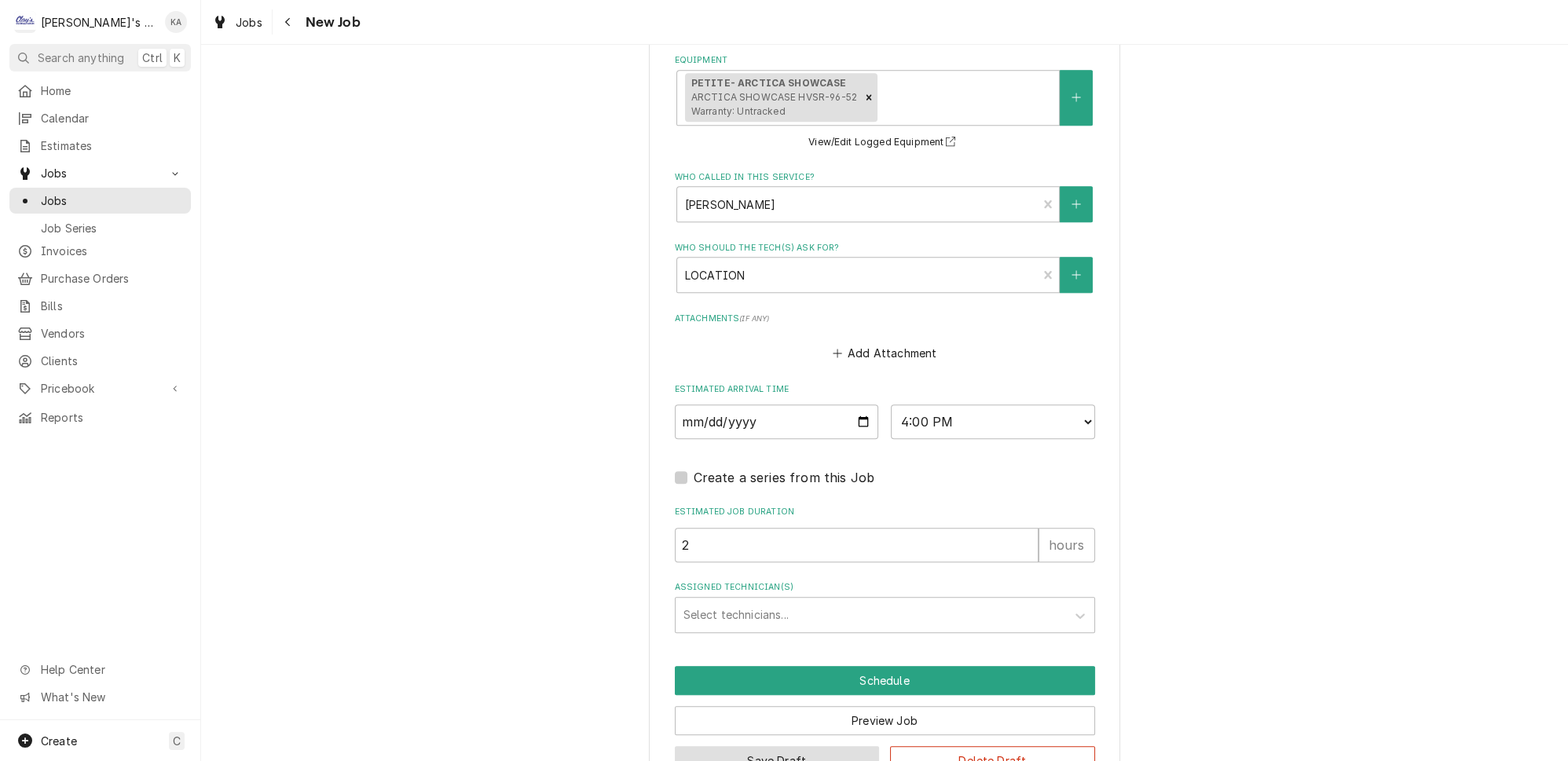
click at [773, 746] on button "Save Draft" at bounding box center [777, 760] width 205 height 29
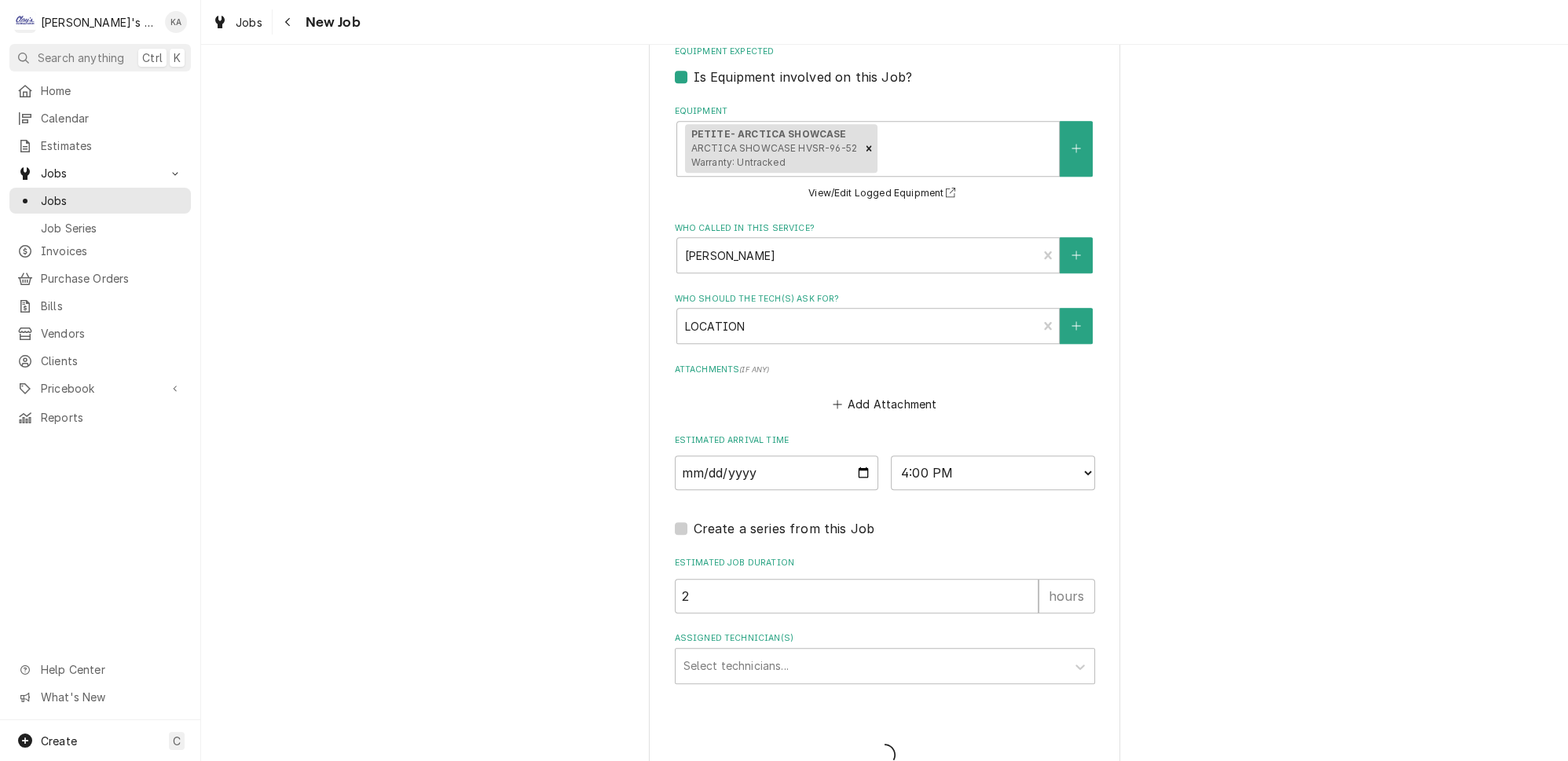
type textarea "x"
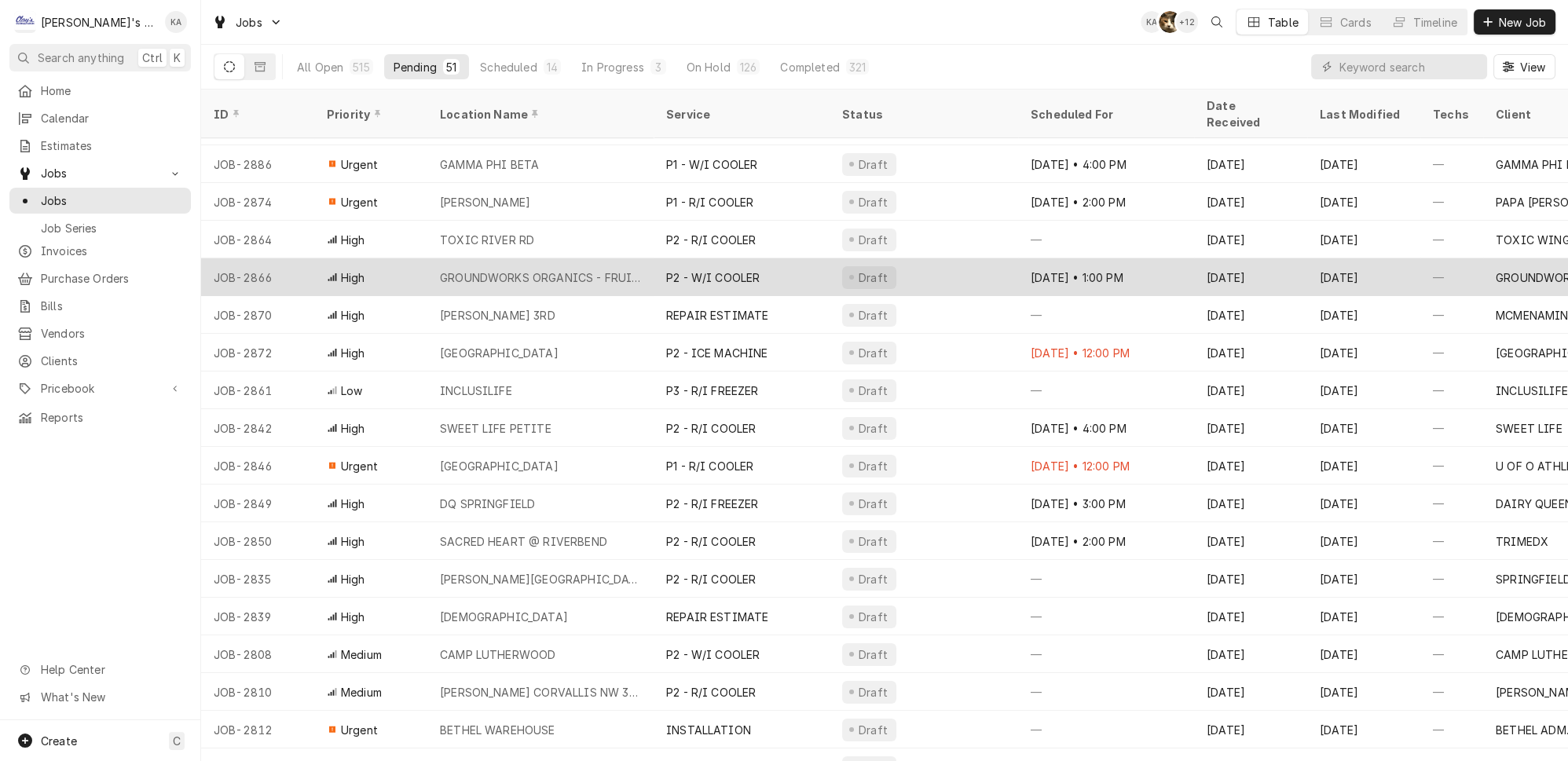
scroll to position [365, 0]
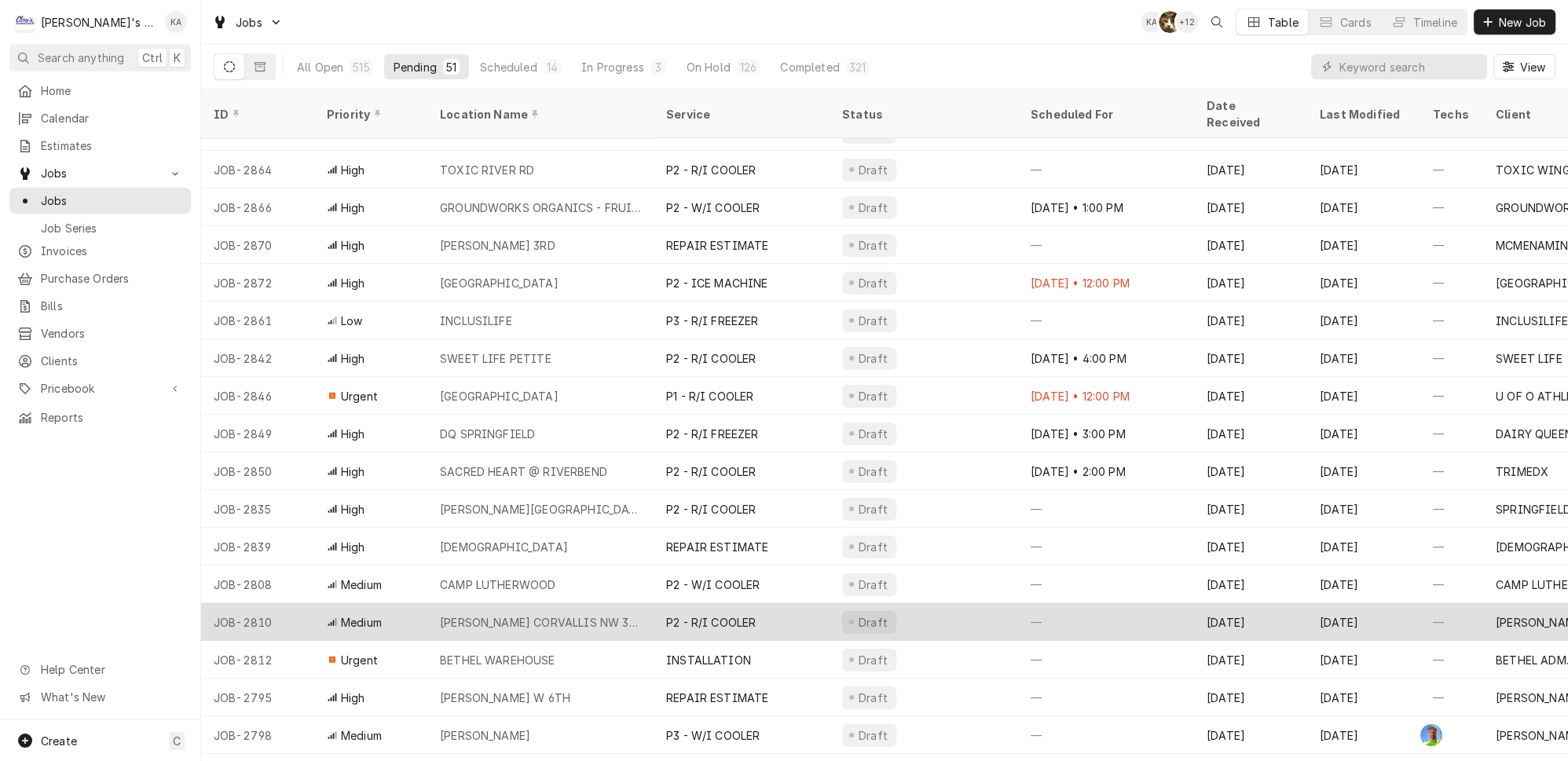
click at [733, 614] on div "P2 - R/I COOLER" at bounding box center [710, 622] width 90 height 17
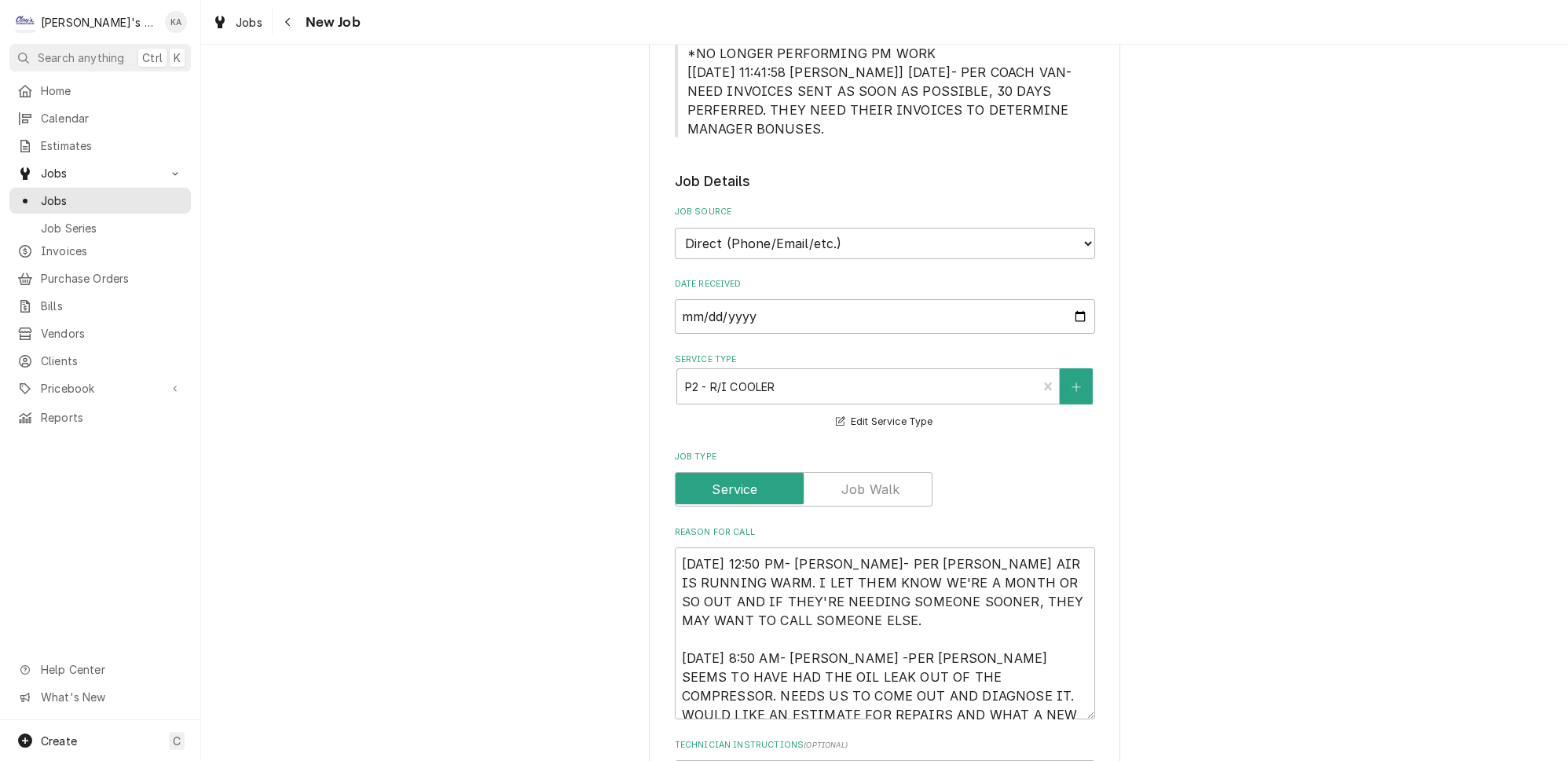
scroll to position [499, 0]
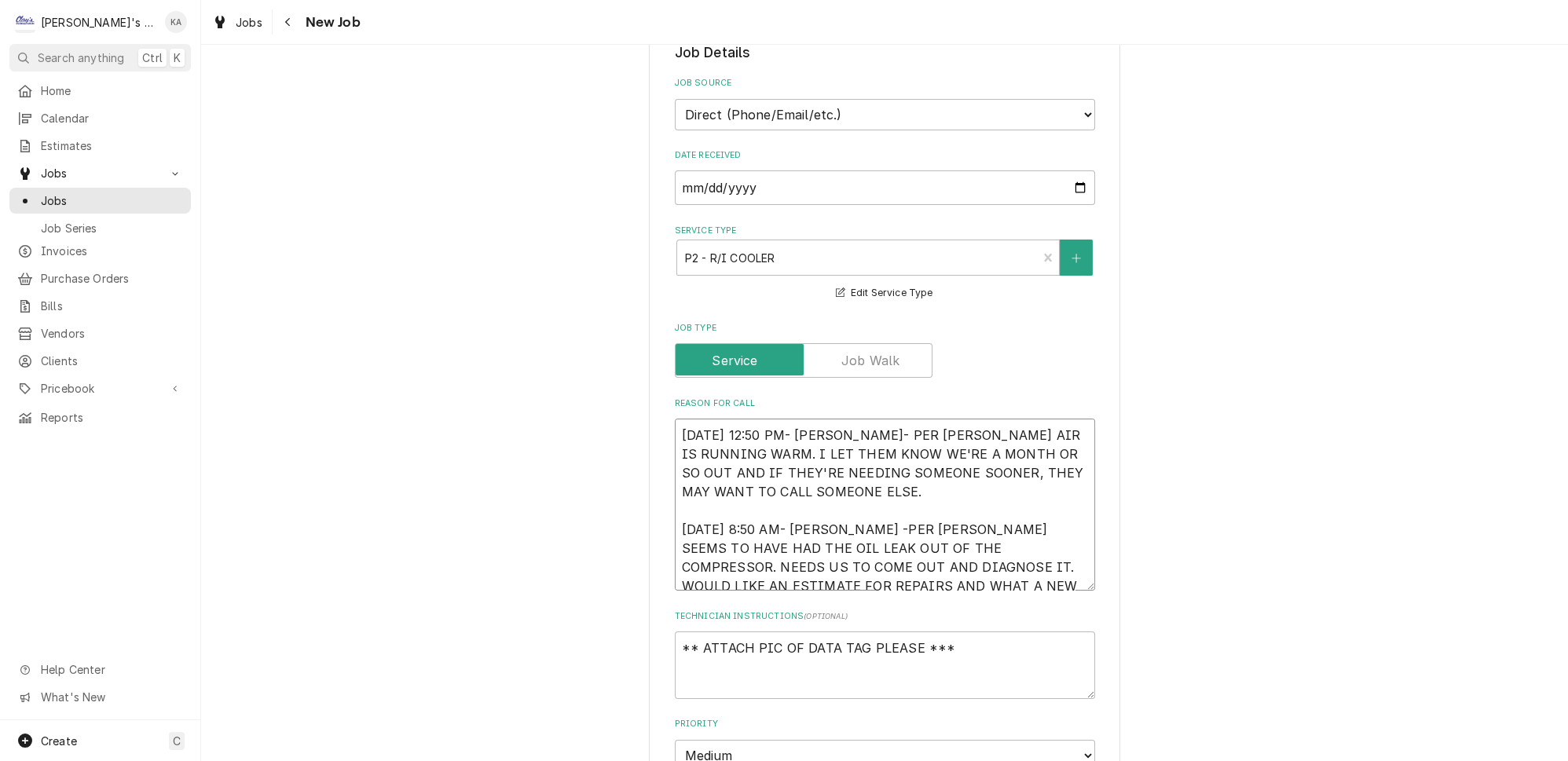
click at [844, 500] on textarea "[DATE] 12:50 PM- [PERSON_NAME]- PER [PERSON_NAME] AIR IS RUNNING WARM. I LET TH…" at bounding box center [885, 505] width 420 height 172
type textarea "x"
type textarea "[DATE] 12:50 PM- [PERSON_NAME]- PER [PERSON_NAME] AIR IS RUNNING WARM. I LET TH…"
type textarea "x"
type textarea "[DATE] 12:50 PM- [PERSON_NAME]- PER [PERSON_NAME] AIR IS RUNNING WARM. I LET TH…"
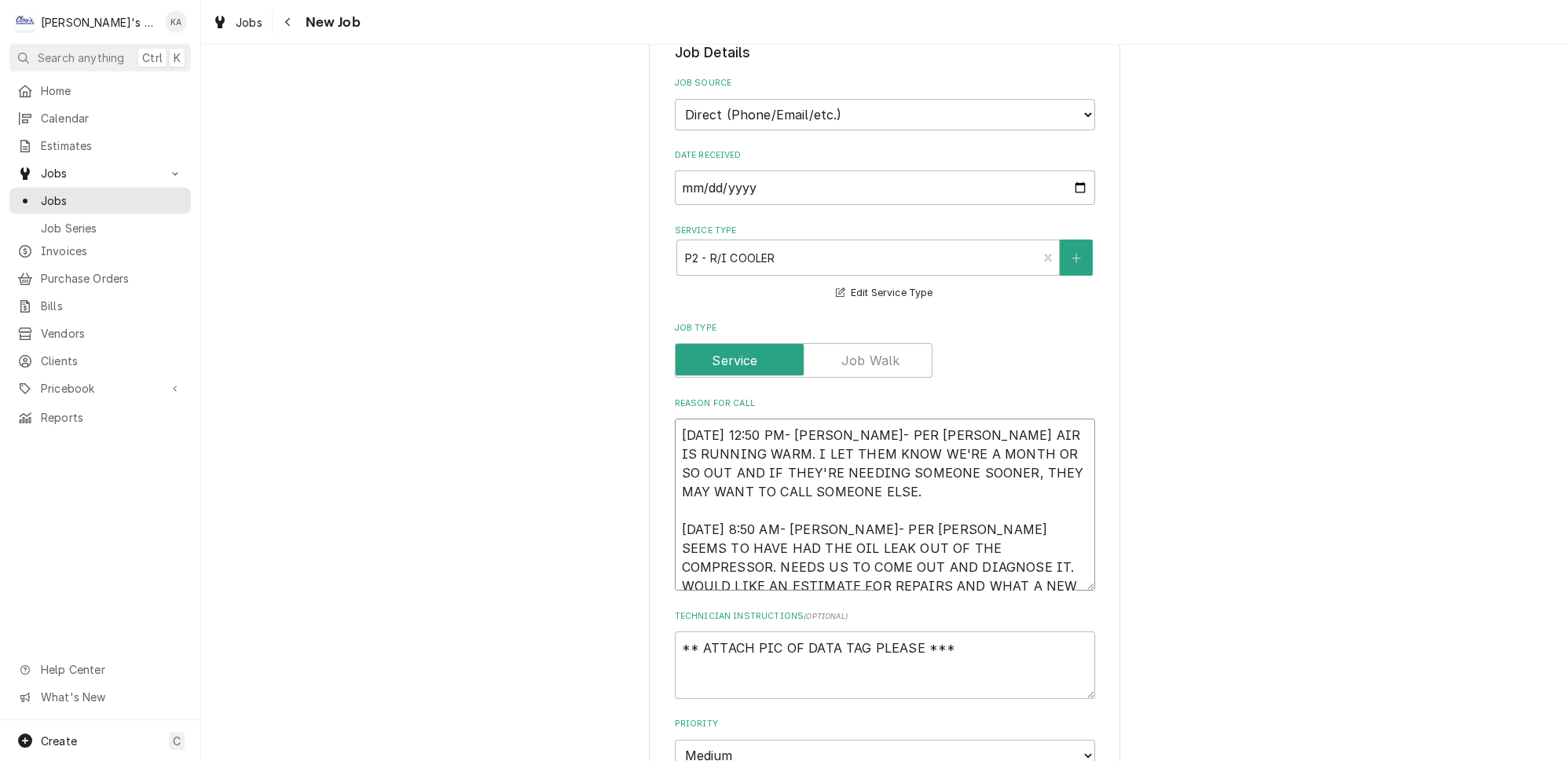
type textarea "x"
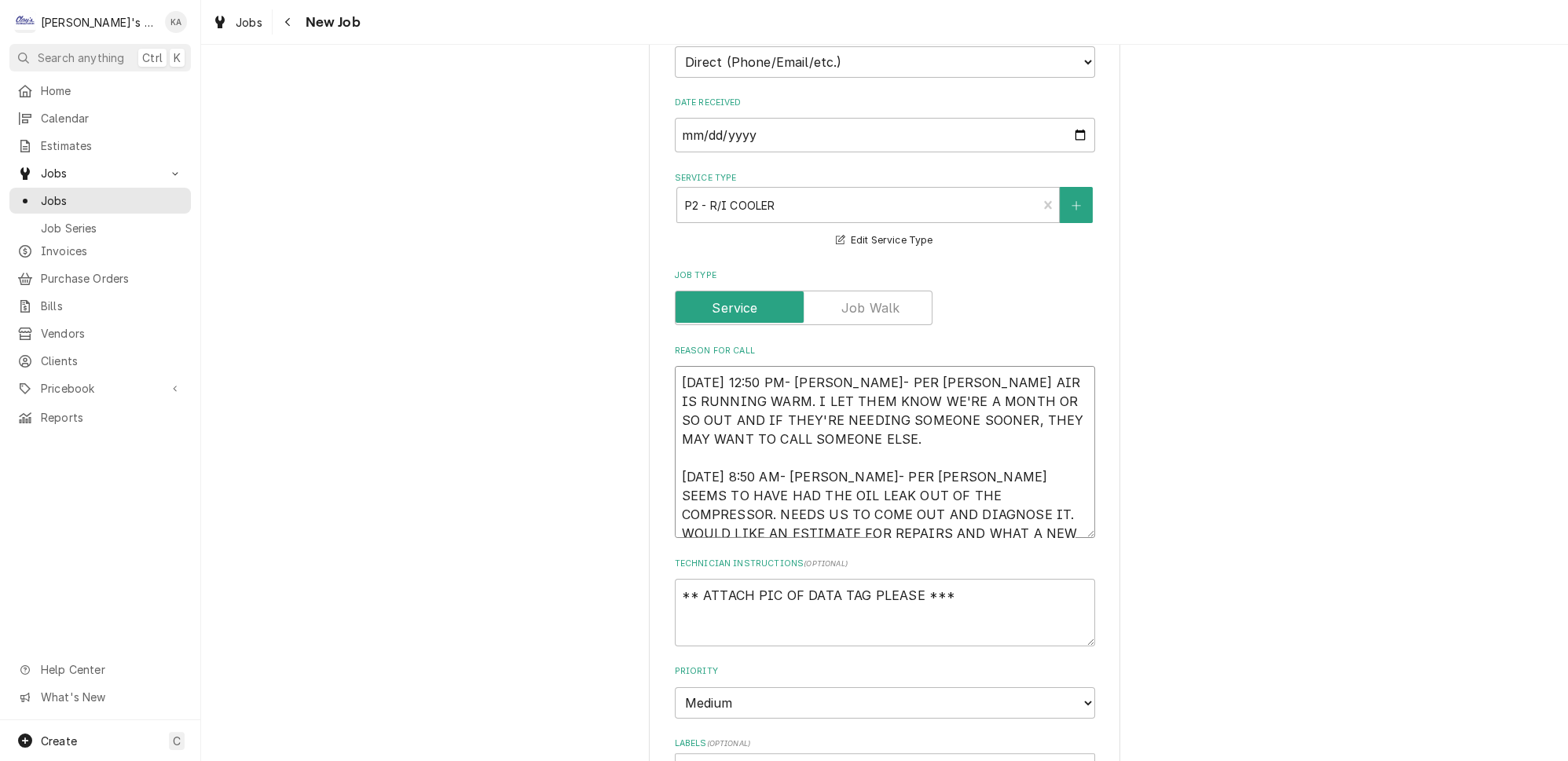
scroll to position [571, 0]
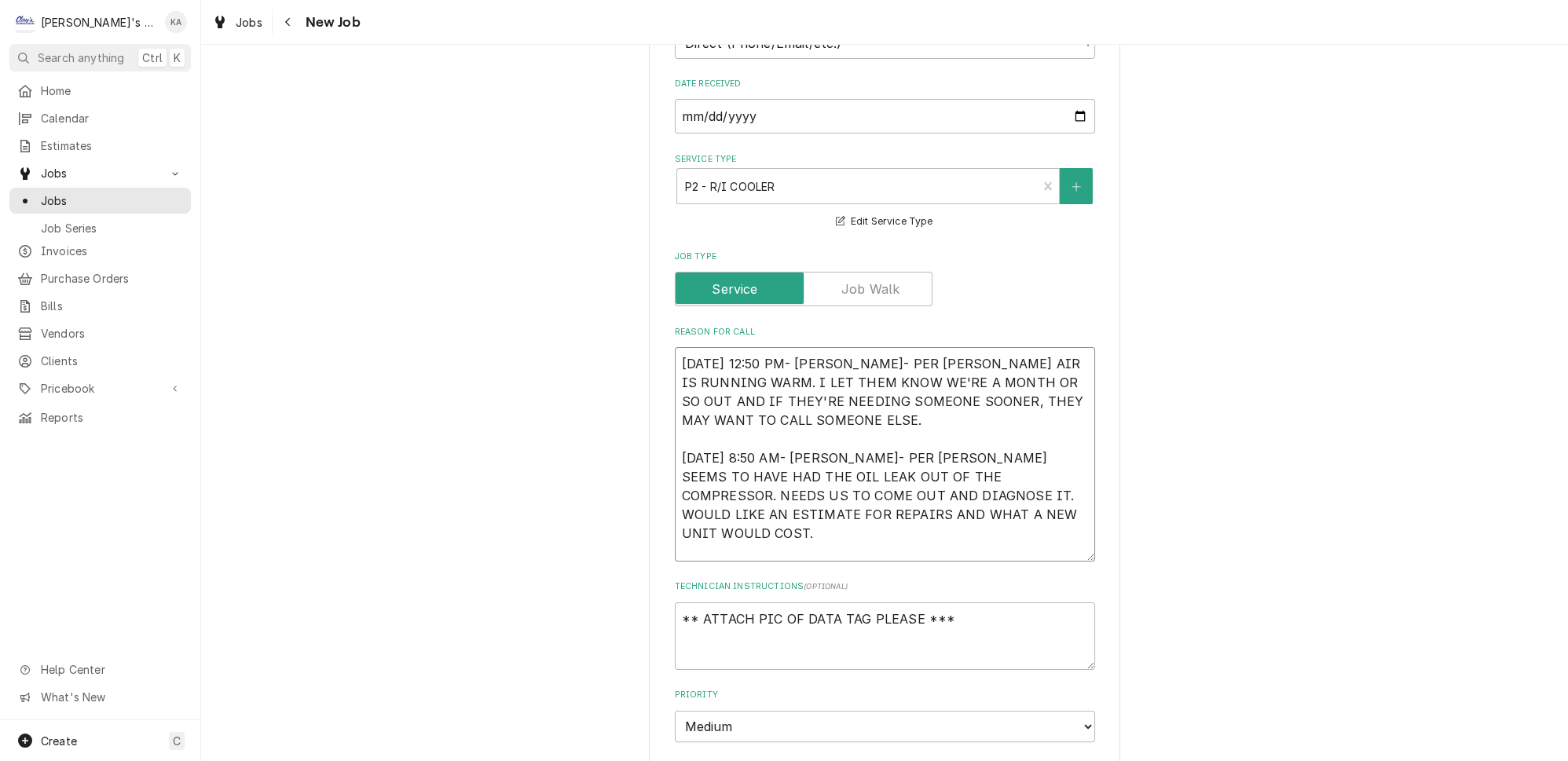
drag, startPoint x: 1065, startPoint y: 494, endPoint x: 1061, endPoint y: 536, distance: 42.2
click at [1061, 536] on textarea "[DATE] 12:50 PM- [PERSON_NAME]- PER [PERSON_NAME] AIR IS RUNNING WARM. I LET TH…" at bounding box center [885, 455] width 420 height 215
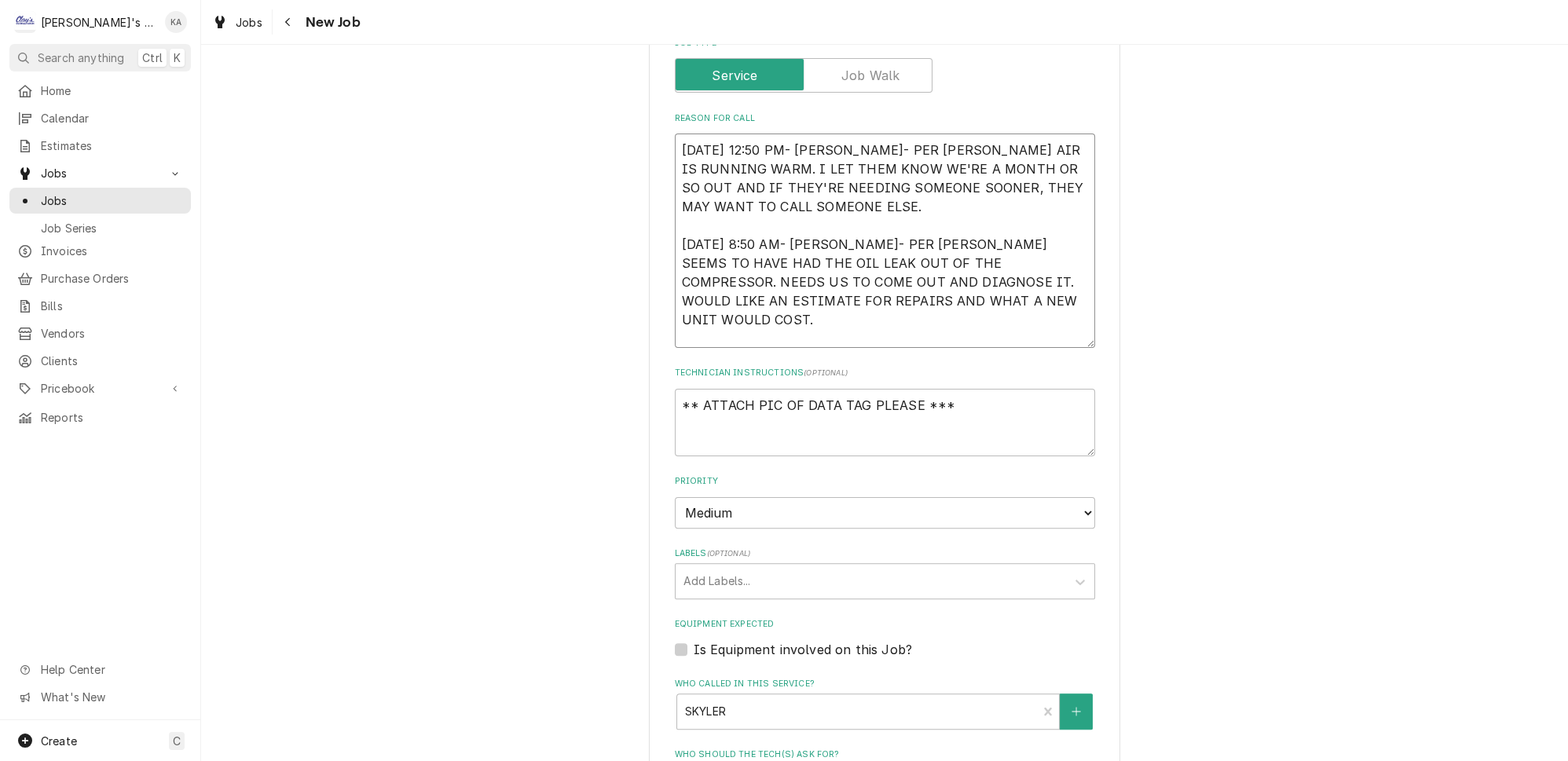
scroll to position [856, 0]
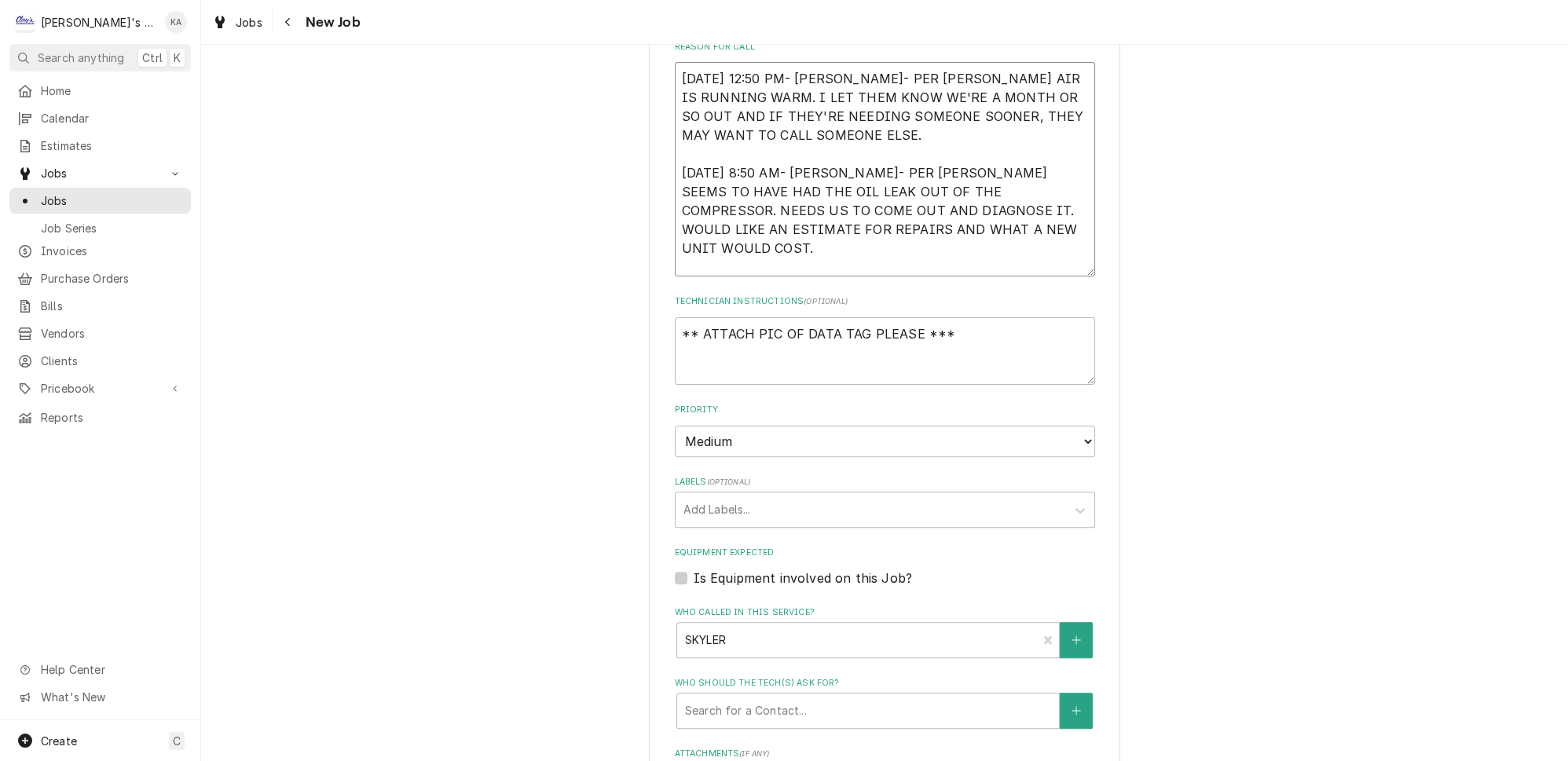
type textarea "[DATE] 12:50 PM- [PERSON_NAME]- PER [PERSON_NAME] AIR IS RUNNING WARM. I LET TH…"
click at [694, 568] on label "Is Equipment involved on this Job?" at bounding box center [803, 578] width 219 height 19
click at [694, 568] on input "Equipment Expected" at bounding box center [904, 585] width 420 height 34
checkbox input "true"
type textarea "x"
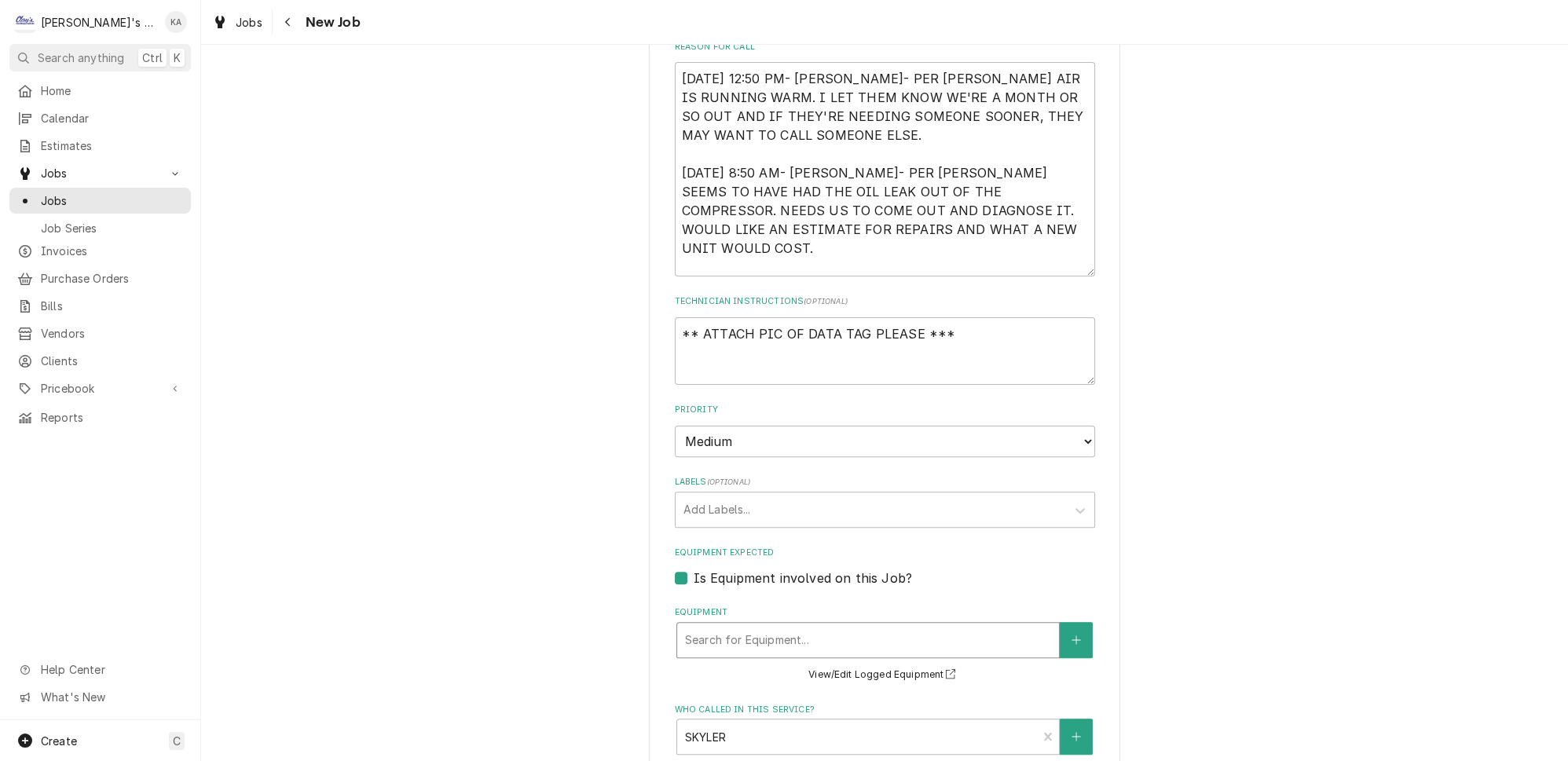
click at [811, 626] on div "Equipment" at bounding box center [868, 640] width 366 height 29
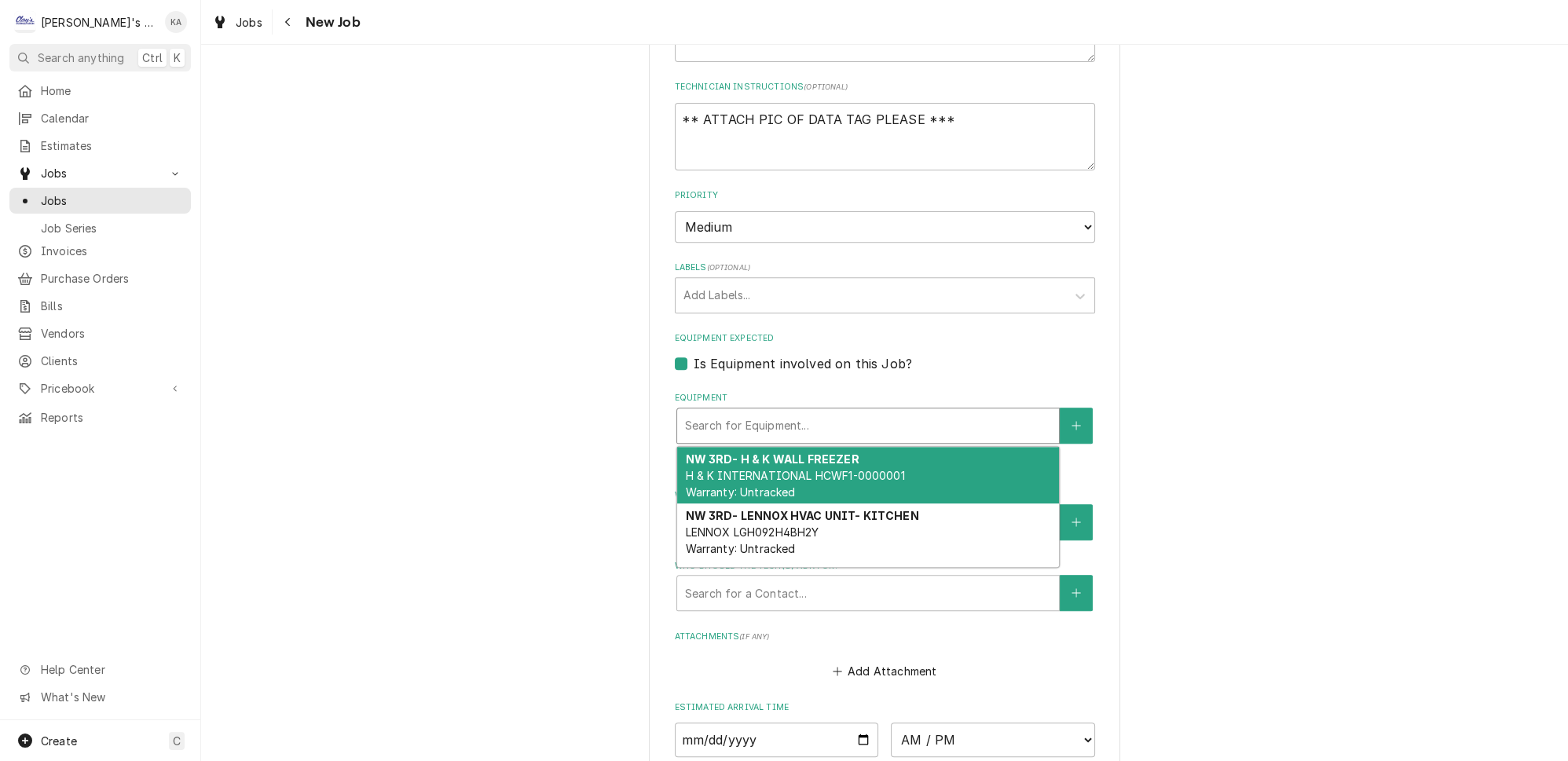
scroll to position [0, 0]
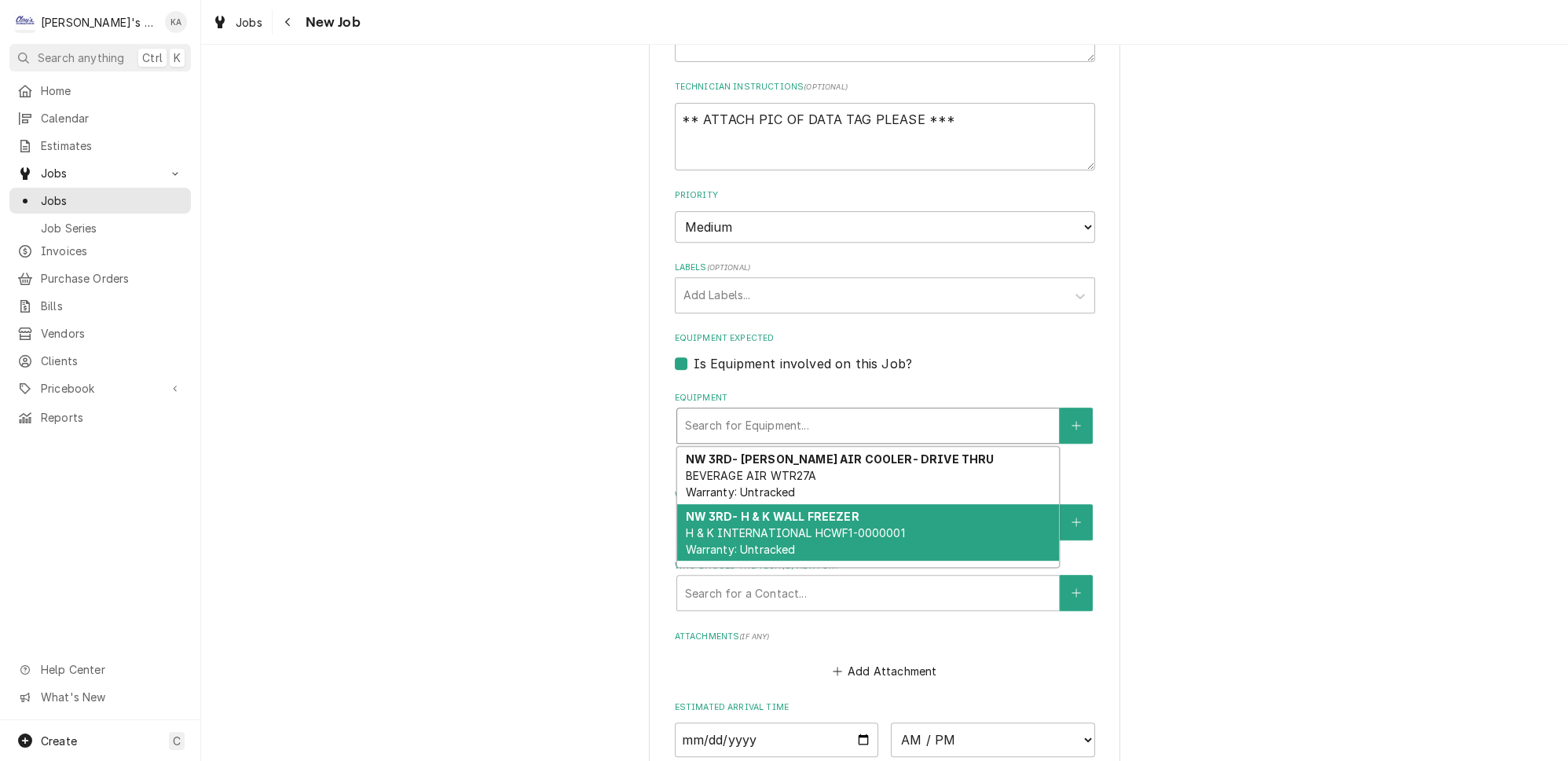
click at [1198, 418] on div "Use the fields below to edit this job: Client Details Client MC PARRISH RESTAUR…" at bounding box center [884, 34] width 1367 height 2088
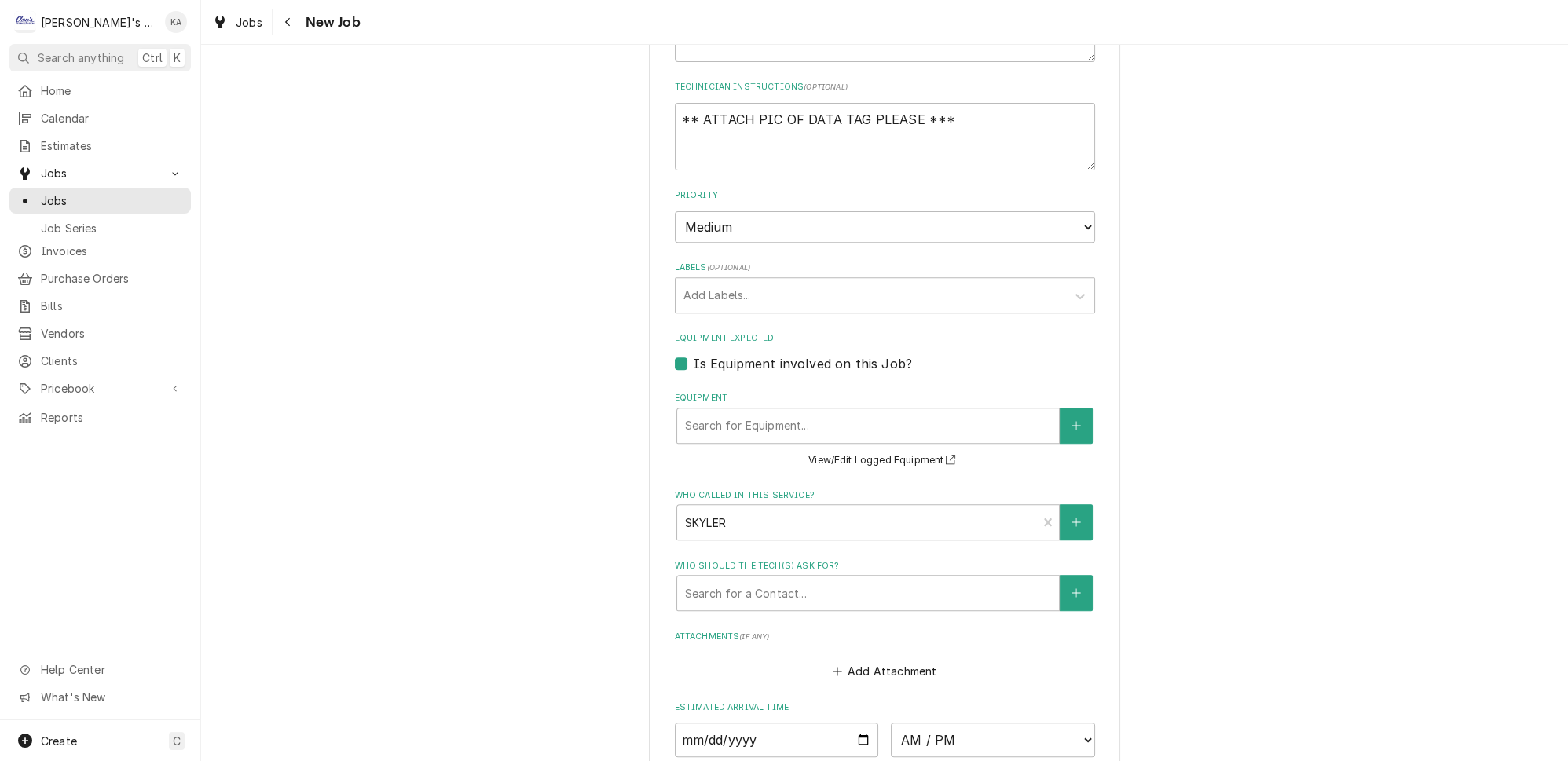
click at [694, 355] on label "Is Equipment involved on this Job?" at bounding box center [803, 364] width 219 height 19
click at [694, 355] on input "Equipment Expected" at bounding box center [904, 371] width 420 height 34
checkbox input "false"
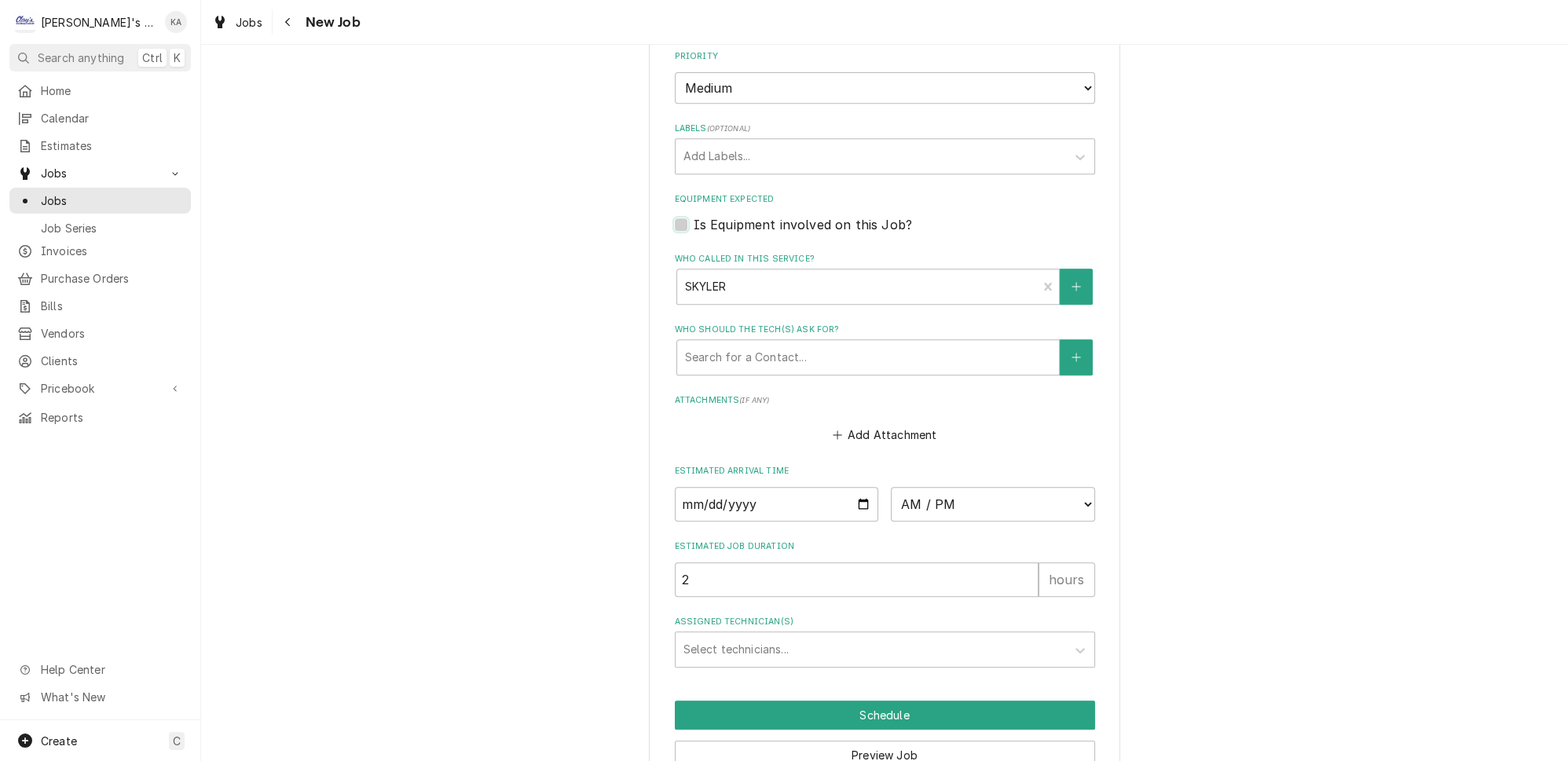
scroll to position [1257, 0]
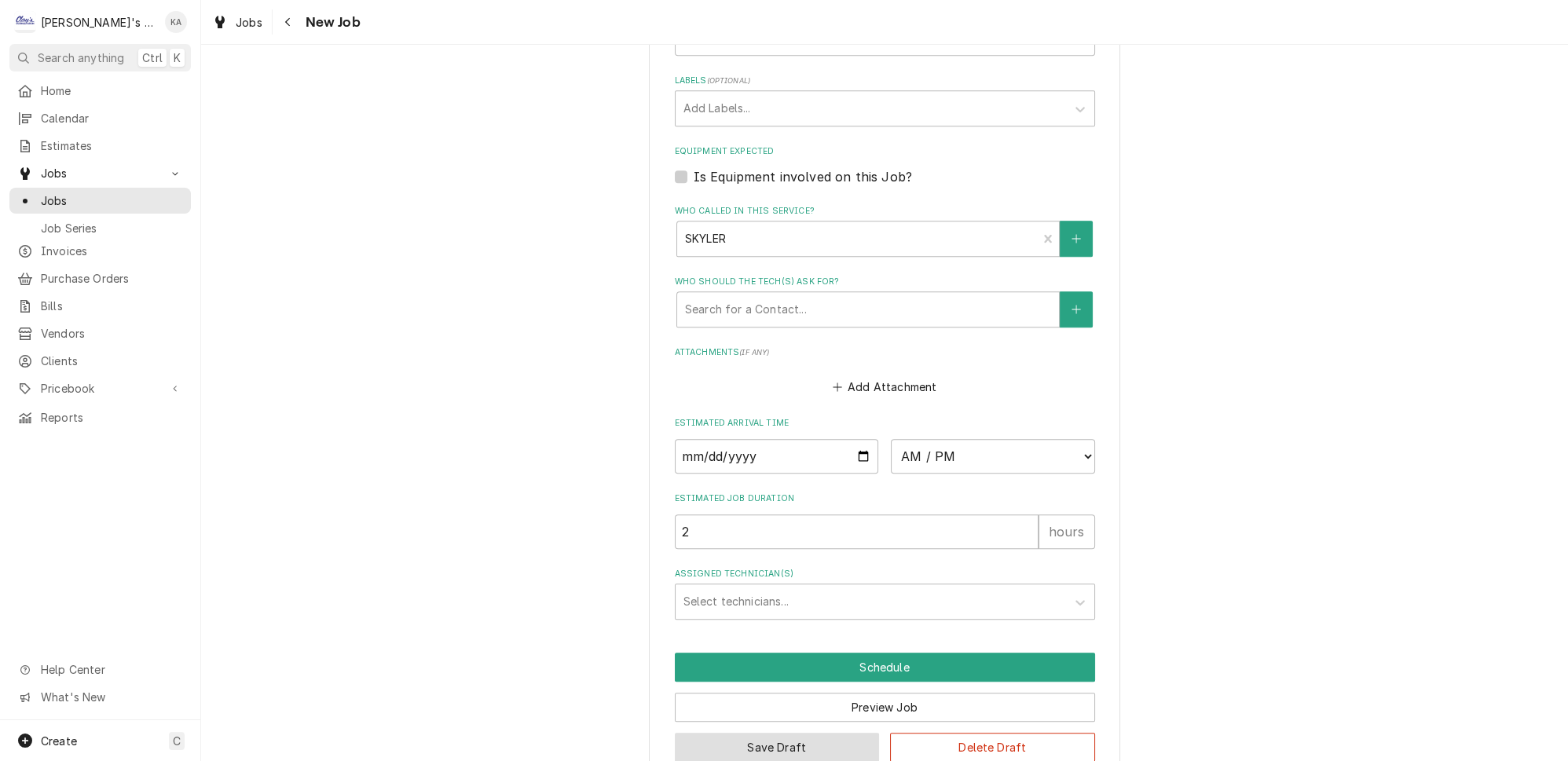
click at [784, 732] on button "Save Draft" at bounding box center [777, 746] width 205 height 29
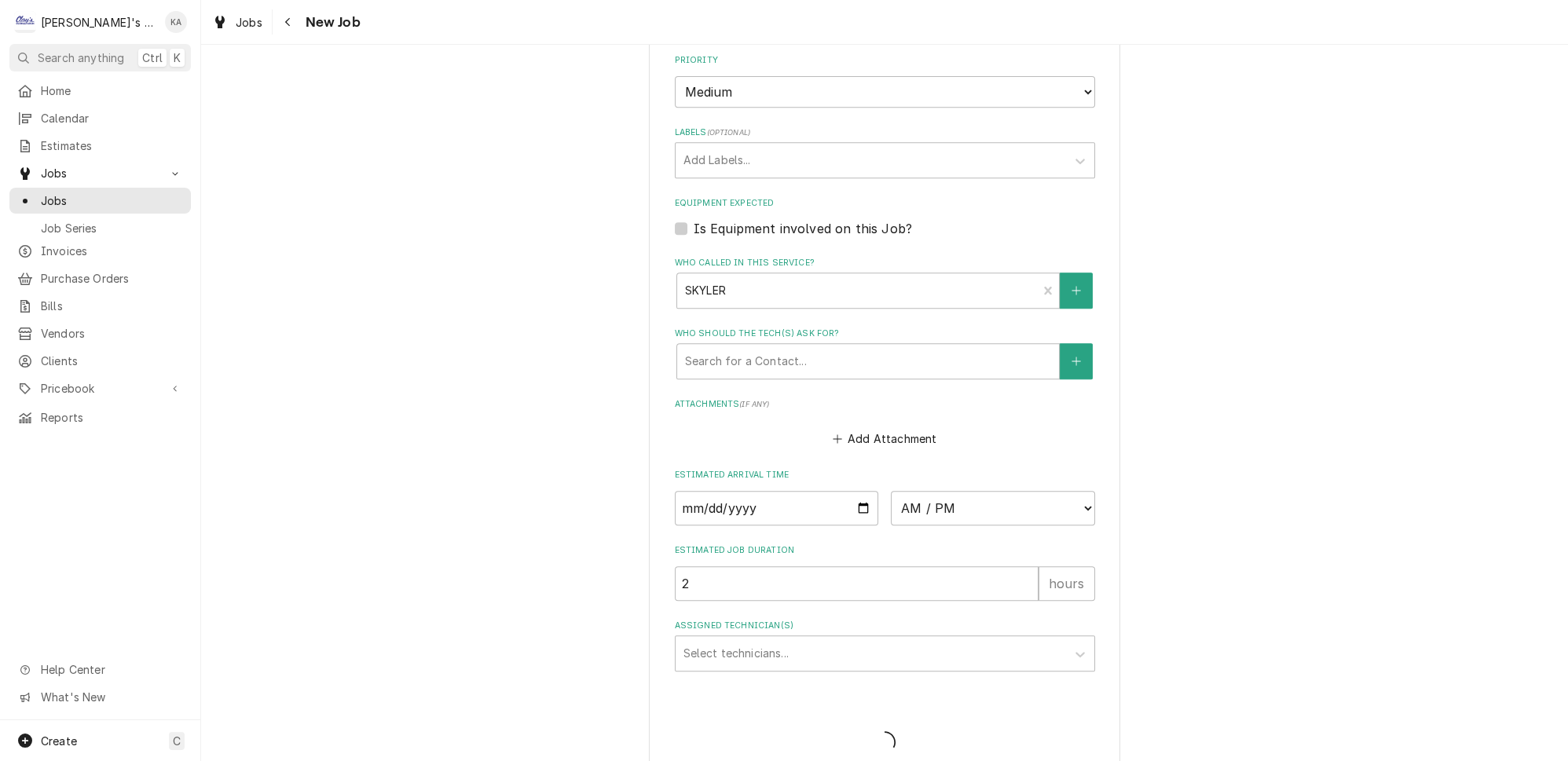
type textarea "x"
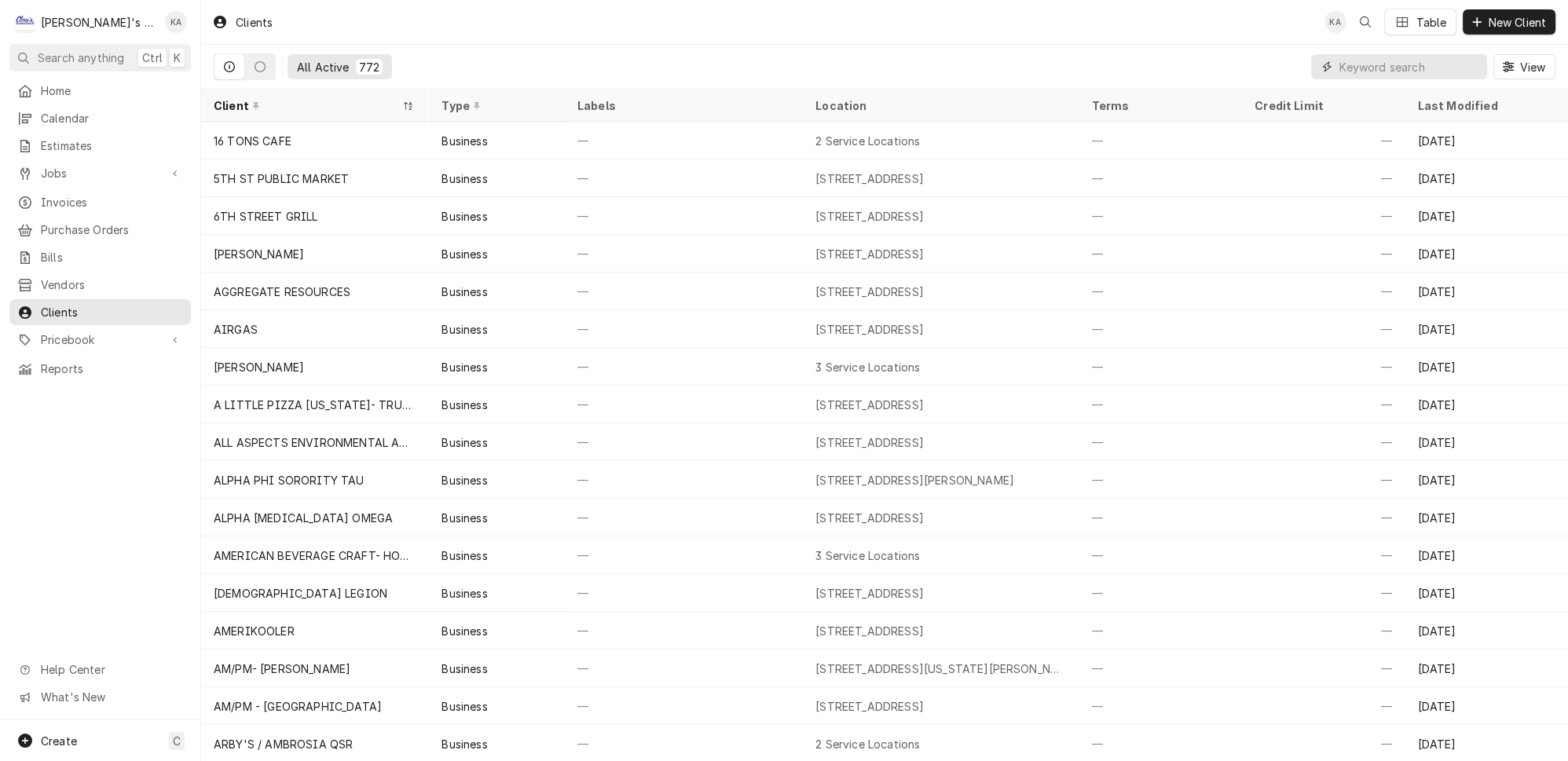
click at [805, 58] on input "Dynamic Content Wrapper" at bounding box center [1409, 67] width 140 height 25
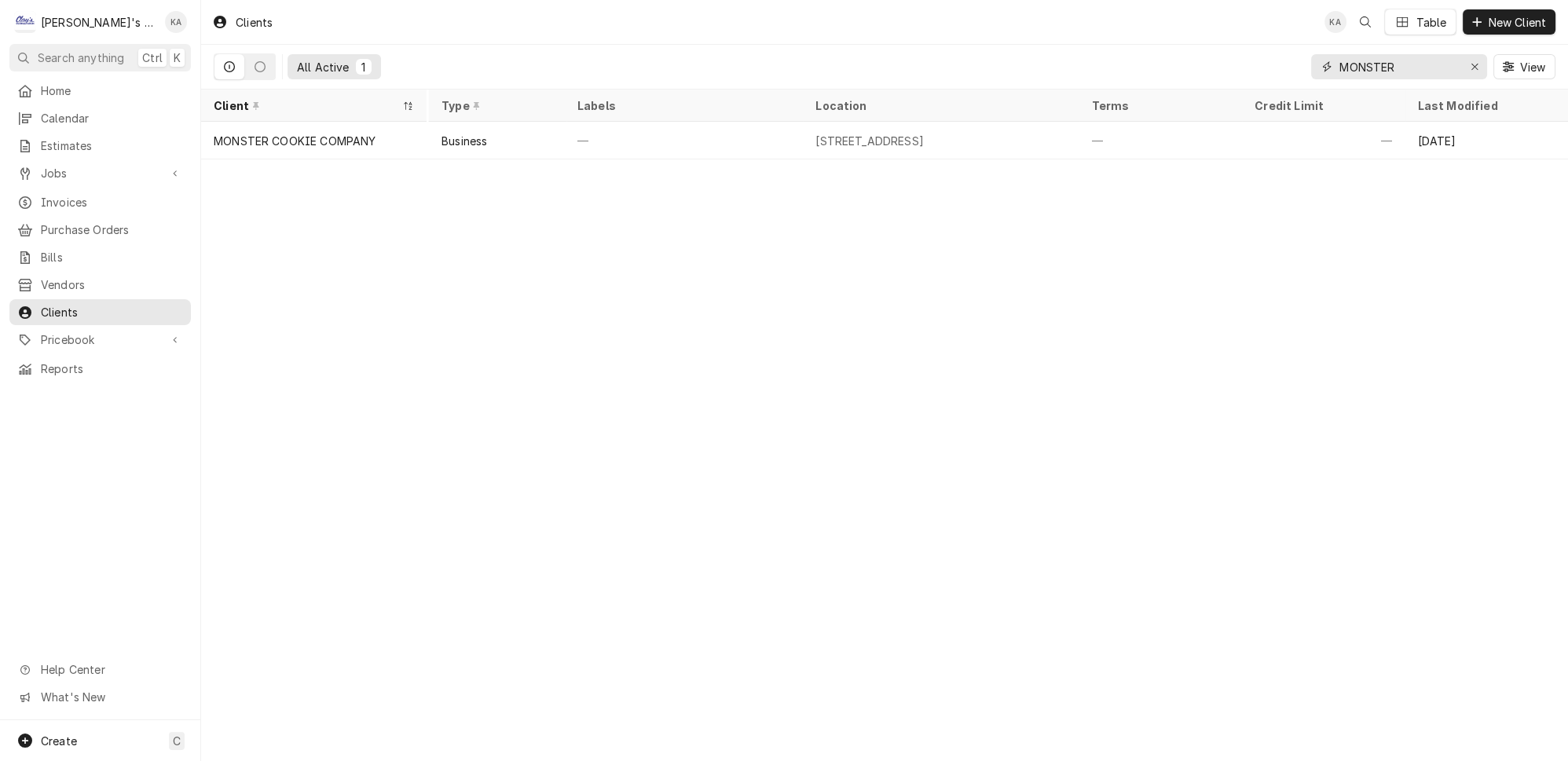
type input "MONSTER"
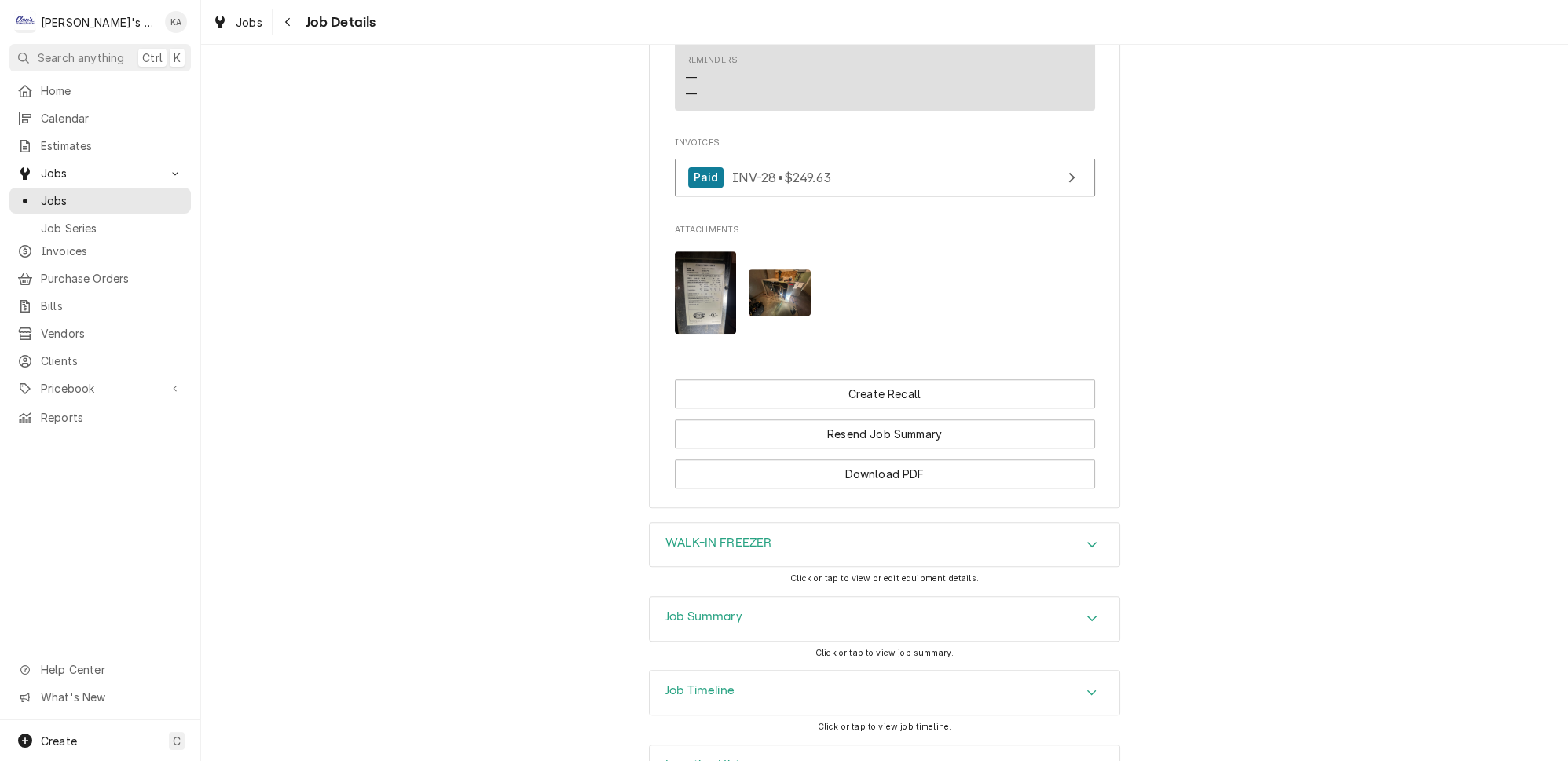
scroll to position [1180, 0]
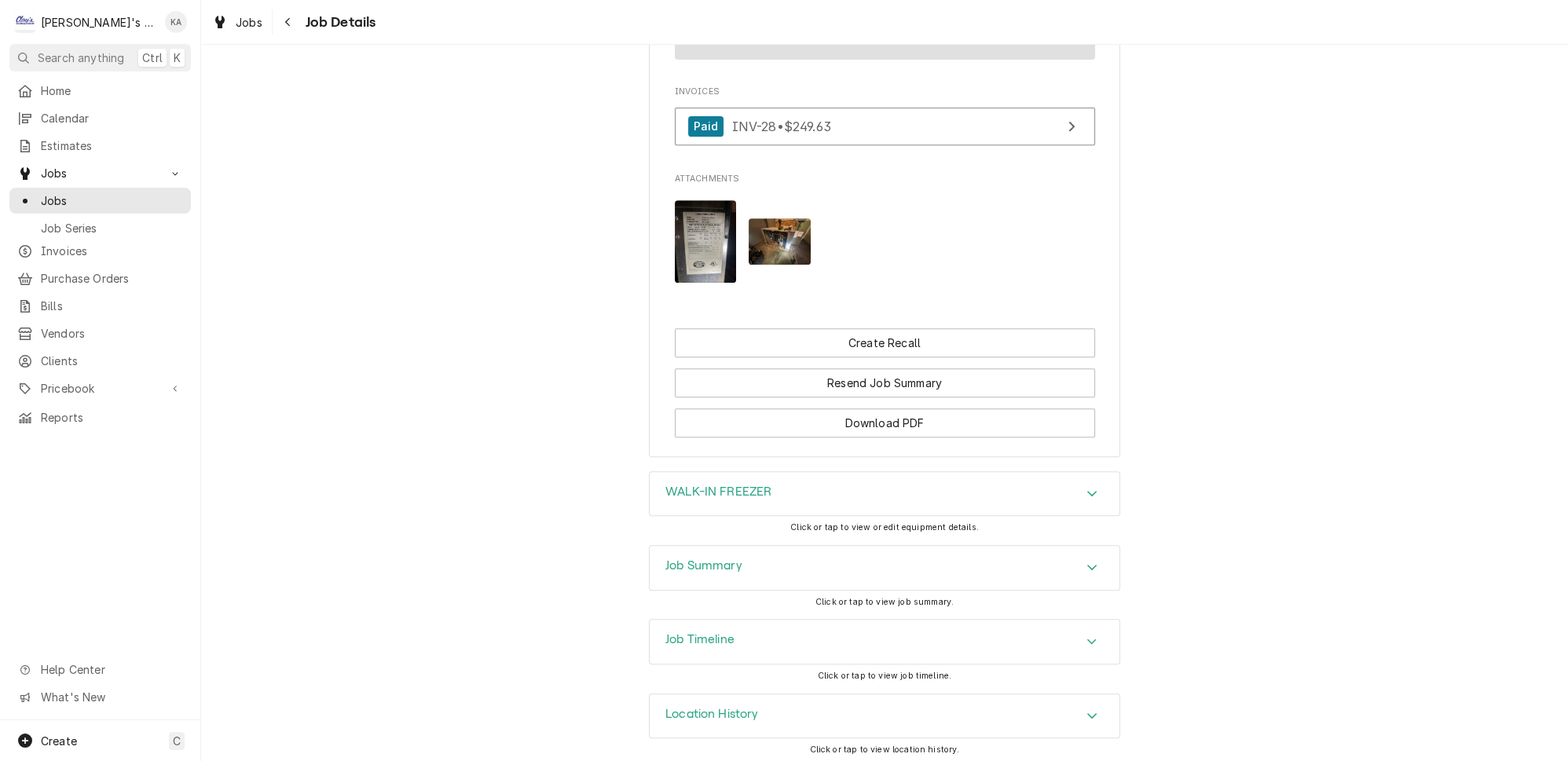
click at [1086, 567] on icon "Accordion Header" at bounding box center [1092, 568] width 11 height 13
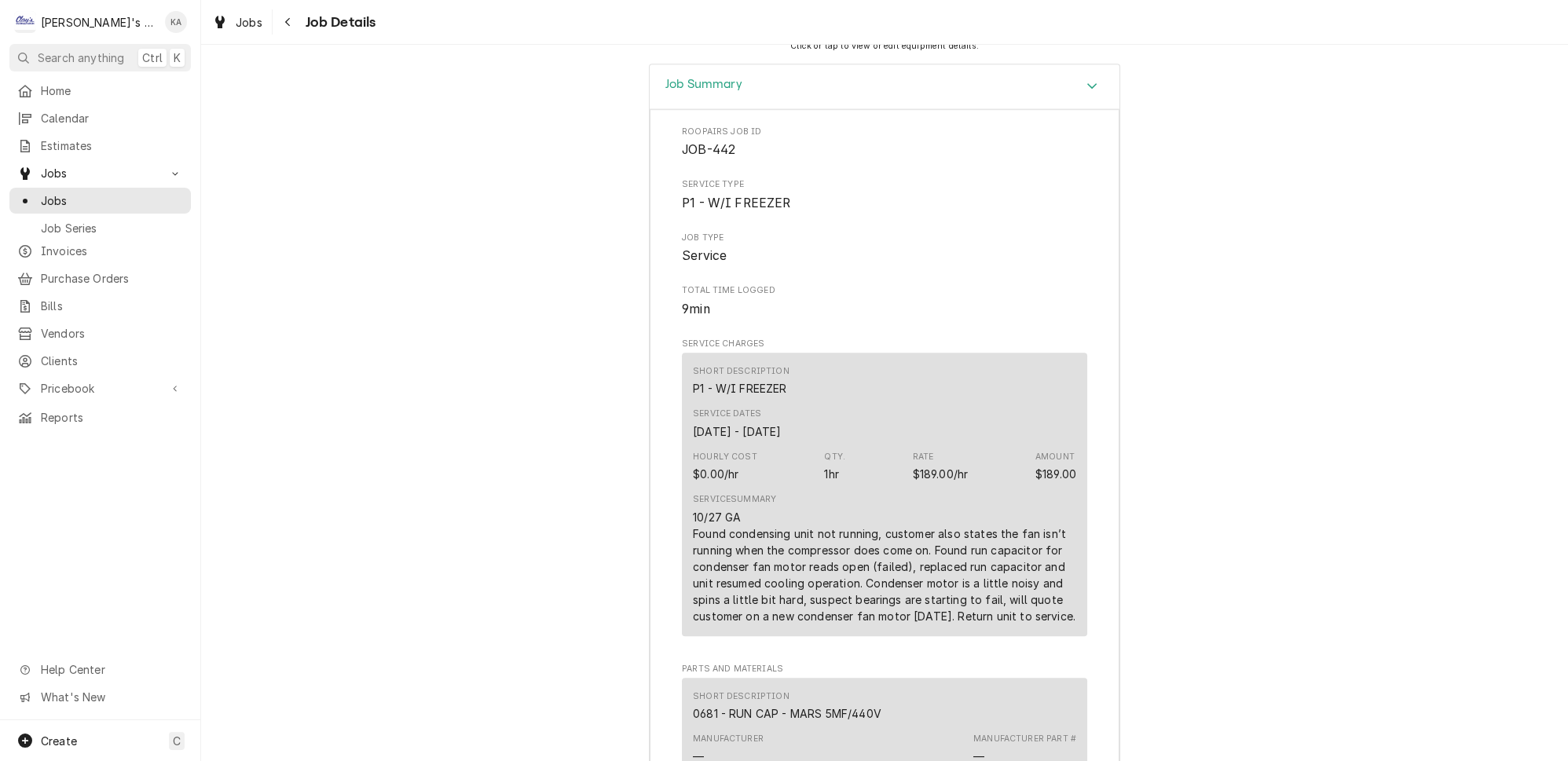
scroll to position [1609, 0]
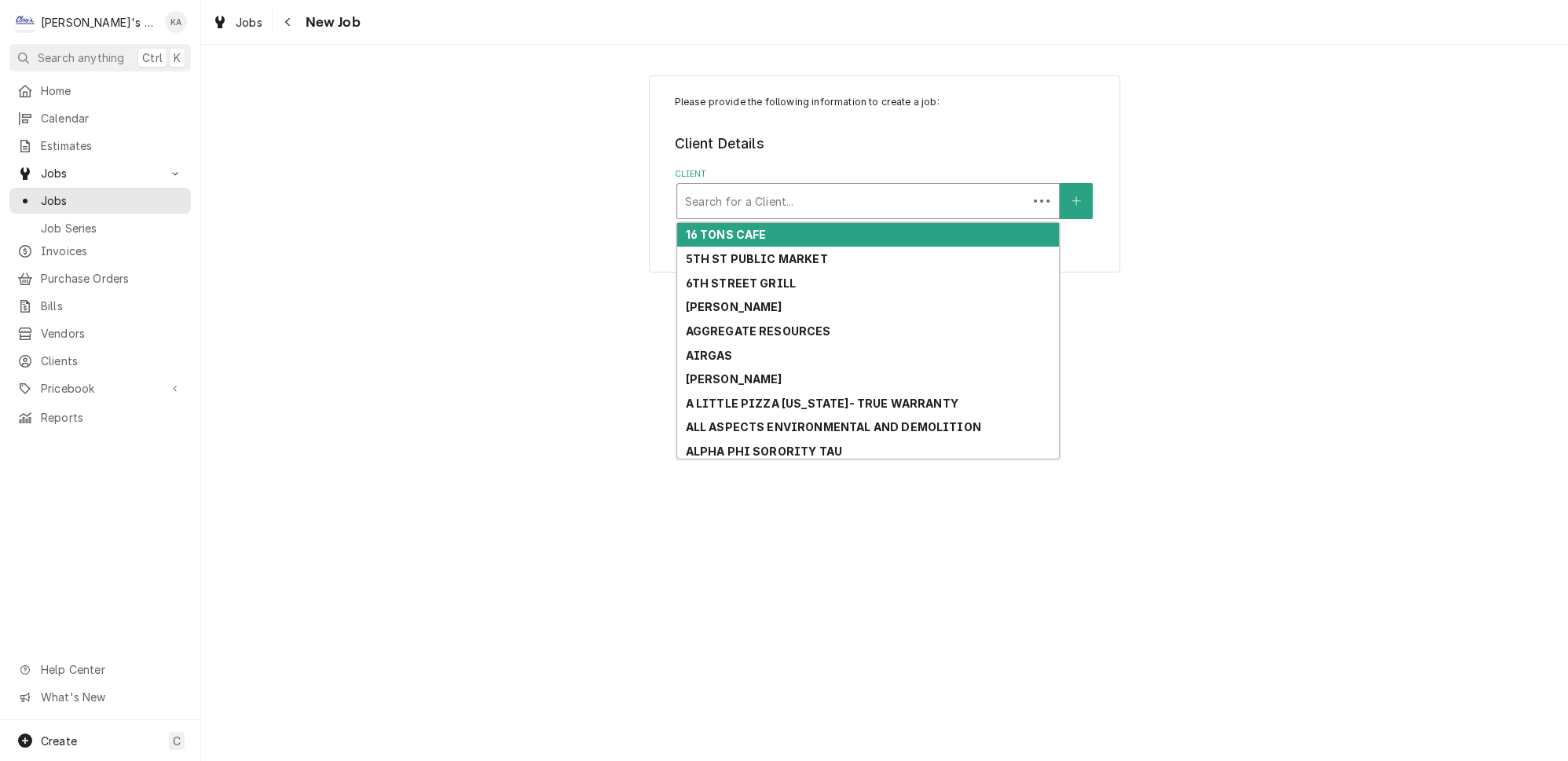
click at [847, 191] on div "Client" at bounding box center [852, 201] width 334 height 29
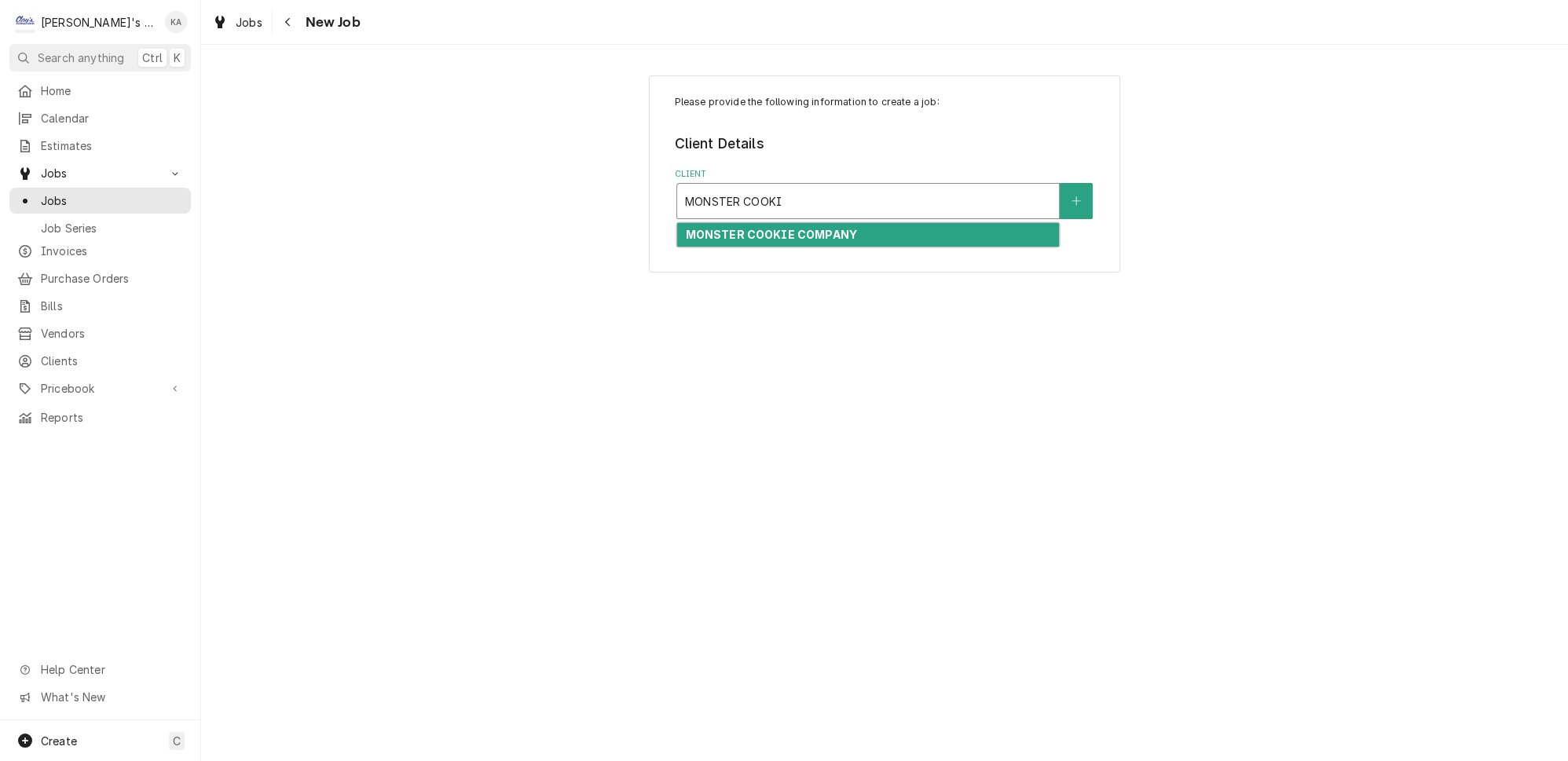
type input "MONSTER COOKIE"
click at [809, 228] on strong "MONSTER COOKIE COMPANY" at bounding box center [771, 234] width 172 height 13
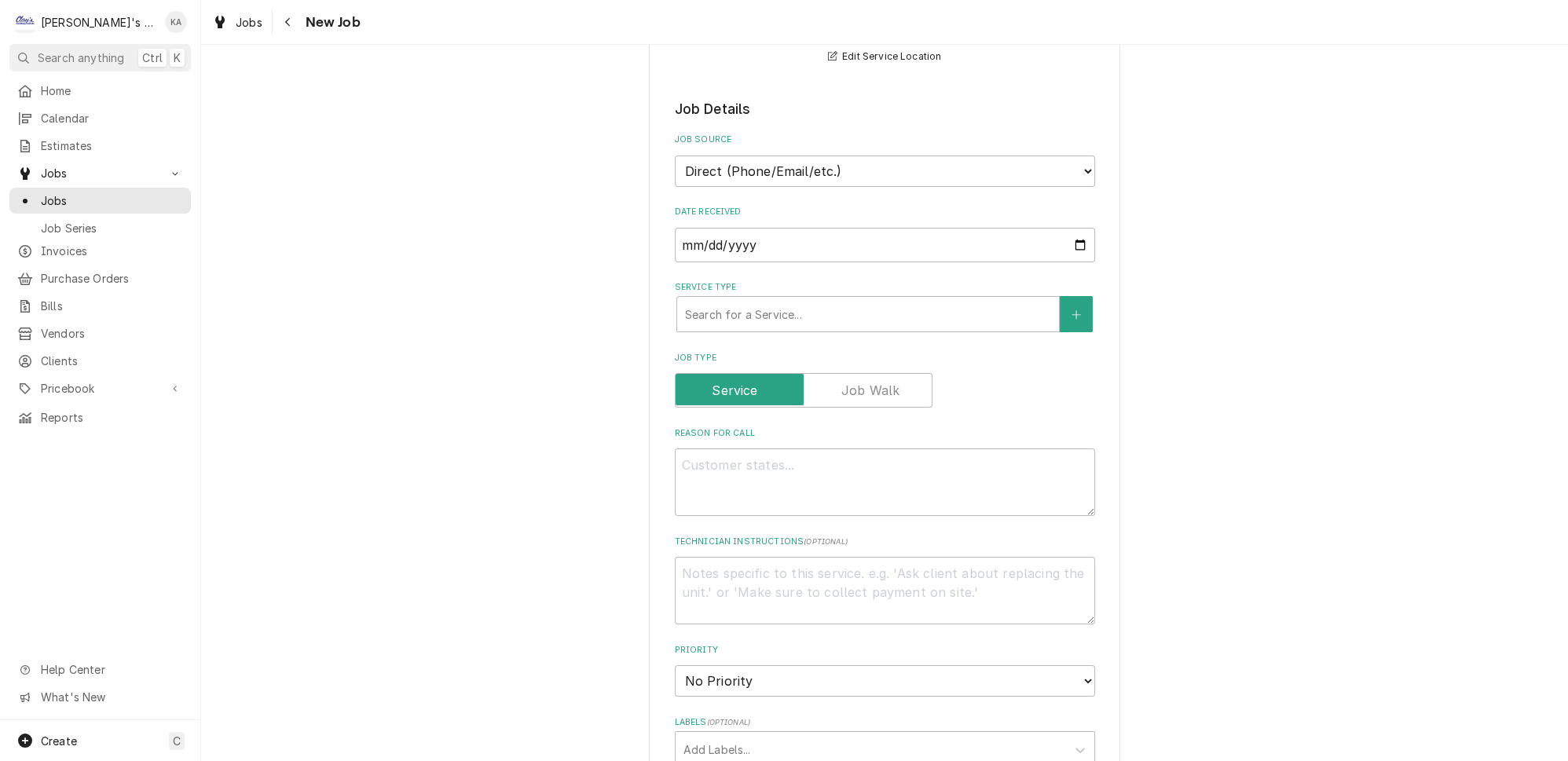
scroll to position [285, 0]
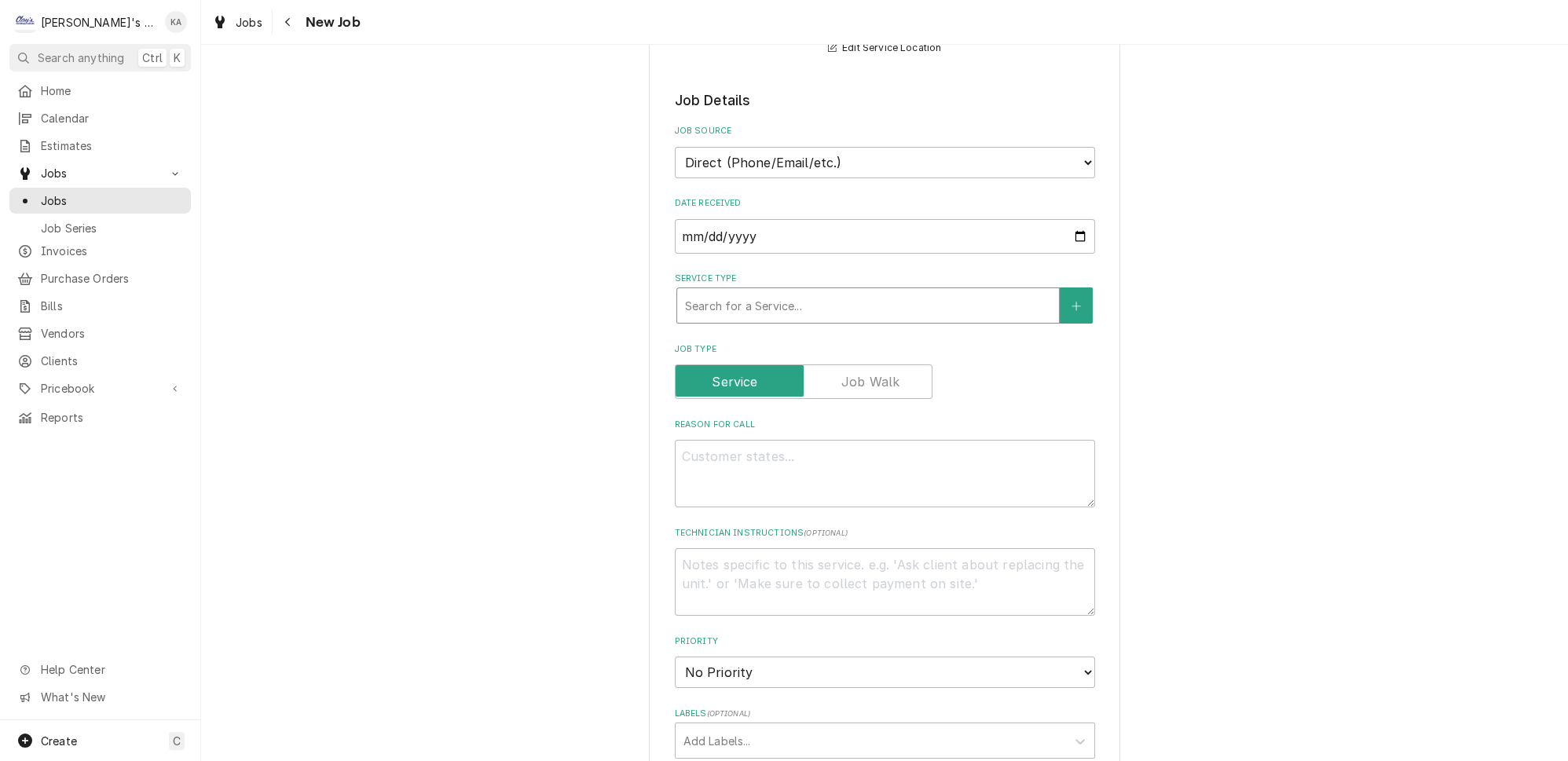
click at [831, 292] on div "Service Type" at bounding box center [868, 306] width 366 height 29
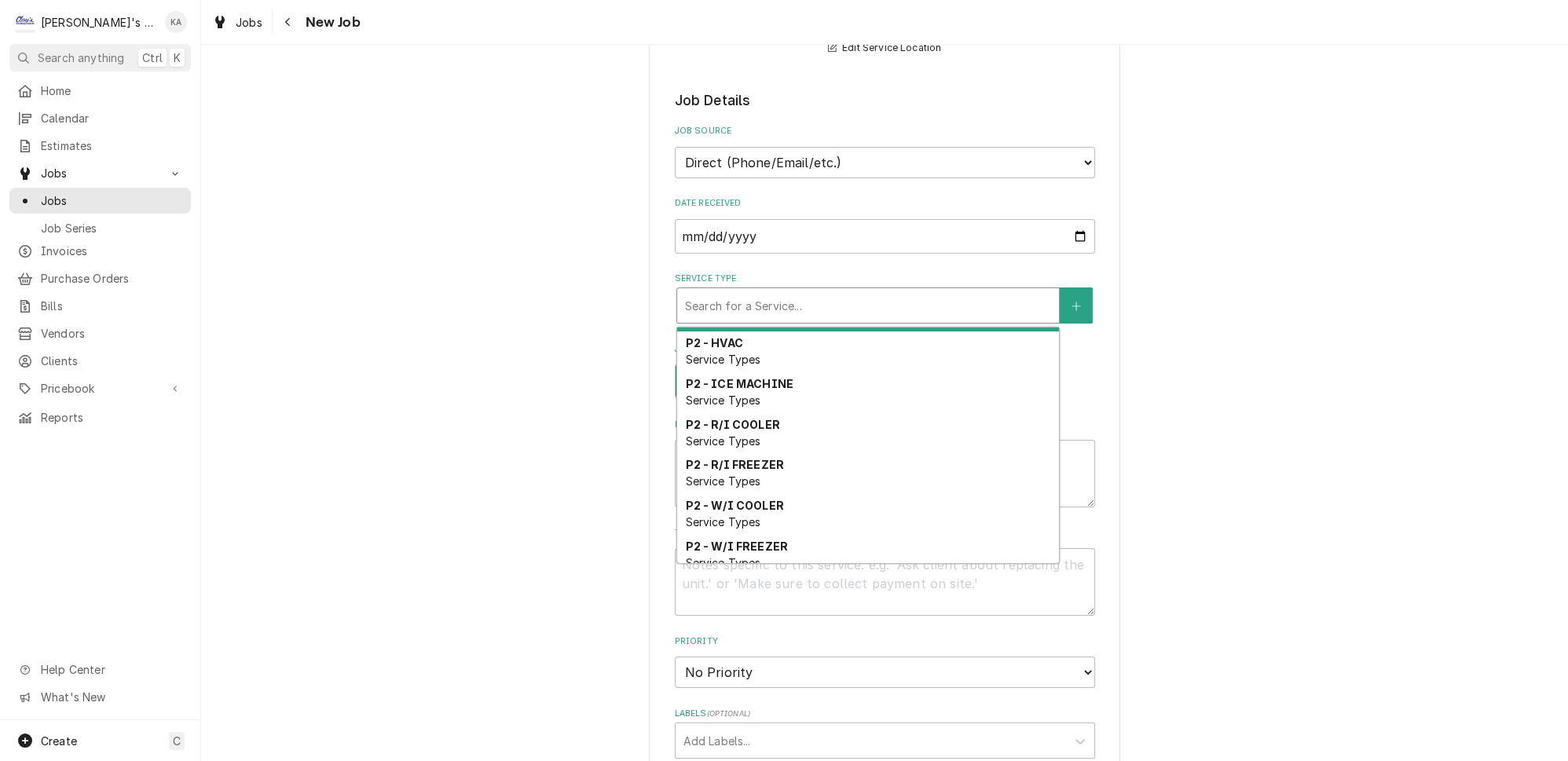
scroll to position [738, 0]
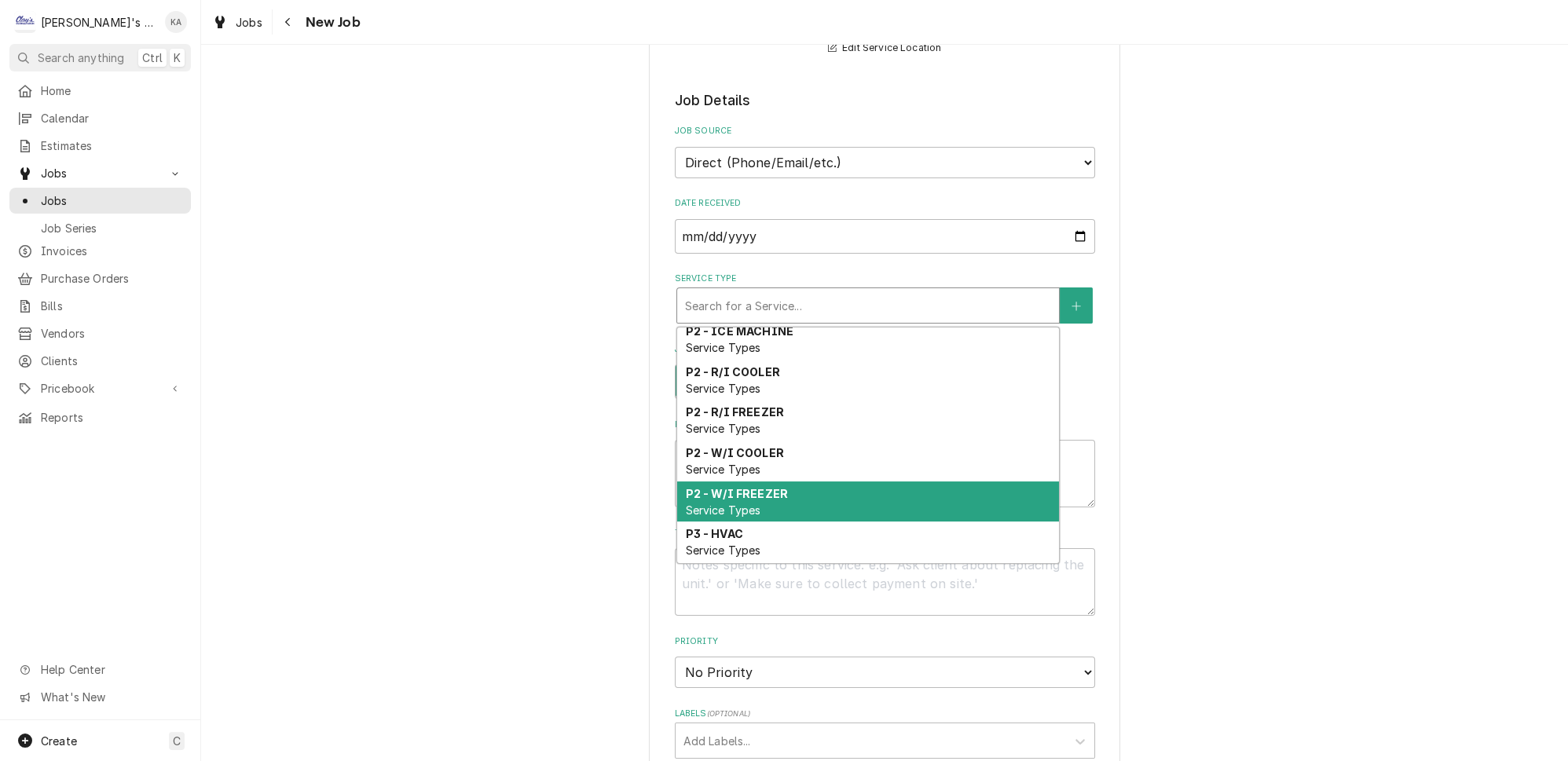
click at [742, 487] on strong "P2 - W/I FREEZER" at bounding box center [736, 493] width 103 height 13
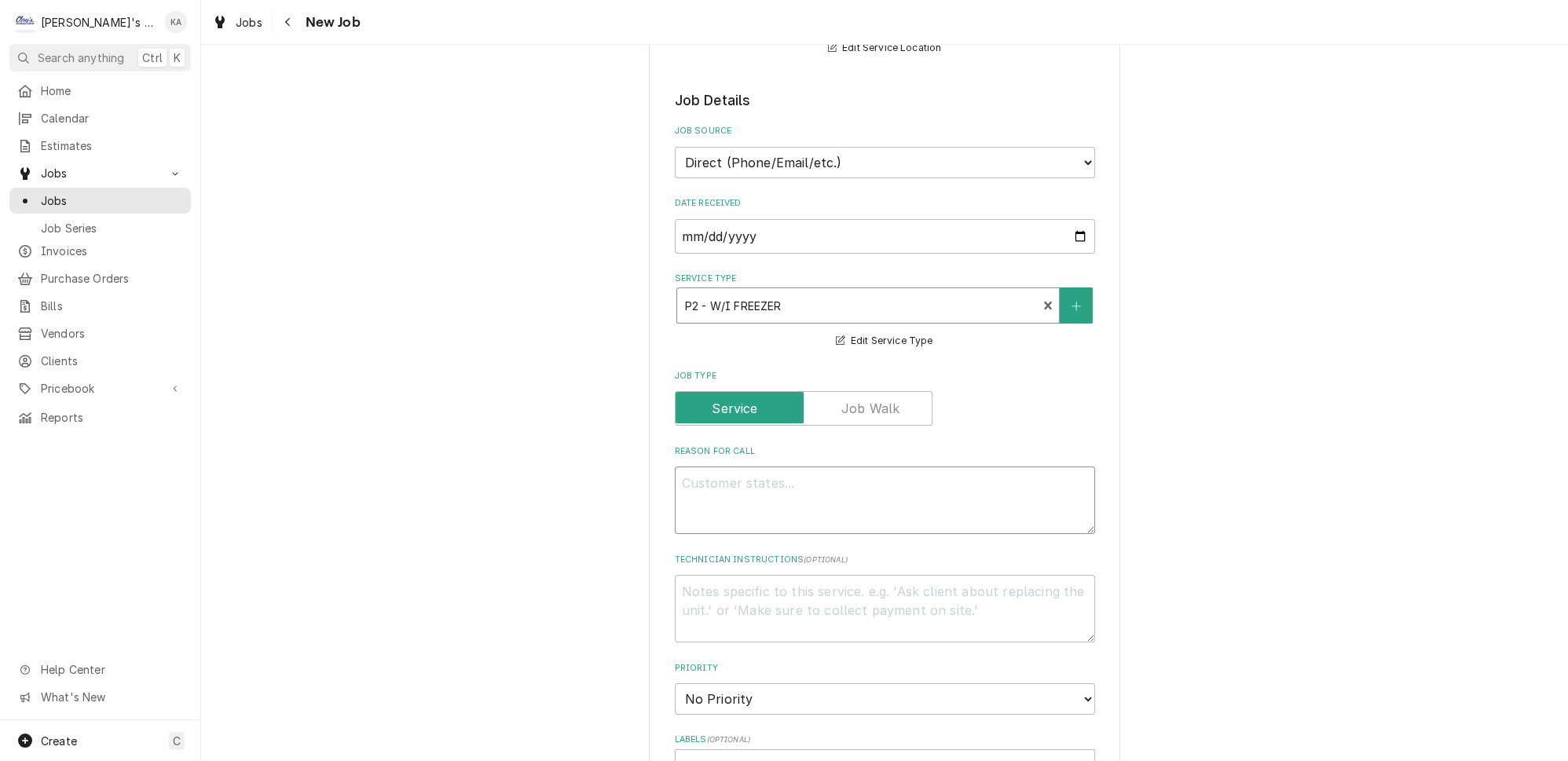
click at [690, 468] on textarea "Reason For Call" at bounding box center [885, 500] width 420 height 68
type textarea "x"
type textarea "9"
type textarea "x"
type textarea "9/"
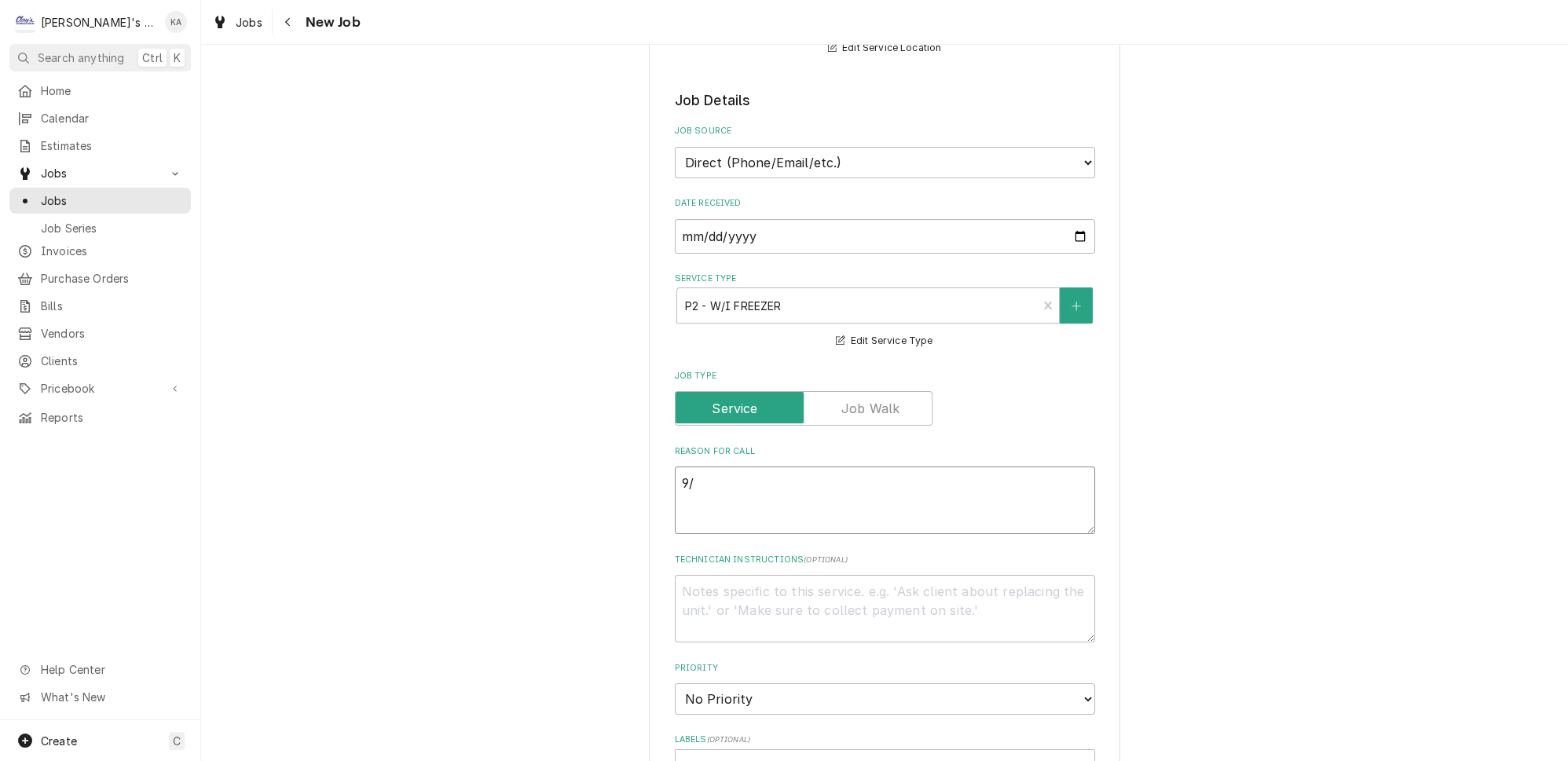
type textarea "x"
type textarea "9/8"
type textarea "x"
type textarea "9/8/"
type textarea "x"
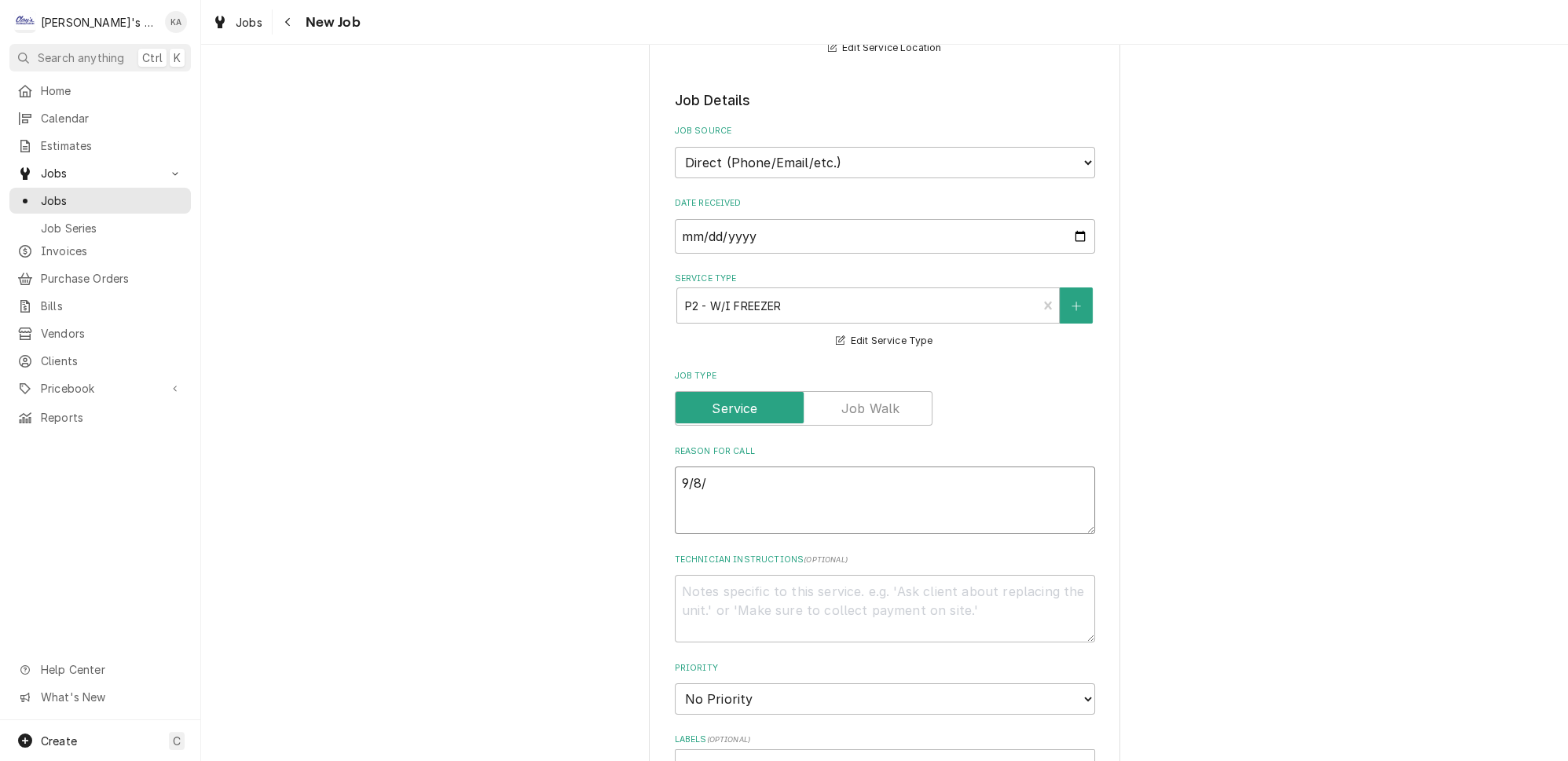
type textarea "9/8/2"
type textarea "x"
type textarea "9/8/20"
type textarea "x"
type textarea "9/8/202"
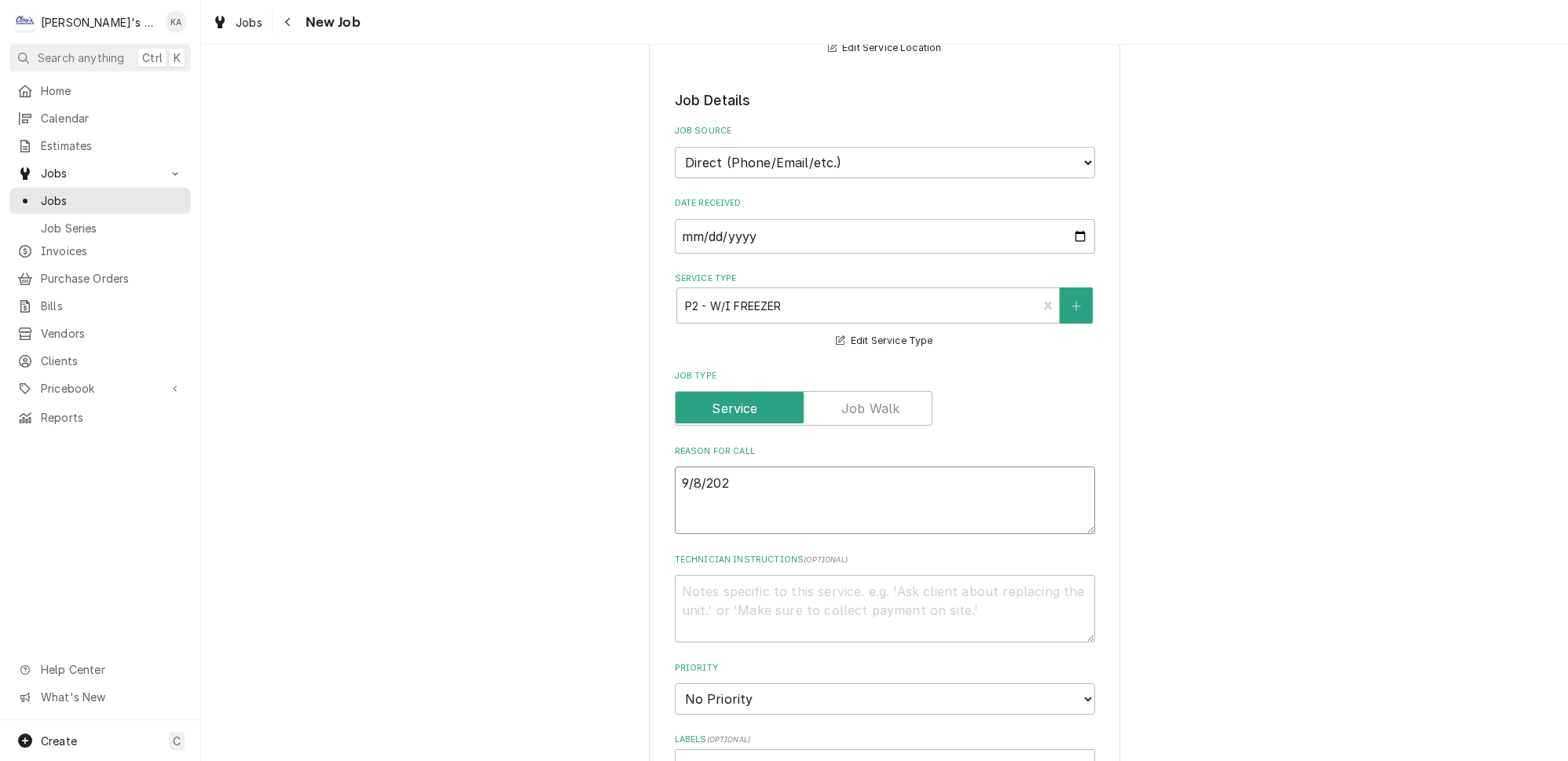
type textarea "x"
type textarea "9/8/2025"
type textarea "x"
type textarea "9/8/2025"
type textarea "x"
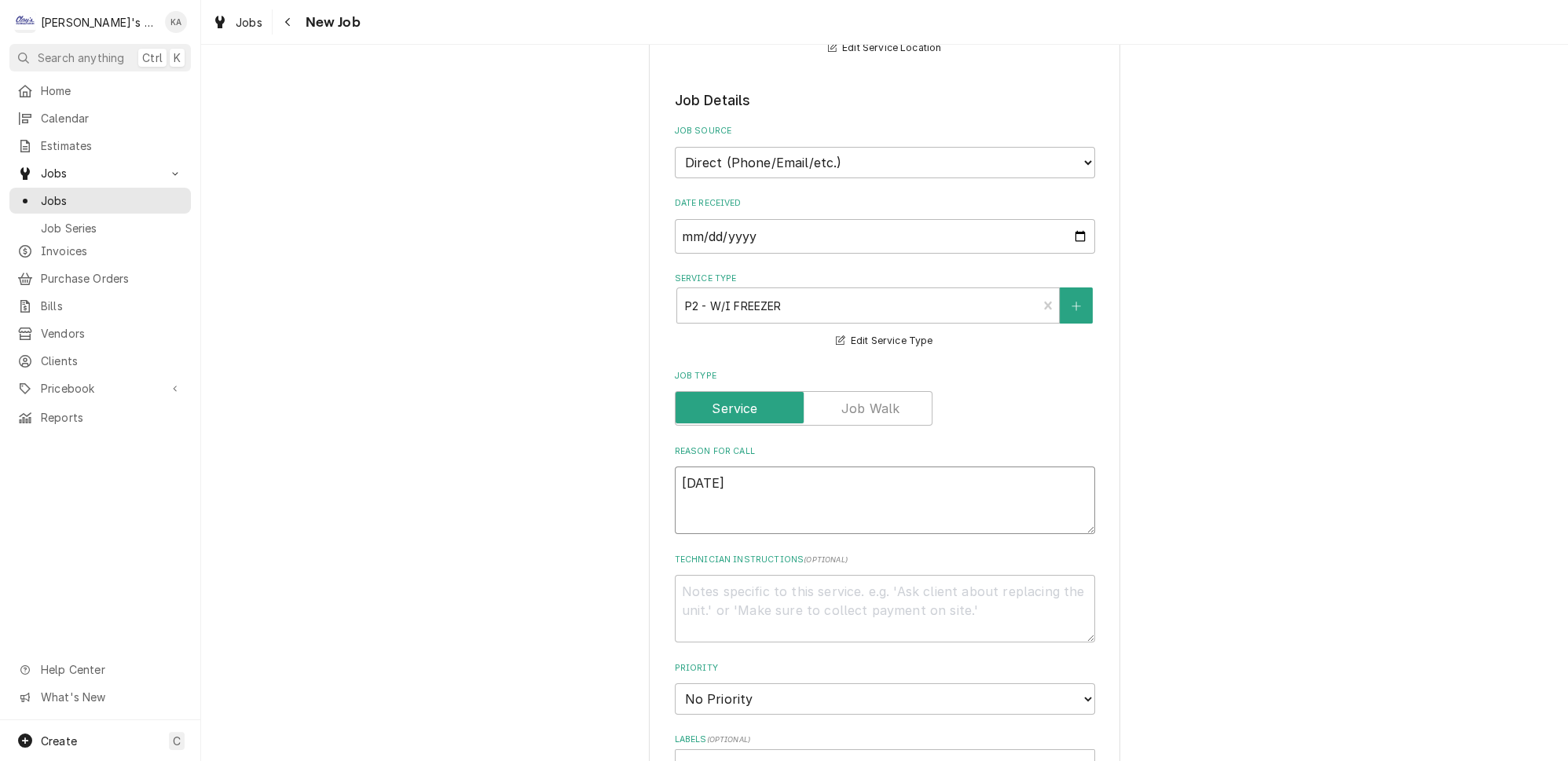
type textarea "9/8/2025 1"
type textarea "x"
type textarea "9/8/2025 1:"
type textarea "x"
type textarea "9/8/2025 1:2"
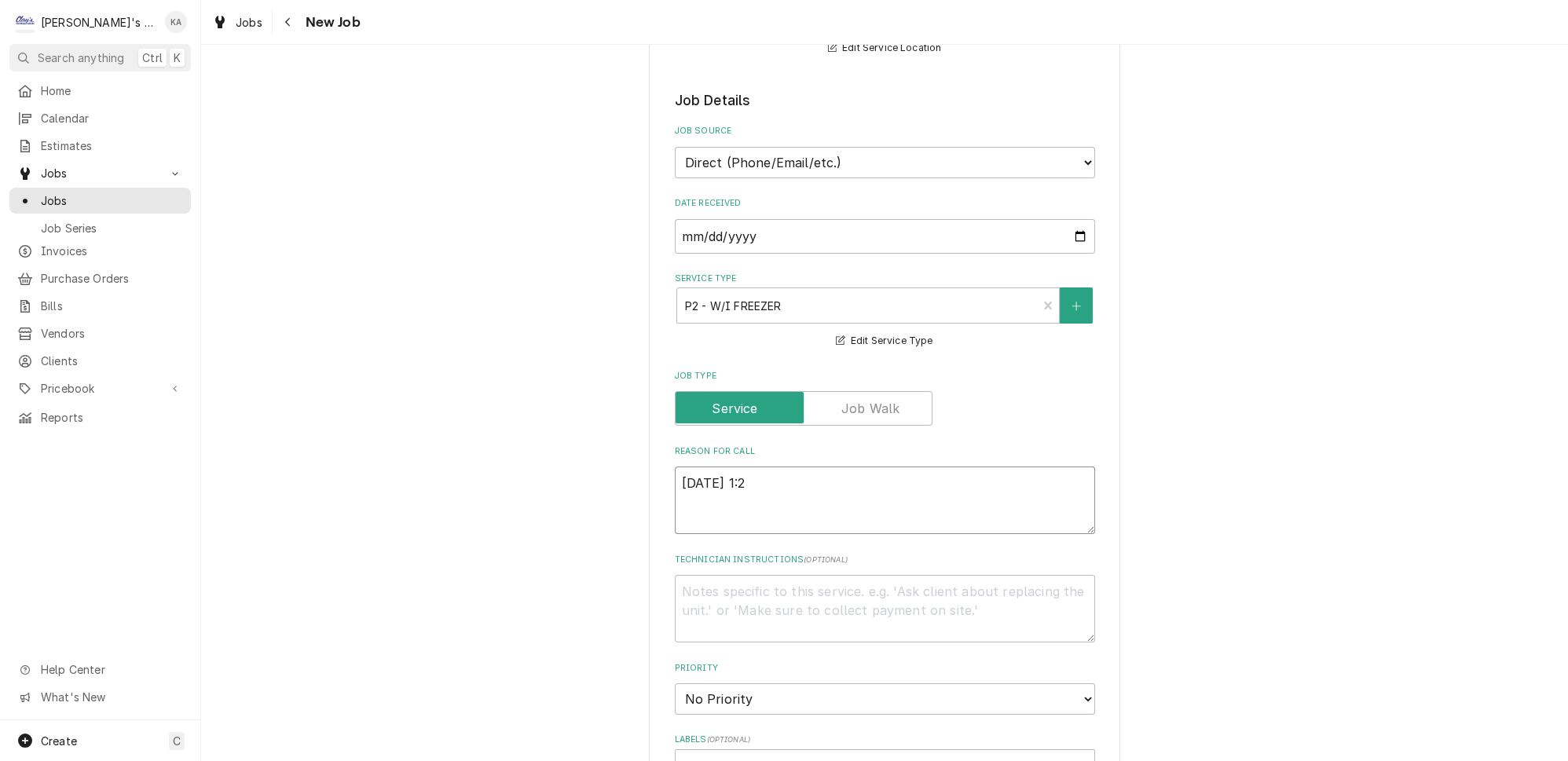
type textarea "x"
type textarea "9/8/2025 1:20"
type textarea "x"
type textarea "9/8/2025 1:20"
type textarea "x"
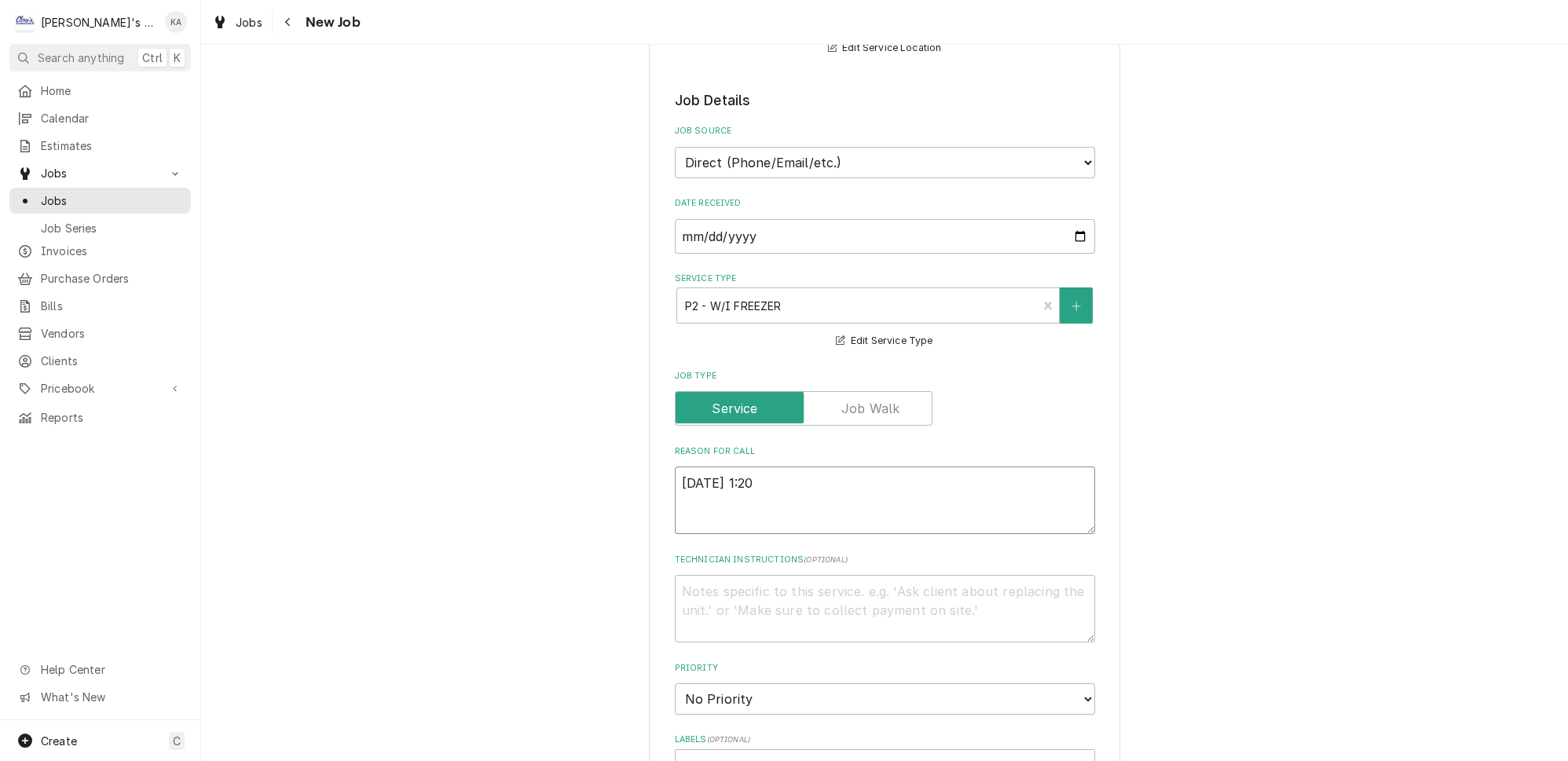
type textarea "9/8/2025 1:20 P"
type textarea "x"
type textarea "9/8/2025 1:20 PM"
type textarea "x"
type textarea "9/8/2025 1:20 PM-"
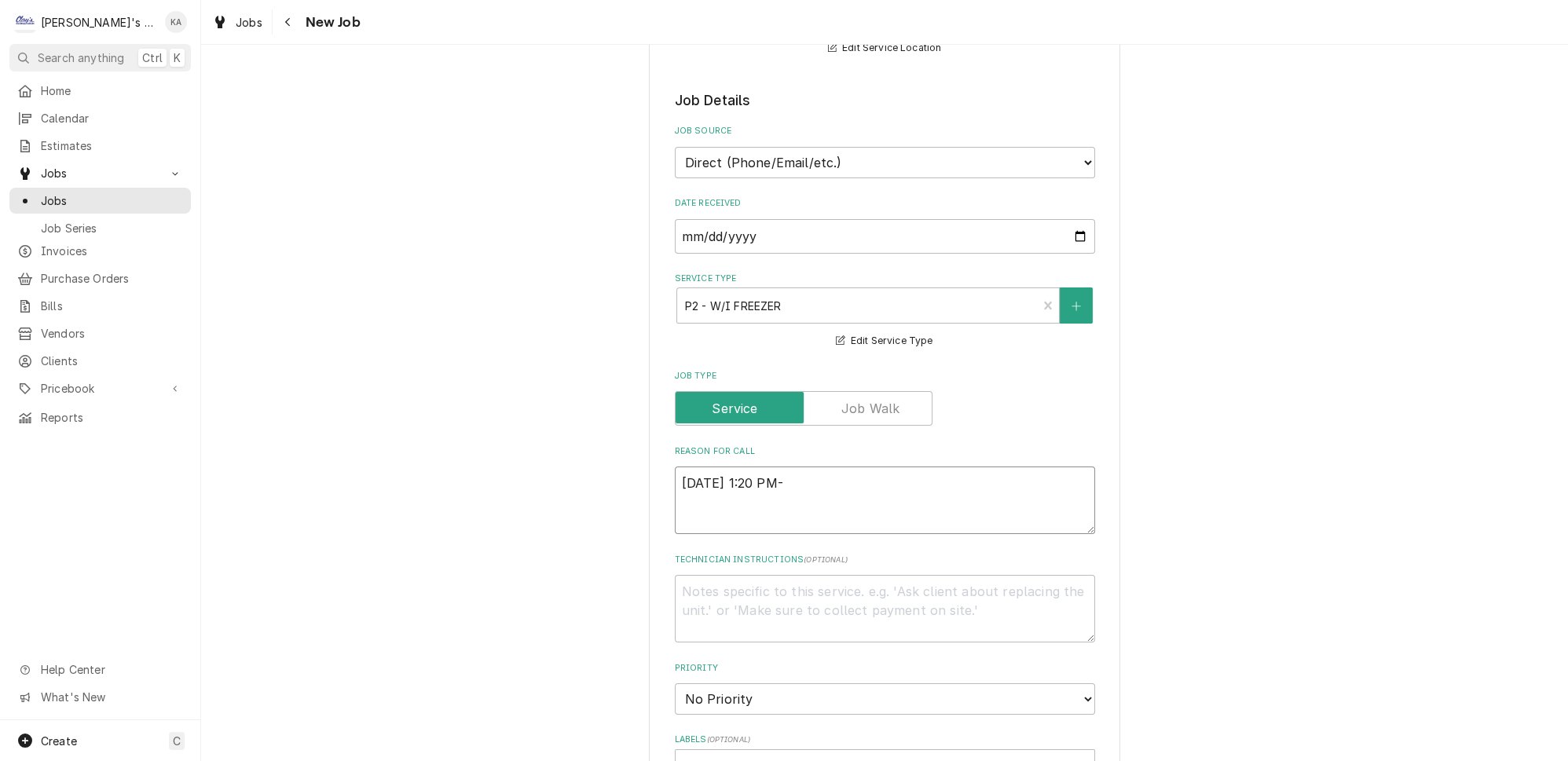
type textarea "x"
type textarea "9/8/2025 1:20 PM-"
type textarea "x"
type textarea "9/8/2025 1:20 PM- K"
type textarea "x"
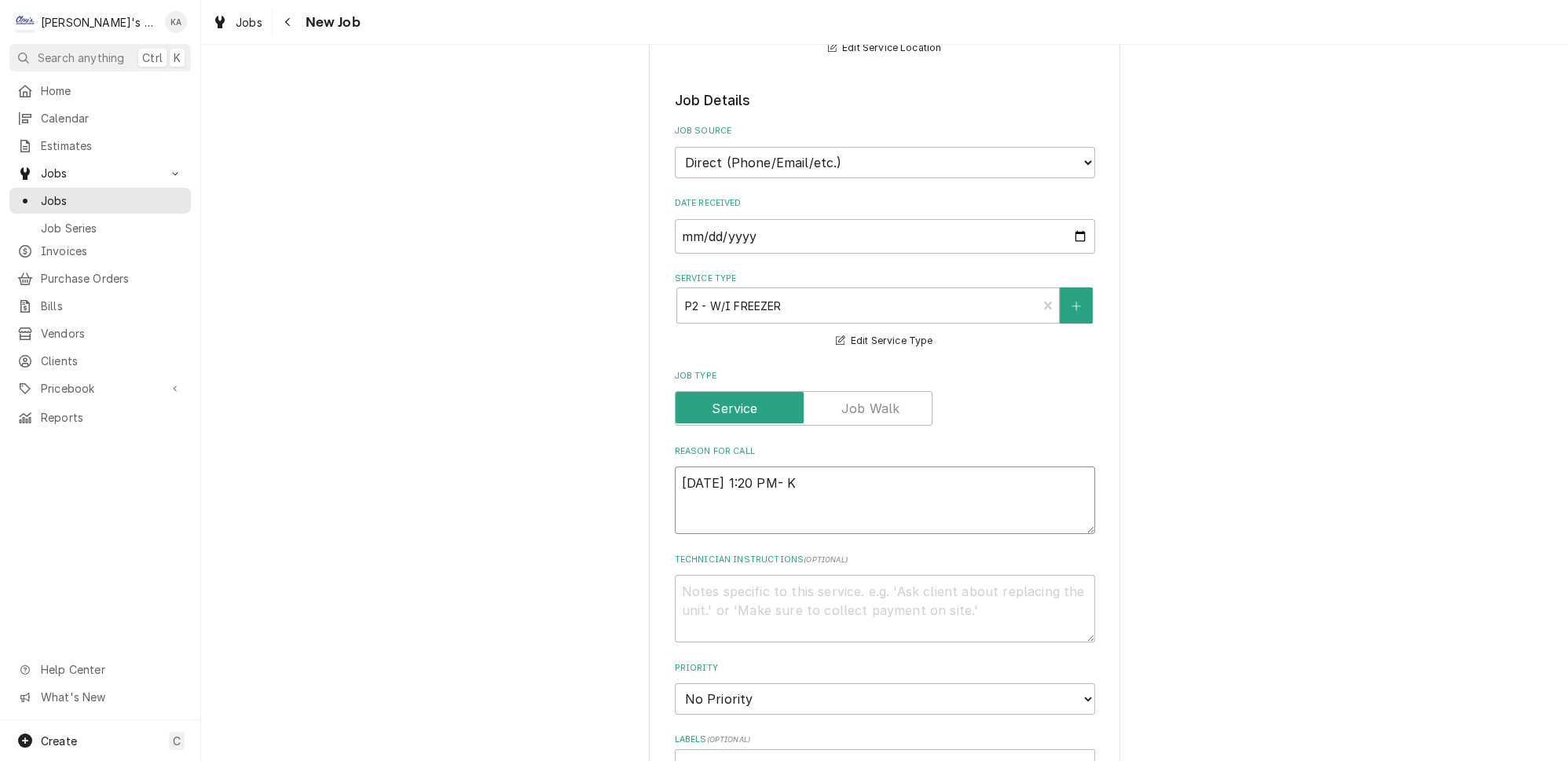
type textarea "9/8/2025 1:20 PM- KO"
type textarea "x"
type textarea "9/8/2025 1:20 PM- KOR"
type textarea "x"
type textarea "9/8/2025 1:20 PM- KORE"
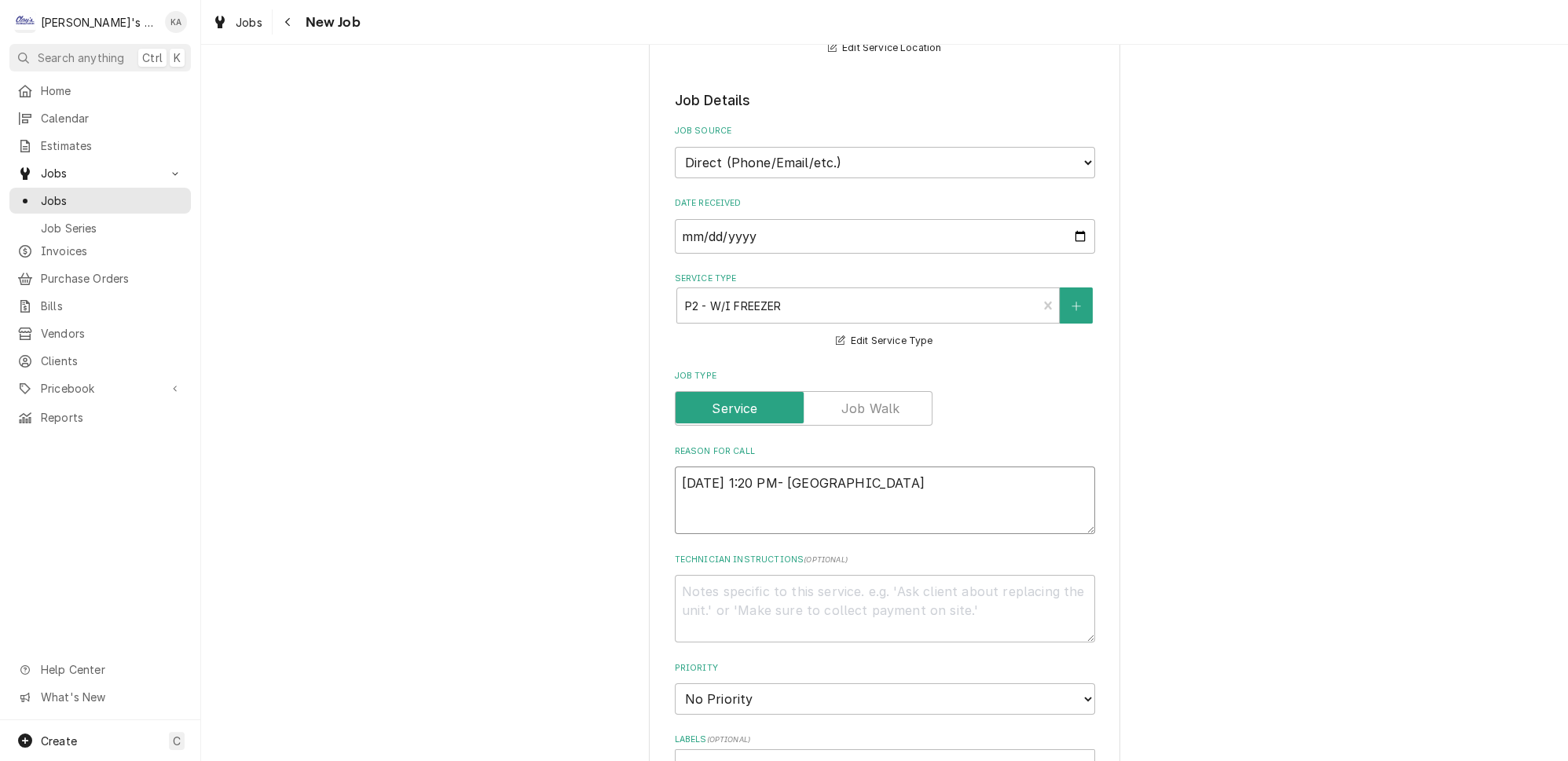
type textarea "x"
type textarea "9/8/2025 1:20 PM- KOREY"
type textarea "x"
type textarea "9/8/2025 1:20 PM- KOREY-"
type textarea "x"
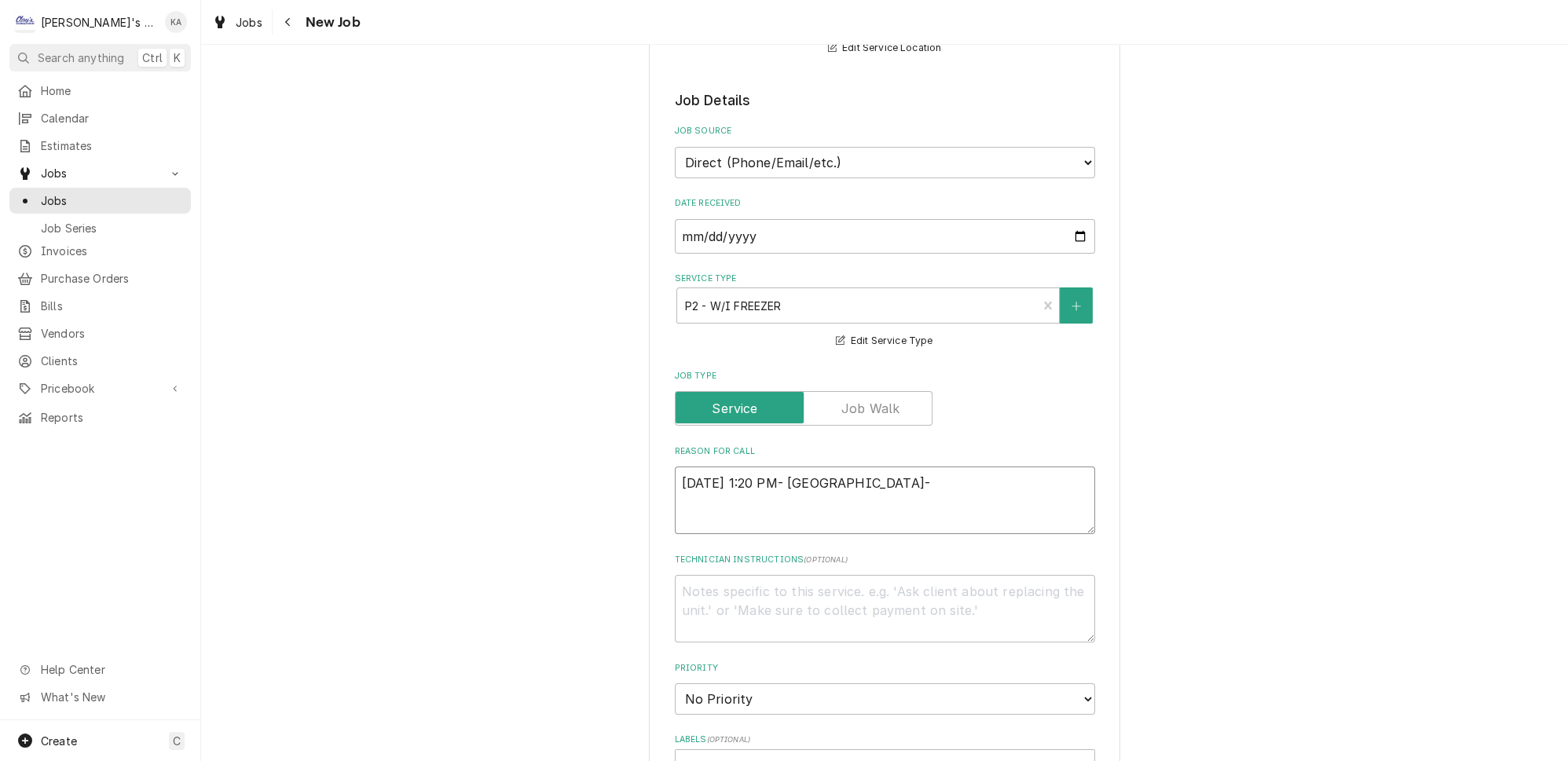
type textarea "9/8/2025 1:20 PM- KOREY-"
type textarea "x"
type textarea "9/8/2025 1:20 PM- KOREY- P"
type textarea "x"
type textarea "9/8/2025 1:20 PM- KOREY- PE"
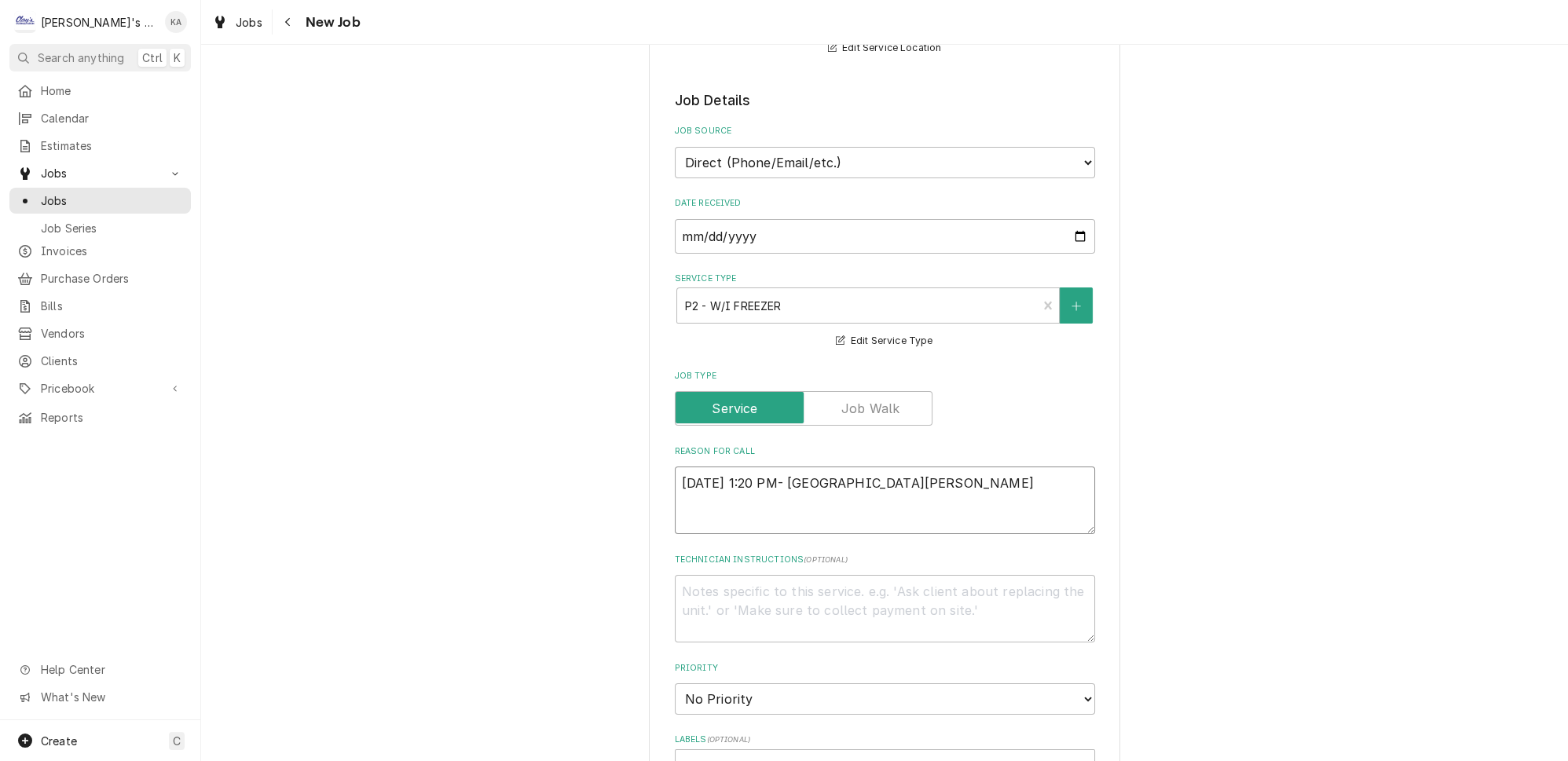
type textarea "x"
type textarea "9/8/2025 1:20 PM- KOREY- PER"
type textarea "x"
type textarea "9/8/2025 1:20 PM- KOREY- PER"
type textarea "x"
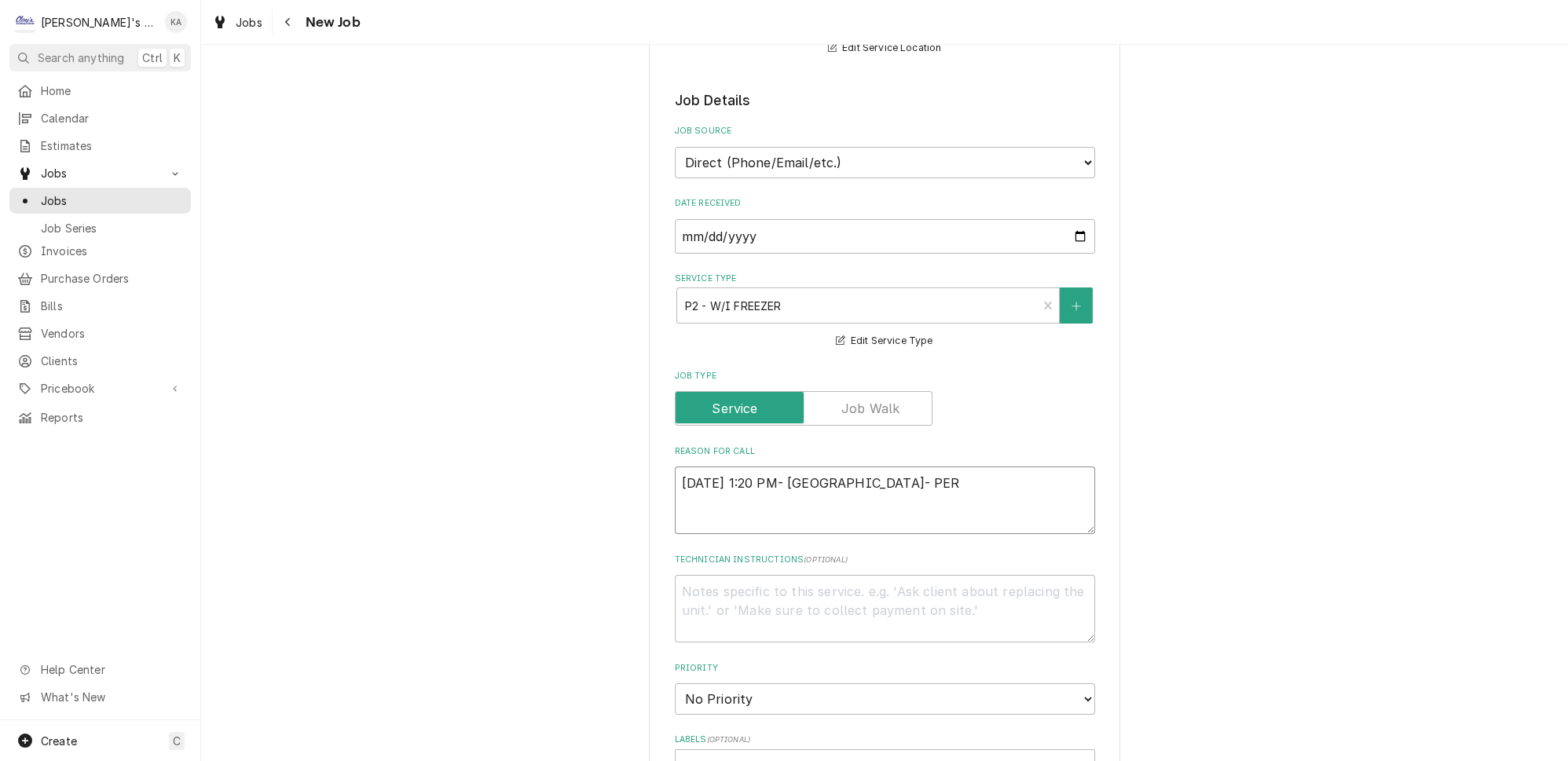
type textarea "9/8/2025 1:20 PM- KOREY- PER G"
type textarea "x"
type textarea "9/8/2025 1:20 PM- KOREY- PER GR"
type textarea "x"
type textarea "9/8/2025 1:20 PM- KOREY- PER GRE"
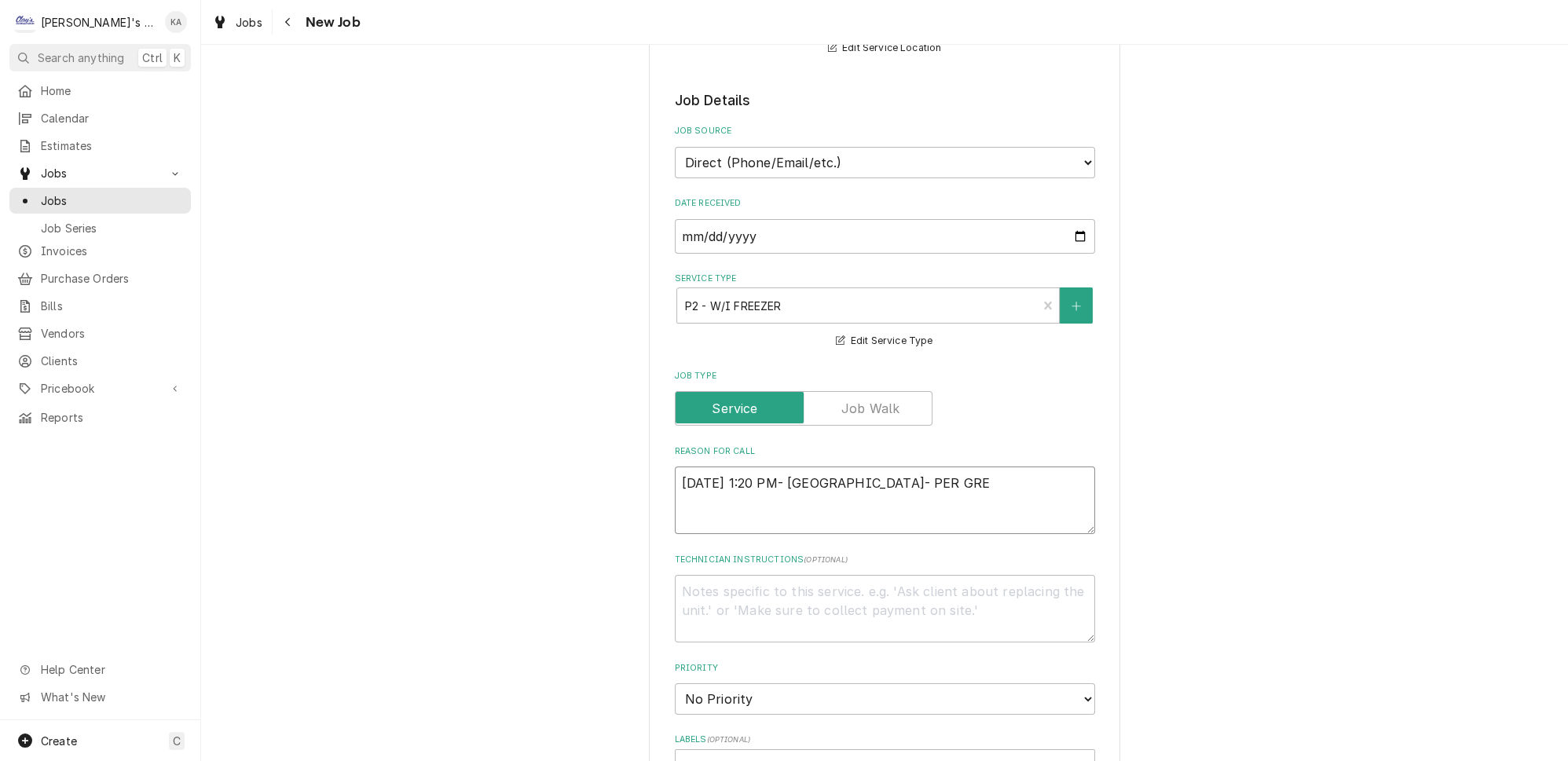
type textarea "x"
type textarea "9/8/2025 1:20 PM- KOREY- PER GREG"
type textarea "x"
type textarea "9/8/2025 1:20 PM- KOREY- PER GREG-"
type textarea "x"
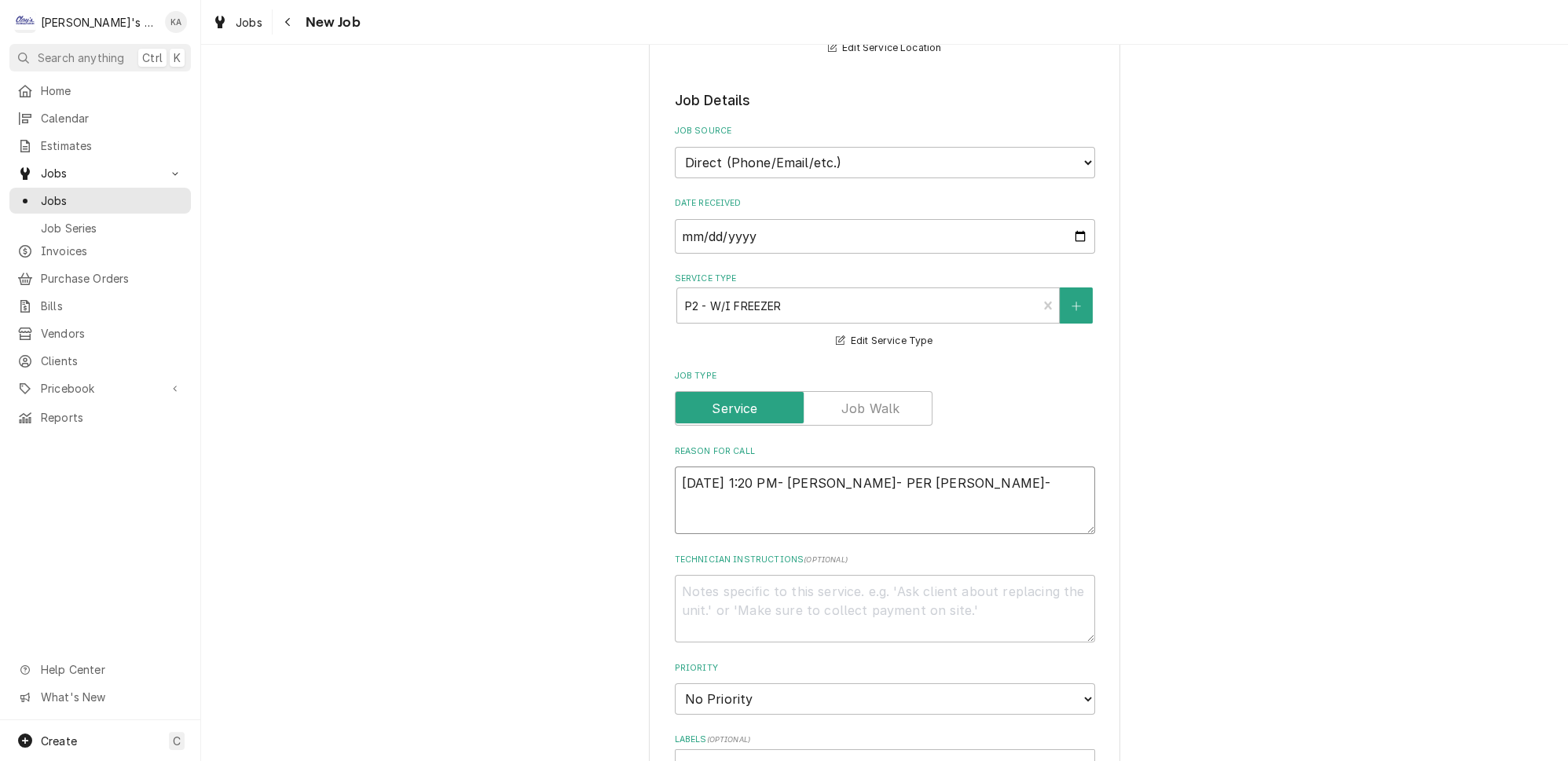
type textarea "9/8/2025 1:20 PM- KOREY- PER GREG-"
type textarea "x"
type textarea "9/8/2025 1:20 PM- KOREY- PER GREG- W"
type textarea "x"
type textarea "9/8/2025 1:20 PM- KOREY- PER GREG- WA"
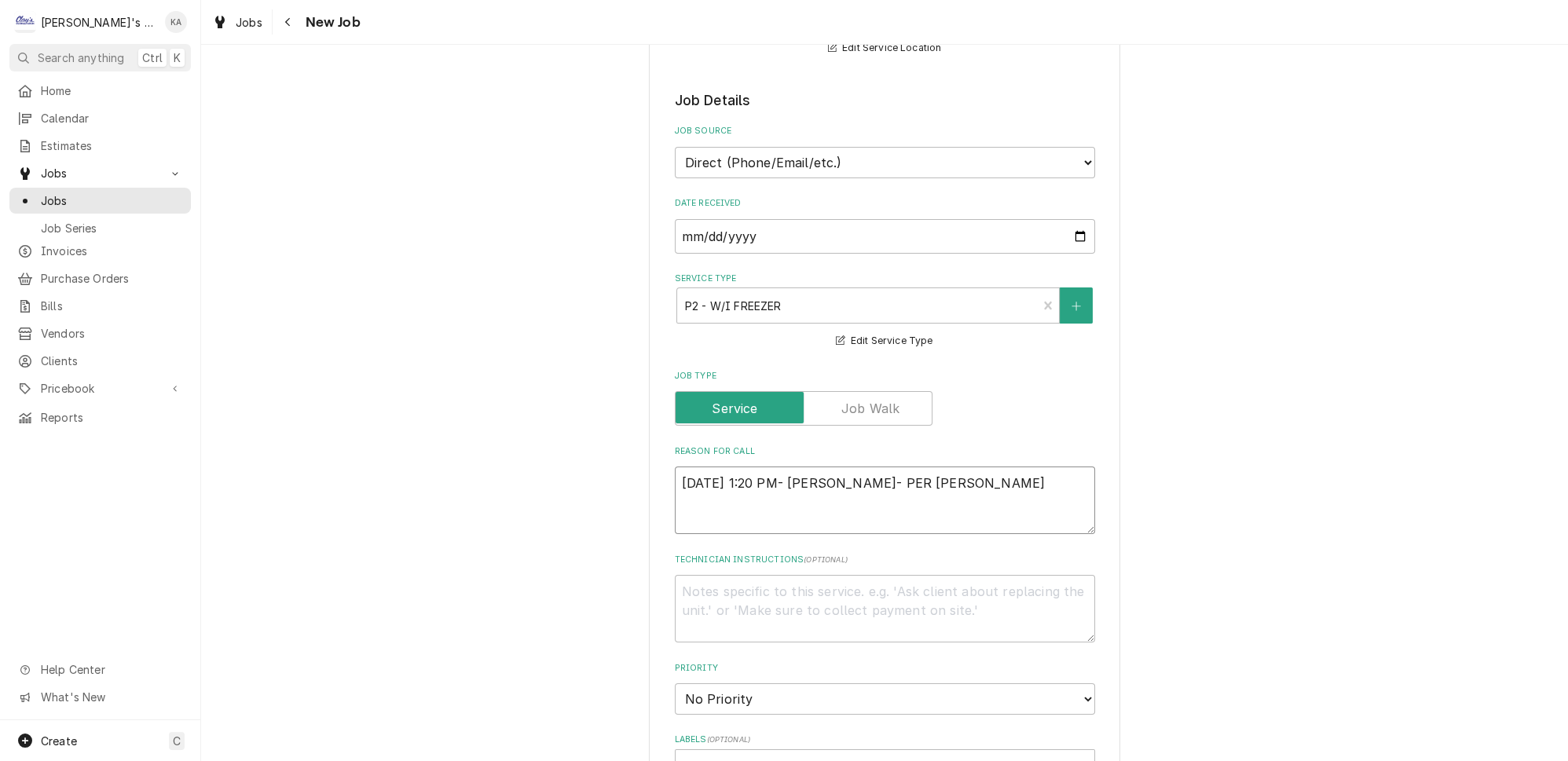
type textarea "x"
type textarea "9/8/2025 1:20 PM- KOREY- PER GREG- WAL"
type textarea "x"
type textarea "9/8/2025 1:20 PM- KOREY- PER GREG- WALK"
type textarea "x"
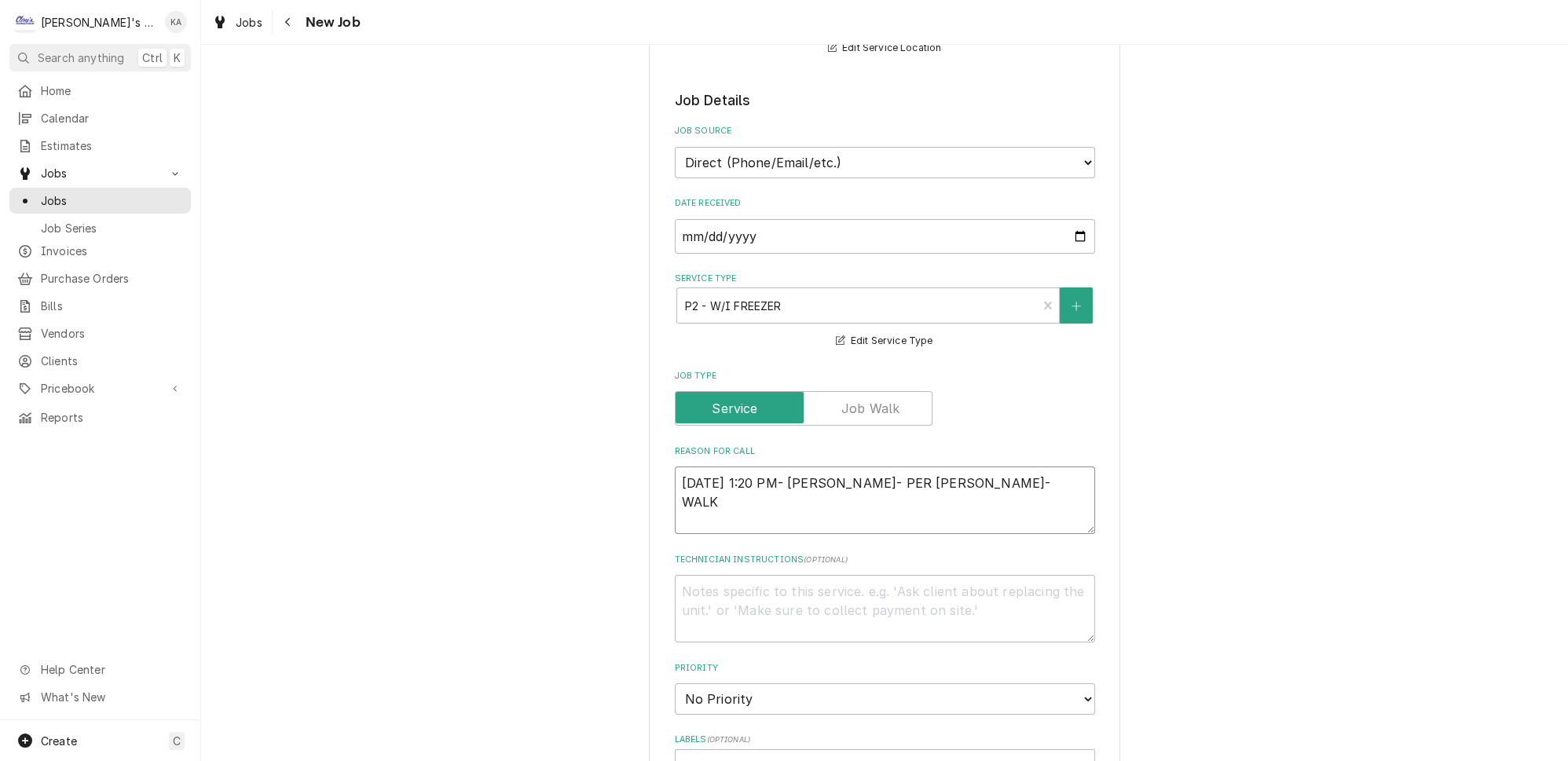
type textarea "9/8/2025 1:20 PM- KOREY- PER GREG- WALK"
type textarea "x"
type textarea "9/8/2025 1:20 PM- KOREY- PER GREG- WALK I"
type textarea "x"
type textarea "9/8/2025 1:20 PM- KOREY- PER GREG- WALK IN"
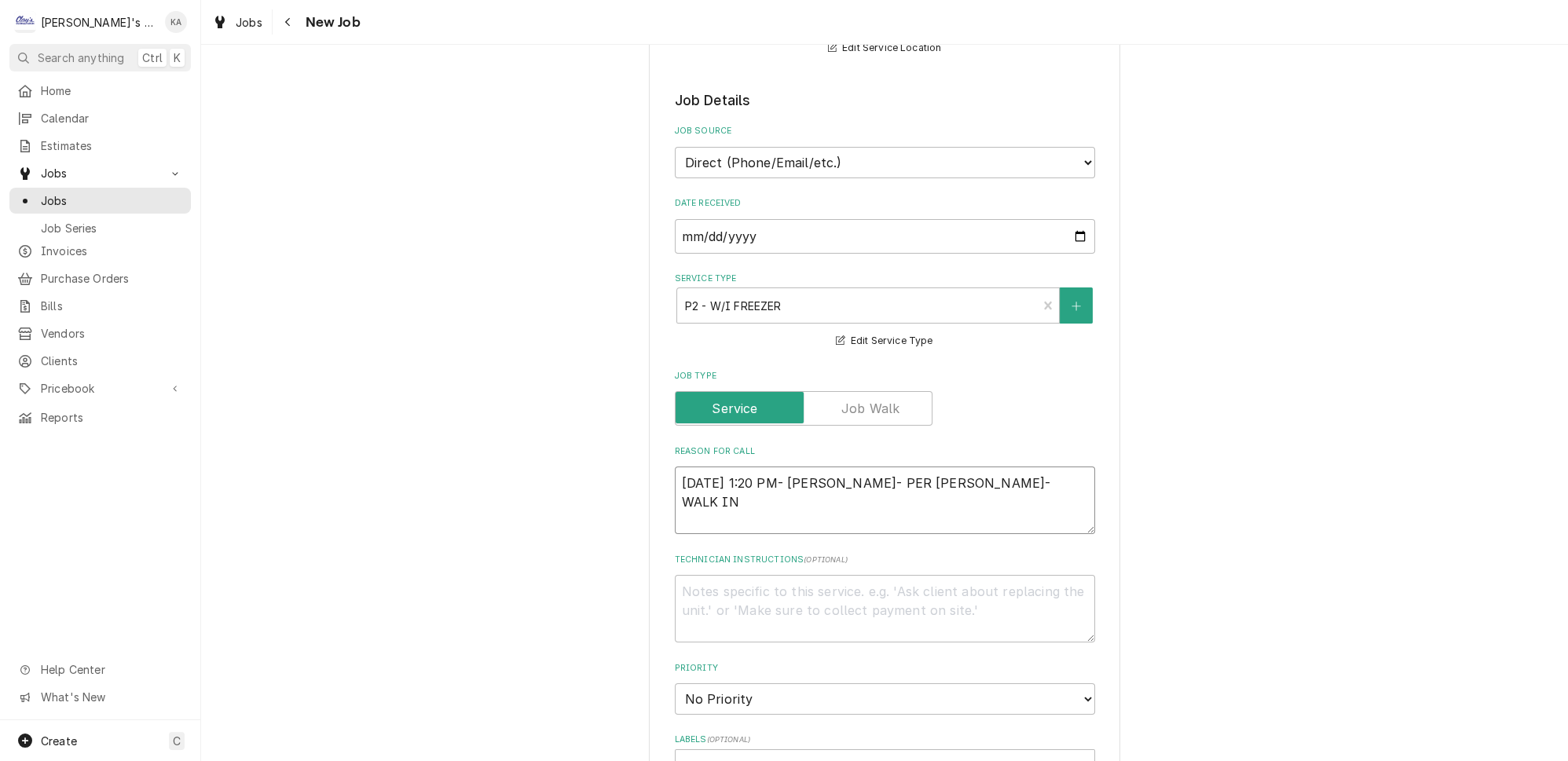
type textarea "x"
type textarea "9/8/2025 1:20 PM- KOREY- PER GREG- WALK IN"
type textarea "x"
type textarea "9/8/2025 1:20 PM- KOREY- PER GREG- WALK IN F"
type textarea "x"
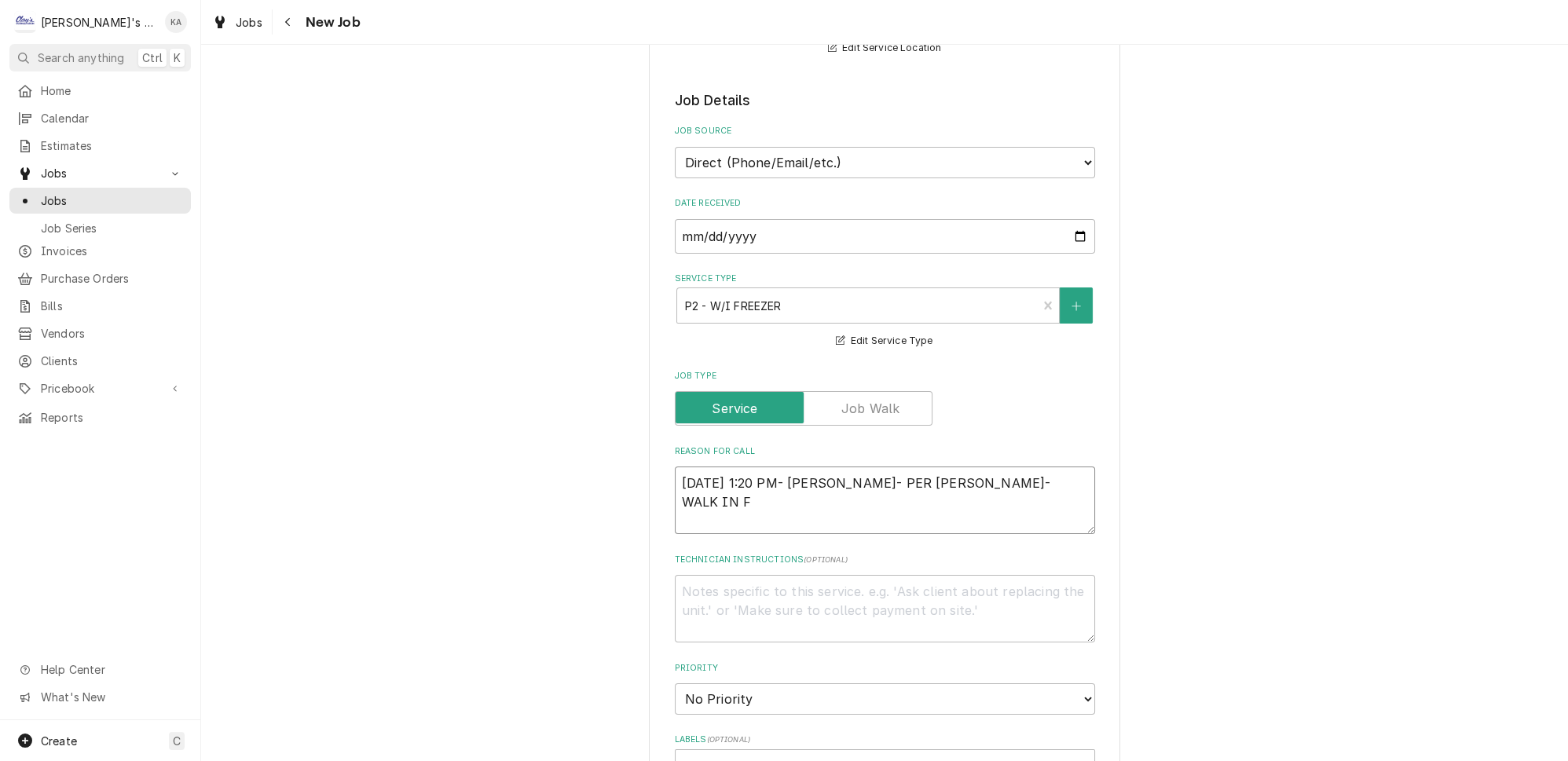
type textarea "9/8/2025 1:20 PM- KOREY- PER GREG- WALK IN FR"
type textarea "x"
type textarea "9/8/2025 1:20 PM- KOREY- PER GREG- WALK IN FRE"
type textarea "x"
type textarea "9/8/2025 1:20 PM- KOREY- PER GREG- WALK IN FREE"
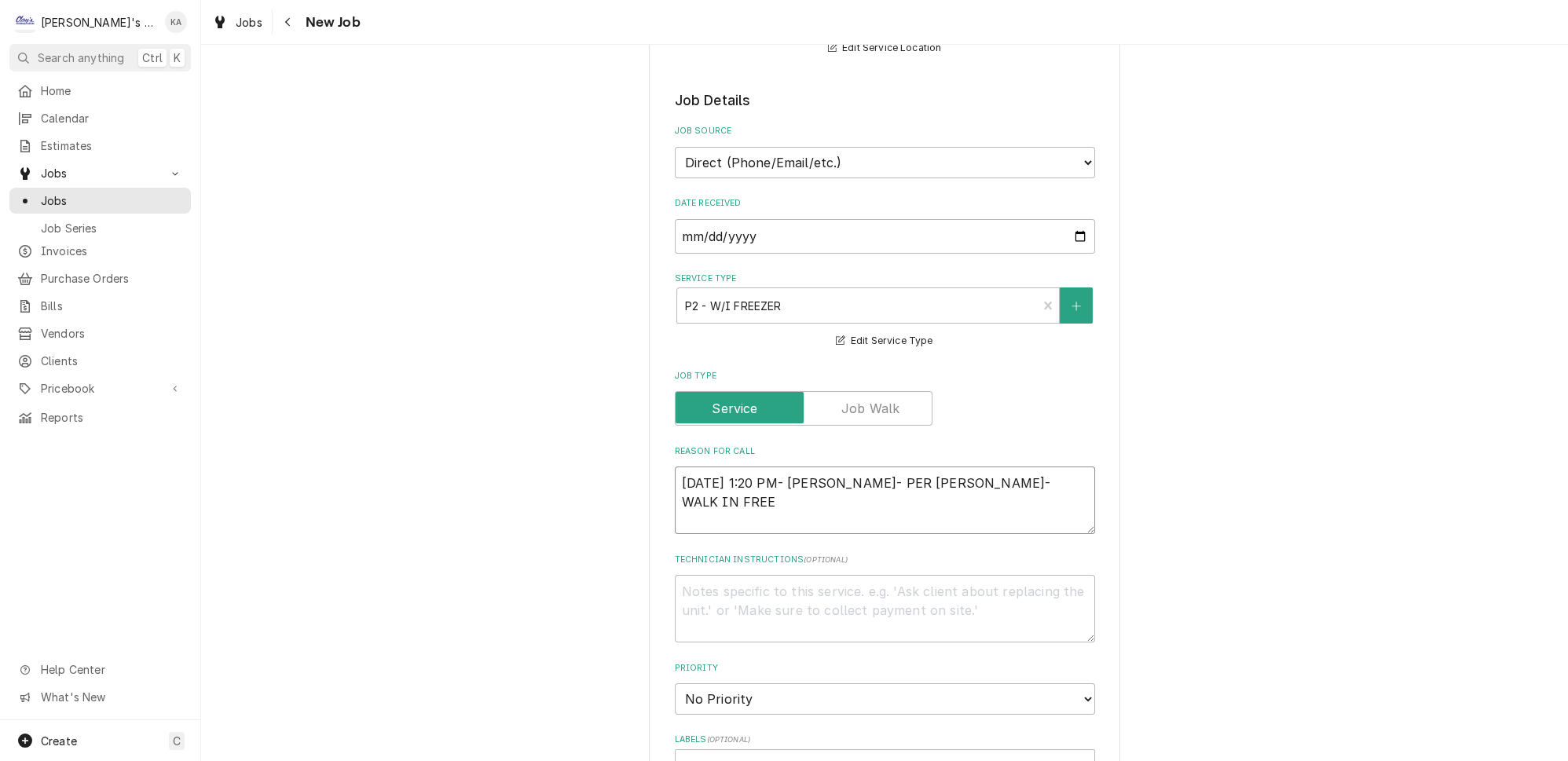
type textarea "x"
type textarea "9/8/2025 1:20 PM- KOREY- PER GREG- WALK IN FREEZ"
type textarea "x"
type textarea "9/8/2025 1:20 PM- KOREY- PER GREG- WALK IN FREEZE"
type textarea "x"
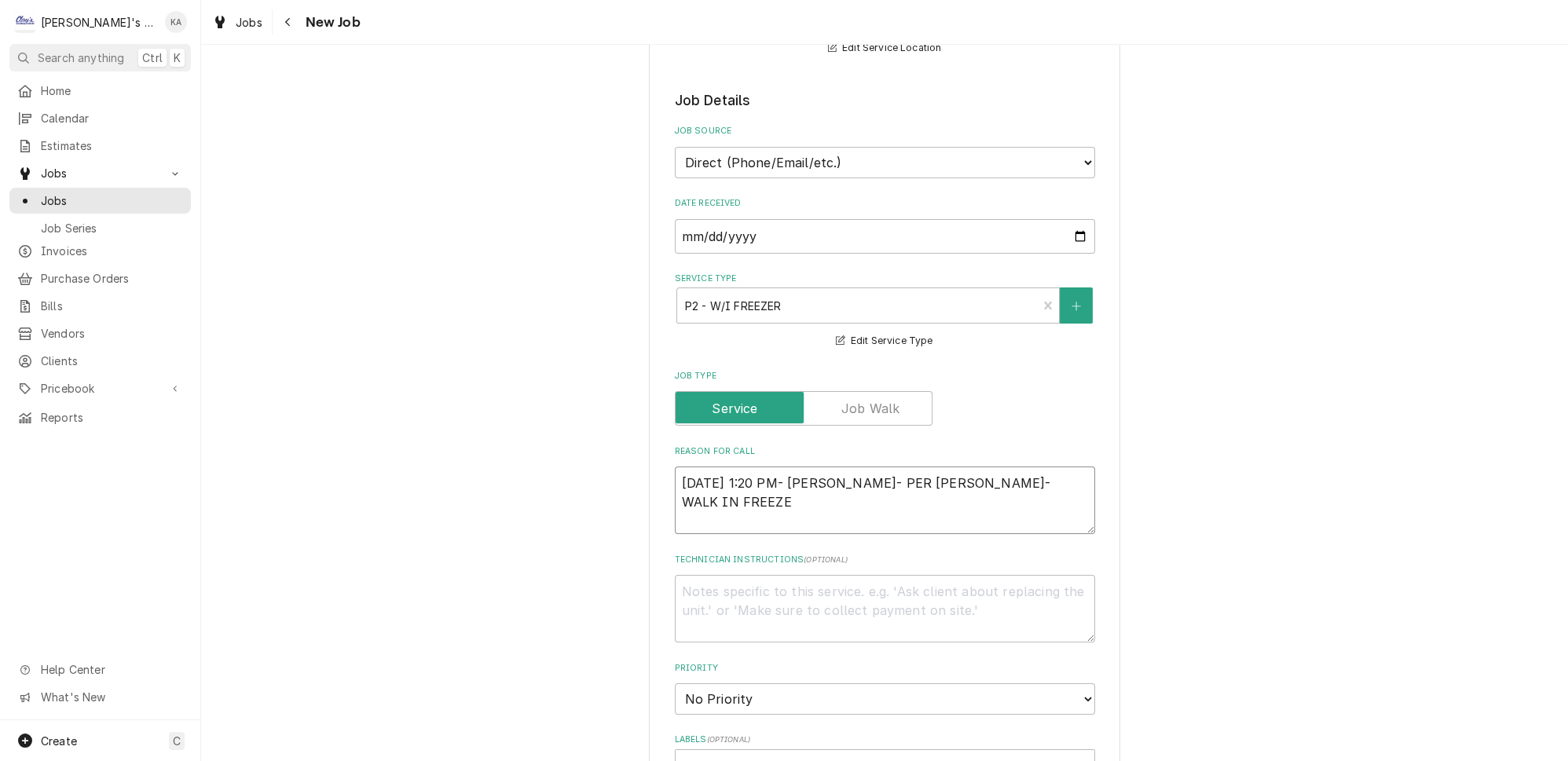
type textarea "9/8/2025 1:20 PM- KOREY- PER GREG- WALK IN FREEZER"
type textarea "x"
type textarea "9/8/2025 1:20 PM- KOREY- PER GREG- WALK IN FREEZER"
type textarea "x"
type textarea "9/8/2025 1:20 PM- KOREY- PER GREG- WALK IN FREEZER I"
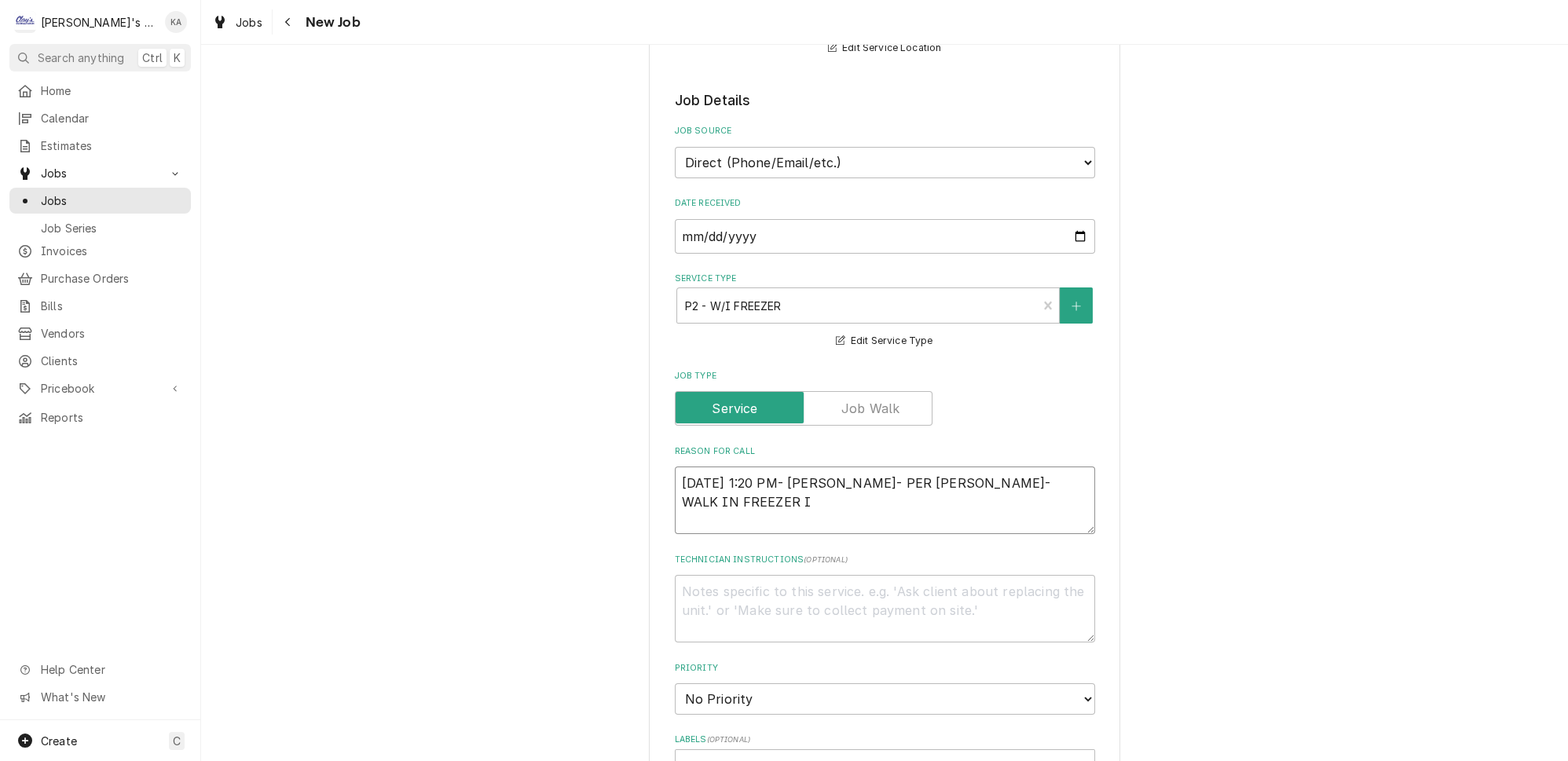
type textarea "x"
type textarea "9/8/2025 1:20 PM- KOREY- PER GREG- WALK IN FREEZER IS"
type textarea "x"
type textarea "9/8/2025 1:20 PM- KOREY- PER GREG- WALK IN FREEZER IS H"
type textarea "x"
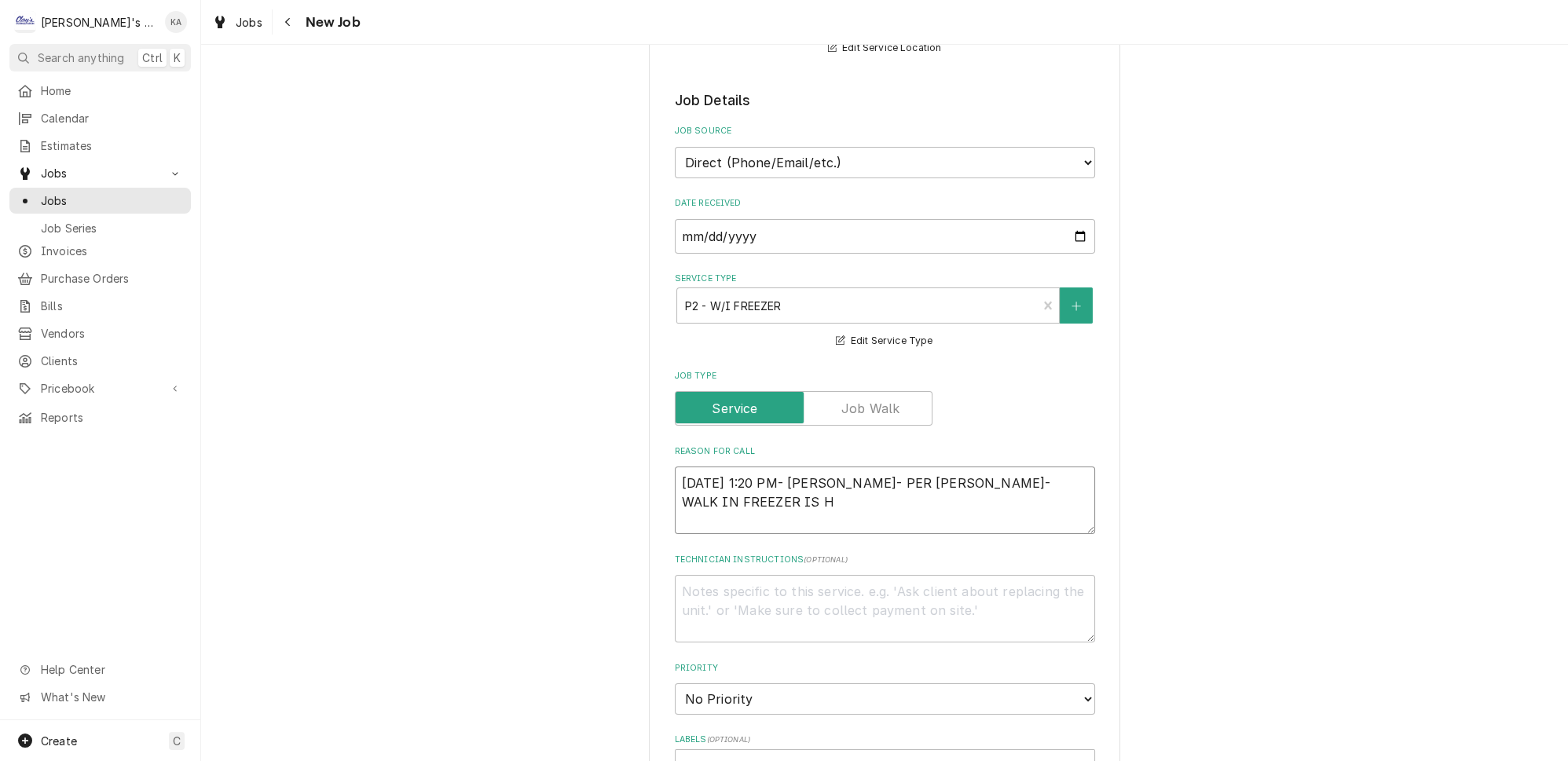
type textarea "9/8/2025 1:20 PM- KOREY- PER GREG- WALK IN FREEZER IS HA"
type textarea "x"
type textarea "9/8/2025 1:20 PM- KOREY- PER GREG- WALK IN FREEZER IS HAV"
type textarea "x"
type textarea "9/8/2025 1:20 PM- KOREY- PER GREG- WALK IN FREEZER IS HAVI"
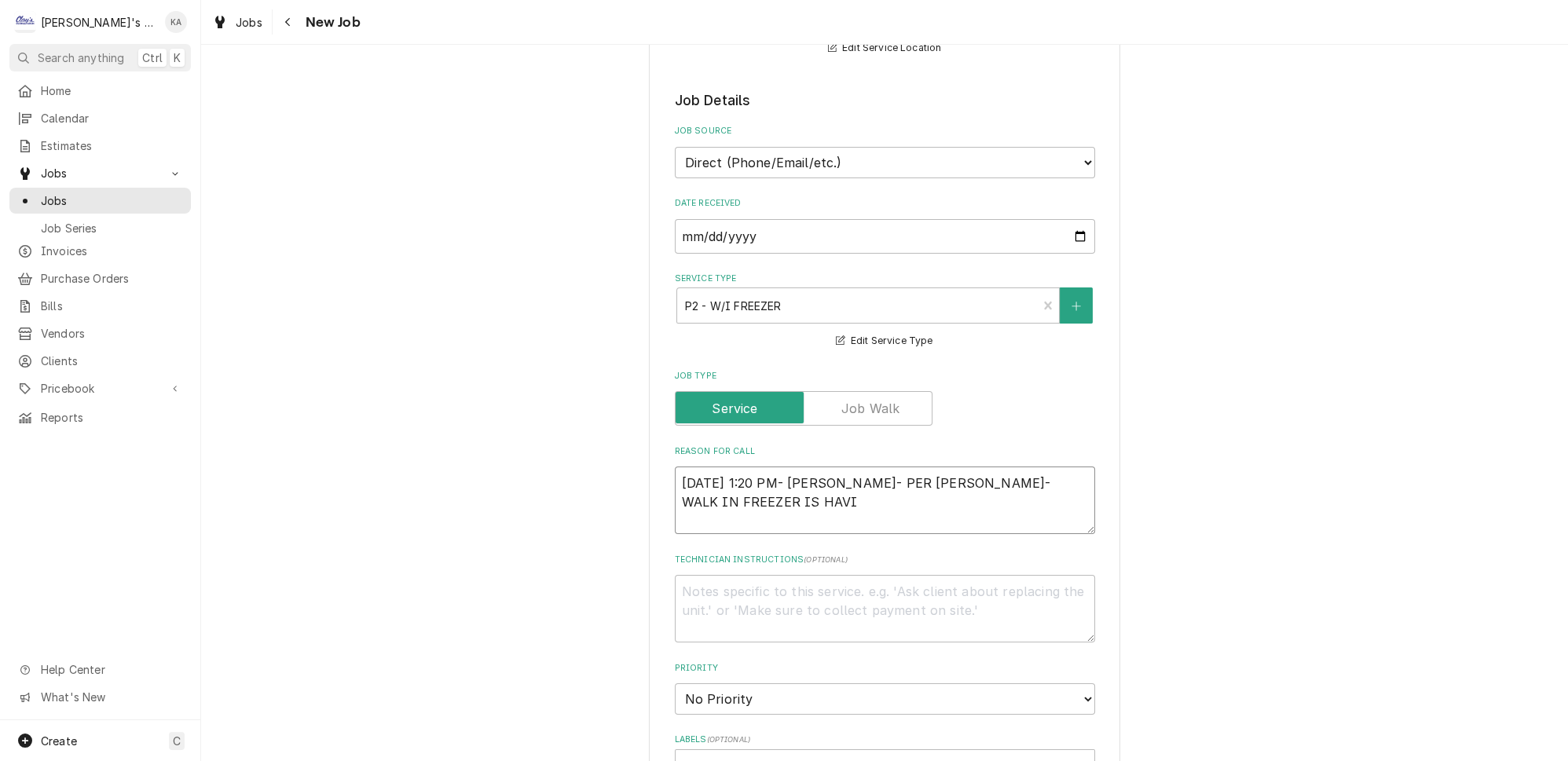
type textarea "x"
type textarea "9/8/2025 1:20 PM- KOREY- PER GREG- WALK IN FREEZER IS HAVIN"
type textarea "x"
type textarea "9/8/2025 1:20 PM- KOREY- PER GREG- WALK IN FREEZER IS HAVING"
type textarea "x"
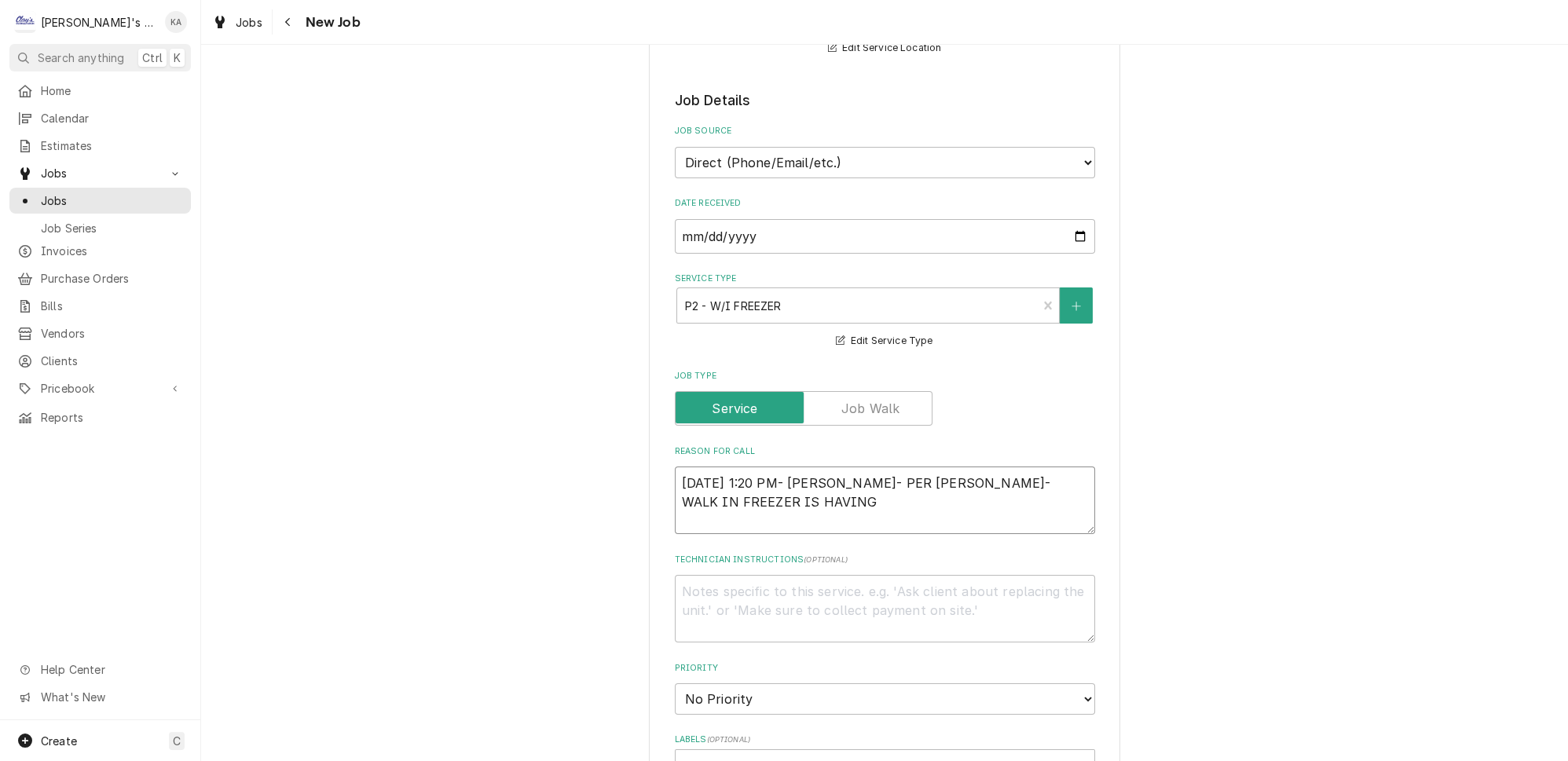
type textarea "9/8/2025 1:20 PM- KOREY- PER GREG- WALK IN FREEZER IS HAVING"
type textarea "x"
type textarea "9/8/2025 1:20 PM- KOREY- PER GREG- WALK IN FREEZER IS HAVING S"
type textarea "x"
type textarea "9/8/2025 1:20 PM- KOREY- PER GREG- WALK IN FREEZER IS HAVING SO"
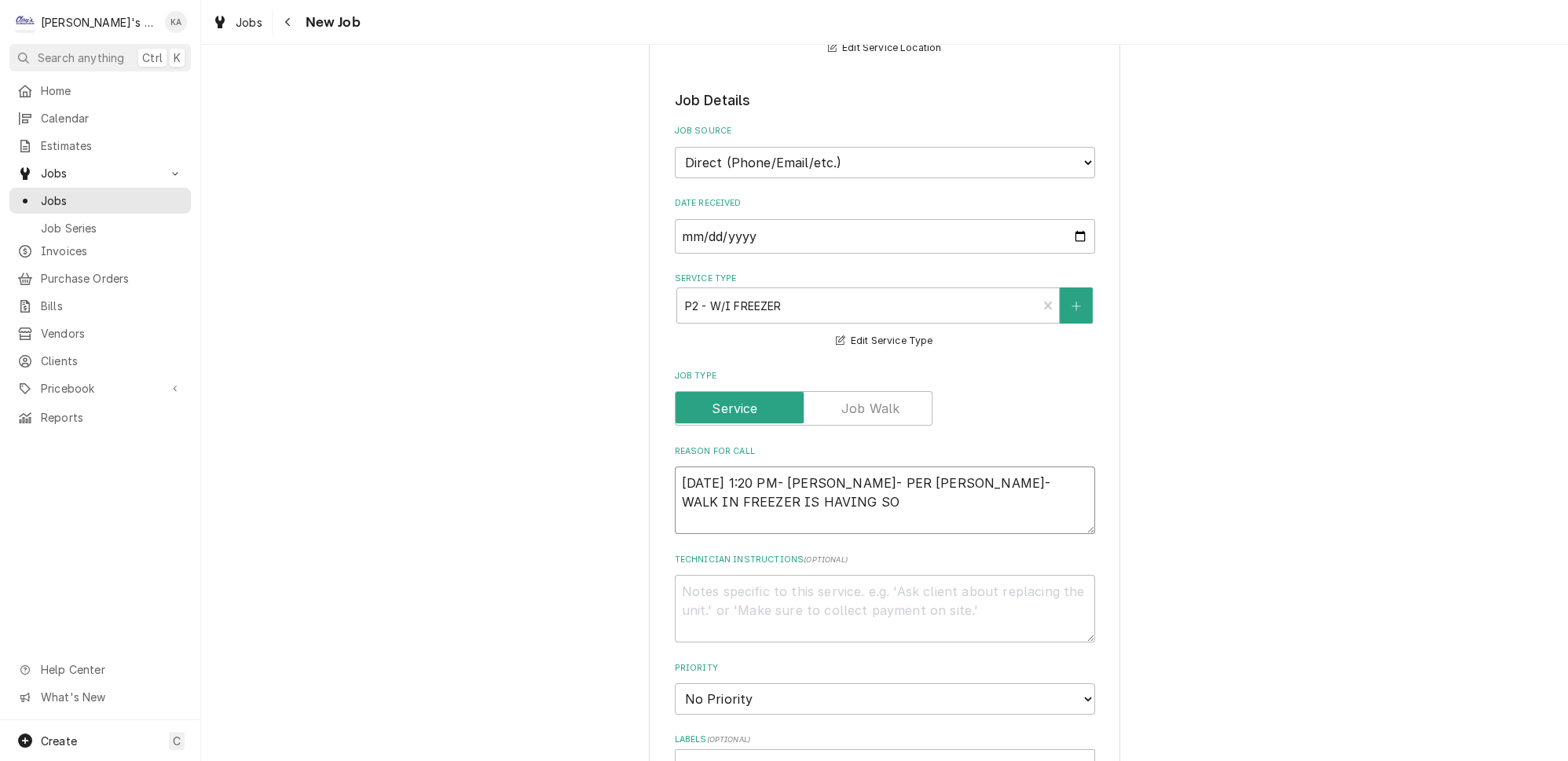
type textarea "x"
type textarea "9/8/2025 1:20 PM- KOREY- PER GREG- WALK IN FREEZER IS HAVING SOM"
type textarea "x"
type textarea "9/8/2025 1:20 PM- KOREY- PER GREG- WALK IN FREEZER IS HAVING SOME"
type textarea "x"
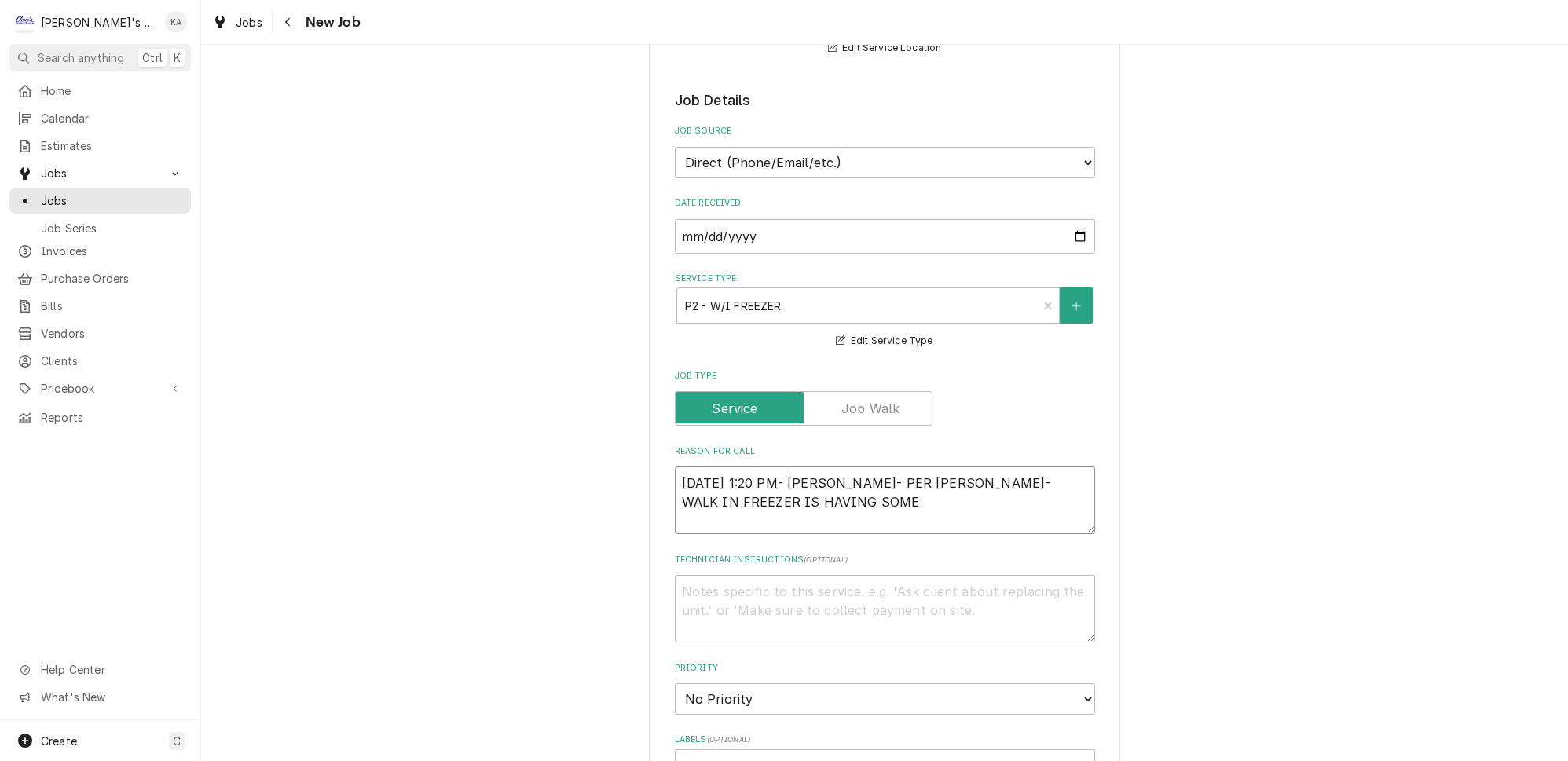
type textarea "9/8/2025 1:20 PM- KOREY- PER GREG- WALK IN FREEZER IS HAVING SOME"
type textarea "x"
type textarea "9/8/2025 1:20 PM- KOREY- PER GREG- WALK IN FREEZER IS HAVING SOME I"
type textarea "x"
type textarea "9/8/2025 1:20 PM- KOREY- PER GREG- WALK IN FREEZER IS HAVING SOME IS"
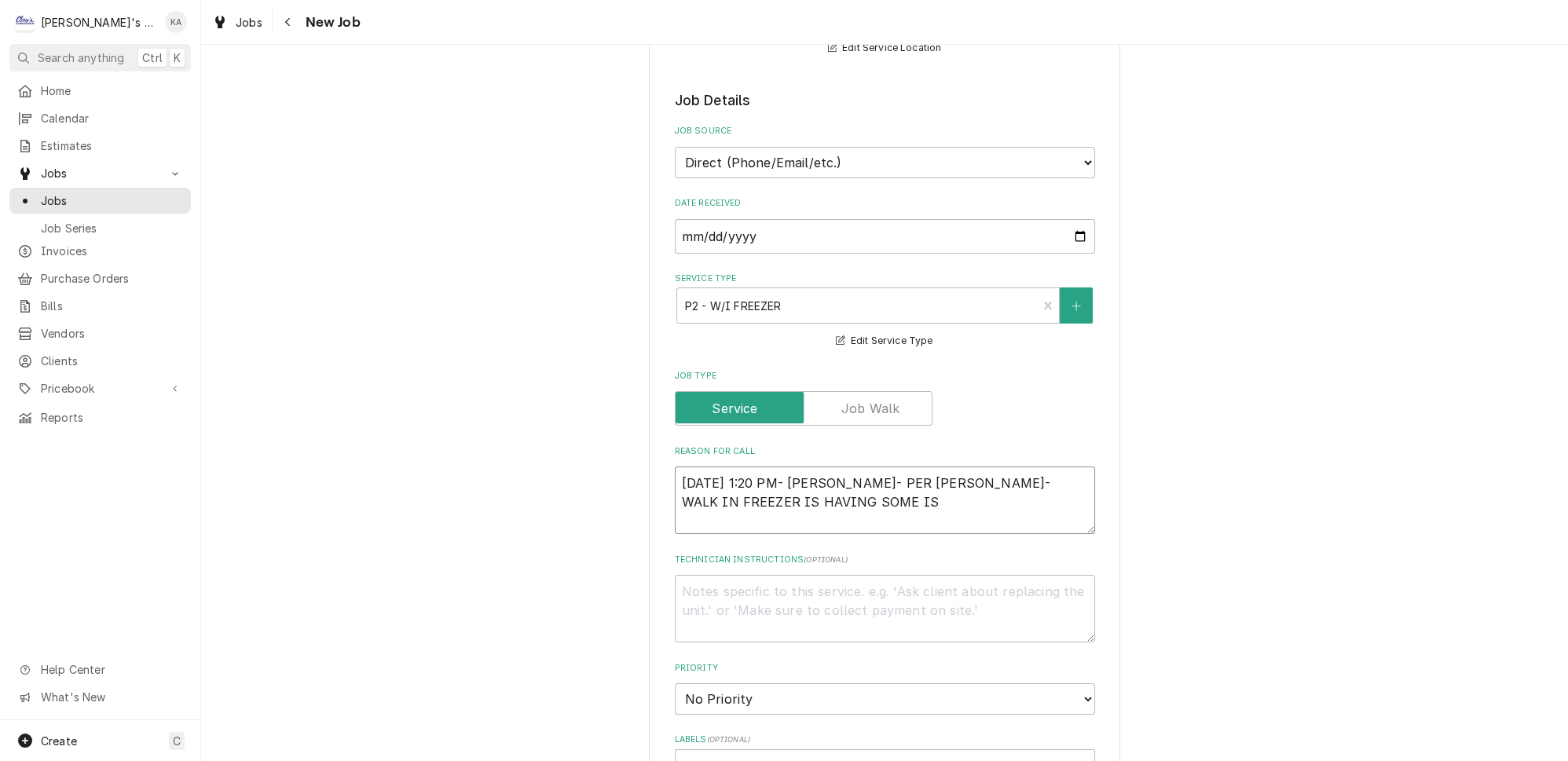
type textarea "x"
type textarea "9/8/2025 1:20 PM- KOREY- PER GREG- WALK IN FREEZER IS HAVING SOME ISS"
type textarea "x"
type textarea "9/8/2025 1:20 PM- KOREY- PER GREG- WALK IN FREEZER IS HAVING SOME ISSU"
type textarea "x"
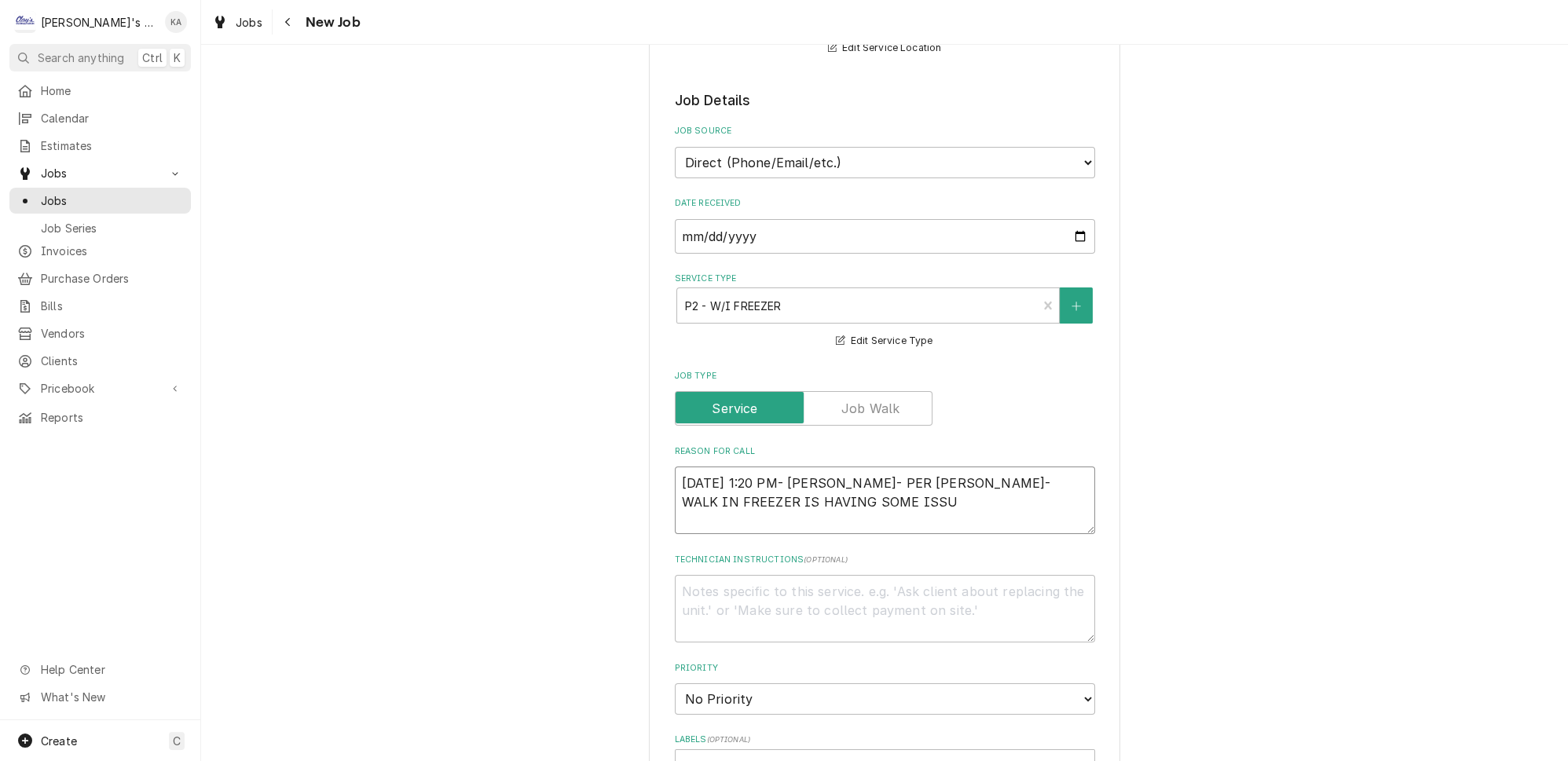
type textarea "9/8/2025 1:20 PM- KOREY- PER GREG- WALK IN FREEZER IS HAVING SOME ISSUE"
type textarea "x"
type textarea "9/8/2025 1:20 PM- KOREY- PER GREG- WALK IN FREEZER IS HAVING SOME ISSUE,"
type textarea "x"
type textarea "9/8/2025 1:20 PM- KOREY- PER GREG- WALK IN FREEZER IS HAVING SOME ISSUE,"
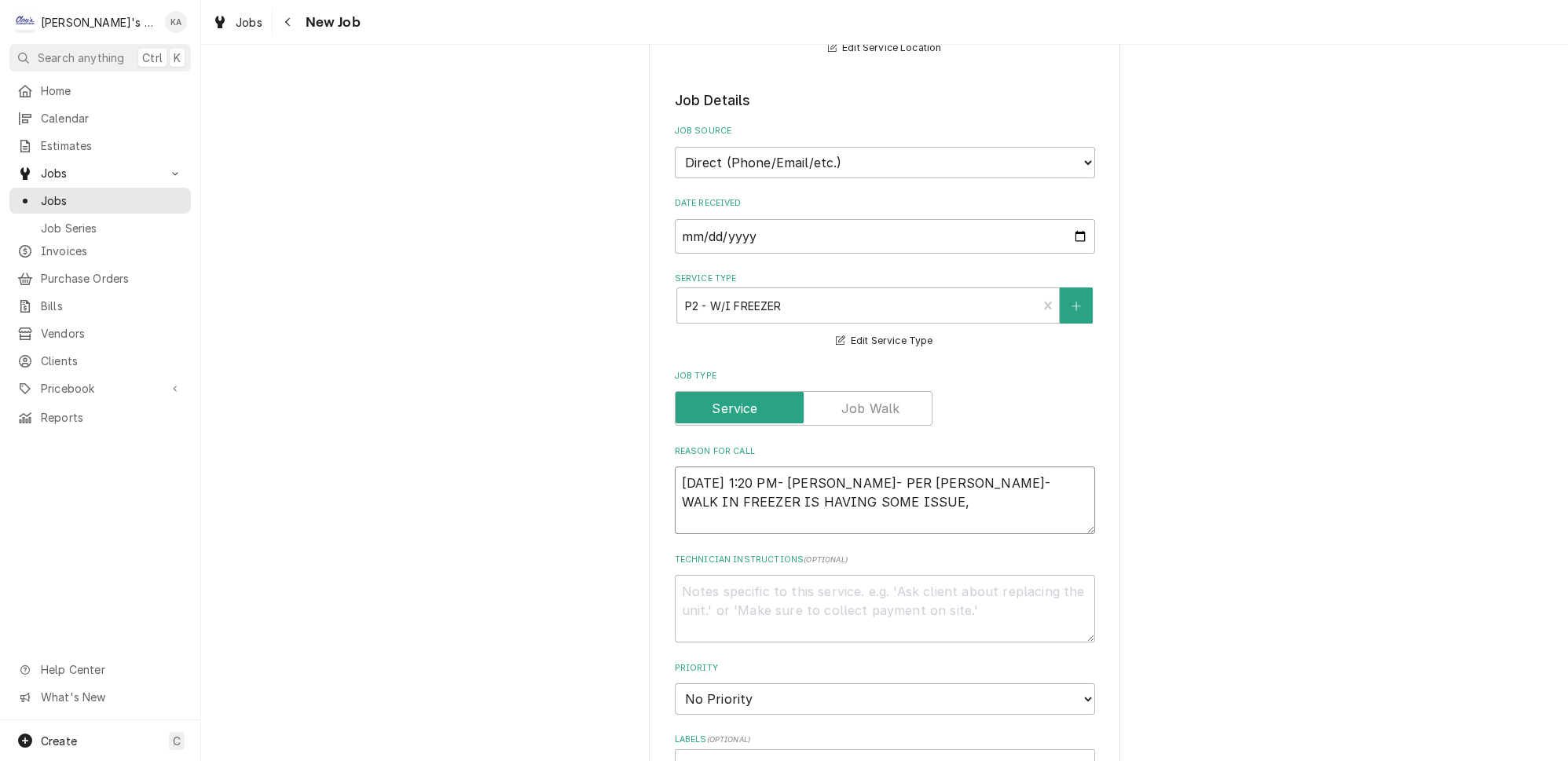
type textarea "x"
type textarea "9/8/2025 1:20 PM- KOREY- PER GREG- WALK IN FREEZER IS HAVING SOME ISSUE, D"
type textarea "x"
type textarea "9/8/2025 1:20 PM- KOREY- PER GREG- WALK IN FREEZER IS HAVING SOME ISSUE, DO"
type textarea "x"
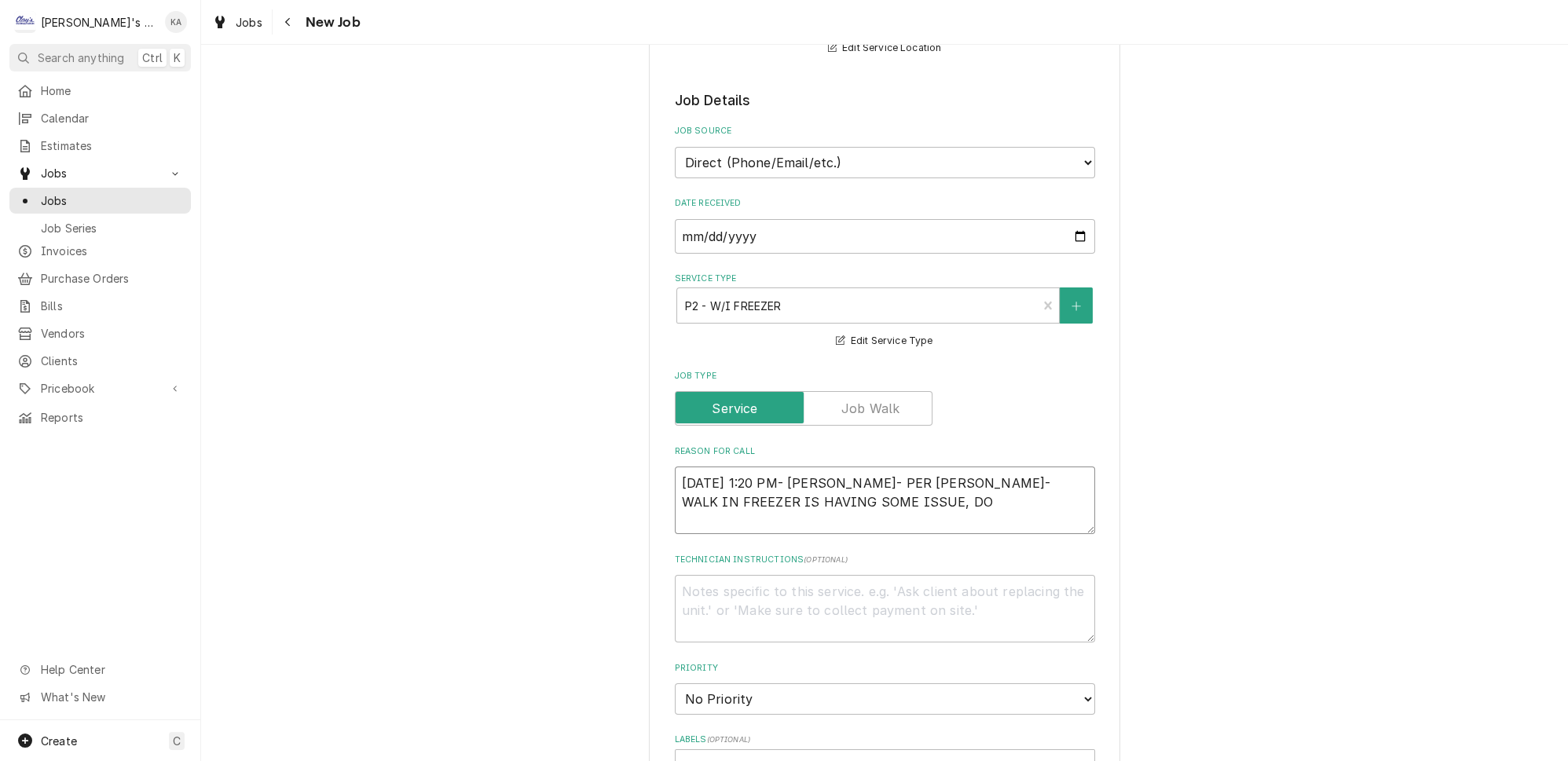
type textarea "9/8/2025 1:20 PM- KOREY- PER GREG- WALK IN FREEZER IS HAVING SOME ISSUE, DOO"
type textarea "x"
type textarea "9/8/2025 1:20 PM- KOREY- PER GREG- WALK IN FREEZER IS HAVING SOME ISSUE, DOOR"
type textarea "x"
type textarea "9/8/2025 1:20 PM- KOREY- PER GREG- WALK IN FREEZER IS HAVING SOME ISSUE, DOOR"
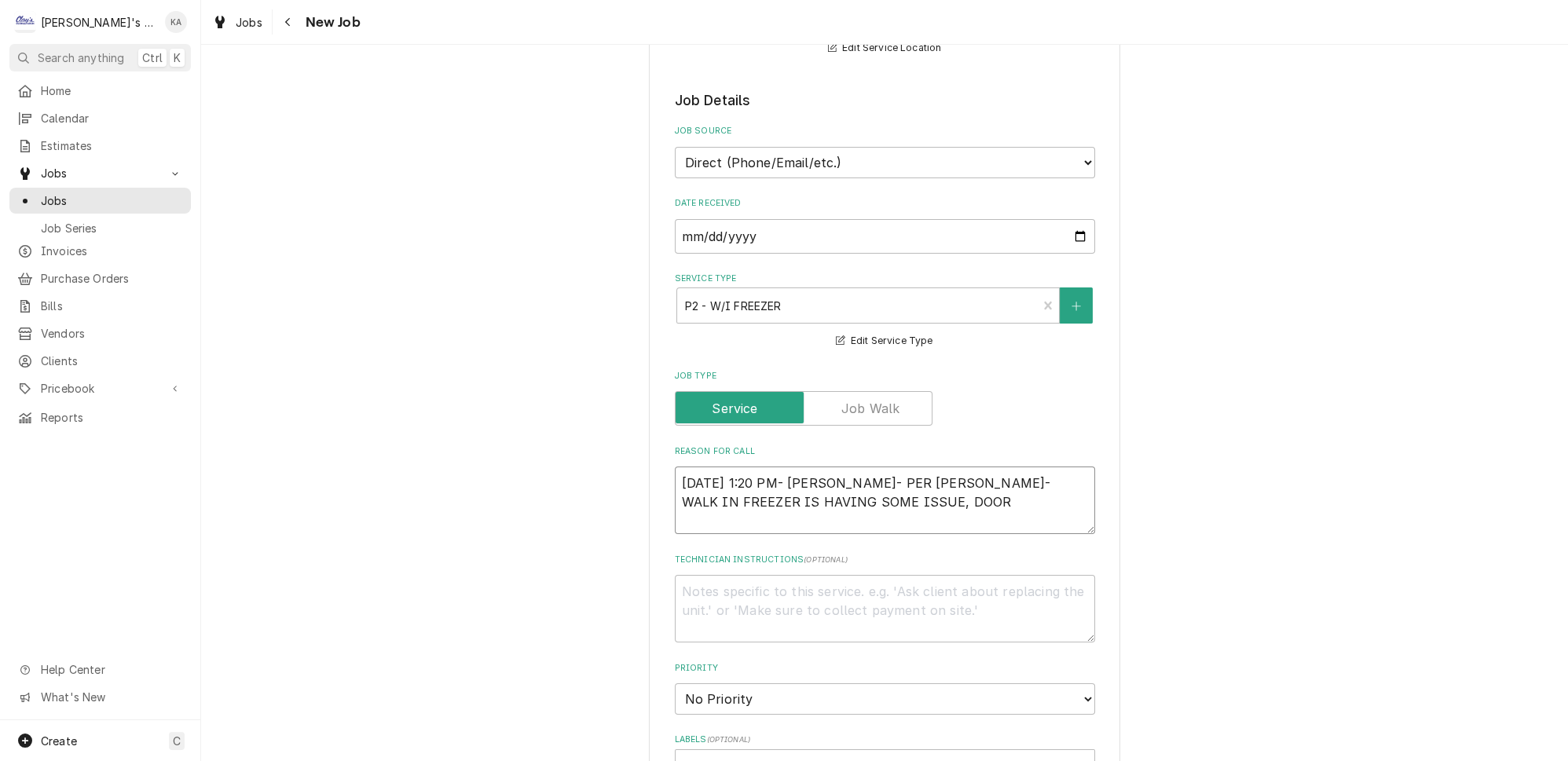
type textarea "x"
type textarea "9/8/2025 1:20 PM- KOREY- PER GREG- WALK IN FREEZER IS HAVING SOME ISSUE, DOOR F"
type textarea "x"
type textarea "9/8/2025 1:20 PM- KOREY- PER GREG- WALK IN FREEZER IS HAVING SOME ISSUE, DOOR FR"
type textarea "x"
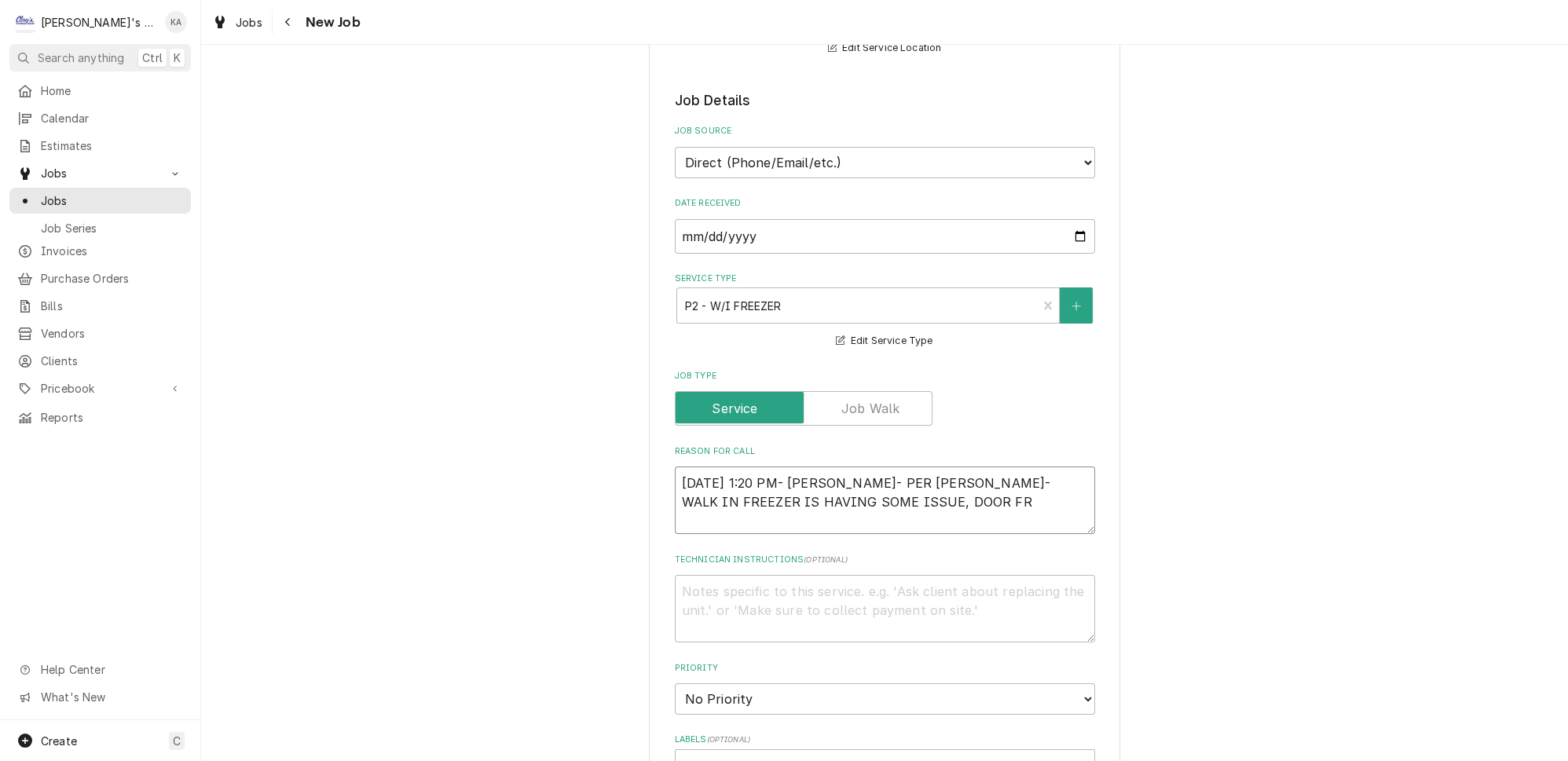
type textarea "9/8/2025 1:20 PM- KOREY- PER GREG- WALK IN FREEZER IS HAVING SOME ISSUE, DOOR F…"
type textarea "x"
type textarea "9/8/2025 1:20 PM- KOREY- PER GREG- WALK IN FREEZER IS HAVING SOME ISSUE, DOOR F…"
type textarea "x"
type textarea "9/8/2025 1:20 PM- KOREY- PER GREG- WALK IN FREEZER IS HAVING SOME ISSUE, DOOR F…"
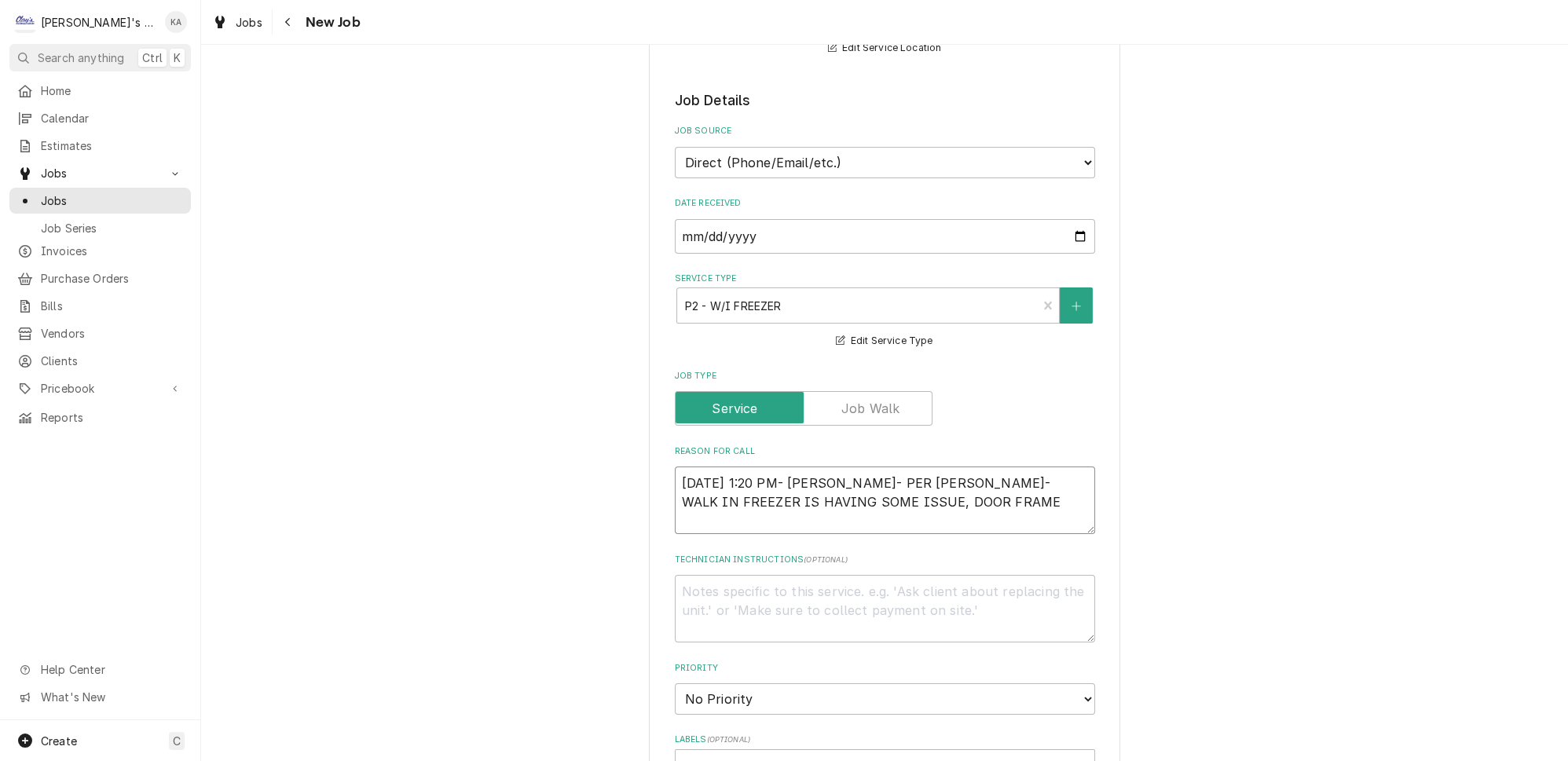
type textarea "x"
type textarea "9/8/2025 1:20 PM- KOREY- PER GREG- WALK IN FREEZER IS HAVING SOME ISSUE, DOOR F…"
type textarea "x"
type textarea "9/8/2025 1:20 PM- KOREY- PER GREG- WALK IN FREEZER IS HAVING SOME ISSUE, DOOR F…"
type textarea "x"
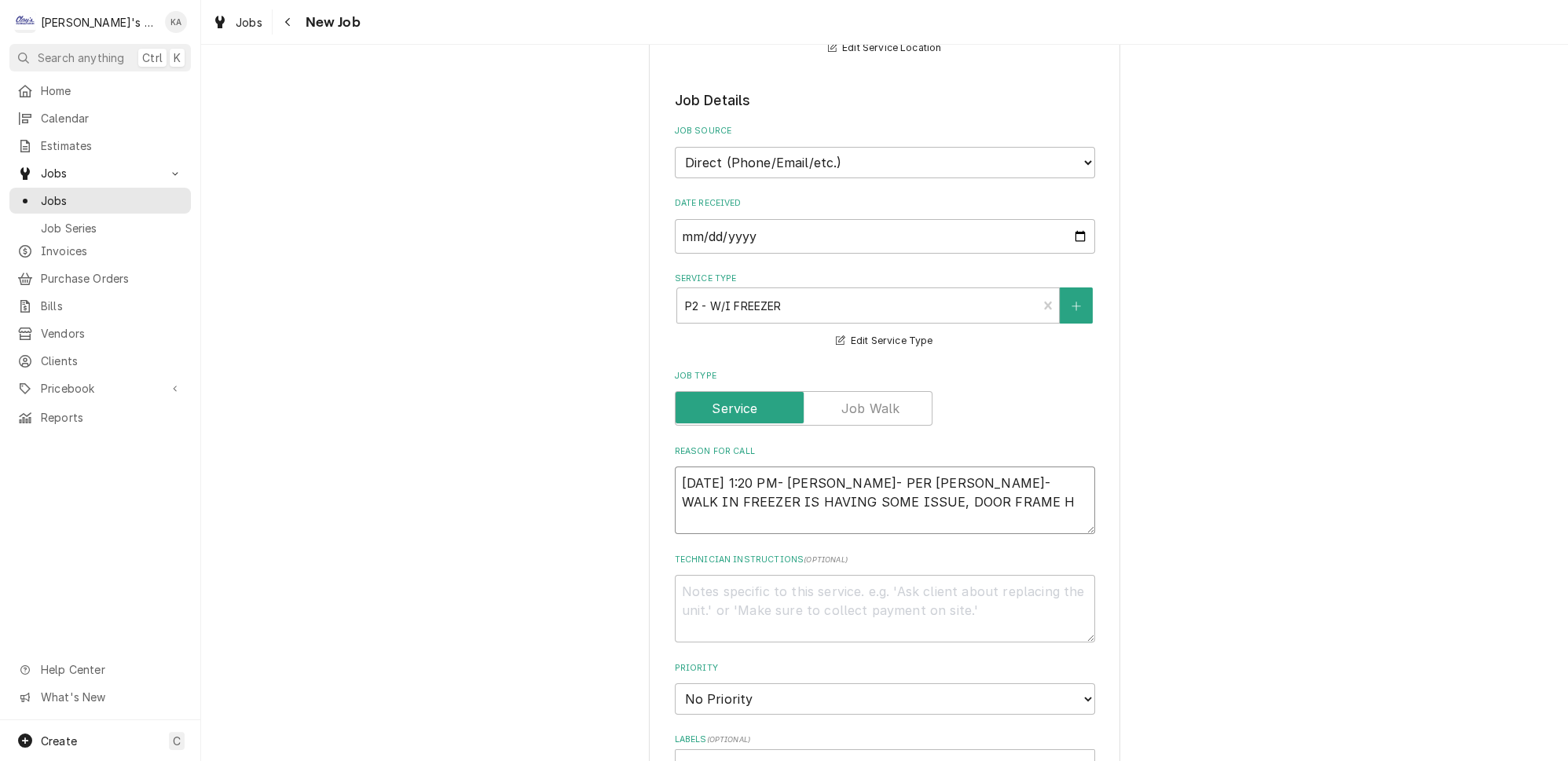
type textarea "9/8/2025 1:20 PM- KOREY- PER GREG- WALK IN FREEZER IS HAVING SOME ISSUE, DOOR F…"
type textarea "x"
type textarea "9/8/2025 1:20 PM- KOREY- PER GREG- WALK IN FREEZER IS HAVING SOME ISSUE, DOOR F…"
type textarea "x"
type textarea "9/8/2025 1:20 PM- KOREY- PER GREG- WALK IN FREEZER IS HAVING SOME ISSUE, DOOR F…"
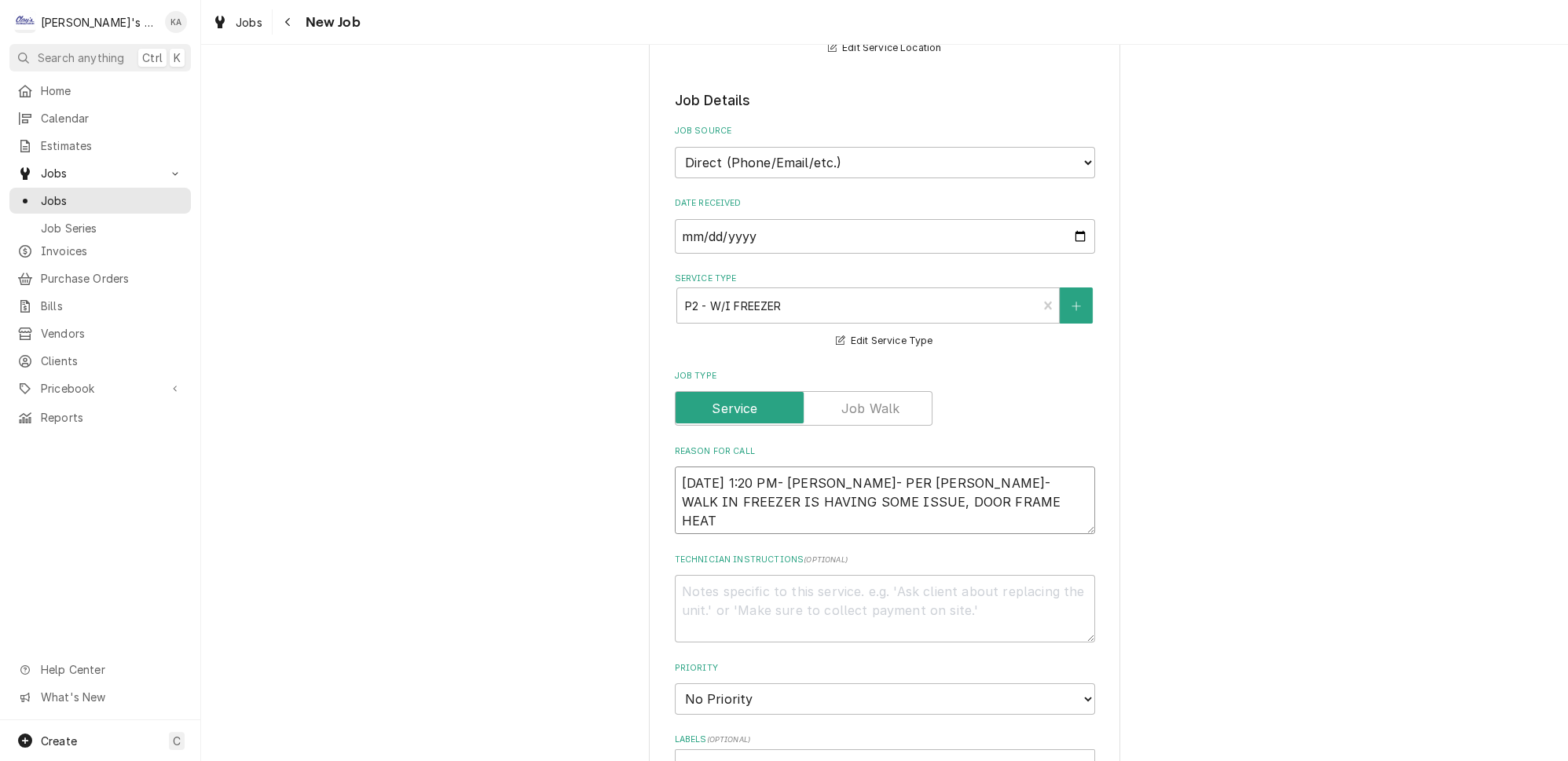
type textarea "x"
type textarea "9/8/2025 1:20 PM- KOREY- PER GREG- WALK IN FREEZER IS HAVING SOME ISSUE, DOOR F…"
type textarea "x"
type textarea "9/8/2025 1:20 PM- KOREY- PER GREG- WALK IN FREEZER IS HAVING SOME ISSUE, DOOR F…"
type textarea "x"
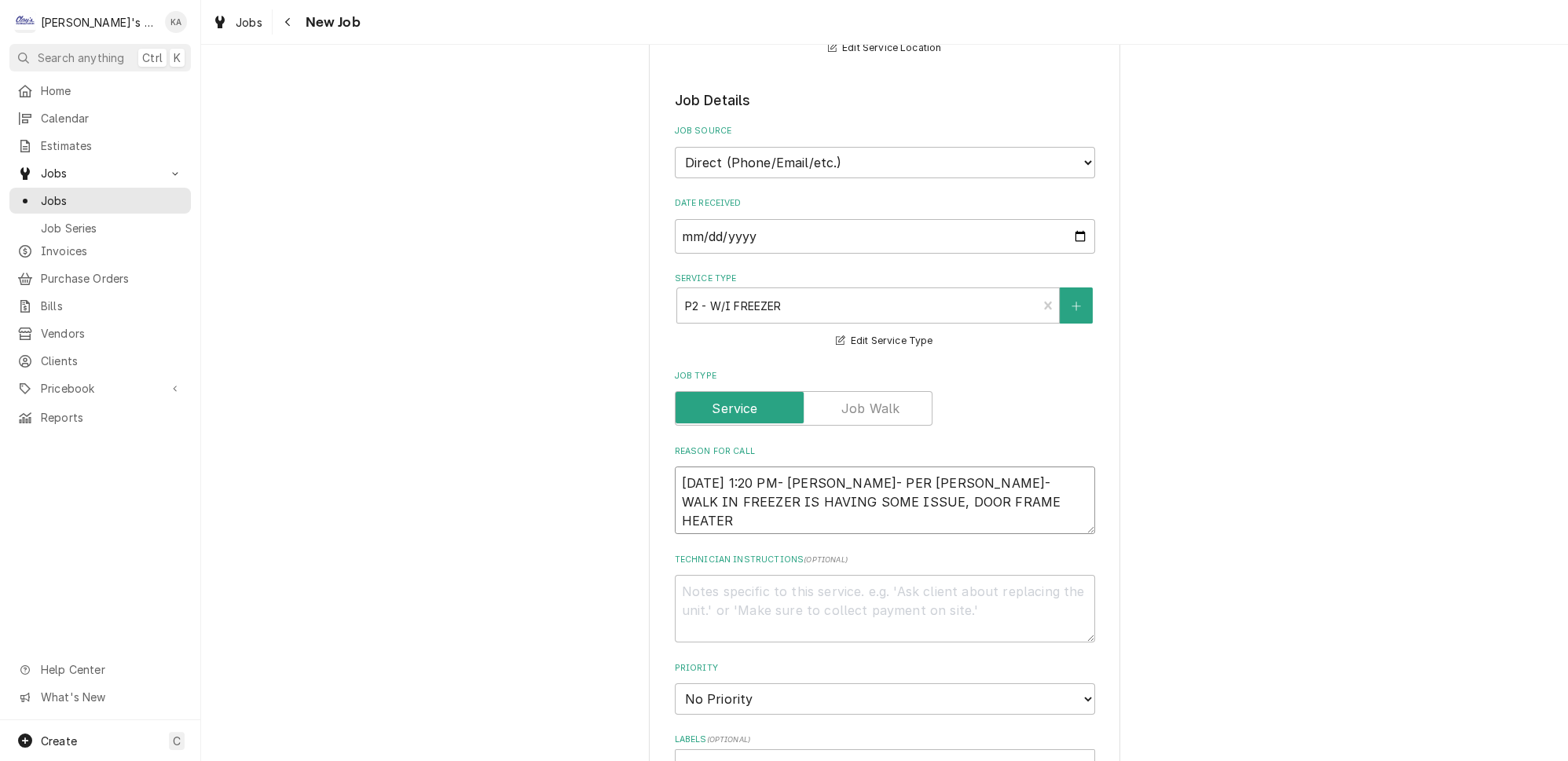
type textarea "9/8/2025 1:20 PM- KOREY- PER GREG- WALK IN FREEZER IS HAVING SOME ISSUE, DOOR F…"
type textarea "x"
type textarea "9/8/2025 1:20 PM- KOREY- PER GREG- WALK IN FREEZER IS HAVING SOME ISSUE, DOOR F…"
type textarea "x"
type textarea "9/8/2025 1:20 PM- KOREY- PER GREG- WALK IN FREEZER IS HAVING SOME ISSUE, DOOR F…"
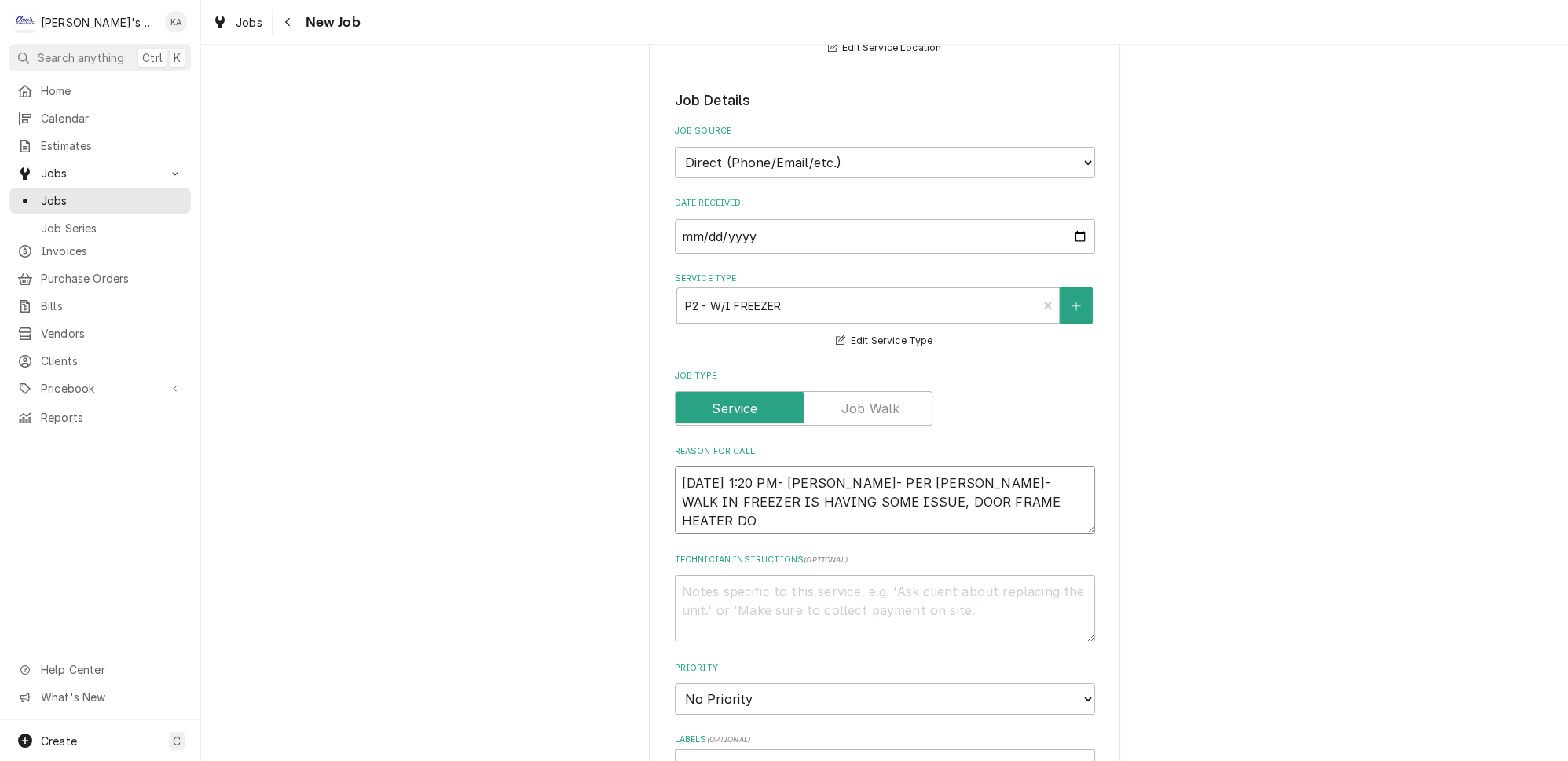
type textarea "x"
type textarea "9/8/2025 1:20 PM- KOREY- PER GREG- WALK IN FREEZER IS HAVING SOME ISSUE, DOOR F…"
type textarea "x"
type textarea "9/8/2025 1:20 PM- KOREY- PER GREG- WALK IN FREEZER IS HAVING SOME ISSUE, DOOR F…"
type textarea "x"
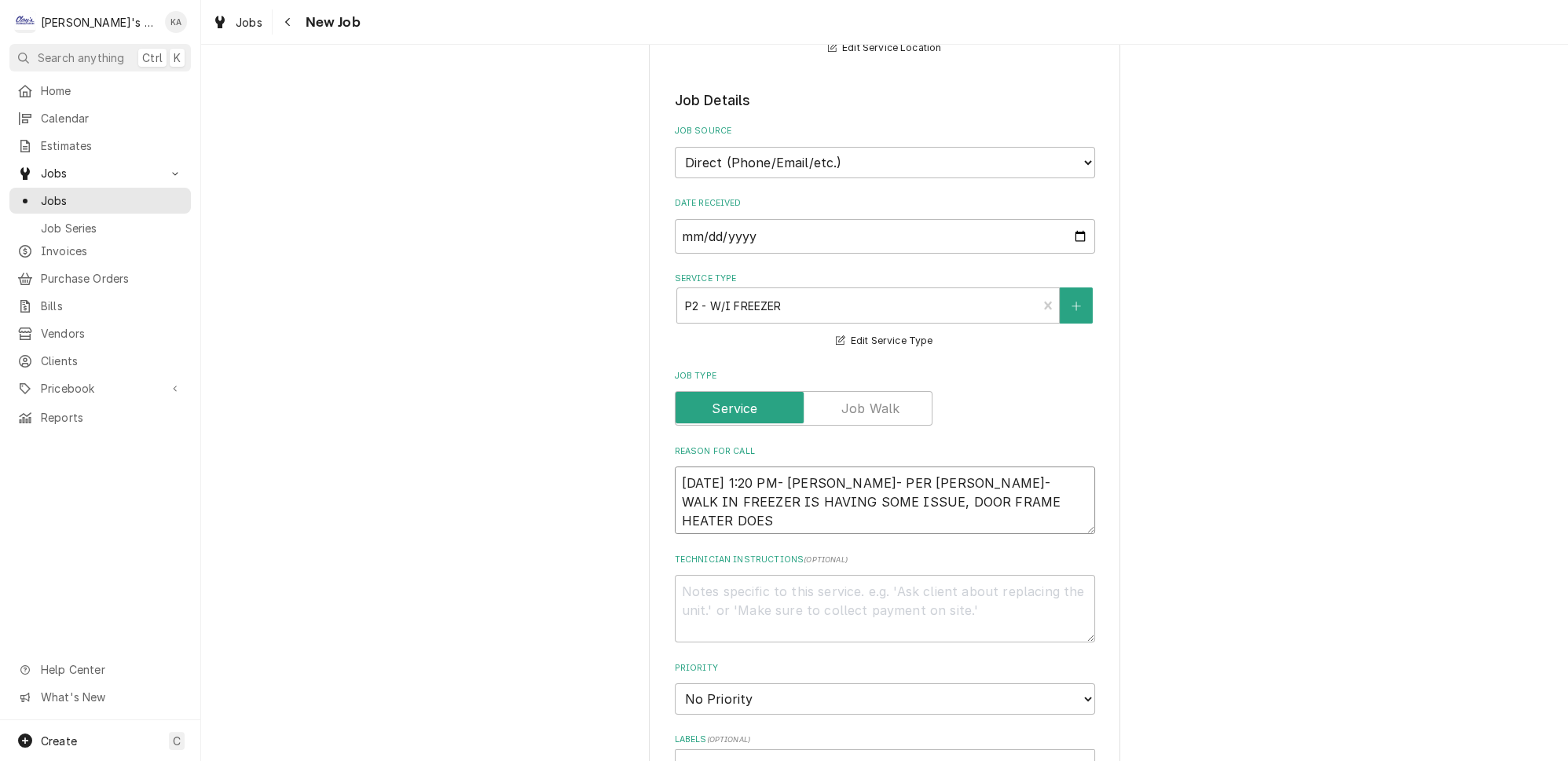
type textarea "9/8/2025 1:20 PM- KOREY- PER GREG- WALK IN FREEZER IS HAVING SOME ISSUE, DOOR F…"
type textarea "x"
type textarea "9/8/2025 1:20 PM- KOREY- PER GREG- WALK IN FREEZER IS HAVING SOME ISSUE, DOOR F…"
type textarea "x"
type textarea "9/8/2025 1:20 PM- KOREY- PER GREG- WALK IN FREEZER IS HAVING SOME ISSUE, DOOR F…"
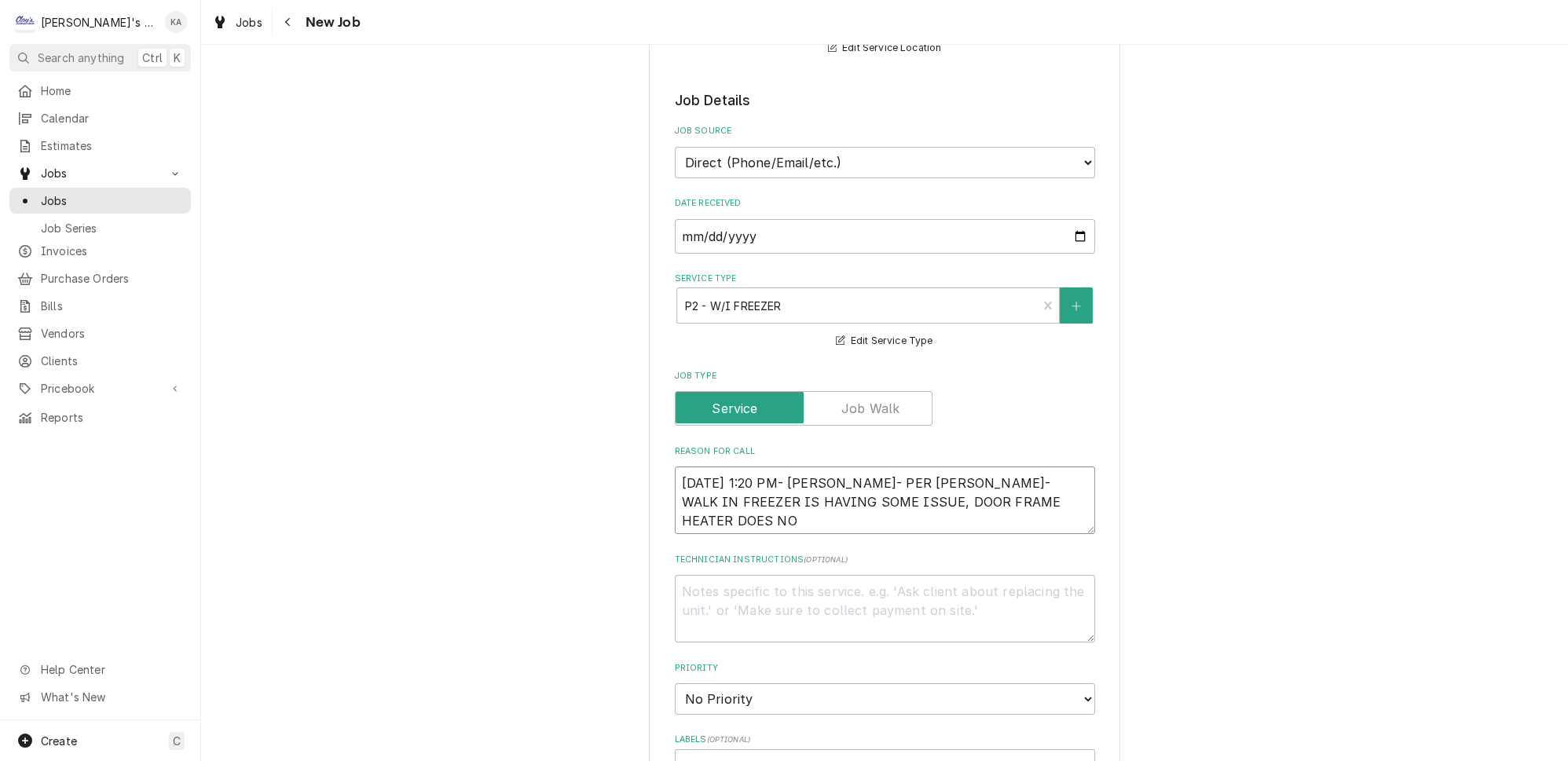
type textarea "x"
type textarea "9/8/2025 1:20 PM- KOREY- PER GREG- WALK IN FREEZER IS HAVING SOME ISSUE, DOOR F…"
type textarea "x"
type textarea "9/8/2025 1:20 PM- KOREY- PER GREG- WALK IN FREEZER IS HAVING SOME ISSUE, DOOR F…"
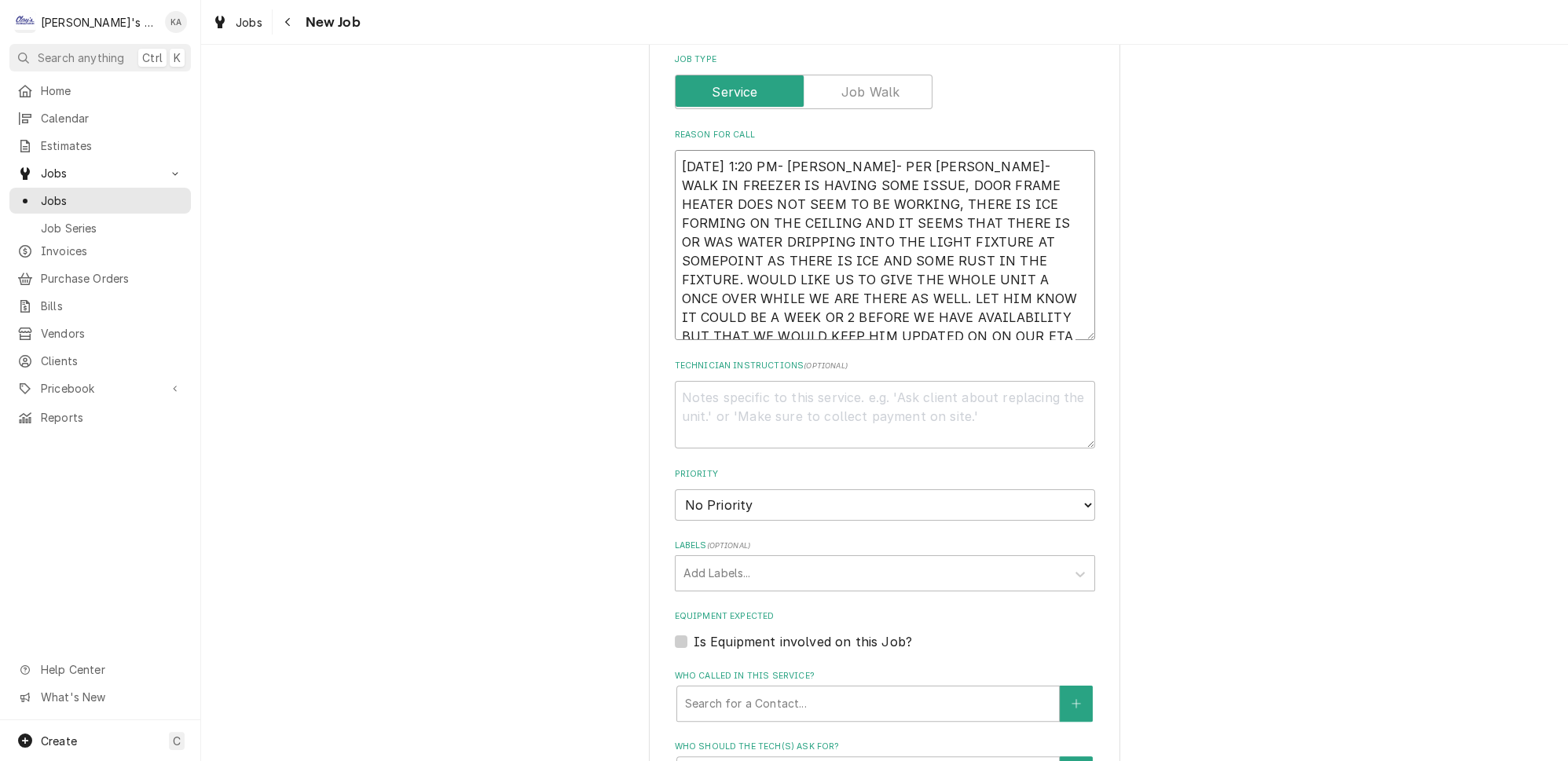
scroll to position [642, 0]
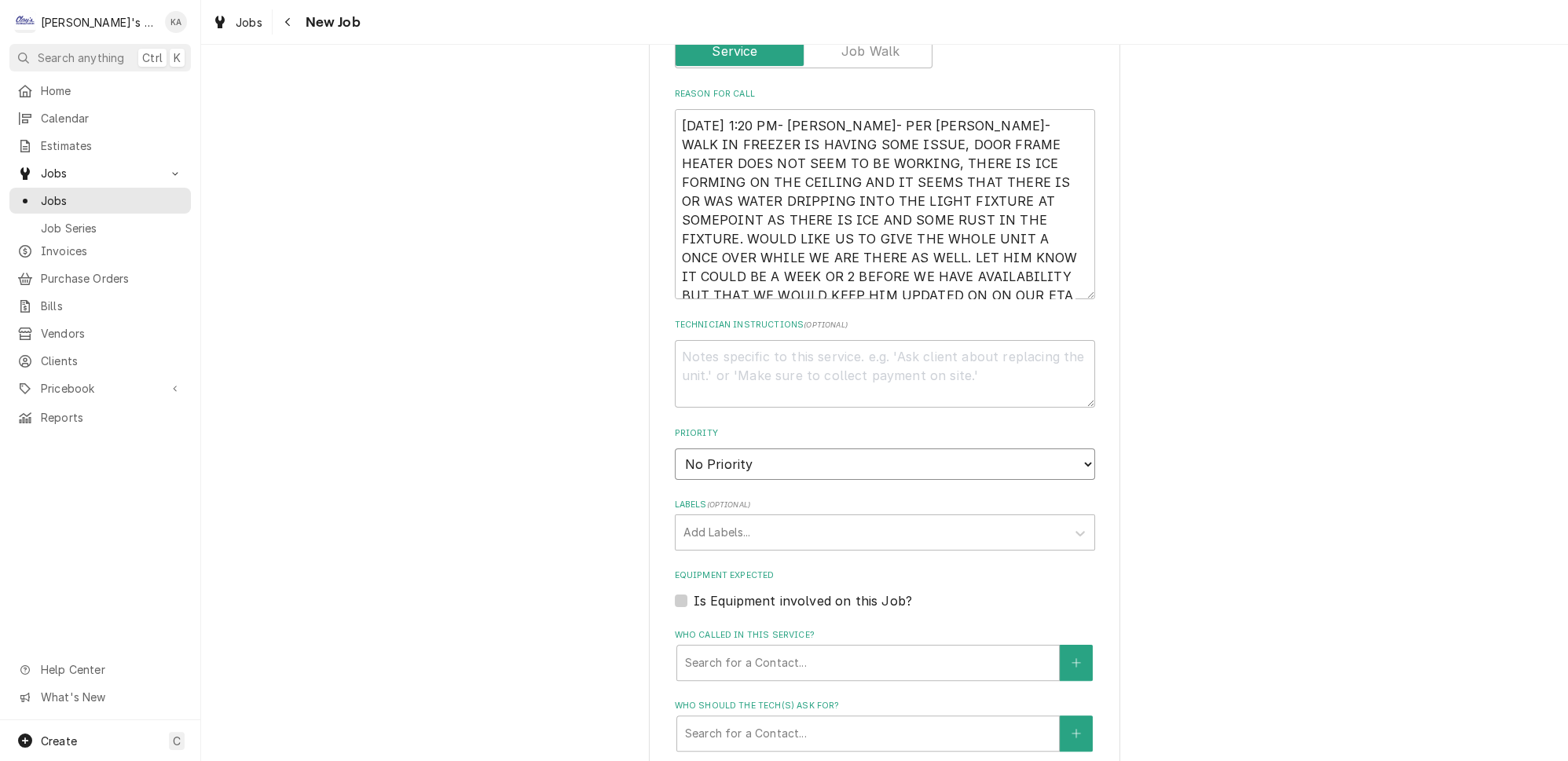
click at [1060, 450] on select "No Priority Urgent High Medium Low" at bounding box center [885, 464] width 420 height 31
click at [675, 448] on select "No Priority Urgent High Medium Low" at bounding box center [885, 464] width 420 height 31
click at [694, 592] on label "Is Equipment involved on this Job?" at bounding box center [803, 601] width 219 height 19
click at [694, 592] on input "Equipment Expected" at bounding box center [904, 608] width 420 height 34
click at [833, 649] on div "Equipment" at bounding box center [868, 663] width 366 height 29
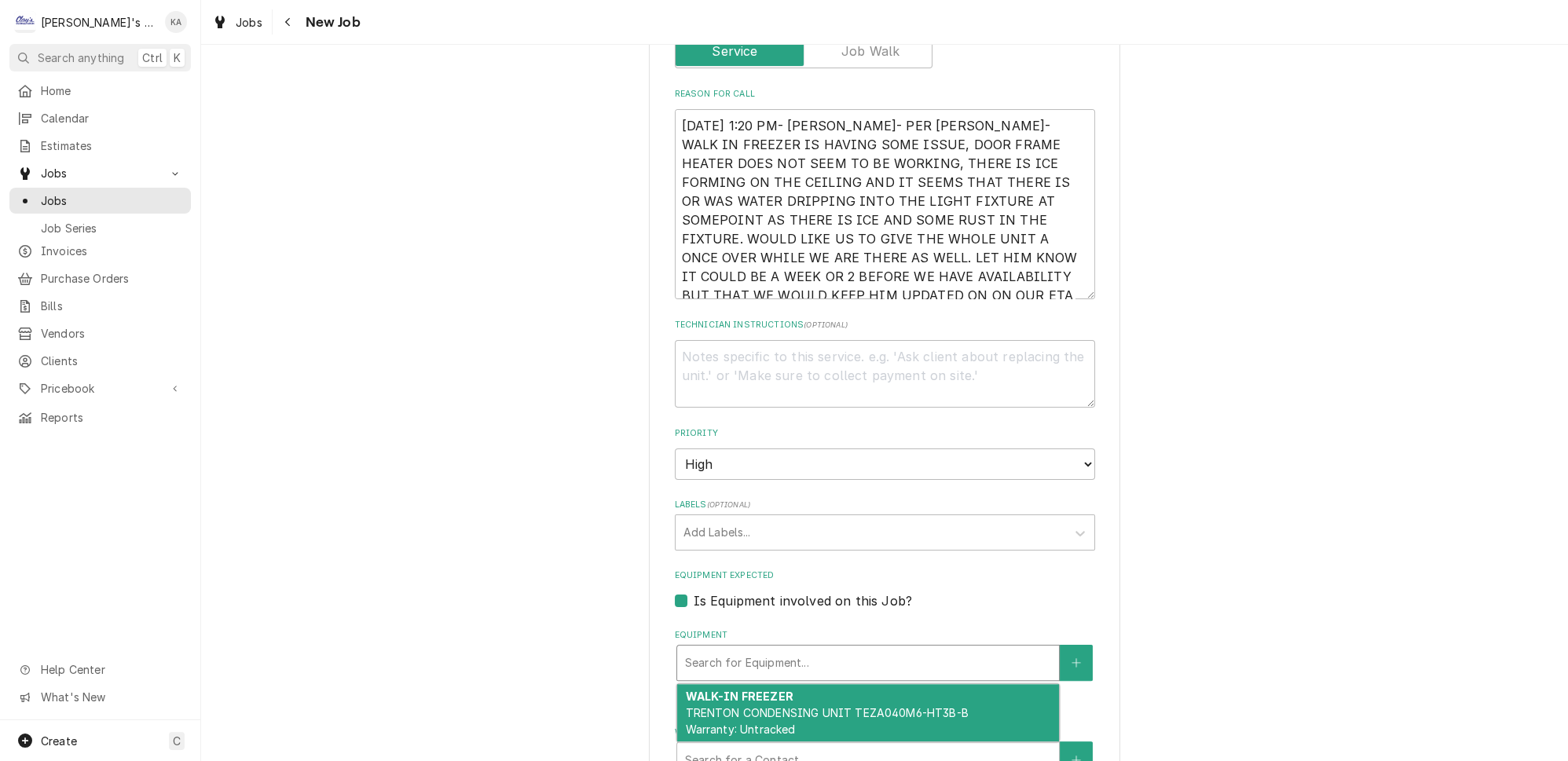
click at [841, 706] on span "TRENTON CONDENSING UNIT TEZA040M6-HT3B-B Warranty: Untracked" at bounding box center [826, 721] width 282 height 30
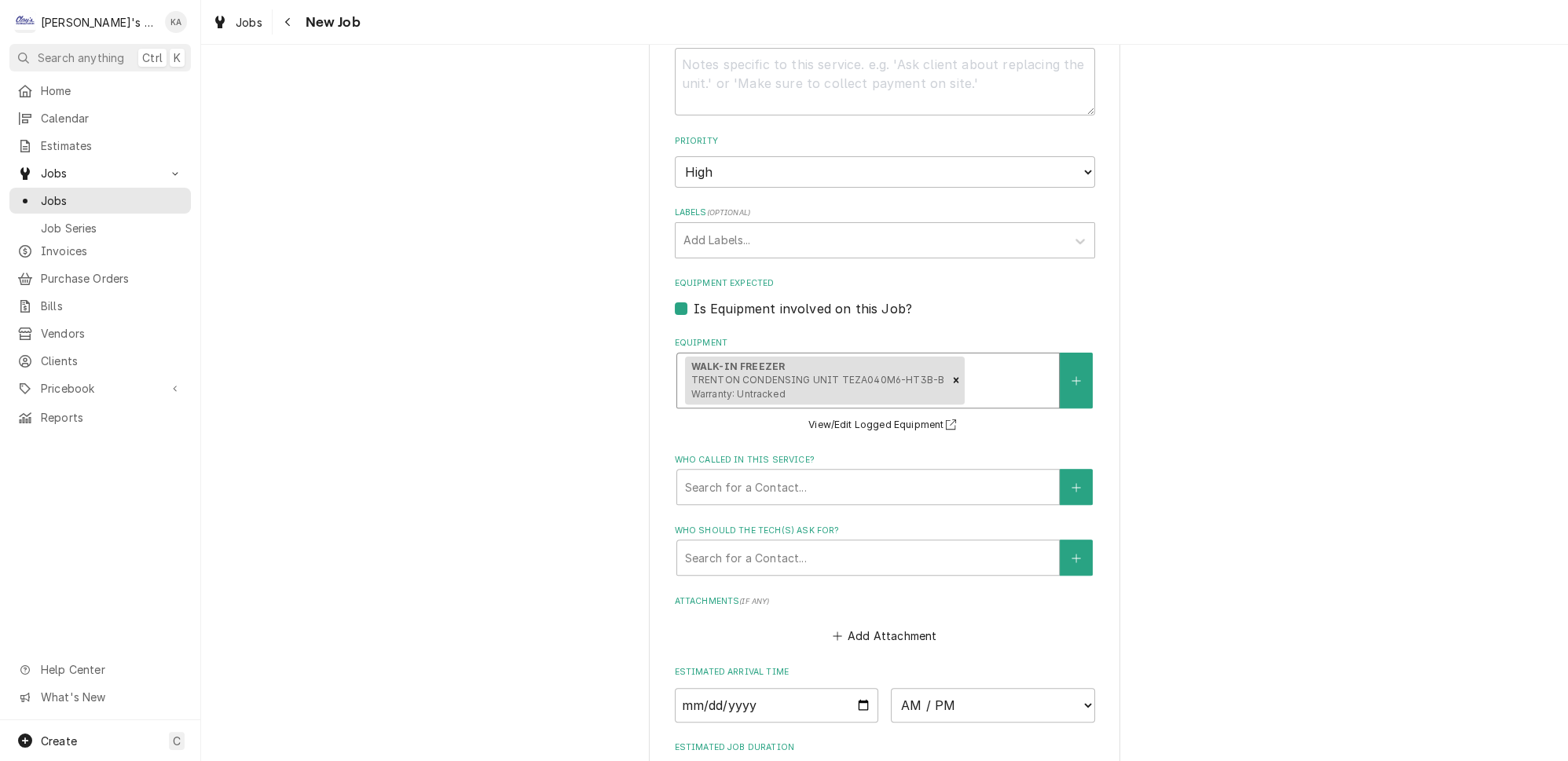
scroll to position [999, 0]
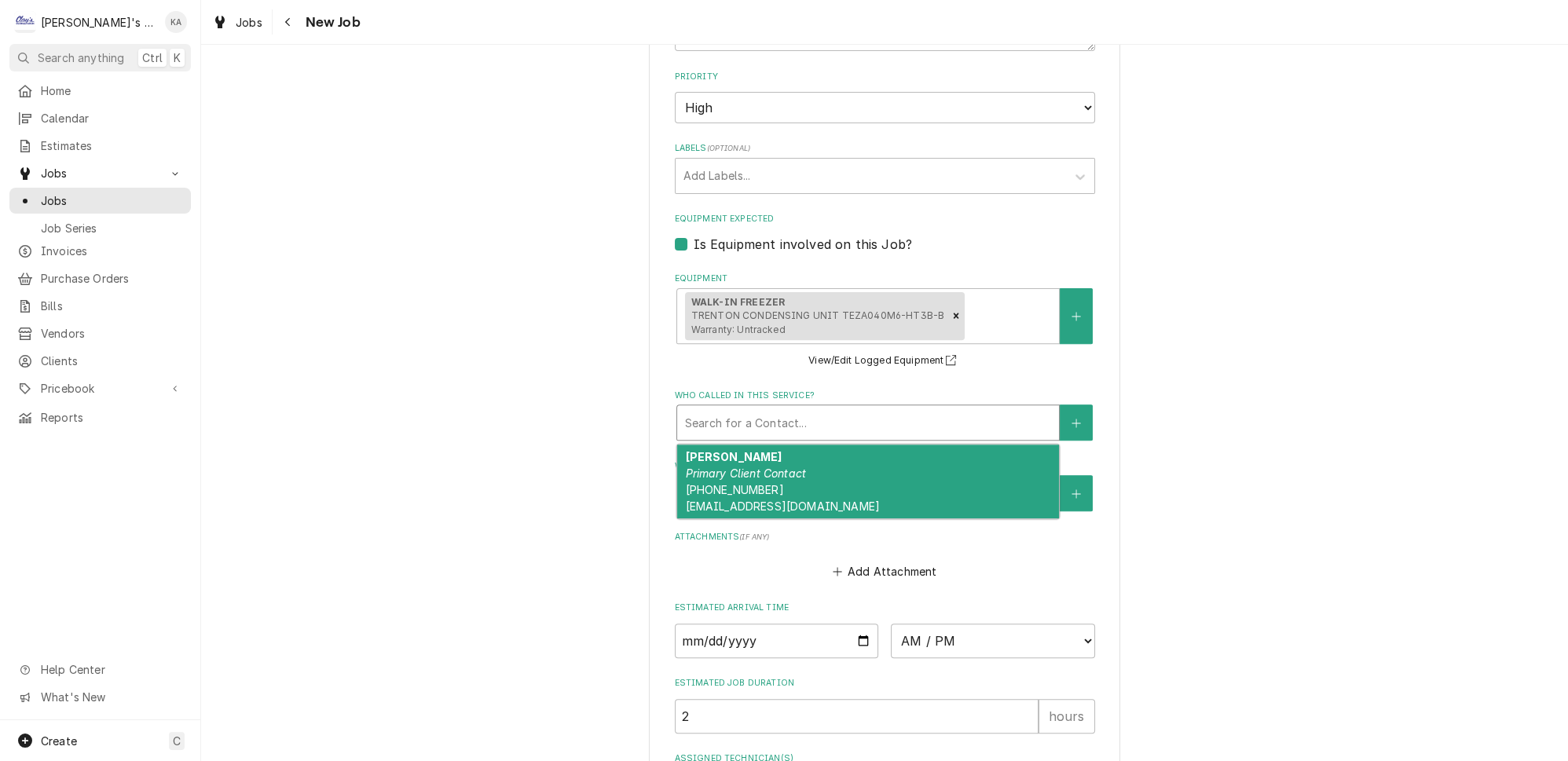
click at [899, 409] on div "Who called in this service?" at bounding box center [868, 422] width 366 height 29
click at [883, 457] on div "THERESA Primary Client Contact (541) 607-0825 yum@monstercookieor.com" at bounding box center [868, 481] width 382 height 74
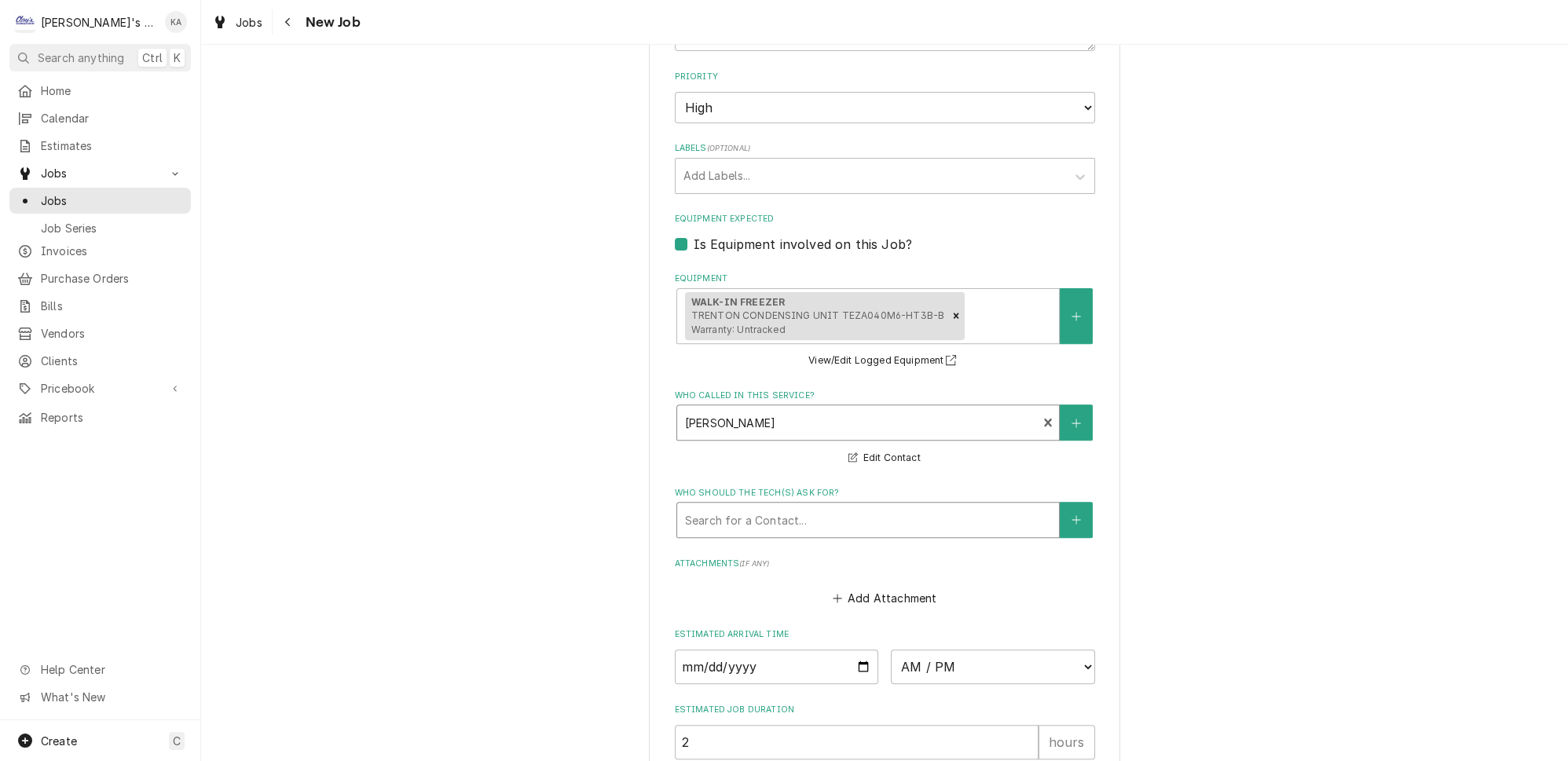
click at [847, 506] on div "Who should the tech(s) ask for?" at bounding box center [868, 519] width 366 height 29
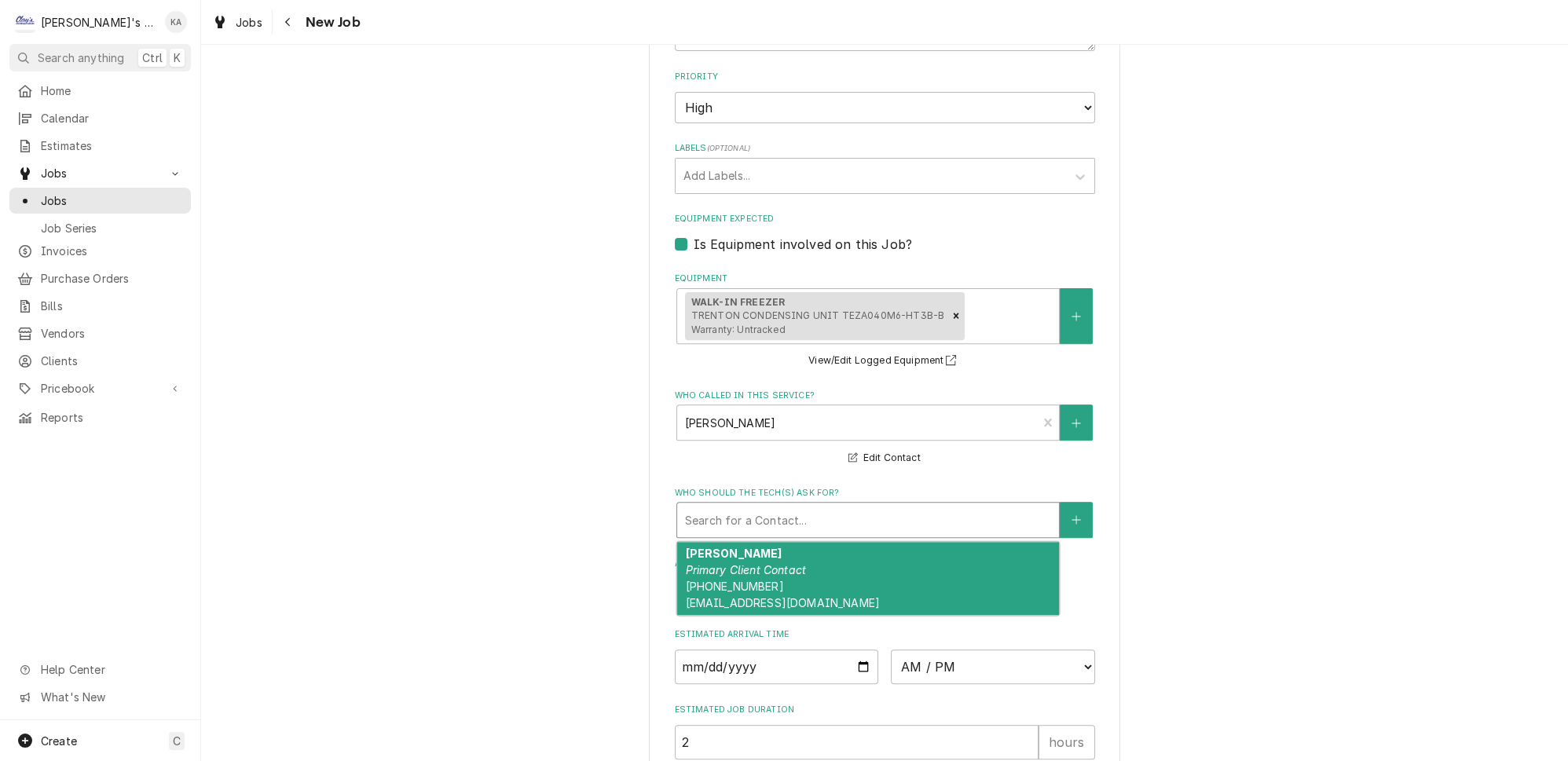
click at [833, 548] on div "THERESA Primary Client Contact (541) 607-0825 yum@monstercookieor.com" at bounding box center [868, 579] width 382 height 74
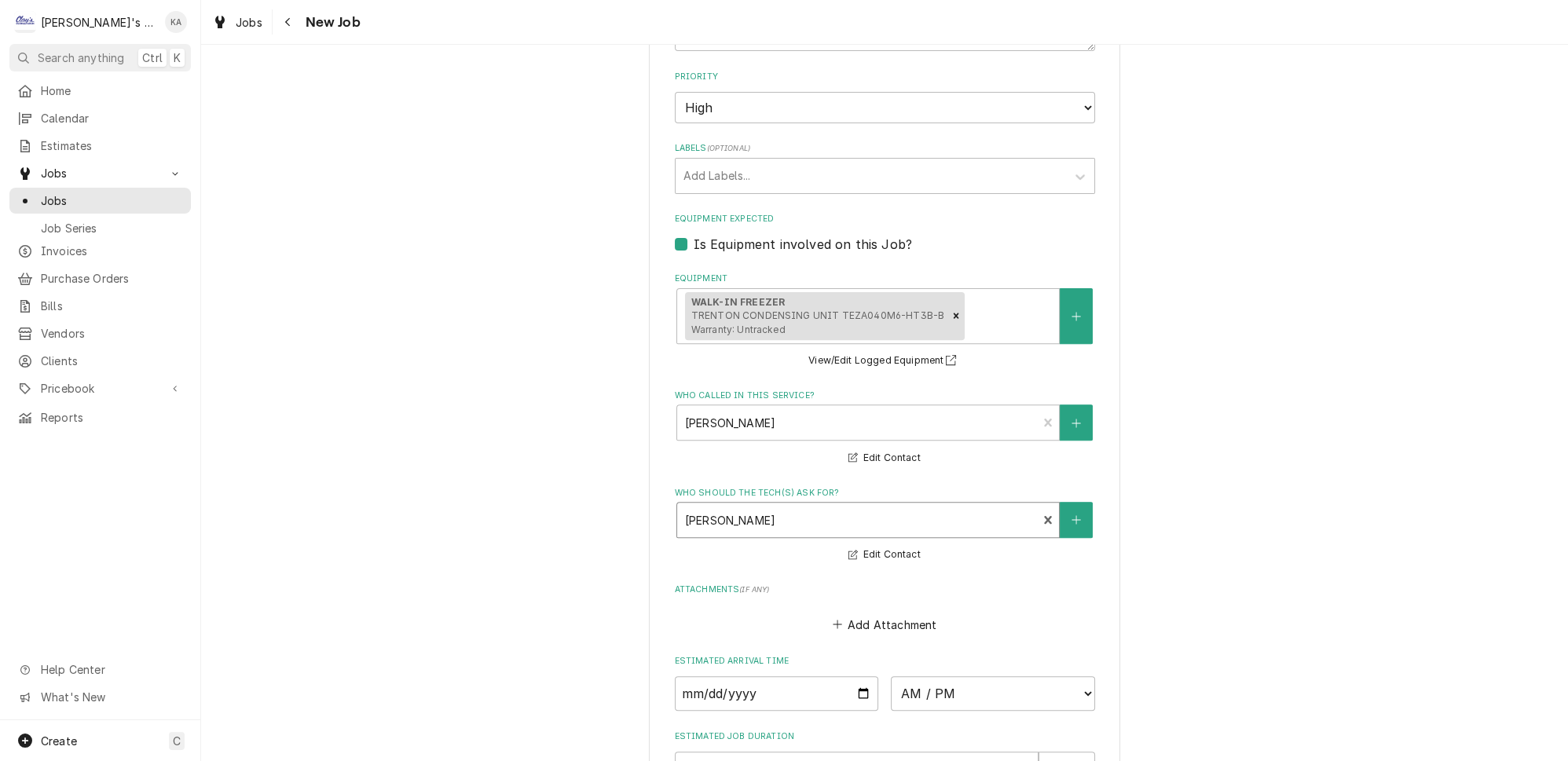
scroll to position [1210, 0]
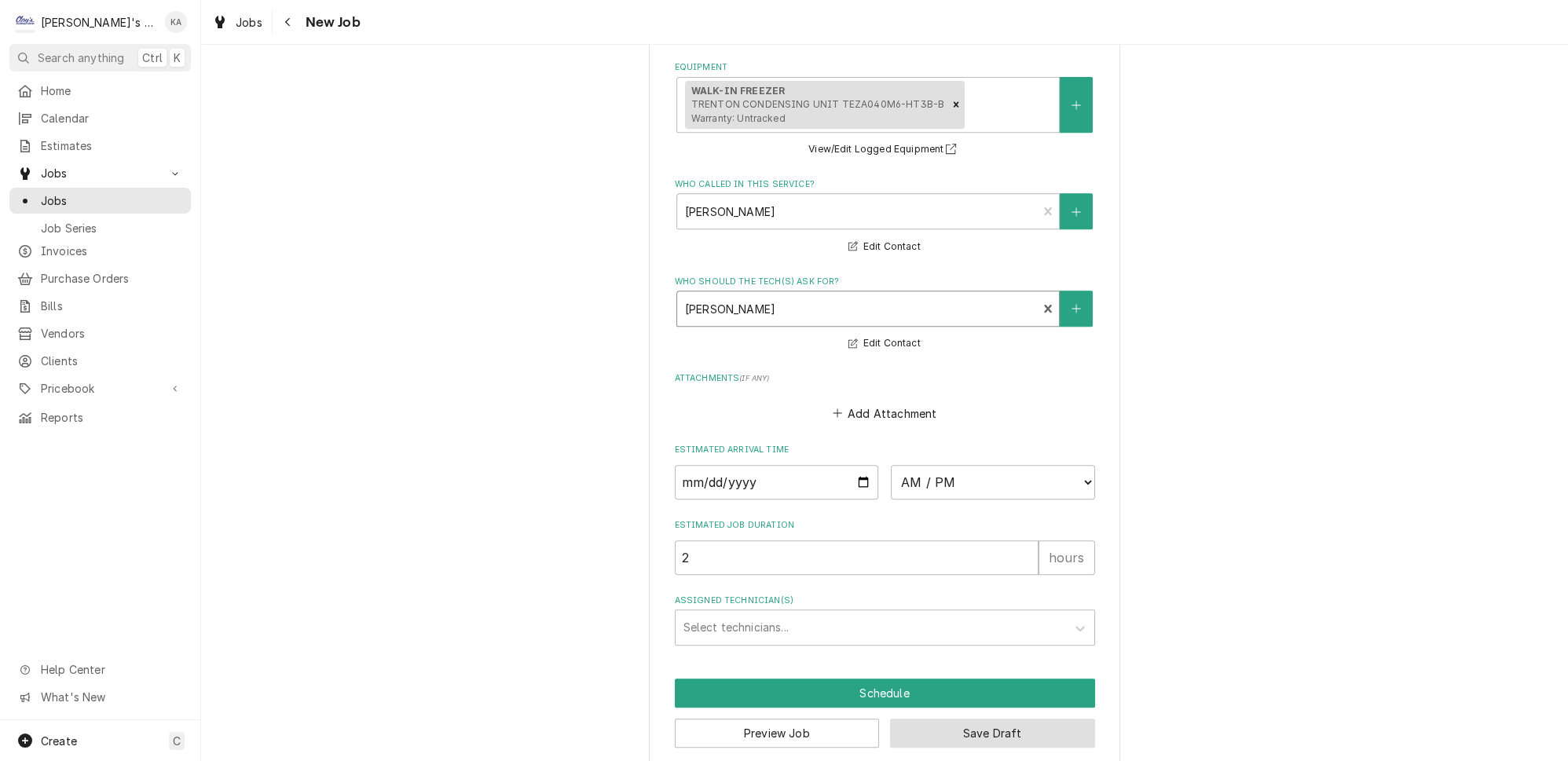
click at [981, 718] on button "Save Draft" at bounding box center [992, 732] width 205 height 29
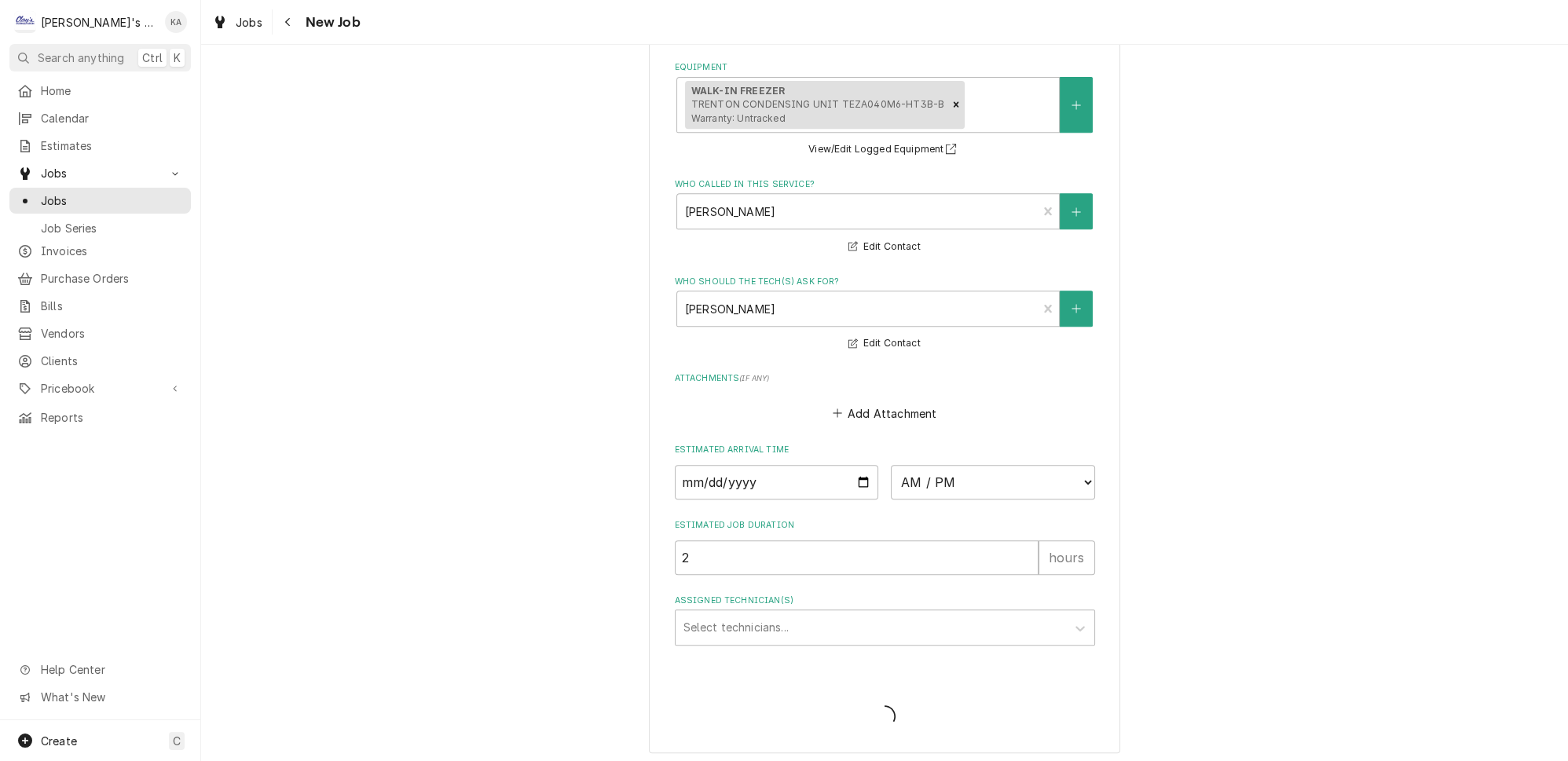
scroll to position [1197, 0]
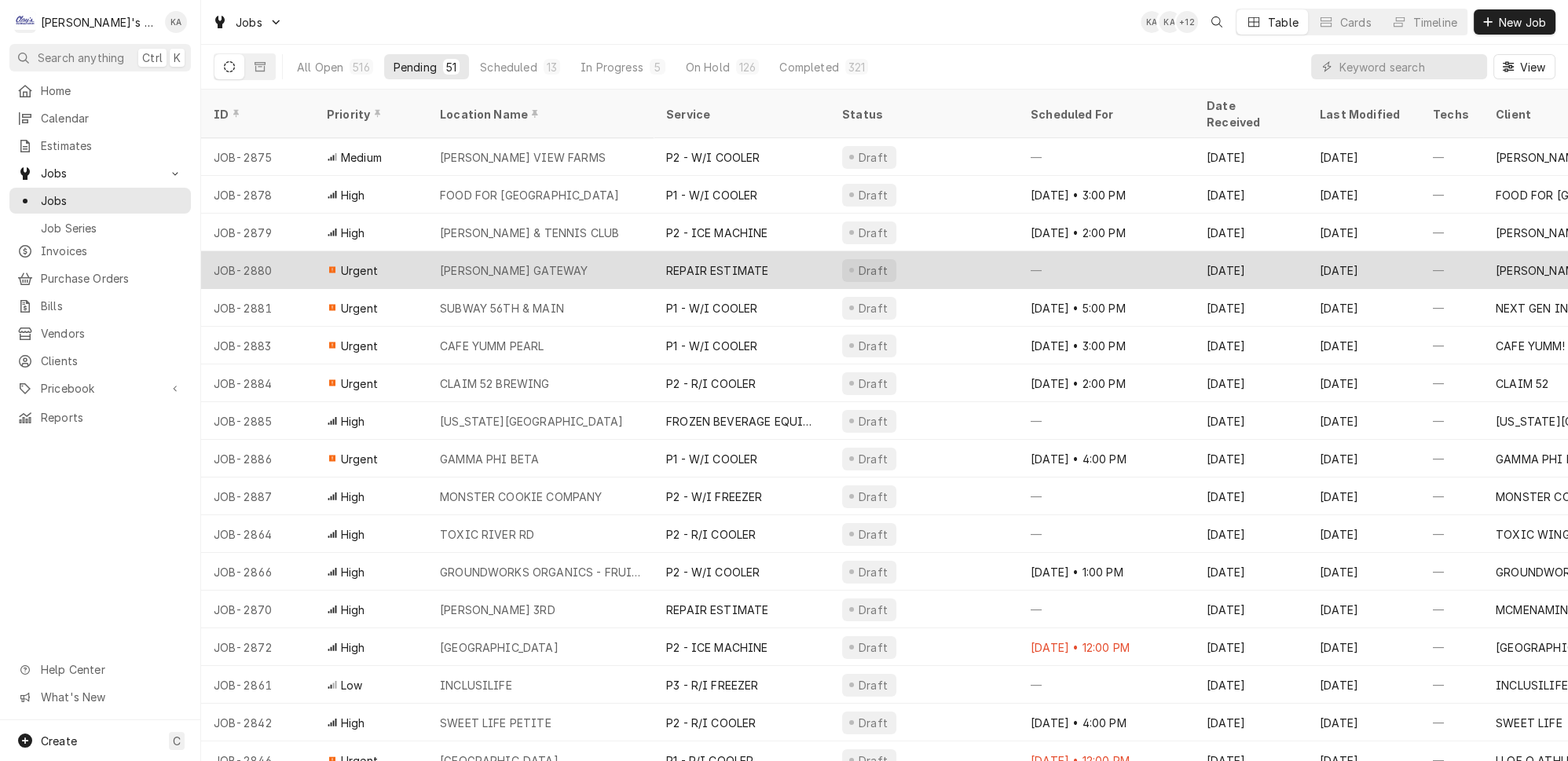
click at [608, 251] on div "MCDONALD'S GATEWAY" at bounding box center [540, 269] width 226 height 38
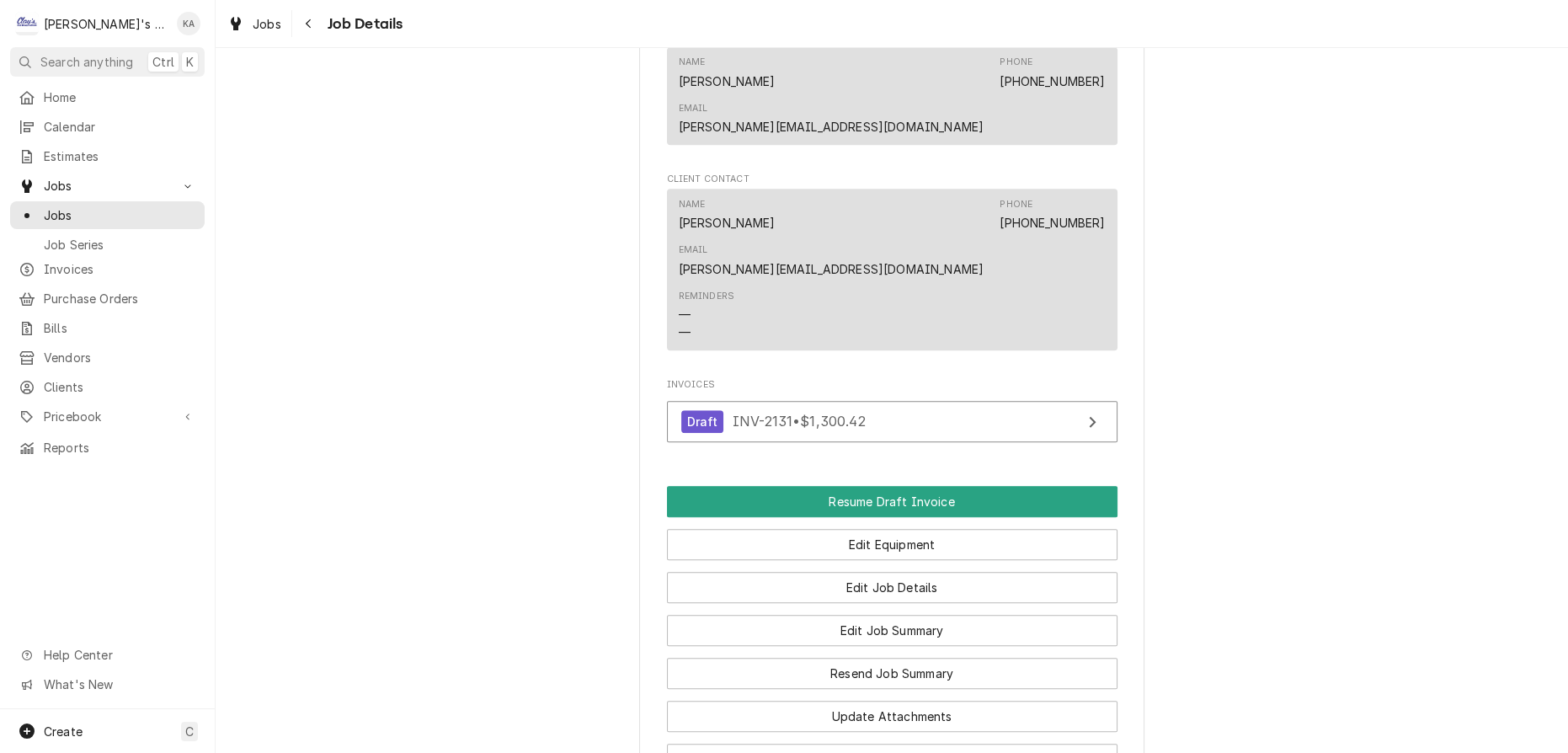
scroll to position [1455, 0]
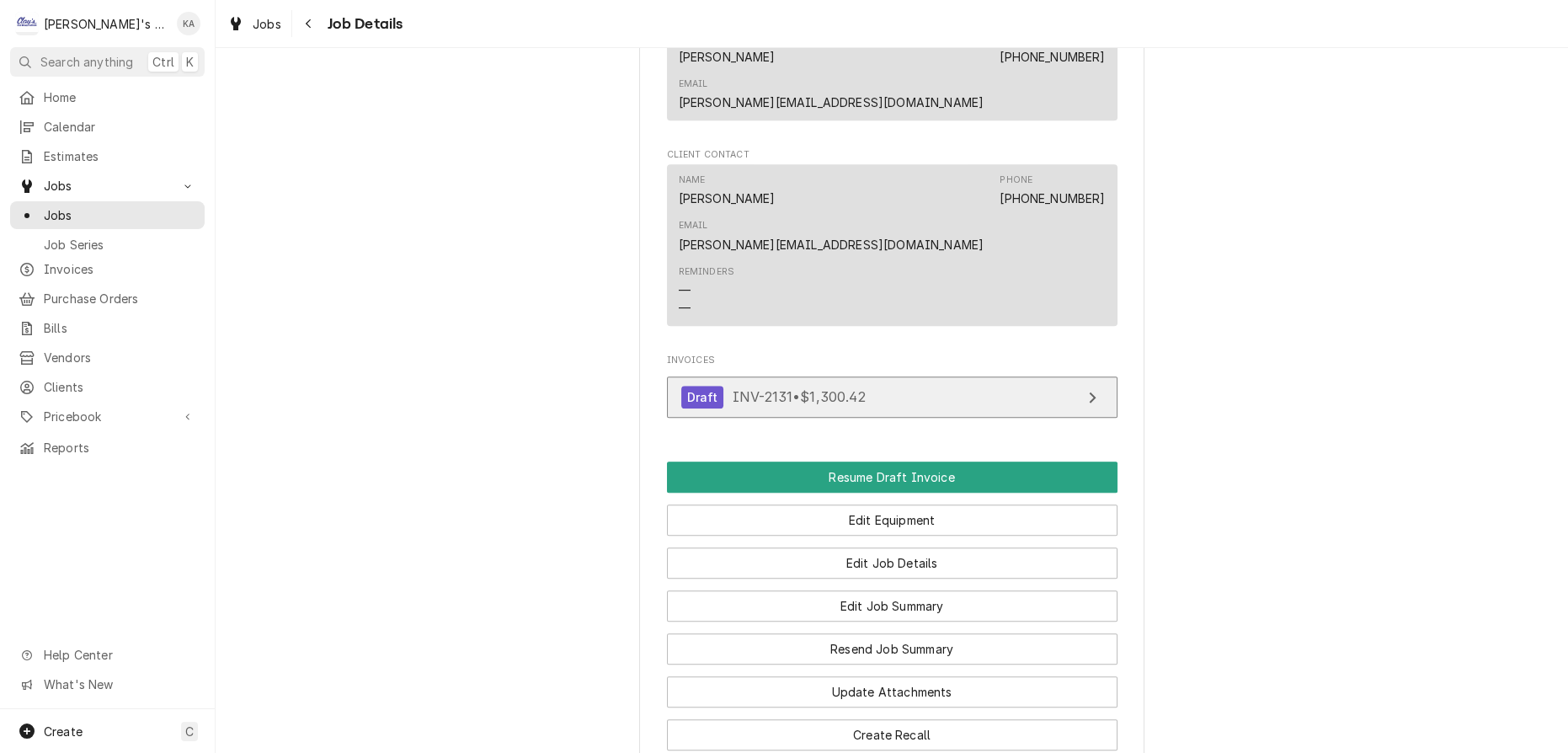
click at [1089, 391] on icon "View Invoice" at bounding box center [1092, 396] width 7 height 11
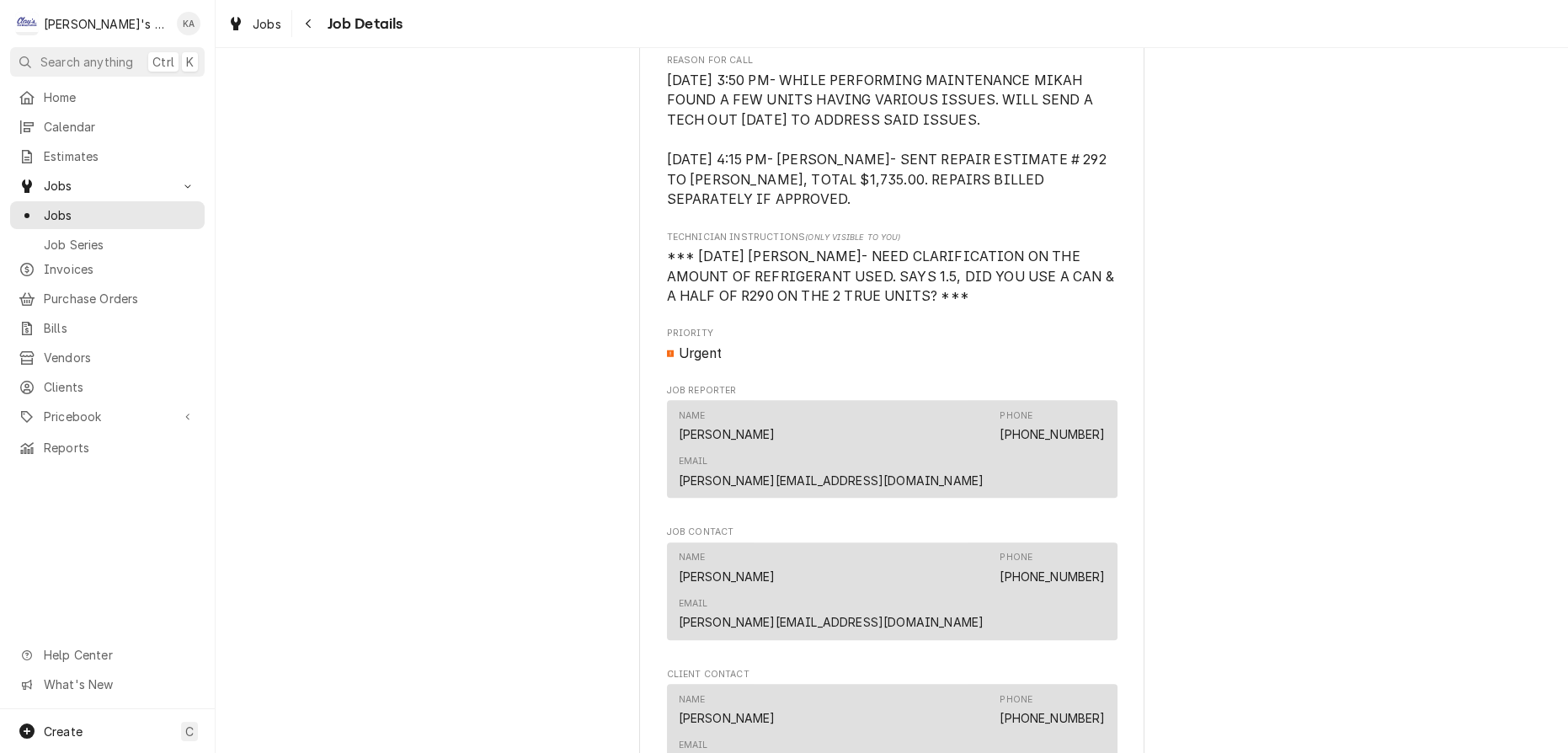
scroll to position [919, 0]
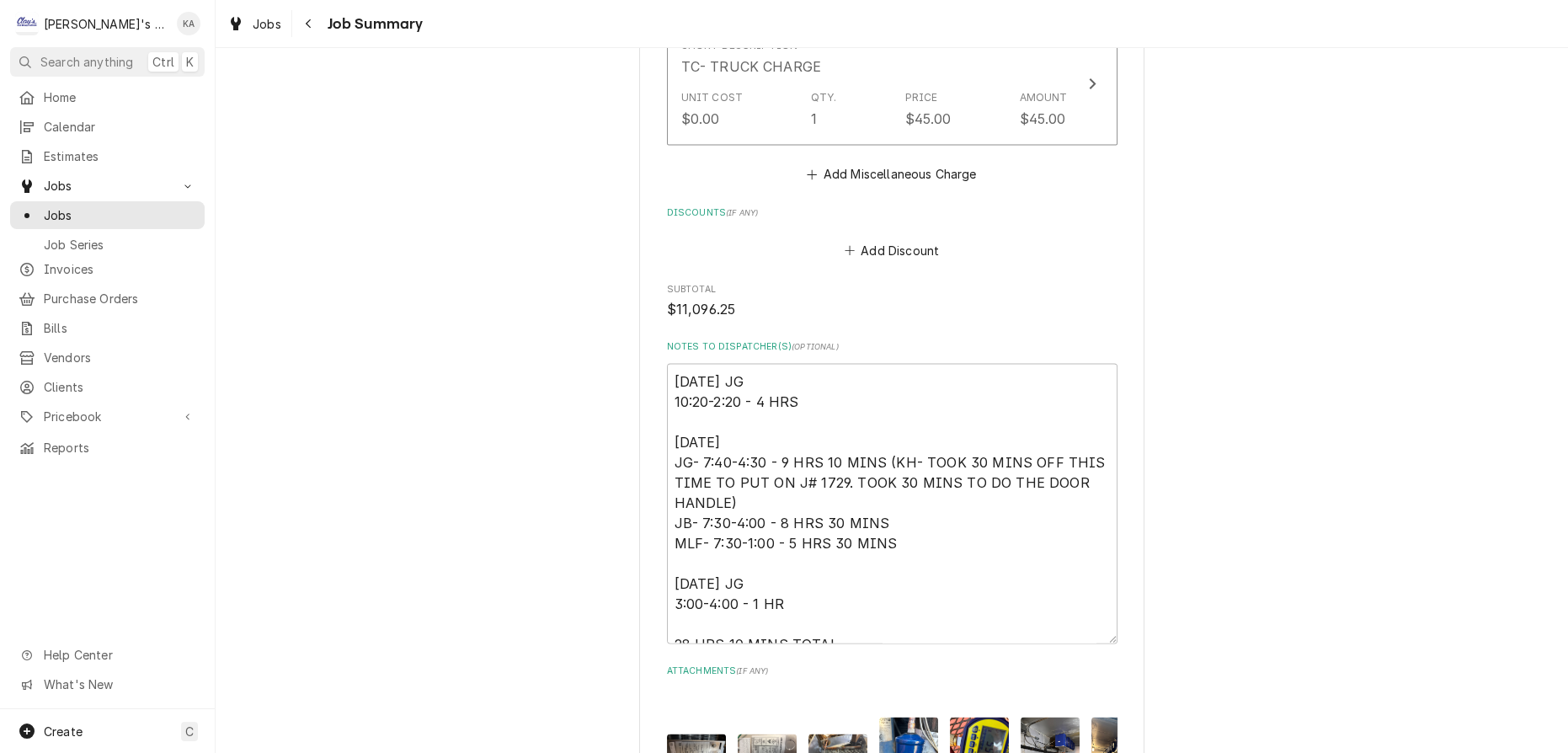
scroll to position [4288, 0]
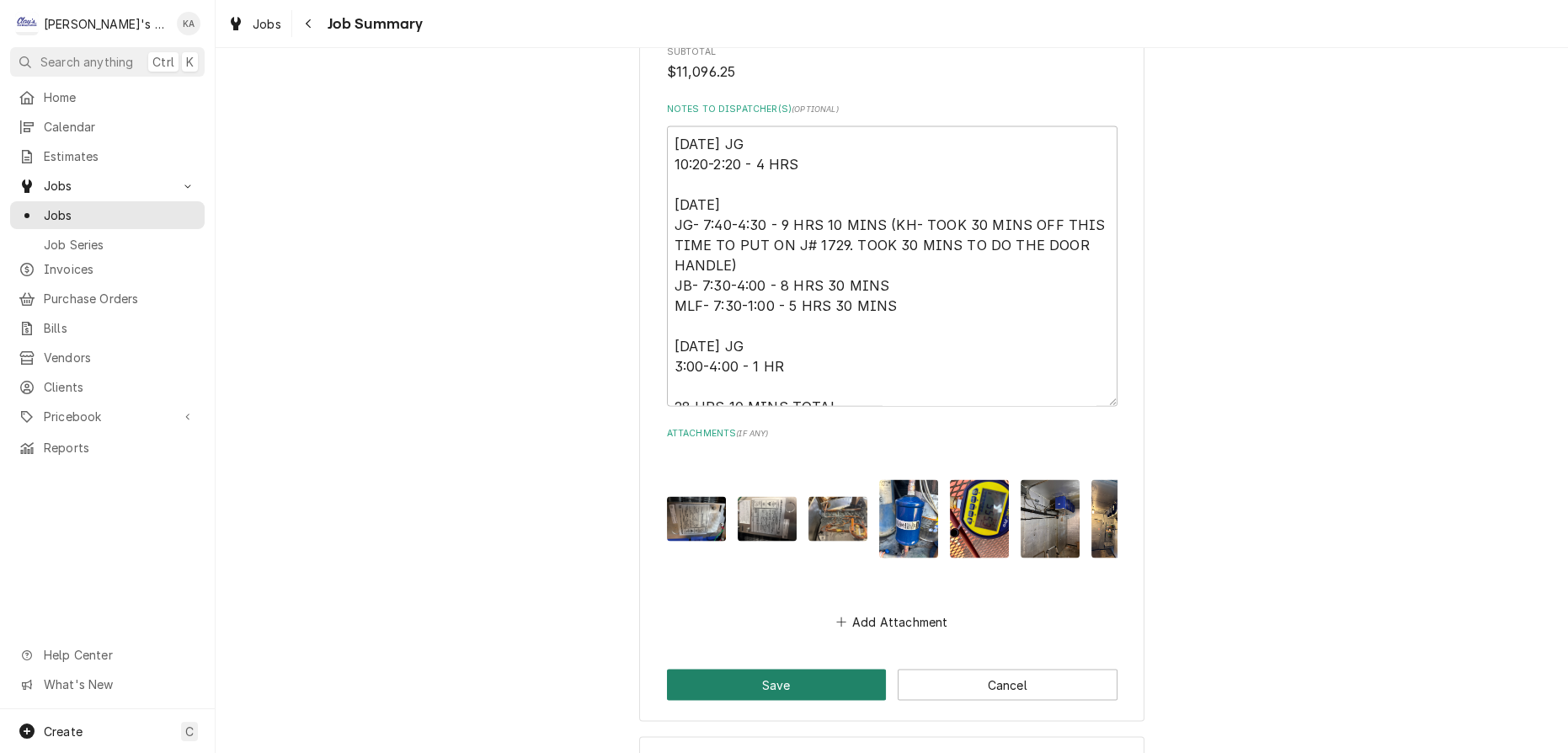
click at [780, 669] on button "Save" at bounding box center [777, 683] width 219 height 31
type textarea "x"
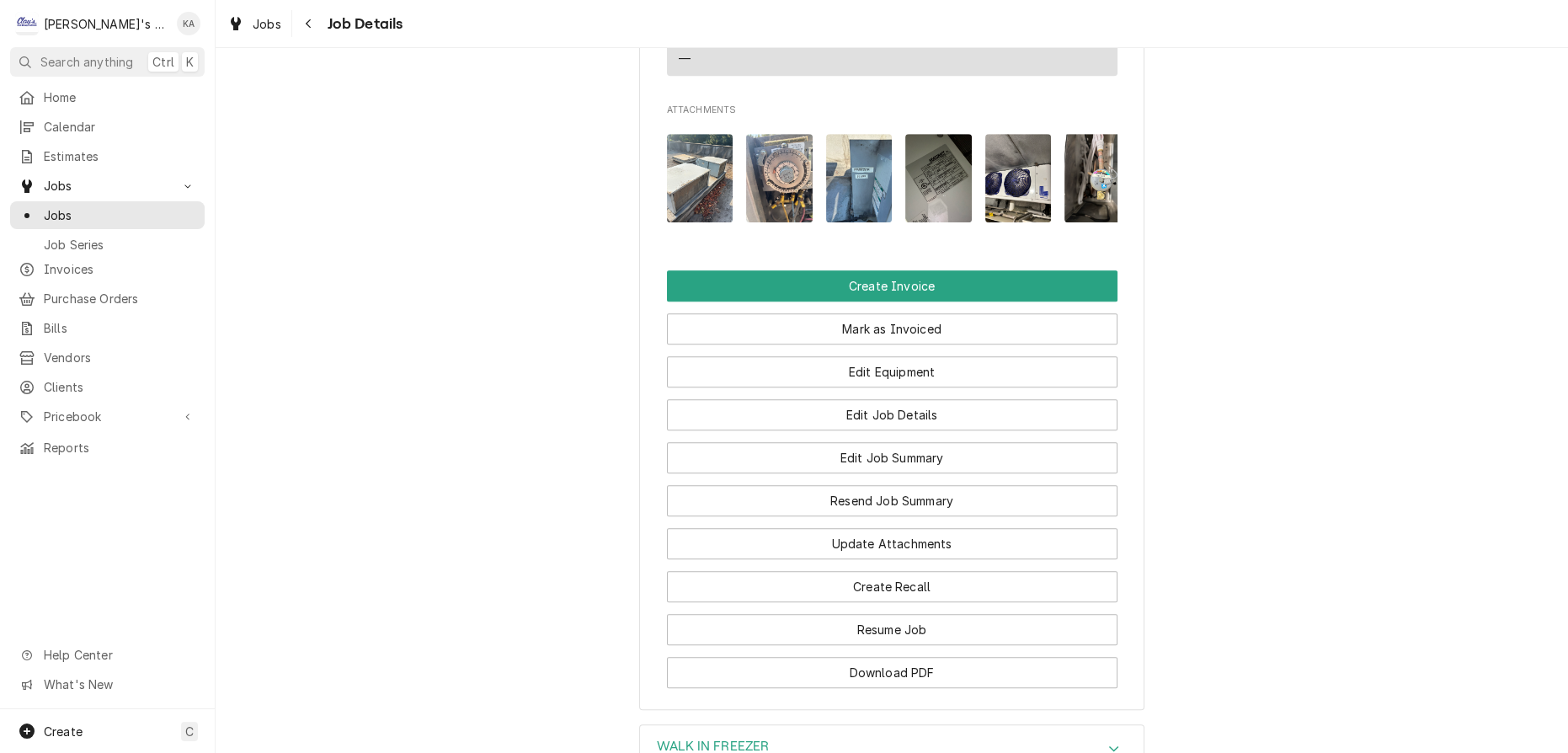
scroll to position [1528, 0]
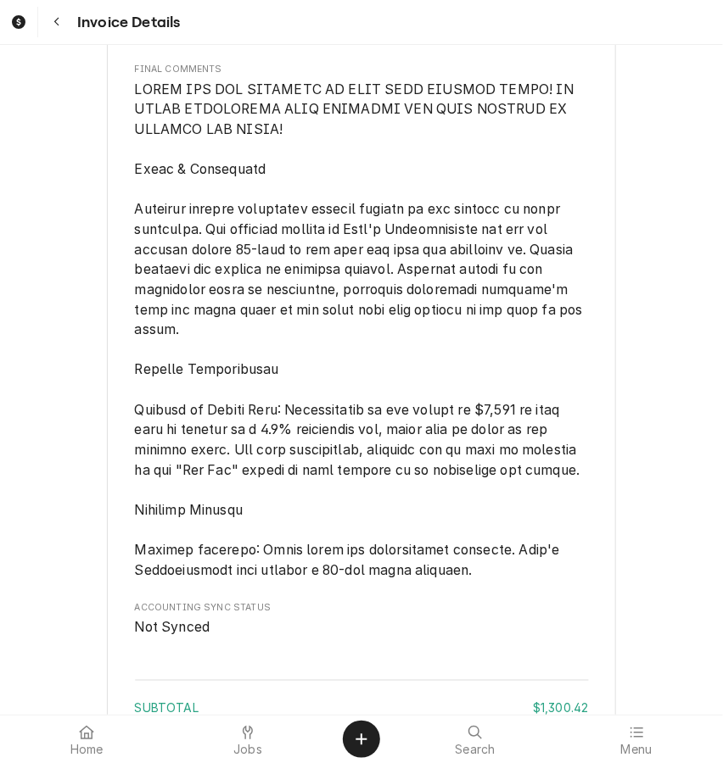
scroll to position [3797, 0]
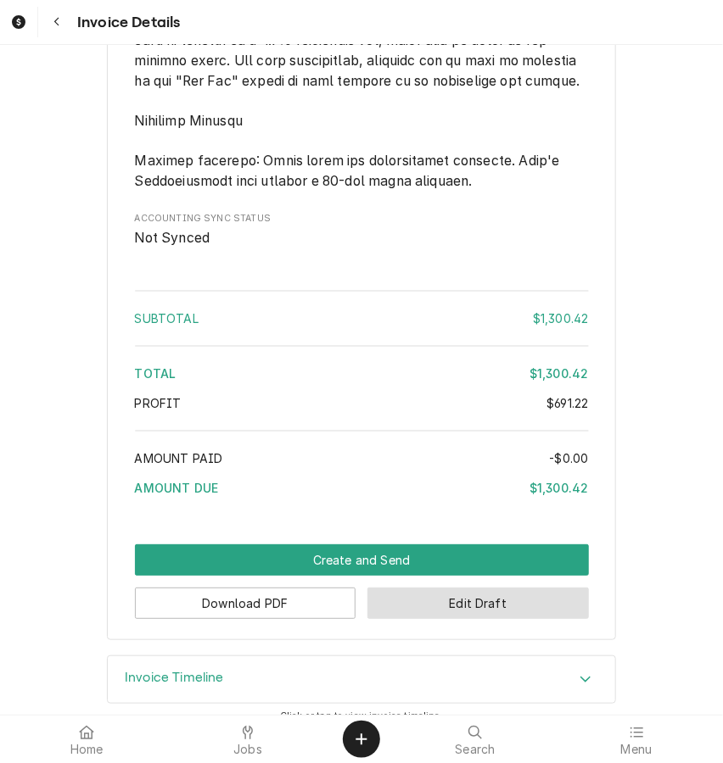
click at [449, 589] on button "Edit Draft" at bounding box center [477, 603] width 221 height 31
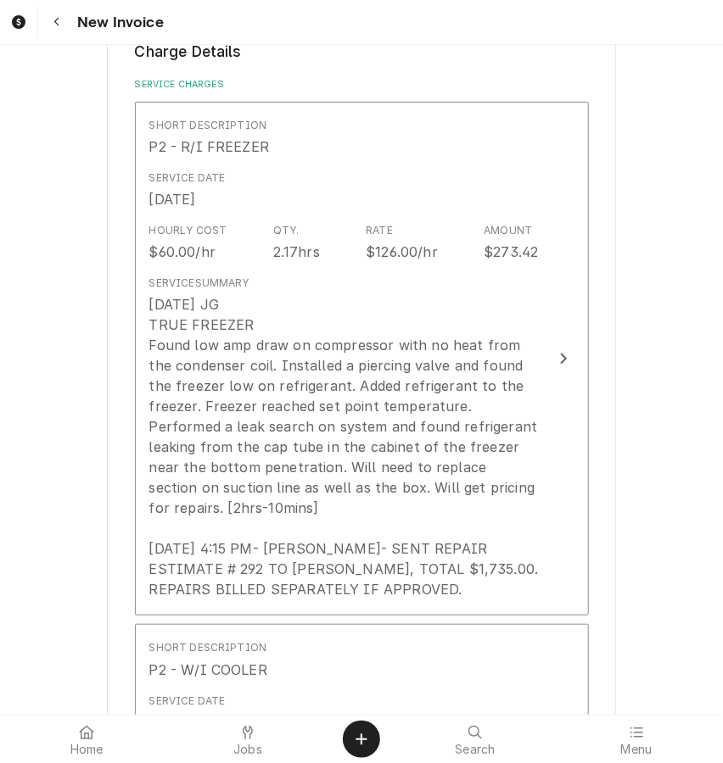
scroll to position [1619, 0]
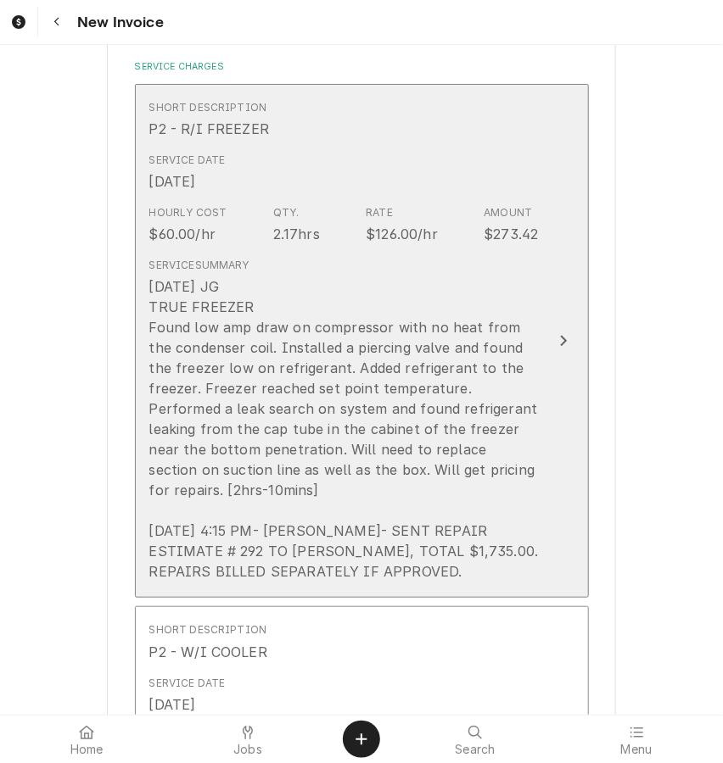
click at [516, 485] on div "6/25/2025 JG TRUE FREEZER Found low amp draw on compressor with no heat from th…" at bounding box center [343, 429] width 389 height 305
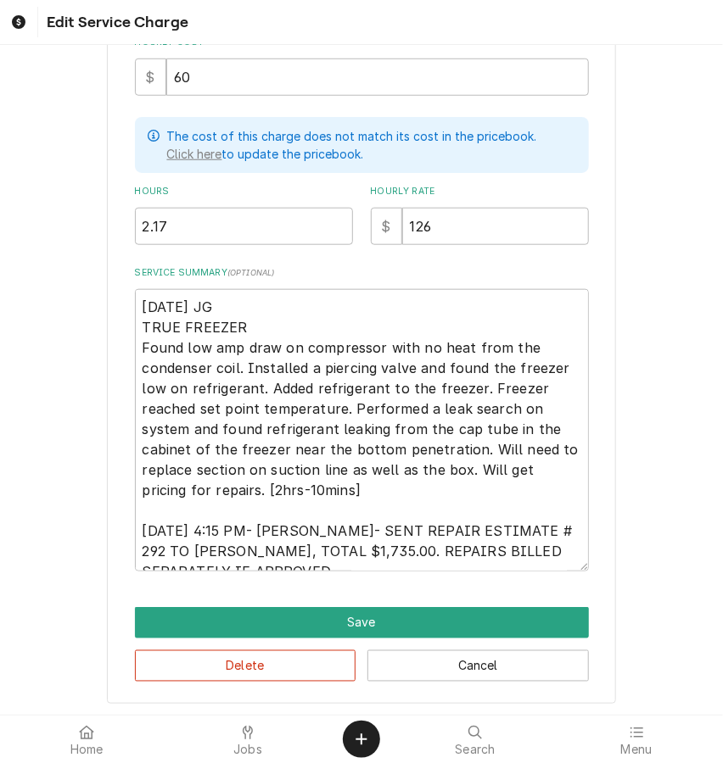
scroll to position [434, 0]
click at [237, 486] on textarea "6/25/2025 JG TRUE FREEZER Found low amp draw on compressor with no heat from th…" at bounding box center [362, 430] width 454 height 282
type textarea "x"
type textarea "6/25/2025 JG TRUE FREEZER Found low amp draw on compressor with no heat from th…"
type textarea "x"
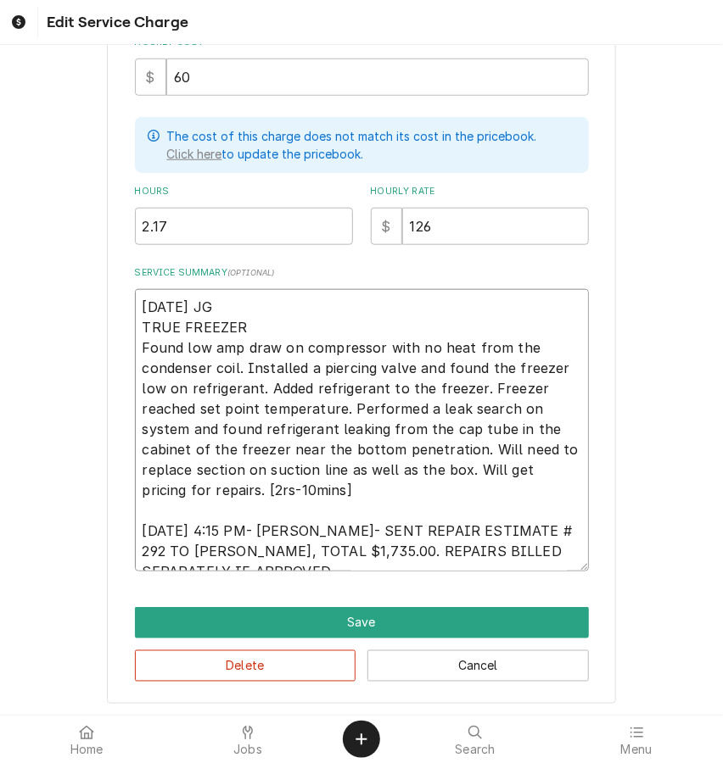
type textarea "6/25/2025 JG TRUE FREEZER Found low amp draw on compressor with no heat from th…"
type textarea "x"
type textarea "6/25/2025 JG TRUE FREEZER Found low amp draw on compressor with no heat from th…"
type textarea "x"
type textarea "6/25/2025 JG TRUE FREEZER Found low amp draw on compressor with no heat from th…"
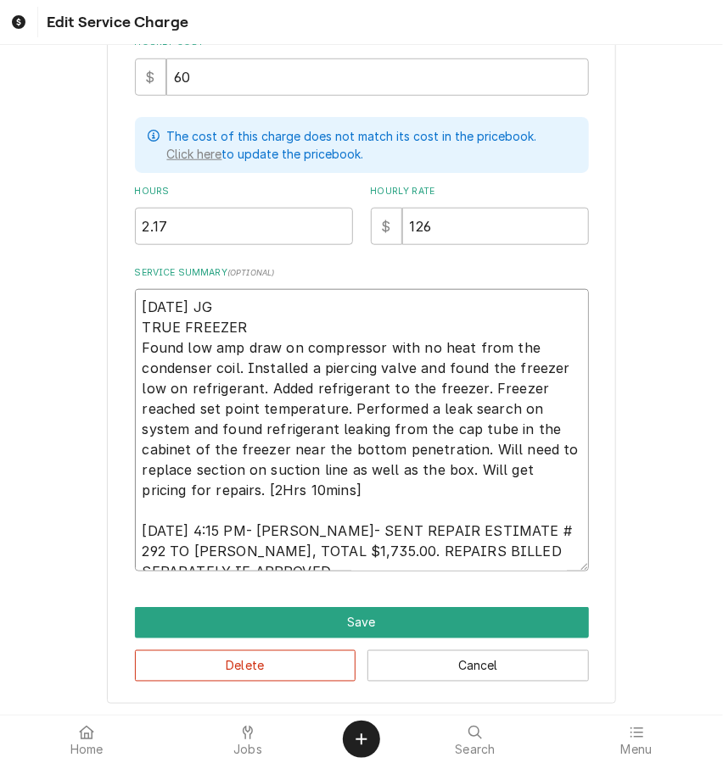
type textarea "x"
type textarea "6/25/2025 JG TRUE FREEZER Found low amp draw on compressor with no heat from th…"
type textarea "x"
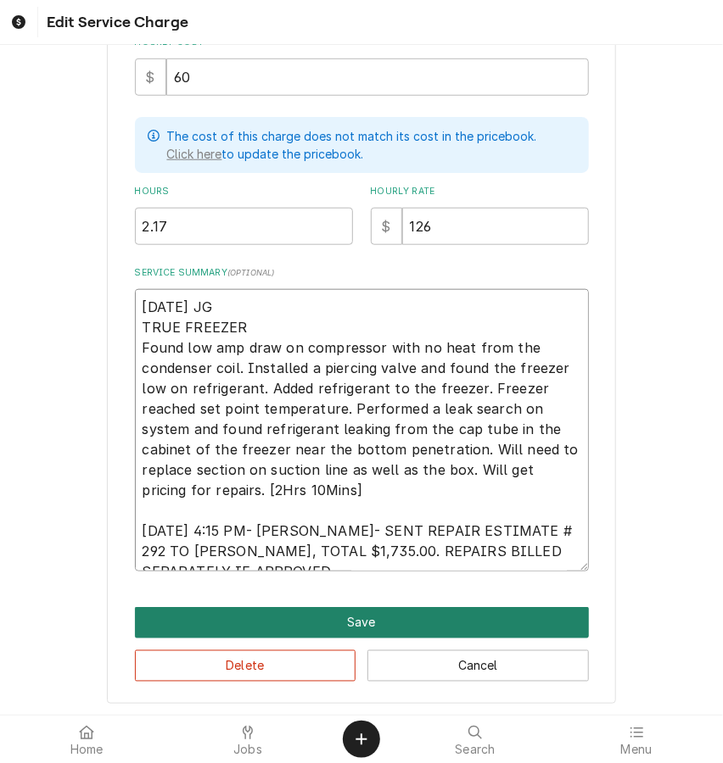
type textarea "6/25/2025 JG TRUE FREEZER Found low amp draw on compressor with no heat from th…"
click at [370, 623] on button "Save" at bounding box center [362, 622] width 454 height 31
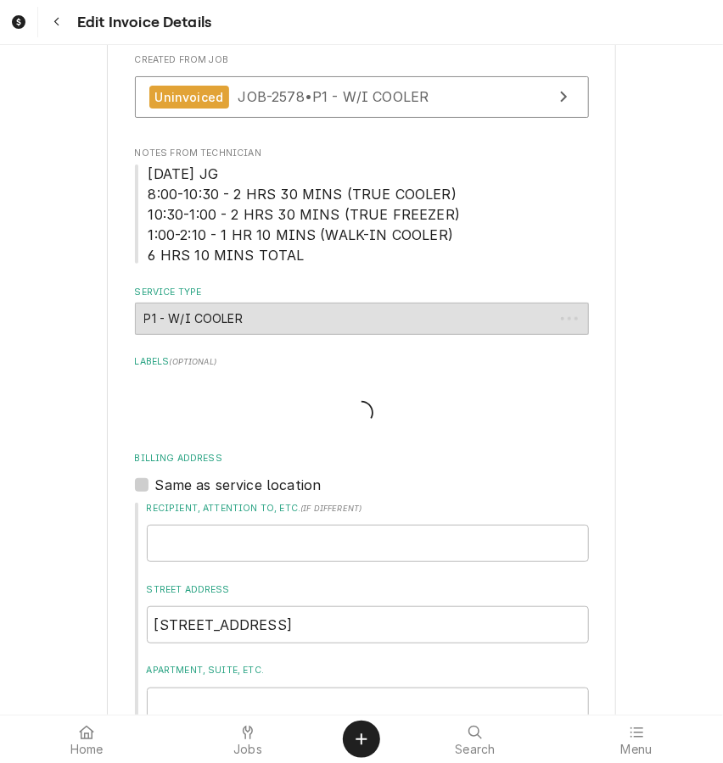
scroll to position [1601, 0]
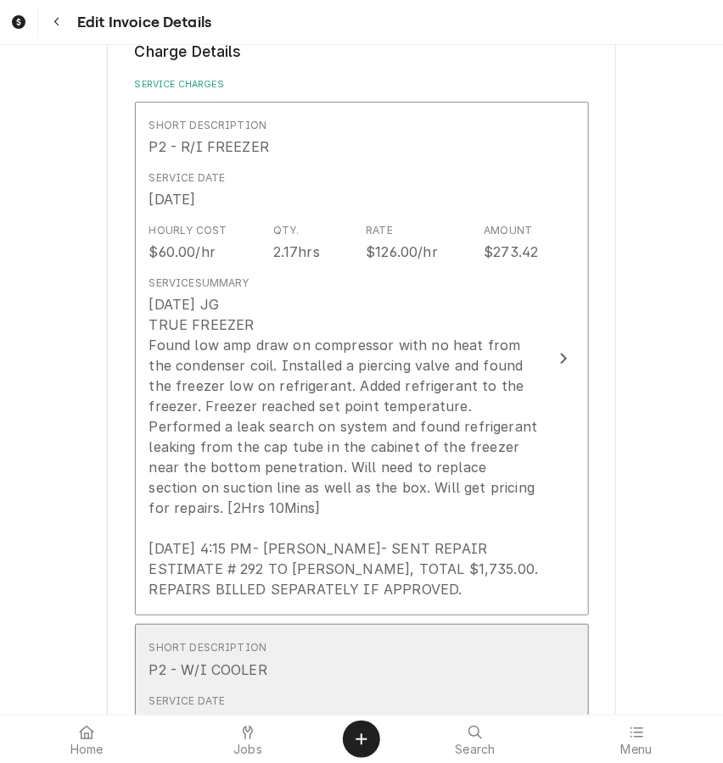
click at [440, 634] on div "Short Description P2 - W/I COOLER" at bounding box center [343, 660] width 389 height 53
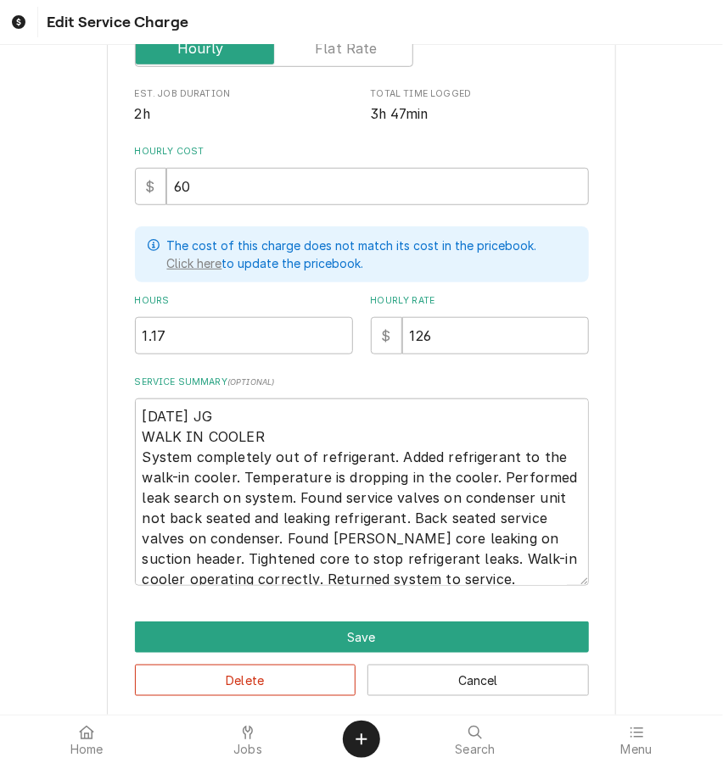
scroll to position [339, 0]
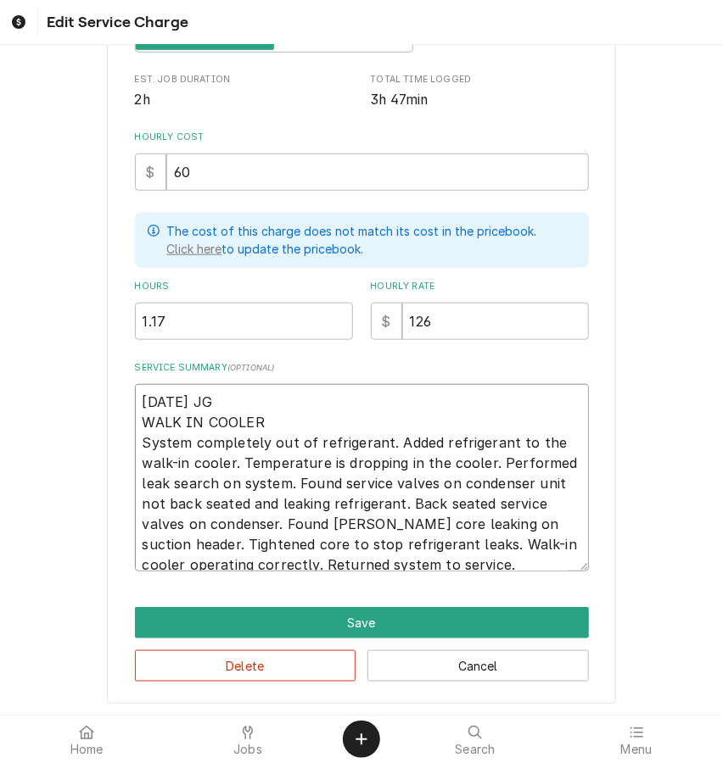
click at [466, 562] on textarea "6/25/2025 JG WALK IN COOLER System completely out of refrigerant. Added refrige…" at bounding box center [362, 477] width 454 height 187
type textarea "x"
type textarea "6/25/2025 JG WALK IN COOLER System completely out of refrigerant. Added refrige…"
type textarea "x"
type textarea "6/25/2025 JG WALK IN COOLER System completely out of refrigerant. Added refrige…"
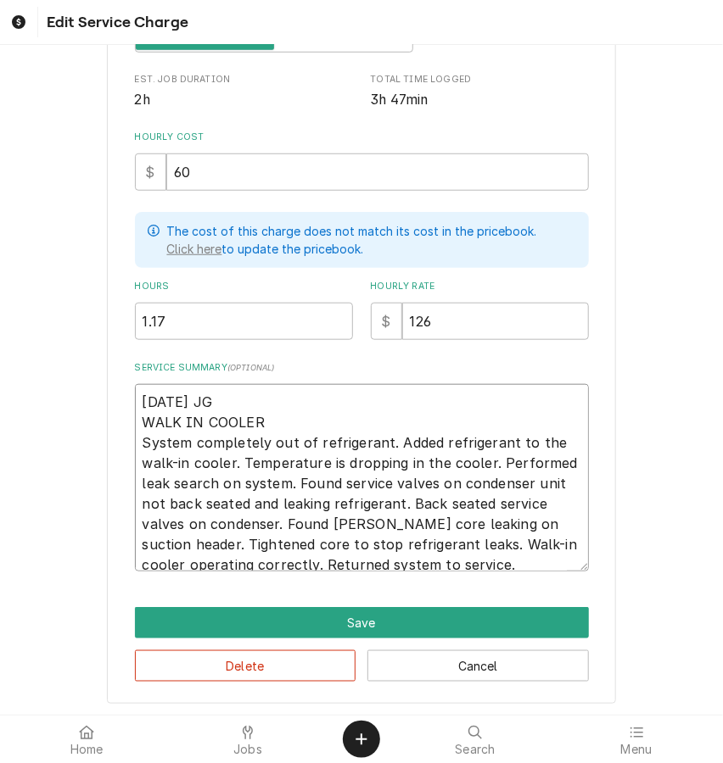
type textarea "x"
type textarea "6/25/2025 JG WALK IN COOLER System completely out of refrigerant. Added refrige…"
type textarea "x"
type textarea "6/25/2025 JG WALK IN COOLER System completely out of refrigerant. Added refrige…"
type textarea "x"
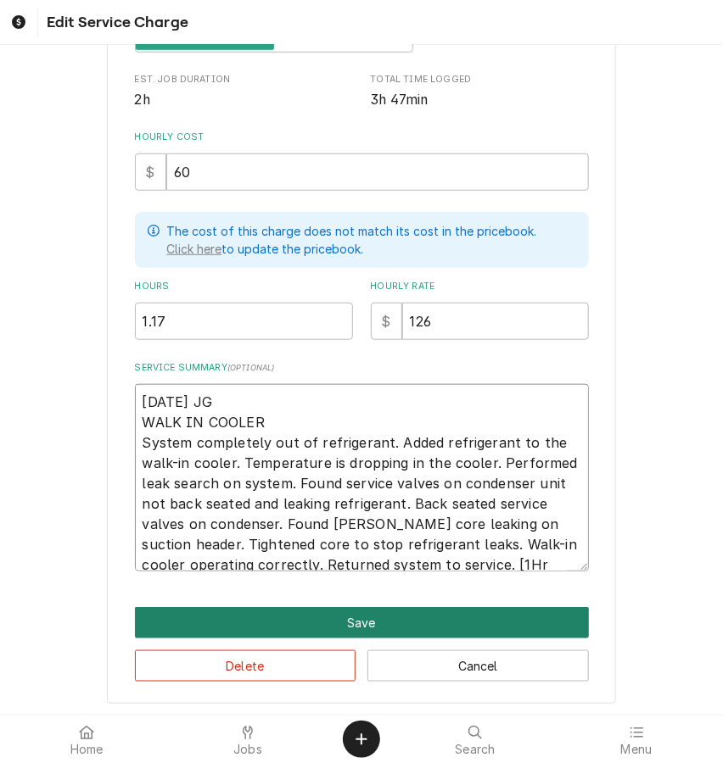
type textarea "6/25/2025 JG WALK IN COOLER System completely out of refrigerant. Added refrige…"
click at [348, 623] on button "Save" at bounding box center [362, 622] width 454 height 31
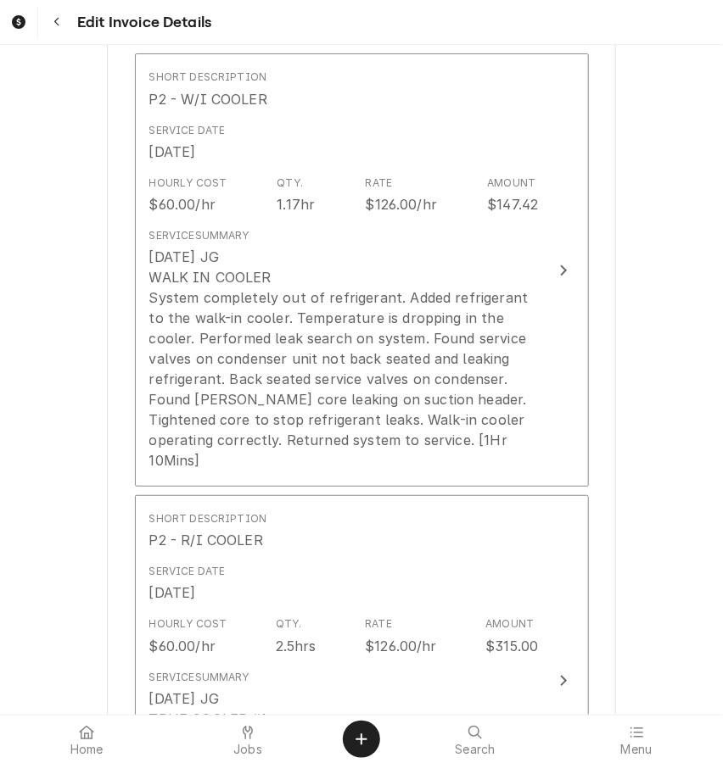
scroll to position [2355, 0]
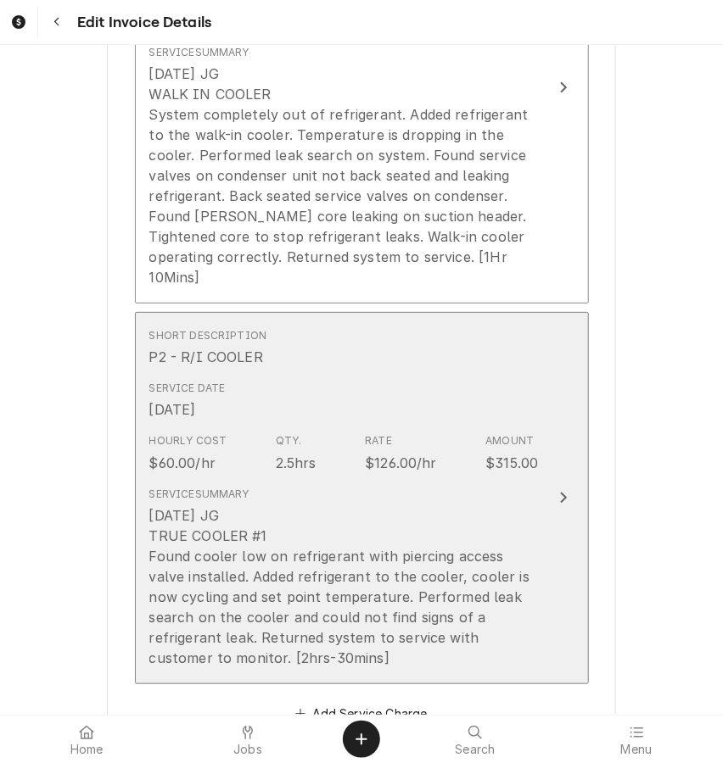
click at [543, 510] on button "Short Description P2 - R/I COOLER Service Date Jun 25, 2025 Hourly Cost $60.00/…" at bounding box center [362, 498] width 454 height 372
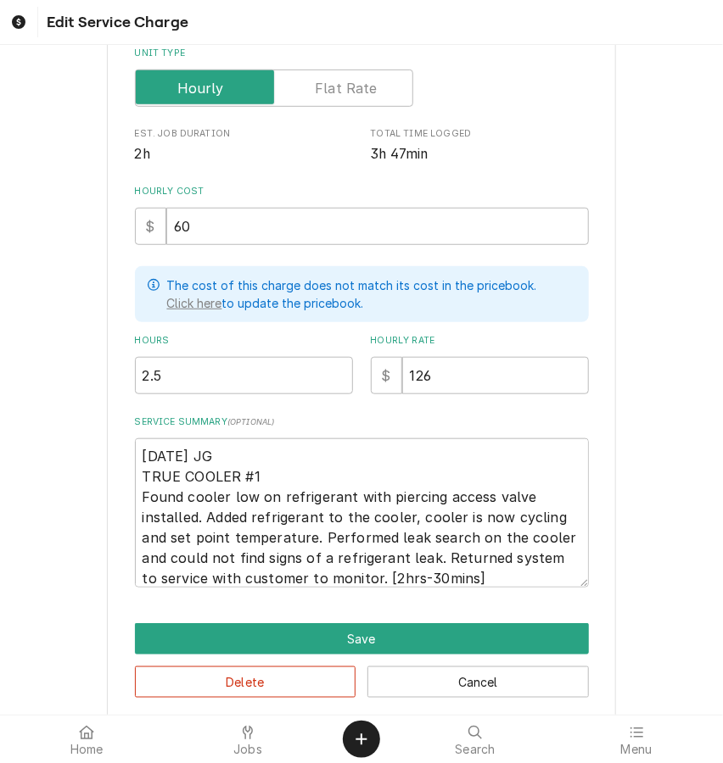
scroll to position [301, 0]
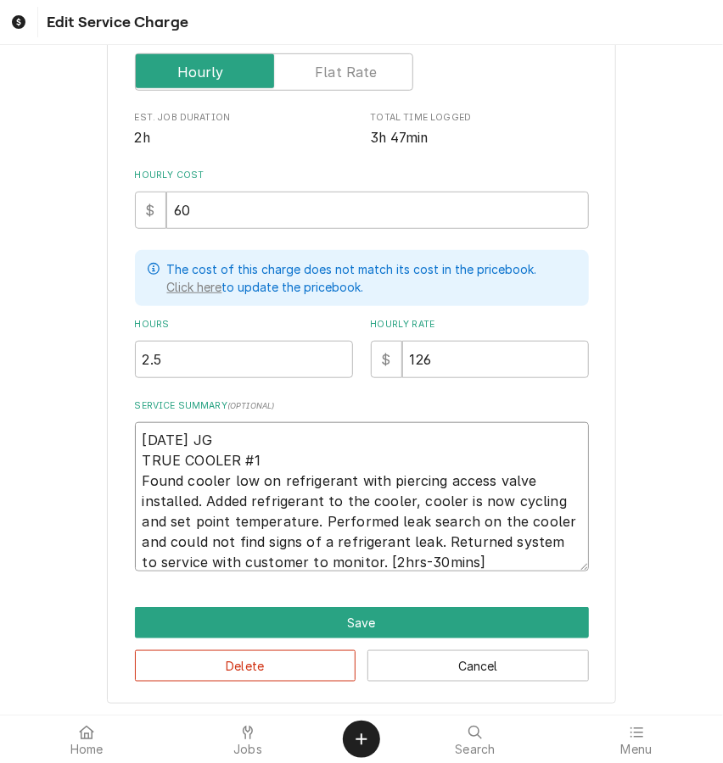
click at [376, 561] on textarea "6/25/2025 JG TRUE COOLER #1 Found cooler low on refrigerant with piercing acces…" at bounding box center [362, 496] width 454 height 149
type textarea "x"
type textarea "6/25/2025 JG TRUE COOLER #1 Found cooler low on refrigerant with piercing acces…"
type textarea "x"
type textarea "6/25/2025 JG TRUE COOLER #1 Found cooler low on refrigerant with piercing acces…"
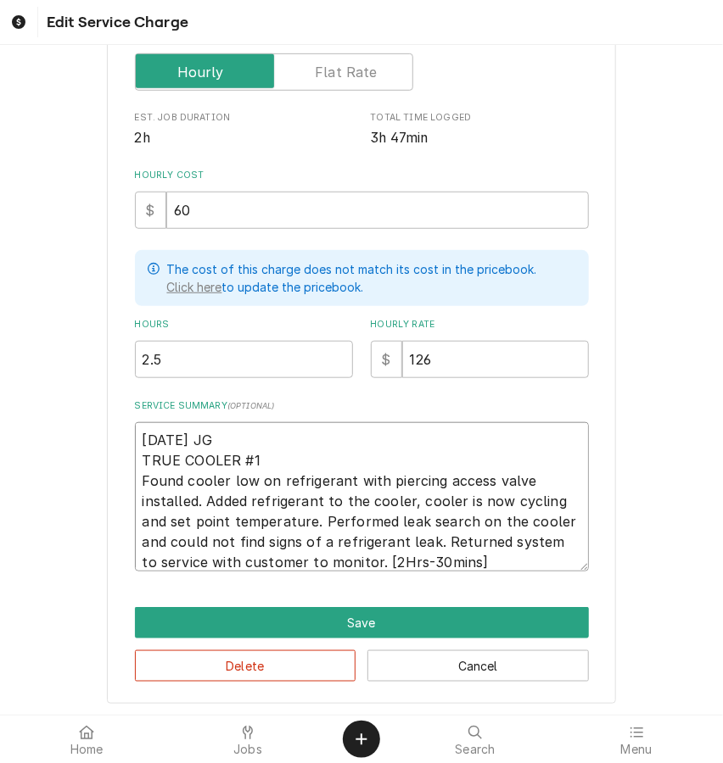
type textarea "x"
type textarea "6/25/2025 JG TRUE COOLER #1 Found cooler low on refrigerant with piercing acces…"
type textarea "x"
type textarea "6/25/2025 JG TRUE COOLER #1 Found cooler low on refrigerant with piercing acces…"
type textarea "x"
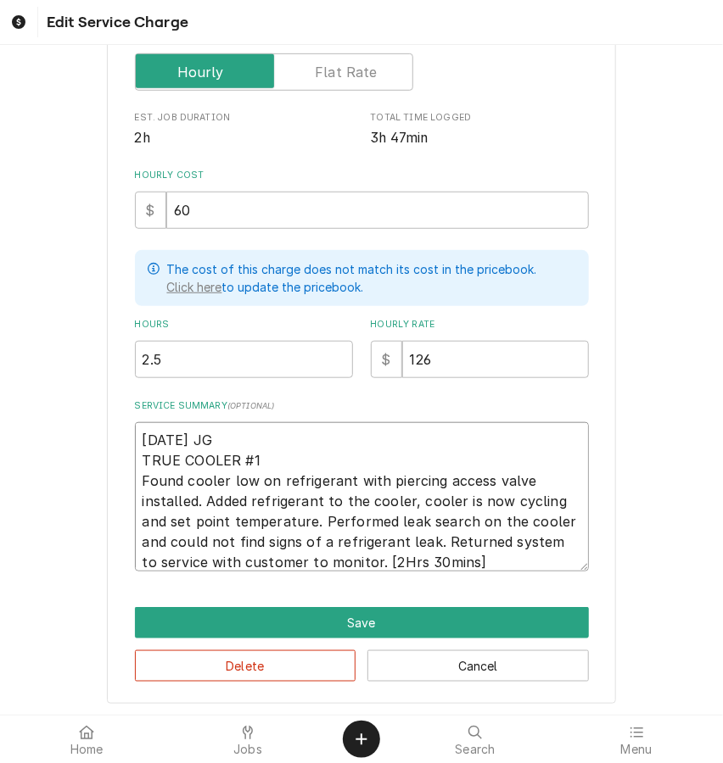
type textarea "6/25/2025 JG TRUE COOLER #1 Found cooler low on refrigerant with piercing acces…"
type textarea "x"
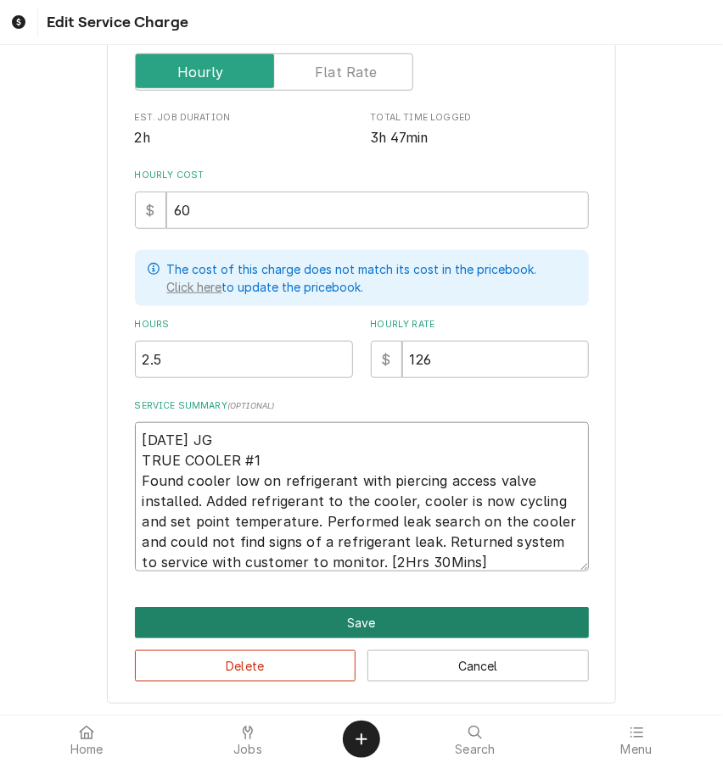
type textarea "6/25/2025 JG TRUE COOLER #1 Found cooler low on refrigerant with piercing acces…"
click at [352, 624] on button "Save" at bounding box center [362, 622] width 454 height 31
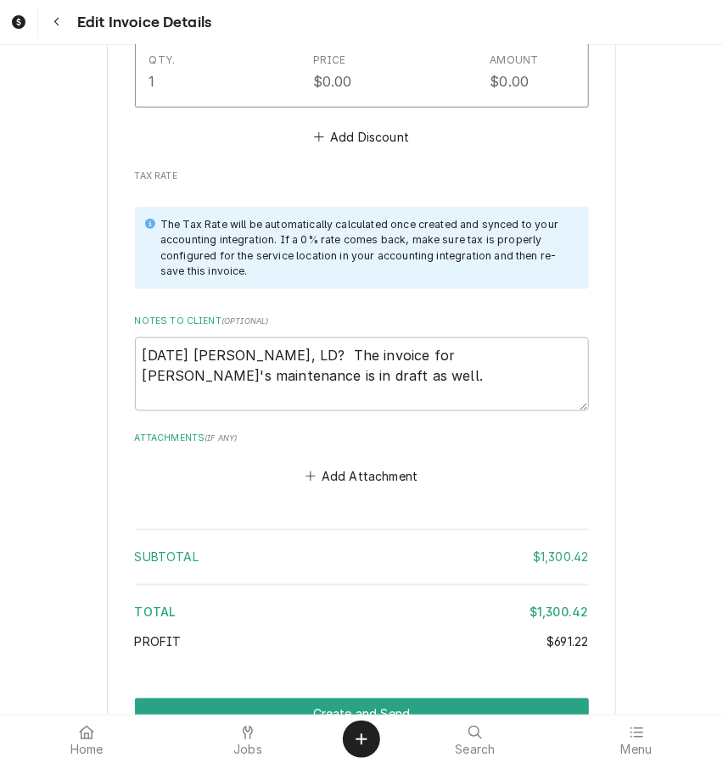
scroll to position [4524, 0]
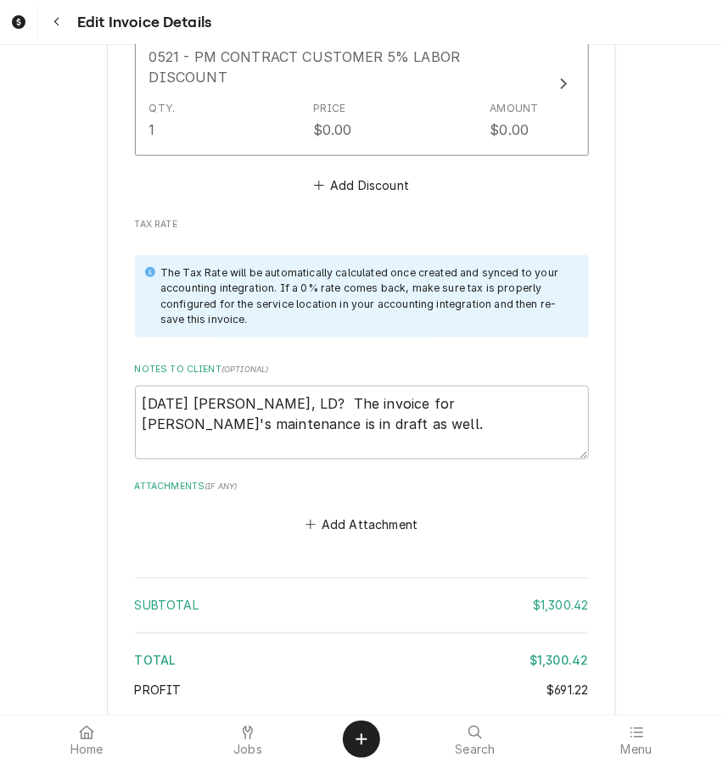
type textarea "x"
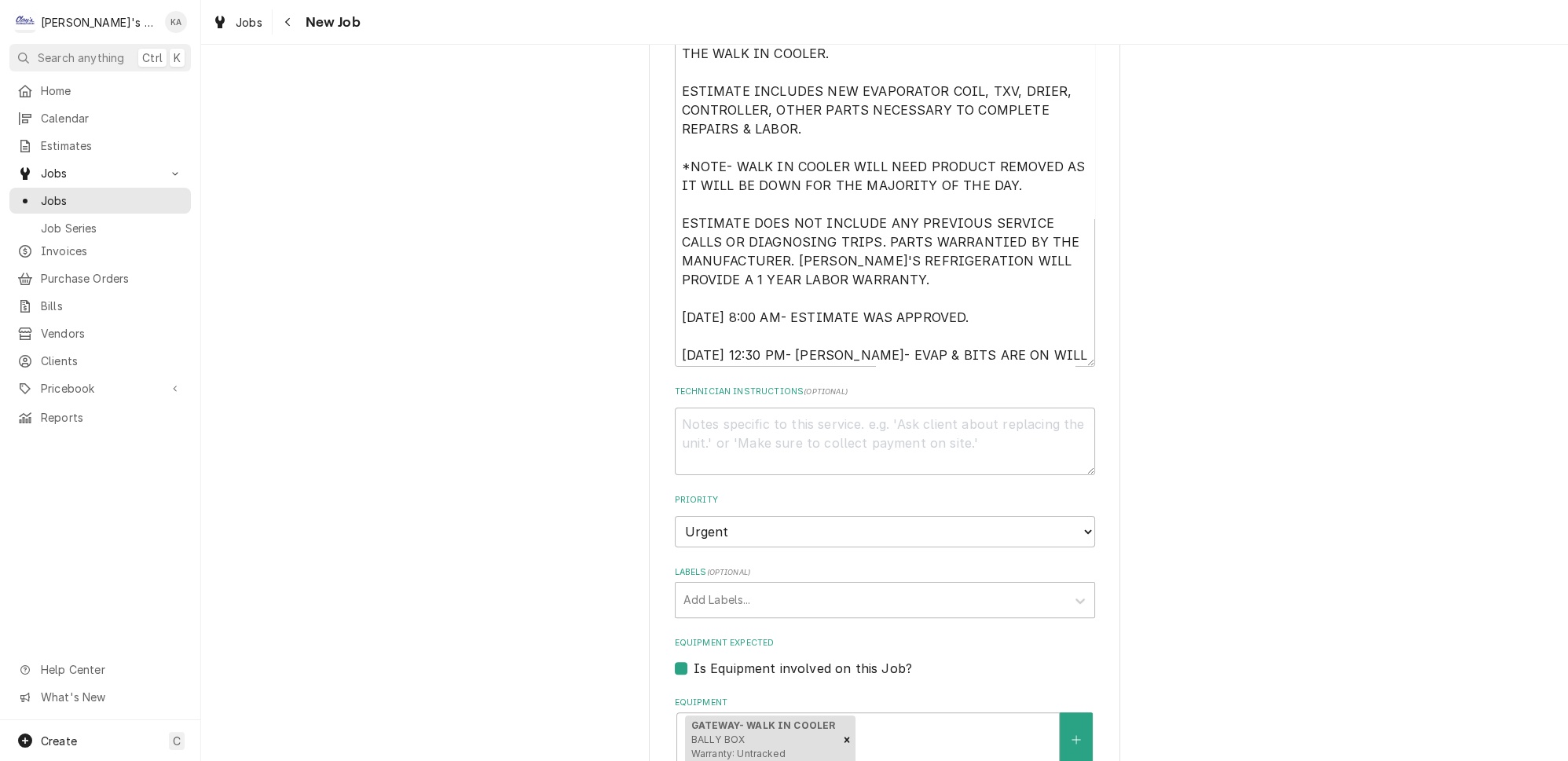
scroll to position [714, 0]
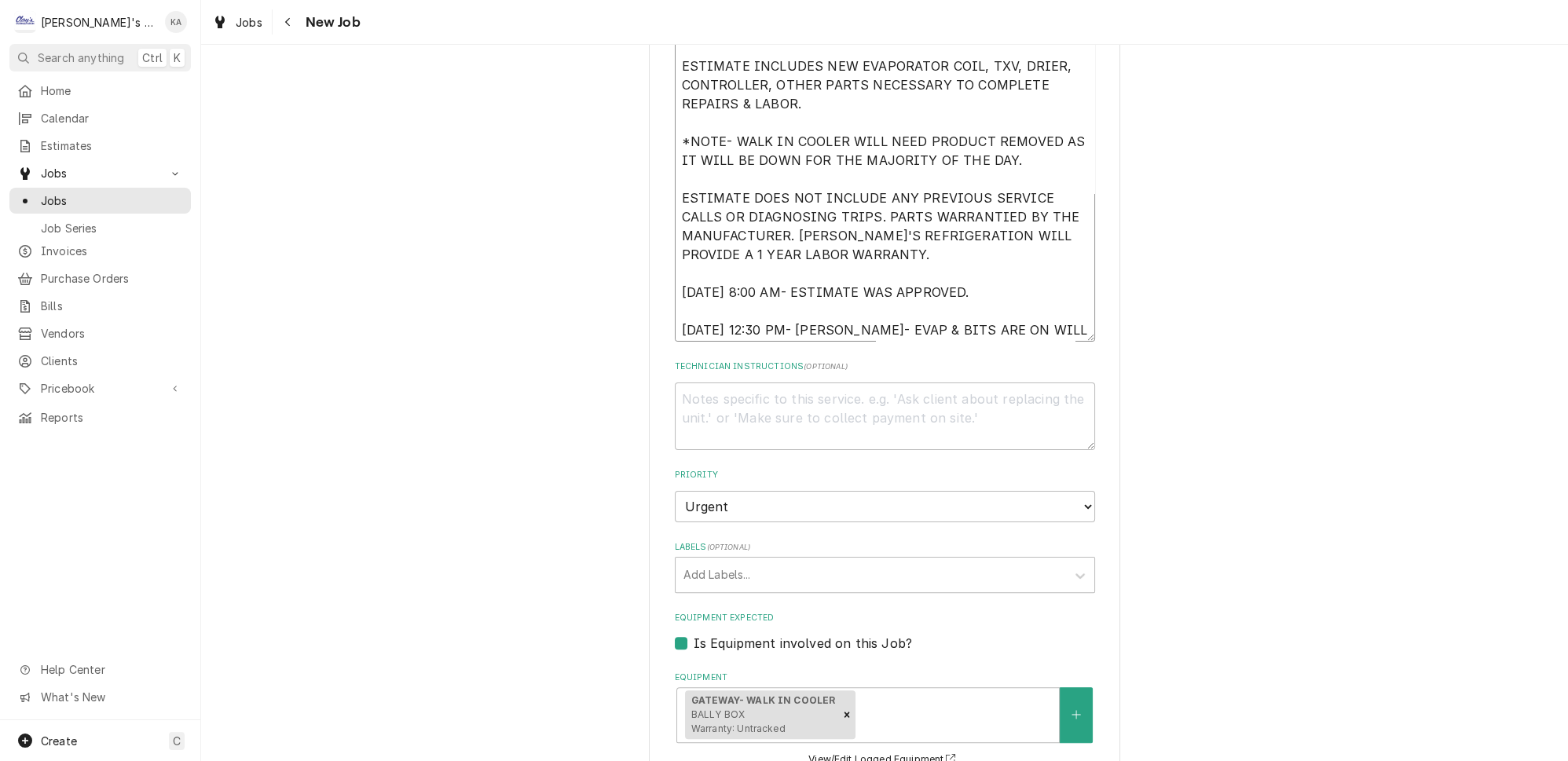
click at [1053, 313] on textarea "[DATE] ESTIMATE TO REPLACE THE EVAPORATOR COIL IN THE WALK IN COOLER. ESTIMATE …" at bounding box center [885, 167] width 420 height 349
type textarea "x"
type textarea "[DATE] ESTIMATE TO REPLACE THE EVAPORATOR COIL IN THE WALK IN COOLER. ESTIMATE …"
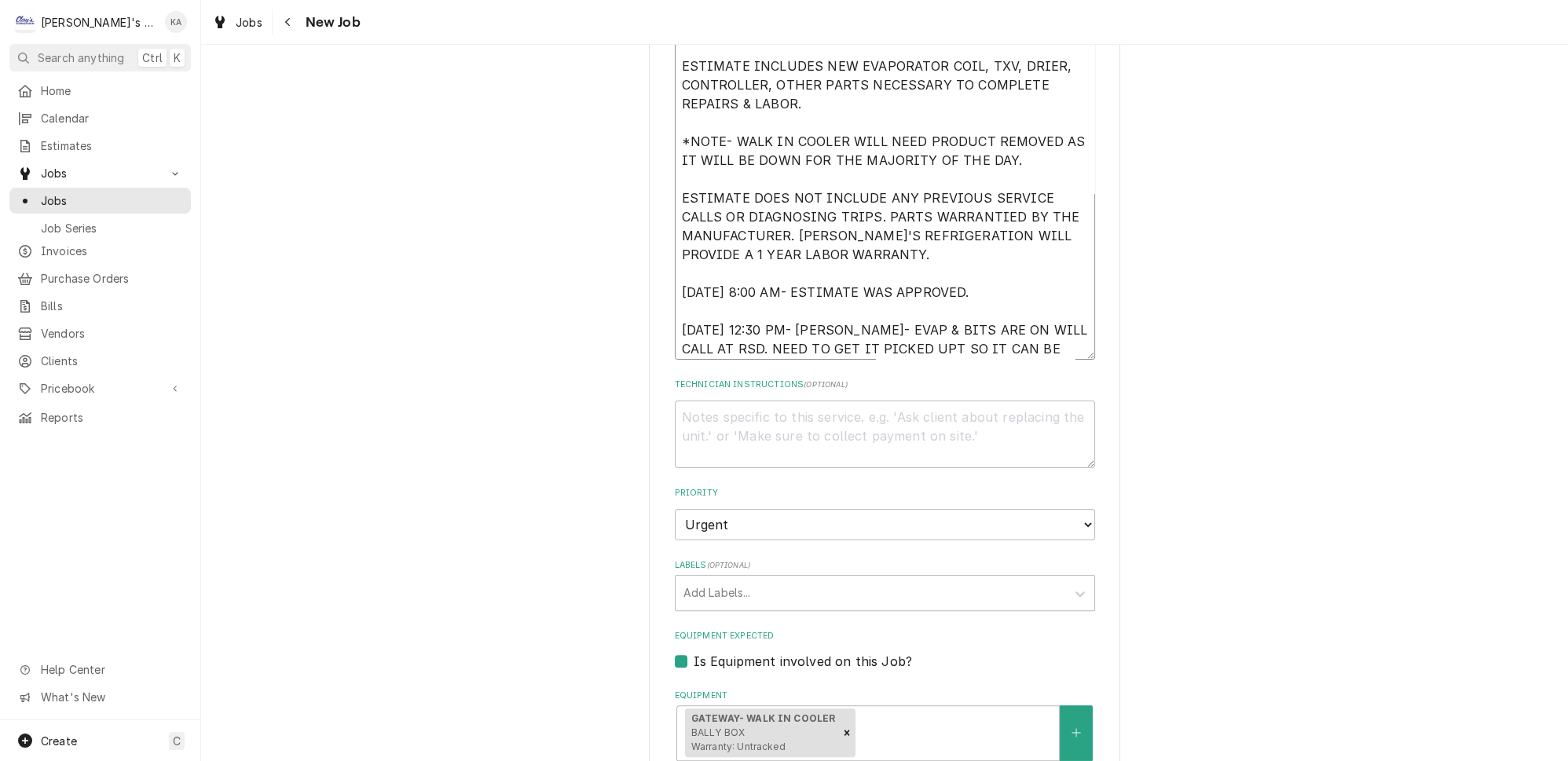
type textarea "x"
type textarea "[DATE] ESTIMATE TO REPLACE THE EVAPORATOR COIL IN THE WALK IN COOLER. ESTIMATE …"
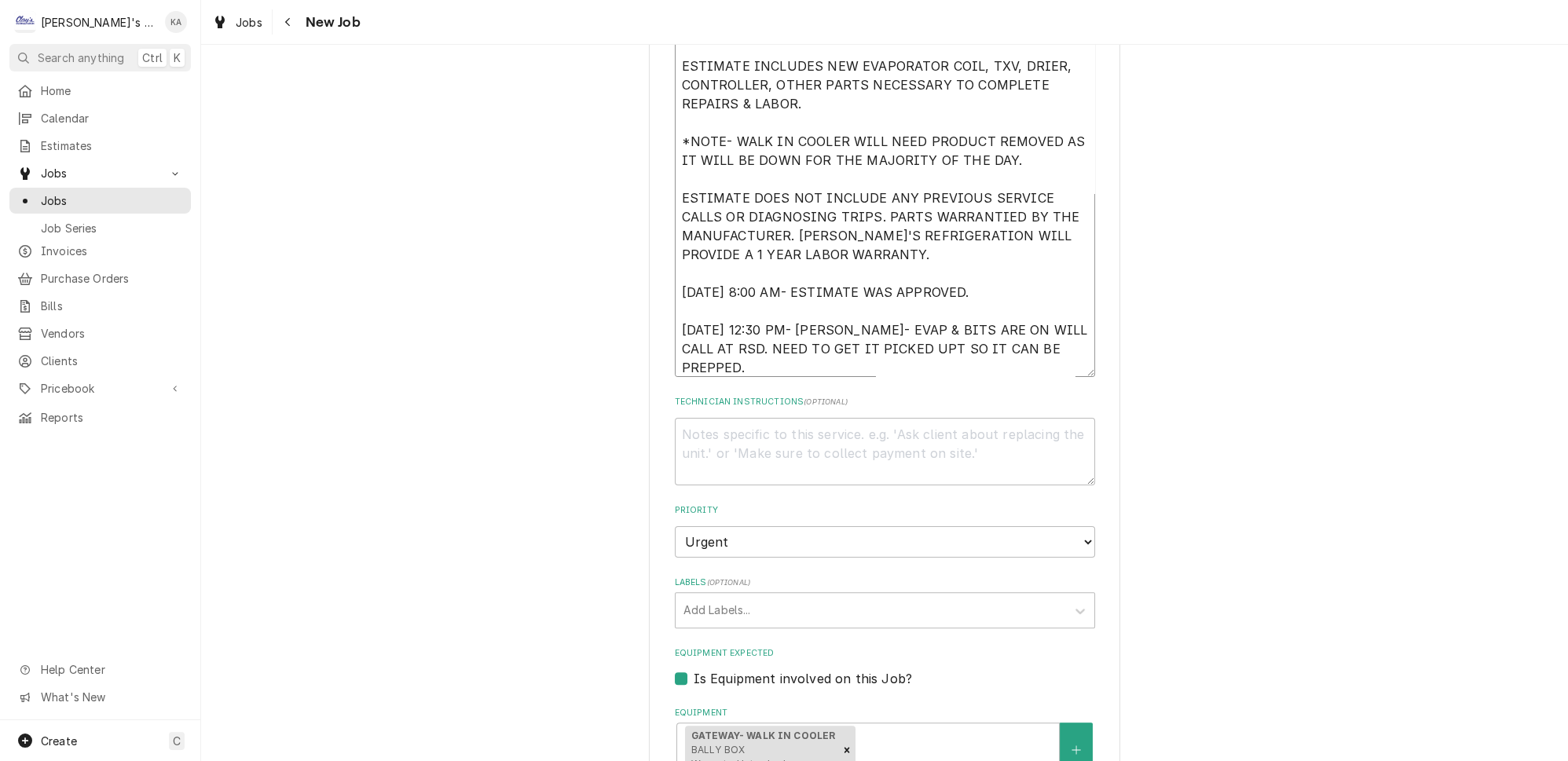
type textarea "x"
type textarea "[DATE] ESTIMATE TO REPLACE THE EVAPORATOR COIL IN THE WALK IN COOLER. ESTIMATE …"
type textarea "x"
type textarea "[DATE] ESTIMATE TO REPLACE THE EVAPORATOR COIL IN THE WALK IN COOLER. ESTIMATE …"
type textarea "x"
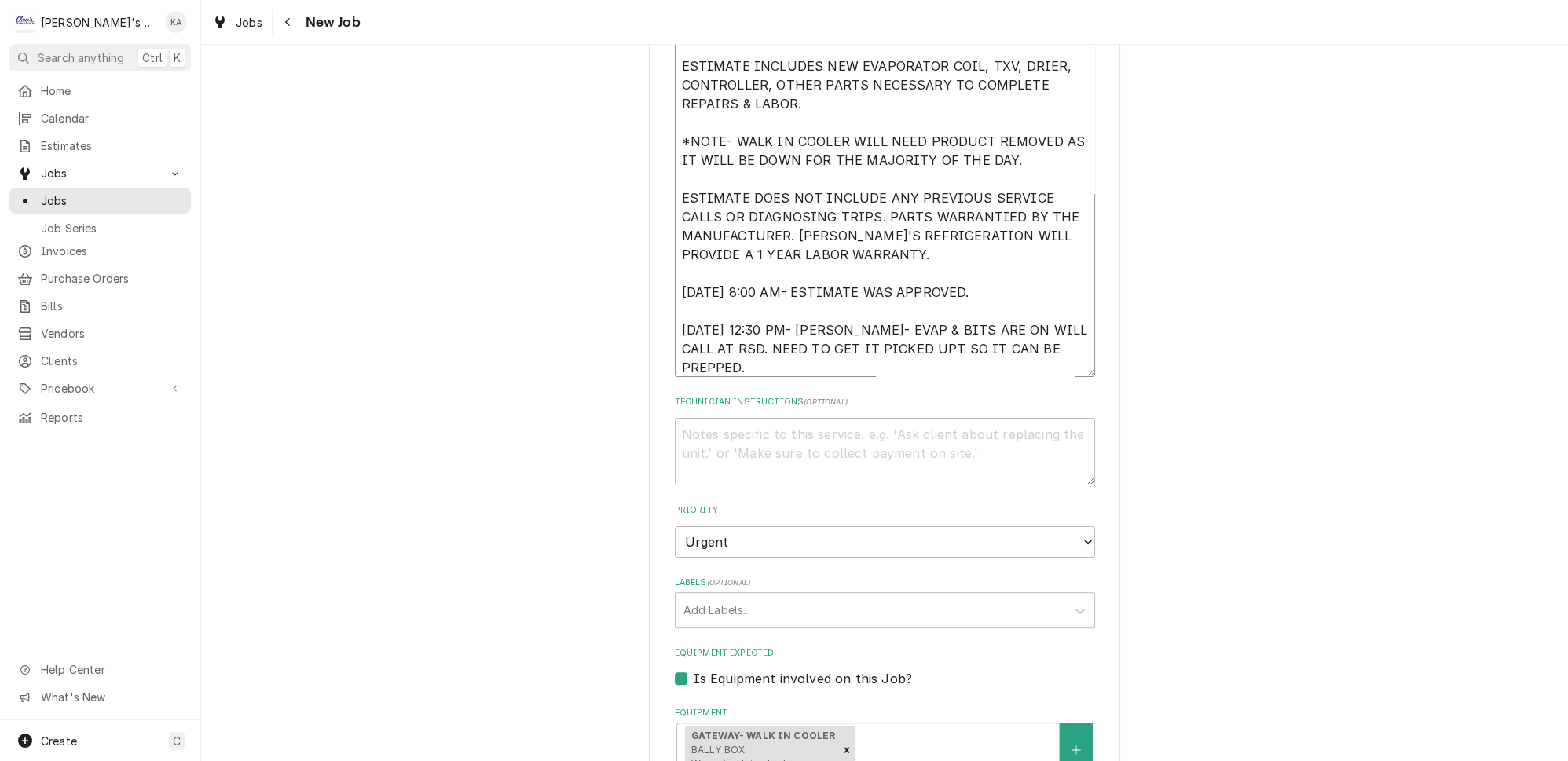
type textarea "[DATE] ESTIMATE TO REPLACE THE EVAPORATOR COIL IN THE WALK IN COOLER. ESTIMATE …"
type textarea "x"
type textarea "[DATE] ESTIMATE TO REPLACE THE EVAPORATOR COIL IN THE WALK IN COOLER. ESTIMATE …"
type textarea "x"
type textarea "[DATE] ESTIMATE TO REPLACE THE EVAPORATOR COIL IN THE WALK IN COOLER. ESTIMATE …"
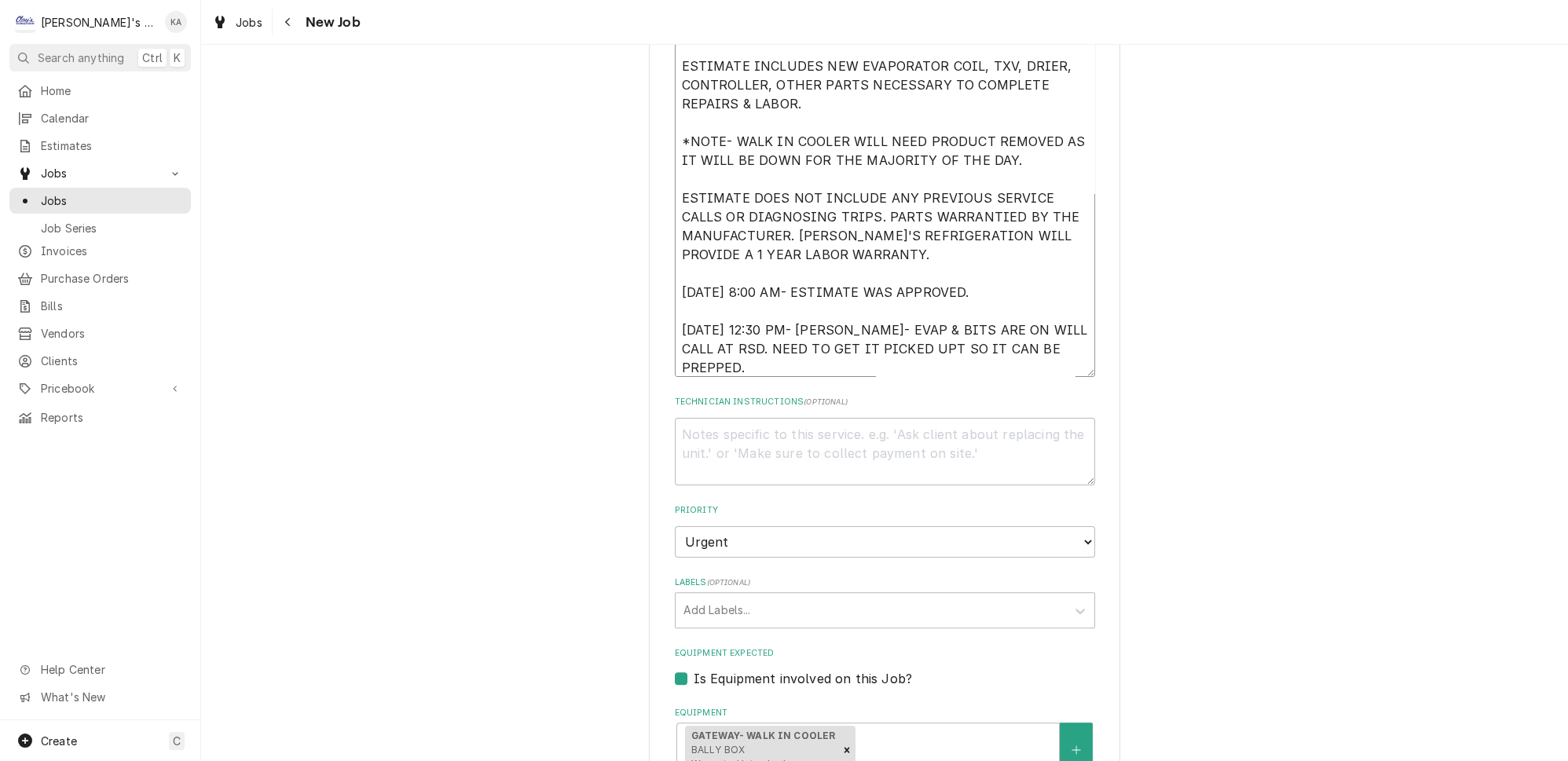
type textarea "x"
type textarea "[DATE] ESTIMATE TO REPLACE THE EVAPORATOR COIL IN THE WALK IN COOLER. ESTIMATE …"
type textarea "x"
type textarea "[DATE] ESTIMATE TO REPLACE THE EVAPORATOR COIL IN THE WALK IN COOLER. ESTIMATE …"
type textarea "x"
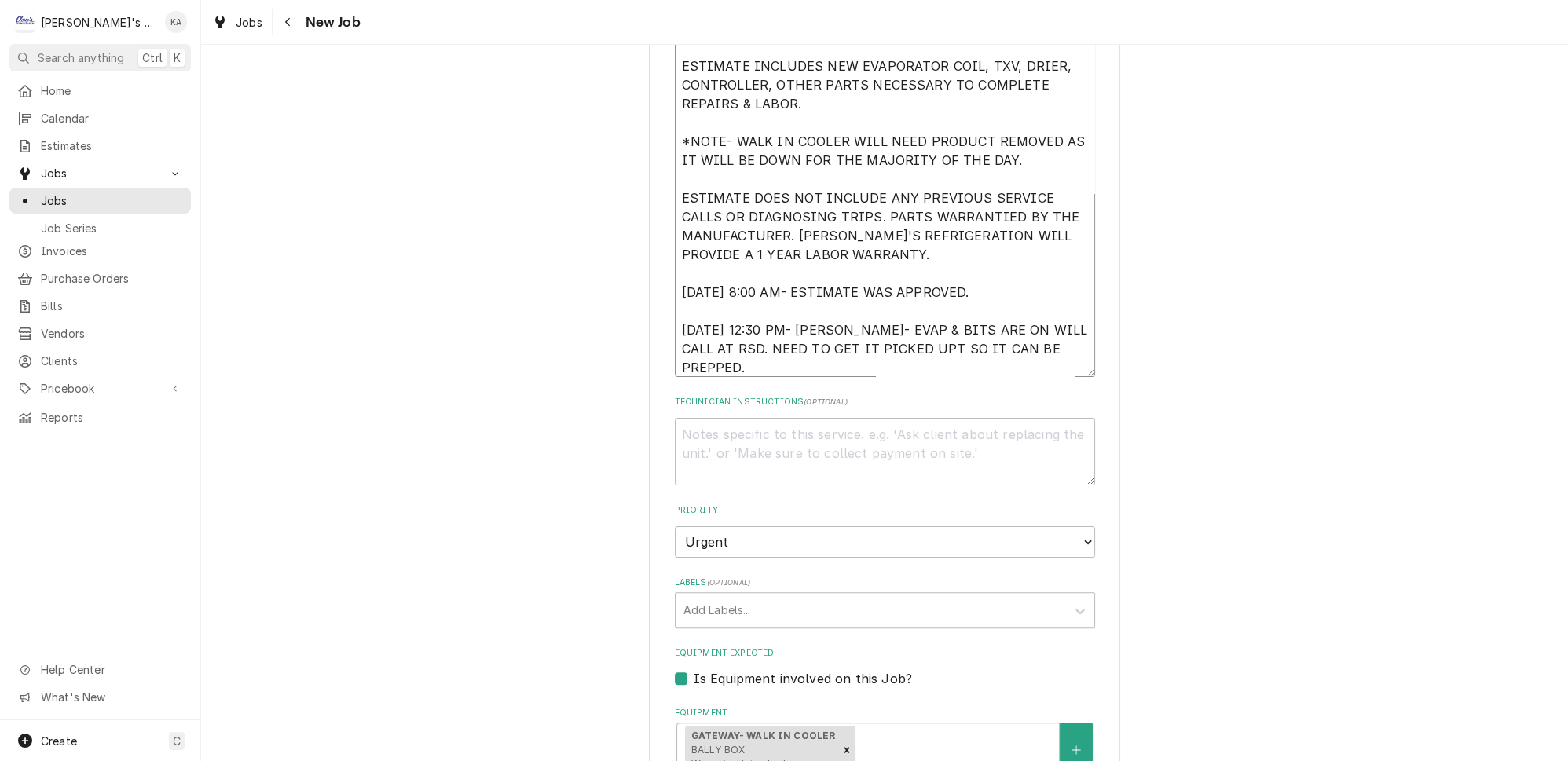
type textarea "[DATE] ESTIMATE TO REPLACE THE EVAPORATOR COIL IN THE WALK IN COOLER. ESTIMATE …"
type textarea "x"
type textarea "[DATE] ESTIMATE TO REPLACE THE EVAPORATOR COIL IN THE WALK IN COOLER. ESTIMATE …"
type textarea "x"
type textarea "[DATE] ESTIMATE TO REPLACE THE EVAPORATOR COIL IN THE WALK IN COOLER. ESTIMATE …"
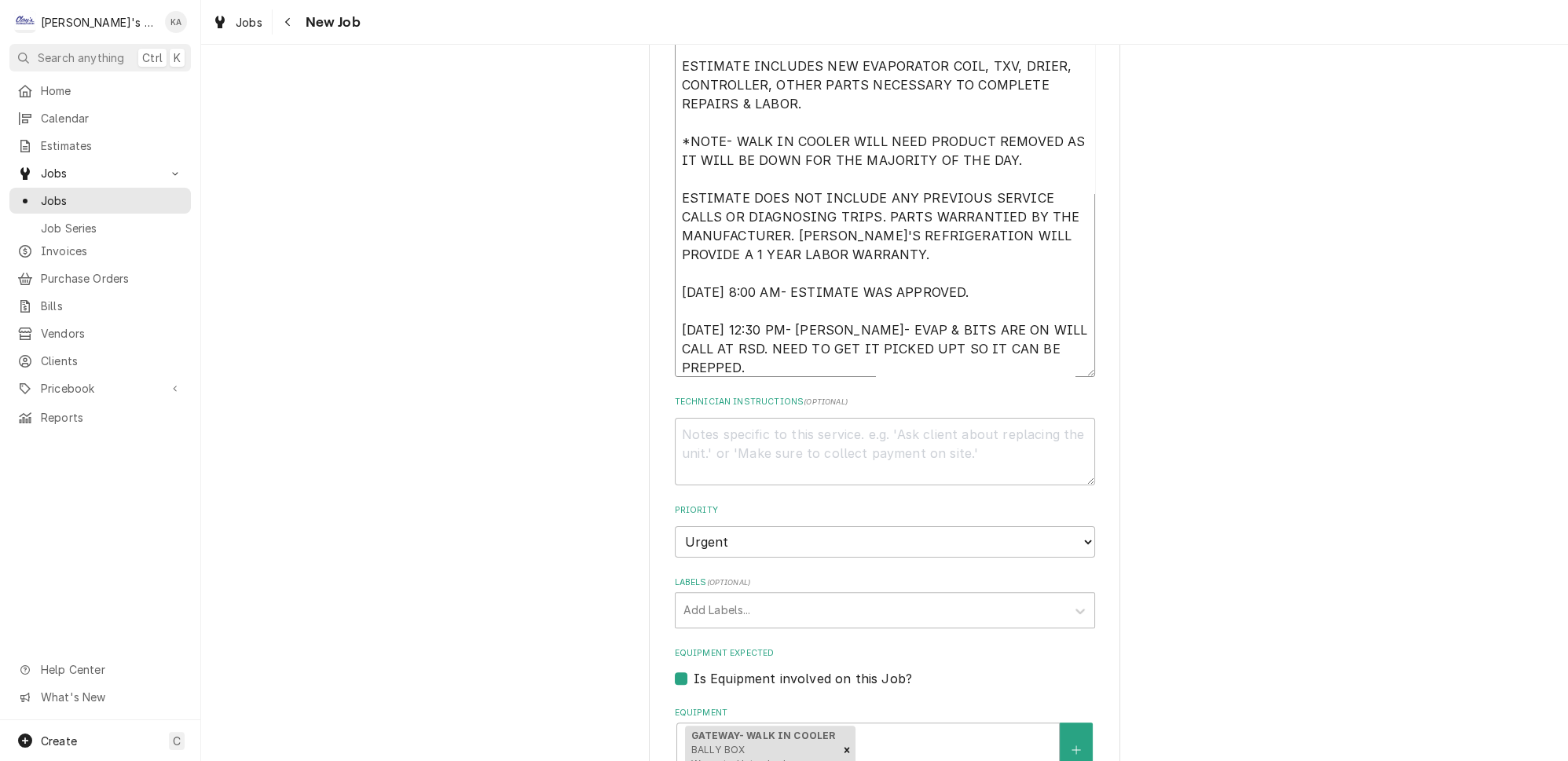
type textarea "x"
type textarea "[DATE] ESTIMATE TO REPLACE THE EVAPORATOR COIL IN THE WALK IN COOLER. ESTIMATE …"
type textarea "x"
type textarea "[DATE] ESTIMATE TO REPLACE THE EVAPORATOR COIL IN THE WALK IN COOLER. ESTIMATE …"
type textarea "x"
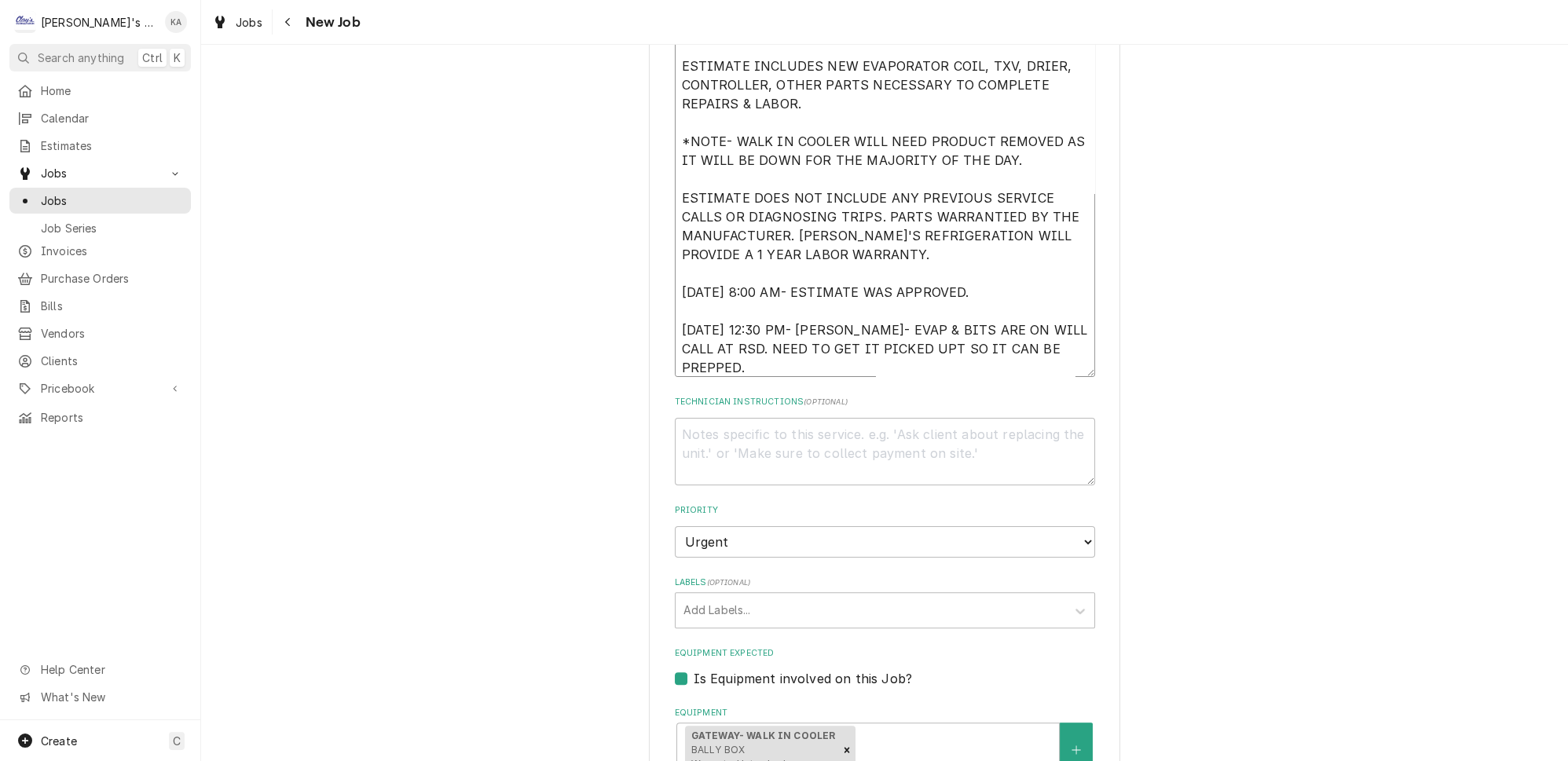
type textarea "[DATE] ESTIMATE TO REPLACE THE EVAPORATOR COIL IN THE WALK IN COOLER. ESTIMATE …"
type textarea "x"
type textarea "[DATE] ESTIMATE TO REPLACE THE EVAPORATOR COIL IN THE WALK IN COOLER. ESTIMATE …"
type textarea "x"
type textarea "[DATE] ESTIMATE TO REPLACE THE EVAPORATOR COIL IN THE WALK IN COOLER. ESTIMATE …"
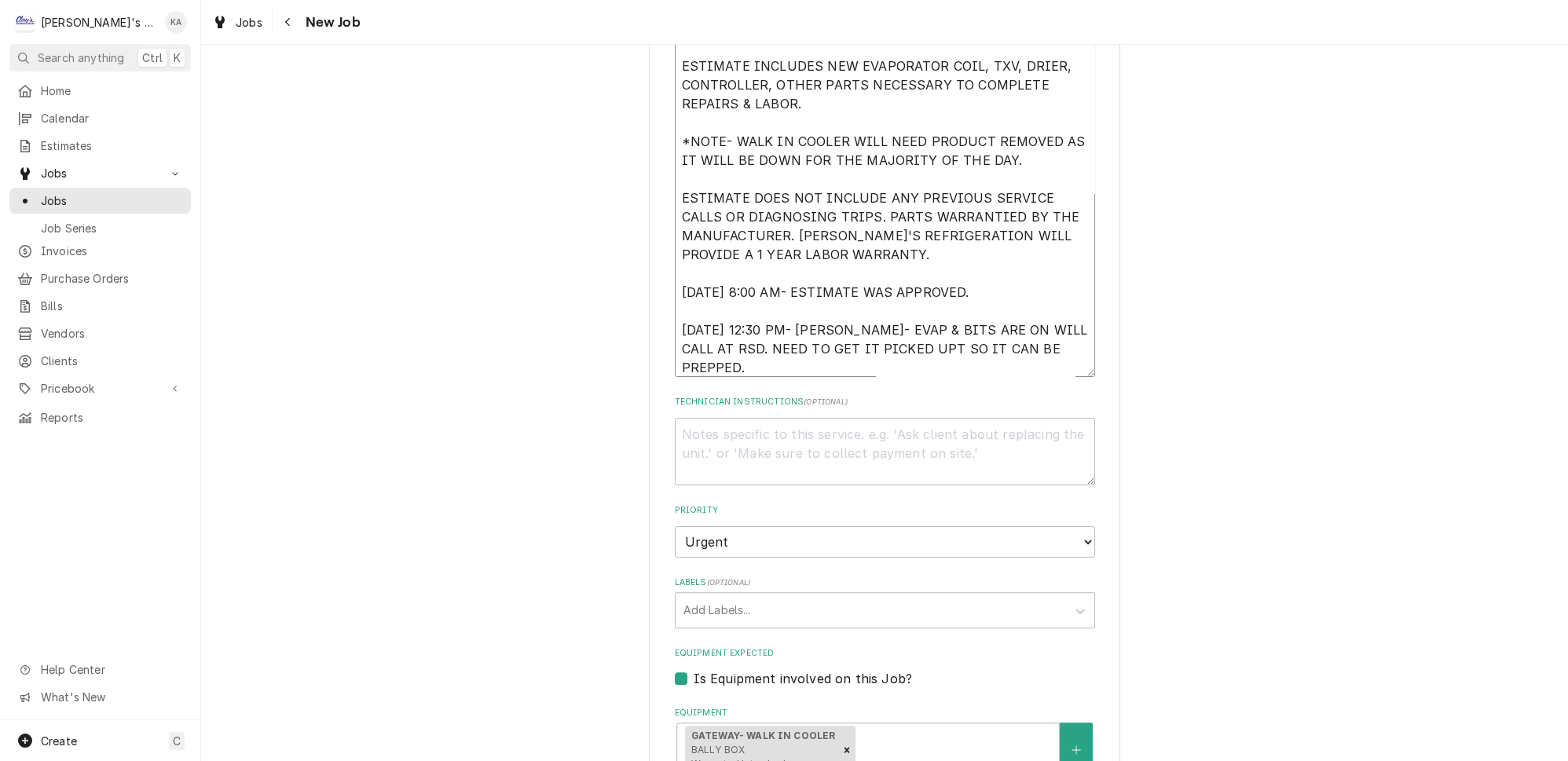
type textarea "x"
type textarea "[DATE] ESTIMATE TO REPLACE THE EVAPORATOR COIL IN THE WALK IN COOLER. ESTIMATE …"
type textarea "x"
type textarea "[DATE] ESTIMATE TO REPLACE THE EVAPORATOR COIL IN THE WALK IN COOLER. ESTIMATE …"
type textarea "x"
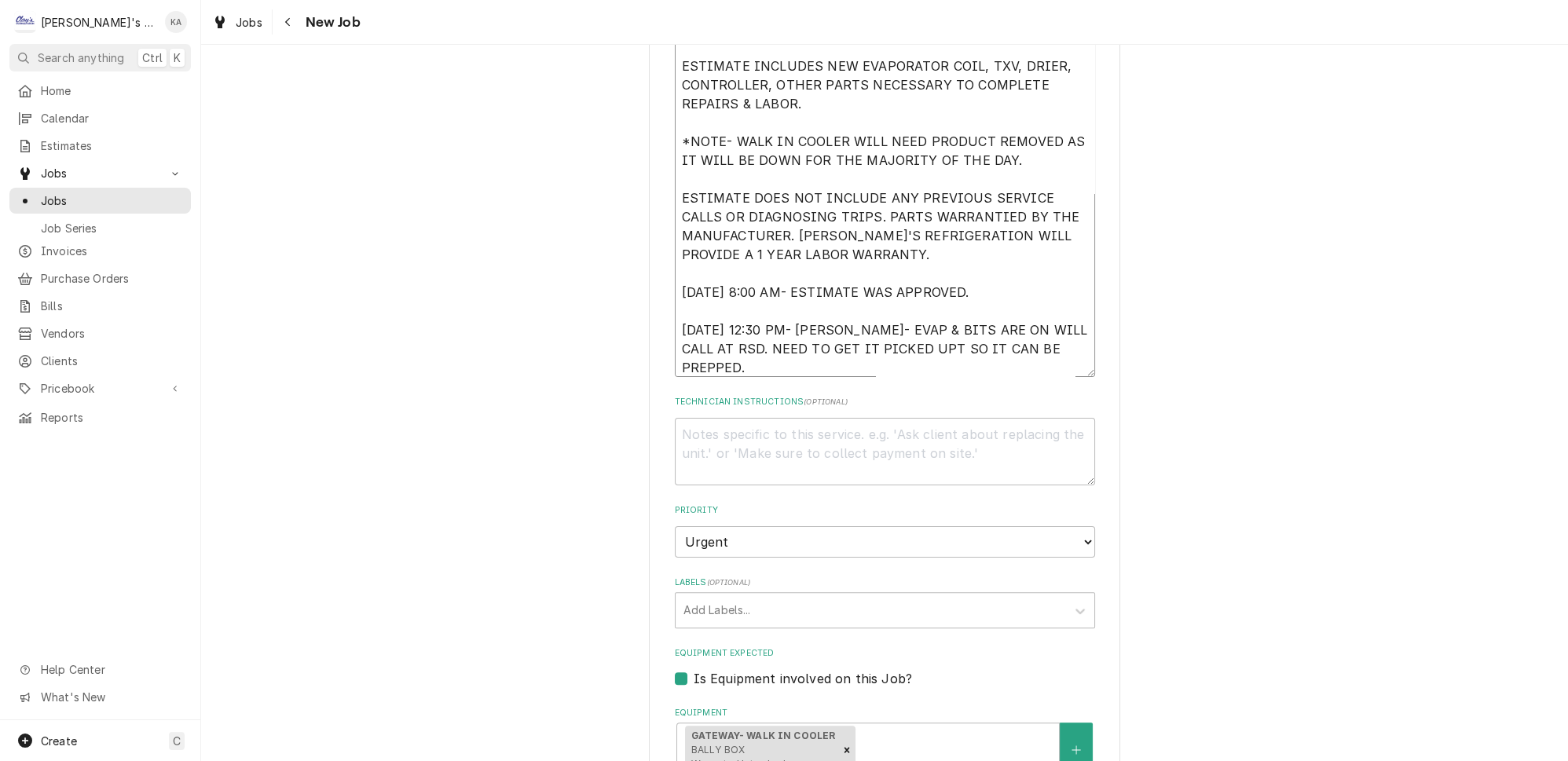
type textarea "[DATE] ESTIMATE TO REPLACE THE EVAPORATOR COIL IN THE WALK IN COOLER. ESTIMATE …"
type textarea "x"
type textarea "[DATE] ESTIMATE TO REPLACE THE EVAPORATOR COIL IN THE WALK IN COOLER. ESTIMATE …"
type textarea "x"
type textarea "[DATE] ESTIMATE TO REPLACE THE EVAPORATOR COIL IN THE WALK IN COOLER. ESTIMATE …"
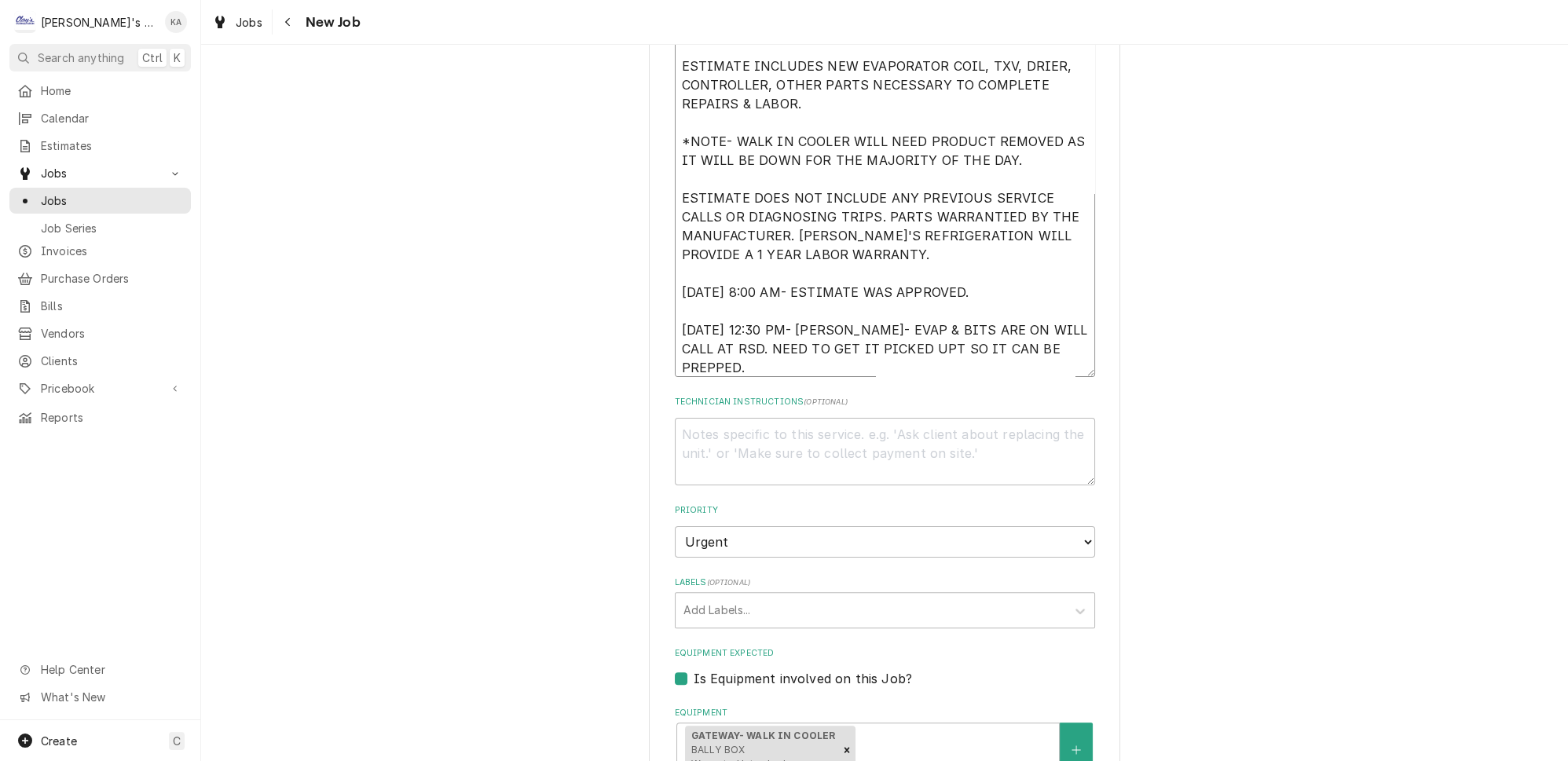
type textarea "x"
type textarea "[DATE] ESTIMATE TO REPLACE THE EVAPORATOR COIL IN THE WALK IN COOLER. ESTIMATE …"
type textarea "x"
type textarea "[DATE] ESTIMATE TO REPLACE THE EVAPORATOR COIL IN THE WALK IN COOLER. ESTIMATE …"
type textarea "x"
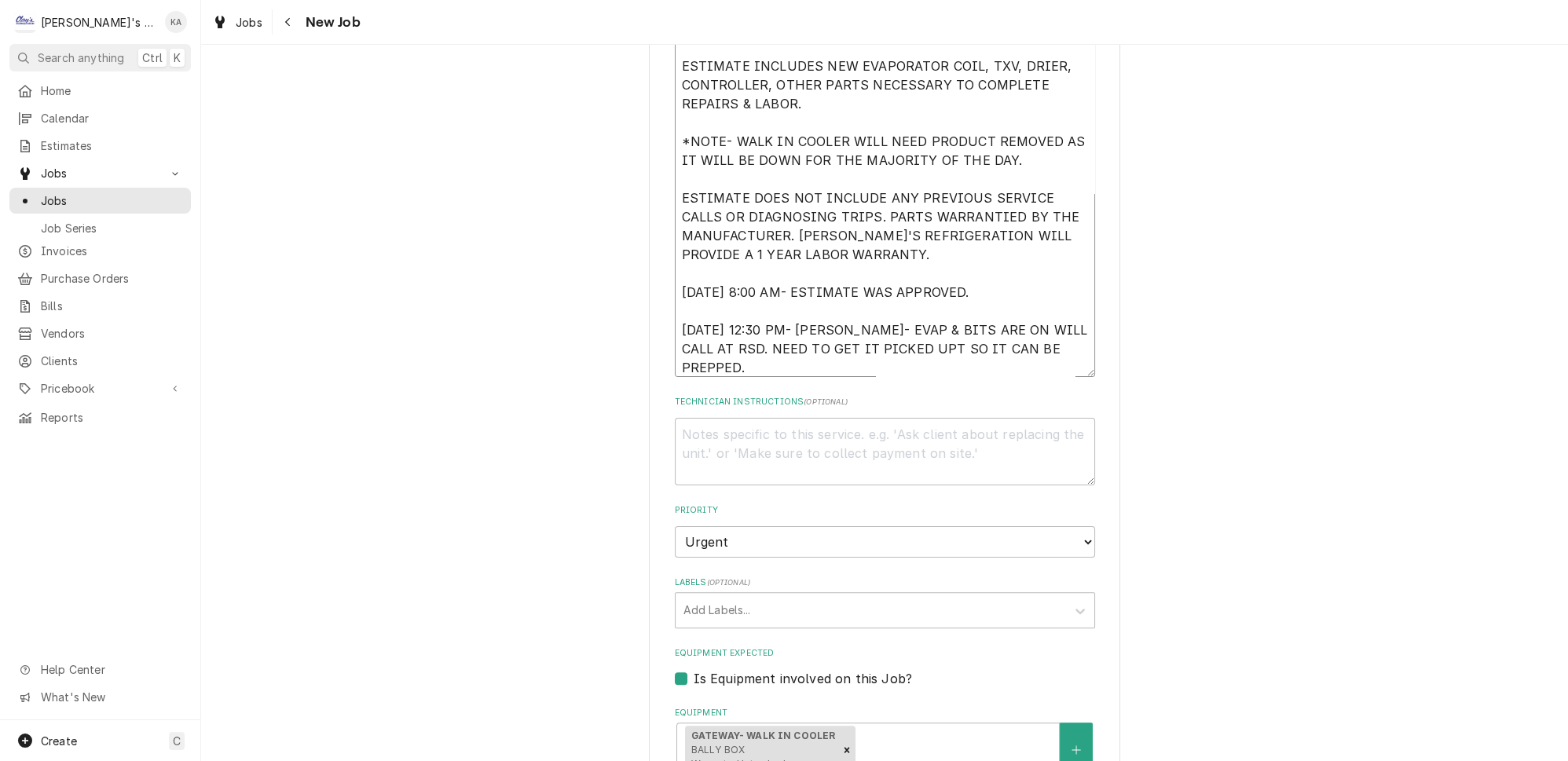
type textarea "[DATE] ESTIMATE TO REPLACE THE EVAPORATOR COIL IN THE WALK IN COOLER. ESTIMATE …"
type textarea "x"
type textarea "[DATE] ESTIMATE TO REPLACE THE EVAPORATOR COIL IN THE WALK IN COOLER. ESTIMATE …"
type textarea "x"
type textarea "[DATE] ESTIMATE TO REPLACE THE EVAPORATOR COIL IN THE WALK IN COOLER. ESTIMATE …"
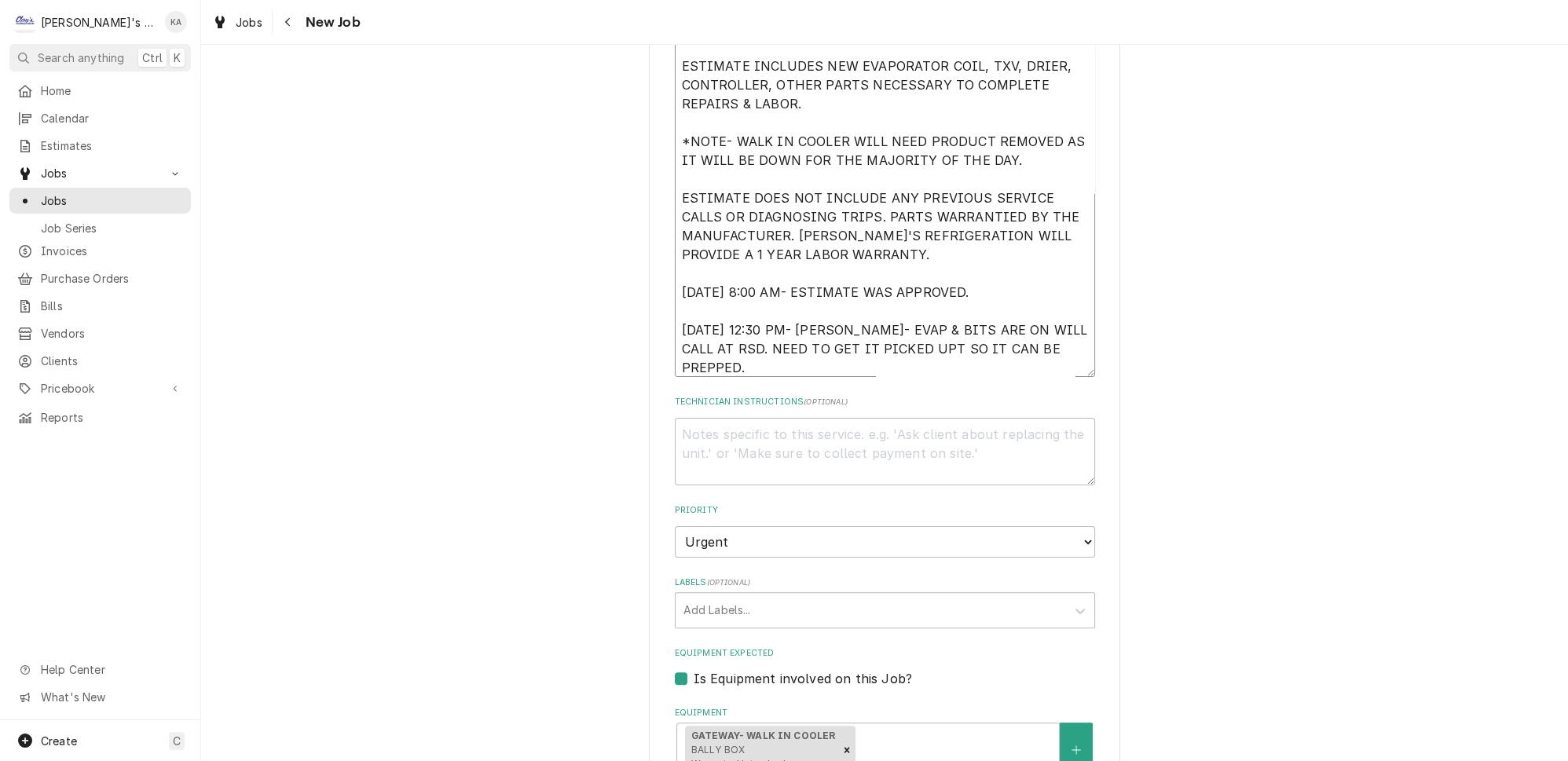
type textarea "x"
type textarea "[DATE] ESTIMATE TO REPLACE THE EVAPORATOR COIL IN THE WALK IN COOLER. ESTIMATE …"
type textarea "x"
type textarea "[DATE] ESTIMATE TO REPLACE THE EVAPORATOR COIL IN THE WALK IN COOLER. ESTIMATE …"
type textarea "x"
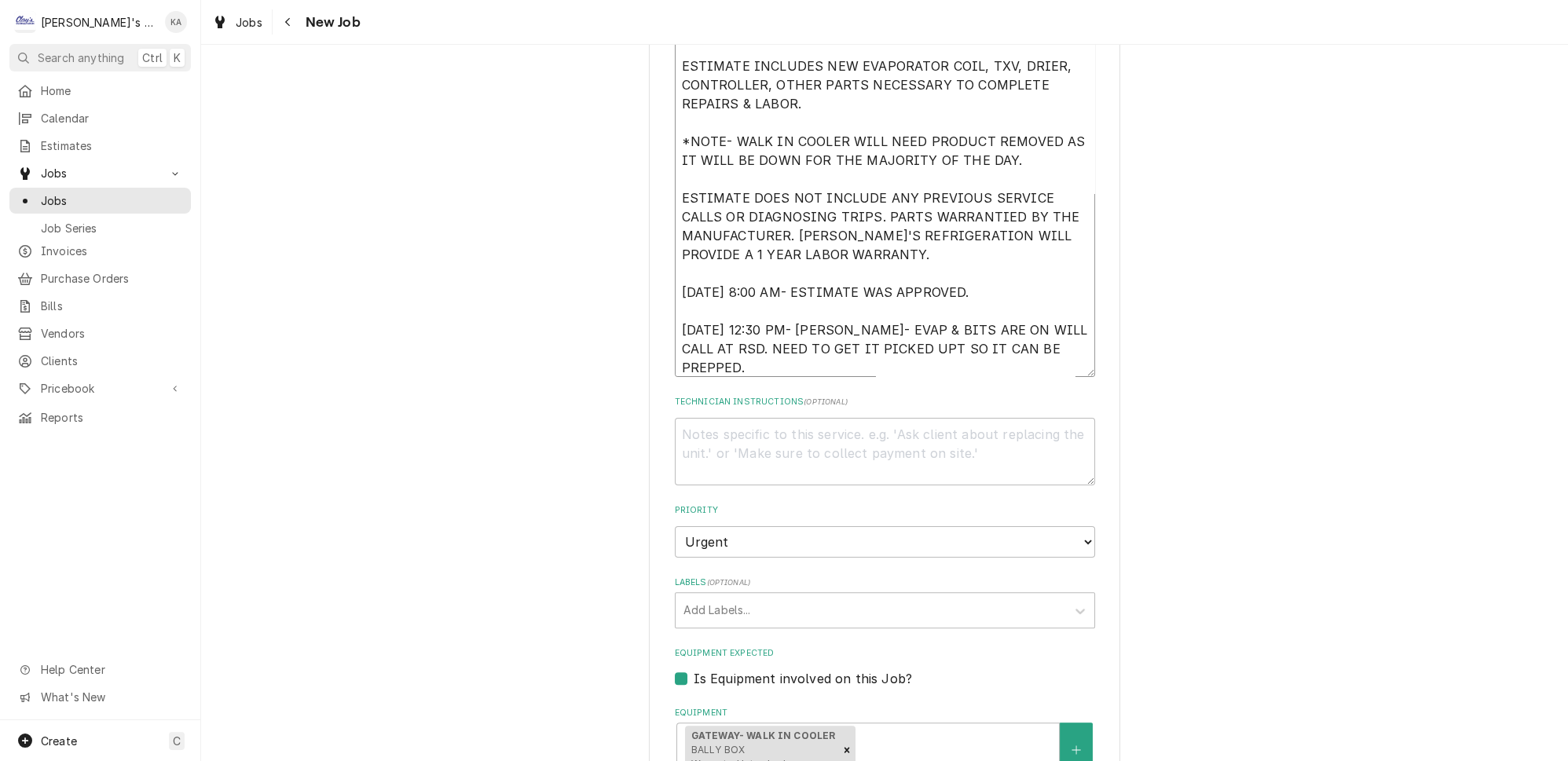
type textarea "[DATE] ESTIMATE TO REPLACE THE EVAPORATOR COIL IN THE WALK IN COOLER. ESTIMATE …"
type textarea "x"
type textarea "[DATE] ESTIMATE TO REPLACE THE EVAPORATOR COIL IN THE WALK IN COOLER. ESTIMATE …"
type textarea "x"
type textarea "[DATE] ESTIMATE TO REPLACE THE EVAPORATOR COIL IN THE WALK IN COOLER. ESTIMATE …"
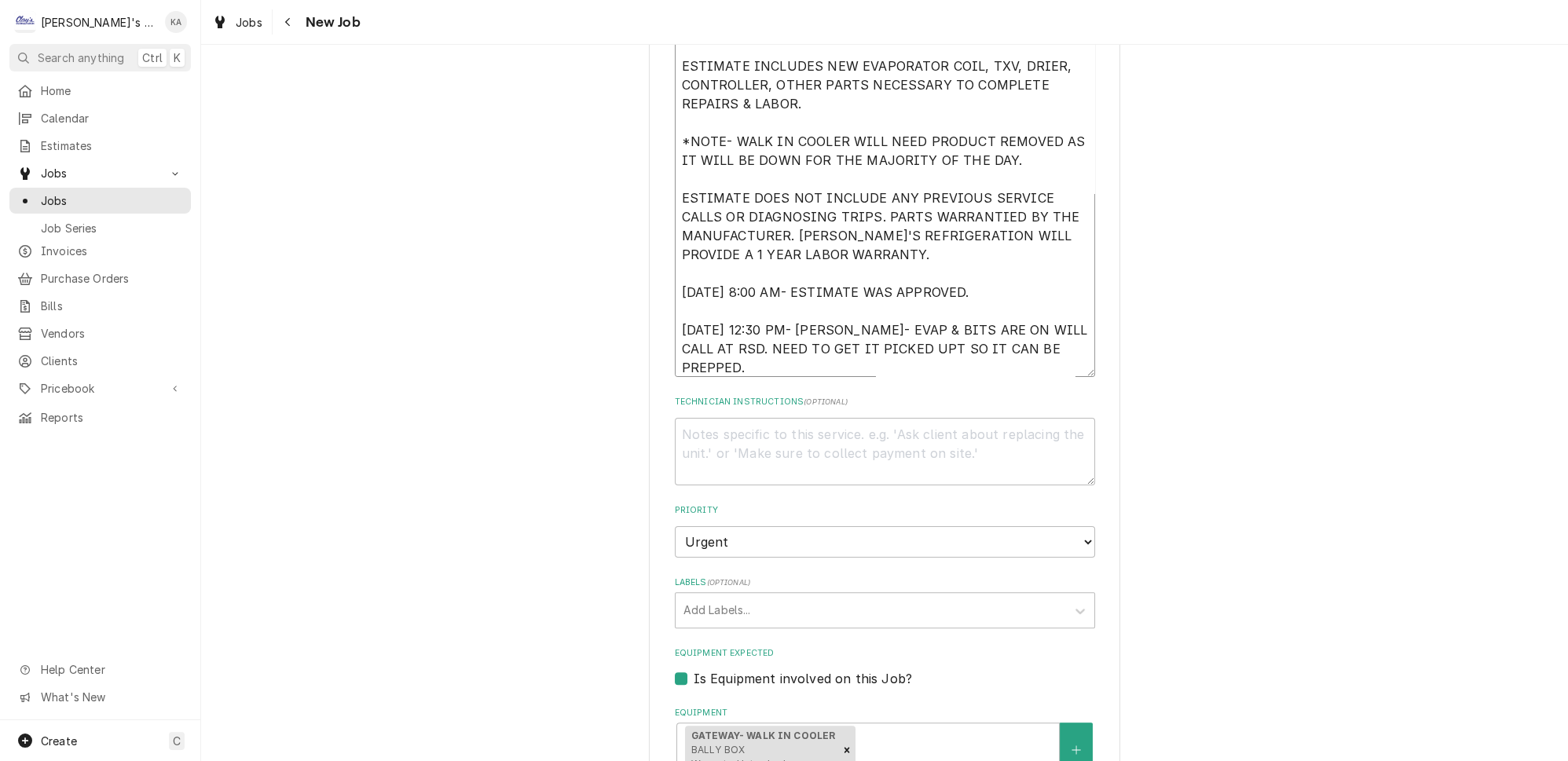
type textarea "x"
type textarea "[DATE] ESTIMATE TO REPLACE THE EVAPORATOR COIL IN THE WALK IN COOLER. ESTIMATE …"
type textarea "x"
type textarea "[DATE] ESTIMATE TO REPLACE THE EVAPORATOR COIL IN THE WALK IN COOLER. ESTIMATE …"
type textarea "x"
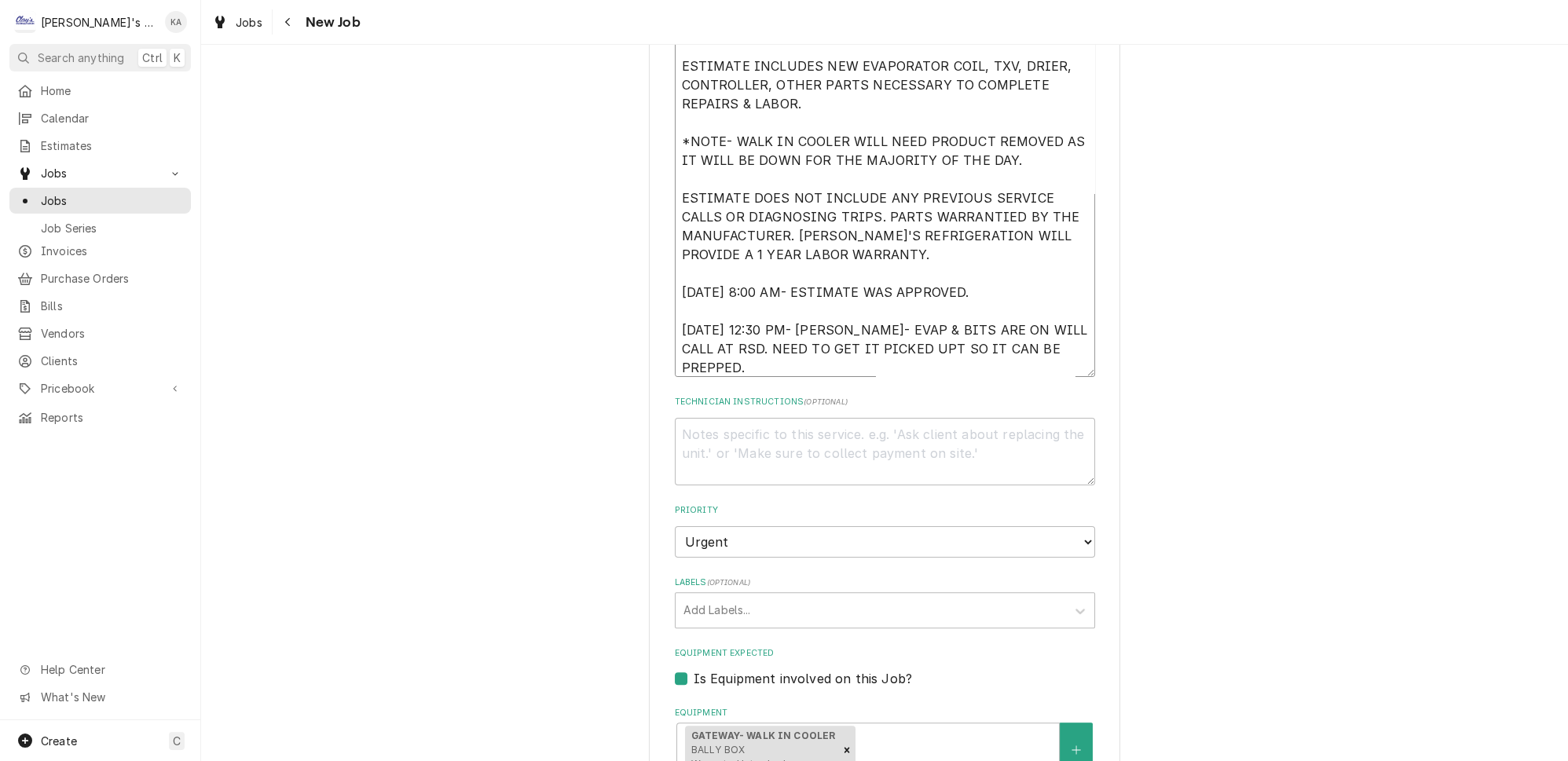
type textarea "[DATE] ESTIMATE TO REPLACE THE EVAPORATOR COIL IN THE WALK IN COOLER. ESTIMATE …"
type textarea "x"
type textarea "9/5/2025 ESTIMATE TO REPLACE THE EVAPORATOR COIL IN THE WALK IN COOLER. ESTIMAT…"
type textarea "x"
type textarea "9/5/2025 ESTIMATE TO REPLACE THE EVAPORATOR COIL IN THE WALK IN COOLER. ESTIMAT…"
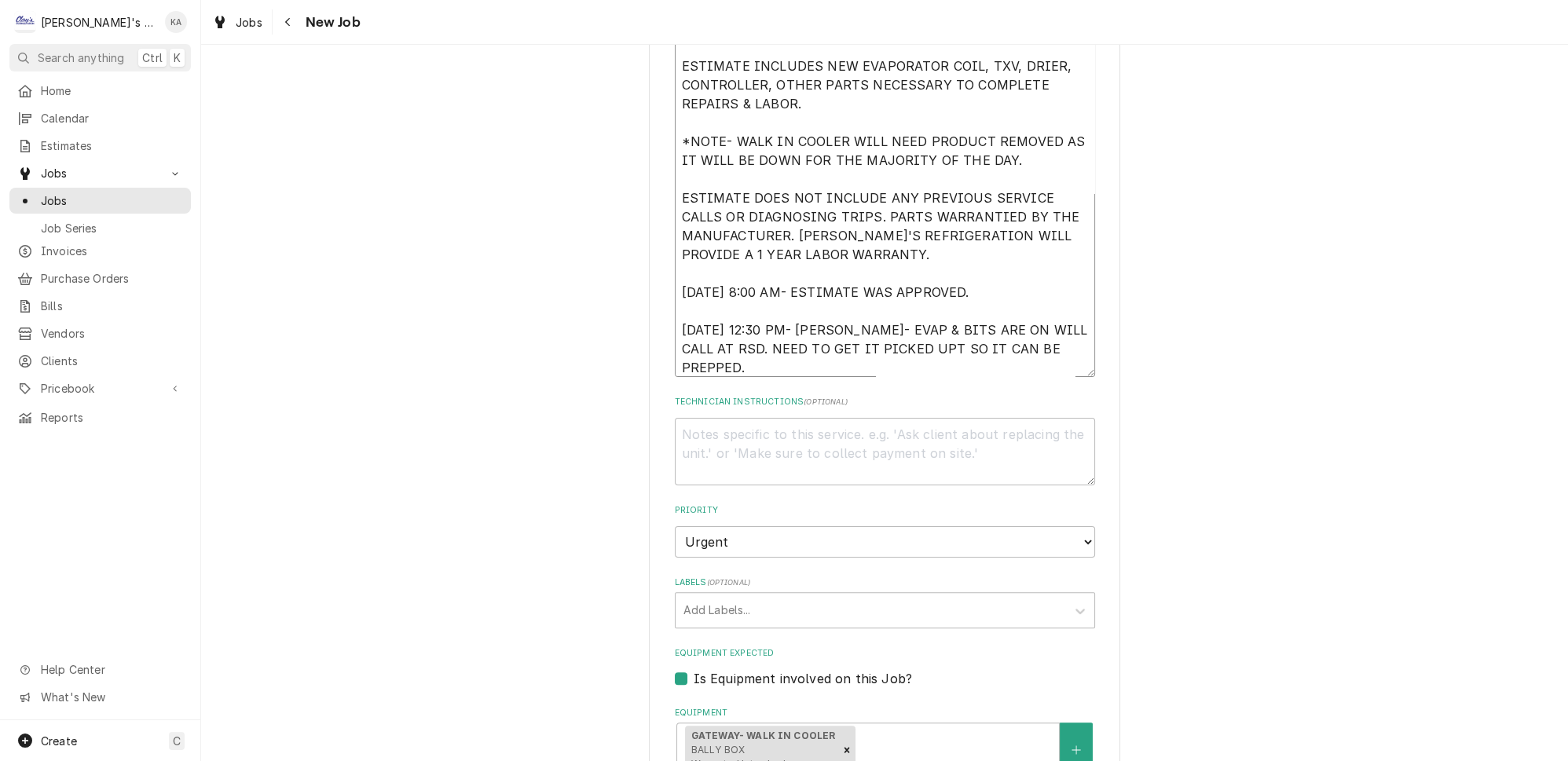
type textarea "x"
type textarea "9/5/2025 ESTIMATE TO REPLACE THE EVAPORATOR COIL IN THE WALK IN COOLER. ESTIMAT…"
type textarea "x"
type textarea "9/5/2025 ESTIMATE TO REPLACE THE EVAPORATOR COIL IN THE WALK IN COOLER. ESTIMAT…"
type textarea "x"
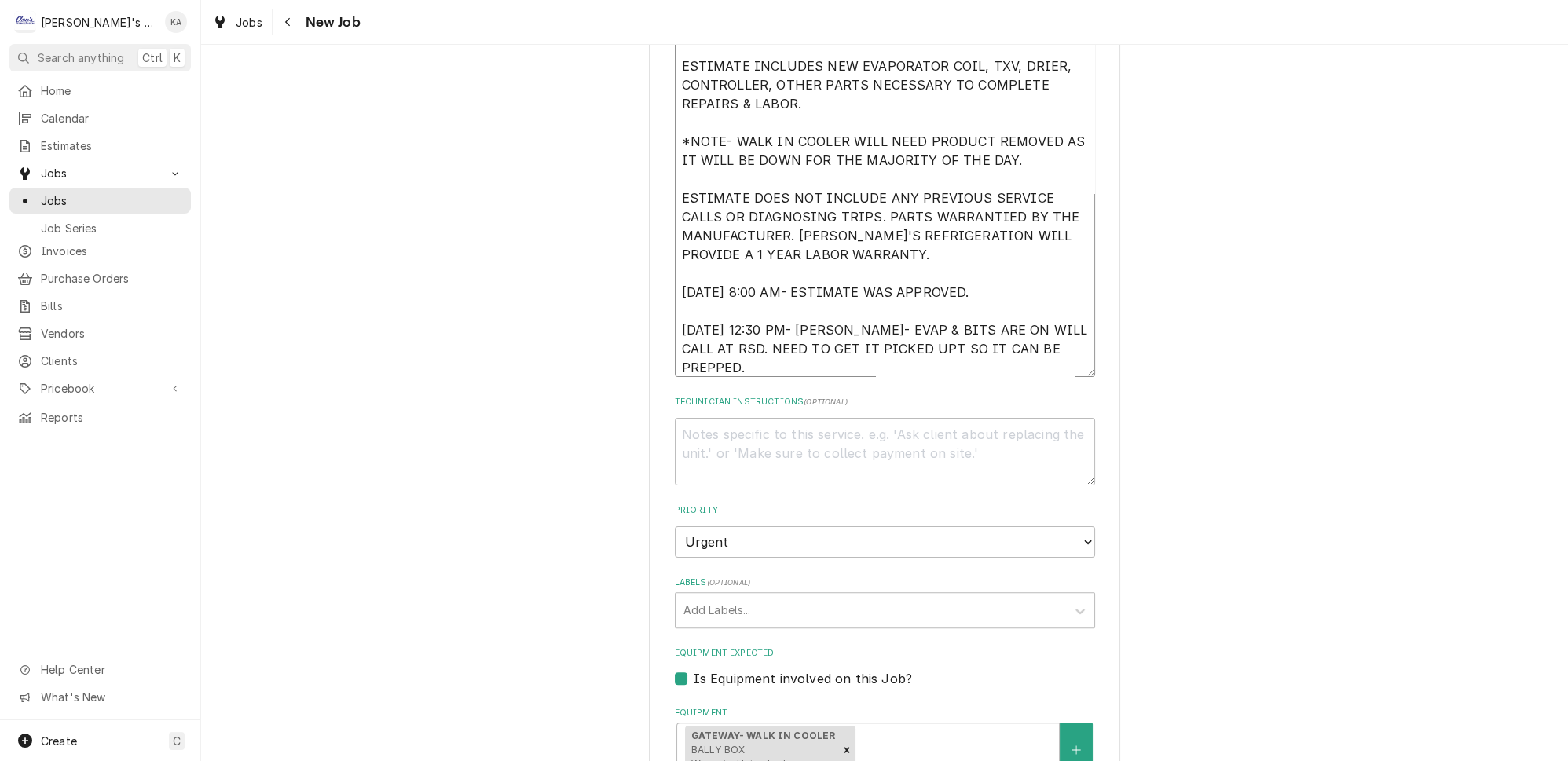
type textarea "9/5/2025 ESTIMATE TO REPLACE THE EVAPORATOR COIL IN THE WALK IN COOLER. ESTIMAT…"
type textarea "x"
type textarea "9/5/2025 ESTIMATE TO REPLACE THE EVAPORATOR COIL IN THE WALK IN COOLER. ESTIMAT…"
type textarea "x"
type textarea "9/5/2025 ESTIMATE TO REPLACE THE EVAPORATOR COIL IN THE WALK IN COOLER. ESTIMAT…"
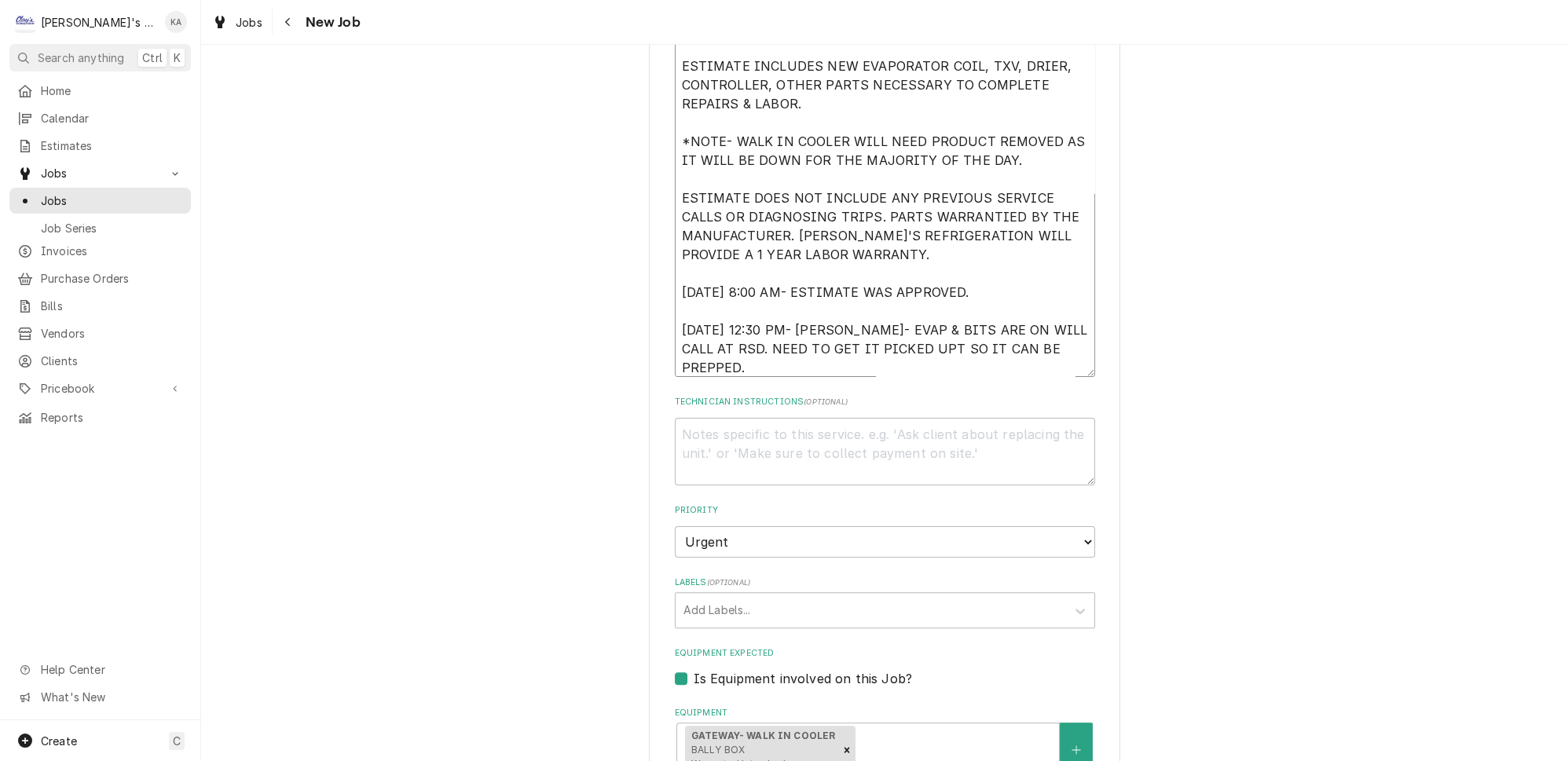
type textarea "x"
type textarea "9/5/2025 ESTIMATE TO REPLACE THE EVAPORATOR COIL IN THE WALK IN COOLER. ESTIMAT…"
type textarea "x"
type textarea "9/5/2025 ESTIMATE TO REPLACE THE EVAPORATOR COIL IN THE WALK IN COOLER. ESTIMAT…"
type textarea "x"
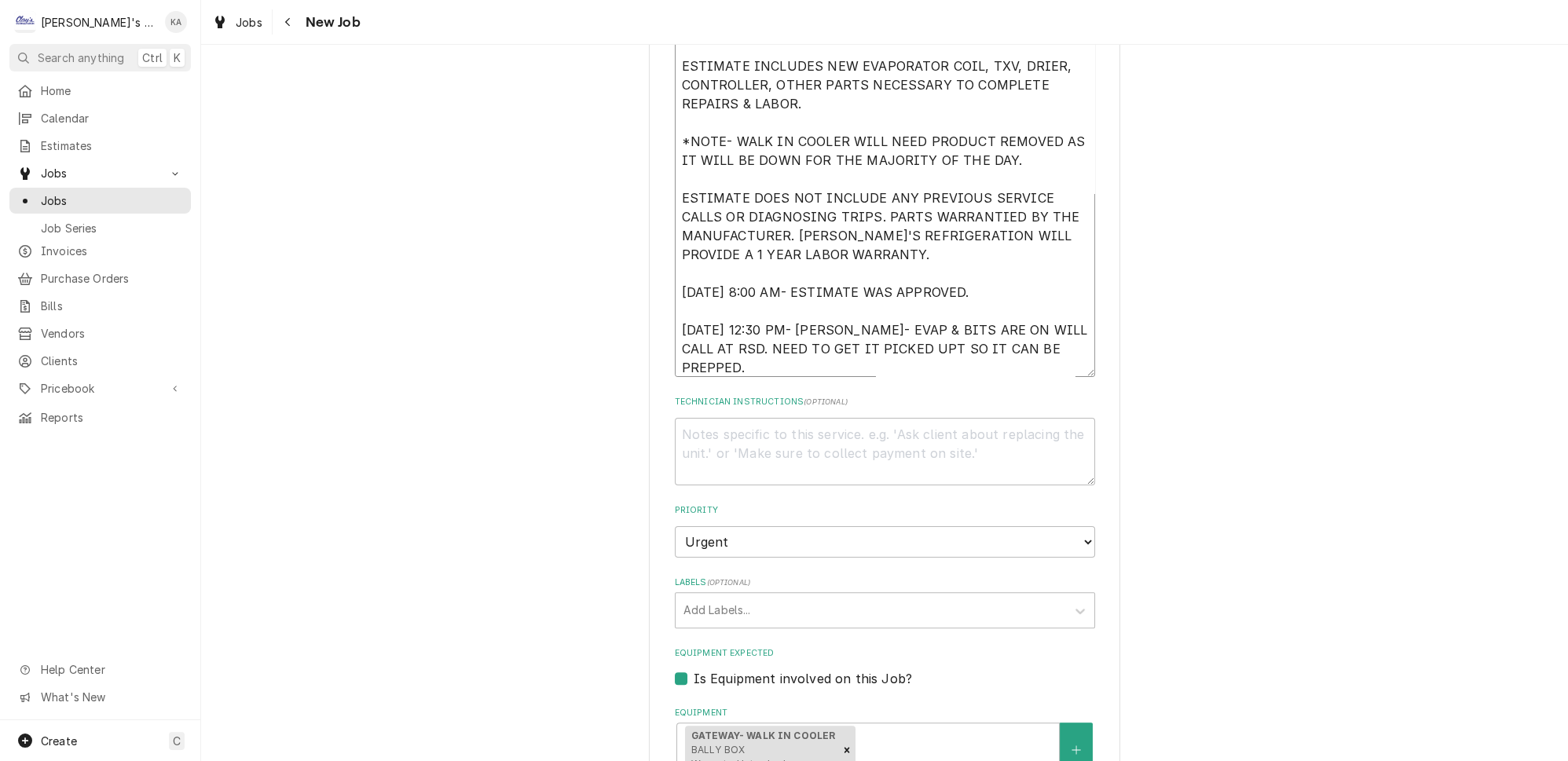
type textarea "9/5/2025 ESTIMATE TO REPLACE THE EVAPORATOR COIL IN THE WALK IN COOLER. ESTIMAT…"
type textarea "x"
type textarea "9/5/2025 ESTIMATE TO REPLACE THE EVAPORATOR COIL IN THE WALK IN COOLER. ESTIMAT…"
type textarea "x"
type textarea "9/5/2025 ESTIMATE TO REPLACE THE EVAPORATOR COIL IN THE WALK IN COOLER. ESTIMAT…"
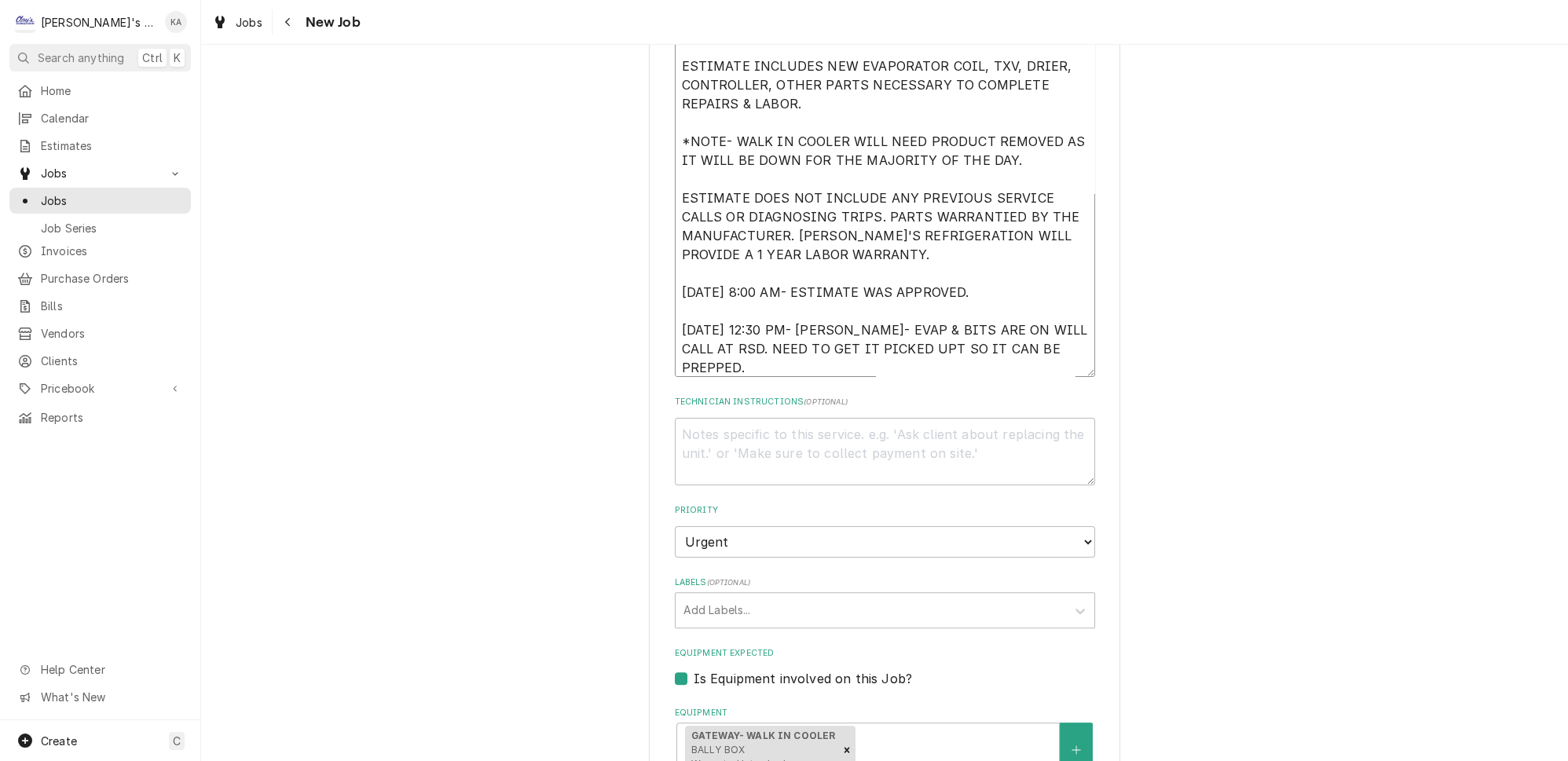
type textarea "x"
type textarea "9/5/2025 ESTIMATE TO REPLACE THE EVAPORATOR COIL IN THE WALK IN COOLER. ESTIMAT…"
type textarea "x"
type textarea "9/5/2025 ESTIMATE TO REPLACE THE EVAPORATOR COIL IN THE WALK IN COOLER. ESTIMAT…"
type textarea "x"
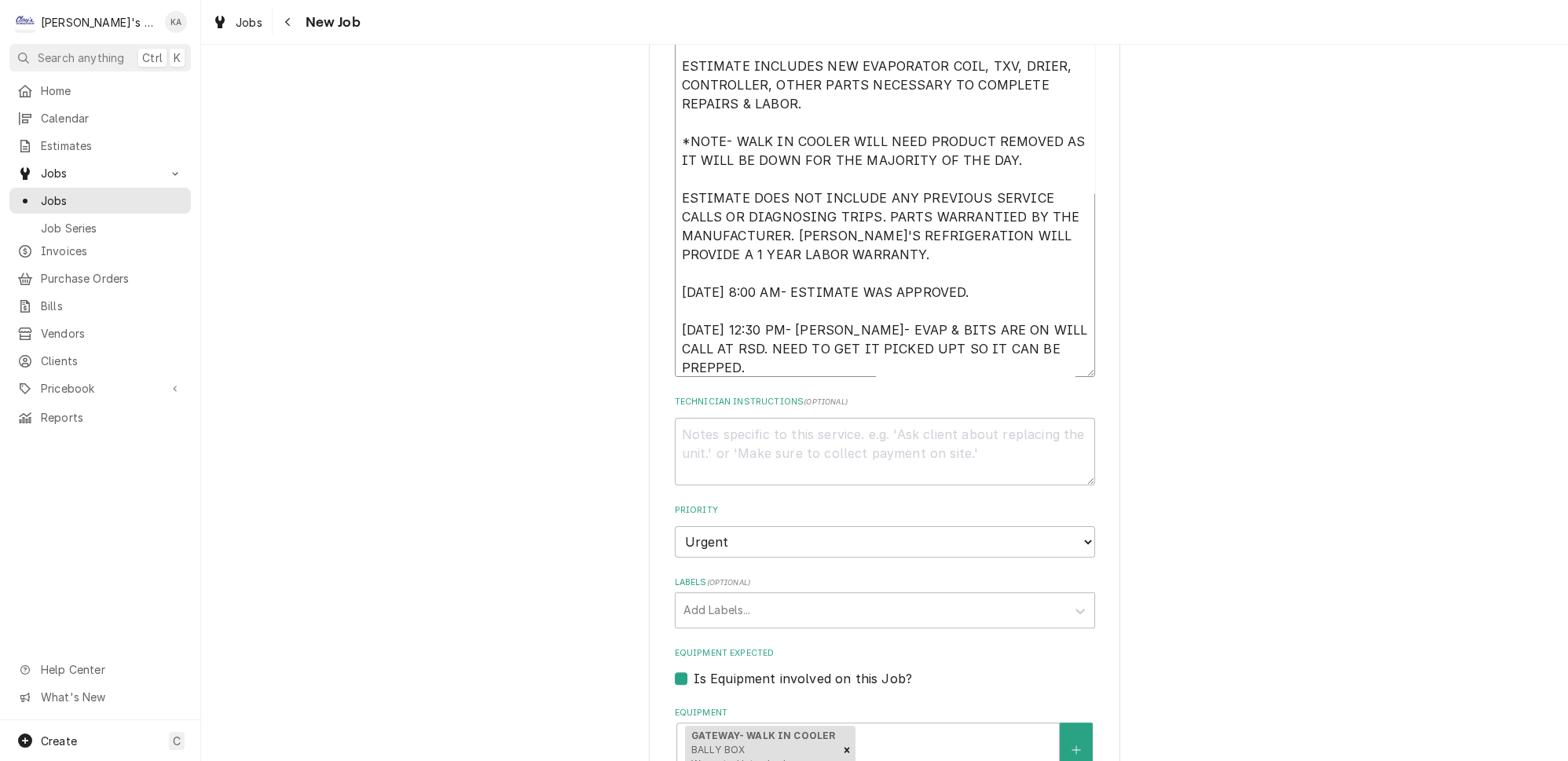
type textarea "9/5/2025 ESTIMATE TO REPLACE THE EVAPORATOR COIL IN THE WALK IN COOLER. ESTIMAT…"
type textarea "x"
type textarea "9/5/2025 ESTIMATE TO REPLACE THE EVAPORATOR COIL IN THE WALK IN COOLER. ESTIMAT…"
type textarea "x"
type textarea "9/5/2025 ESTIMATE TO REPLACE THE EVAPORATOR COIL IN THE WALK IN COOLER. ESTIMAT…"
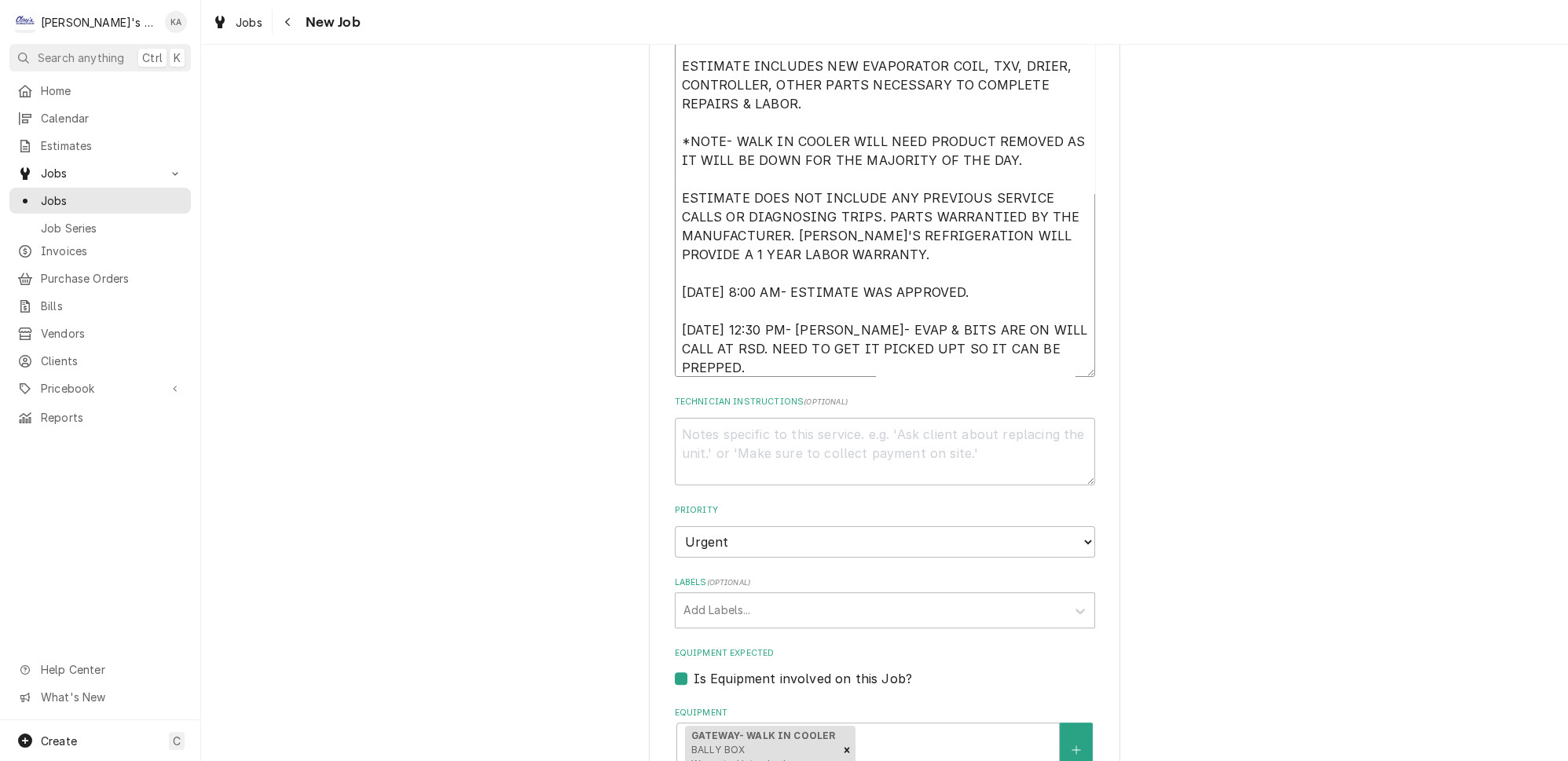
type textarea "x"
type textarea "9/5/2025 ESTIMATE TO REPLACE THE EVAPORATOR COIL IN THE WALK IN COOLER. ESTIMAT…"
type textarea "x"
type textarea "9/5/2025 ESTIMATE TO REPLACE THE EVAPORATOR COIL IN THE WALK IN COOLER. ESTIMAT…"
type textarea "x"
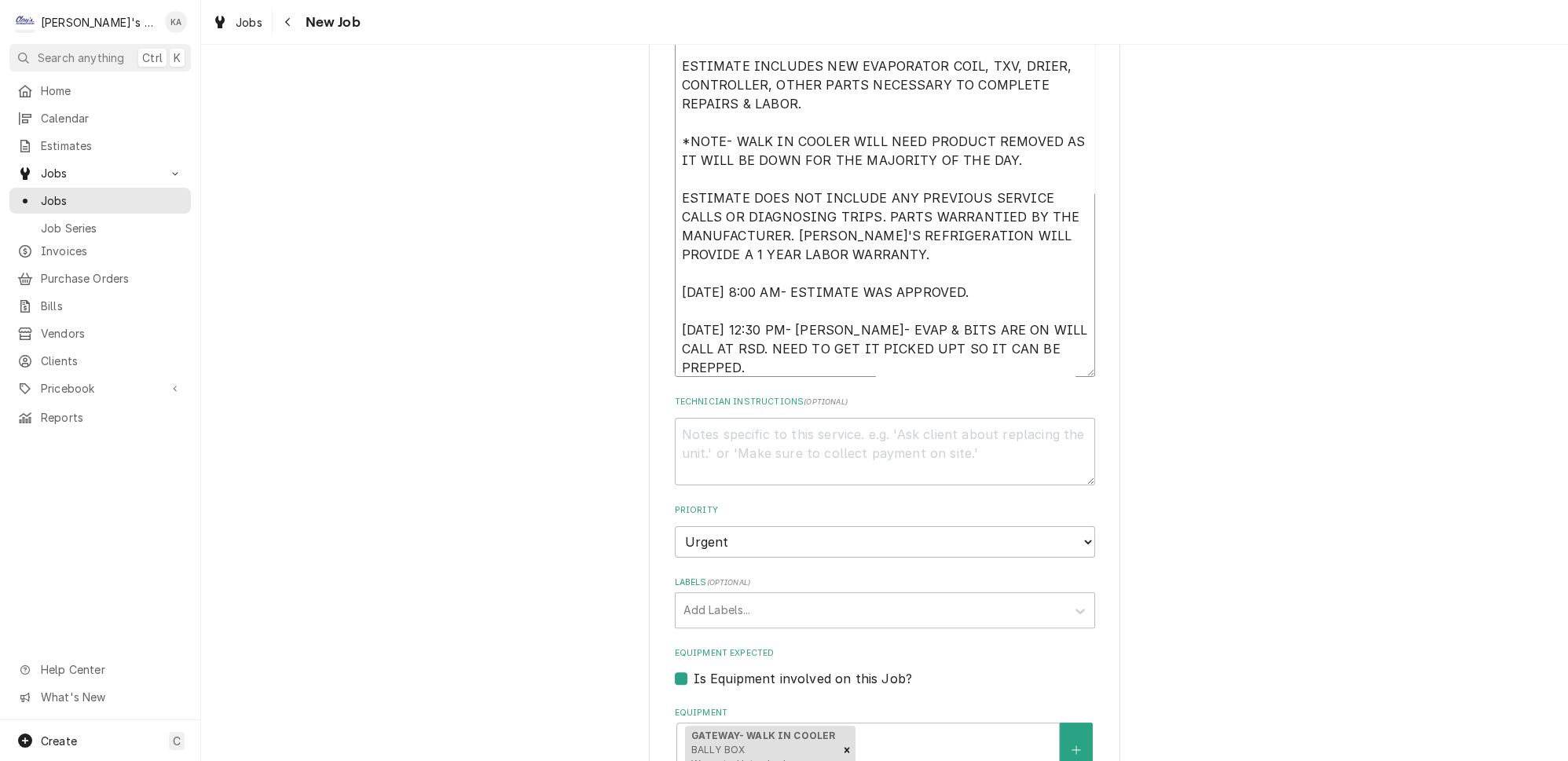
type textarea "9/5/2025 ESTIMATE TO REPLACE THE EVAPORATOR COIL IN THE WALK IN COOLER. ESTIMAT…"
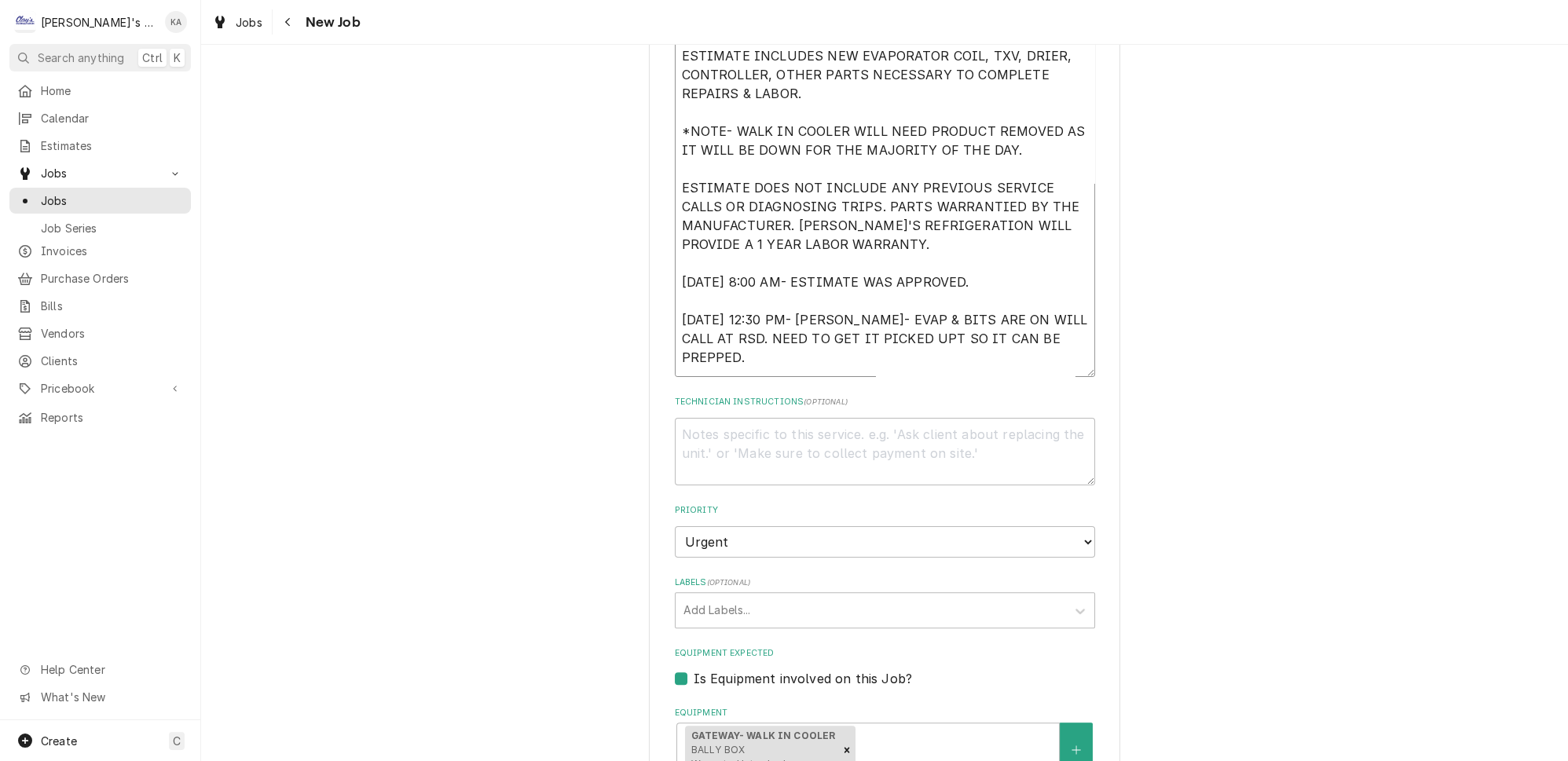
type textarea "x"
type textarea "9/5/2025 ESTIMATE TO REPLACE THE EVAPORATOR COIL IN THE WALK IN COOLER. ESTIMAT…"
type textarea "x"
type textarea "9/5/2025 ESTIMATE TO REPLACE THE EVAPORATOR COIL IN THE WALK IN COOLER. ESTIMAT…"
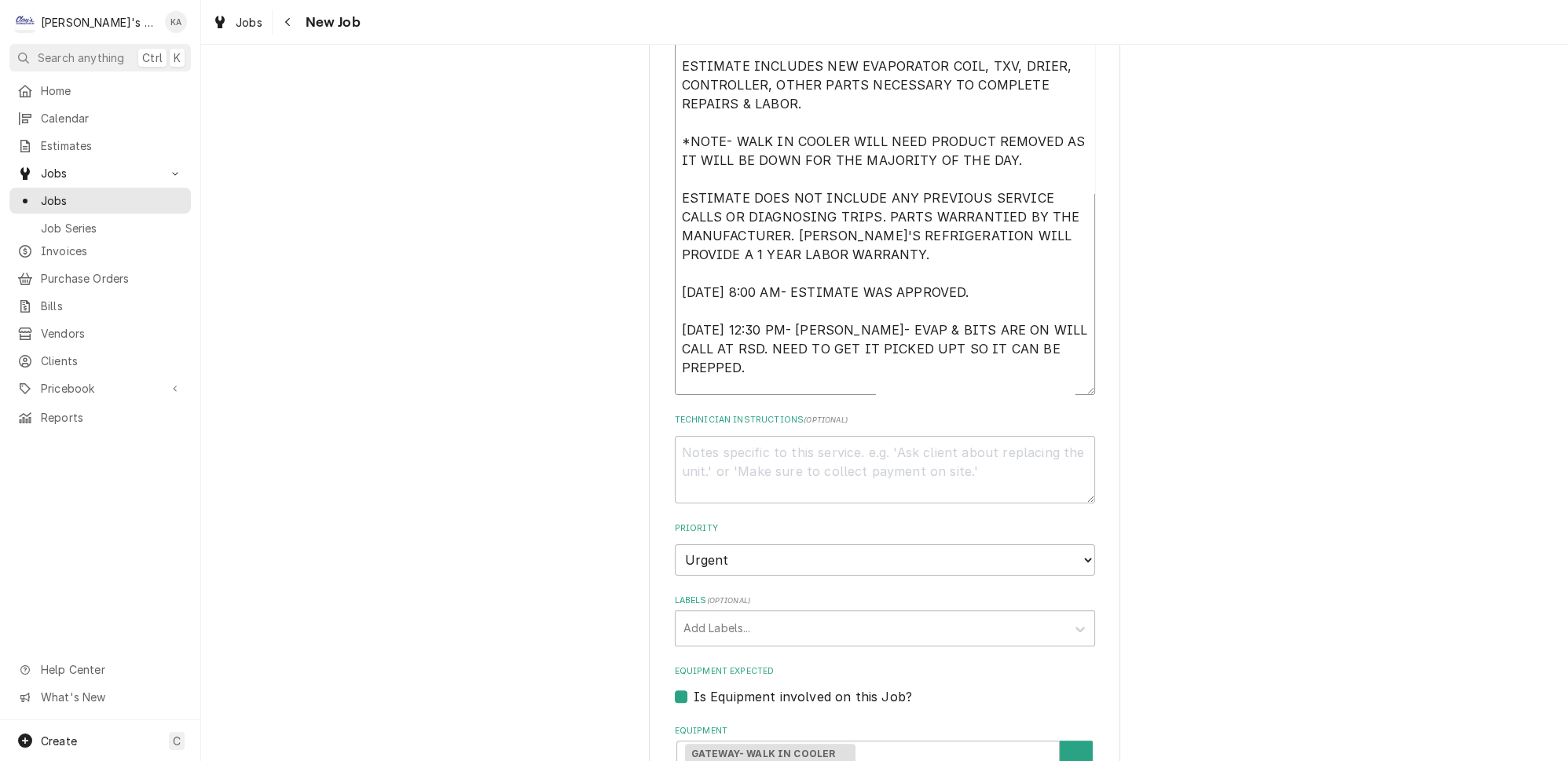
type textarea "x"
type textarea "9/5/2025 ESTIMATE TO REPLACE THE EVAPORATOR COIL IN THE WALK IN COOLER. ESTIMAT…"
type textarea "x"
type textarea "9/5/2025 ESTIMATE TO REPLACE THE EVAPORATOR COIL IN THE WALK IN COOLER. ESTIMAT…"
type textarea "x"
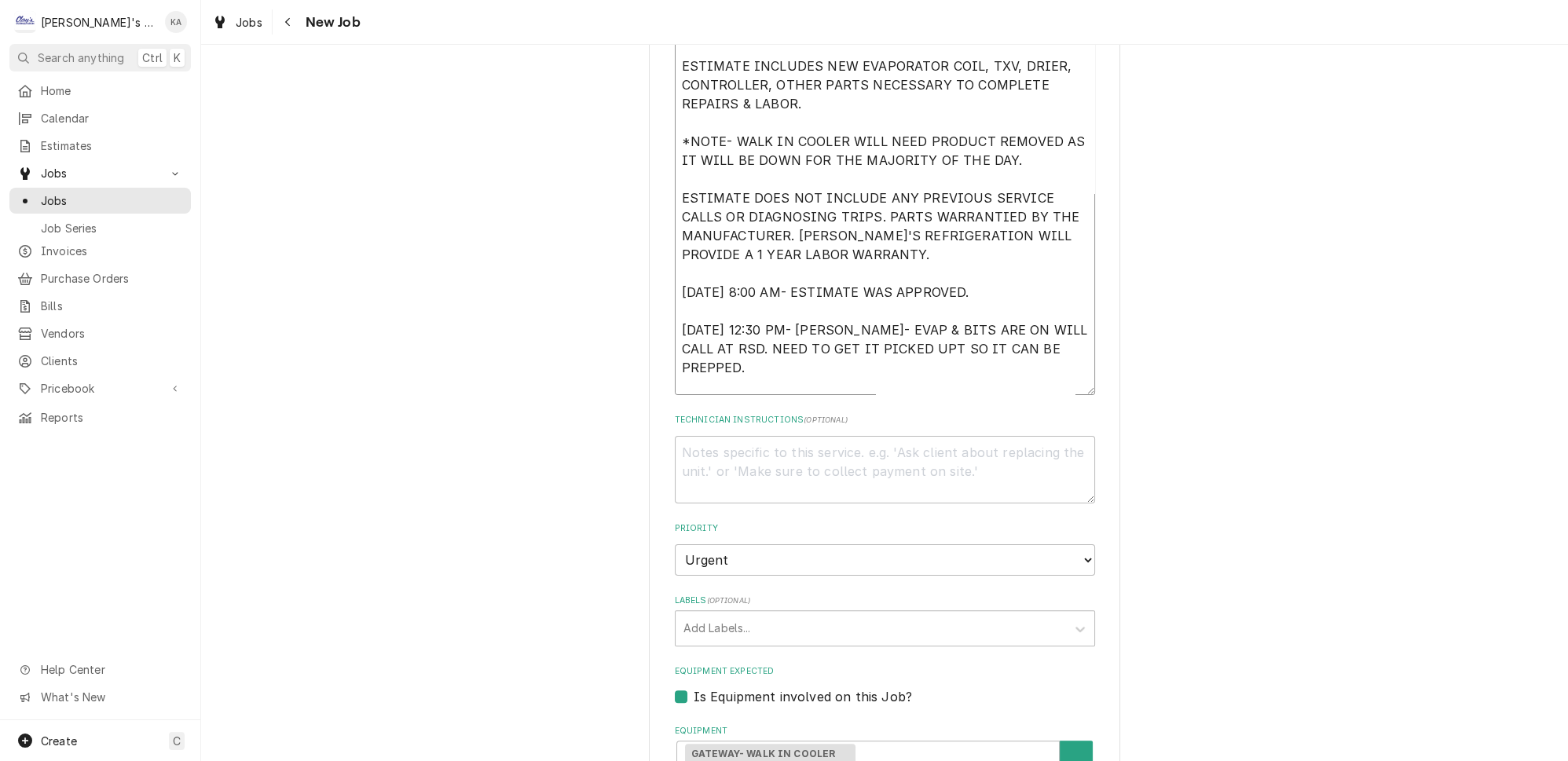
type textarea "9/5/2025 ESTIMATE TO REPLACE THE EVAPORATOR COIL IN THE WALK IN COOLER. ESTIMAT…"
type textarea "x"
type textarea "9/5/2025 ESTIMATE TO REPLACE THE EVAPORATOR COIL IN THE WALK IN COOLER. ESTIMAT…"
type textarea "x"
type textarea "9/5/2025 ESTIMATE TO REPLACE THE EVAPORATOR COIL IN THE WALK IN COOLER. ESTIMAT…"
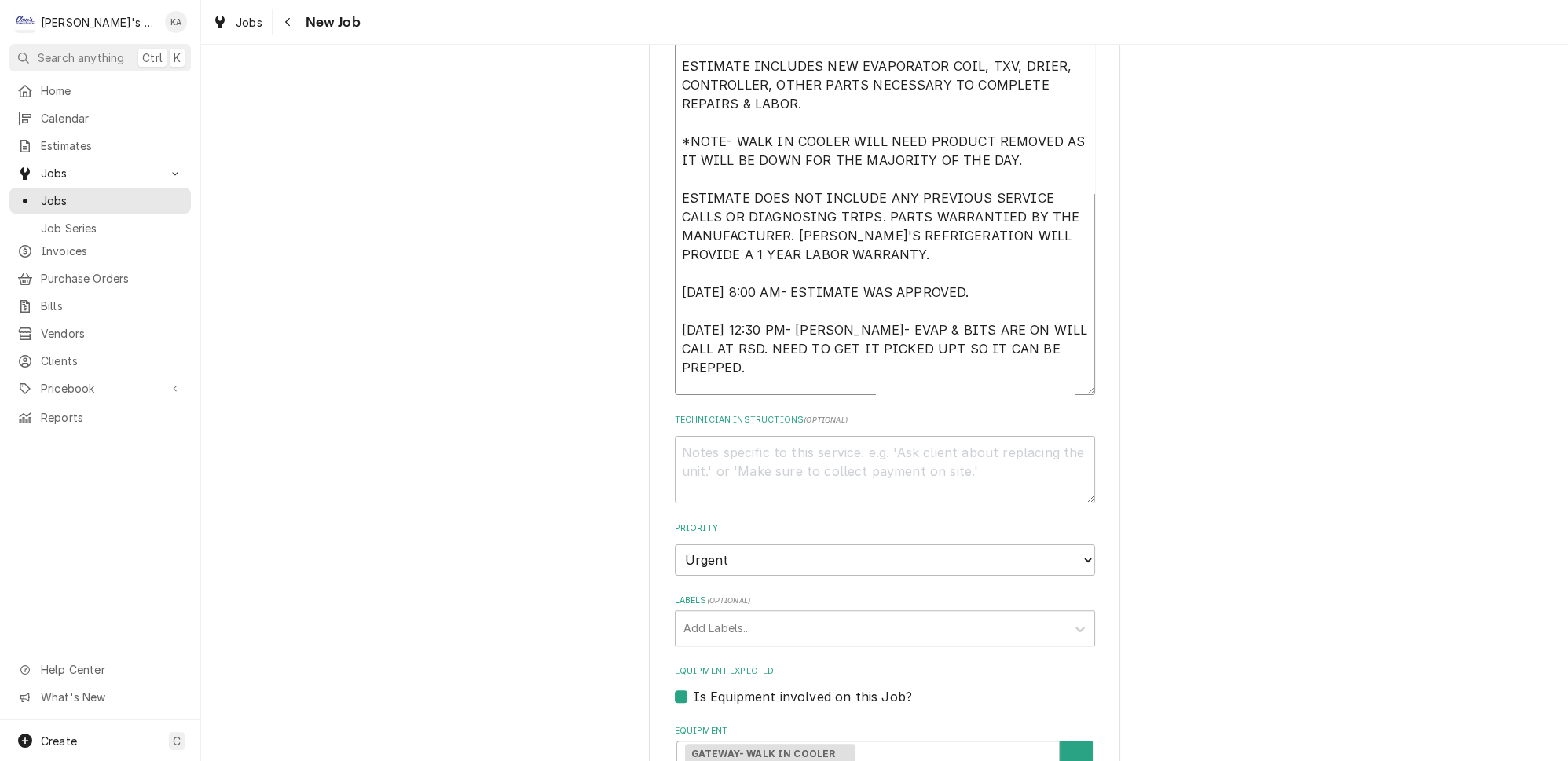
type textarea "x"
type textarea "9/5/2025 ESTIMATE TO REPLACE THE EVAPORATOR COIL IN THE WALK IN COOLER. ESTIMAT…"
type textarea "x"
type textarea "9/5/2025 ESTIMATE TO REPLACE THE EVAPORATOR COIL IN THE WALK IN COOLER. ESTIMAT…"
type textarea "x"
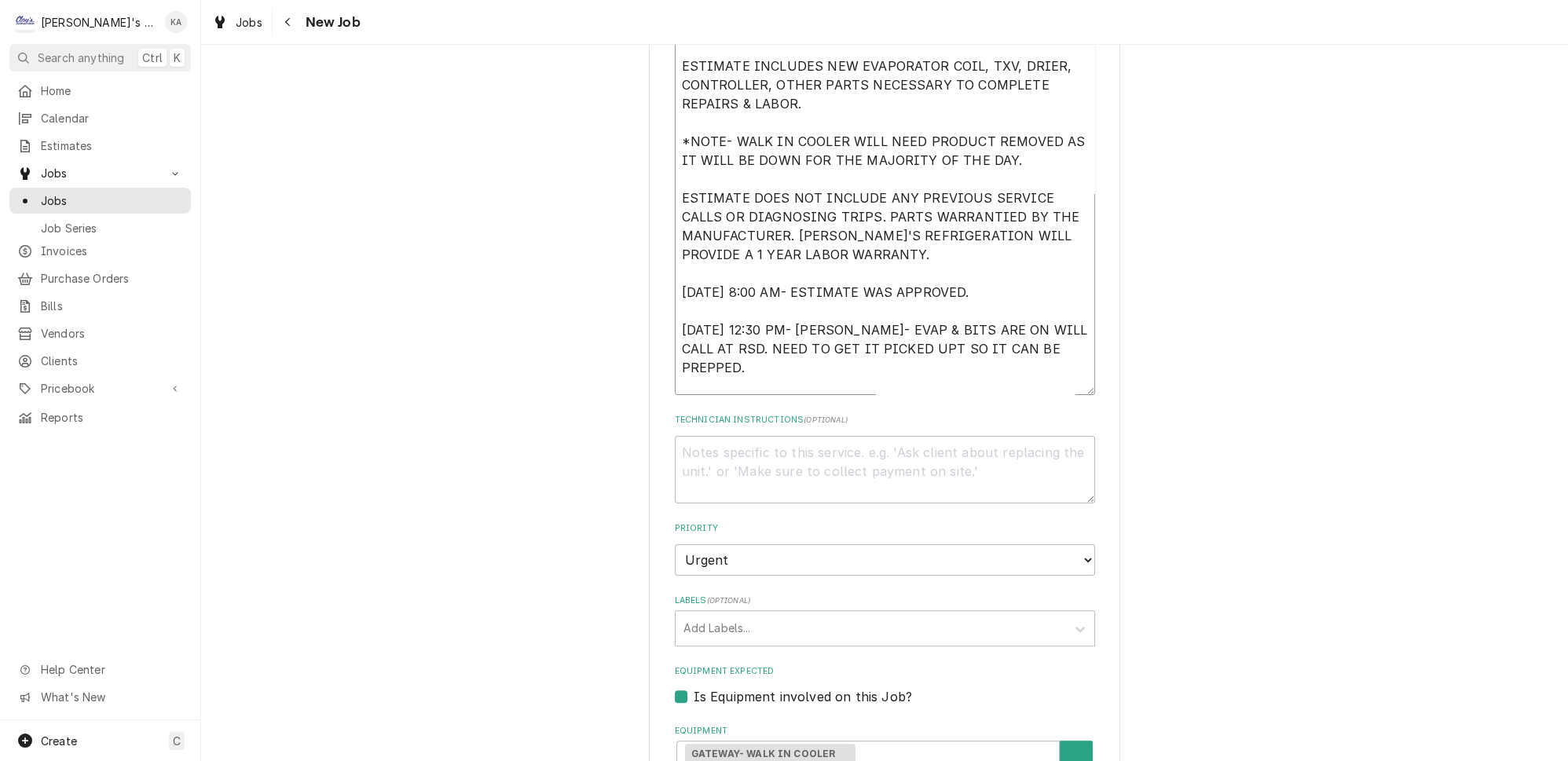
type textarea "9/5/2025 ESTIMATE TO REPLACE THE EVAPORATOR COIL IN THE WALK IN COOLER. ESTIMAT…"
type textarea "x"
type textarea "9/5/2025 ESTIMATE TO REPLACE THE EVAPORATOR COIL IN THE WALK IN COOLER. ESTIMAT…"
type textarea "x"
type textarea "9/5/2025 ESTIMATE TO REPLACE THE EVAPORATOR COIL IN THE WALK IN COOLER. ESTIMAT…"
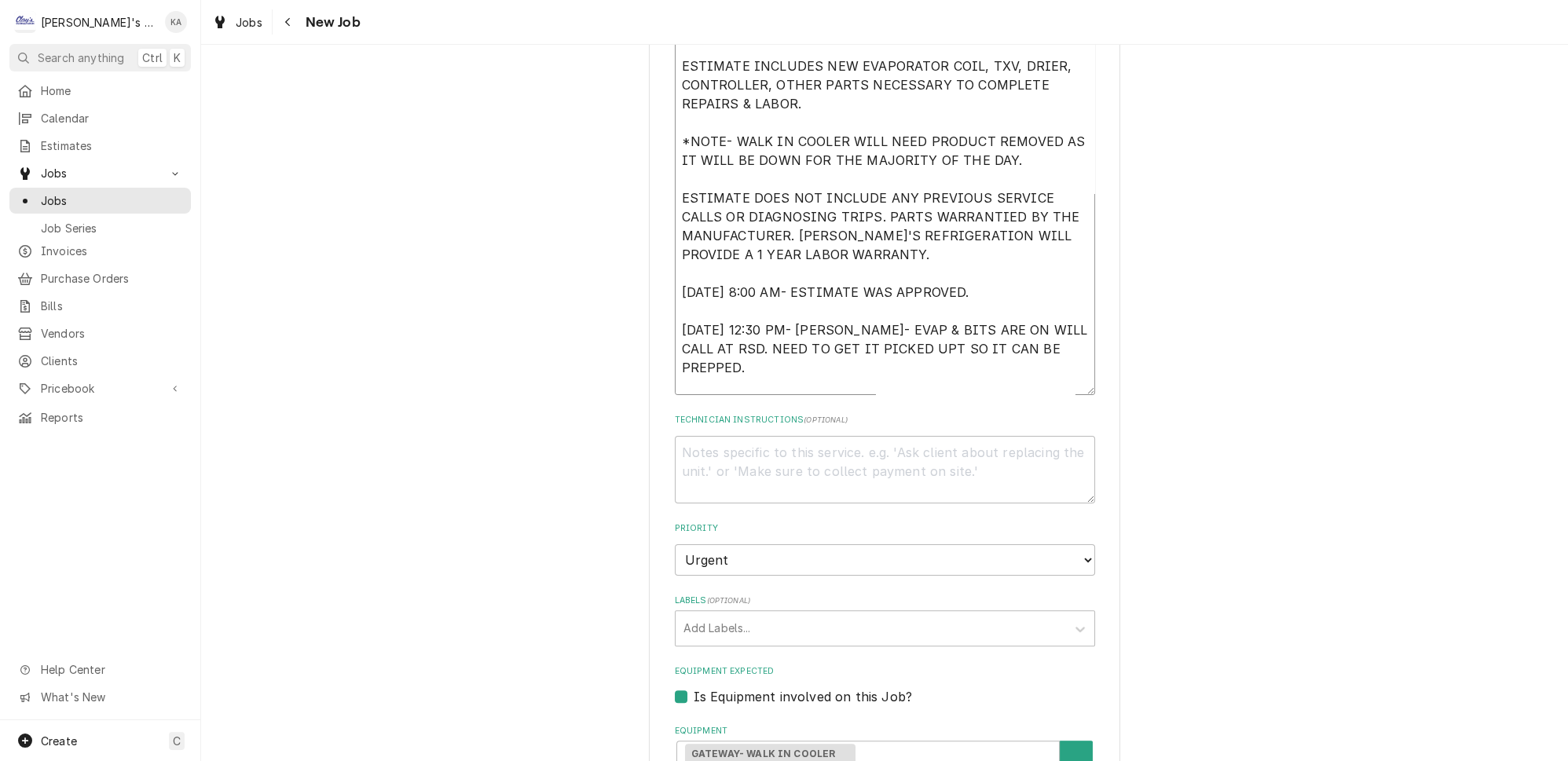
type textarea "x"
type textarea "9/5/2025 ESTIMATE TO REPLACE THE EVAPORATOR COIL IN THE WALK IN COOLER. ESTIMAT…"
type textarea "x"
type textarea "9/5/2025 ESTIMATE TO REPLACE THE EVAPORATOR COIL IN THE WALK IN COOLER. ESTIMAT…"
type textarea "x"
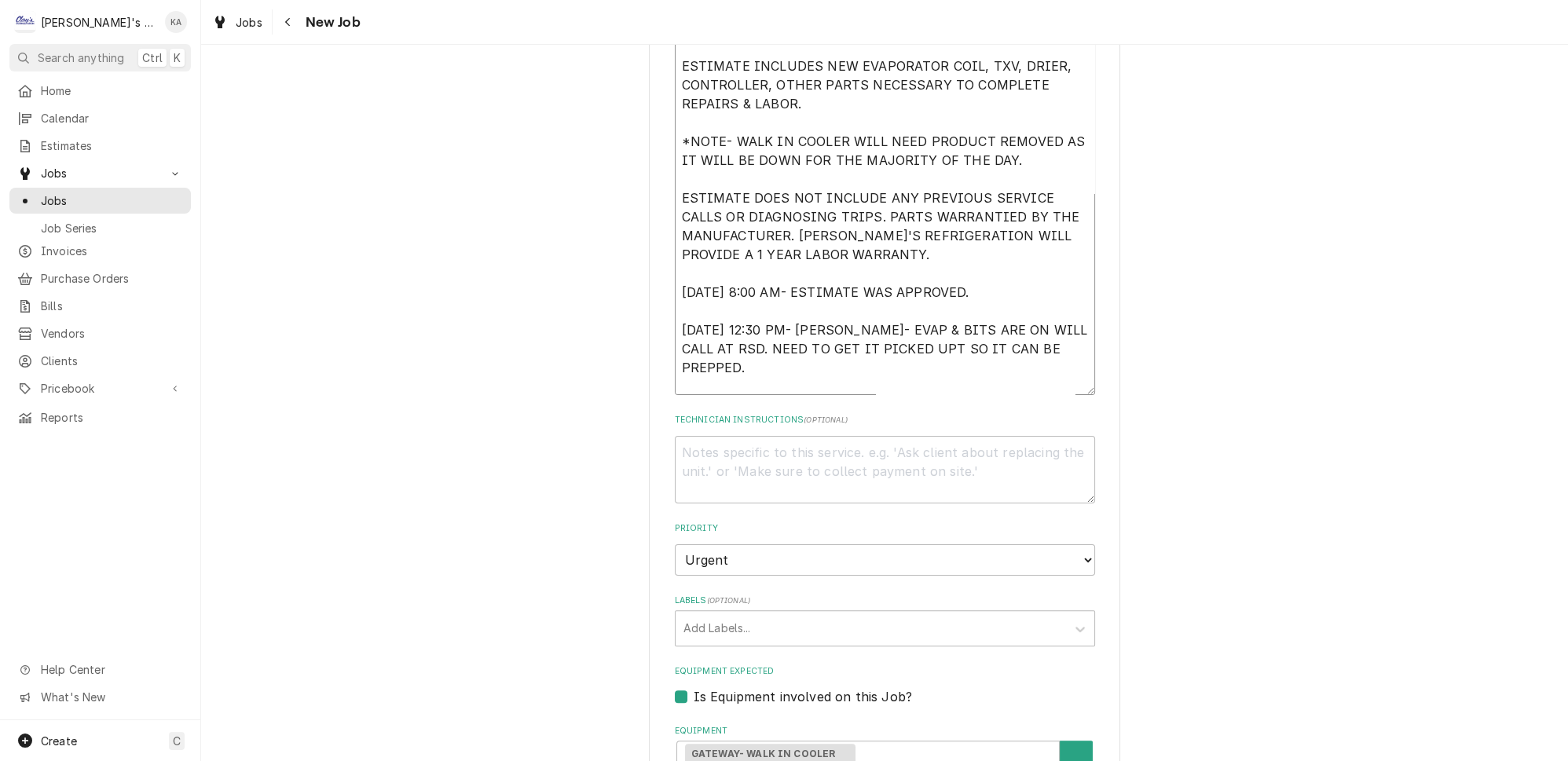
type textarea "9/5/2025 ESTIMATE TO REPLACE THE EVAPORATOR COIL IN THE WALK IN COOLER. ESTIMAT…"
type textarea "x"
type textarea "9/5/2025 ESTIMATE TO REPLACE THE EVAPORATOR COIL IN THE WALK IN COOLER. ESTIMAT…"
type textarea "x"
type textarea "9/5/2025 ESTIMATE TO REPLACE THE EVAPORATOR COIL IN THE WALK IN COOLER. ESTIMAT…"
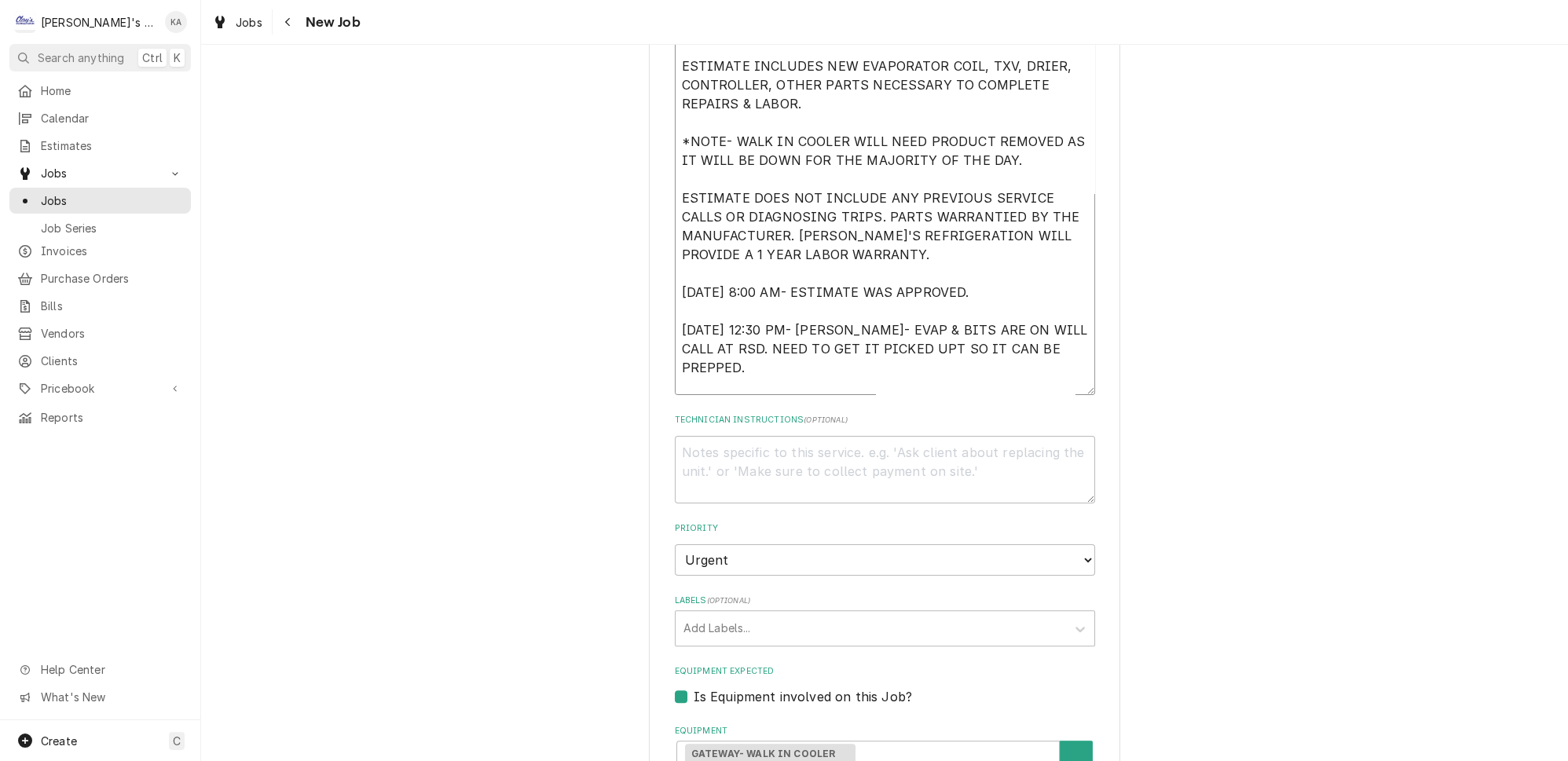
type textarea "x"
type textarea "9/5/2025 ESTIMATE TO REPLACE THE EVAPORATOR COIL IN THE WALK IN COOLER. ESTIMAT…"
type textarea "x"
type textarea "9/5/2025 ESTIMATE TO REPLACE THE EVAPORATOR COIL IN THE WALK IN COOLER. ESTIMAT…"
type textarea "x"
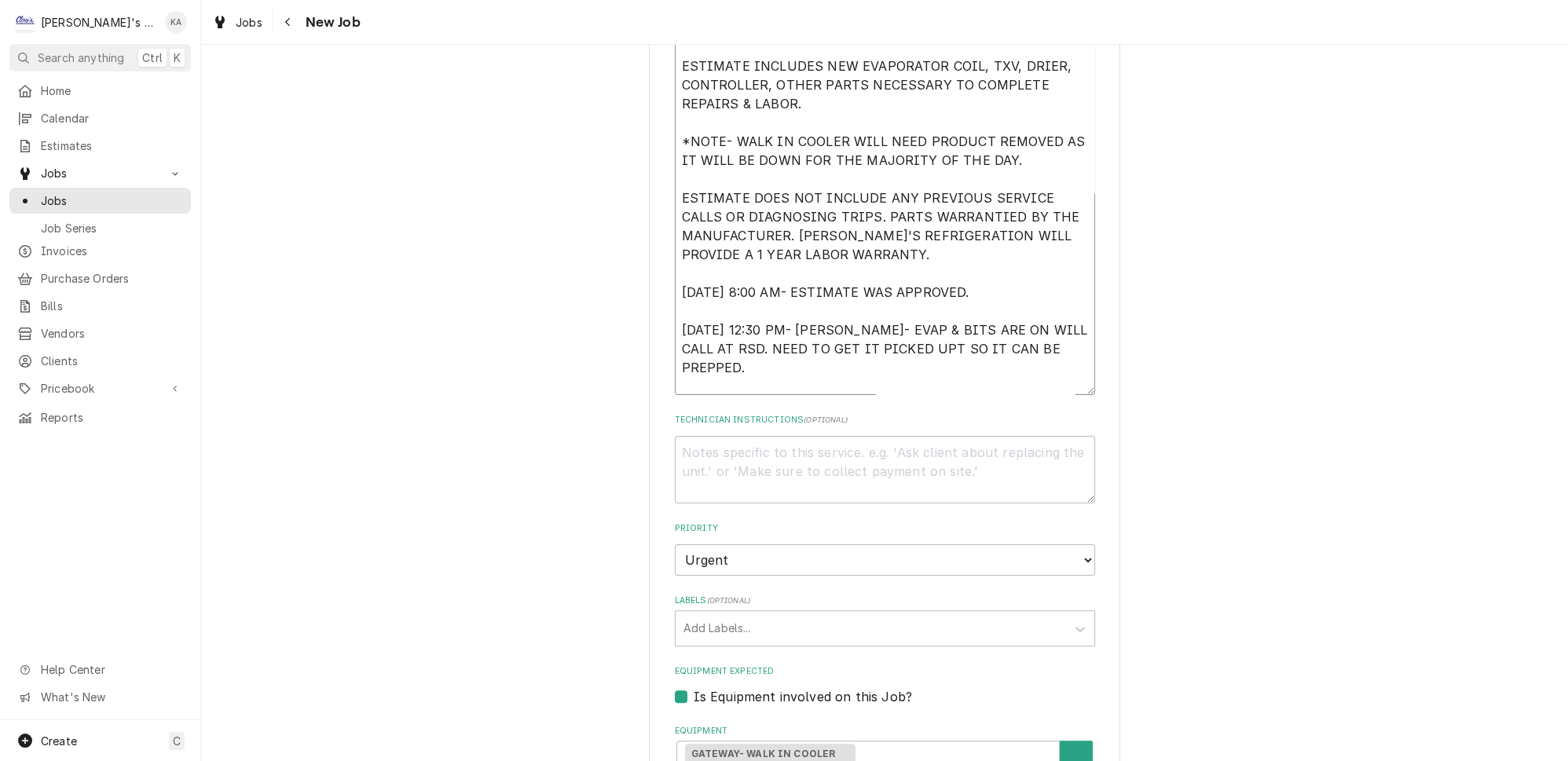
type textarea "9/5/2025 ESTIMATE TO REPLACE THE EVAPORATOR COIL IN THE WALK IN COOLER. ESTIMAT…"
type textarea "x"
type textarea "9/5/2025 ESTIMATE TO REPLACE THE EVAPORATOR COIL IN THE WALK IN COOLER. ESTIMAT…"
type textarea "x"
type textarea "9/5/2025 ESTIMATE TO REPLACE THE EVAPORATOR COIL IN THE WALK IN COOLER. ESTIMAT…"
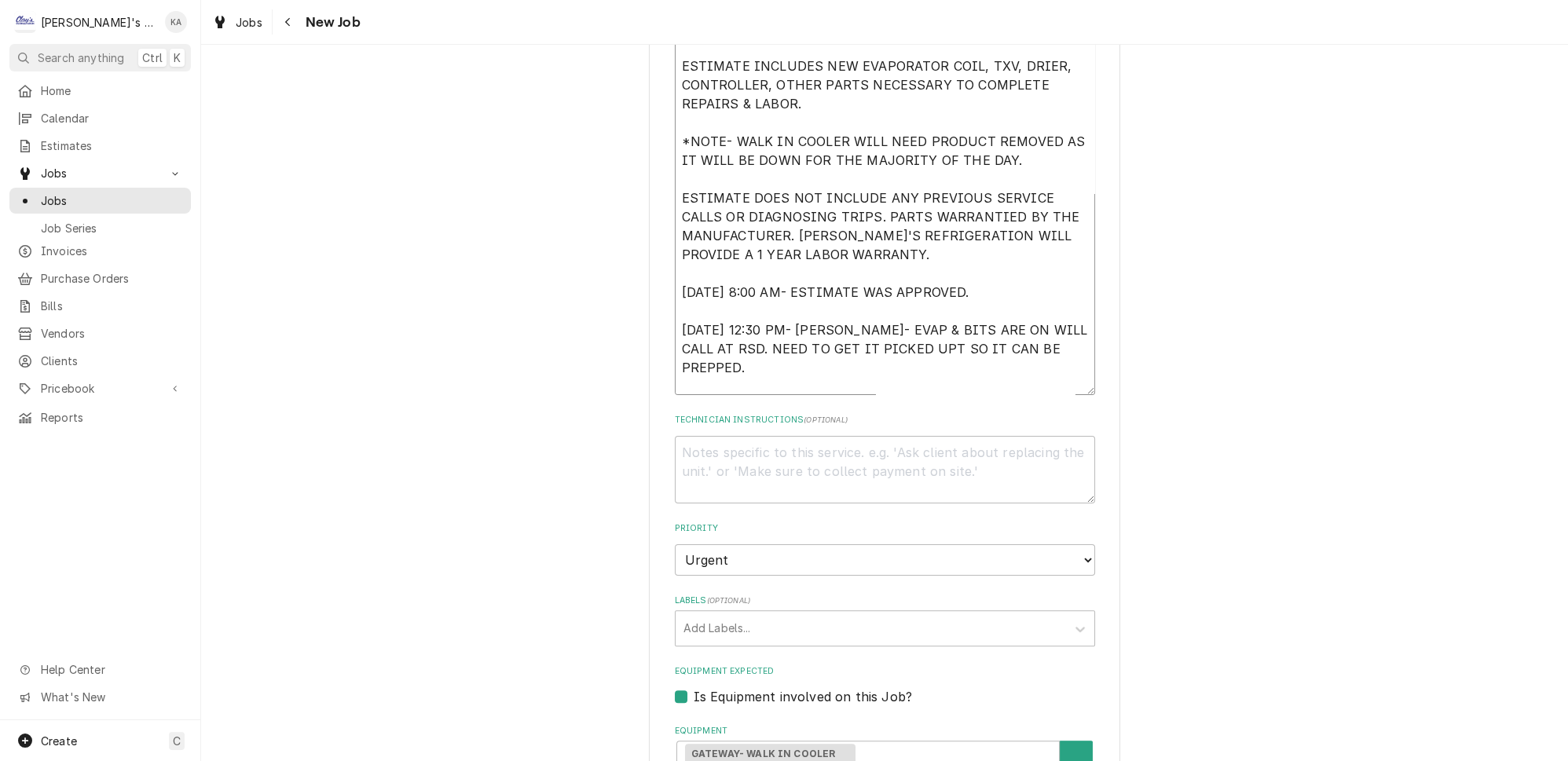
type textarea "x"
type textarea "9/5/2025 ESTIMATE TO REPLACE THE EVAPORATOR COIL IN THE WALK IN COOLER. ESTIMAT…"
type textarea "x"
type textarea "9/5/2025 ESTIMATE TO REPLACE THE EVAPORATOR COIL IN THE WALK IN COOLER. ESTIMAT…"
type textarea "x"
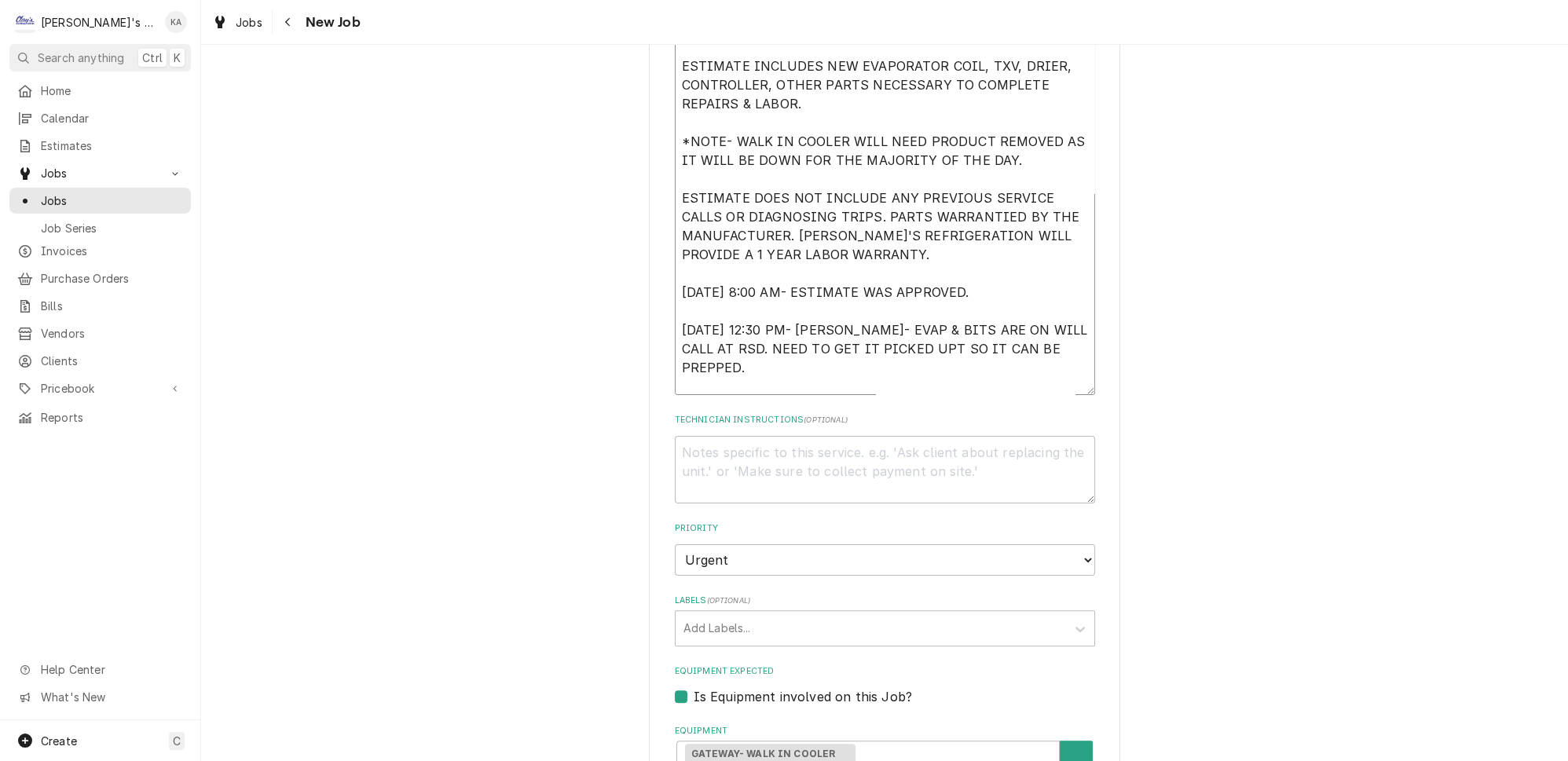
type textarea "9/5/2025 ESTIMATE TO REPLACE THE EVAPORATOR COIL IN THE WALK IN COOLER. ESTIMAT…"
type textarea "x"
type textarea "9/5/2025 ESTIMATE TO REPLACE THE EVAPORATOR COIL IN THE WALK IN COOLER. ESTIMAT…"
type textarea "x"
type textarea "9/5/2025 ESTIMATE TO REPLACE THE EVAPORATOR COIL IN THE WALK IN COOLER. ESTIMAT…"
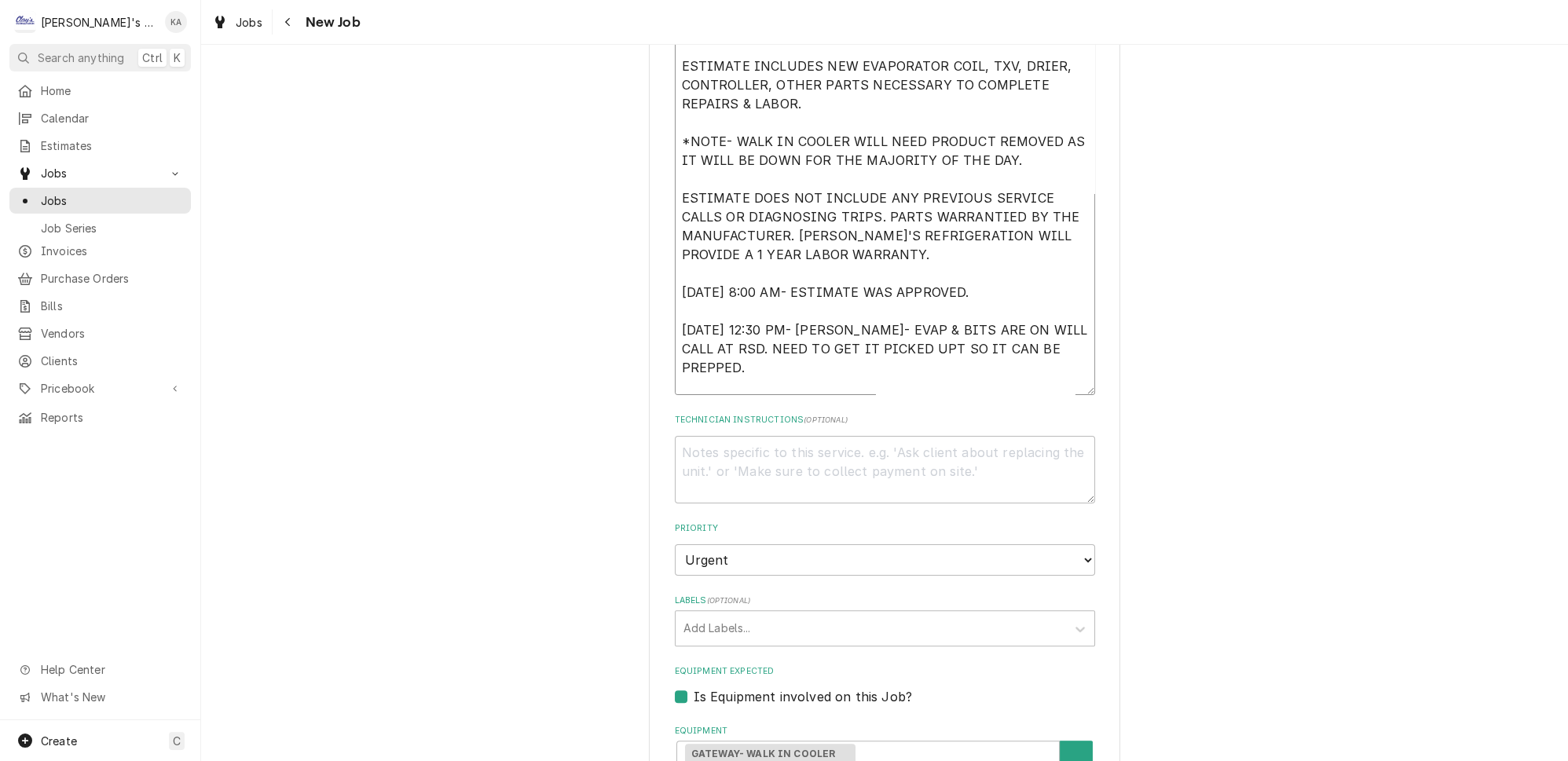
type textarea "x"
type textarea "9/5/2025 ESTIMATE TO REPLACE THE EVAPORATOR COIL IN THE WALK IN COOLER. ESTIMAT…"
type textarea "x"
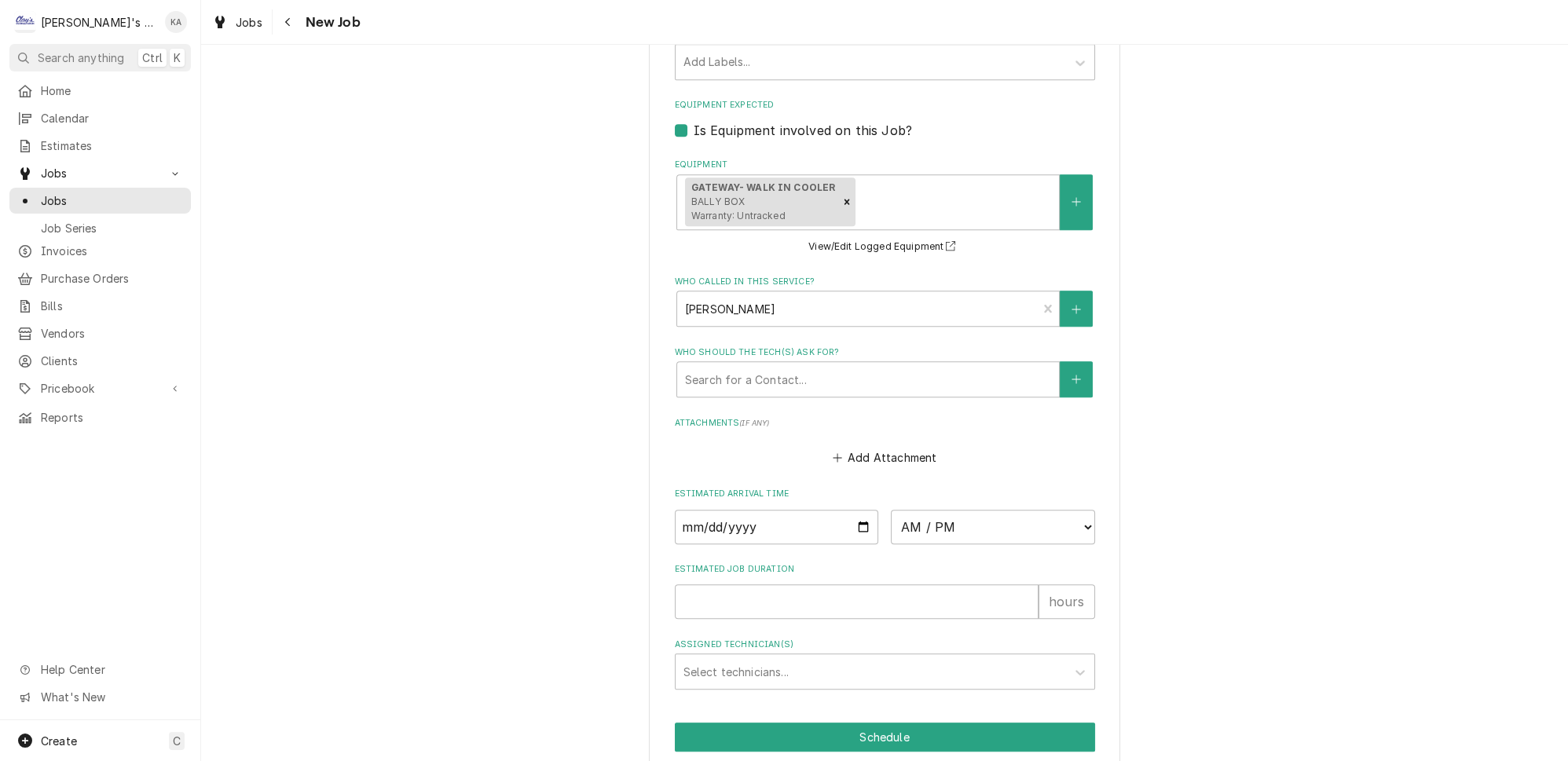
scroll to position [1362, 0]
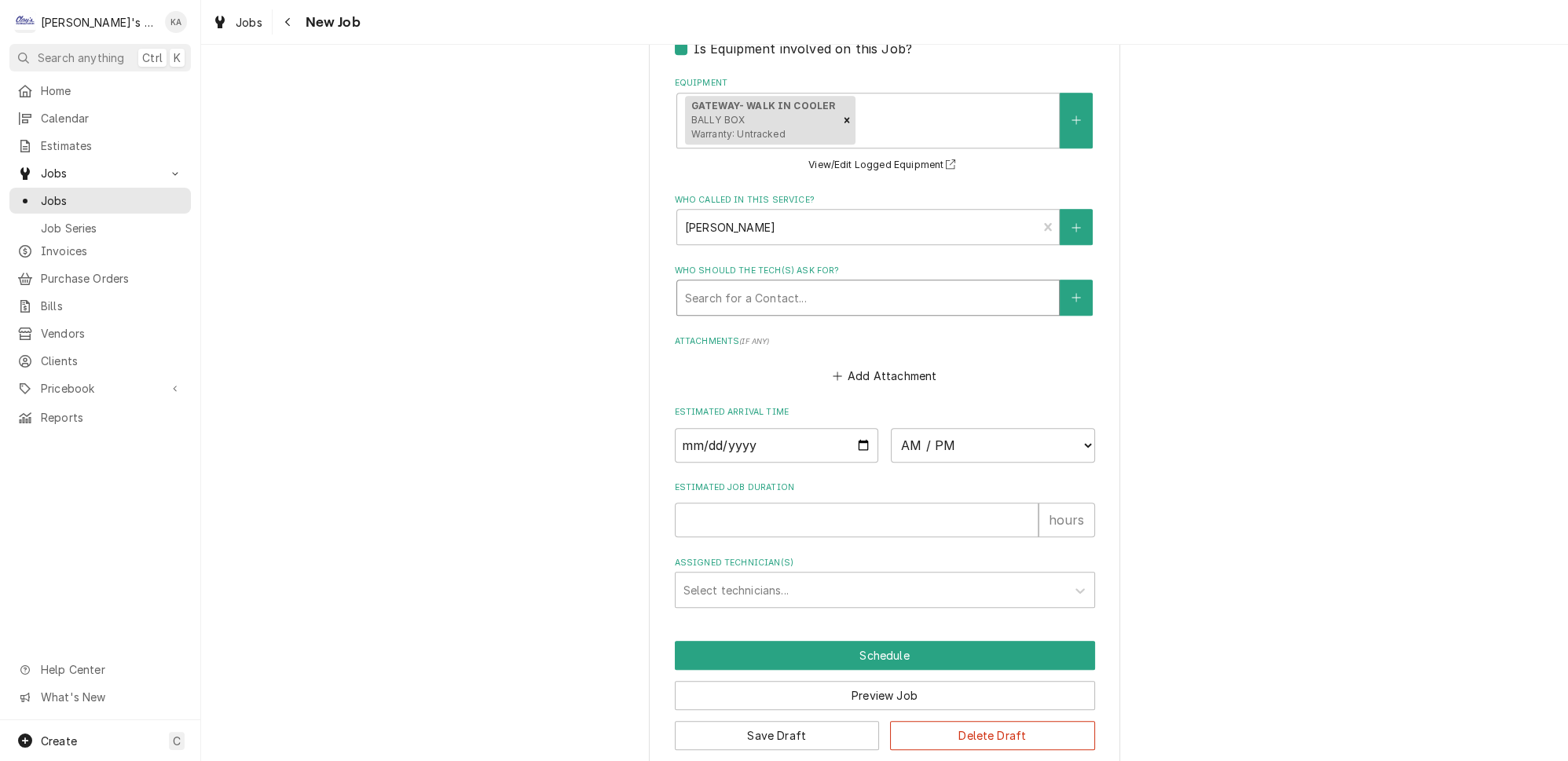
type textarea "9/5/2025 ESTIMATE TO REPLACE THE EVAPORATOR COIL IN THE WALK IN COOLER. ESTIMAT…"
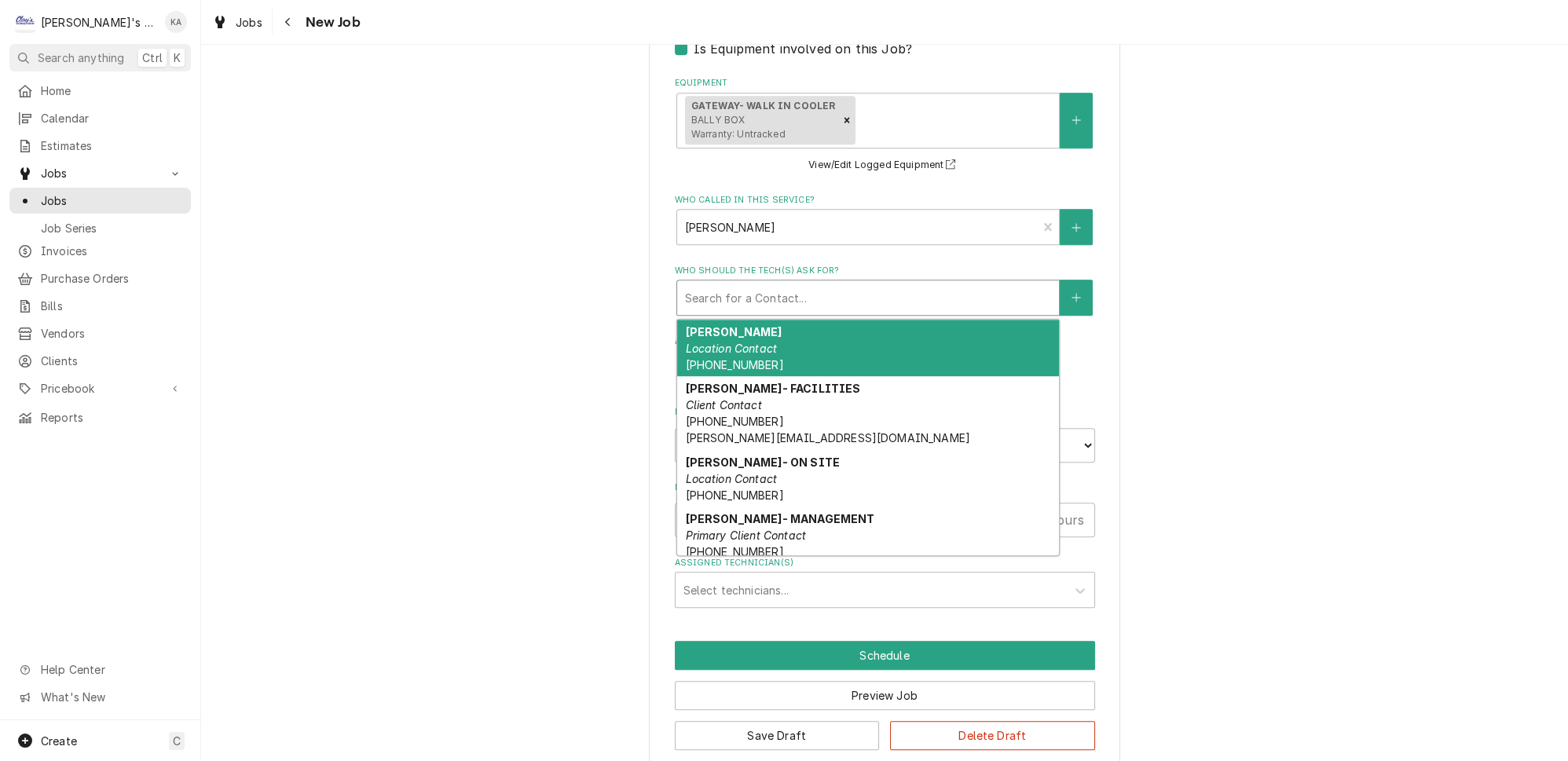
click at [840, 294] on div "Who should the tech(s) ask for?" at bounding box center [868, 297] width 366 height 29
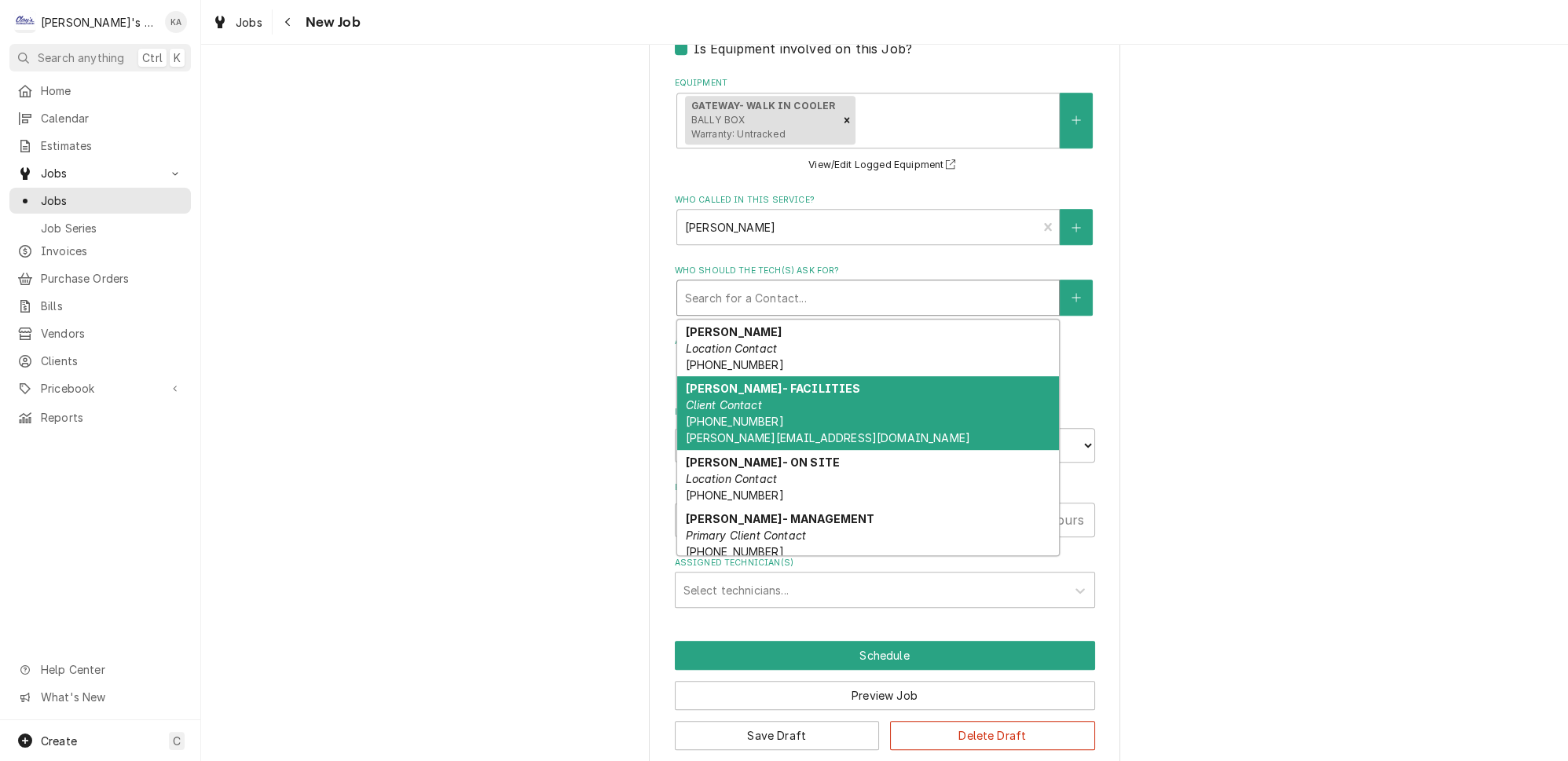
scroll to position [360, 0]
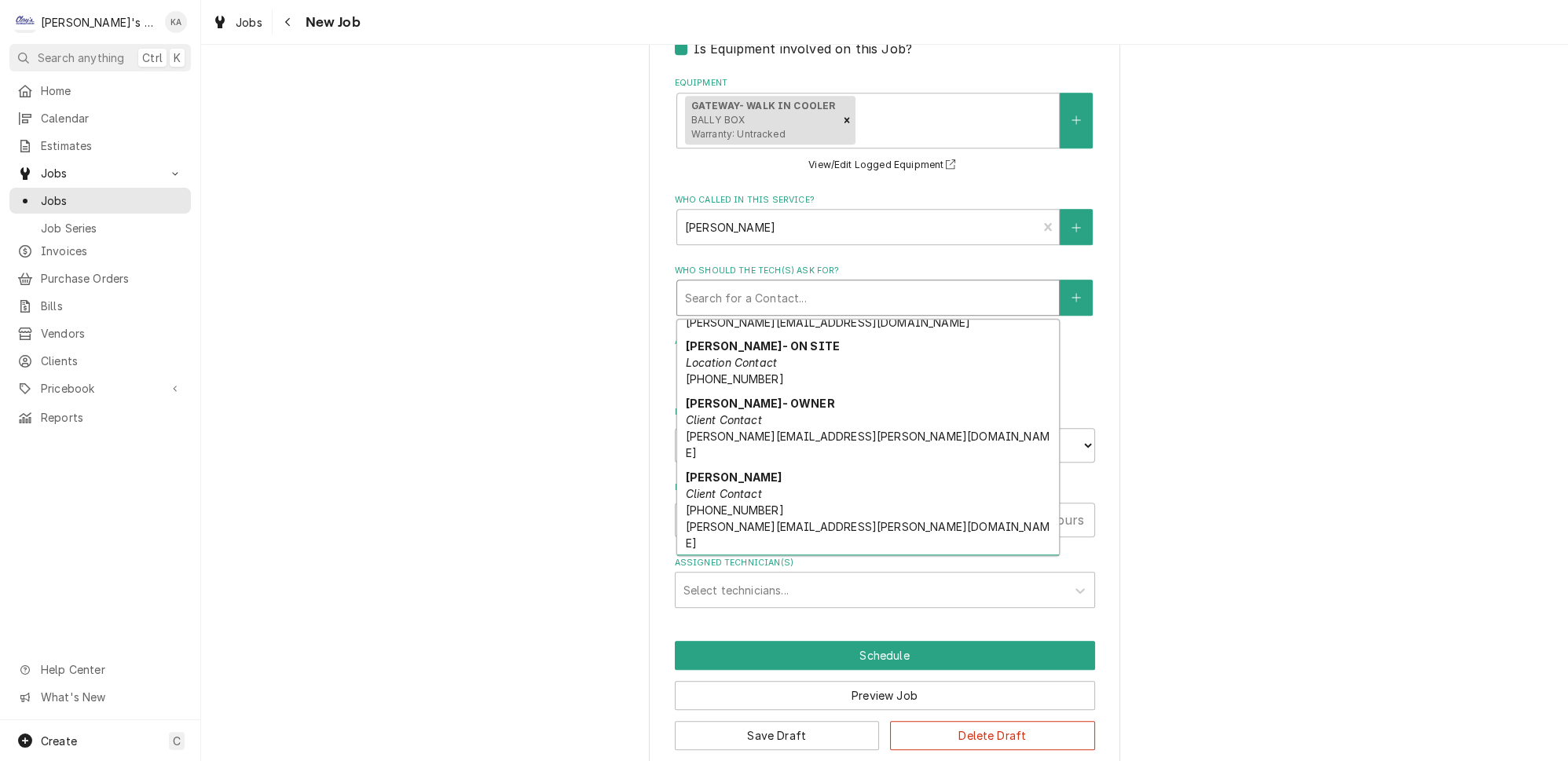
click at [763, 577] on em "Location Contact" at bounding box center [731, 583] width 92 height 13
type textarea "x"
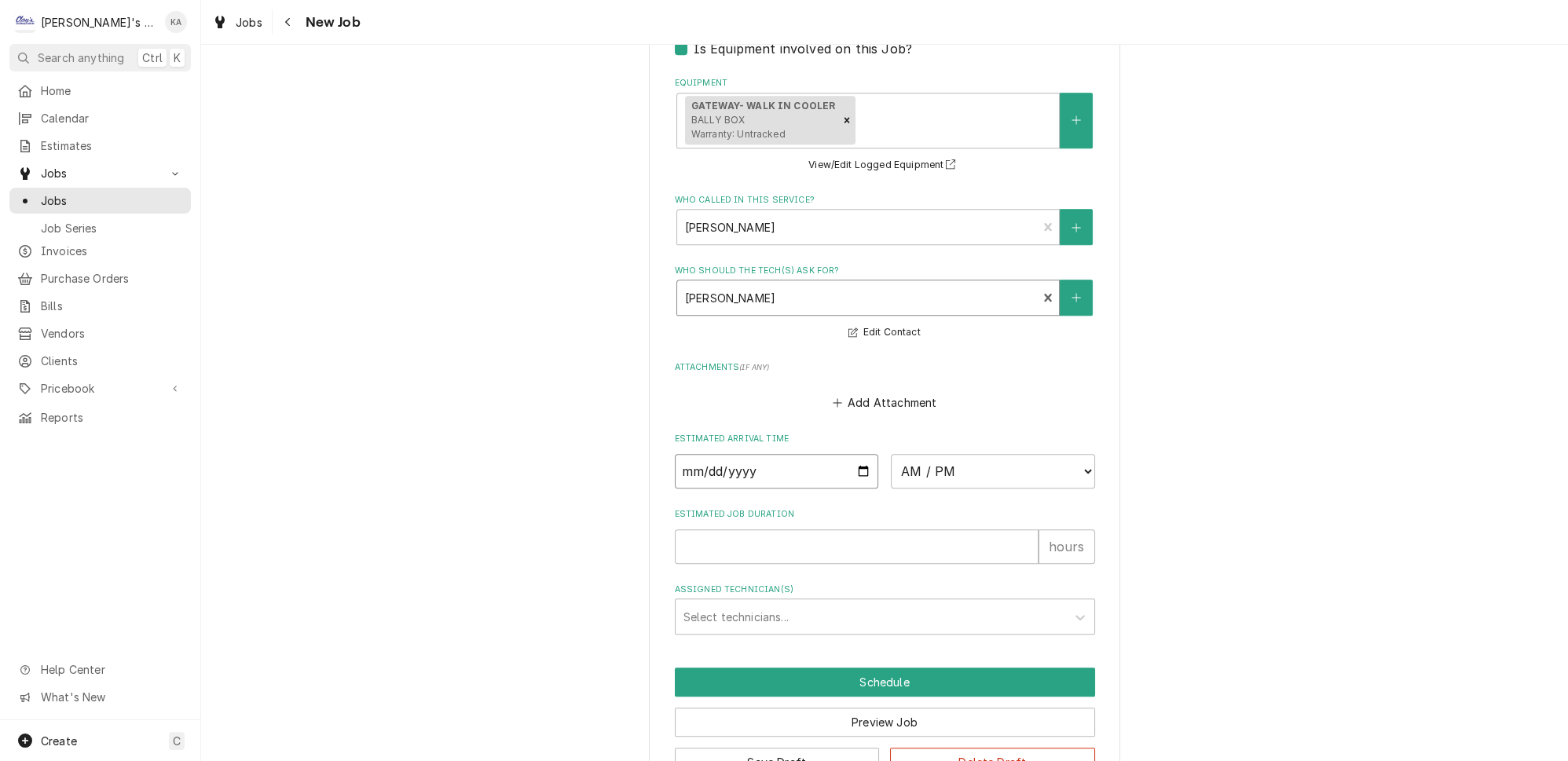
click at [853, 457] on input "Date" at bounding box center [777, 470] width 205 height 34
type input "2025-09-10"
type textarea "x"
click at [1062, 463] on select "AM / PM 6:00 AM 6:15 AM 6:30 AM 6:45 AM 7:00 AM 7:15 AM 7:30 AM 7:45 AM 8:00 AM…" at bounding box center [993, 470] width 205 height 34
select select "07:00:00"
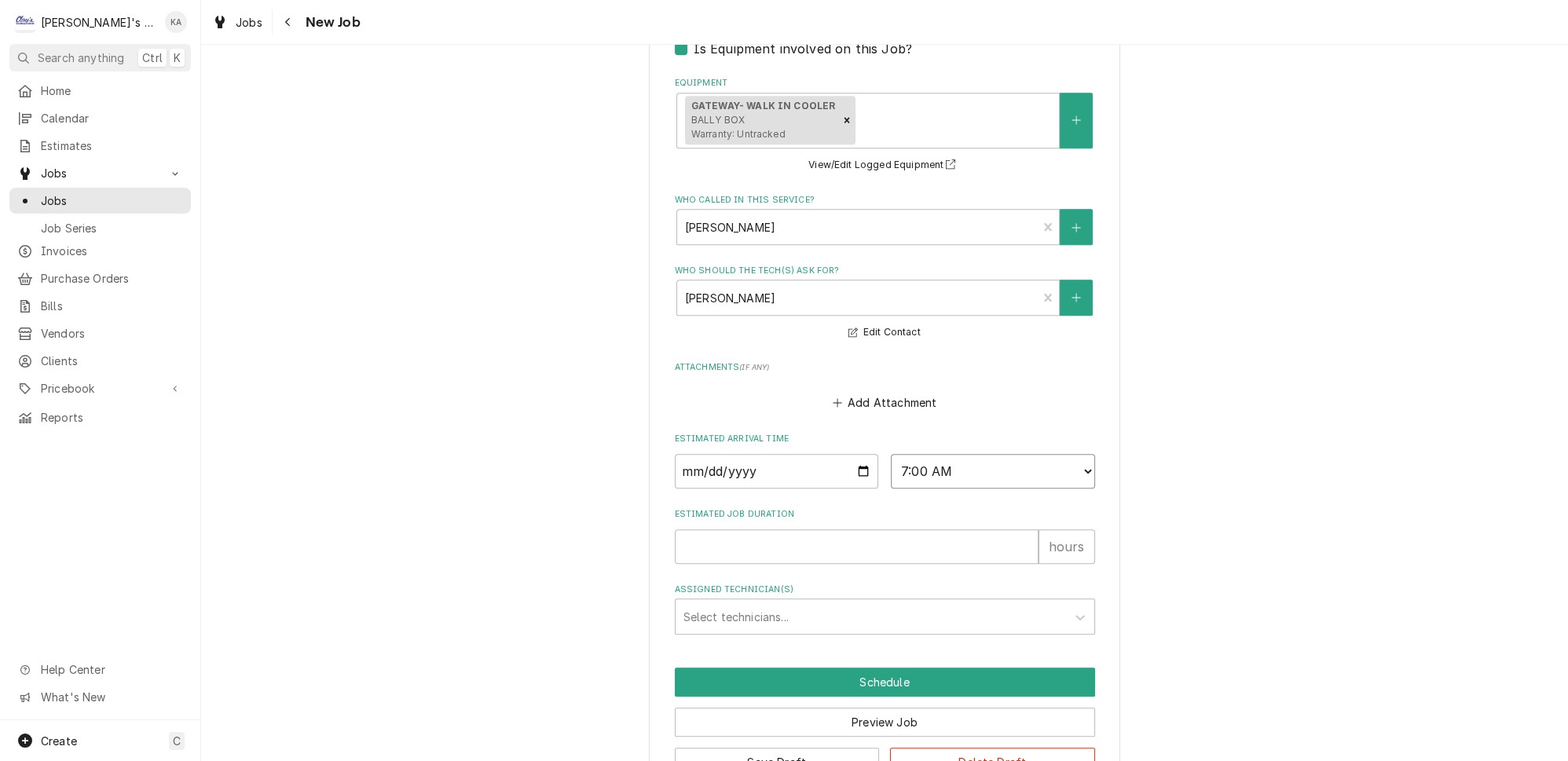
click at [891, 454] on select "AM / PM 6:00 AM 6:15 AM 6:30 AM 6:45 AM 7:00 AM 7:15 AM 7:30 AM 7:45 AM 8:00 AM…" at bounding box center [993, 470] width 205 height 34
type textarea "x"
type input "1"
click at [1006, 530] on input "1" at bounding box center [857, 546] width 364 height 34
type textarea "x"
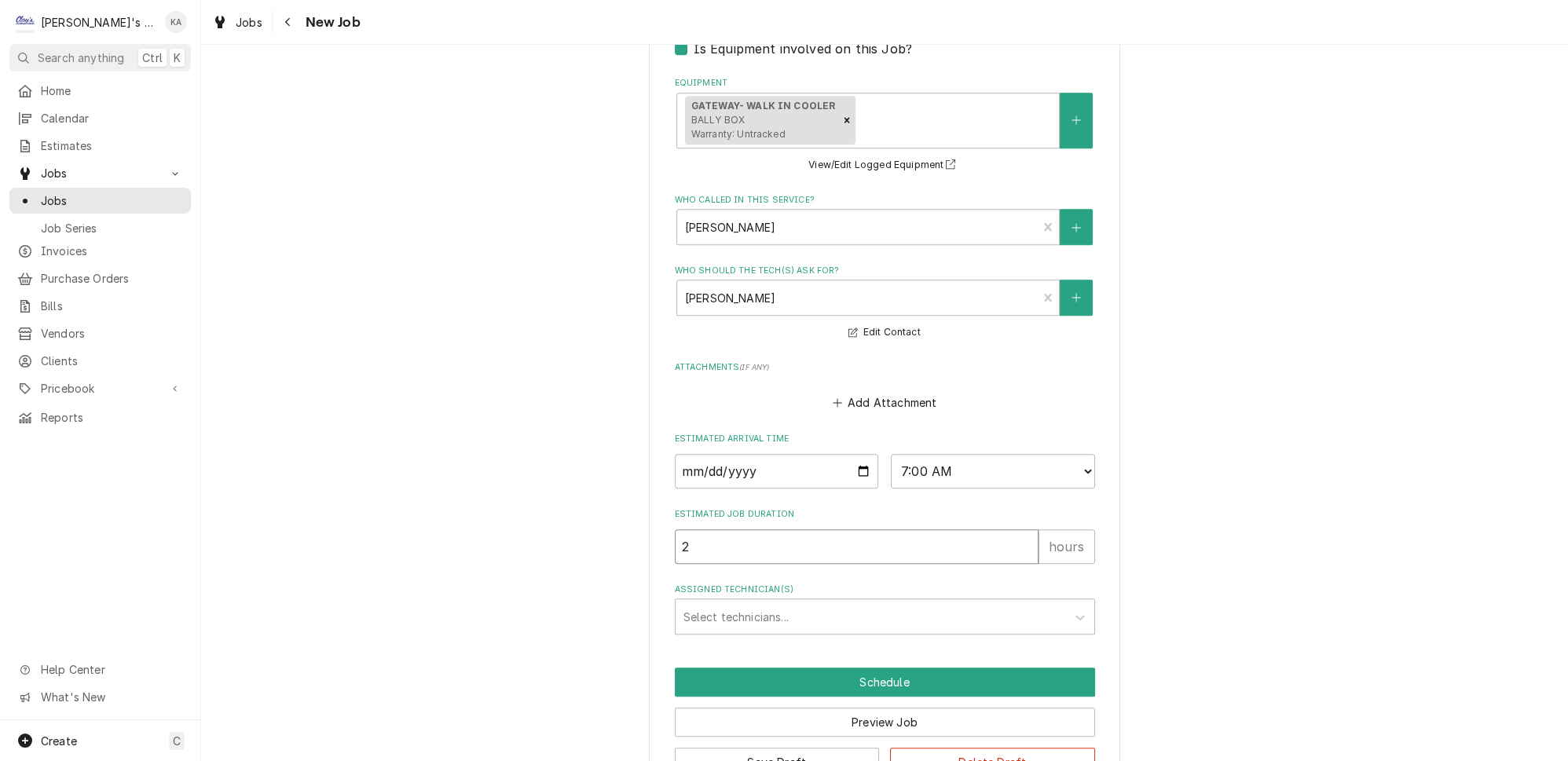
type input "2"
click at [1006, 530] on input "2" at bounding box center [857, 546] width 364 height 34
type textarea "x"
type input "3"
click at [1006, 530] on input "3" at bounding box center [857, 546] width 364 height 34
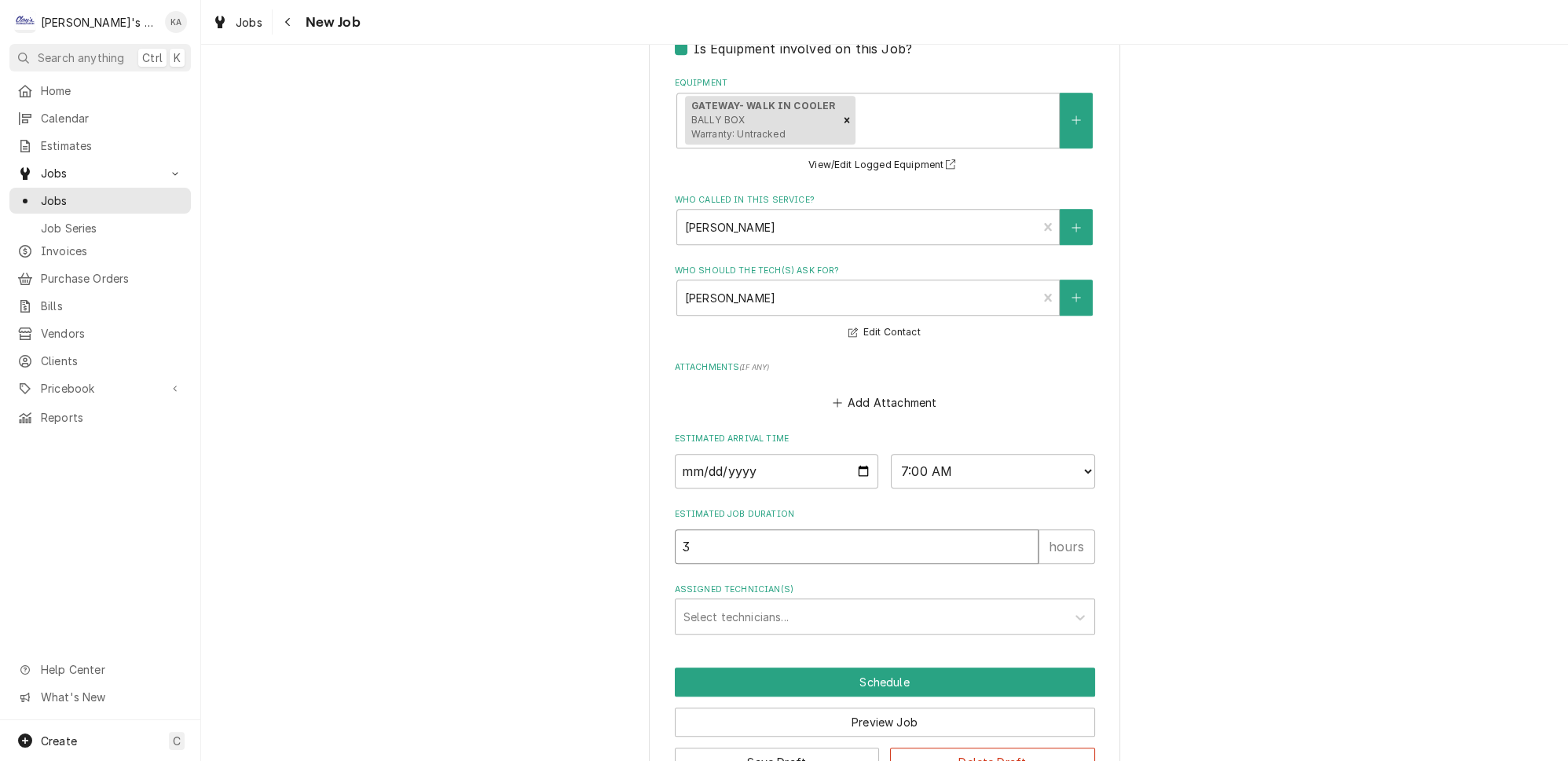
type textarea "x"
type input "4"
click at [1006, 530] on input "4" at bounding box center [857, 546] width 364 height 34
type textarea "x"
type input "5"
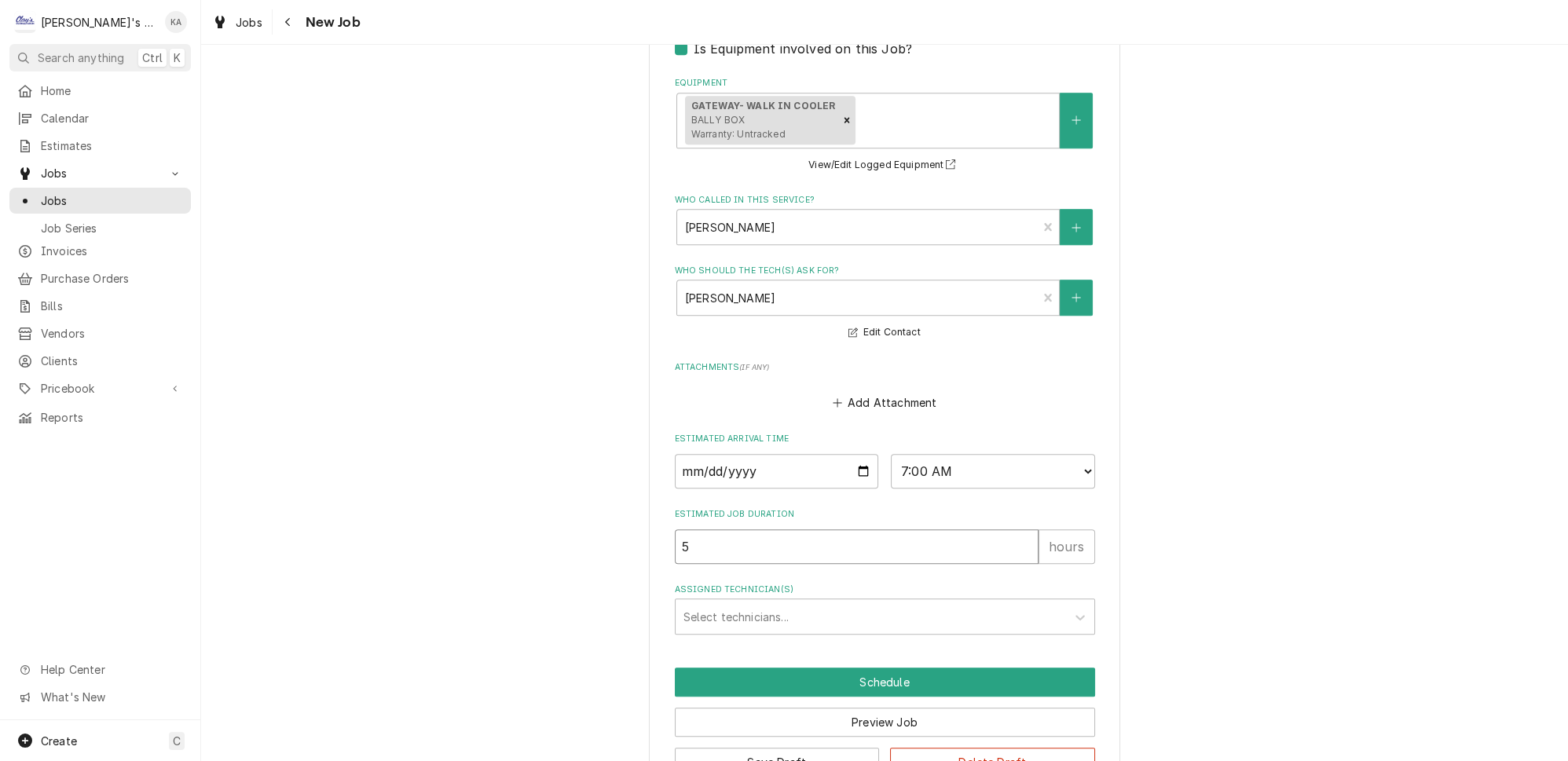
click at [1006, 530] on input "5" at bounding box center [857, 546] width 364 height 34
type textarea "x"
type input "6"
click at [1006, 530] on input "6" at bounding box center [857, 546] width 364 height 34
type textarea "x"
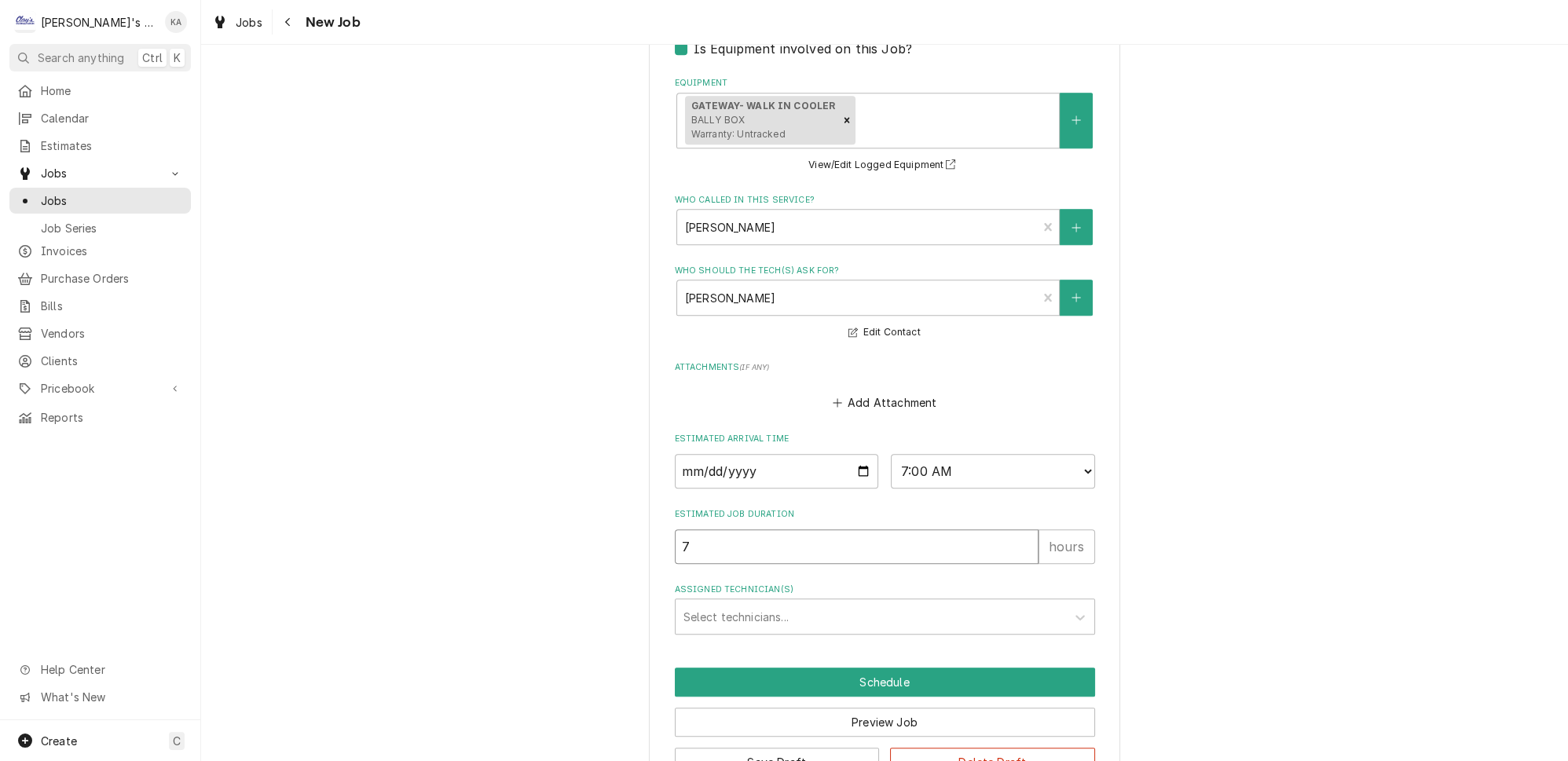
type input "7"
click at [1006, 530] on input "7" at bounding box center [857, 546] width 364 height 34
type textarea "x"
type input "8"
click at [1006, 530] on input "8" at bounding box center [857, 546] width 364 height 34
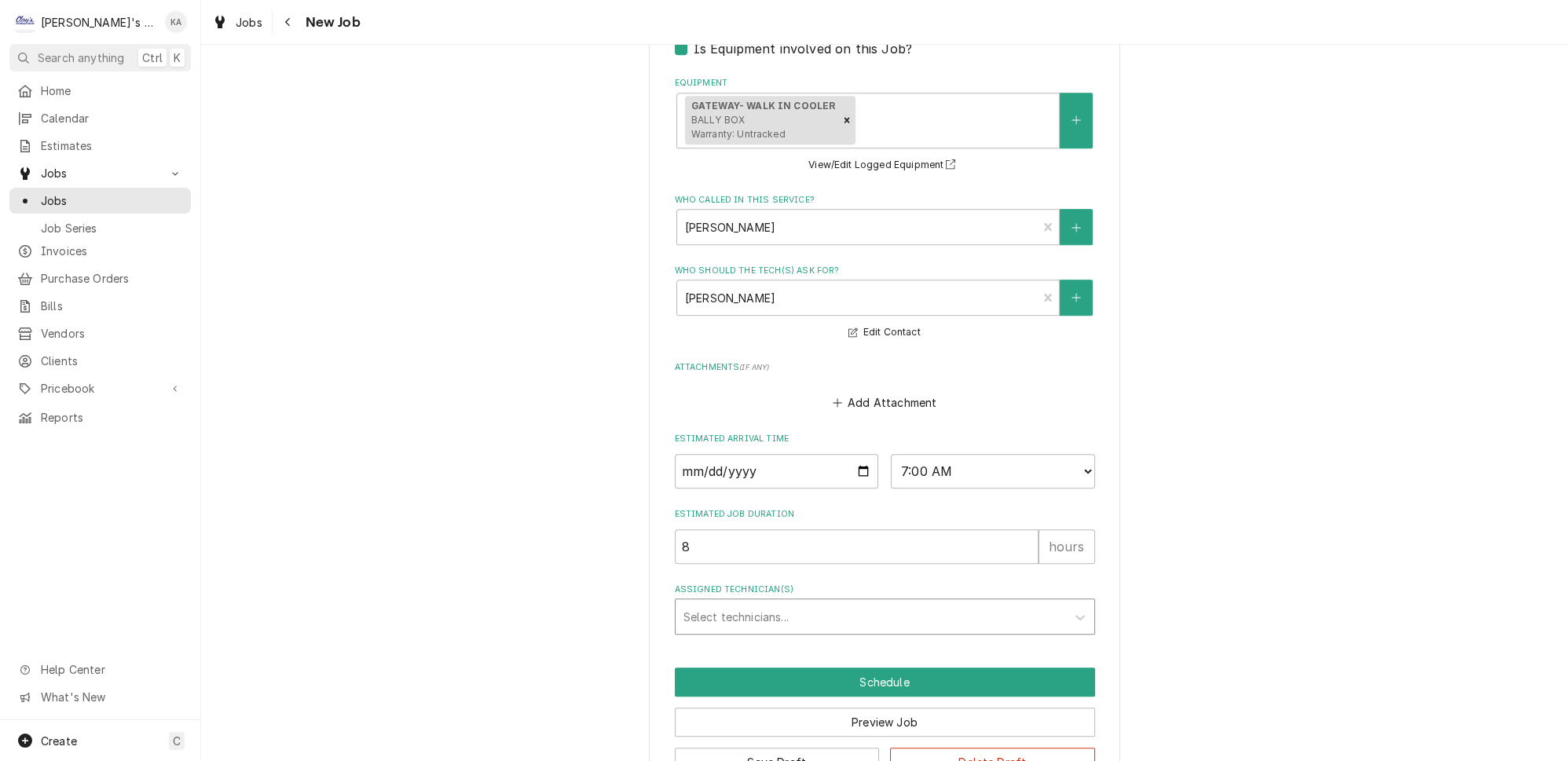
click at [896, 606] on div "Assigned Technician(s)" at bounding box center [871, 617] width 375 height 29
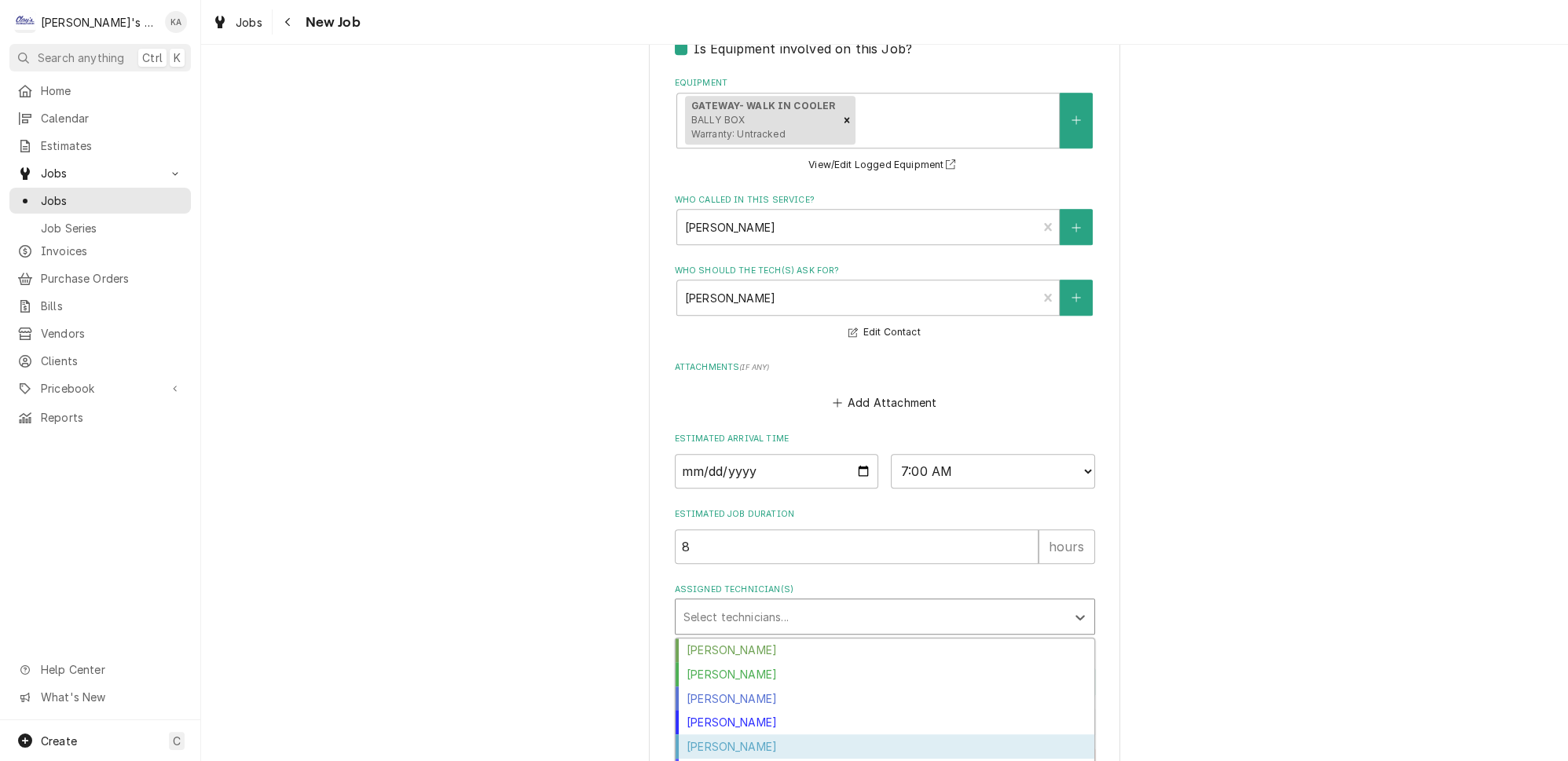
click at [810, 736] on div "Johnny Guerra" at bounding box center [884, 746] width 419 height 24
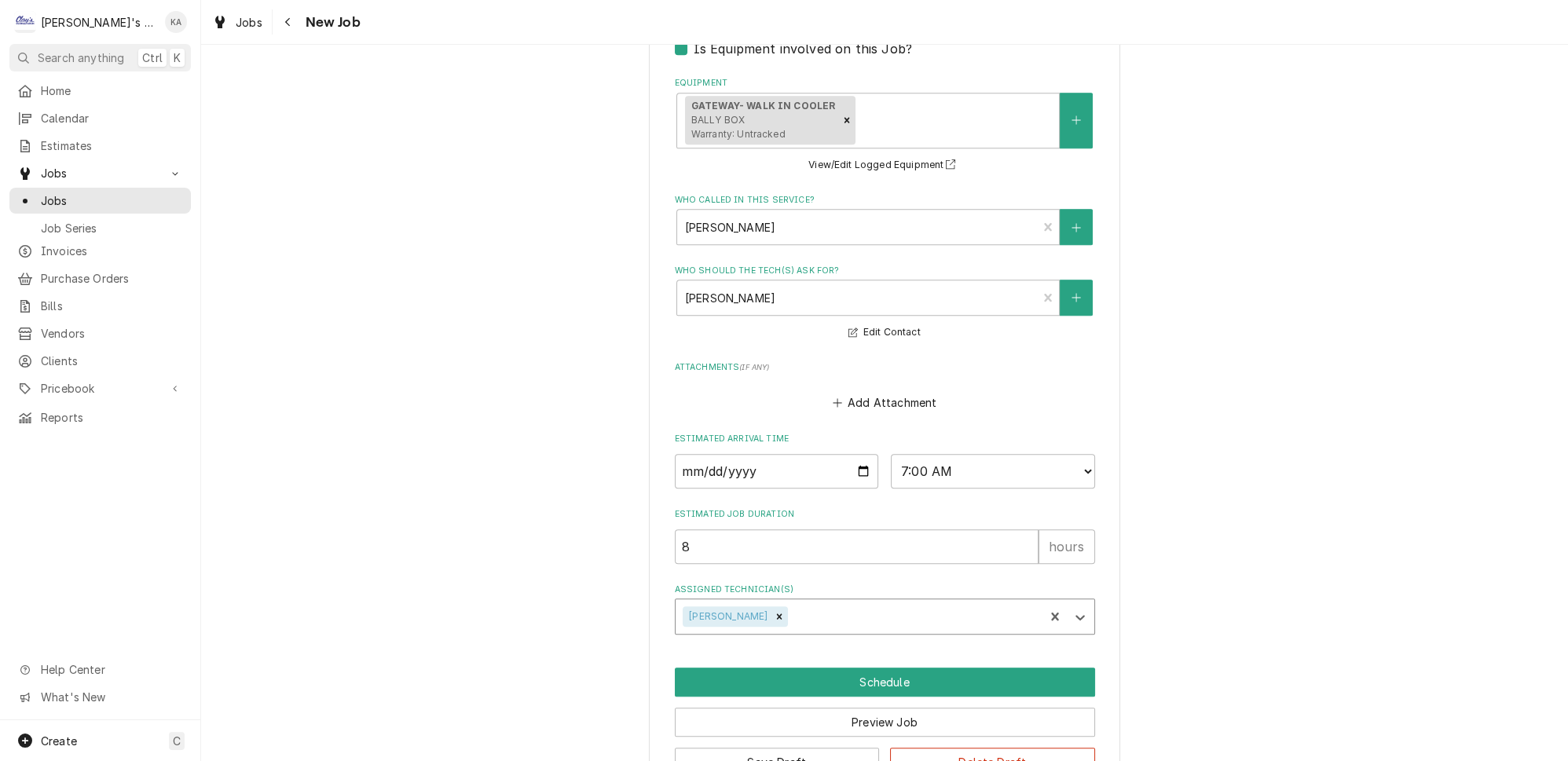
click at [919, 603] on div "Assigned Technician(s)" at bounding box center [913, 617] width 245 height 29
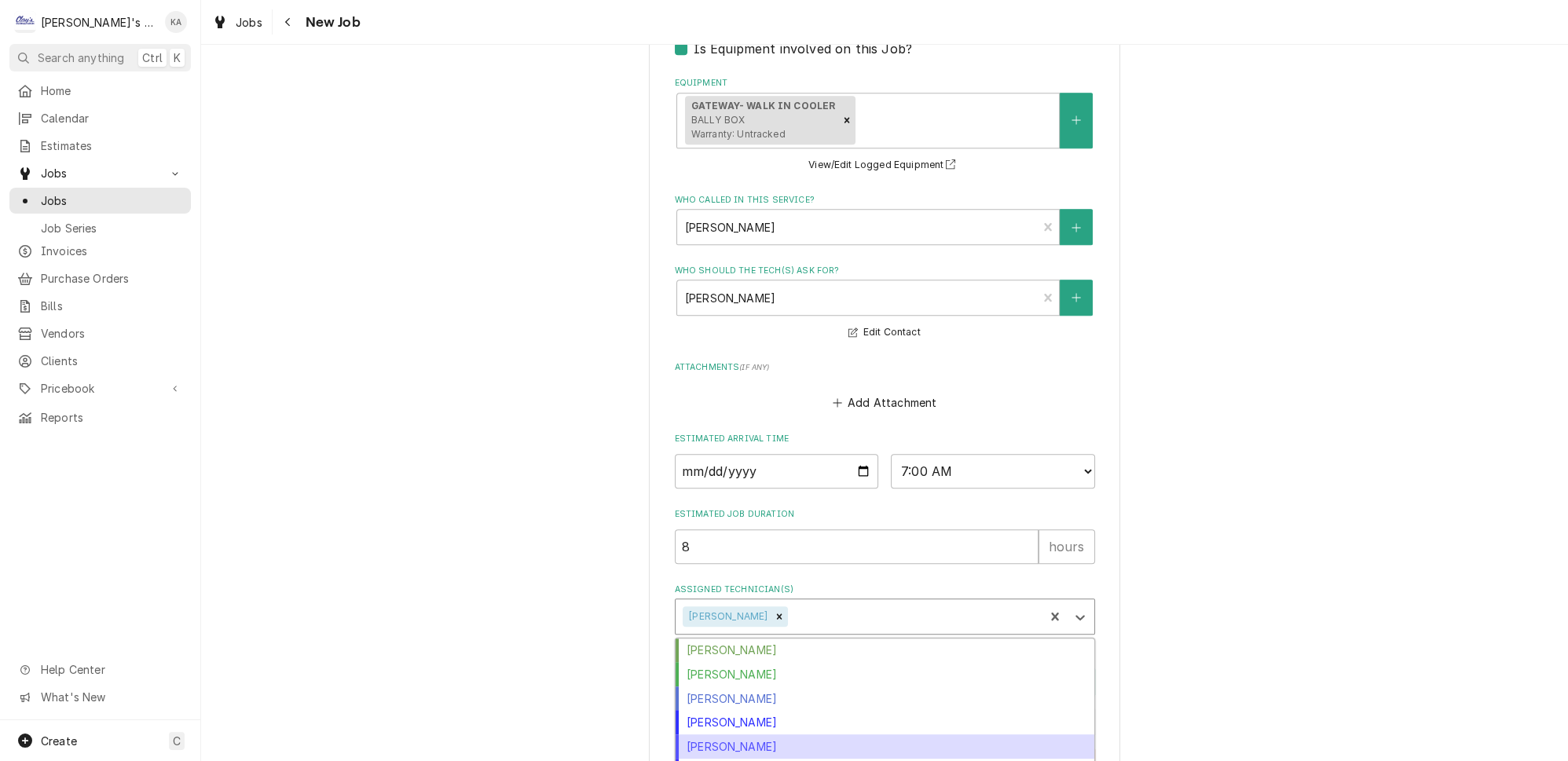
click at [749, 734] on div "Justin Achter" at bounding box center [884, 746] width 419 height 24
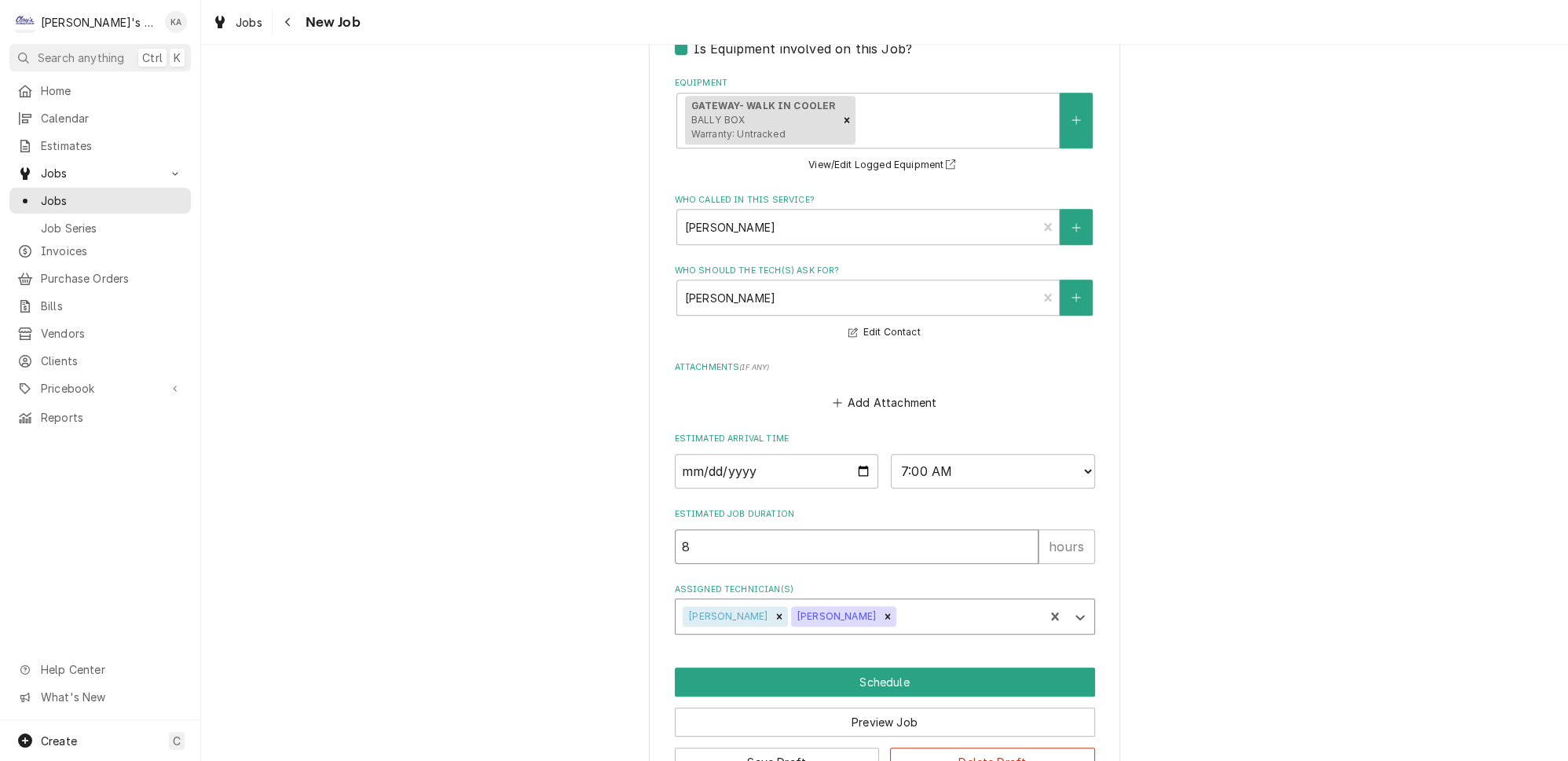
type textarea "x"
type input "9"
click at [1007, 532] on input "9" at bounding box center [857, 546] width 364 height 34
type textarea "x"
type input "10"
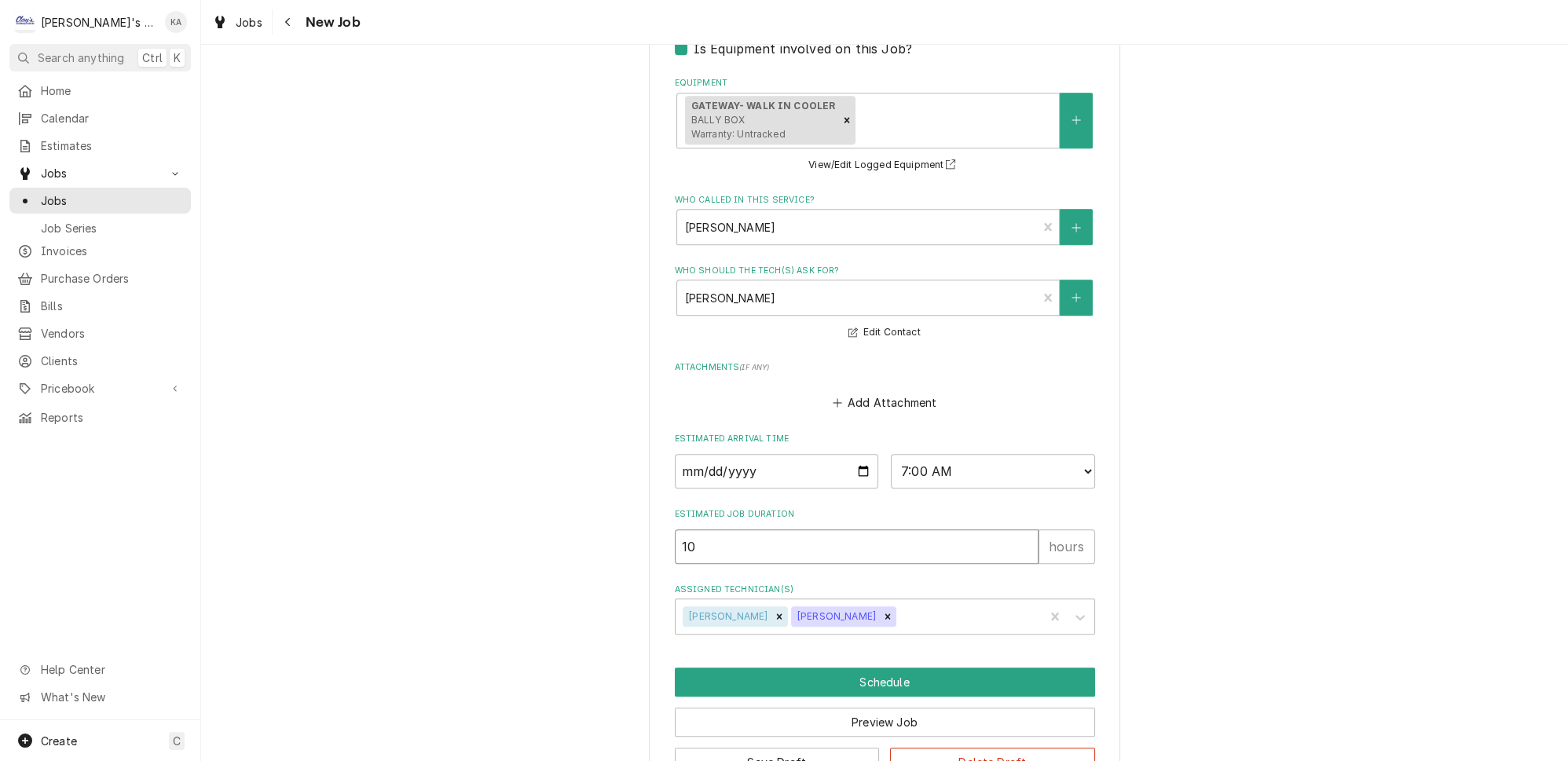
click at [1007, 532] on input "10" at bounding box center [857, 546] width 364 height 34
click at [876, 669] on button "Schedule" at bounding box center [885, 681] width 420 height 29
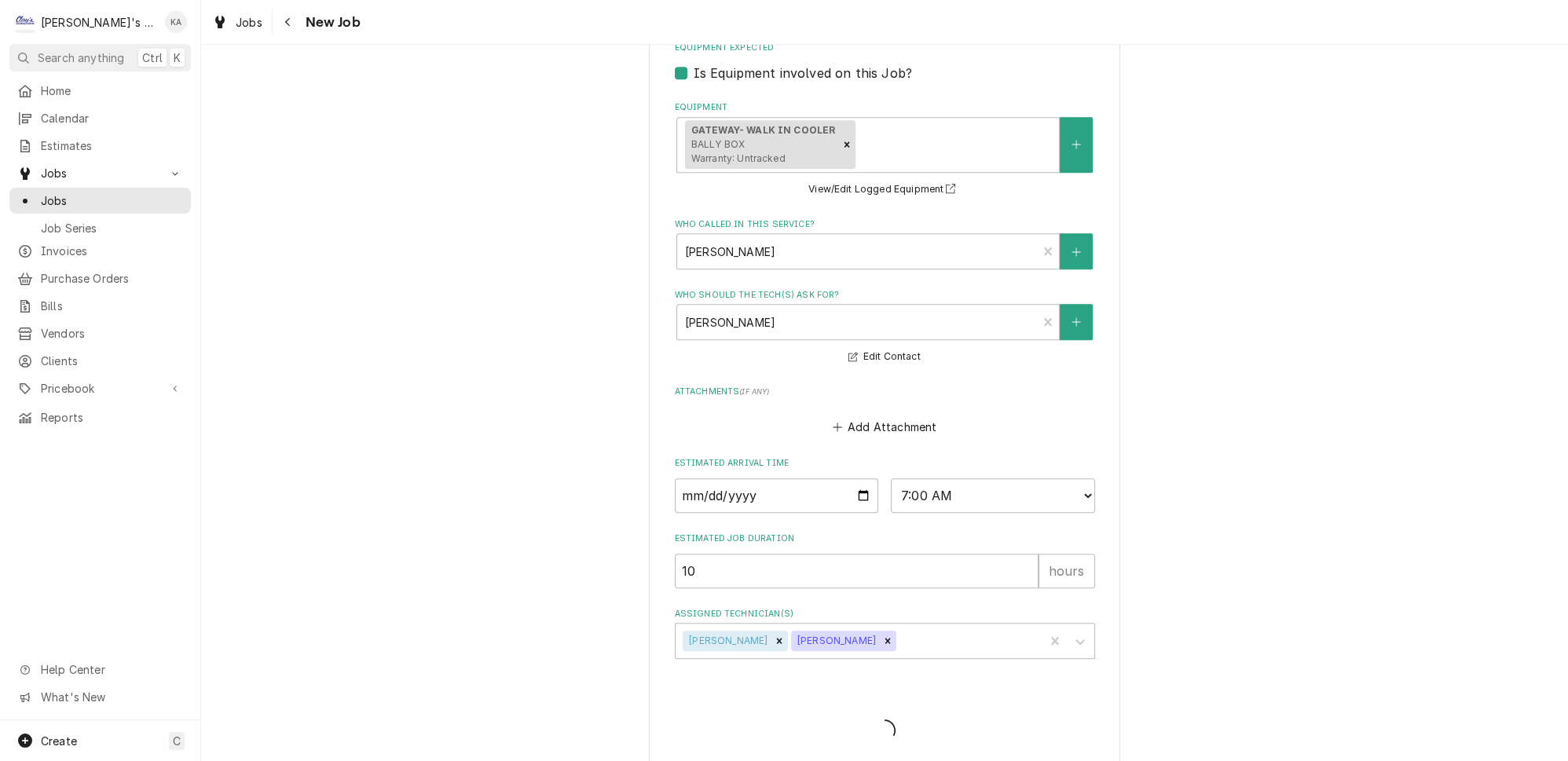
type textarea "x"
